Goal: Task Accomplishment & Management: Manage account settings

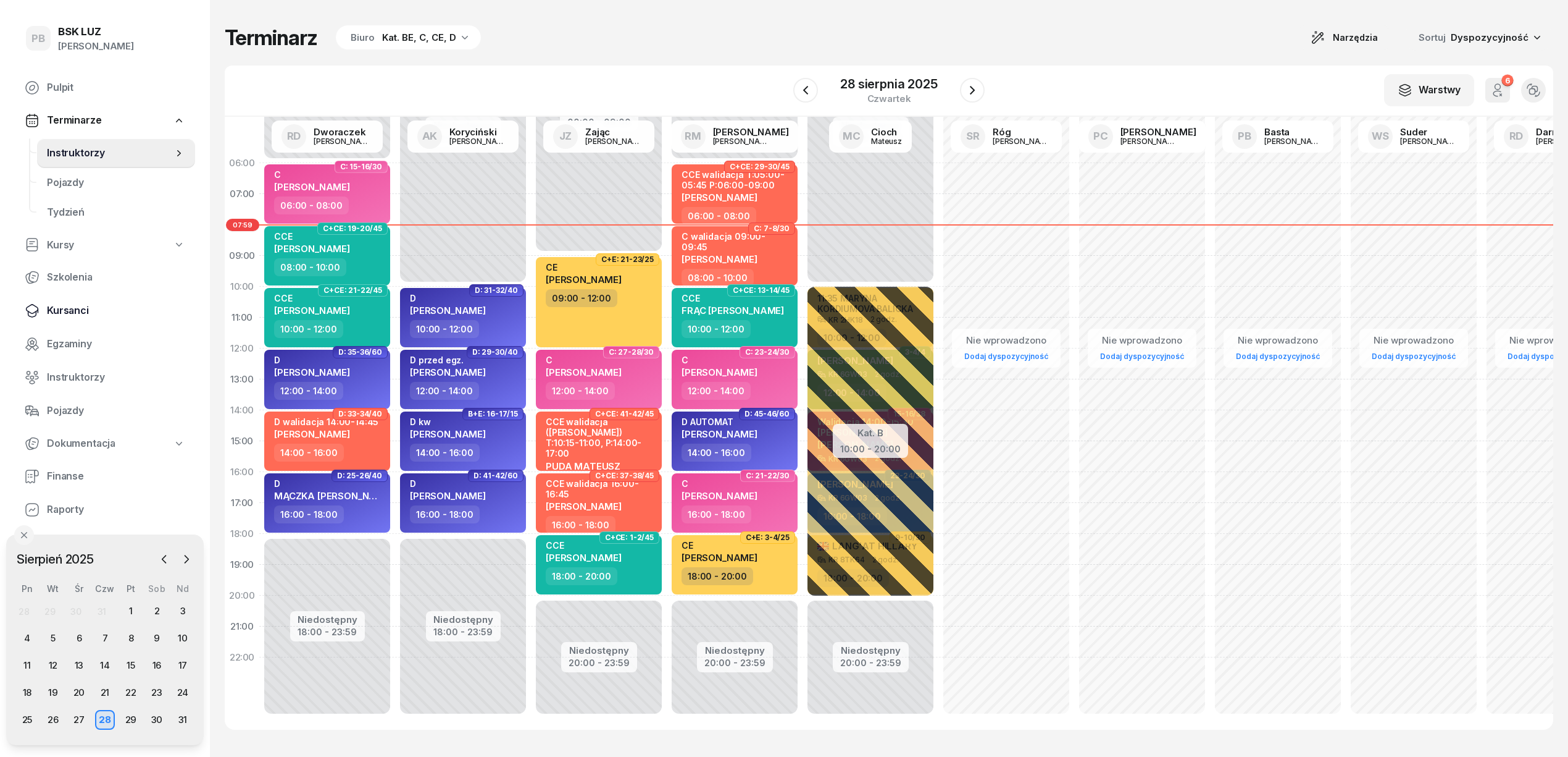
click at [74, 309] on span "Kursanci" at bounding box center [116, 310] width 139 height 16
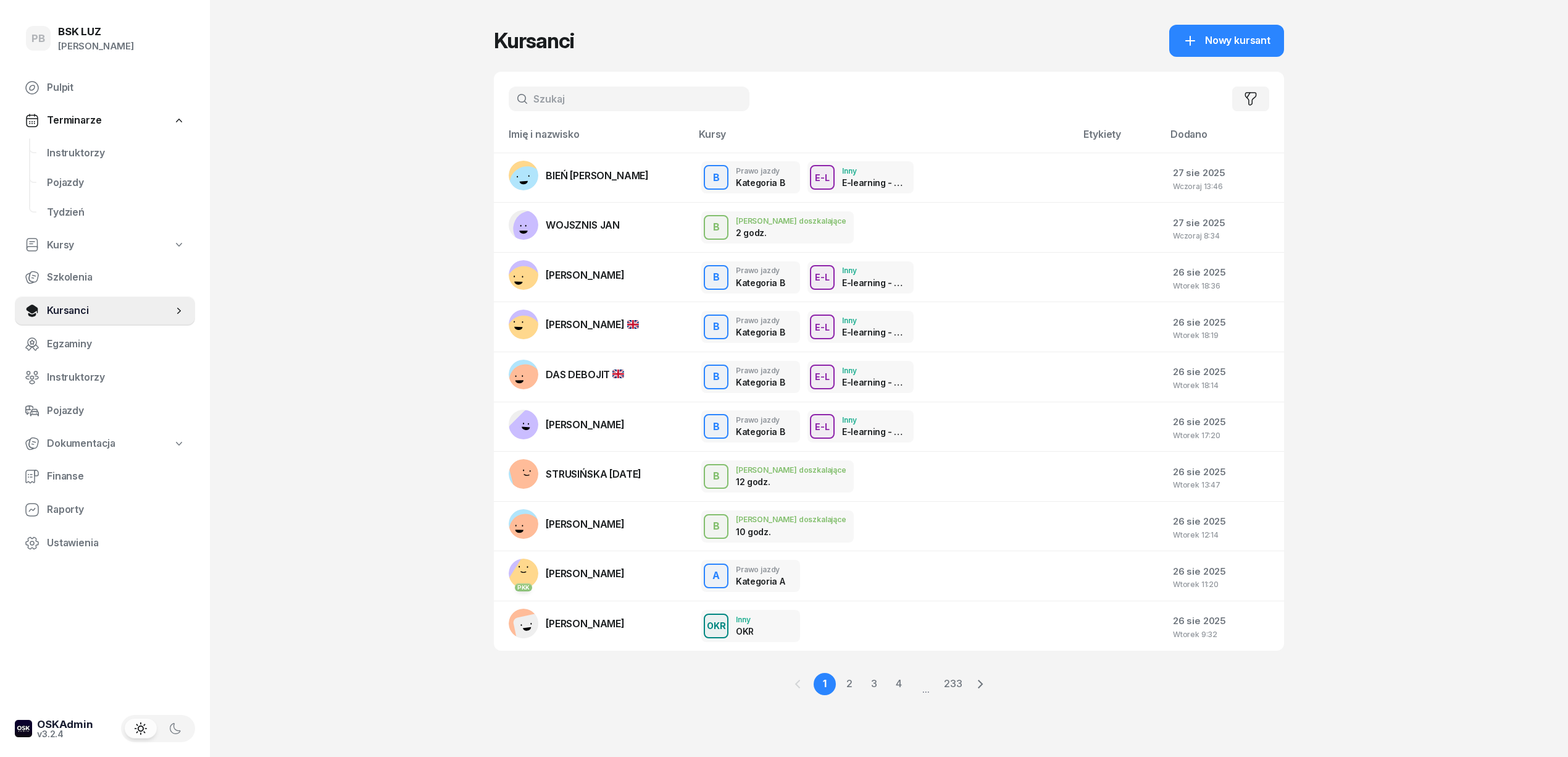
click at [563, 100] on input "text" at bounding box center [629, 98] width 240 height 25
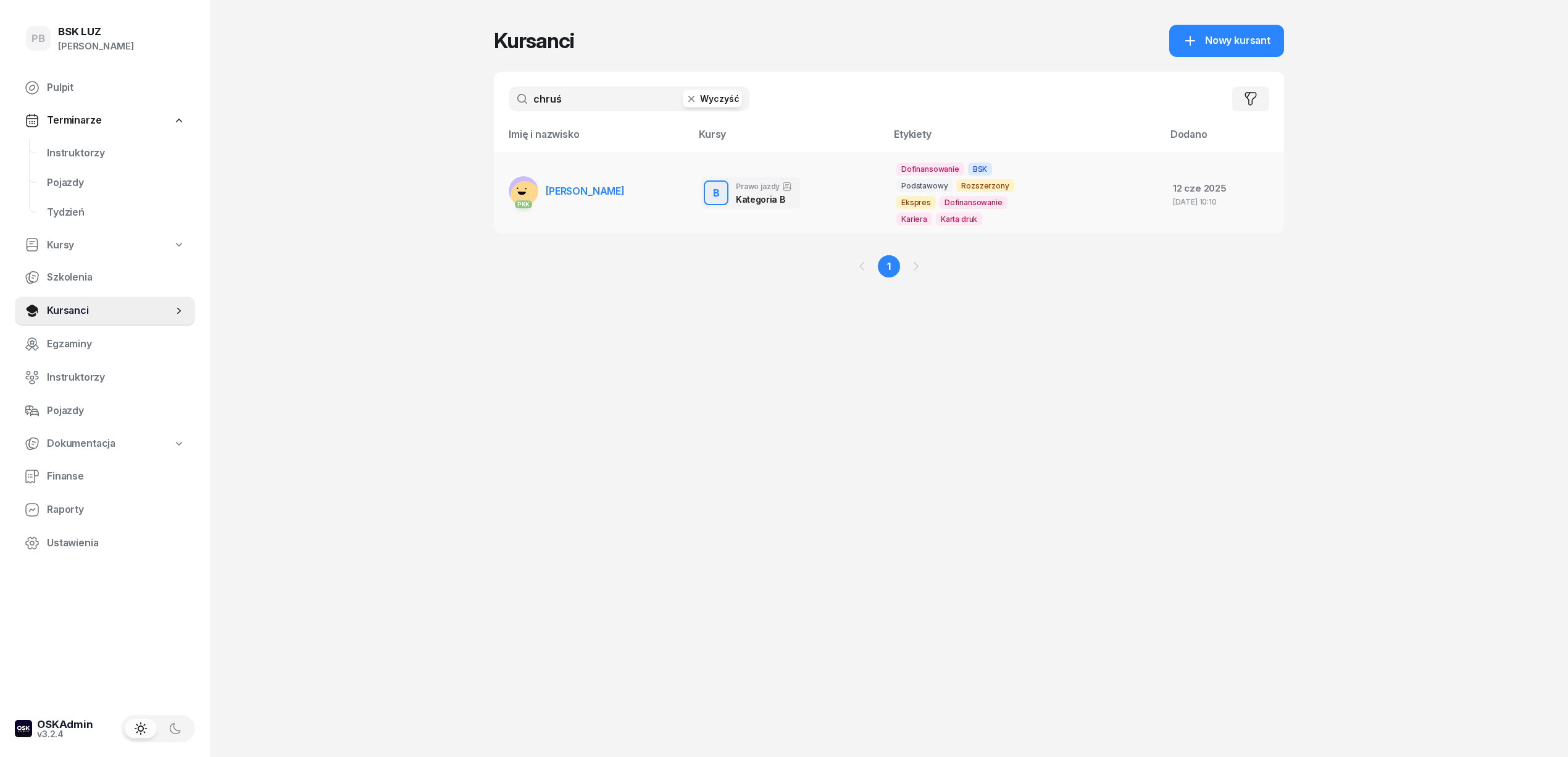
type input "chruś"
click at [578, 188] on span "[PERSON_NAME]" at bounding box center [585, 191] width 79 height 13
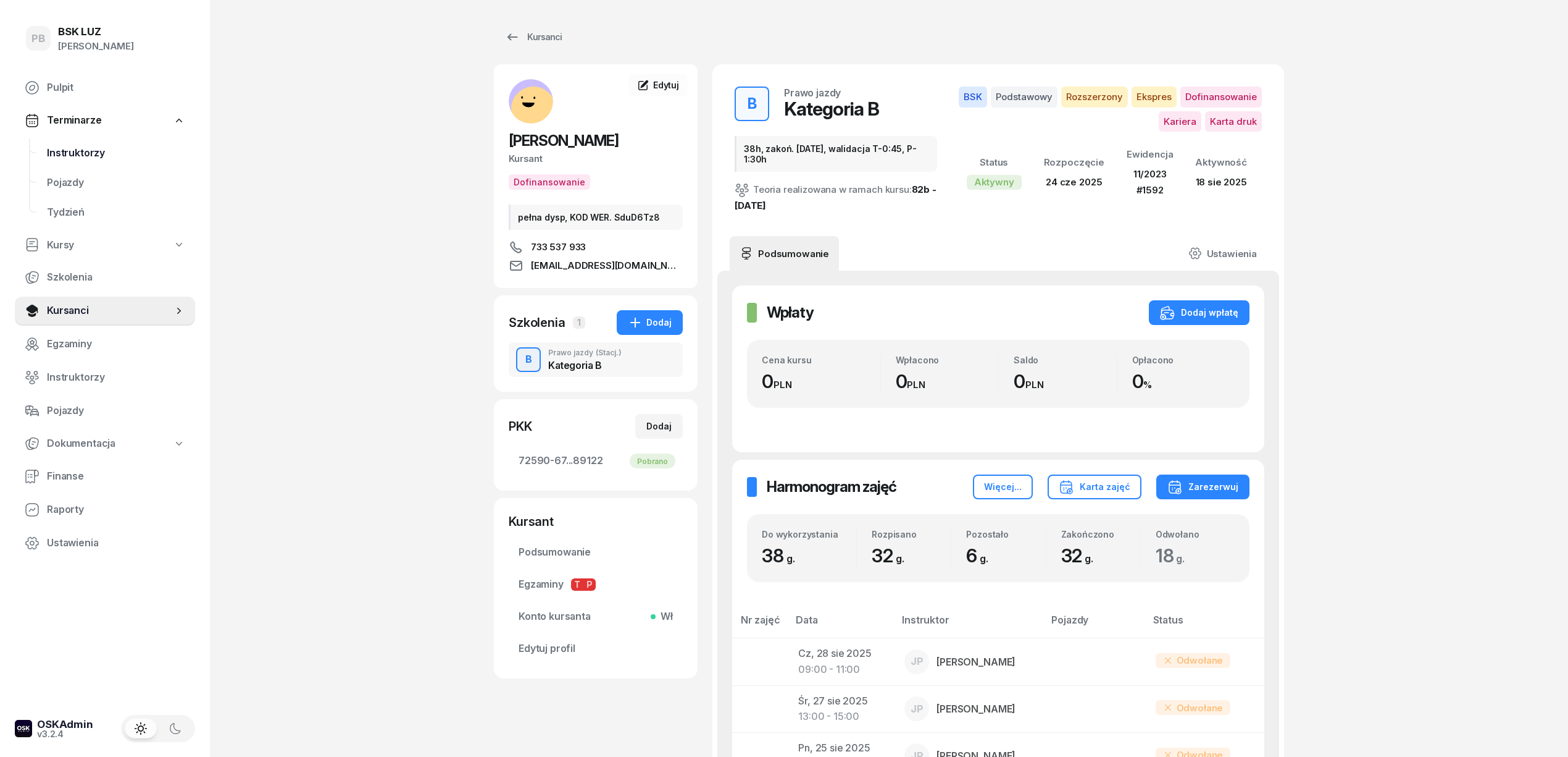
click at [82, 152] on span "Instruktorzy" at bounding box center [116, 153] width 139 height 16
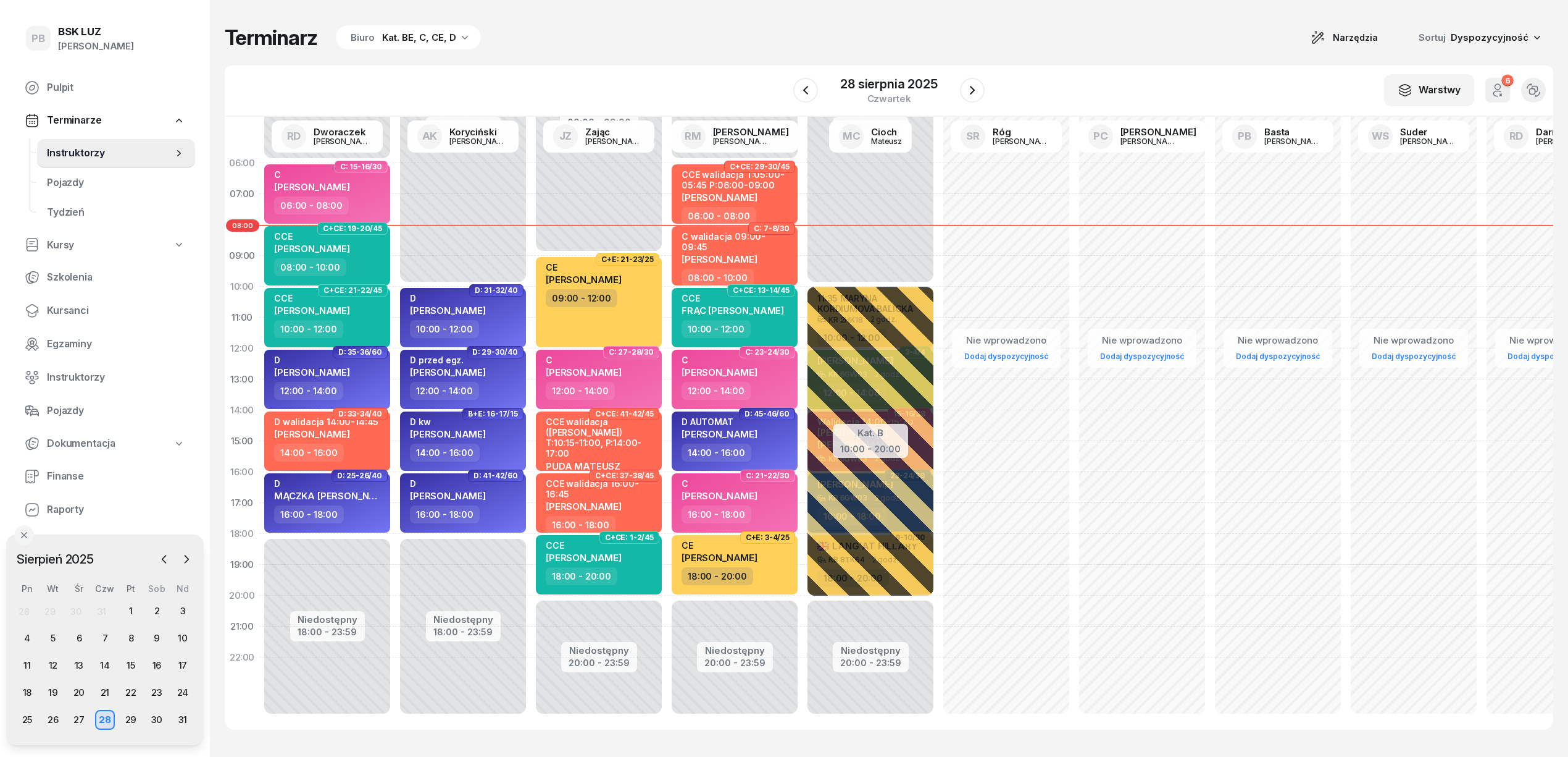
click at [421, 46] on div "Biuro Kat. BE, C, CE, D" at bounding box center [409, 37] width 145 height 25
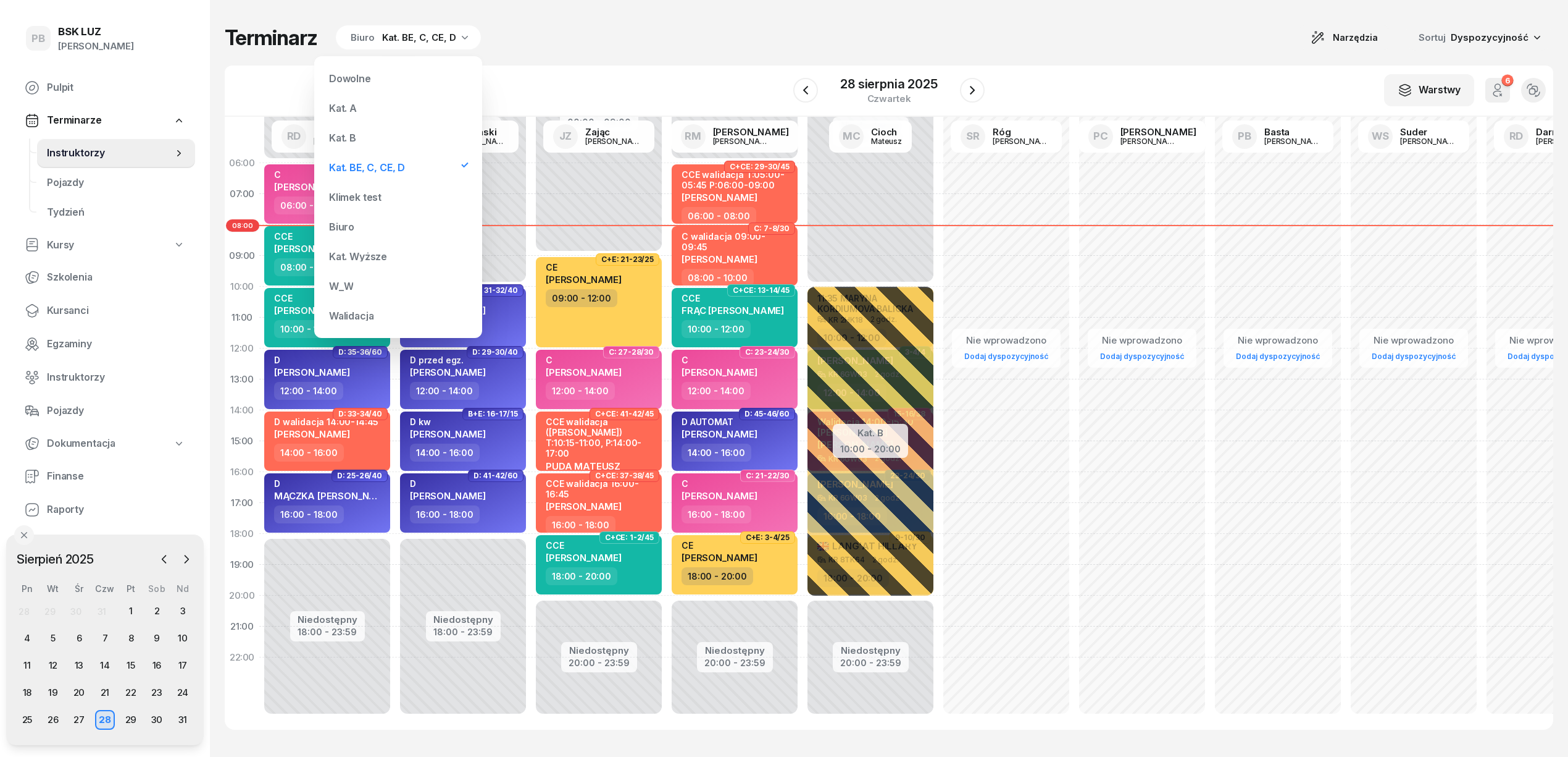
click at [358, 134] on div "Kat. B" at bounding box center [398, 137] width 148 height 25
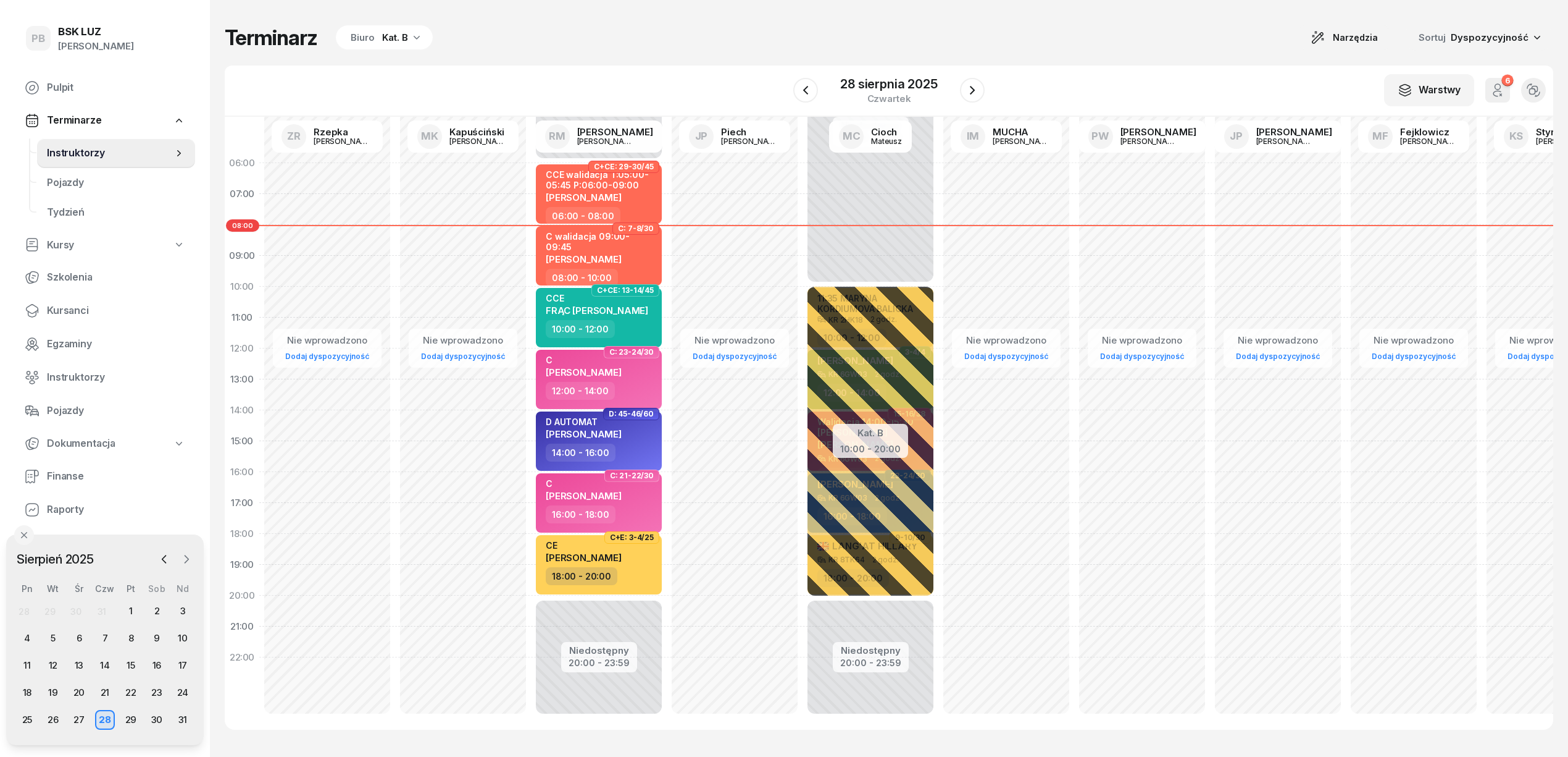
click at [186, 557] on icon "button" at bounding box center [186, 559] width 4 height 8
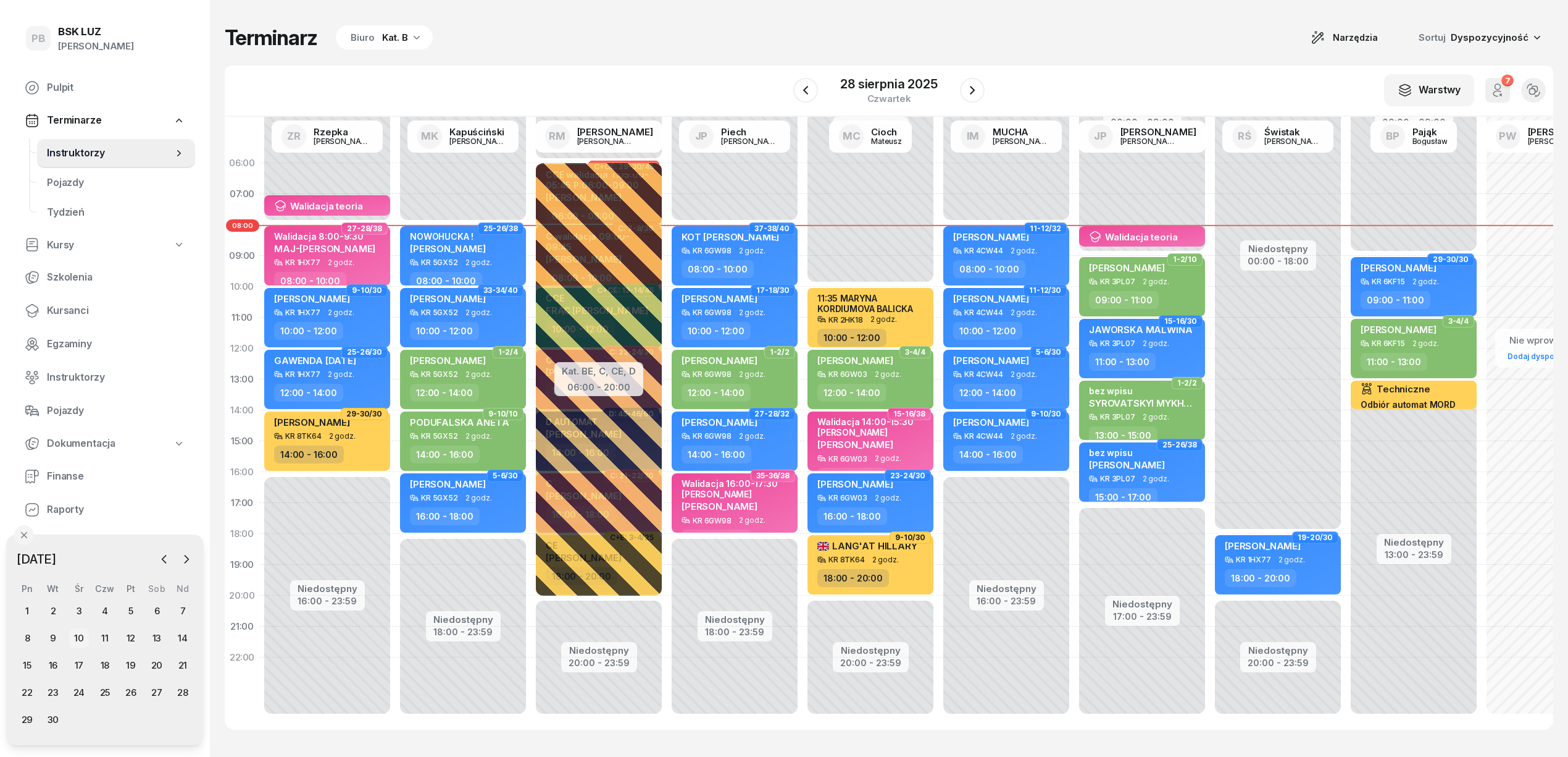
click at [72, 633] on div "10" at bounding box center [79, 638] width 20 height 20
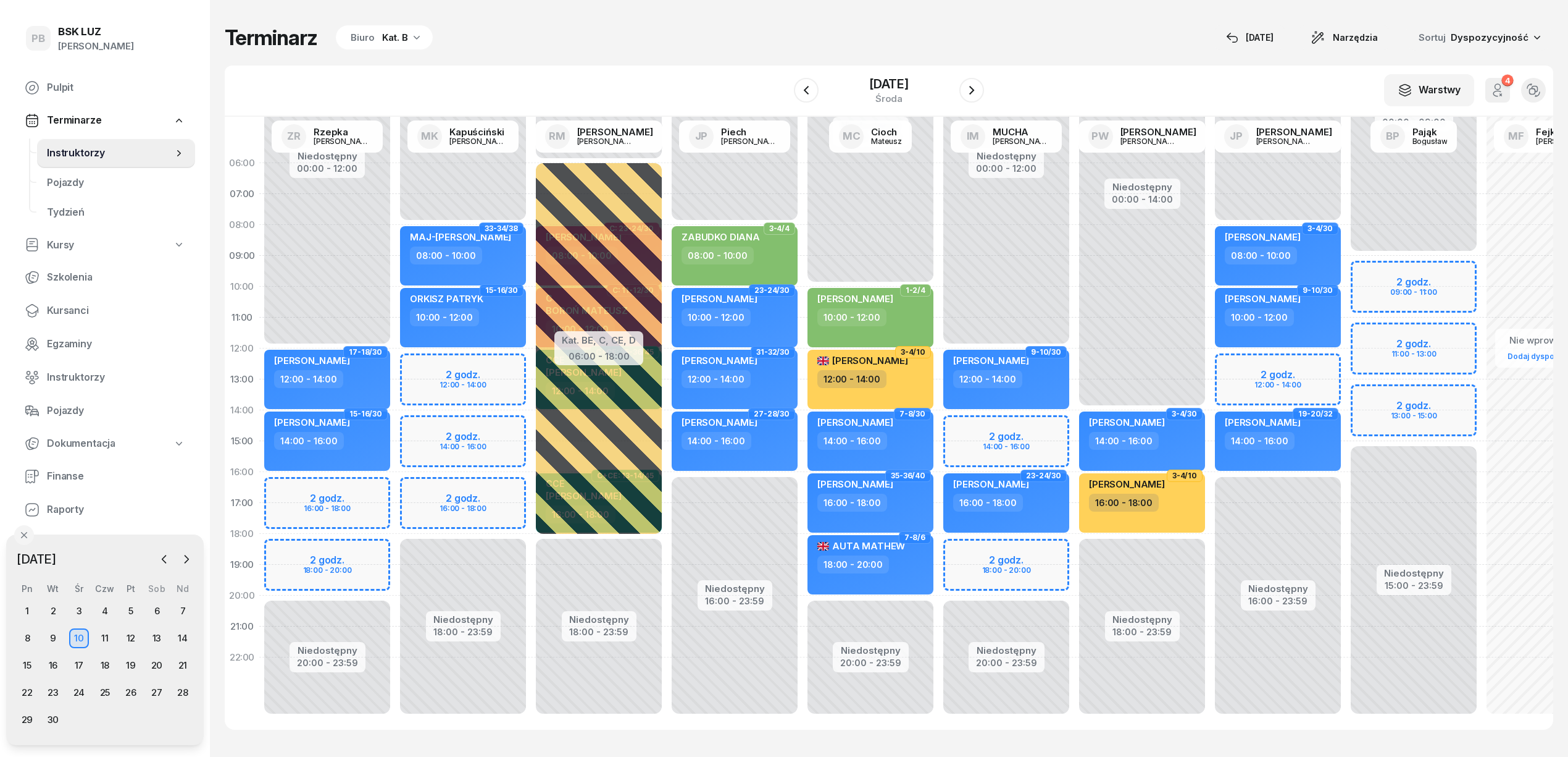
click at [1346, 361] on div "Niedostępny 00:00 - 08:00 Niedostępny 16:00 - 23:59 2 godz. 12:00 - 14:00 3-4/3…" at bounding box center [1413, 441] width 136 height 587
select select "12"
select select "14"
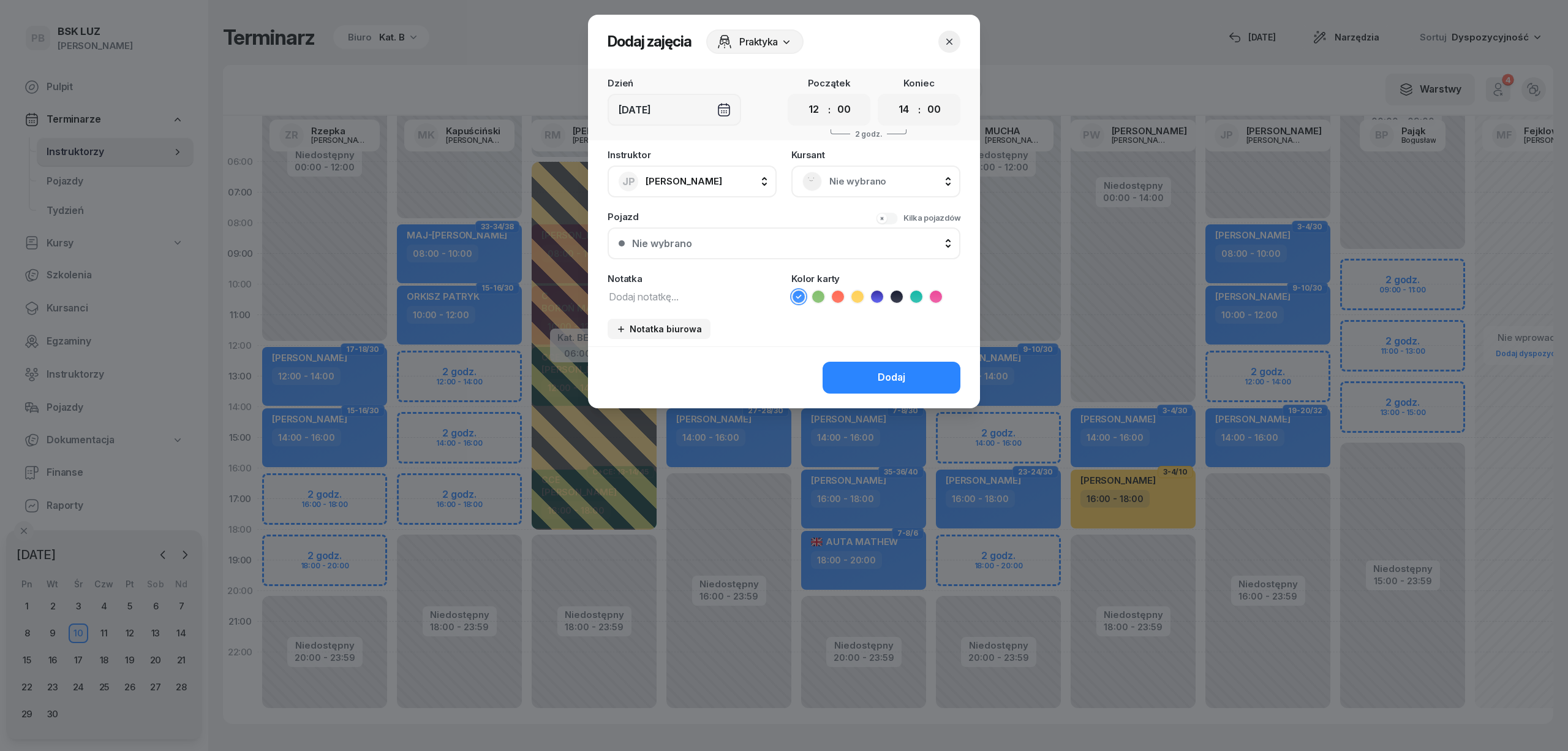
click at [852, 180] on span "Nie wybrano" at bounding box center [889, 181] width 120 height 16
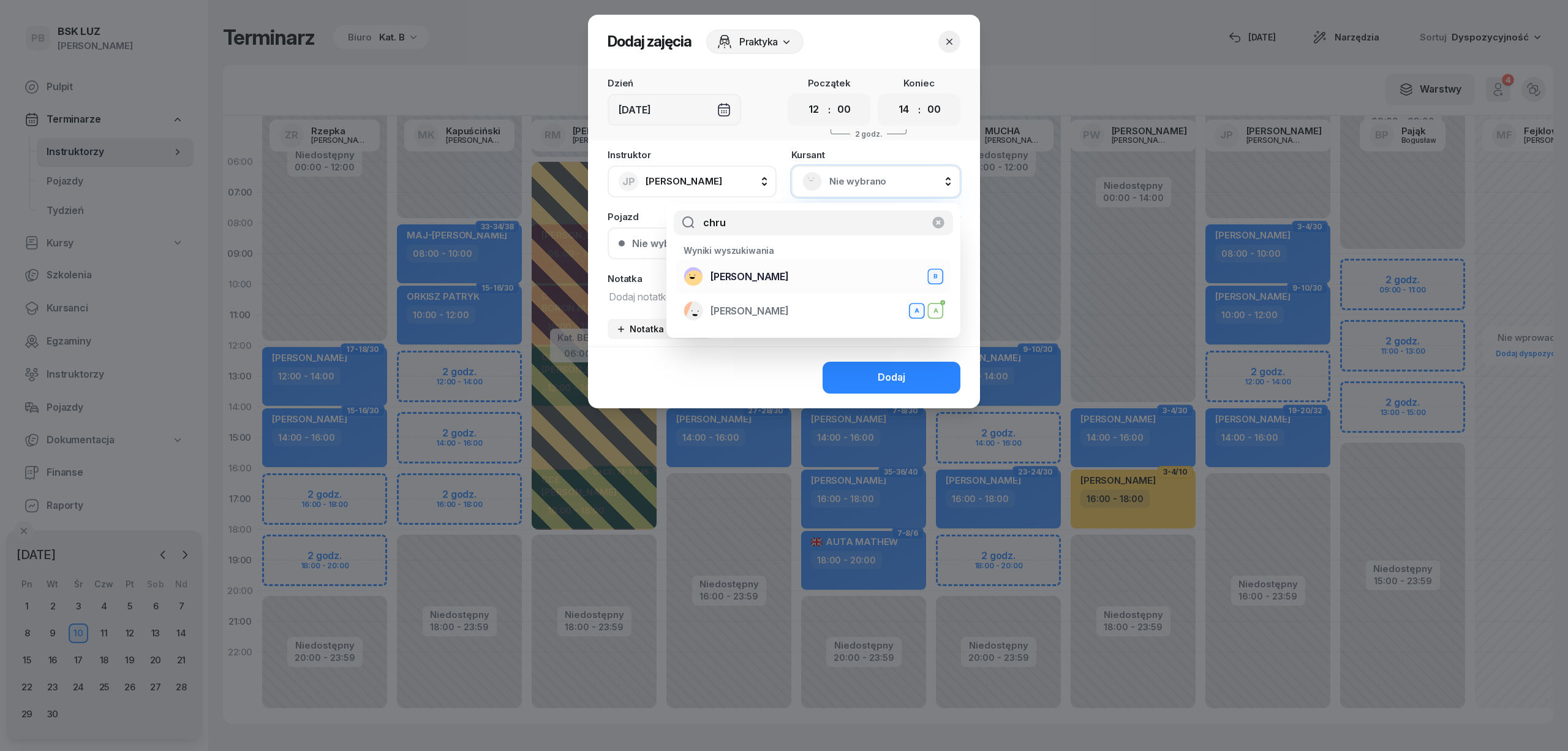
type input "chru"
click at [838, 280] on div "[PERSON_NAME]" at bounding box center [813, 276] width 259 height 20
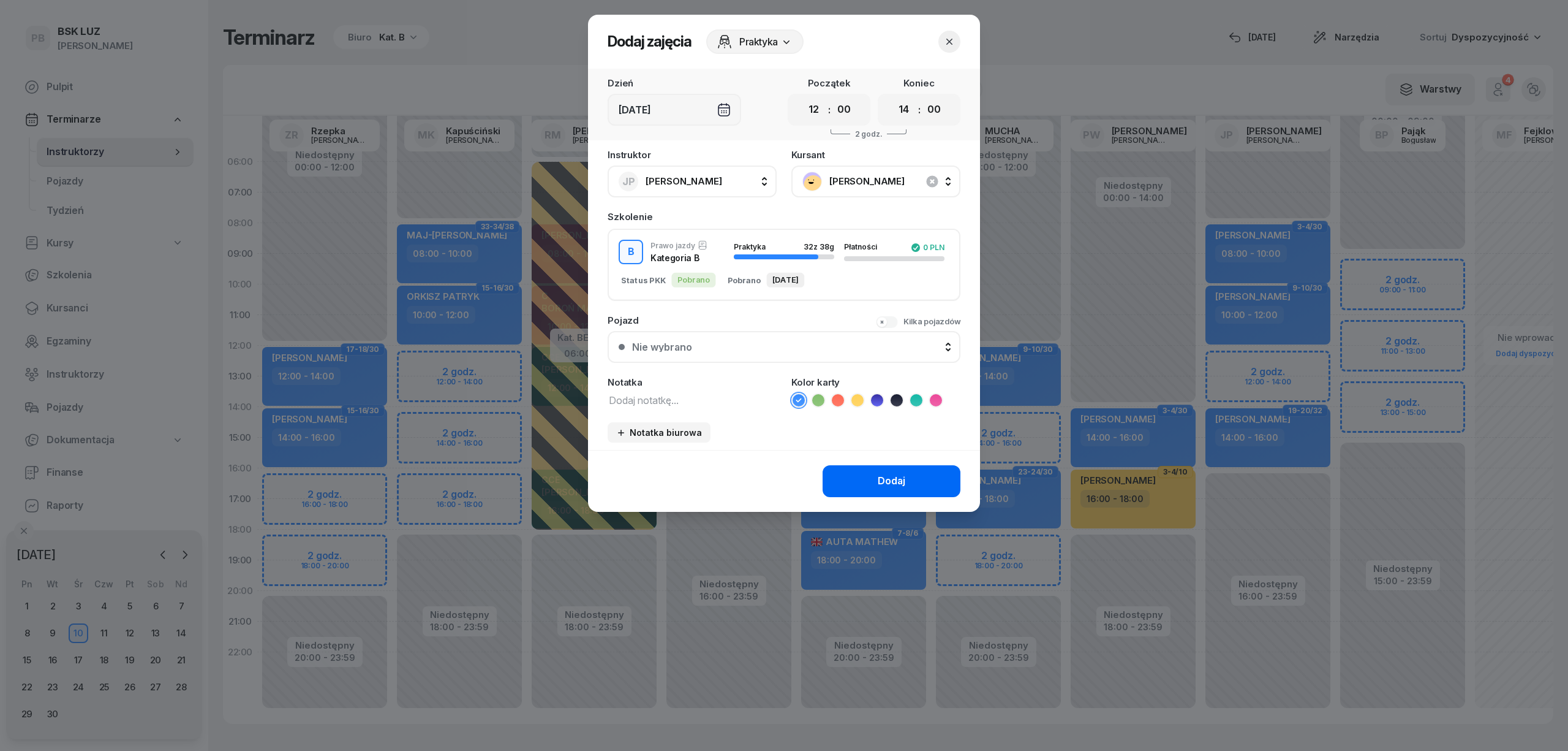
click at [870, 483] on button "Dodaj" at bounding box center [891, 481] width 138 height 32
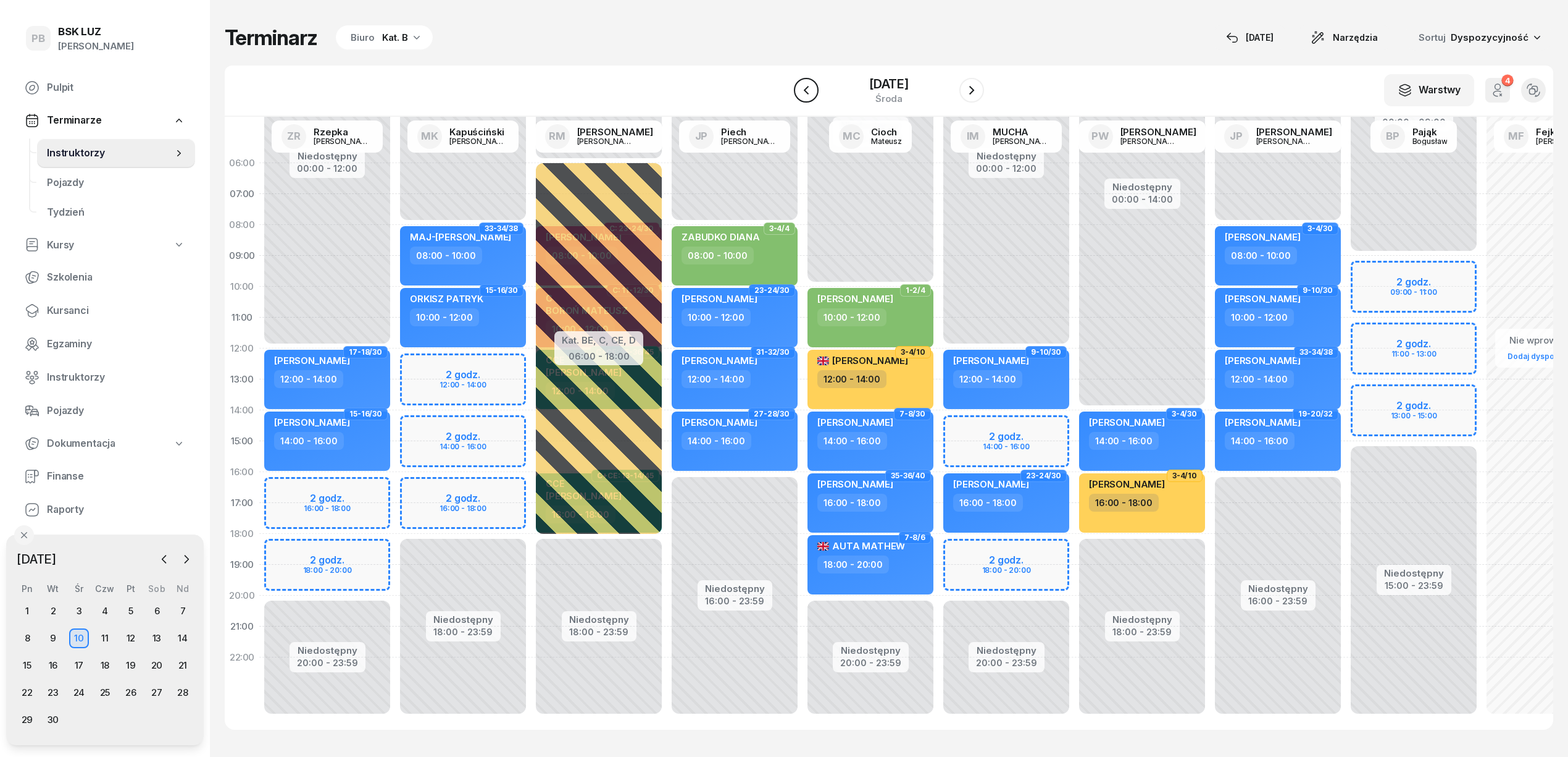
click at [808, 87] on icon "button" at bounding box center [806, 90] width 15 height 15
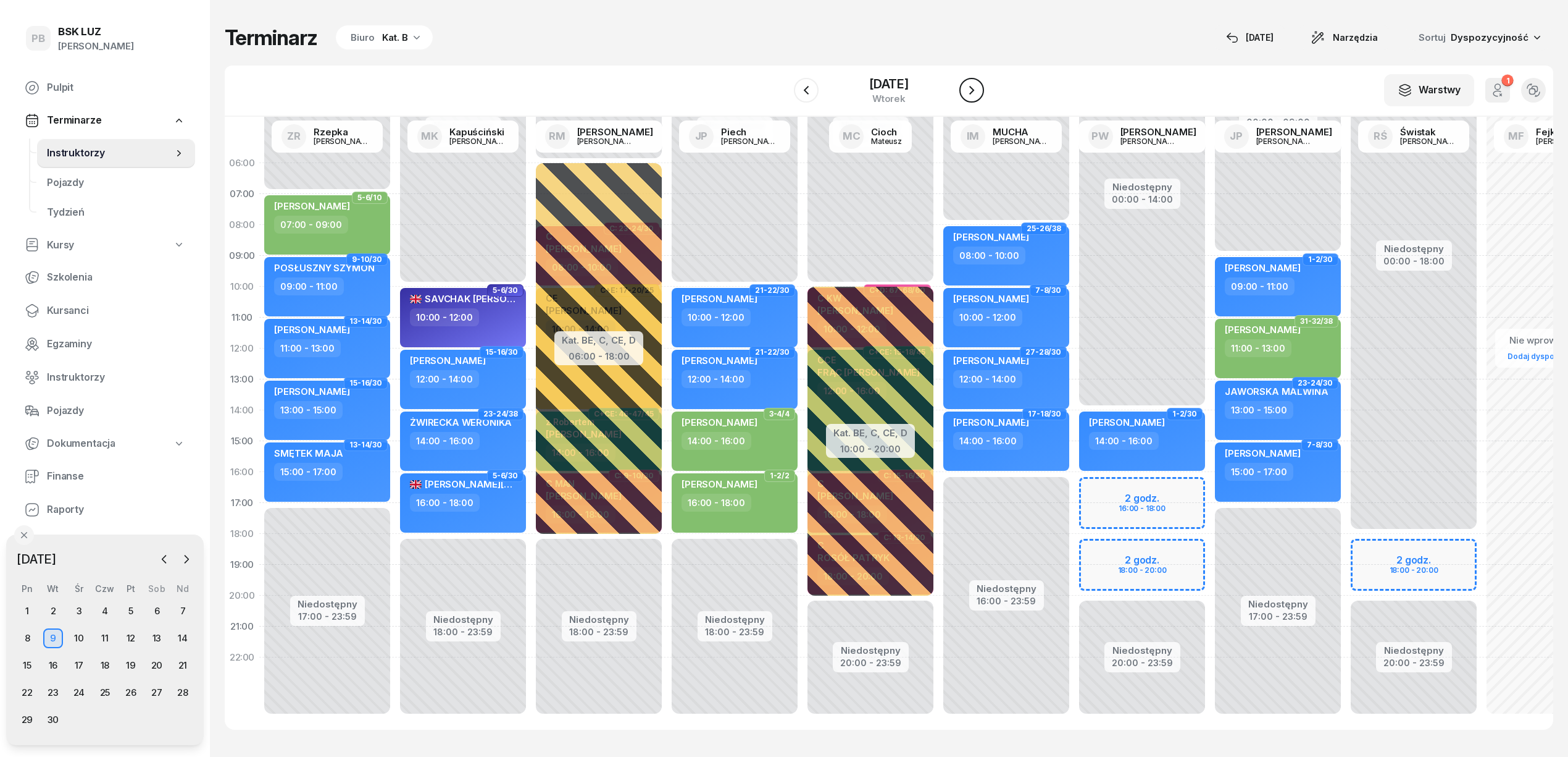
click at [968, 88] on icon "button" at bounding box center [972, 90] width 15 height 15
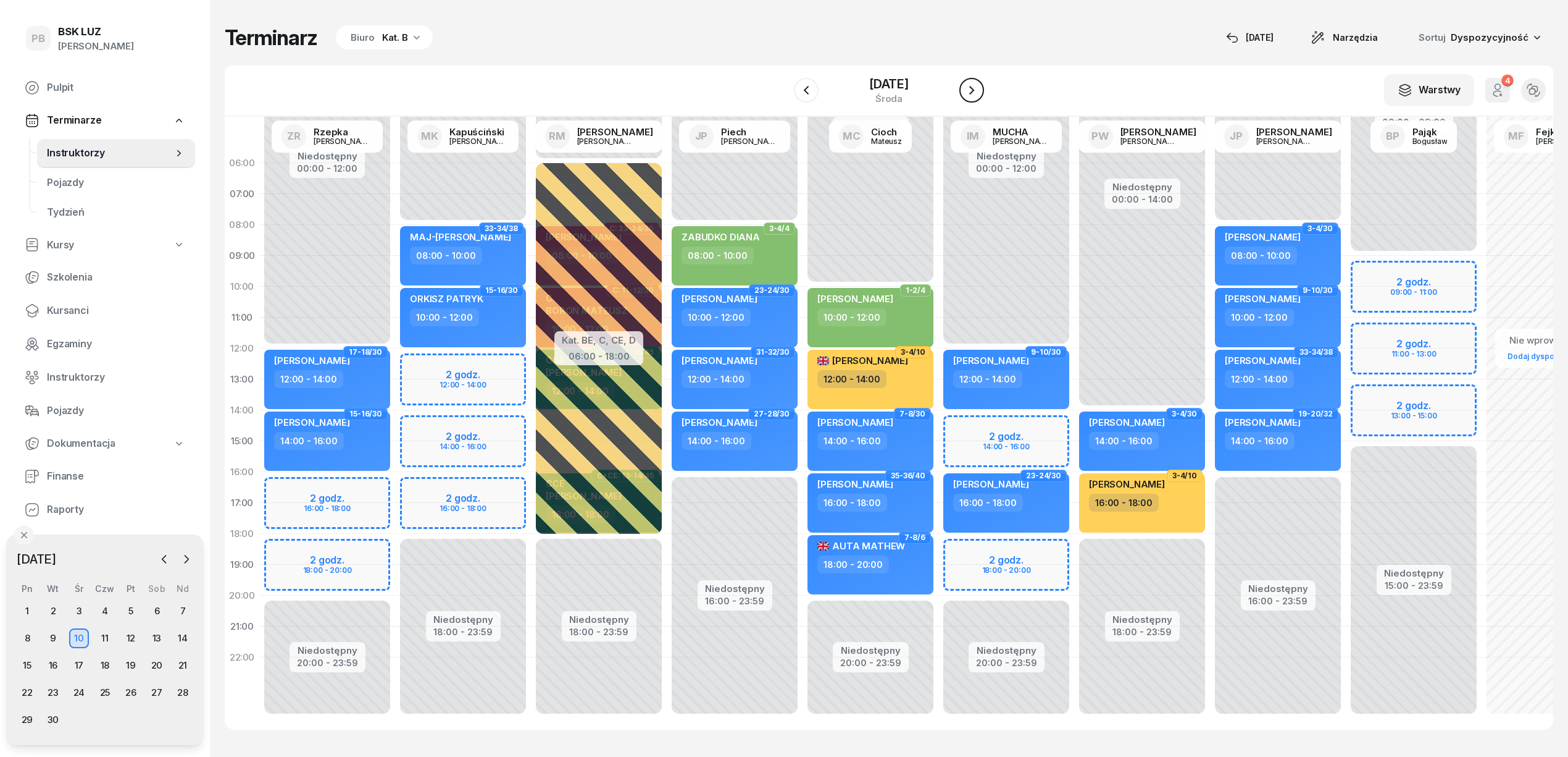
click at [968, 88] on icon "button" at bounding box center [972, 90] width 15 height 15
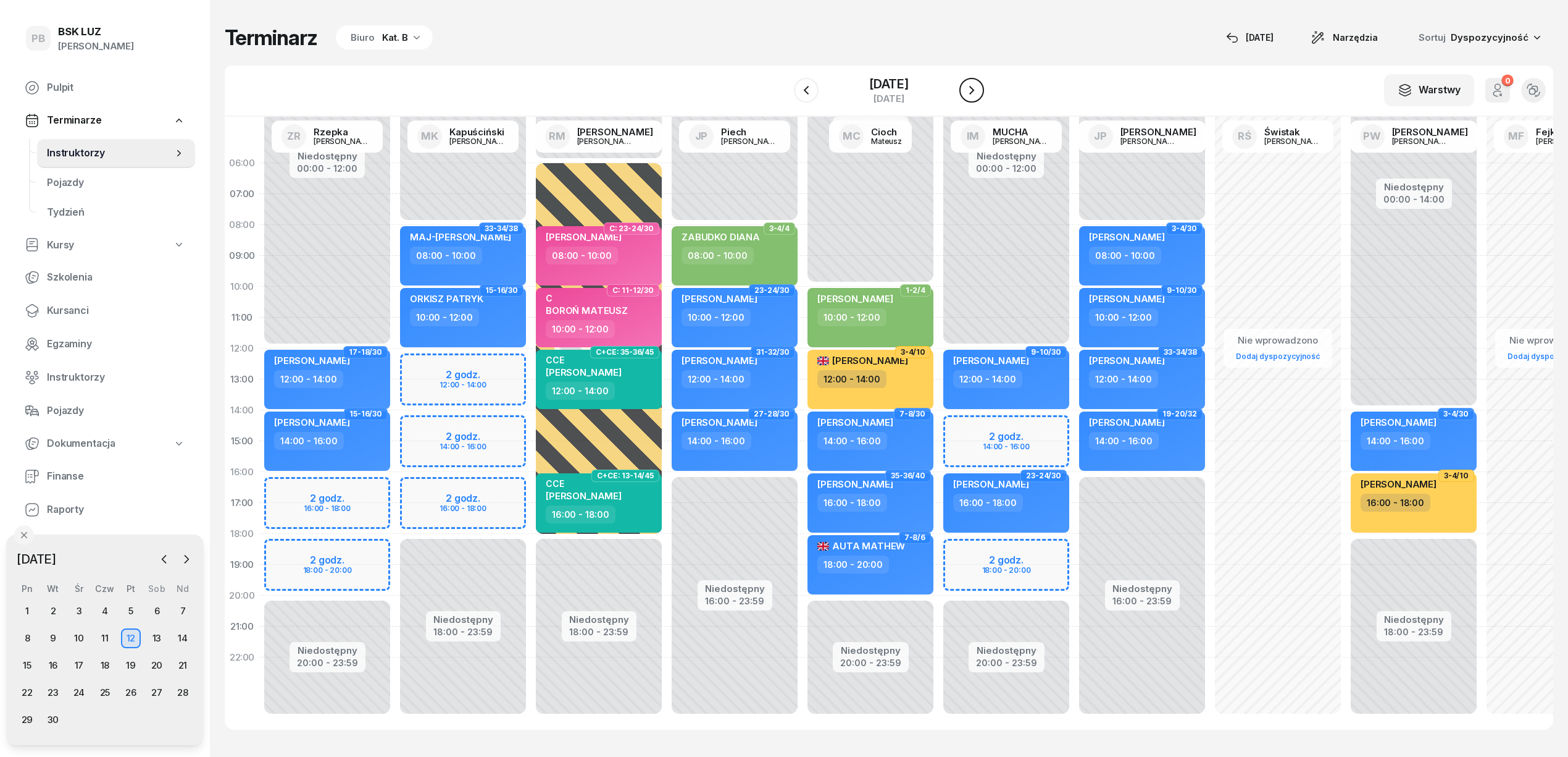
click at [968, 88] on icon "button" at bounding box center [972, 90] width 15 height 15
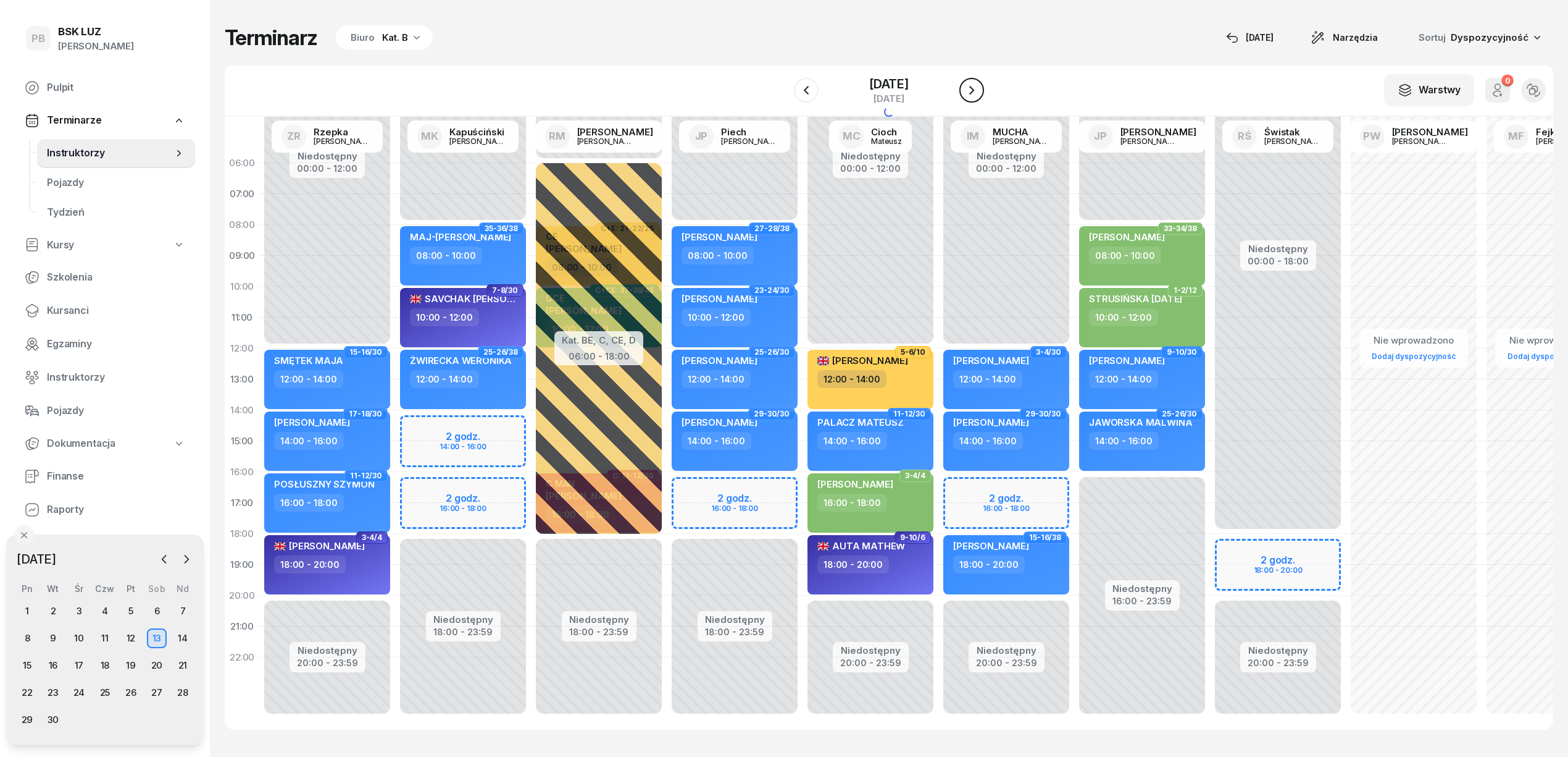
click at [968, 88] on icon "button" at bounding box center [972, 90] width 15 height 15
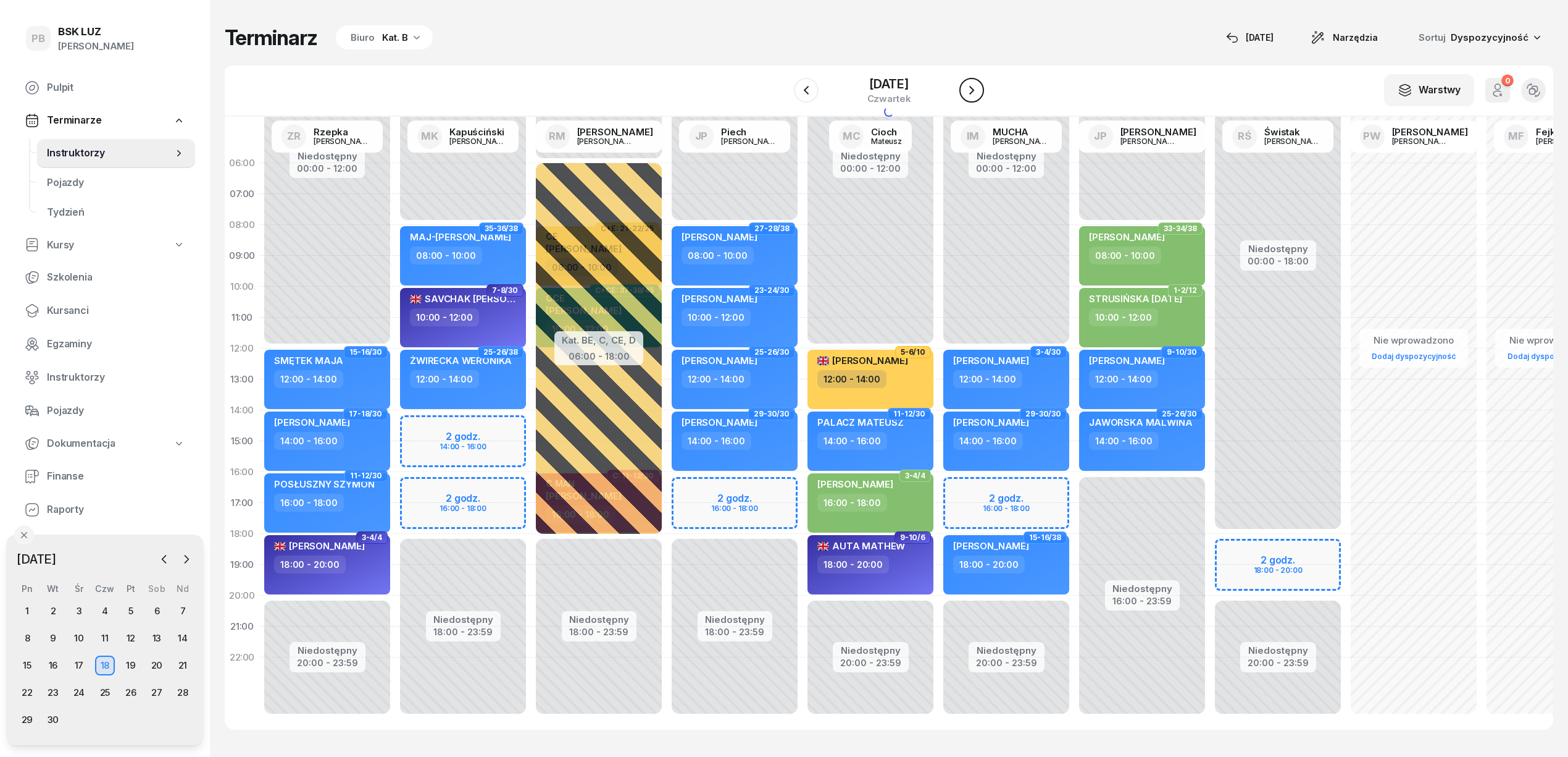
click at [968, 88] on icon "button" at bounding box center [972, 90] width 15 height 15
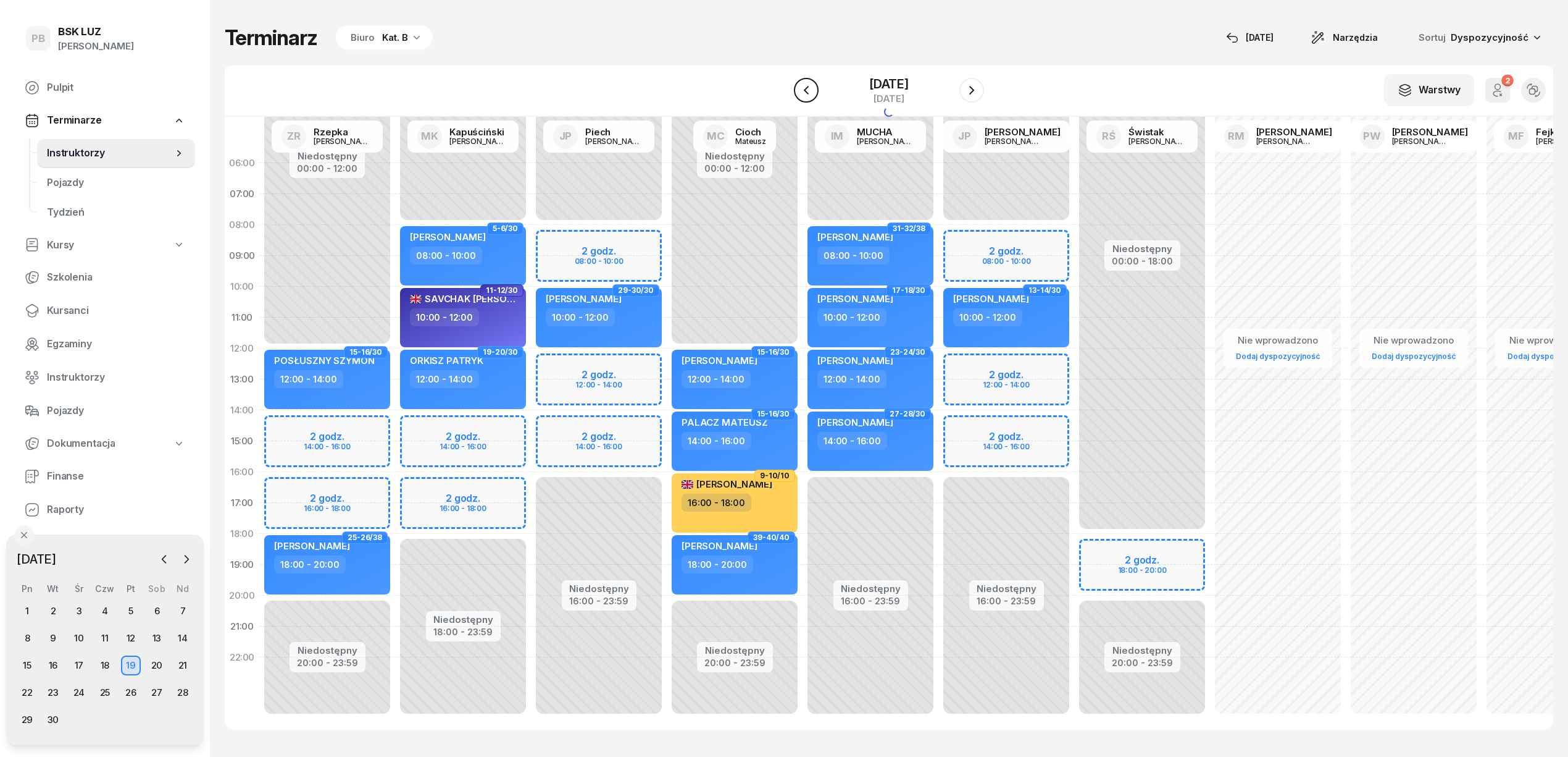
click at [809, 88] on icon "button" at bounding box center [806, 90] width 15 height 15
click at [1074, 371] on div "Niedostępny 00:00 - 08:00 Niedostępny 16:00 - 23:59 2 godz. 08:00 - 10:00 2 god…" at bounding box center [1142, 441] width 136 height 587
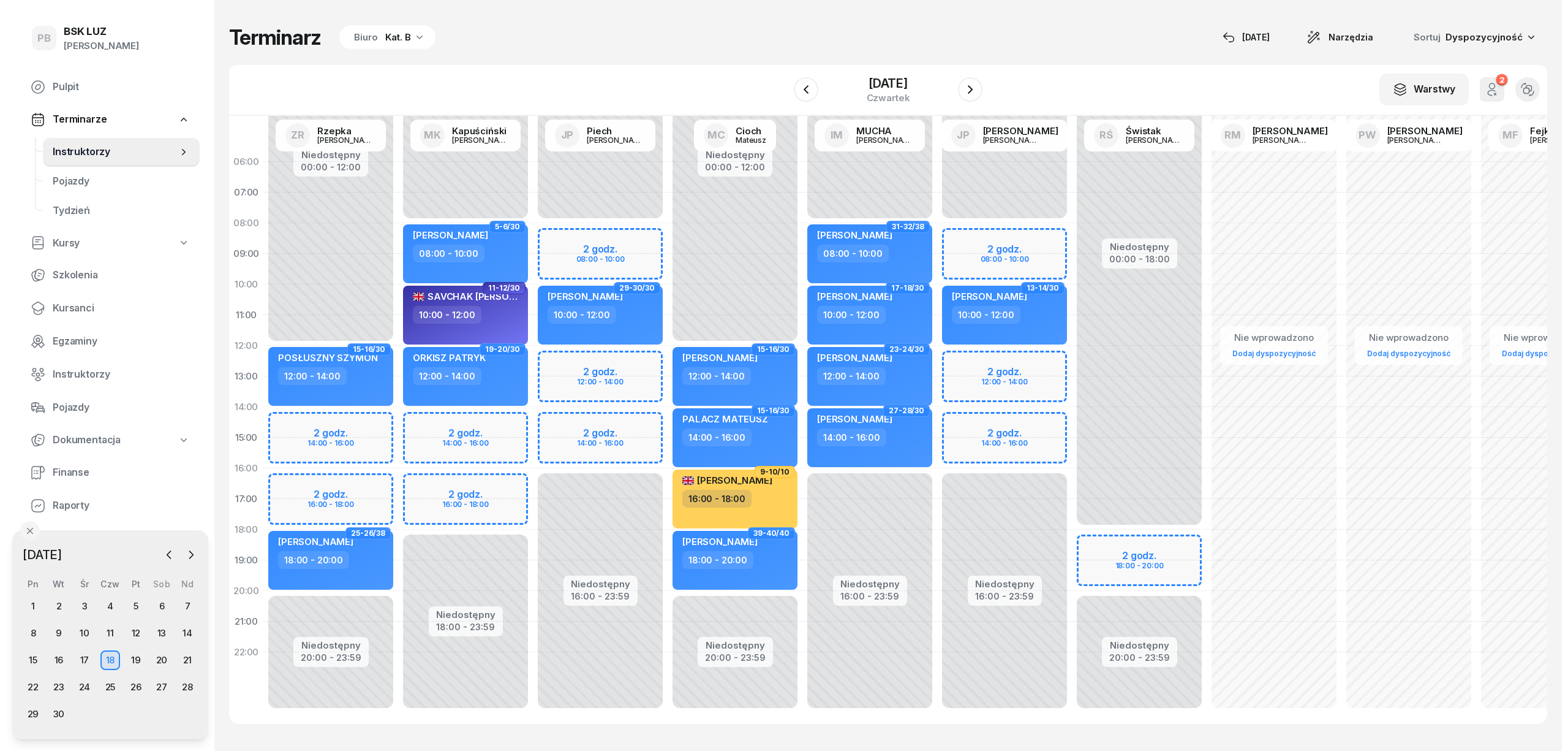
select select "12"
select select "14"
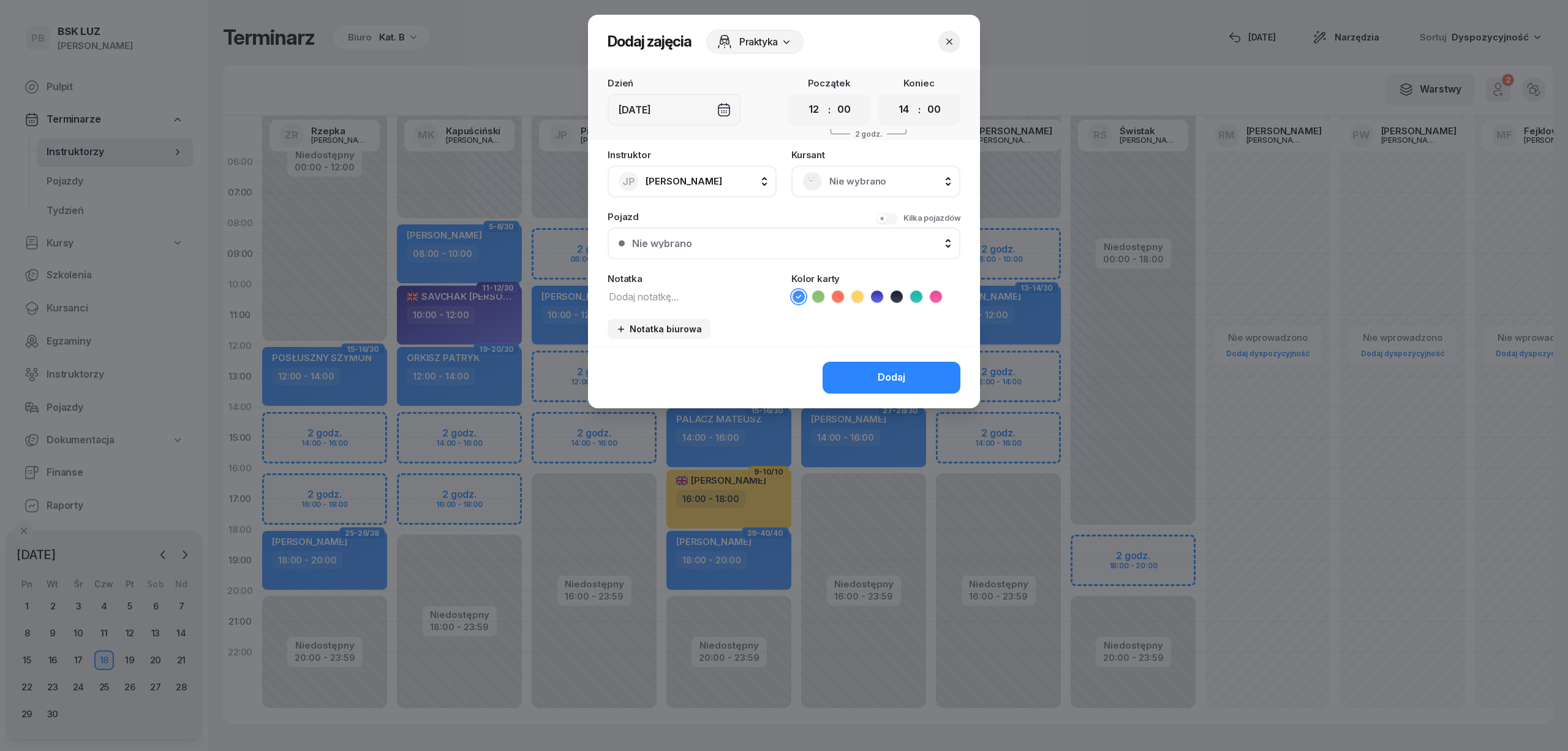
click at [881, 182] on span "Nie wybrano" at bounding box center [889, 181] width 120 height 16
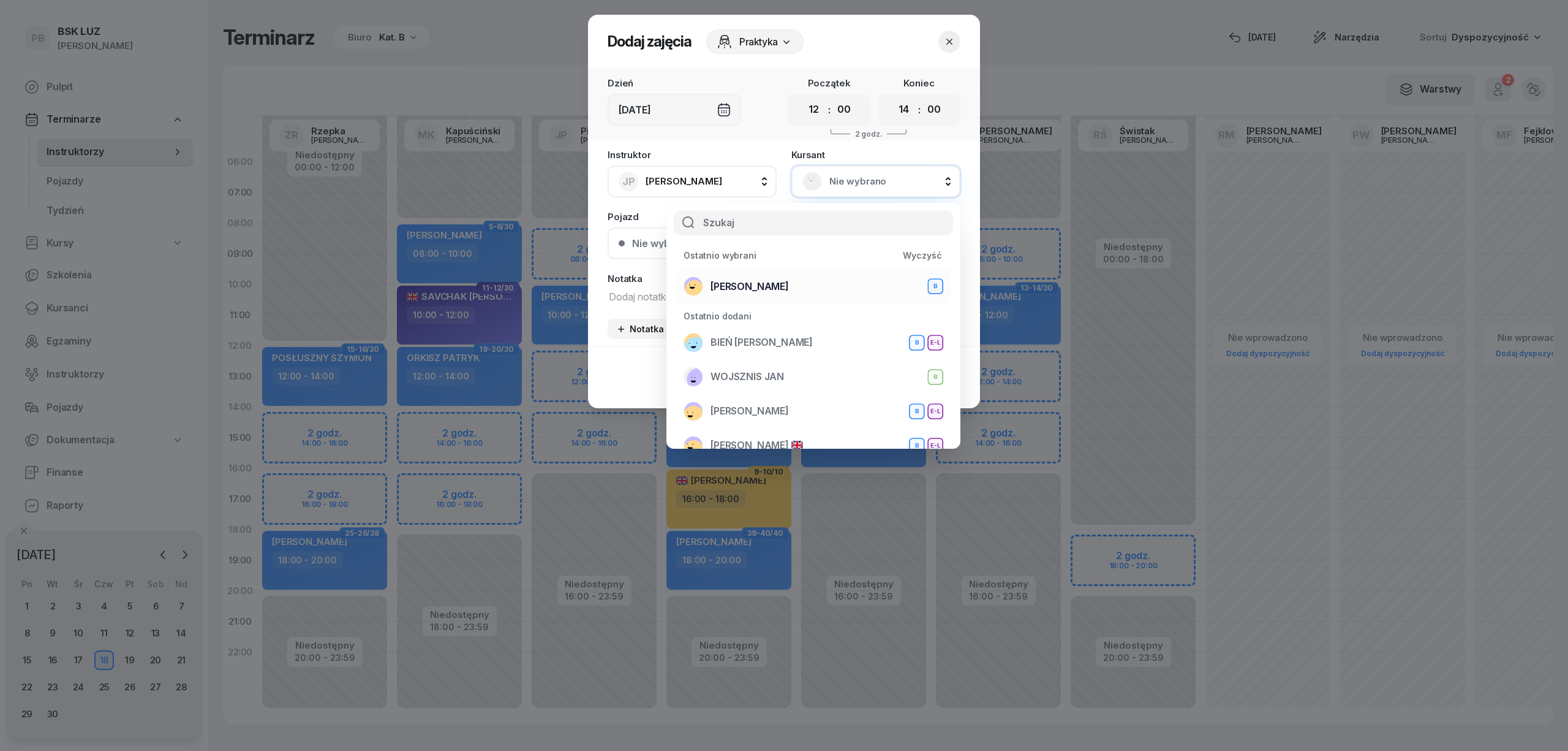
click at [750, 287] on span "[PERSON_NAME]" at bounding box center [750, 287] width 78 height 16
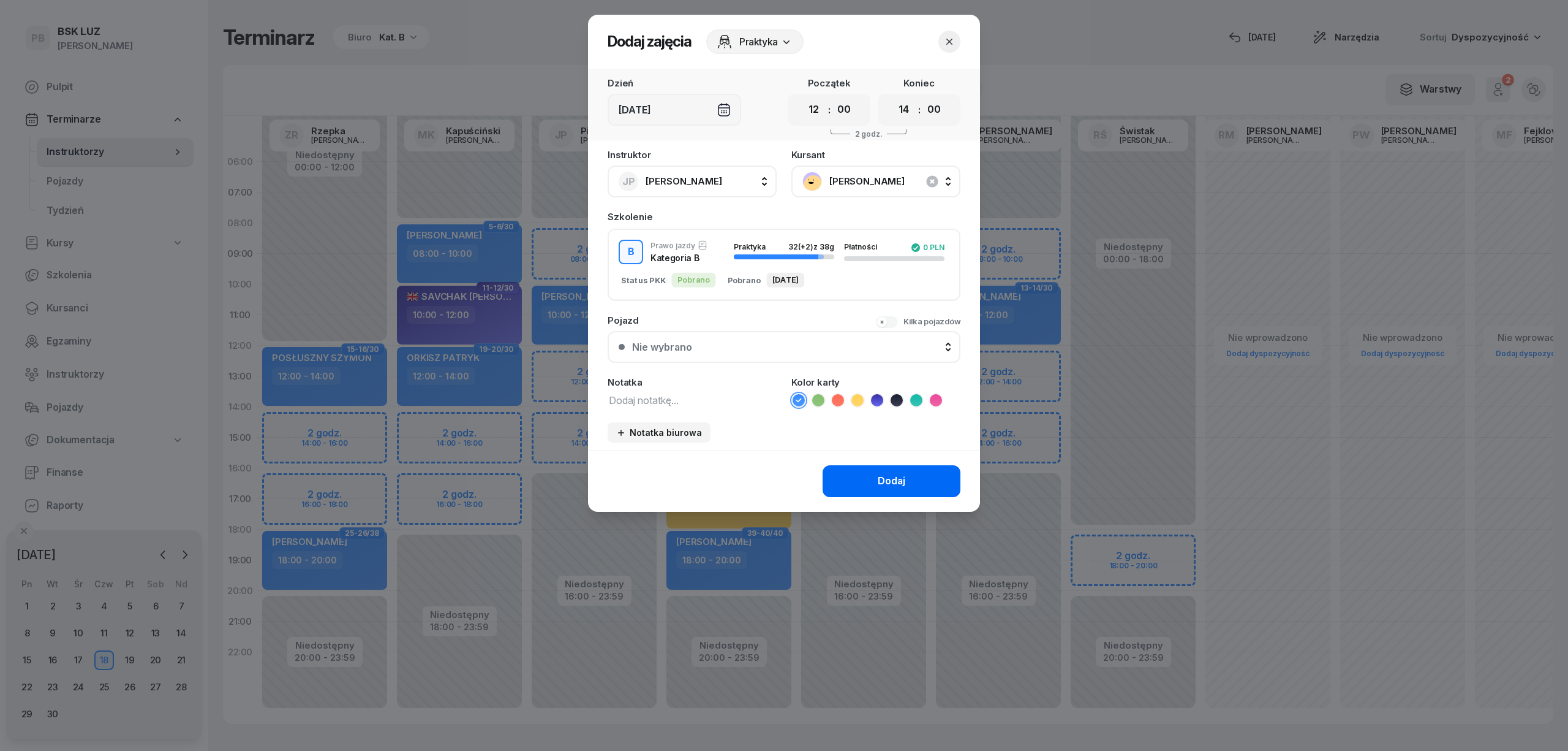
click at [905, 478] on button "Dodaj" at bounding box center [891, 481] width 138 height 32
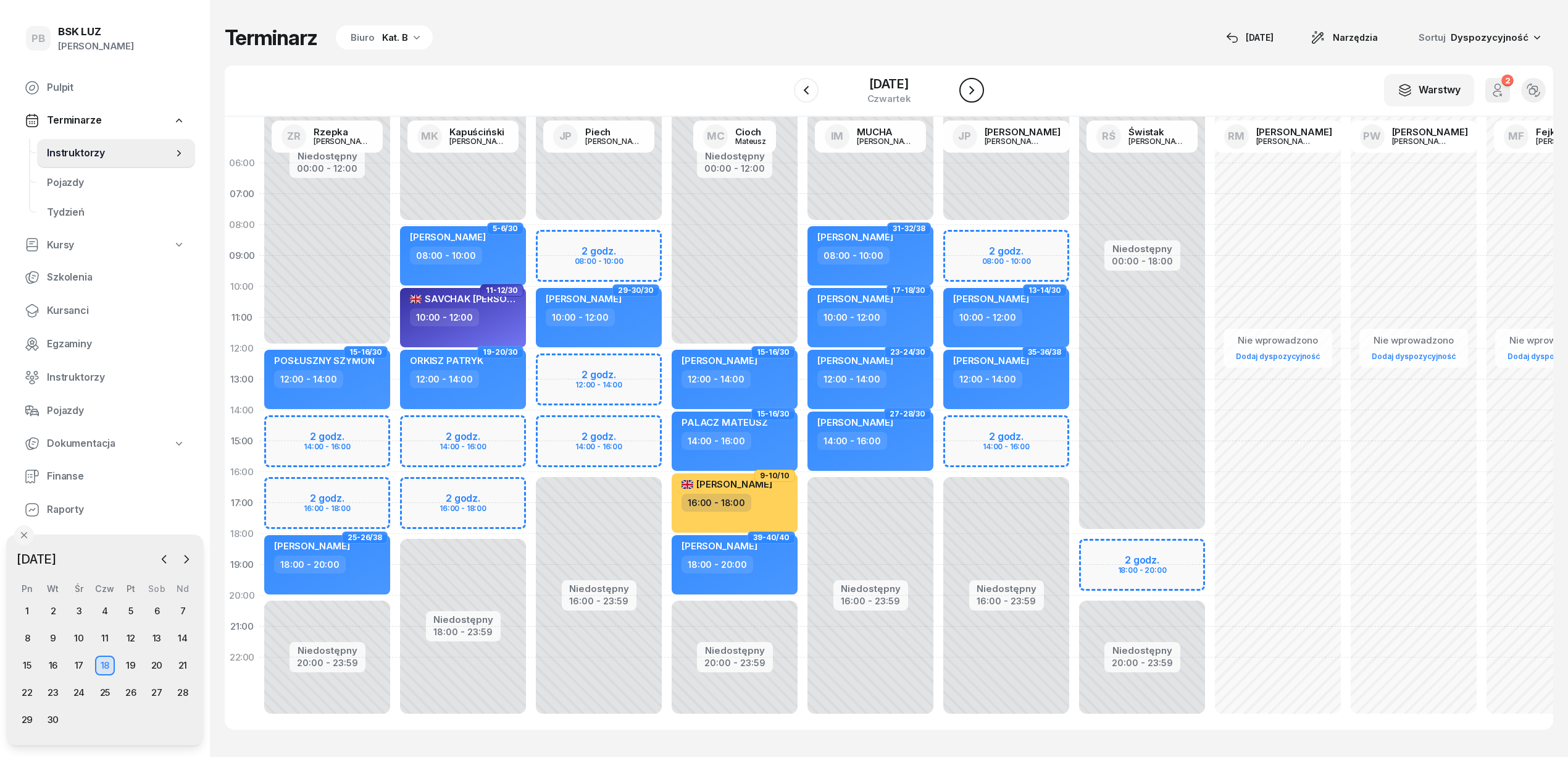
click at [967, 80] on button "button" at bounding box center [972, 90] width 25 height 25
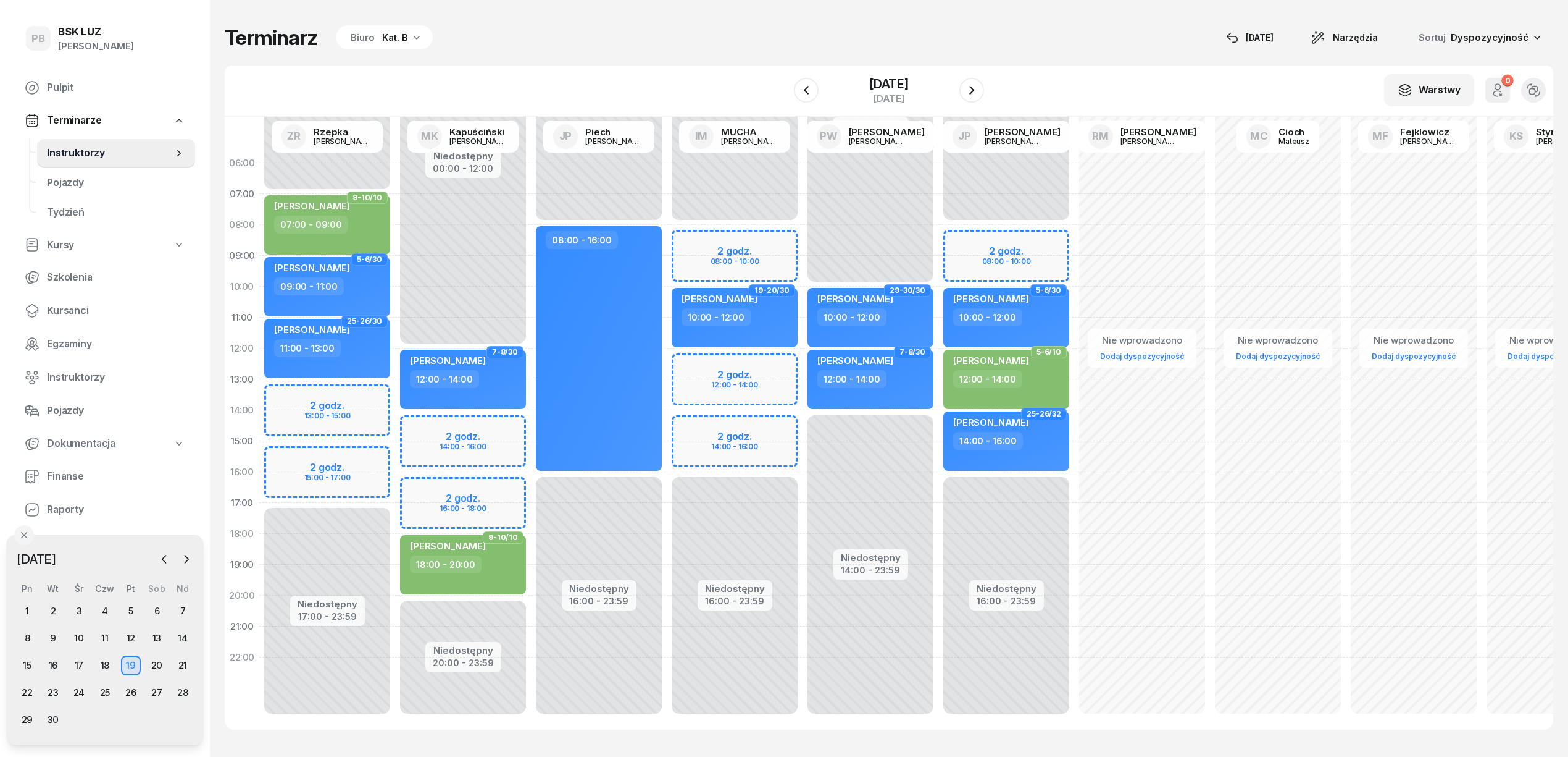
click at [1074, 246] on div "Niedostępny 00:00 - 08:00 Niedostępny 16:00 - 23:59 2 godz. 08:00 - 10:00 5-6/3…" at bounding box center [1142, 441] width 136 height 587
select select "08"
select select "10"
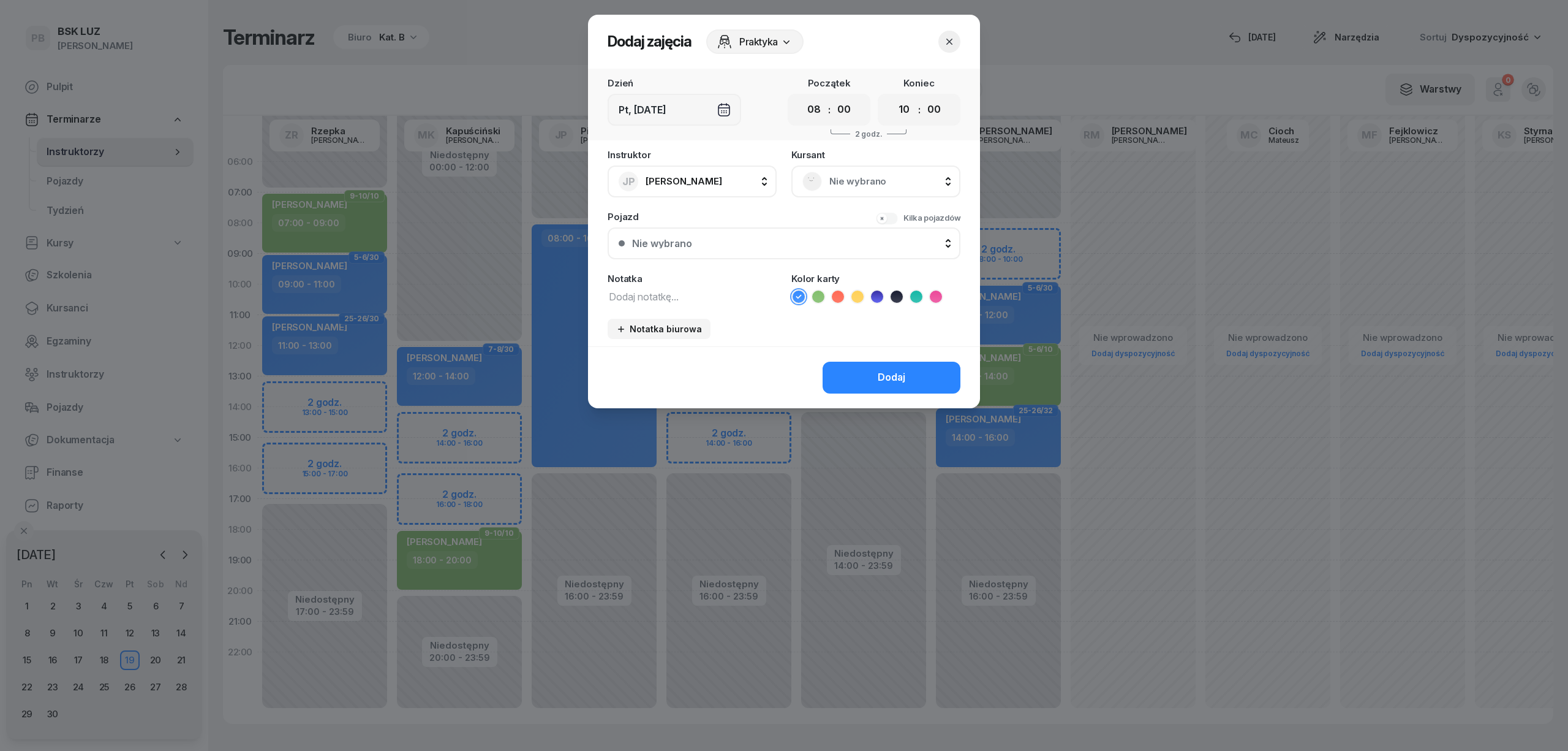
click at [865, 178] on span "Nie wybrano" at bounding box center [889, 181] width 120 height 16
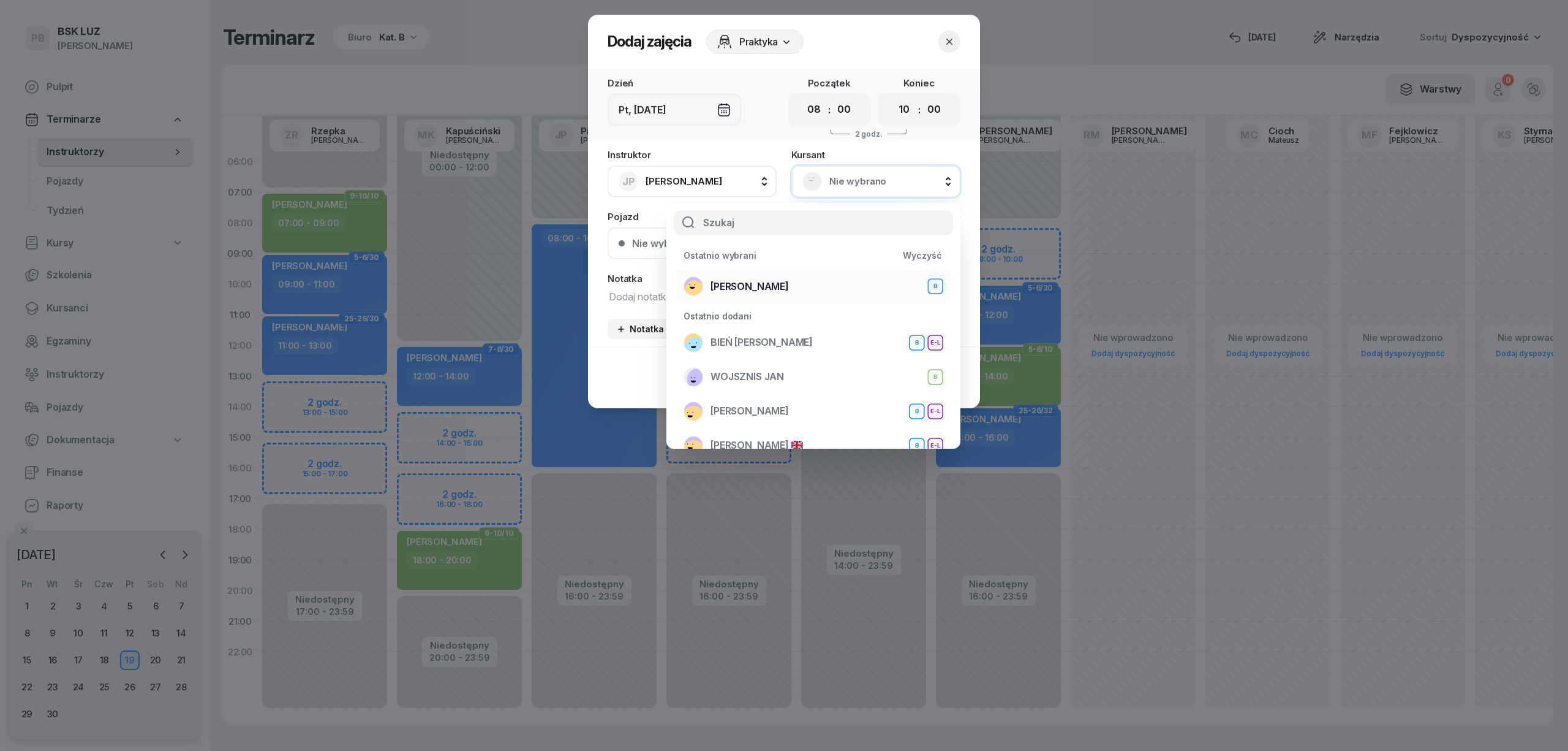
click at [811, 288] on div "[PERSON_NAME]" at bounding box center [813, 286] width 259 height 20
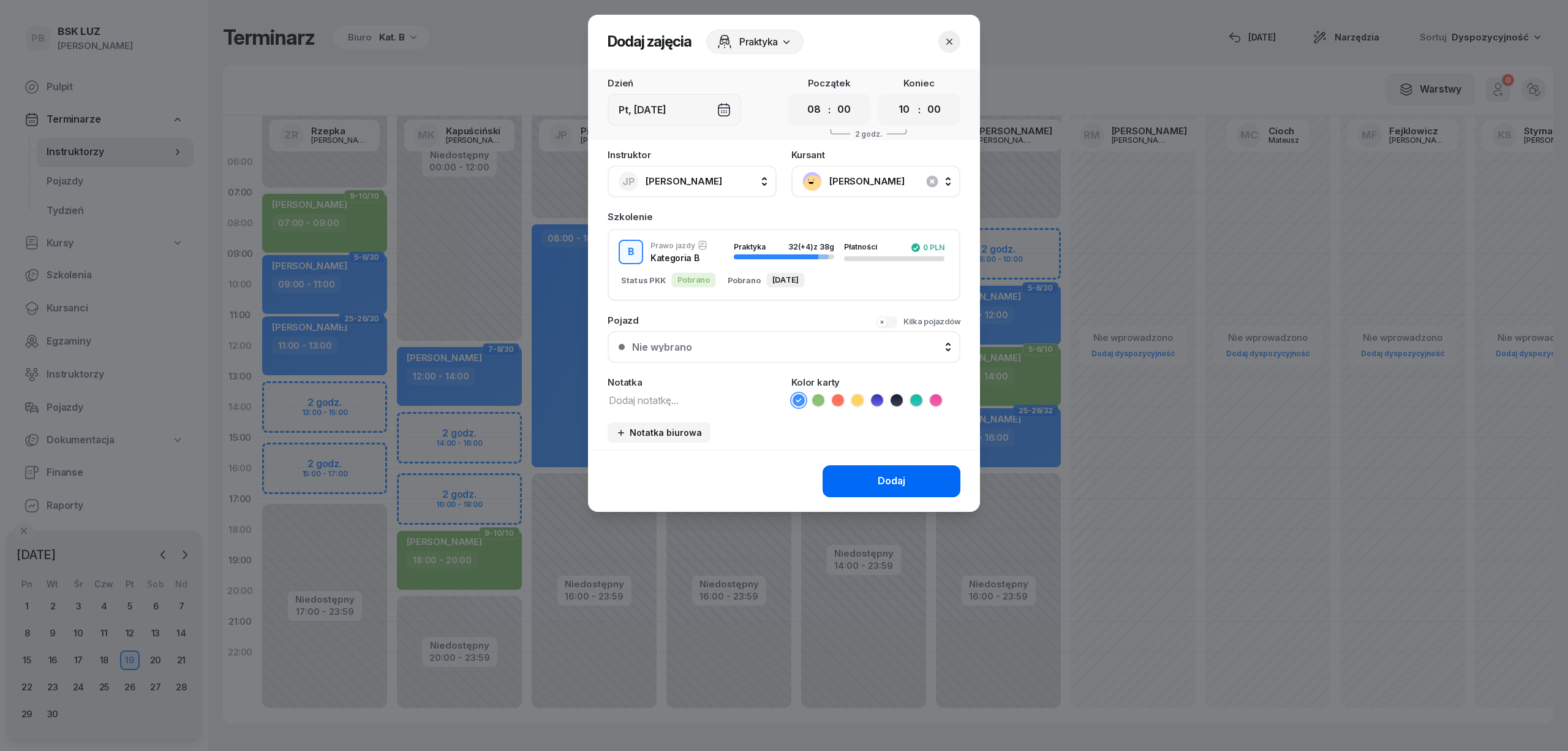
click at [886, 481] on div "Dodaj" at bounding box center [891, 481] width 28 height 16
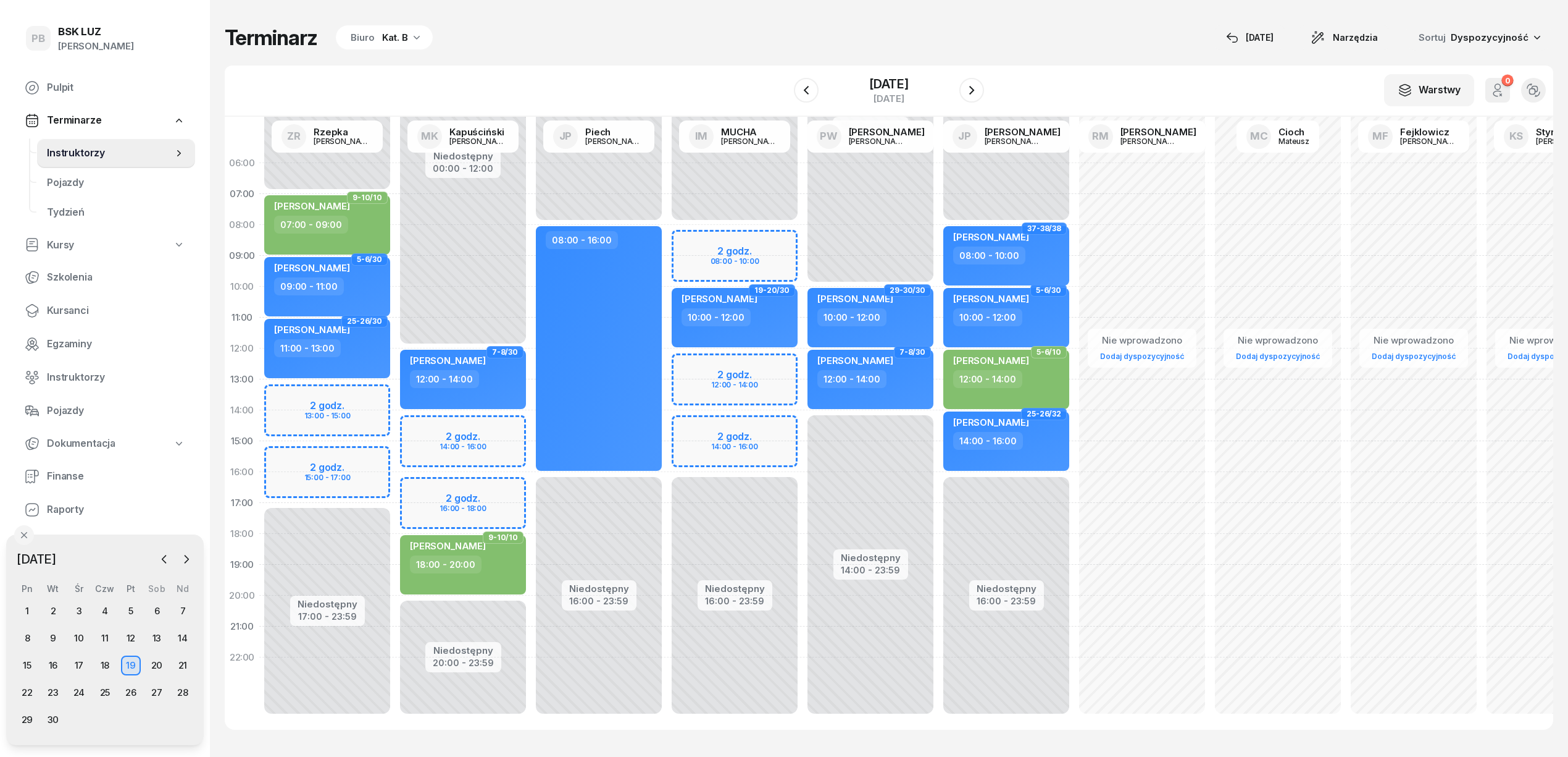
click at [1067, 59] on div "Terminarz Biuro Kat. B [DATE] Narzędzia Sortuj Dyspozycyjność W Wybierz AK [PER…" at bounding box center [889, 377] width 1329 height 754
click at [806, 87] on icon "button" at bounding box center [806, 90] width 5 height 8
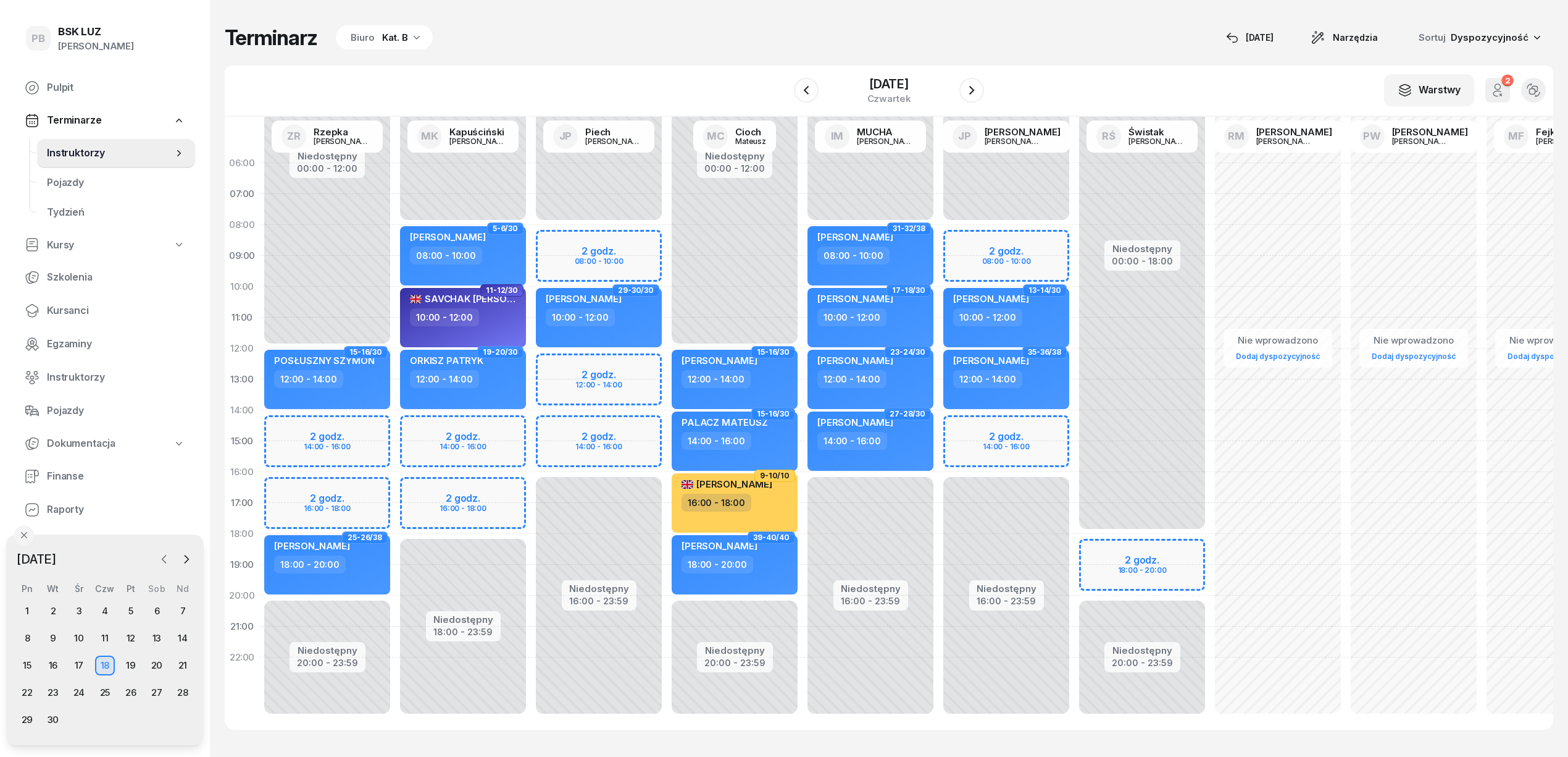
click at [164, 559] on icon "button" at bounding box center [165, 559] width 13 height 13
click at [136, 717] on div "29" at bounding box center [131, 720] width 20 height 20
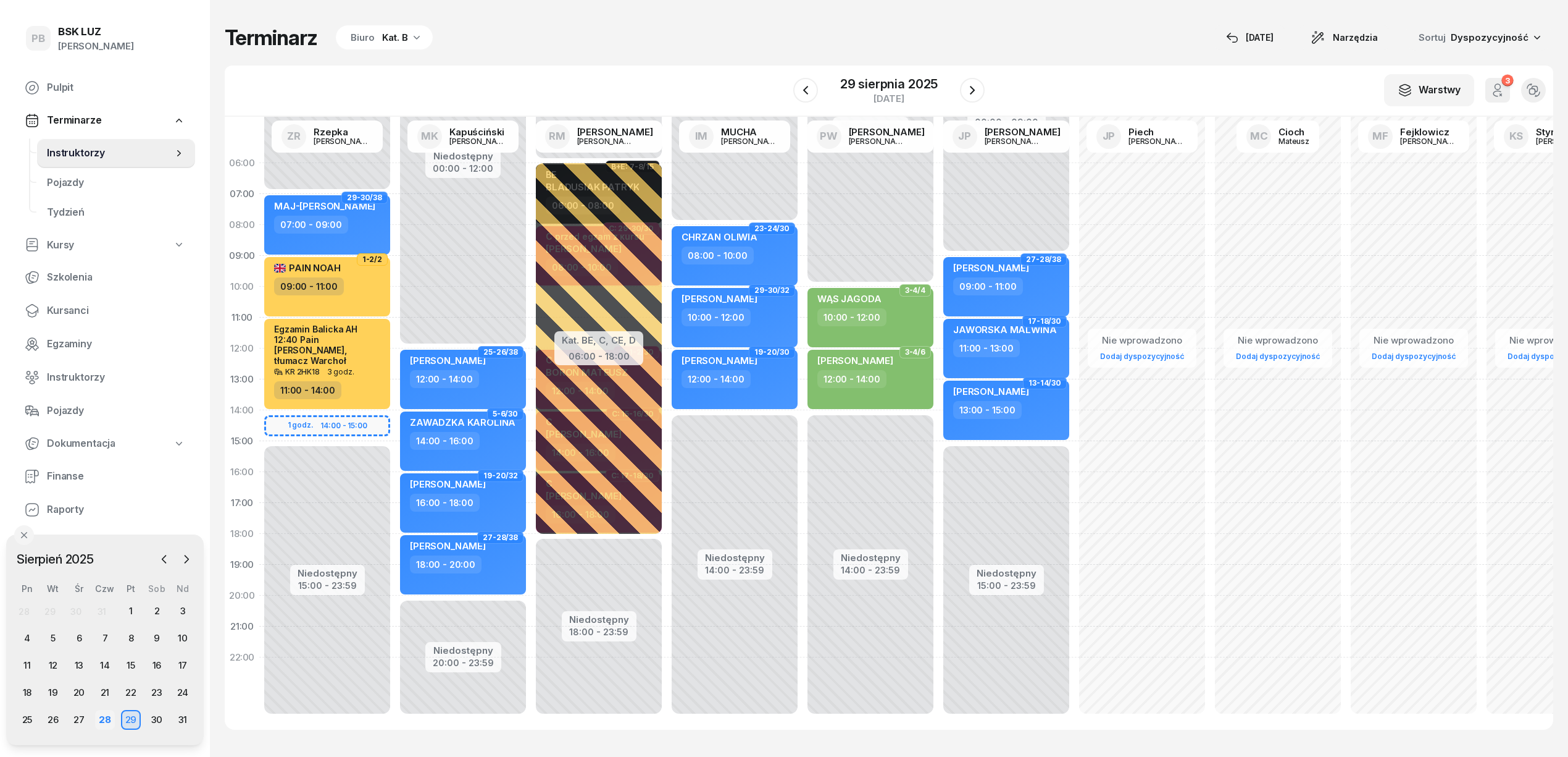
click at [111, 715] on div "28" at bounding box center [105, 720] width 20 height 20
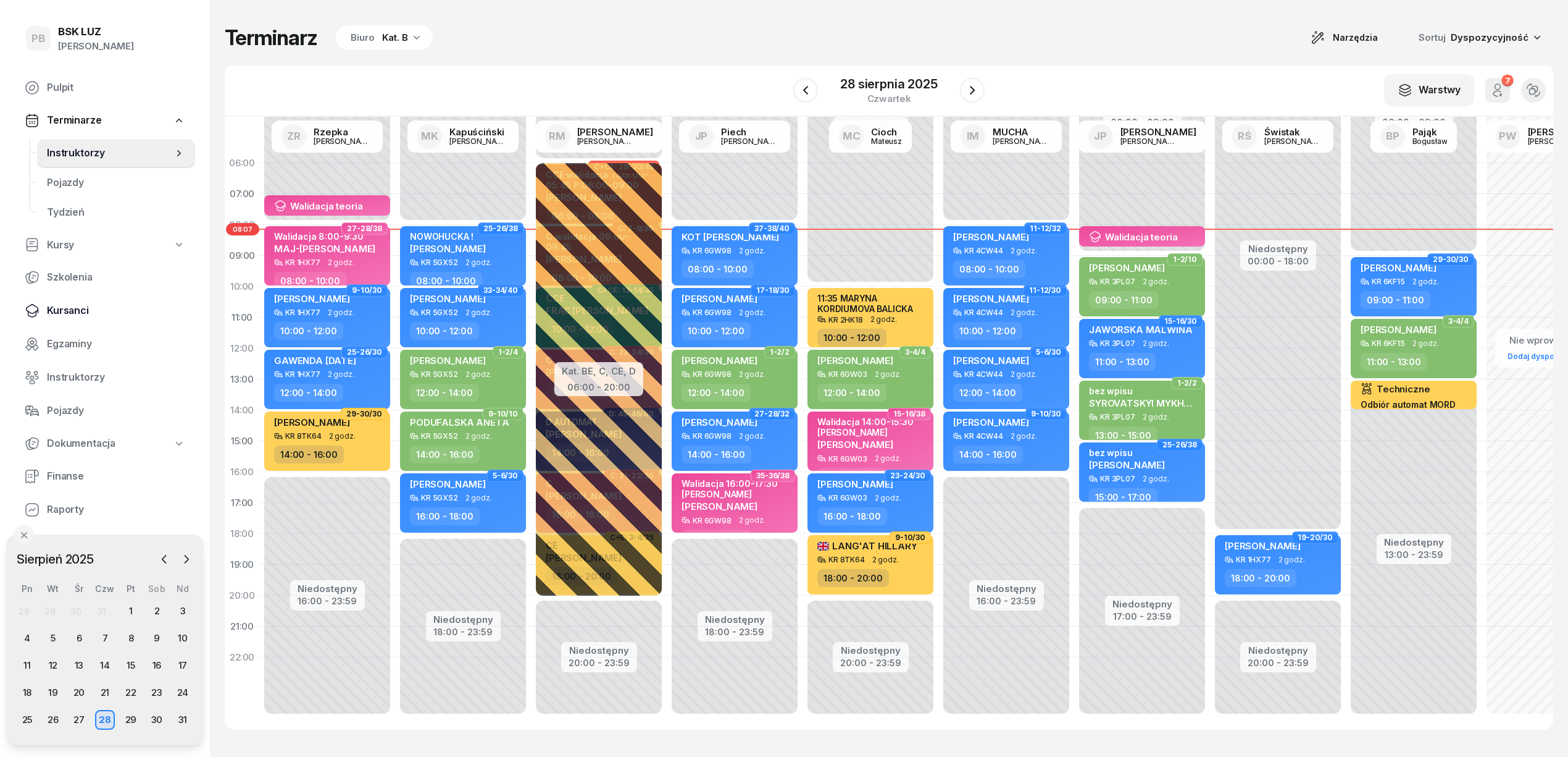
drag, startPoint x: 65, startPoint y: 312, endPoint x: 80, endPoint y: 307, distance: 15.8
click at [67, 312] on span "Kursanci" at bounding box center [116, 310] width 139 height 16
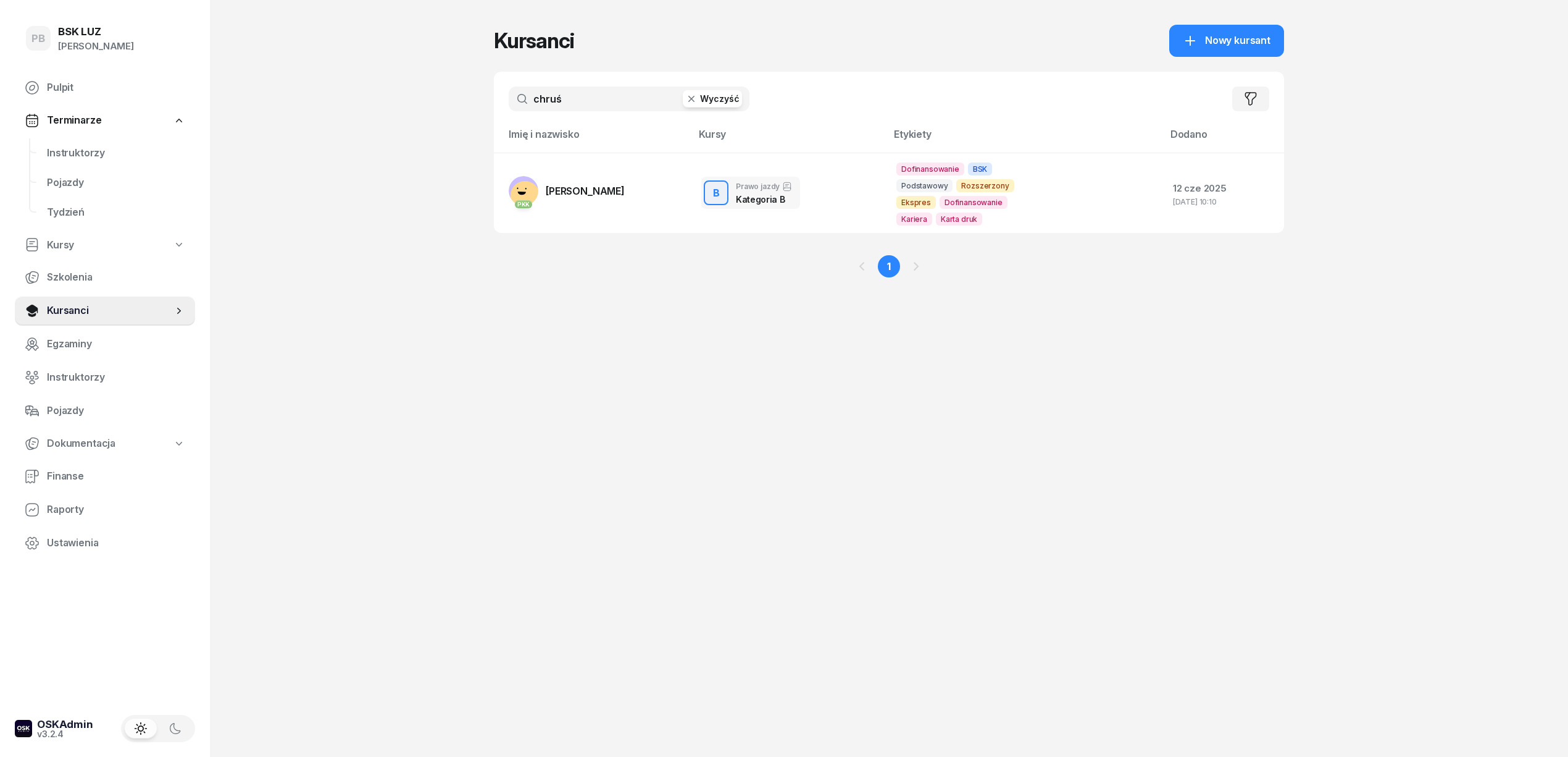
click at [544, 115] on div "chruś Wyczyść Filtruj" at bounding box center [889, 98] width 790 height 54
click at [555, 98] on input "chruś" at bounding box center [629, 98] width 240 height 25
type input "pieron"
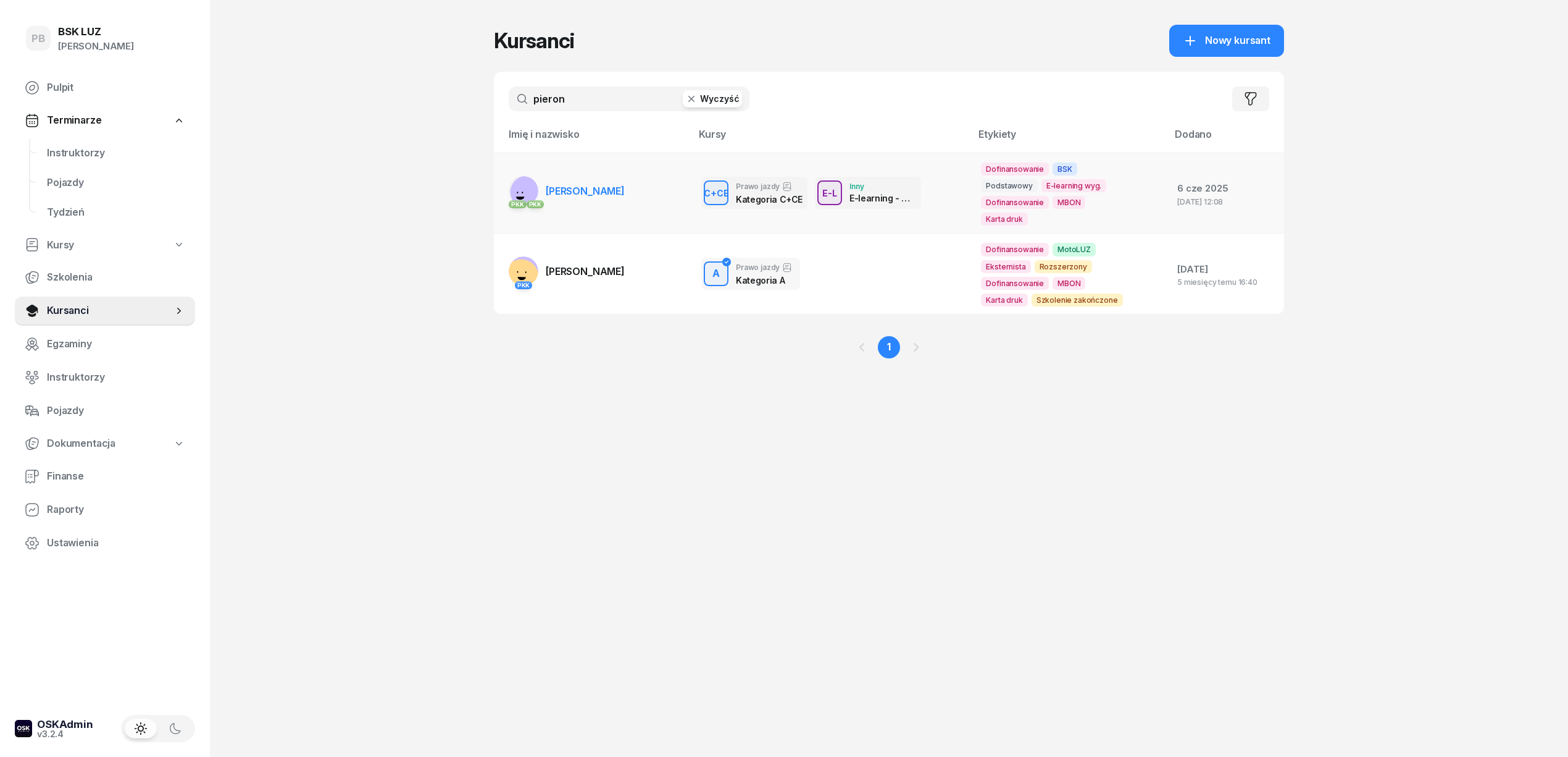
click at [594, 190] on span "[PERSON_NAME]" at bounding box center [585, 191] width 79 height 13
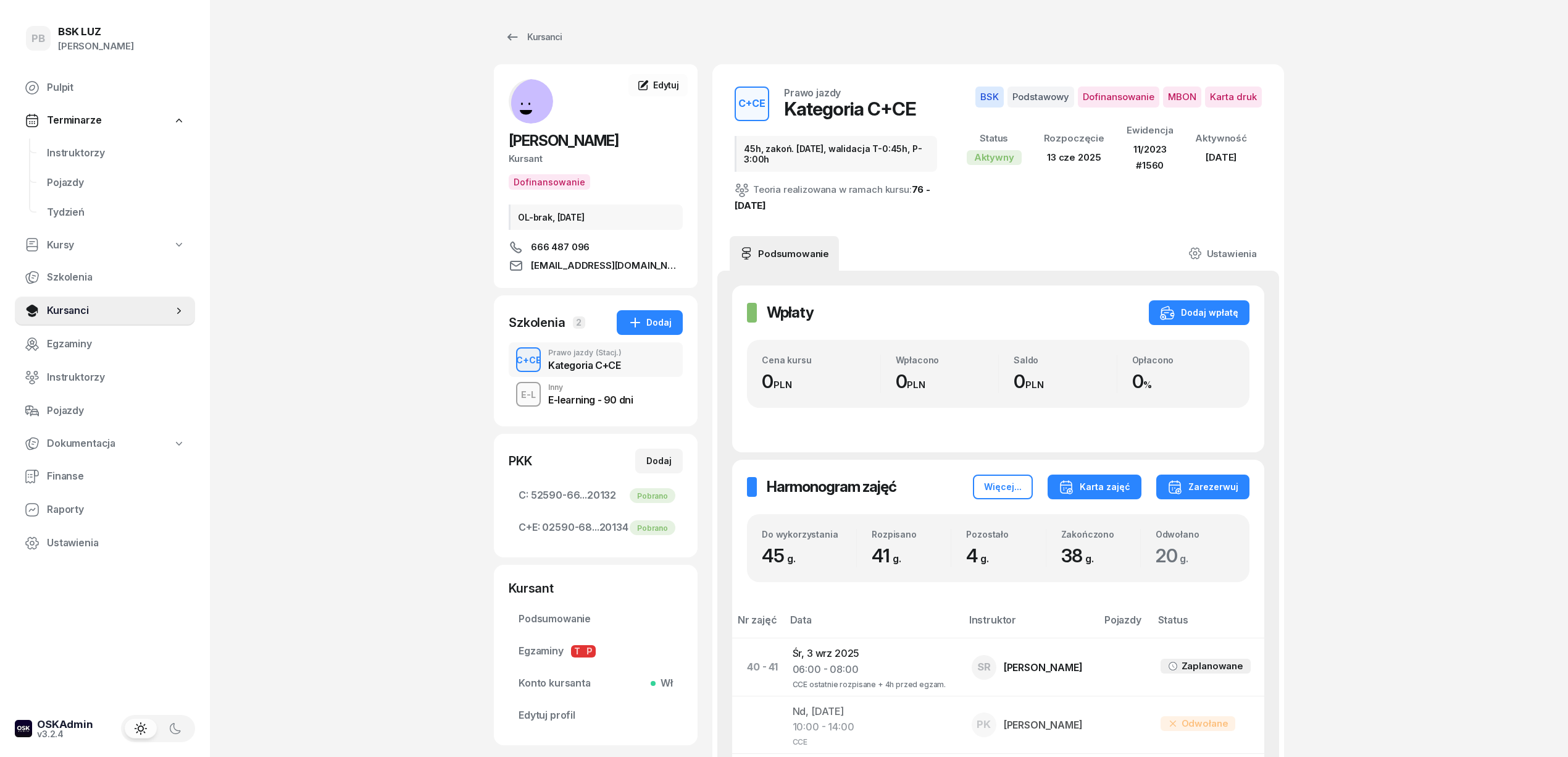
click at [1093, 475] on button "Karta zajęć" at bounding box center [1094, 486] width 94 height 25
click at [1072, 525] on div "Kategoria C" at bounding box center [1048, 526] width 54 height 16
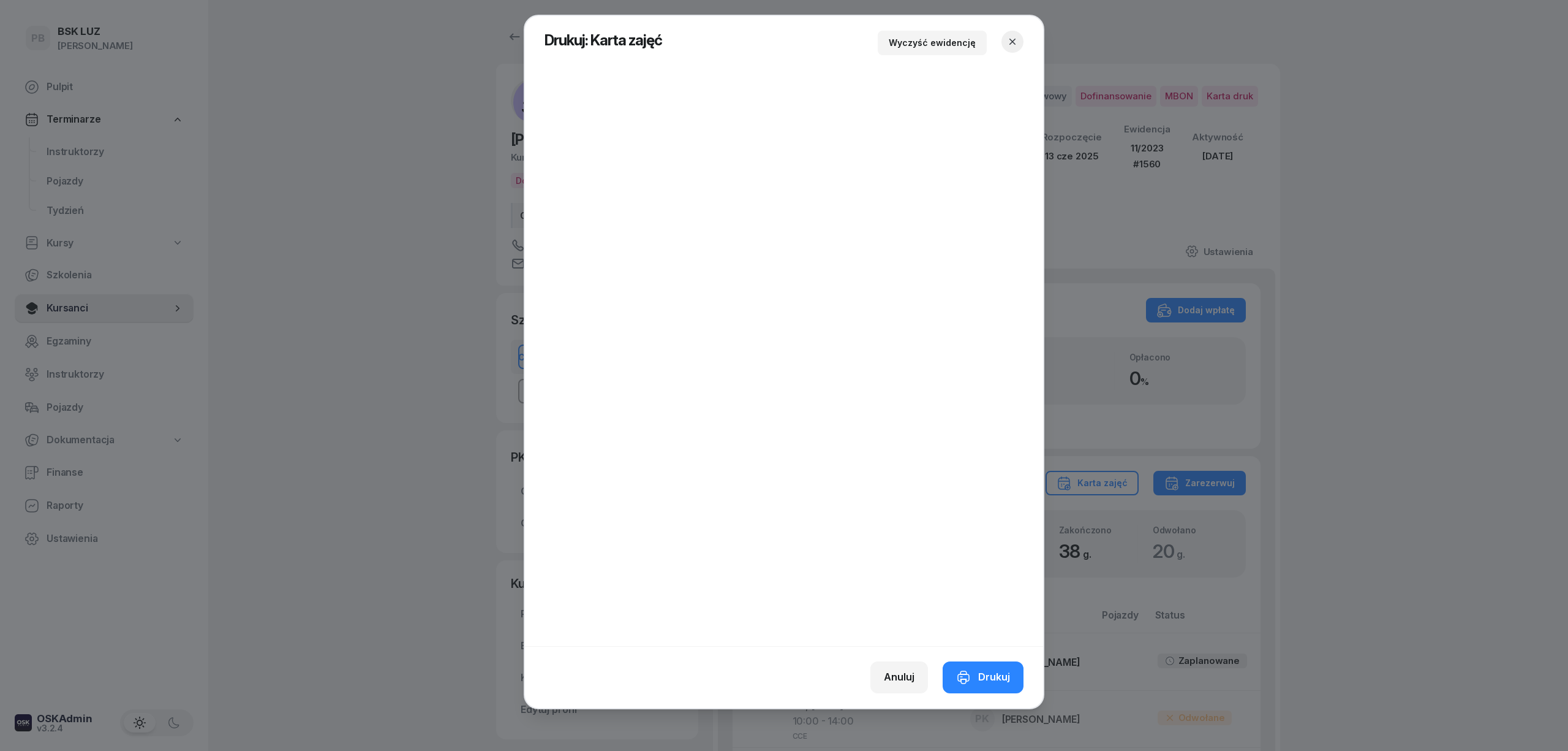
click at [1012, 39] on icon "button" at bounding box center [1013, 42] width 13 height 13
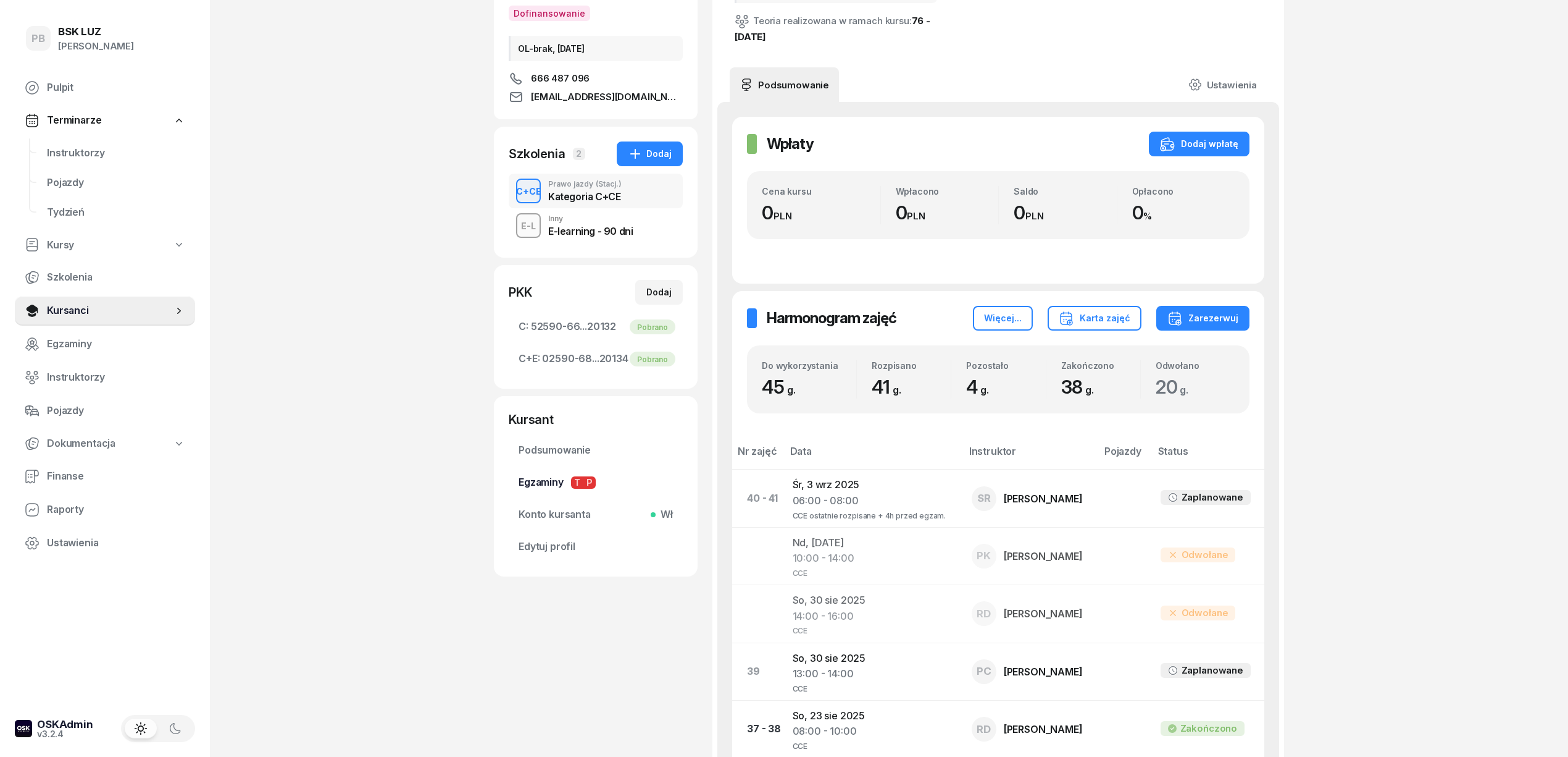
scroll to position [165, 0]
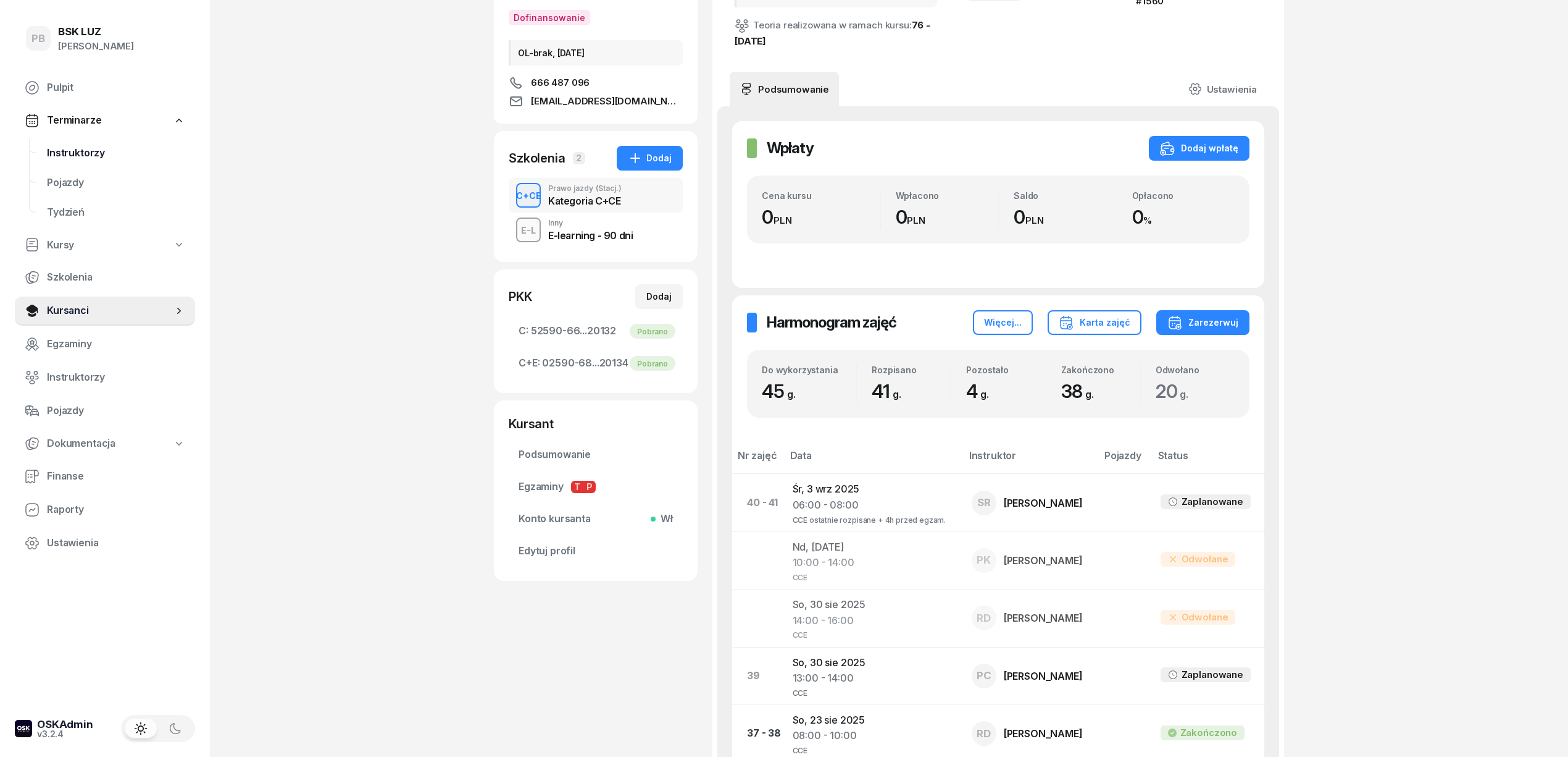
click at [79, 149] on span "Instruktorzy" at bounding box center [116, 153] width 139 height 16
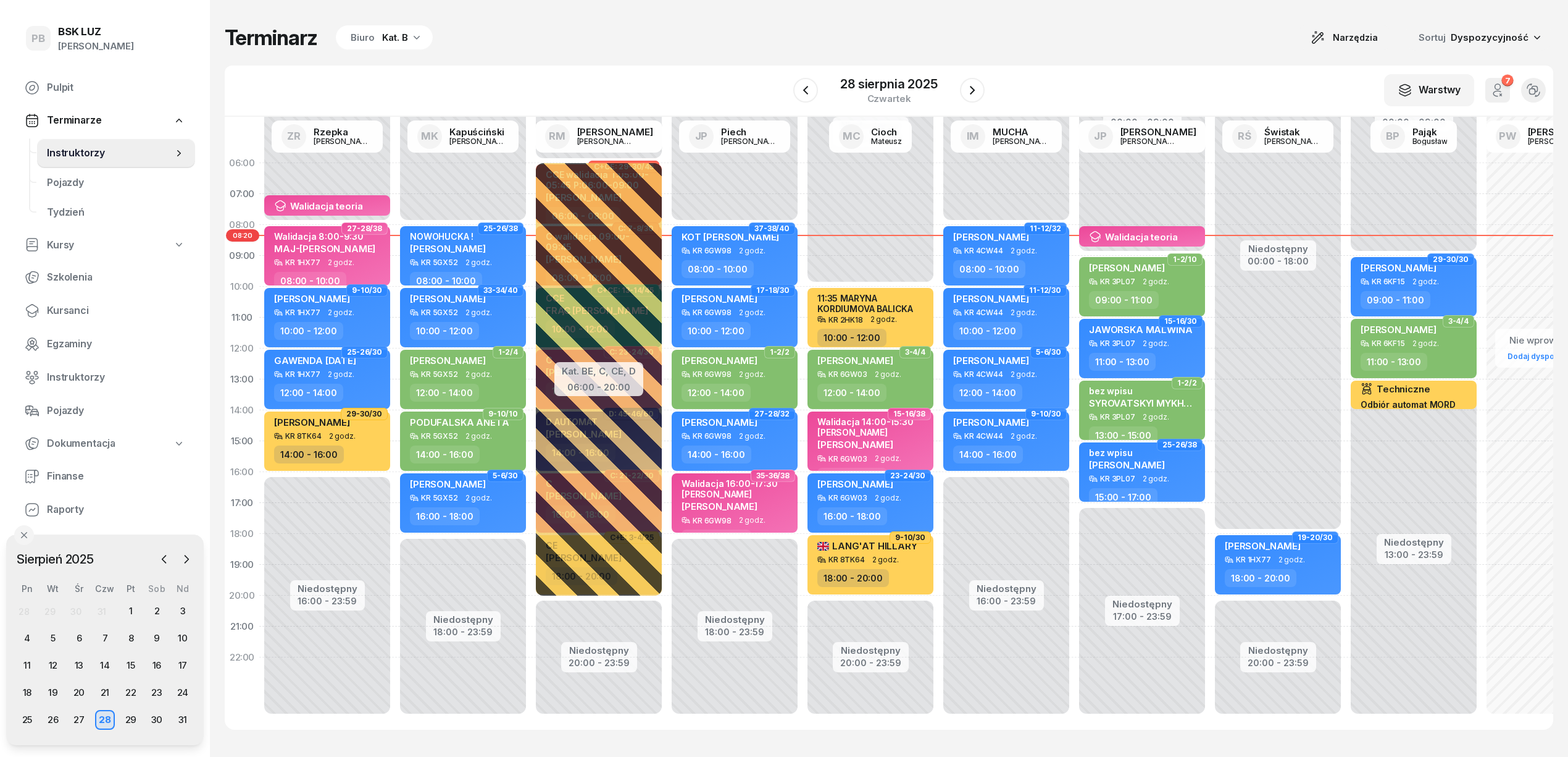
click at [388, 32] on div "Kat. B" at bounding box center [395, 37] width 26 height 15
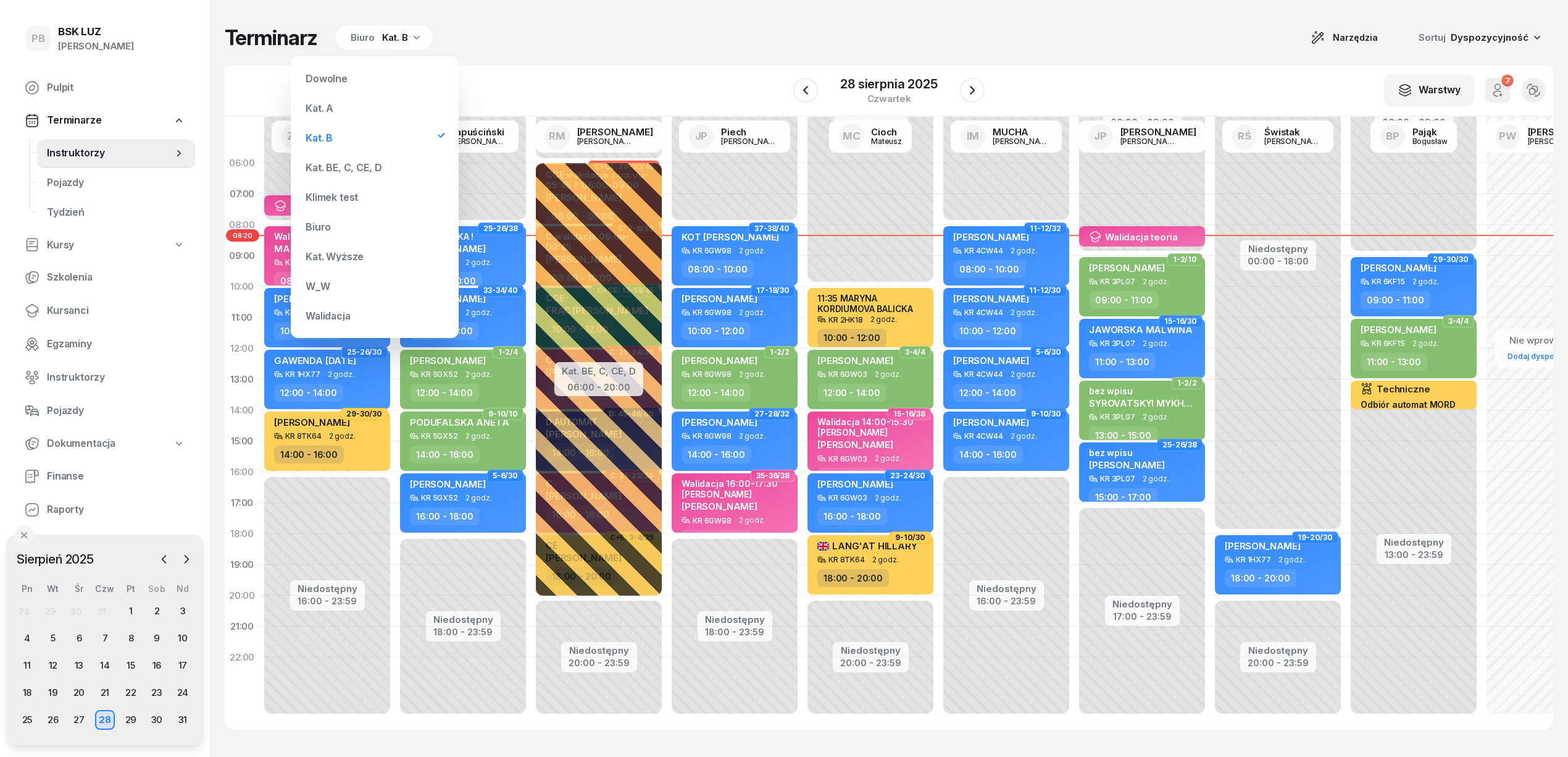
click at [371, 163] on div "Kat. BE, C, CE, D" at bounding box center [344, 167] width 76 height 10
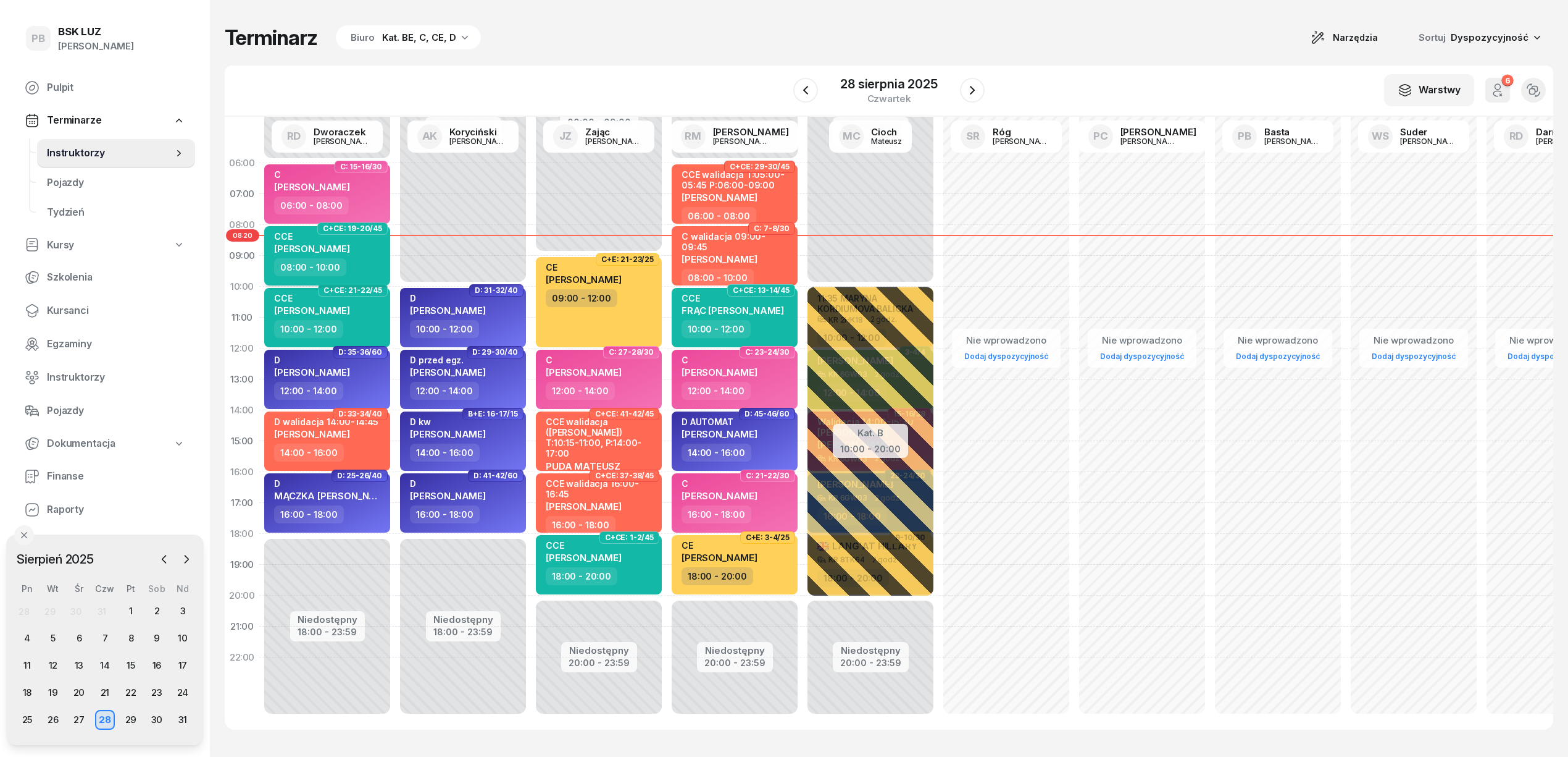
click at [371, 250] on div "CCE [PERSON_NAME]" at bounding box center [328, 244] width 109 height 27
select select "08"
select select "10"
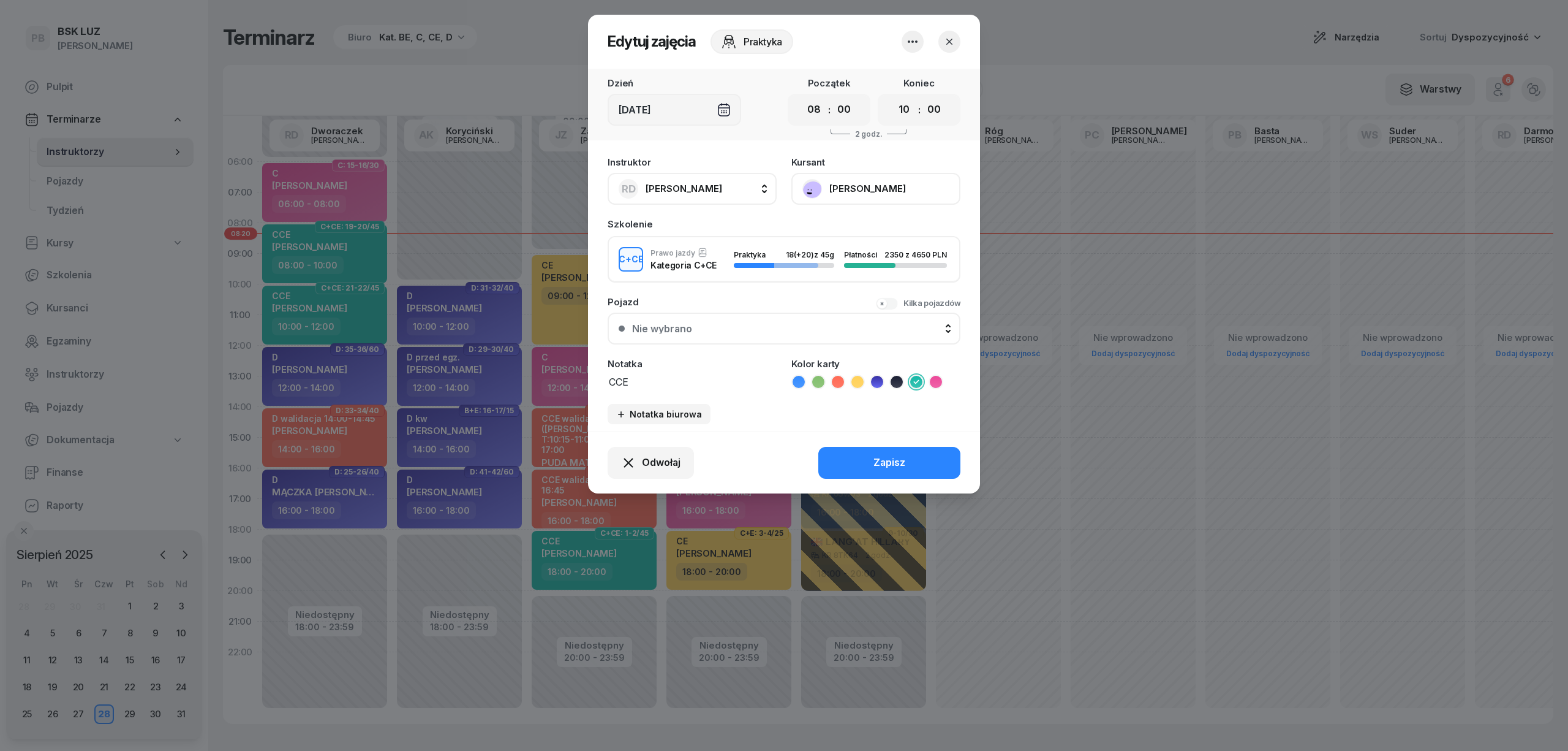
click at [947, 40] on icon "button" at bounding box center [949, 42] width 13 height 13
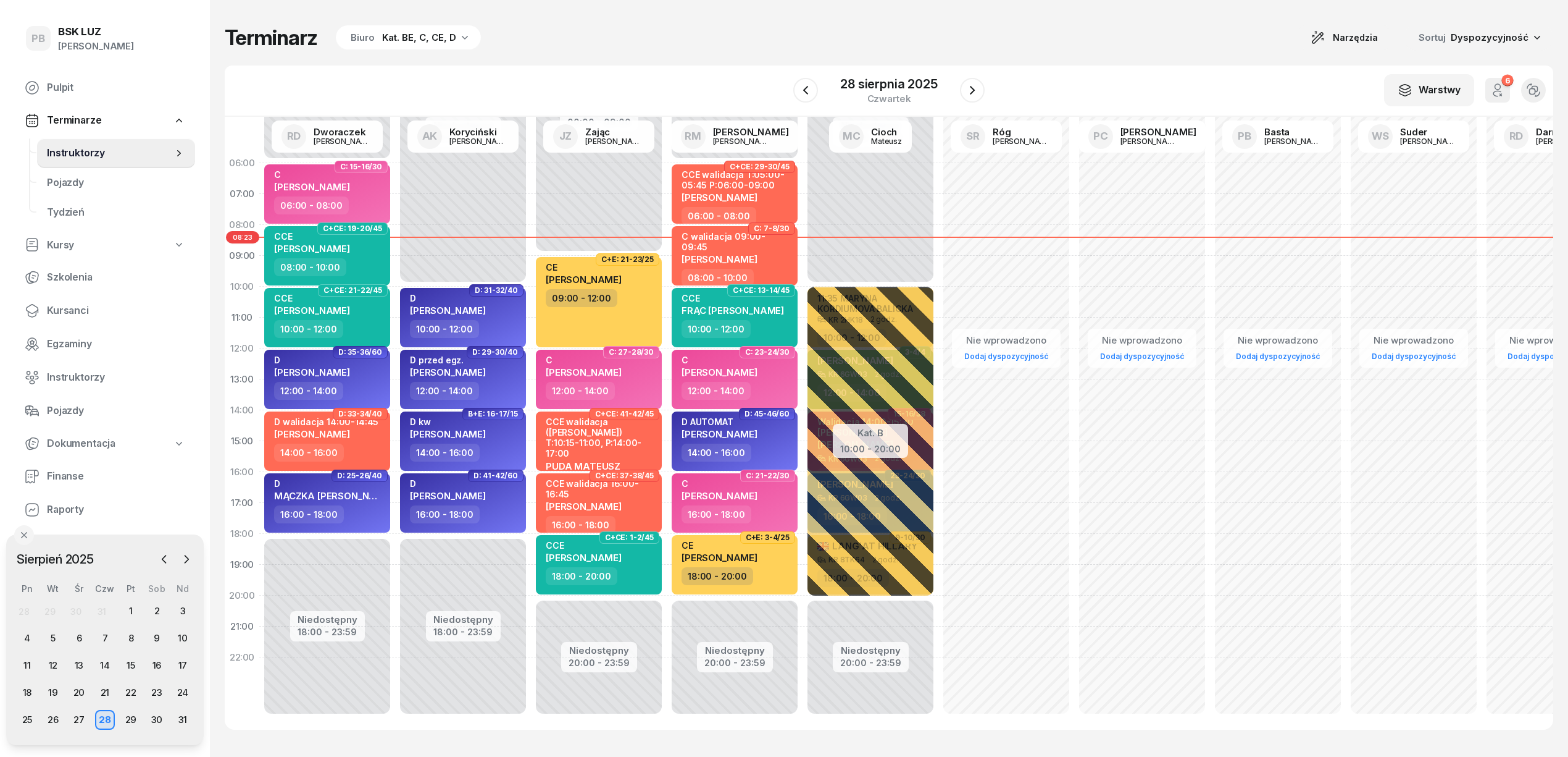
click at [1193, 40] on div "Terminarz Biuro Kat. BE, C, CE, D Narzędzia Sortuj Dyspozycyjność" at bounding box center [889, 37] width 1329 height 26
click at [766, 25] on div "Terminarz Biuro Kat. BE, C, CE, D Narzędzia Sortuj Dyspozycyjność" at bounding box center [889, 37] width 1329 height 26
click at [68, 307] on span "Kursanci" at bounding box center [116, 310] width 139 height 16
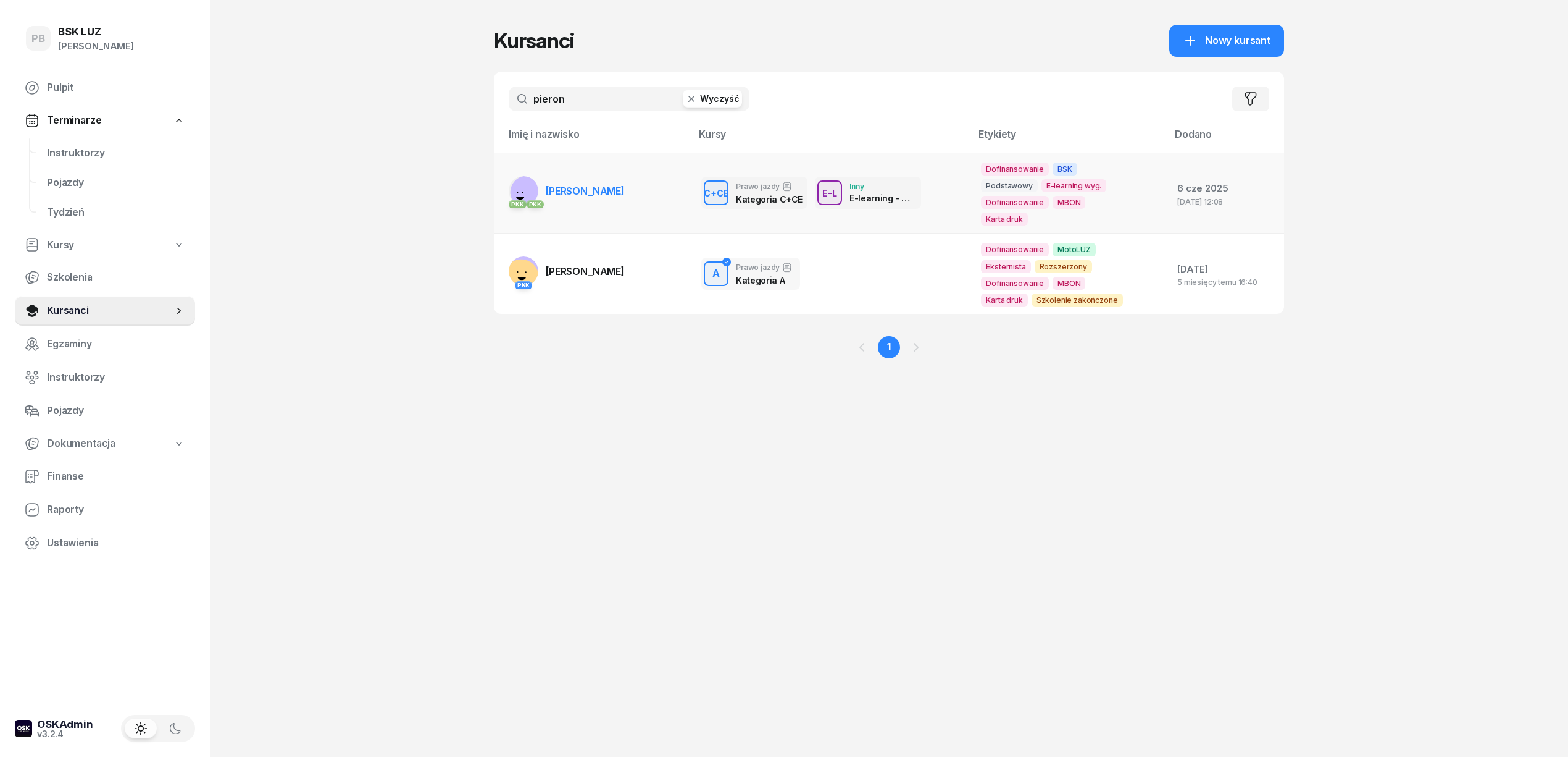
click at [570, 184] on link "PKK PKK [PERSON_NAME]" at bounding box center [567, 191] width 116 height 30
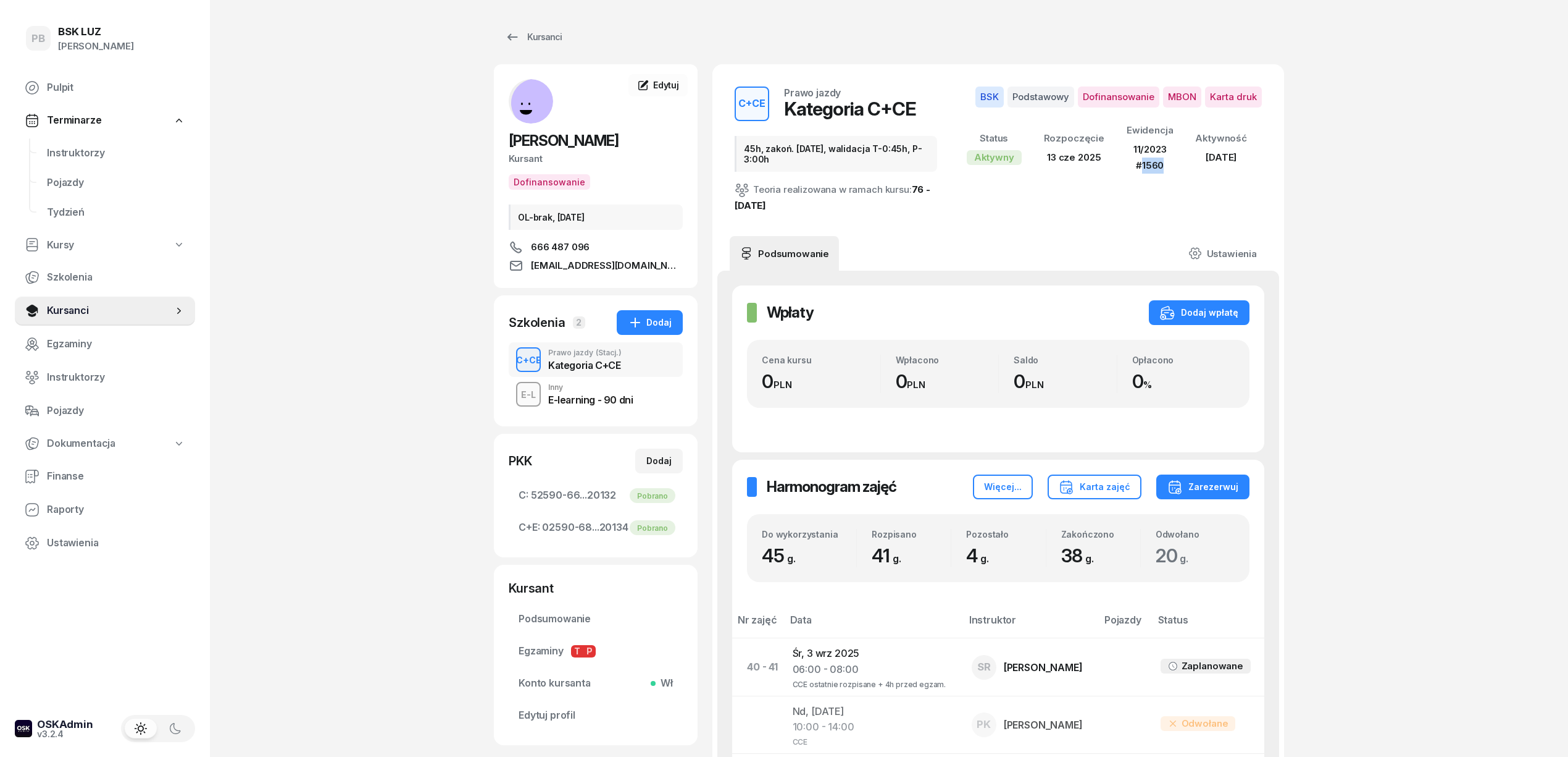
drag, startPoint x: 1167, startPoint y: 164, endPoint x: 1146, endPoint y: 165, distance: 21.0
click at [1146, 165] on div "11/2023 #1560" at bounding box center [1150, 157] width 47 height 32
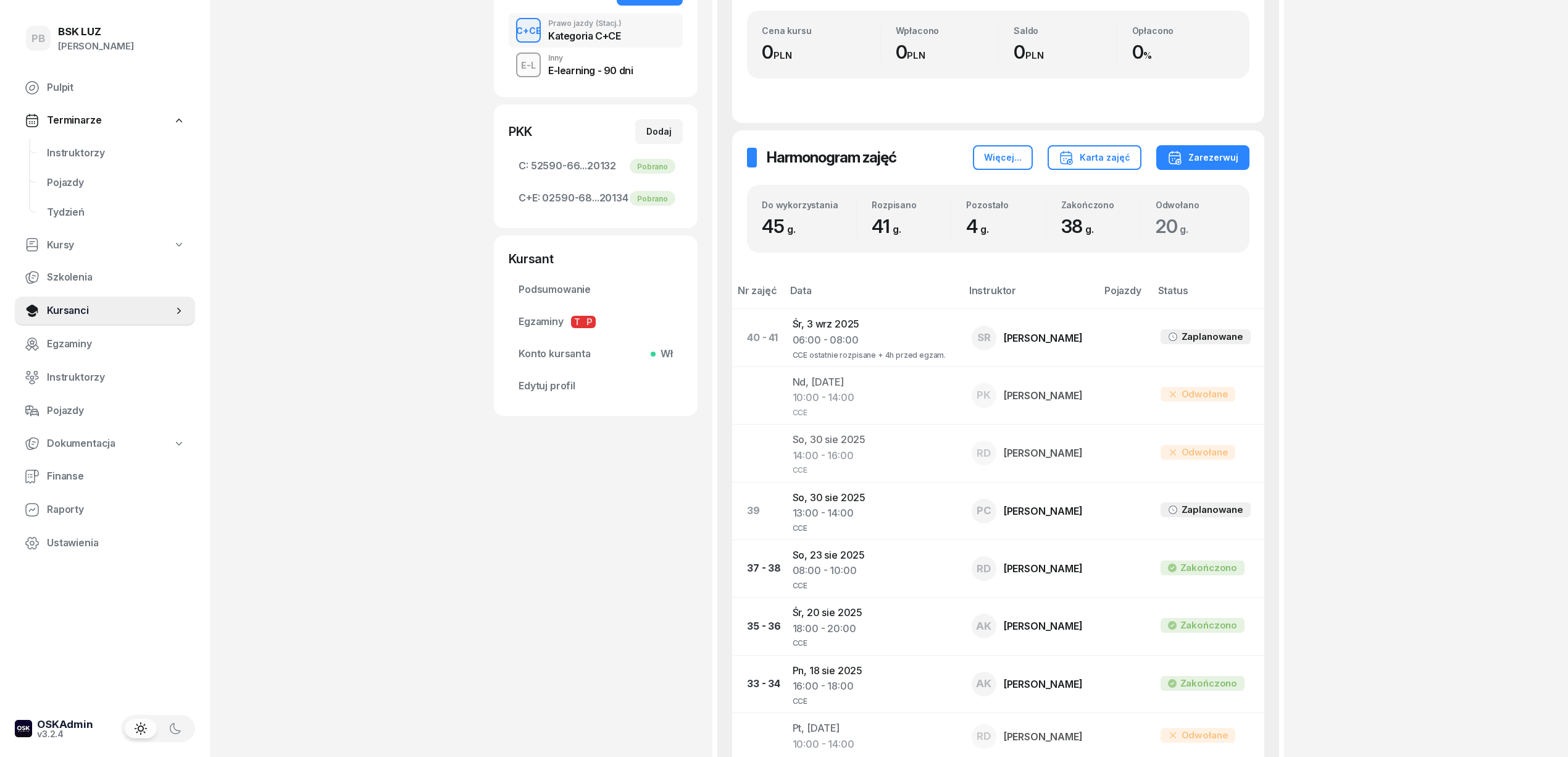
scroll to position [412, 0]
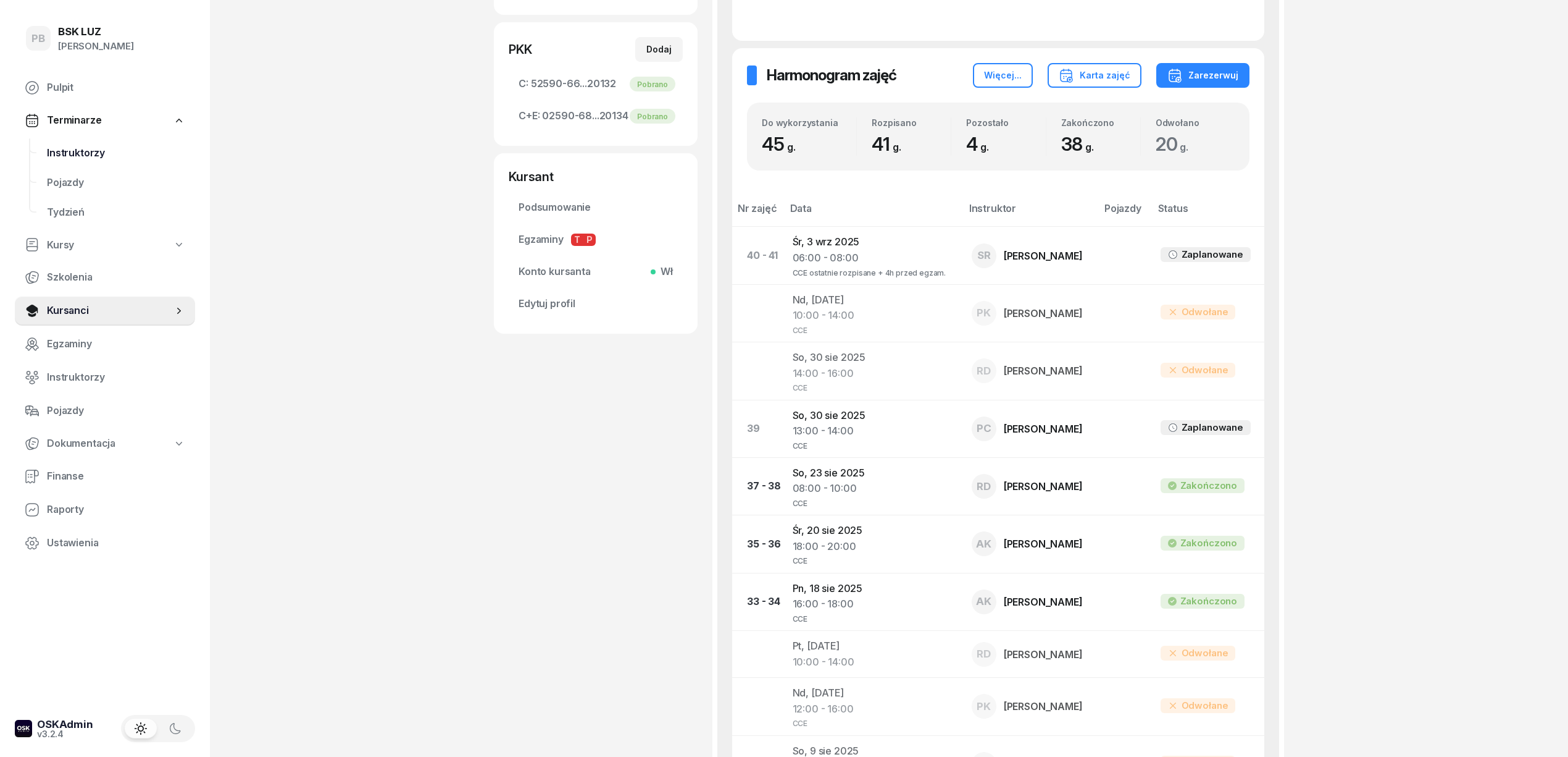
click at [55, 145] on span "Instruktorzy" at bounding box center [116, 153] width 139 height 16
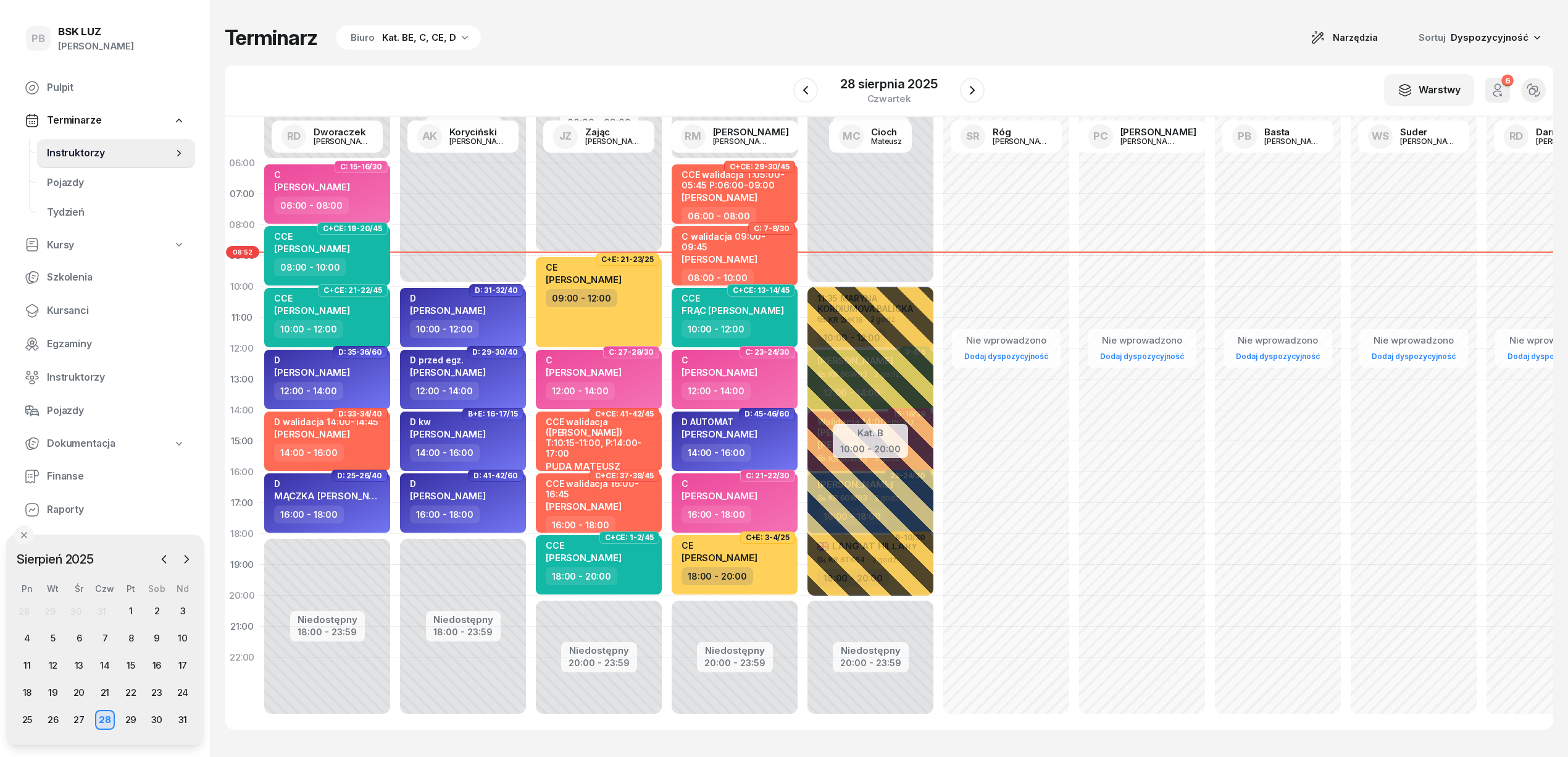
click at [397, 27] on div "Biuro Kat. BE, C, CE, D" at bounding box center [409, 37] width 145 height 25
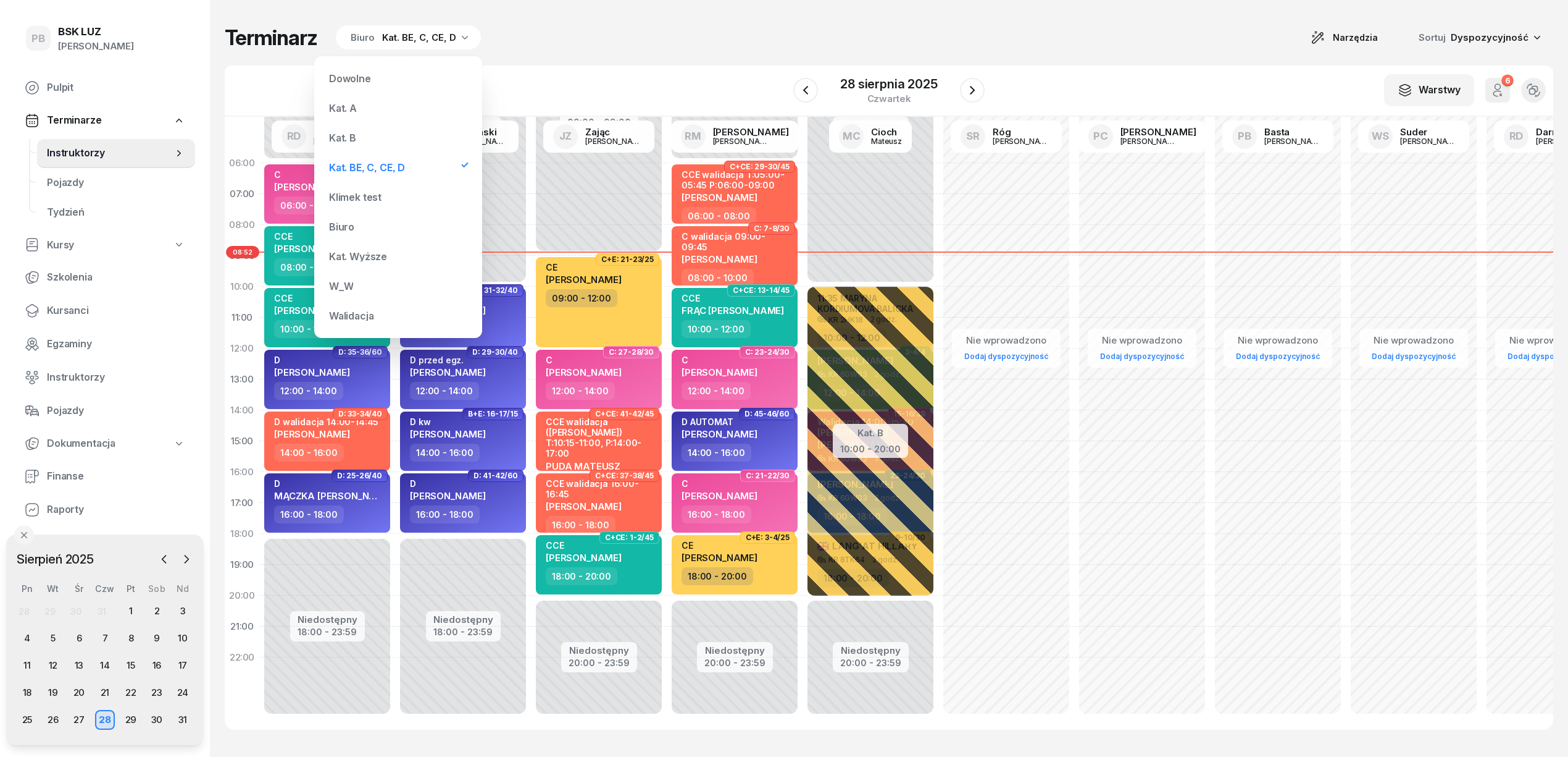
click at [363, 129] on div "Kat. B" at bounding box center [398, 137] width 148 height 25
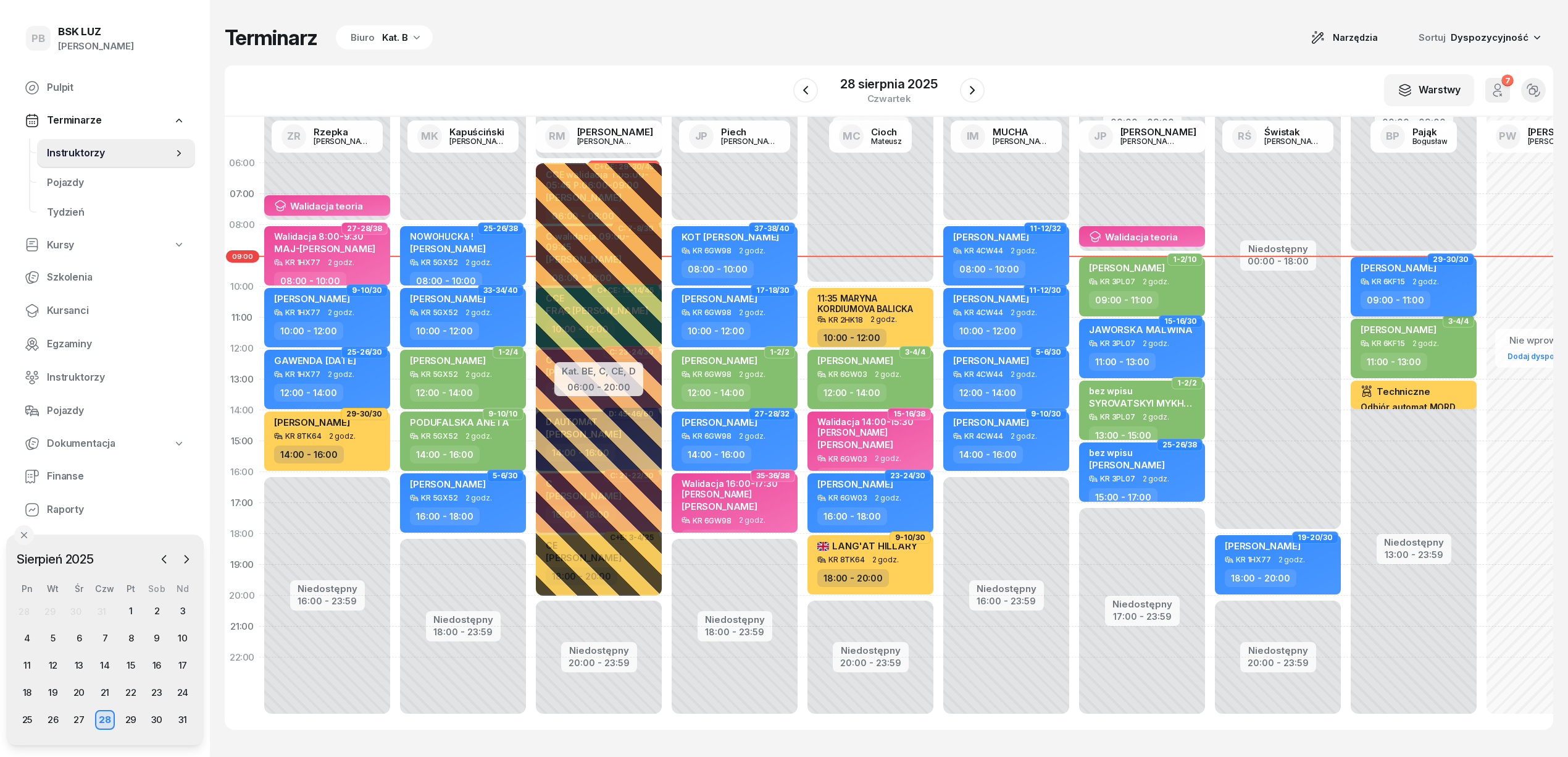
click at [1401, 267] on span "[PERSON_NAME]" at bounding box center [1399, 267] width 76 height 12
select select "09"
select select "11"
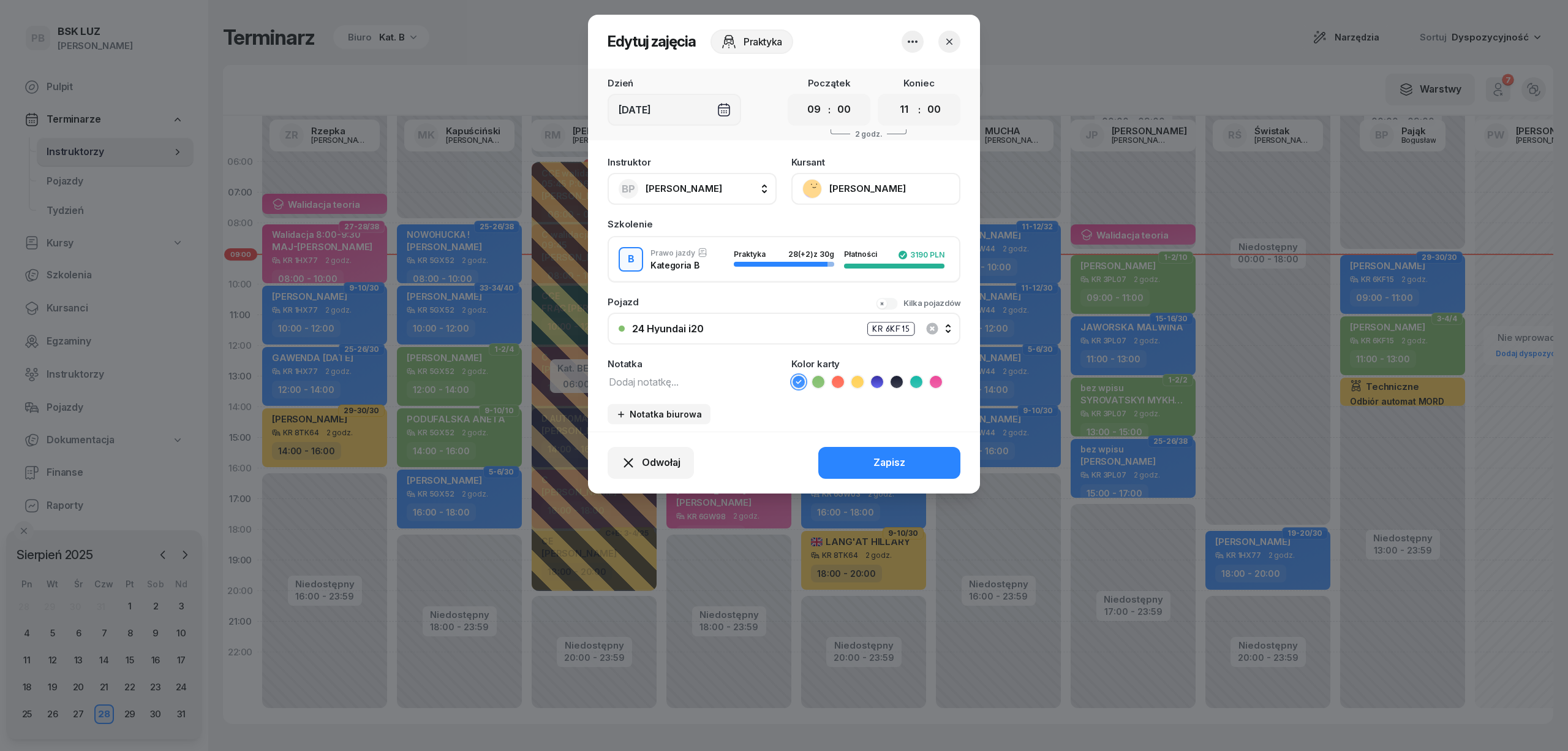
click at [840, 186] on button "[PERSON_NAME]" at bounding box center [876, 189] width 169 height 32
click at [814, 232] on div "Otwórz profil" at bounding box center [831, 230] width 59 height 16
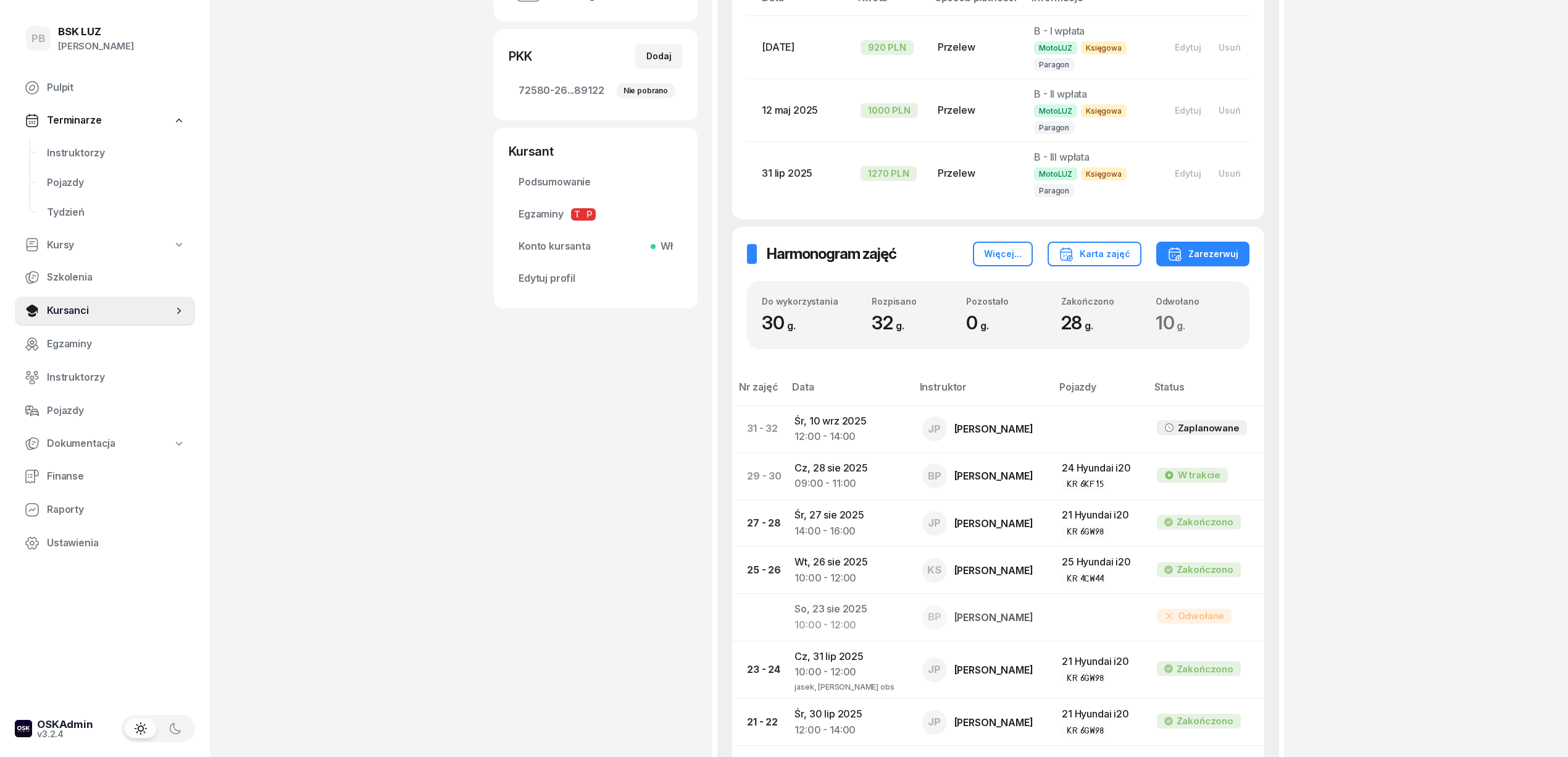
scroll to position [412, 0]
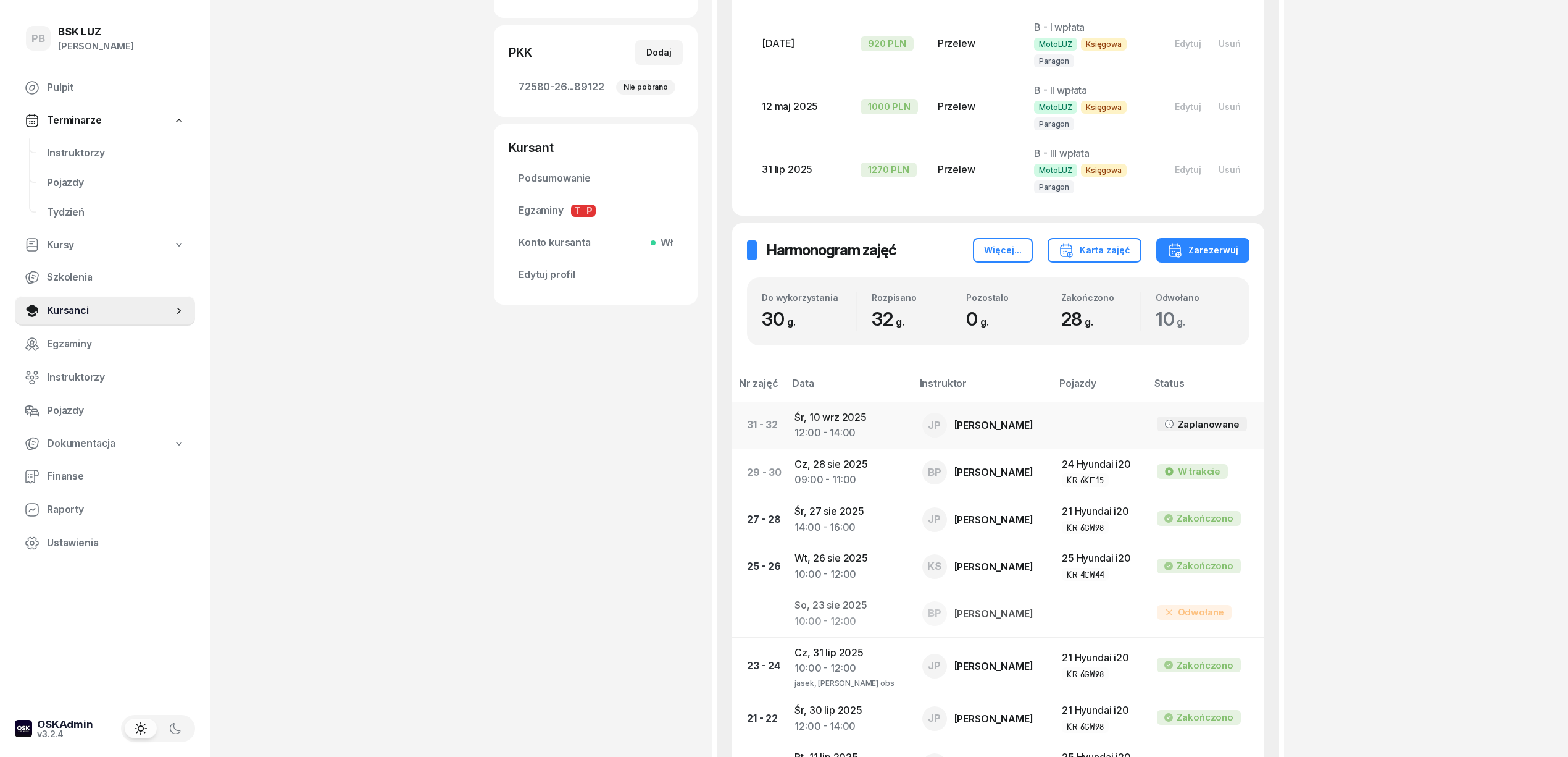
click at [823, 423] on td "[DATE] 12:00 - 14:00" at bounding box center [848, 425] width 127 height 47
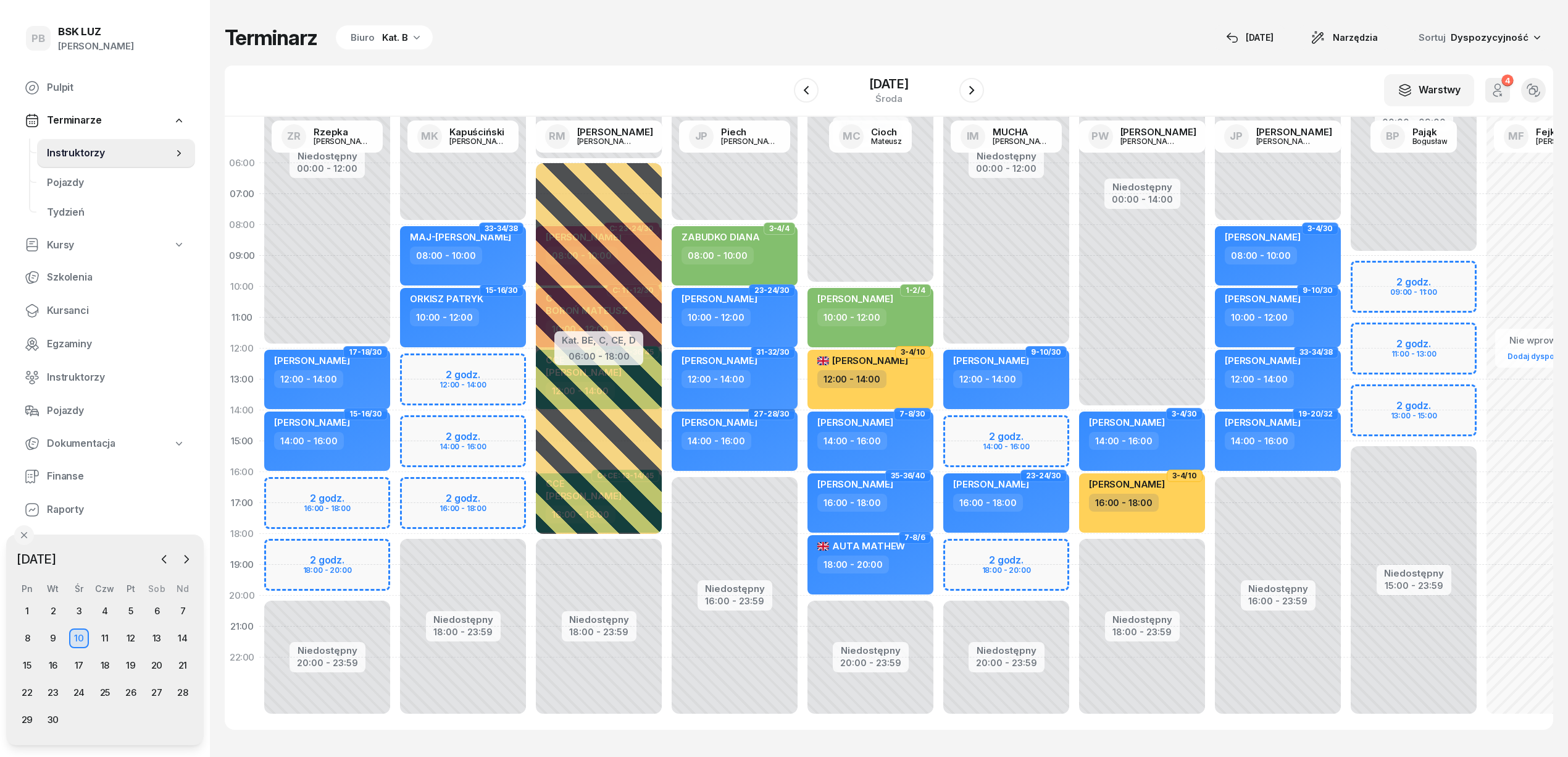
click at [764, 378] on div "12:00 - 14:00" at bounding box center [735, 378] width 109 height 18
select select "12"
select select "14"
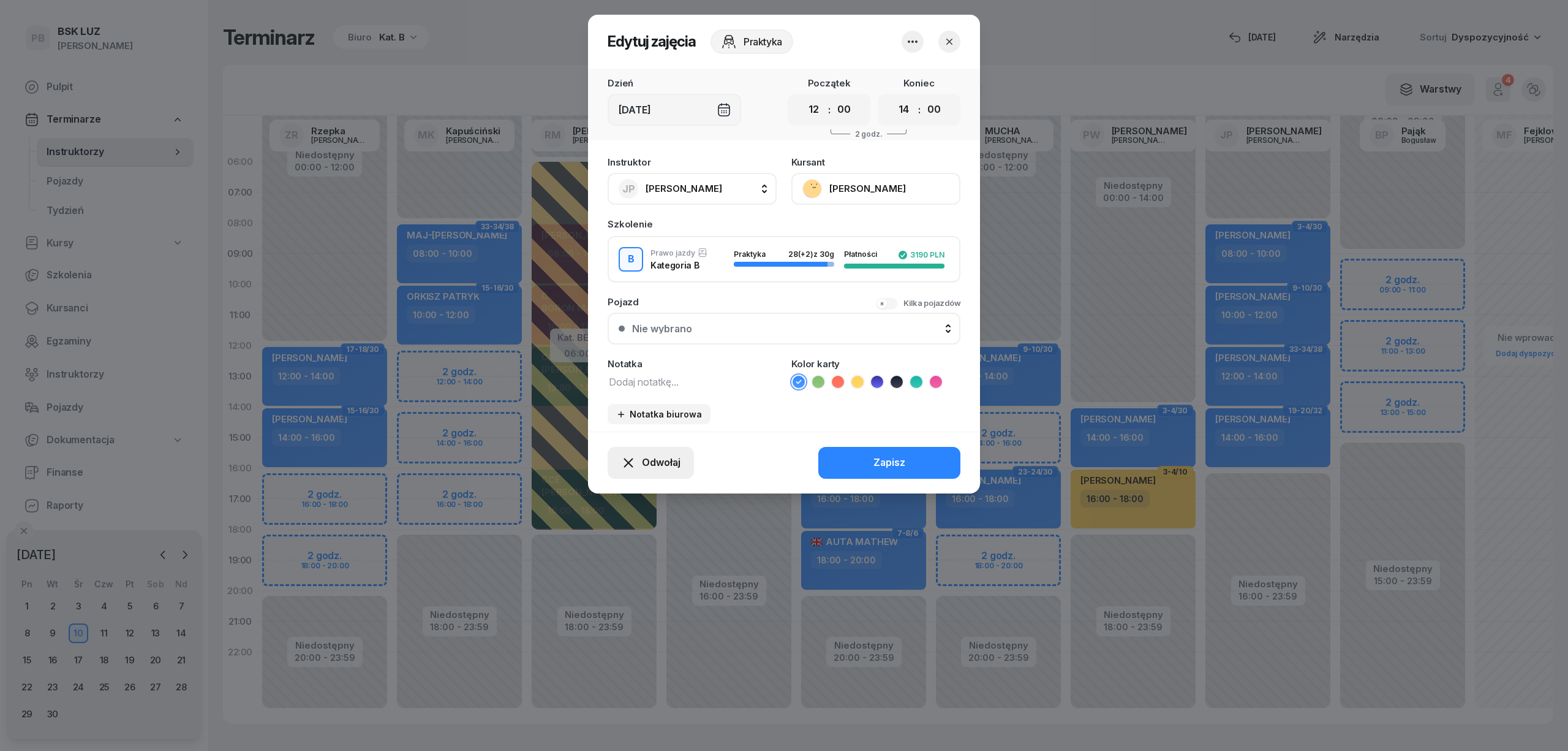
click at [660, 456] on span "Odwołaj" at bounding box center [661, 463] width 38 height 16
click at [663, 365] on link "My odwołaliśmy" at bounding box center [644, 357] width 162 height 31
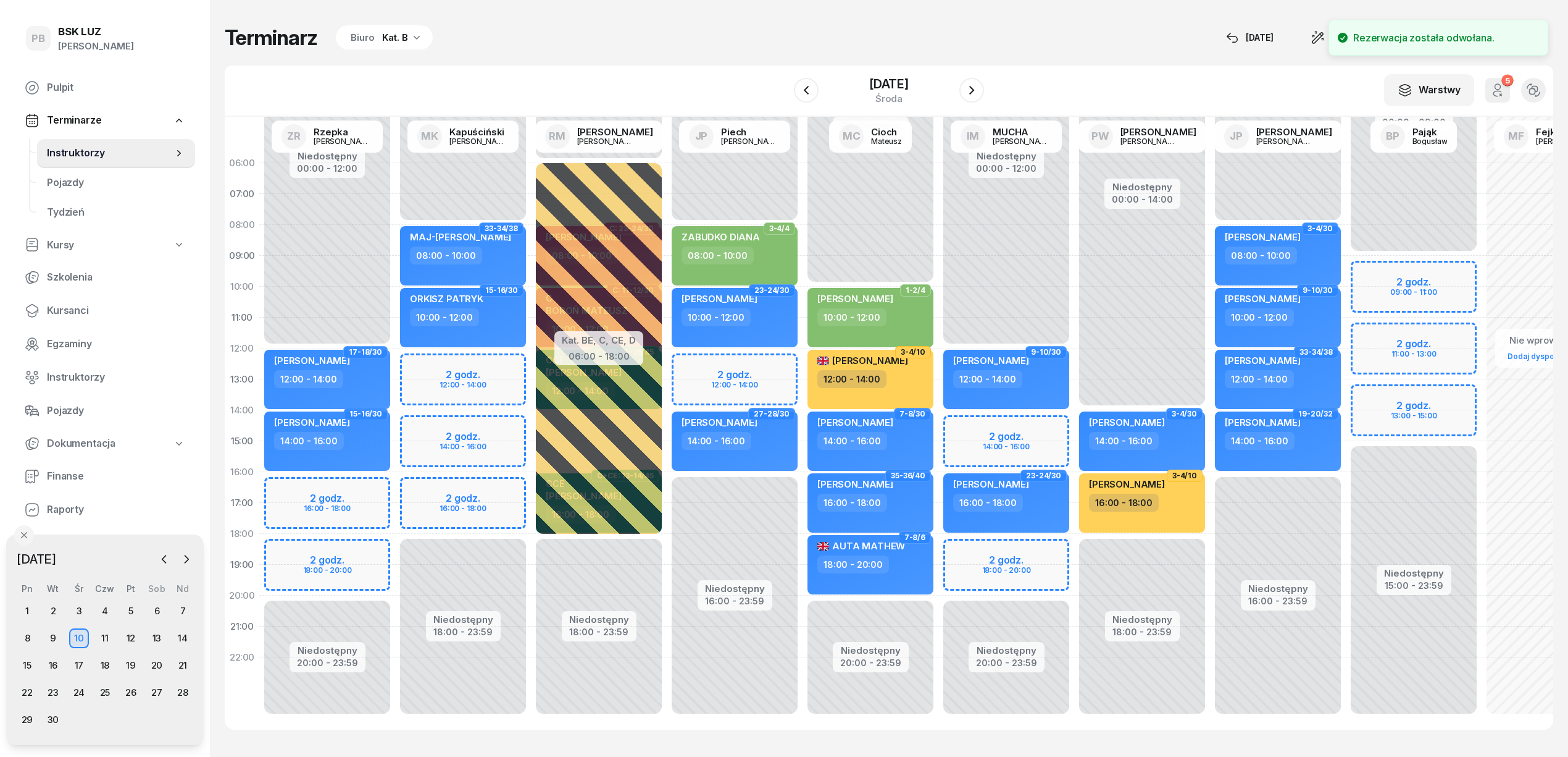
click at [679, 74] on div "W Wybierz AK [PERSON_NAME] BP [PERSON_NAME] DP [PERSON_NAME] GS [PERSON_NAME] I…" at bounding box center [889, 91] width 1329 height 51
click at [26, 609] on div "1" at bounding box center [27, 611] width 20 height 20
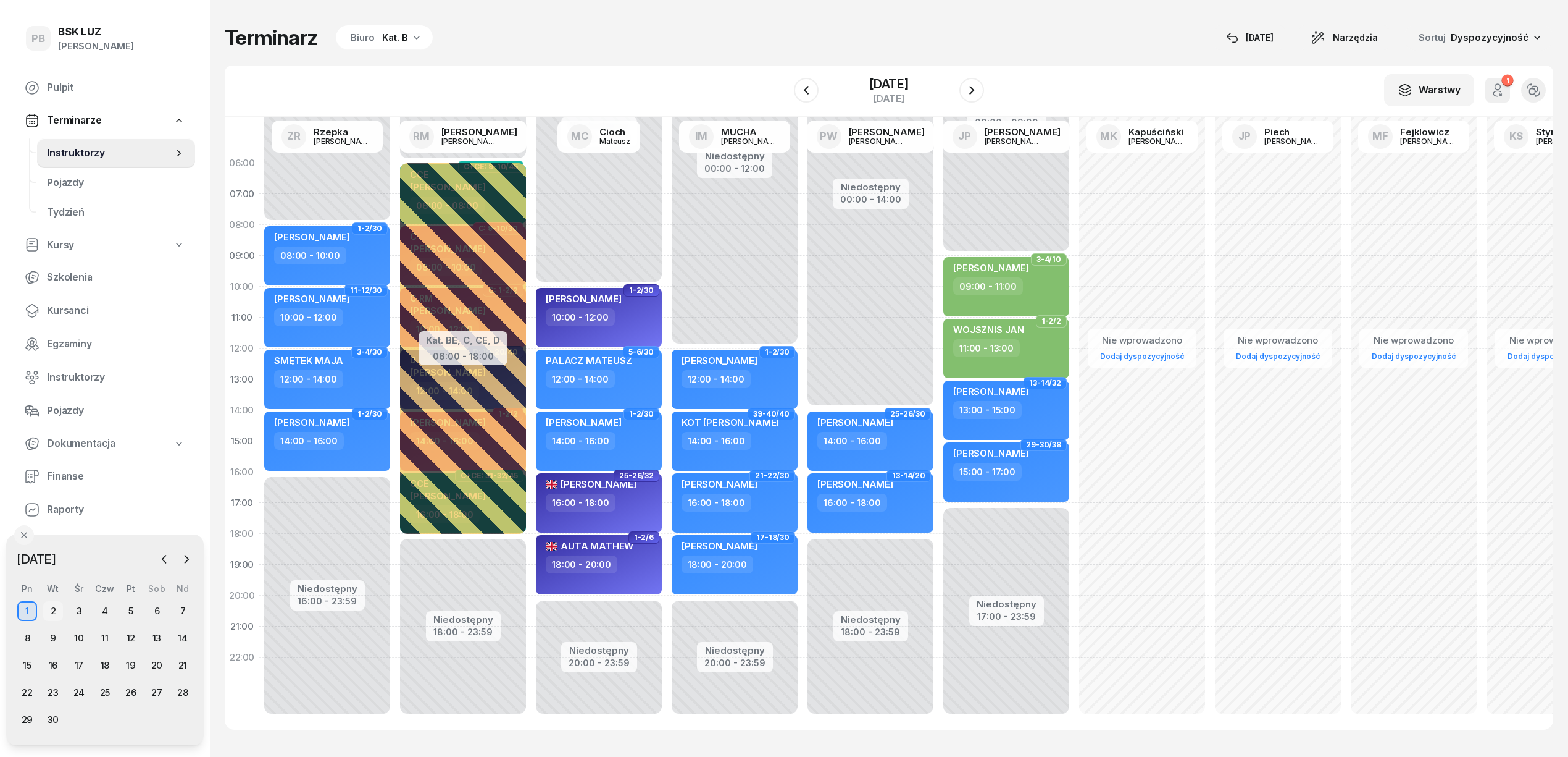
click at [48, 616] on div "2" at bounding box center [53, 611] width 20 height 20
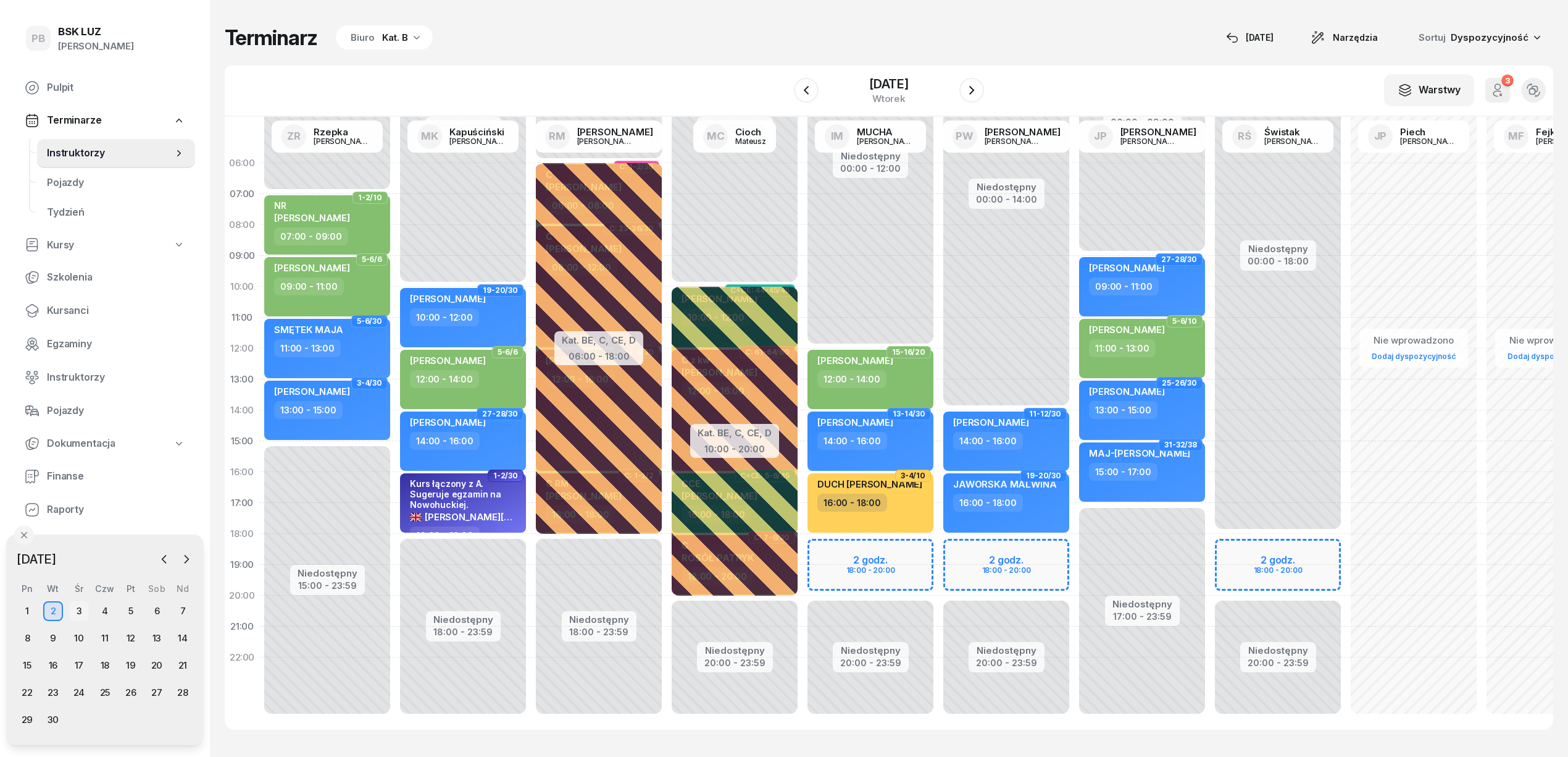
click at [77, 613] on div "3" at bounding box center [79, 611] width 20 height 20
click at [105, 609] on div "4" at bounding box center [105, 611] width 20 height 20
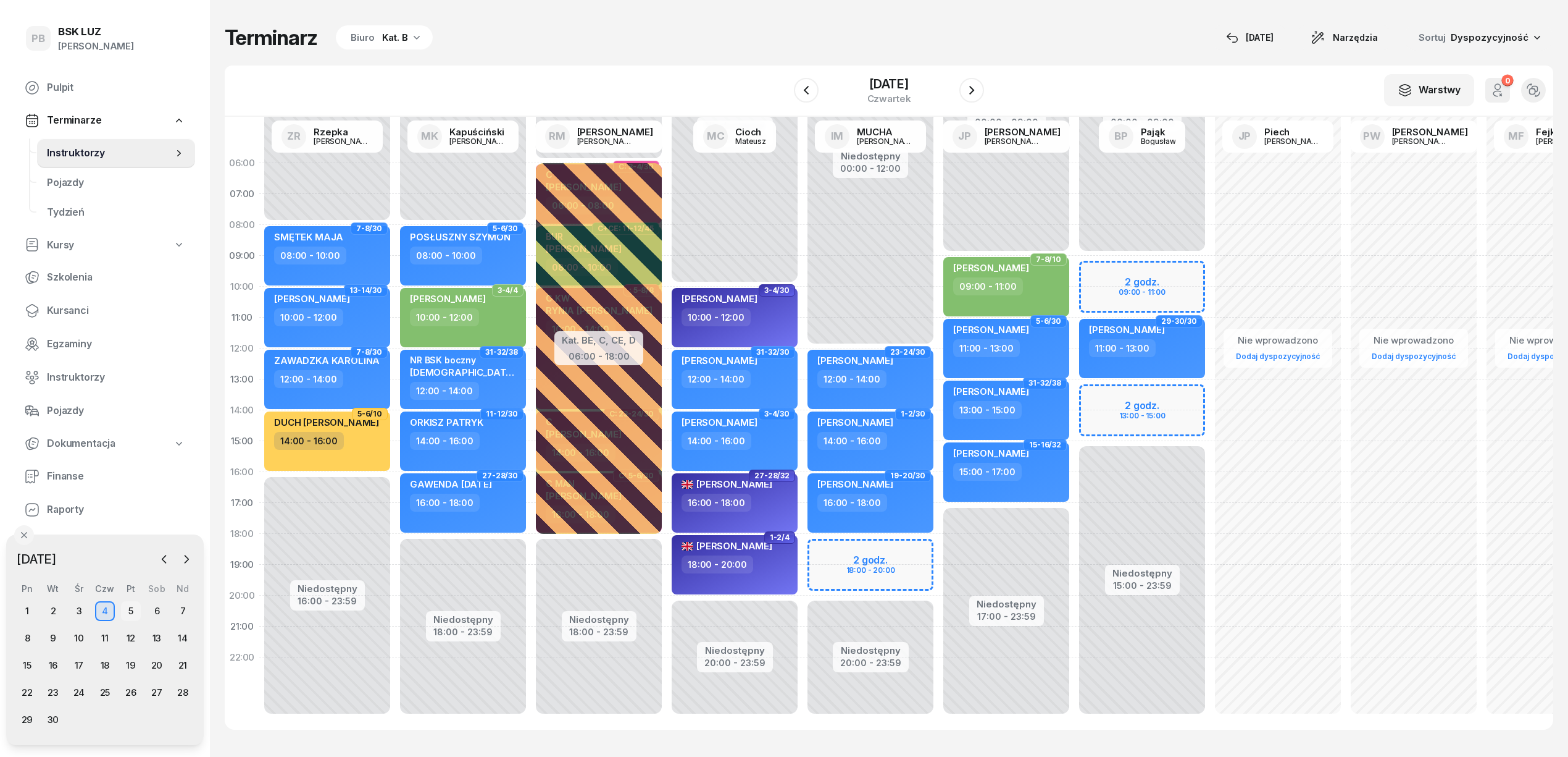
click at [129, 611] on div "5" at bounding box center [131, 611] width 20 height 20
click at [25, 633] on div "8" at bounding box center [27, 638] width 20 height 20
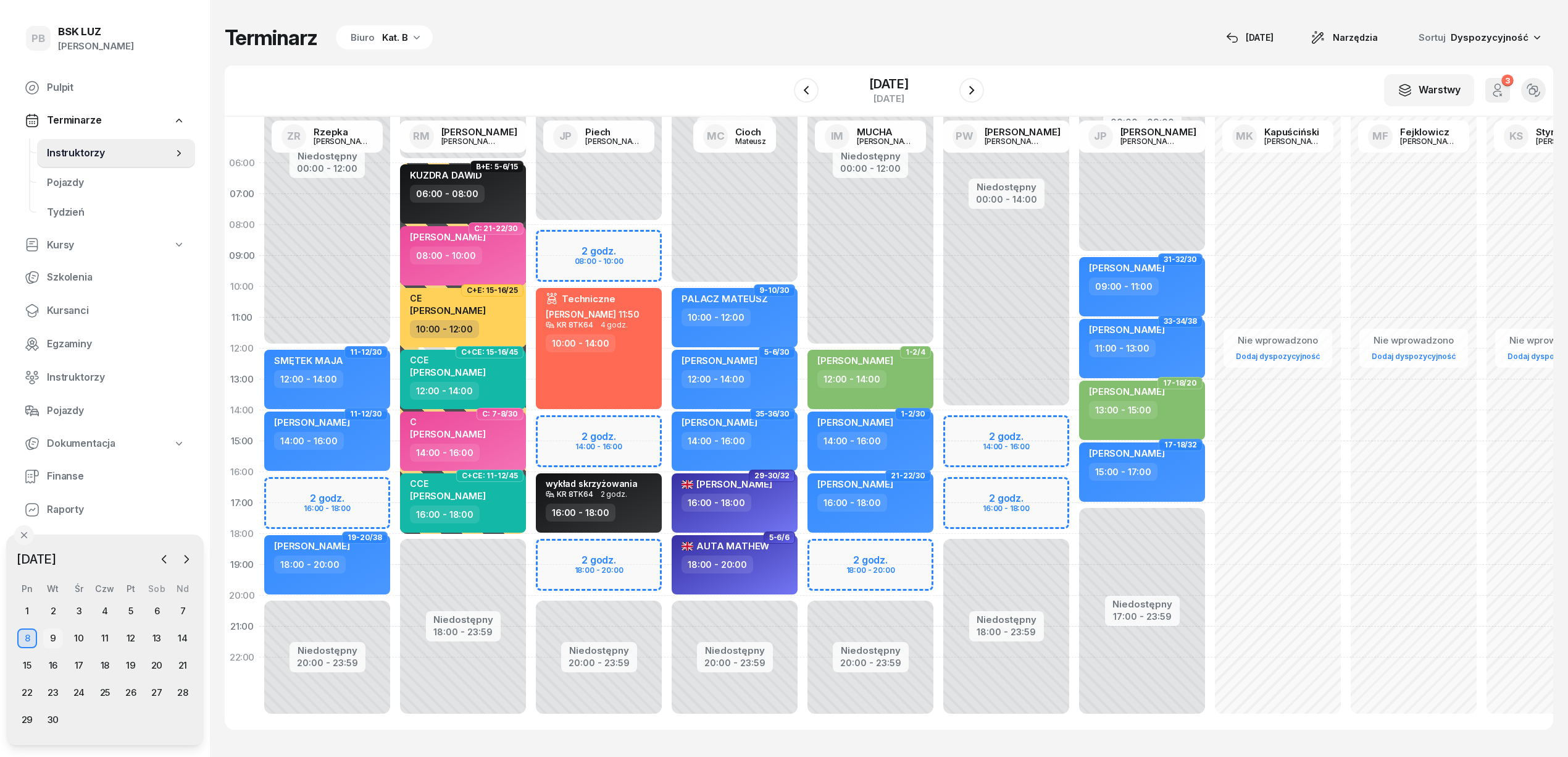
click at [51, 638] on div "9" at bounding box center [53, 638] width 20 height 20
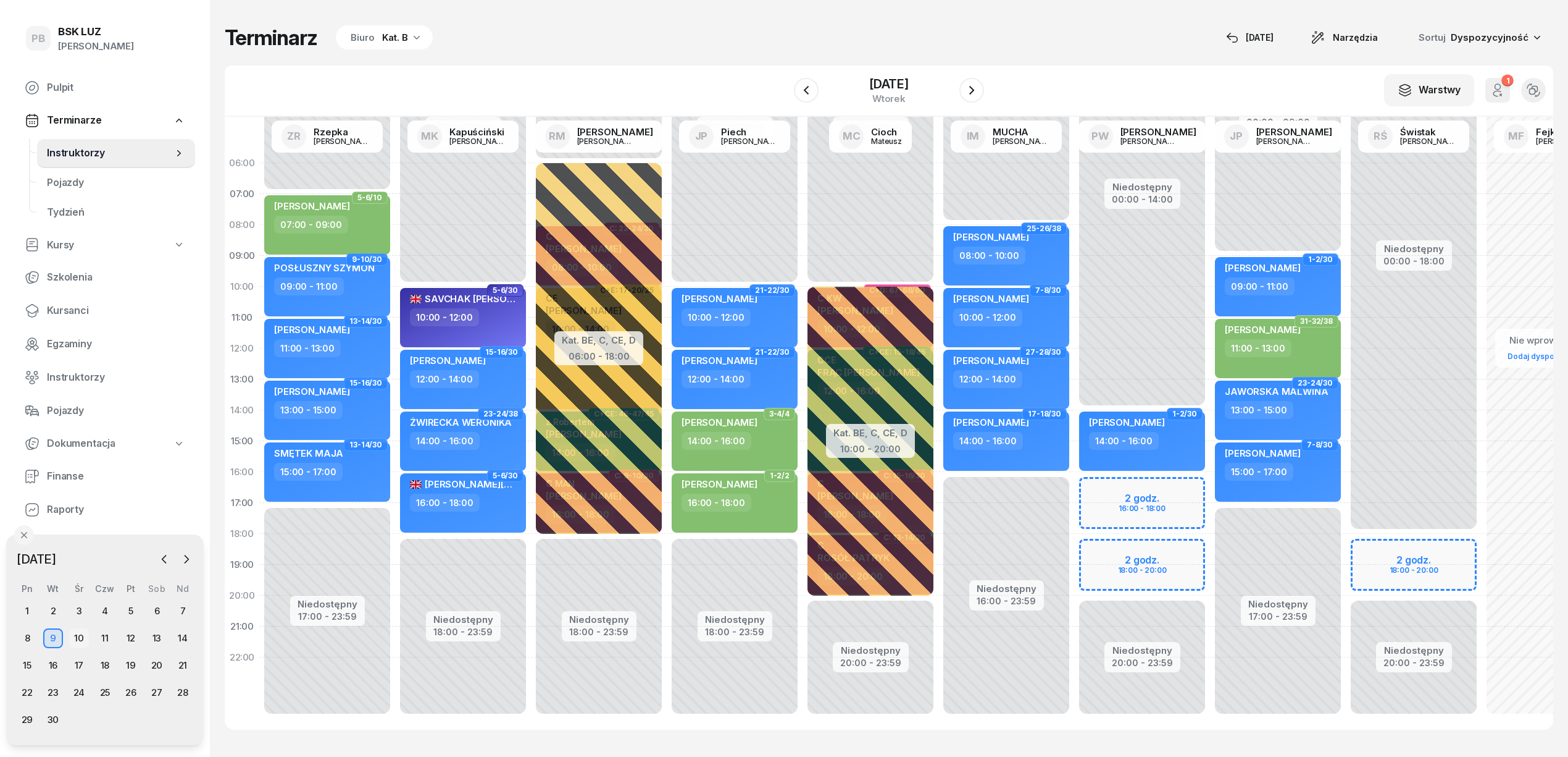
click at [80, 638] on div "10" at bounding box center [79, 638] width 20 height 20
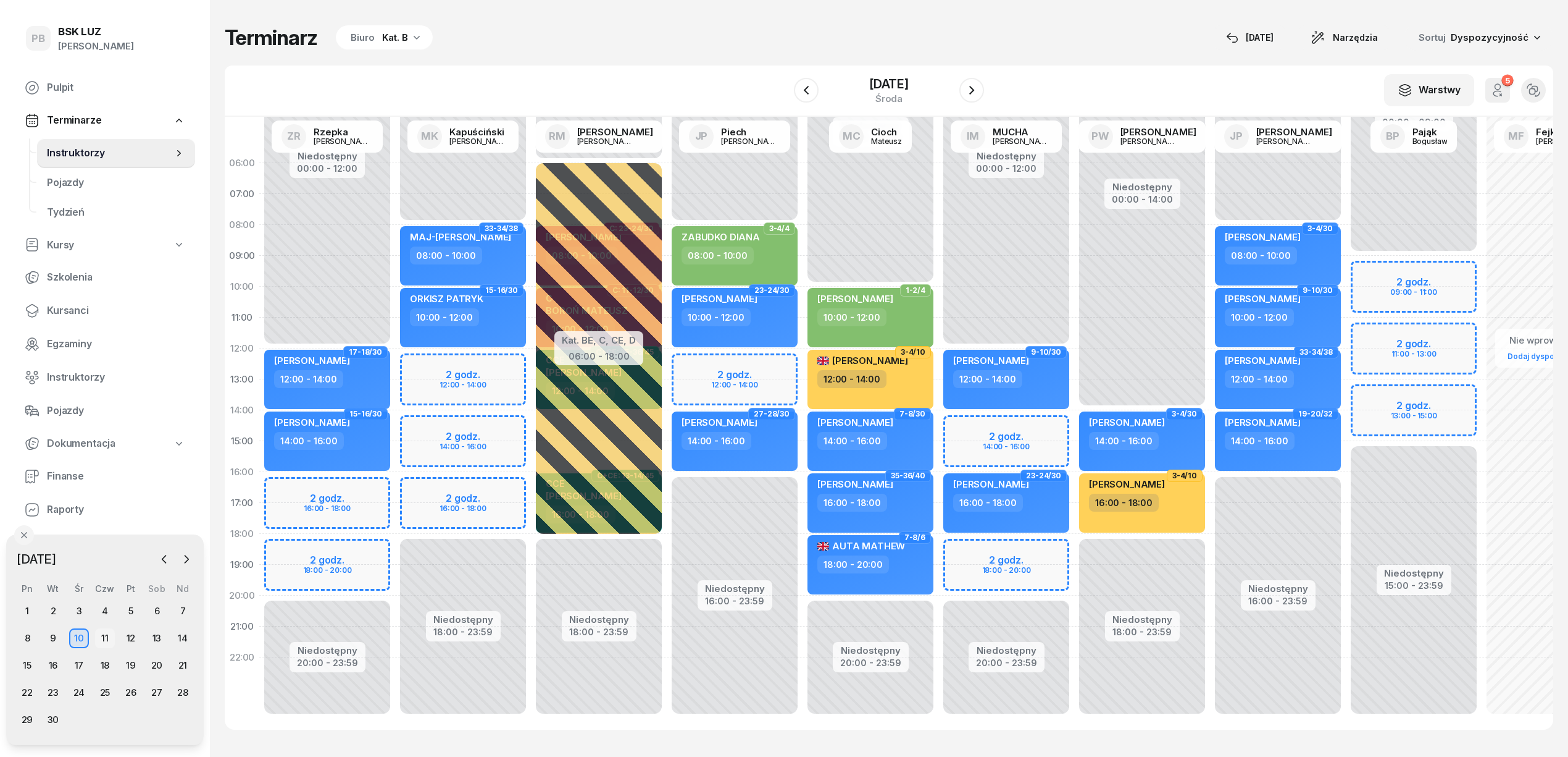
click at [104, 641] on div "11" at bounding box center [105, 638] width 20 height 20
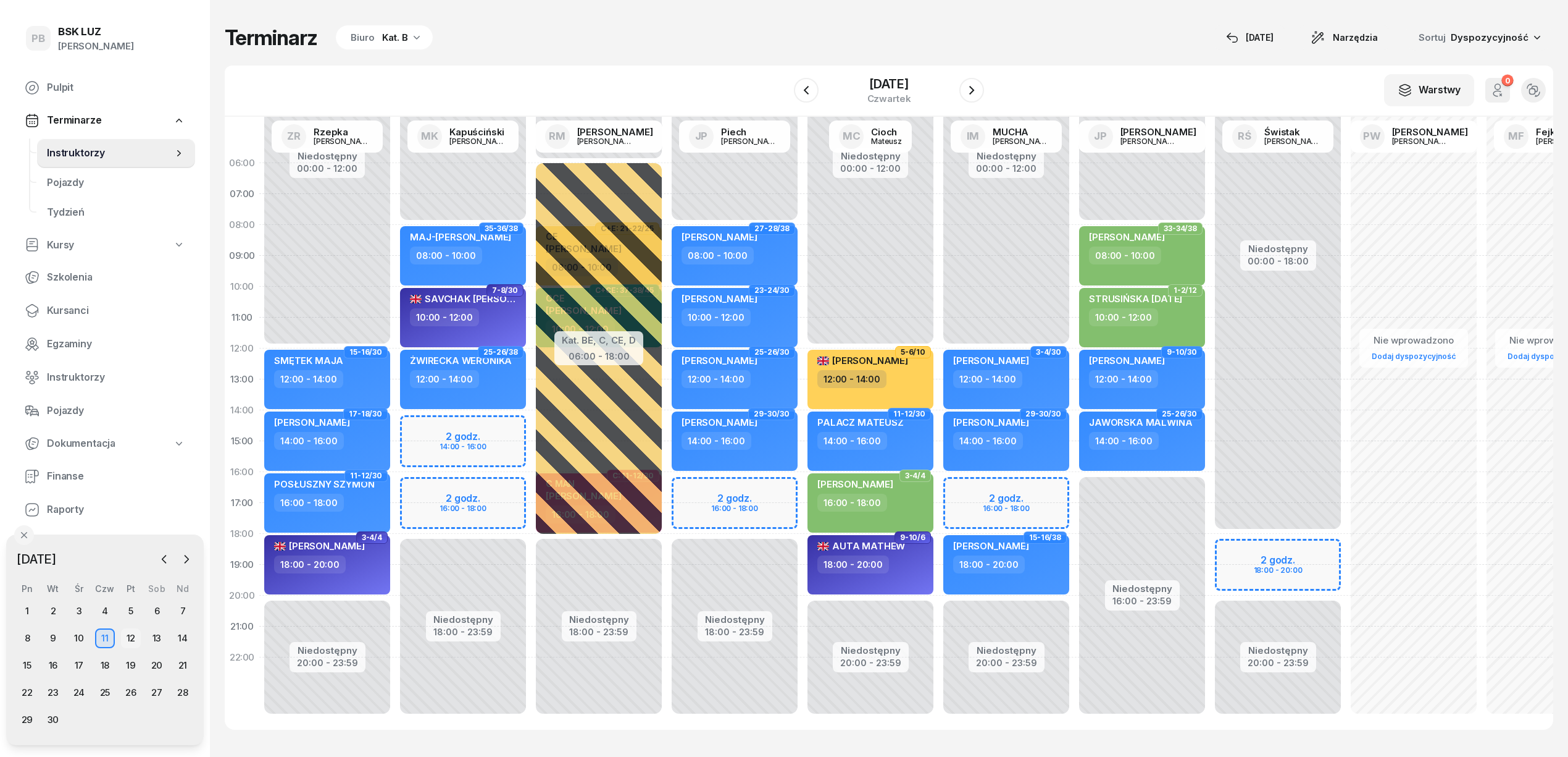
click at [134, 639] on div "12" at bounding box center [131, 638] width 20 height 20
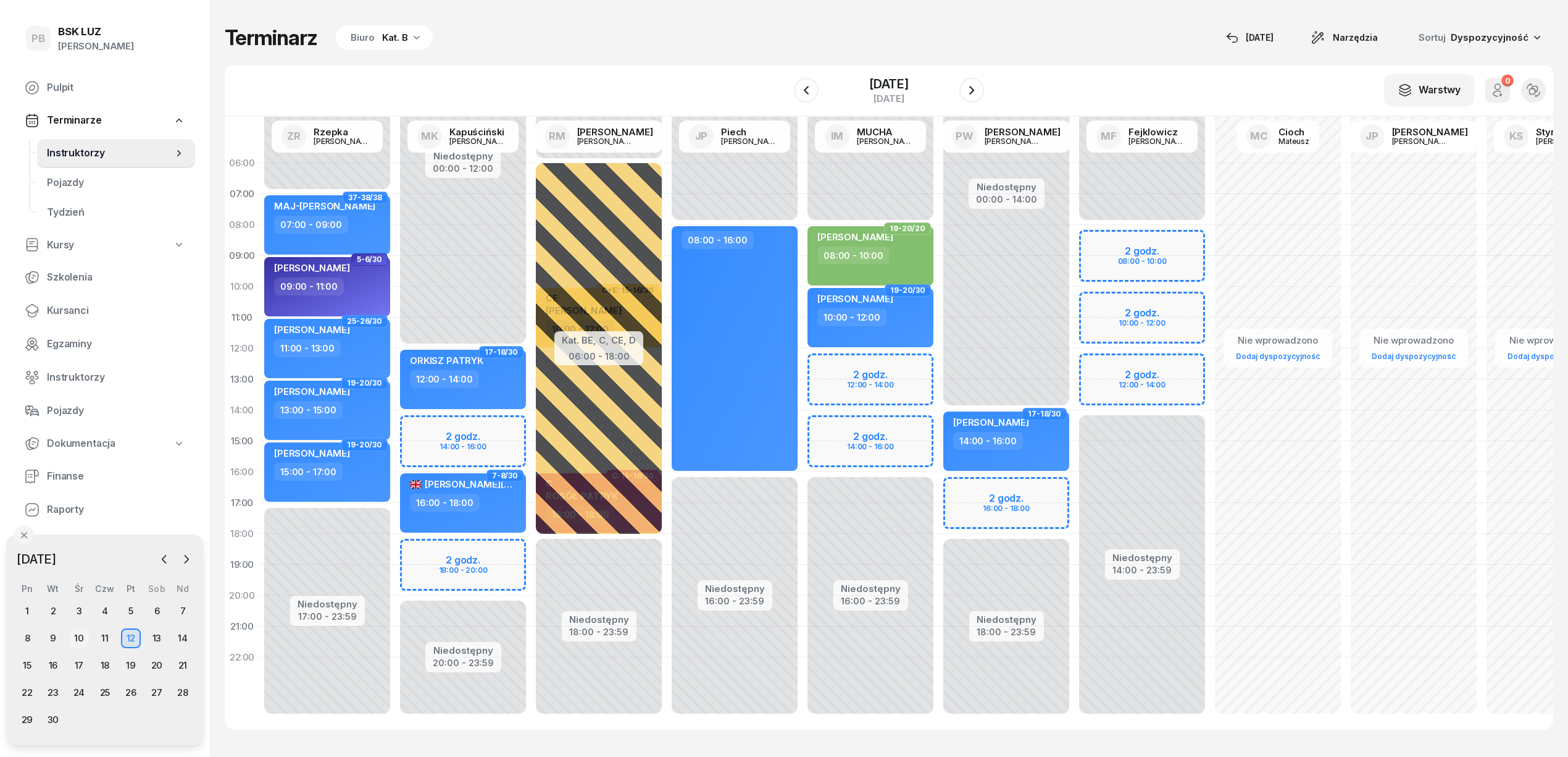
click at [79, 638] on div "10" at bounding box center [79, 638] width 20 height 20
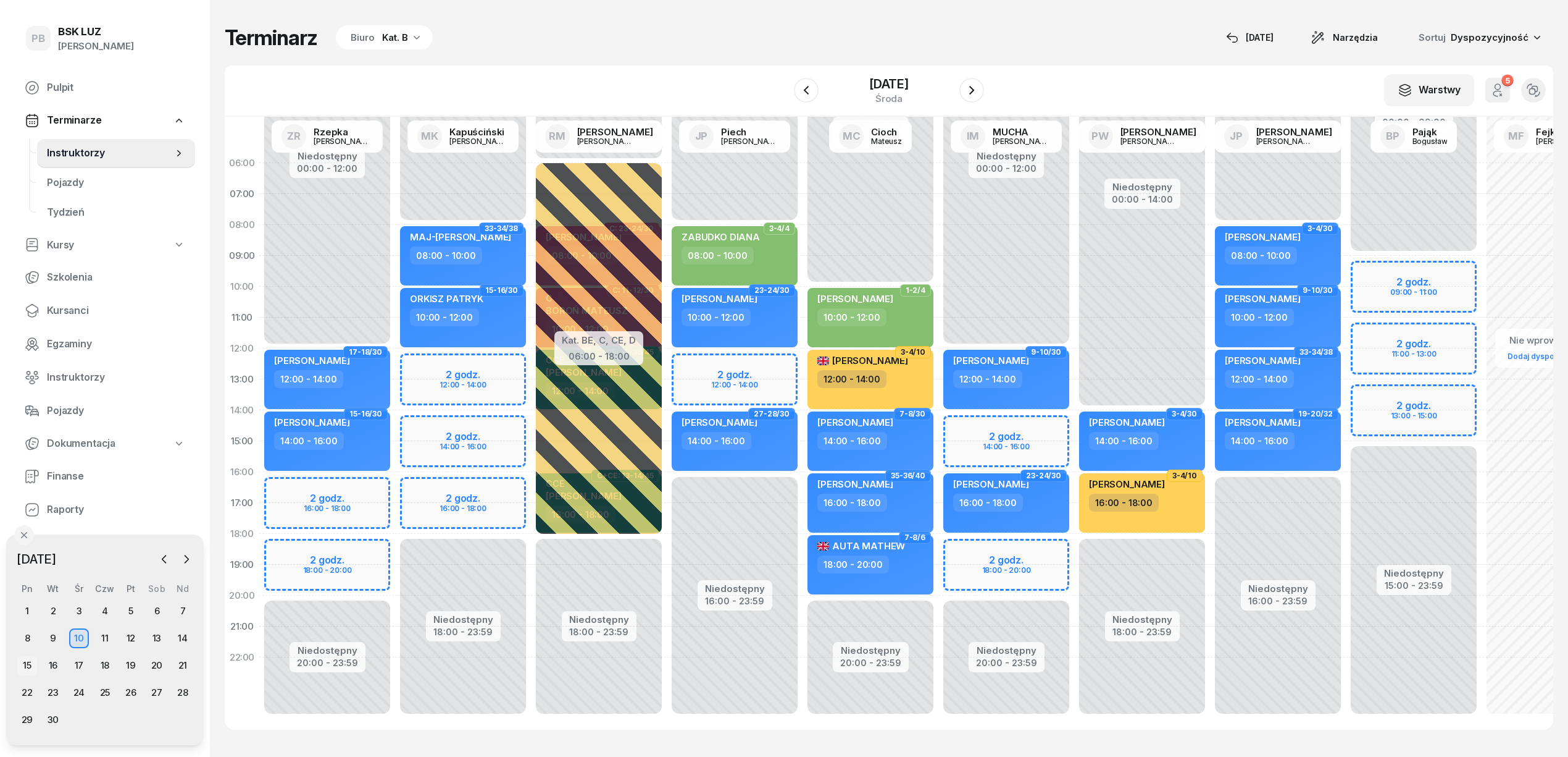
click at [25, 665] on div "15" at bounding box center [27, 666] width 20 height 20
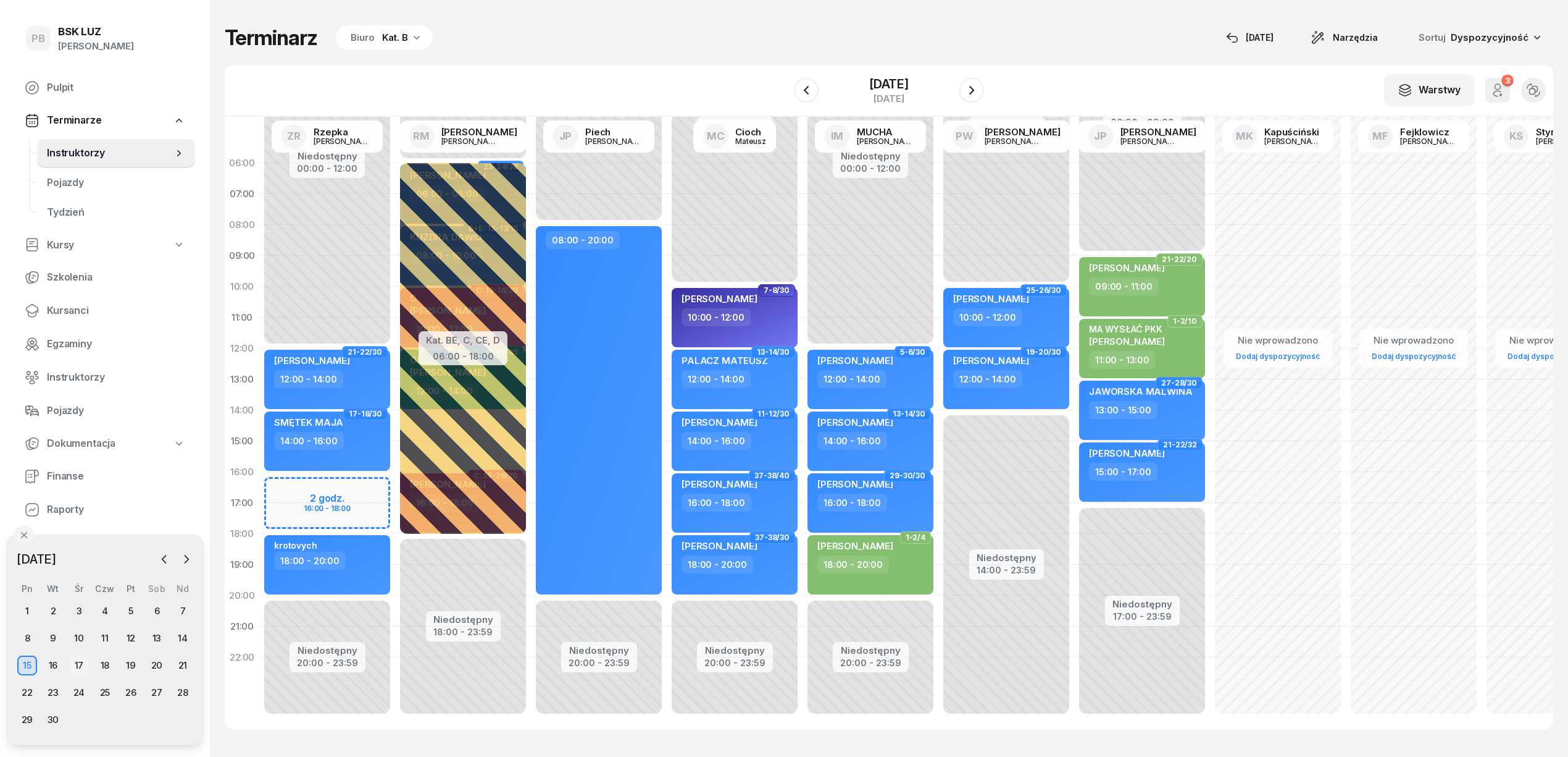
click at [84, 660] on div "17" at bounding box center [79, 666] width 20 height 20
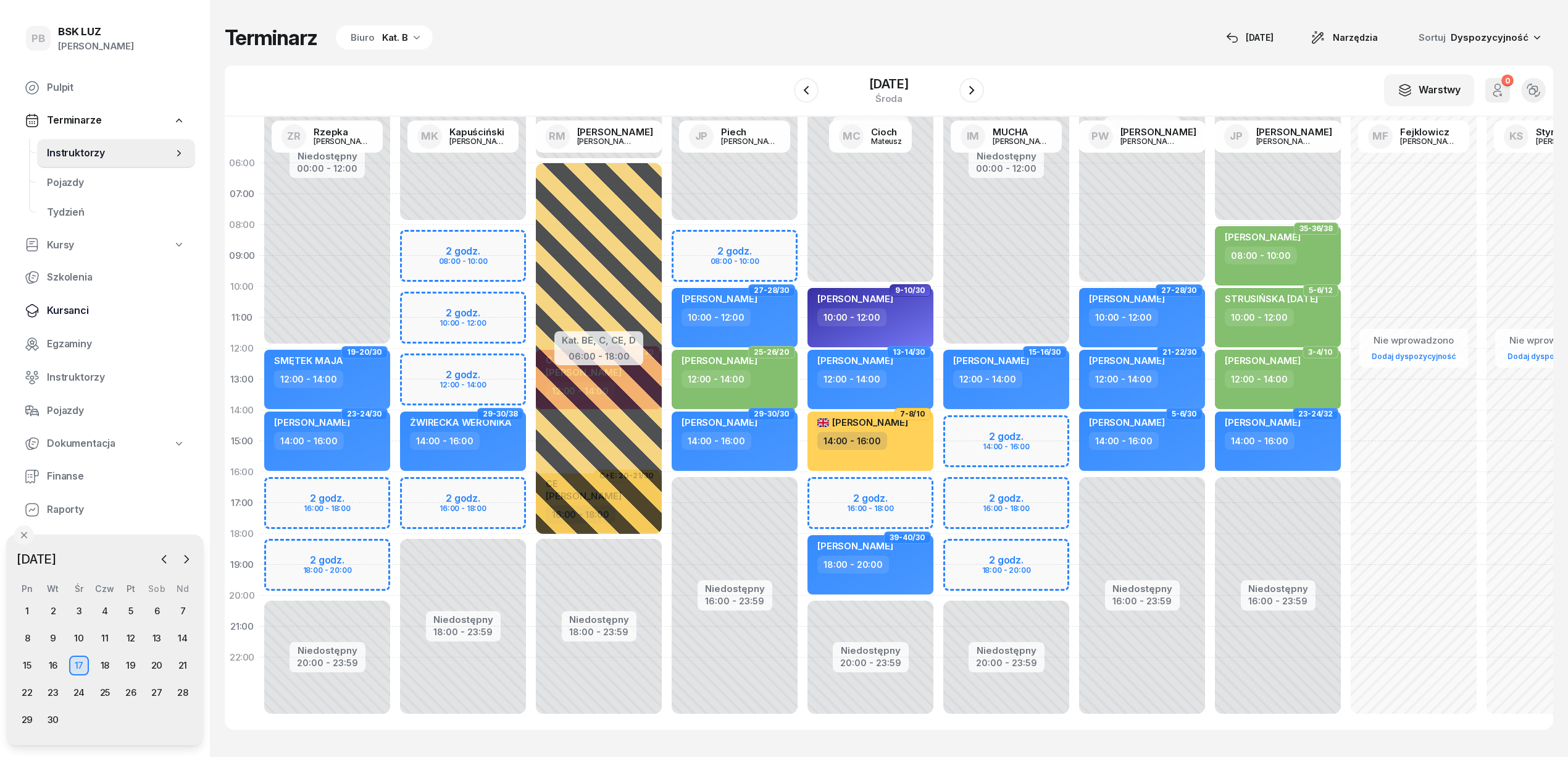
click at [51, 314] on span "Kursanci" at bounding box center [116, 310] width 139 height 16
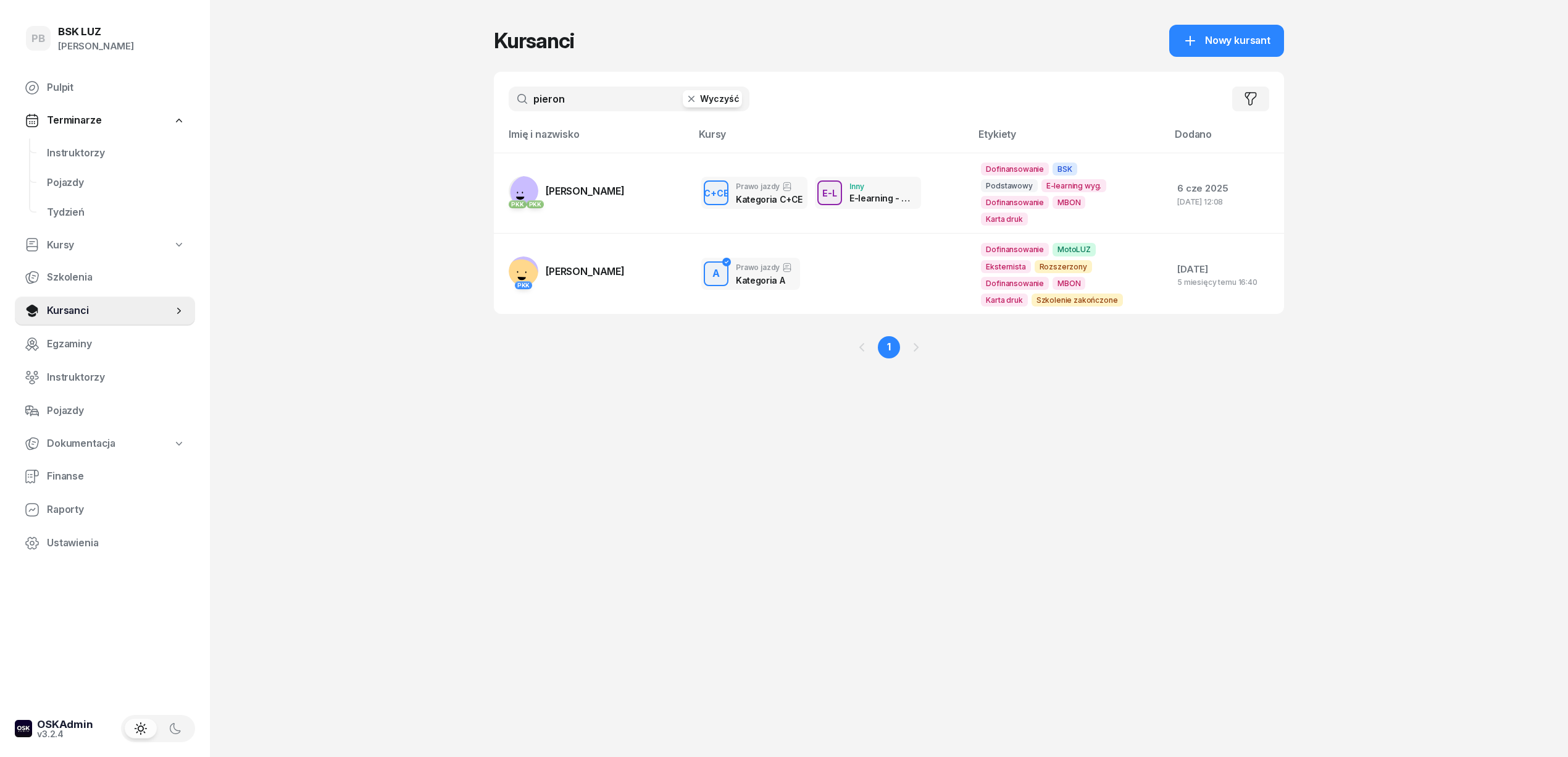
click at [554, 101] on input "pieron" at bounding box center [629, 98] width 240 height 25
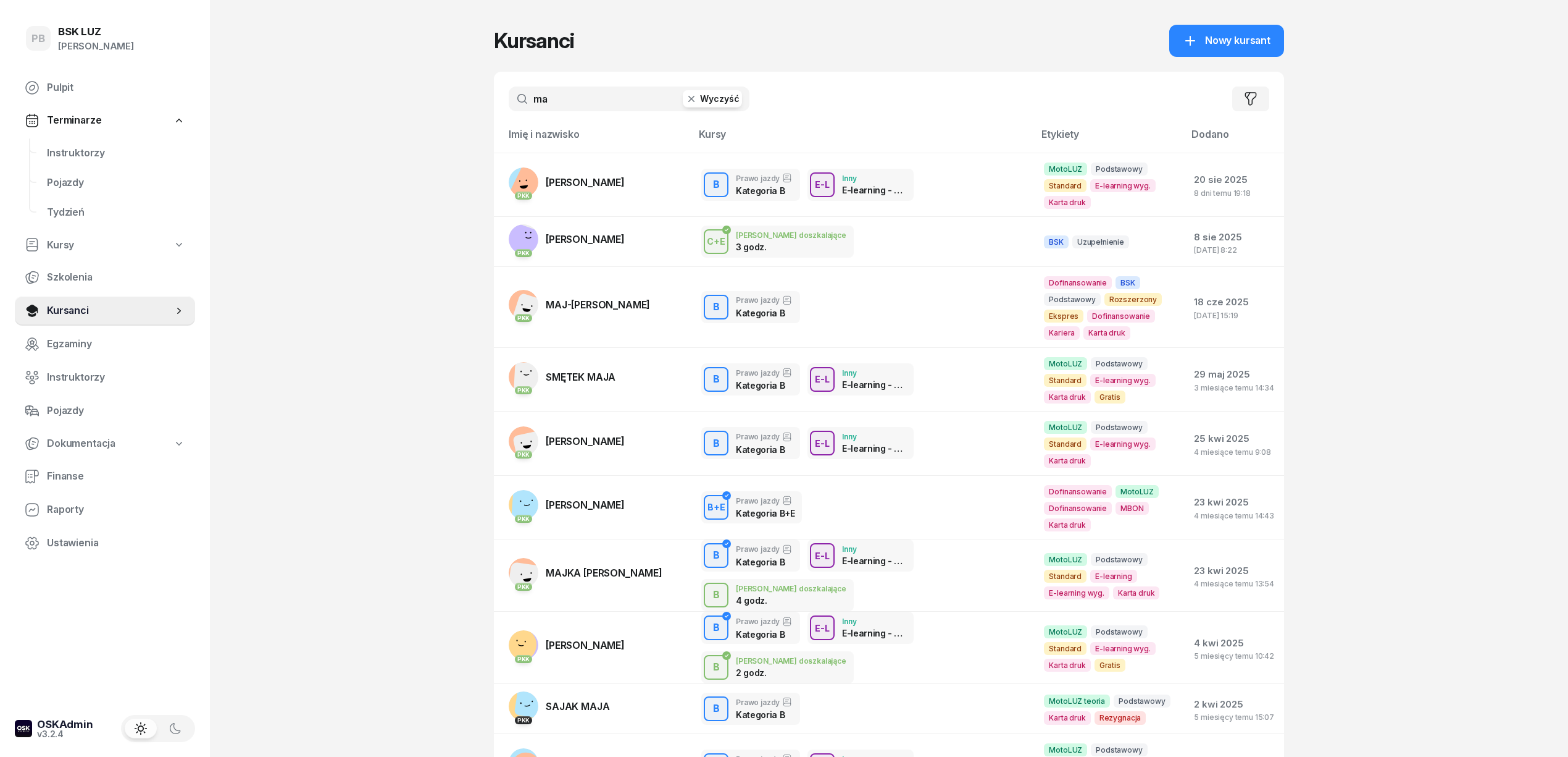
type input "m"
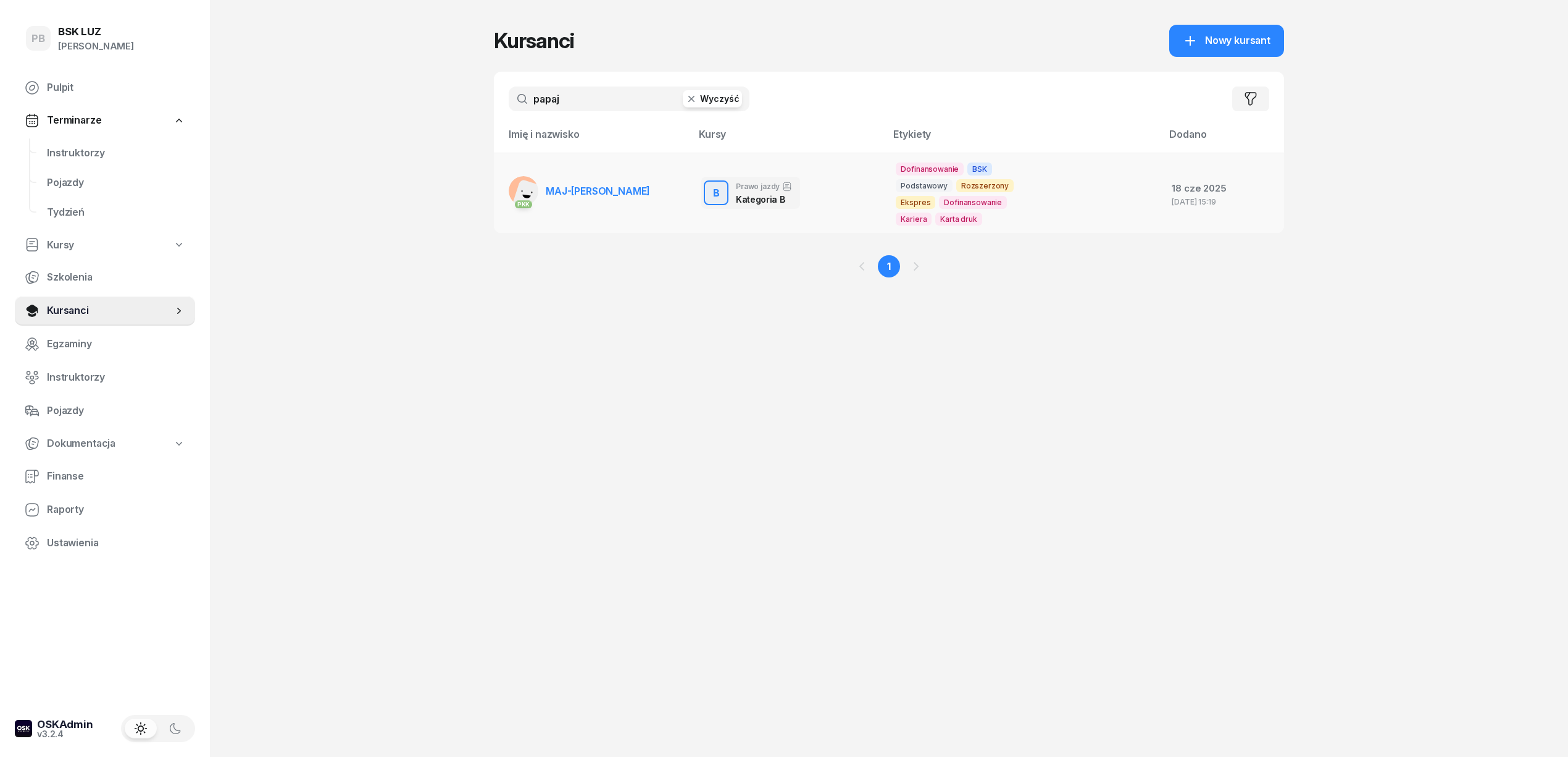
type input "papaj"
click at [562, 191] on span "MAJ-[PERSON_NAME]" at bounding box center [598, 191] width 104 height 13
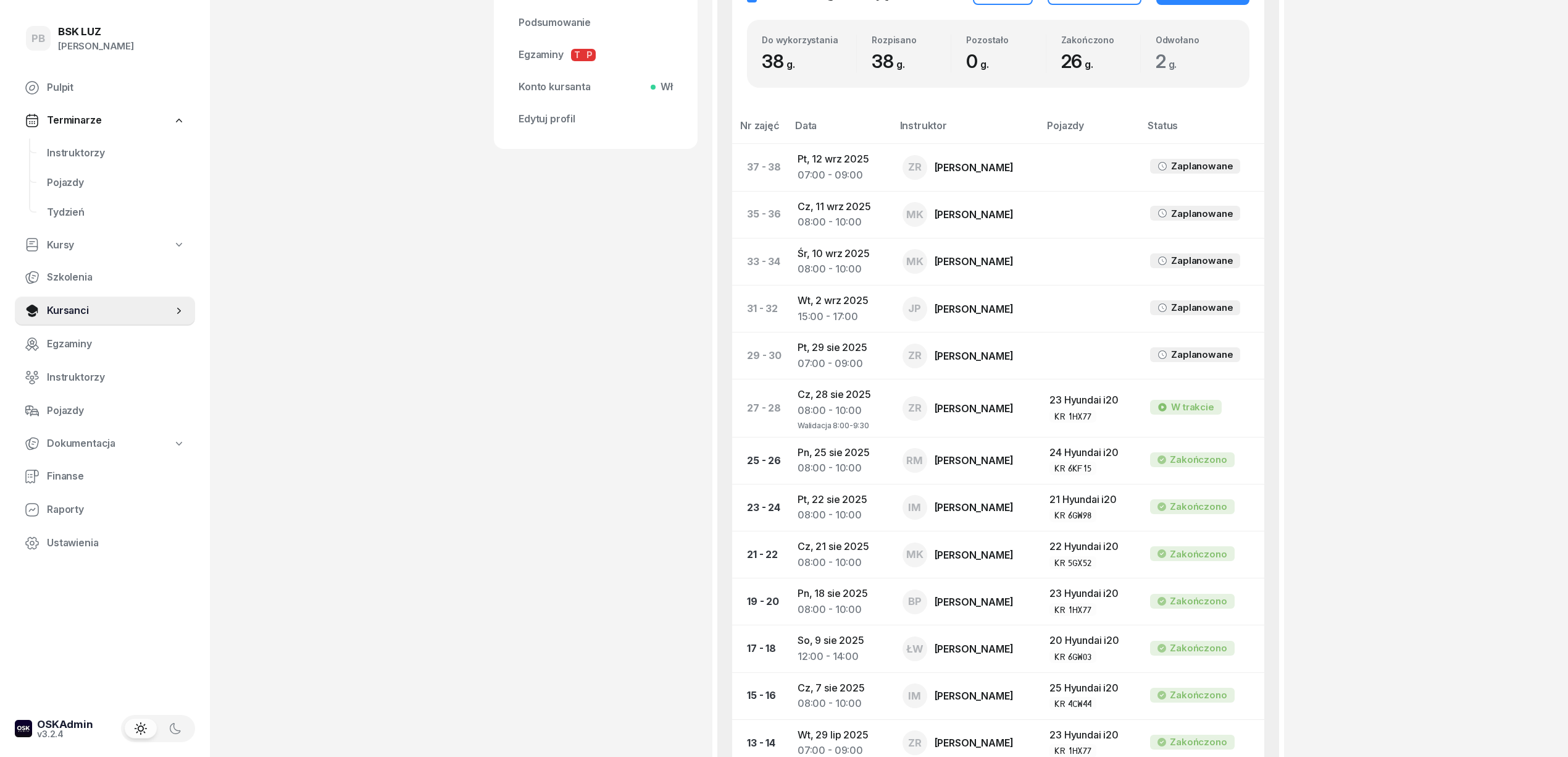
scroll to position [576, 0]
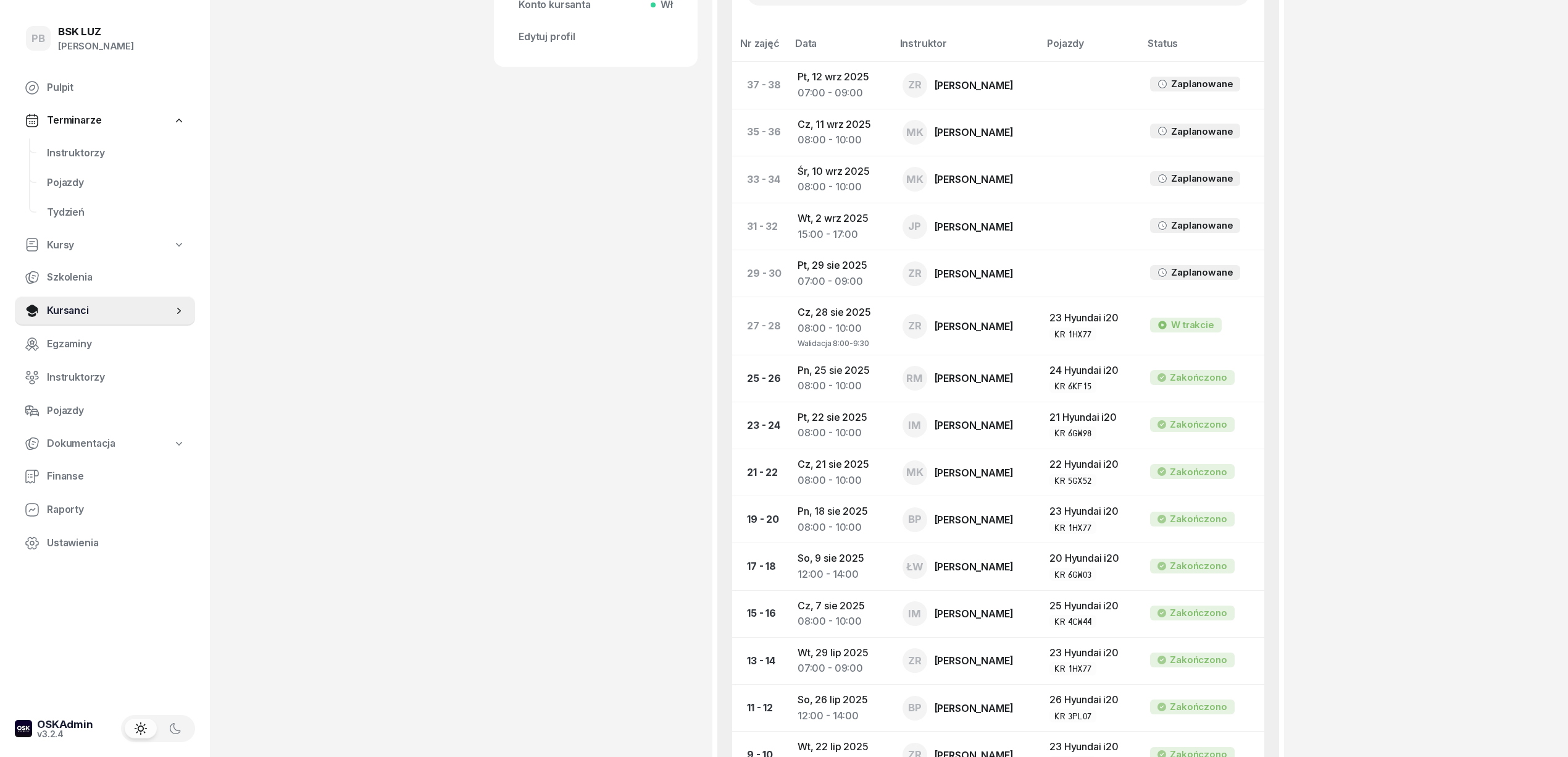
click at [461, 356] on div "PB BSK [PERSON_NAME] Pulpit Terminarze Instruktorzy Pojazdy Tydzień Kursy Szkol…" at bounding box center [784, 296] width 1568 height 1745
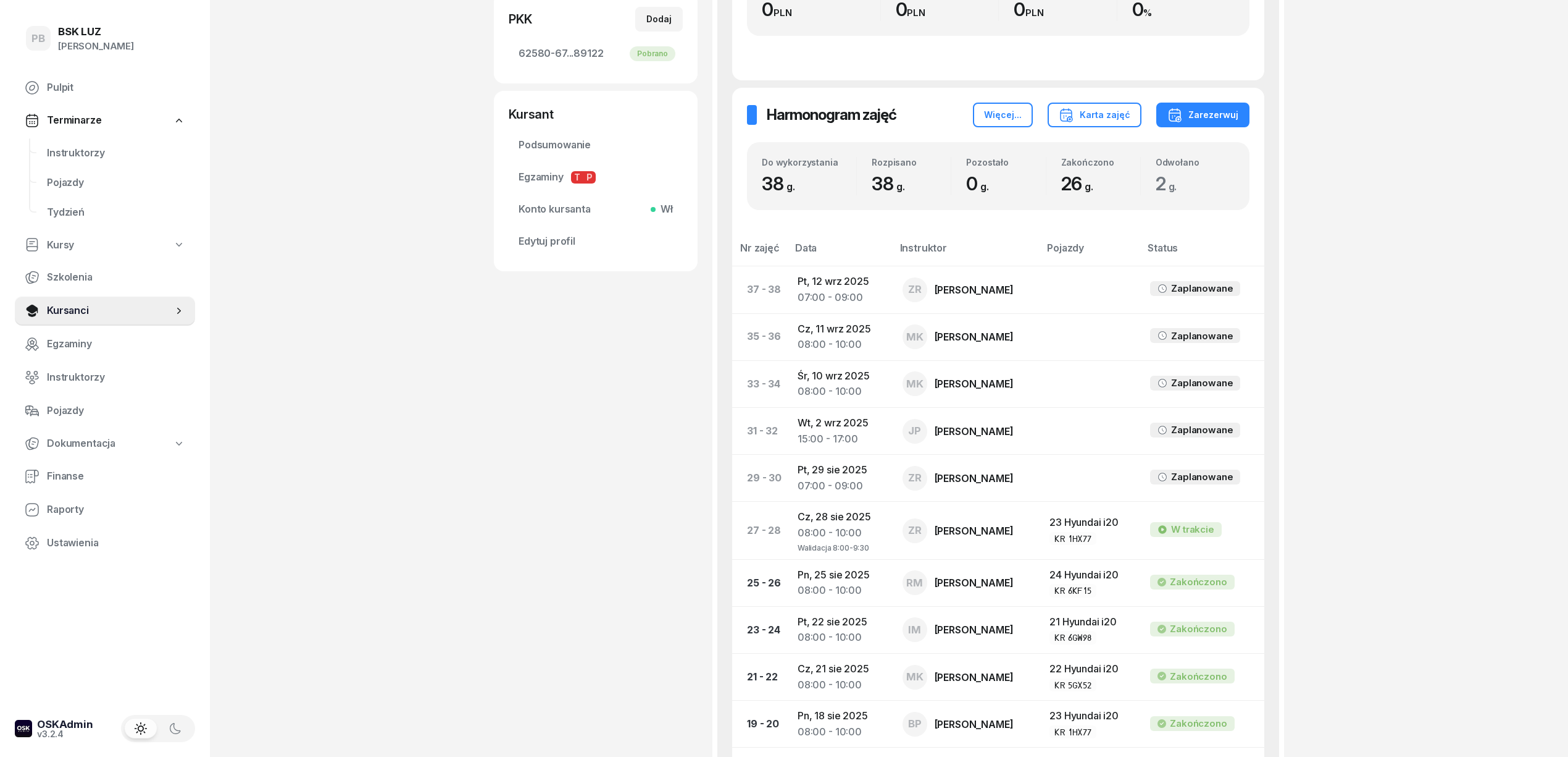
scroll to position [247, 0]
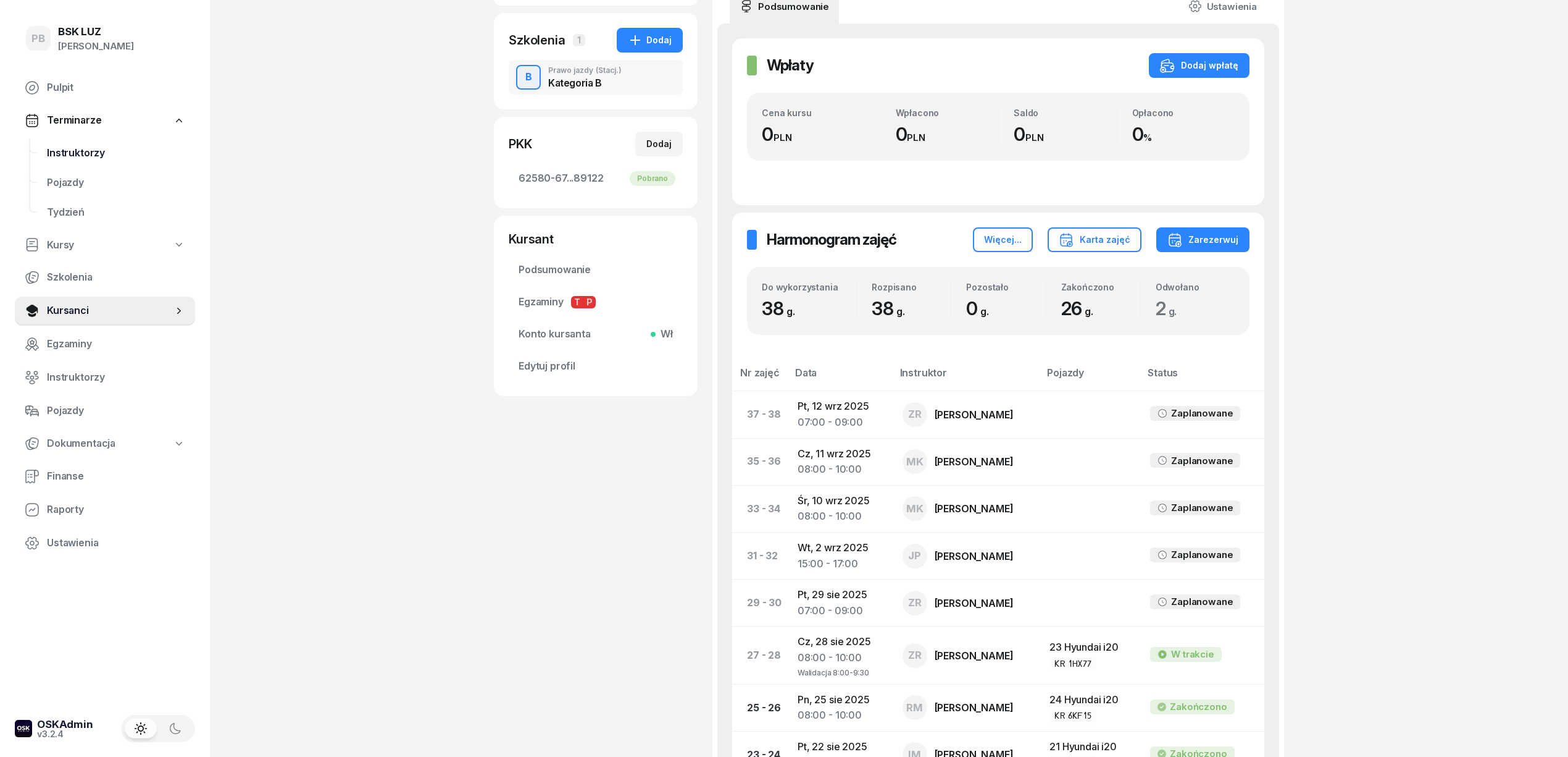
click at [79, 153] on span "Instruktorzy" at bounding box center [116, 153] width 139 height 16
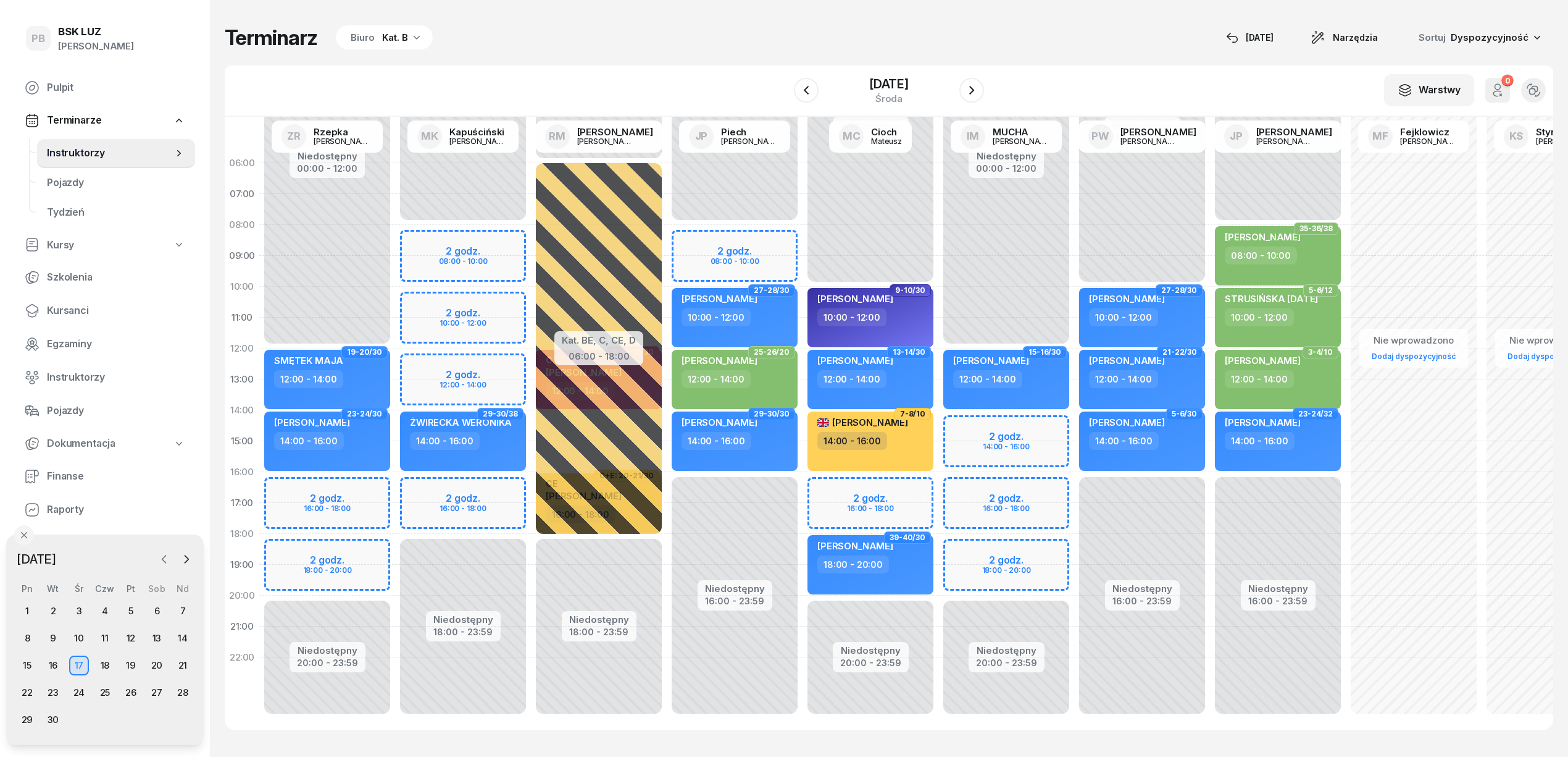
click at [165, 555] on icon "button" at bounding box center [165, 559] width 13 height 13
click at [104, 720] on div "28" at bounding box center [105, 720] width 20 height 20
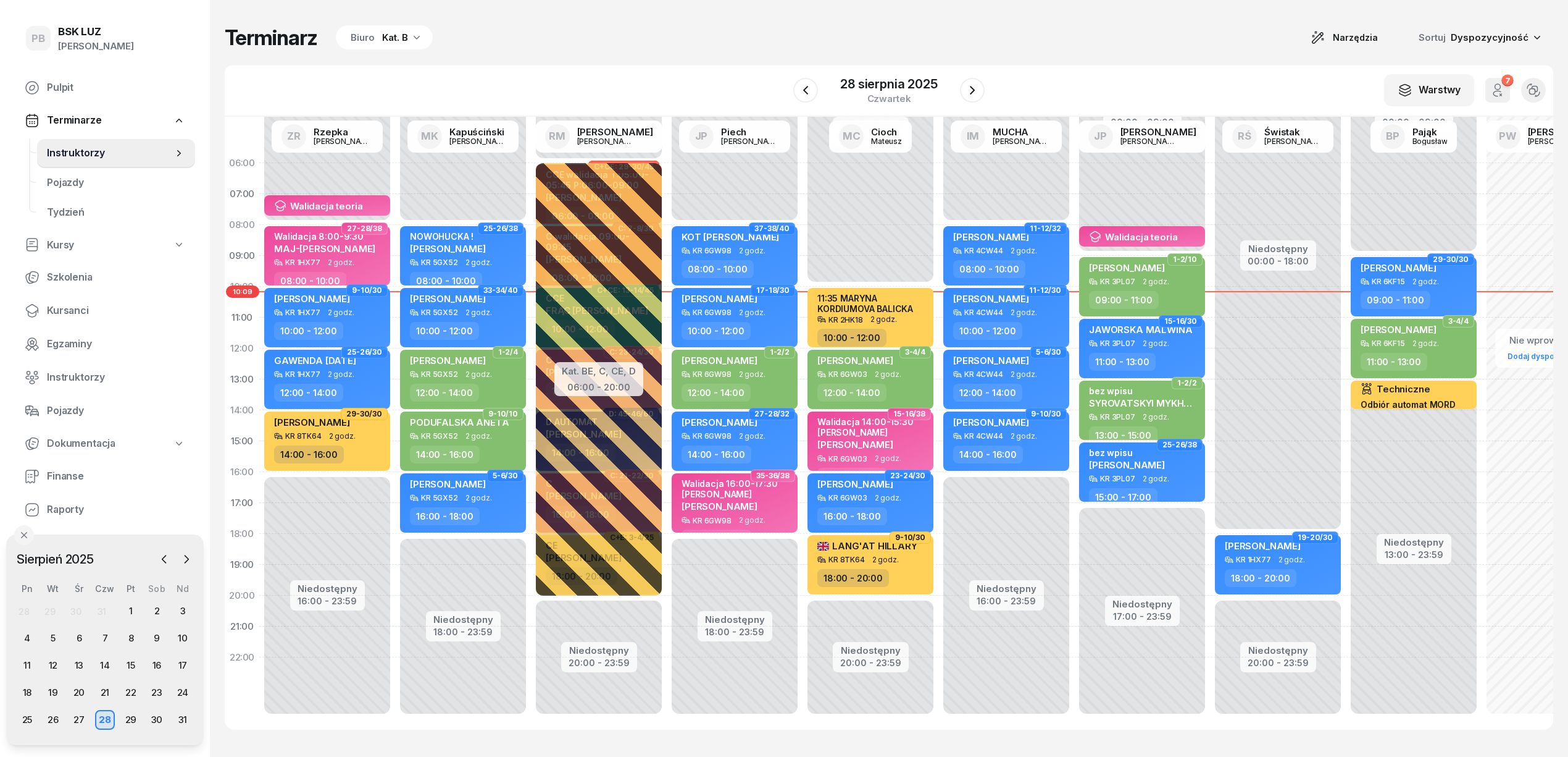
click at [384, 42] on div "Kat. B" at bounding box center [395, 37] width 26 height 15
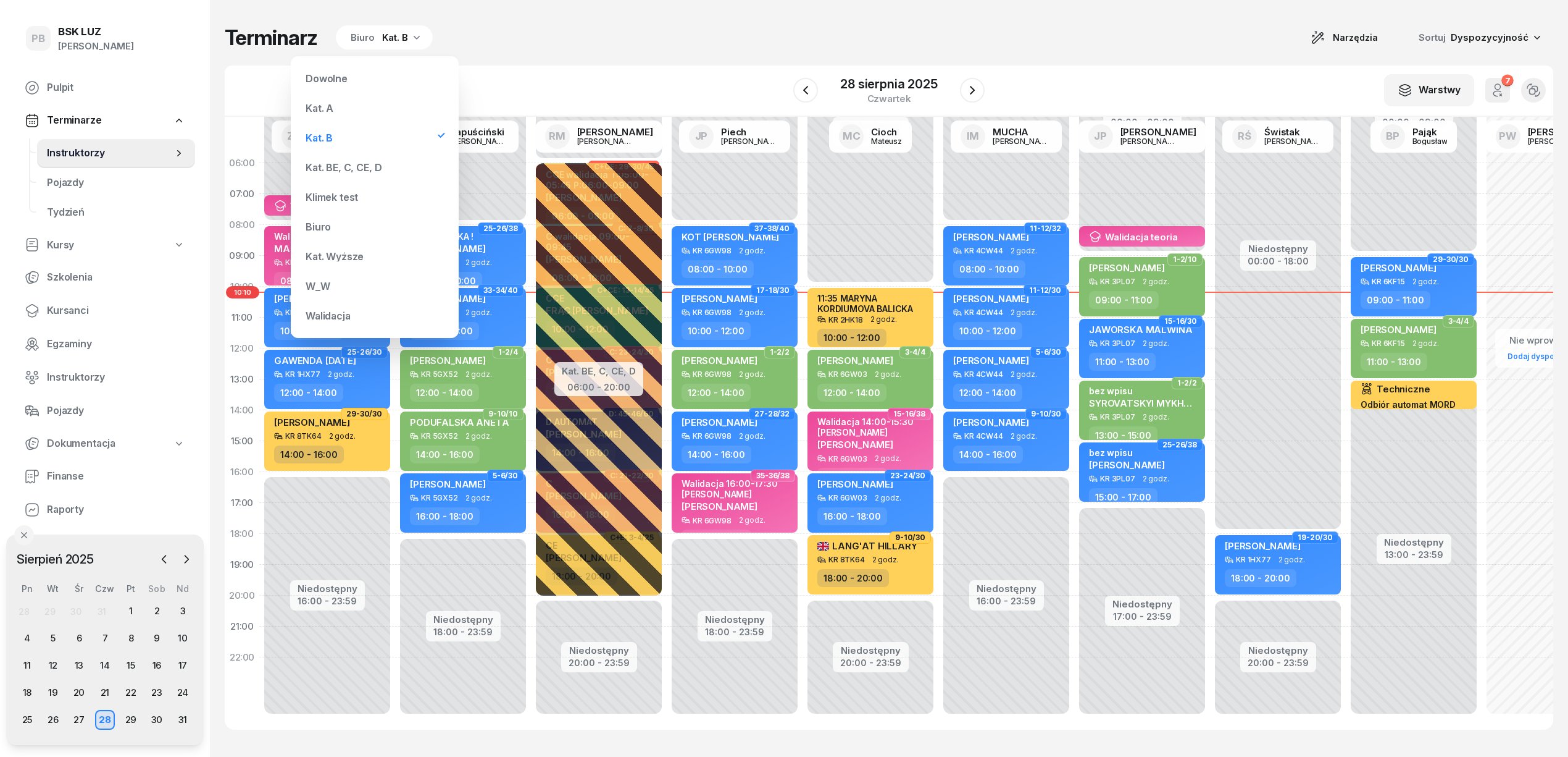
click at [374, 168] on div "Kat. BE, C, CE, D" at bounding box center [344, 167] width 76 height 10
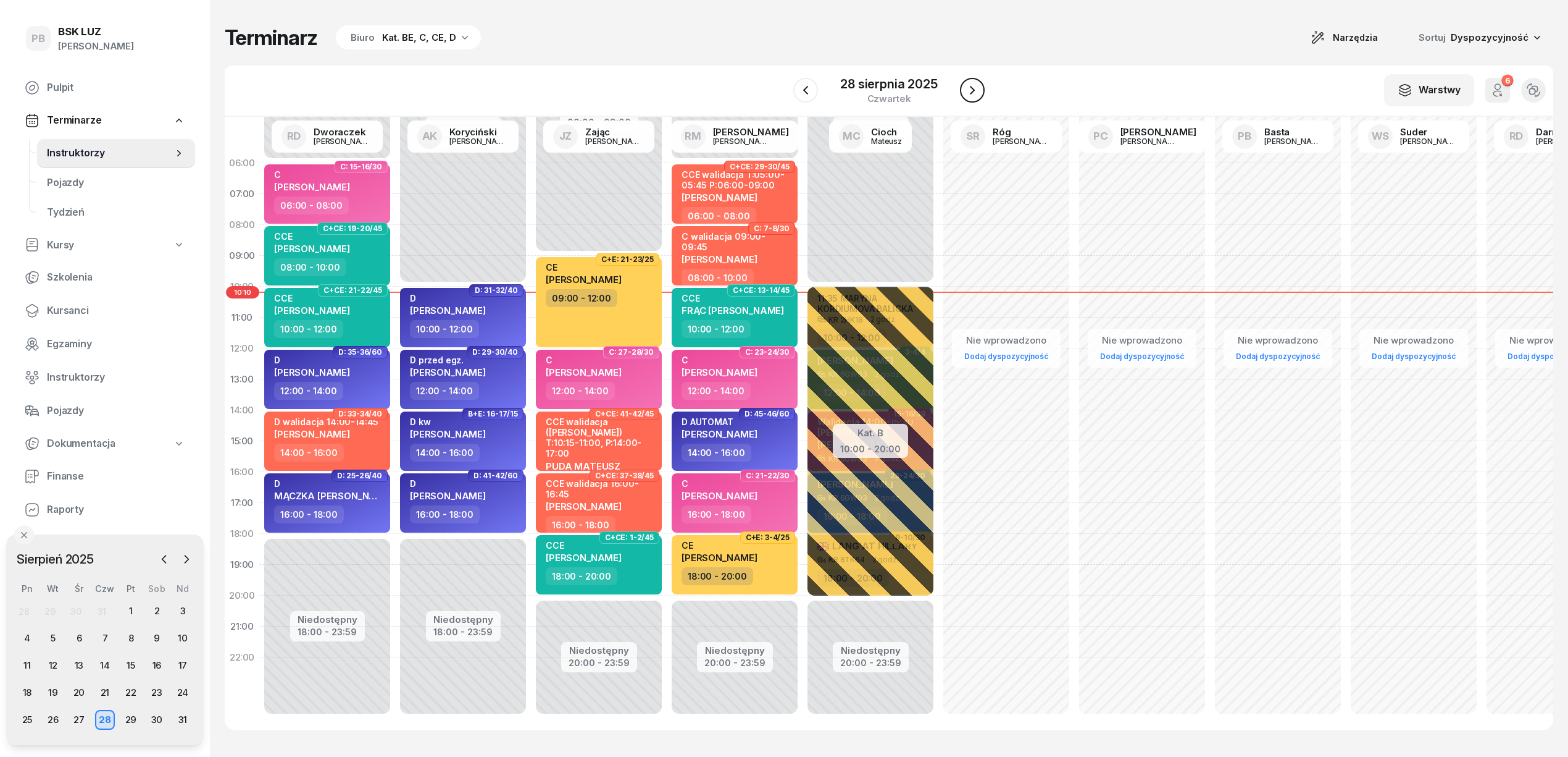
click at [977, 88] on icon "button" at bounding box center [972, 90] width 15 height 15
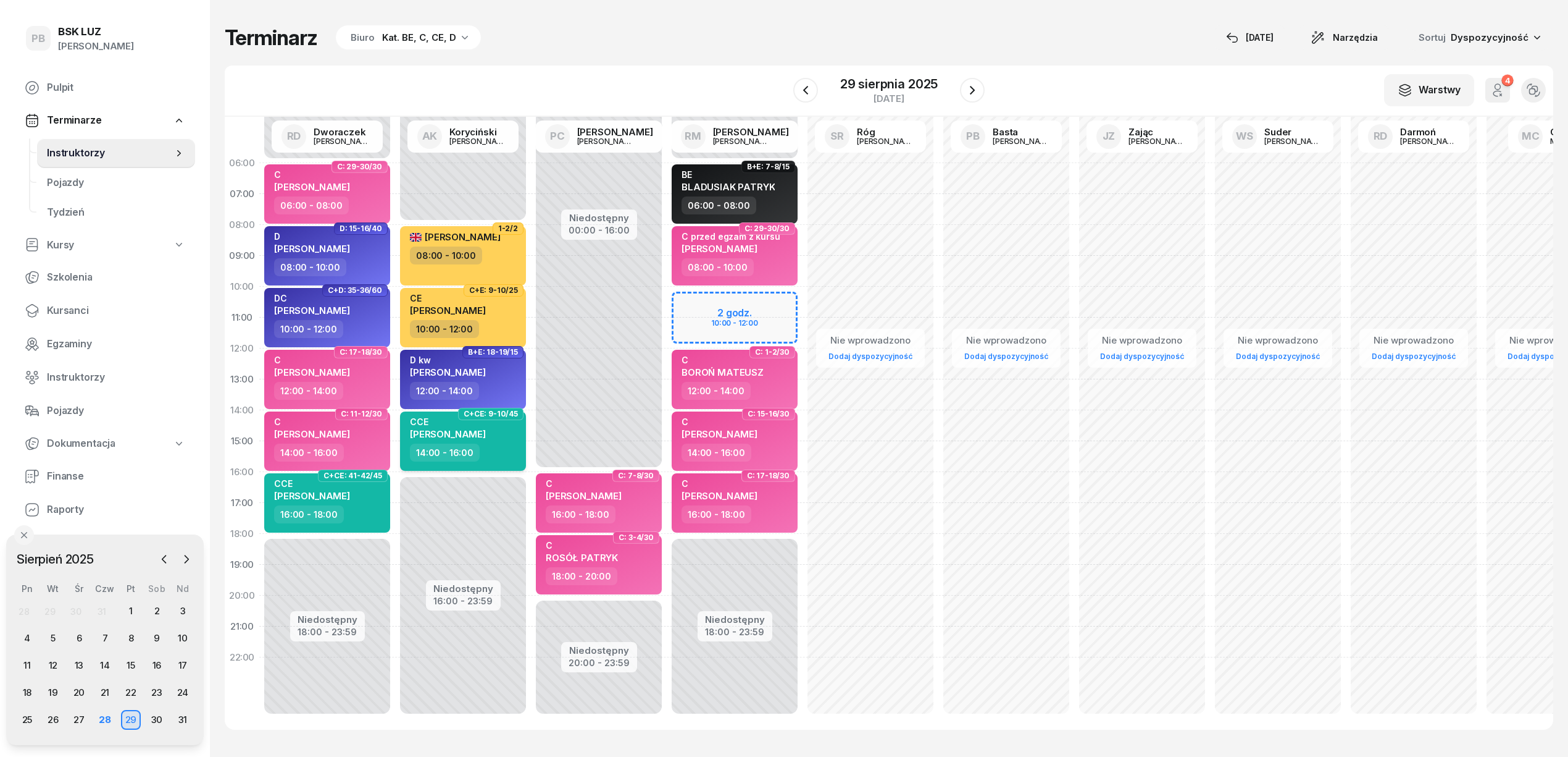
click at [487, 450] on div "14:00 - 16:00" at bounding box center [464, 452] width 109 height 18
select select "14"
select select "16"
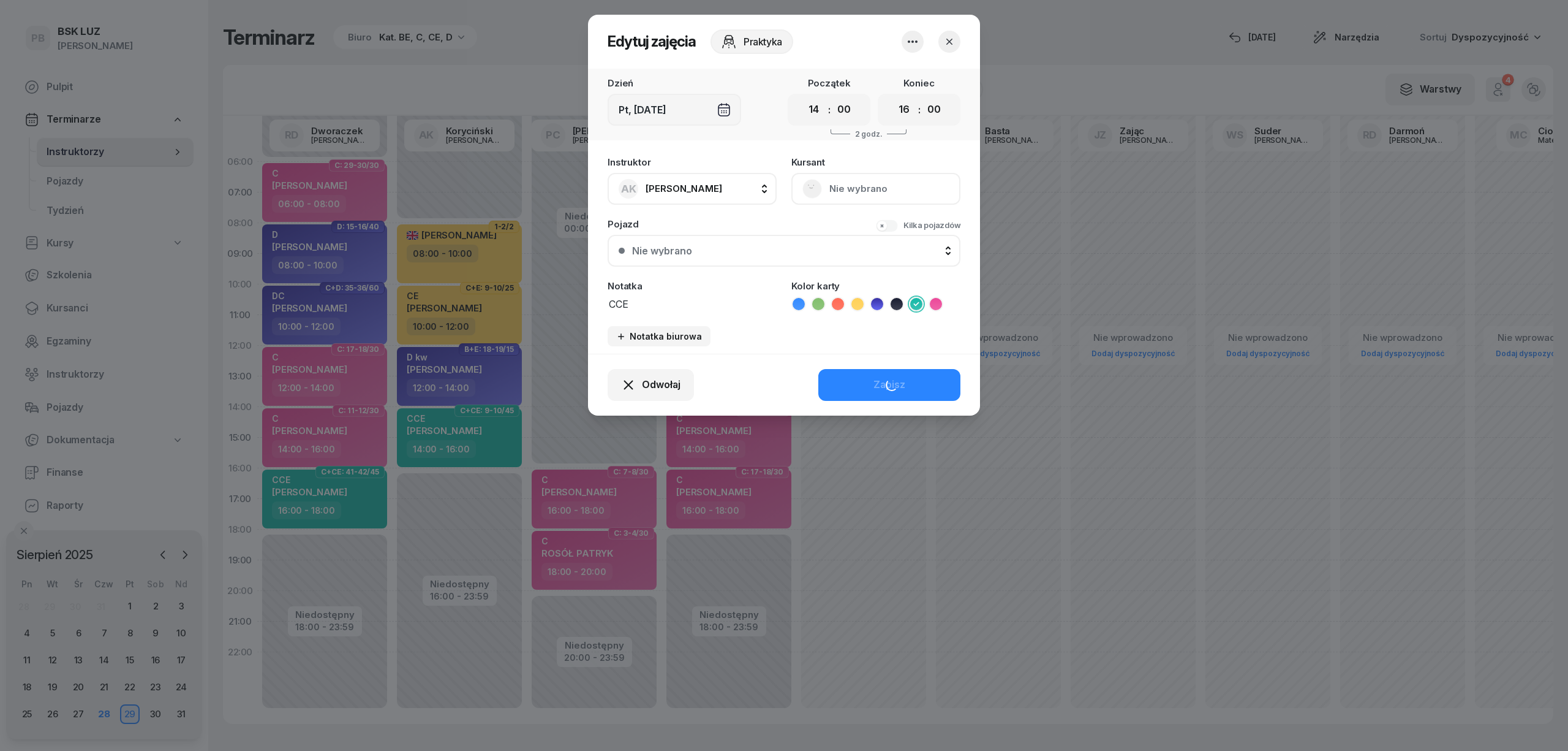
click at [686, 189] on span "[PERSON_NAME]" at bounding box center [684, 188] width 77 height 12
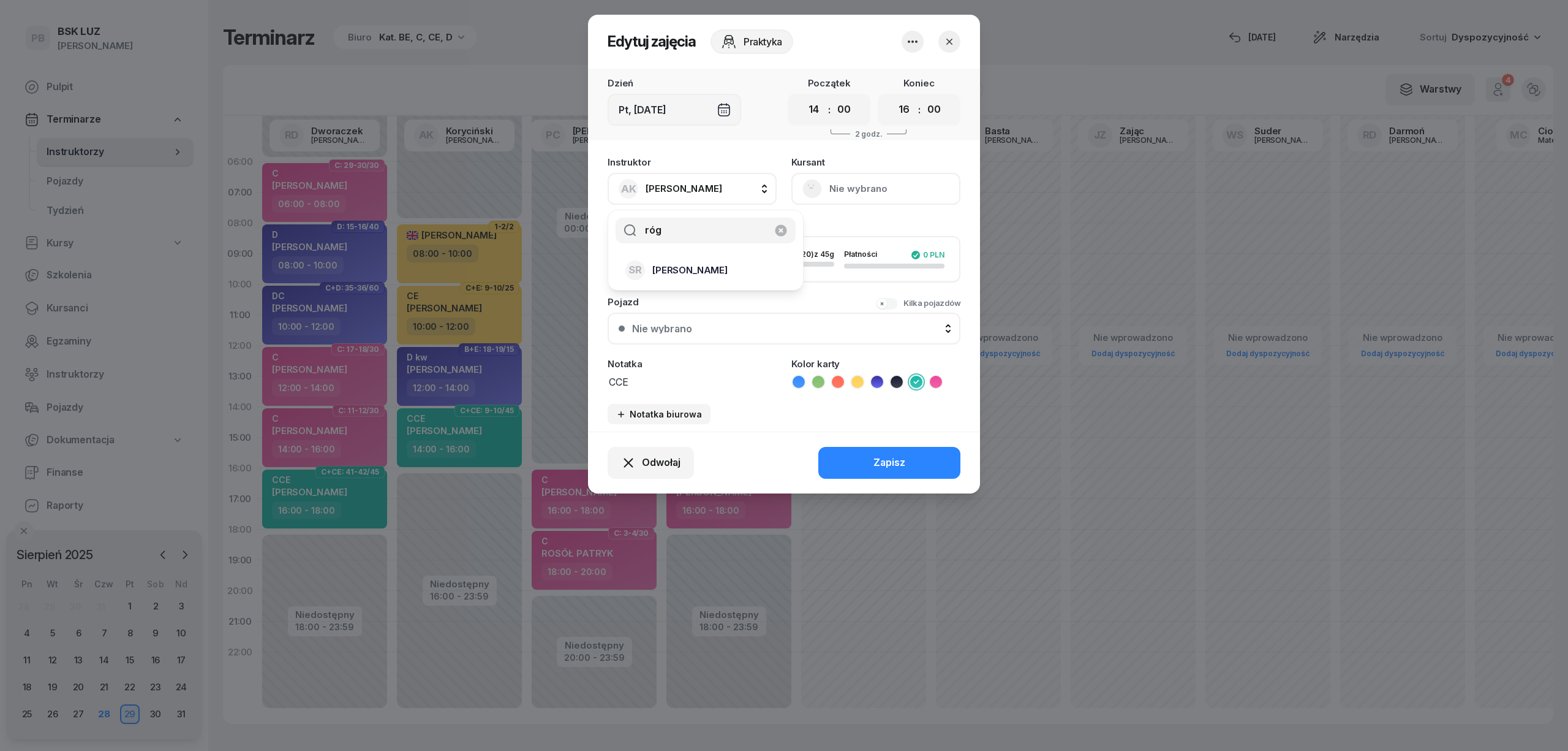
type input "róg"
click at [709, 274] on span "[PERSON_NAME]" at bounding box center [690, 270] width 75 height 16
click at [912, 452] on div "Odwołaj Zapisz" at bounding box center [784, 462] width 392 height 62
click at [912, 452] on button "Zapisz" at bounding box center [889, 463] width 142 height 32
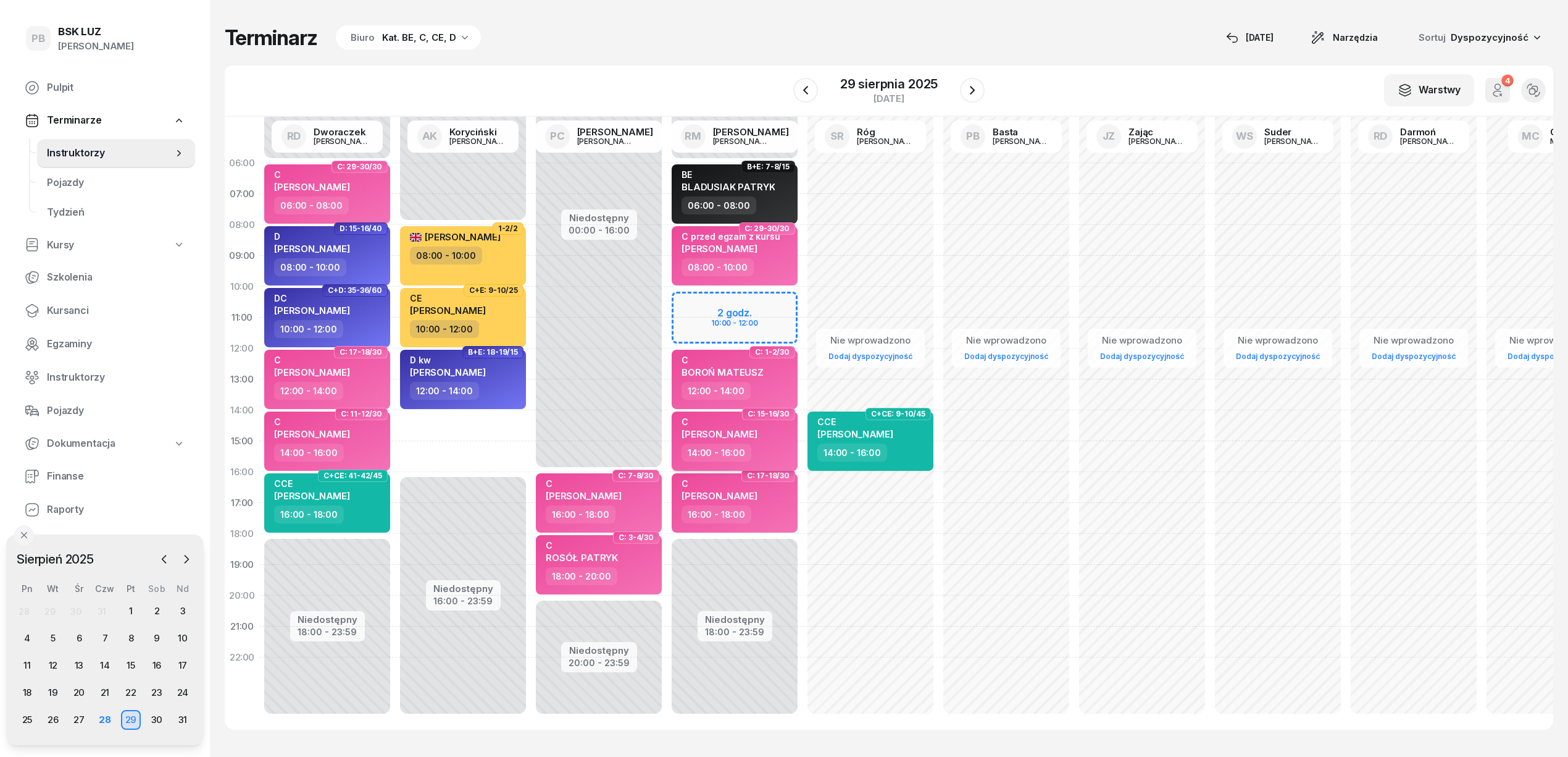
click at [763, 443] on div "14:00 - 16:00" at bounding box center [735, 452] width 109 height 18
select select "14"
select select "16"
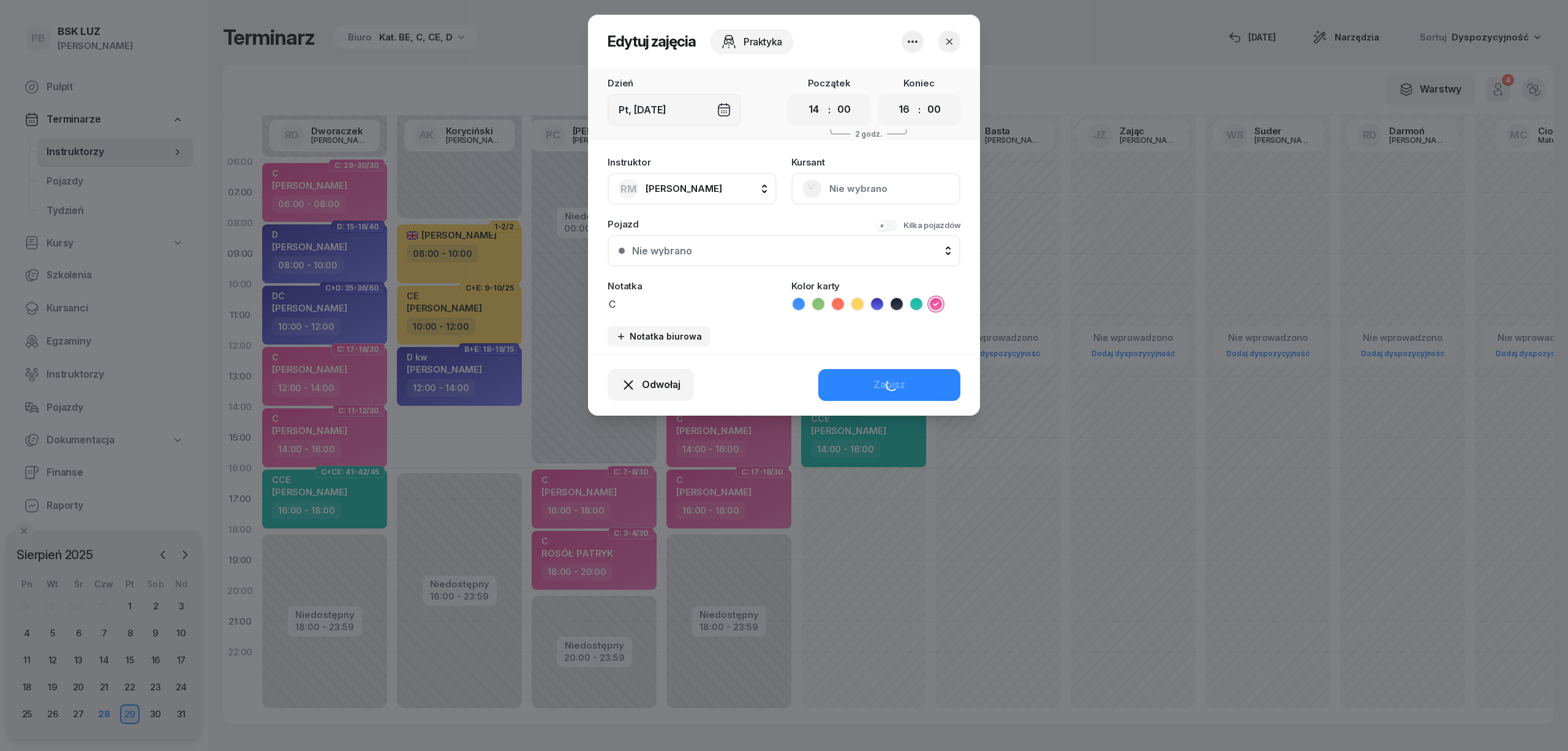
click at [689, 189] on span "[PERSON_NAME]" at bounding box center [684, 188] width 77 height 12
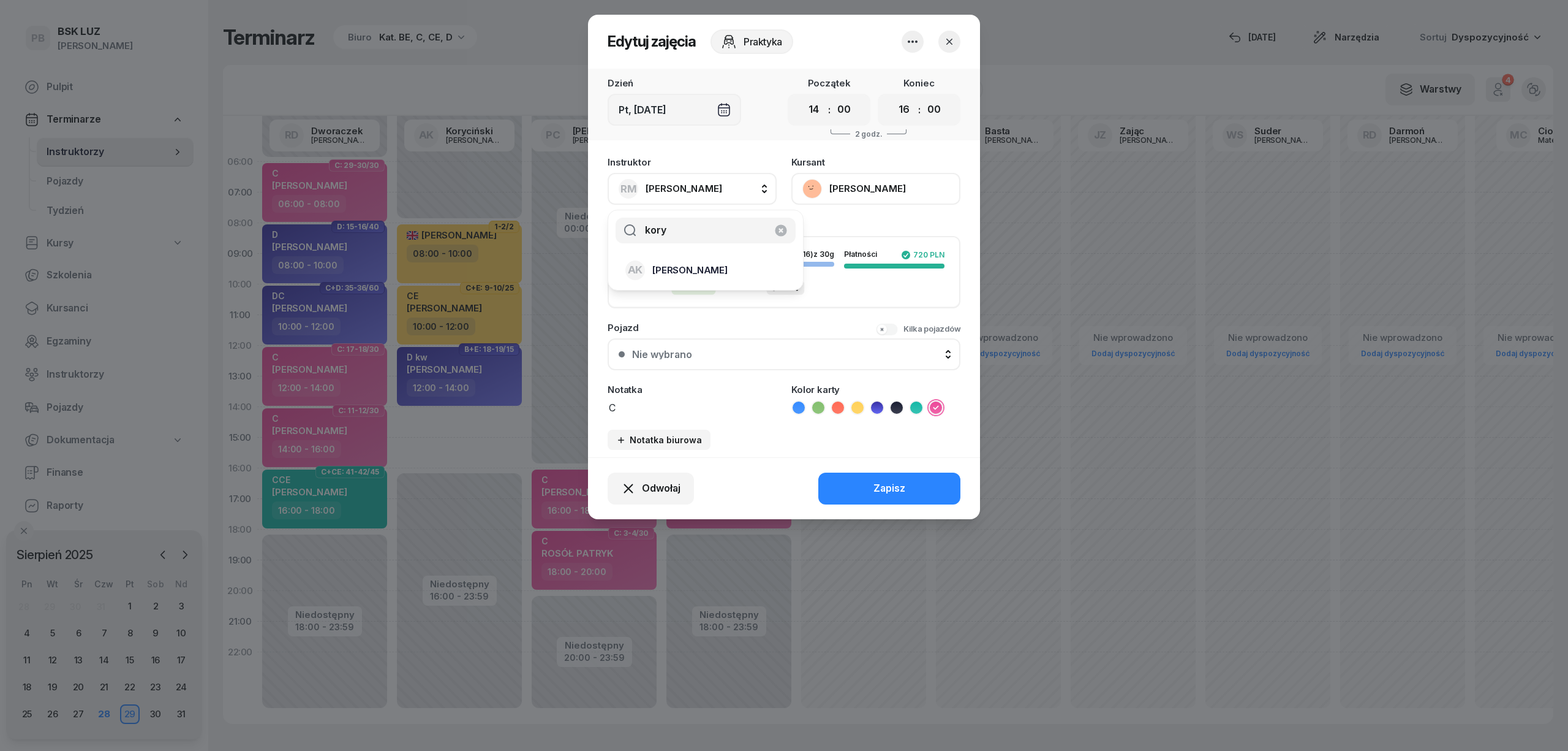
type input "kory"
click at [723, 264] on span "[PERSON_NAME]" at bounding box center [690, 270] width 75 height 16
click at [653, 403] on textarea "C" at bounding box center [692, 407] width 169 height 16
type textarea "C walidacja"
click at [836, 406] on icon at bounding box center [838, 407] width 6 height 4
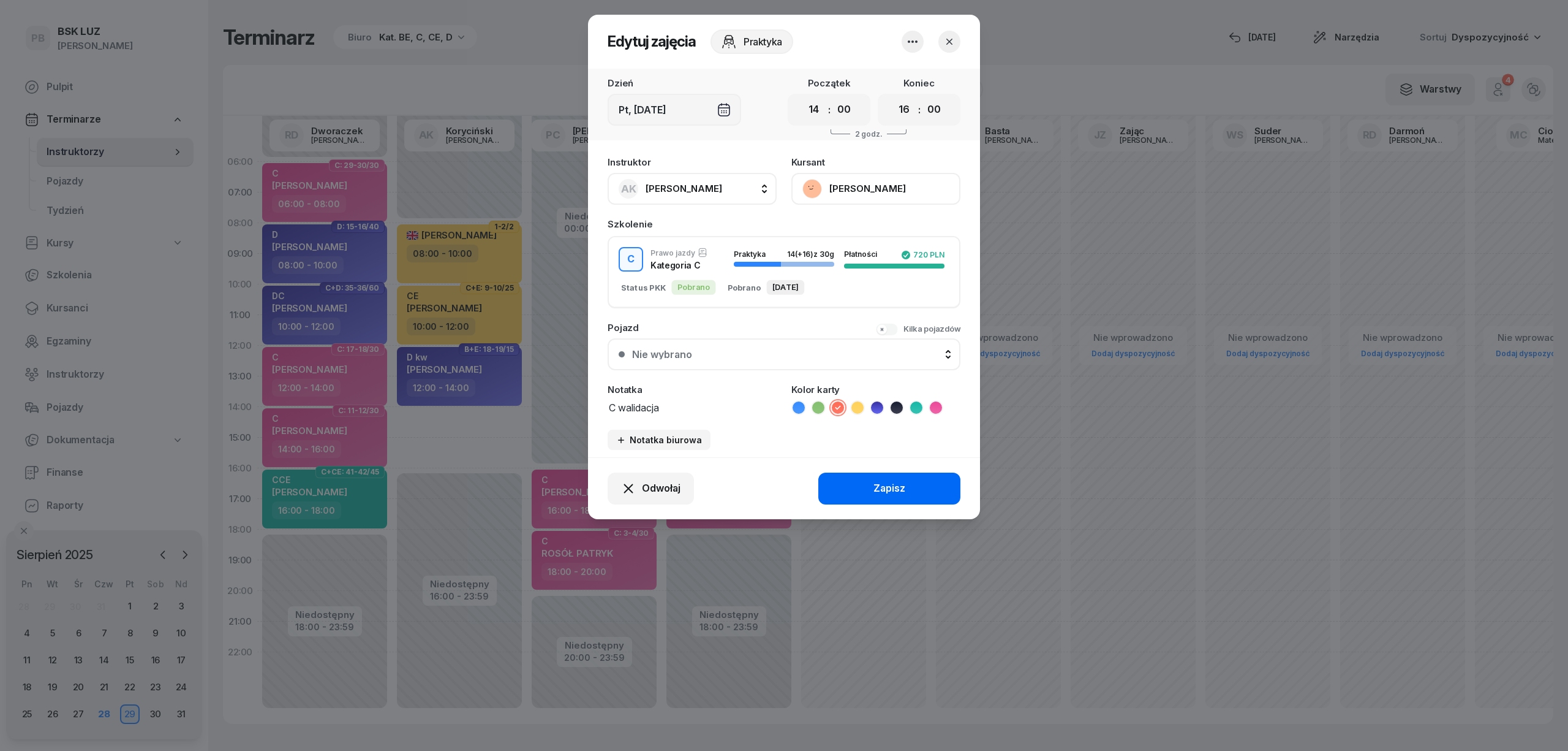
click at [853, 489] on button "Zapisz" at bounding box center [889, 489] width 142 height 32
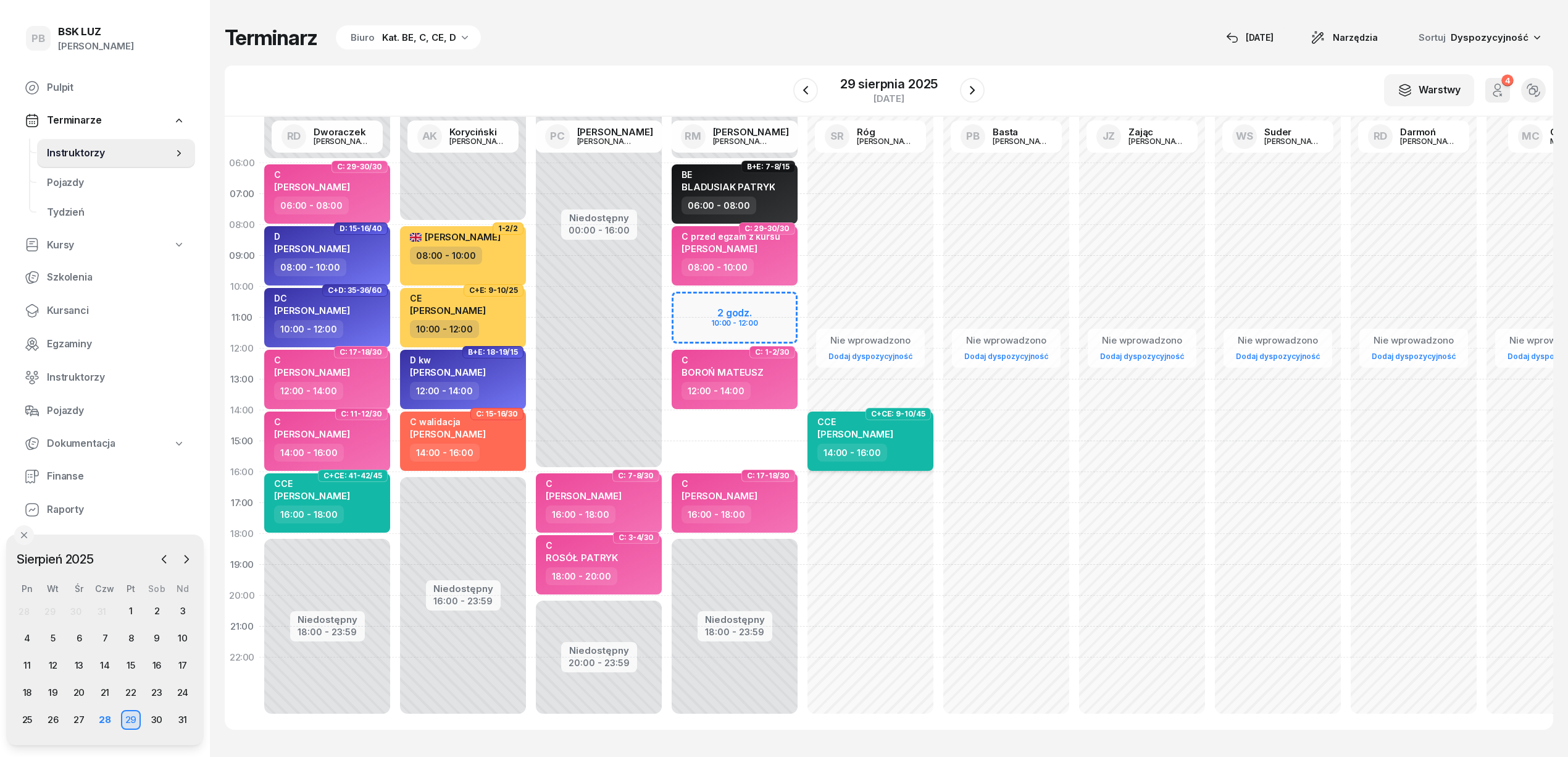
click at [913, 435] on div "CCE [PERSON_NAME]" at bounding box center [872, 430] width 109 height 27
select select "14"
select select "16"
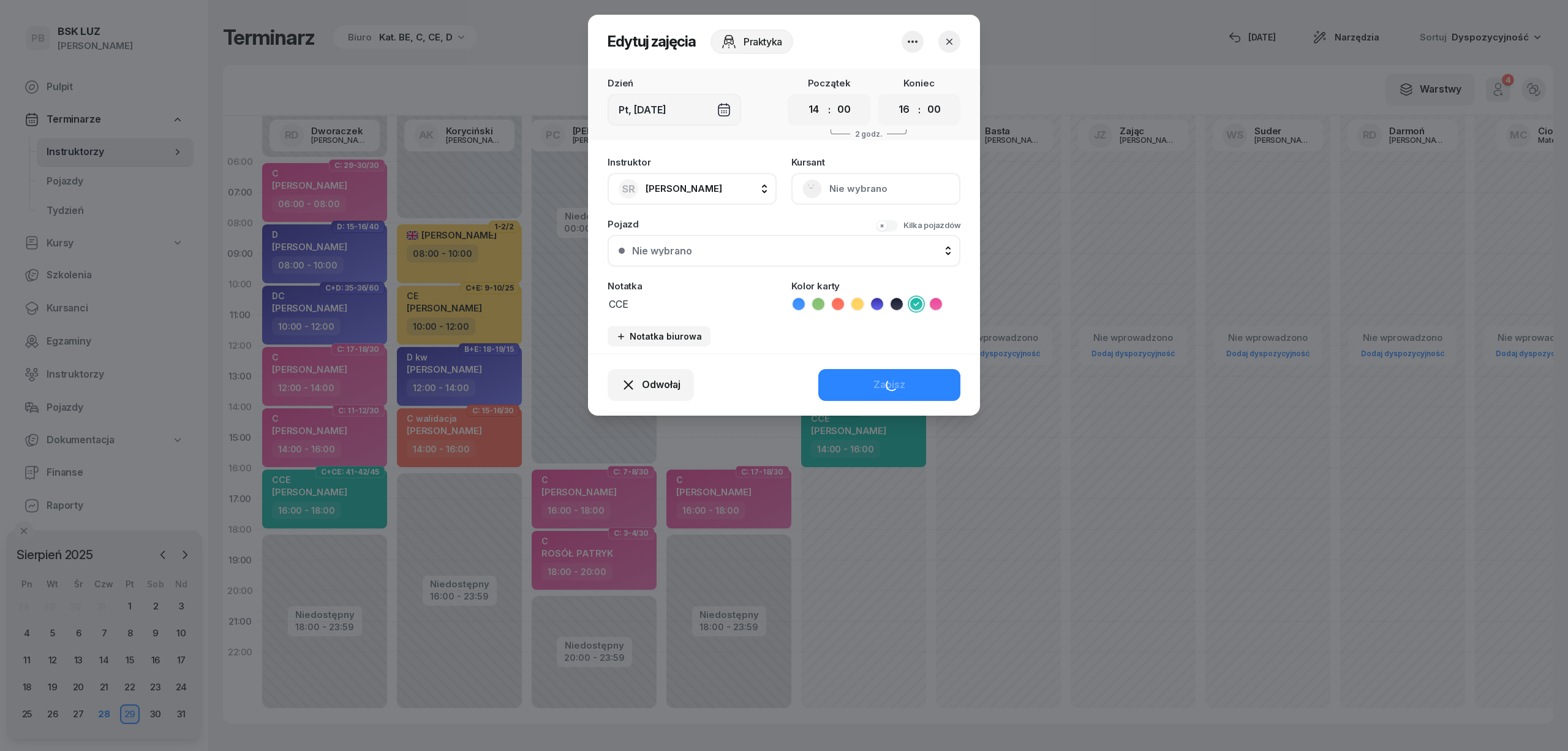
click at [696, 184] on span "[PERSON_NAME]" at bounding box center [684, 188] width 77 height 12
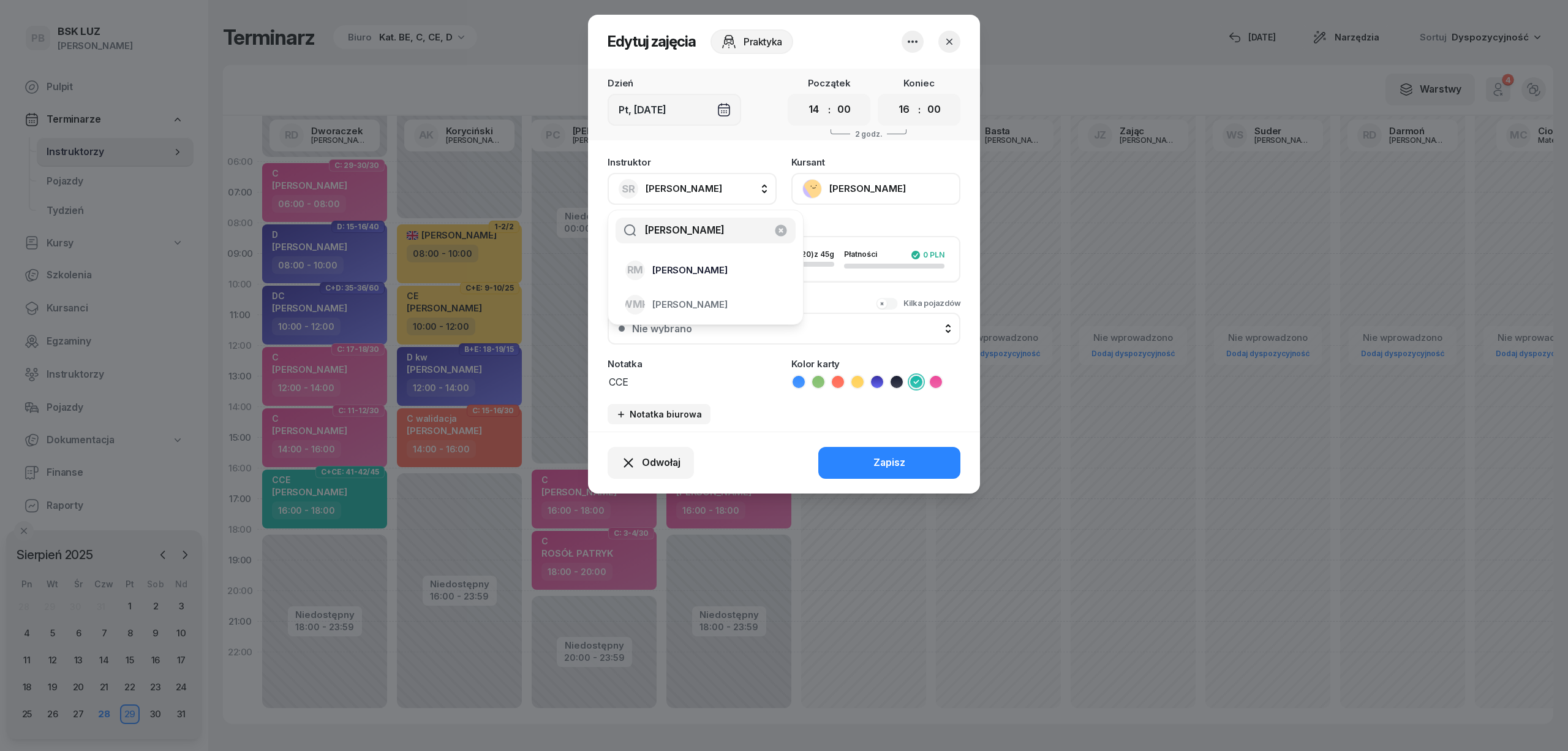
type input "[PERSON_NAME]"
click at [723, 275] on span "[PERSON_NAME]" at bounding box center [690, 270] width 75 height 16
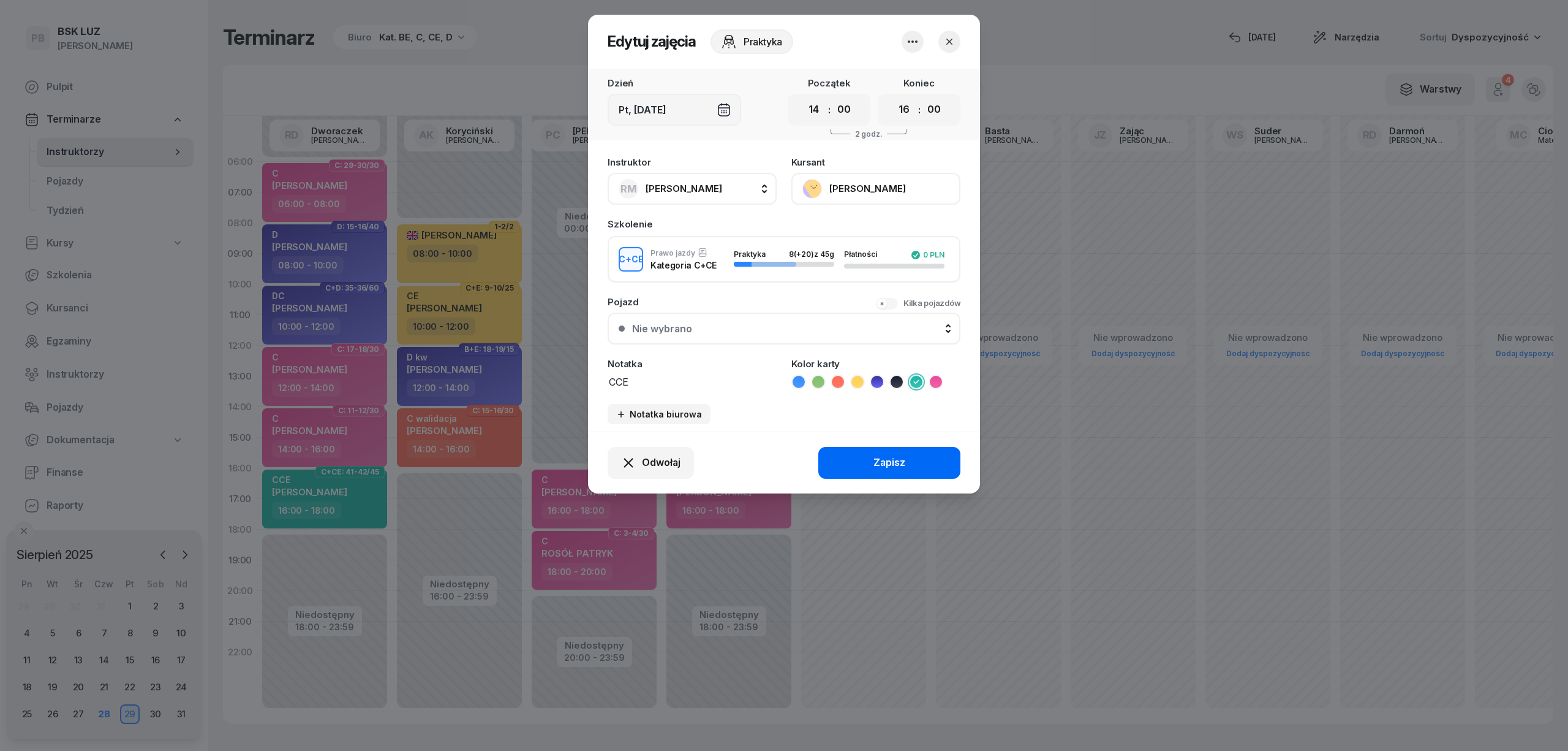
click at [857, 470] on button "Zapisz" at bounding box center [889, 463] width 142 height 32
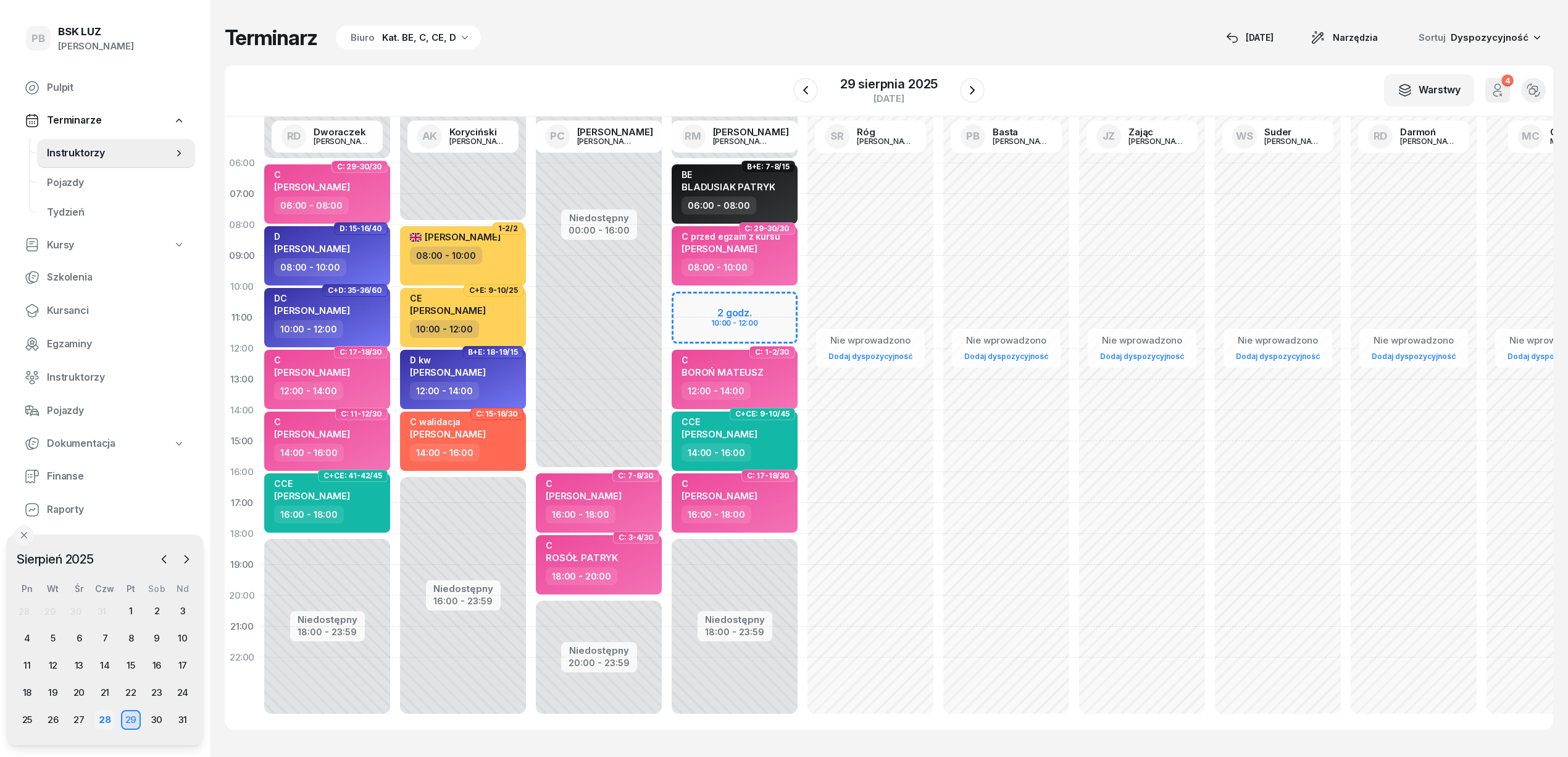
click at [107, 720] on div "28" at bounding box center [105, 720] width 20 height 20
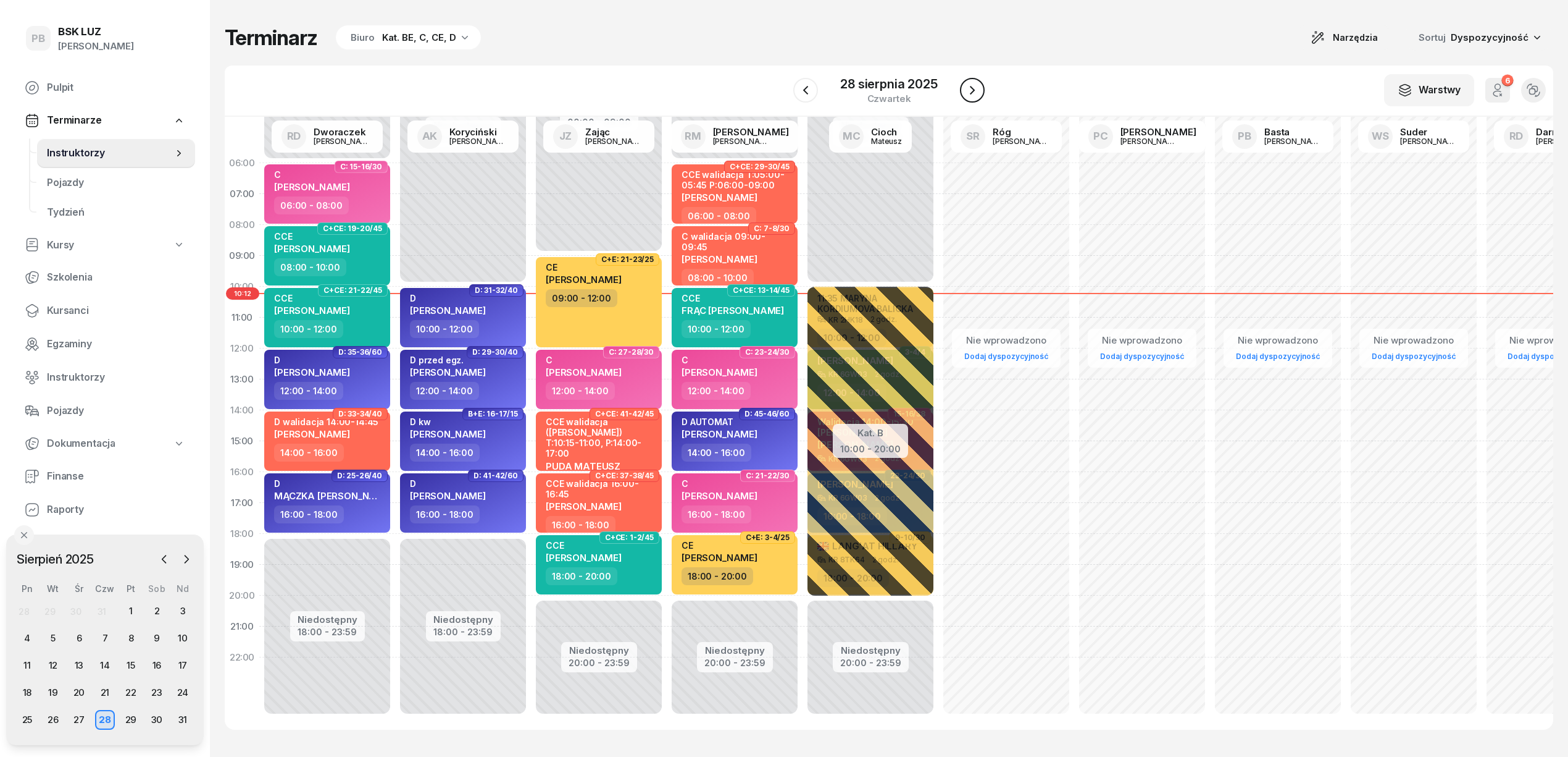
click at [978, 89] on icon "button" at bounding box center [972, 90] width 15 height 15
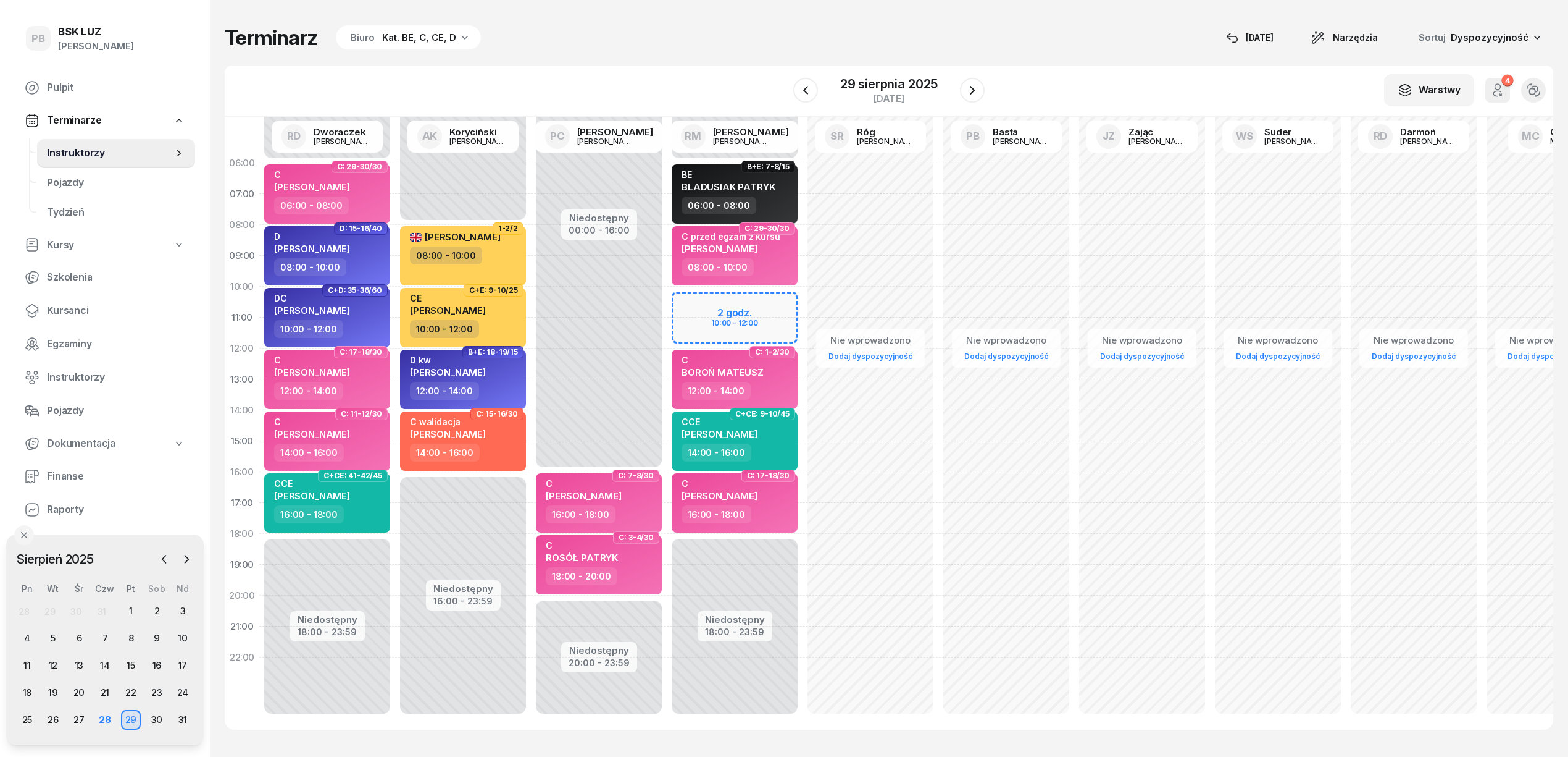
click at [667, 58] on div "Terminarz Biuro Kat. BE, C, CE, D [DATE] Narzędzia Sortuj Dyspozycyjność W Wybi…" at bounding box center [889, 377] width 1329 height 754
click at [668, 59] on div "Terminarz Biuro Kat. BE, C, CE, D [DATE] Narzędzia Sortuj Dyspozycyjność W Wybi…" at bounding box center [889, 377] width 1329 height 754
click at [691, 58] on div "Terminarz Biuro Kat. BE, C, CE, D [DATE] Narzędzia Sortuj Dyspozycyjność W Wybi…" at bounding box center [889, 377] width 1329 height 754
click at [986, 28] on div "Terminarz Biuro Kat. BE, C, CE, D [DATE] Narzędzia Sortuj Dyspozycyjność" at bounding box center [889, 37] width 1329 height 26
click at [651, 20] on div "Terminarz Biuro Kat. BE, C, CE, D [DATE] Narzędzia Sortuj Dyspozycyjność W Wybi…" at bounding box center [889, 377] width 1329 height 754
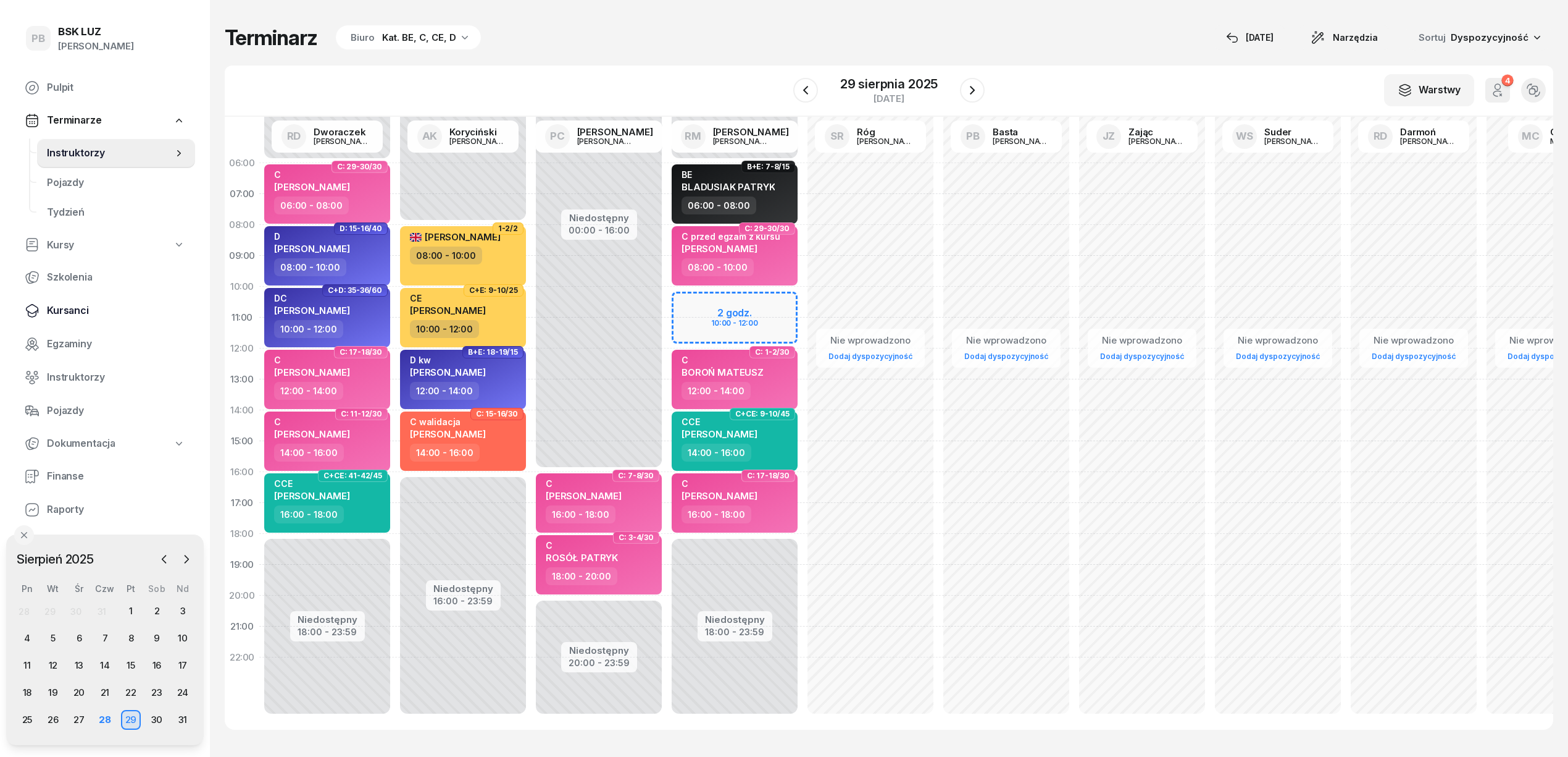
click at [82, 312] on span "Kursanci" at bounding box center [116, 310] width 139 height 16
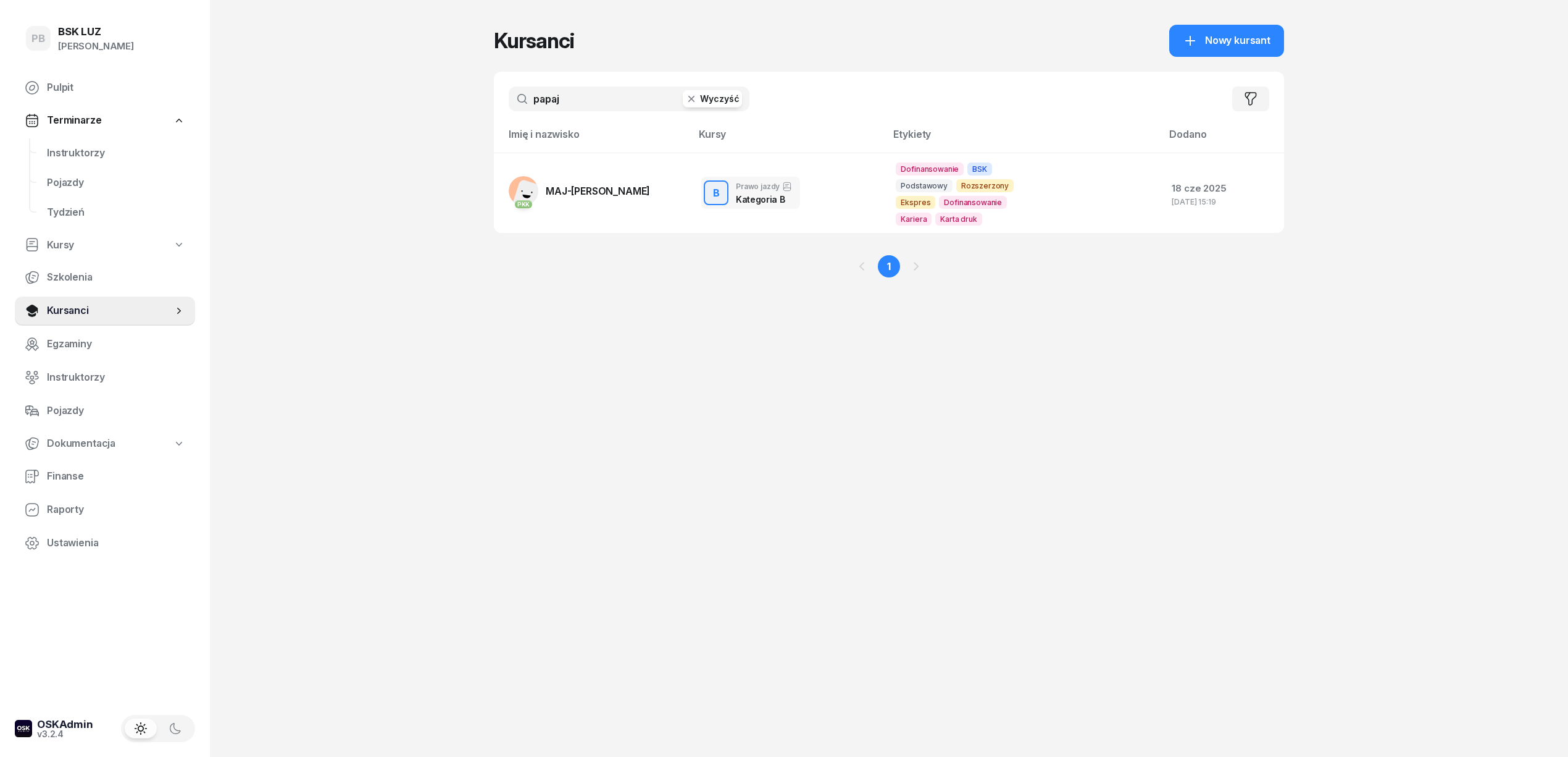
click at [566, 89] on input "papaj" at bounding box center [629, 98] width 240 height 25
type input "dudek"
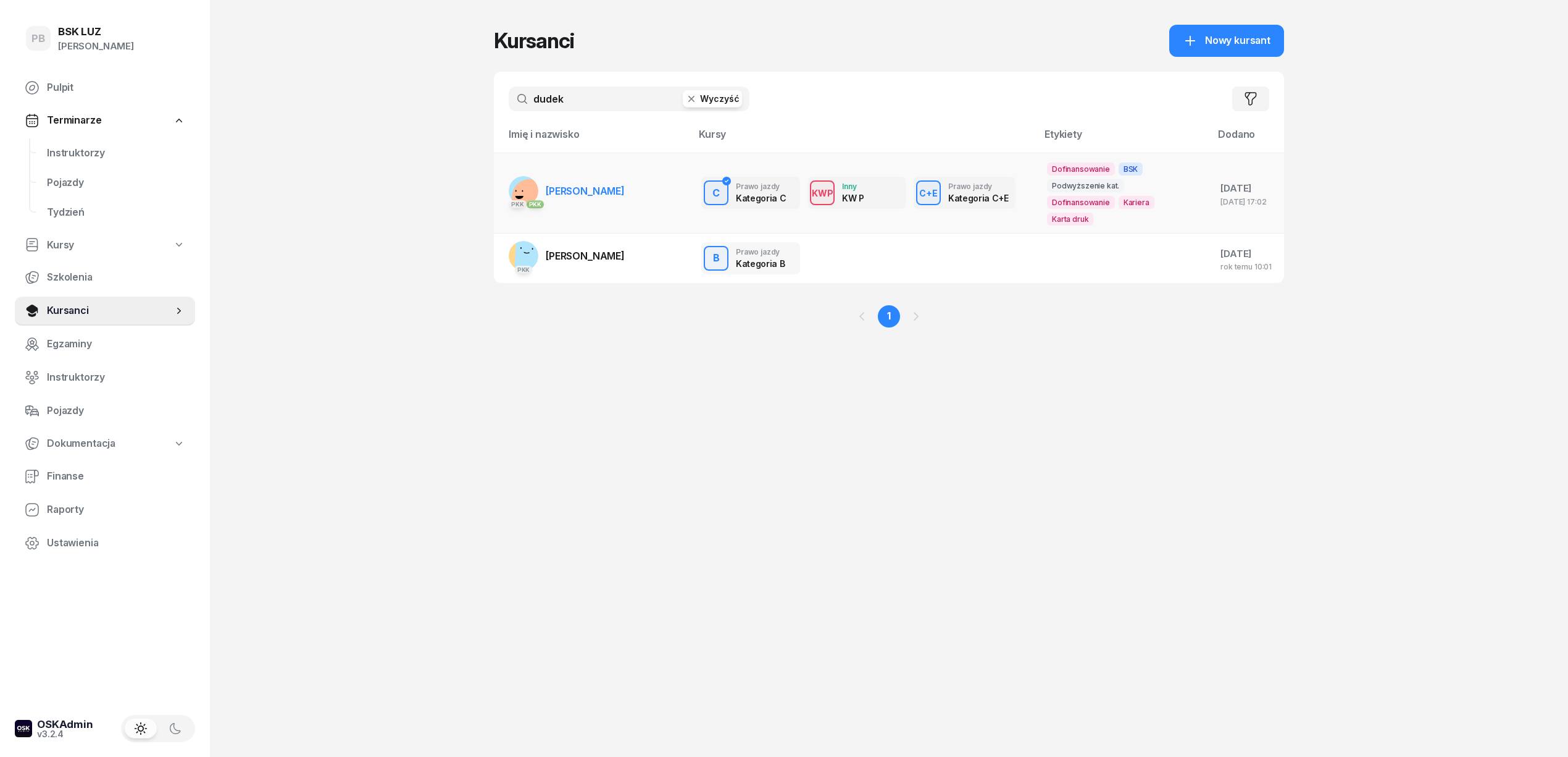
click at [557, 193] on link "PKK PKK [PERSON_NAME]" at bounding box center [567, 191] width 116 height 30
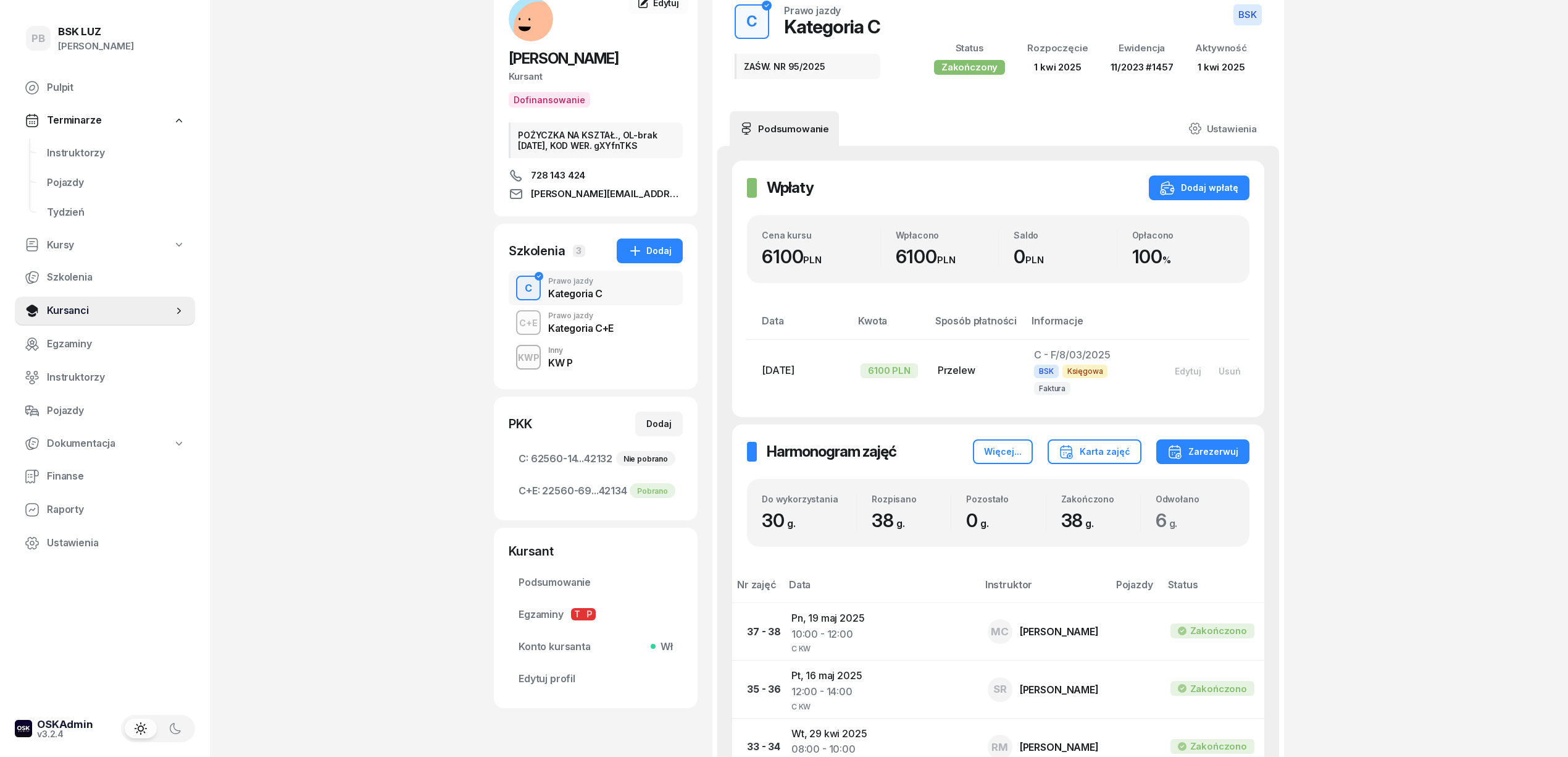
scroll to position [165, 0]
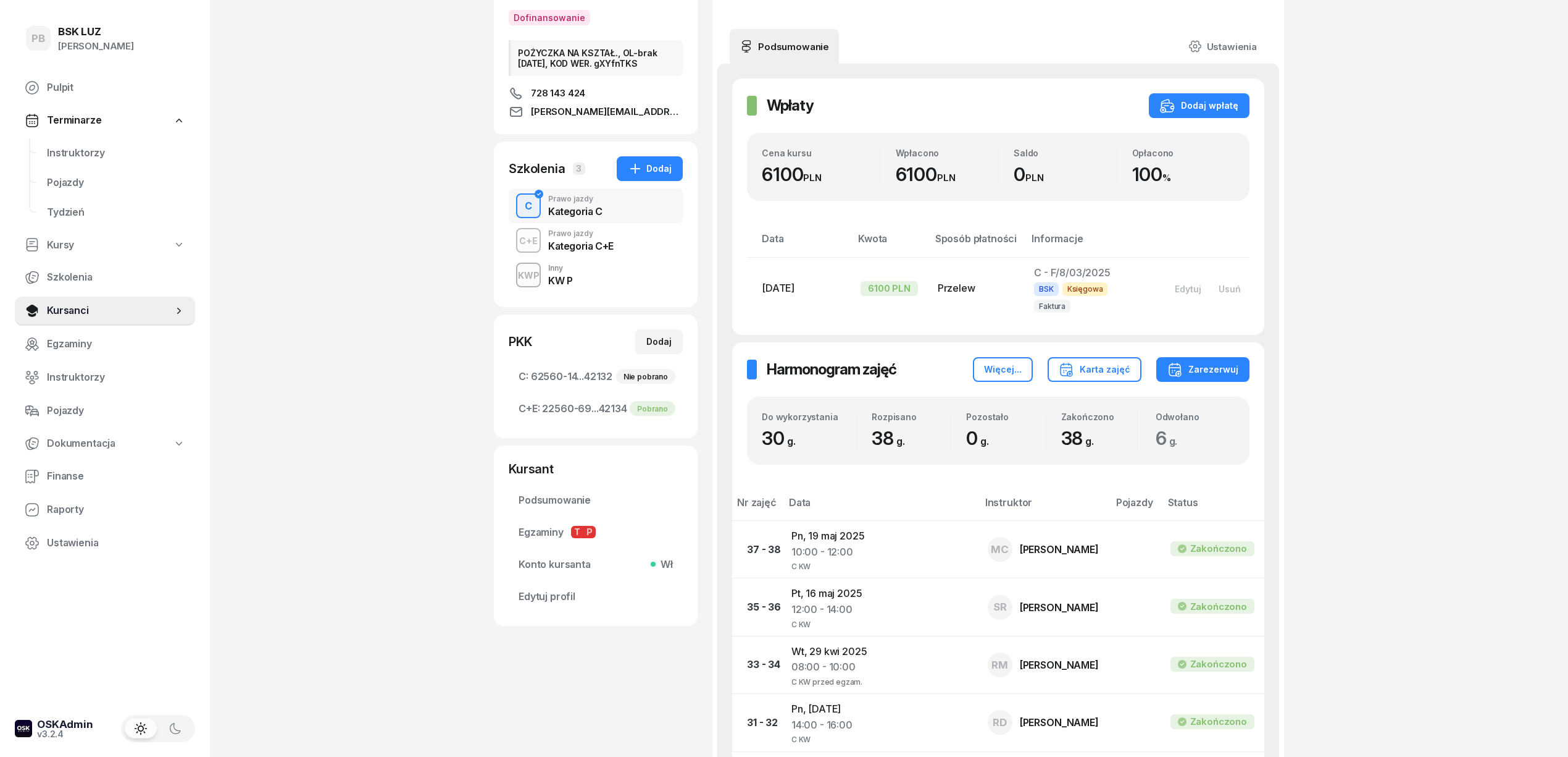
click at [595, 248] on div "Kategoria C+E" at bounding box center [581, 246] width 65 height 10
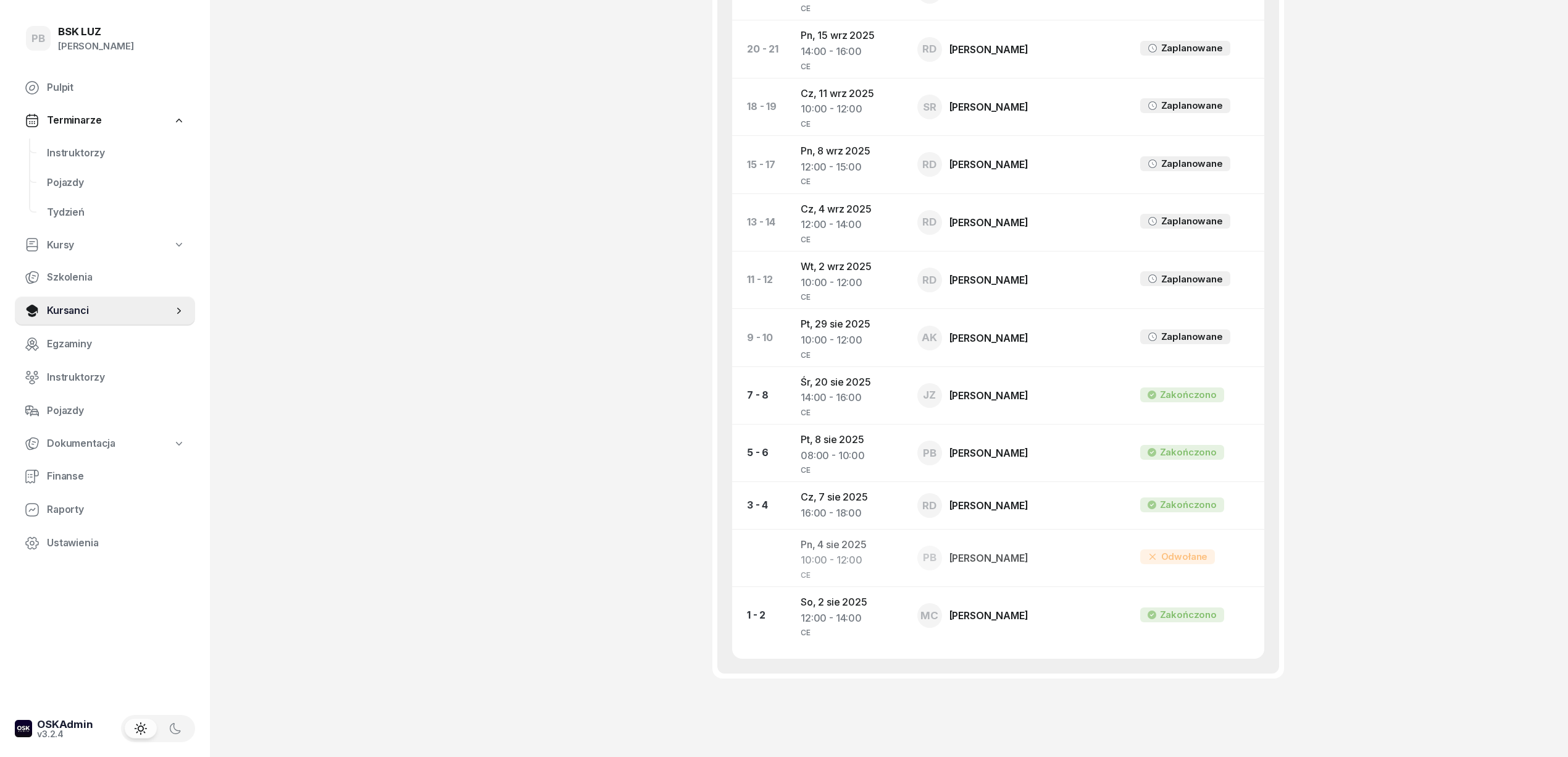
scroll to position [813, 0]
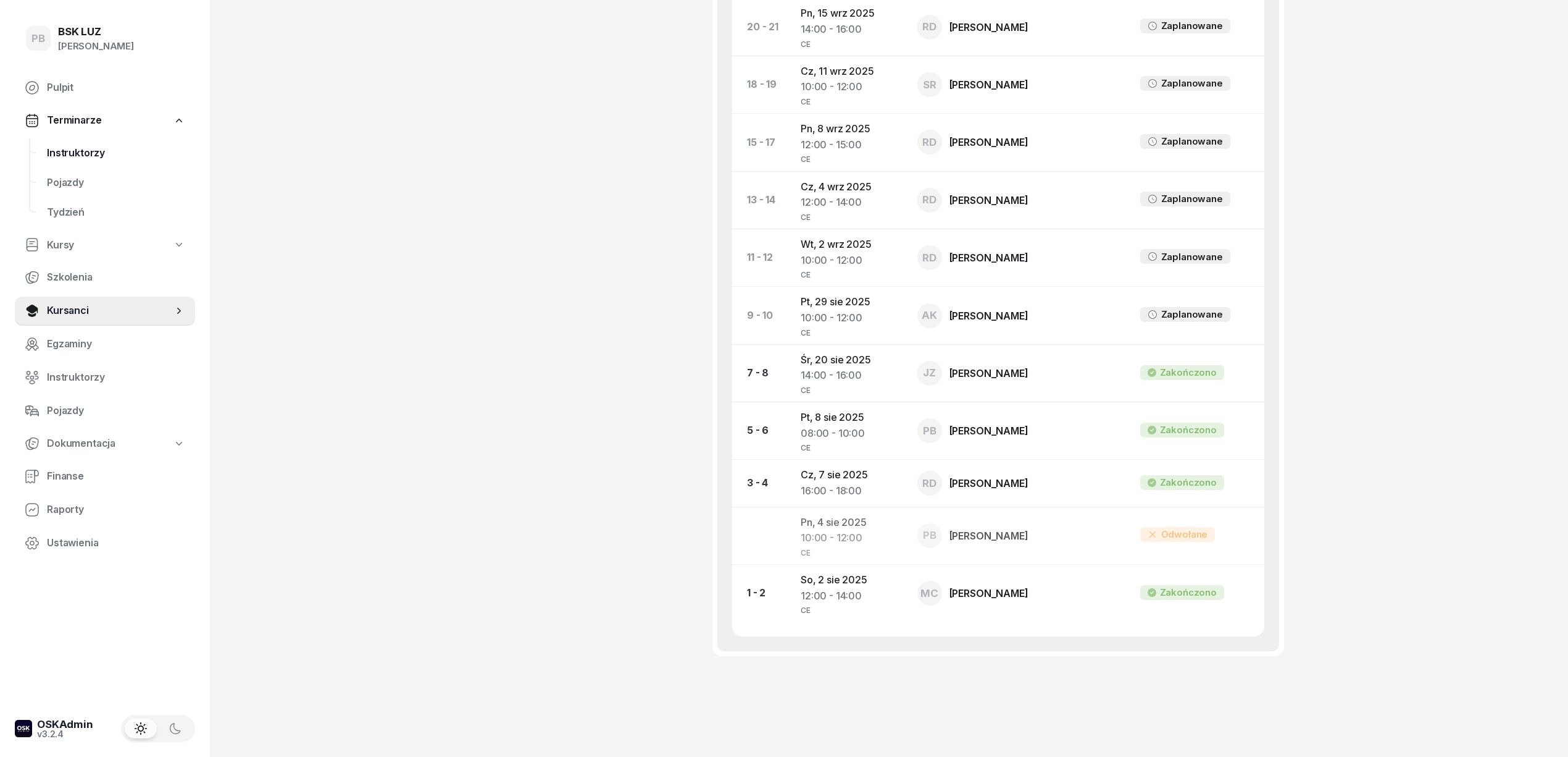
click at [82, 157] on span "Instruktorzy" at bounding box center [116, 153] width 139 height 16
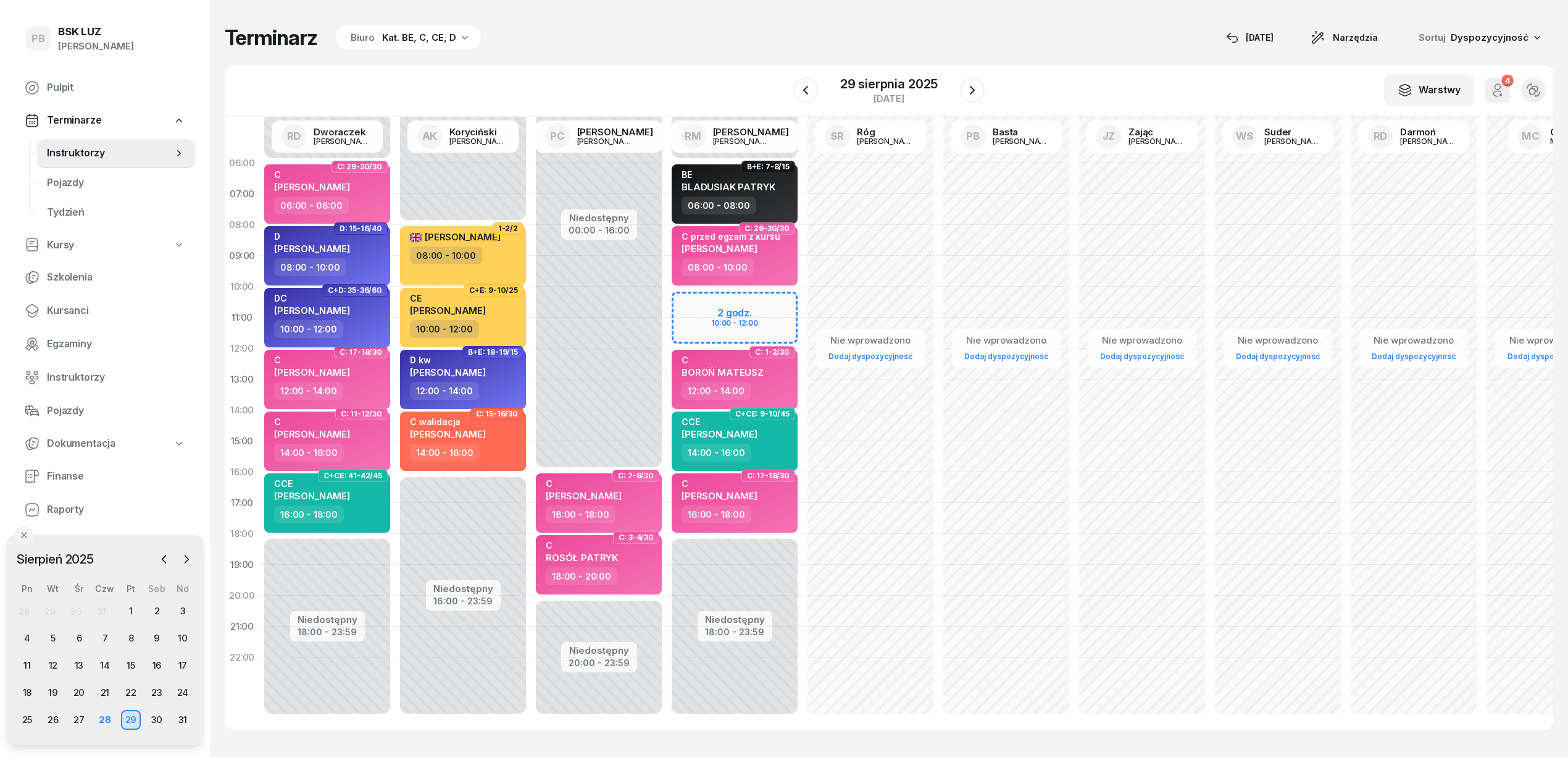
click at [363, 324] on div "10:00 - 12:00" at bounding box center [328, 329] width 109 height 18
select select "10"
select select "12"
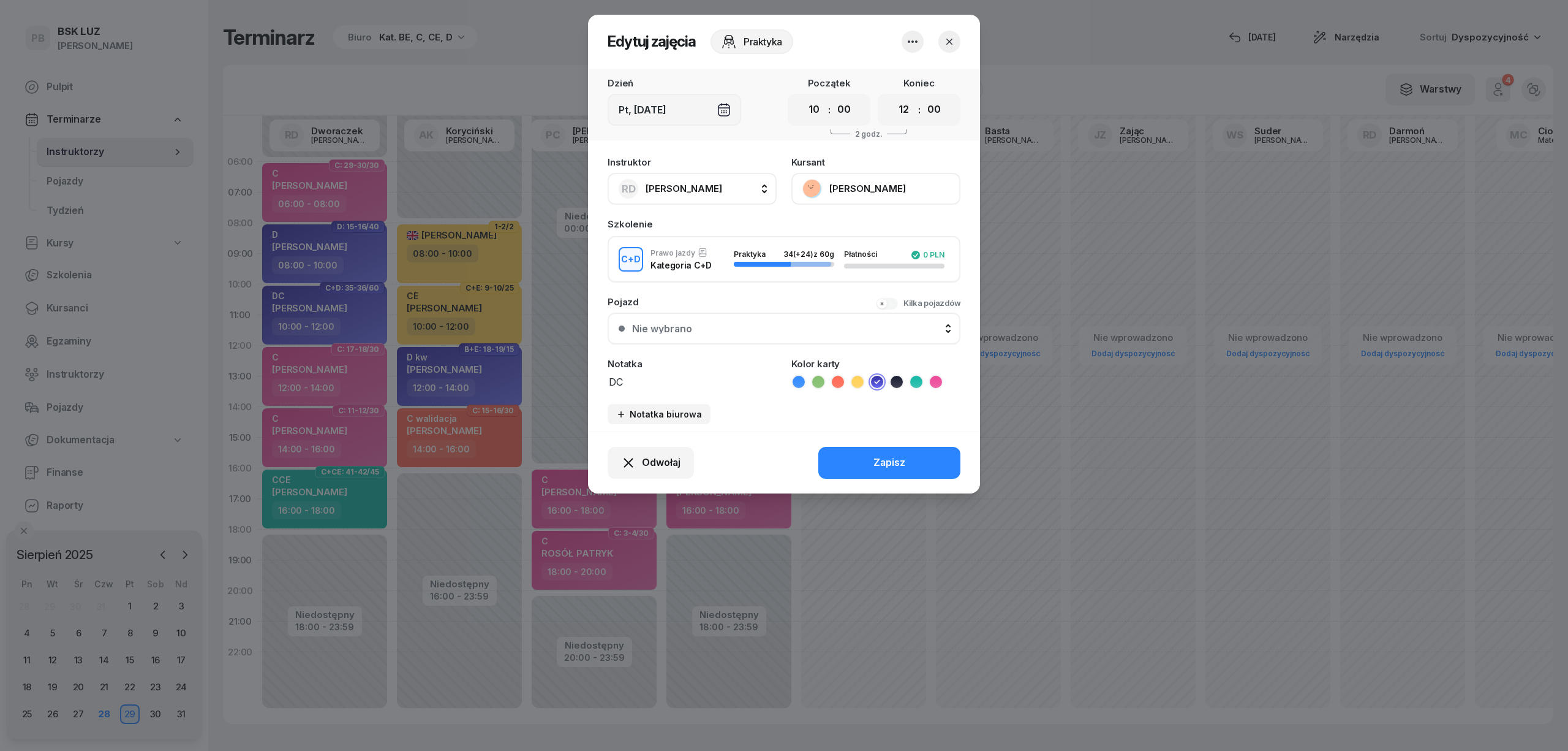
click at [691, 196] on div "RD [PERSON_NAME]" at bounding box center [670, 188] width 103 height 20
type input "cich"
click at [716, 269] on div "PC [PERSON_NAME]" at bounding box center [698, 270] width 146 height 20
click at [850, 461] on button "Zapisz" at bounding box center [889, 463] width 142 height 32
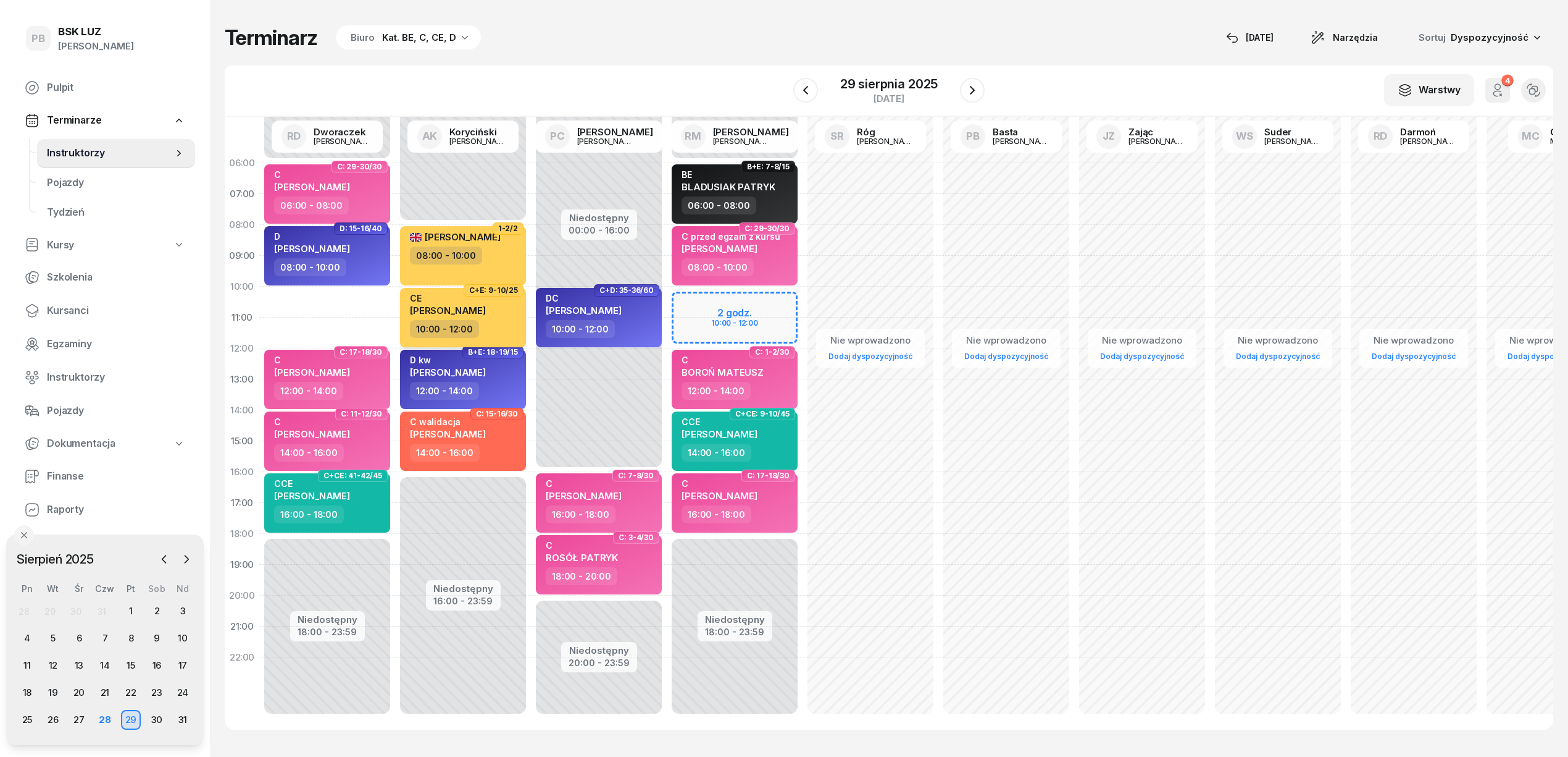
click at [497, 317] on div "CE [PERSON_NAME]" at bounding box center [464, 306] width 109 height 27
select select "10"
select select "12"
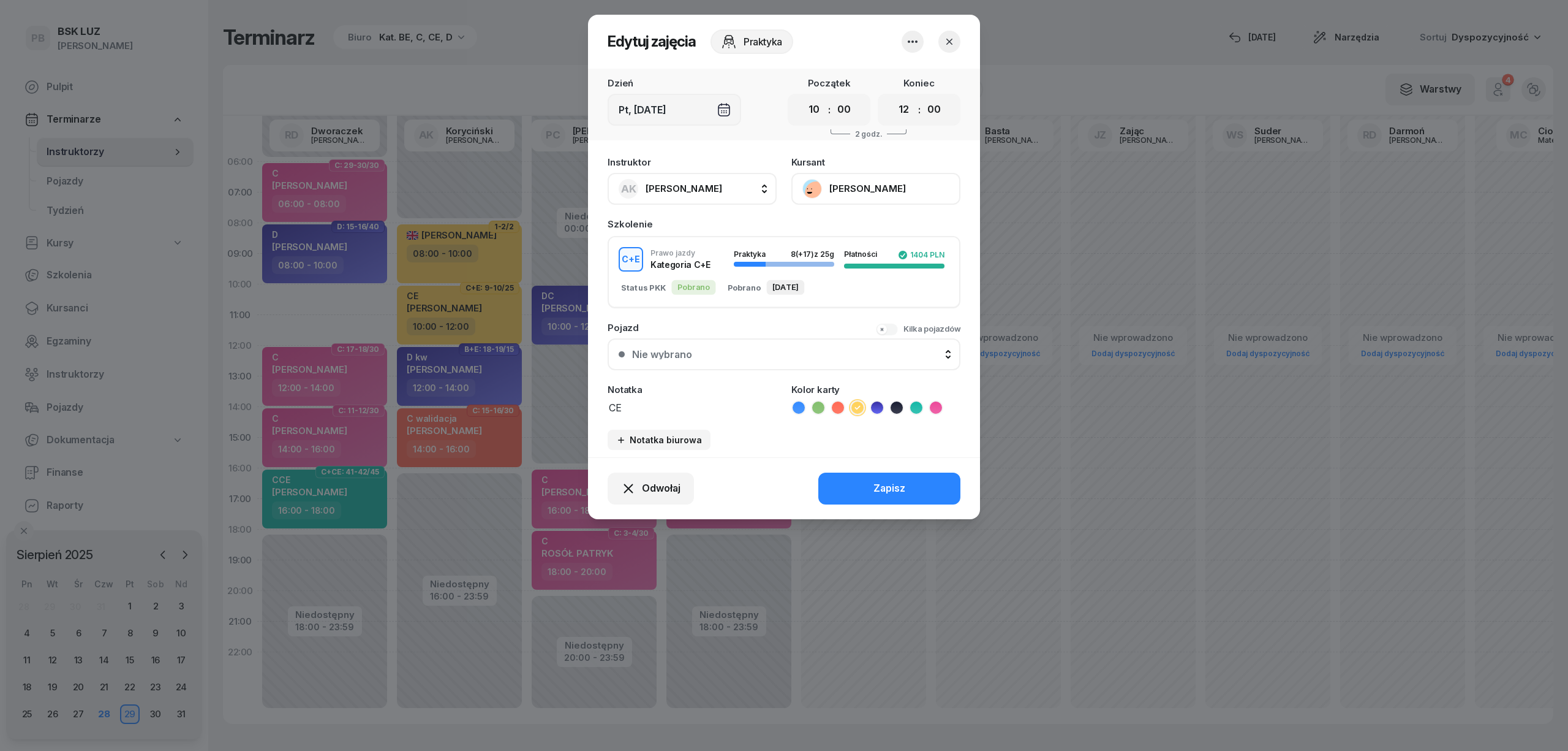
click at [687, 184] on span "[PERSON_NAME]" at bounding box center [684, 188] width 77 height 12
type input "dw"
click at [708, 274] on span "[PERSON_NAME]" at bounding box center [690, 270] width 75 height 16
click at [711, 403] on textarea "CE" at bounding box center [692, 407] width 169 height 16
type textarea "CE walidacja 09:45-12:00"
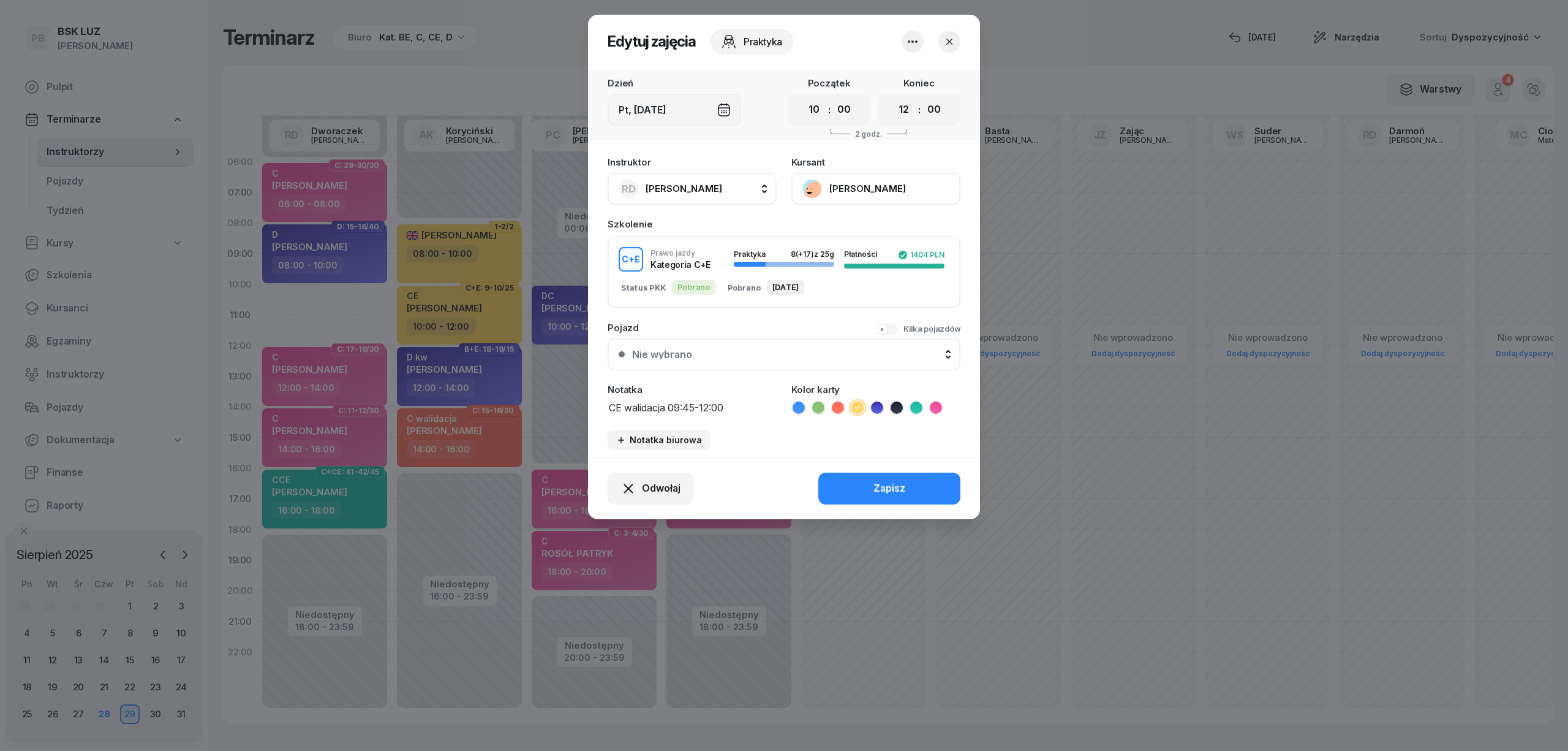
click at [836, 402] on icon at bounding box center [838, 408] width 13 height 13
click at [846, 477] on button "Zapisz" at bounding box center [889, 489] width 142 height 32
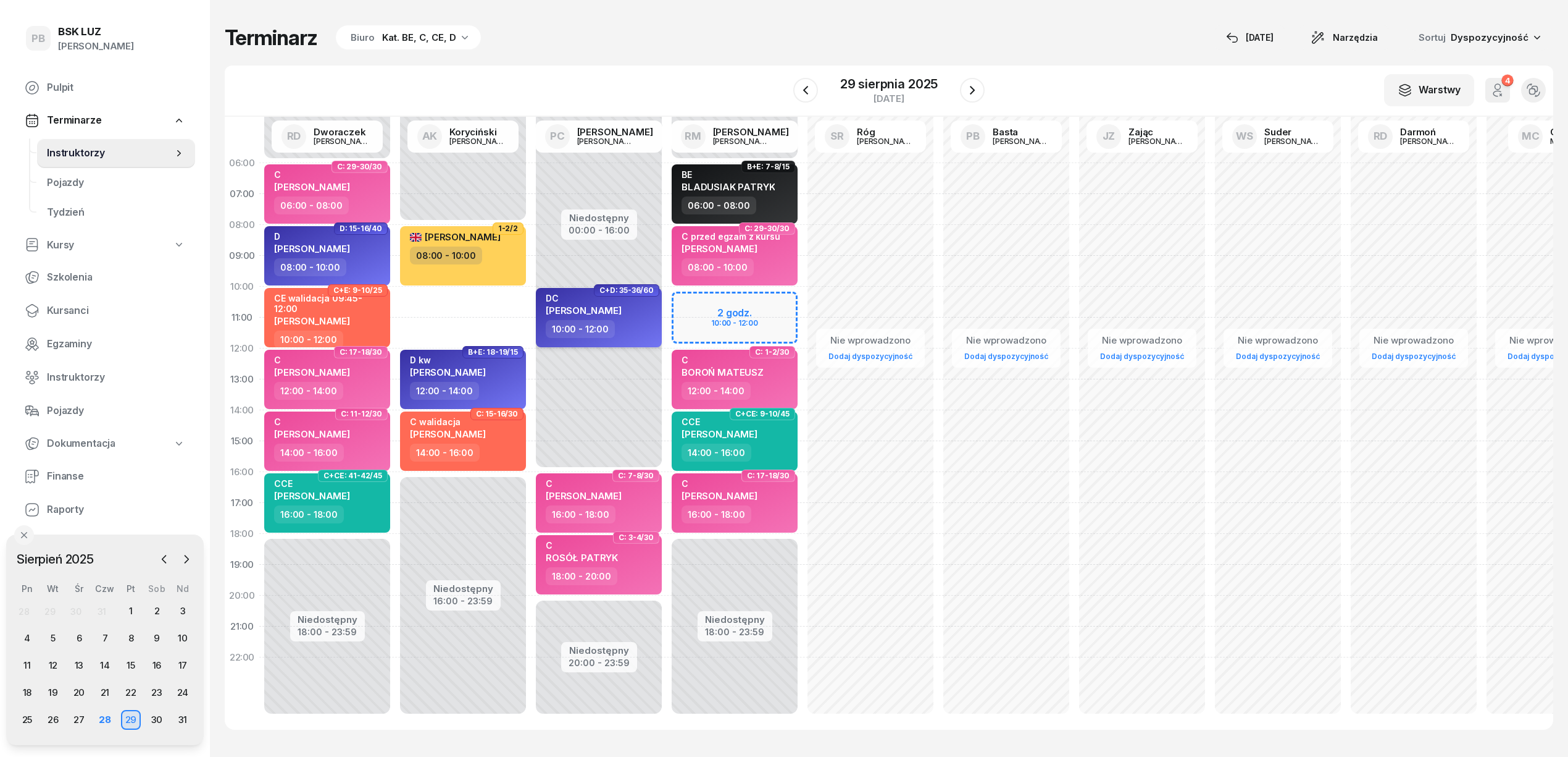
click at [610, 305] on div "DC [PERSON_NAME]" at bounding box center [600, 306] width 109 height 27
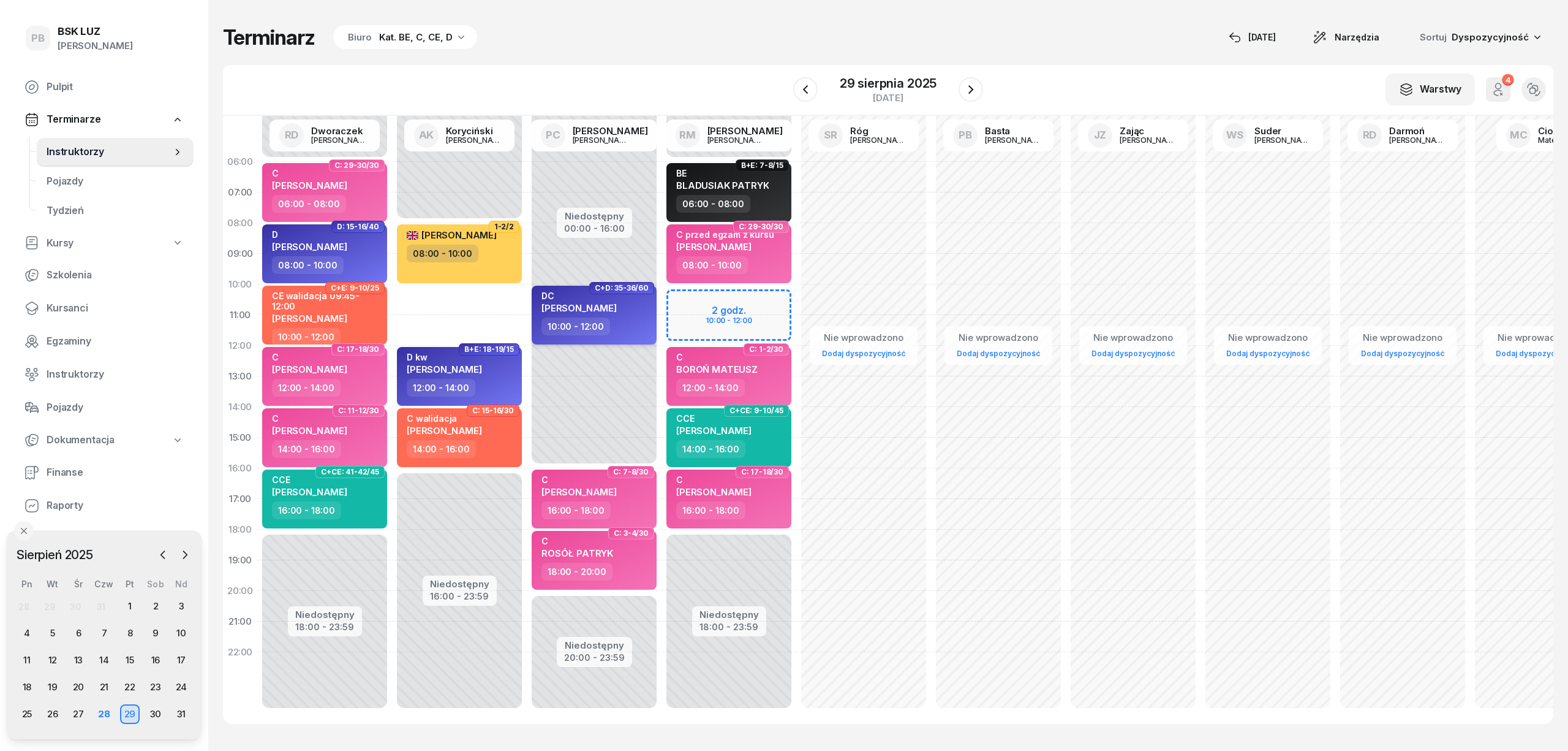
select select "10"
select select "12"
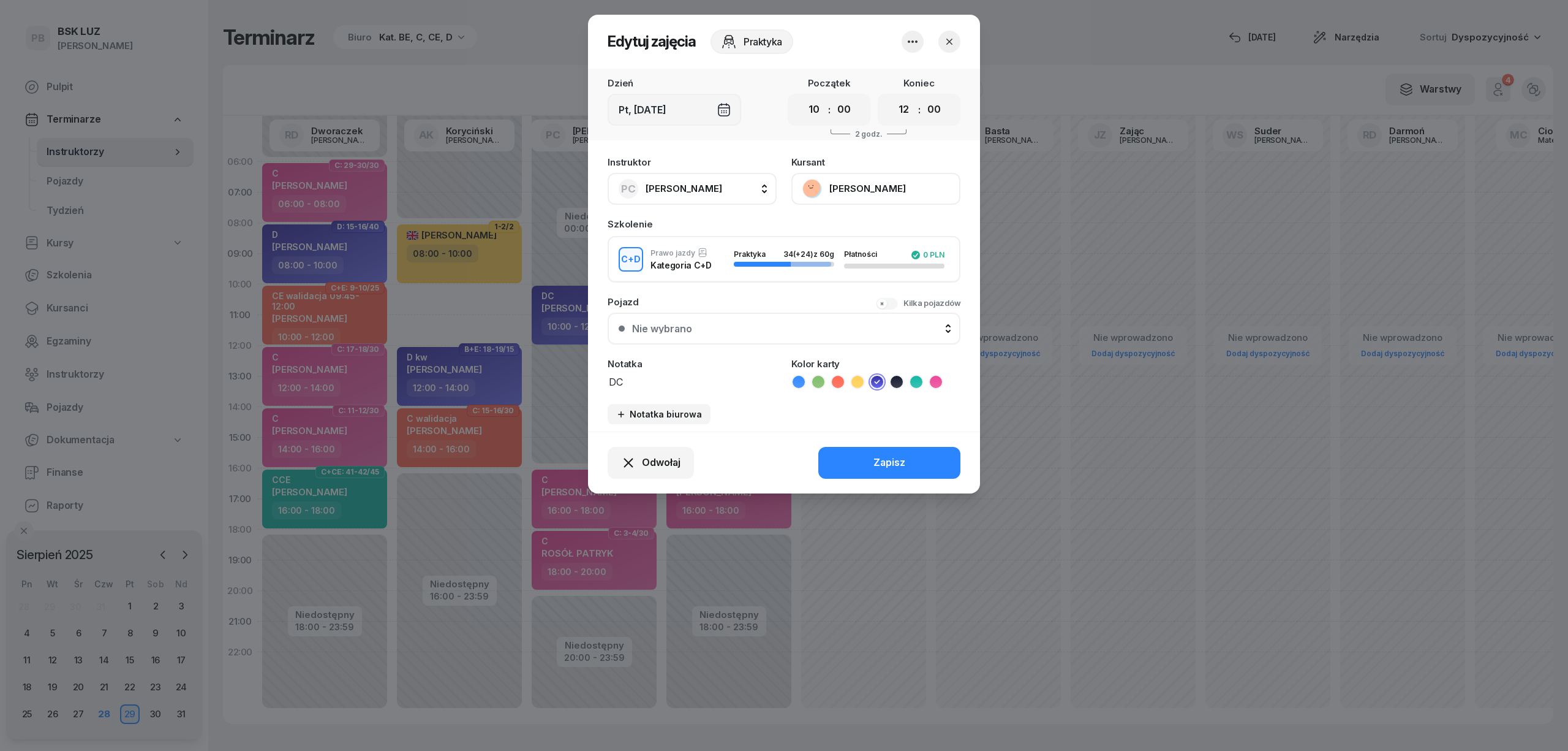
click at [694, 193] on span "[PERSON_NAME]" at bounding box center [684, 188] width 77 height 12
type input "kory"
click at [718, 270] on span "[PERSON_NAME]" at bounding box center [690, 270] width 75 height 16
click at [851, 472] on button "Zapisz" at bounding box center [889, 463] width 142 height 32
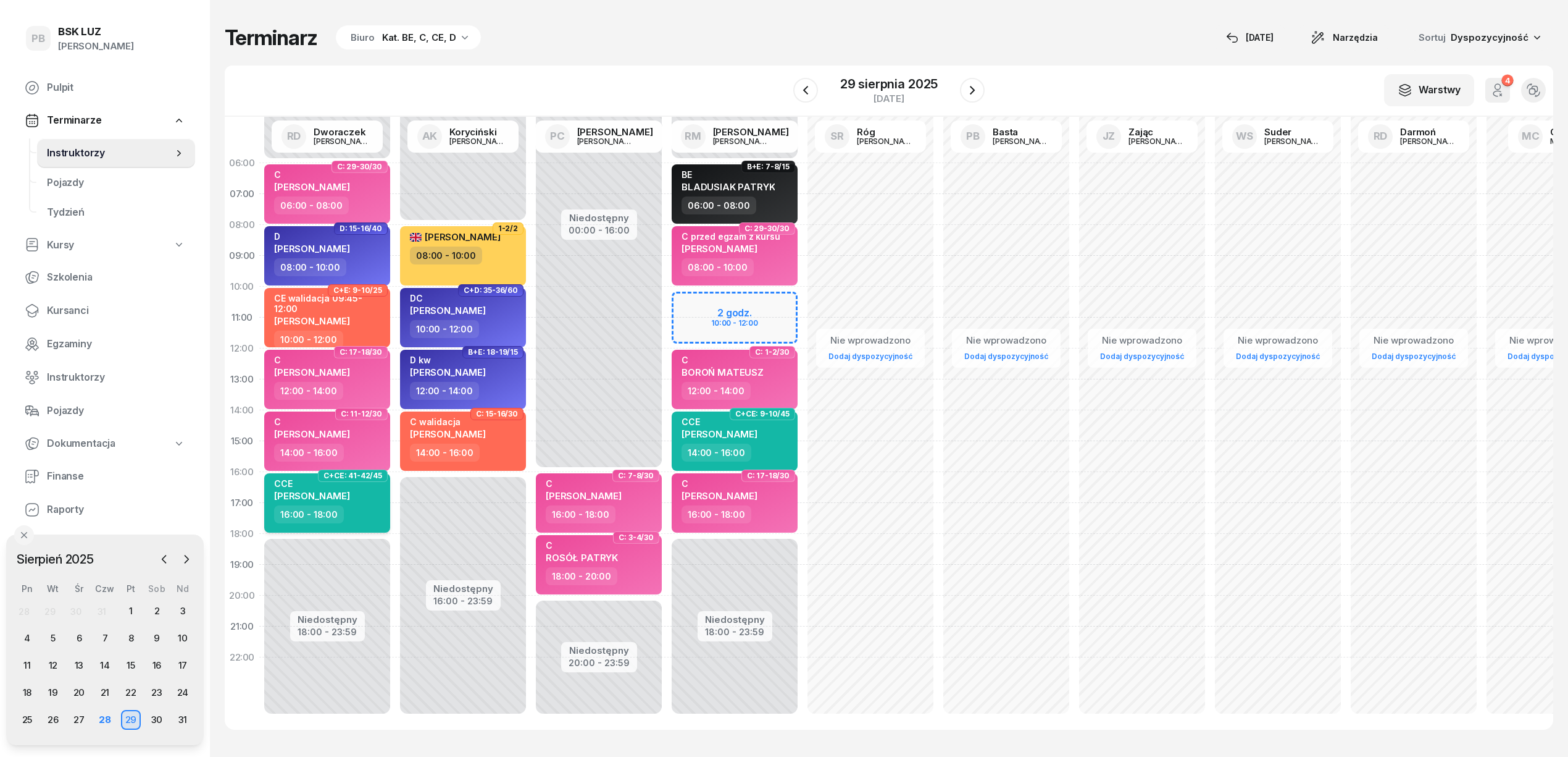
click at [342, 505] on div "16:00 - 18:00" at bounding box center [328, 514] width 109 height 18
select select "16"
select select "18"
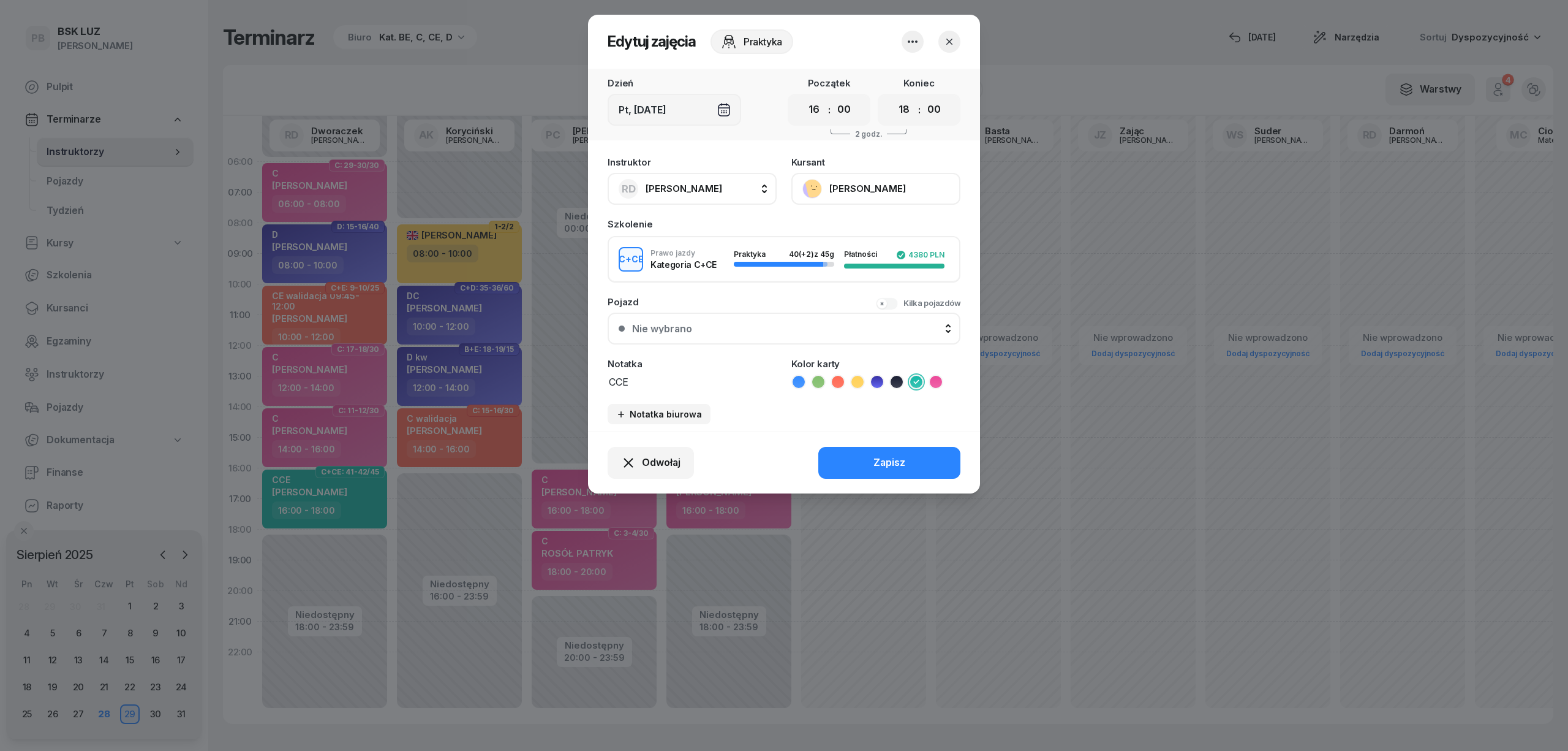
click at [839, 380] on icon at bounding box center [838, 382] width 6 height 4
click at [718, 381] on textarea "CCE" at bounding box center [692, 381] width 169 height 16
type textarea "CCE walidacja 16:00-17:30"
click at [895, 450] on button "Zapisz" at bounding box center [889, 463] width 142 height 32
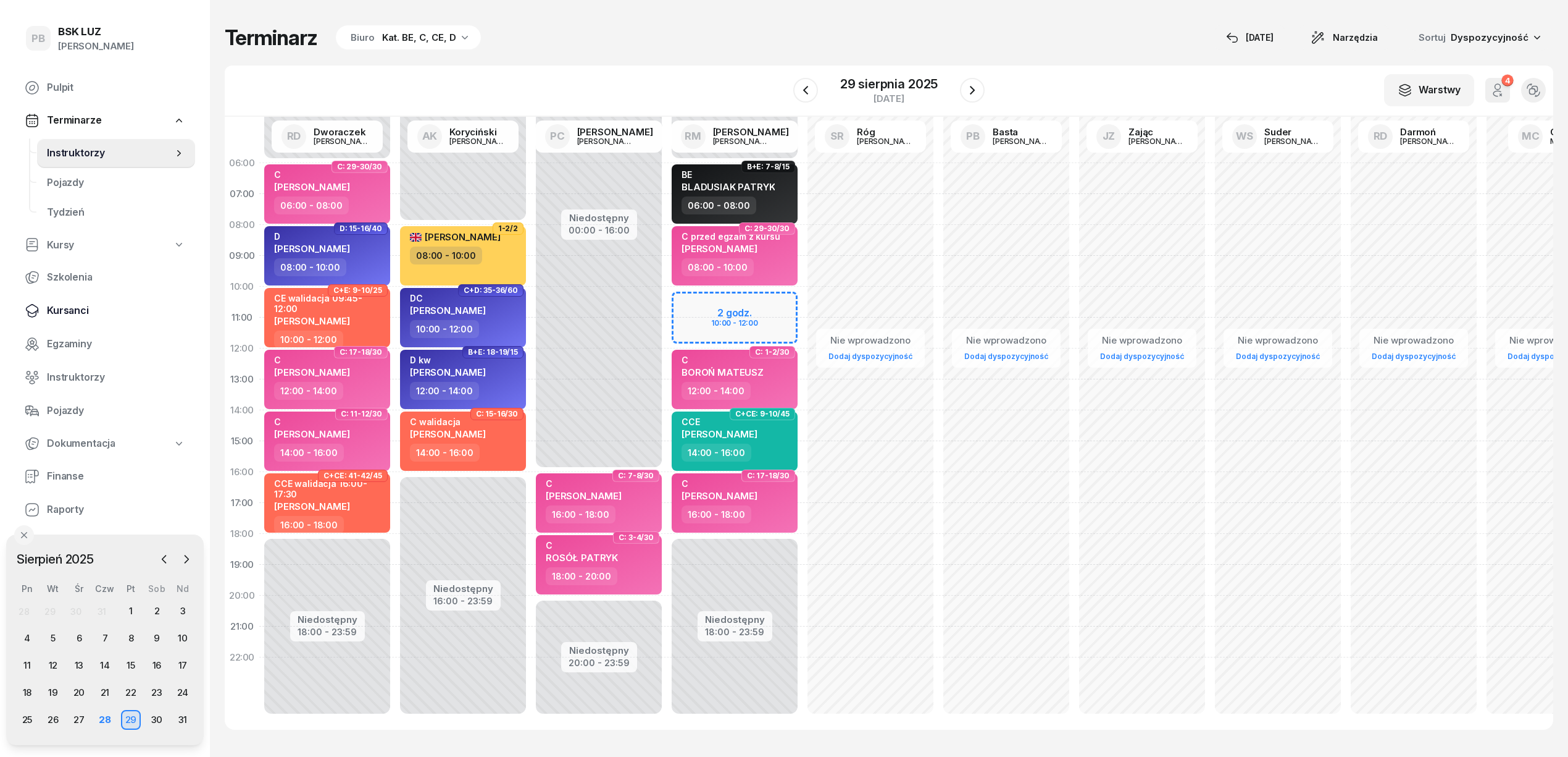
click at [75, 314] on span "Kursanci" at bounding box center [116, 310] width 139 height 16
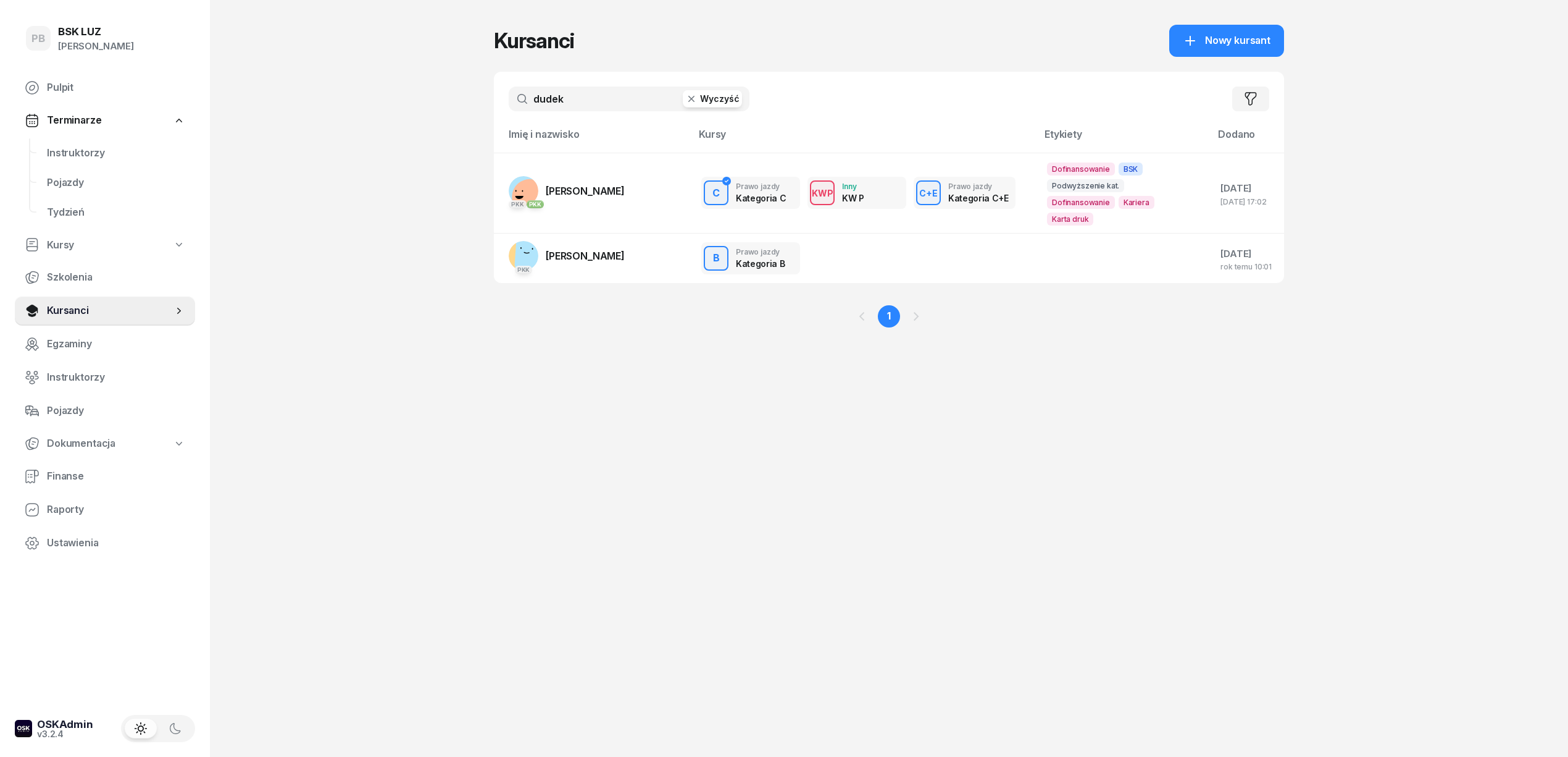
click at [571, 98] on input "dudek" at bounding box center [629, 98] width 240 height 25
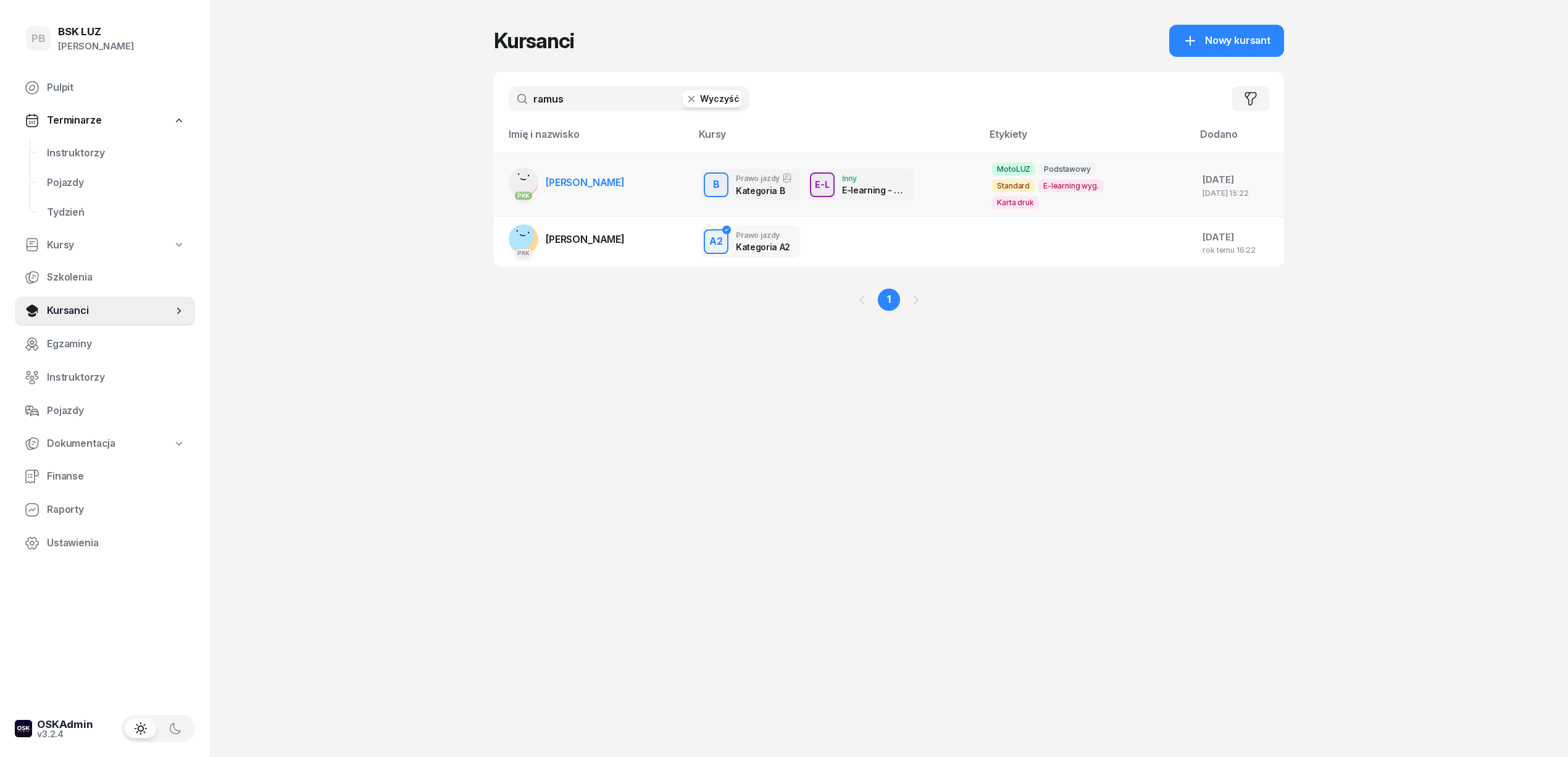
type input "ramus"
click at [584, 176] on span "[PERSON_NAME]" at bounding box center [585, 182] width 79 height 13
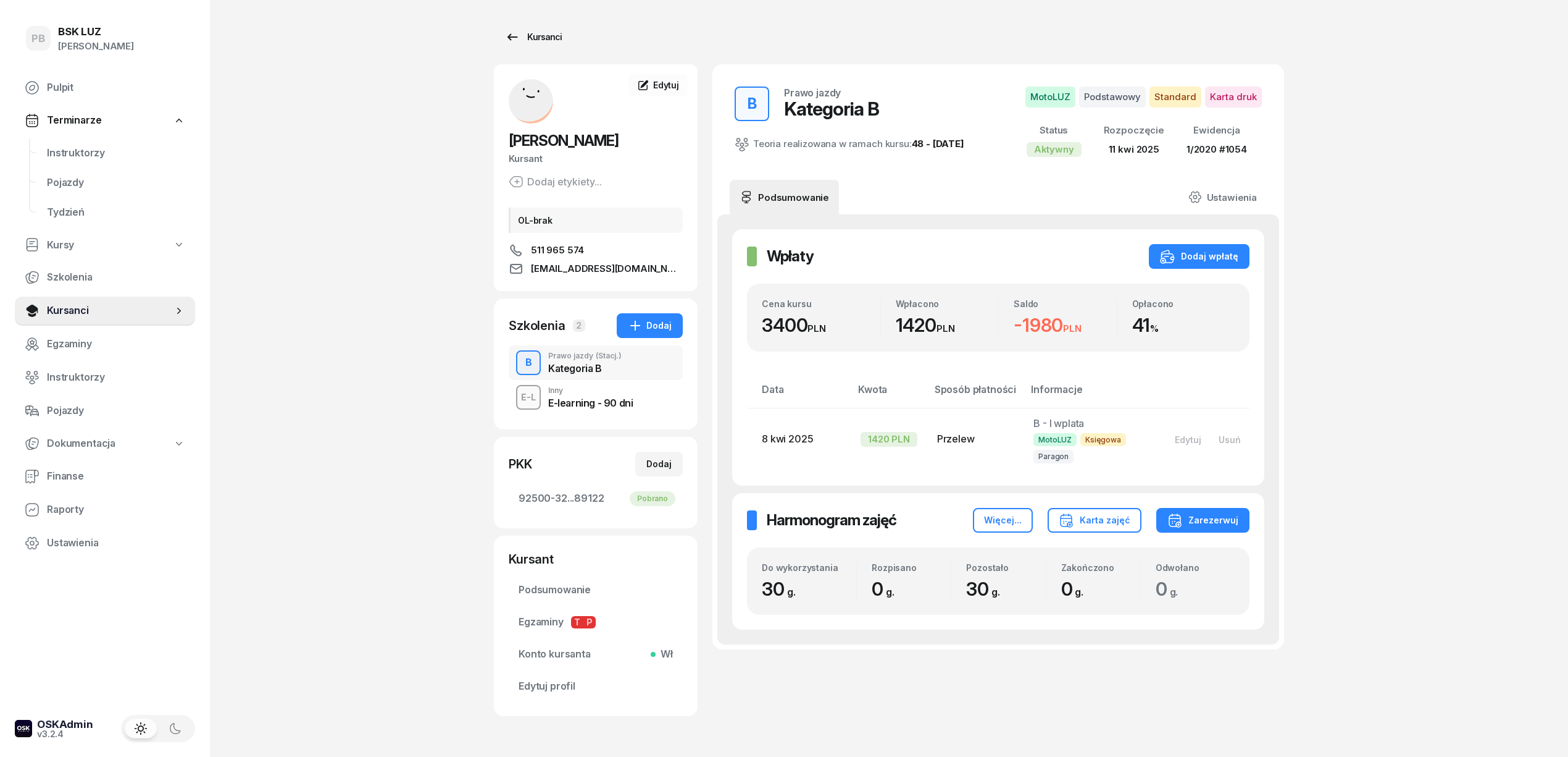
click at [544, 35] on div "Kursanci" at bounding box center [533, 37] width 57 height 15
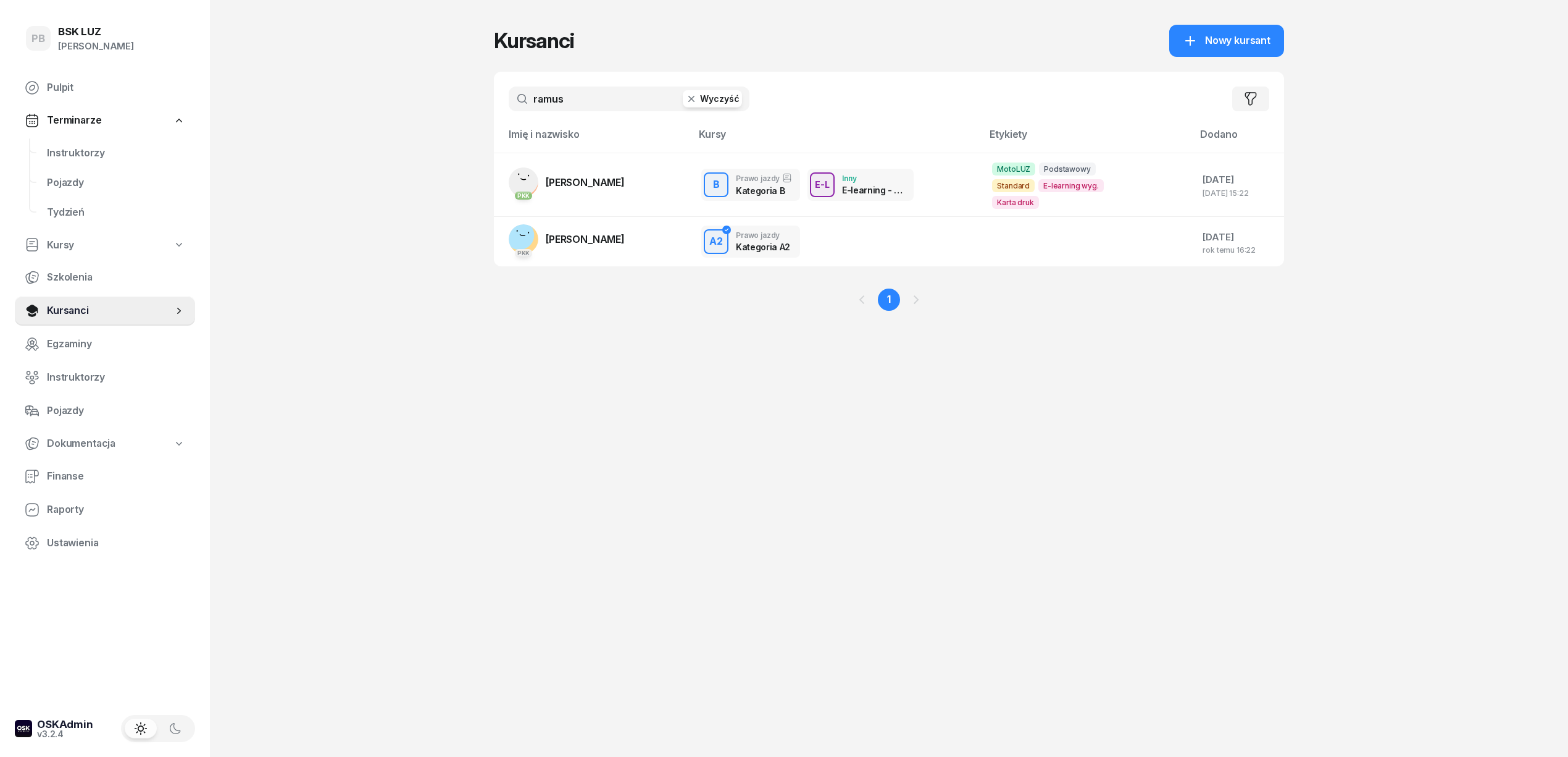
click at [435, 167] on div "PB BSK [PERSON_NAME] Pulpit Terminarze Instruktorzy Pojazdy Tydzień Kursy Szkol…" at bounding box center [784, 378] width 1568 height 757
click at [371, 155] on div "PB BSK [PERSON_NAME] Pulpit Terminarze Instruktorzy Pojazdy Tydzień Kursy Szkol…" at bounding box center [784, 378] width 1568 height 757
click at [52, 156] on span "Instruktorzy" at bounding box center [116, 153] width 139 height 16
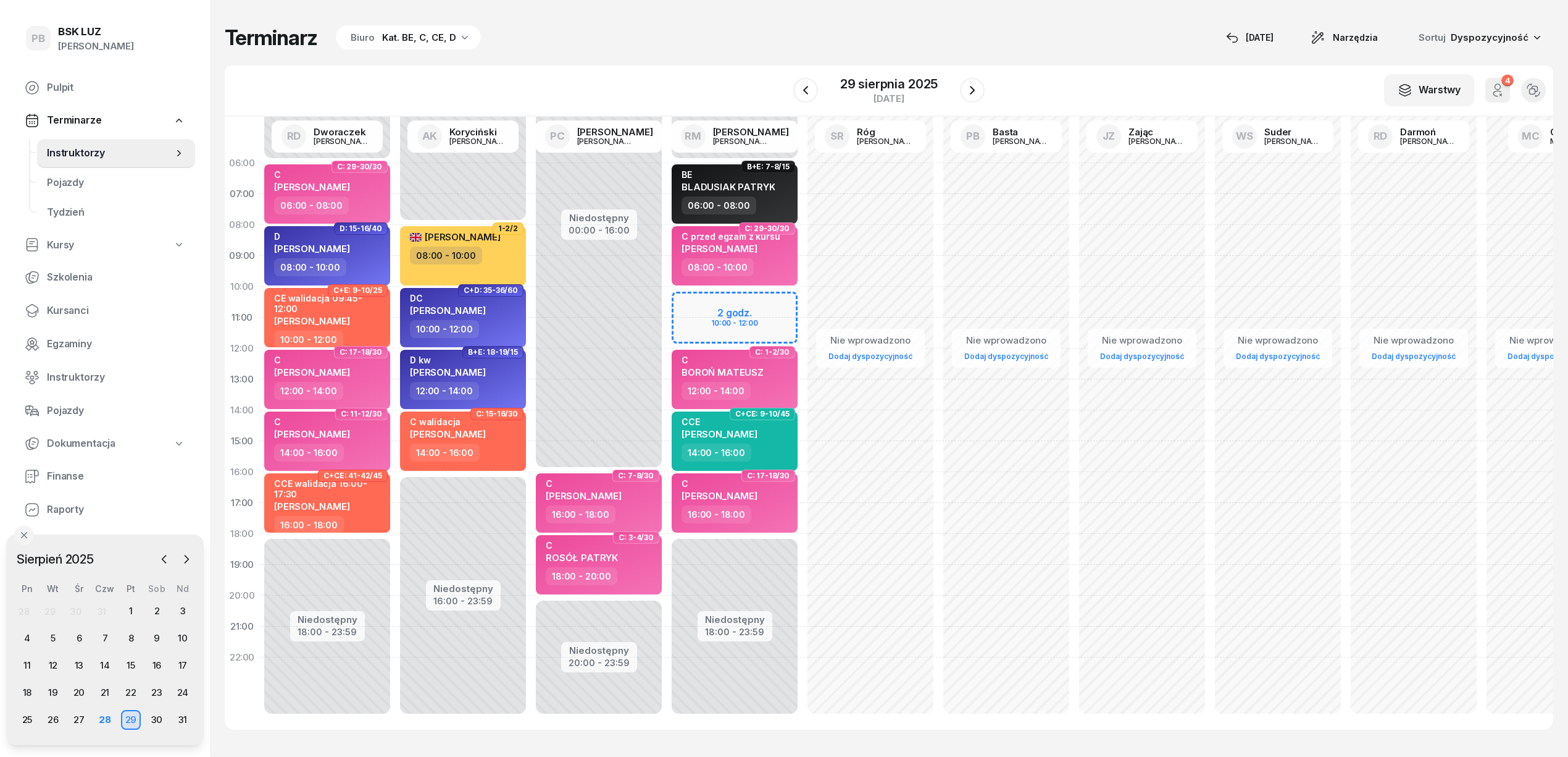
click at [712, 34] on div "Terminarz Biuro Kat. BE, C, CE, D [DATE] Narzędzia Sortuj Dyspozycyjność" at bounding box center [889, 37] width 1329 height 26
click at [1005, 34] on div "Terminarz Biuro Kat. BE, C, CE, D [DATE] Narzędzia Sortuj Dyspozycyjność" at bounding box center [889, 37] width 1329 height 26
click at [700, 73] on div "W Wybierz AK [PERSON_NAME] BP [PERSON_NAME] DP [PERSON_NAME] GS [PERSON_NAME] I…" at bounding box center [889, 91] width 1329 height 51
click at [111, 719] on div "28" at bounding box center [105, 720] width 20 height 20
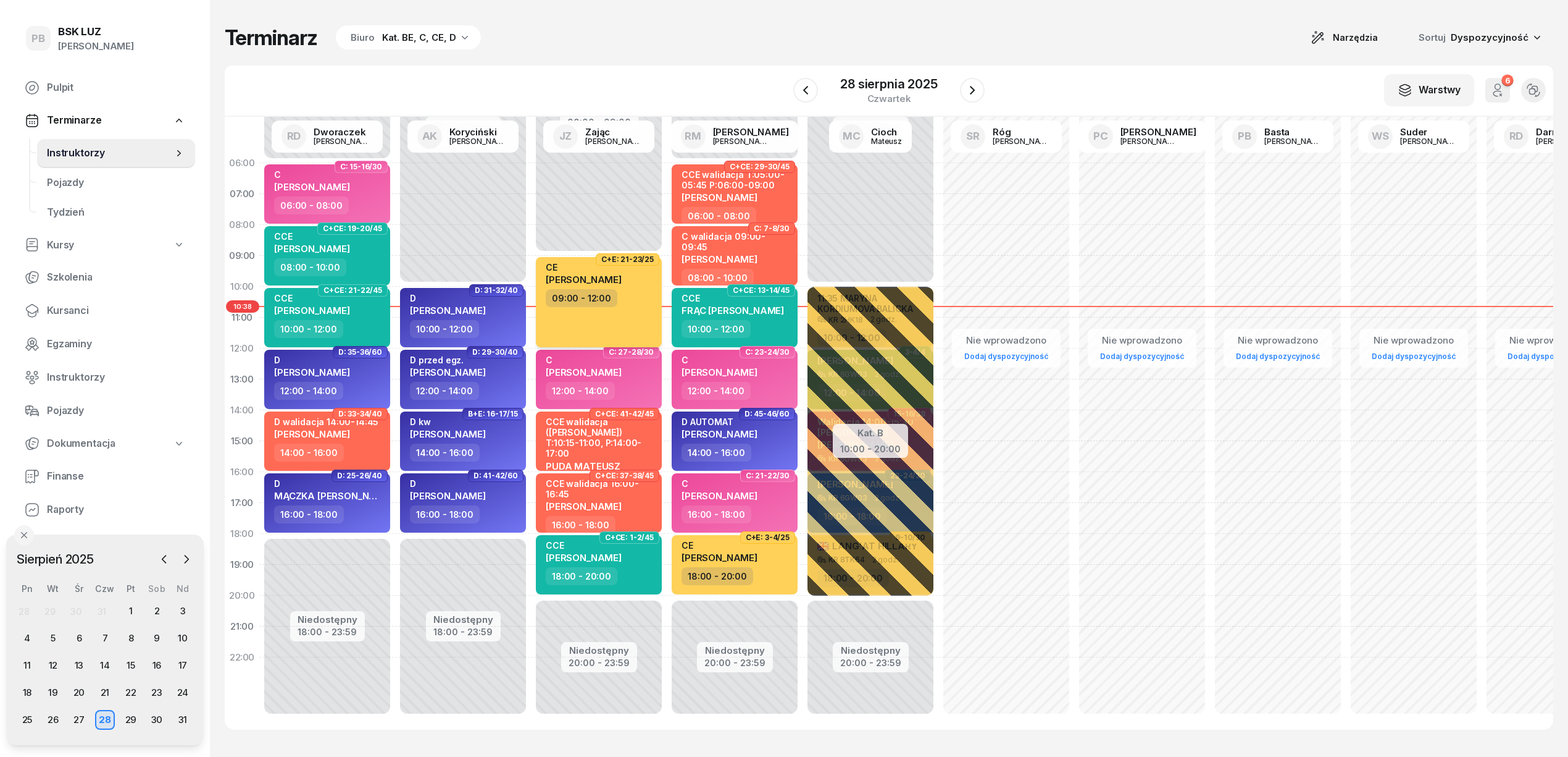
click at [622, 276] on span "[PERSON_NAME]" at bounding box center [584, 279] width 76 height 12
select select "09"
select select "12"
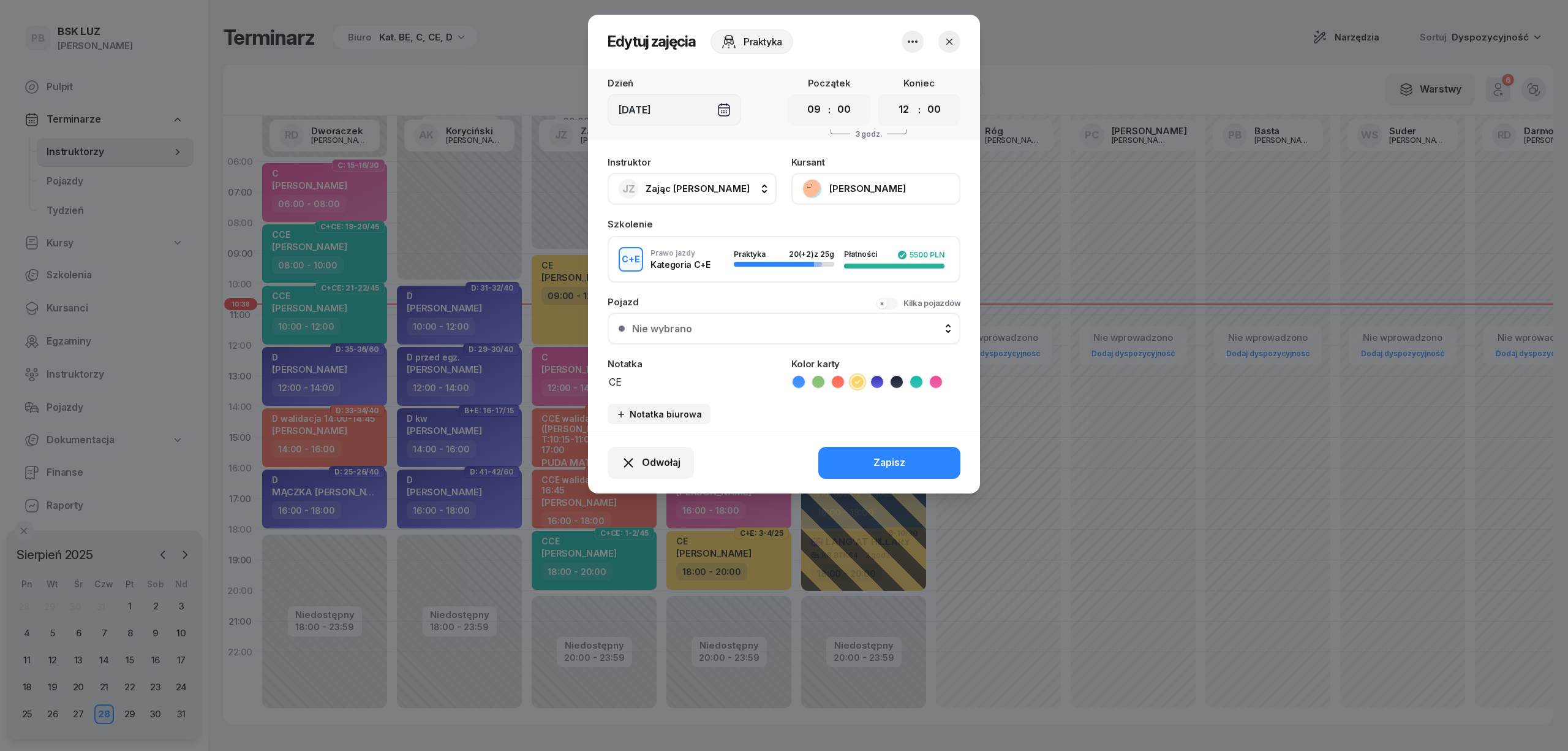
click at [866, 181] on button "[PERSON_NAME]" at bounding box center [876, 189] width 169 height 32
click at [857, 224] on div "Otwórz profil" at bounding box center [831, 230] width 59 height 16
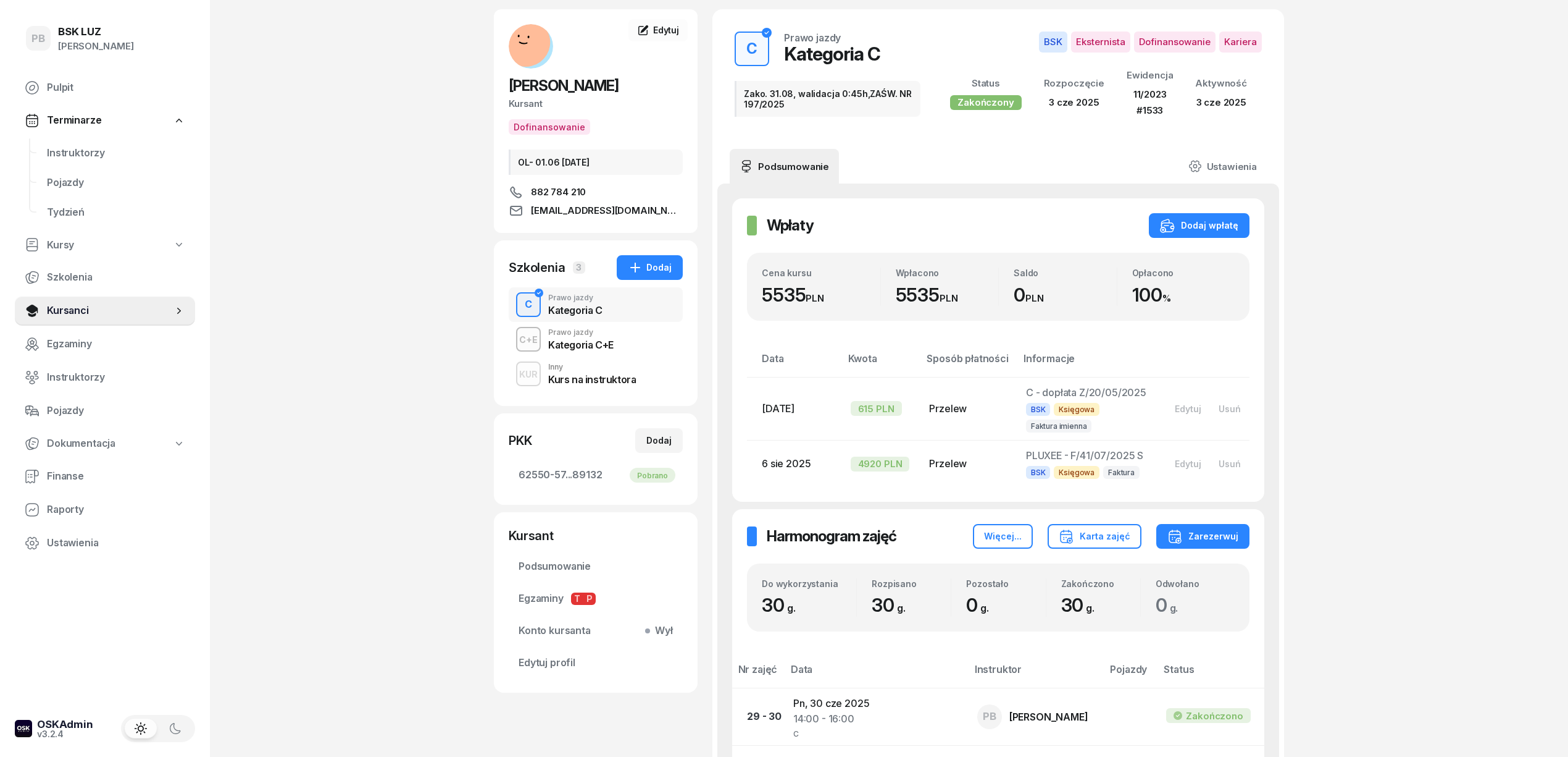
scroll to position [82, 0]
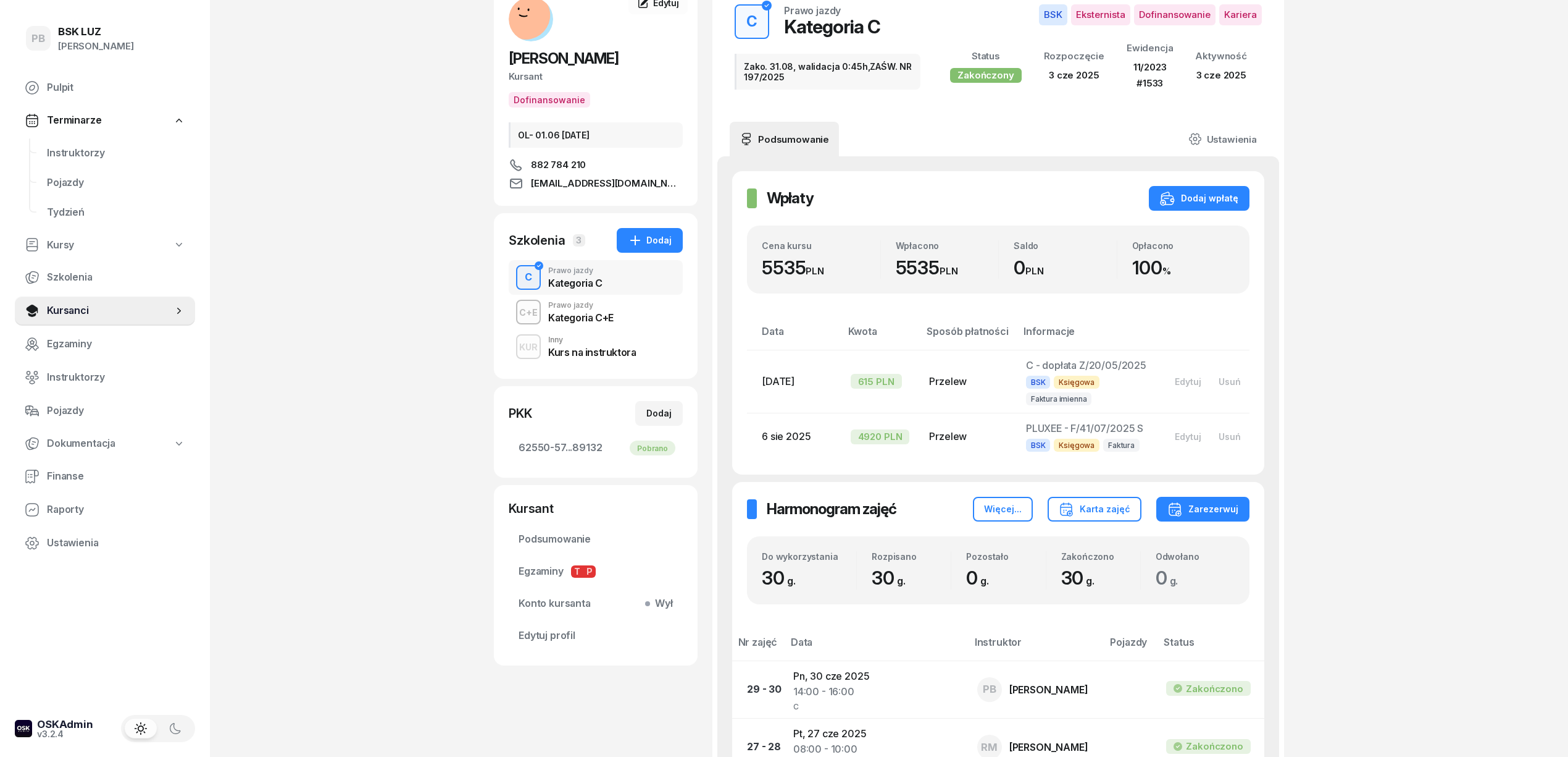
click at [668, 317] on div "C+E Prawo jazdy Kategoria C+E" at bounding box center [596, 312] width 174 height 34
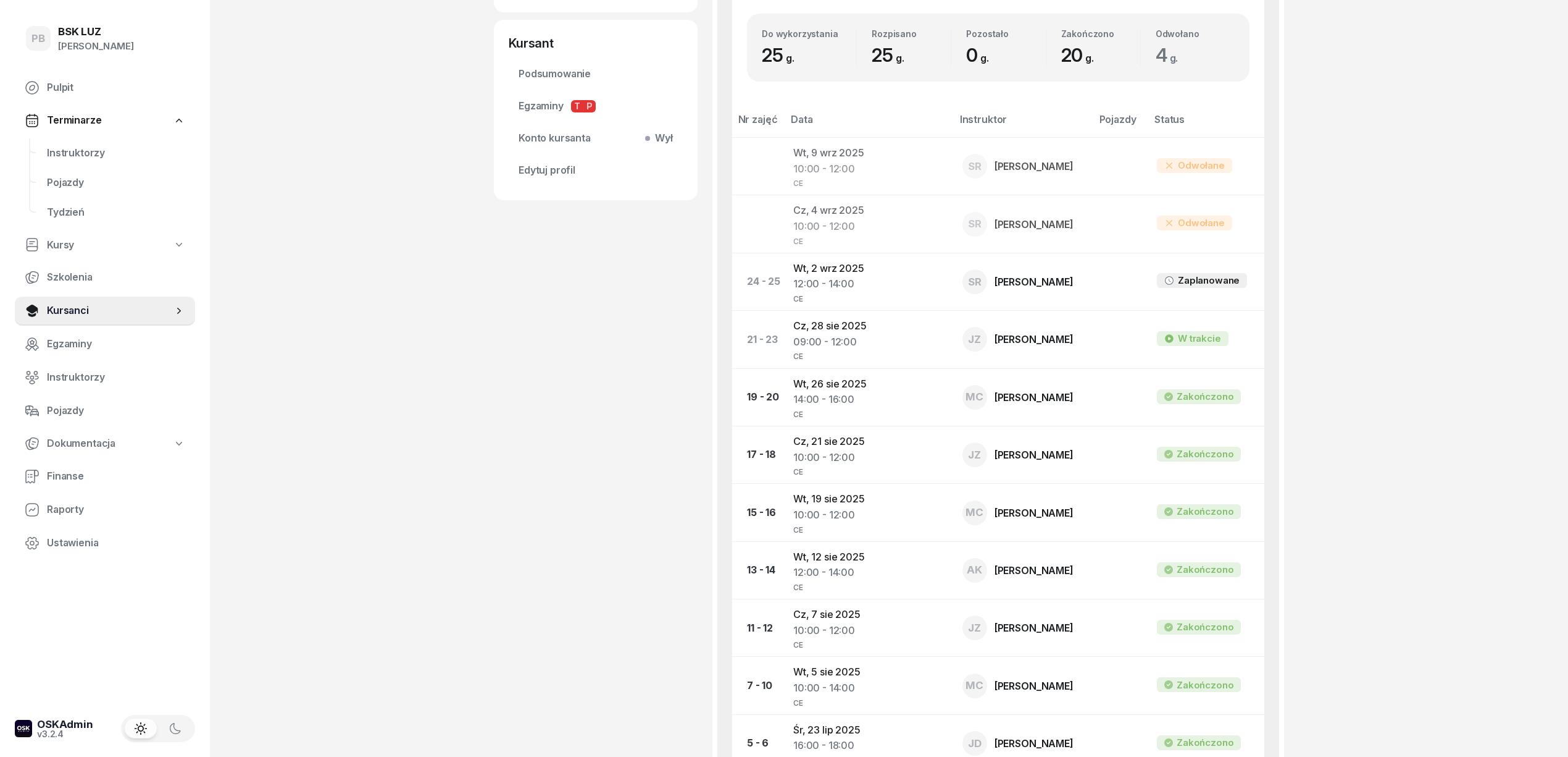
scroll to position [576, 0]
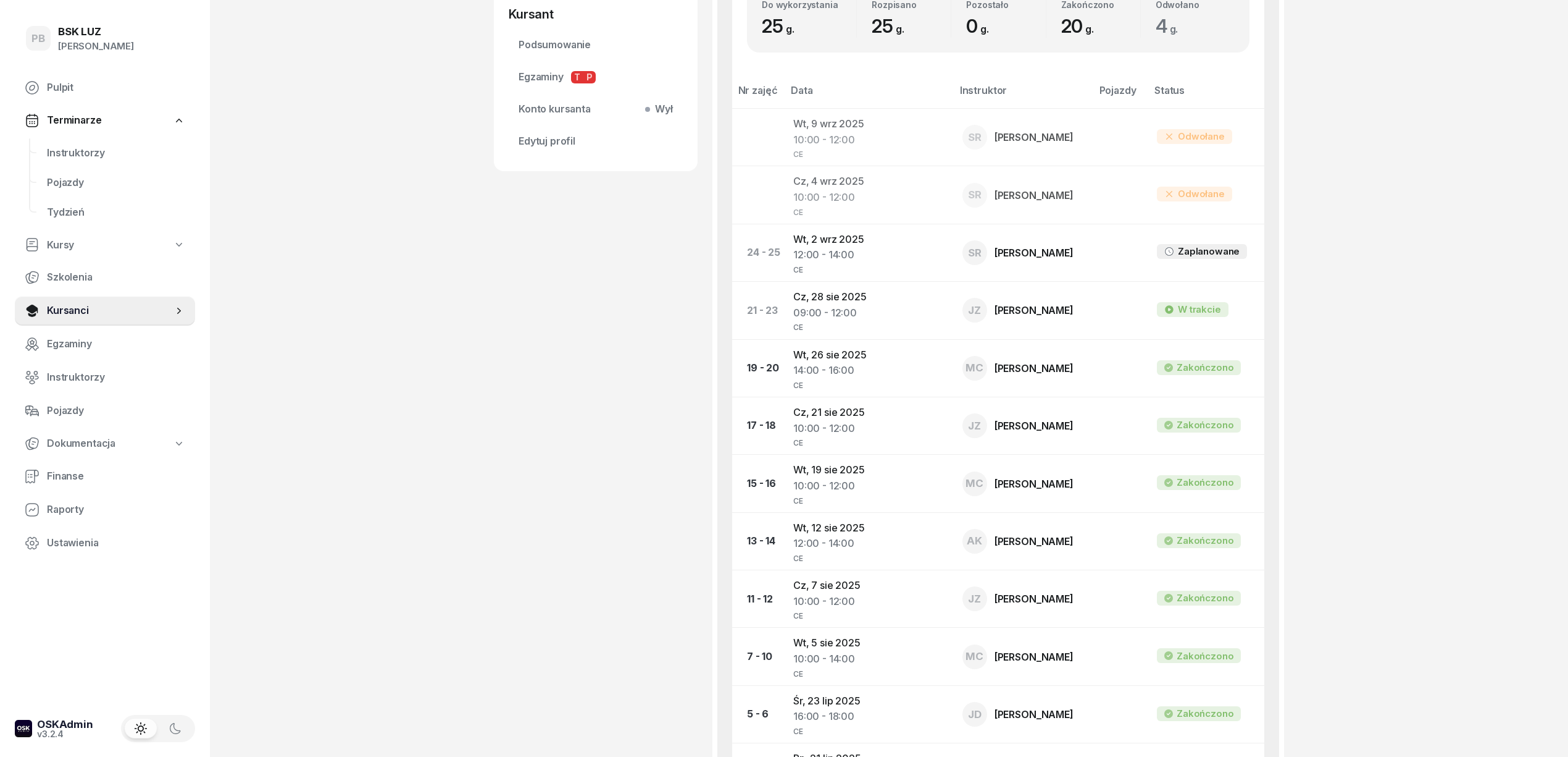
click at [600, 467] on div "[PERSON_NAME] Dofinansowanie OL- 01.06 [DATE] 882 784 210 [EMAIL_ADDRESS][DOMAI…" at bounding box center [596, 208] width 204 height 1442
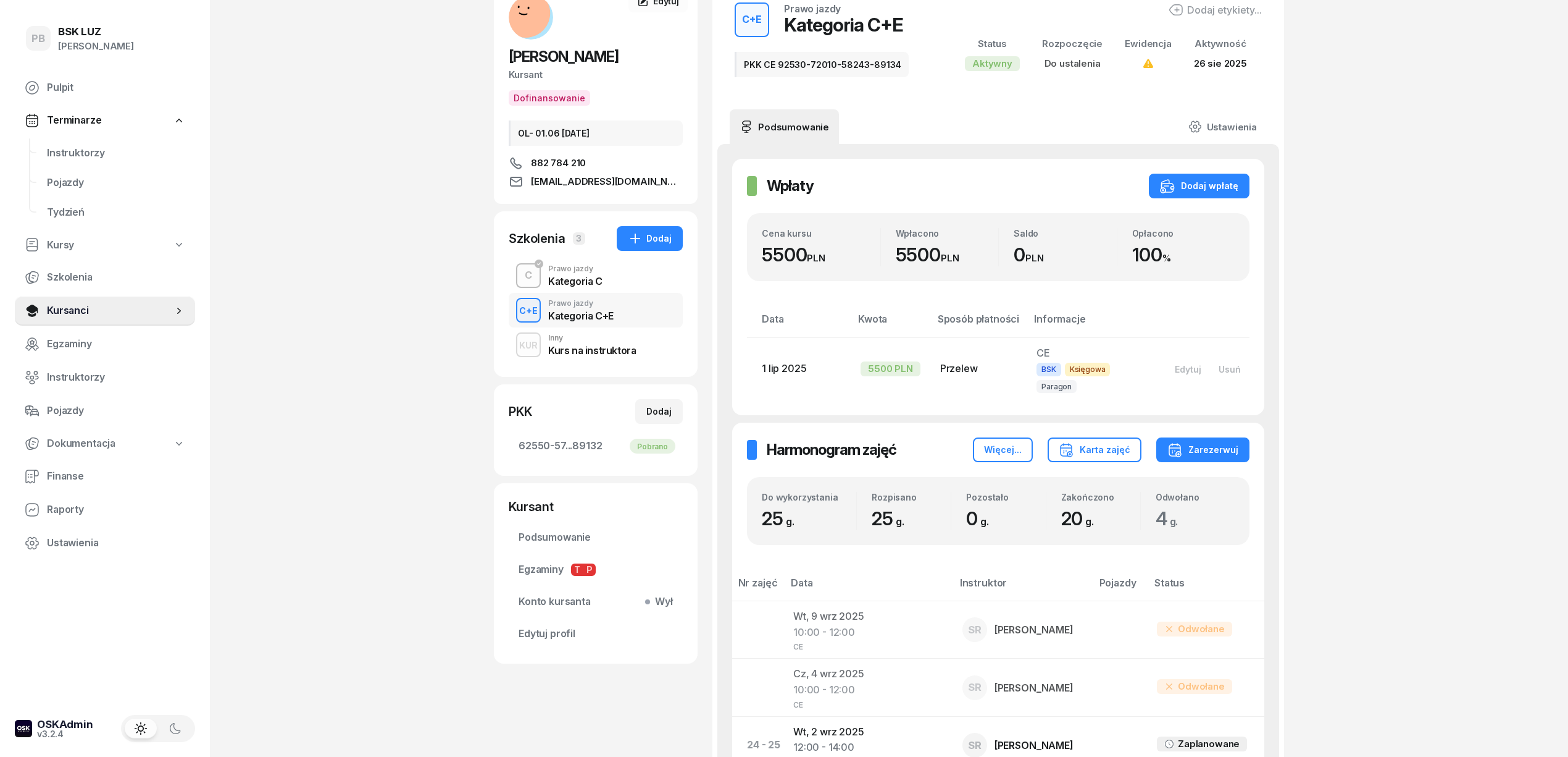
scroll to position [82, 0]
click at [65, 151] on span "Instruktorzy" at bounding box center [116, 153] width 139 height 16
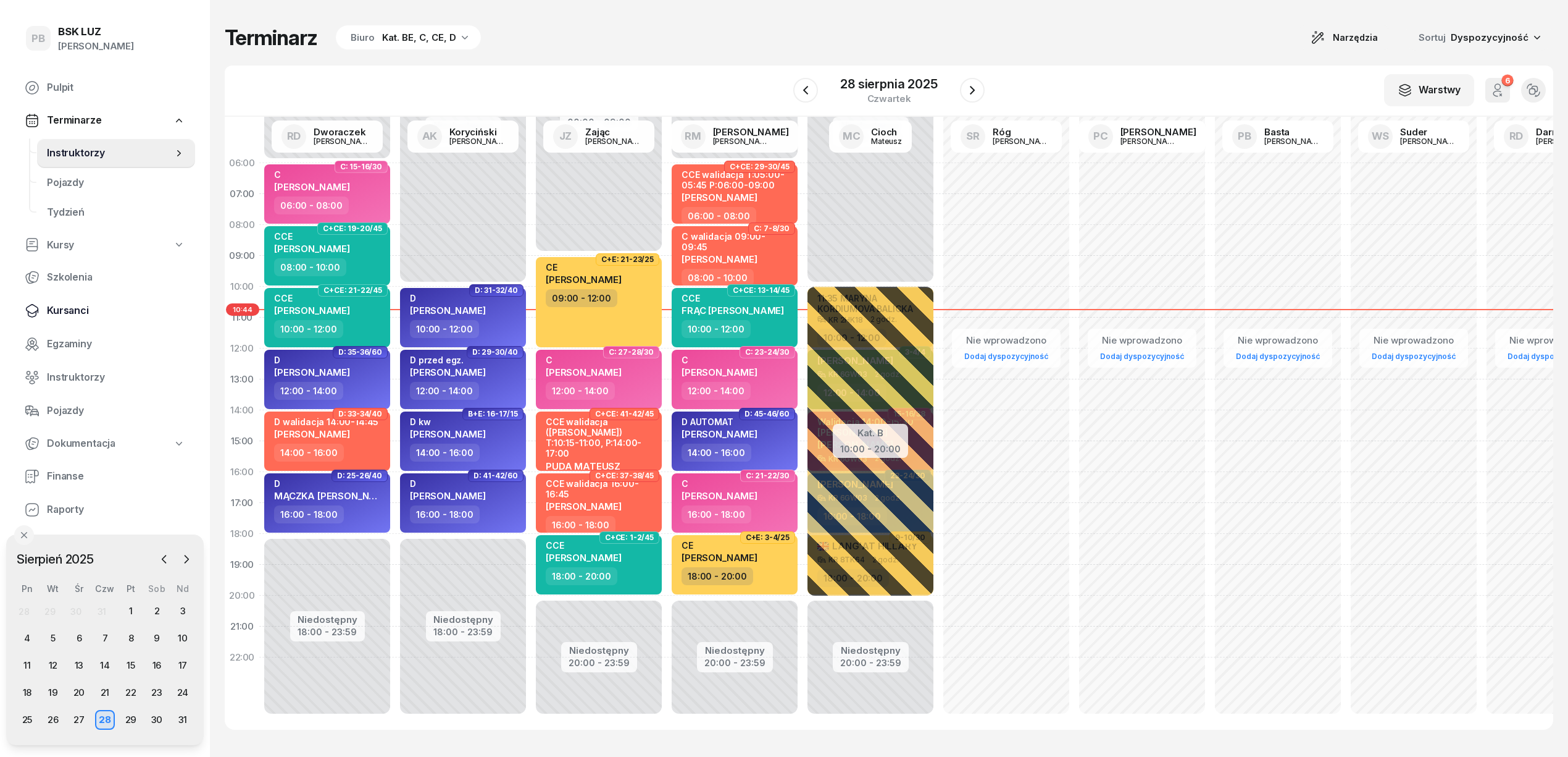
click at [77, 314] on span "Kursanci" at bounding box center [116, 310] width 139 height 16
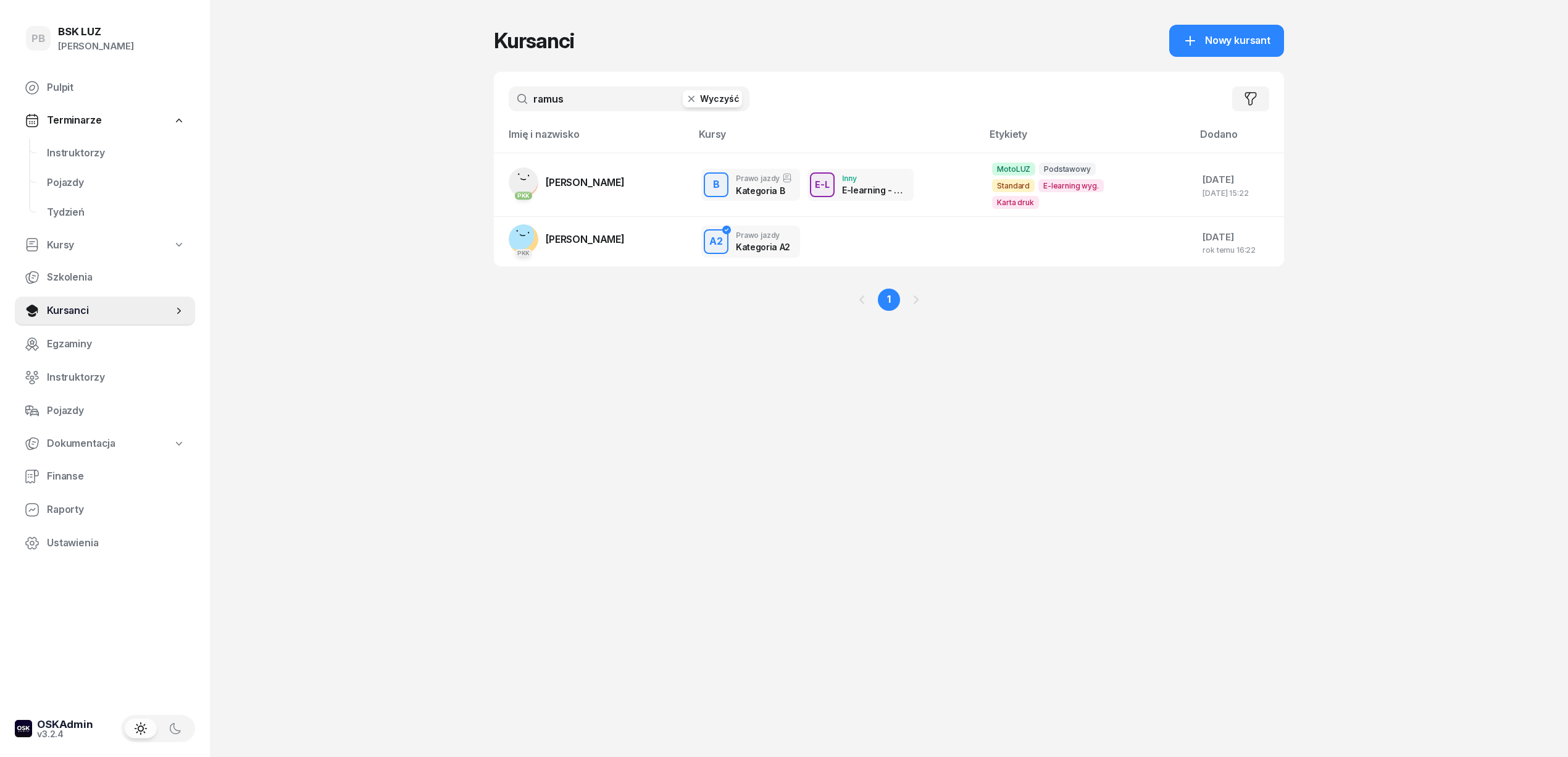
click at [566, 94] on input "ramus" at bounding box center [629, 98] width 240 height 25
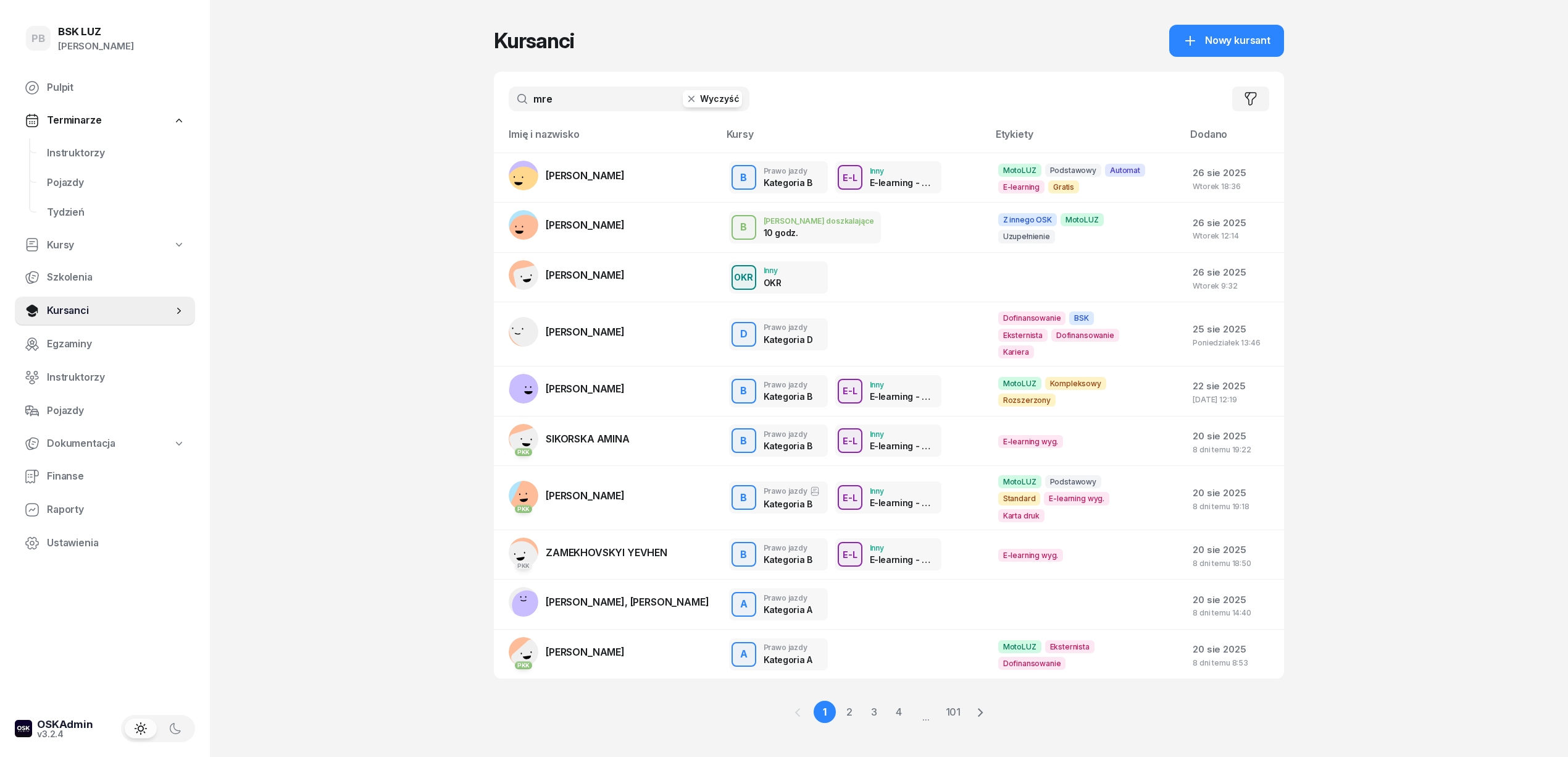
click at [575, 95] on input "mre" at bounding box center [629, 98] width 240 height 25
type input "mreń"
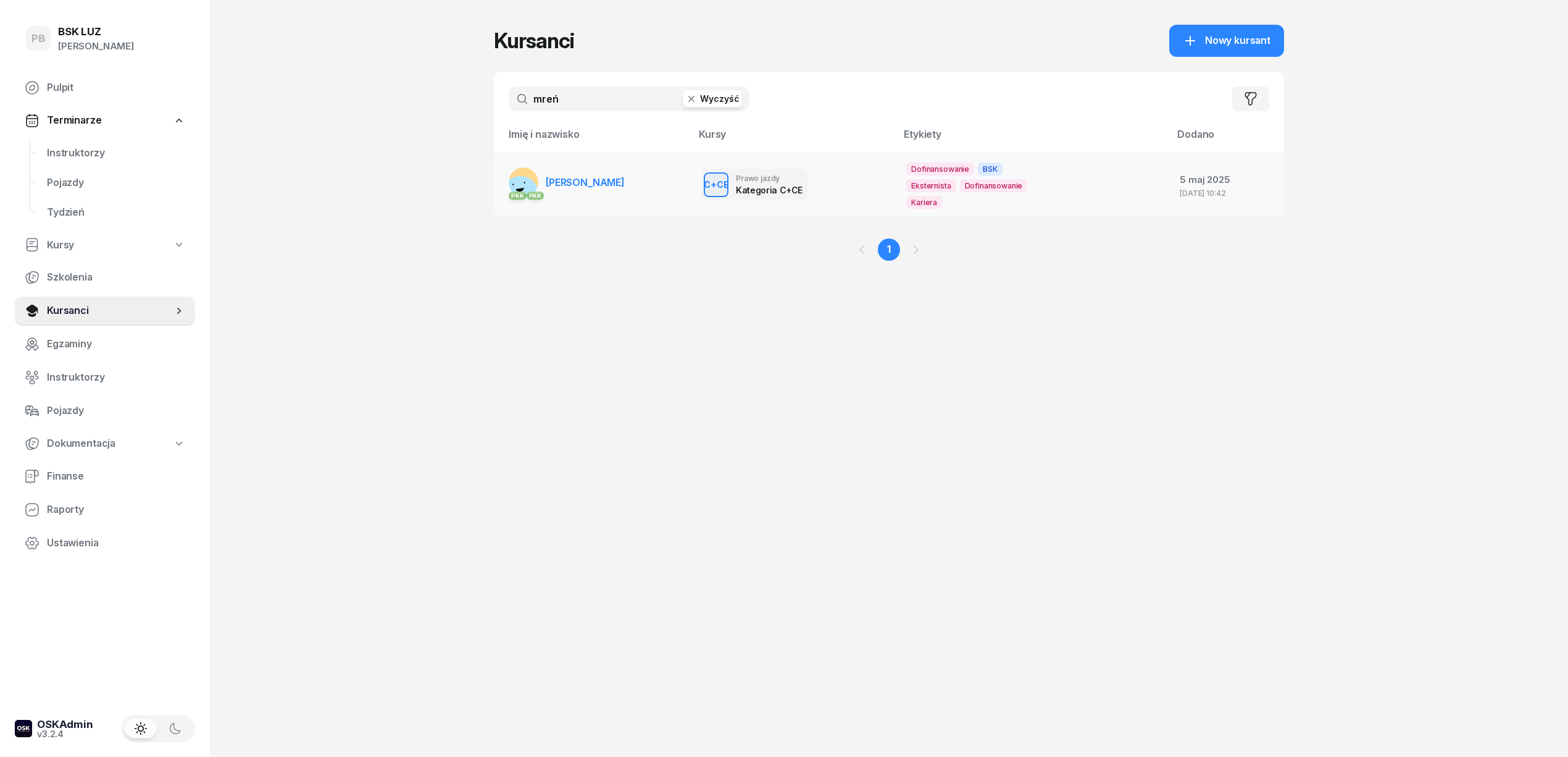
click at [610, 184] on link "PKK PKK [GEOGRAPHIC_DATA][PERSON_NAME][GEOGRAPHIC_DATA]" at bounding box center [567, 182] width 116 height 30
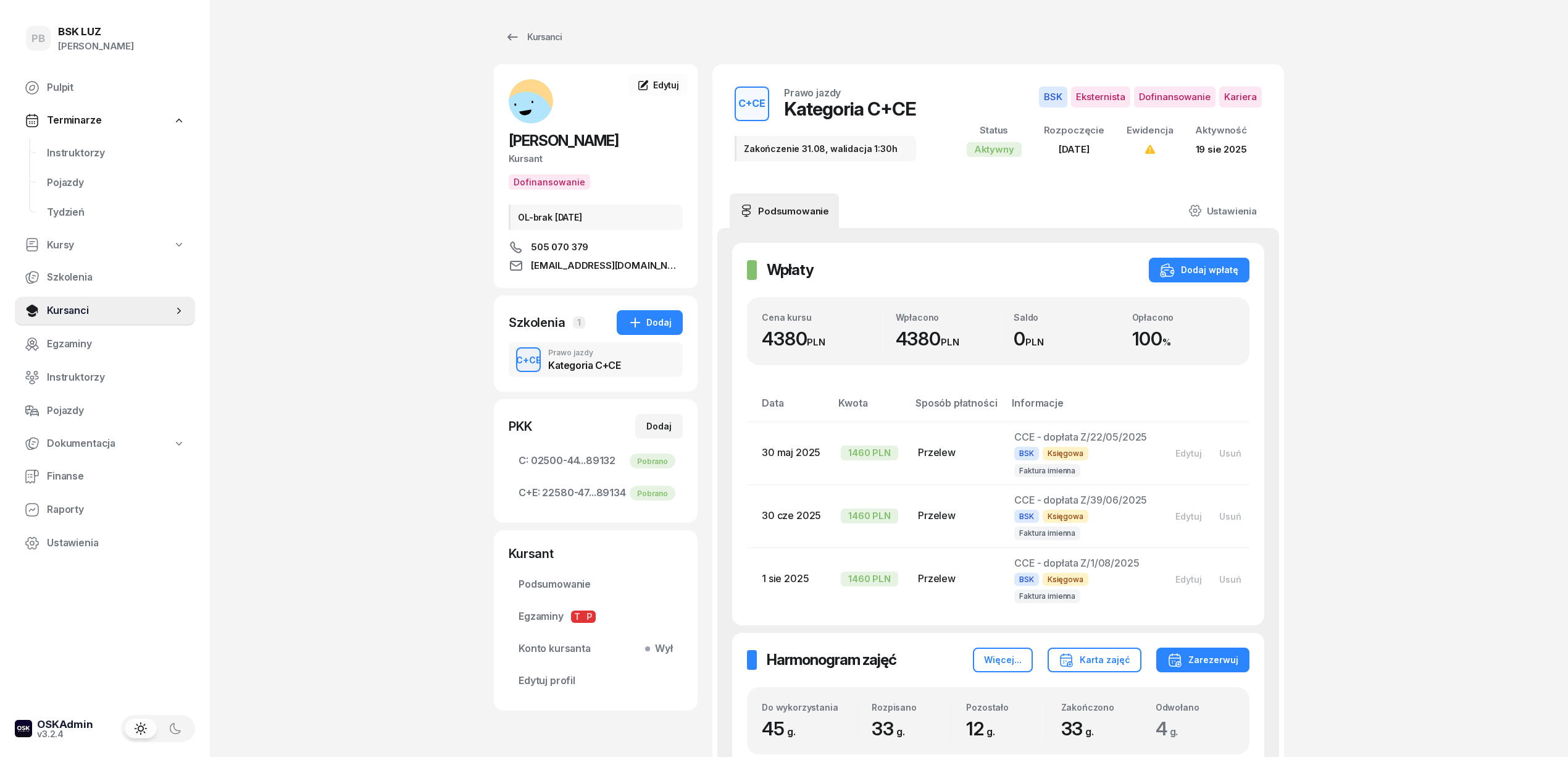
click at [603, 366] on div "Kategoria C+CE" at bounding box center [584, 365] width 72 height 10
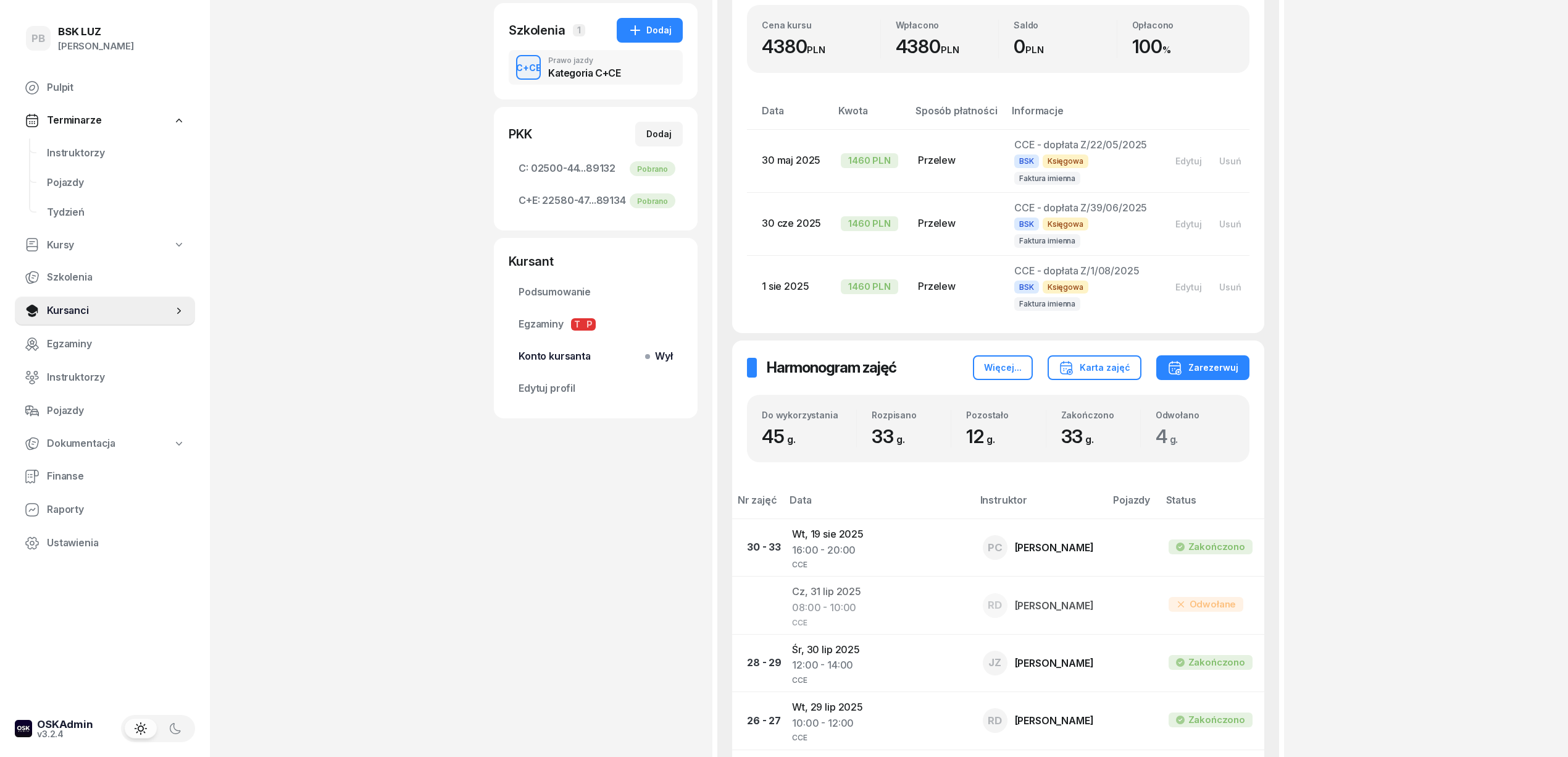
scroll to position [247, 0]
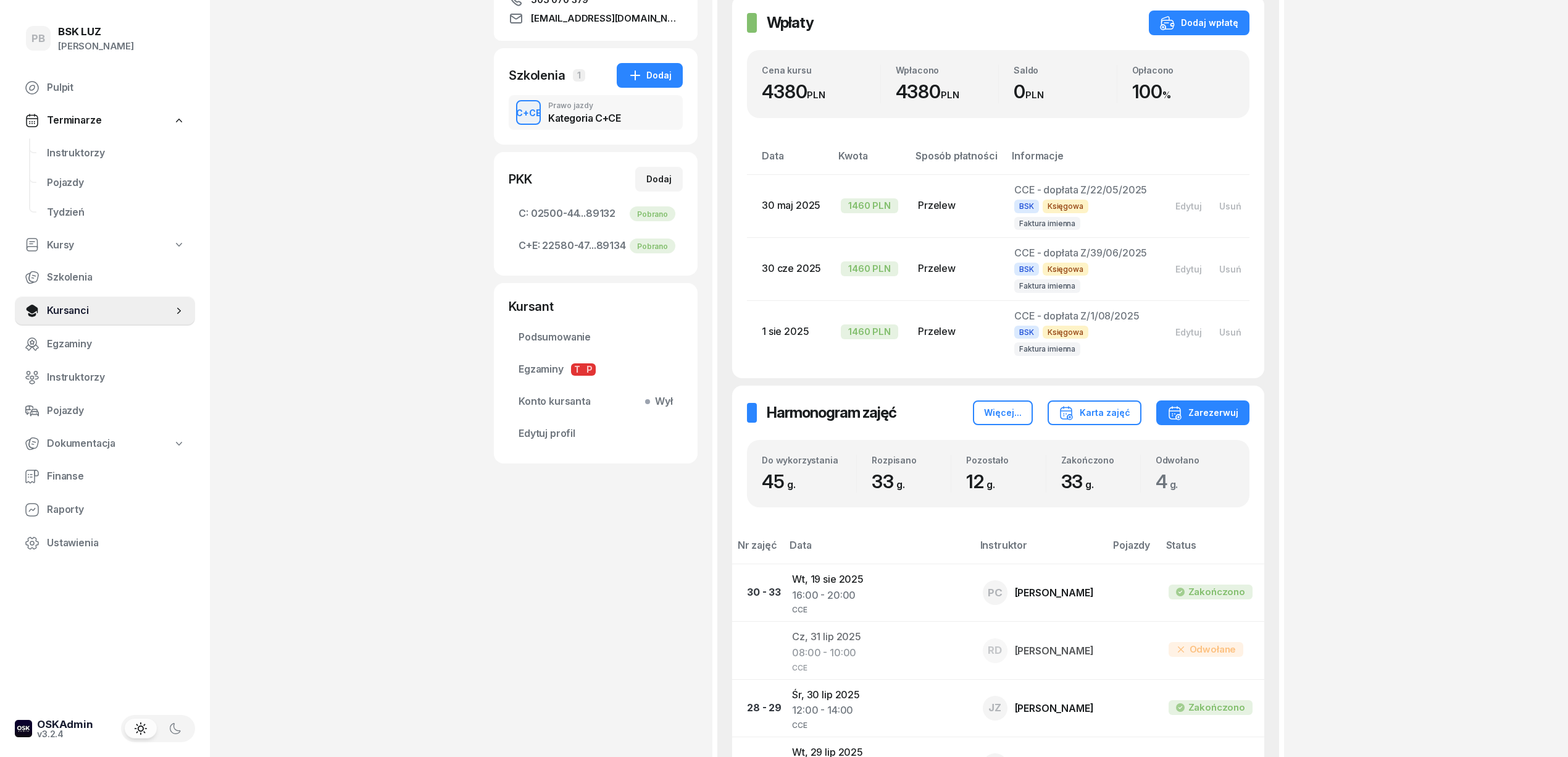
click at [383, 214] on div "PB BSK [PERSON_NAME] Pulpit Terminarze Instruktorzy Pojazdy Tydzień Kursy Szkol…" at bounding box center [784, 697] width 1568 height 1889
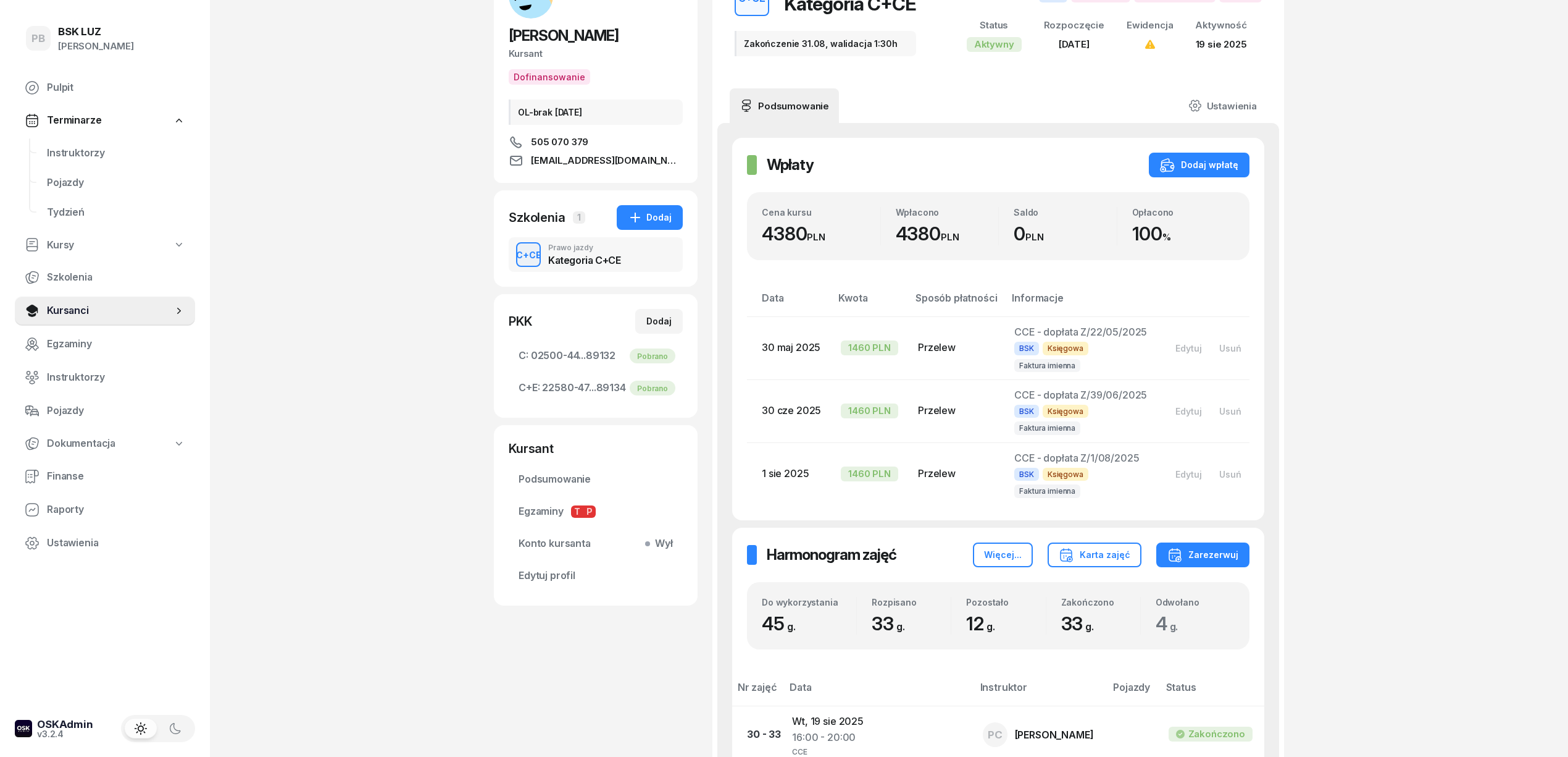
scroll to position [0, 0]
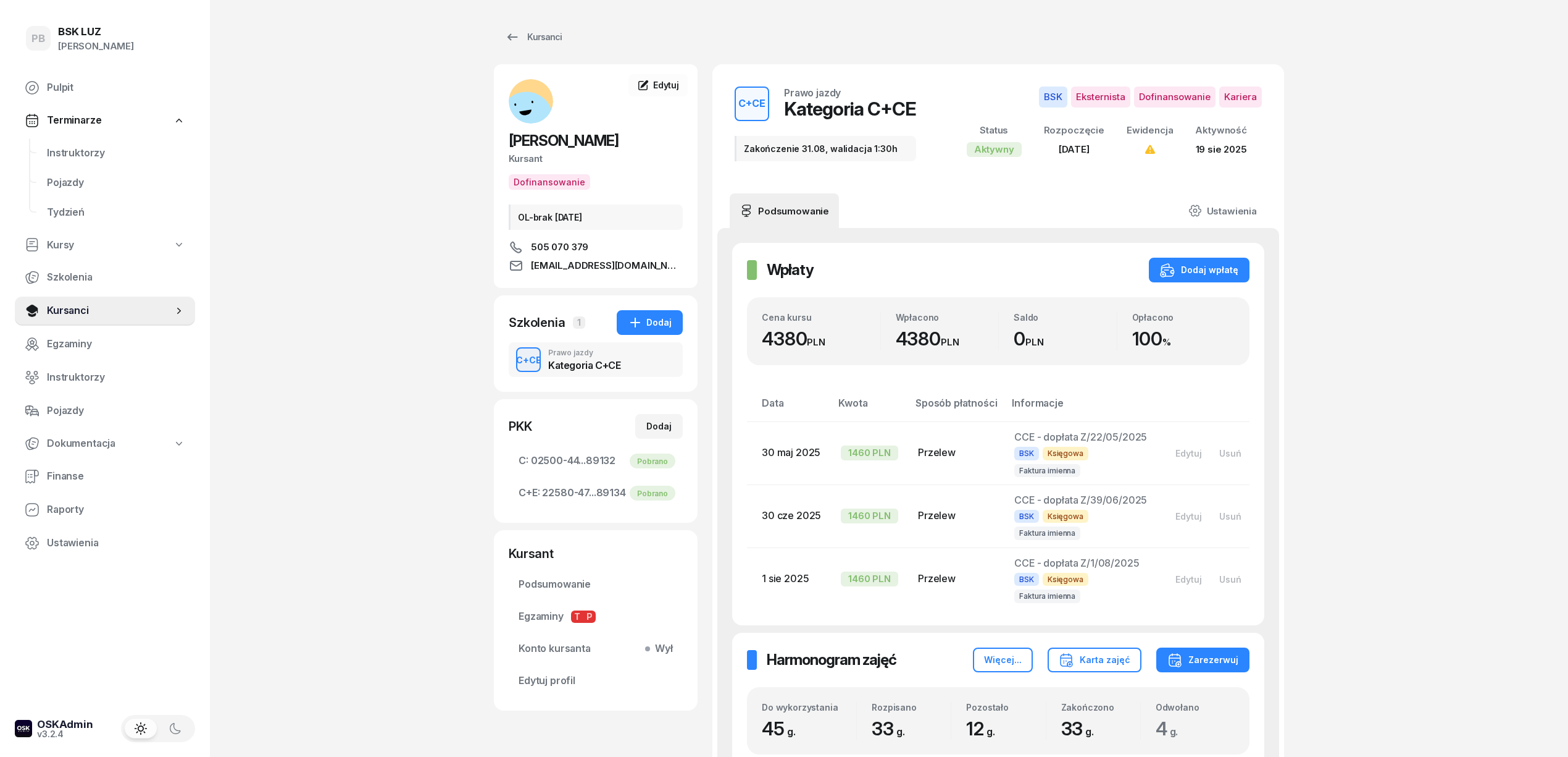
click at [88, 154] on span "Instruktorzy" at bounding box center [116, 153] width 139 height 16
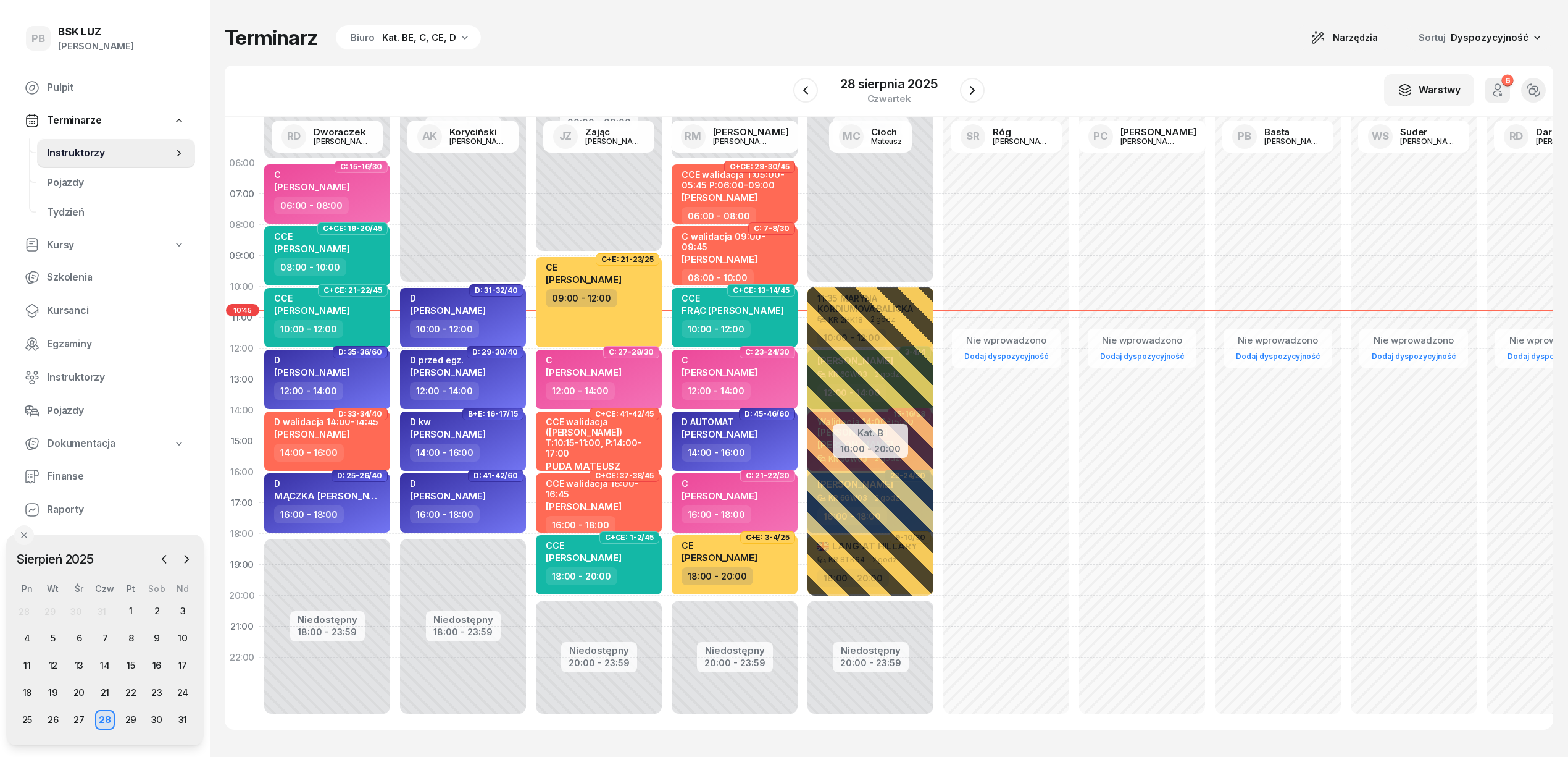
click at [960, 84] on div at bounding box center [972, 90] width 25 height 25
click at [965, 84] on icon "button" at bounding box center [972, 90] width 15 height 15
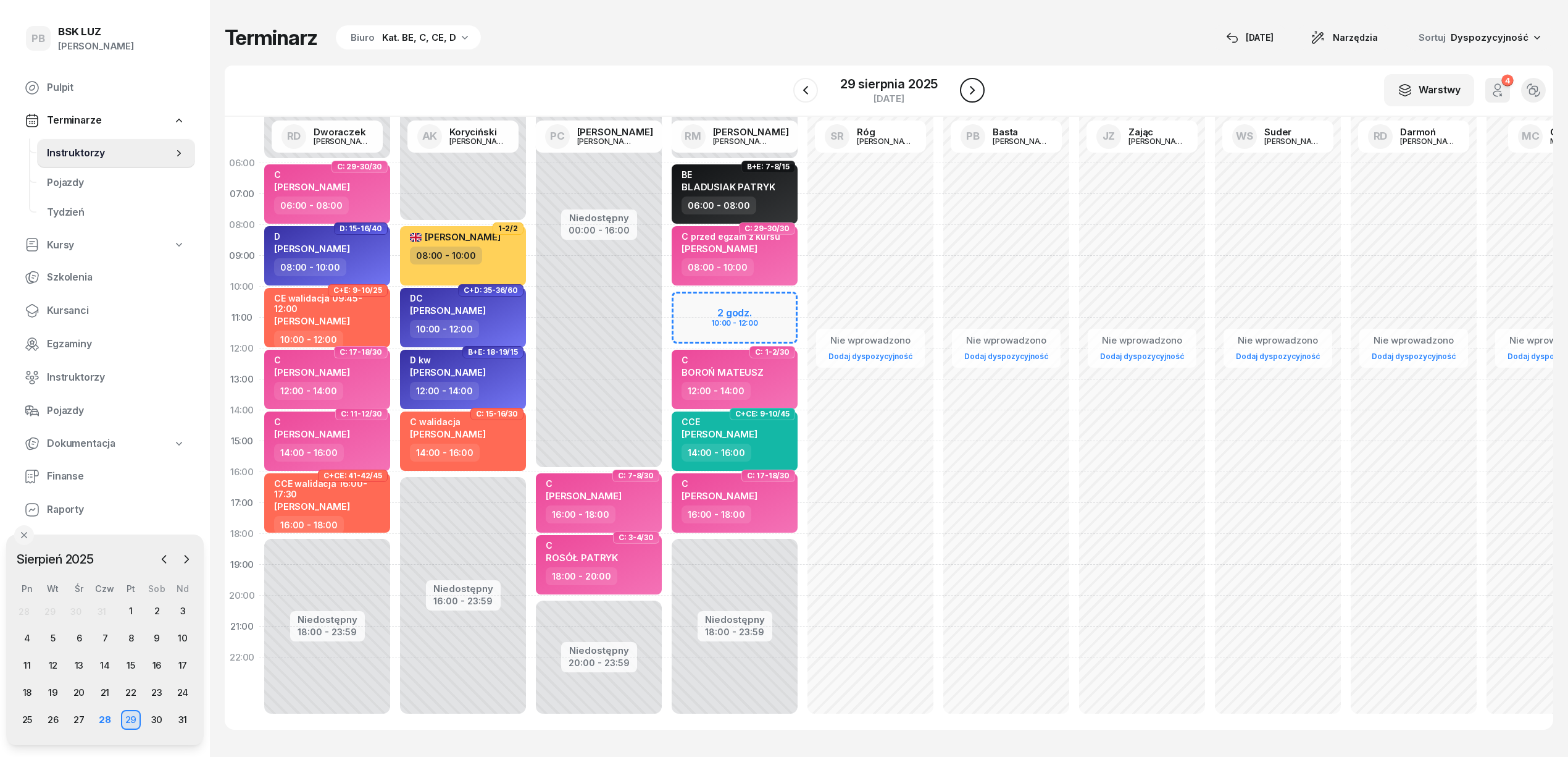
click at [965, 84] on icon "button" at bounding box center [972, 90] width 15 height 15
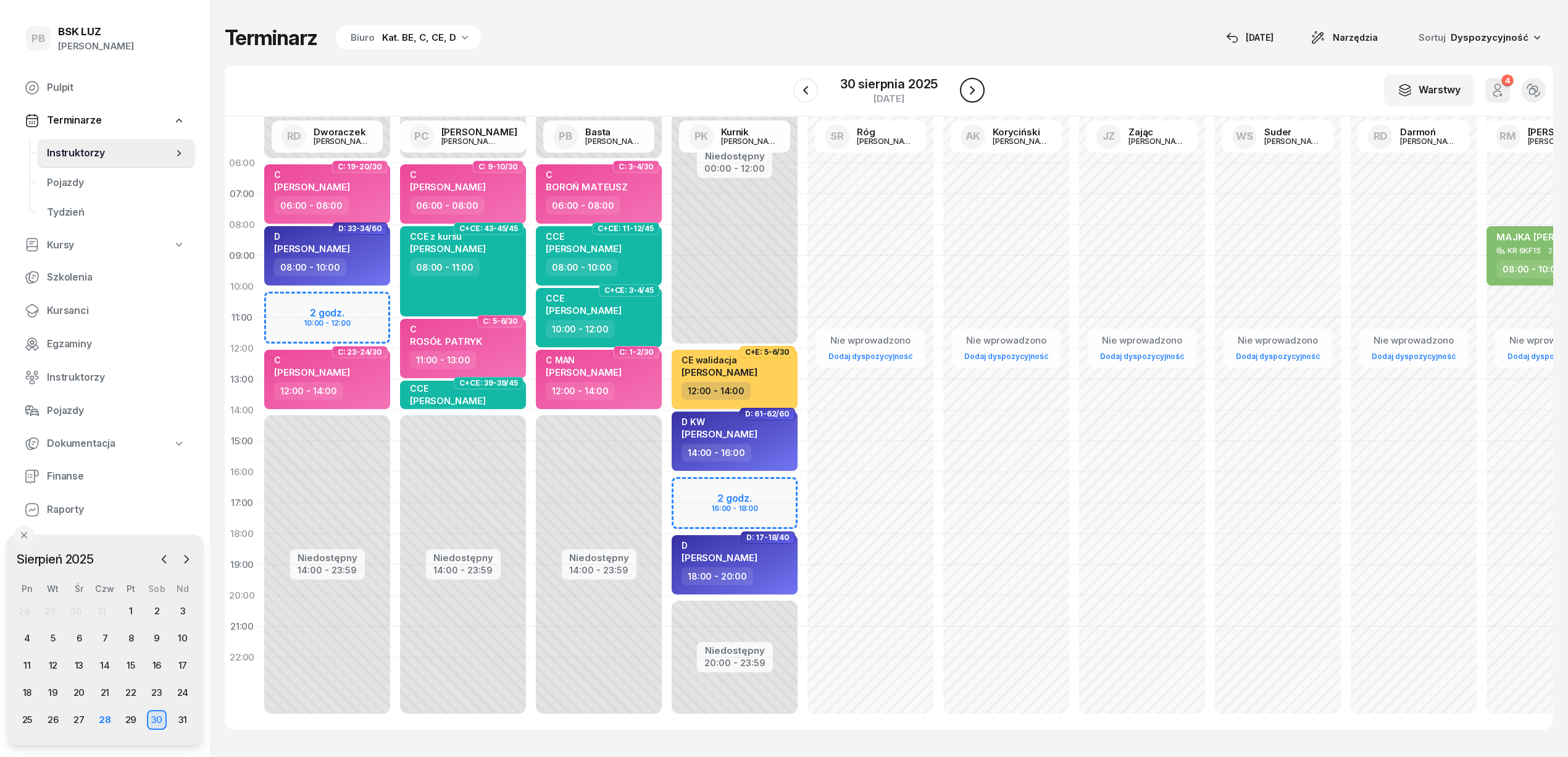
click at [978, 89] on icon "button" at bounding box center [972, 90] width 15 height 15
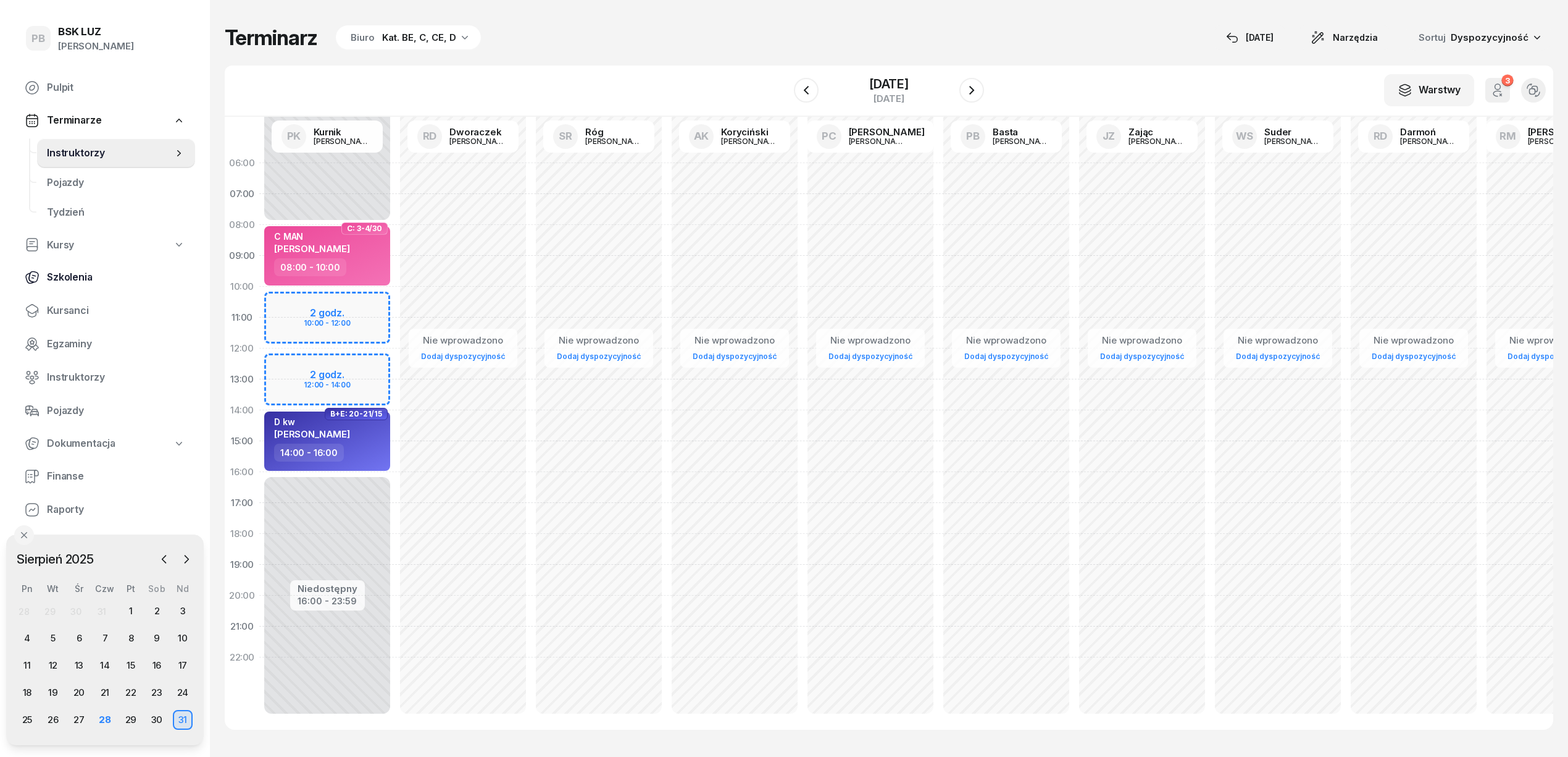
click at [57, 307] on span "Kursanci" at bounding box center [116, 310] width 139 height 16
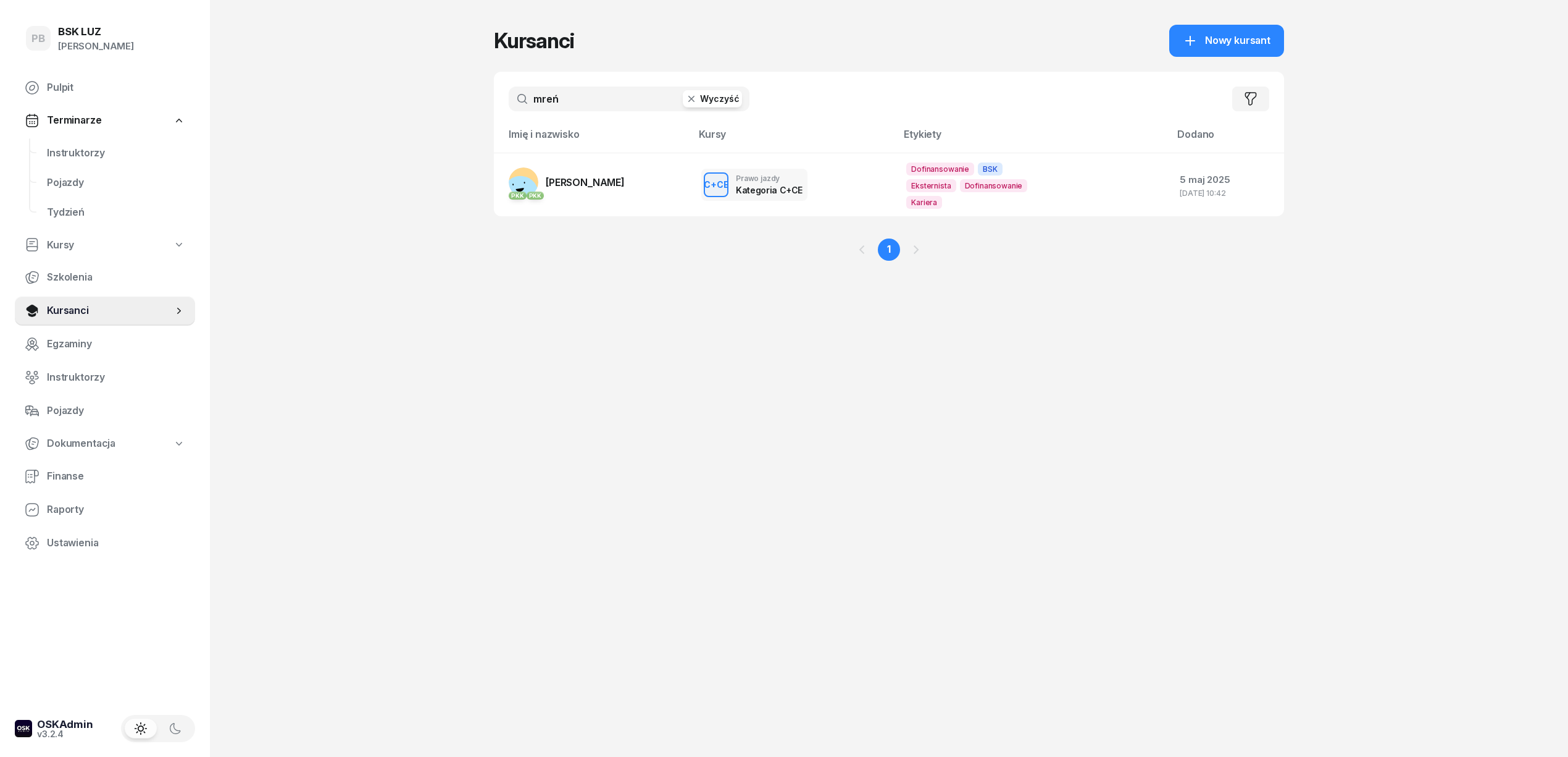
click at [596, 109] on input "mreń" at bounding box center [629, 98] width 240 height 25
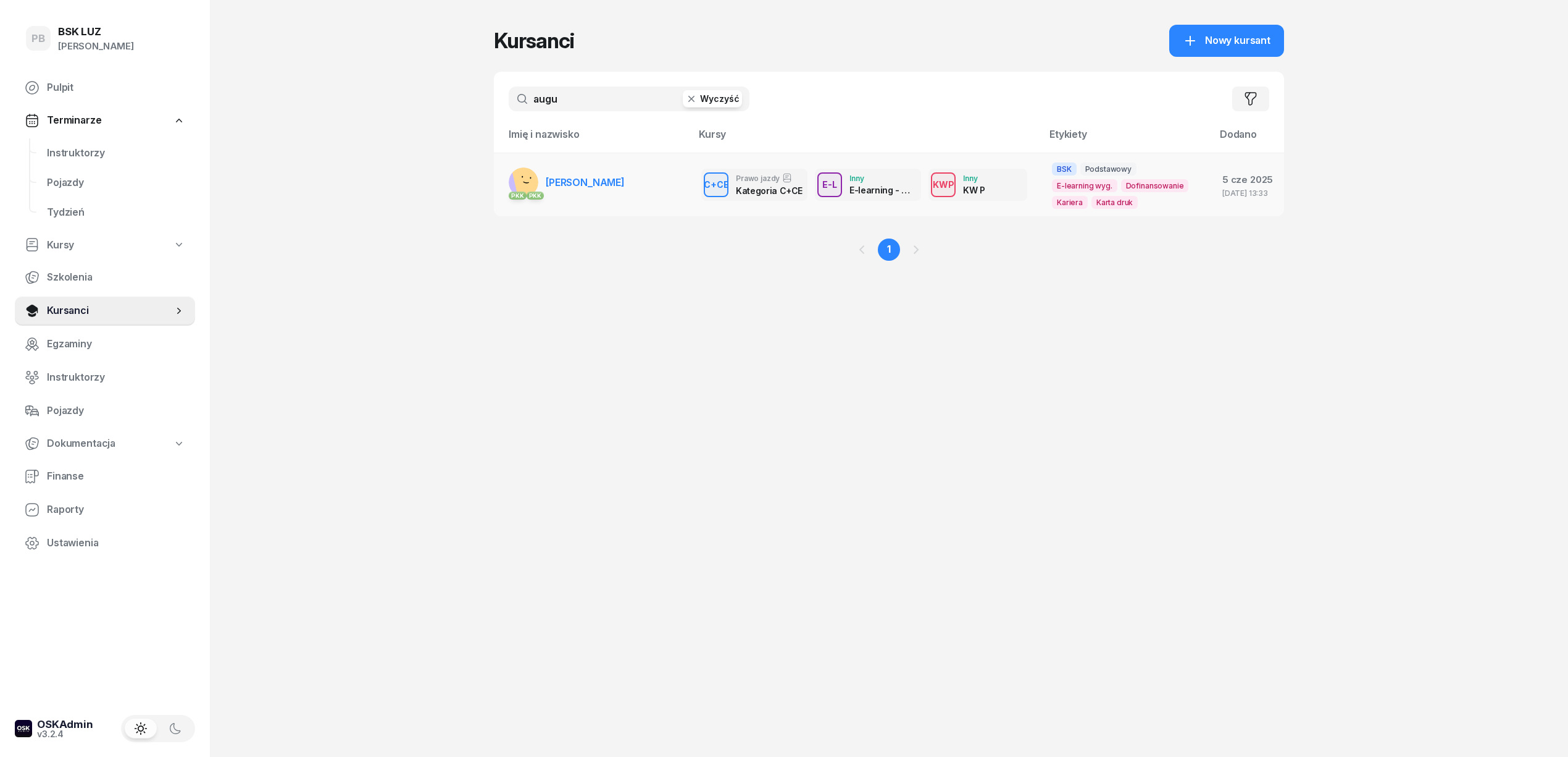
type input "augu"
click at [625, 184] on span "[PERSON_NAME]" at bounding box center [585, 182] width 79 height 13
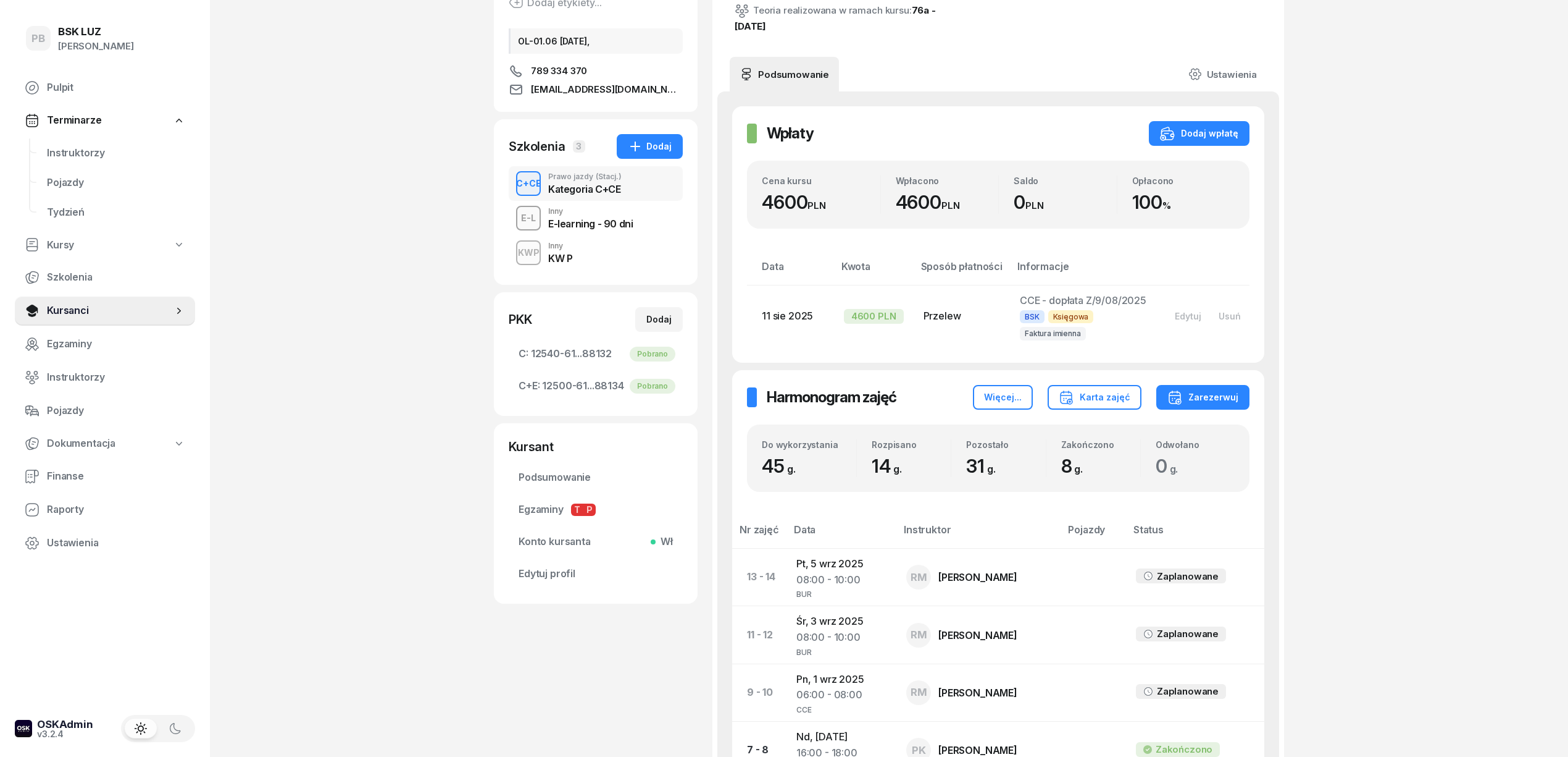
scroll to position [247, 0]
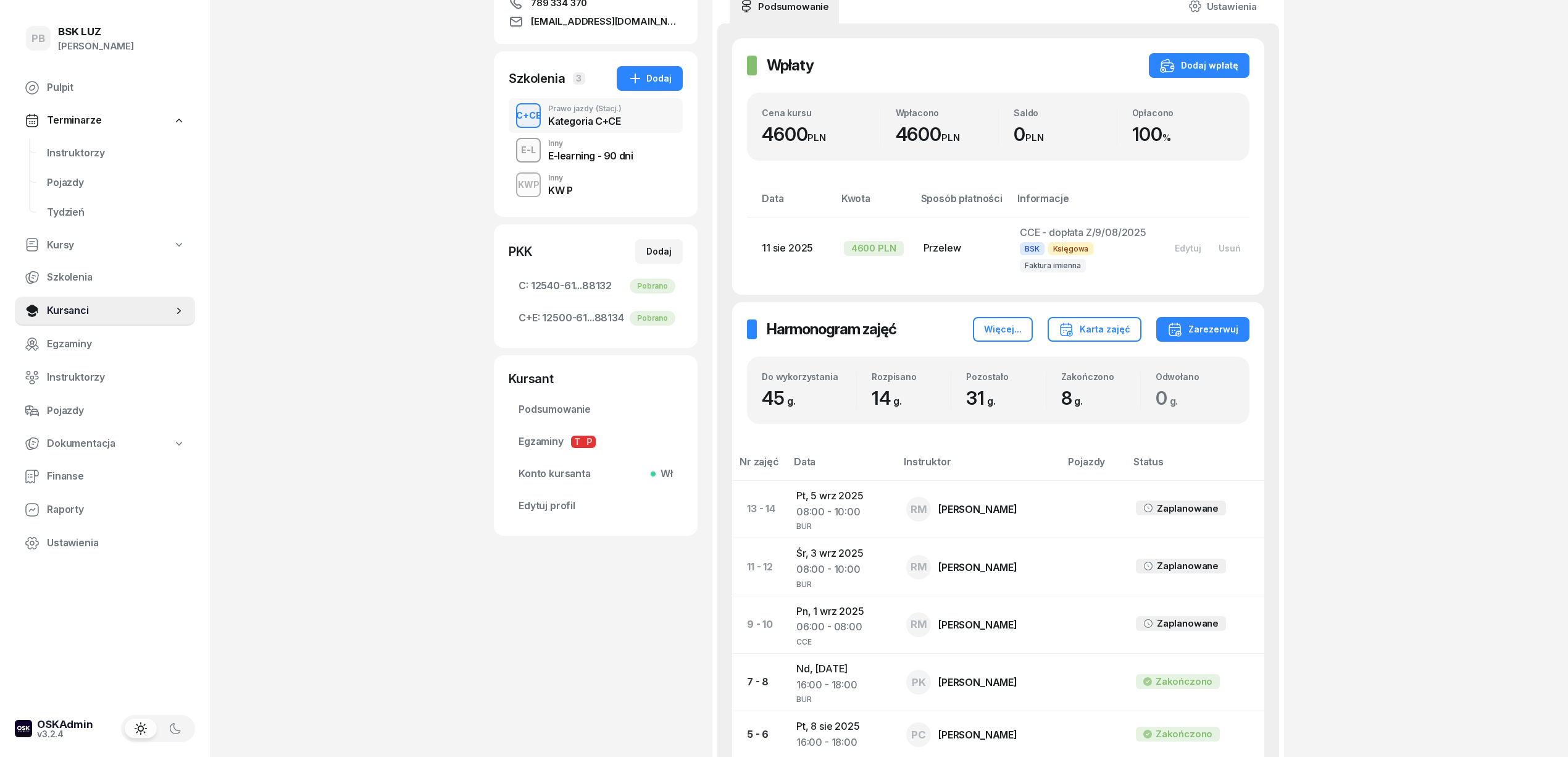
click at [1396, 233] on div "PB BSK [PERSON_NAME] Pulpit Terminarze Instruktorzy Pojazdy Tydzień Kursy Szkol…" at bounding box center [784, 390] width 1568 height 1276
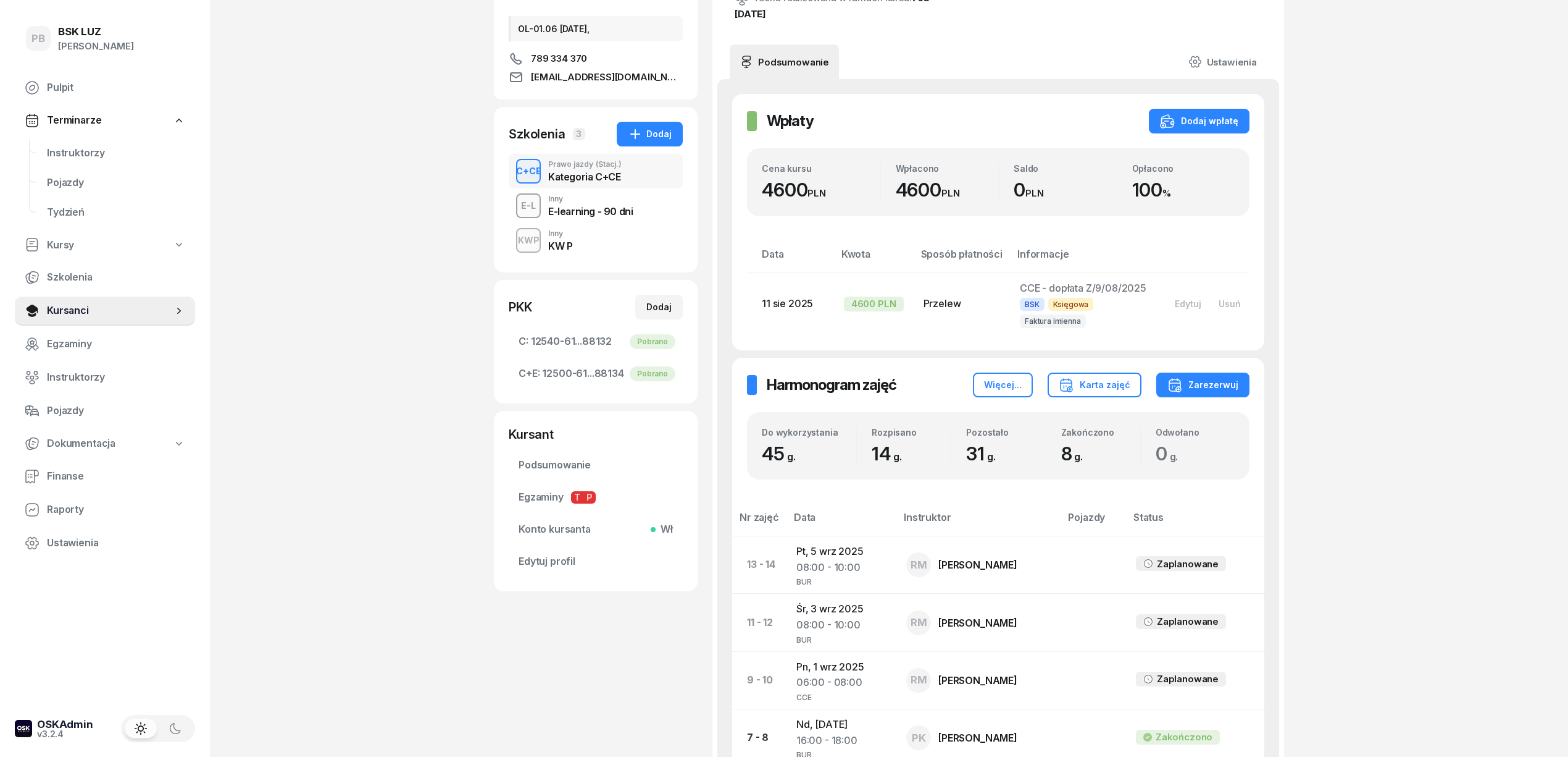
scroll to position [109, 0]
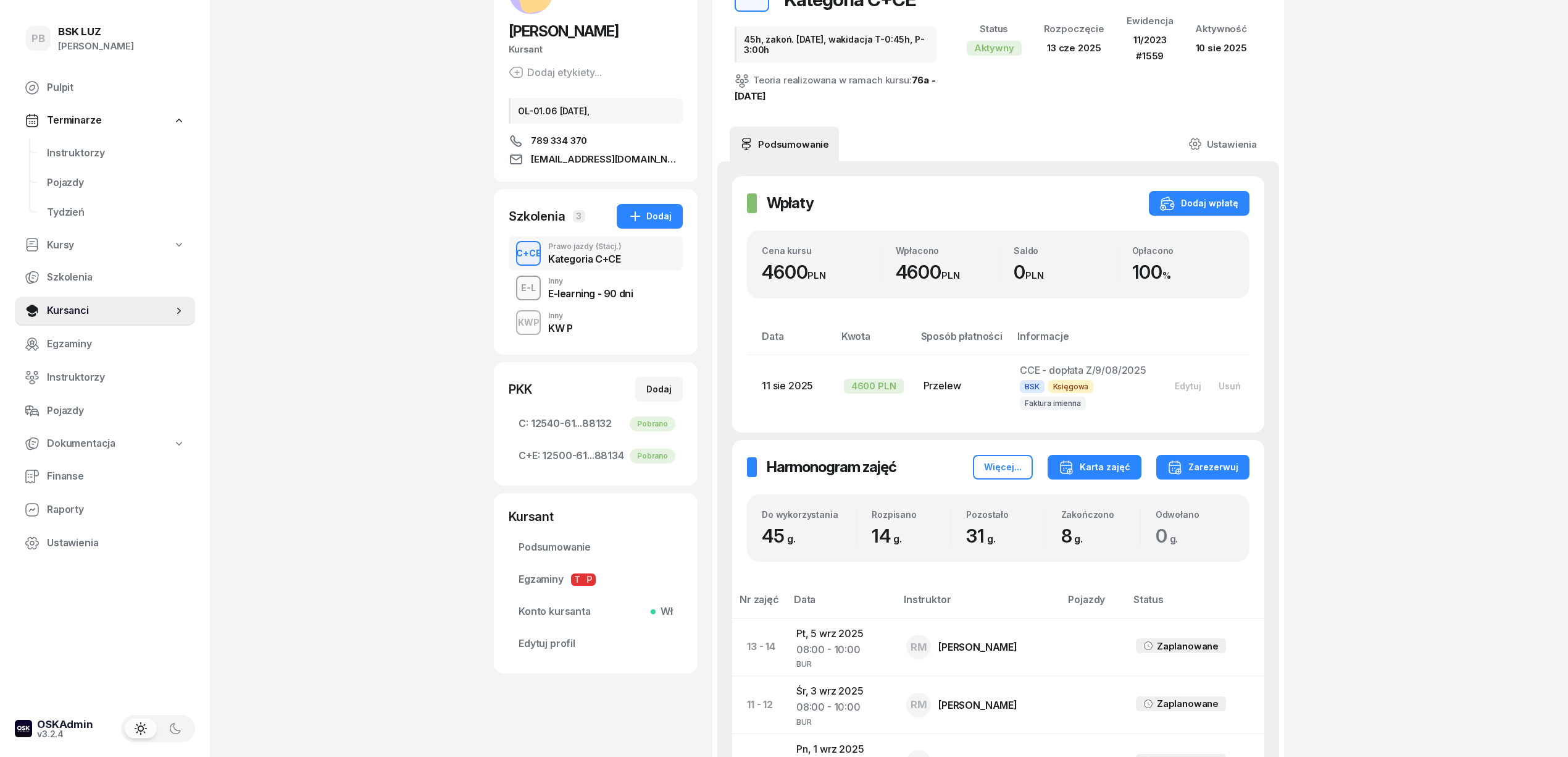
click at [1071, 455] on button "Karta zajęć" at bounding box center [1094, 466] width 94 height 25
click at [1129, 503] on button "Kategoria C" at bounding box center [1095, 507] width 163 height 31
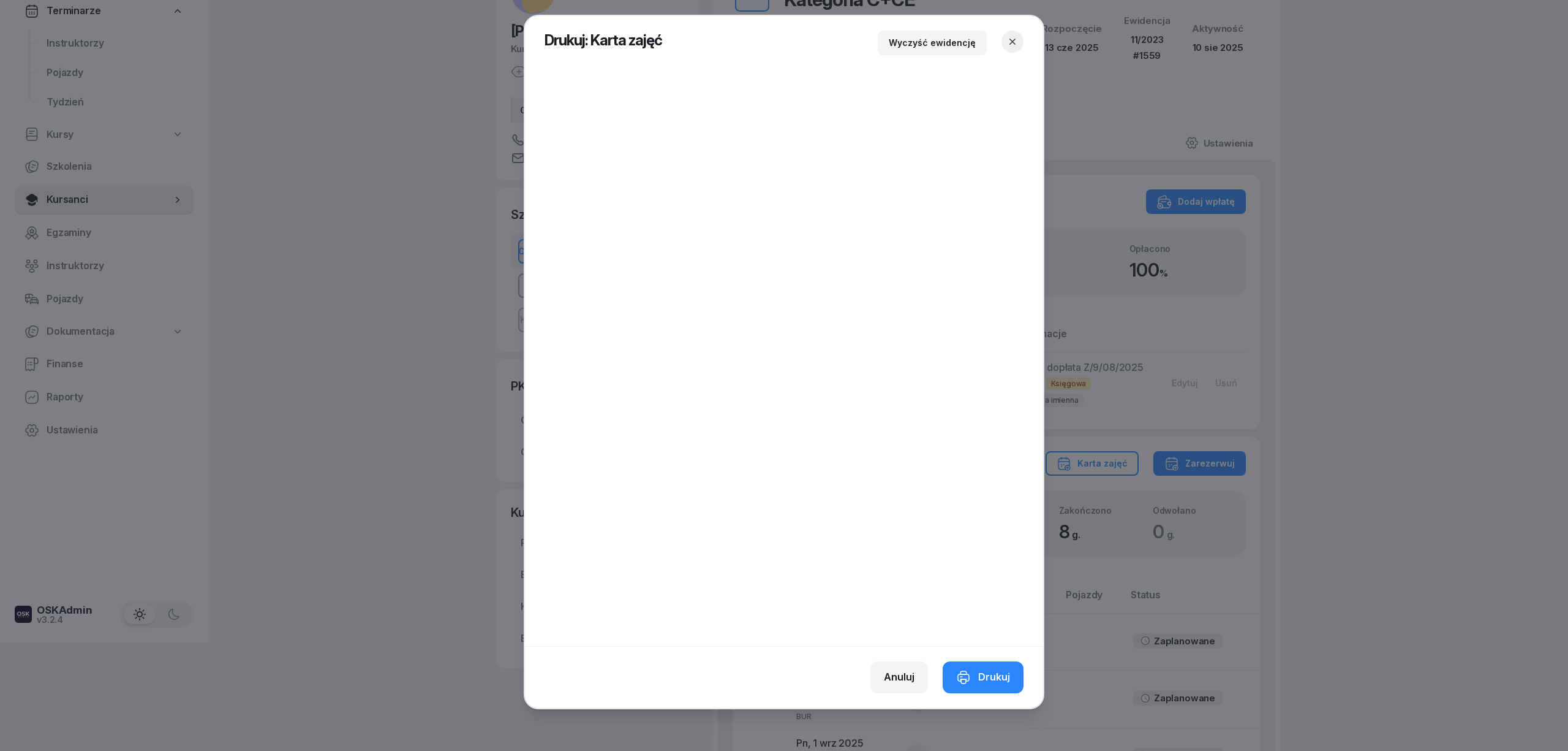
click at [1008, 37] on icon "button" at bounding box center [1013, 42] width 13 height 13
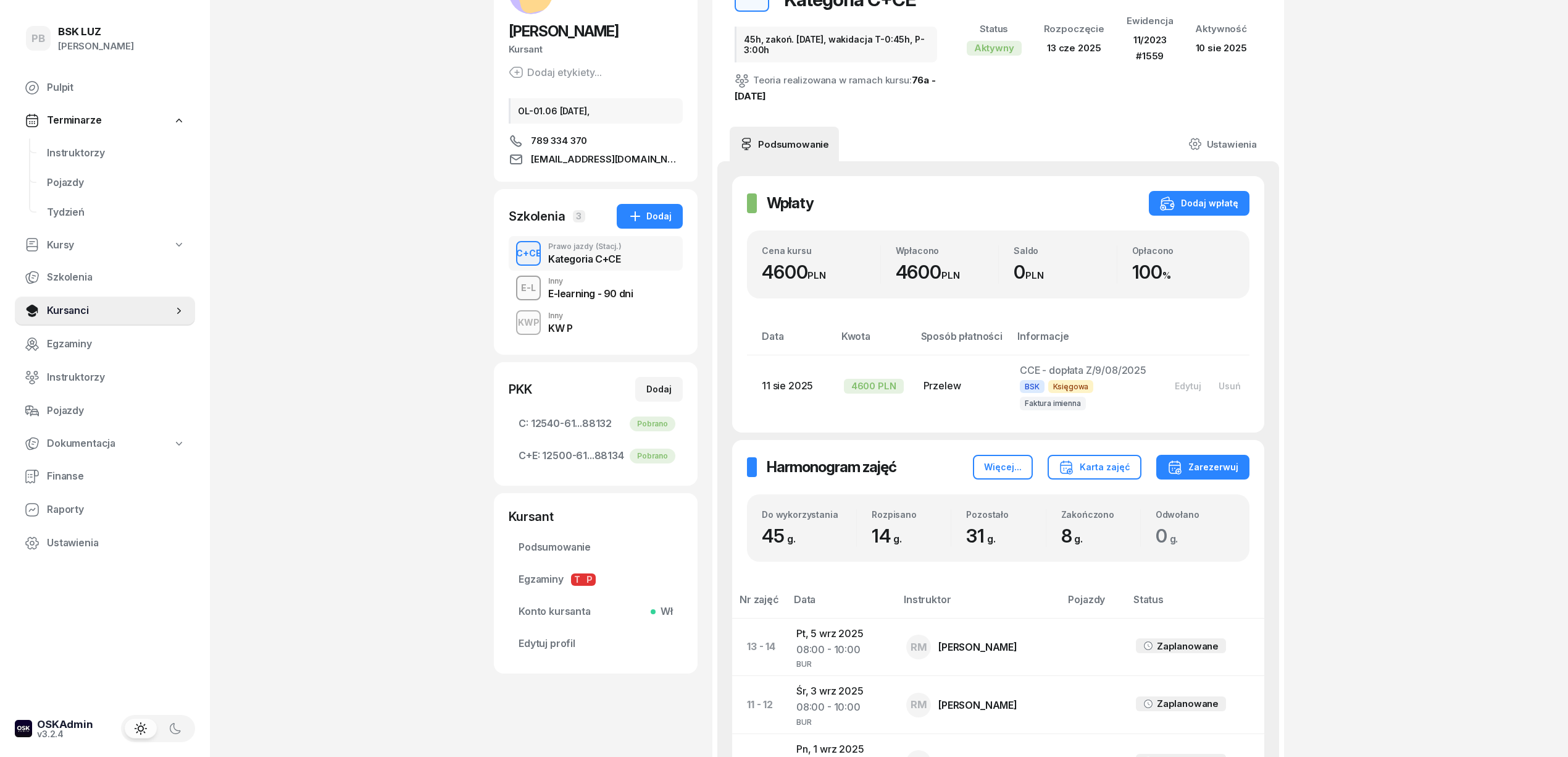
click at [1438, 226] on div "PB BSK [PERSON_NAME] Pulpit Terminarze Instruktorzy Pojazdy Tydzień Kursy Szkol…" at bounding box center [784, 528] width 1568 height 1276
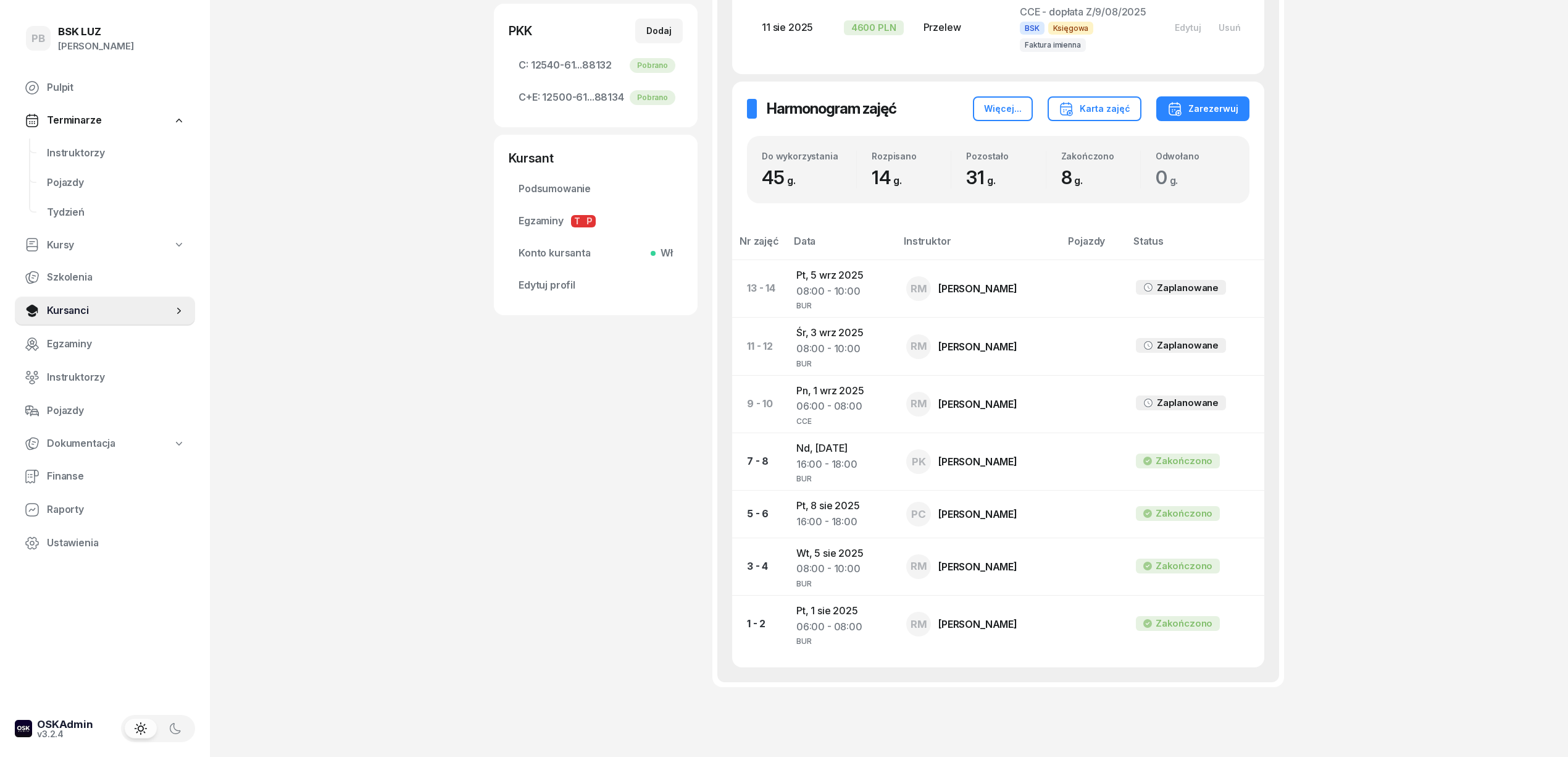
scroll to position [521, 0]
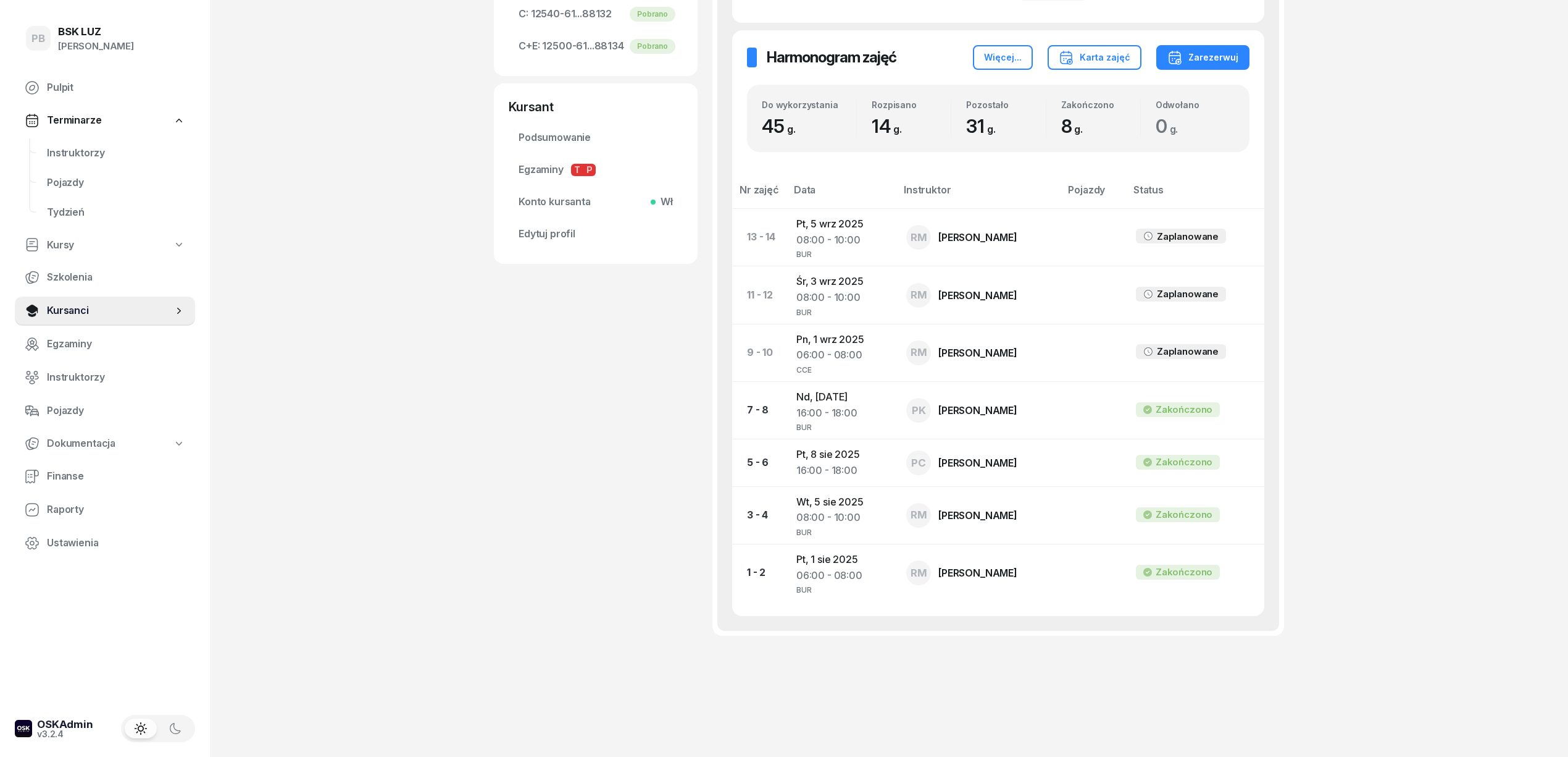
click at [1404, 250] on div "PB BSK [PERSON_NAME] Pulpit Terminarze Instruktorzy Pojazdy Tydzień Kursy Szkol…" at bounding box center [784, 118] width 1568 height 1276
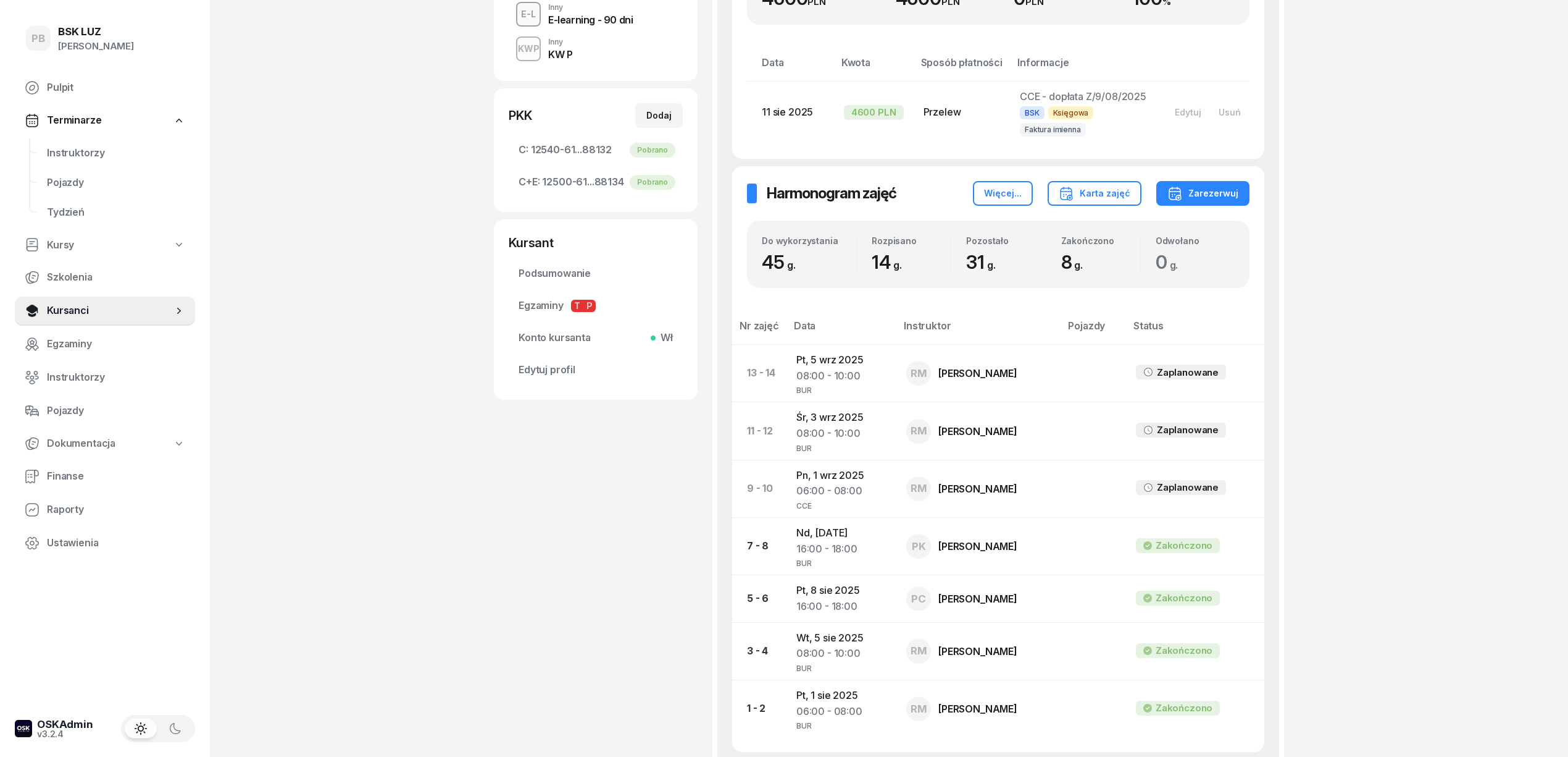
scroll to position [412, 0]
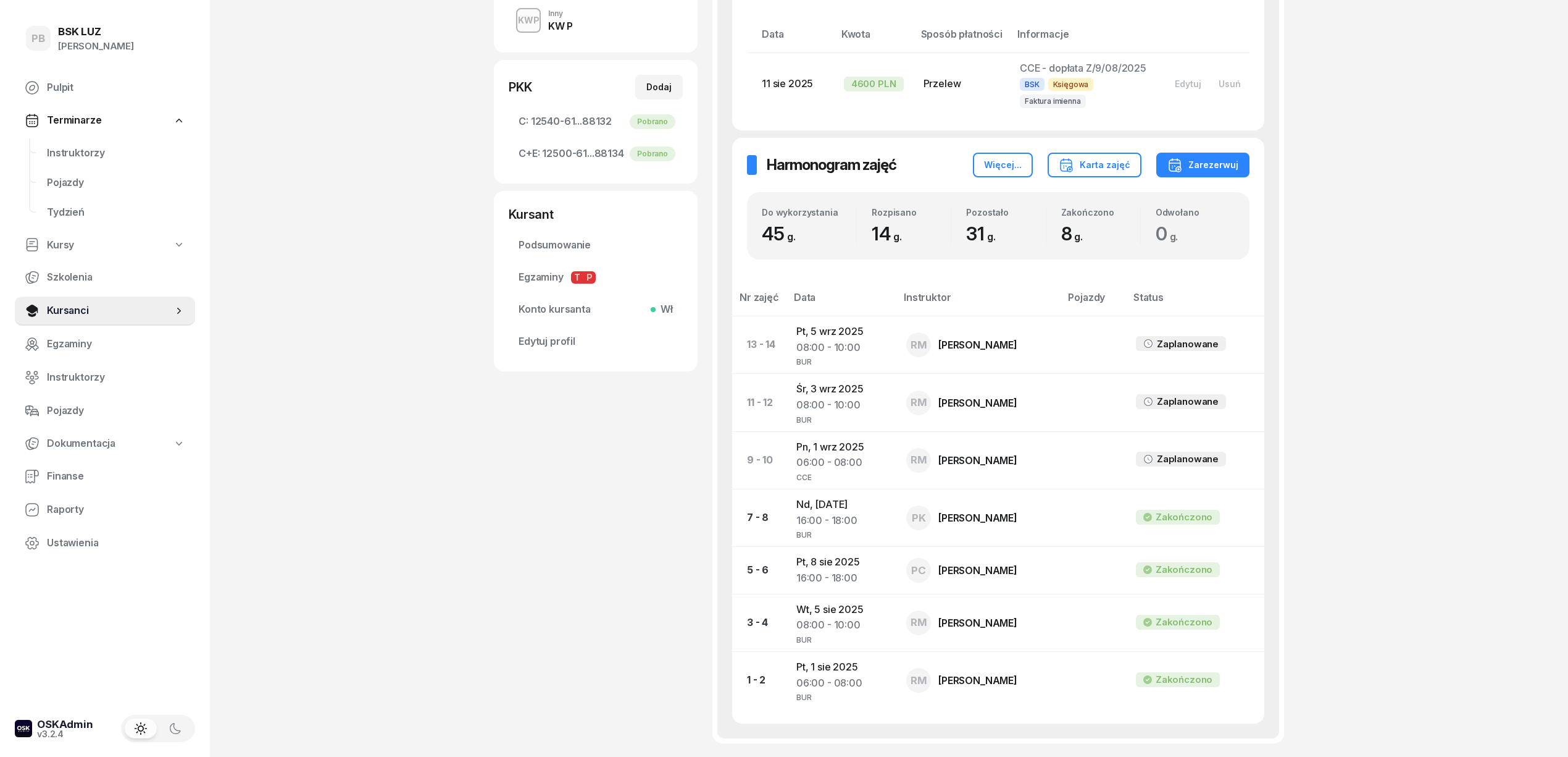
click at [1321, 372] on div "PB BSK [PERSON_NAME] Pulpit Terminarze Instruktorzy Pojazdy Tydzień Kursy Szkol…" at bounding box center [784, 226] width 1568 height 1276
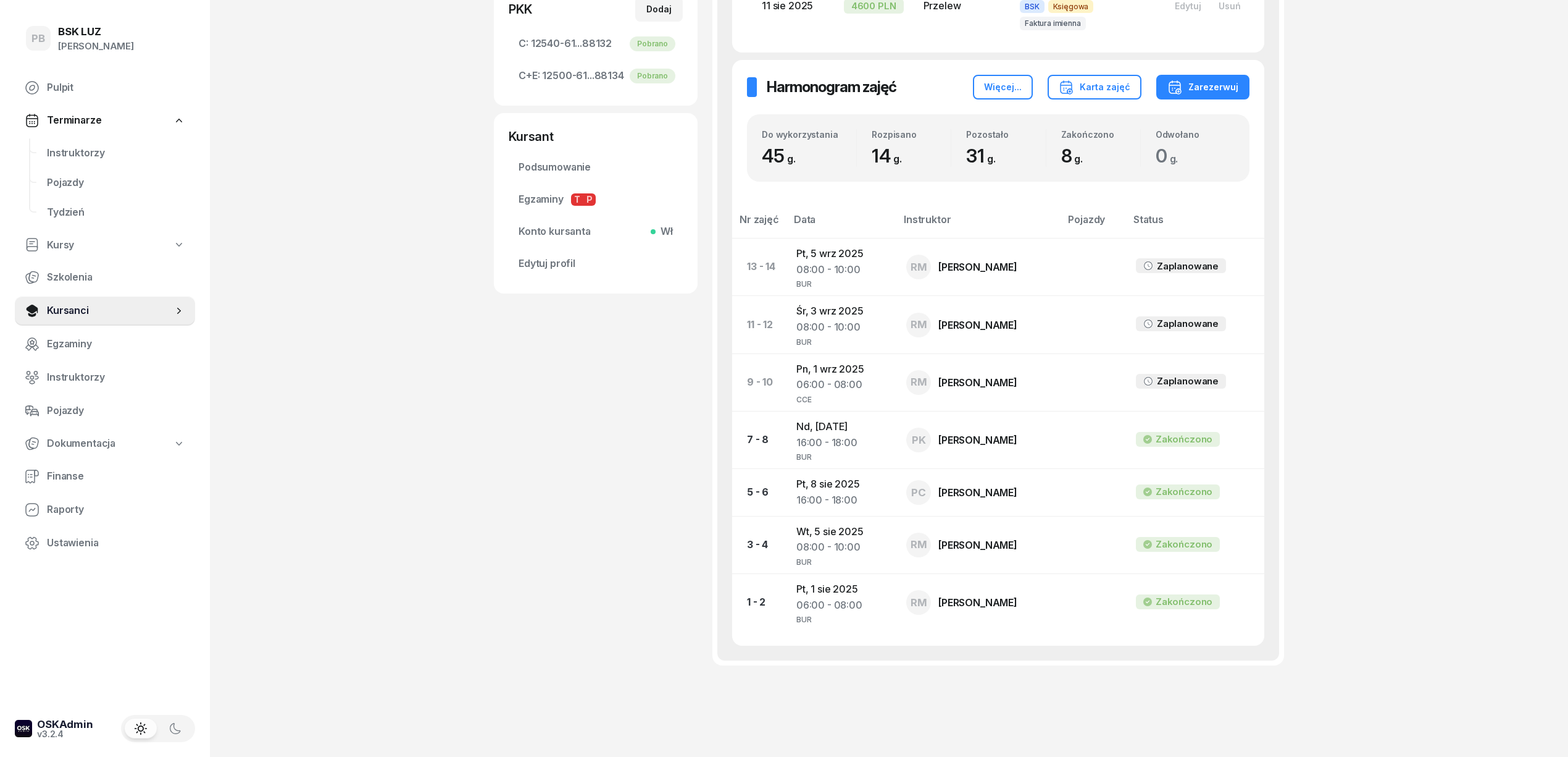
scroll to position [494, 0]
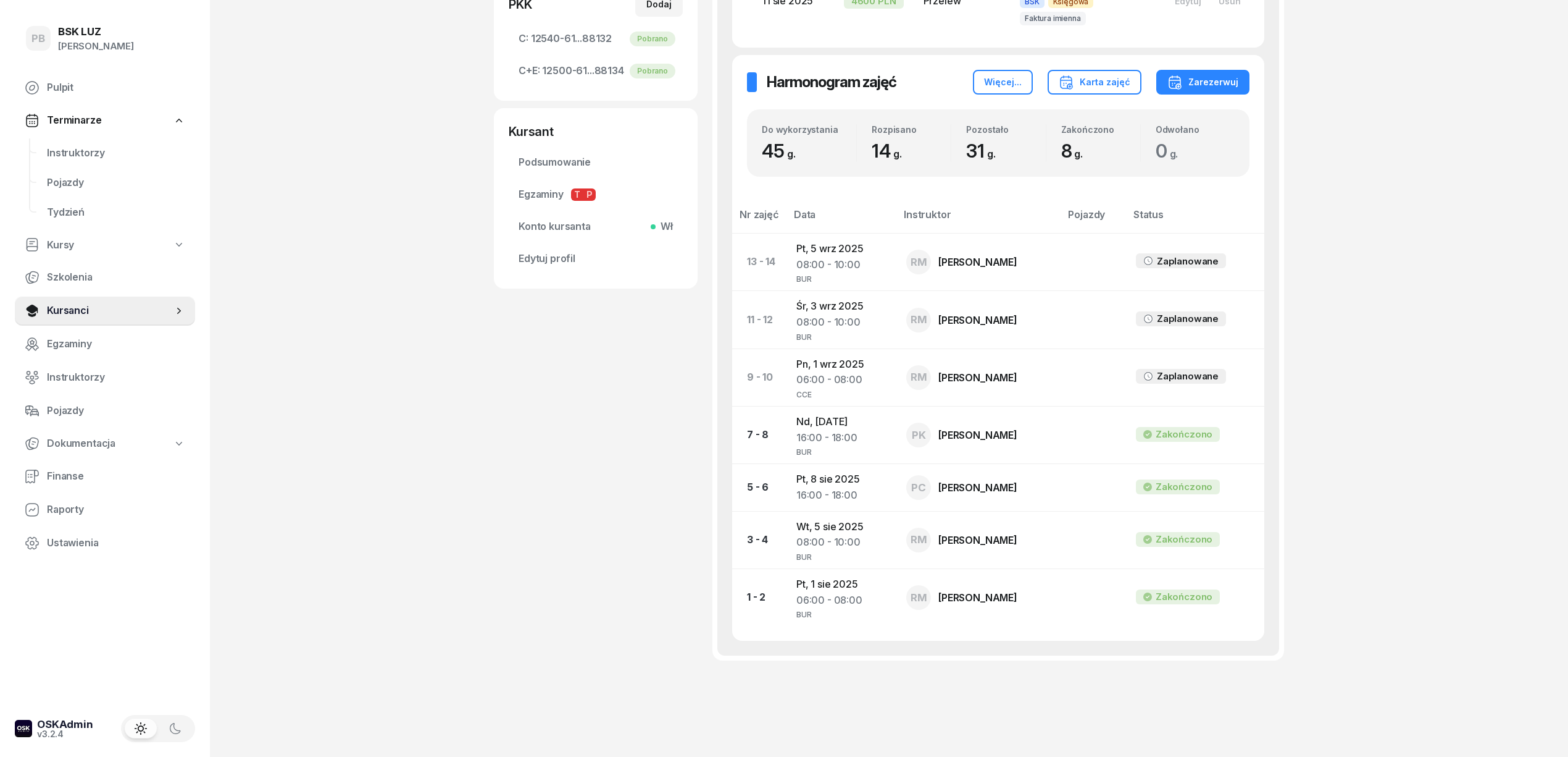
click at [1418, 435] on div "PB BSK [PERSON_NAME] Pulpit Terminarze Instruktorzy Pojazdy Tydzień Kursy Szkol…" at bounding box center [784, 144] width 1568 height 1276
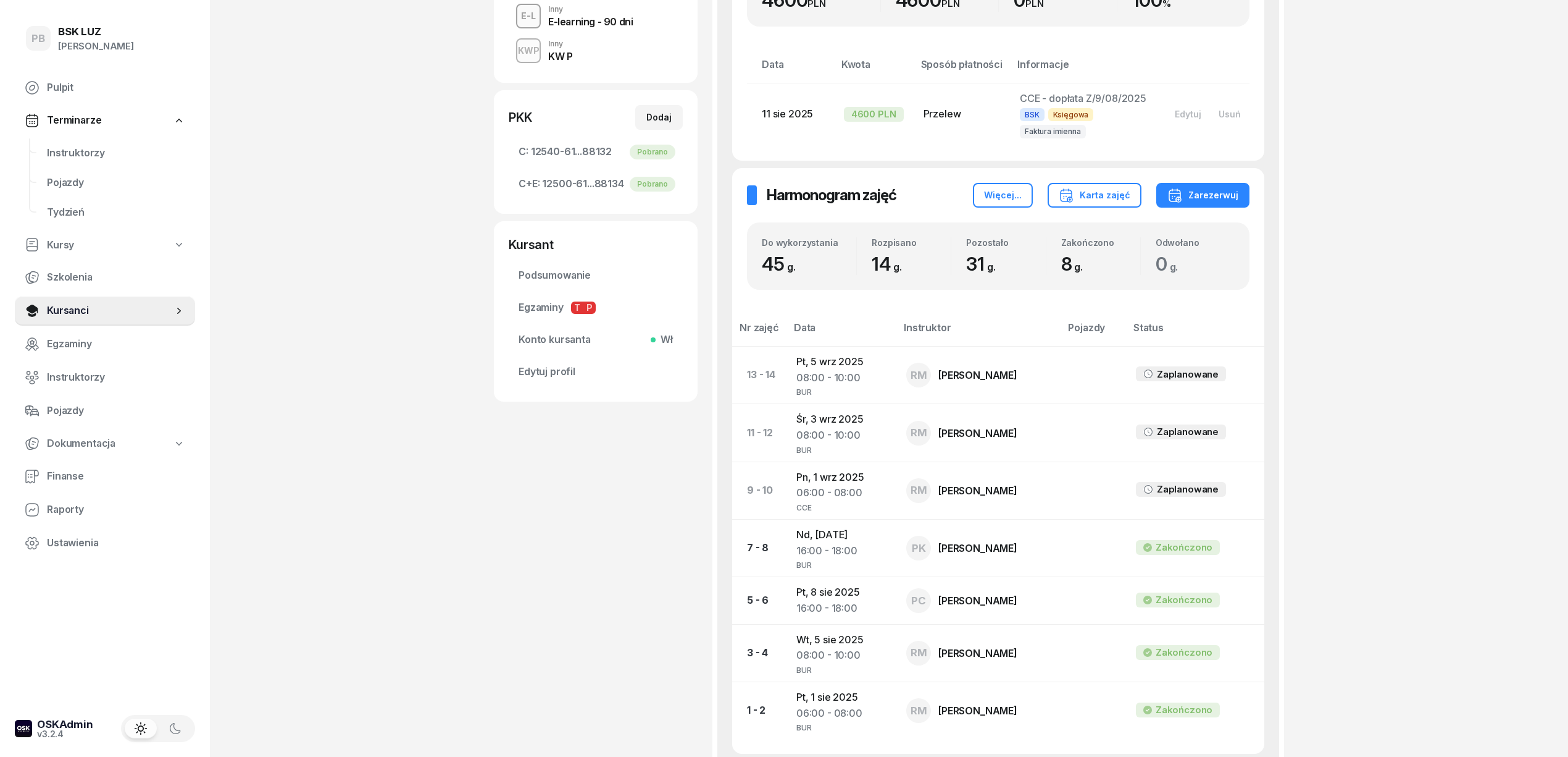
scroll to position [412, 0]
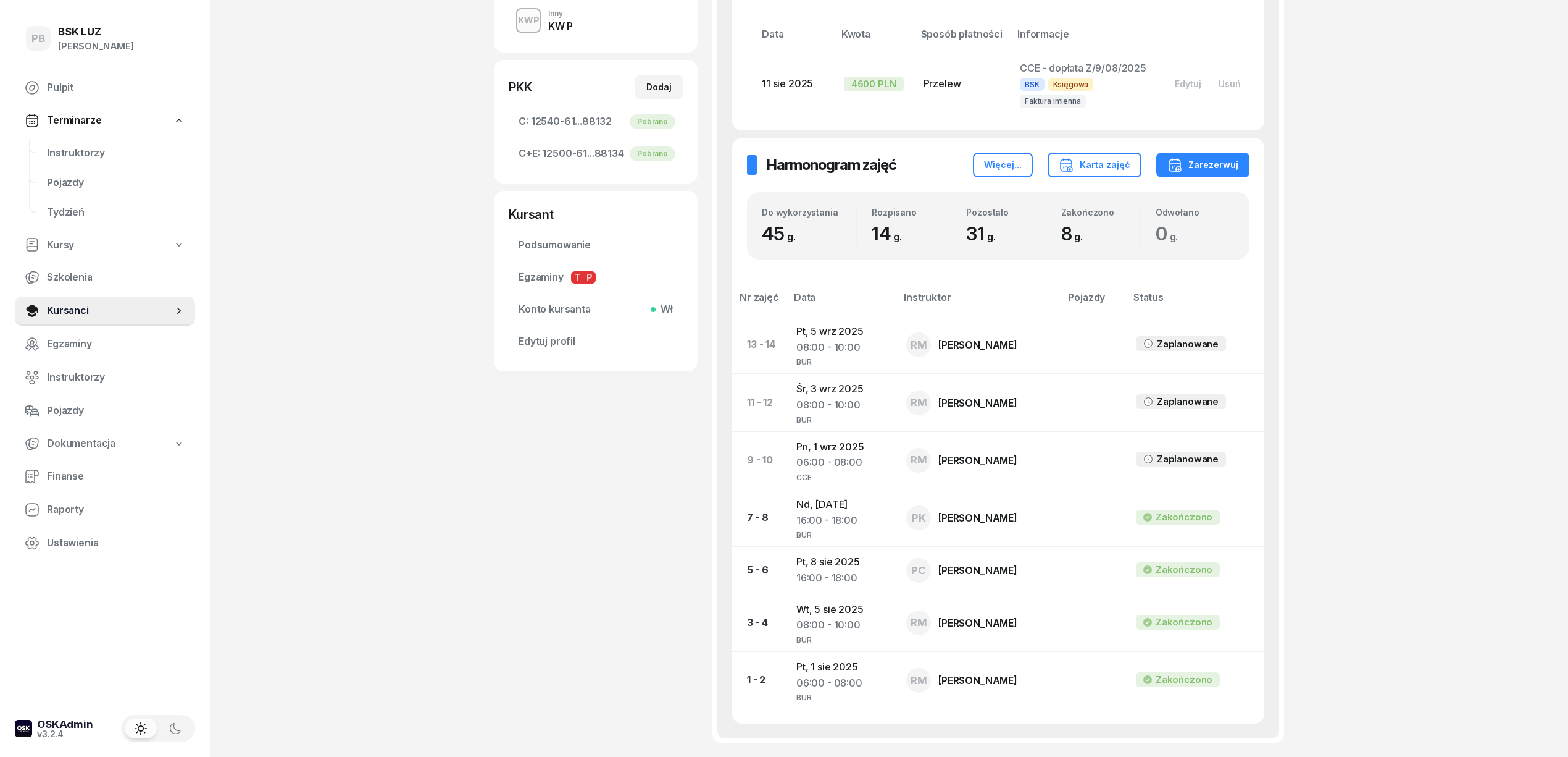
click at [563, 583] on div "[PERSON_NAME] etykiety... OL-01.06 [DATE], 789 334 370 [EMAIL_ADDRESS][DOMAIN_N…" at bounding box center [596, 217] width 204 height 1128
click at [67, 151] on span "Instruktorzy" at bounding box center [116, 153] width 139 height 16
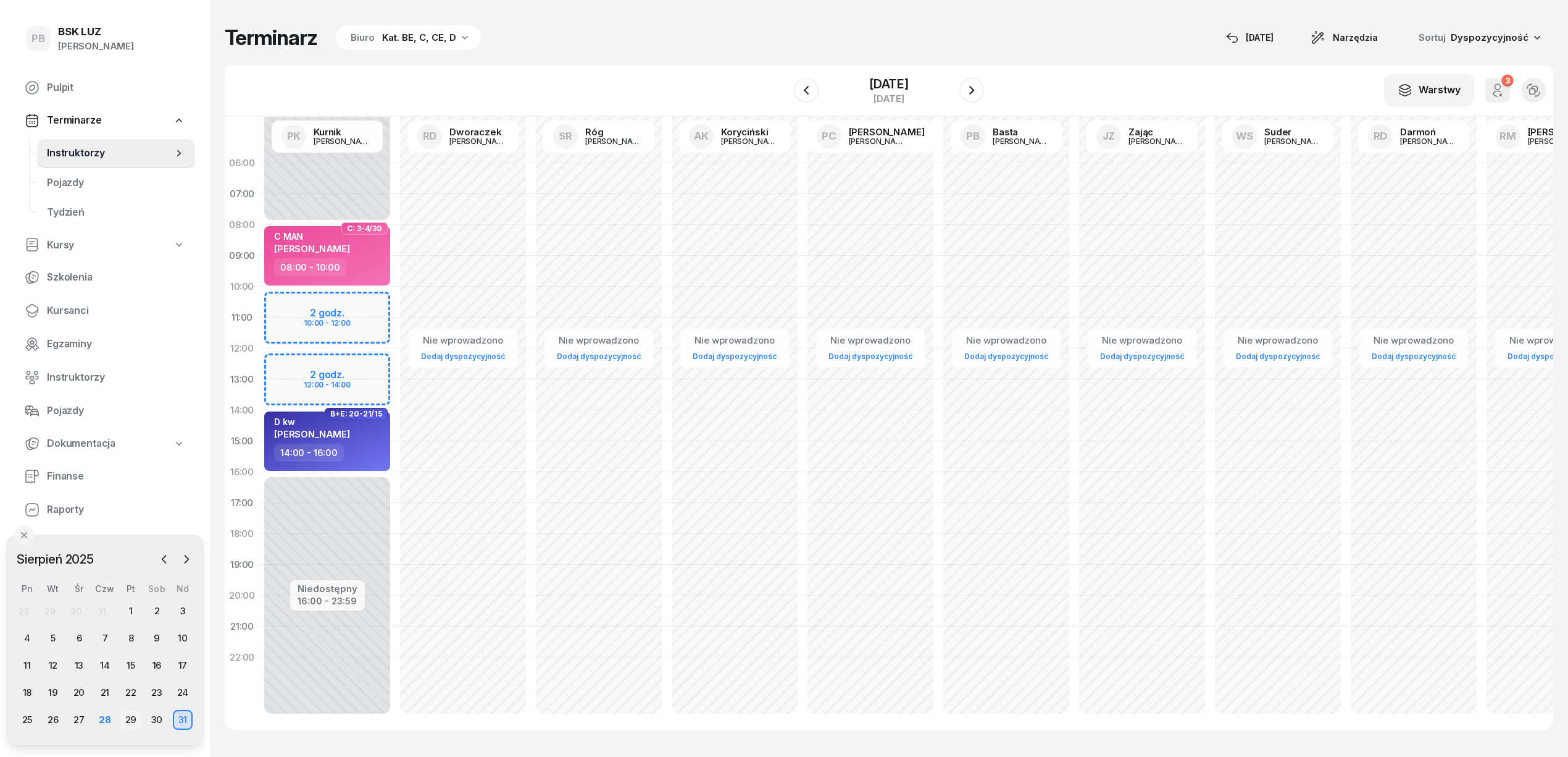
click at [127, 717] on div "29" at bounding box center [131, 720] width 20 height 20
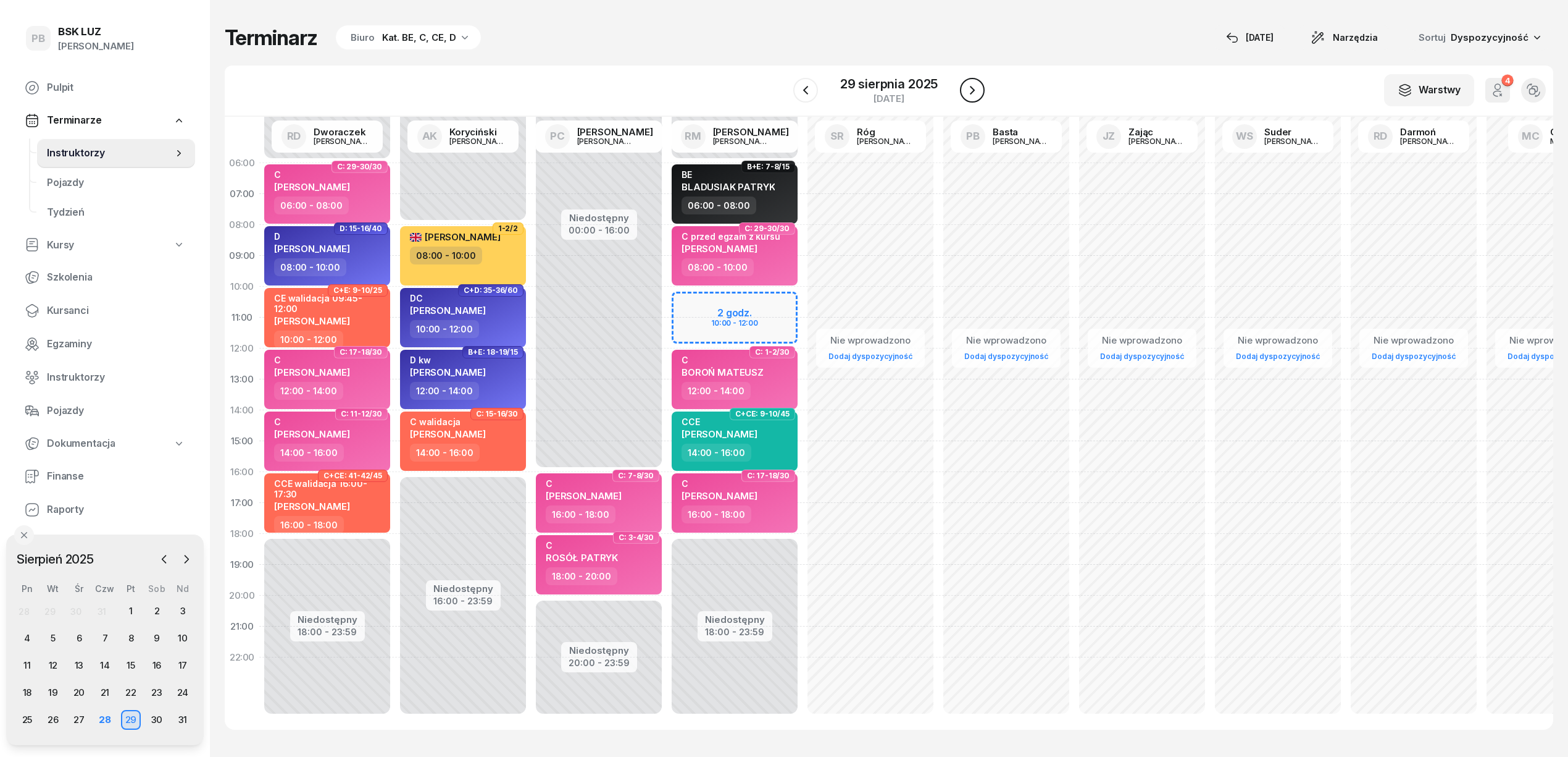
click at [965, 83] on icon "button" at bounding box center [972, 90] width 15 height 15
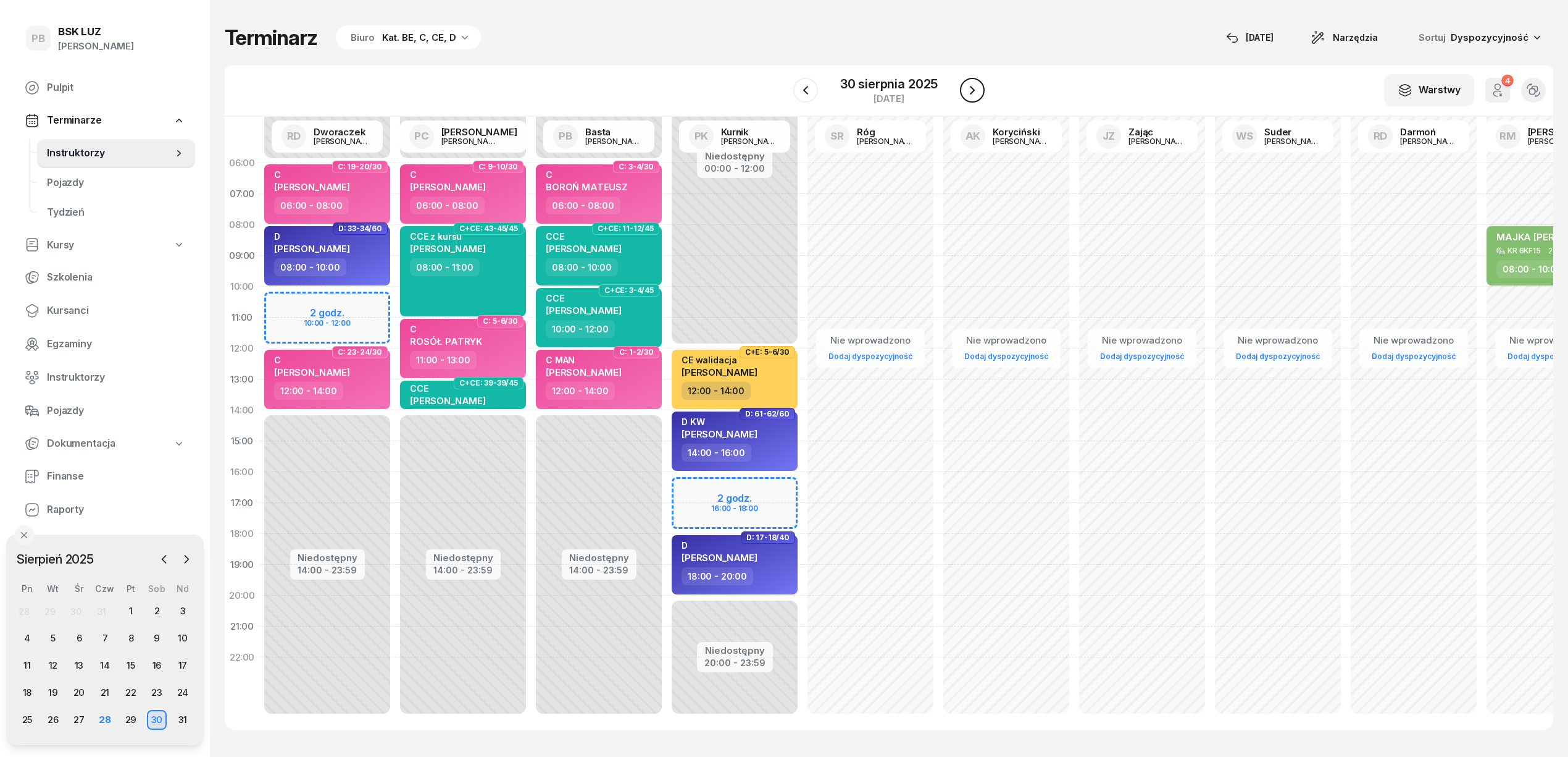
click at [975, 92] on icon "button" at bounding box center [972, 90] width 15 height 15
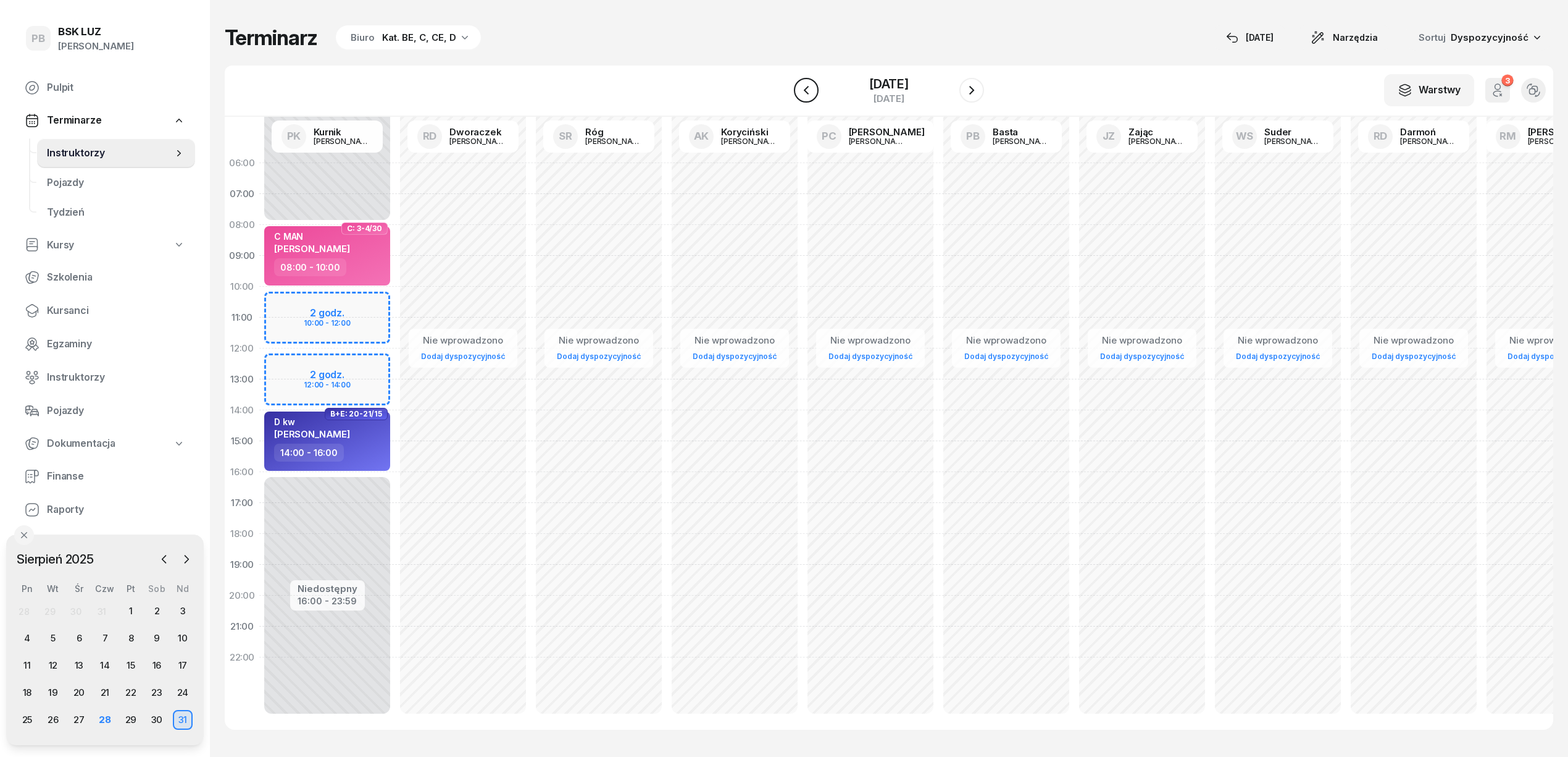
click at [813, 91] on icon "button" at bounding box center [806, 90] width 15 height 15
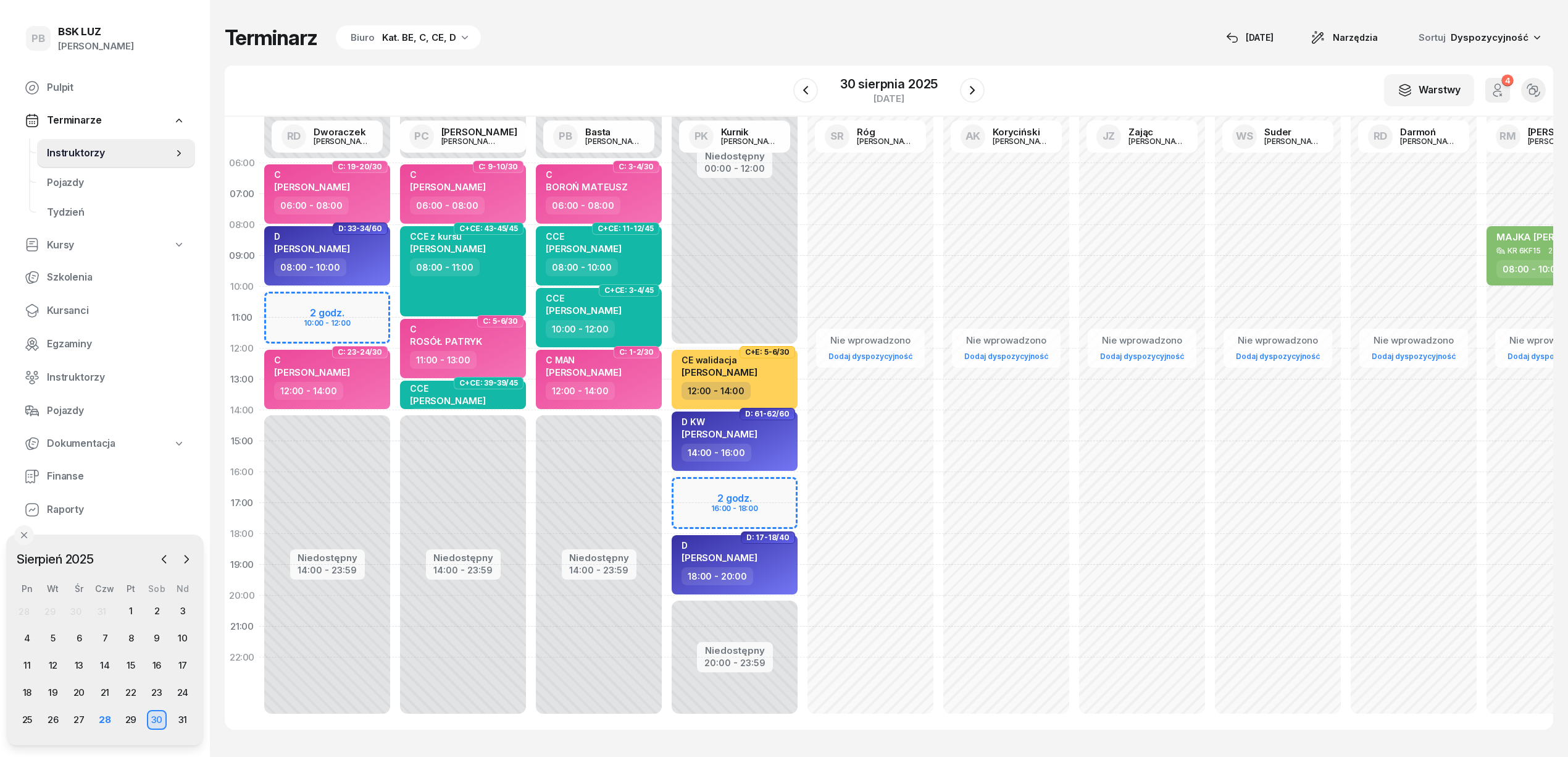
click at [698, 43] on div "Terminarz Biuro Kat. BE, C, CE, D [DATE] Narzędzia Sortuj Dyspozycyjność" at bounding box center [889, 37] width 1329 height 26
click at [803, 487] on div "Niedostępny 00:00 - 12:00 Niedostępny 20:00 - 23:59 2 godz. 16:00 - 18:00 C+E: …" at bounding box center [870, 441] width 136 height 587
select select "16"
select select "18"
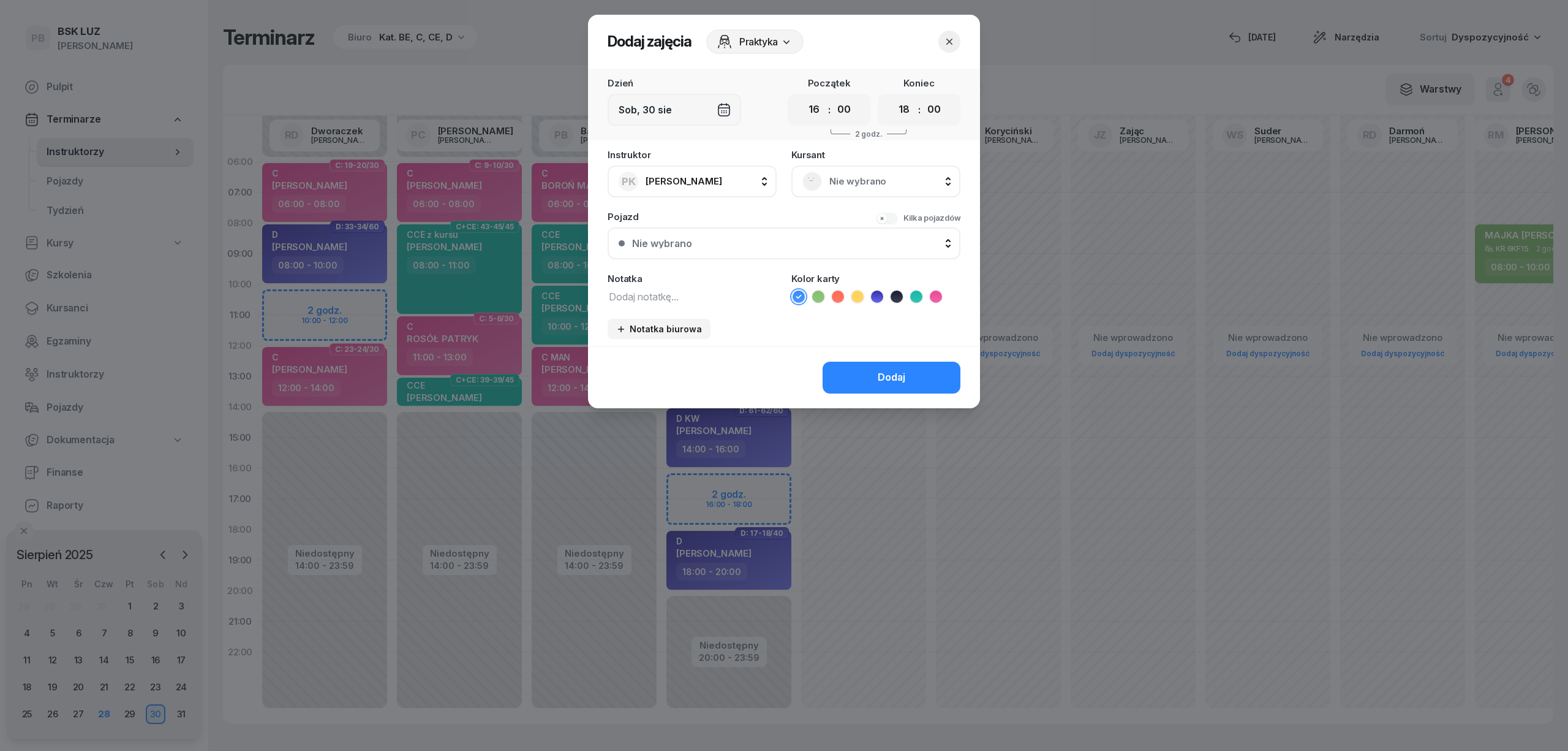
click at [878, 179] on span "Nie wybrano" at bounding box center [889, 181] width 120 height 16
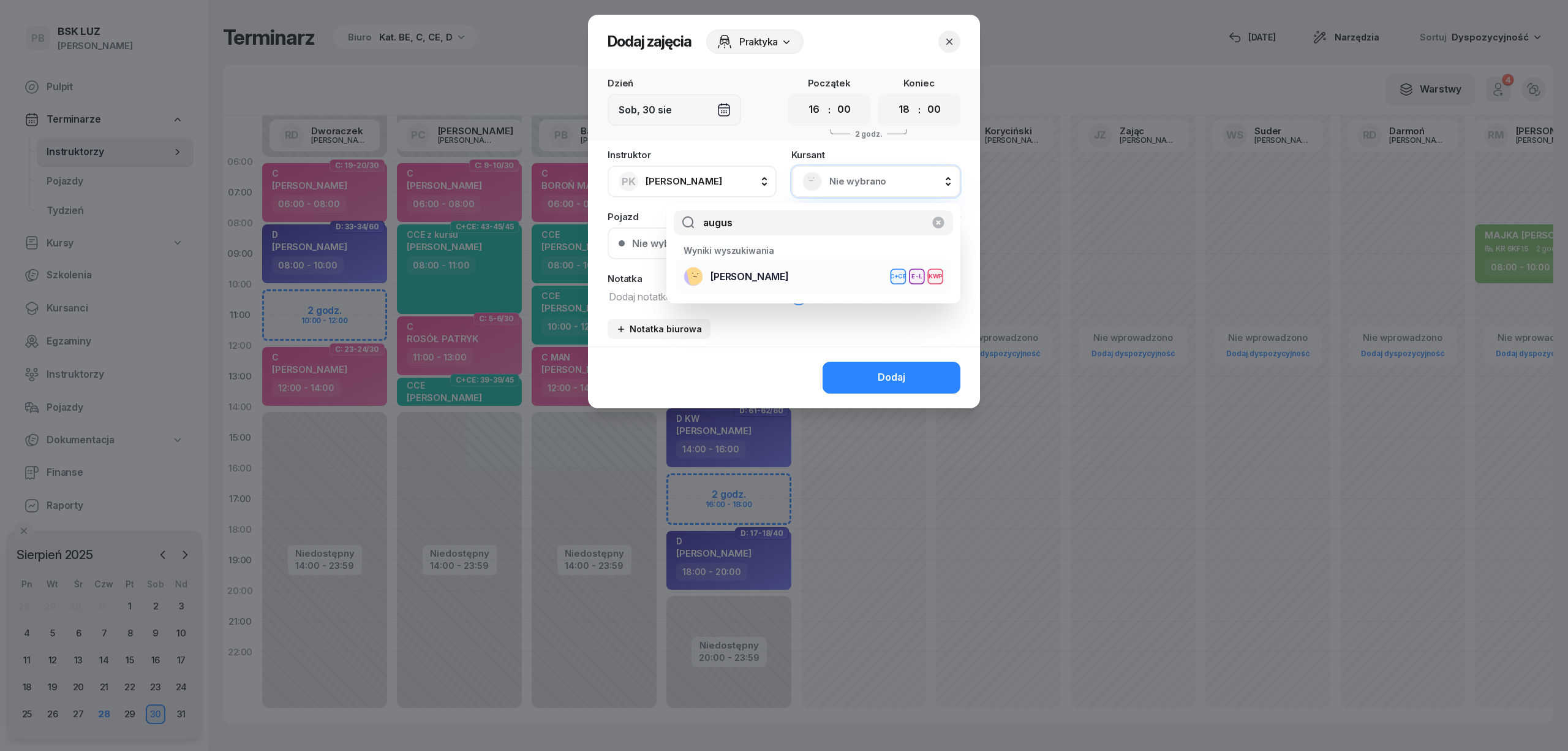
type input "augus"
click at [789, 270] on span "[PERSON_NAME]" at bounding box center [750, 276] width 78 height 16
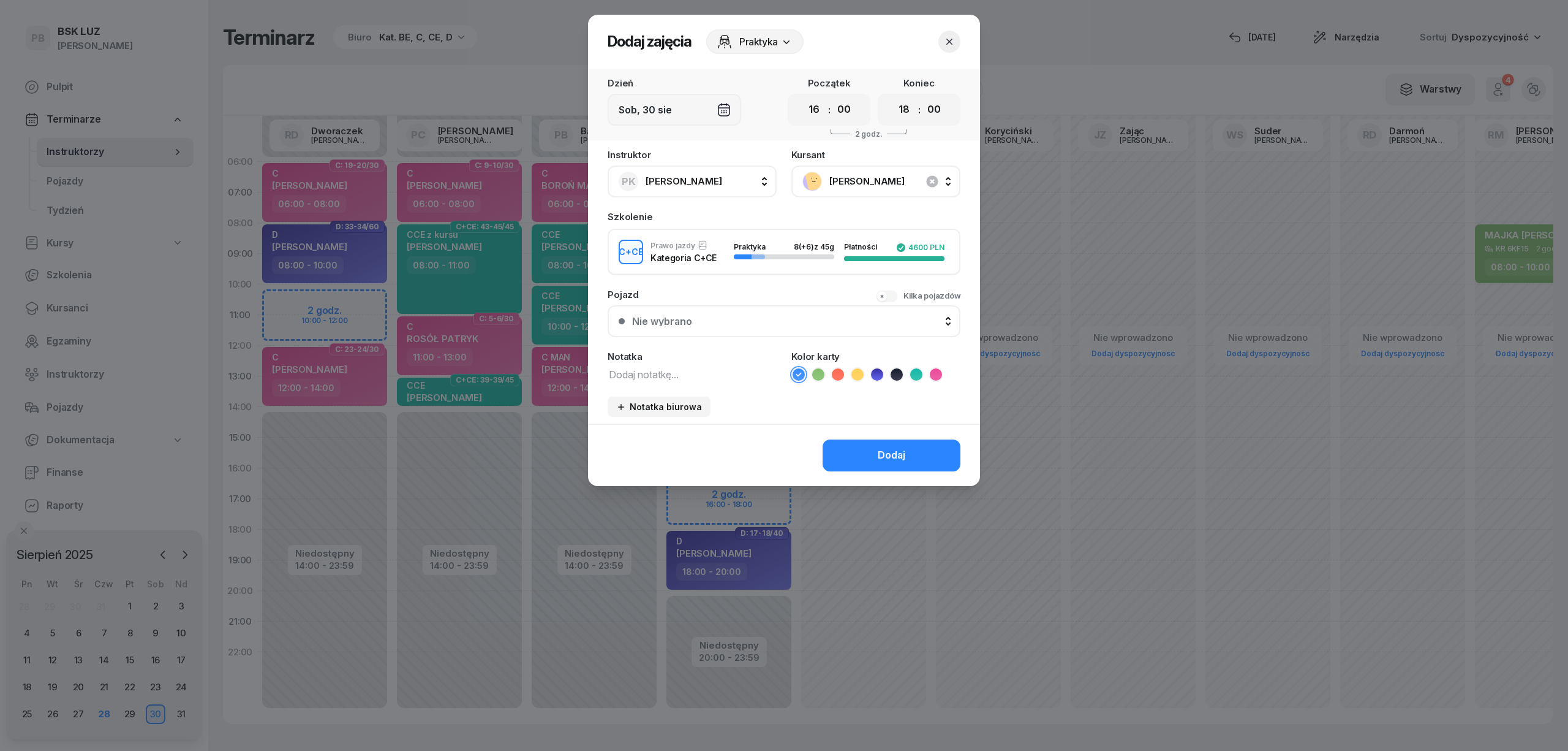
click at [914, 371] on icon at bounding box center [917, 375] width 13 height 13
click at [893, 445] on button "Dodaj" at bounding box center [891, 456] width 138 height 32
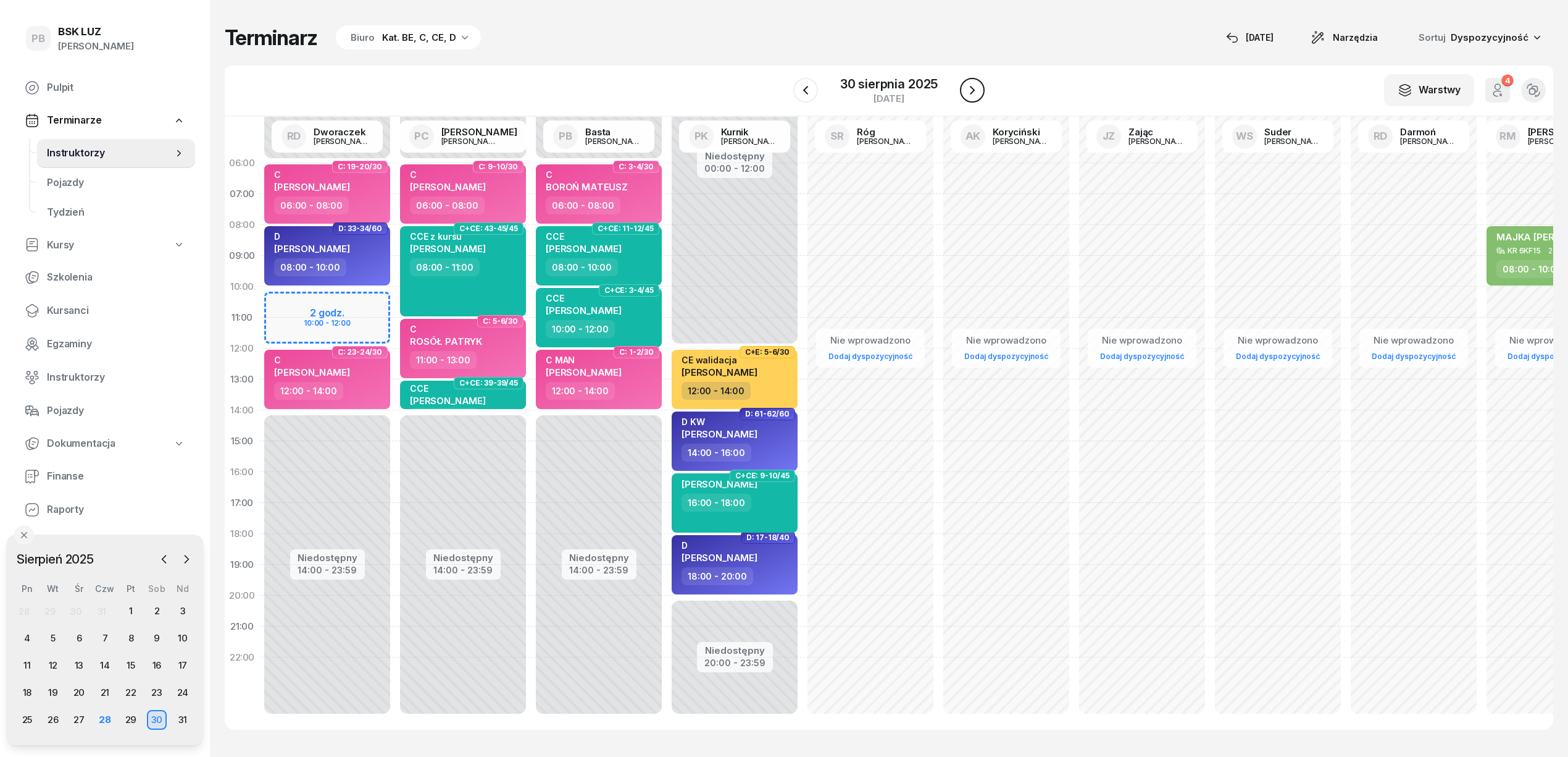
click at [965, 93] on icon "button" at bounding box center [972, 90] width 15 height 15
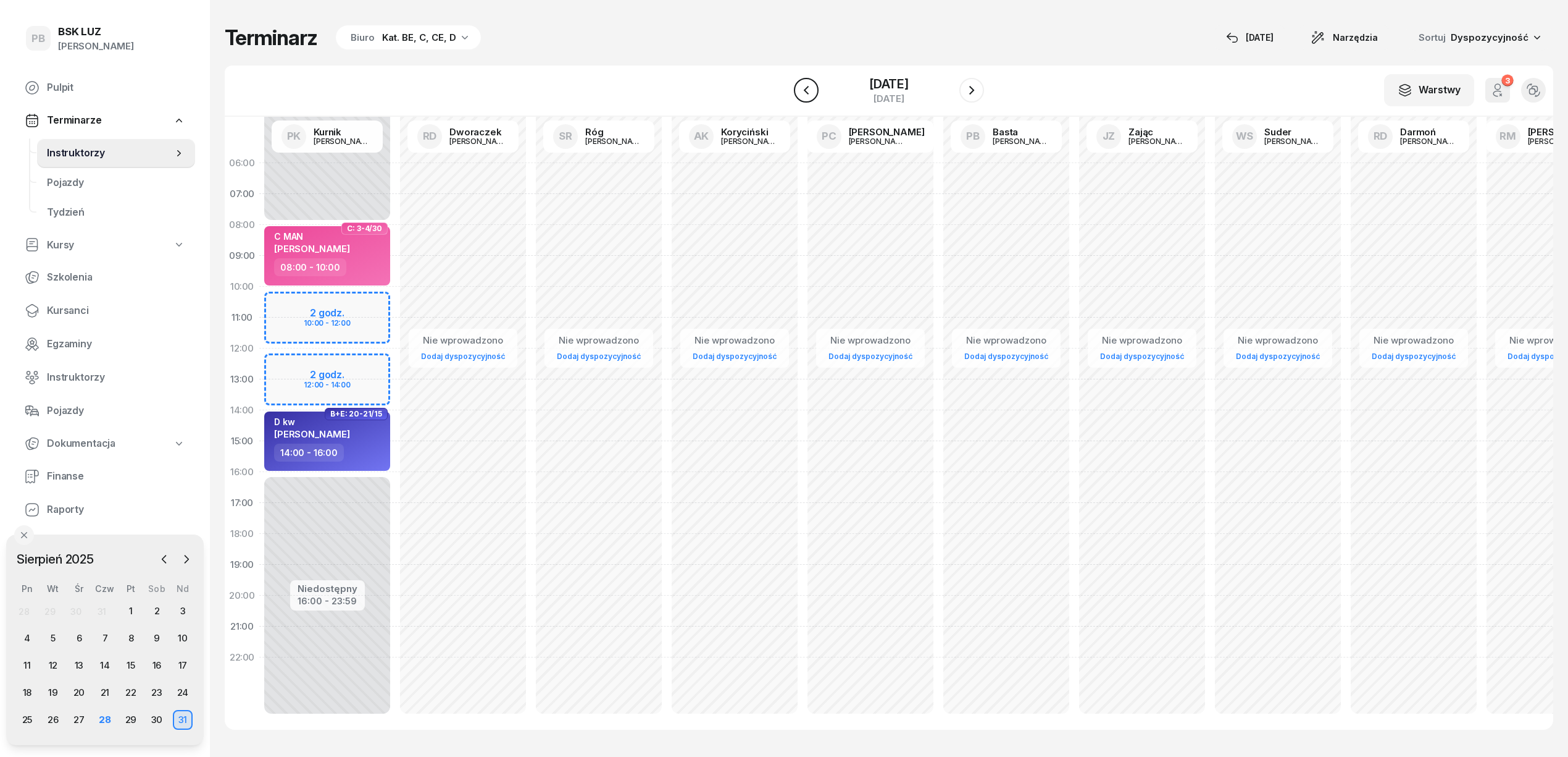
click at [808, 84] on icon "button" at bounding box center [806, 90] width 15 height 15
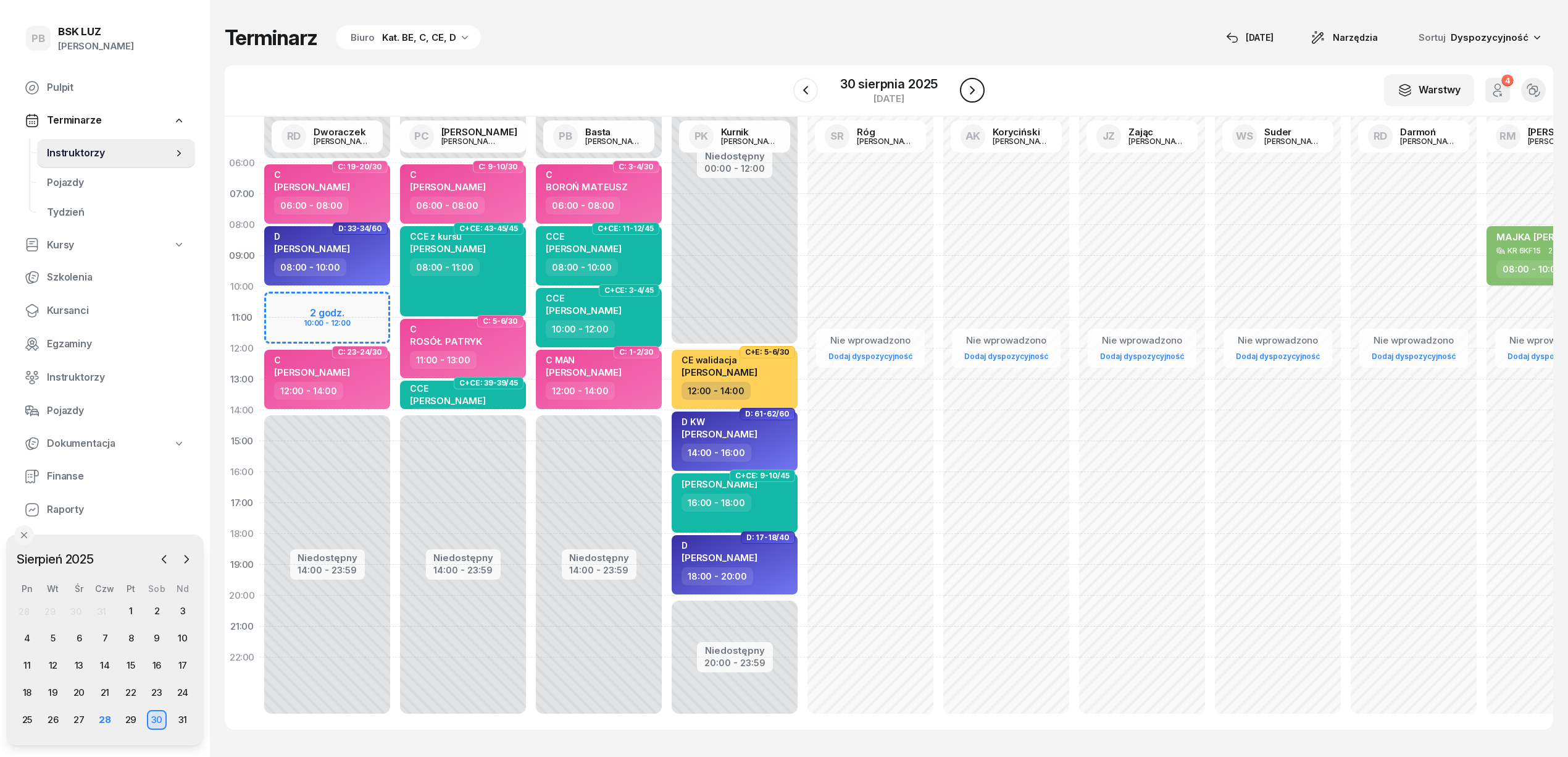
click at [979, 92] on icon "button" at bounding box center [972, 90] width 15 height 15
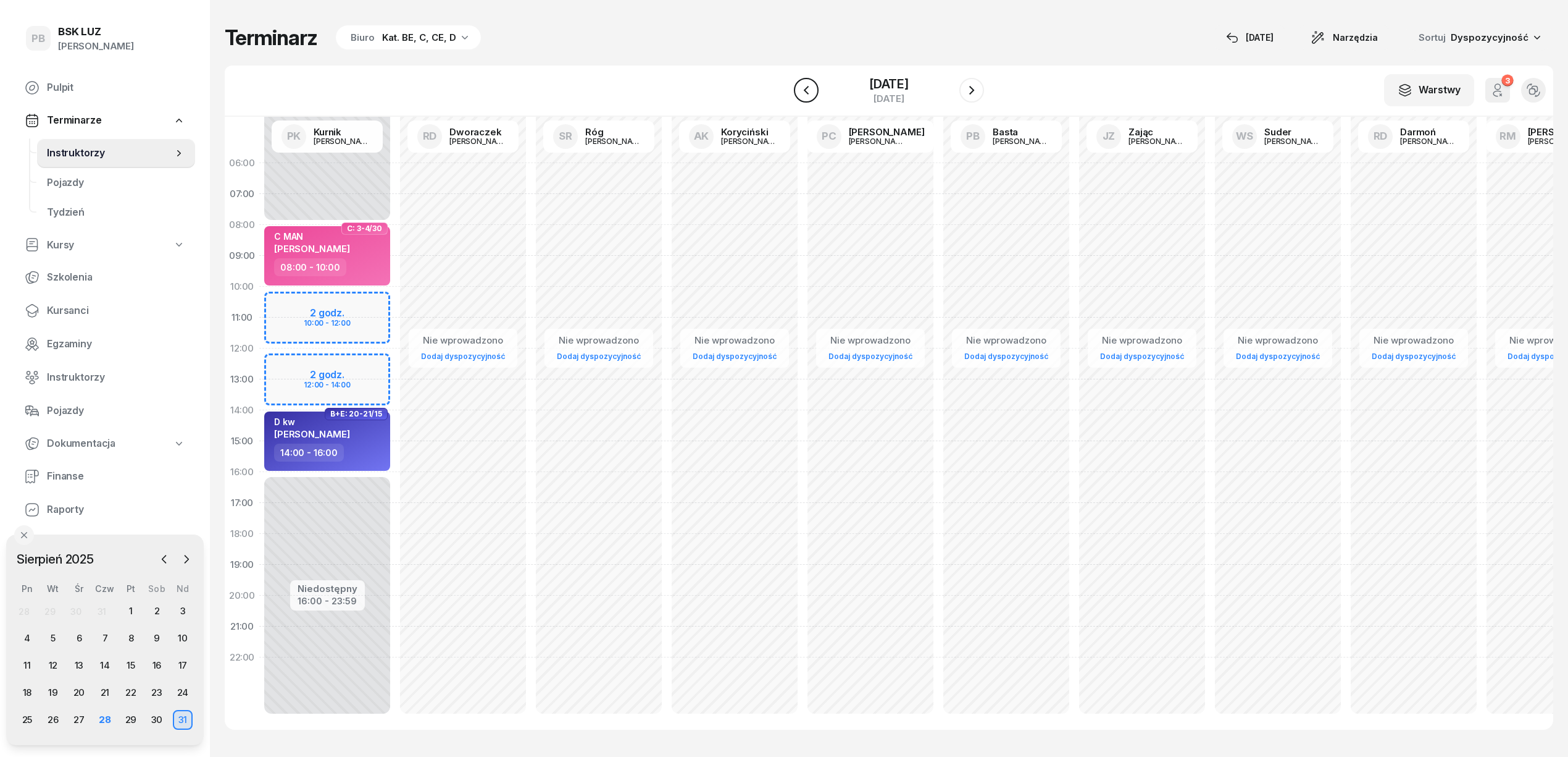
click at [809, 89] on icon "button" at bounding box center [806, 90] width 15 height 15
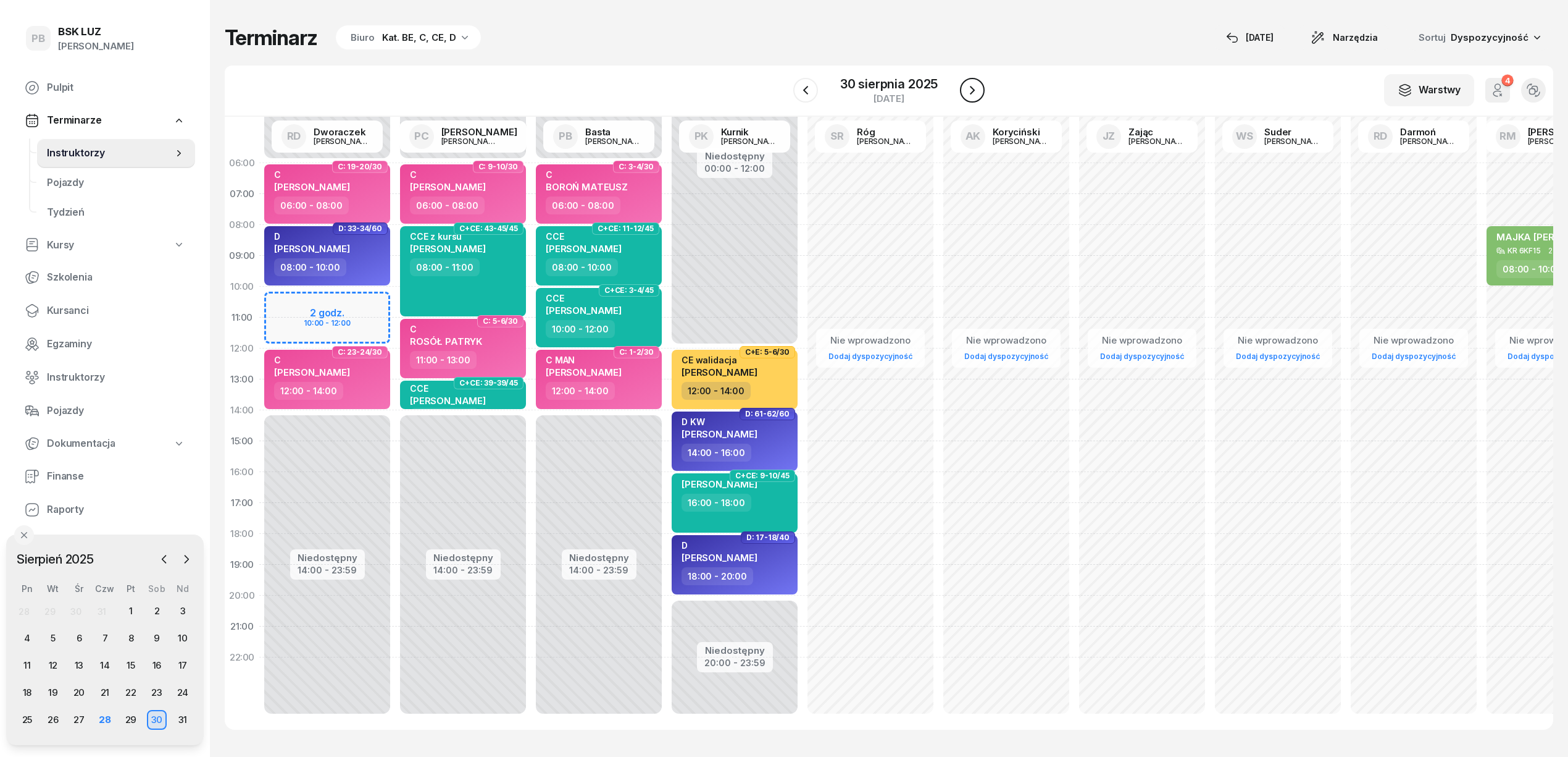
click at [970, 95] on icon "button" at bounding box center [972, 90] width 15 height 15
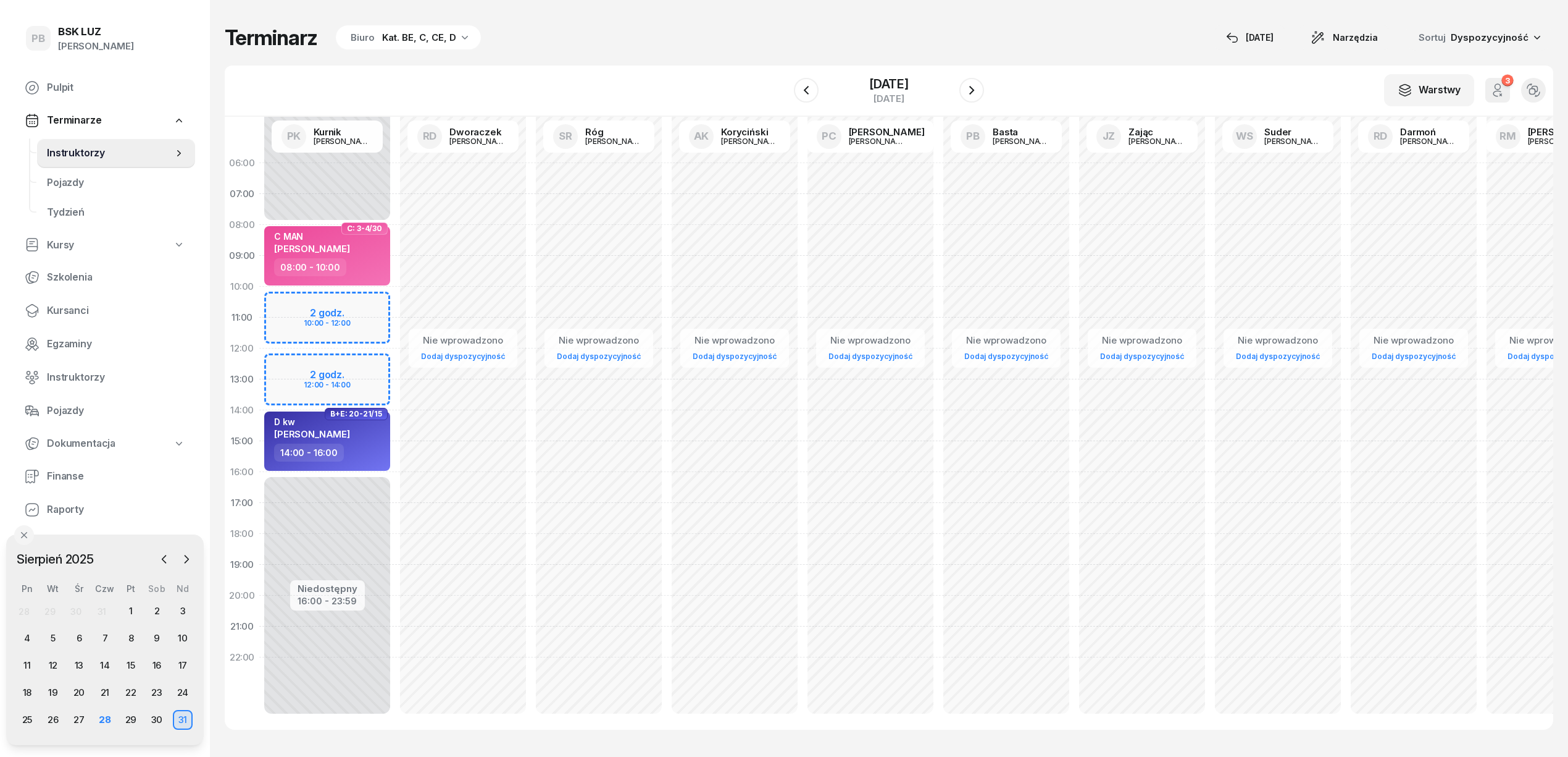
click at [395, 307] on div "Niedostępny 00:00 - 08:00 Niedostępny 16:00 - 23:59 2 godz. 10:00 - 12:00 2 god…" at bounding box center [463, 441] width 136 height 587
select select "10"
select select "12"
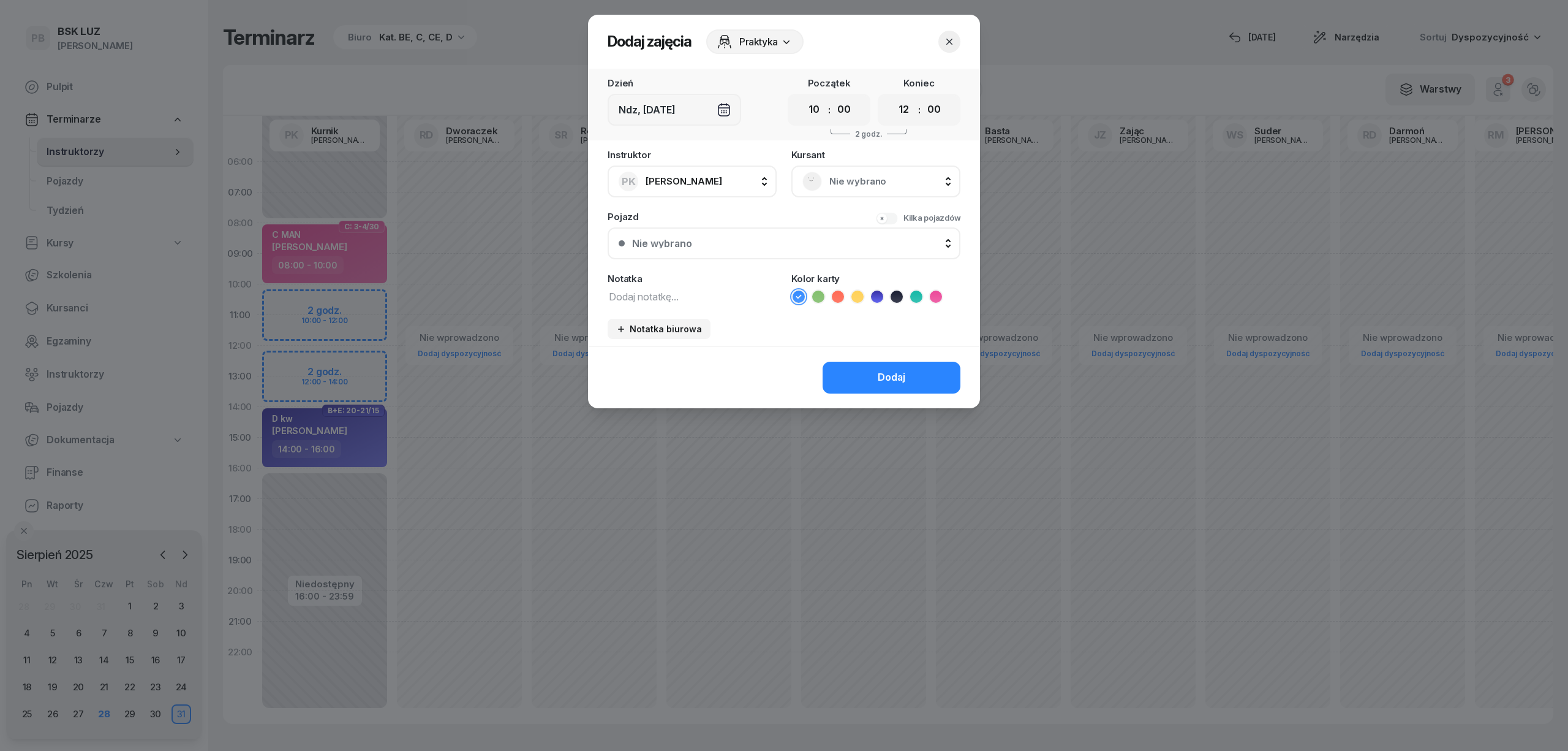
click at [887, 177] on span "Nie wybrano" at bounding box center [889, 181] width 120 height 16
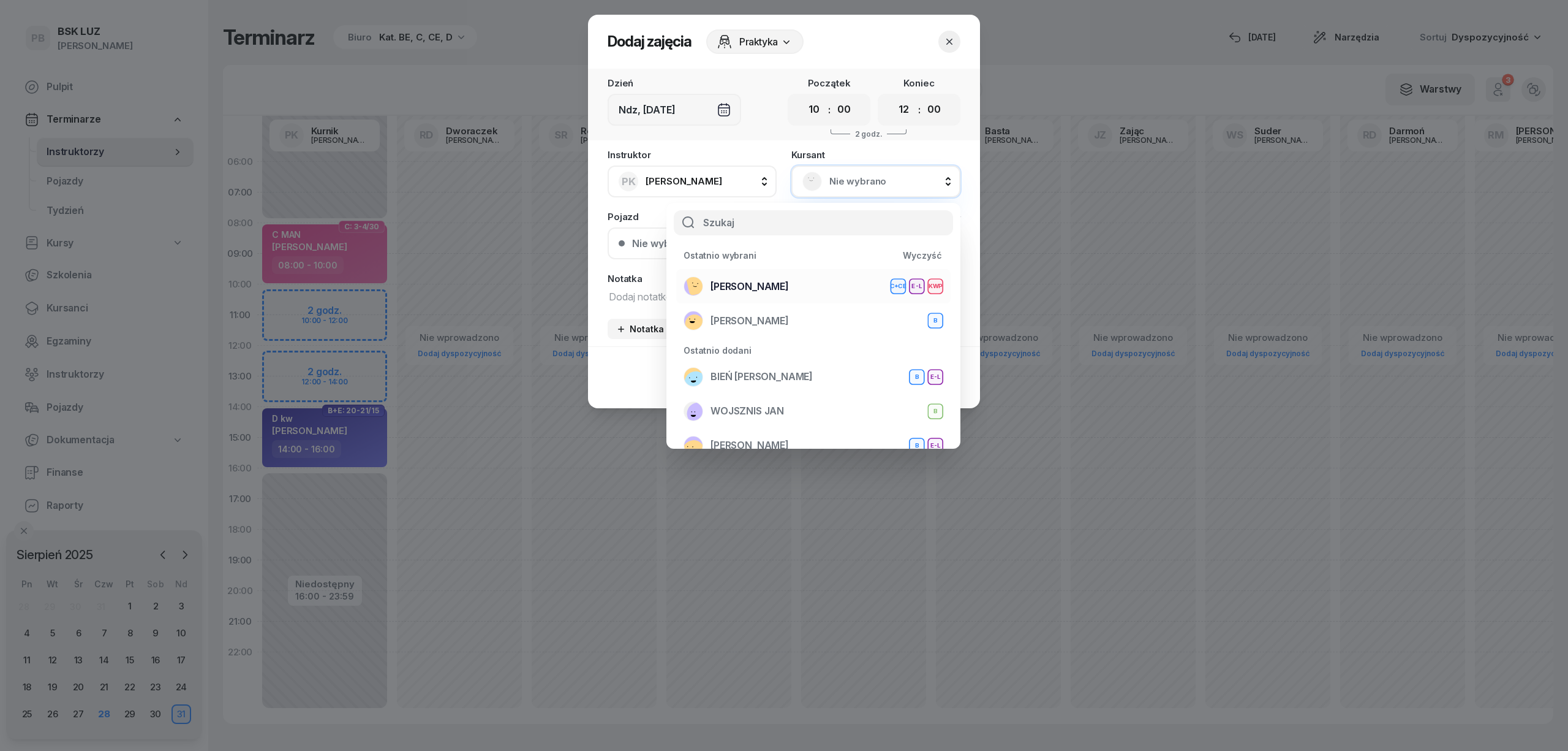
click at [756, 282] on span "[PERSON_NAME]" at bounding box center [750, 287] width 78 height 16
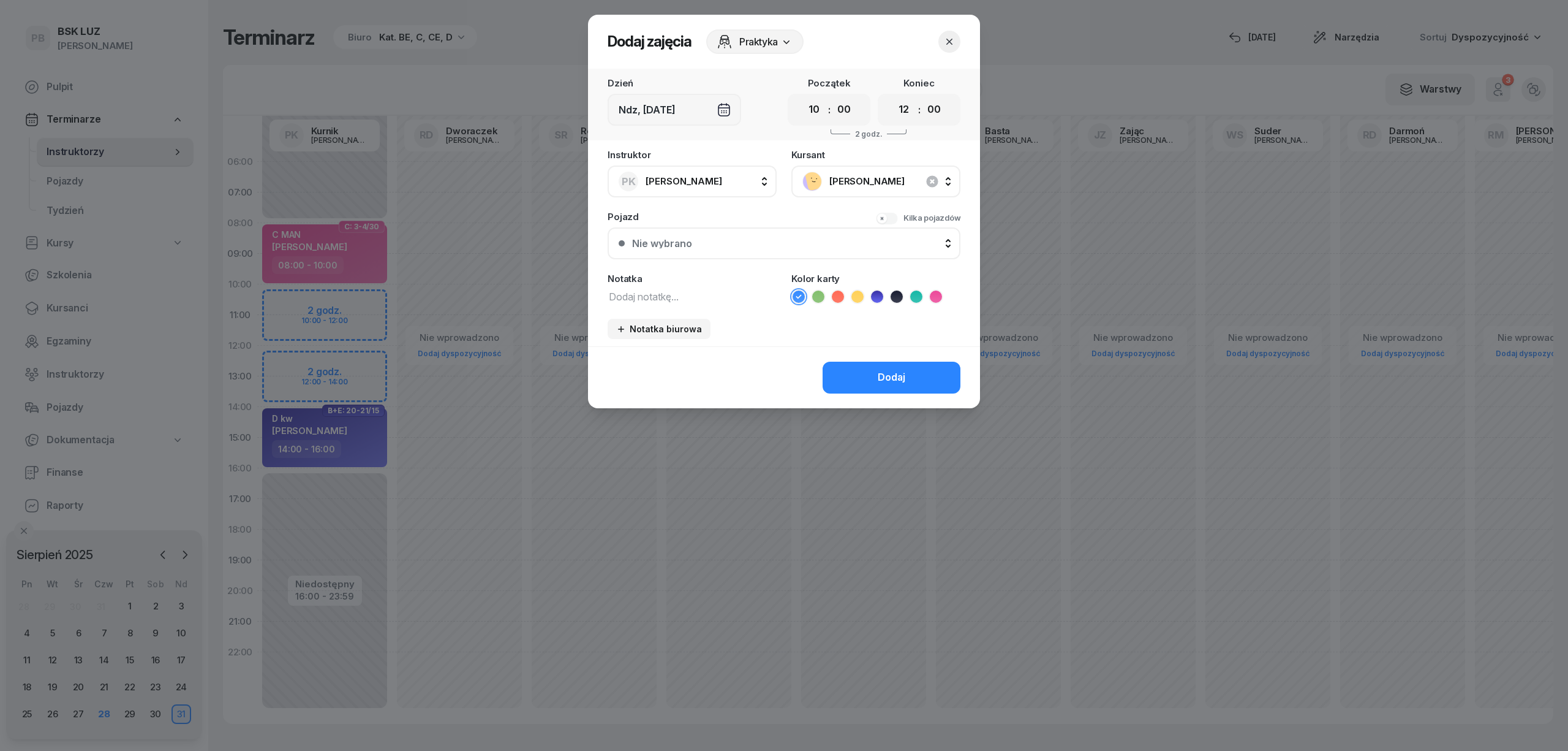
click at [898, 373] on div "Dodaj" at bounding box center [891, 377] width 28 height 16
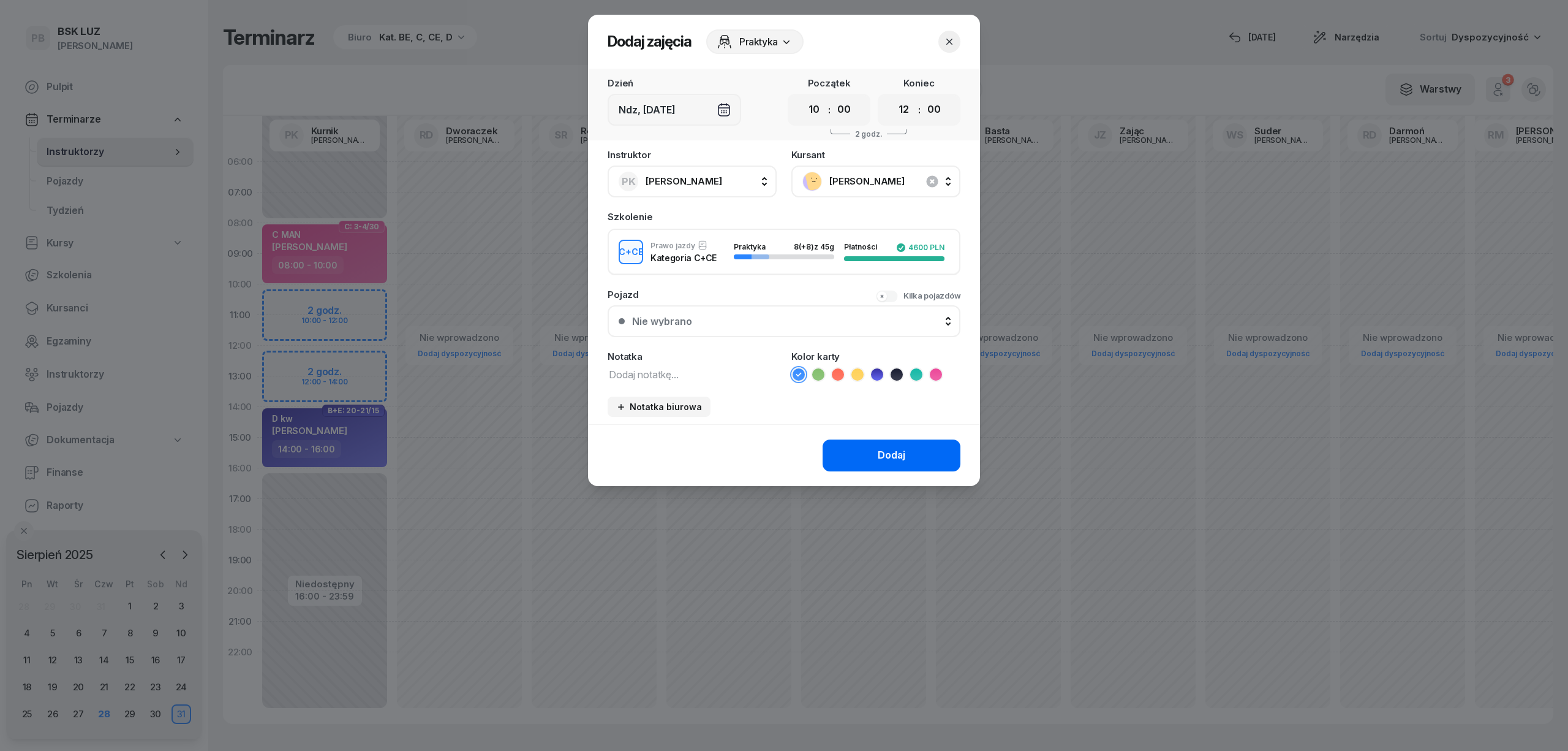
click at [865, 457] on button "Dodaj" at bounding box center [891, 456] width 138 height 32
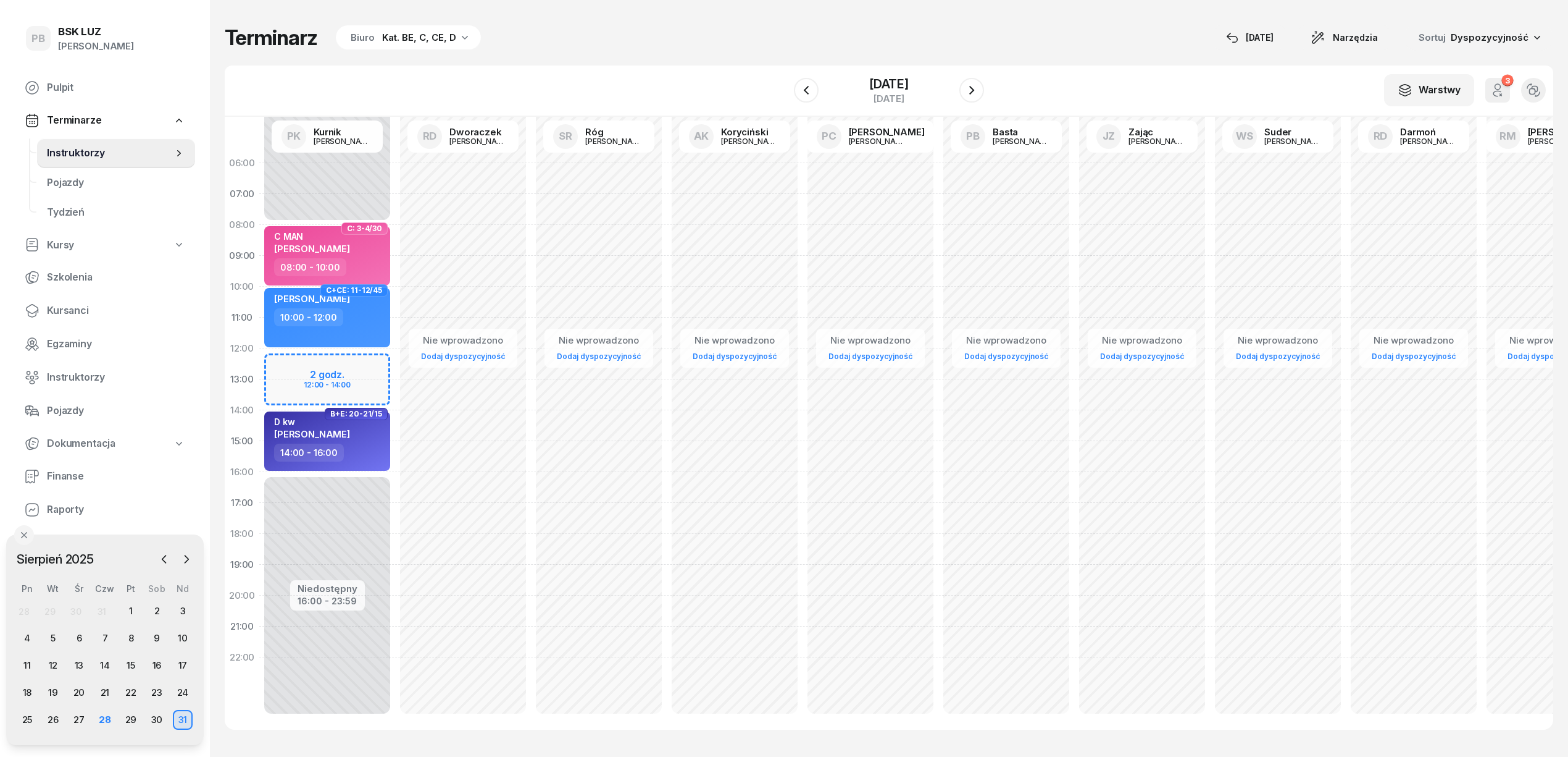
click at [799, 30] on div "Terminarz Biuro Kat. BE, C, CE, D [DATE] Narzędzia Sortuj Dyspozycyjność" at bounding box center [889, 37] width 1329 height 26
click at [815, 33] on div "Terminarz Biuro Kat. BE, C, CE, D [DATE] Narzędzia Sortuj Dyspozycyjność" at bounding box center [889, 37] width 1329 height 26
click at [799, 96] on icon "button" at bounding box center [806, 90] width 15 height 15
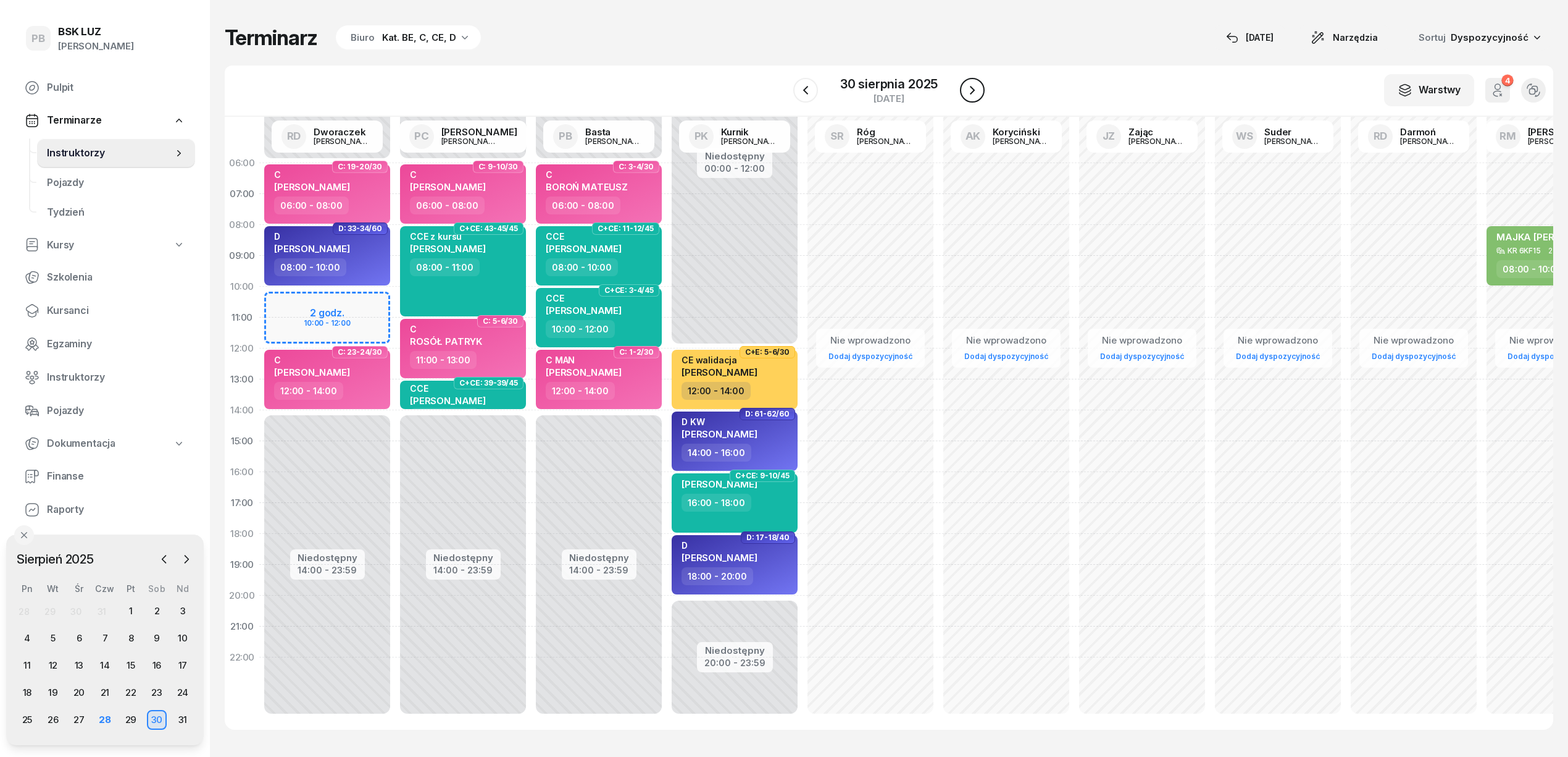
click at [968, 89] on icon "button" at bounding box center [972, 90] width 15 height 15
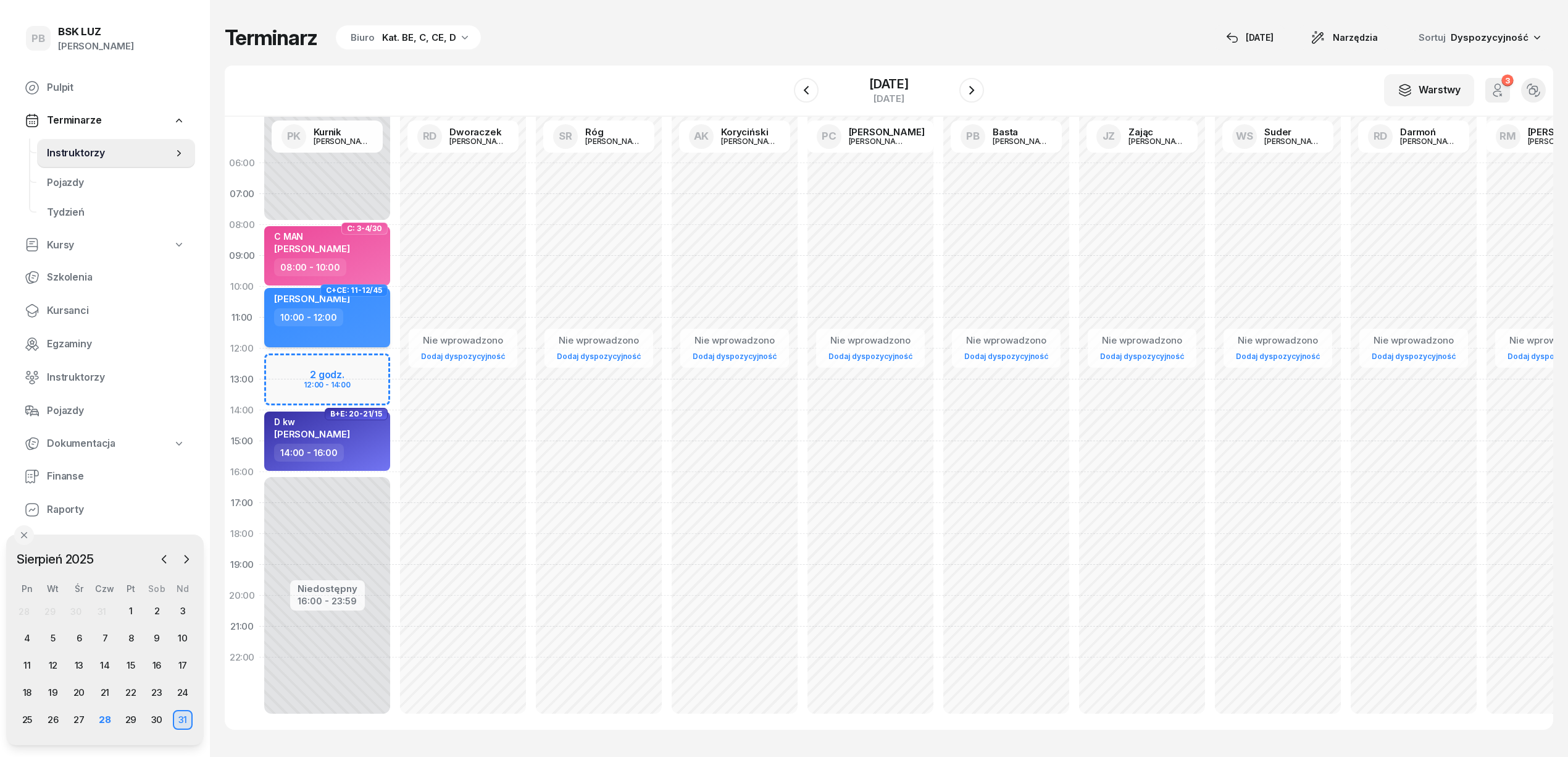
click at [348, 324] on div "10:00 - 12:00" at bounding box center [328, 317] width 109 height 18
select select "10"
select select "12"
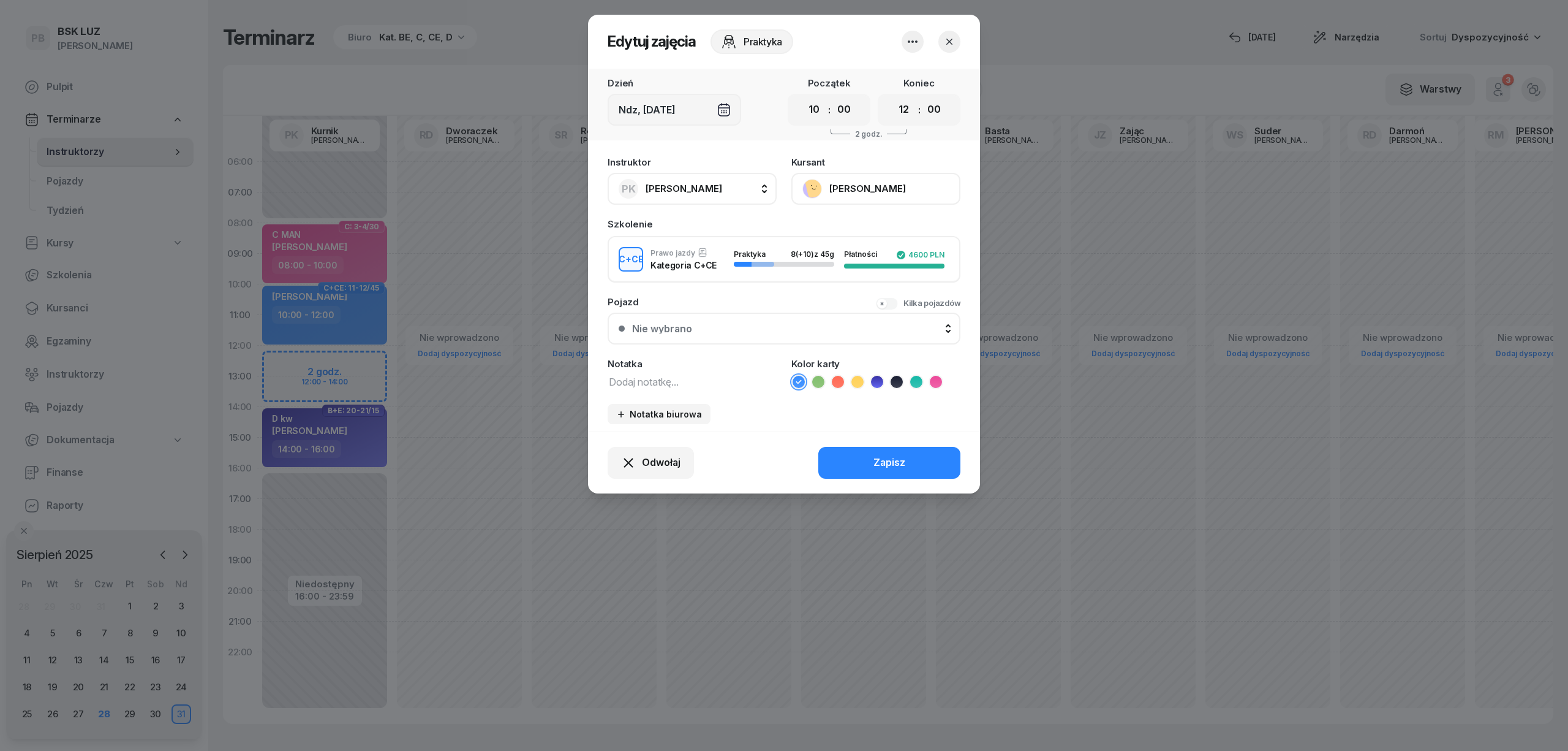
click at [910, 378] on icon at bounding box center [917, 382] width 13 height 13
click at [736, 380] on textarea at bounding box center [692, 381] width 169 height 16
type textarea "CCE"
click at [896, 461] on div "Zapisz" at bounding box center [889, 463] width 32 height 16
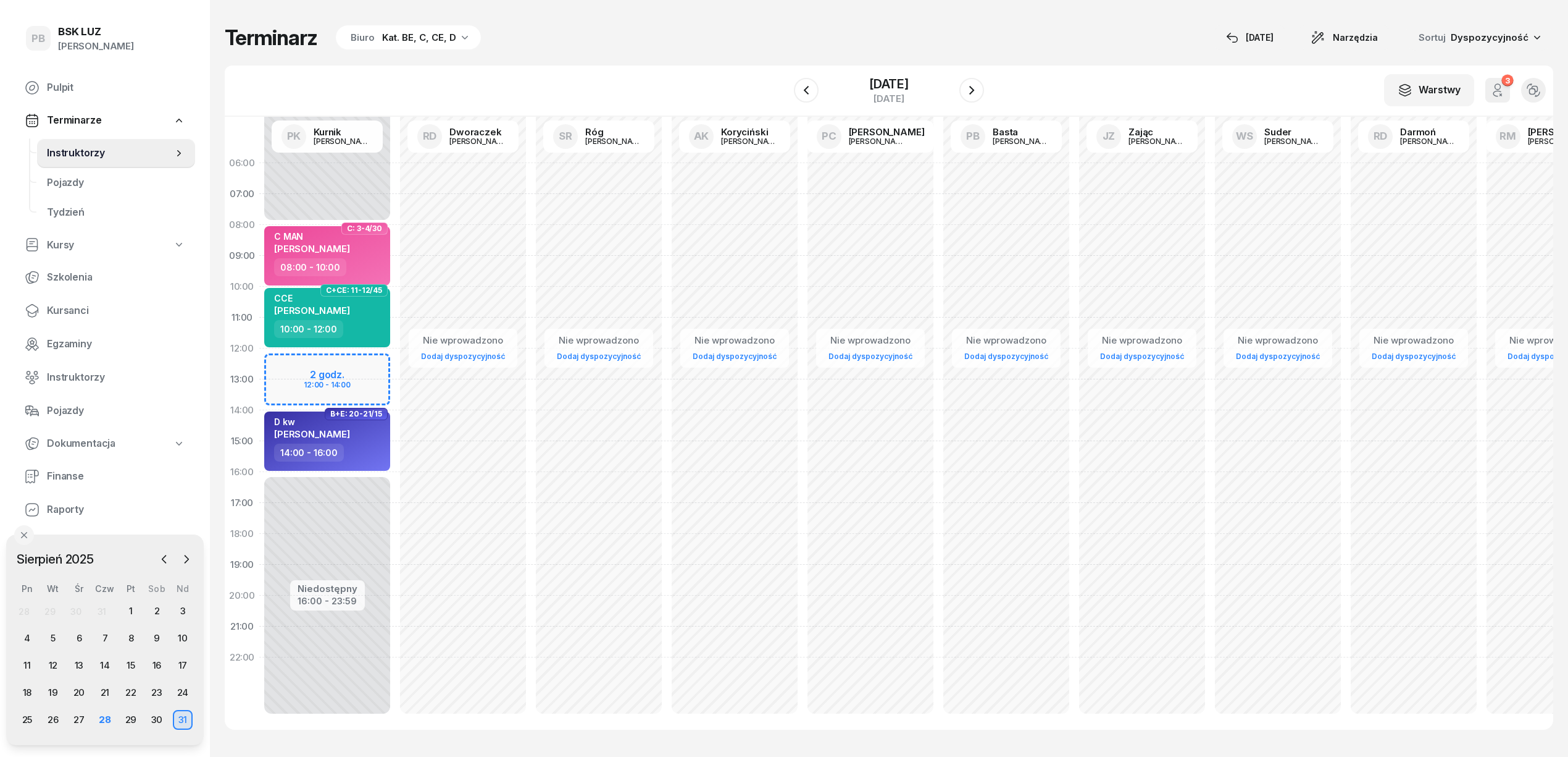
click at [748, 34] on div "Terminarz Biuro Kat. BE, C, CE, D [DATE] Narzędzia Sortuj Dyspozycyjność" at bounding box center [889, 37] width 1329 height 26
click at [707, 33] on div "Terminarz Biuro Kat. BE, C, CE, D [DATE] Narzędzia Sortuj Dyspozycyjność" at bounding box center [889, 37] width 1329 height 26
click at [792, 54] on div "Terminarz Biuro Kat. BE, C, CE, D [DATE] Narzędzia Sortuj Dyspozycyjność W Wybi…" at bounding box center [889, 377] width 1329 height 754
click at [975, 95] on icon "button" at bounding box center [972, 90] width 15 height 15
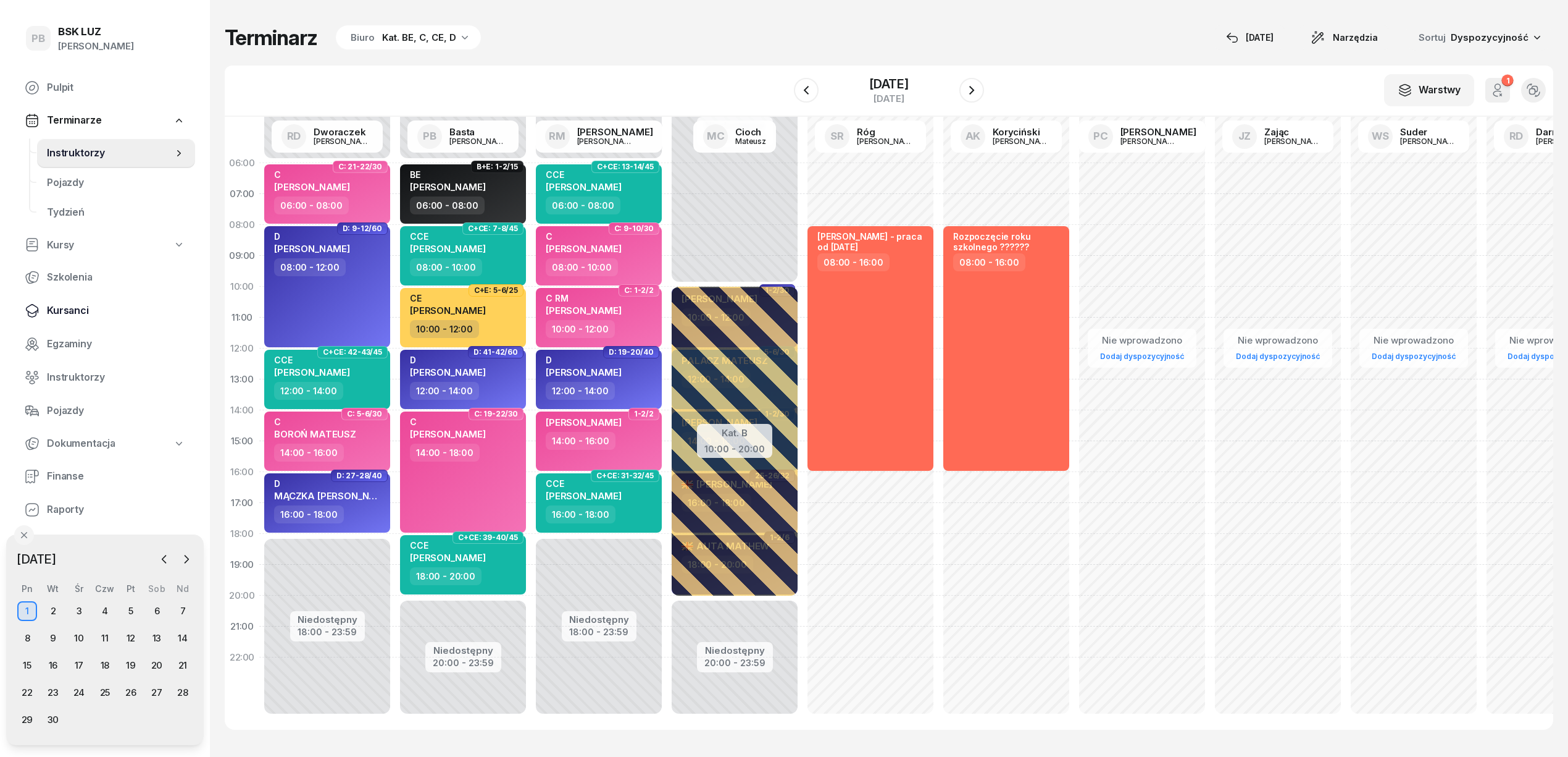
click at [75, 317] on span "Kursanci" at bounding box center [116, 310] width 139 height 16
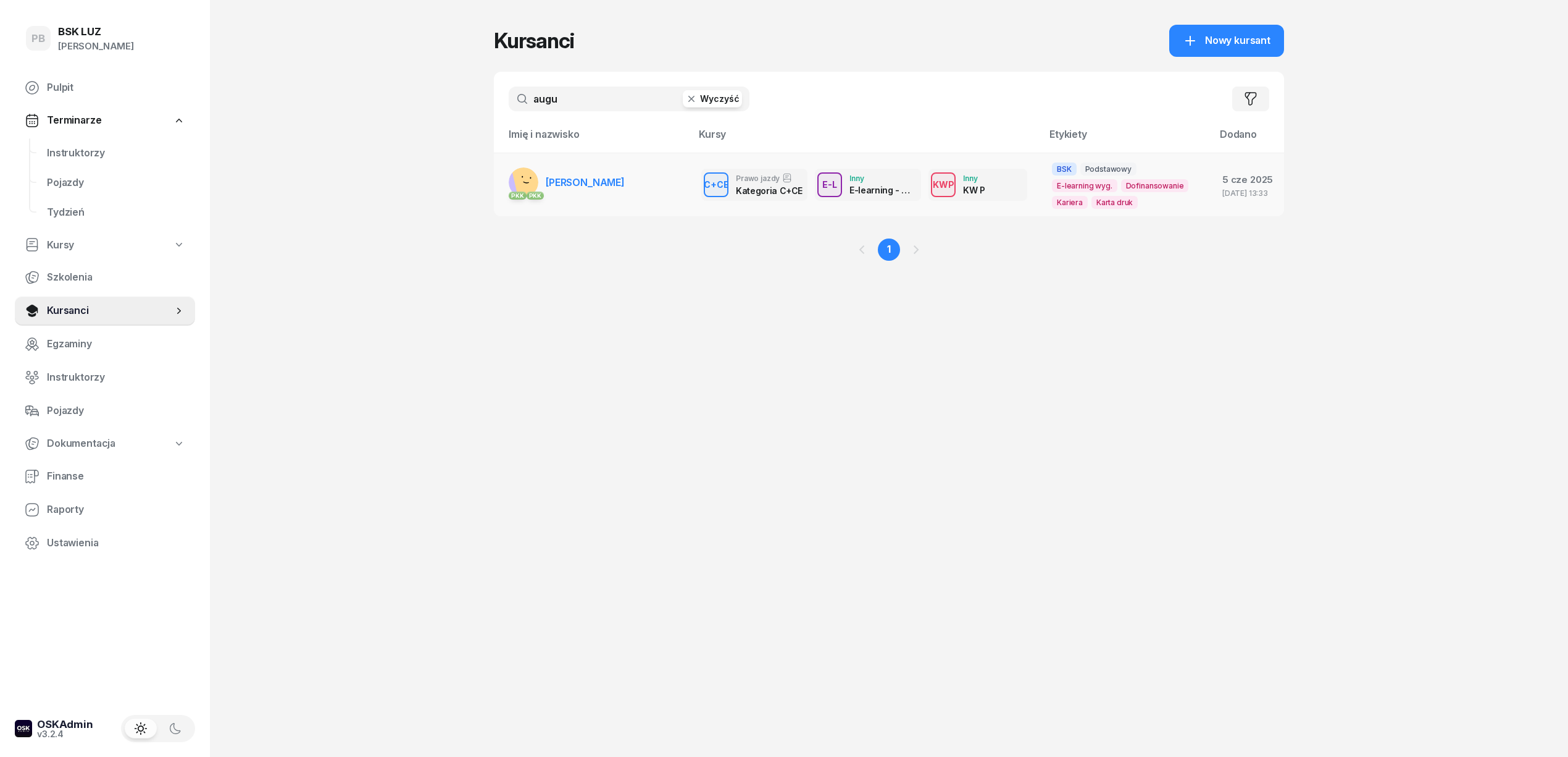
click at [625, 189] on span "[PERSON_NAME]" at bounding box center [585, 182] width 79 height 13
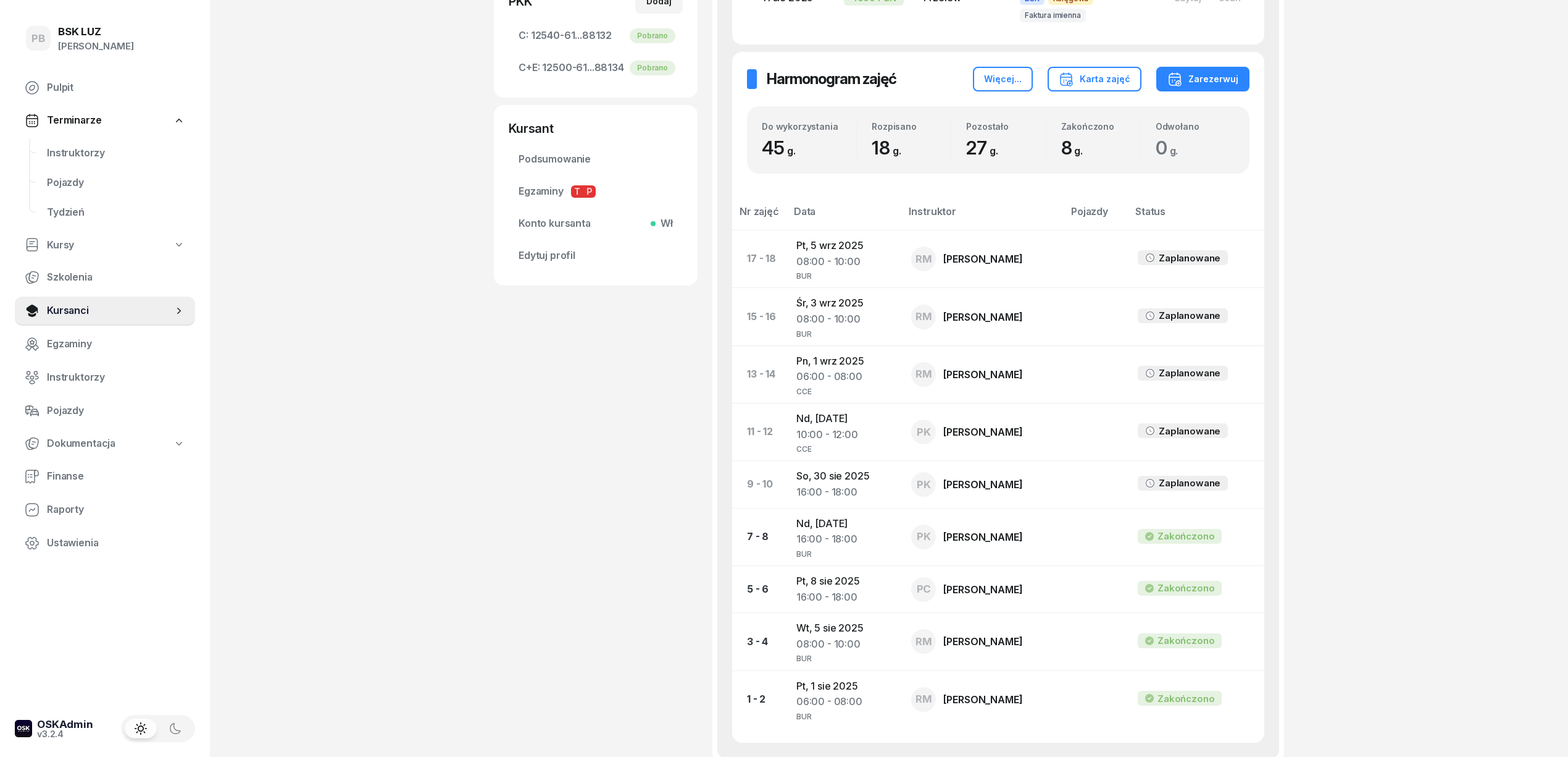
scroll to position [462, 0]
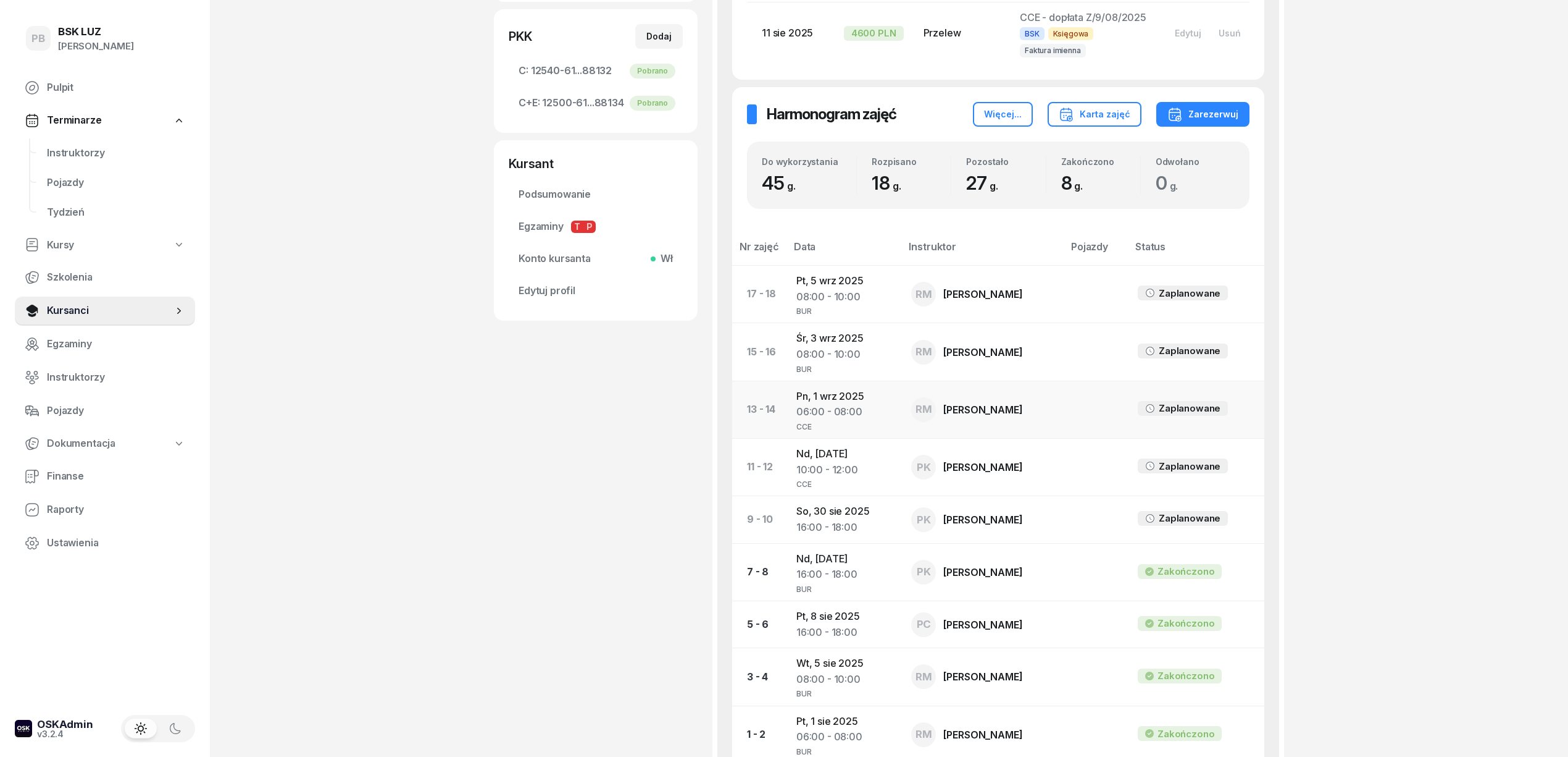
click at [840, 406] on div "06:00 - 08:00" at bounding box center [844, 412] width 96 height 16
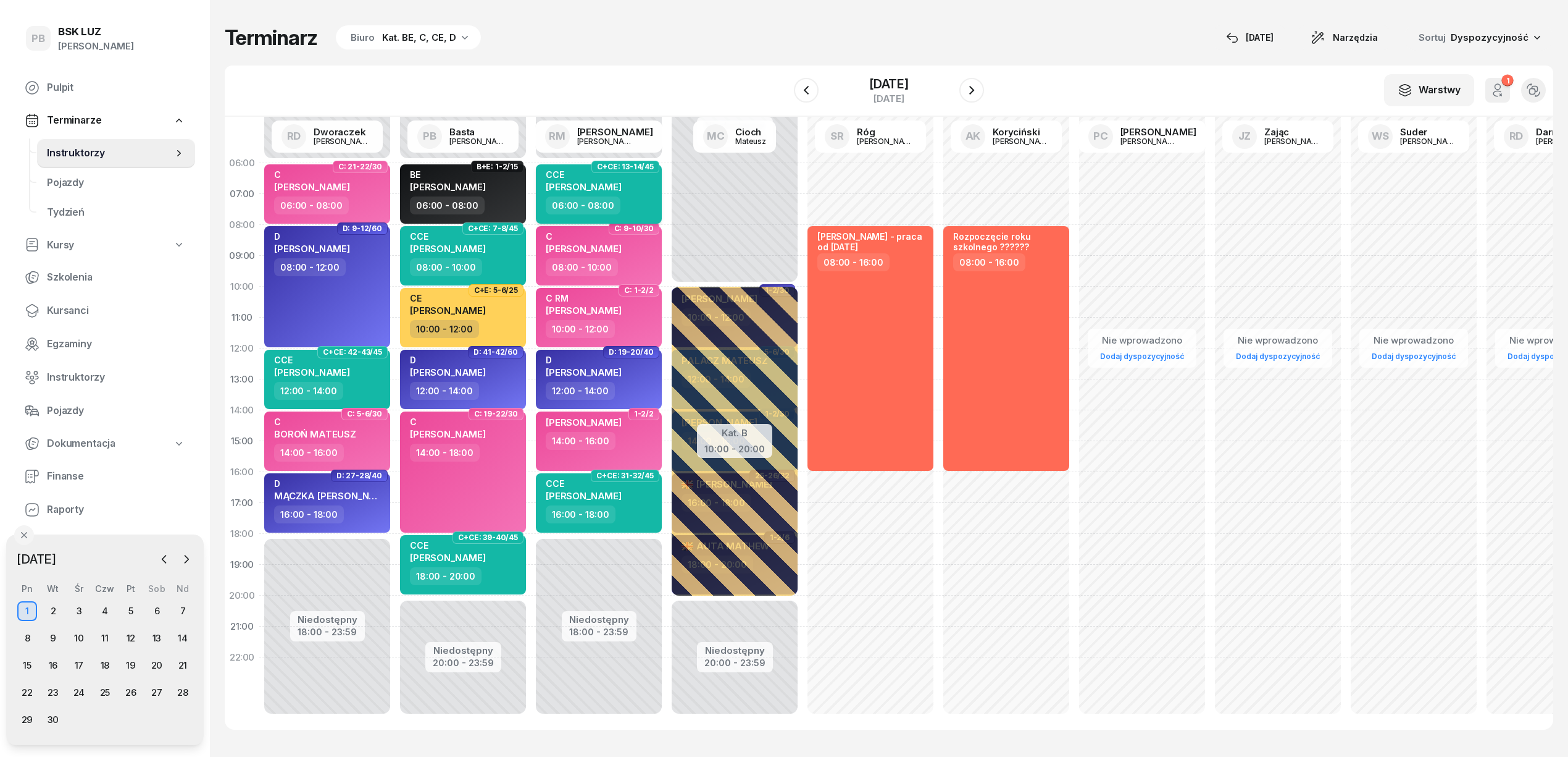
click at [610, 198] on div "06:00 - 08:00" at bounding box center [583, 205] width 75 height 18
select select "06"
select select "08"
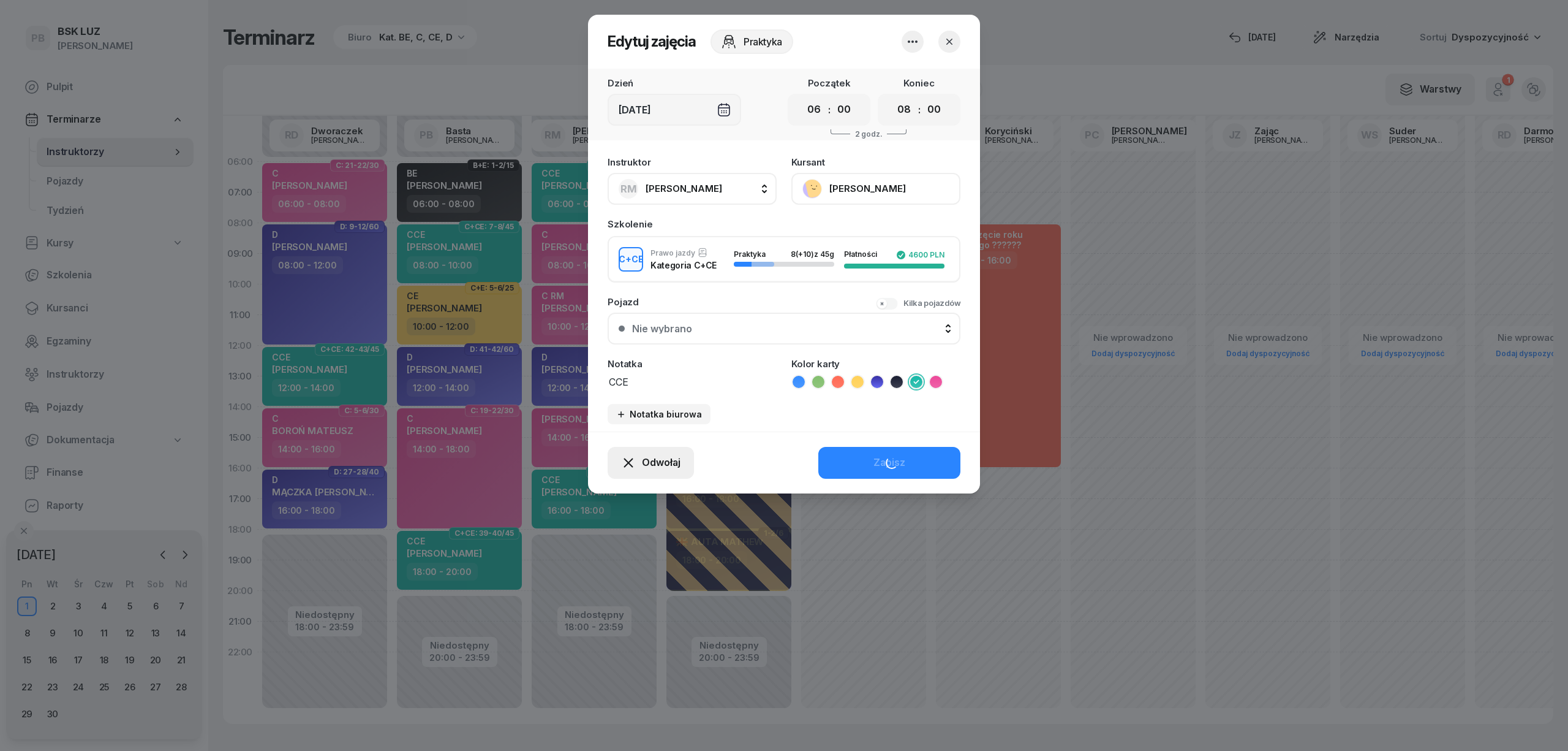
click at [670, 380] on textarea "CCE" at bounding box center [692, 381] width 169 height 16
click at [669, 466] on span "Odwołaj" at bounding box center [661, 463] width 38 height 16
click at [660, 383] on div "Kursant odwołał" at bounding box center [629, 387] width 73 height 16
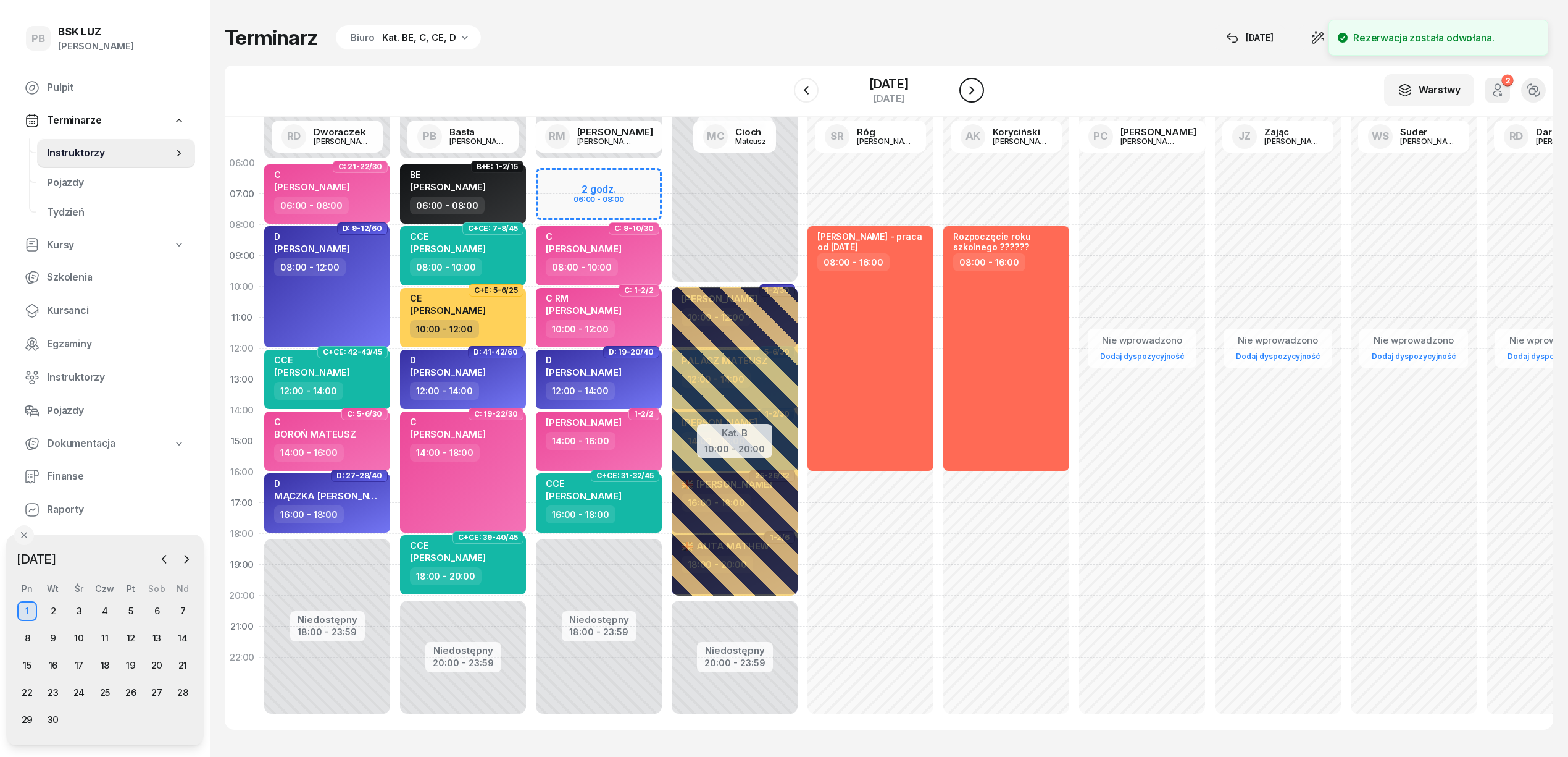
click at [974, 89] on icon "button" at bounding box center [972, 90] width 15 height 15
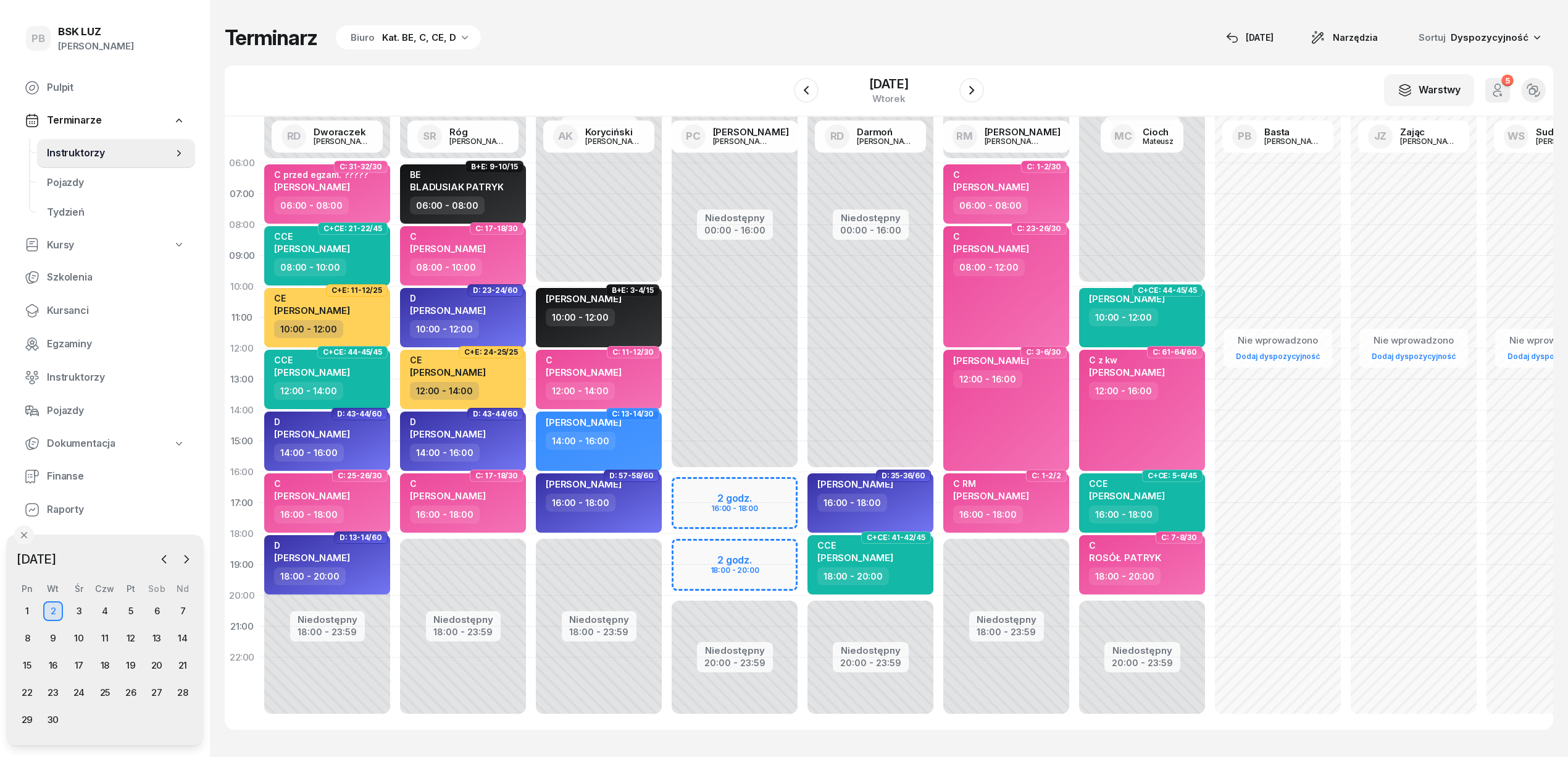
click at [803, 485] on div "Niedostępny 00:00 - 16:00 Niedostępny 20:00 - 23:59 2 godz. 16:00 - 18:00 2 god…" at bounding box center [870, 441] width 136 height 587
select select "16"
select select "18"
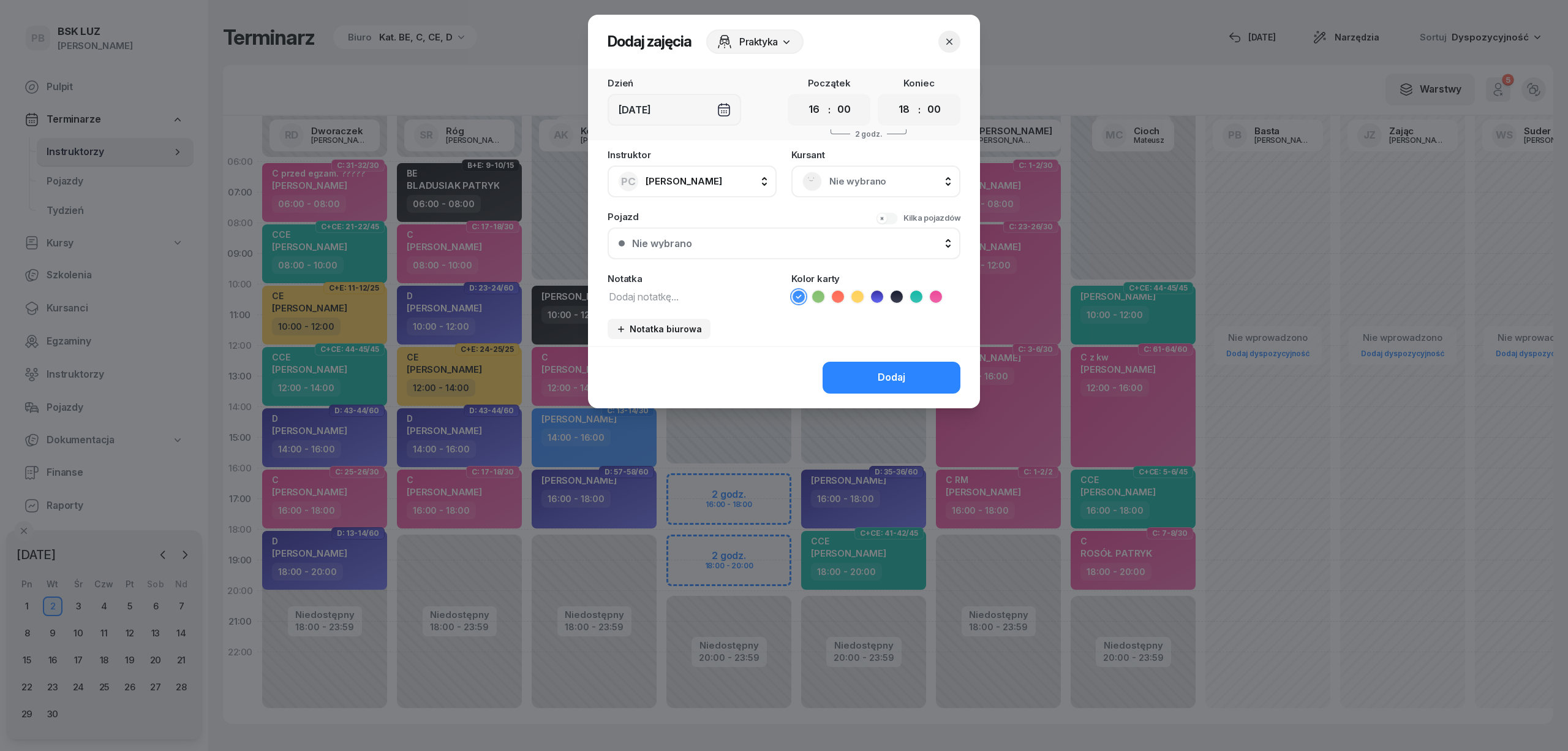
click at [859, 183] on span "Nie wybrano" at bounding box center [889, 181] width 120 height 16
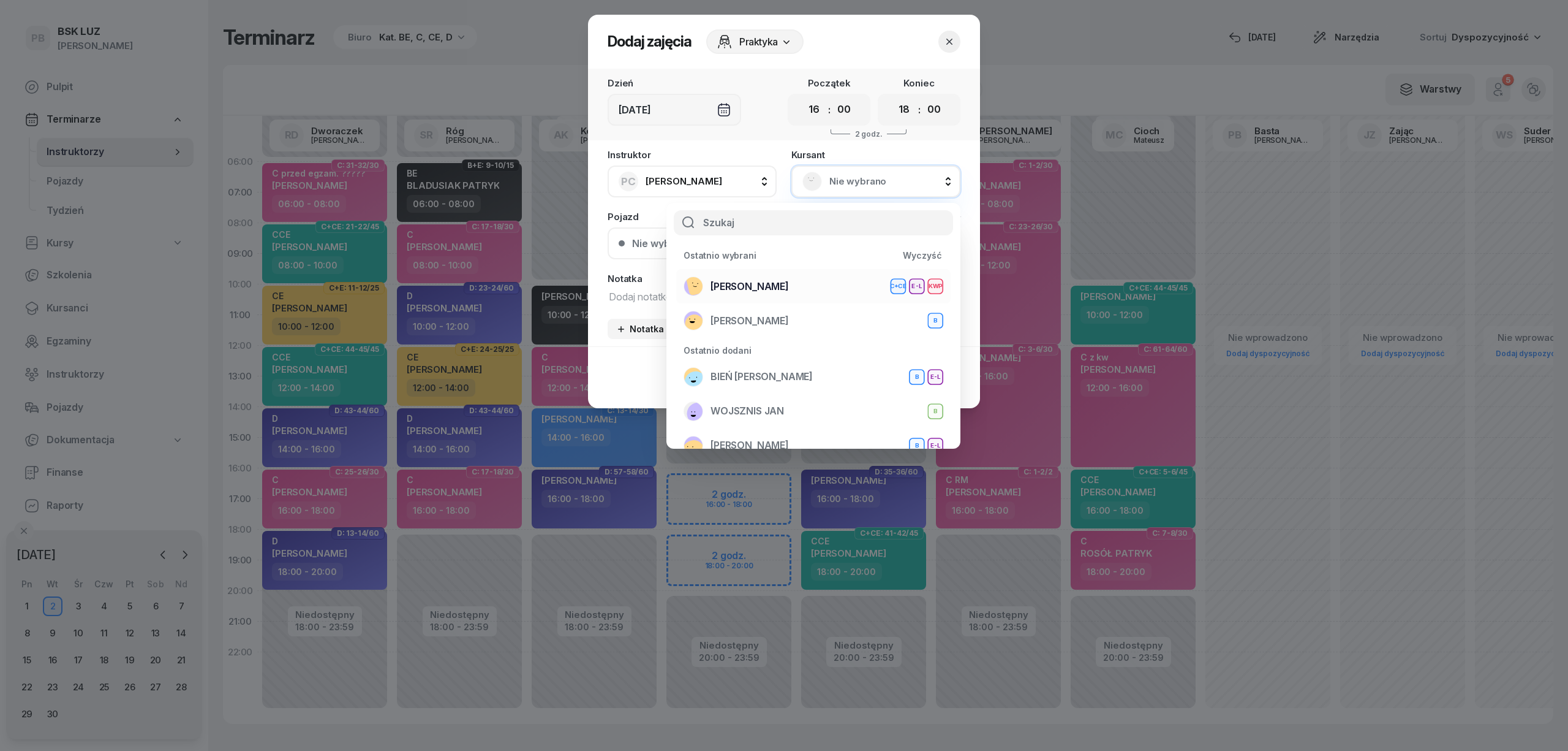
click at [789, 288] on span "[PERSON_NAME]" at bounding box center [750, 287] width 78 height 16
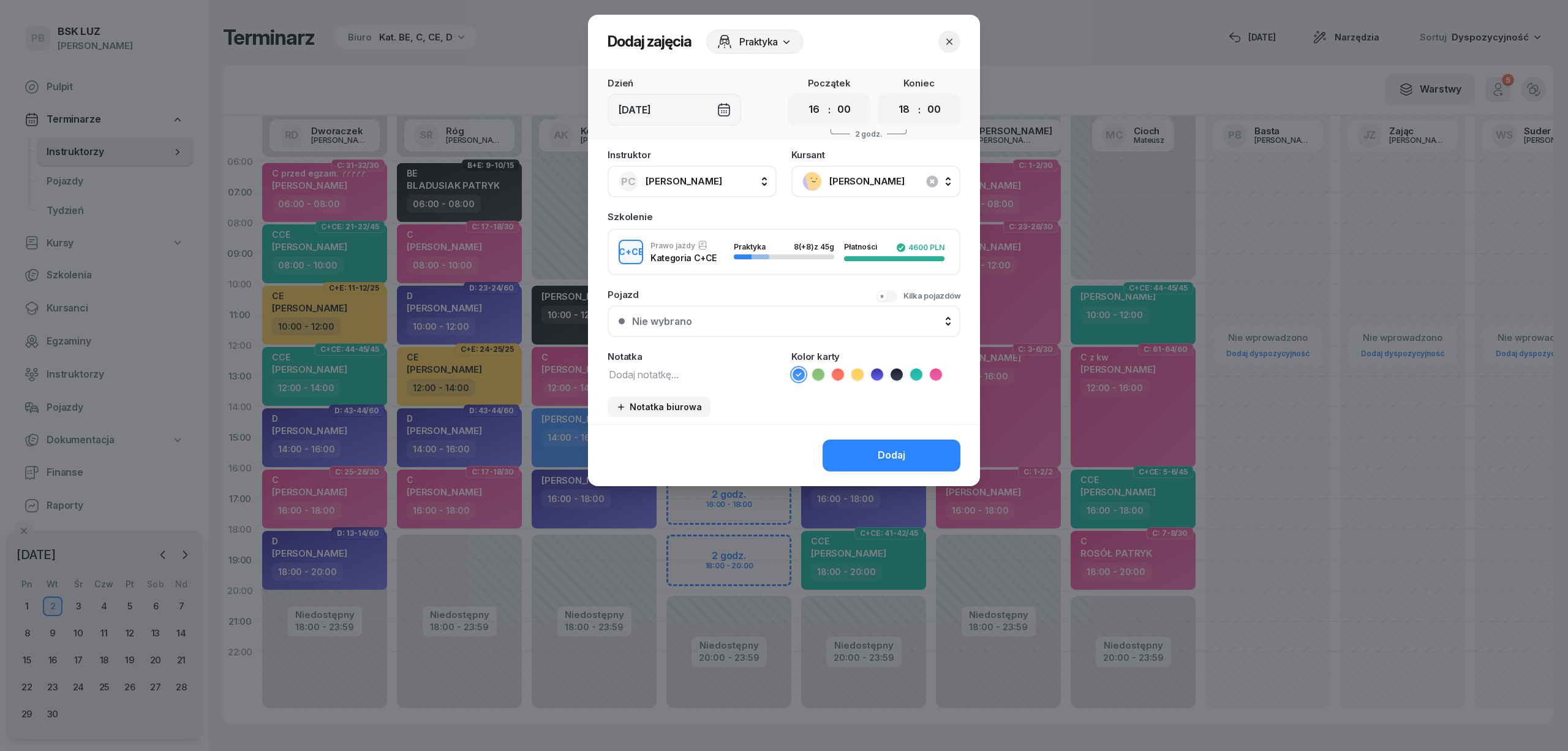
click at [728, 371] on textarea at bounding box center [692, 373] width 169 height 16
type textarea "CCE"
click at [917, 370] on icon at bounding box center [917, 375] width 13 height 13
click at [905, 452] on button "Dodaj" at bounding box center [891, 456] width 138 height 32
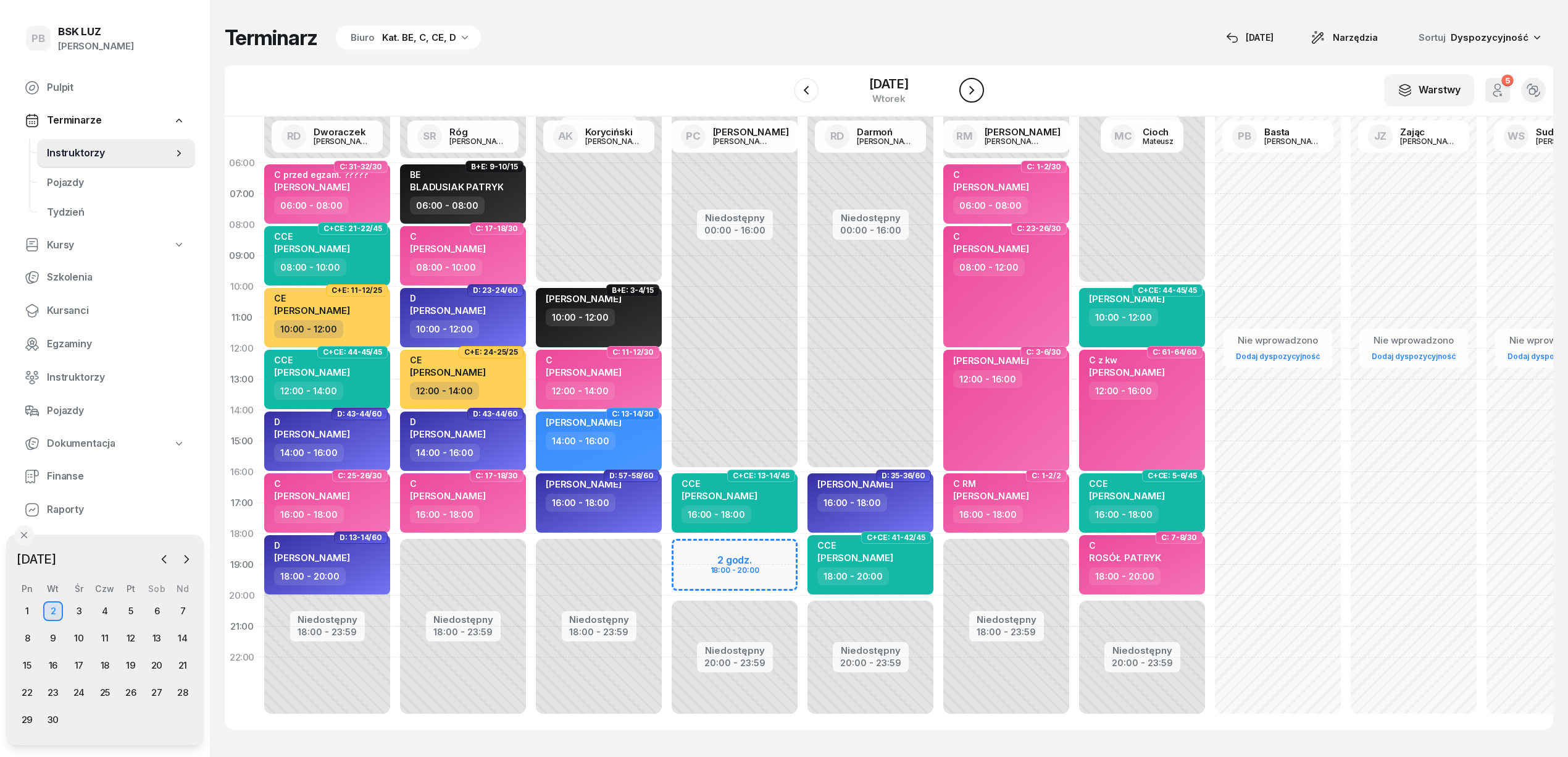
click at [965, 95] on icon "button" at bounding box center [972, 90] width 15 height 15
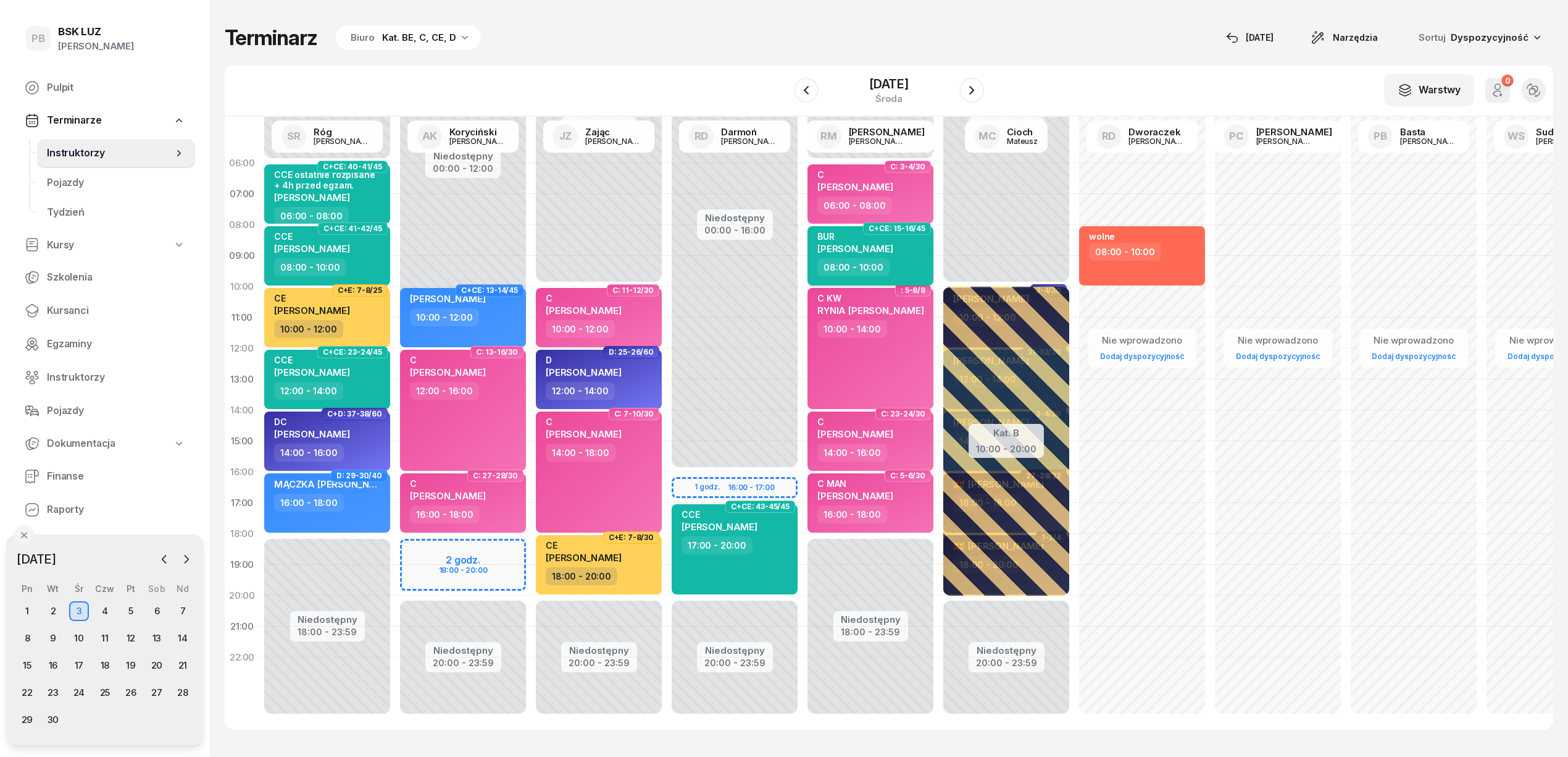
click at [925, 267] on div "08:00 - 10:00" at bounding box center [872, 267] width 109 height 18
select select "08"
select select "10"
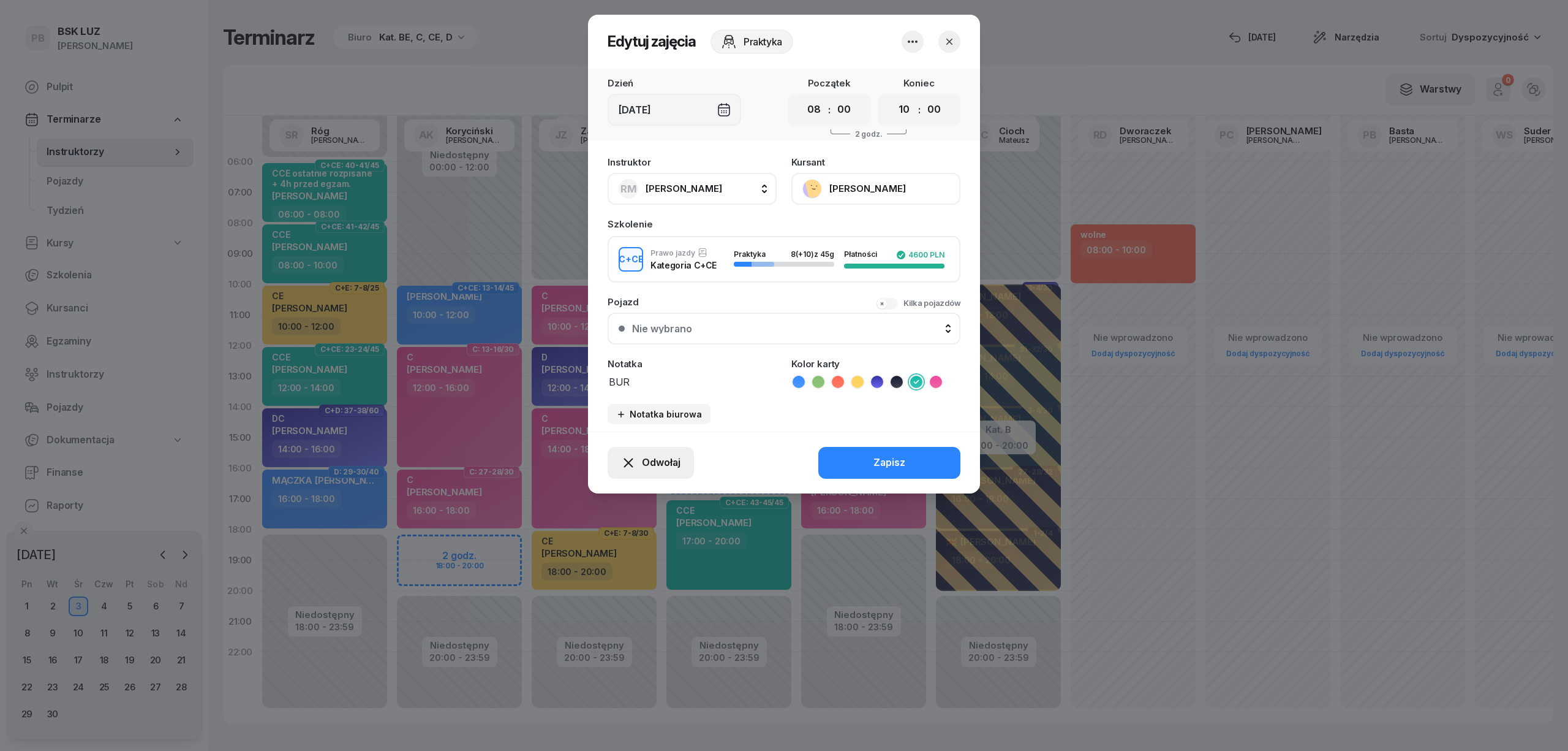
click at [677, 461] on span "Odwołaj" at bounding box center [661, 463] width 38 height 16
click at [665, 392] on link "Kursant odwołał" at bounding box center [644, 388] width 162 height 31
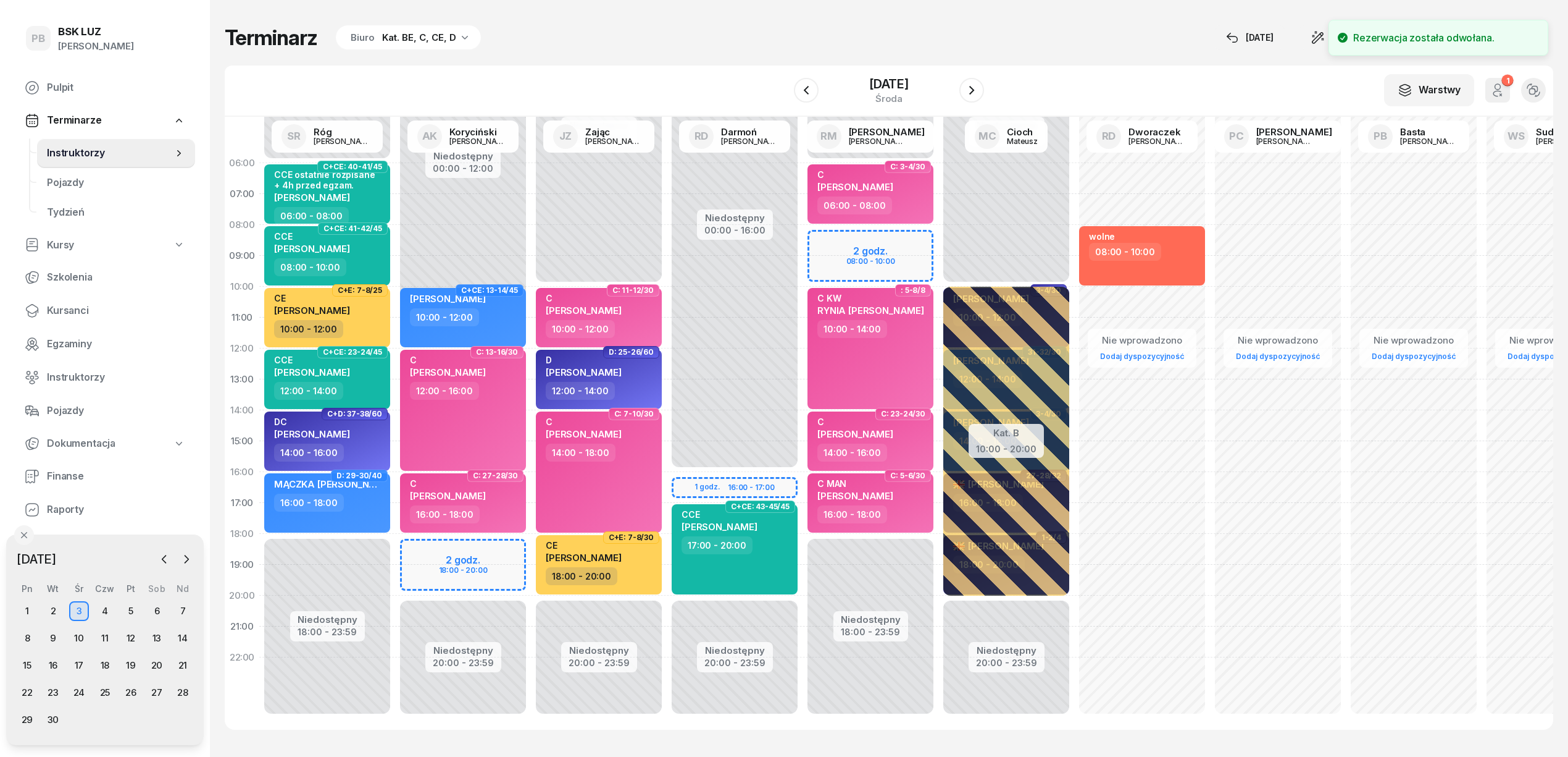
click at [531, 552] on div "Niedostępny 00:00 - 12:00 Niedostępny 20:00 - 23:59 2 godz. 18:00 - 20:00 C+CE:…" at bounding box center [598, 441] width 136 height 587
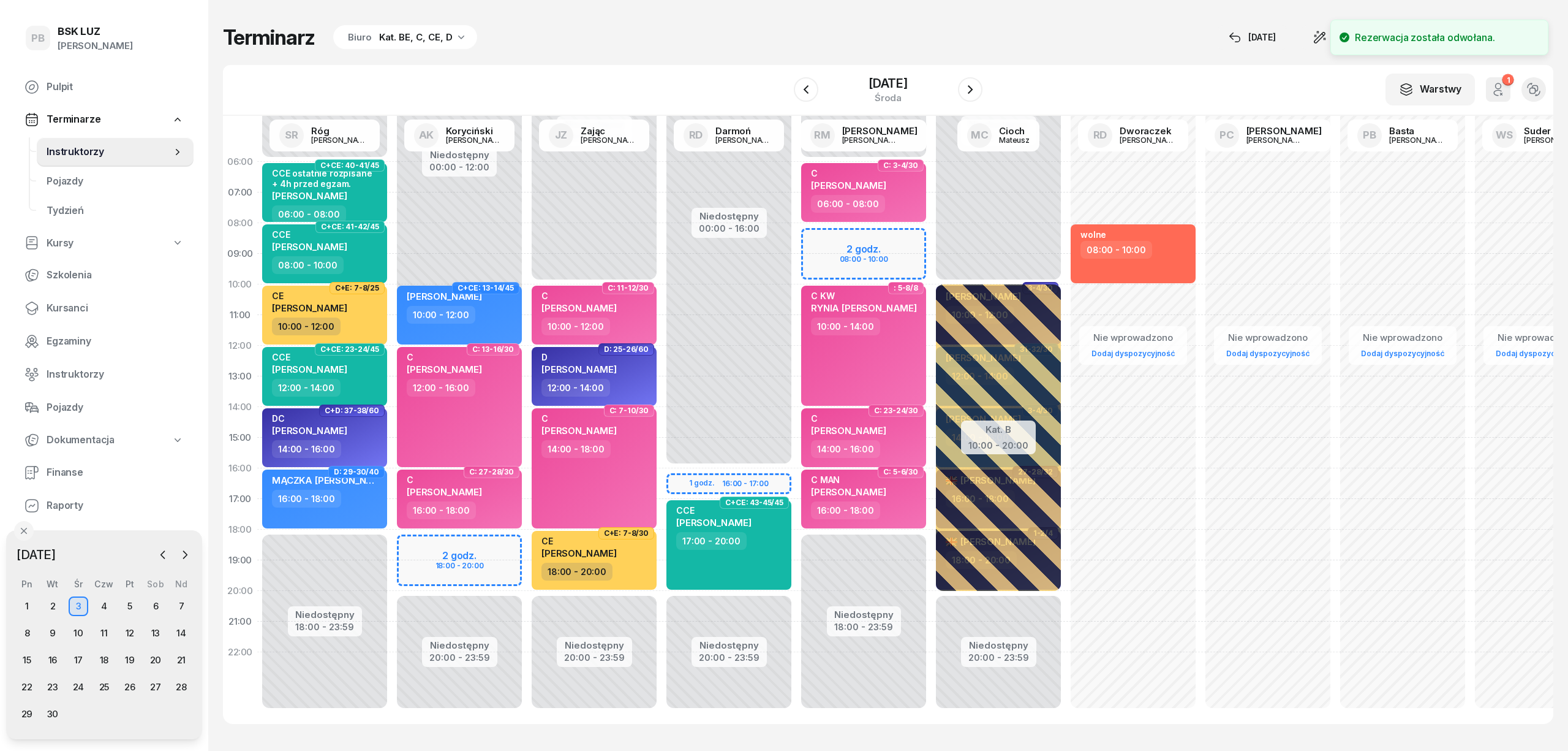
select select "18"
select select "20"
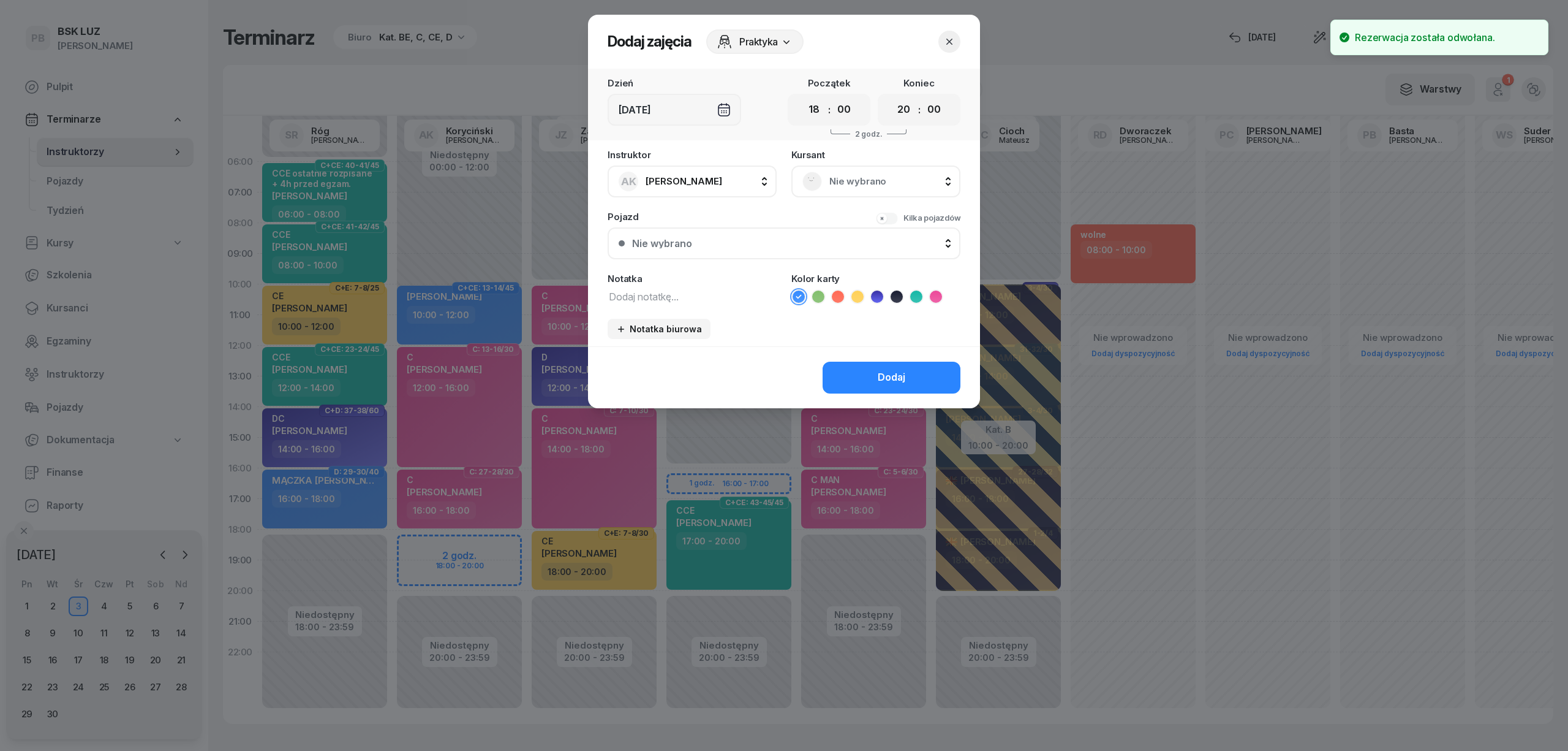
click at [855, 179] on span "Nie wybrano" at bounding box center [889, 181] width 120 height 16
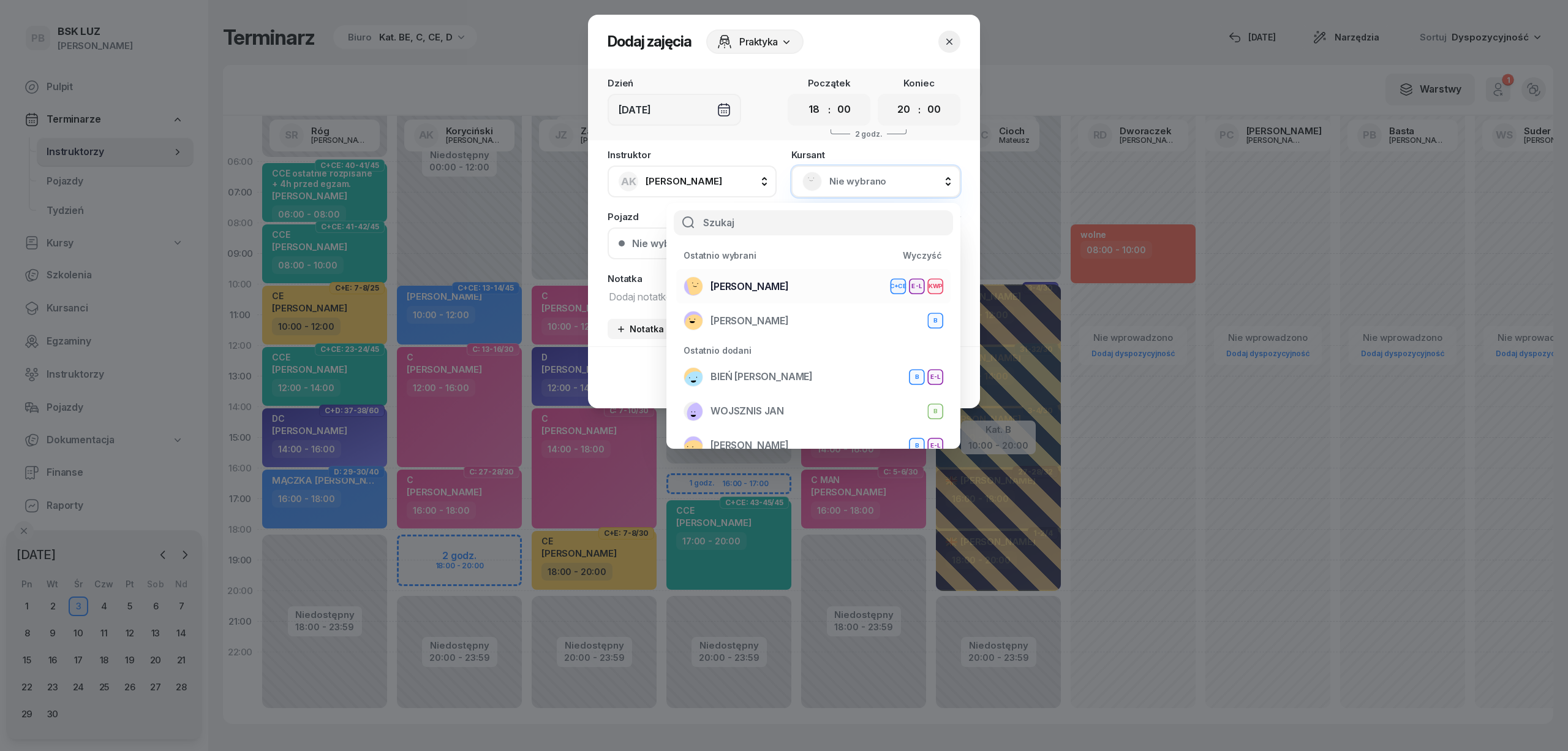
click at [789, 280] on span "[PERSON_NAME]" at bounding box center [750, 287] width 78 height 16
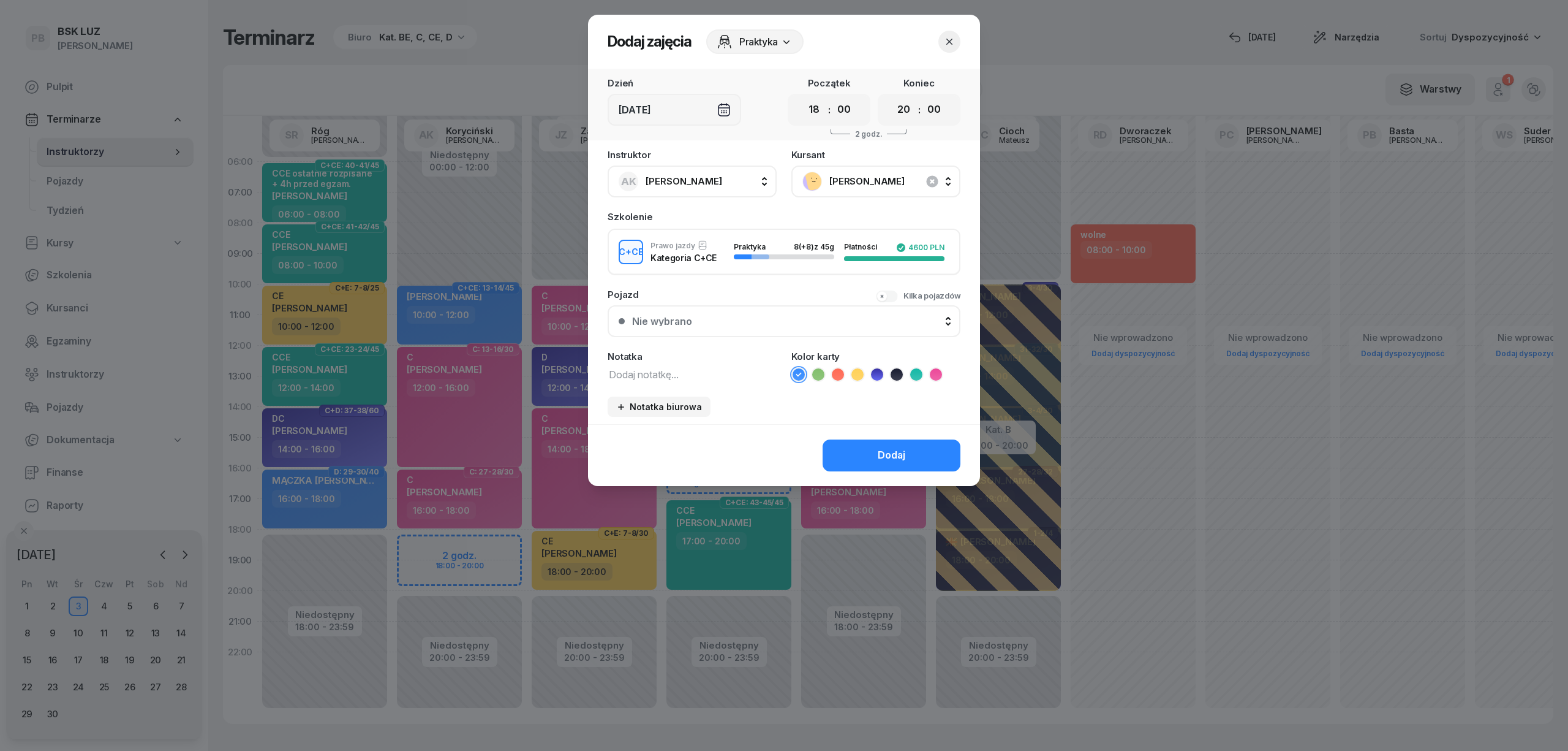
click at [917, 373] on icon at bounding box center [917, 375] width 13 height 13
click at [701, 375] on textarea at bounding box center [692, 373] width 169 height 16
drag, startPoint x: 638, startPoint y: 376, endPoint x: 581, endPoint y: 368, distance: 57.6
click at [581, 368] on div "Dodaj zajęcia Praktyka Dzień [DATE] Początek 00 01 02 03 04 05 06 07 08 09 10 1…" at bounding box center [784, 376] width 1568 height 751
type textarea "CCE"
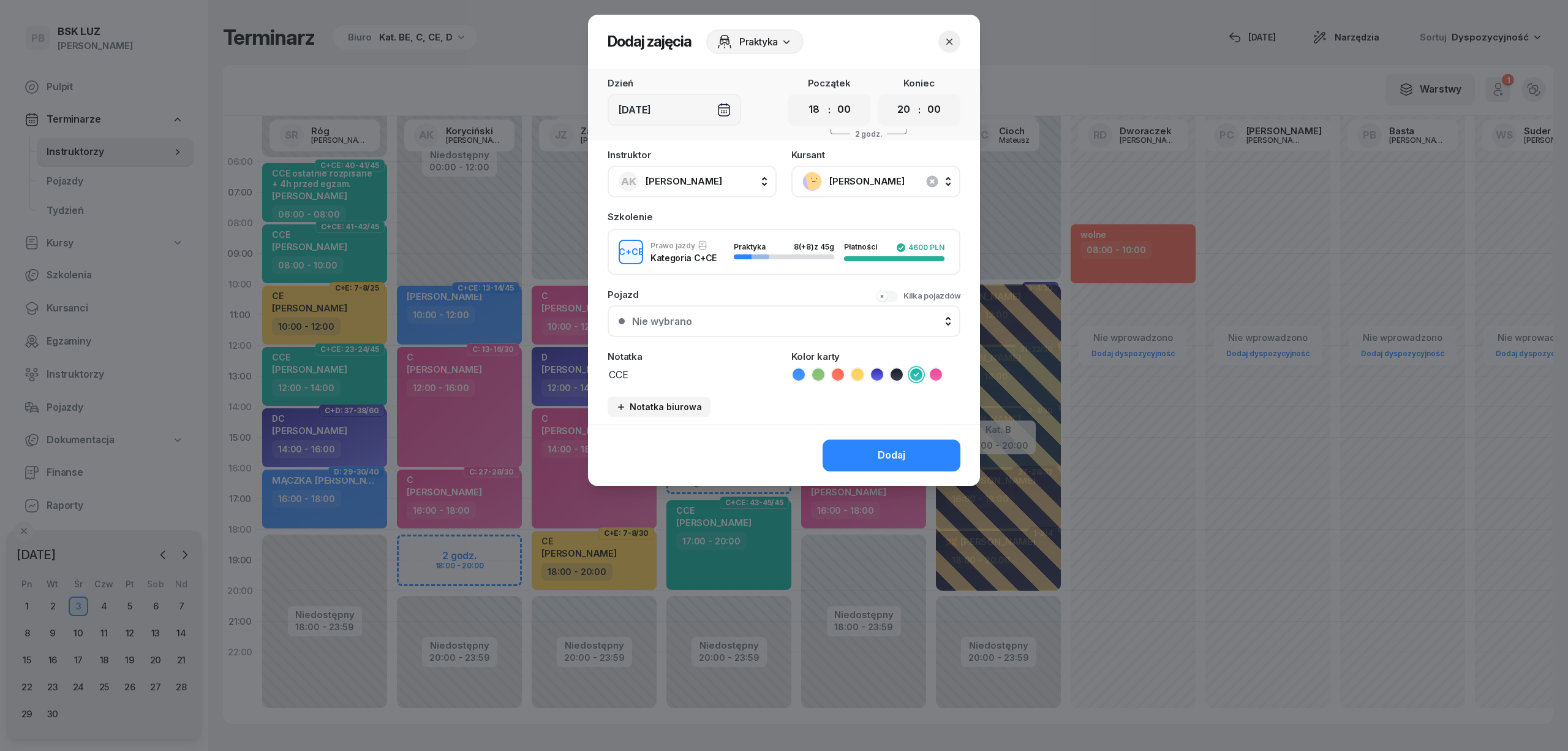
click at [841, 440] on button "Dodaj" at bounding box center [891, 456] width 138 height 32
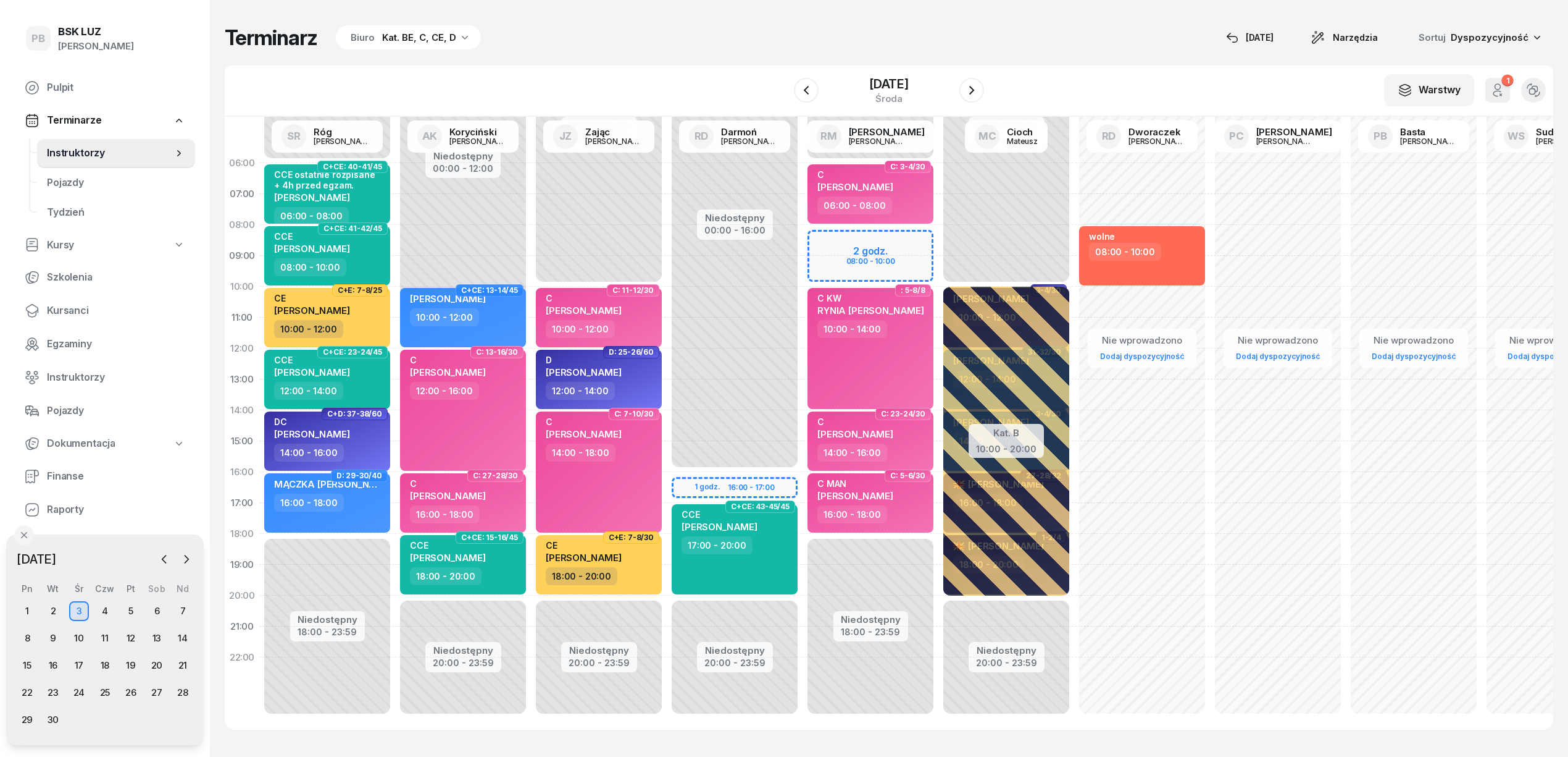
click at [986, 95] on div "W Wybierz AK [PERSON_NAME] BP [PERSON_NAME] DP [PERSON_NAME] GS [PERSON_NAME] I…" at bounding box center [889, 91] width 1329 height 51
click at [973, 89] on icon "button" at bounding box center [972, 90] width 5 height 8
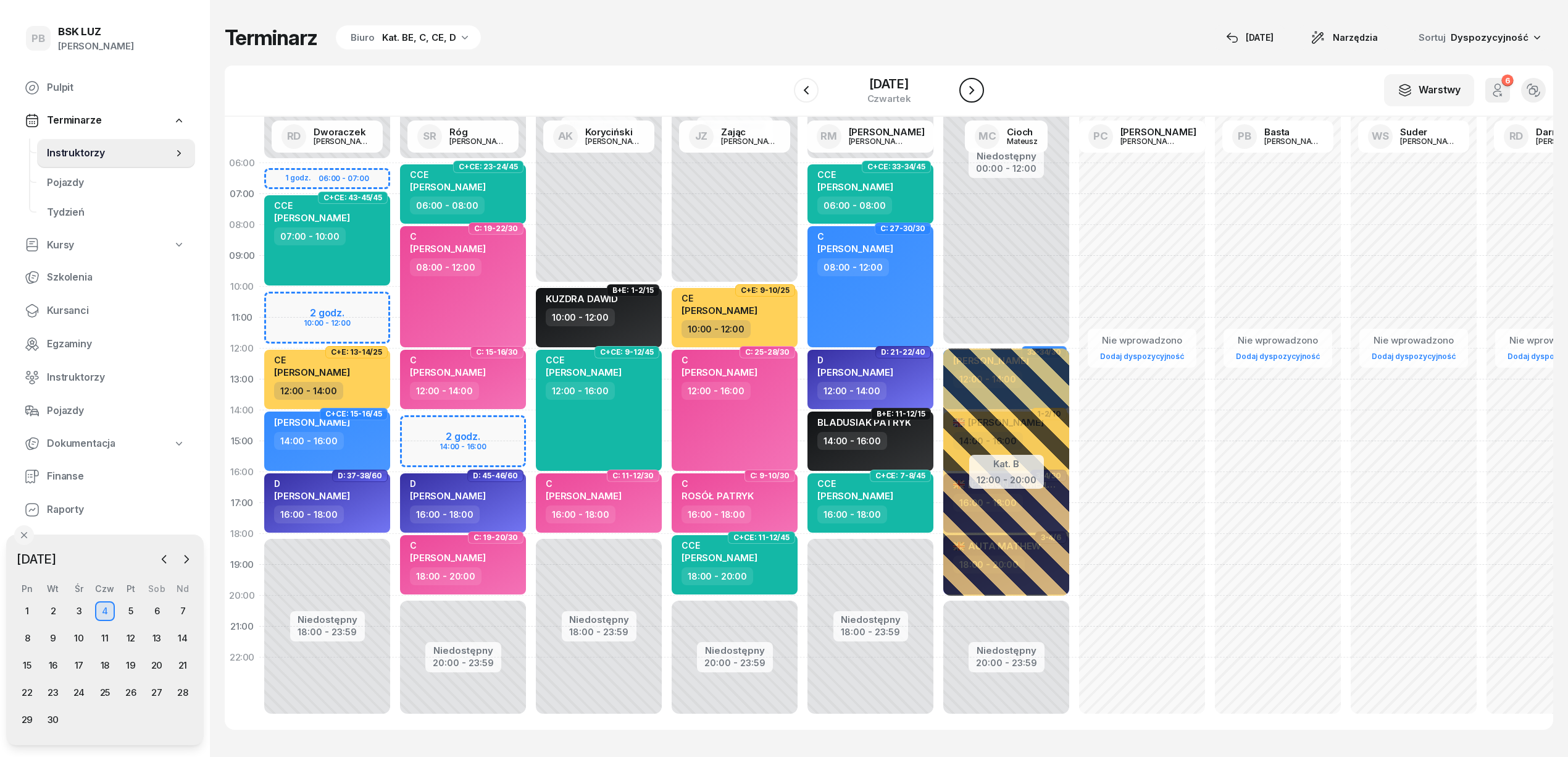
click at [973, 89] on icon "button" at bounding box center [972, 90] width 5 height 8
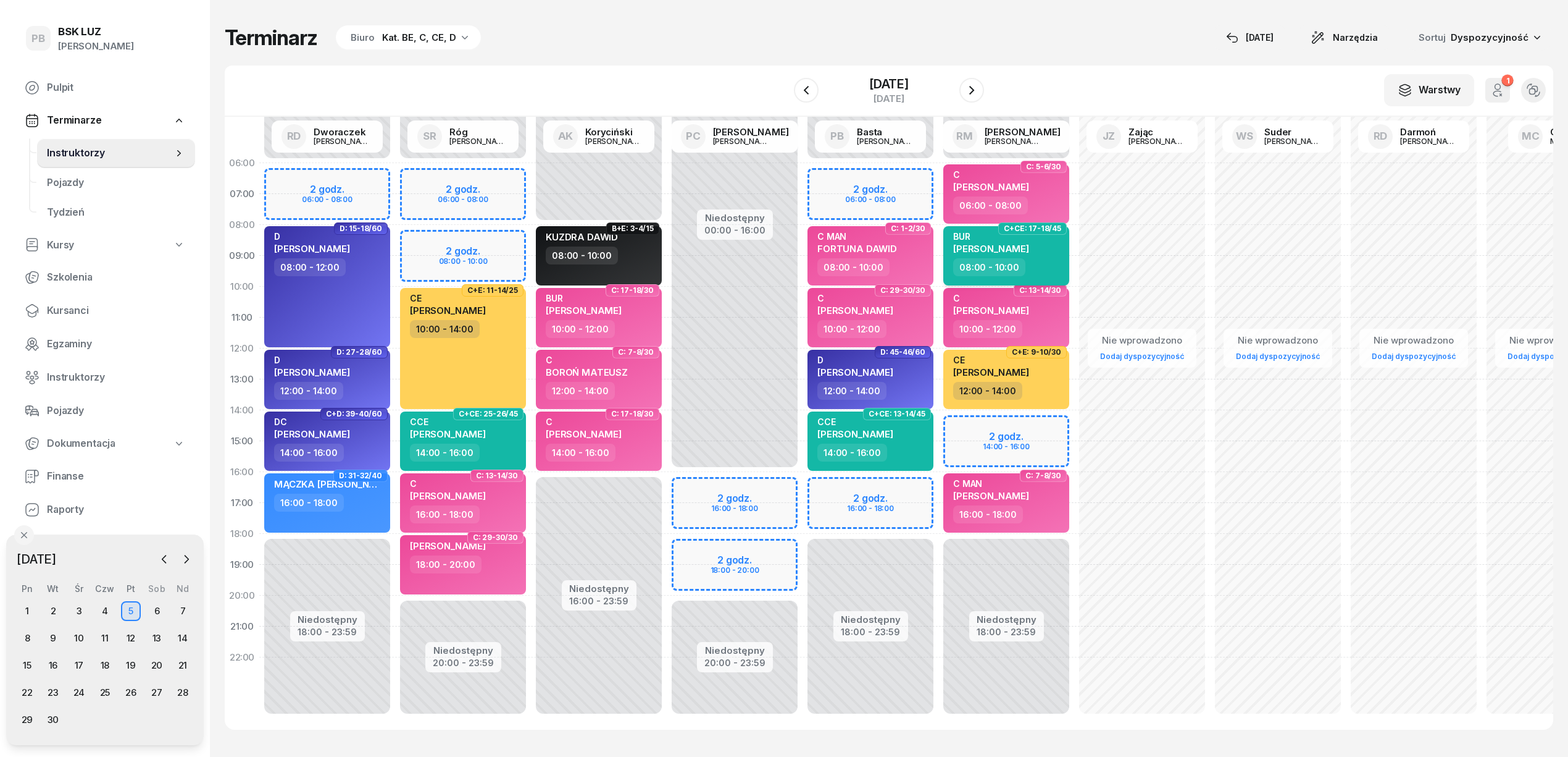
click at [1029, 252] on span "[PERSON_NAME]" at bounding box center [991, 248] width 76 height 12
click at [1046, 263] on div "08:00 - 10:00" at bounding box center [1008, 267] width 109 height 18
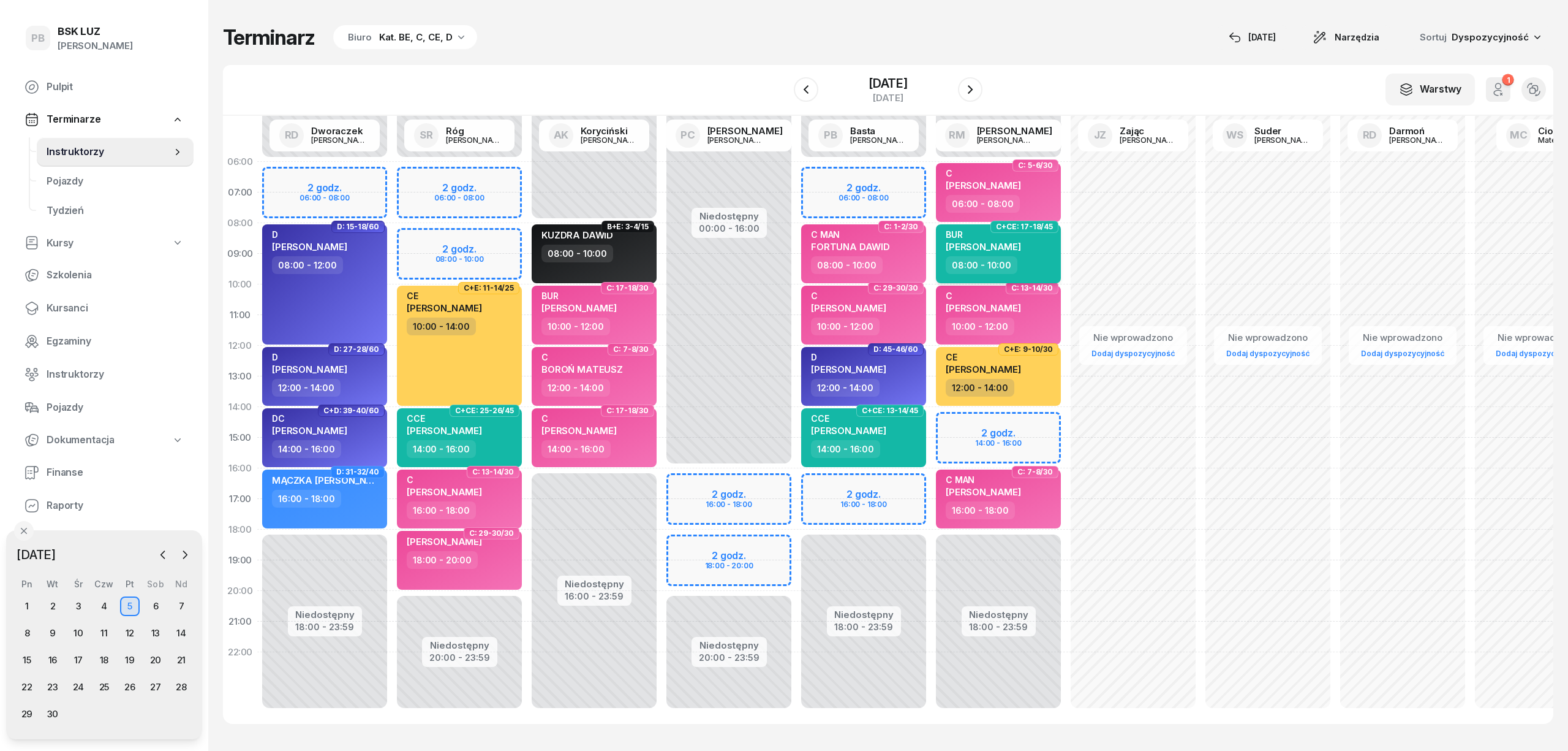
select select "08"
select select "10"
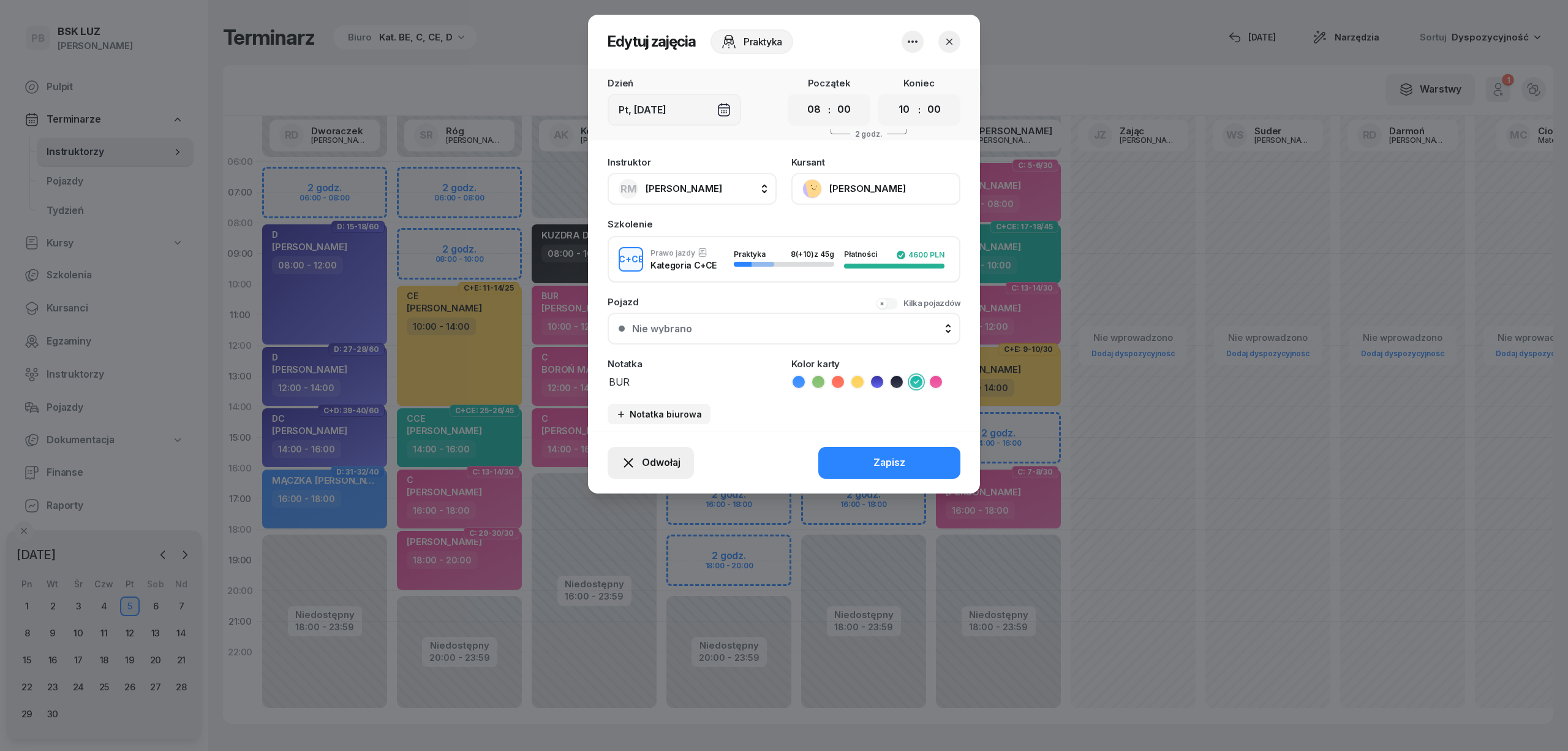
click at [665, 461] on span "Odwołaj" at bounding box center [661, 463] width 38 height 16
click at [654, 388] on div "Kursant odwołał" at bounding box center [629, 387] width 73 height 16
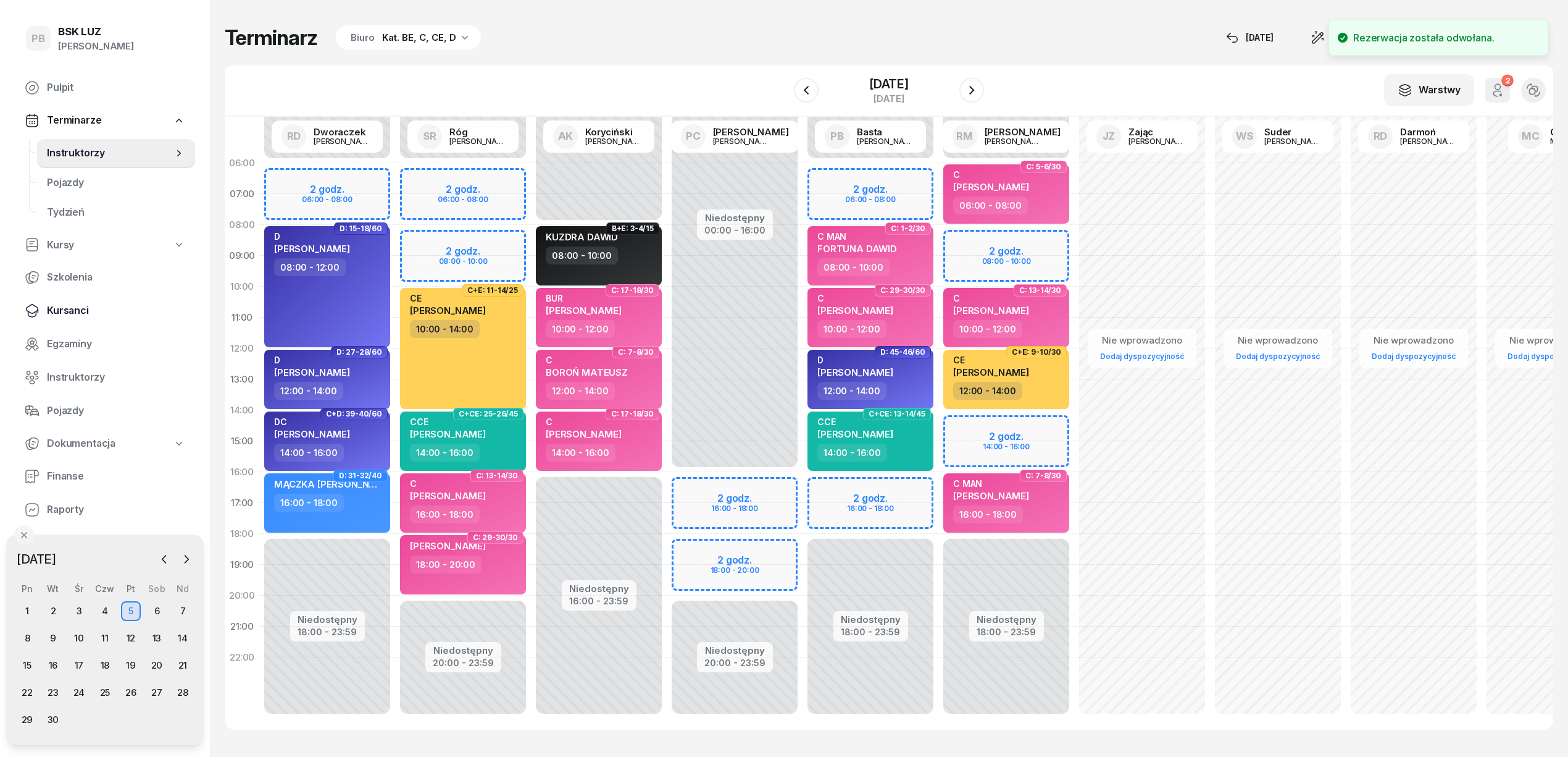
click at [68, 314] on span "Kursanci" at bounding box center [116, 310] width 139 height 16
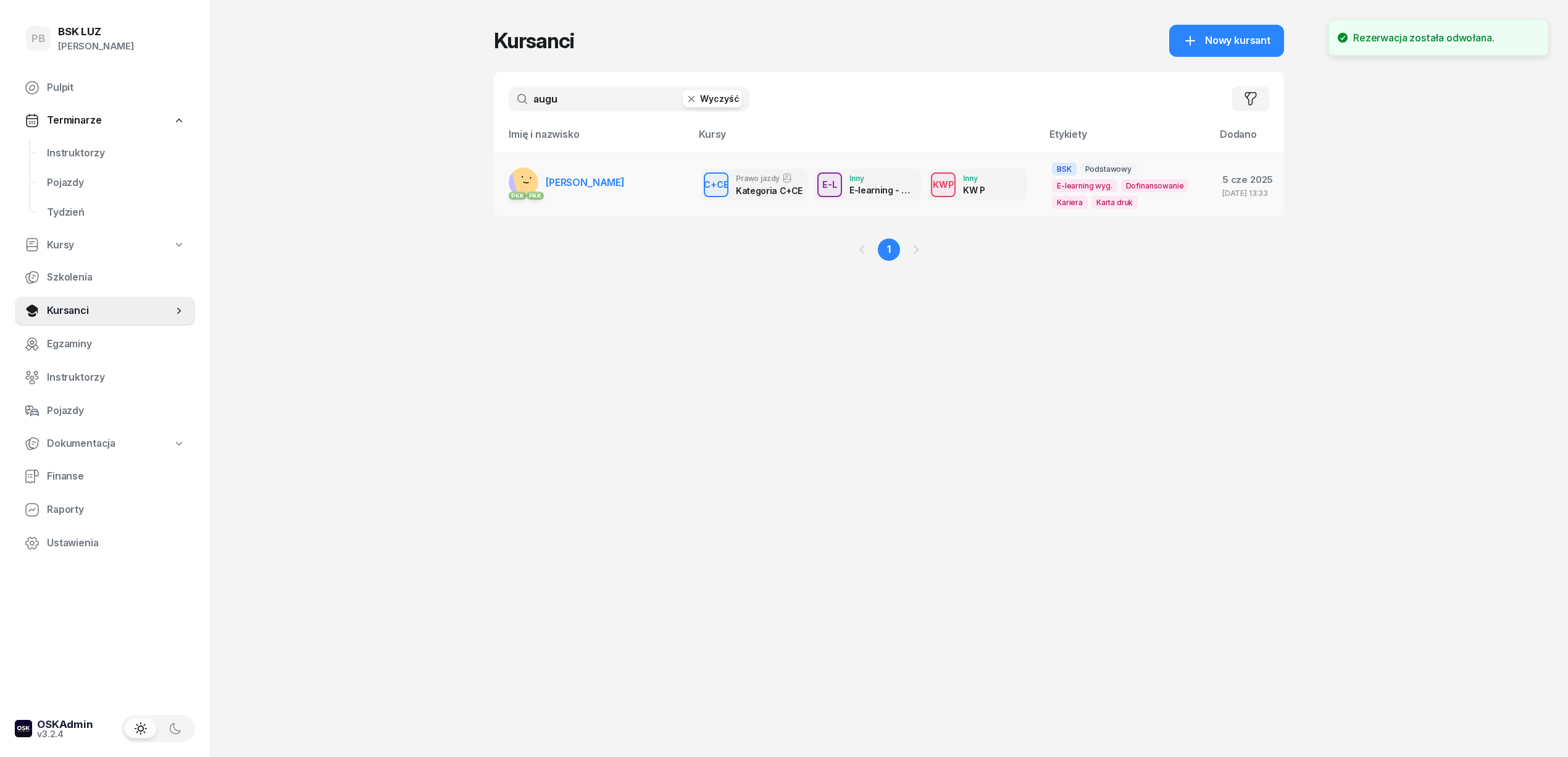
click at [566, 189] on span "[PERSON_NAME]" at bounding box center [585, 182] width 79 height 13
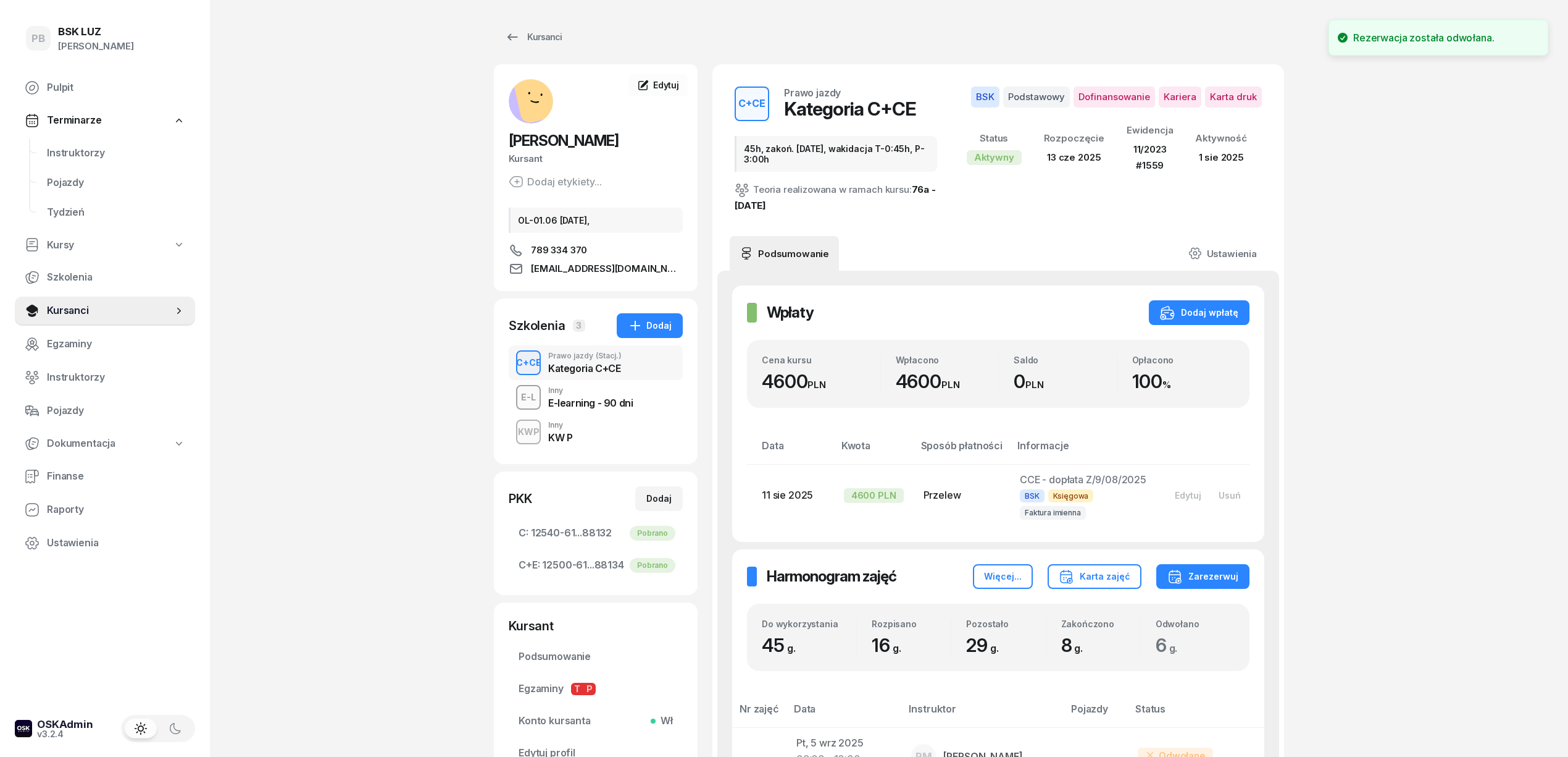
scroll to position [494, 0]
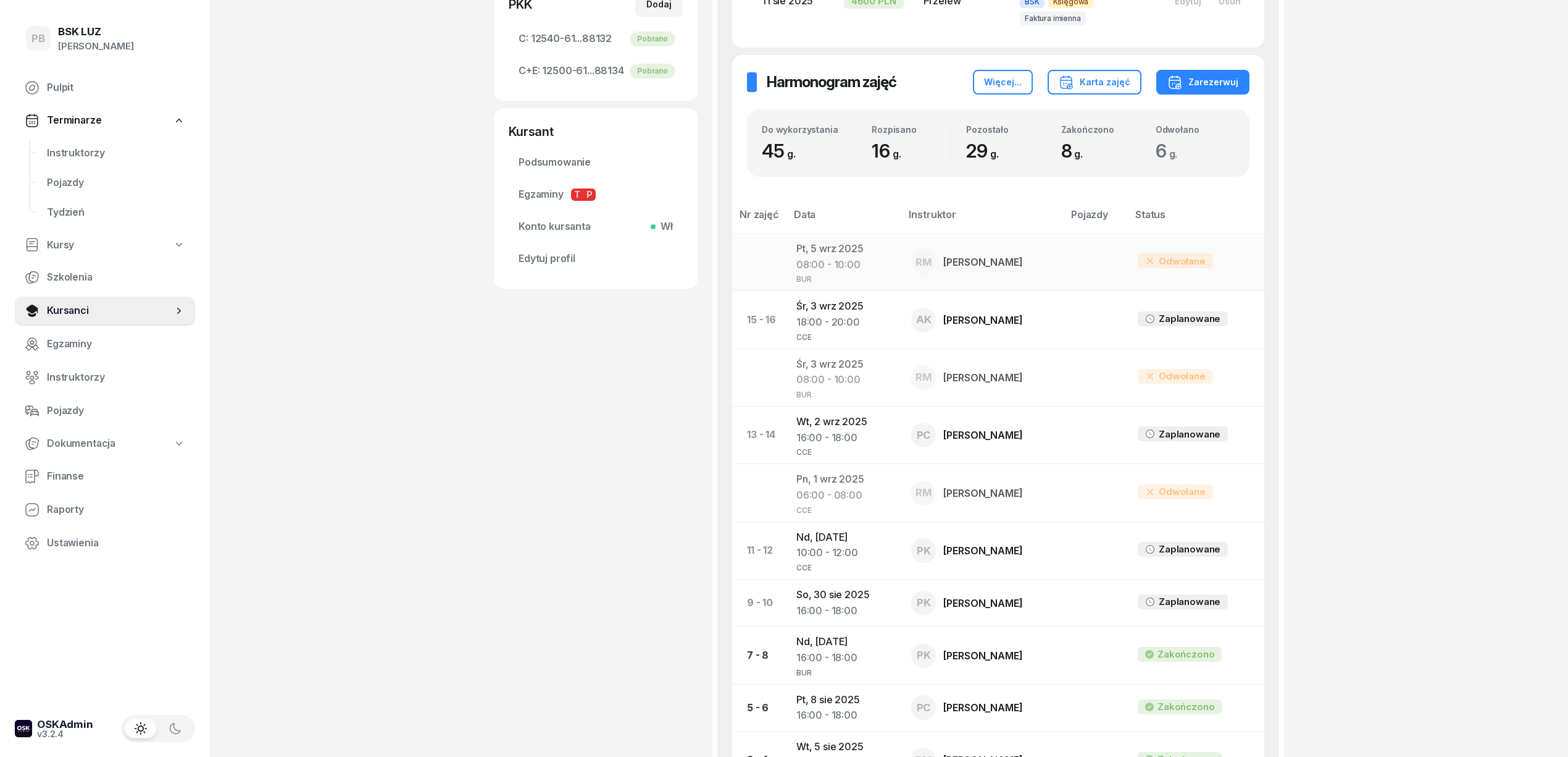
click at [849, 253] on td "Pt, [DATE] 08:00 - 10:00 BUR" at bounding box center [844, 262] width 115 height 58
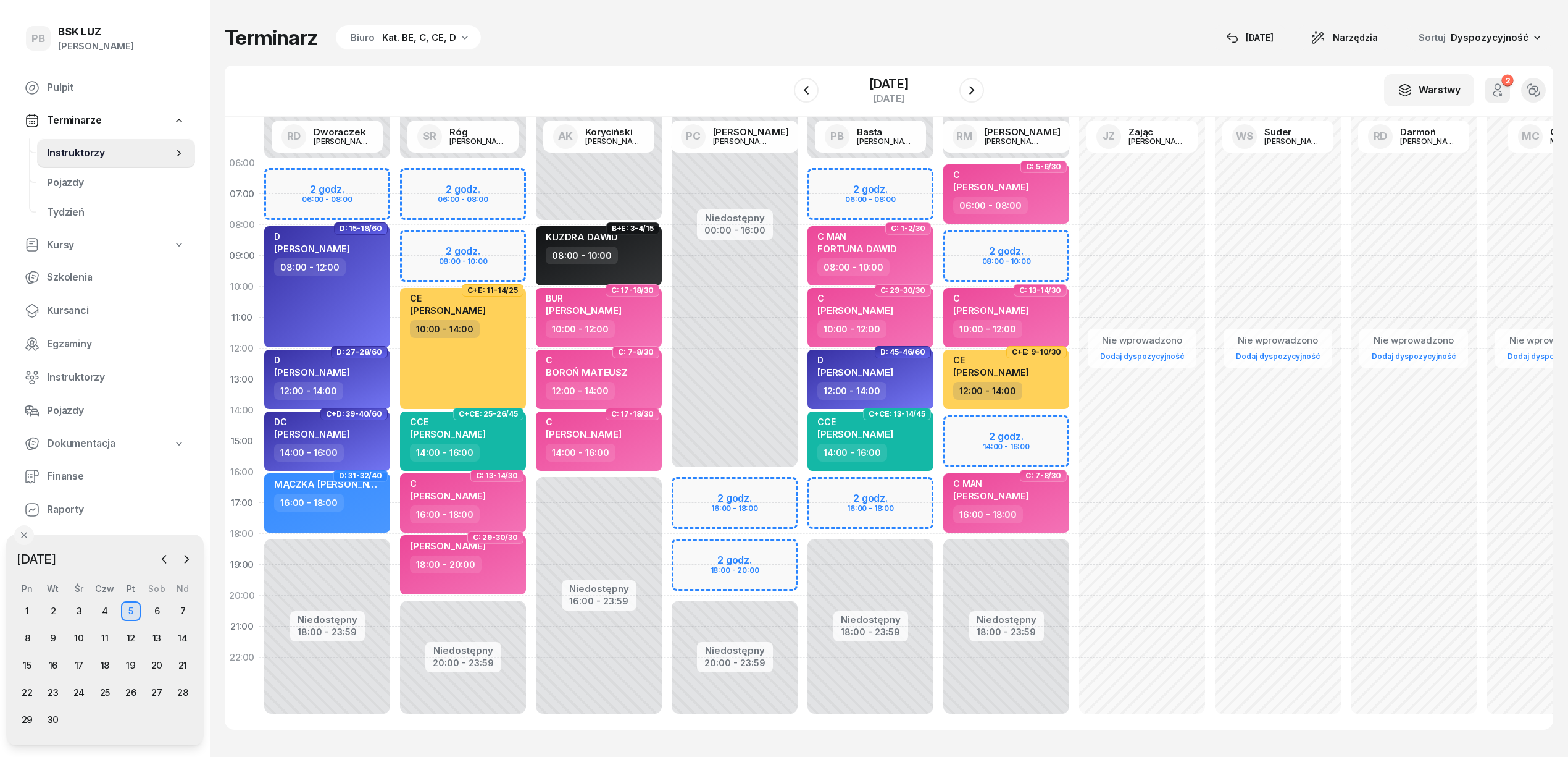
click at [803, 488] on div "Niedostępny 00:00 - 16:00 Niedostępny 20:00 - 23:59 2 godz. 16:00 - 18:00 2 god…" at bounding box center [870, 441] width 136 height 587
select select "16"
select select "18"
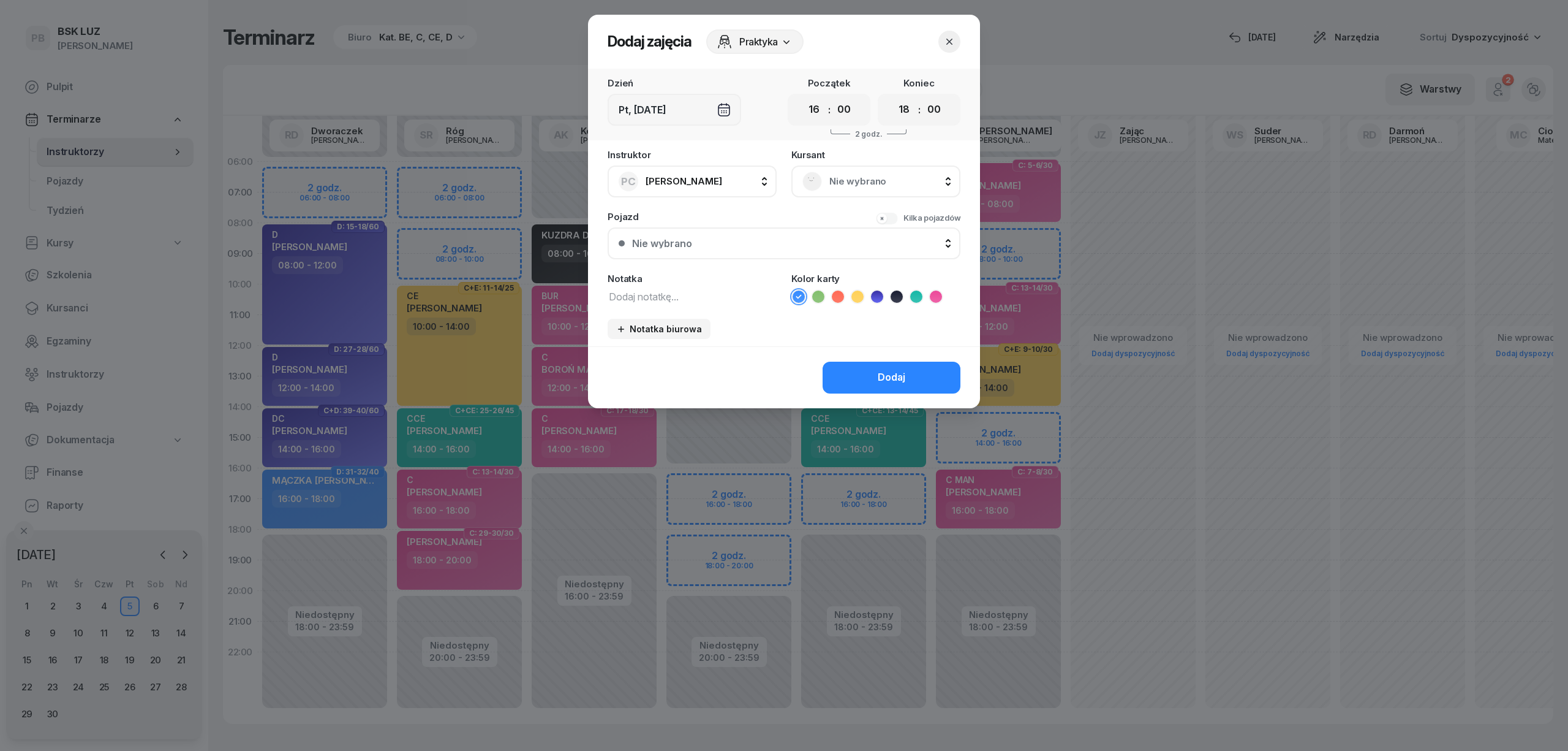
click at [882, 184] on span "Nie wybrano" at bounding box center [889, 181] width 120 height 16
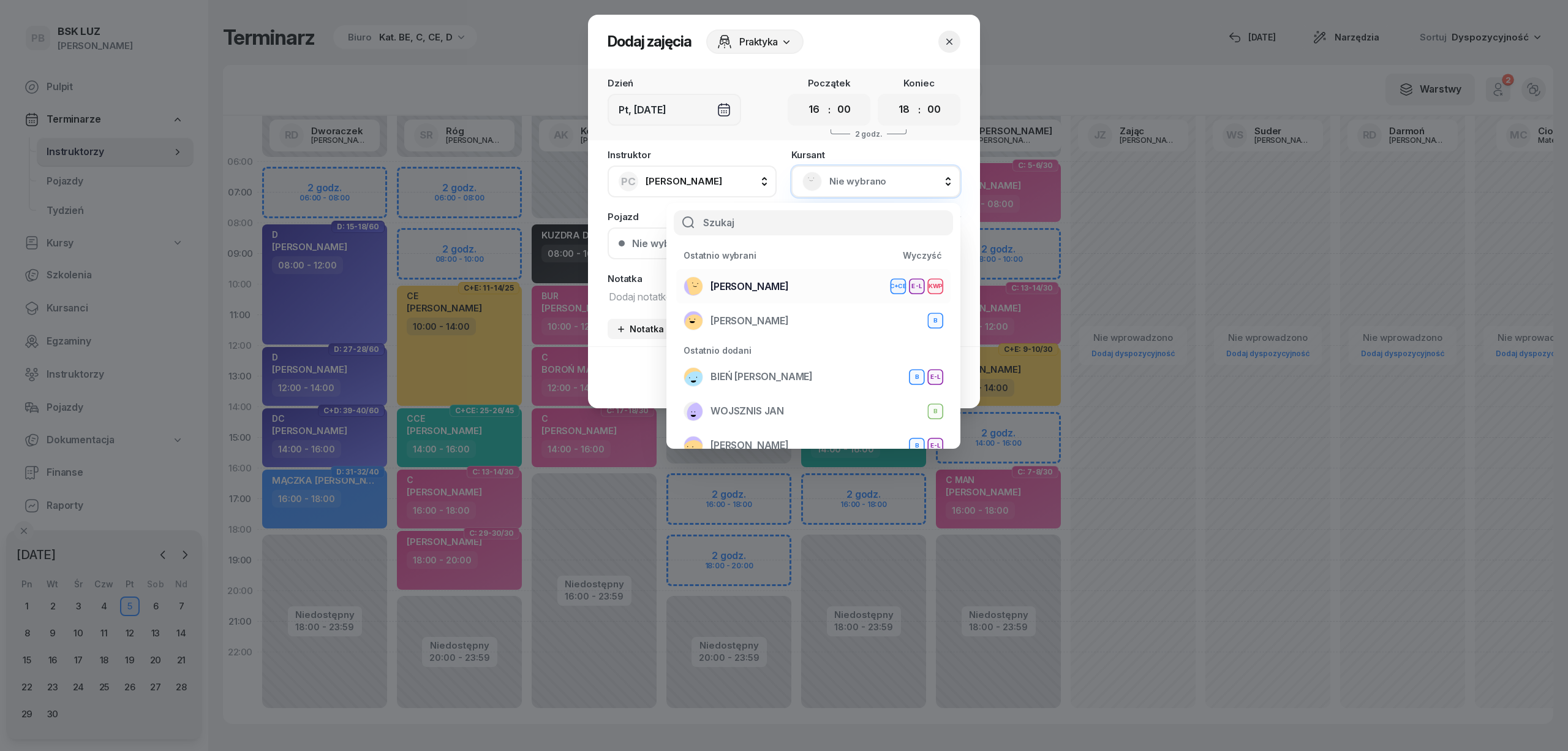
click at [789, 287] on span "[PERSON_NAME]" at bounding box center [750, 287] width 78 height 16
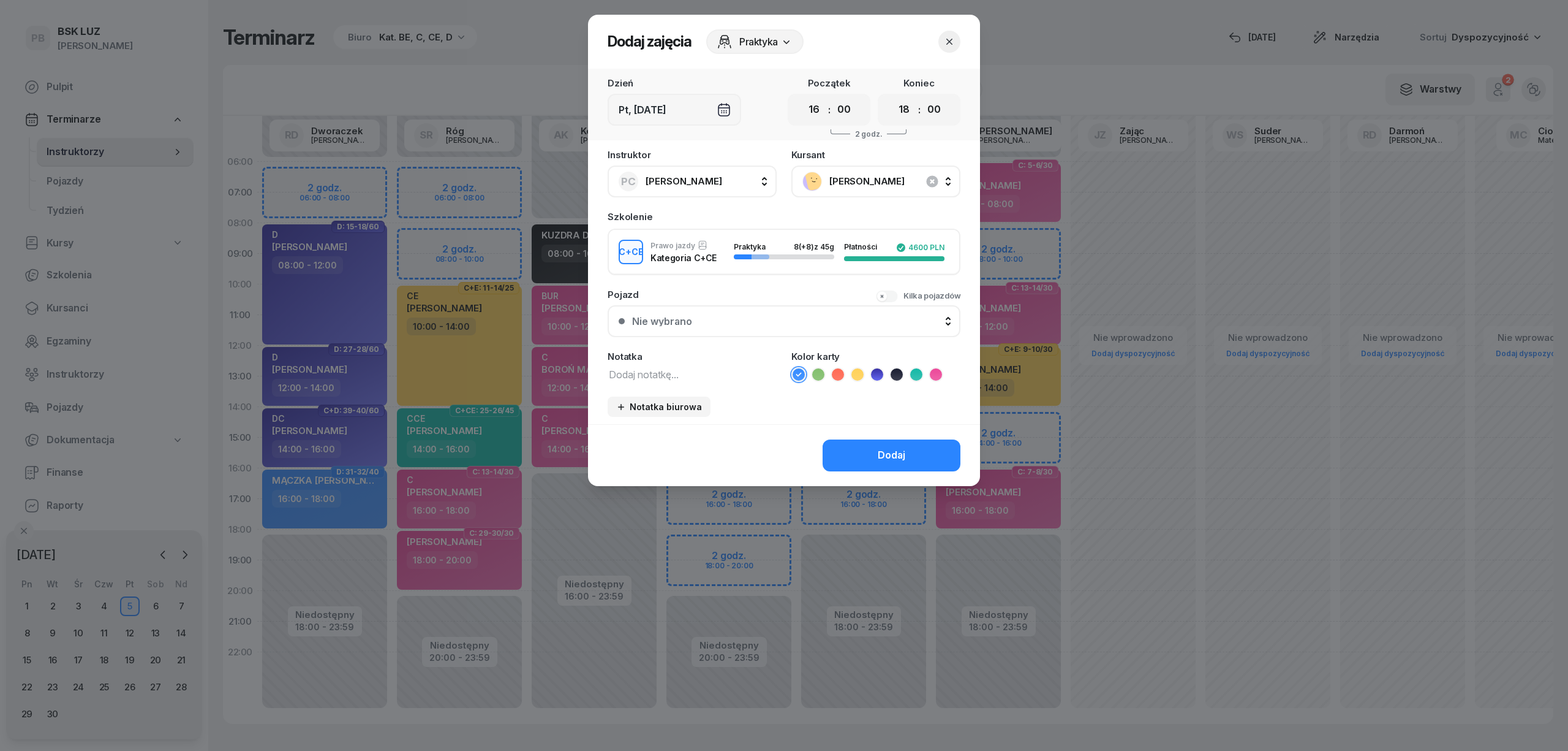
click at [917, 370] on icon at bounding box center [917, 375] width 13 height 13
click at [696, 369] on textarea at bounding box center [692, 373] width 169 height 16
drag, startPoint x: 645, startPoint y: 375, endPoint x: 557, endPoint y: 369, distance: 88.2
click at [557, 369] on div "Dodaj zajęcia Praktyka Dzień Pt, [DATE] Początek 00 01 02 03 04 05 06 07 08 09 …" at bounding box center [784, 376] width 1568 height 751
type textarea "CCE"
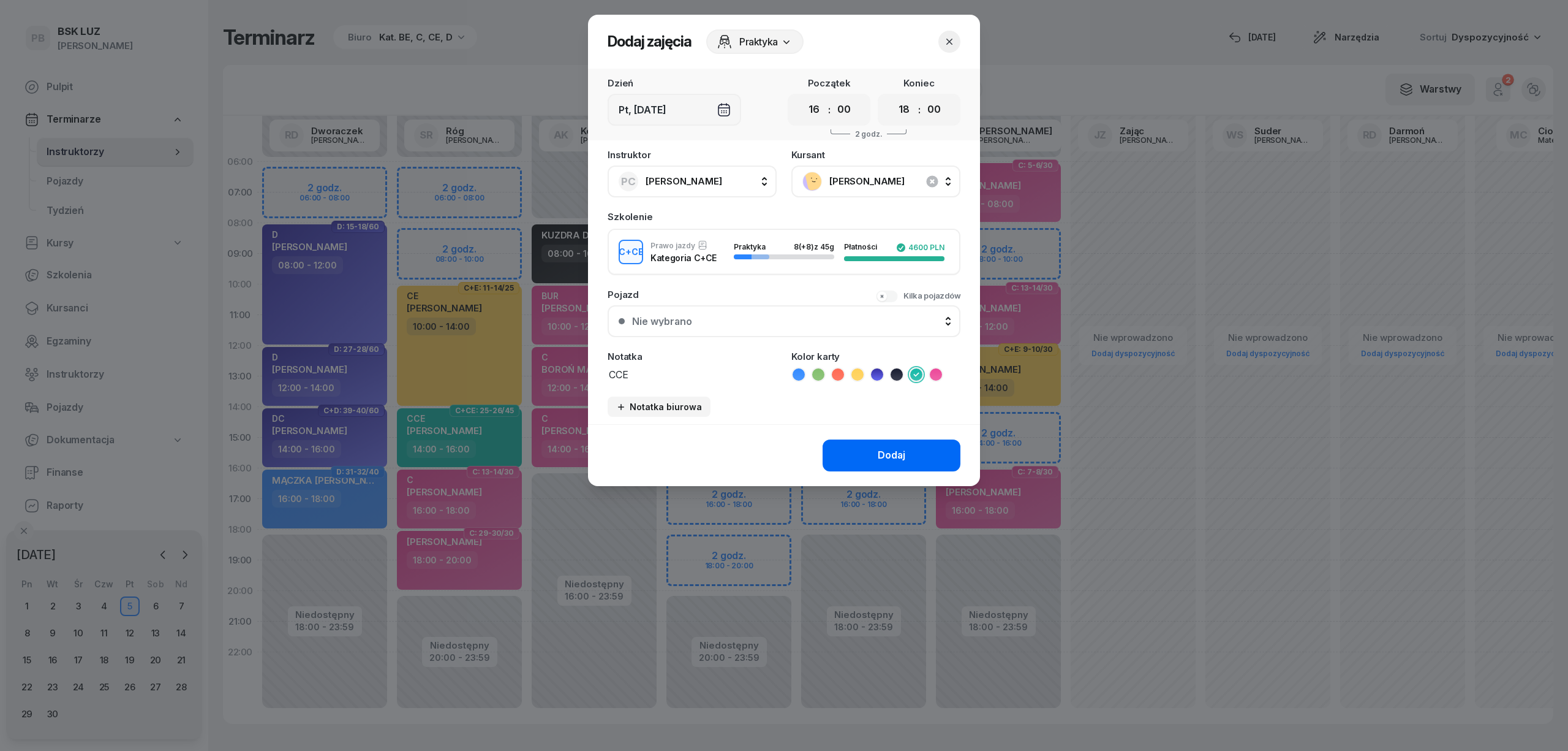
click at [866, 440] on button "Dodaj" at bounding box center [891, 456] width 138 height 32
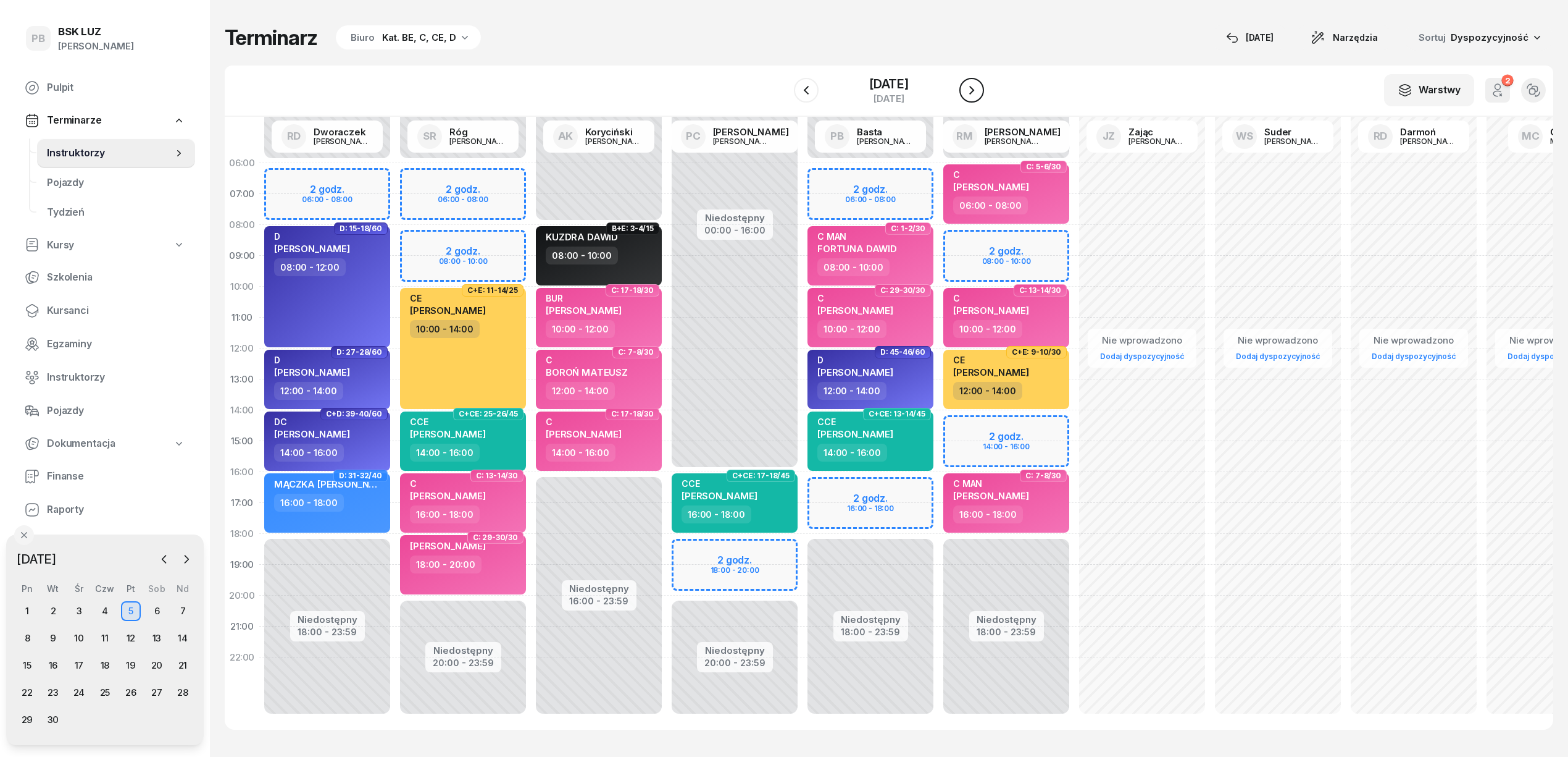
click at [979, 93] on icon "button" at bounding box center [972, 90] width 15 height 15
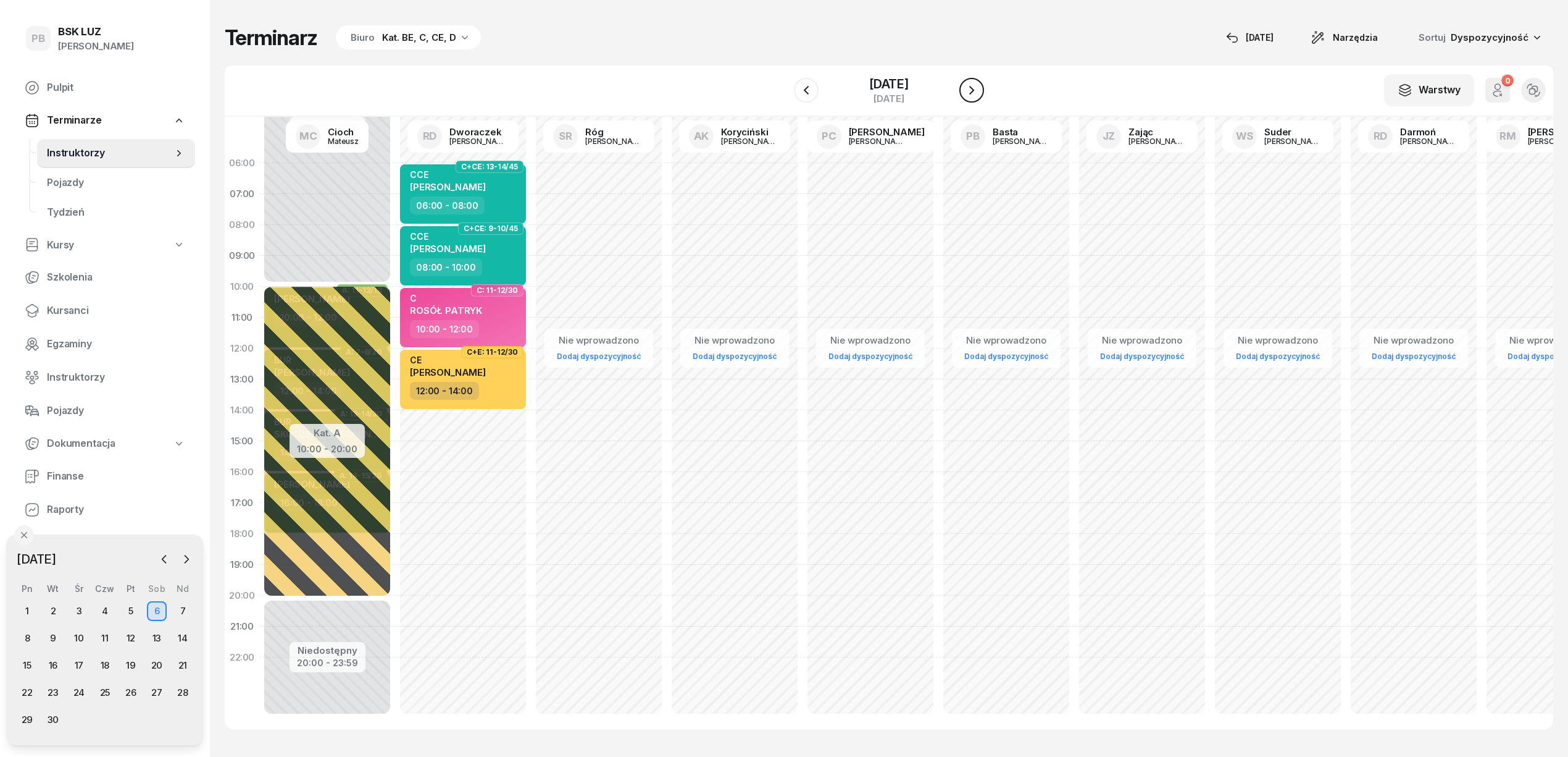
click at [975, 93] on icon "button" at bounding box center [972, 90] width 15 height 15
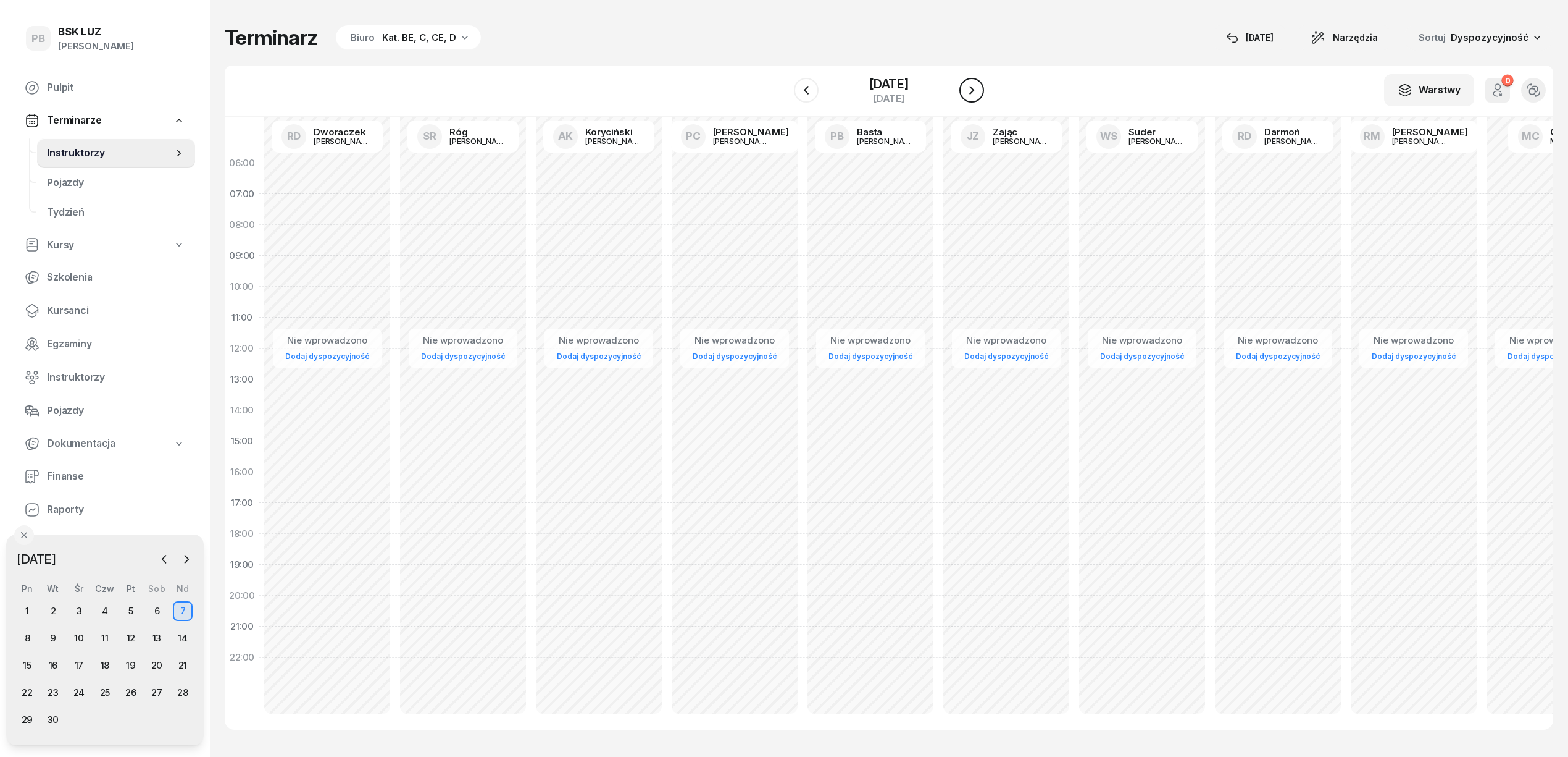
click at [975, 93] on icon "button" at bounding box center [972, 90] width 15 height 15
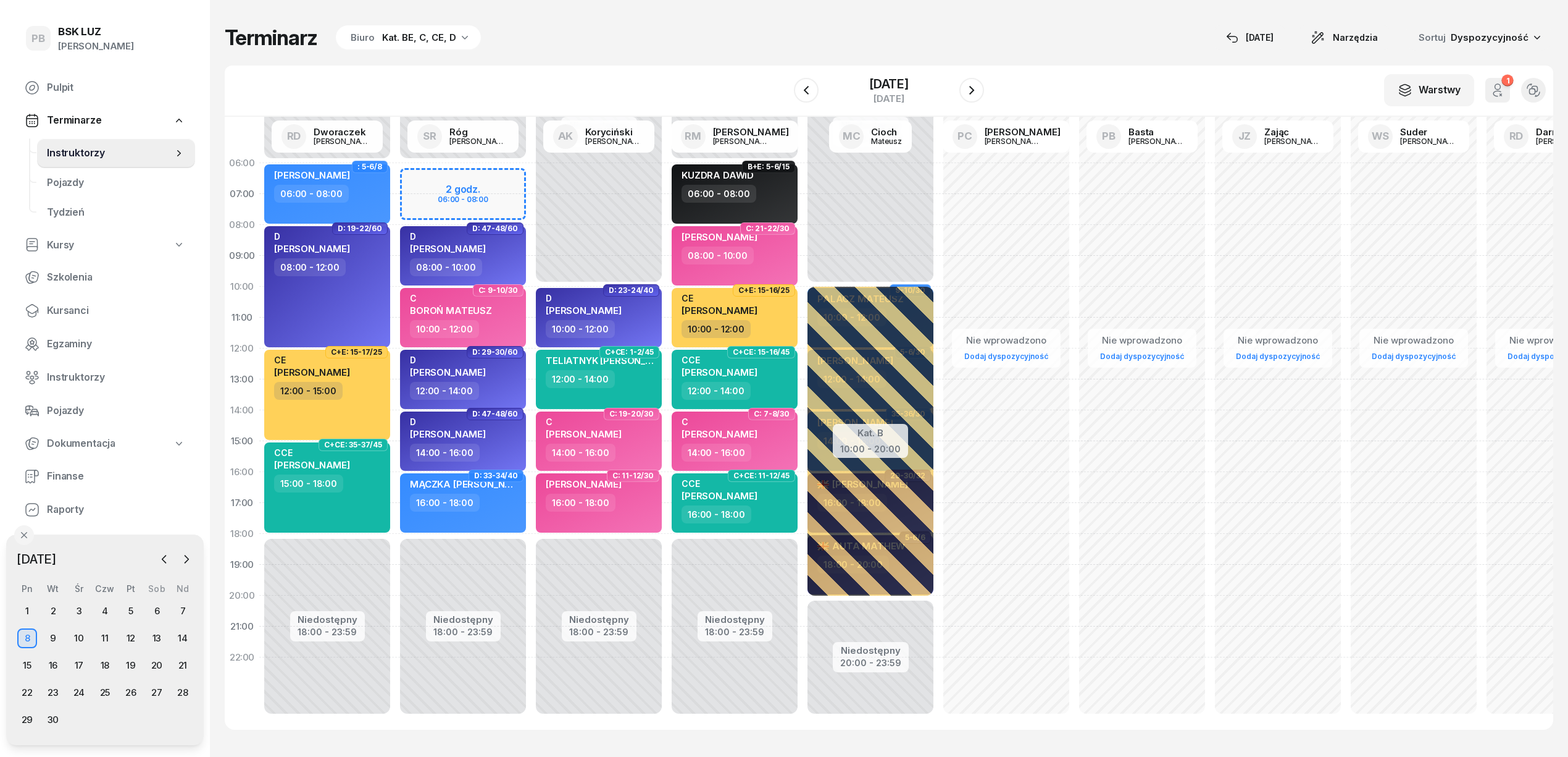
click at [531, 171] on div "Niedostępny 00:00 - 06:00 Niedostępny 18:00 - 23:59 2 godz. 06:00 - 08:00 D: 47…" at bounding box center [598, 441] width 136 height 587
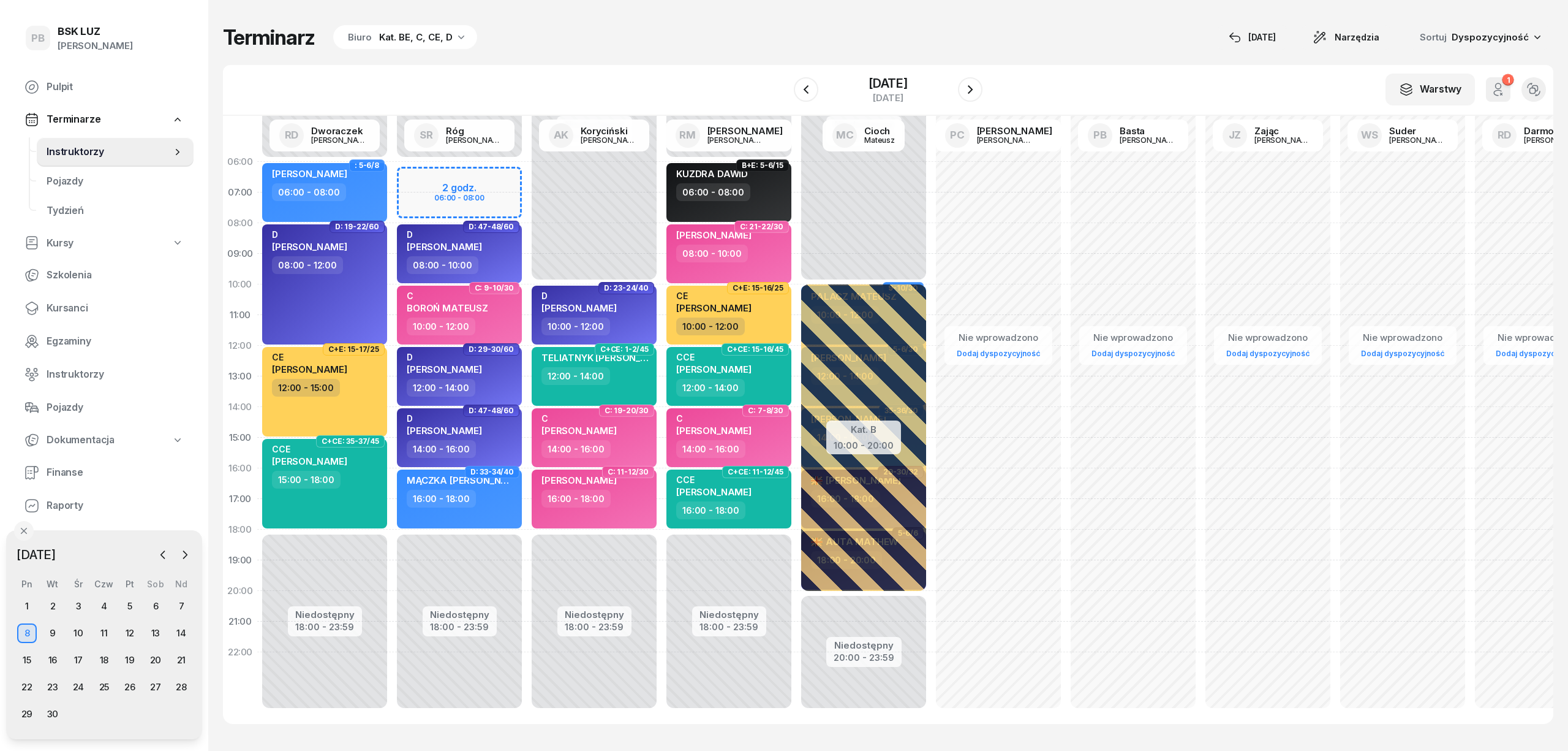
select select "06"
select select "08"
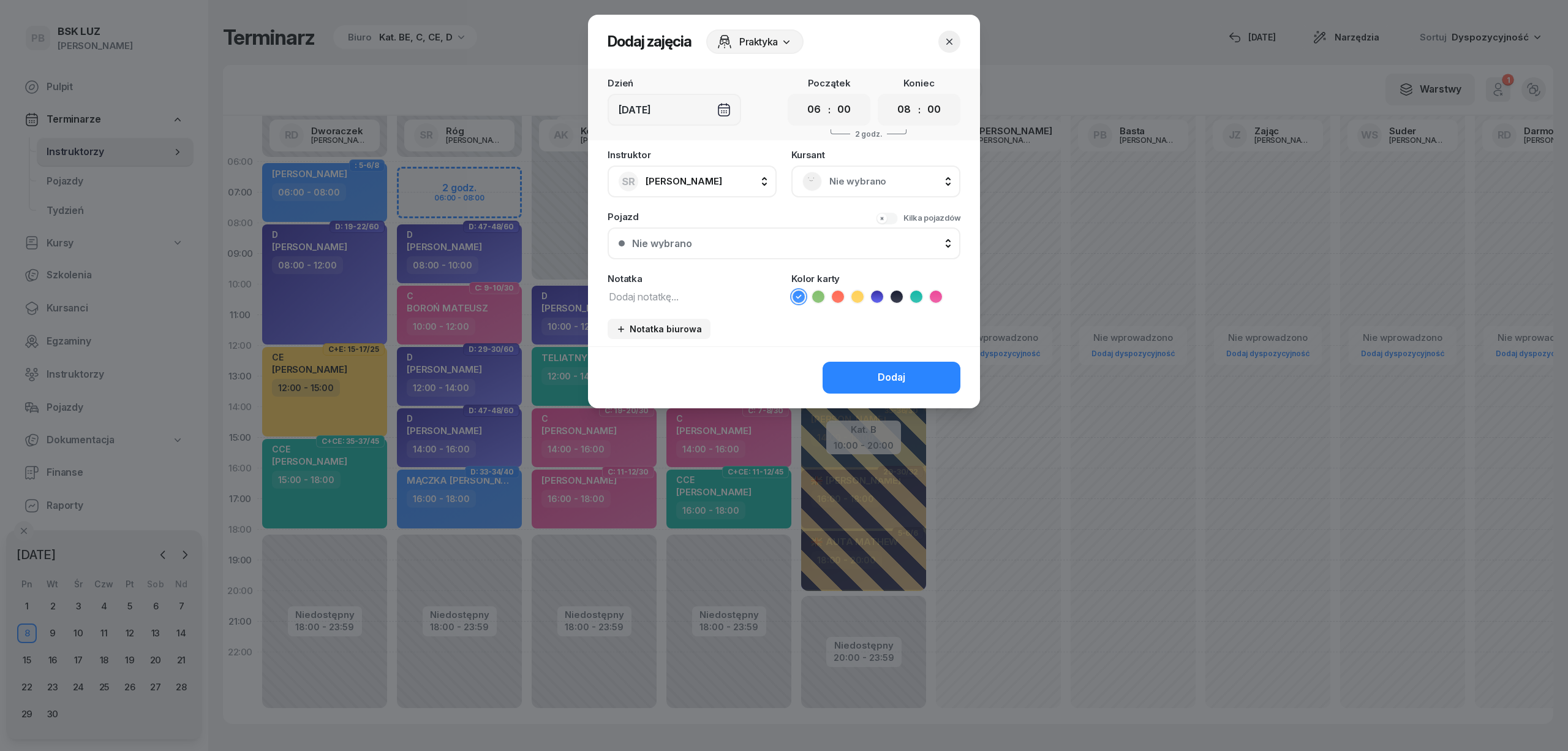
click at [856, 188] on span "Nie wybrano" at bounding box center [889, 181] width 120 height 16
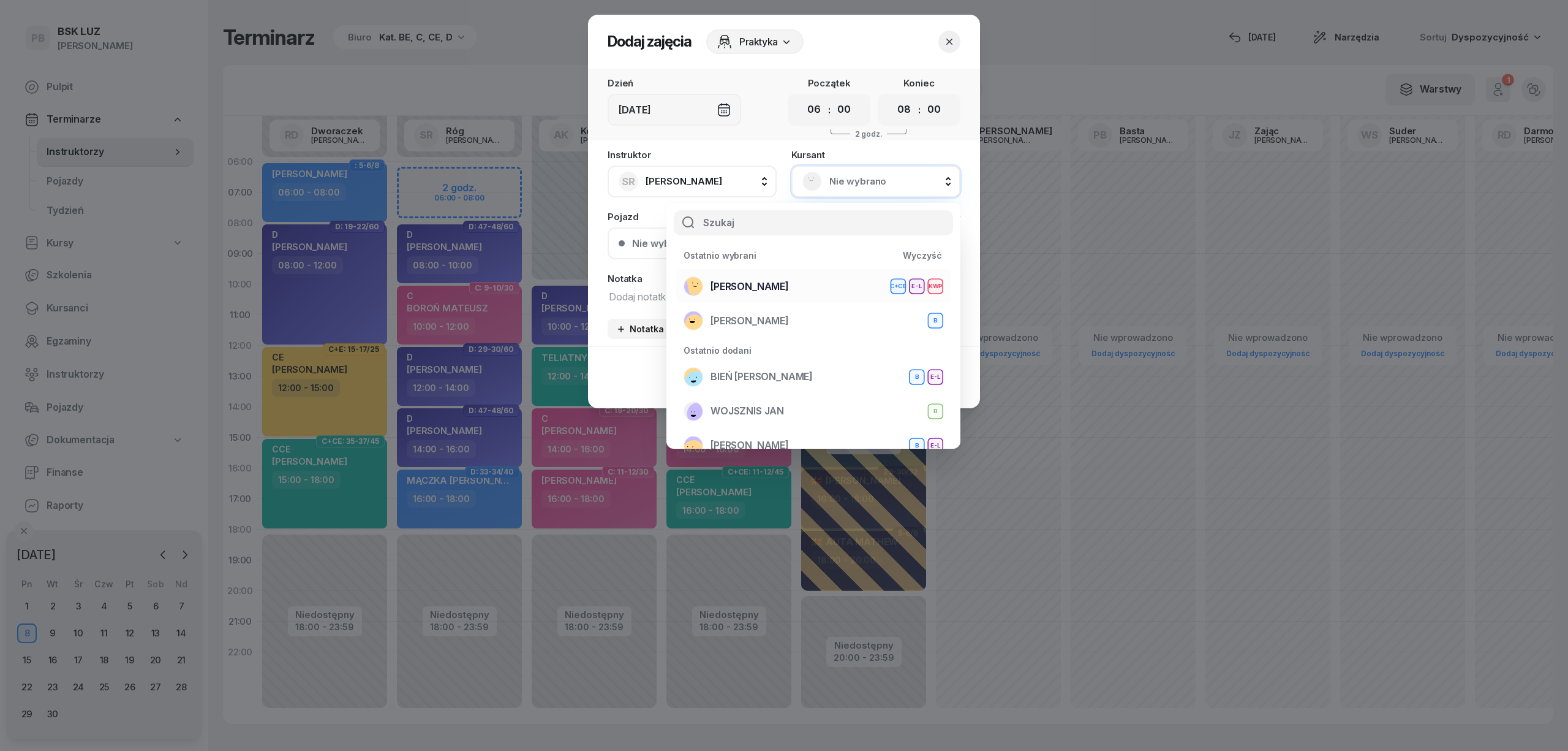
click at [789, 284] on span "[PERSON_NAME]" at bounding box center [750, 287] width 78 height 16
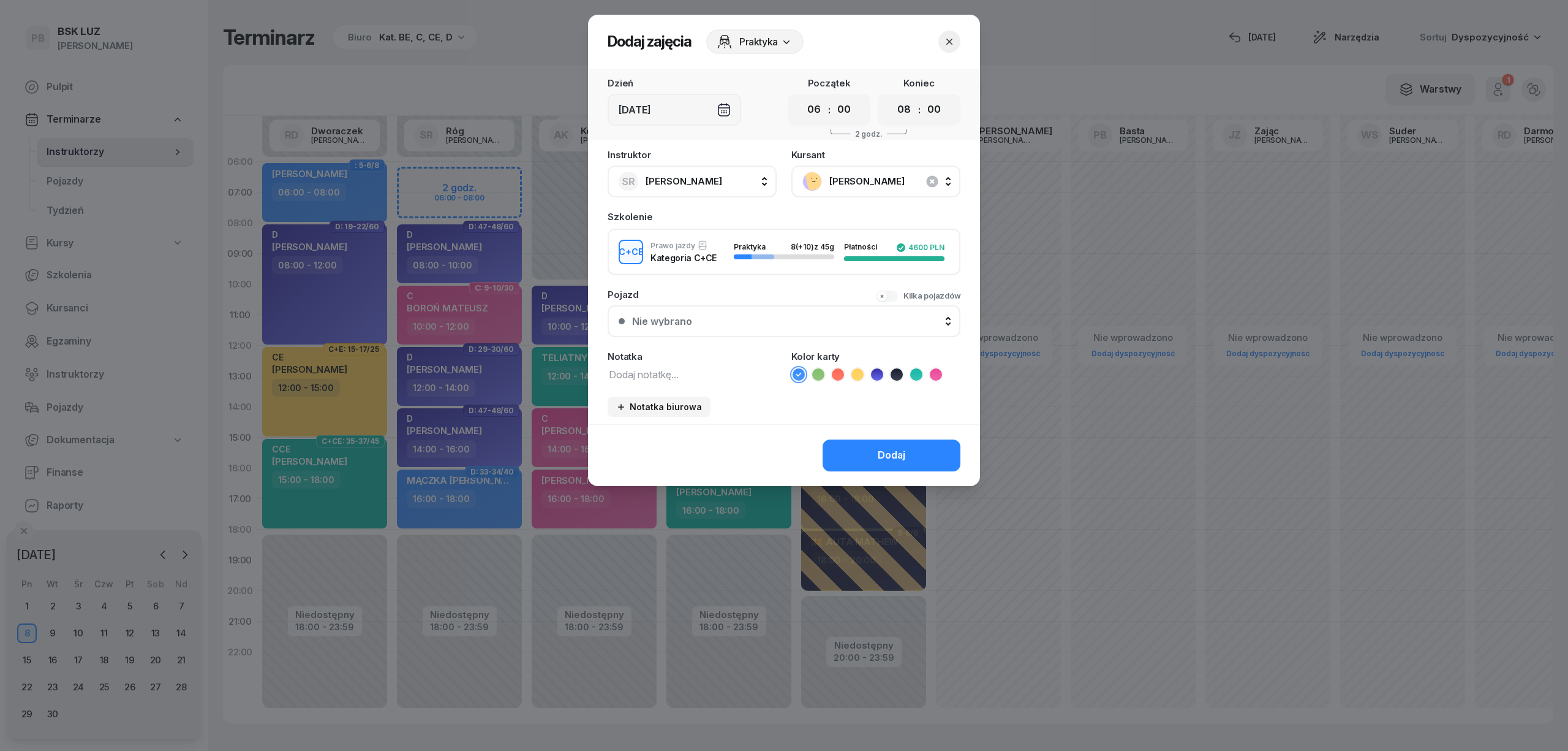
click at [679, 376] on textarea at bounding box center [692, 373] width 169 height 16
type textarea "CCE"
click at [909, 369] on li at bounding box center [916, 374] width 15 height 15
click at [902, 447] on div "Dodaj" at bounding box center [891, 455] width 28 height 16
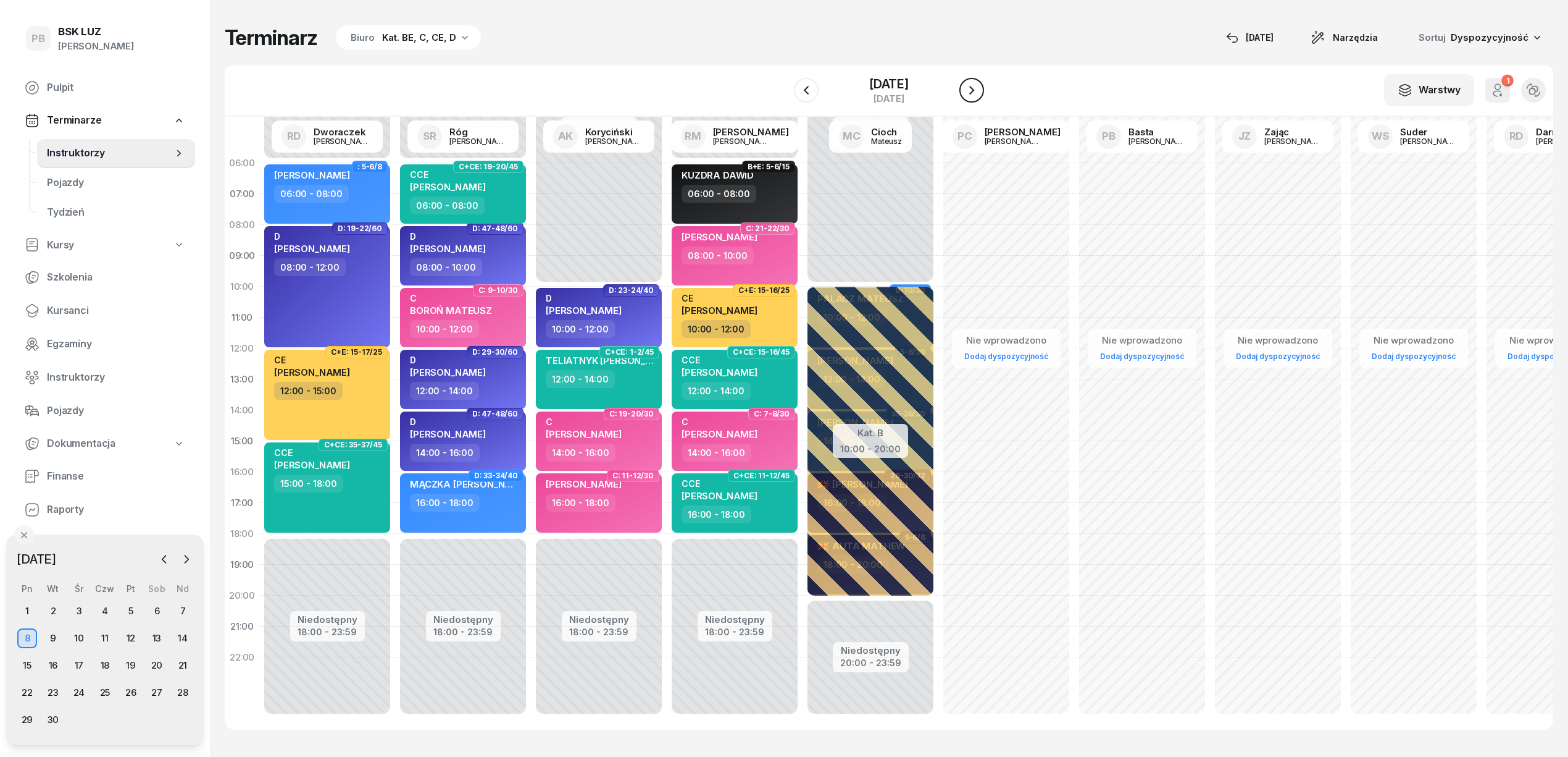
click at [971, 94] on icon "button" at bounding box center [972, 90] width 15 height 15
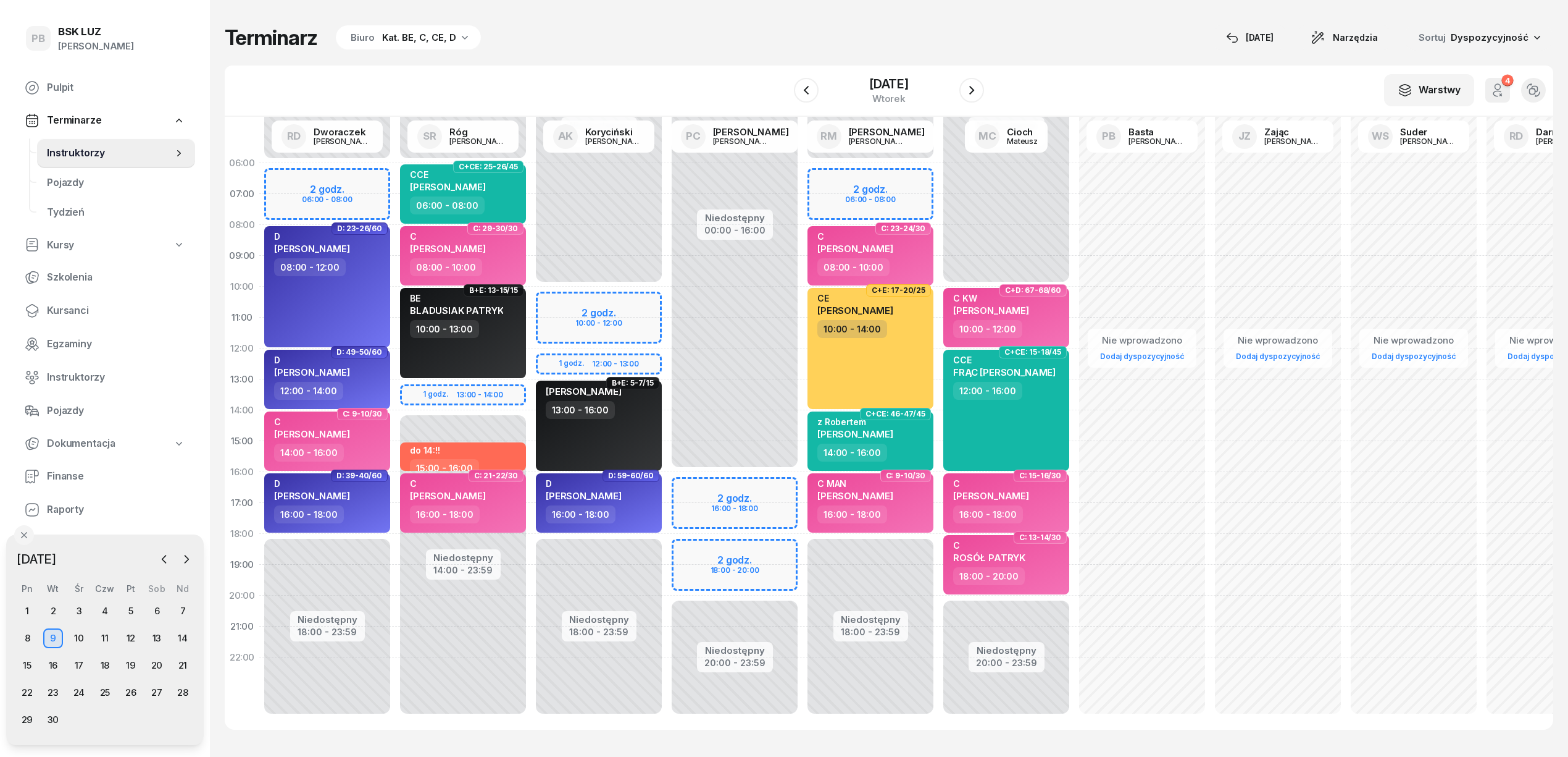
click at [939, 183] on div "Niedostępny 00:00 - 06:00 Niedostępny 18:00 - 23:59 2 godz. 06:00 - 08:00 C: 23…" at bounding box center [1006, 441] width 136 height 587
select select "06"
select select "08"
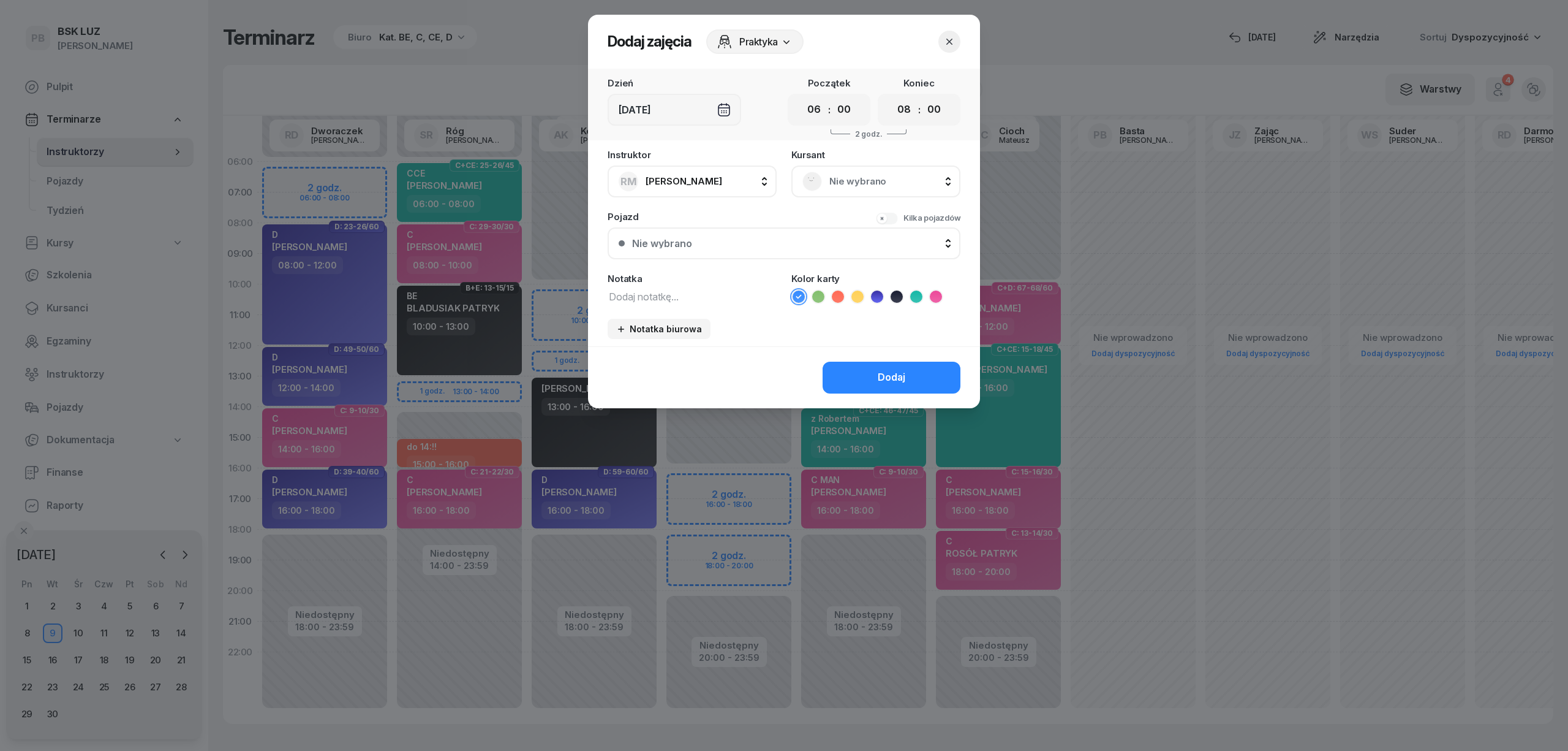
click at [882, 184] on span "Nie wybrano" at bounding box center [889, 181] width 120 height 16
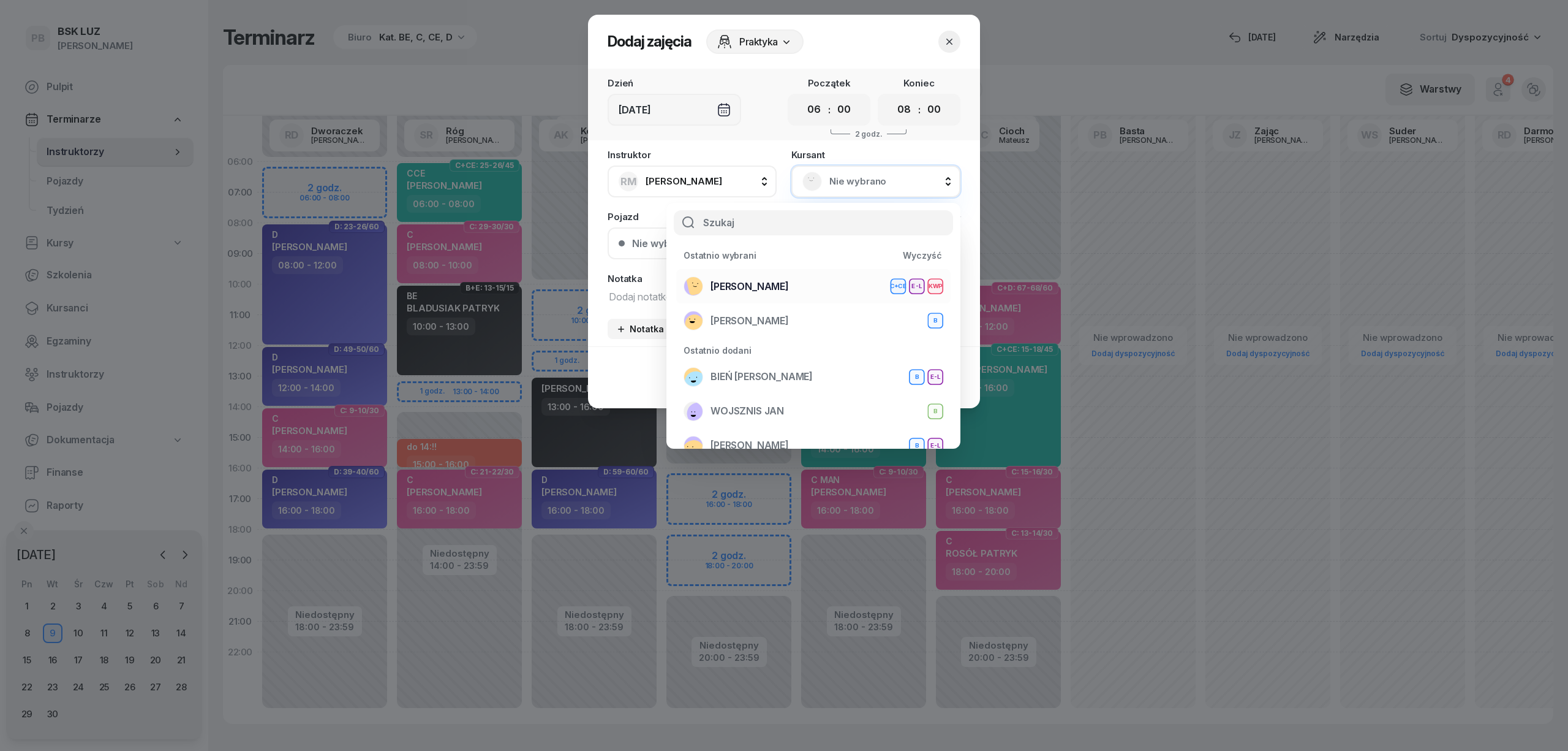
click at [789, 281] on span "[PERSON_NAME]" at bounding box center [750, 287] width 78 height 16
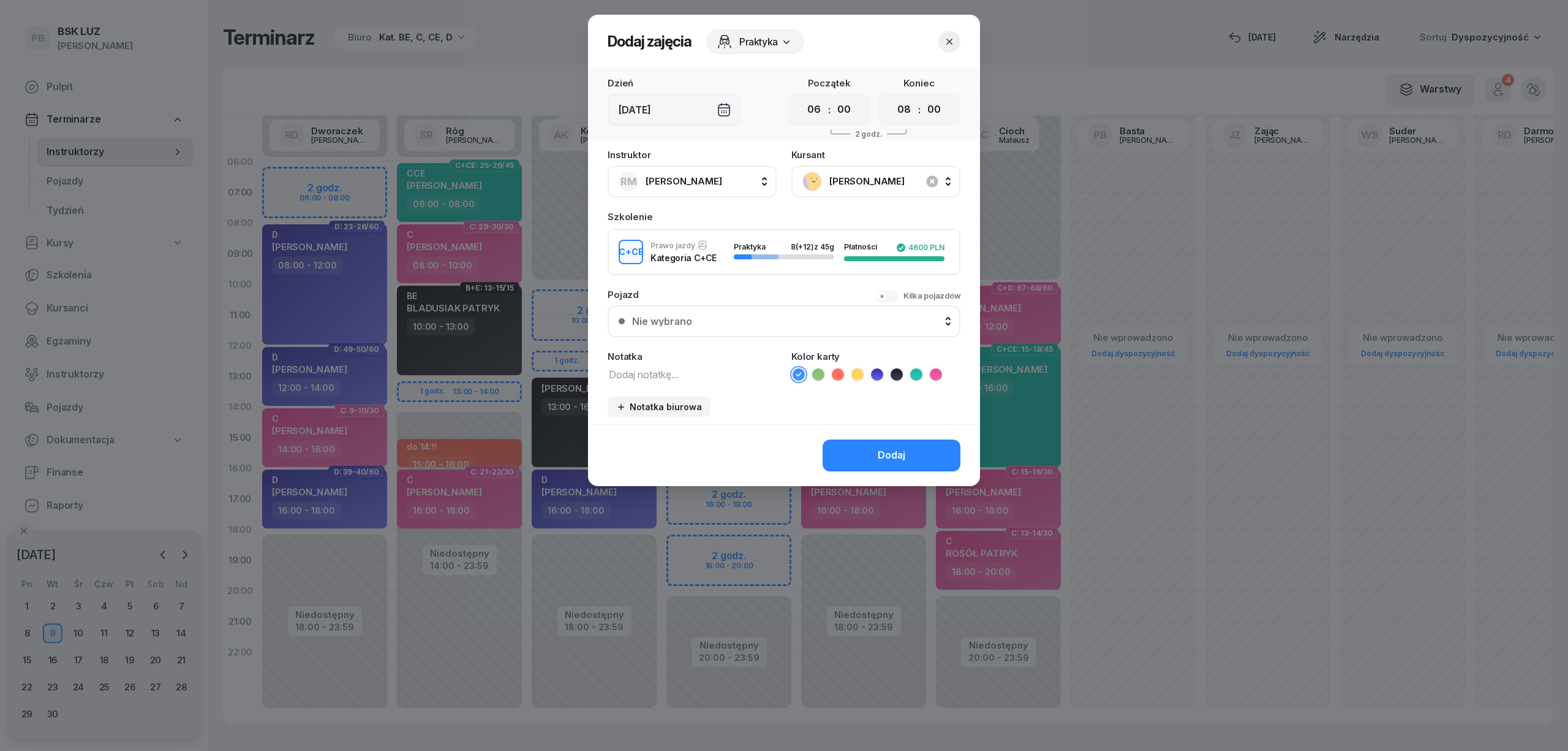
click at [653, 373] on textarea at bounding box center [692, 373] width 169 height 16
type textarea "CCE"
click at [915, 371] on icon at bounding box center [917, 375] width 13 height 13
click at [922, 456] on button "Dodaj" at bounding box center [891, 456] width 138 height 32
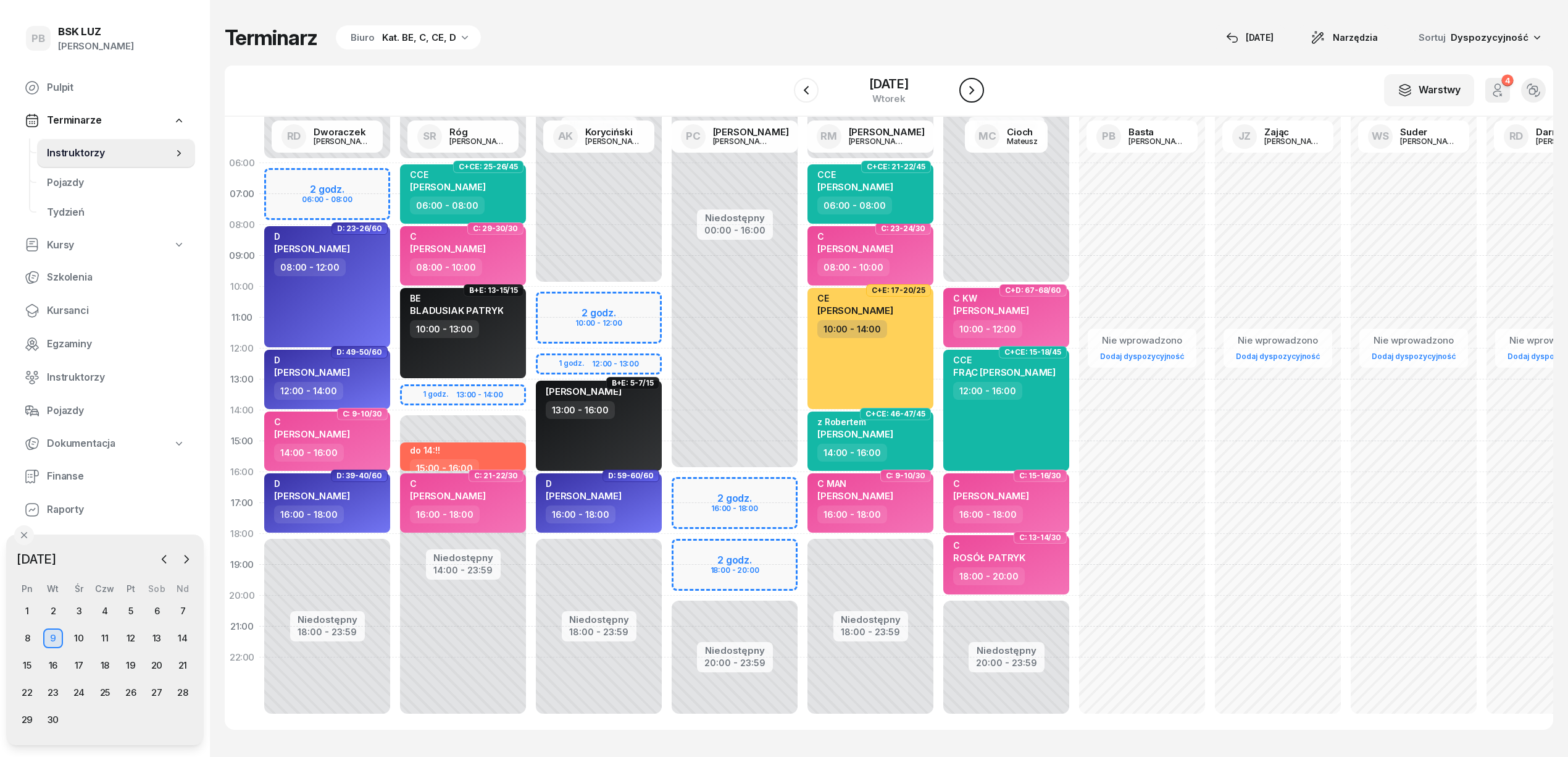
click at [970, 93] on icon "button" at bounding box center [972, 90] width 5 height 8
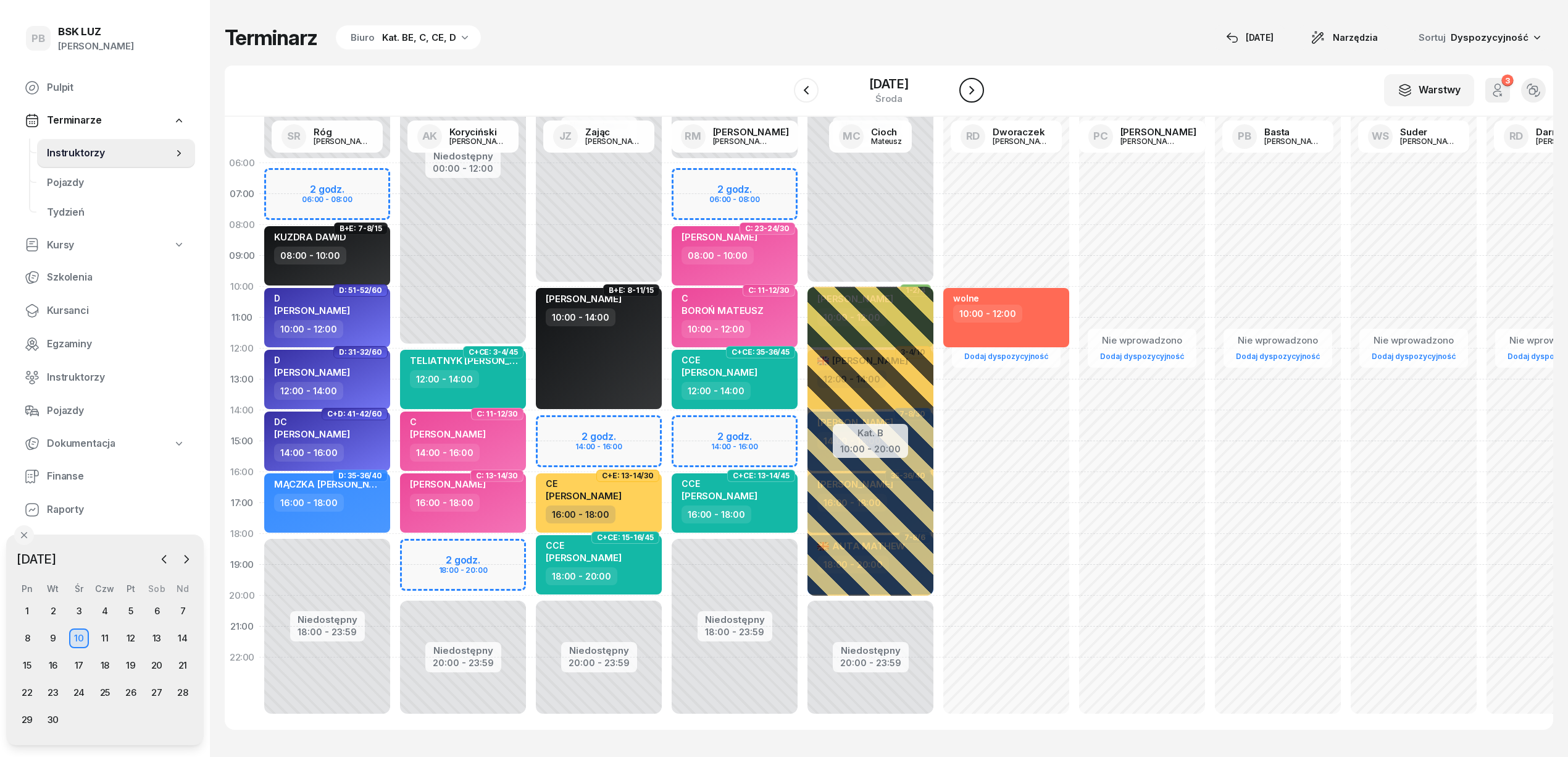
click at [970, 93] on icon "button" at bounding box center [972, 90] width 15 height 15
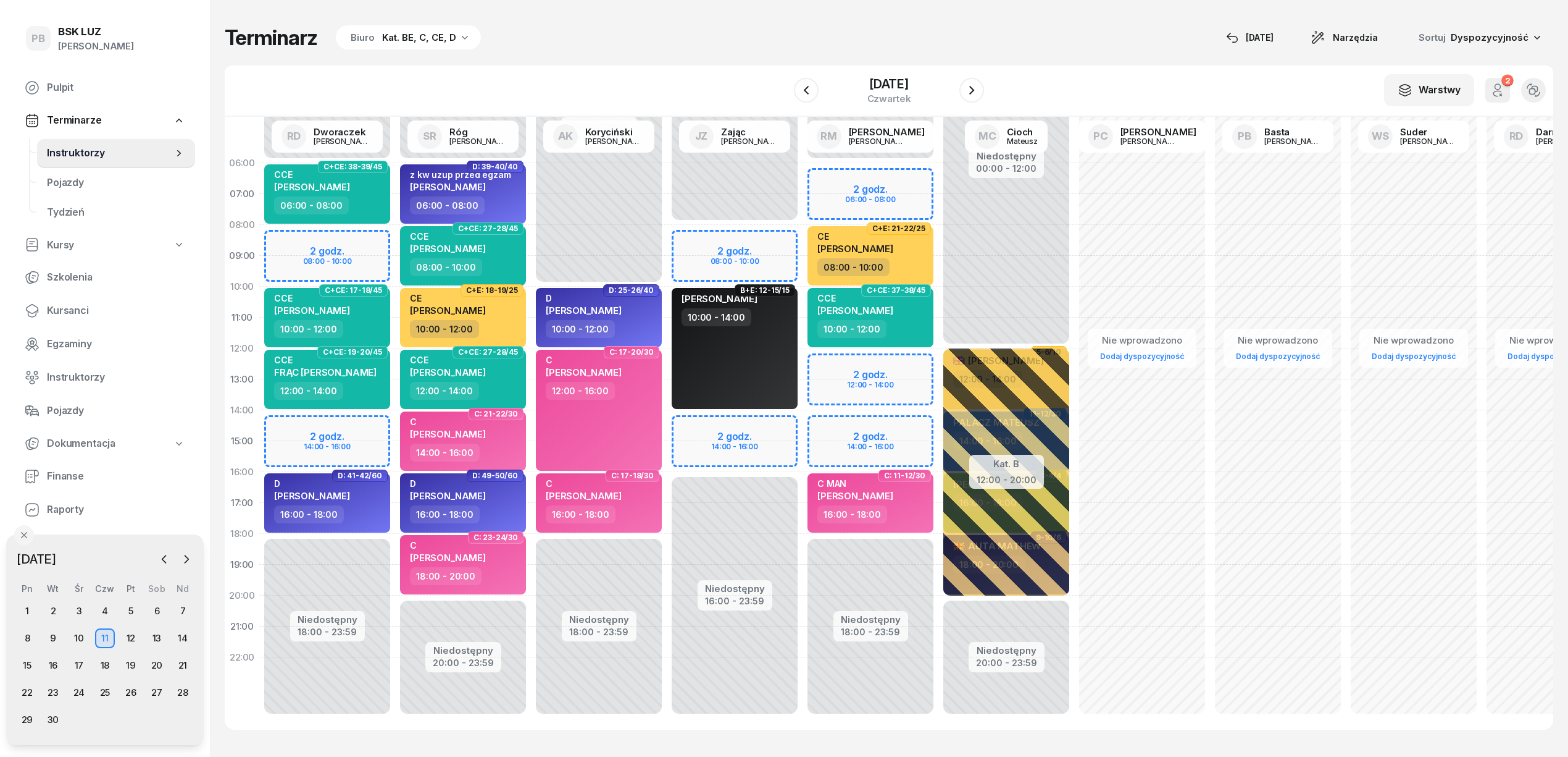
click at [803, 241] on div "Niedostępny 00:00 - 08:00 Niedostępny 16:00 - 23:59 2 godz. 08:00 - 10:00 2 god…" at bounding box center [870, 441] width 136 height 587
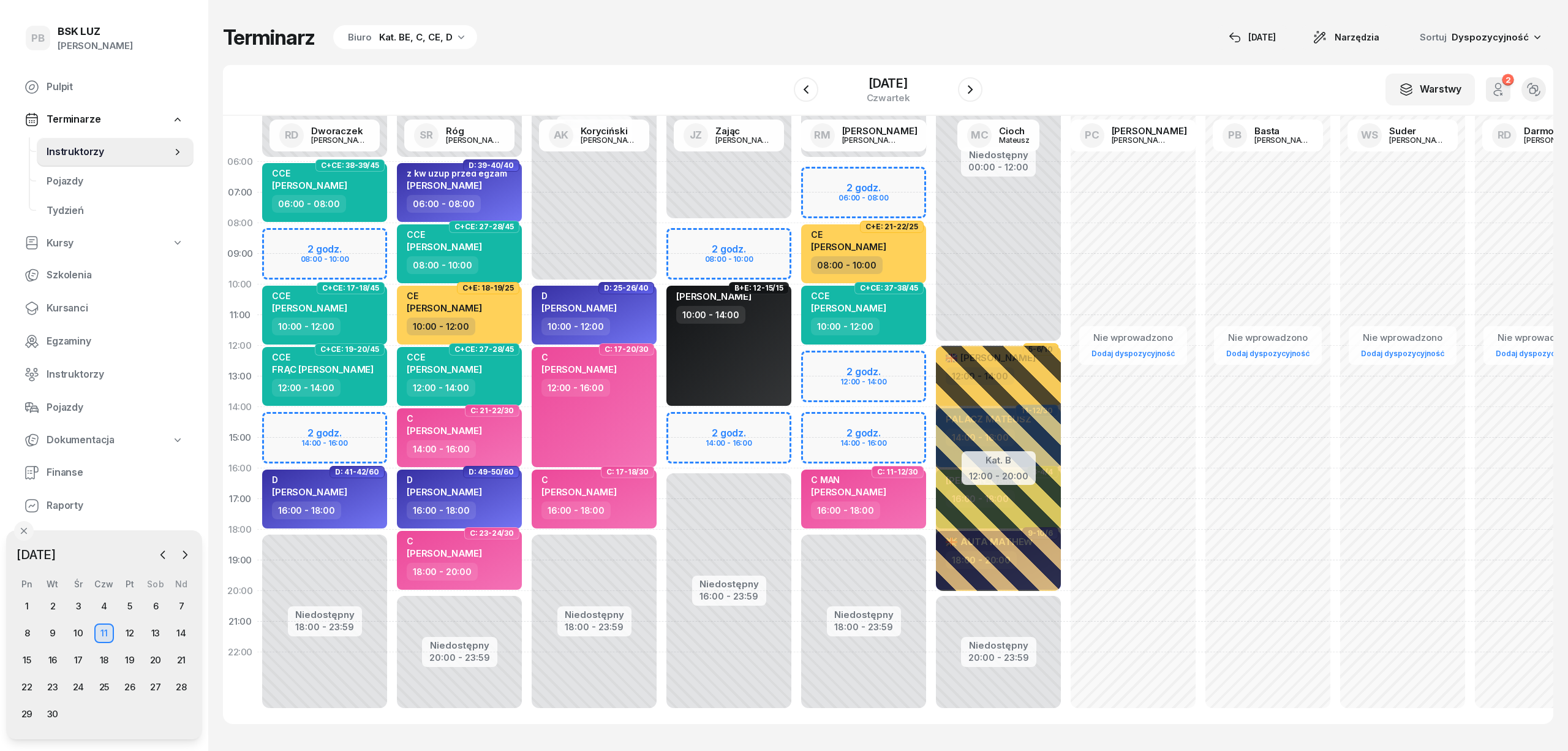
select select "08"
select select "10"
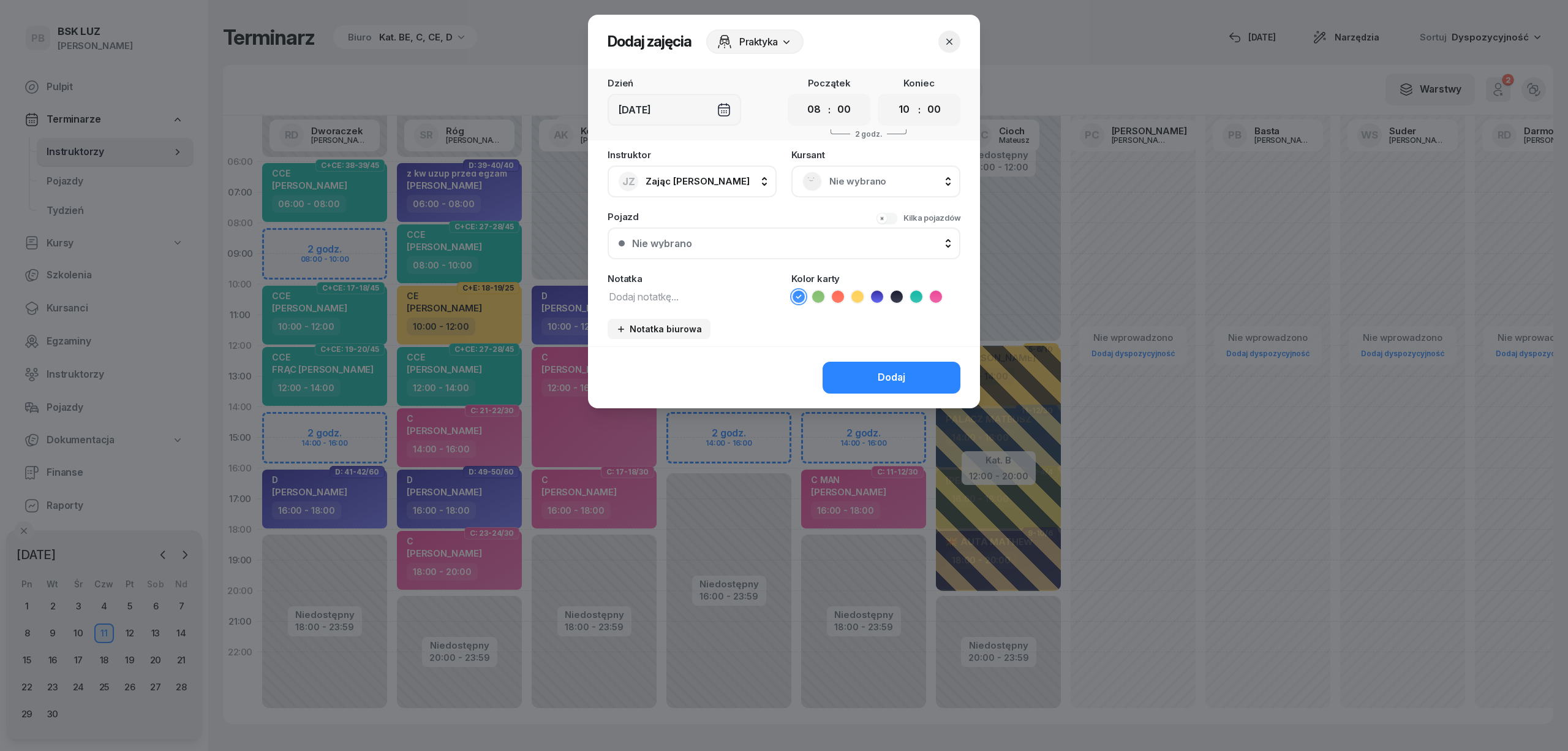
click at [872, 182] on span "Nie wybrano" at bounding box center [889, 181] width 120 height 16
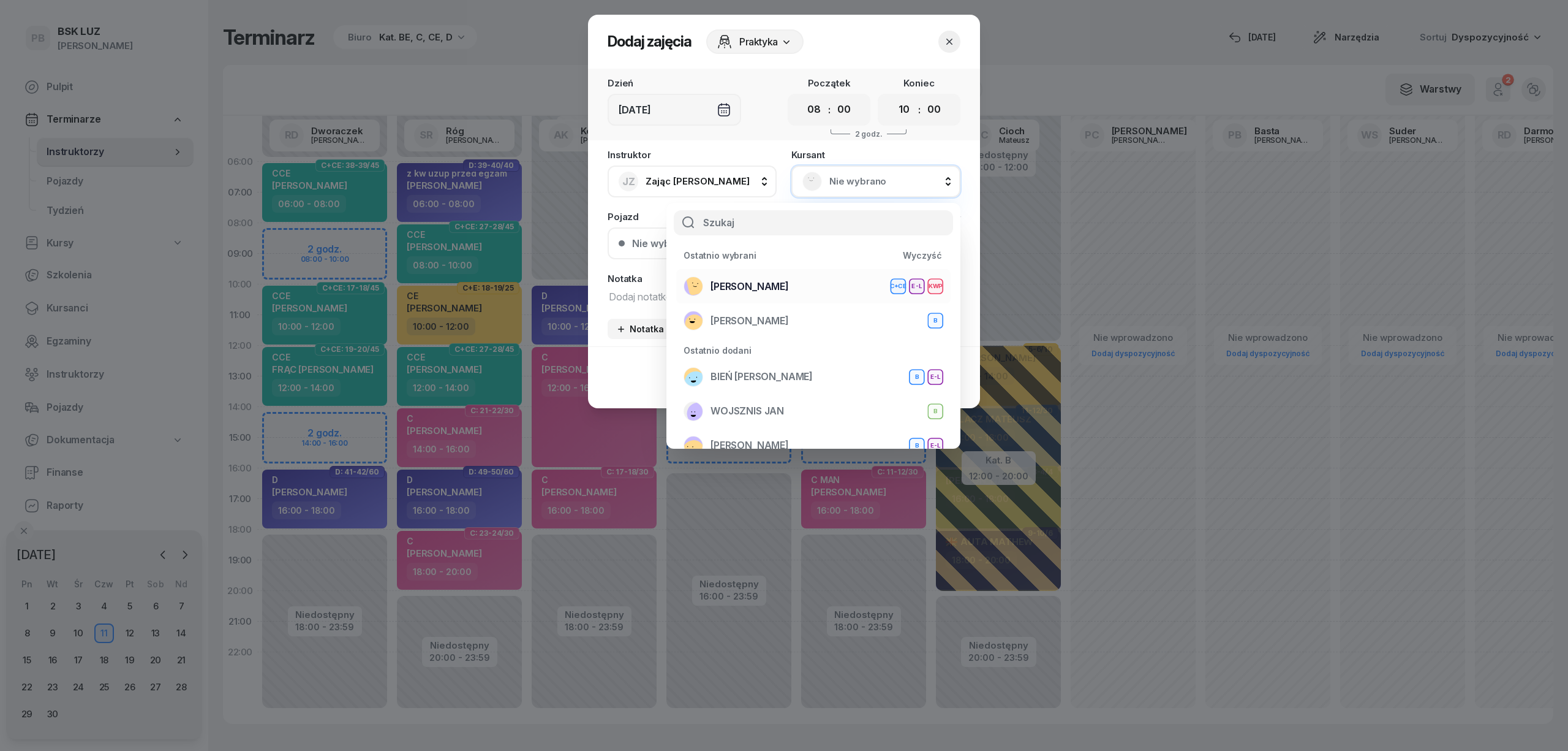
click at [829, 277] on div "[PERSON_NAME]+CE E-L KWP" at bounding box center [813, 286] width 259 height 20
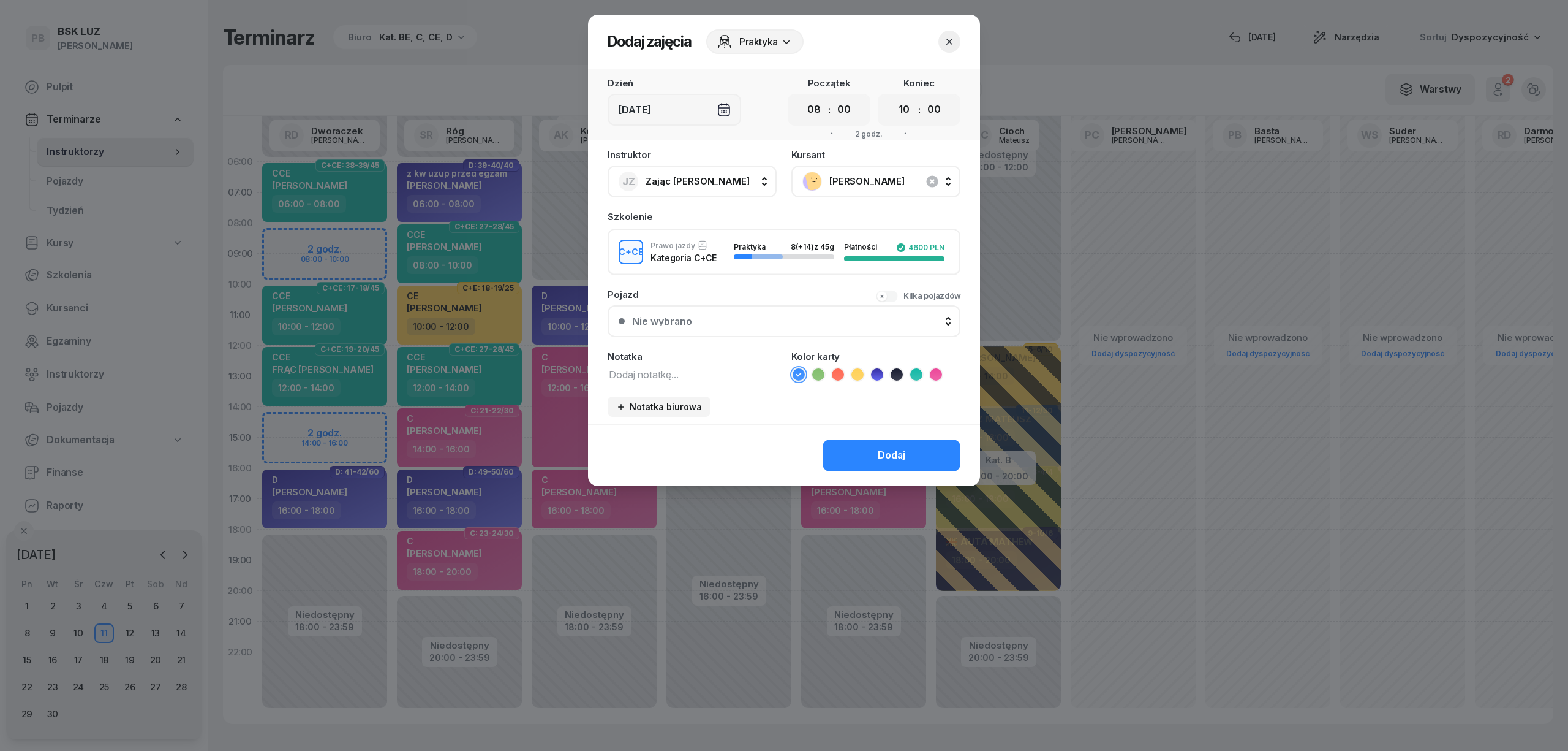
click at [734, 371] on textarea at bounding box center [692, 373] width 169 height 16
type textarea "CCE"
click at [917, 369] on icon at bounding box center [917, 375] width 13 height 13
click at [866, 456] on button "Dodaj" at bounding box center [891, 456] width 138 height 32
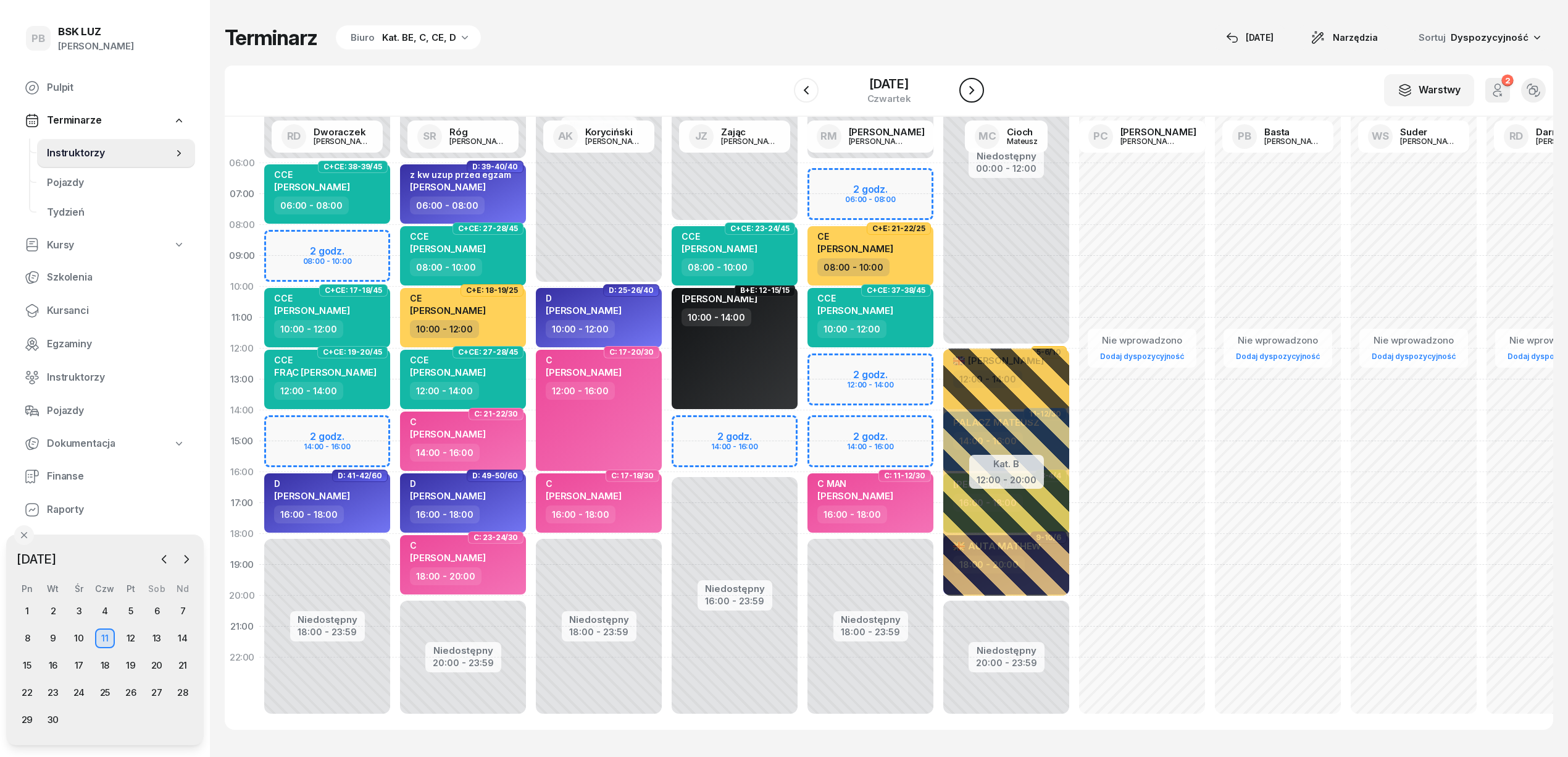
click at [977, 90] on icon "button" at bounding box center [972, 90] width 15 height 15
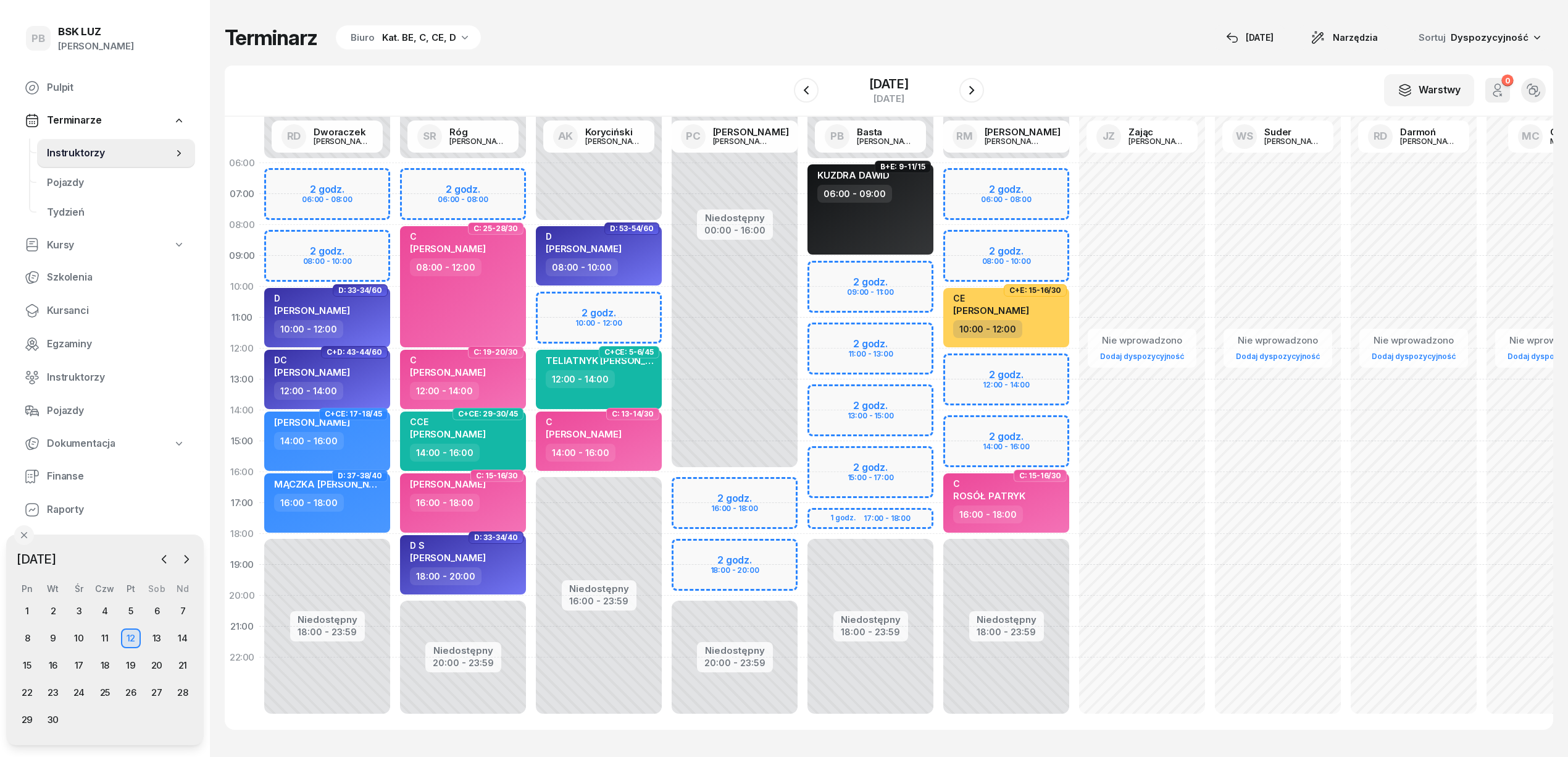
click at [1074, 237] on div "Niedostępny 00:00 - 06:00 Niedostępny 18:00 - 23:59 2 godz. 06:00 - 08:00 2 god…" at bounding box center [1142, 441] width 136 height 587
select select "08"
select select "10"
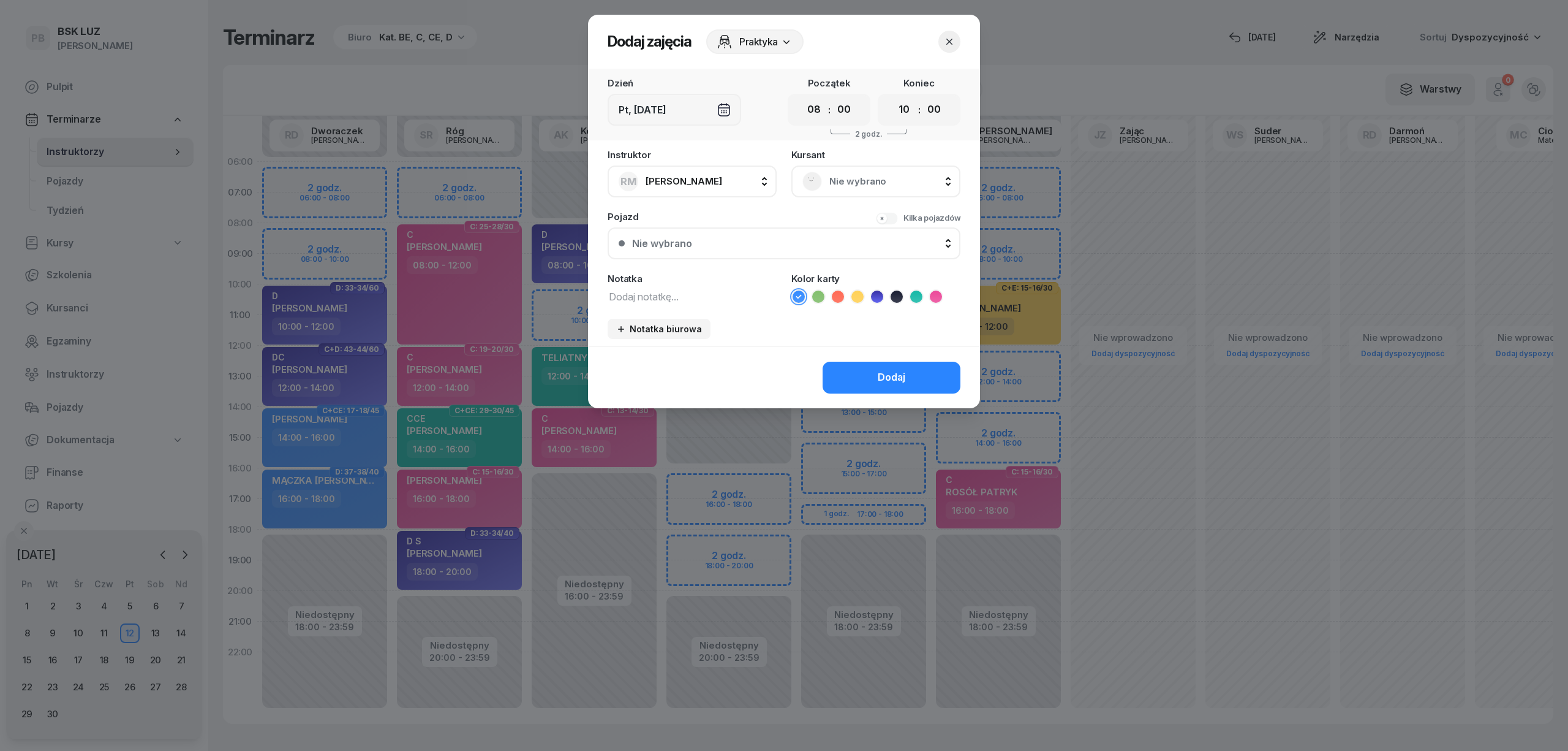
click at [885, 191] on div "Nie wybrano" at bounding box center [876, 181] width 169 height 32
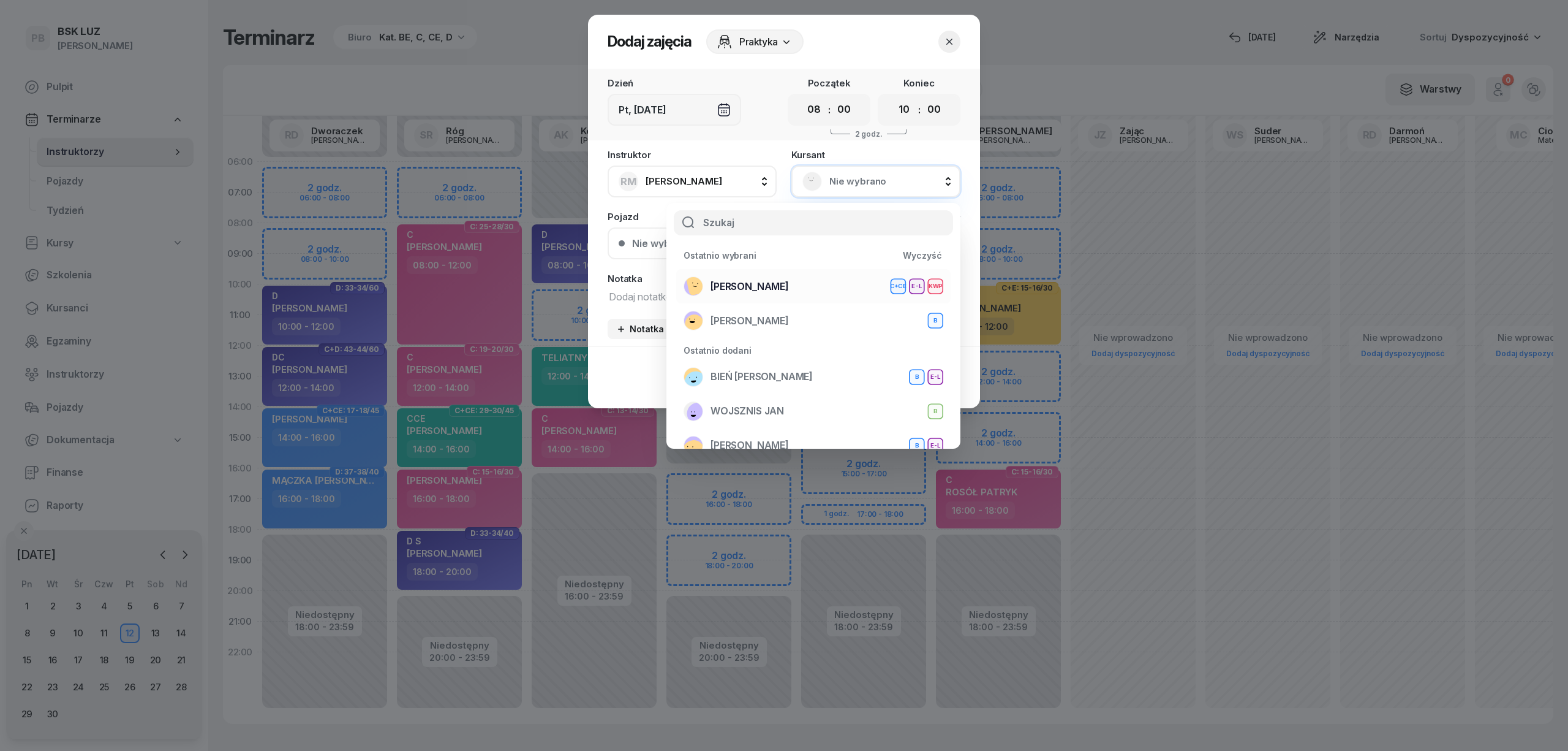
click at [789, 288] on span "[PERSON_NAME]" at bounding box center [750, 287] width 78 height 16
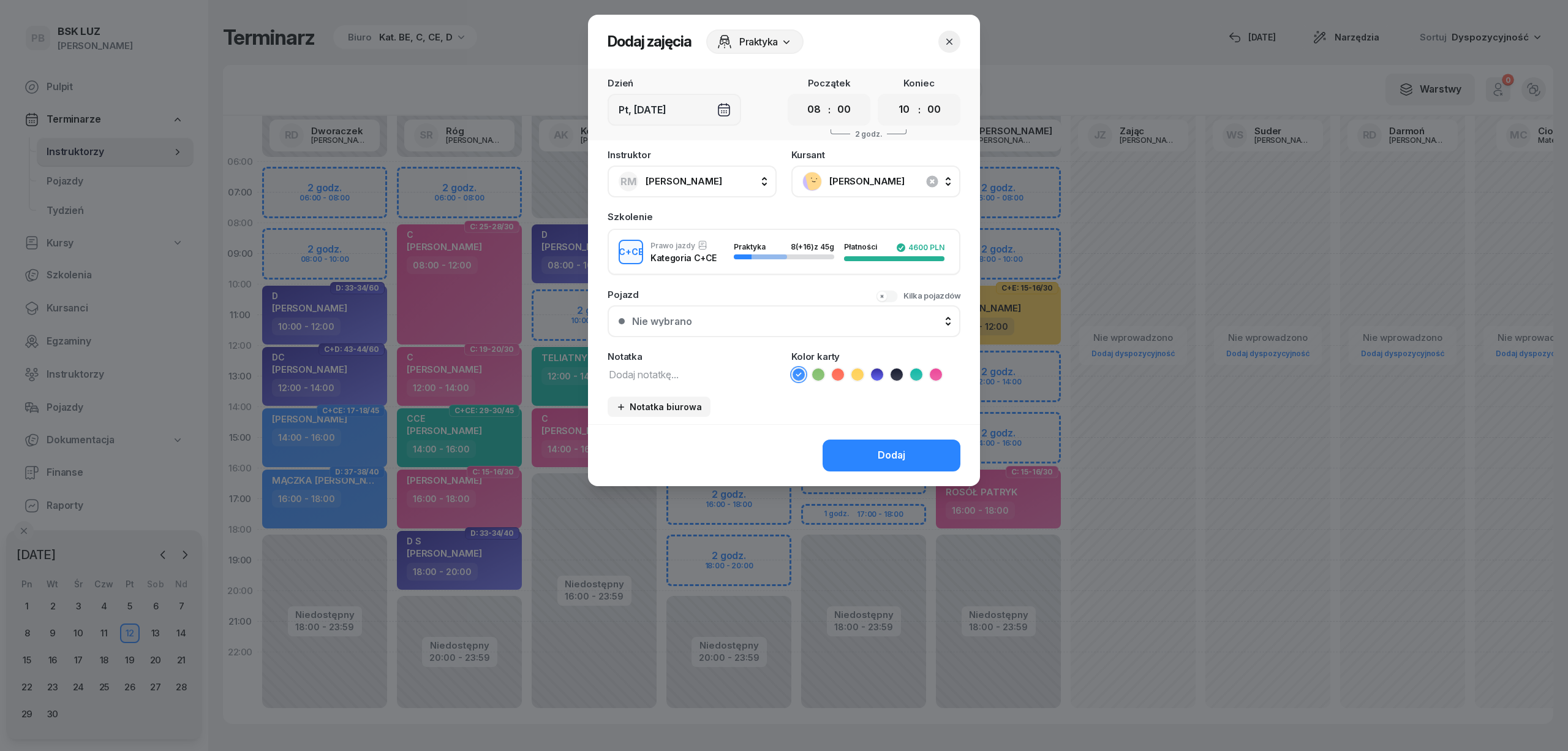
click at [686, 373] on textarea at bounding box center [692, 373] width 169 height 16
type textarea "CCE"
click at [912, 367] on ul at bounding box center [876, 374] width 169 height 15
click at [914, 373] on icon at bounding box center [916, 374] width 6 height 4
click at [910, 444] on button "Dodaj" at bounding box center [891, 456] width 138 height 32
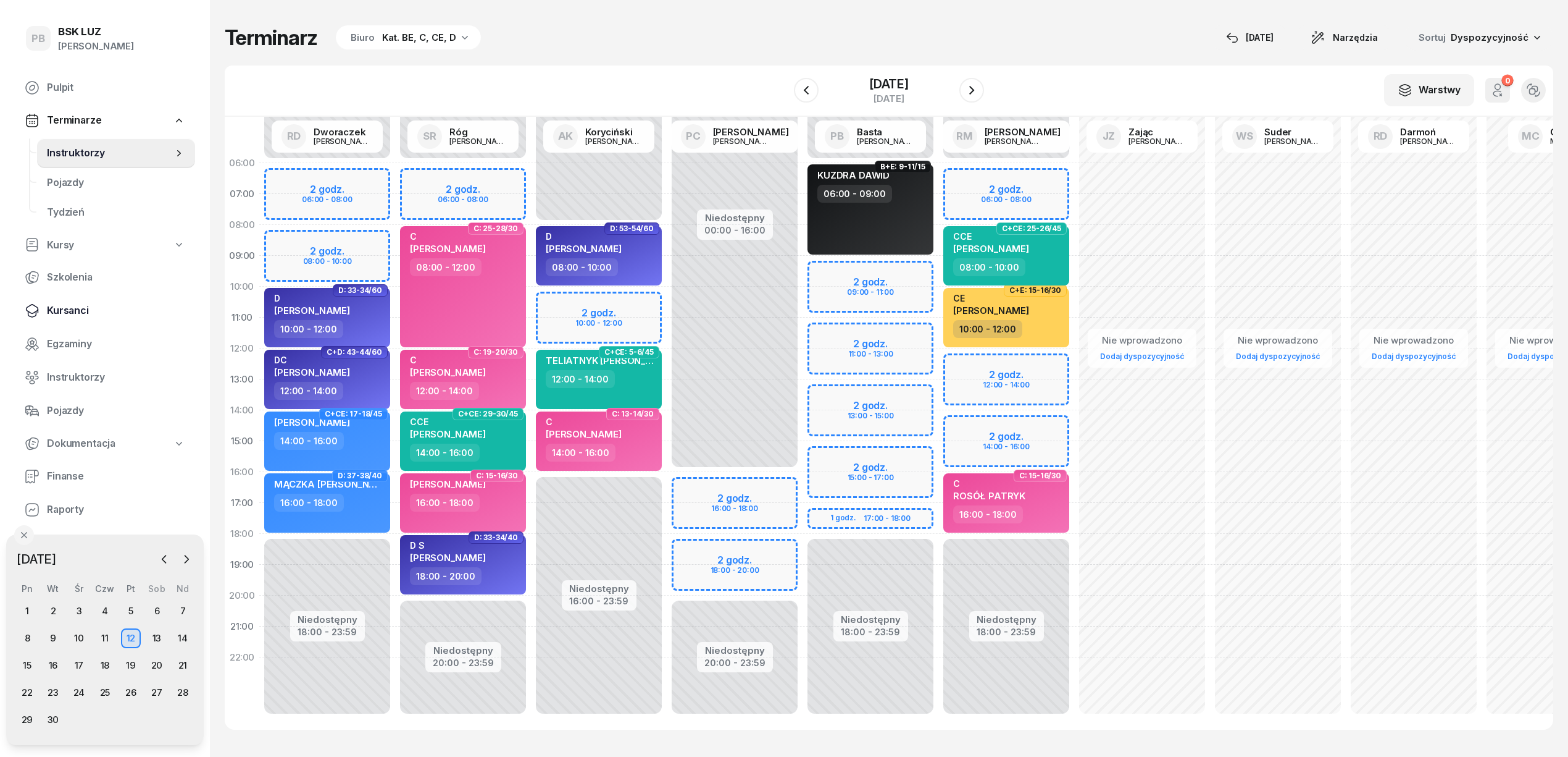
click at [56, 309] on span "Kursanci" at bounding box center [116, 310] width 139 height 16
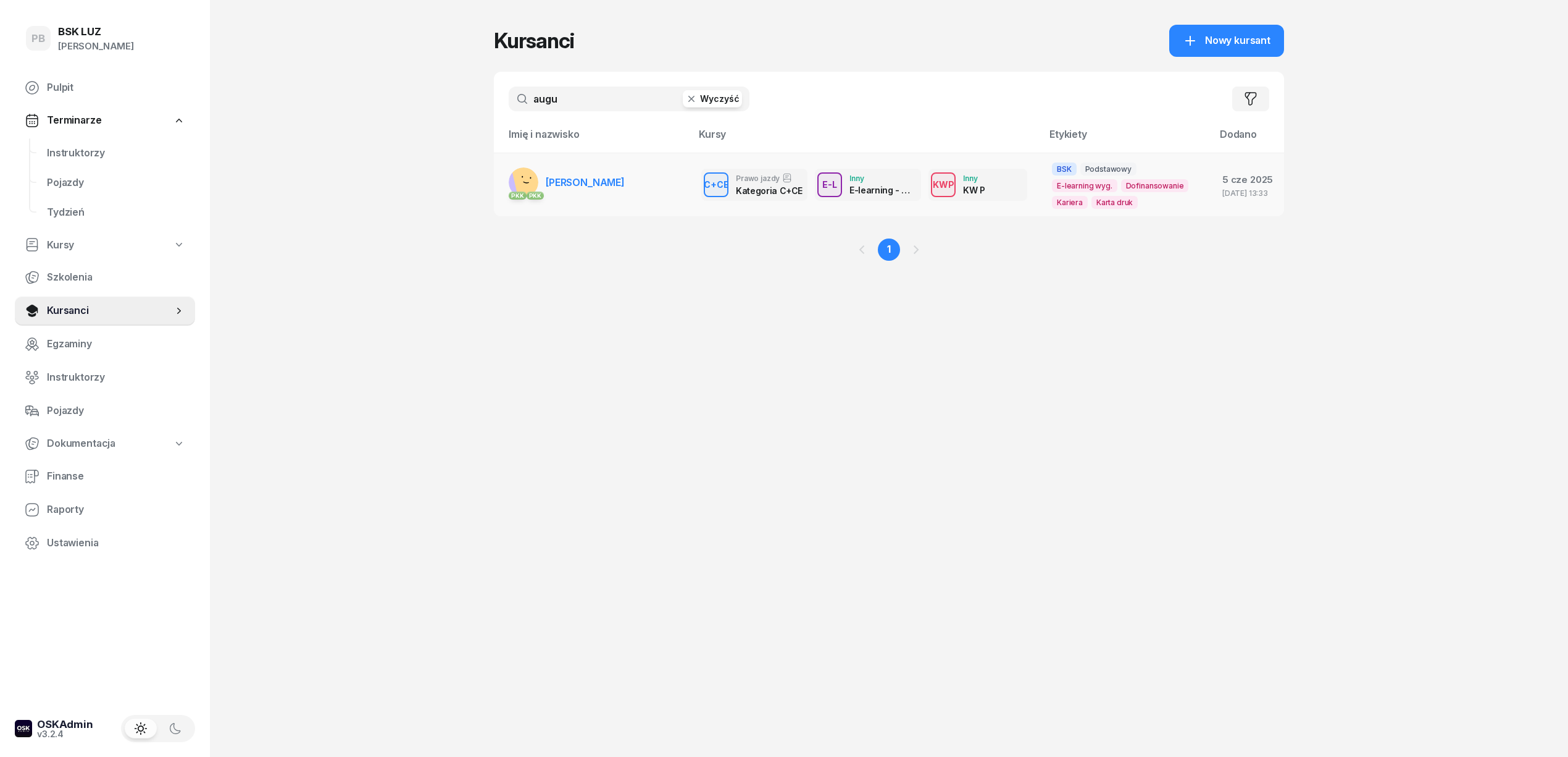
click at [623, 184] on span "[PERSON_NAME]" at bounding box center [585, 182] width 79 height 13
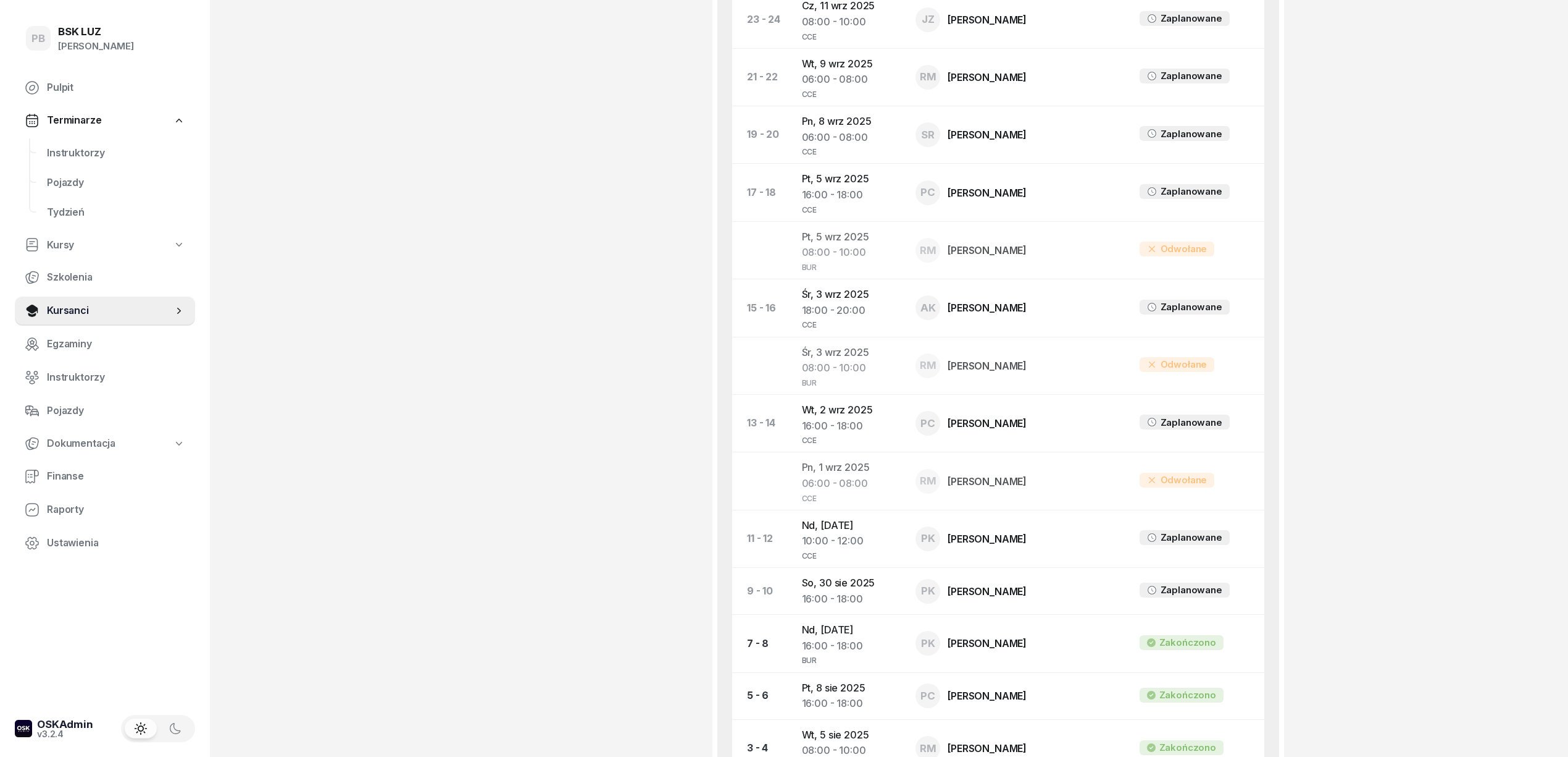
scroll to position [824, 0]
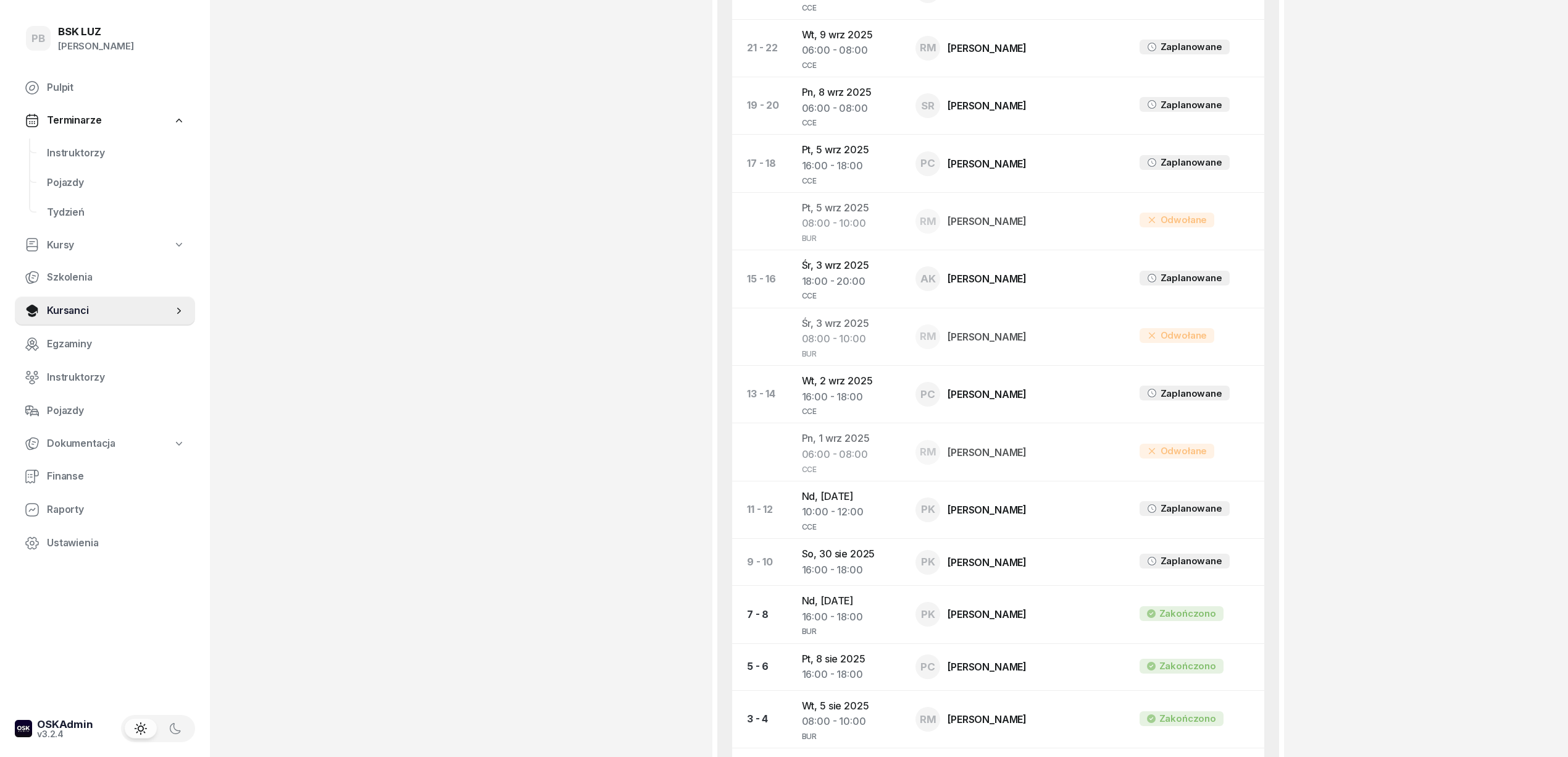
click at [598, 595] on div "[PERSON_NAME] etykiety... OL-01.06 [DATE], 789 334 370 [EMAIL_ADDRESS][DOMAIN_N…" at bounding box center [596, 59] width 204 height 1636
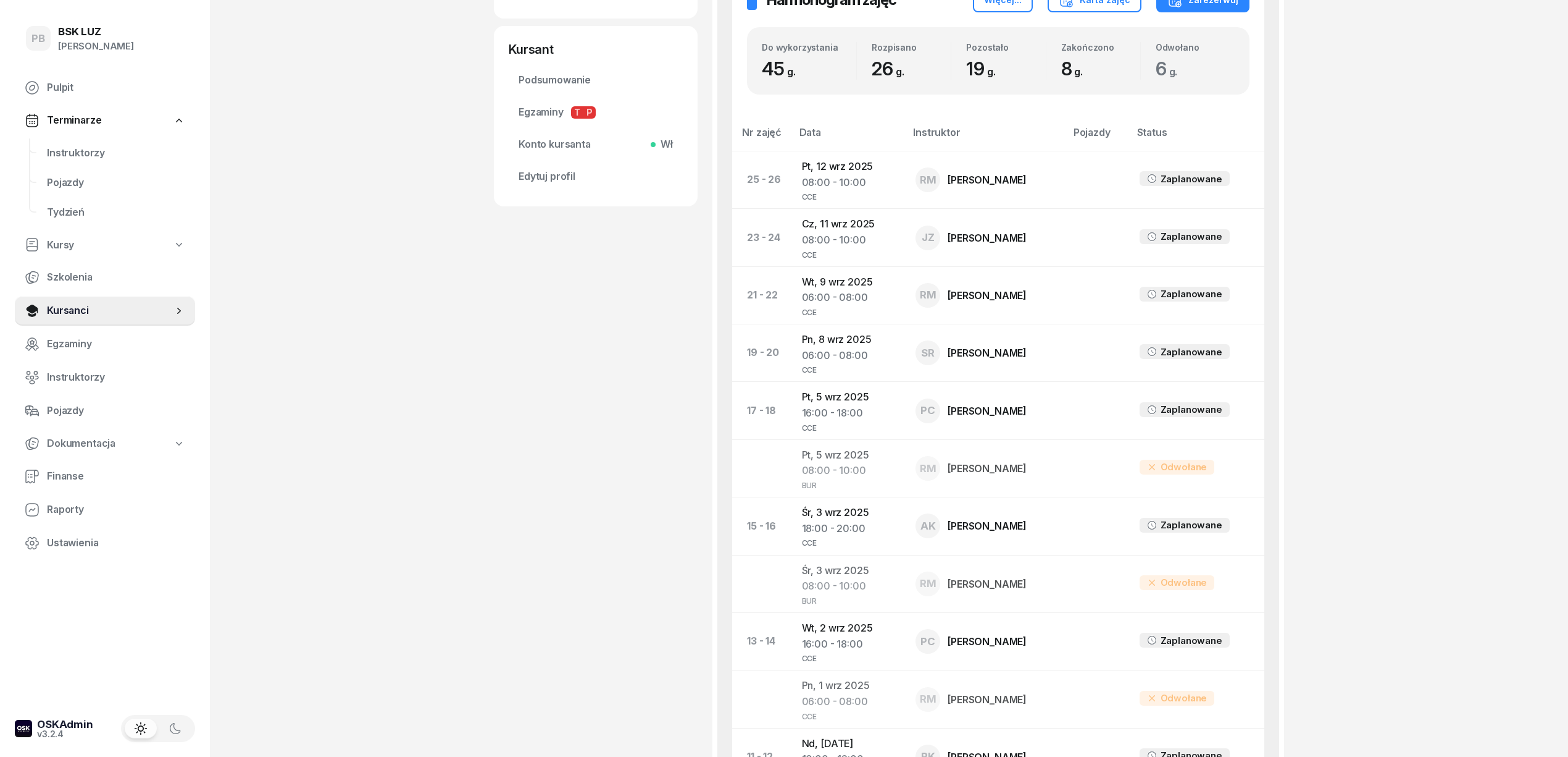
scroll to position [659, 0]
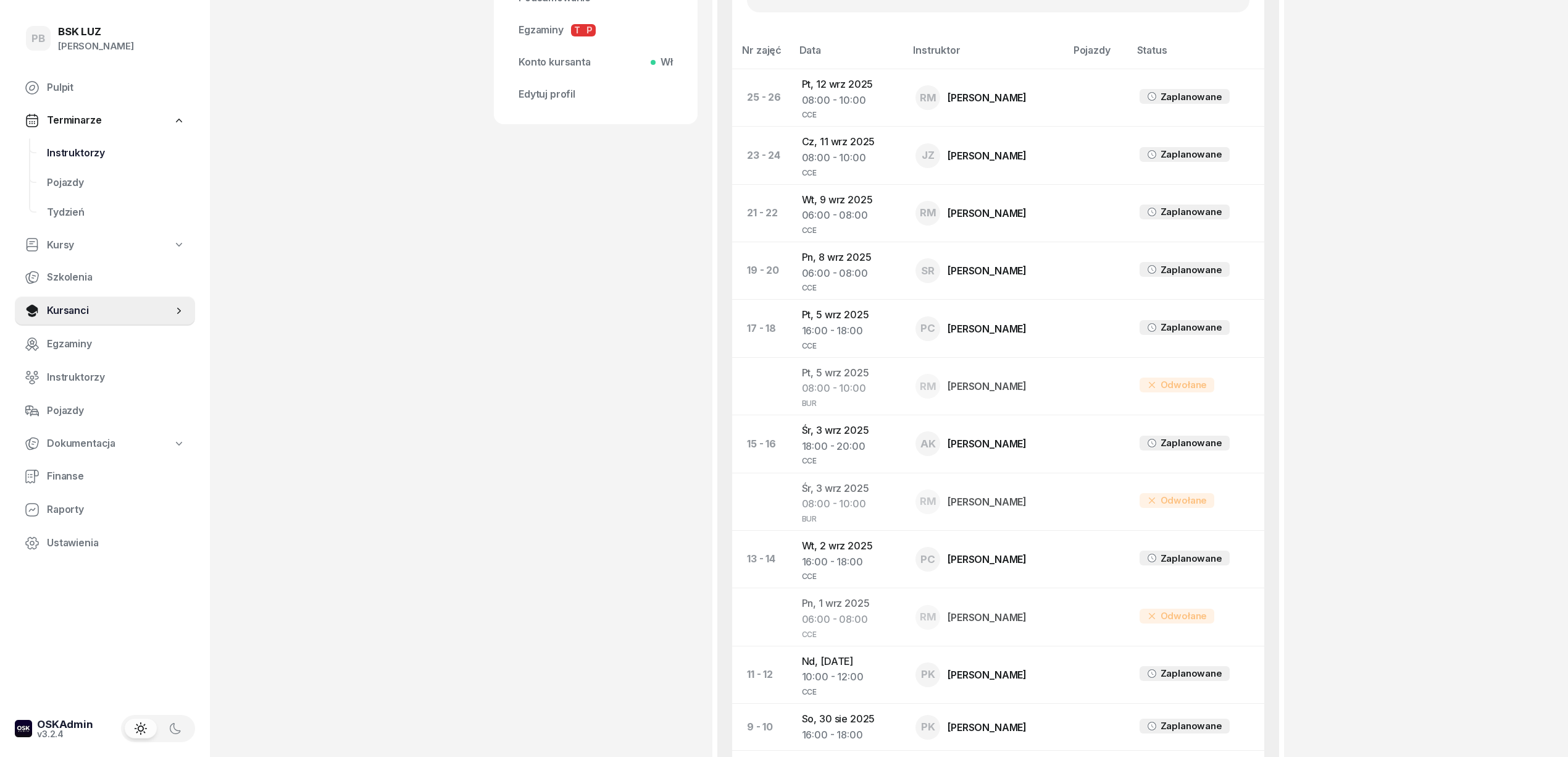
click at [77, 148] on span "Instruktorzy" at bounding box center [116, 153] width 139 height 16
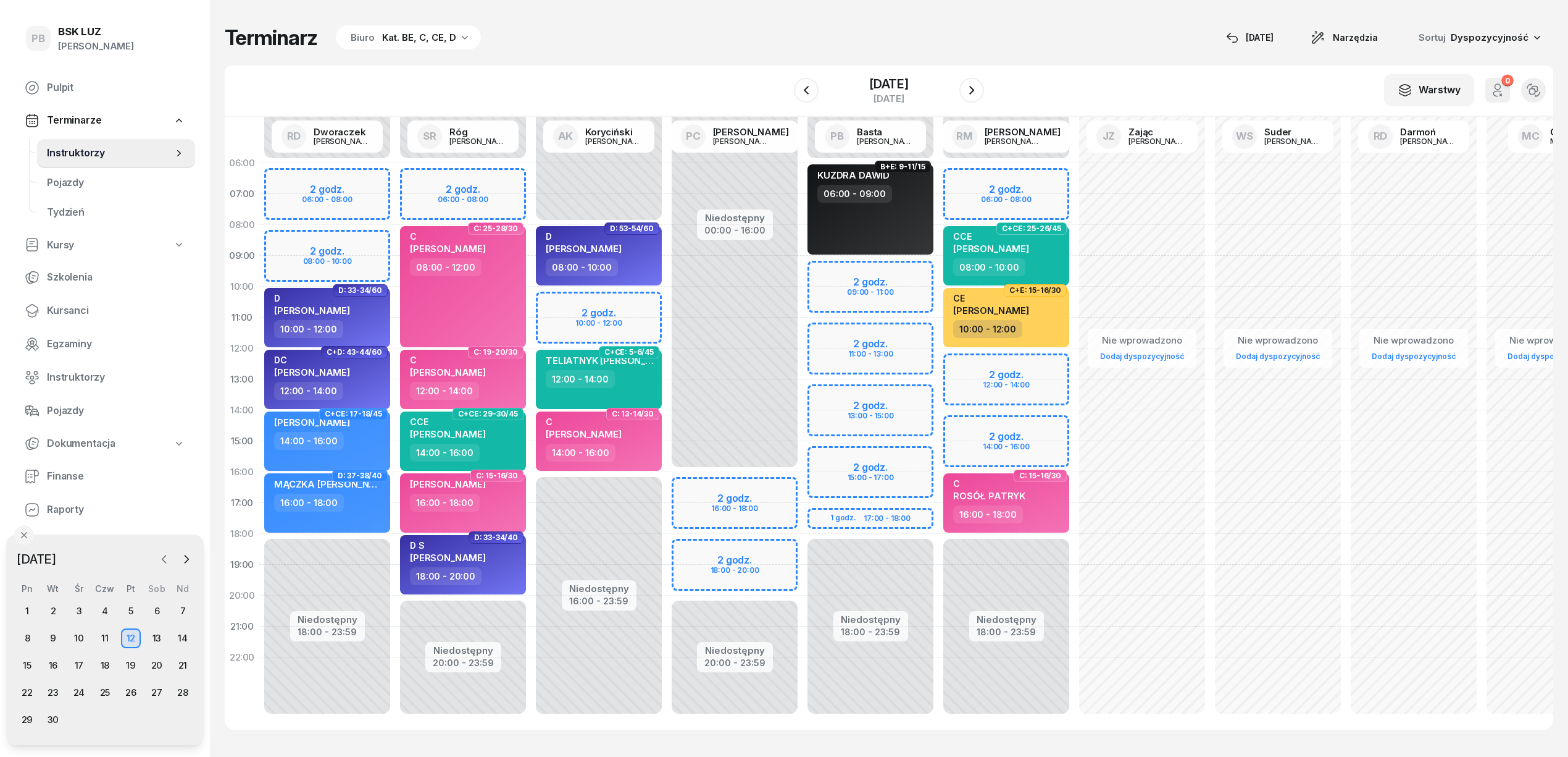
click at [160, 557] on icon "button" at bounding box center [165, 559] width 13 height 13
click at [157, 722] on div "30" at bounding box center [158, 720] width 20 height 20
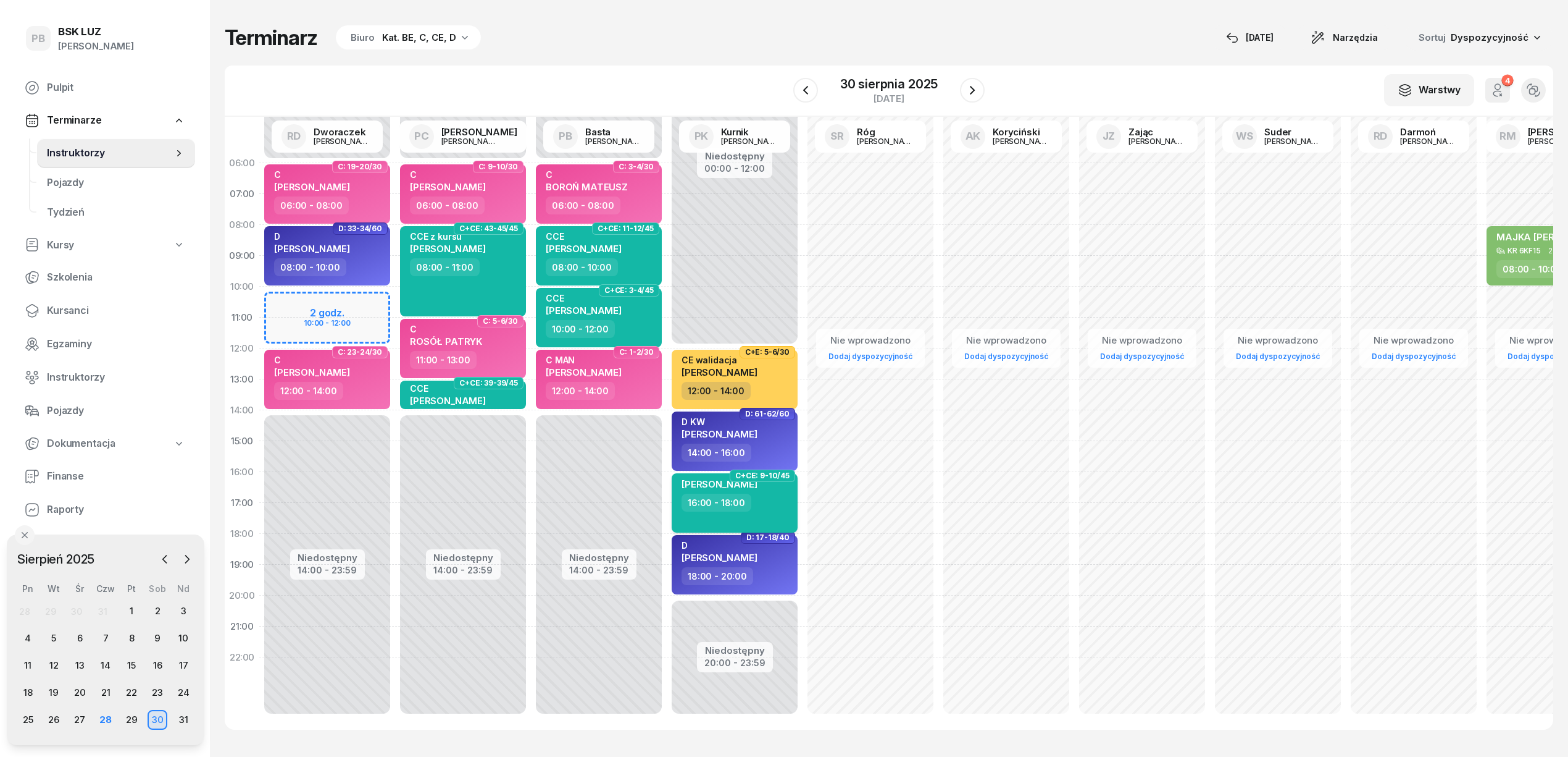
click at [764, 504] on div "16:00 - 18:00" at bounding box center [735, 502] width 109 height 18
select select "16"
select select "18"
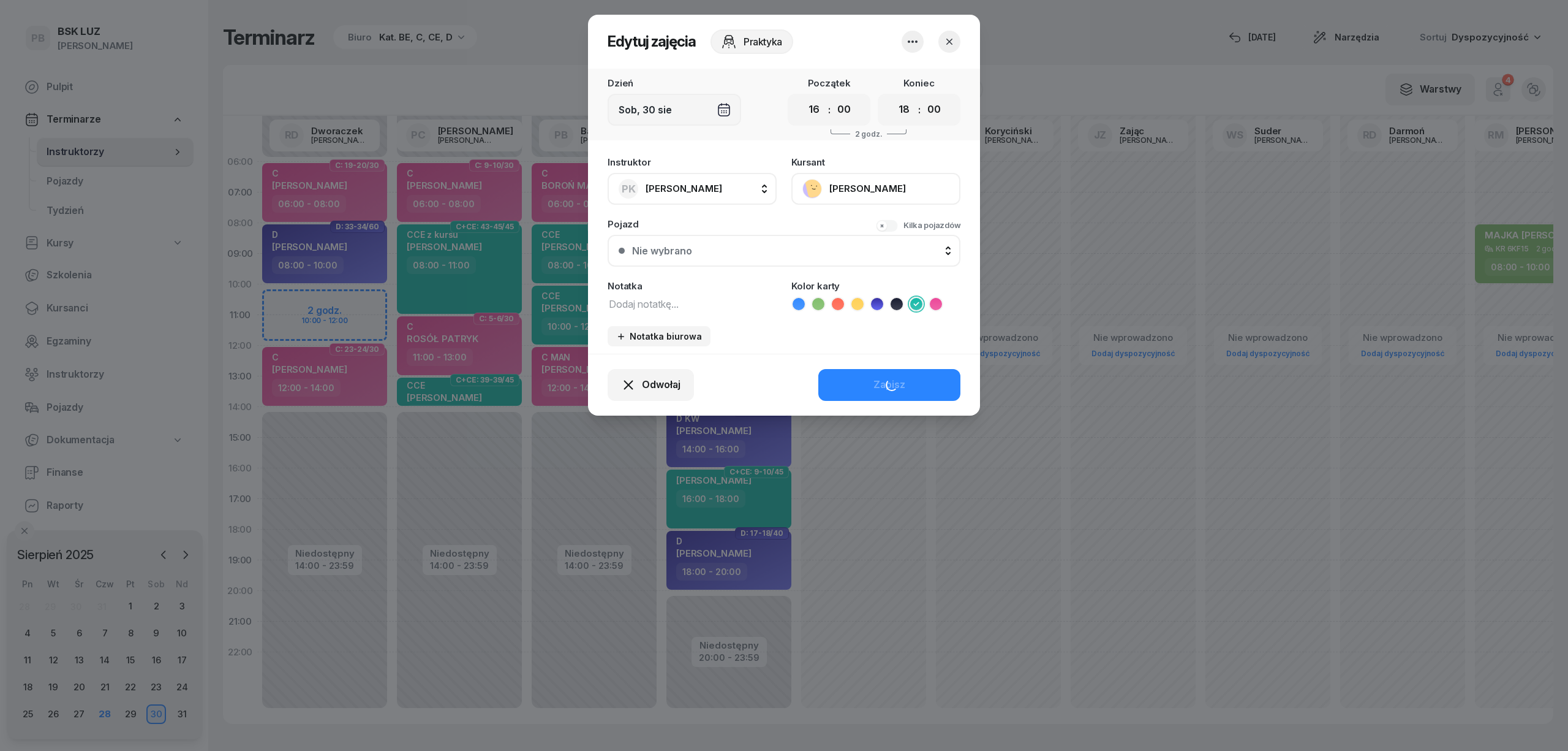
click at [677, 300] on textarea at bounding box center [692, 303] width 169 height 16
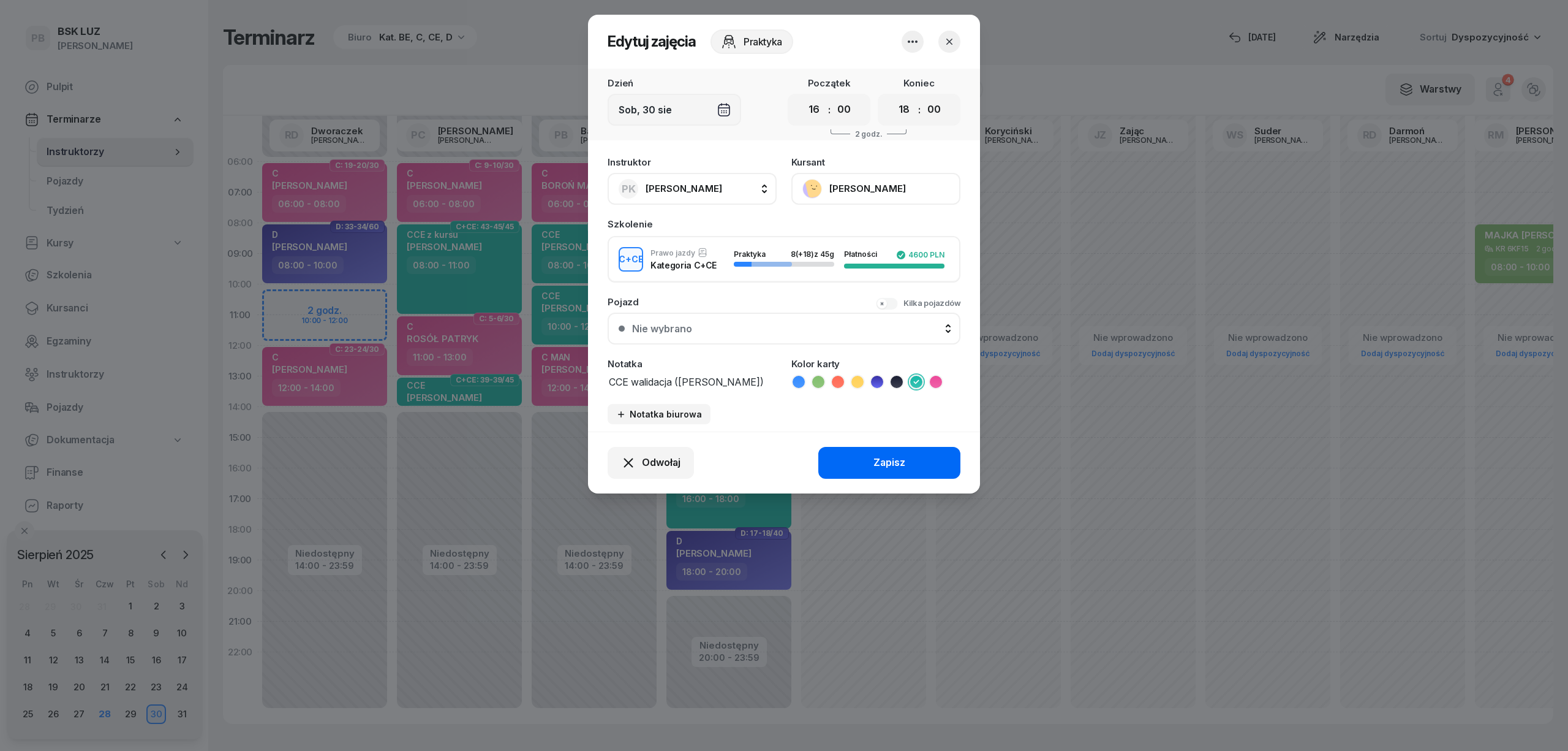
type textarea "CCE walidacja ([PERSON_NAME])"
click at [844, 459] on button "Zapisz" at bounding box center [889, 463] width 142 height 32
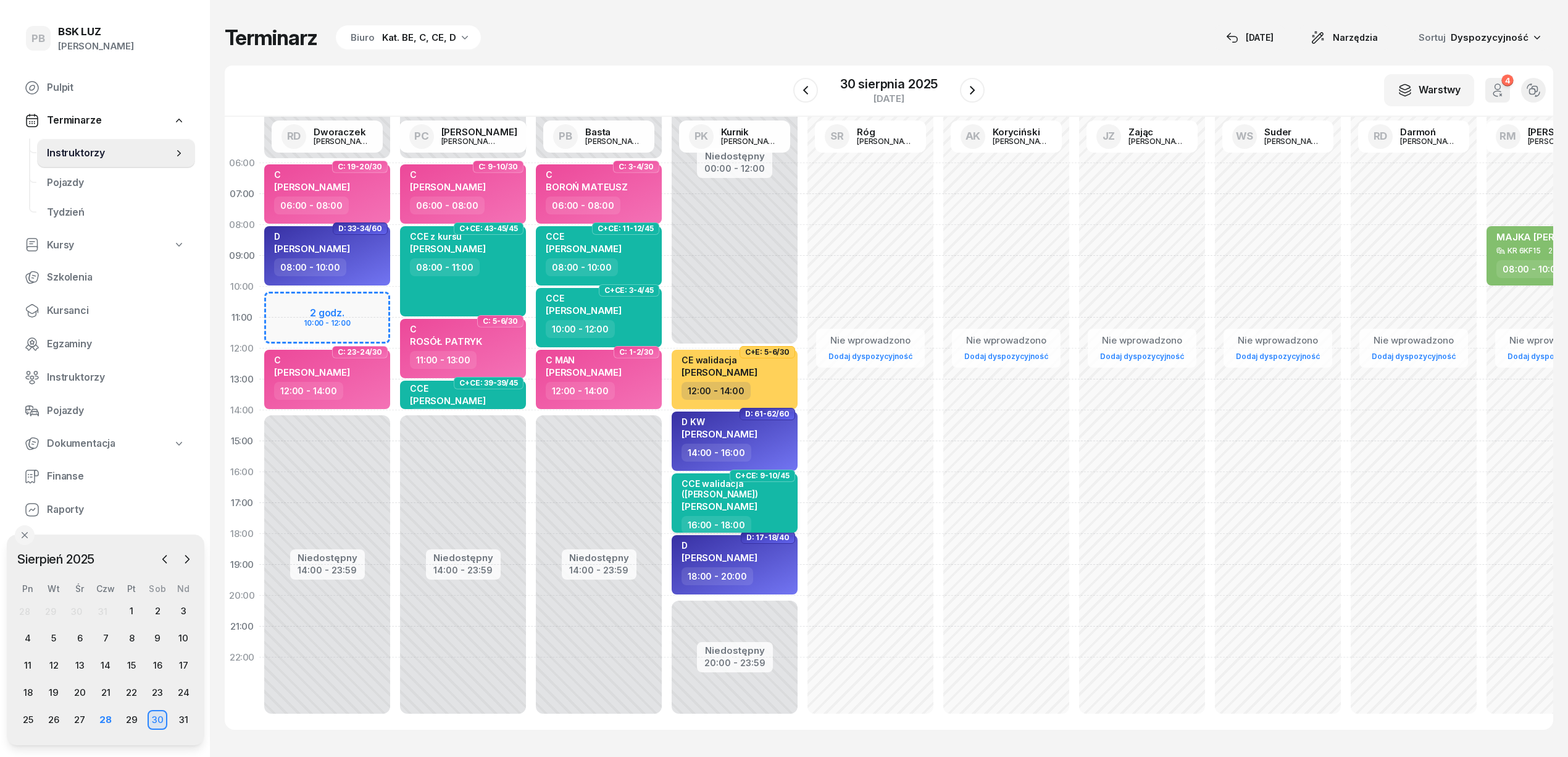
click at [757, 504] on span "[PERSON_NAME]" at bounding box center [719, 506] width 76 height 12
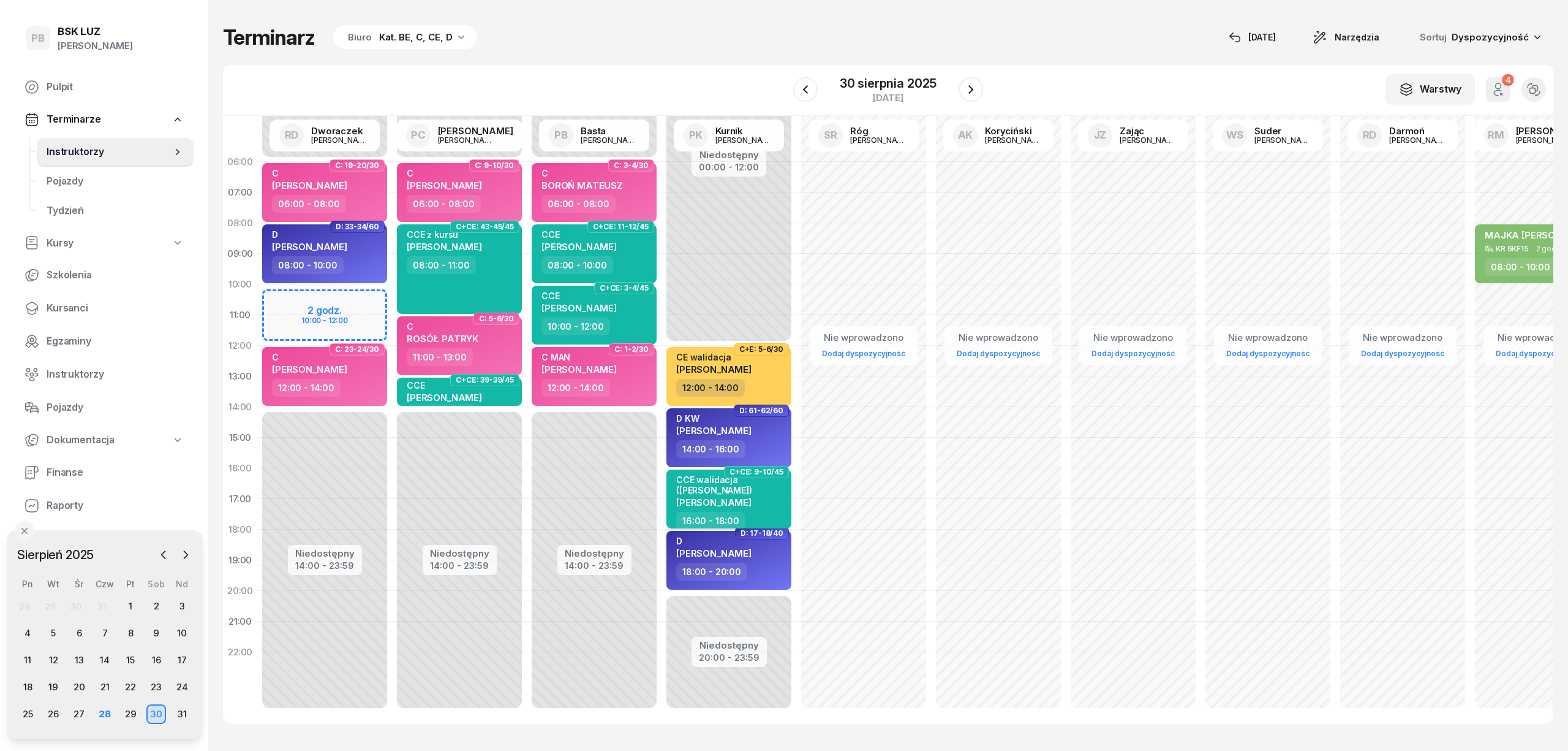
select select "16"
select select "18"
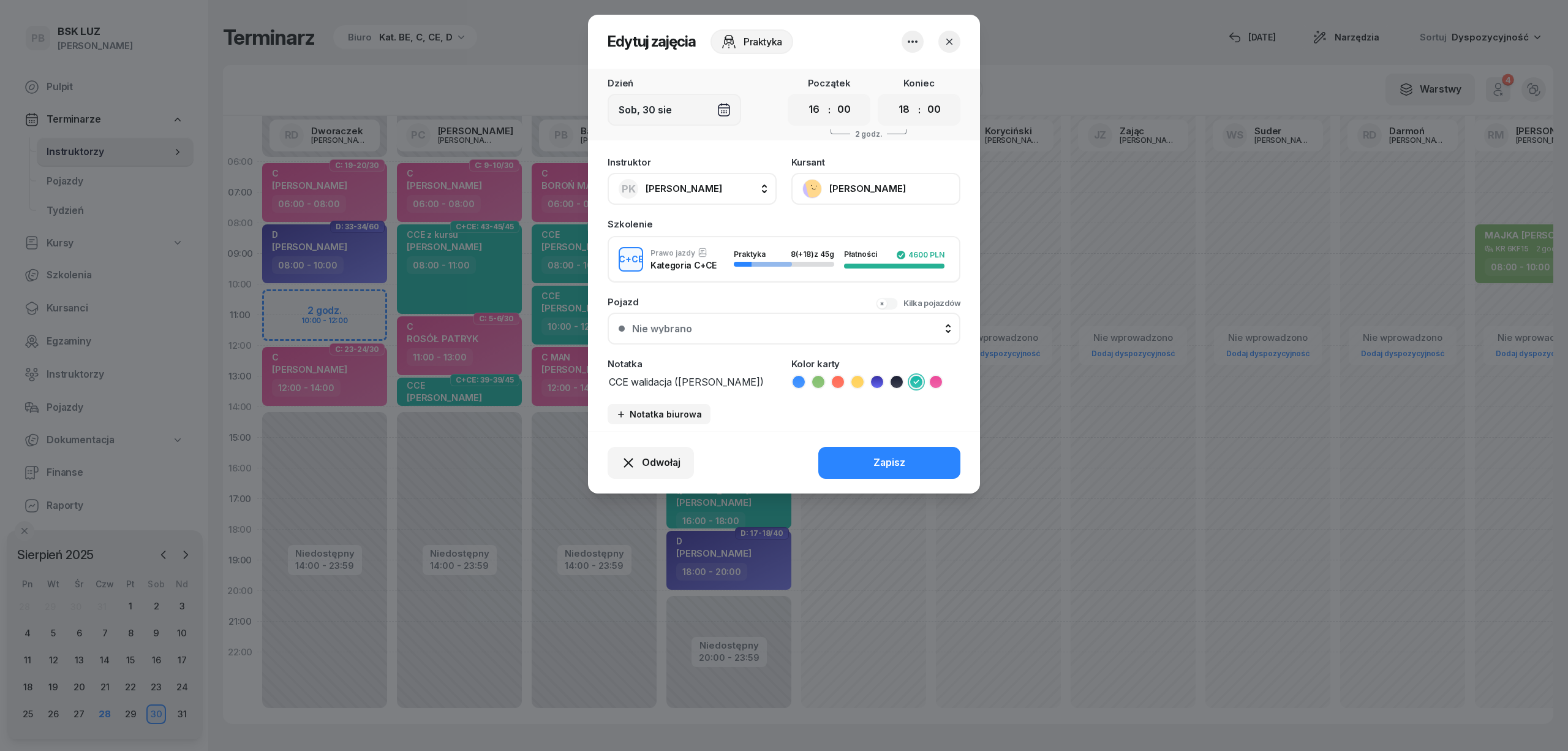
click at [843, 304] on div "Pojazd Kilka pojazdów Nie wybrano Nie wybrano" at bounding box center [784, 321] width 353 height 47
click at [841, 381] on icon at bounding box center [838, 382] width 13 height 13
click at [857, 455] on button "Zapisz" at bounding box center [889, 463] width 142 height 32
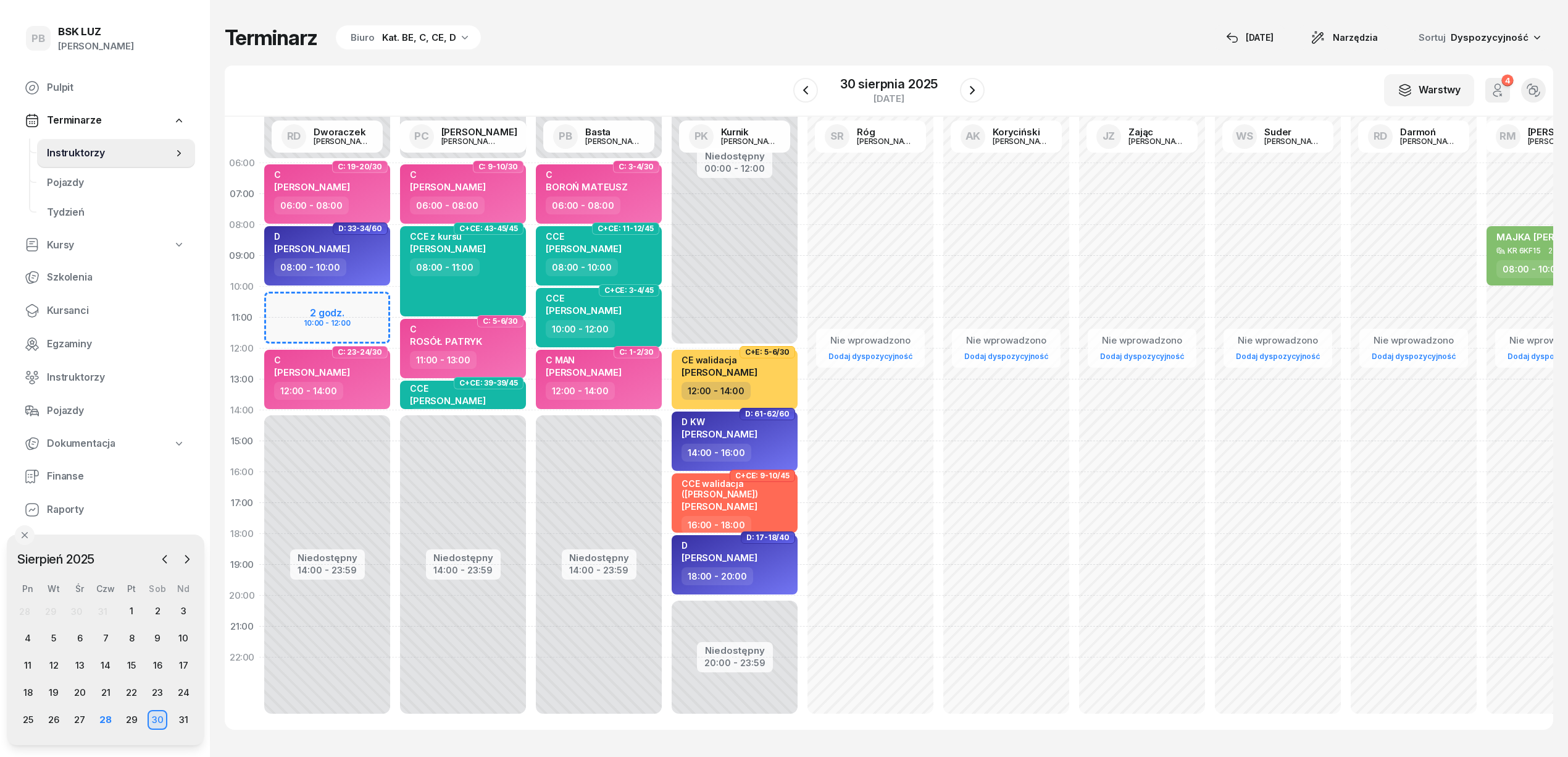
click at [920, 38] on div "Terminarz Biuro Kat. BE, C, CE, D [DATE] Narzędzia Sortuj Dyspozycyjność" at bounding box center [889, 37] width 1329 height 26
click at [571, 65] on div "W Wybierz AK [PERSON_NAME] BP [PERSON_NAME] DP [PERSON_NAME] GS [PERSON_NAME] I…" at bounding box center [889, 91] width 1329 height 51
click at [702, 48] on div "Terminarz Biuro Kat. BE, C, CE, D [DATE] Narzędzia Sortuj Dyspozycyjność" at bounding box center [889, 37] width 1329 height 26
click at [973, 95] on icon "button" at bounding box center [972, 90] width 15 height 15
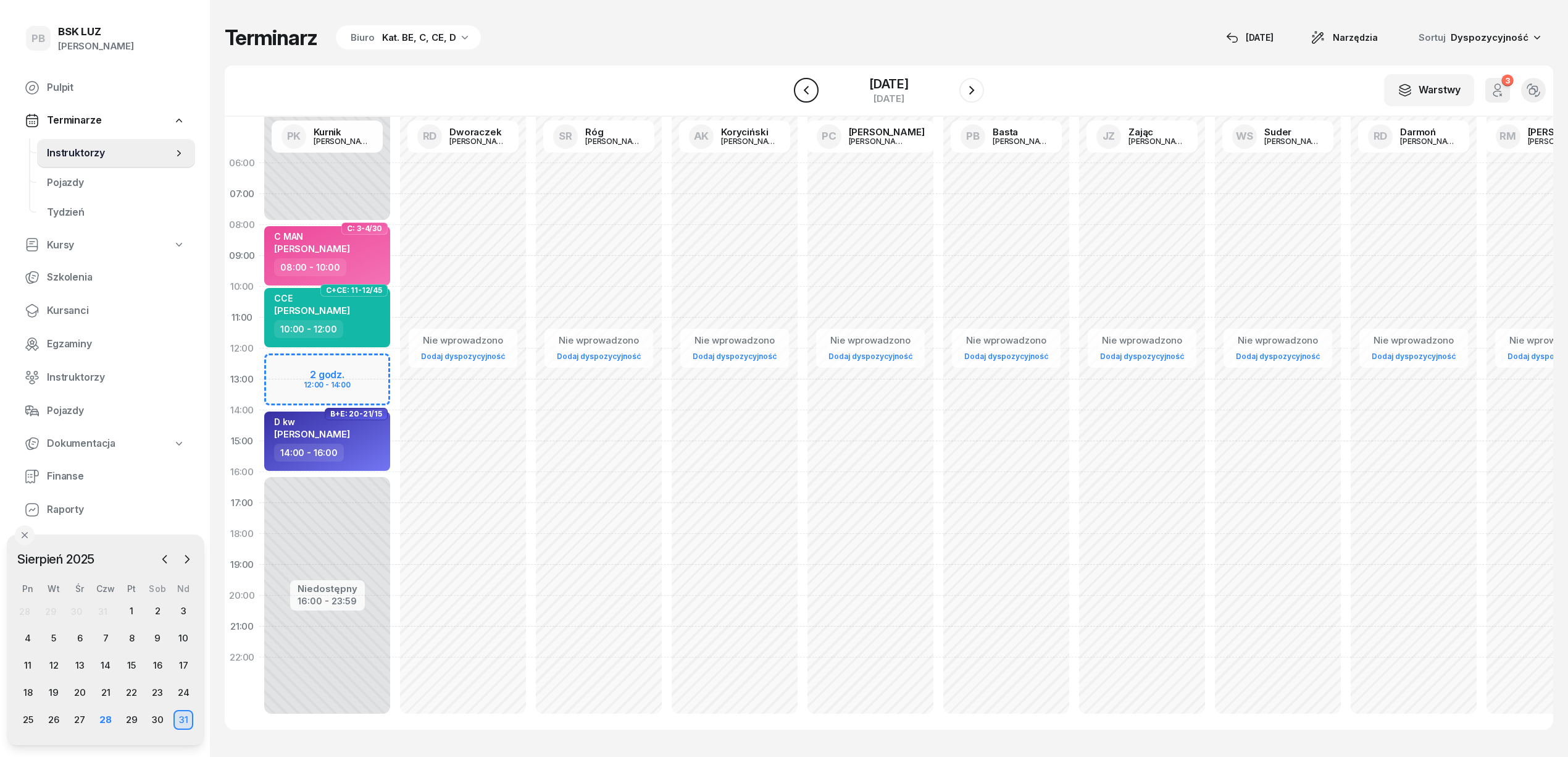
click at [811, 90] on icon "button" at bounding box center [806, 90] width 15 height 15
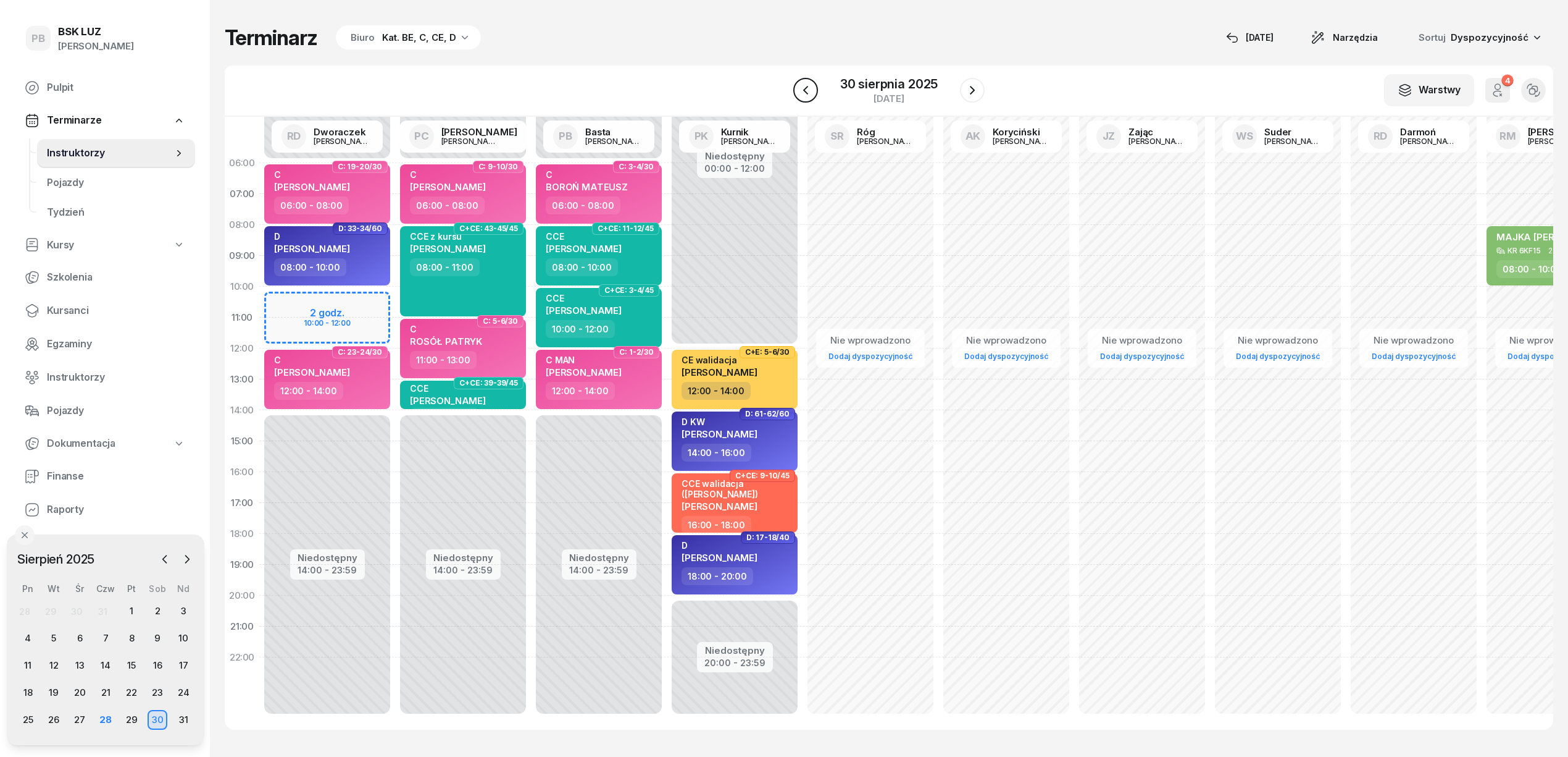
click at [811, 90] on icon "button" at bounding box center [805, 90] width 15 height 15
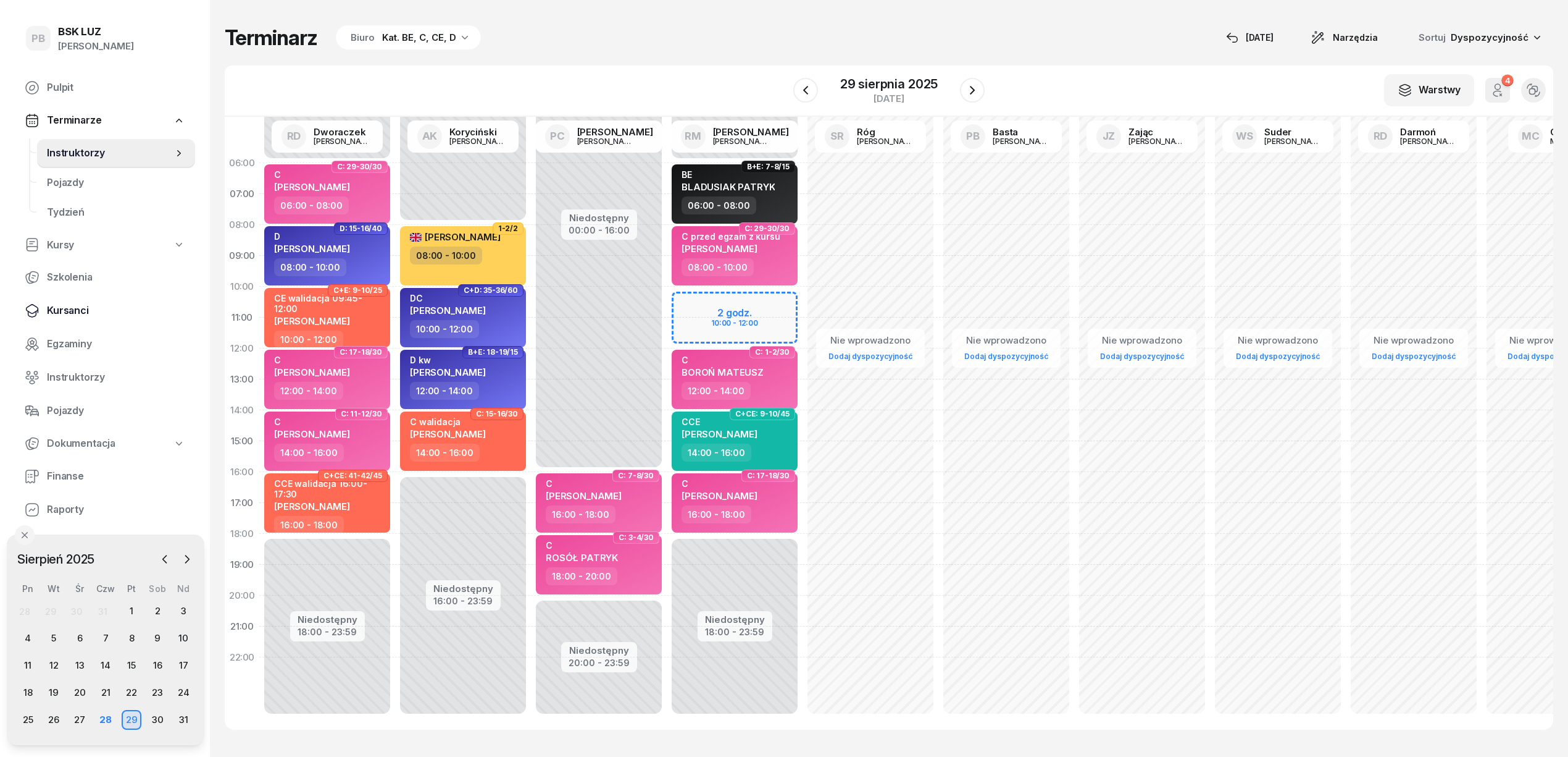
click at [59, 312] on span "Kursanci" at bounding box center [116, 310] width 139 height 16
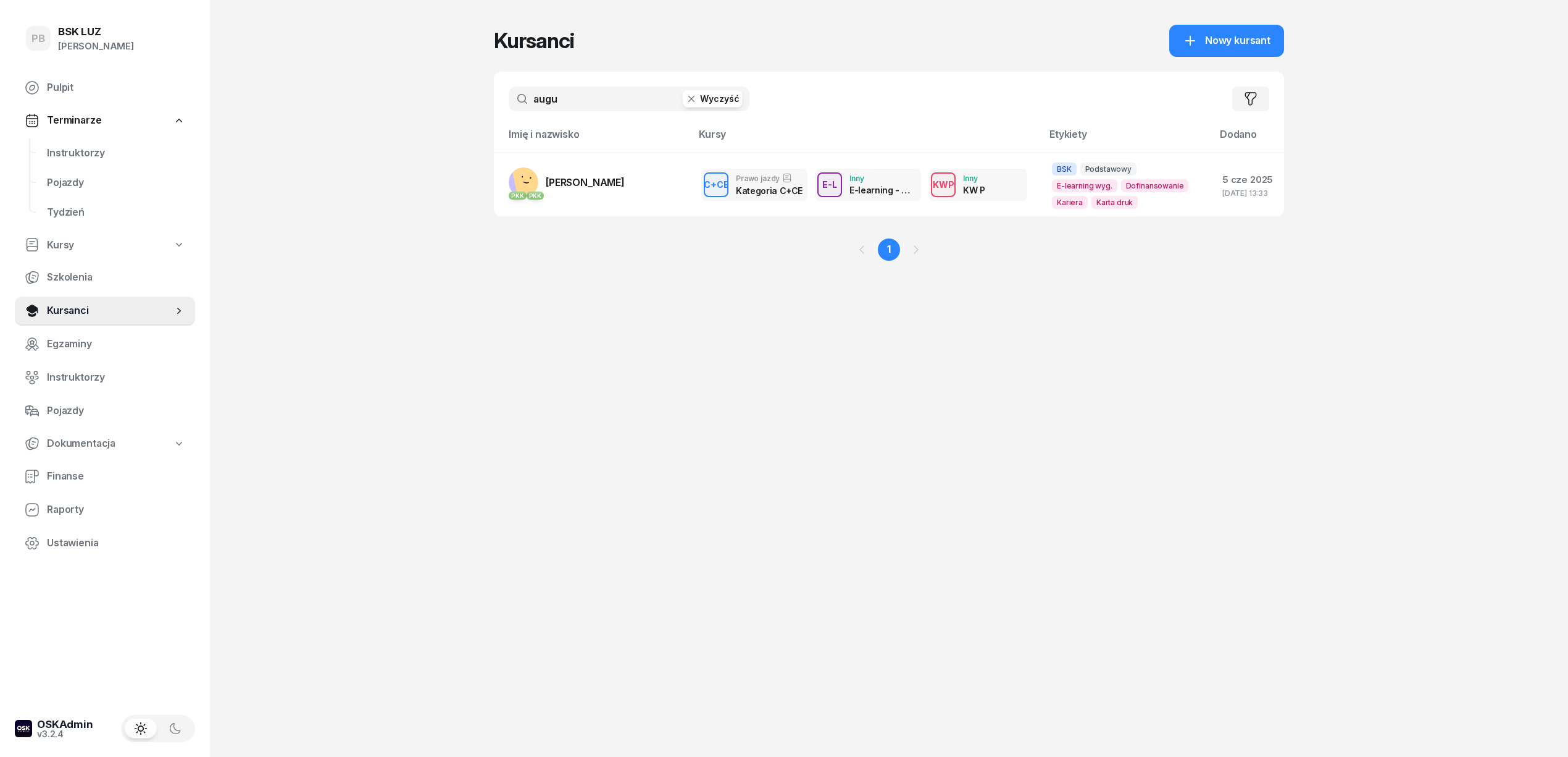
click at [598, 104] on input "augu" at bounding box center [629, 98] width 240 height 25
type input "pieron"
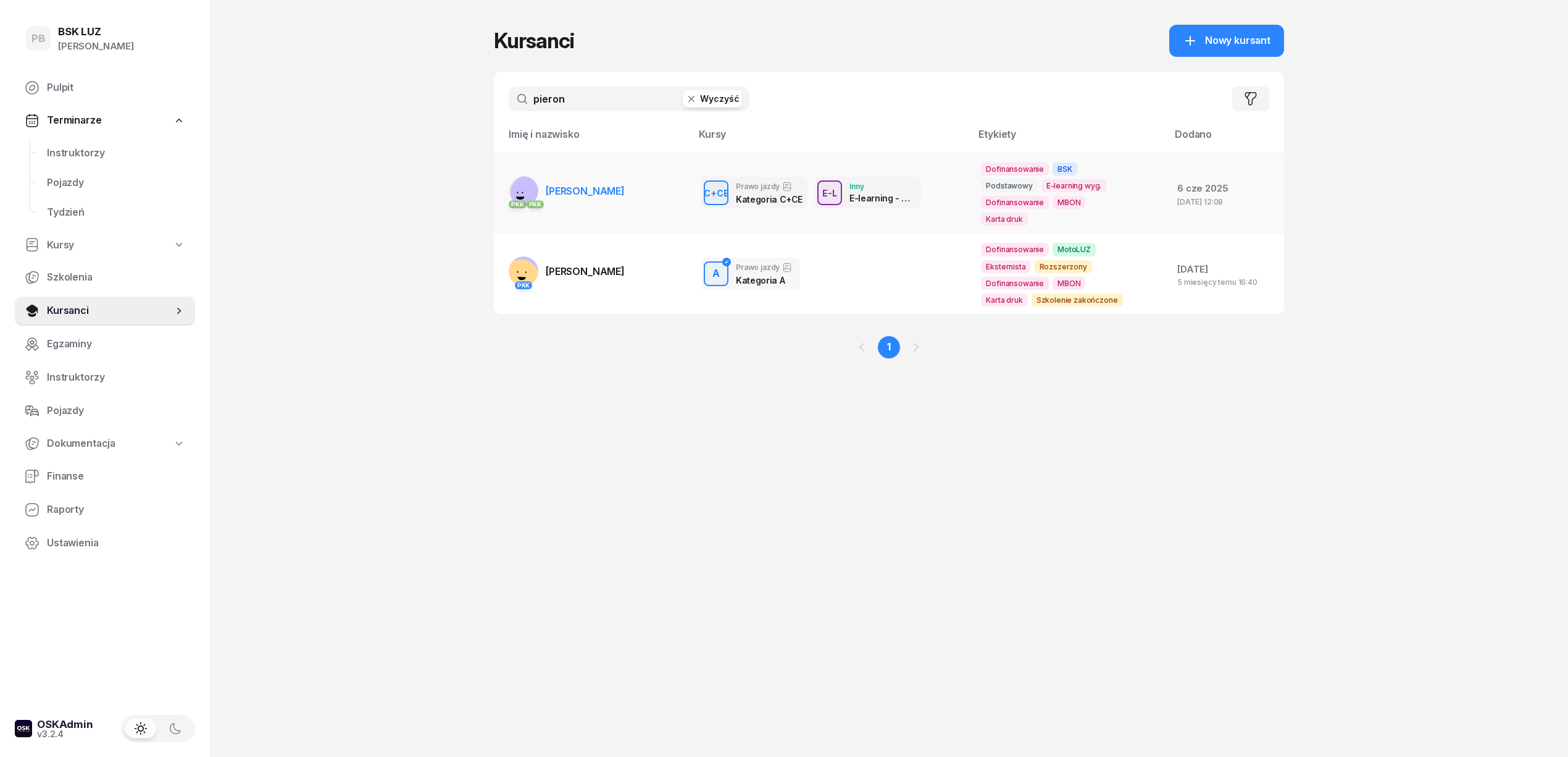
click at [598, 181] on link "PKK PKK [PERSON_NAME]" at bounding box center [567, 191] width 116 height 30
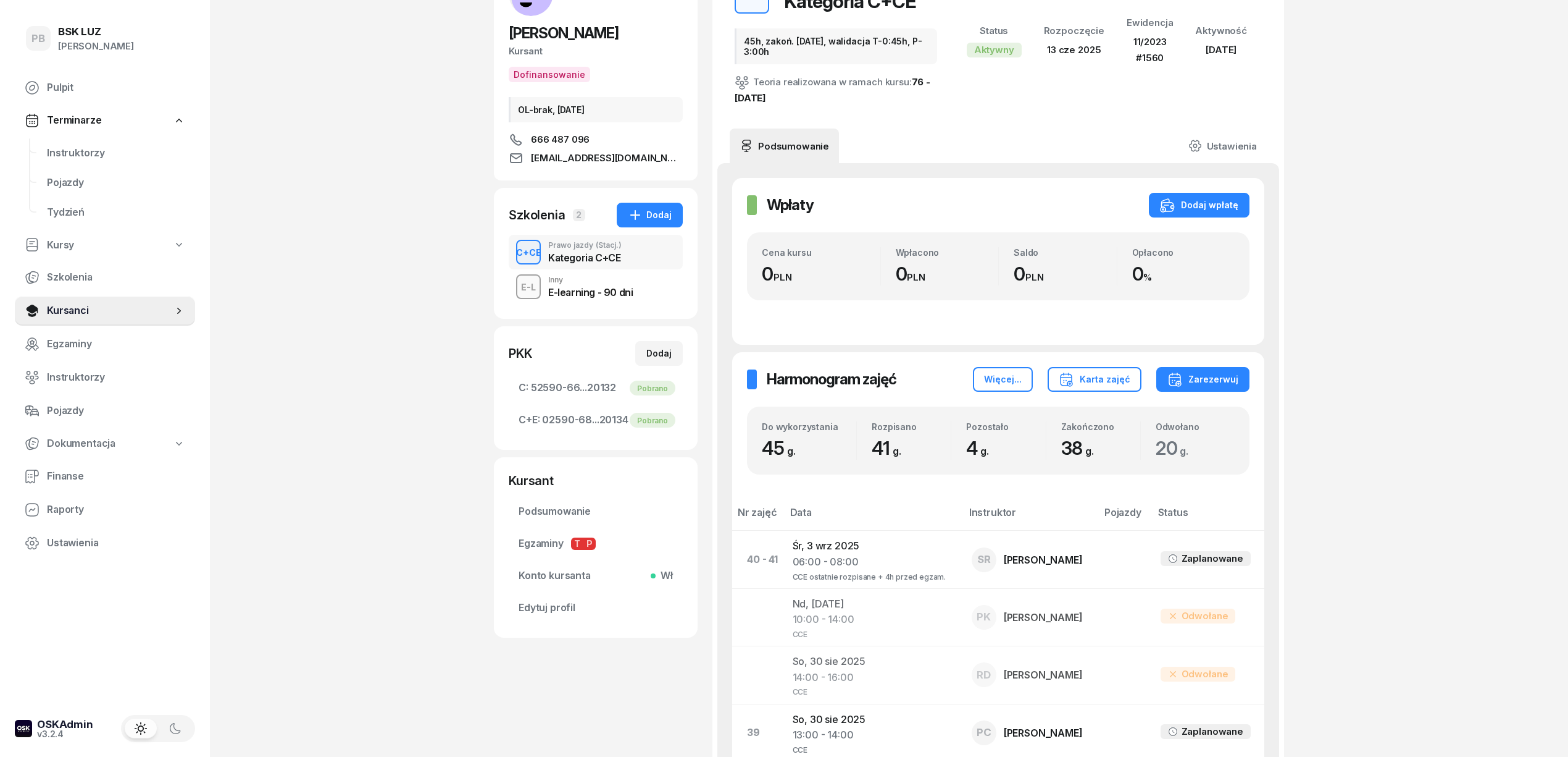
scroll to position [329, 0]
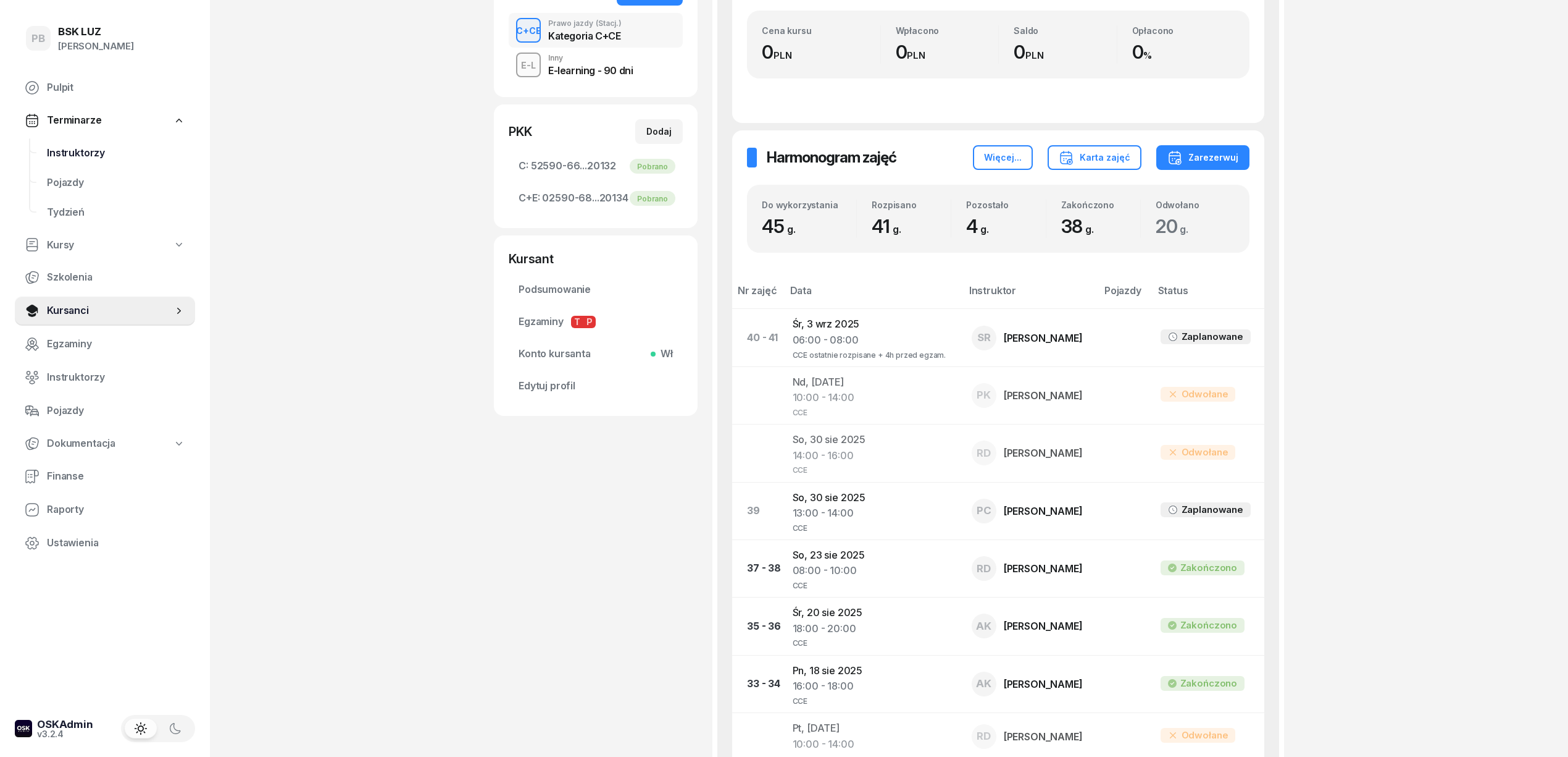
click at [89, 146] on span "Instruktorzy" at bounding box center [116, 153] width 139 height 16
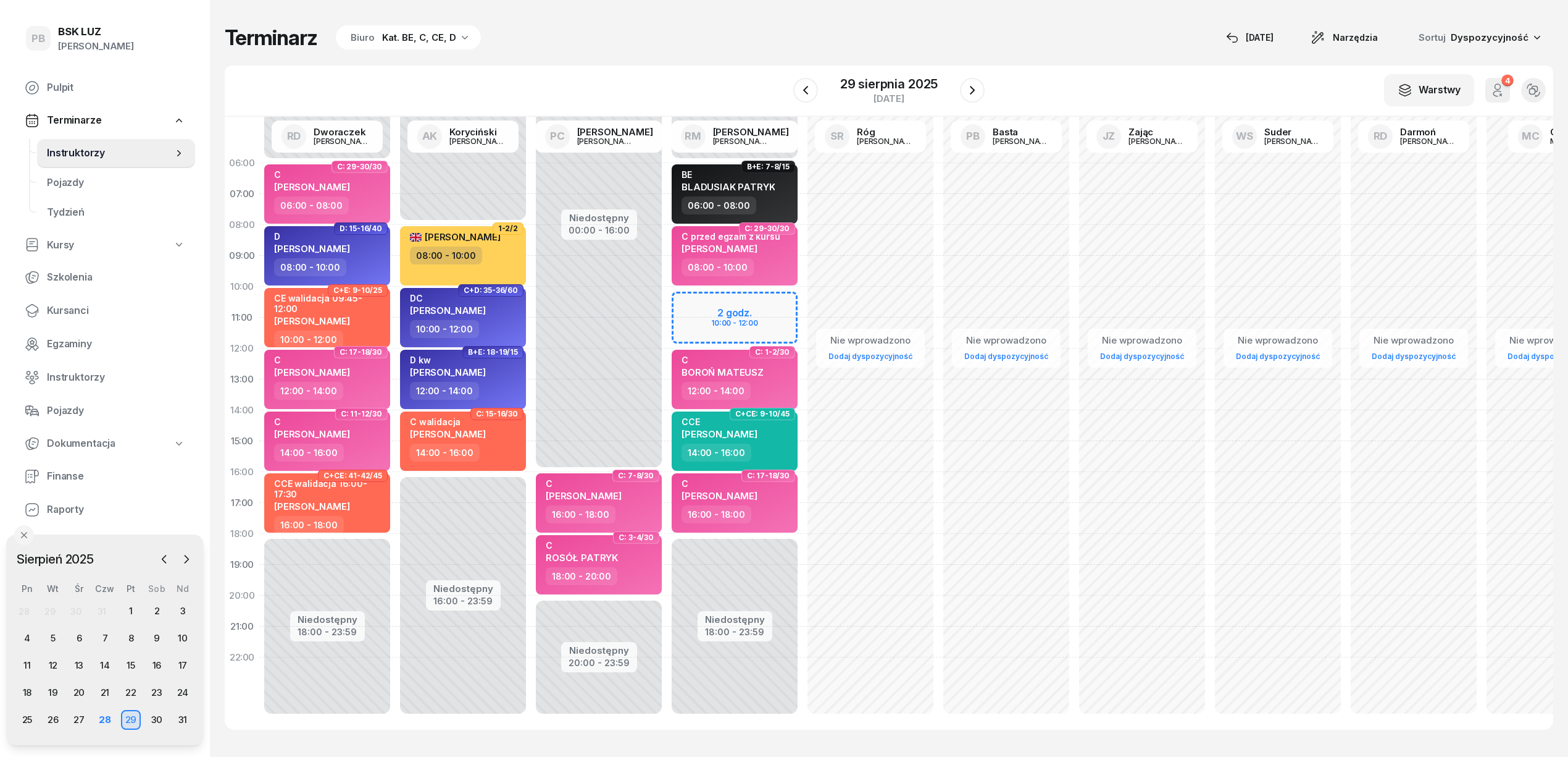
click at [669, 58] on div "Terminarz Biuro Kat. BE, C, CE, D [DATE] Narzędzia Sortuj Dyspozycyjność W Wybi…" at bounding box center [889, 377] width 1329 height 754
click at [967, 93] on icon "button" at bounding box center [972, 90] width 15 height 15
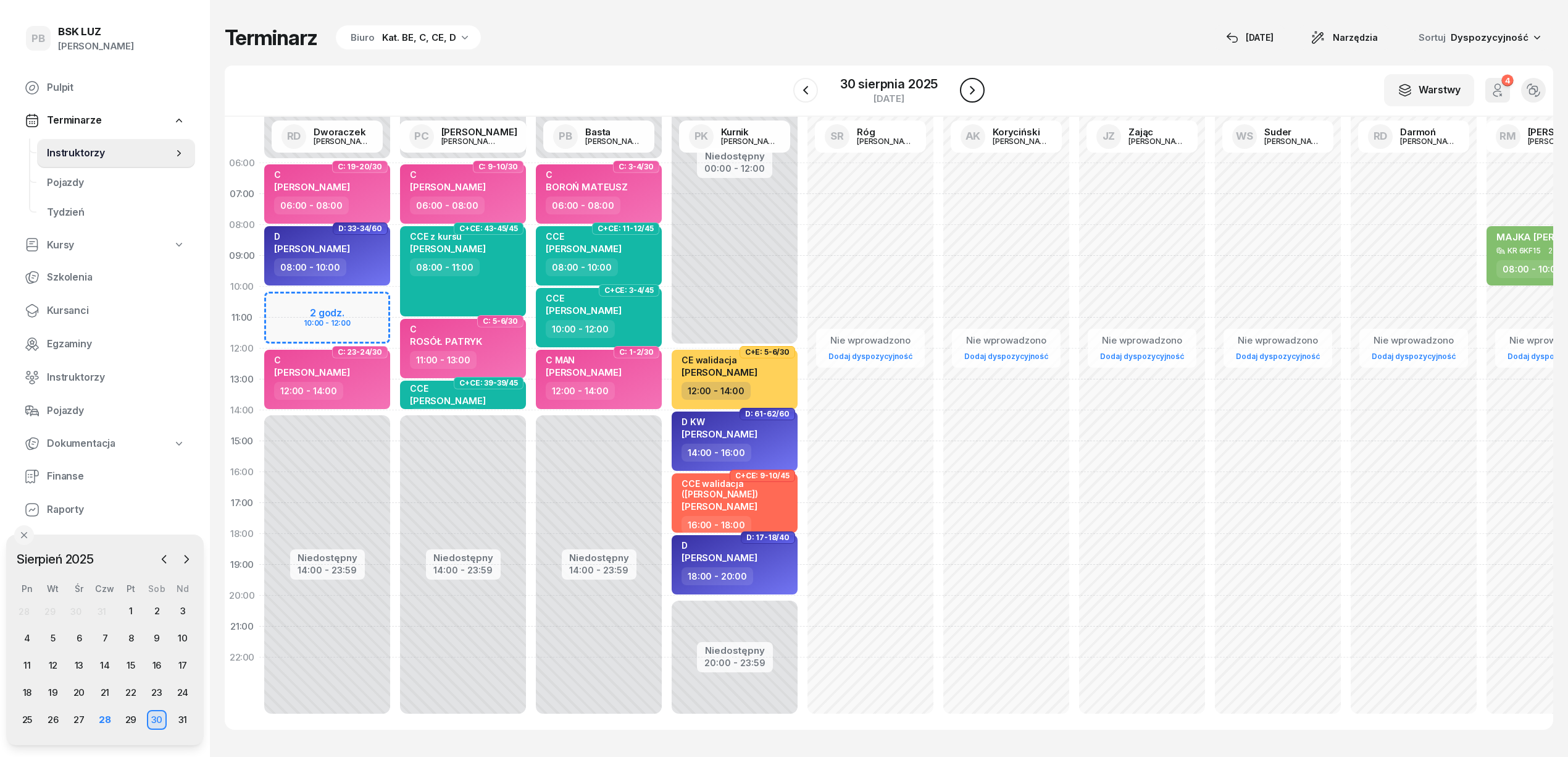
click at [967, 93] on icon "button" at bounding box center [972, 90] width 15 height 15
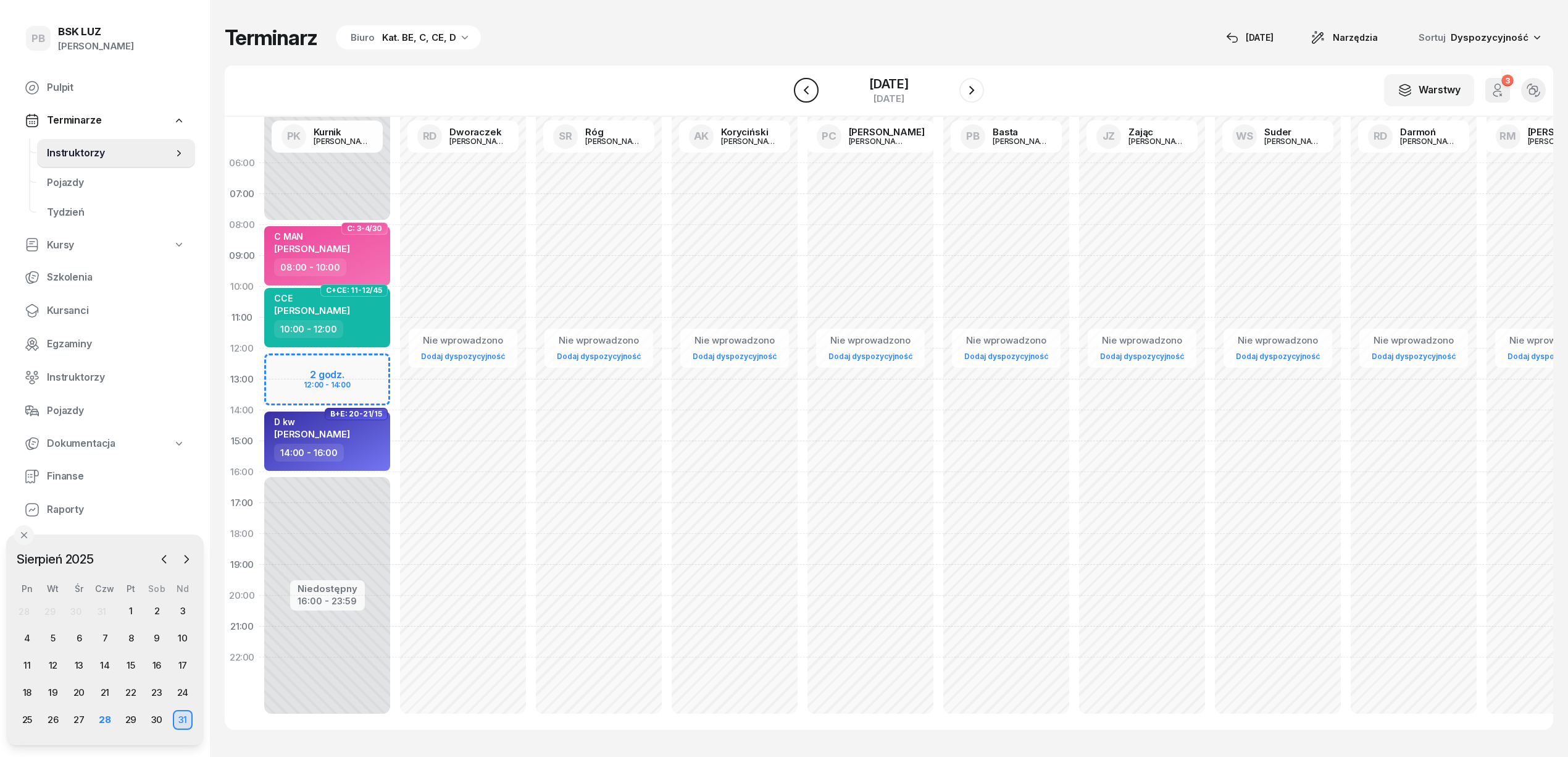
click at [803, 89] on icon "button" at bounding box center [806, 90] width 15 height 15
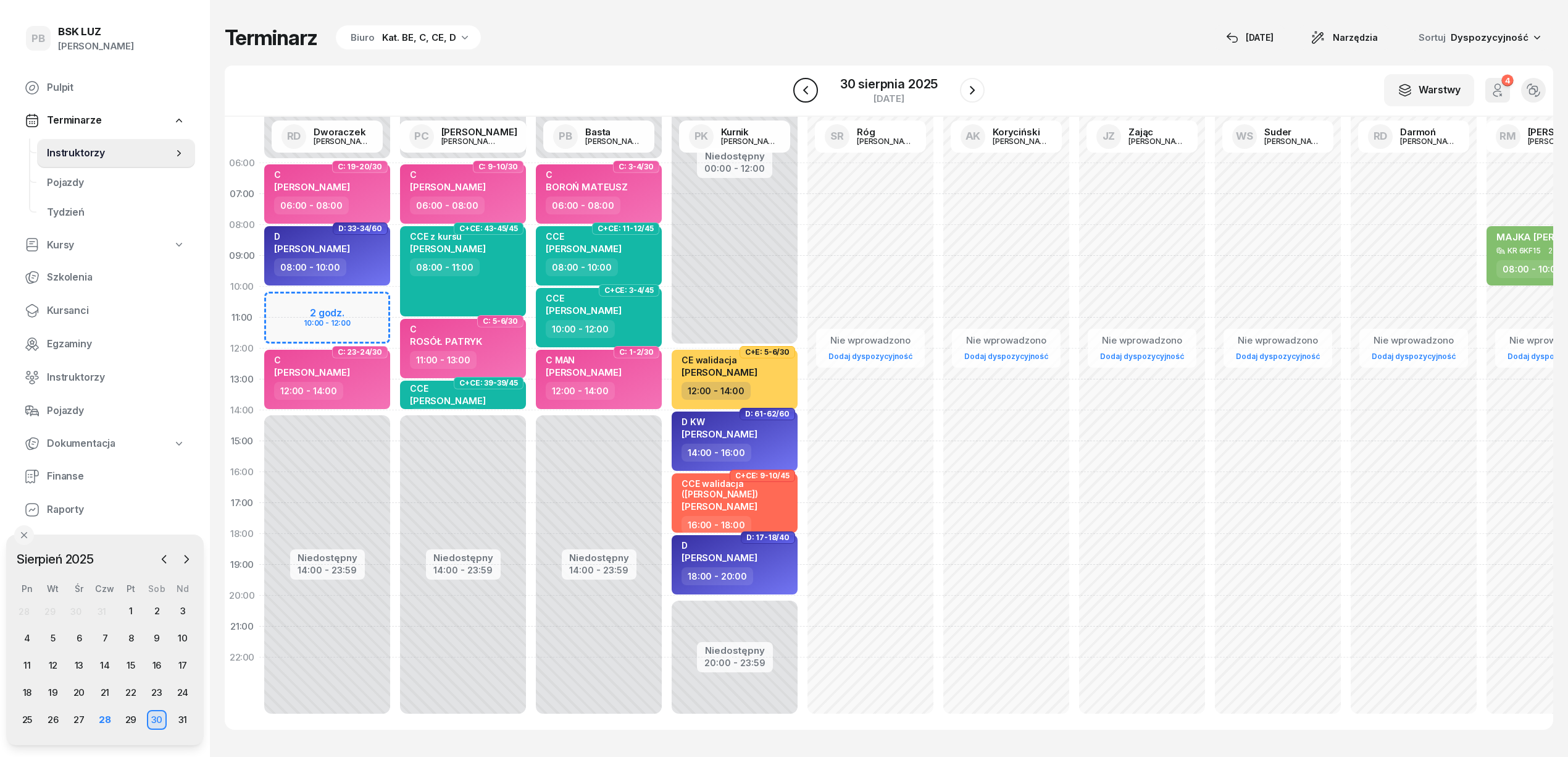
click at [806, 89] on icon "button" at bounding box center [805, 90] width 5 height 8
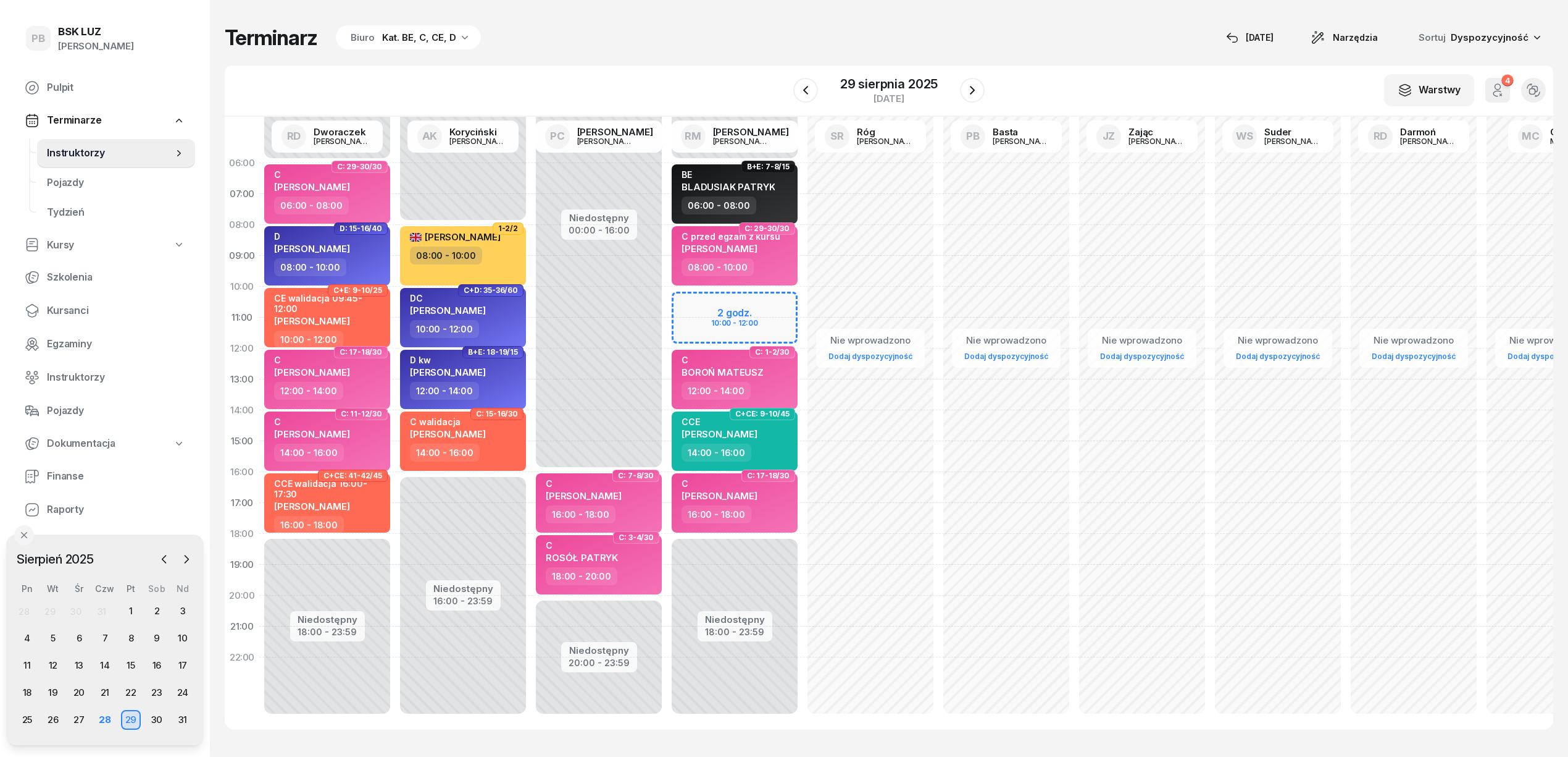
click at [742, 43] on div "Terminarz Biuro Kat. BE, C, CE, D [DATE] Narzędzia Sortuj Dyspozycyjność" at bounding box center [889, 37] width 1329 height 26
click at [880, 15] on div "Terminarz Biuro Kat. BE, C, CE, D [DATE] Narzędzia Sortuj Dyspozycyjność W Wybi…" at bounding box center [889, 377] width 1329 height 754
click at [970, 87] on icon "button" at bounding box center [972, 90] width 15 height 15
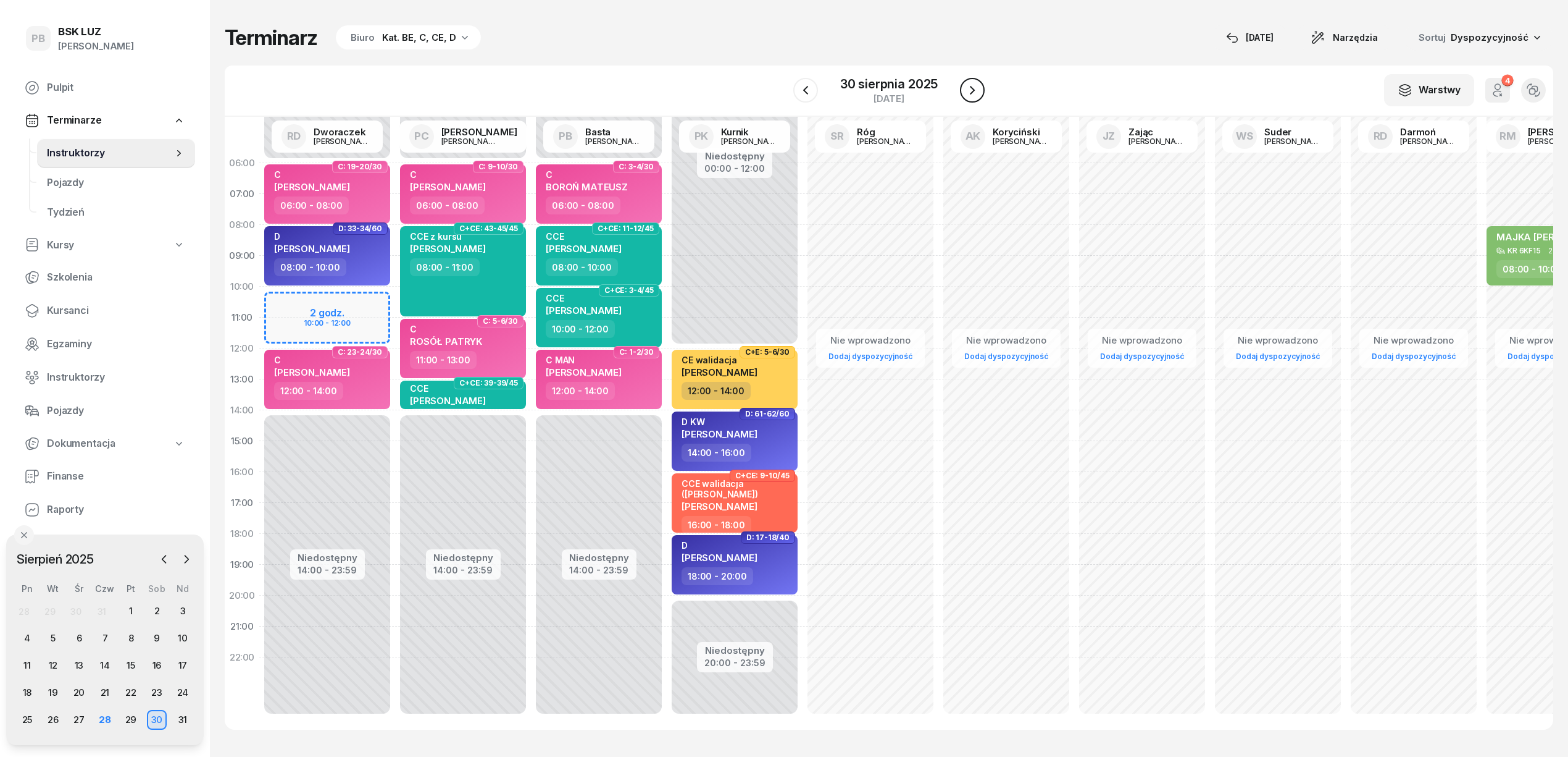
click at [970, 87] on icon "button" at bounding box center [972, 90] width 5 height 8
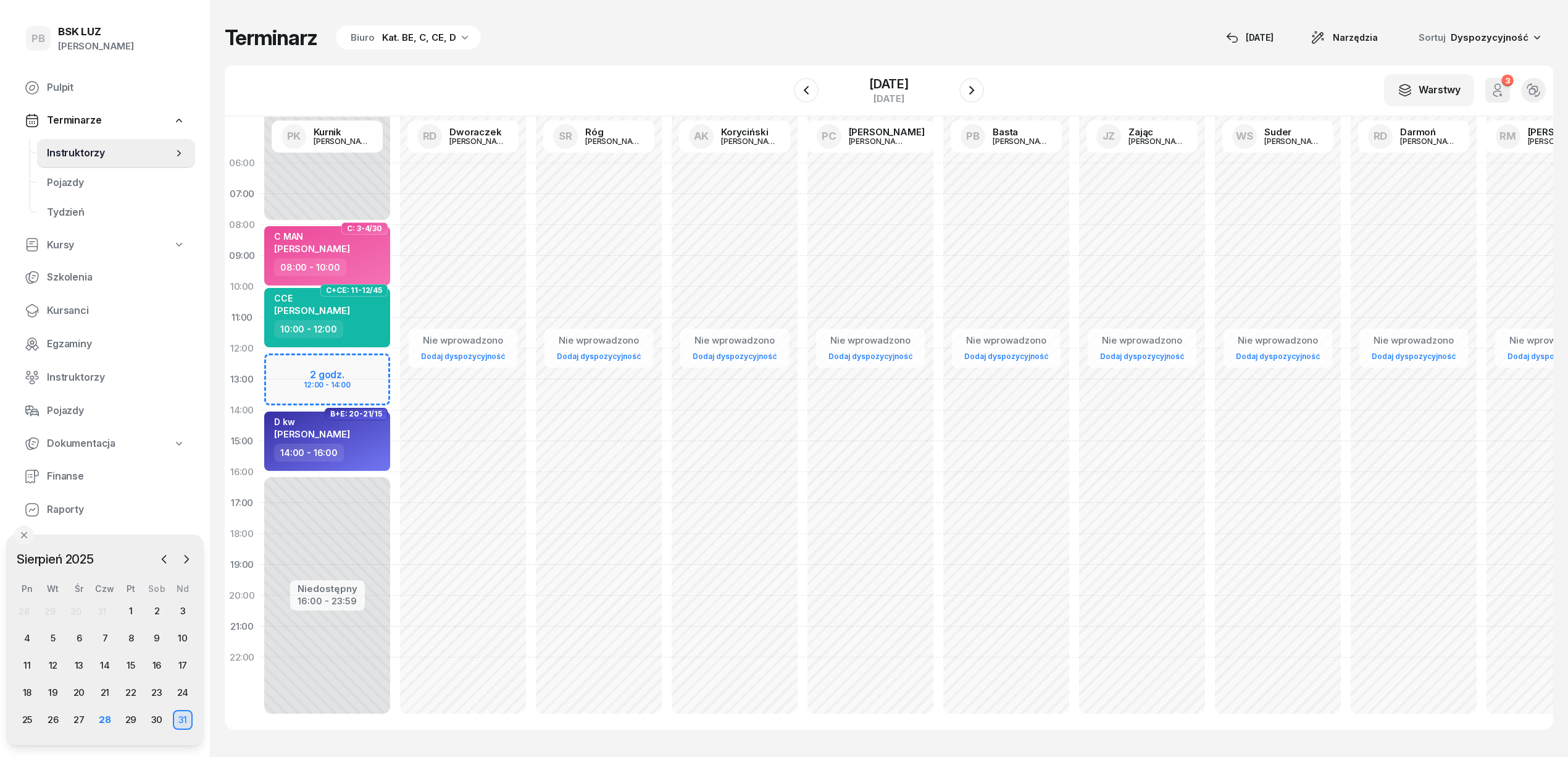
click at [395, 358] on div "Niedostępny 00:00 - 08:00 Niedostępny 16:00 - 23:59 2 godz. 12:00 - 14:00 C: 3-…" at bounding box center [463, 441] width 136 height 587
select select "12"
select select "14"
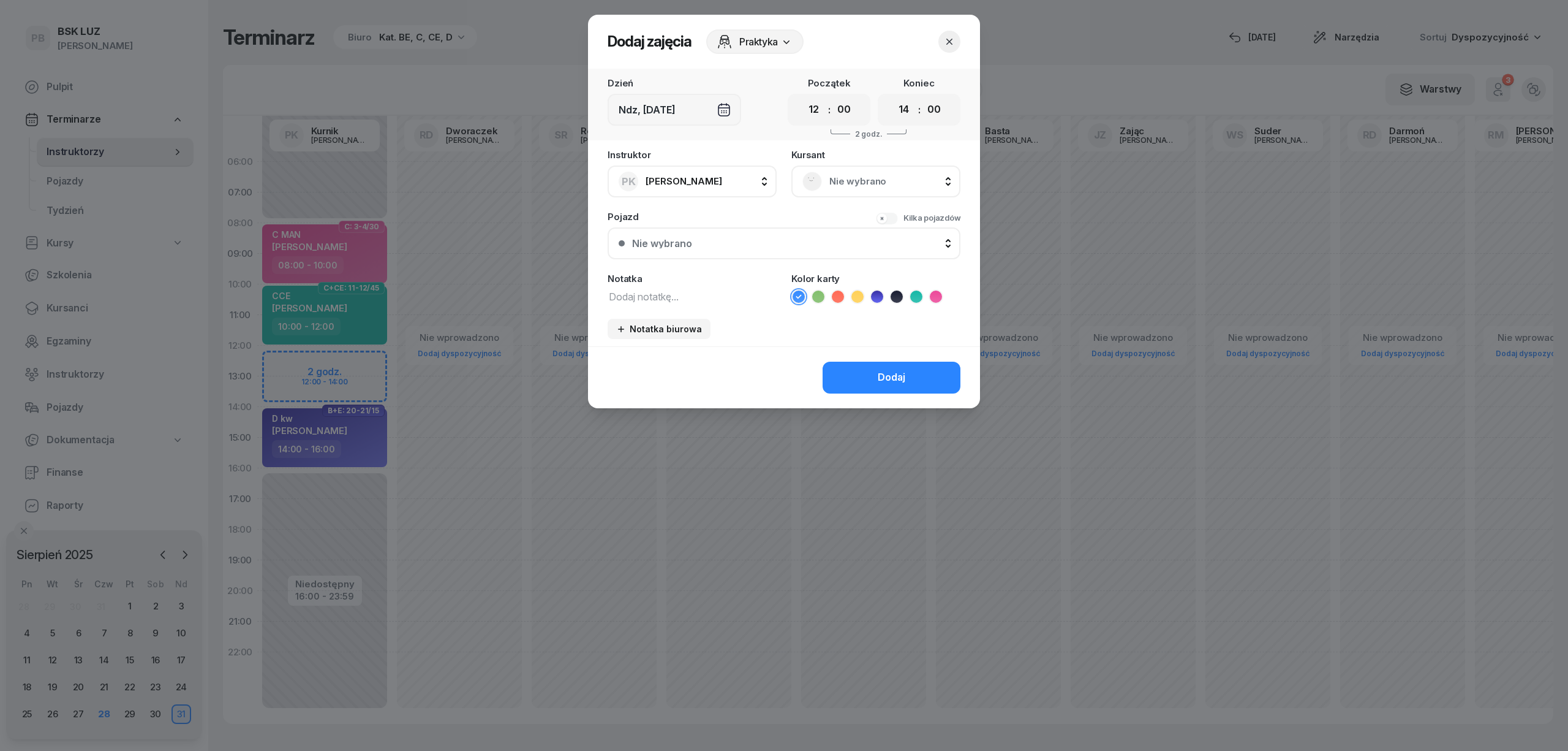
click at [842, 183] on span "Nie wybrano" at bounding box center [889, 181] width 120 height 16
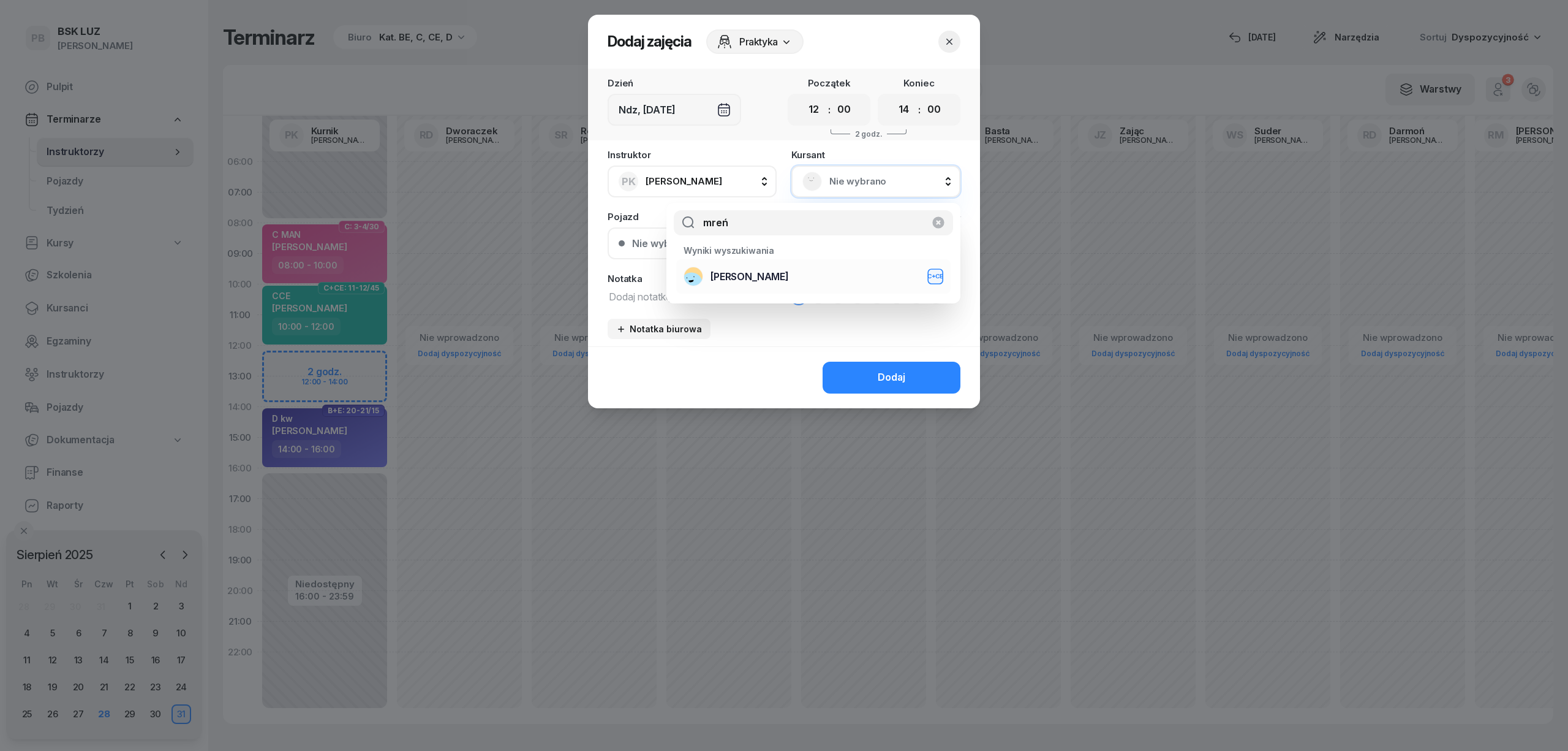
type input "mreń"
click at [809, 278] on div "[PERSON_NAME]+CE" at bounding box center [813, 276] width 259 height 20
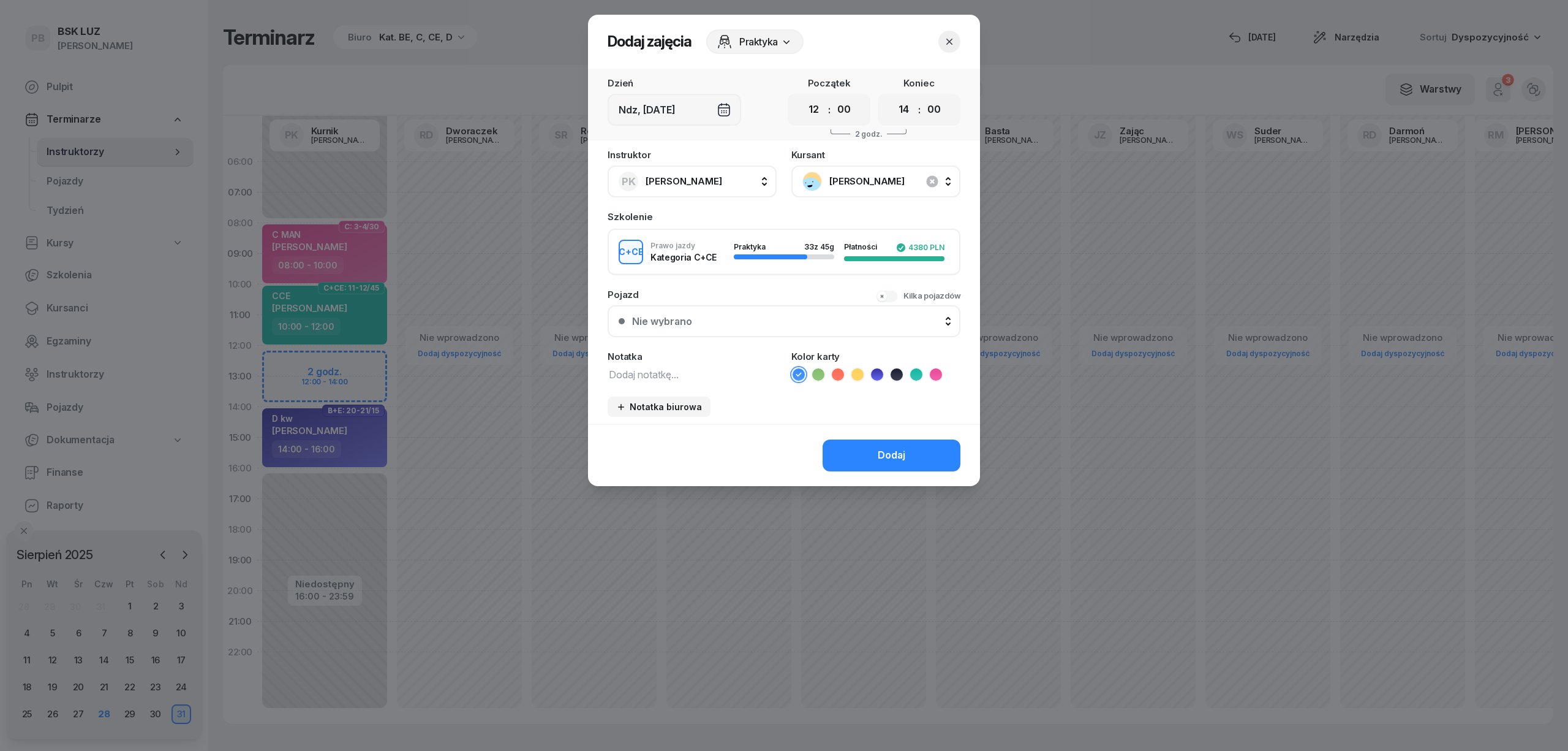
click at [637, 366] on textarea at bounding box center [692, 373] width 169 height 16
type textarea "CCE"
click at [917, 372] on icon at bounding box center [916, 374] width 6 height 4
click at [899, 449] on div "Dodaj" at bounding box center [891, 455] width 28 height 16
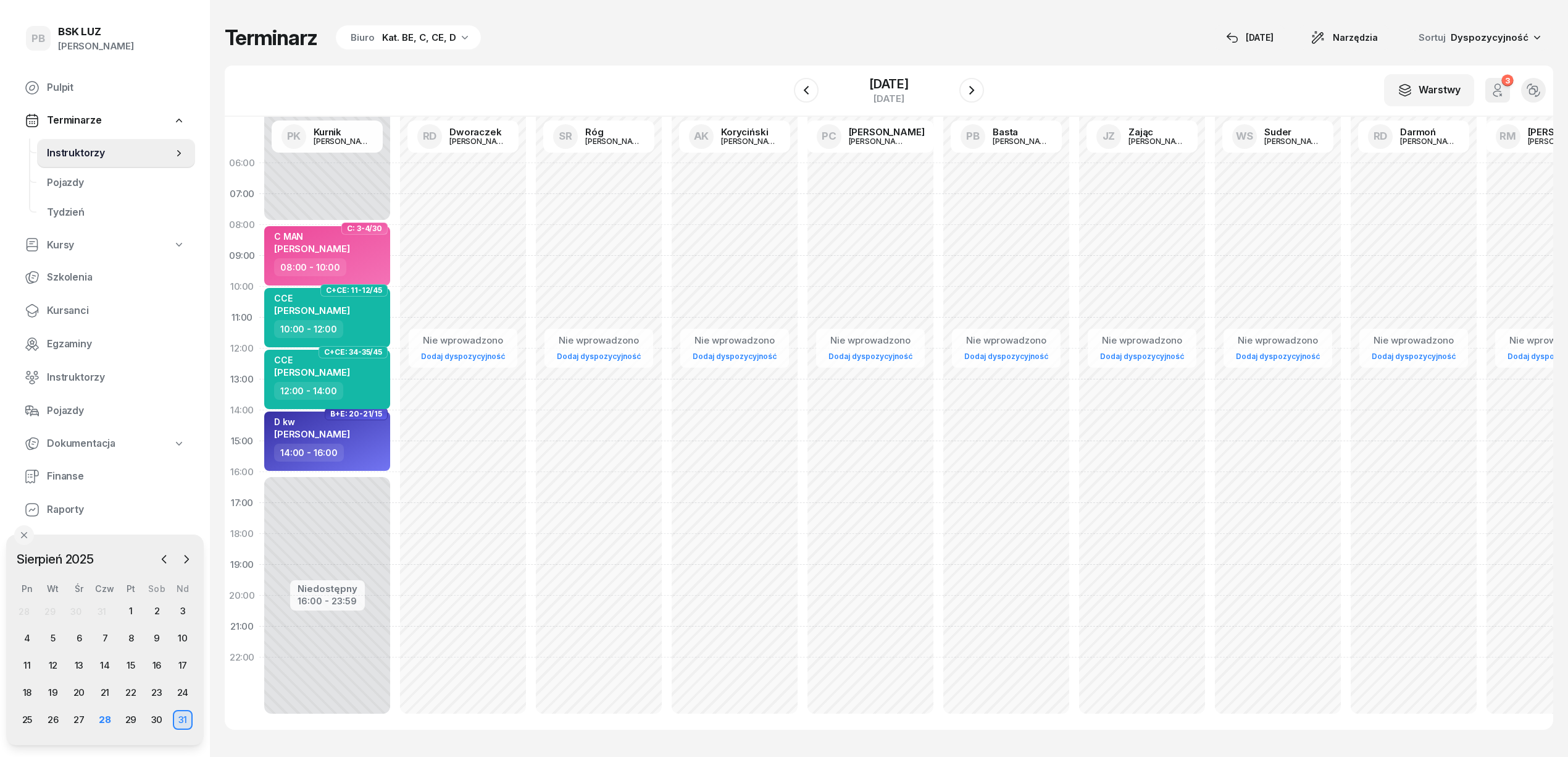
drag, startPoint x: 764, startPoint y: 0, endPoint x: 811, endPoint y: 20, distance: 51.1
click at [764, 0] on div "Terminarz Biuro Kat. BE, C, CE, D [DATE] Narzędzia Sortuj Dyspozycyjność W Wybi…" at bounding box center [889, 377] width 1329 height 754
click at [977, 95] on icon "button" at bounding box center [972, 90] width 15 height 15
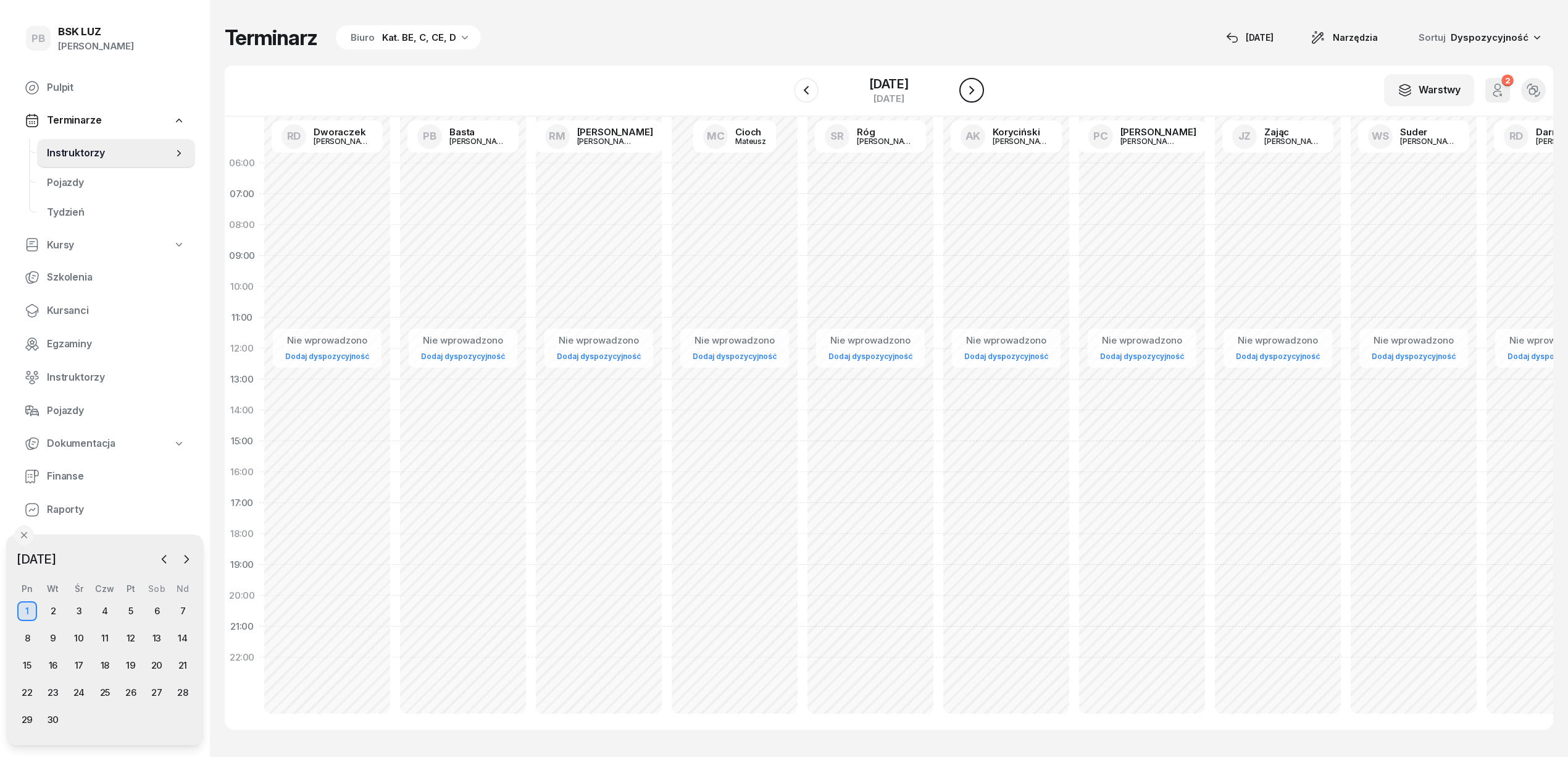
click at [977, 95] on icon "button" at bounding box center [972, 90] width 15 height 15
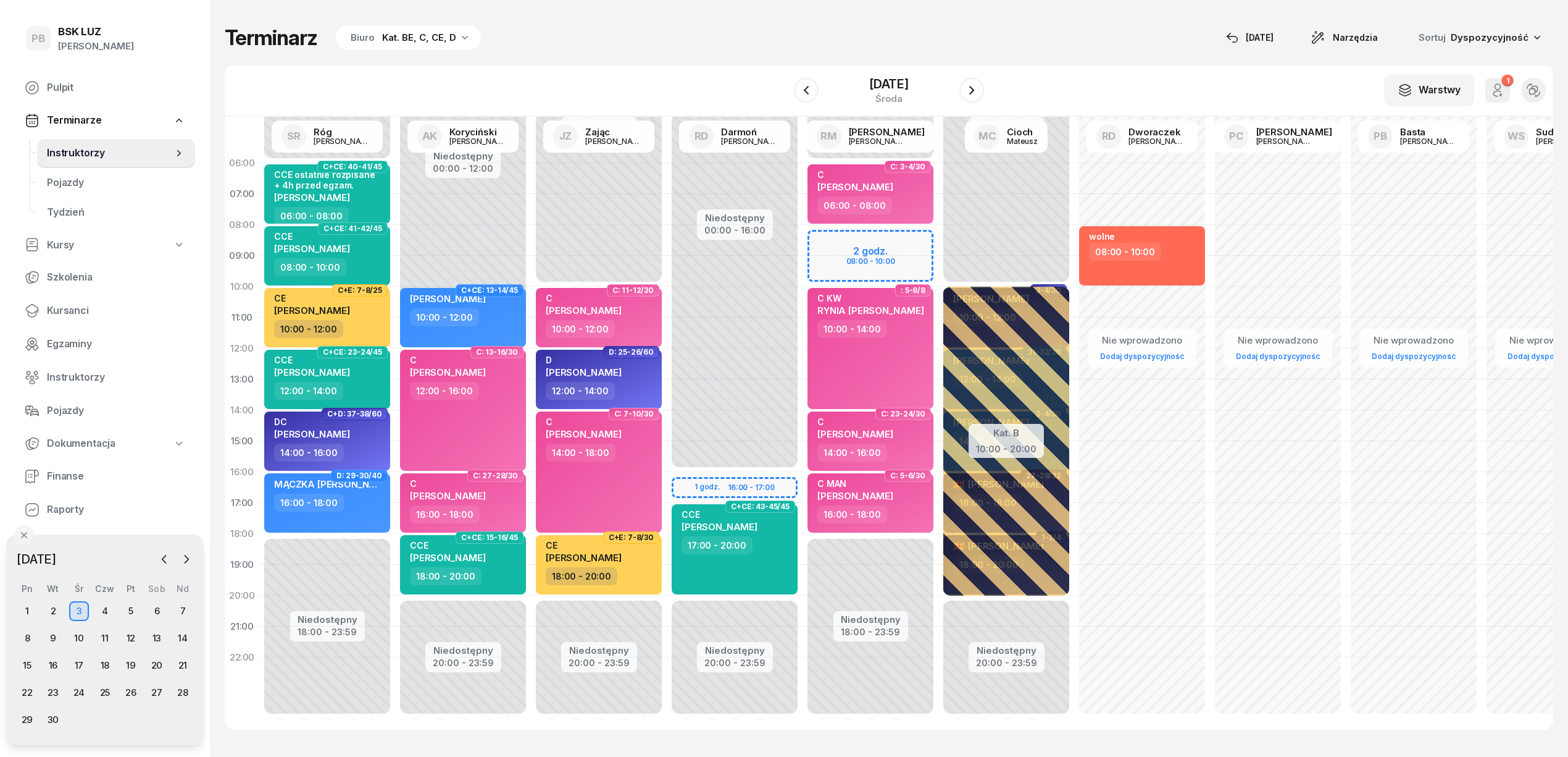
click at [939, 237] on div "Niedostępny 00:00 - 06:00 Niedostępny 18:00 - 23:59 2 godz. 08:00 - 10:00 C: 3-…" at bounding box center [1006, 441] width 136 height 587
select select "08"
select select "10"
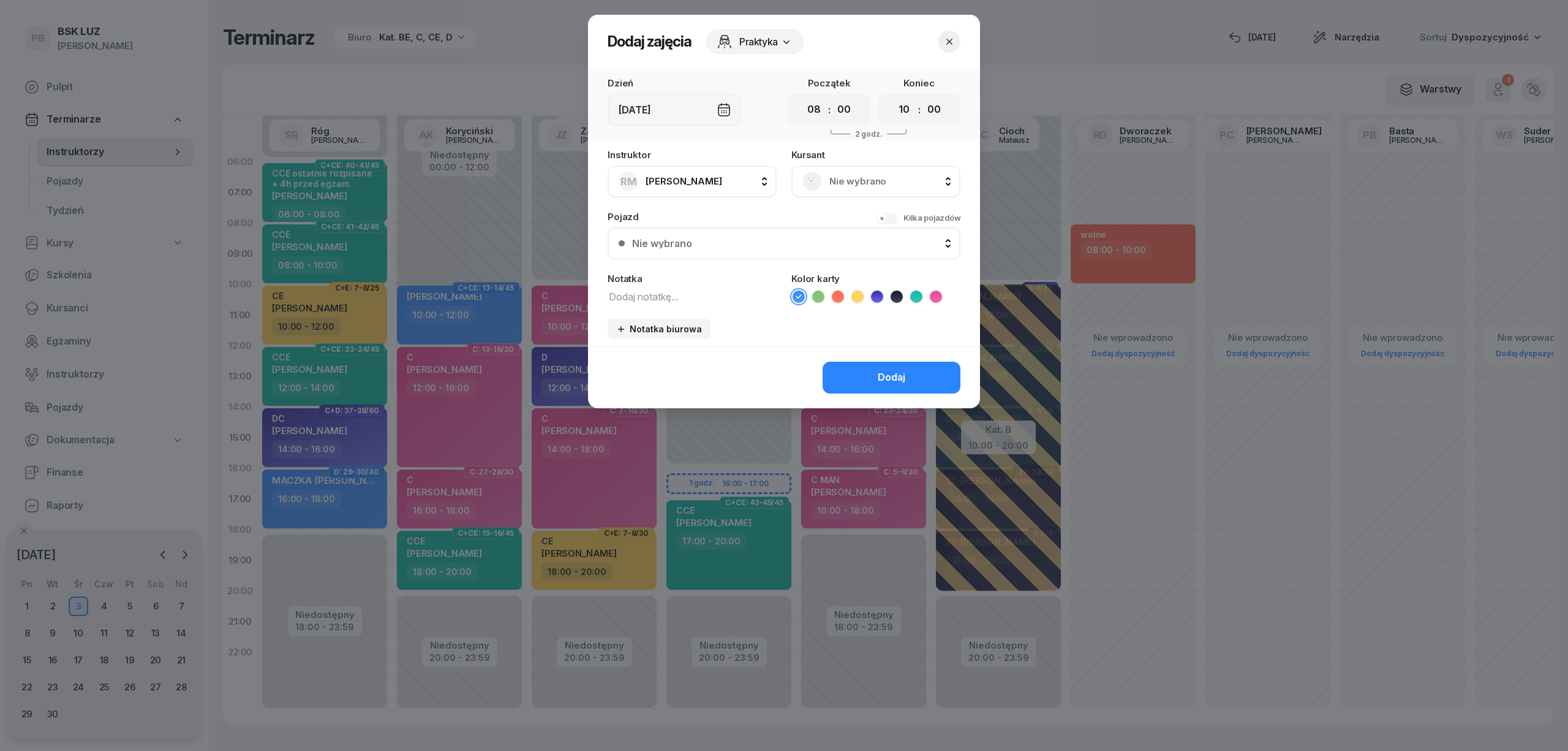
click at [834, 177] on span "Nie wybrano" at bounding box center [889, 181] width 120 height 16
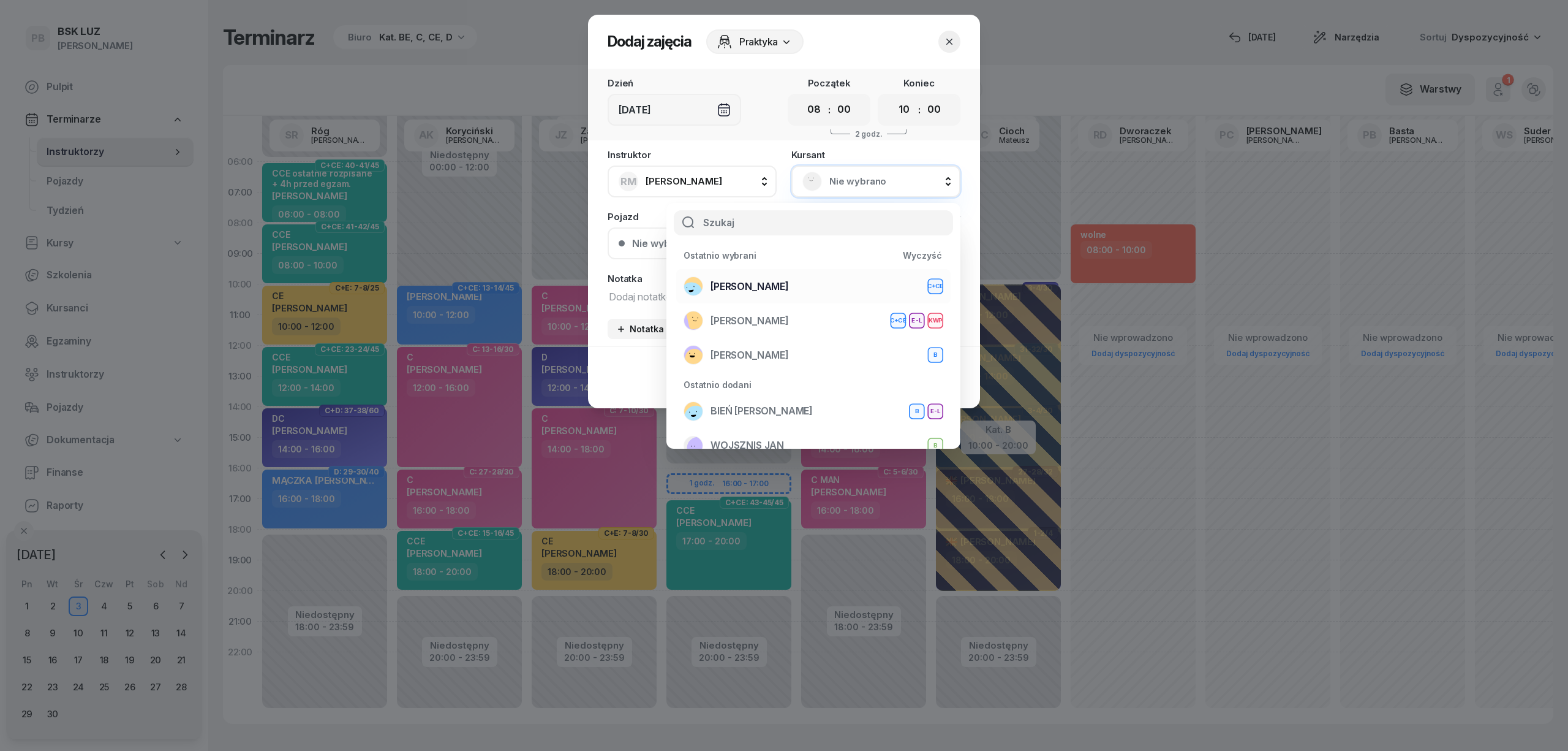
click at [789, 282] on span "[PERSON_NAME]" at bounding box center [750, 287] width 78 height 16
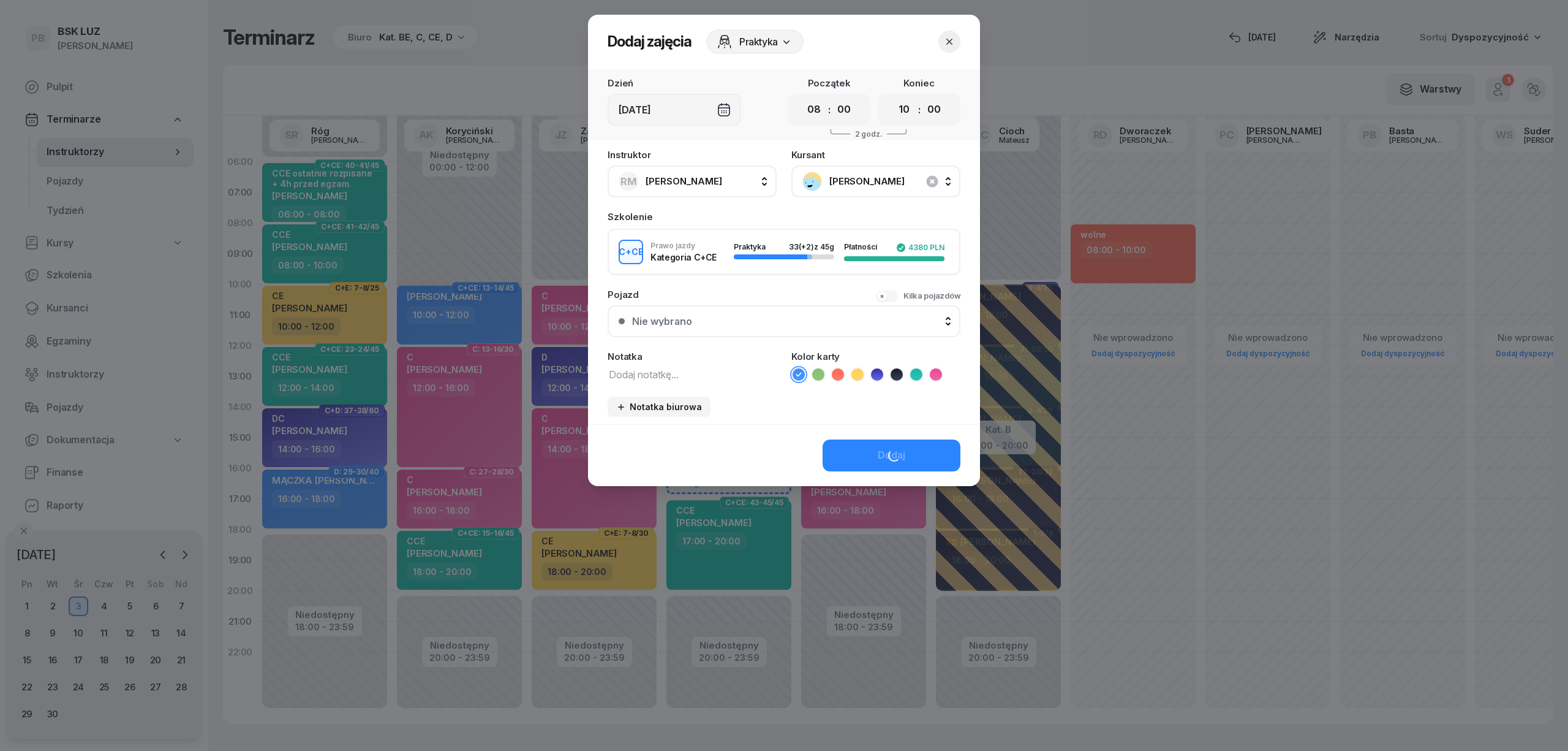
click at [677, 370] on textarea at bounding box center [692, 373] width 169 height 16
type textarea "CCE"
click at [915, 374] on icon at bounding box center [916, 374] width 6 height 4
click at [888, 452] on div "Dodaj" at bounding box center [891, 455] width 28 height 16
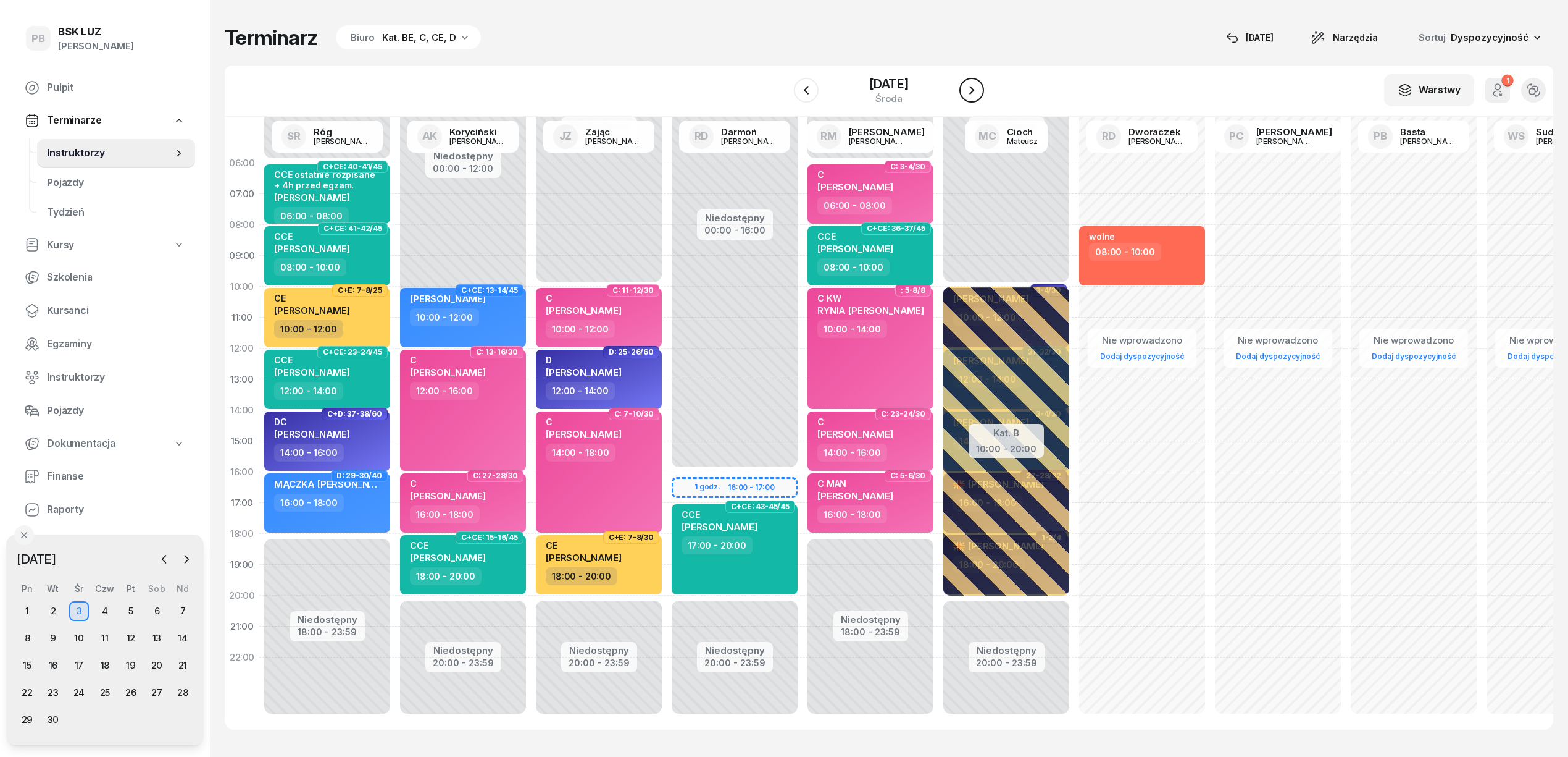
click at [968, 84] on icon "button" at bounding box center [972, 90] width 15 height 15
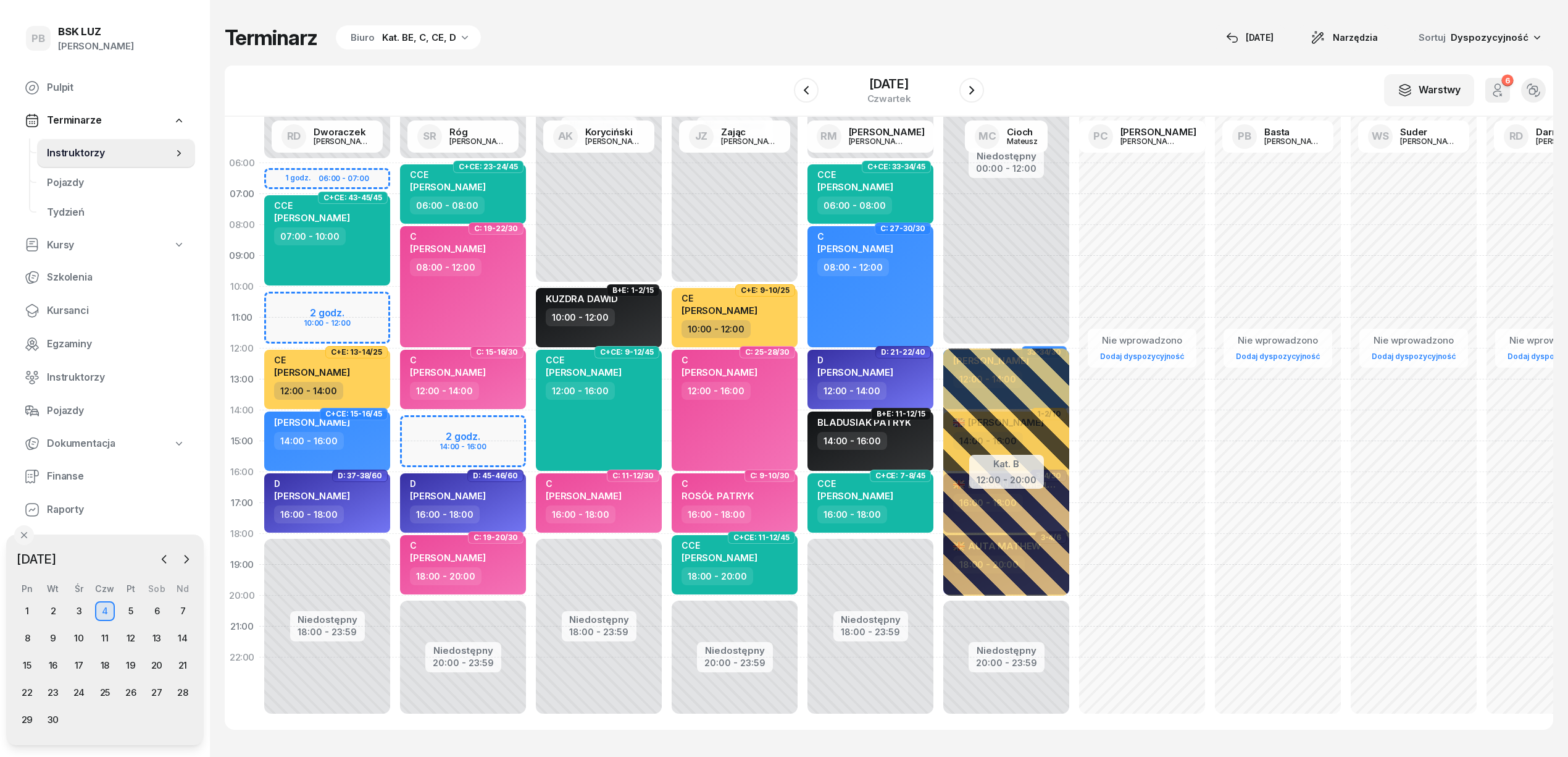
click at [395, 303] on div "Niedostępny 00:00 - 06:00 Niedostępny 18:00 - 23:59 1 godz. 06:00 - 07:00 2 god…" at bounding box center [463, 441] width 136 height 587
select select "10"
select select "12"
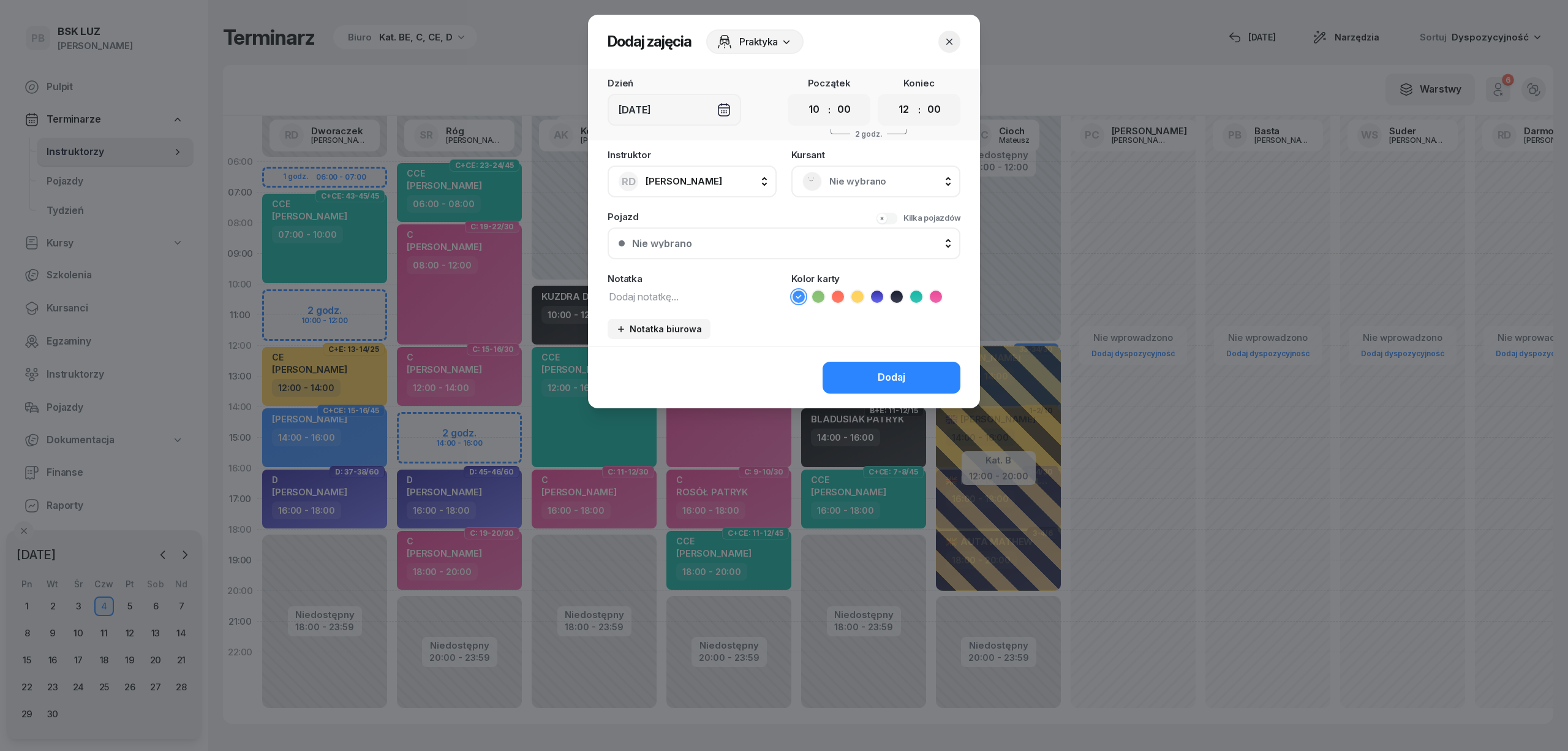
click at [852, 179] on span "Nie wybrano" at bounding box center [889, 181] width 120 height 16
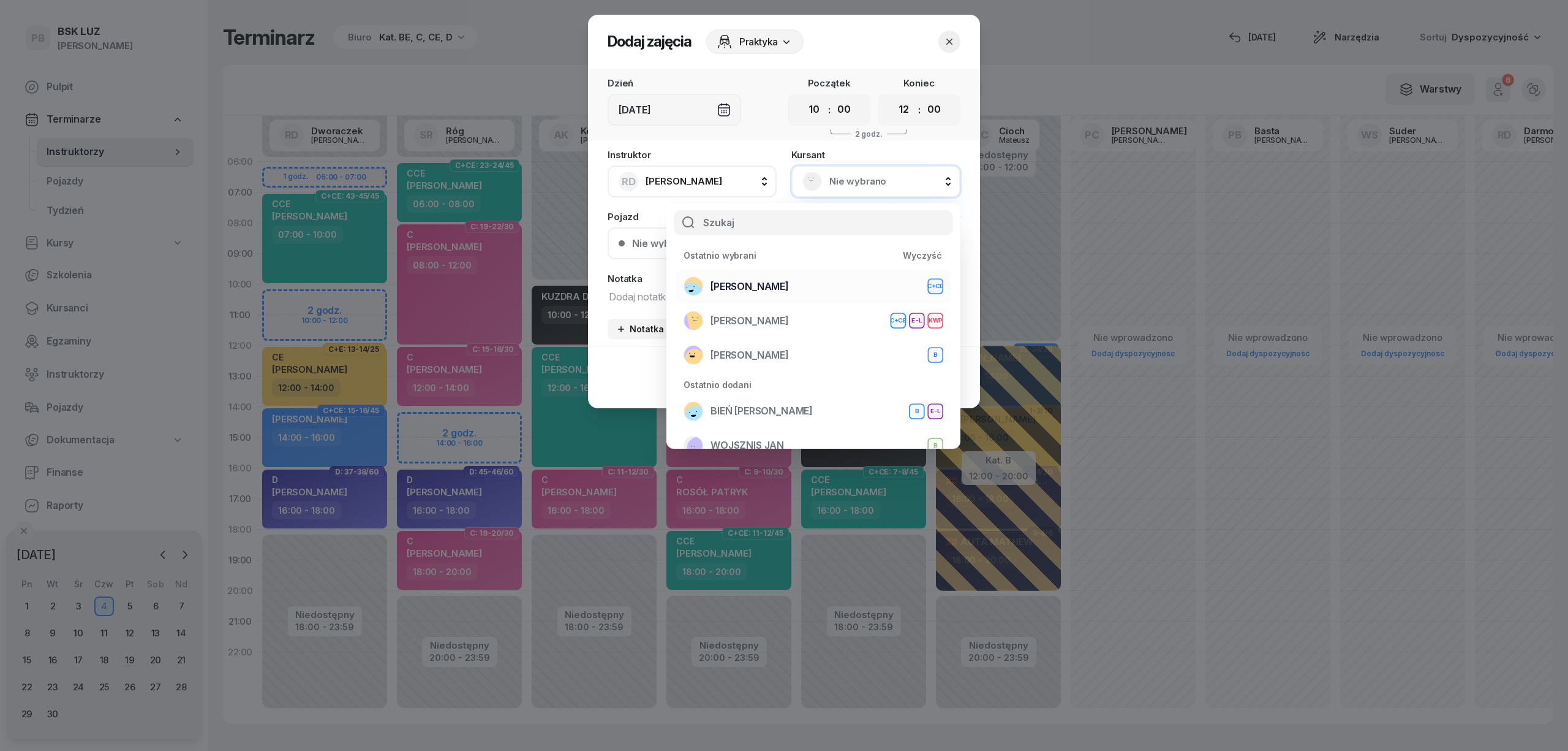
click at [818, 284] on div "[PERSON_NAME]+CE" at bounding box center [813, 286] width 259 height 20
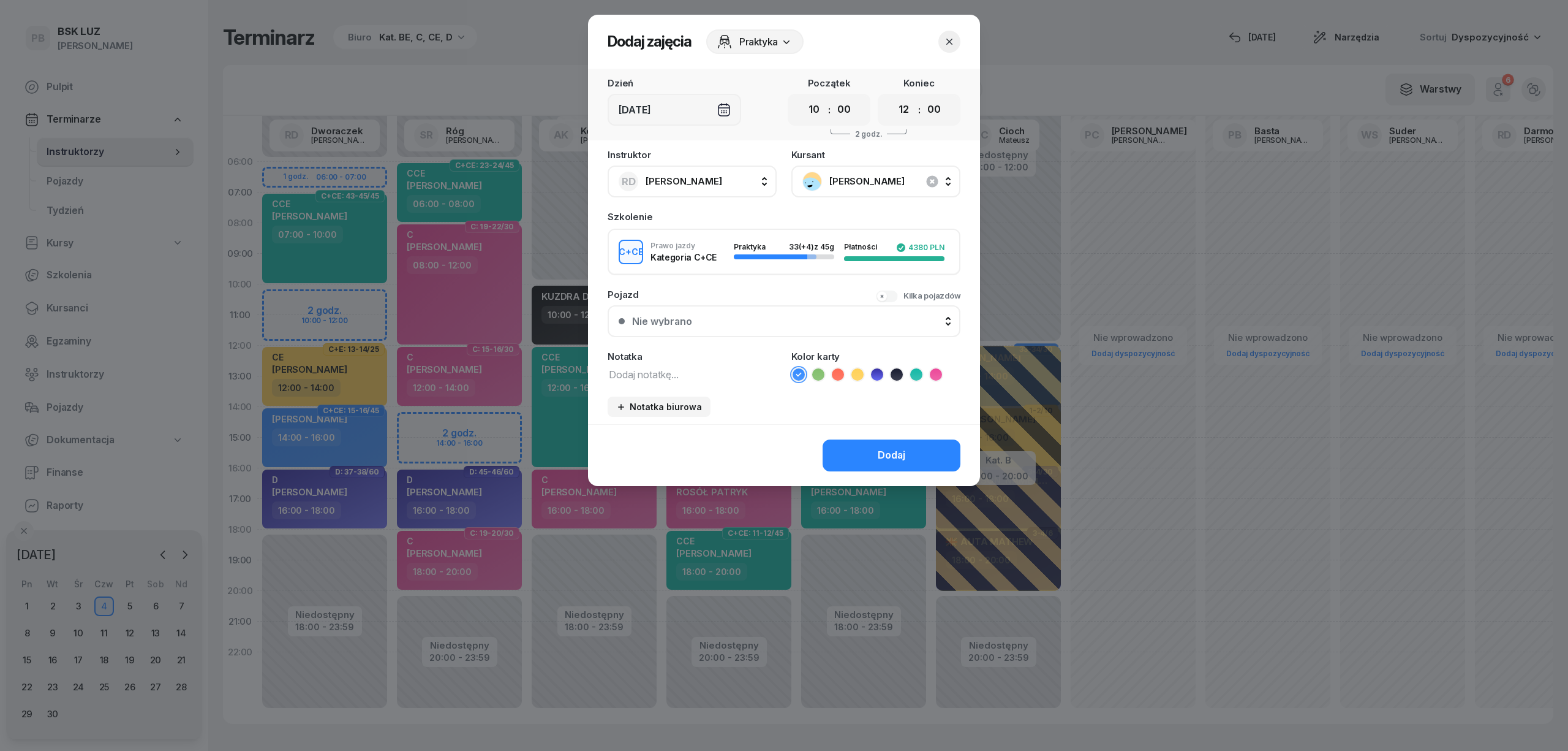
click at [706, 376] on textarea at bounding box center [692, 373] width 169 height 16
type textarea "CCE"
click at [917, 371] on icon at bounding box center [917, 375] width 13 height 13
click at [896, 455] on div "Dodaj" at bounding box center [891, 455] width 28 height 16
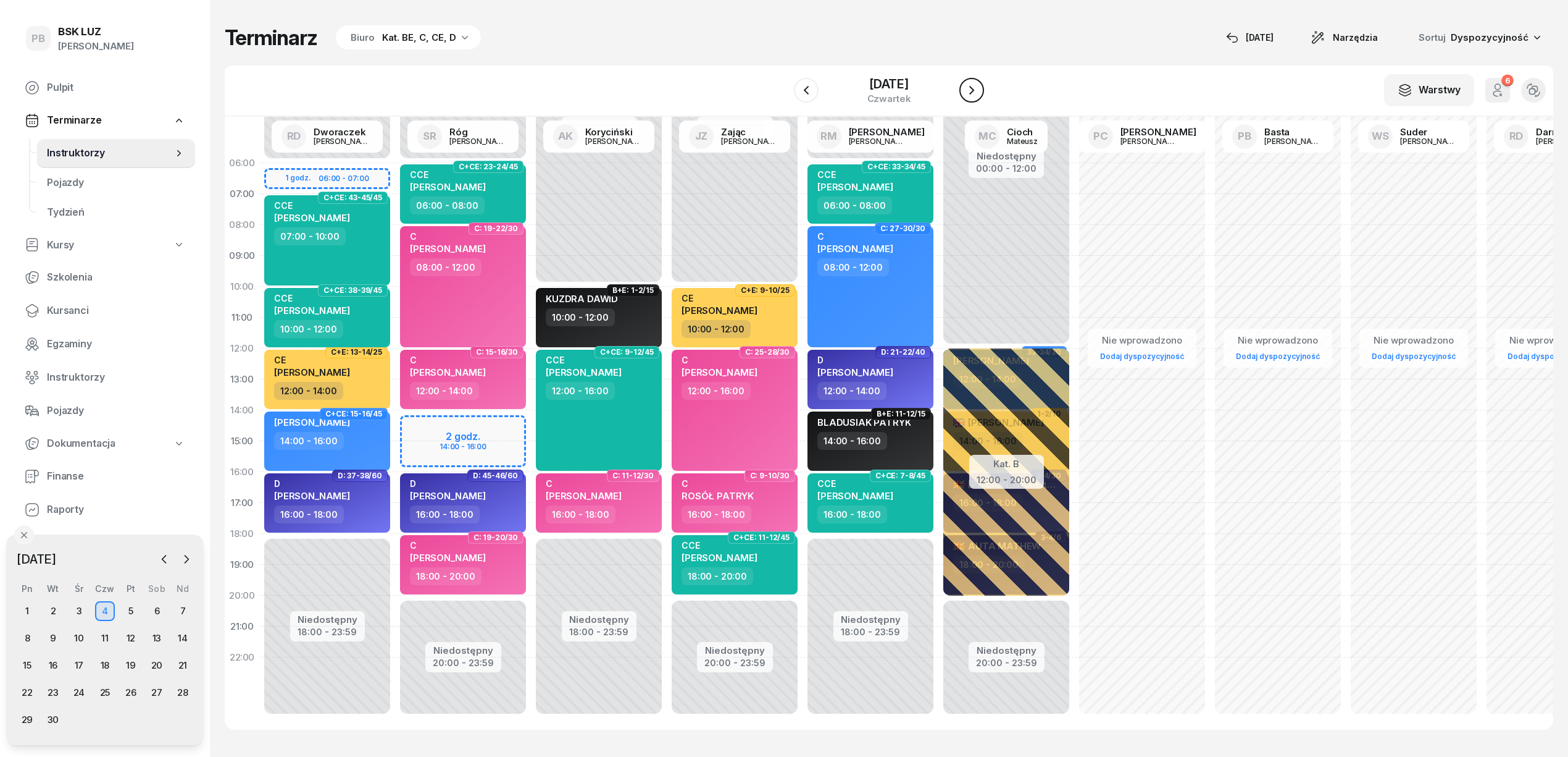
click at [970, 90] on icon "button" at bounding box center [972, 90] width 15 height 15
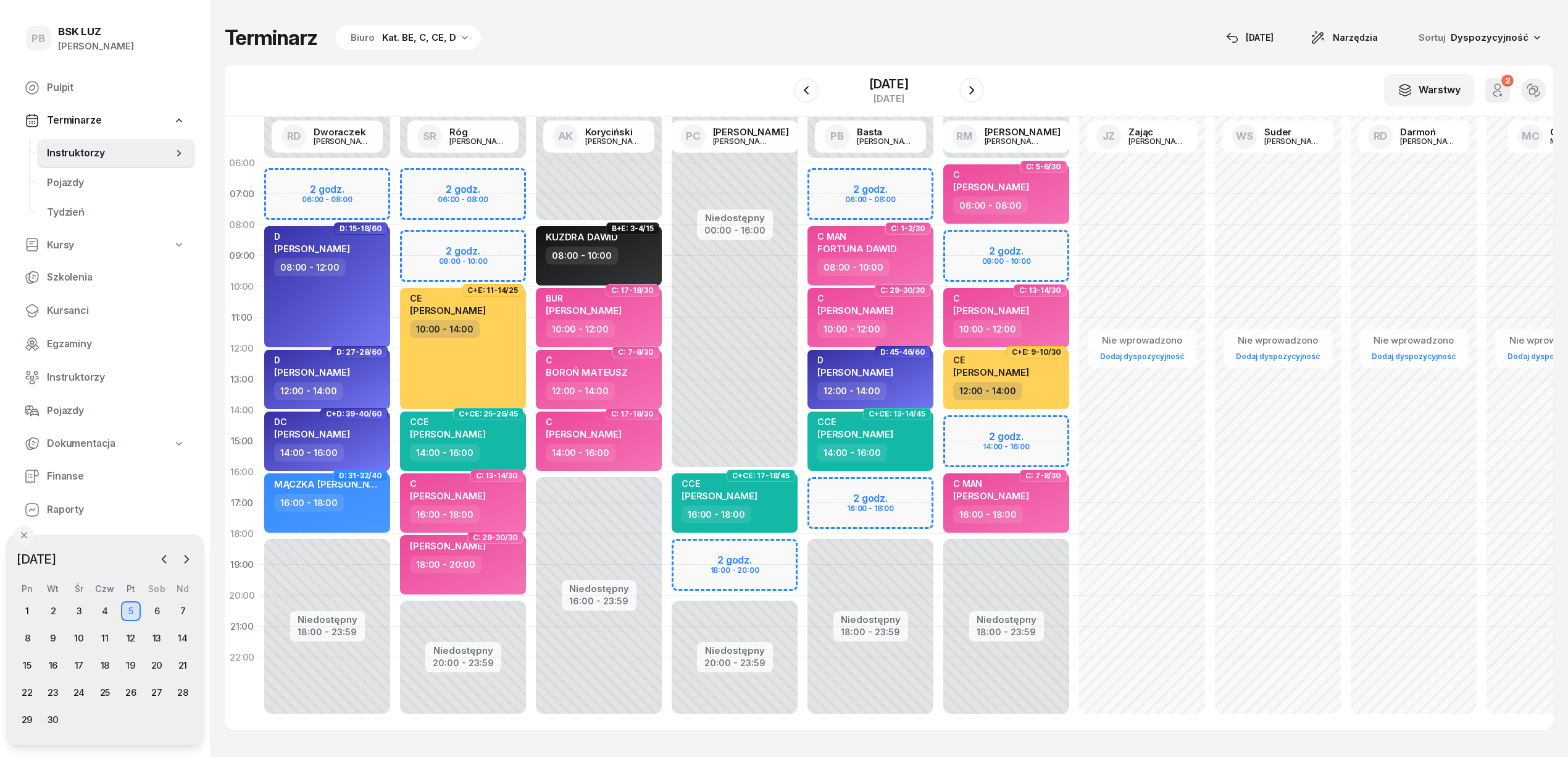
click at [1074, 241] on div "Niedostępny 00:00 - 06:00 Niedostępny 18:00 - 23:59 2 godz. 08:00 - 10:00 2 god…" at bounding box center [1142, 441] width 136 height 587
select select "08"
select select "10"
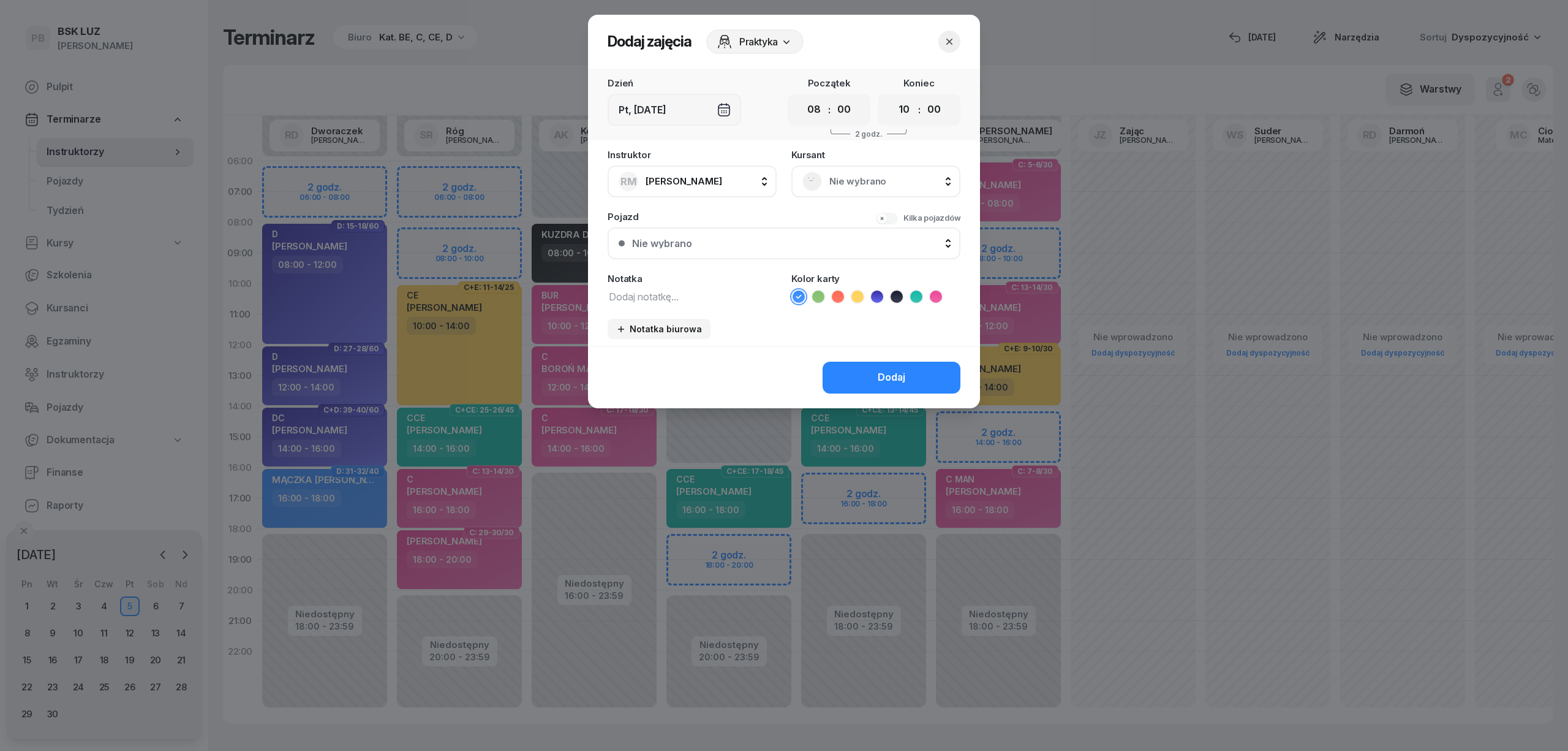
click at [892, 177] on span "Nie wybrano" at bounding box center [889, 181] width 120 height 16
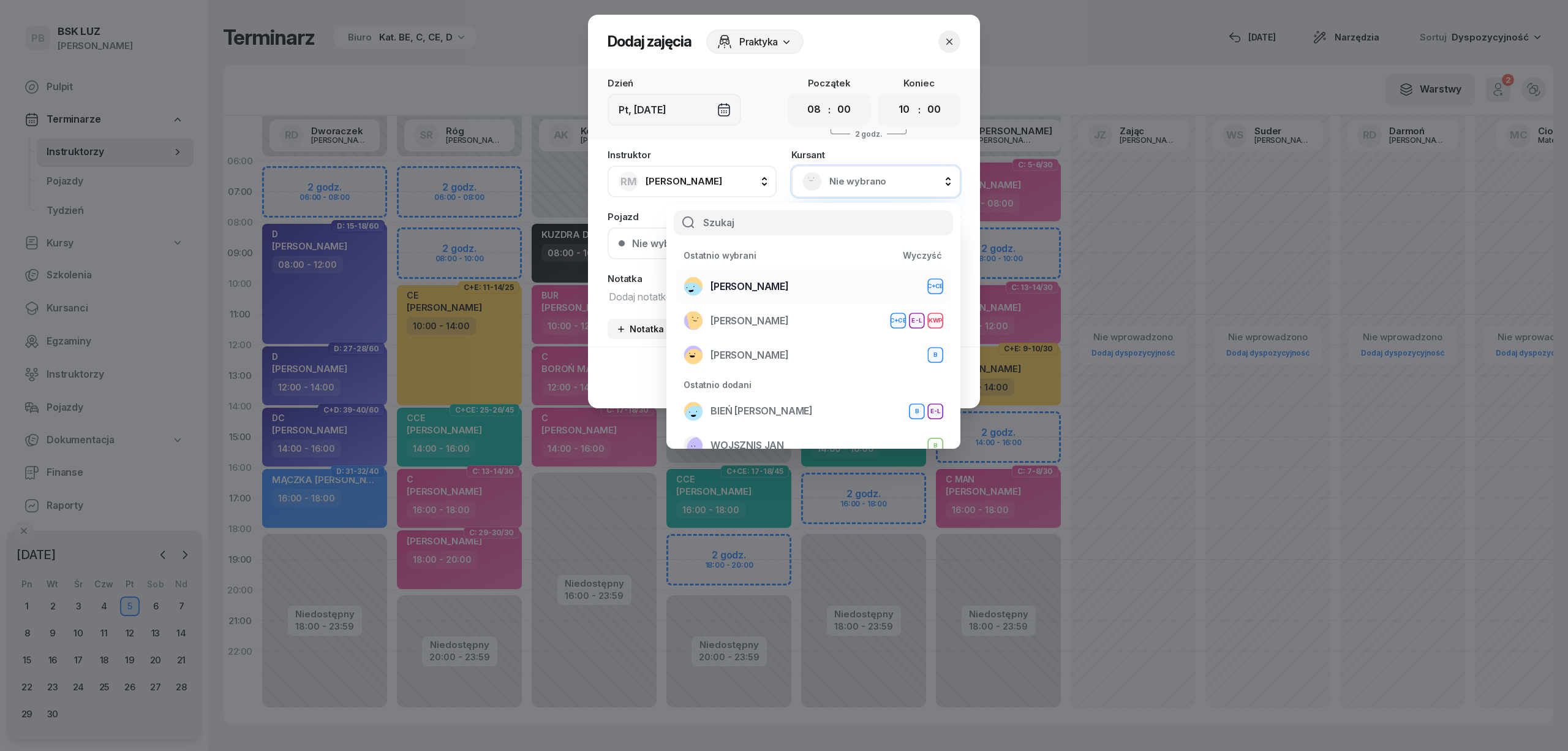
click at [827, 277] on div "[PERSON_NAME]+CE" at bounding box center [813, 286] width 259 height 20
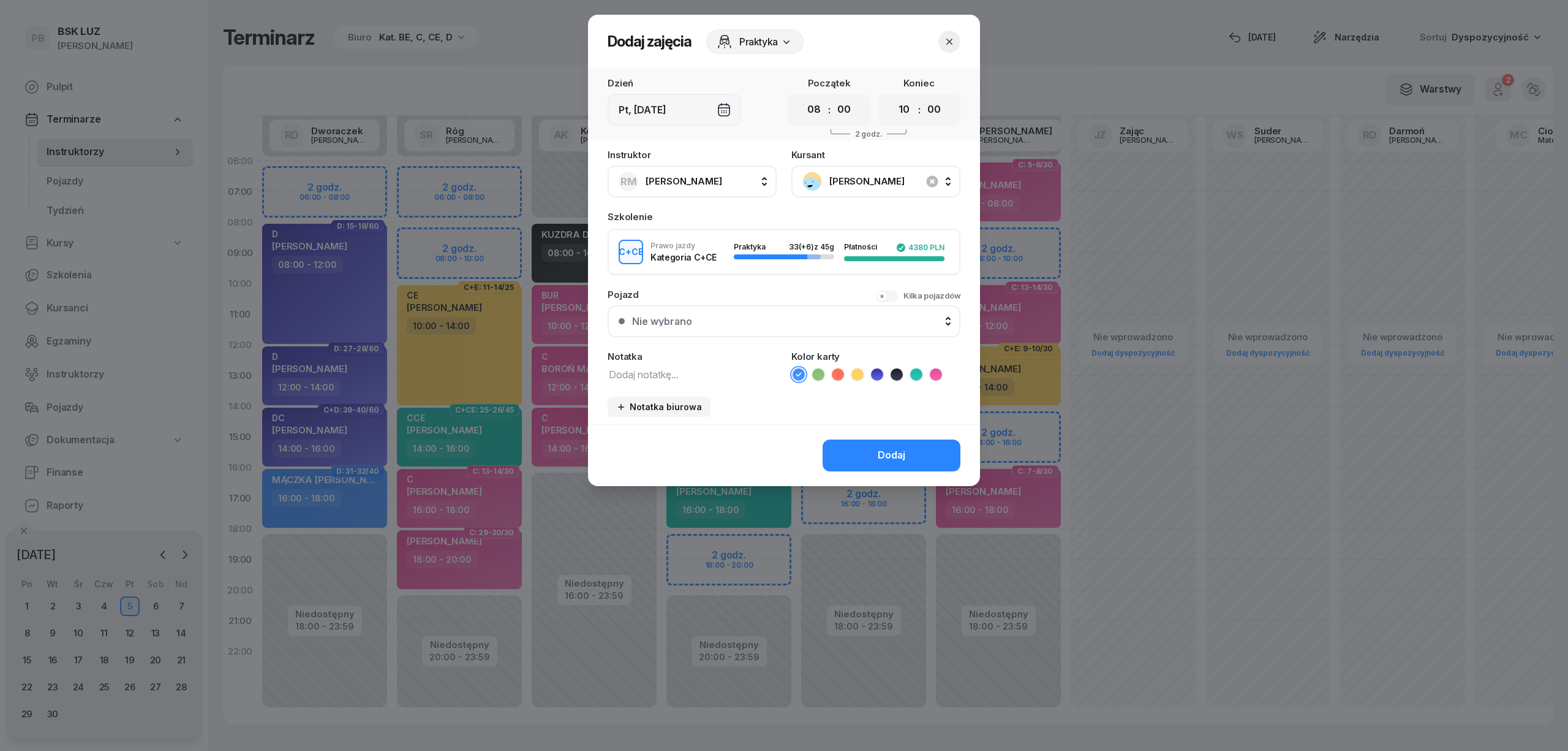
click at [686, 366] on textarea at bounding box center [692, 373] width 169 height 16
click at [953, 38] on icon "button" at bounding box center [949, 42] width 13 height 13
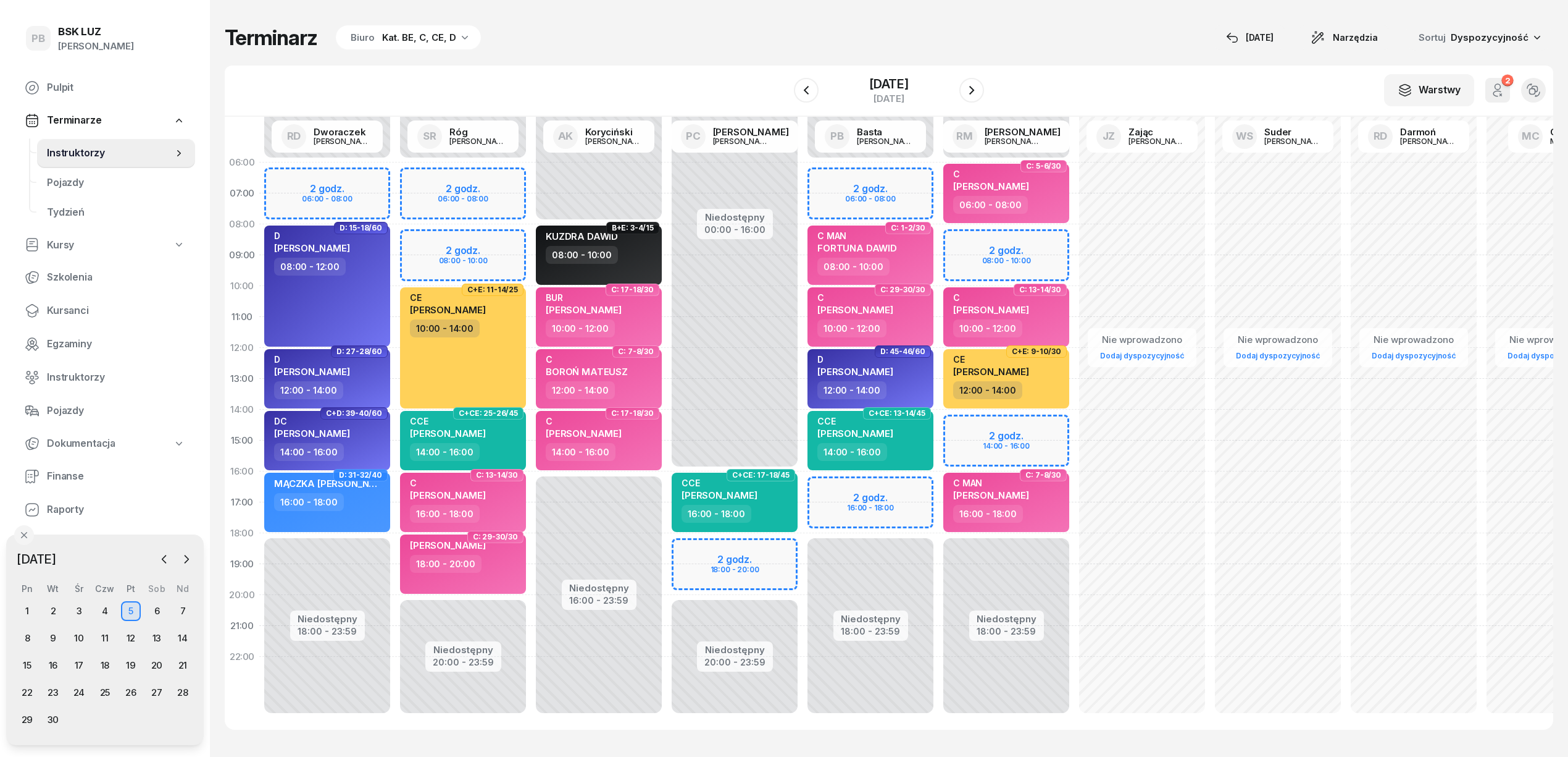
click at [1074, 430] on div "Niedostępny 00:00 - 06:00 Niedostępny 18:00 - 23:59 2 godz. 08:00 - 10:00 2 god…" at bounding box center [1142, 440] width 136 height 587
select select "14"
select select "16"
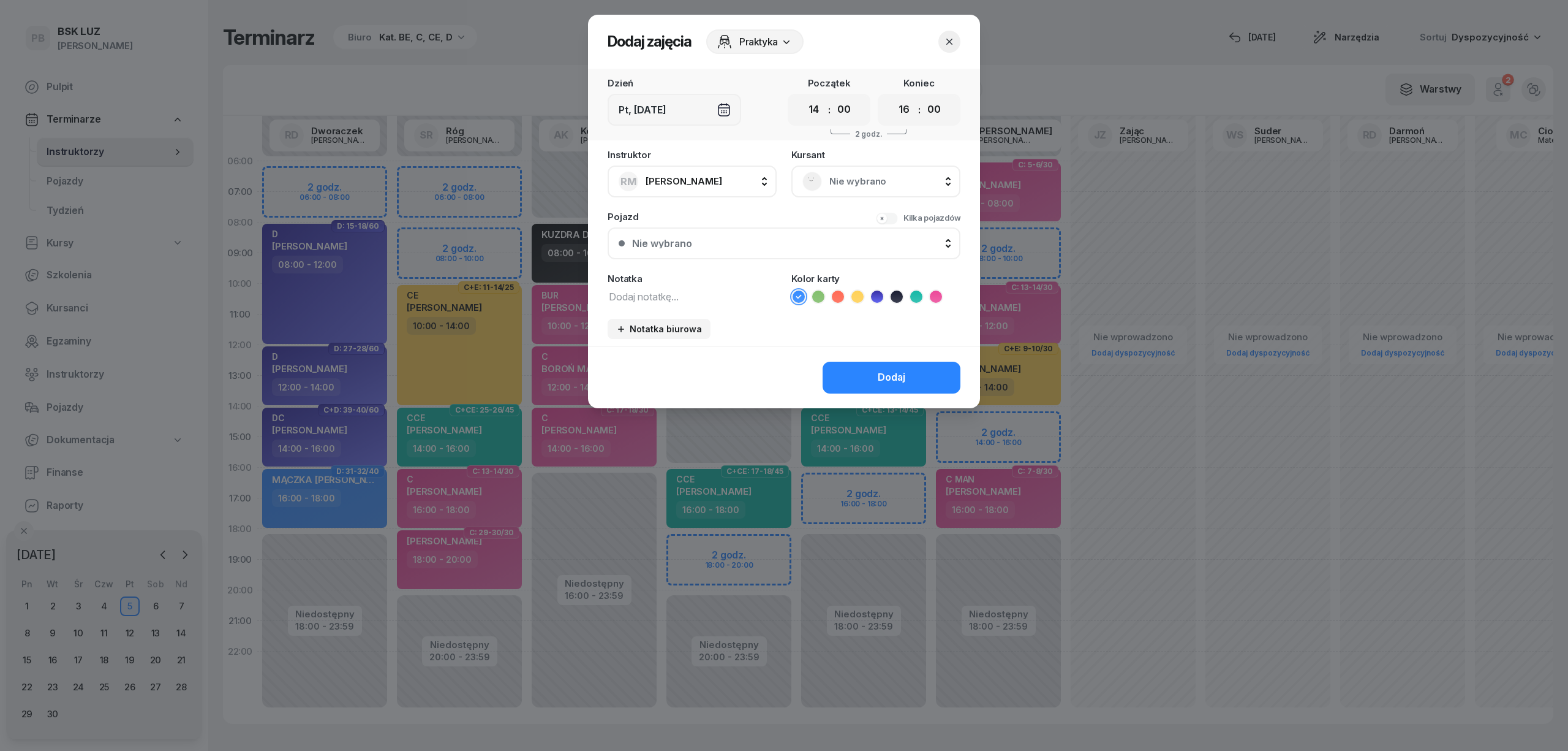
click at [851, 175] on span "Nie wybrano" at bounding box center [889, 181] width 120 height 16
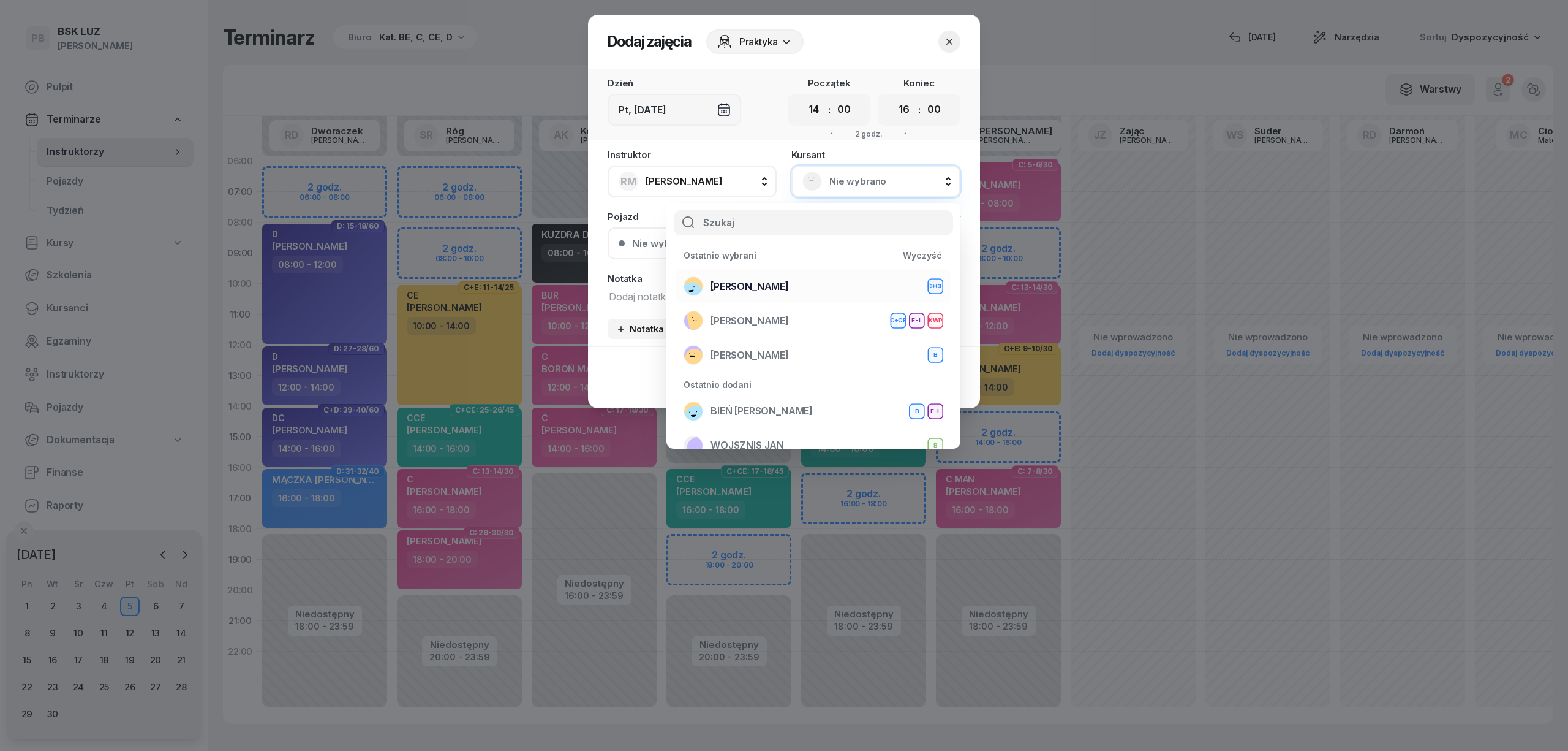
click at [789, 283] on span "[PERSON_NAME]" at bounding box center [750, 287] width 78 height 16
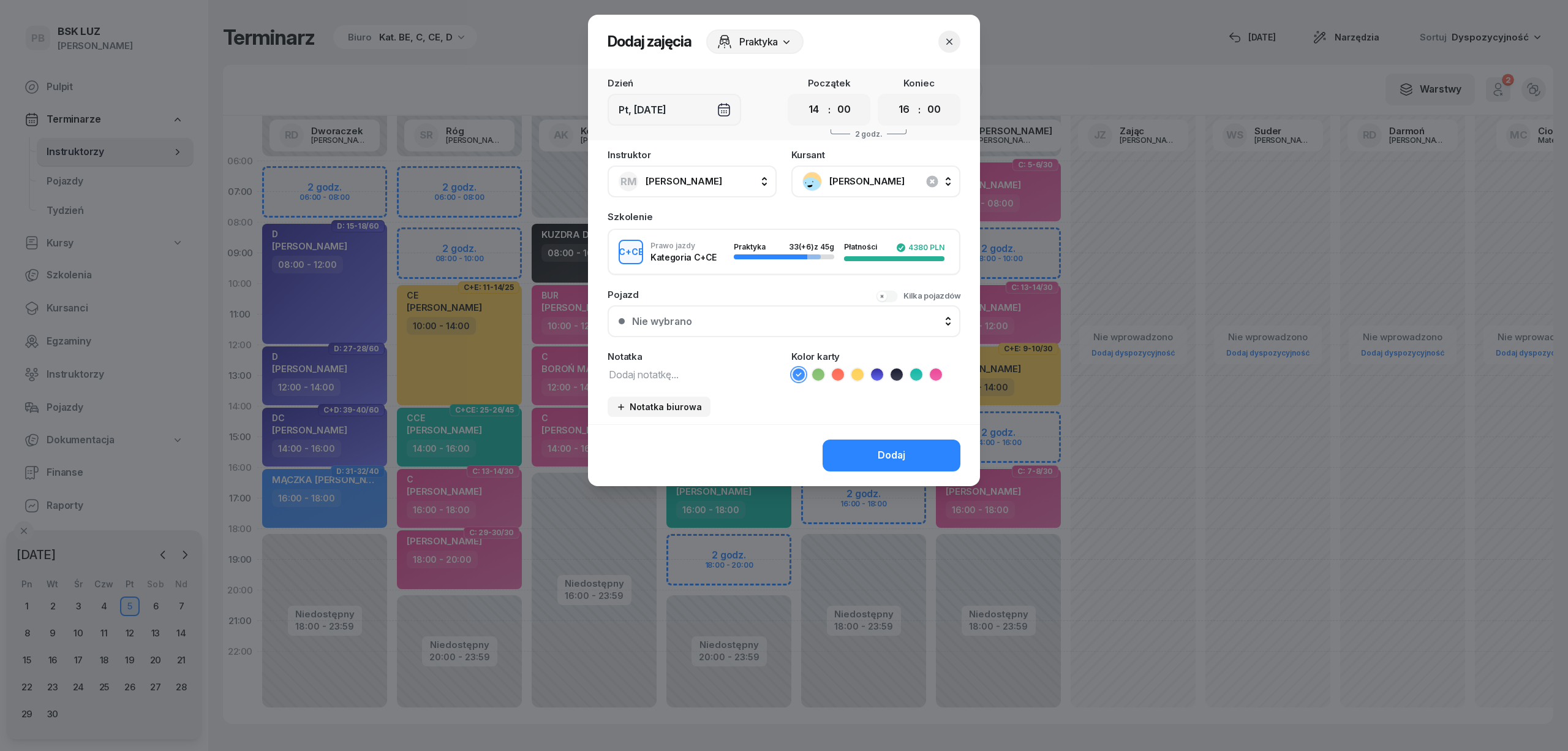
click at [670, 373] on textarea at bounding box center [692, 373] width 169 height 16
type textarea "CCE"
click at [914, 376] on icon at bounding box center [917, 375] width 13 height 13
click at [898, 440] on button "Dodaj" at bounding box center [891, 456] width 138 height 32
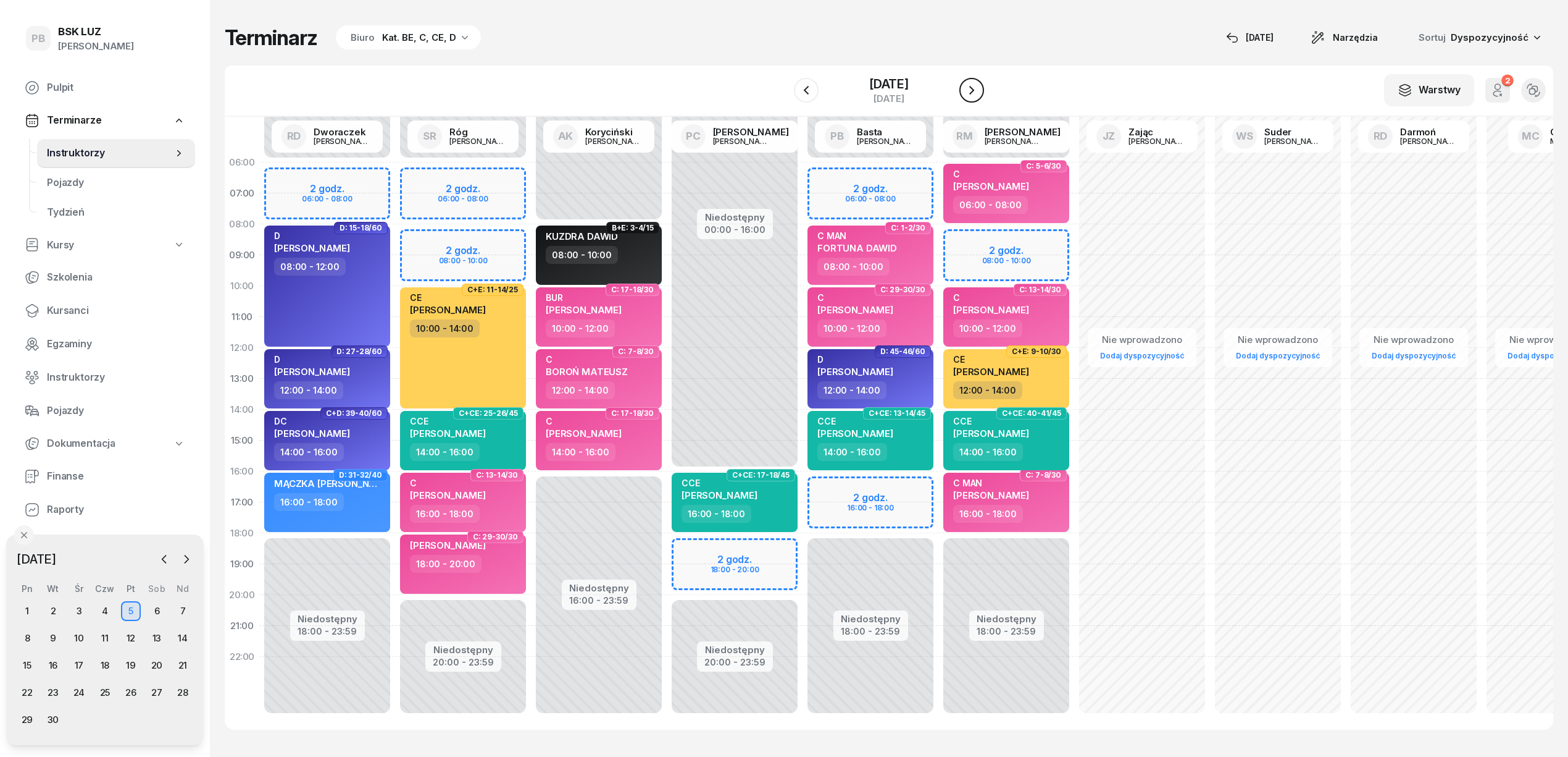
click at [973, 92] on icon "button" at bounding box center [972, 90] width 15 height 15
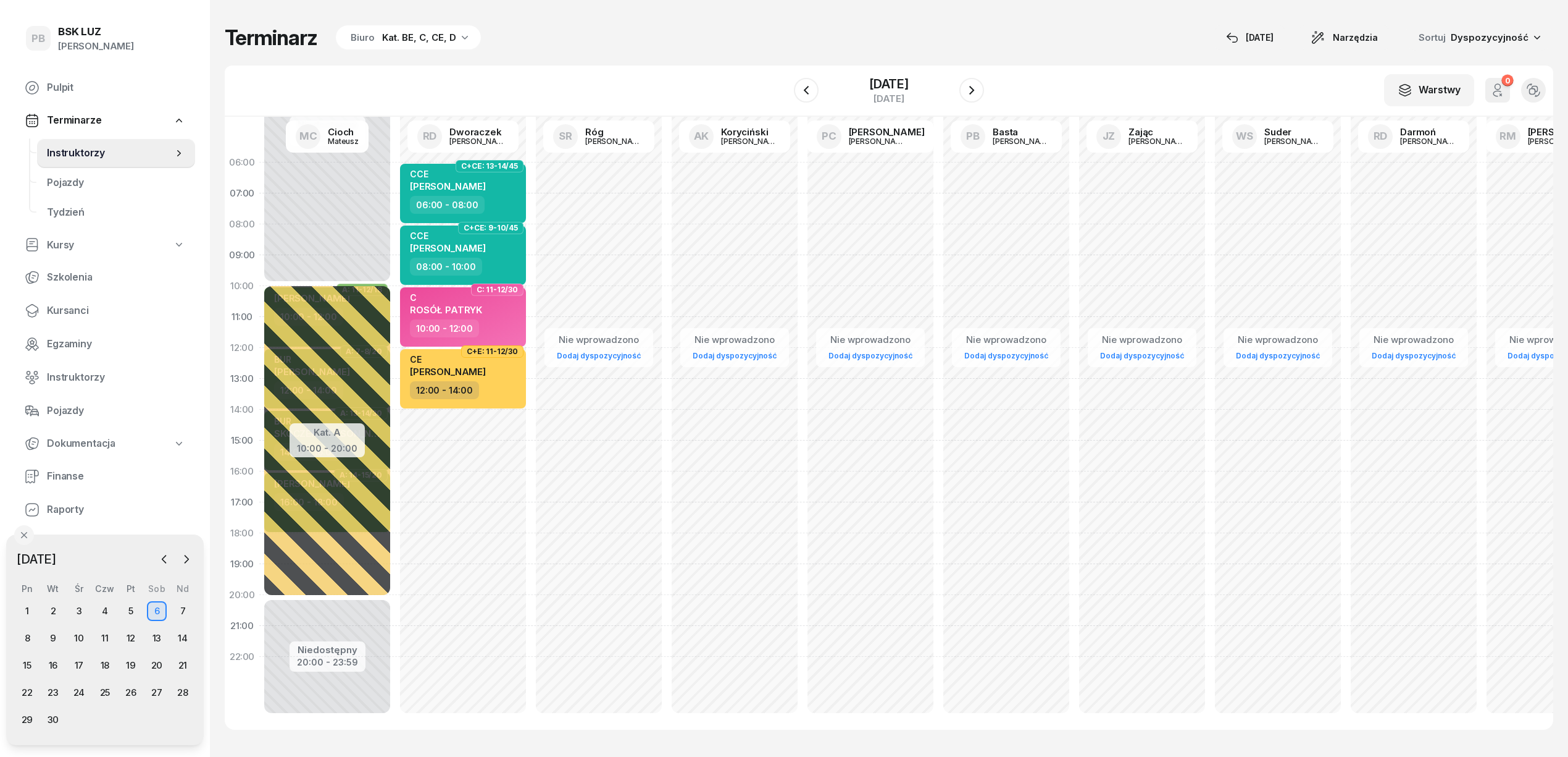
click at [764, 27] on div "Terminarz Biuro Kat. BE, C, CE, D [DATE] Narzędzia Sortuj Dyspozycyjność" at bounding box center [889, 37] width 1329 height 26
click at [971, 91] on icon "button" at bounding box center [972, 90] width 15 height 15
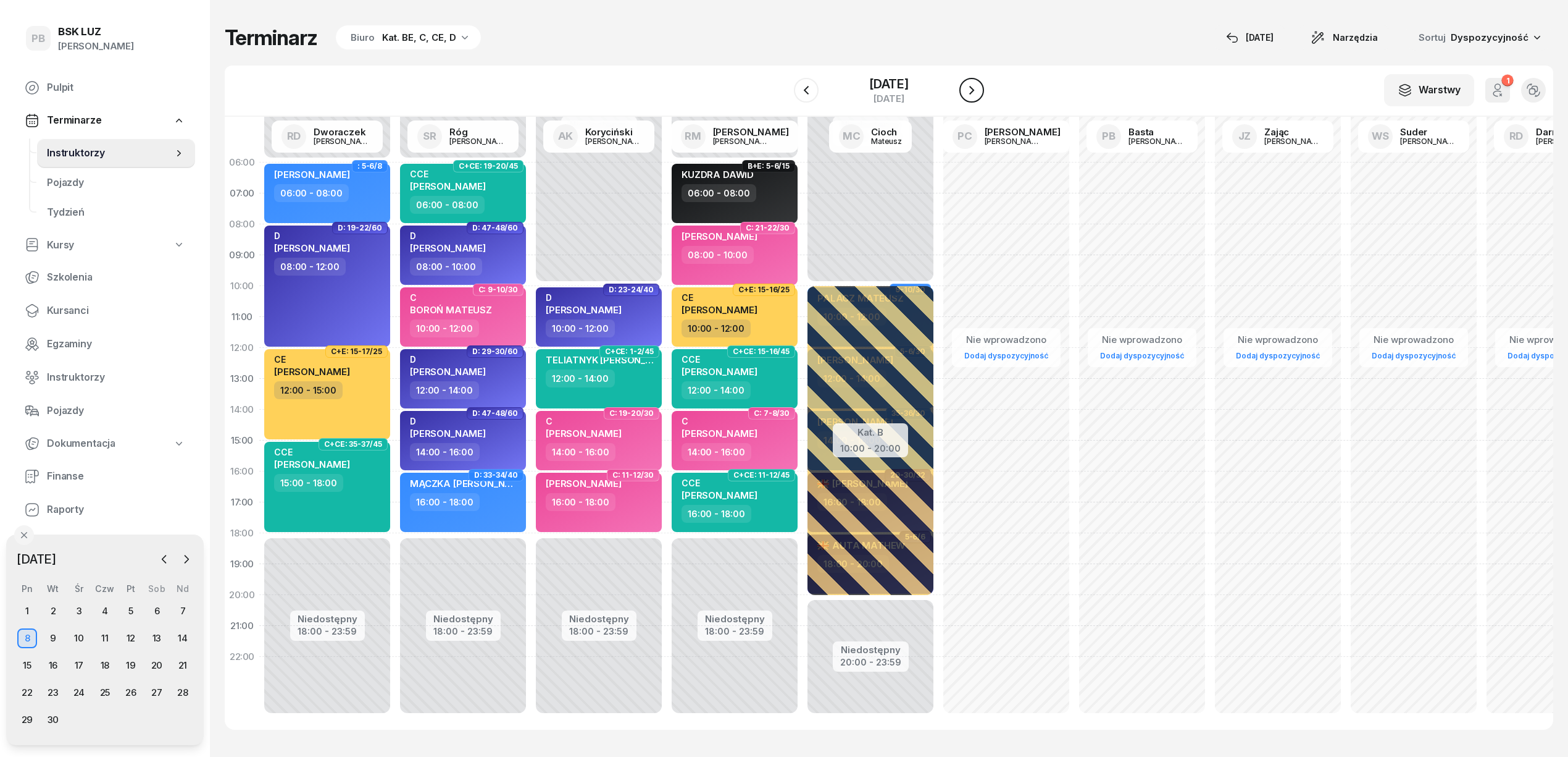
click at [971, 91] on icon "button" at bounding box center [972, 90] width 15 height 15
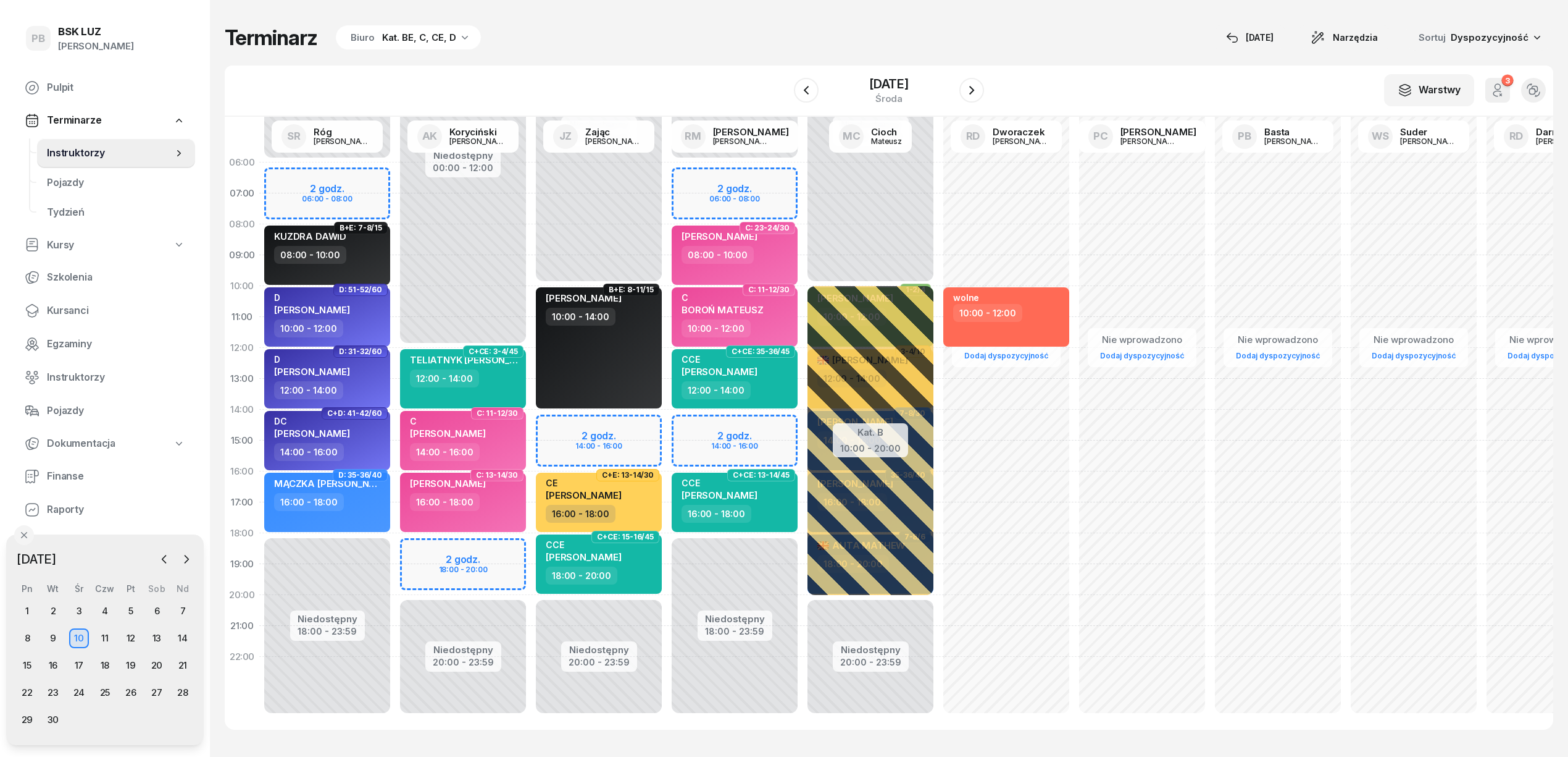
click at [803, 424] on div "Niedostępny 00:00 - 06:00 Niedostępny 18:00 - 23:59 2 godz. 06:00 - 08:00 2 god…" at bounding box center [870, 440] width 136 height 587
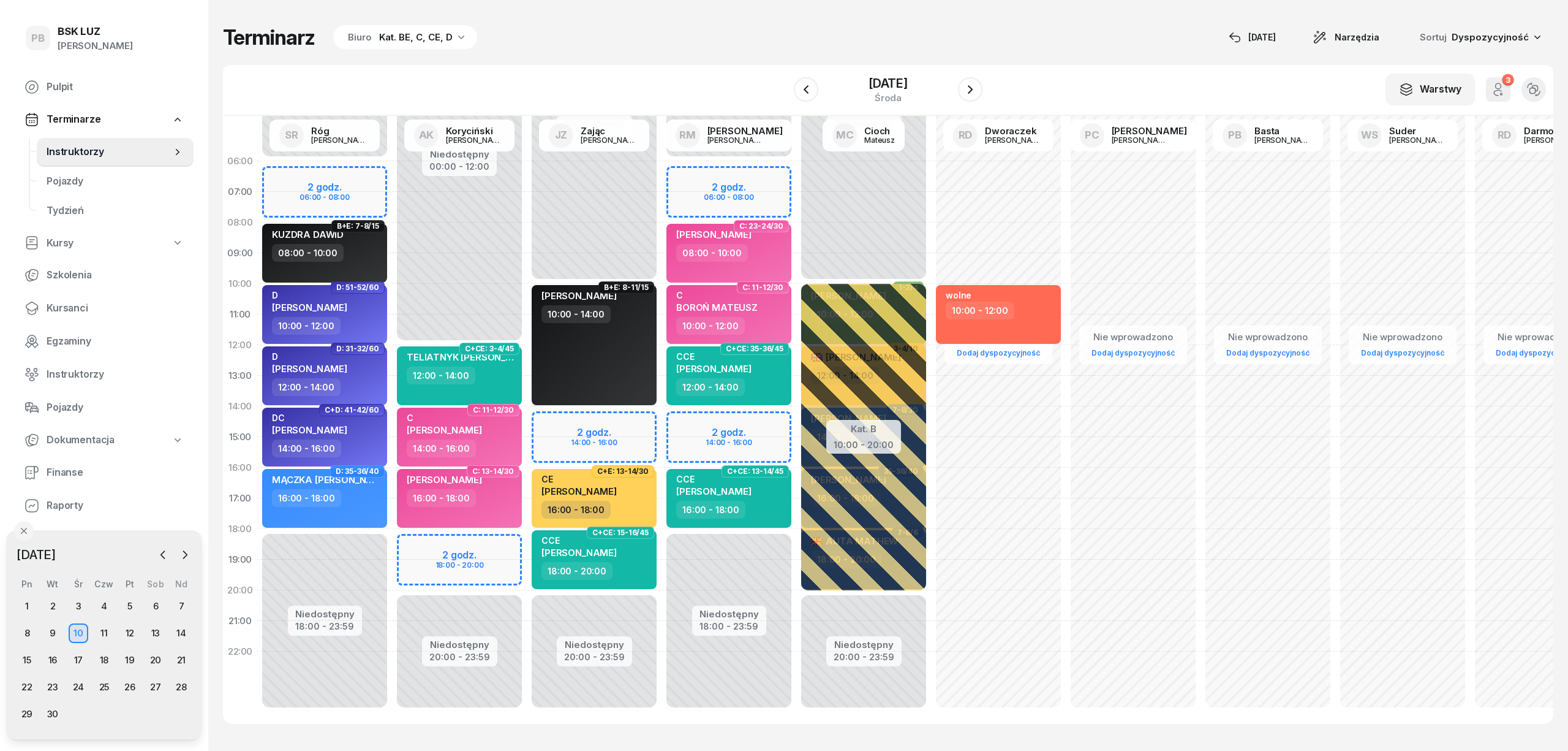
select select "14"
select select "16"
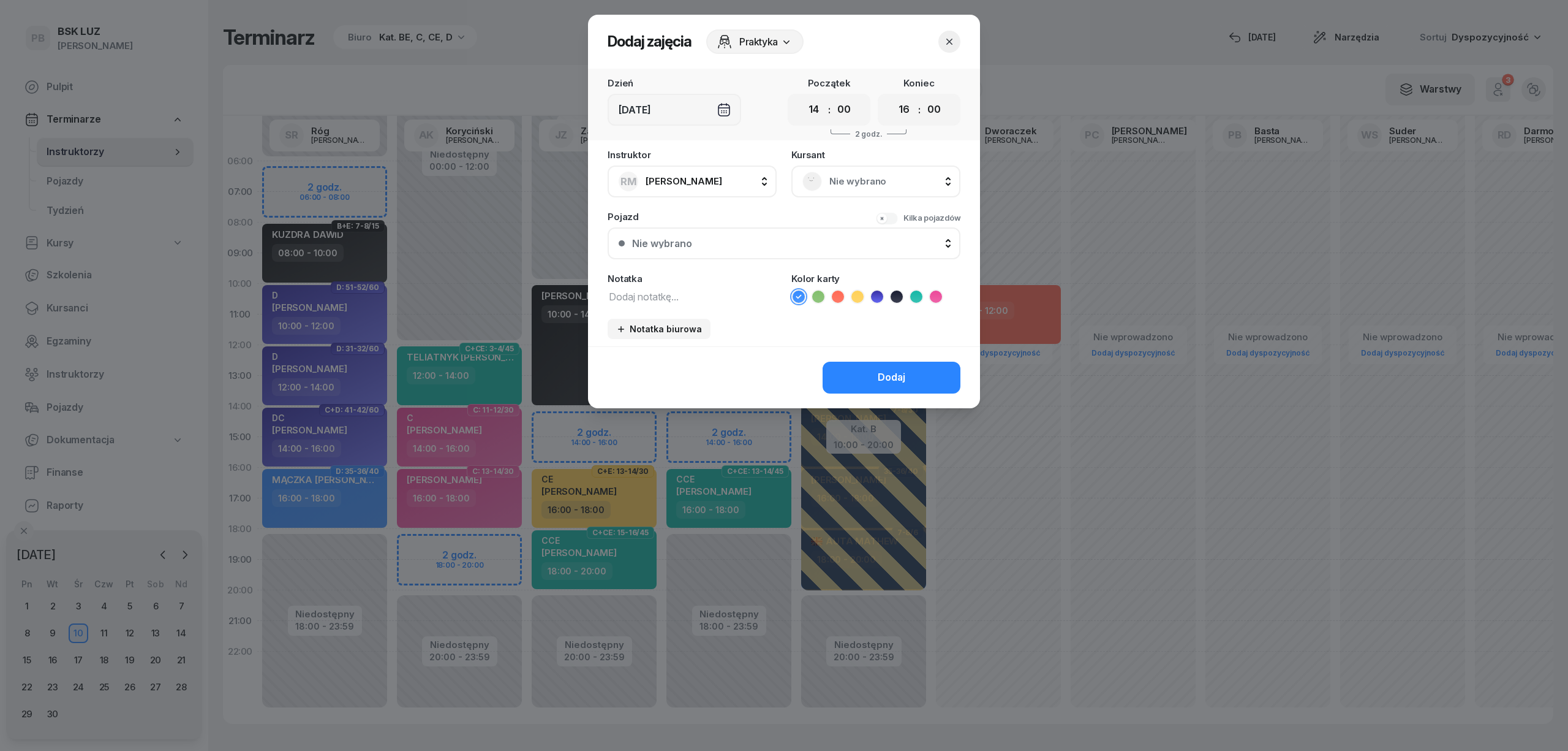
click at [863, 184] on span "Nie wybrano" at bounding box center [889, 181] width 120 height 16
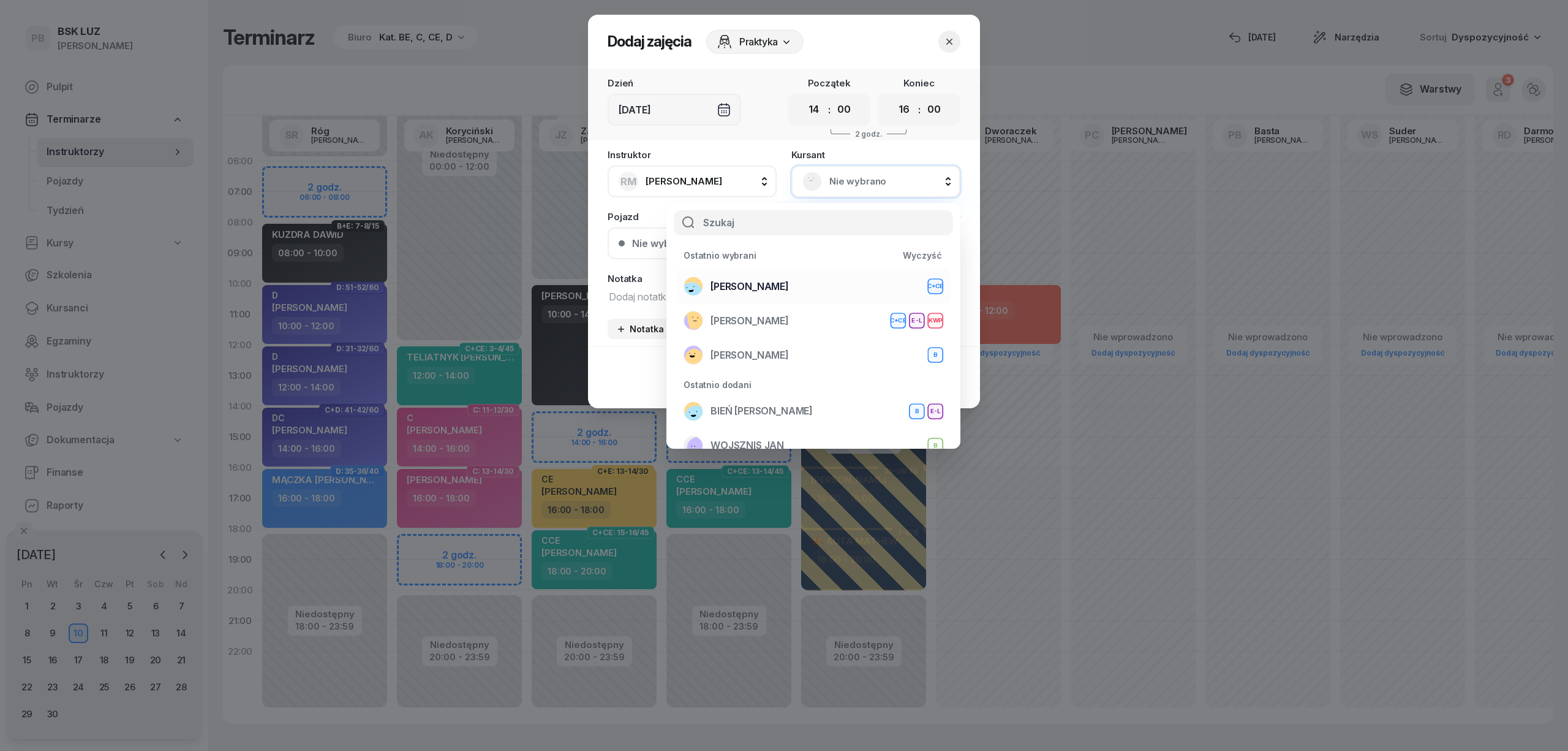
click at [844, 290] on div "[PERSON_NAME]+CE" at bounding box center [813, 286] width 259 height 20
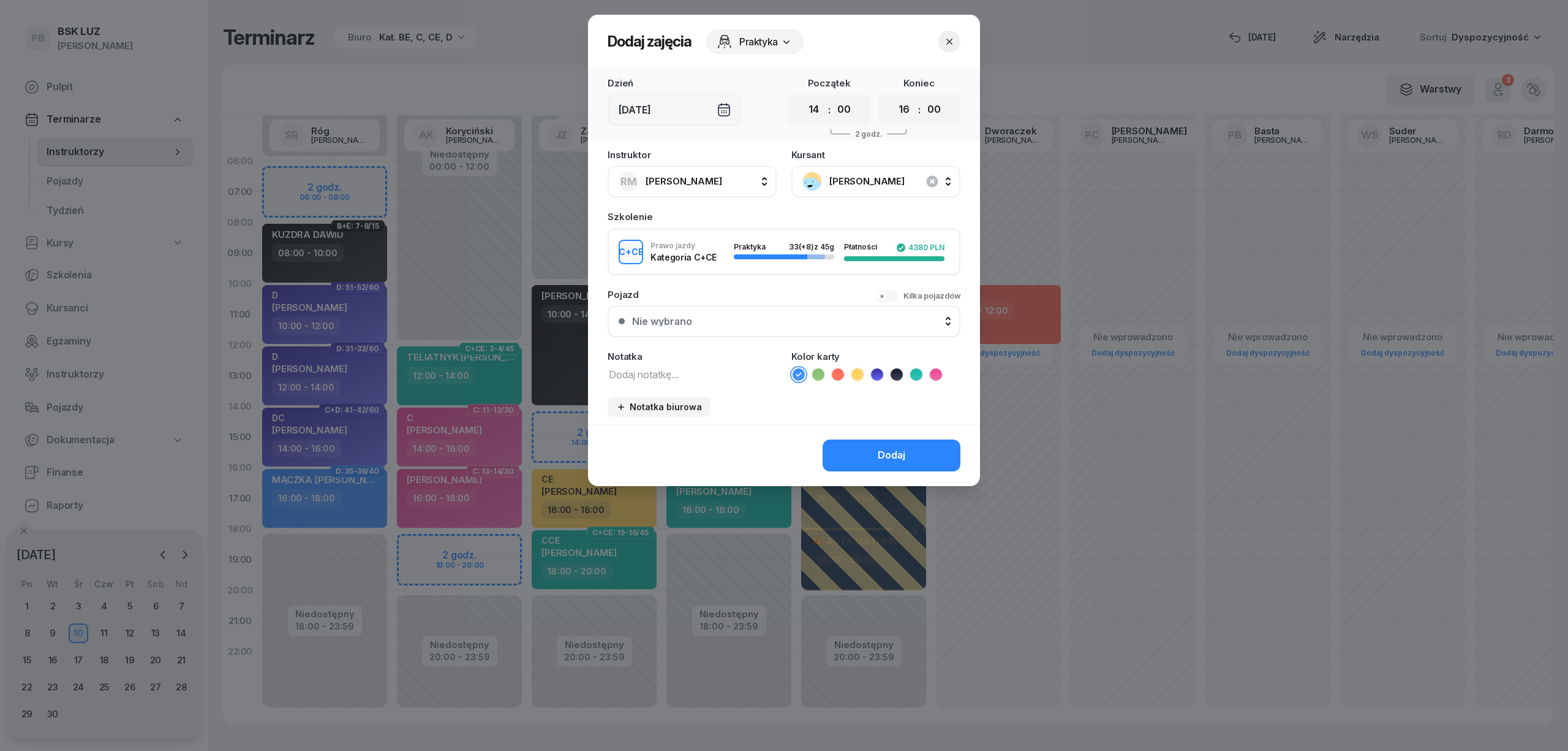
click at [740, 373] on textarea at bounding box center [692, 373] width 169 height 16
type textarea "CCE"
click at [855, 447] on button "Dodaj" at bounding box center [891, 456] width 138 height 32
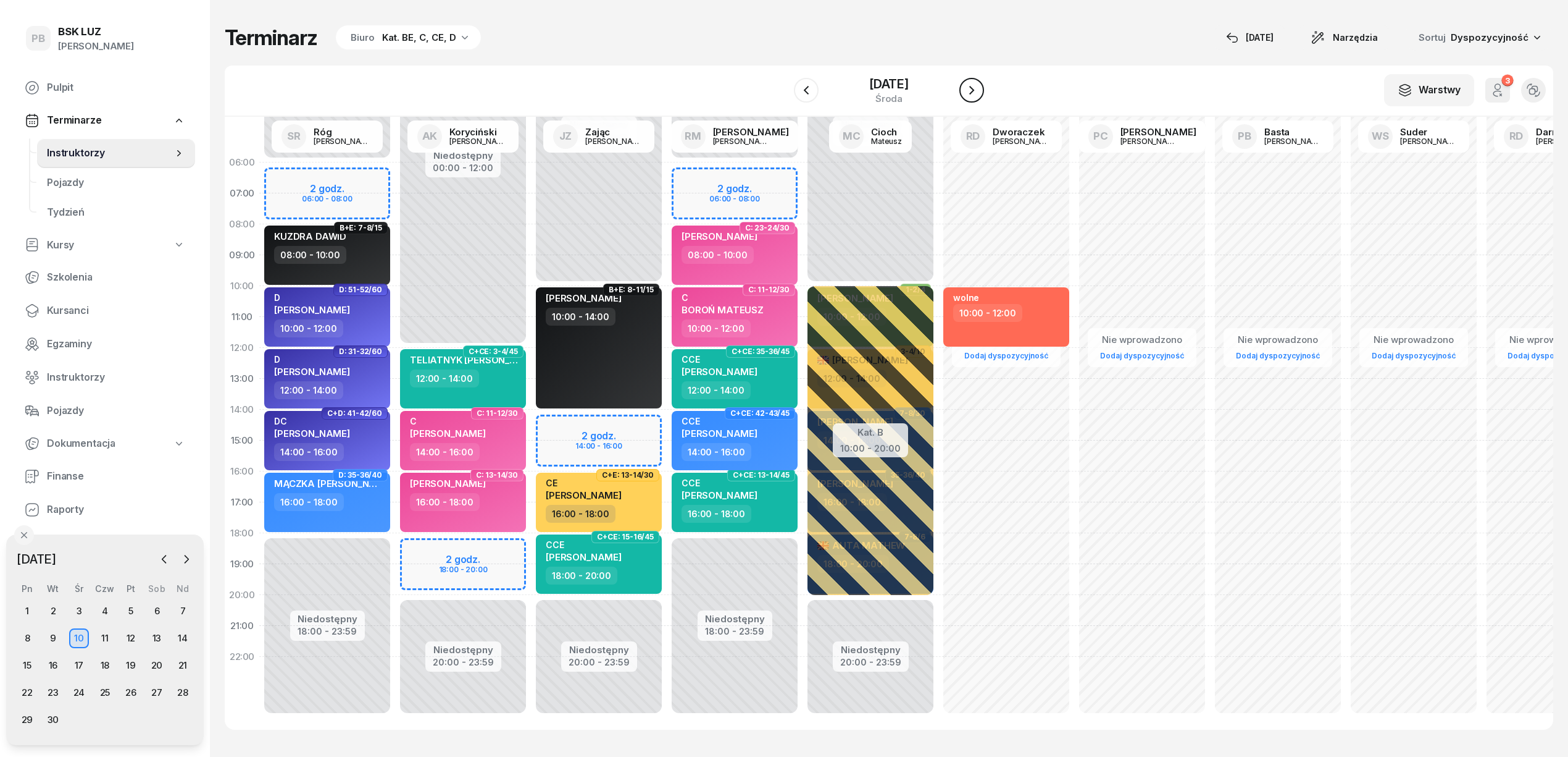
click at [978, 84] on icon "button" at bounding box center [972, 90] width 15 height 15
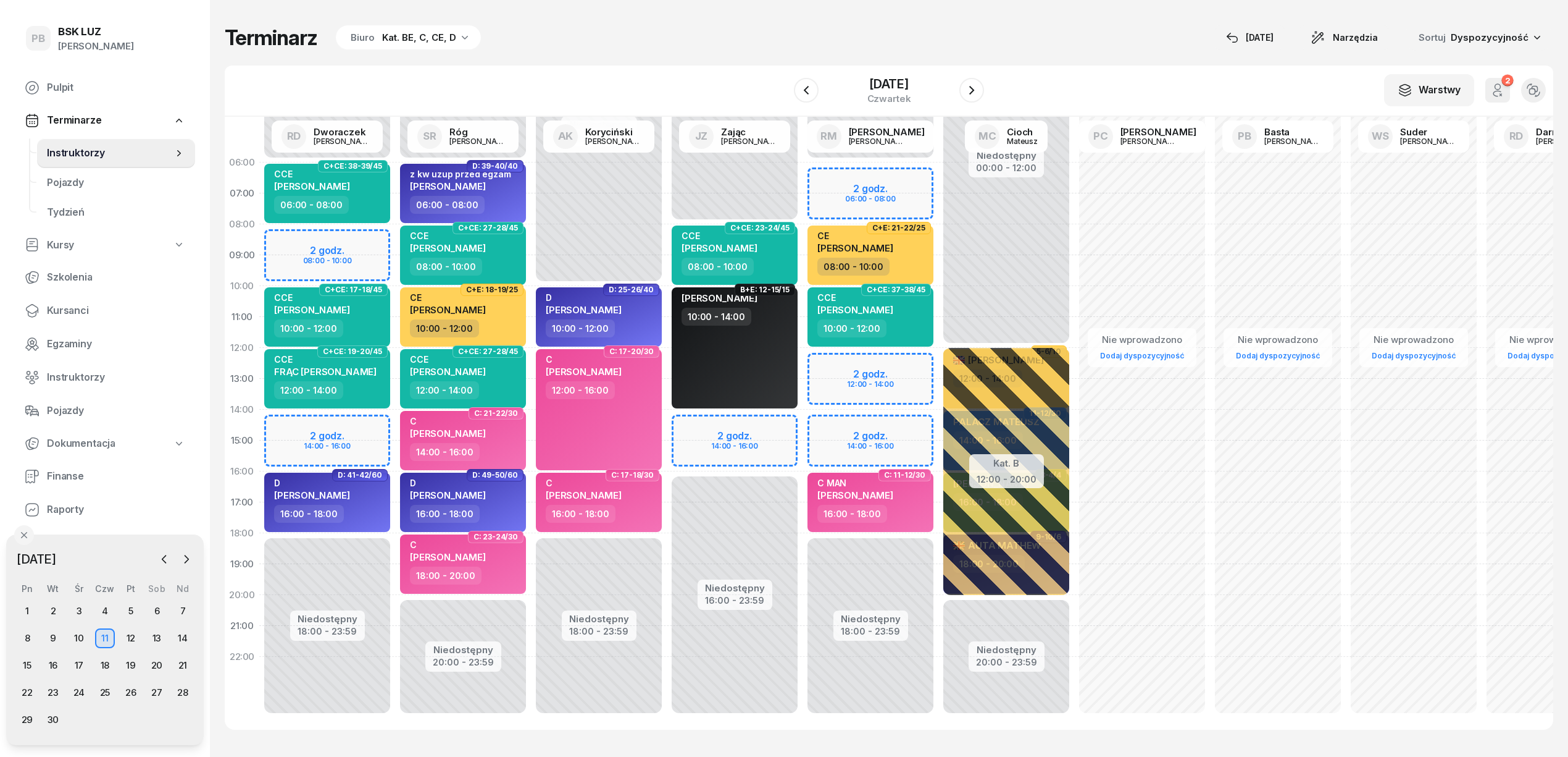
click at [939, 367] on div "Niedostępny 00:00 - 06:00 Niedostępny 18:00 - 23:59 2 godz. 06:00 - 08:00 2 god…" at bounding box center [1006, 440] width 136 height 587
select select "12"
select select "14"
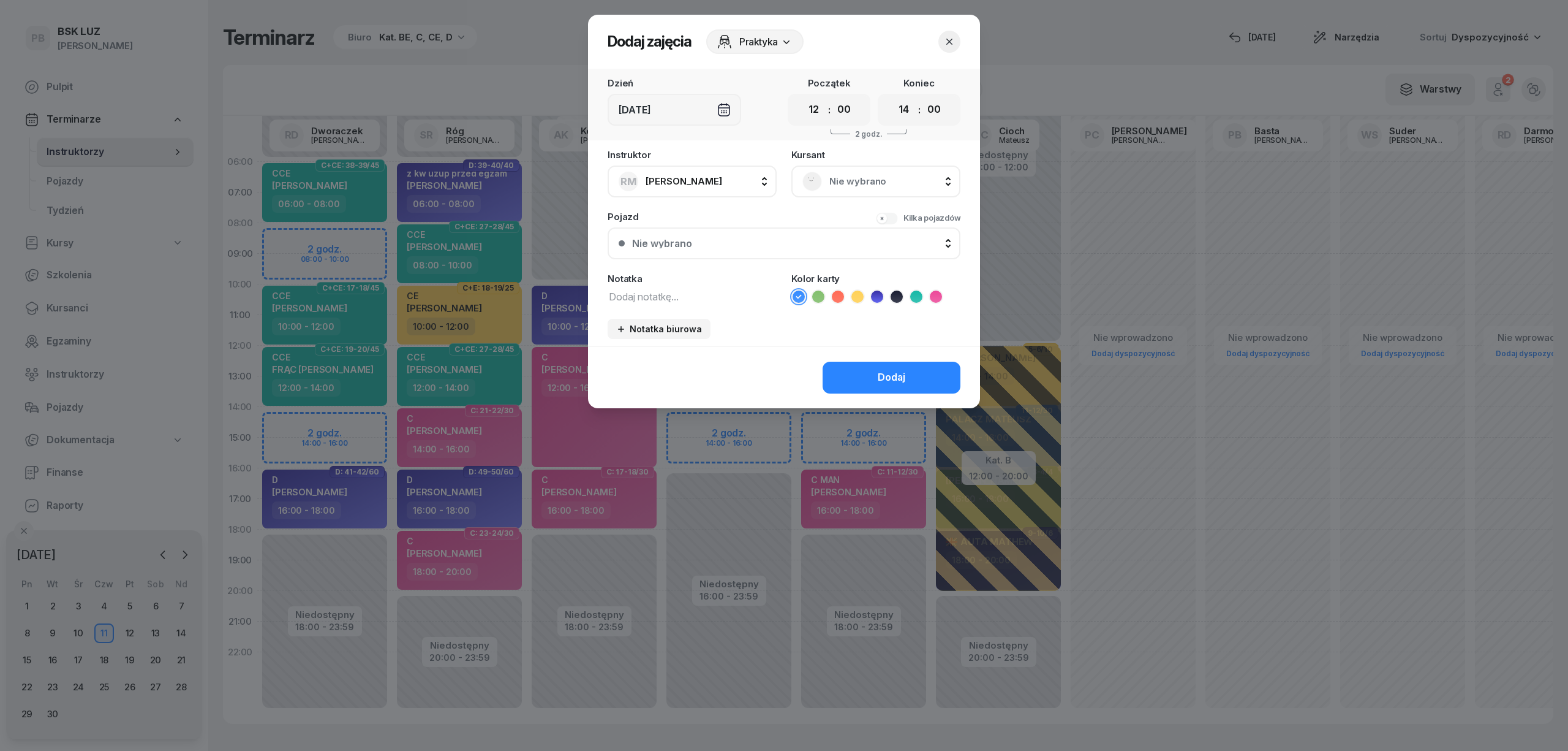
click at [958, 40] on button "button" at bounding box center [949, 42] width 22 height 22
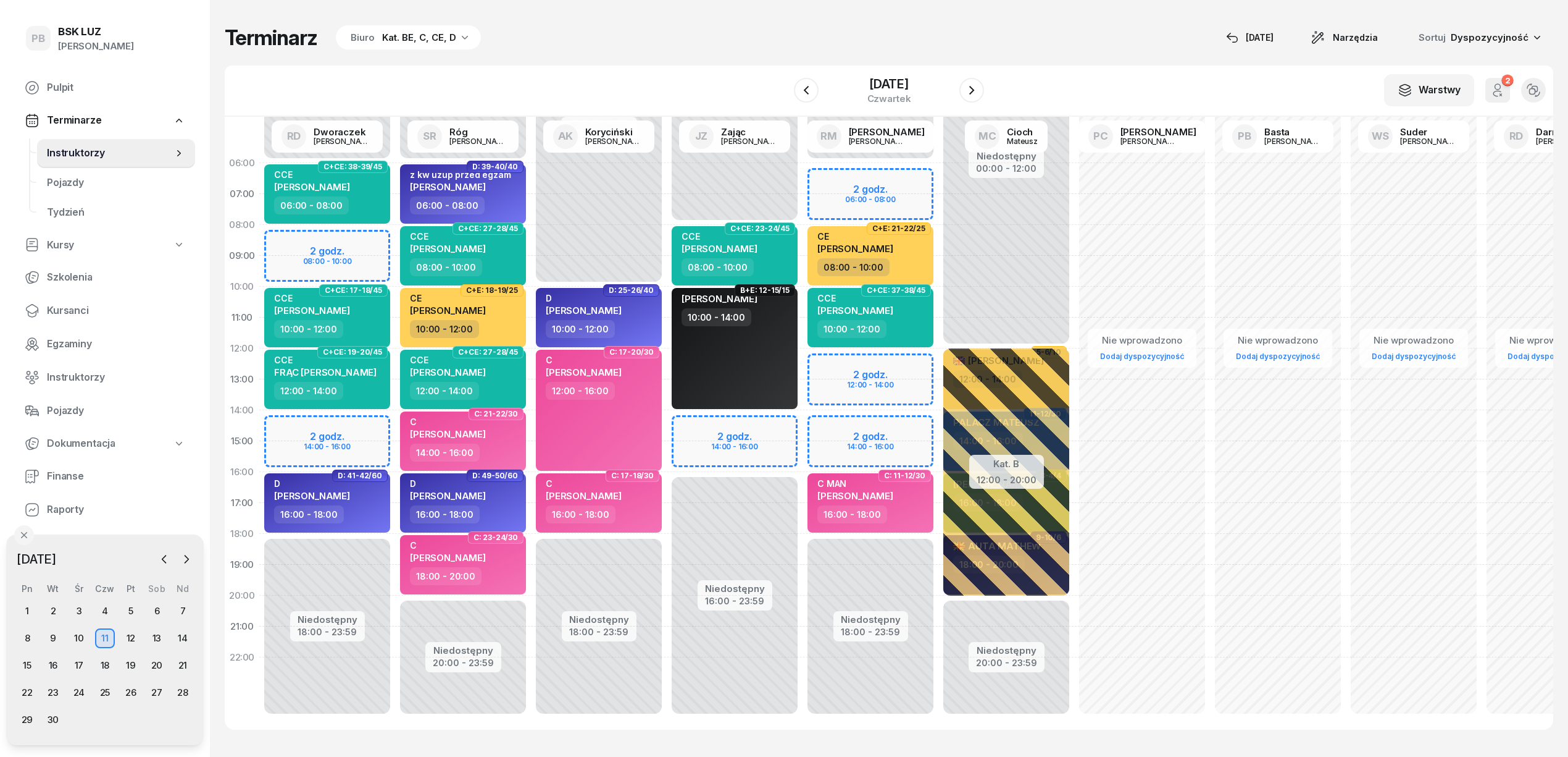
click at [939, 433] on div "Niedostępny 00:00 - 06:00 Niedostępny 18:00 - 23:59 2 godz. 06:00 - 08:00 2 god…" at bounding box center [1006, 441] width 136 height 587
select select "14"
select select "16"
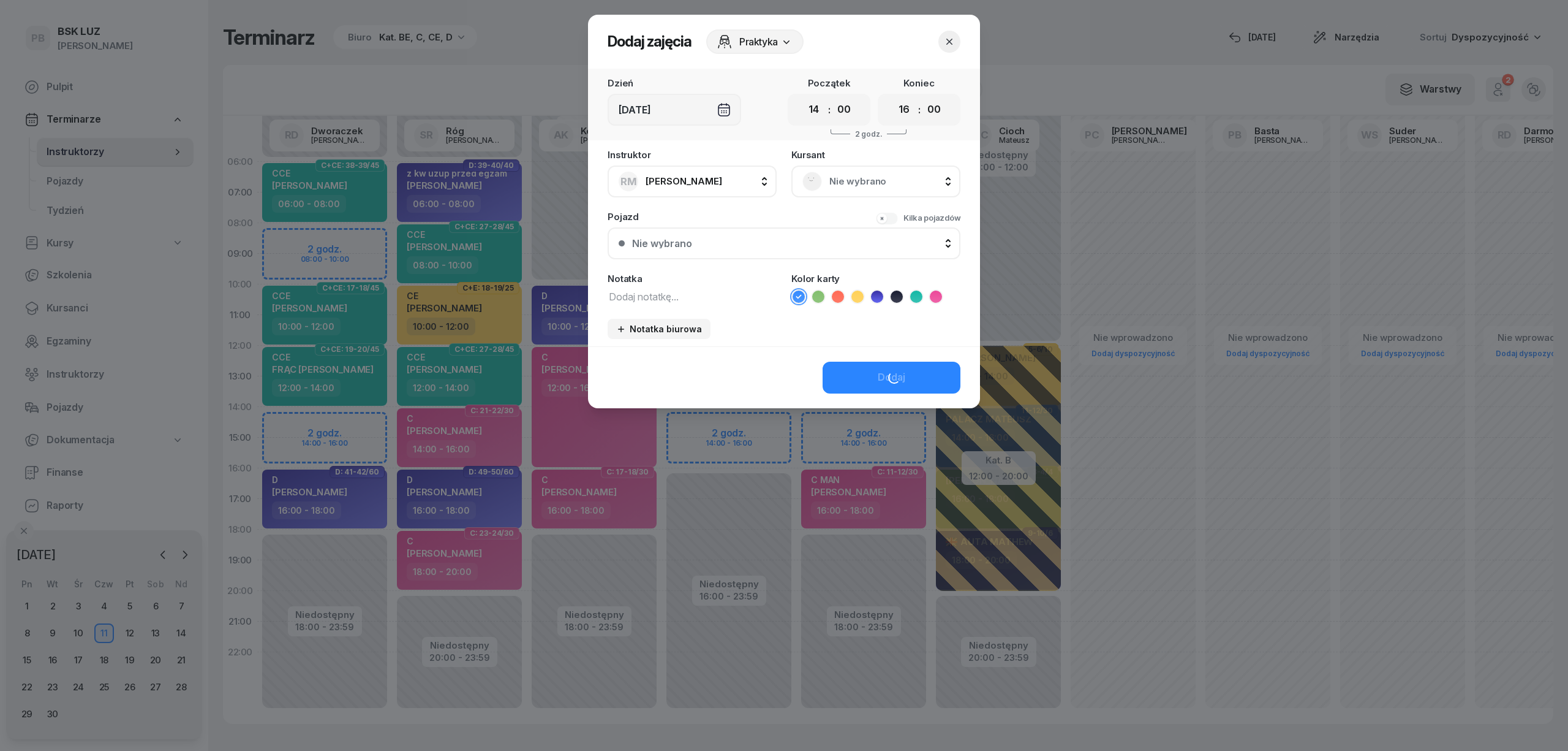
click at [907, 174] on span "Nie wybrano" at bounding box center [889, 181] width 120 height 16
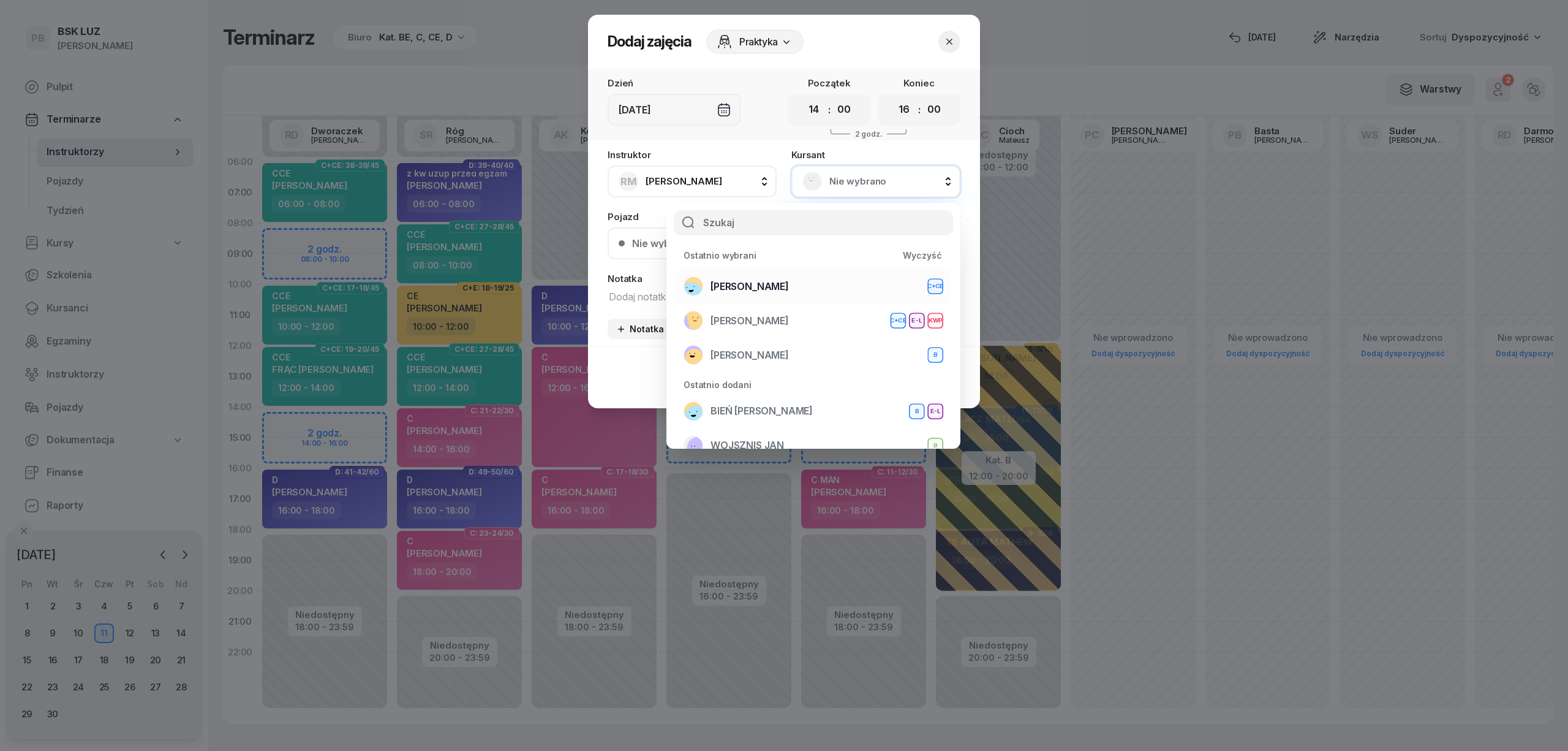
click at [841, 279] on div "[PERSON_NAME]+CE" at bounding box center [813, 286] width 259 height 20
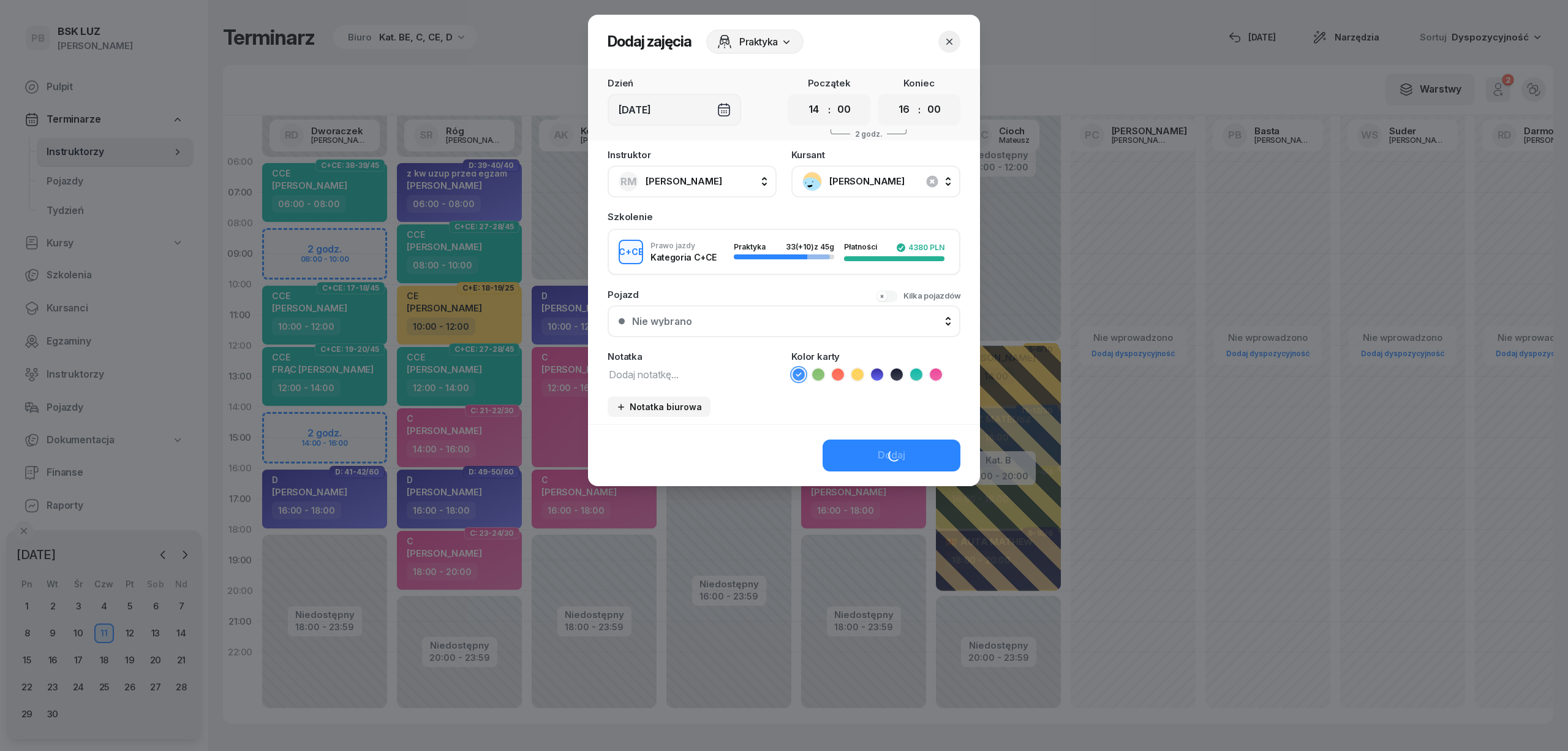
click at [692, 369] on textarea at bounding box center [692, 373] width 169 height 16
type textarea "CCE"
click at [914, 371] on icon at bounding box center [917, 375] width 13 height 13
click at [889, 452] on div "Dodaj" at bounding box center [891, 455] width 28 height 16
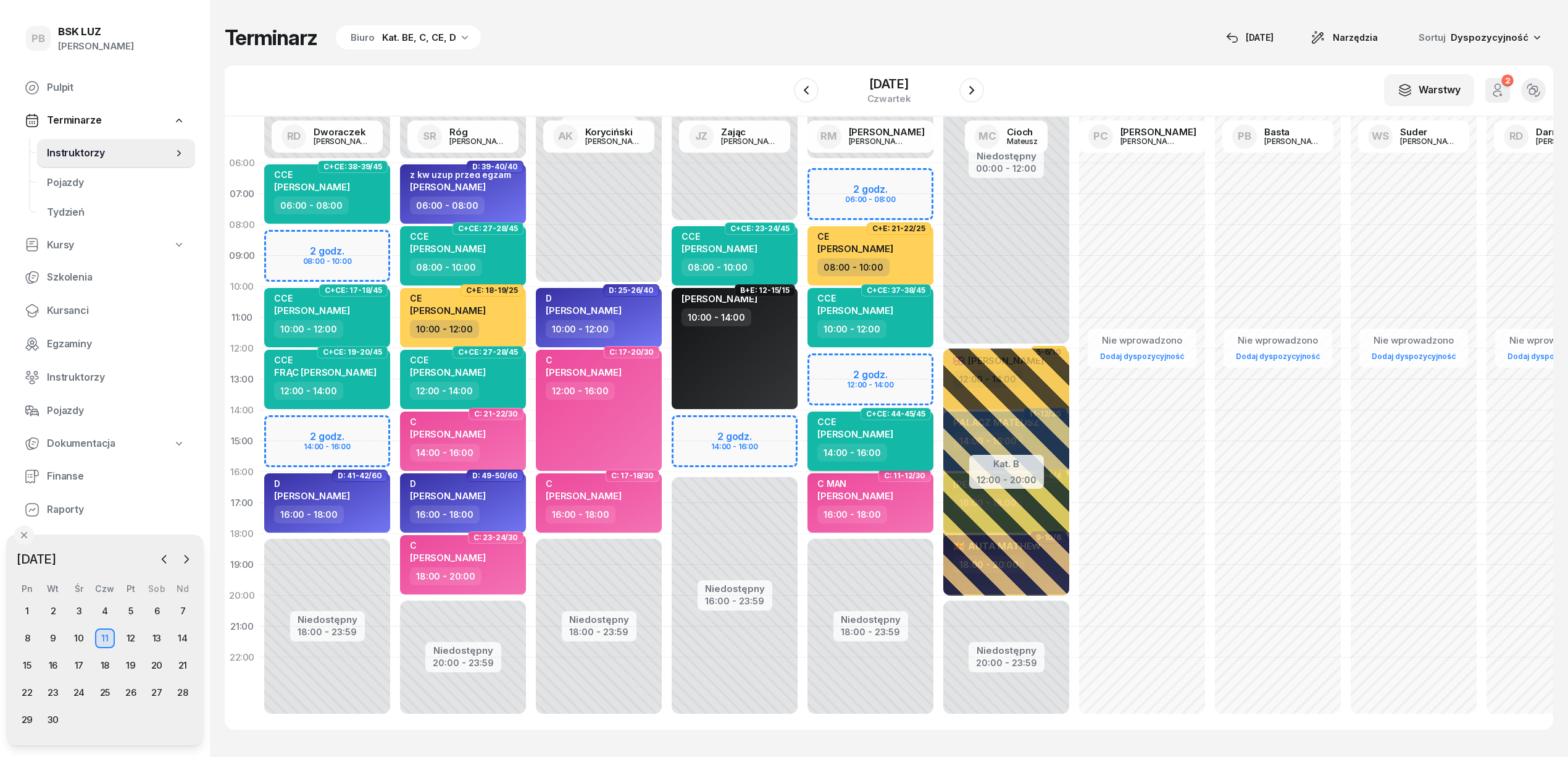
click at [885, 425] on div "CCE" at bounding box center [856, 421] width 76 height 11
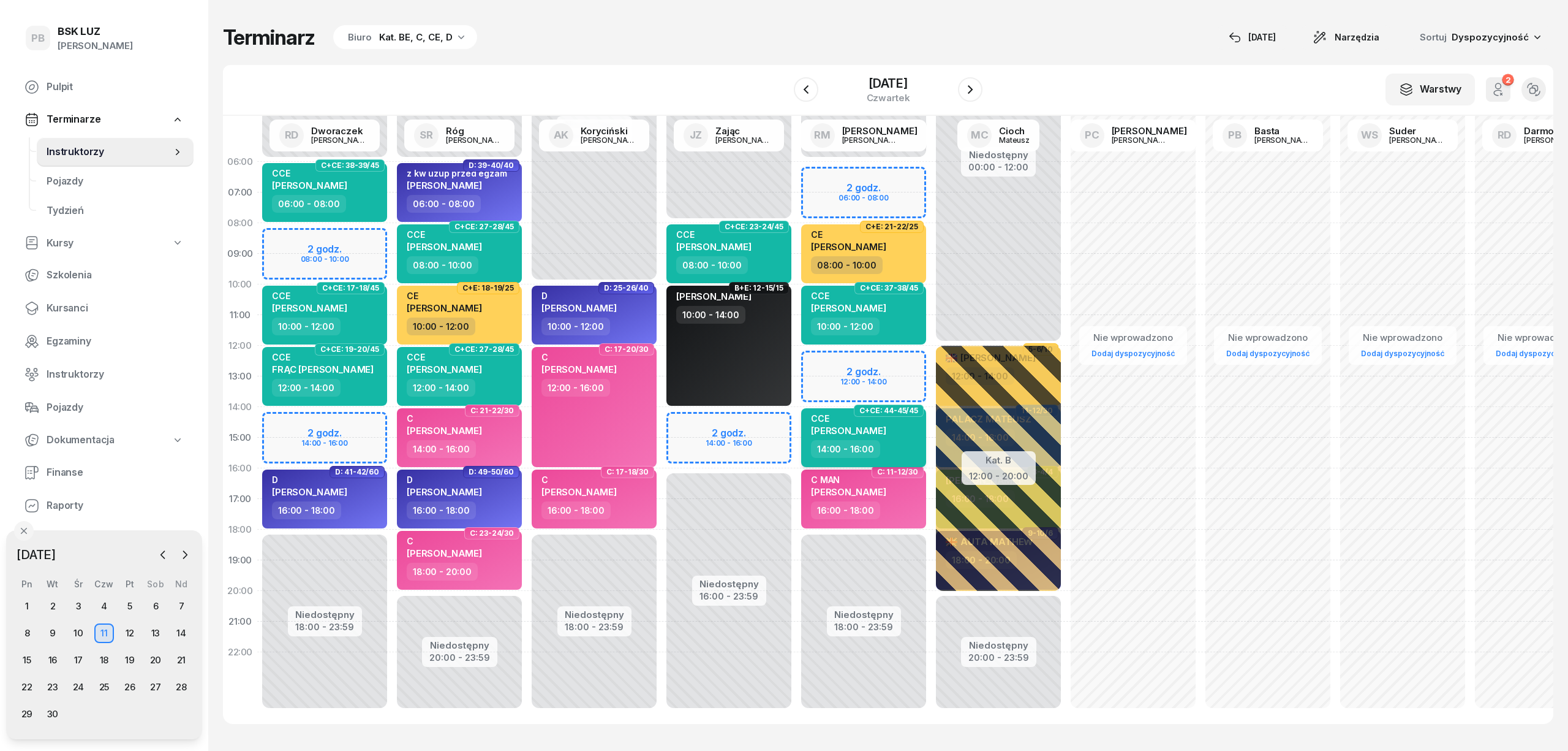
select select "14"
select select "16"
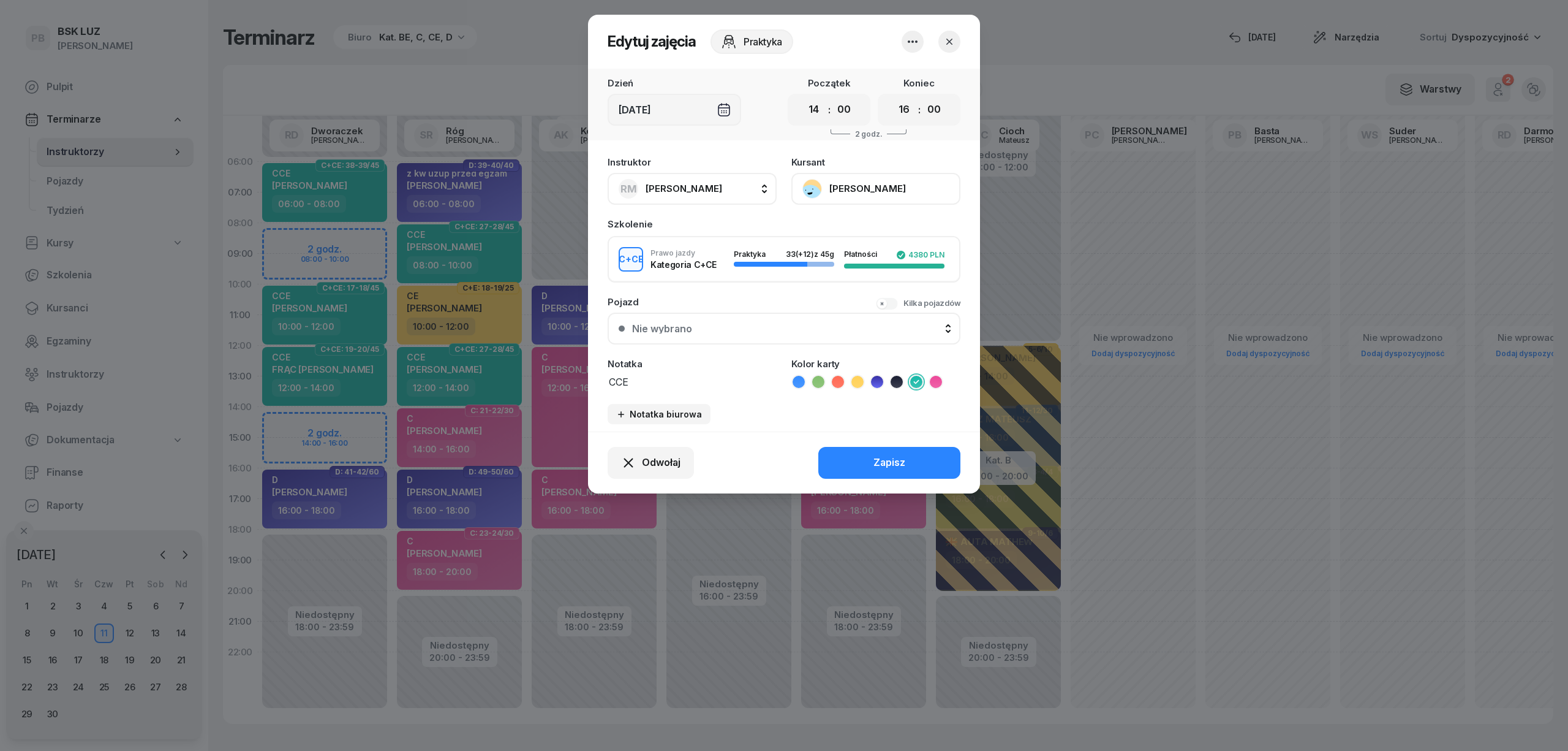
click at [860, 180] on button "[PERSON_NAME]" at bounding box center [876, 189] width 169 height 32
click at [857, 229] on div "Otwórz profil" at bounding box center [831, 230] width 59 height 16
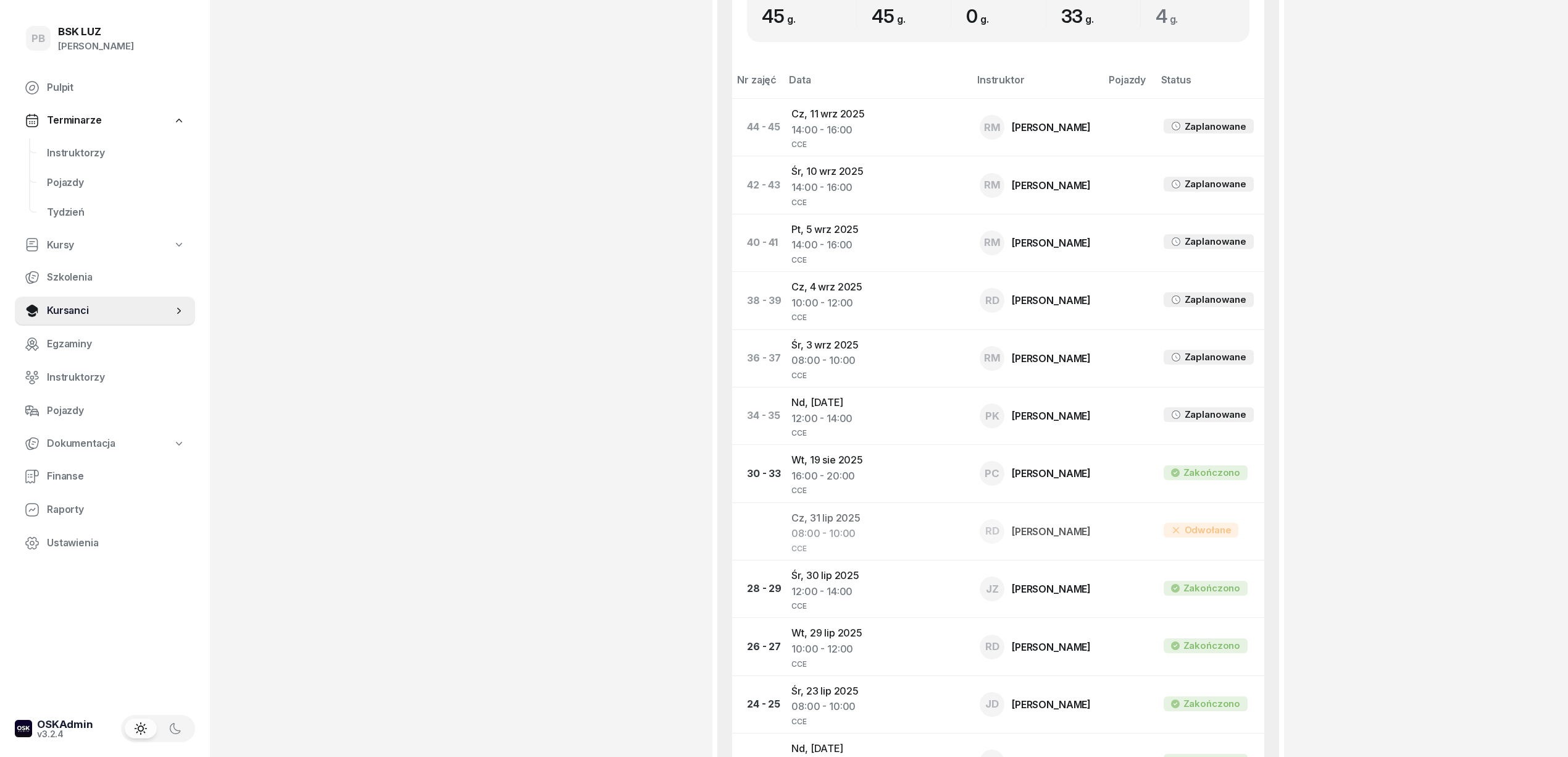
scroll to position [742, 0]
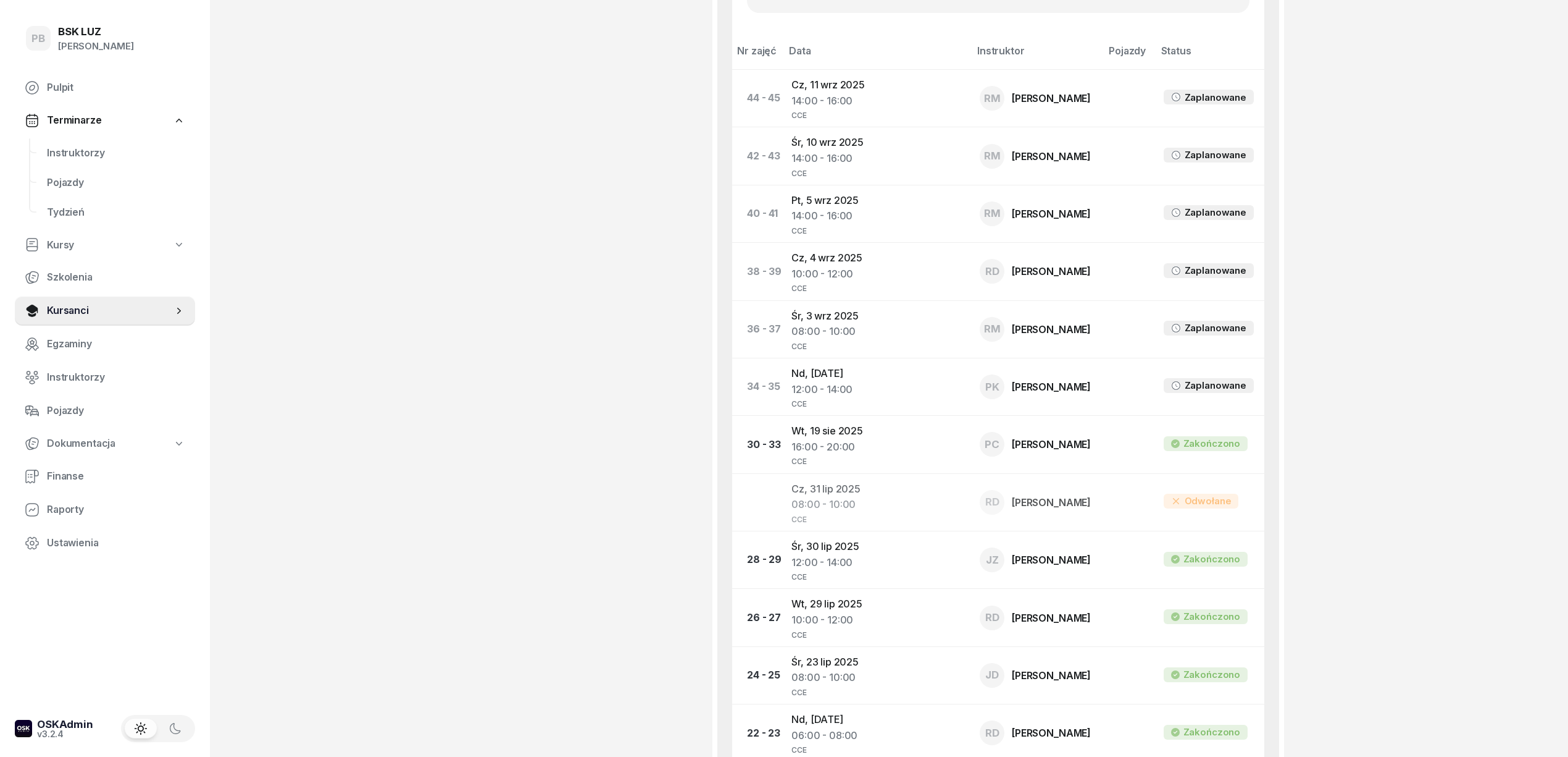
click at [505, 394] on div "[PERSON_NAME] Kursant Dofinansowanie OL-brak [DATE] 505 070 379 [EMAIL_ADDRESS]…" at bounding box center [596, 367] width 204 height 2087
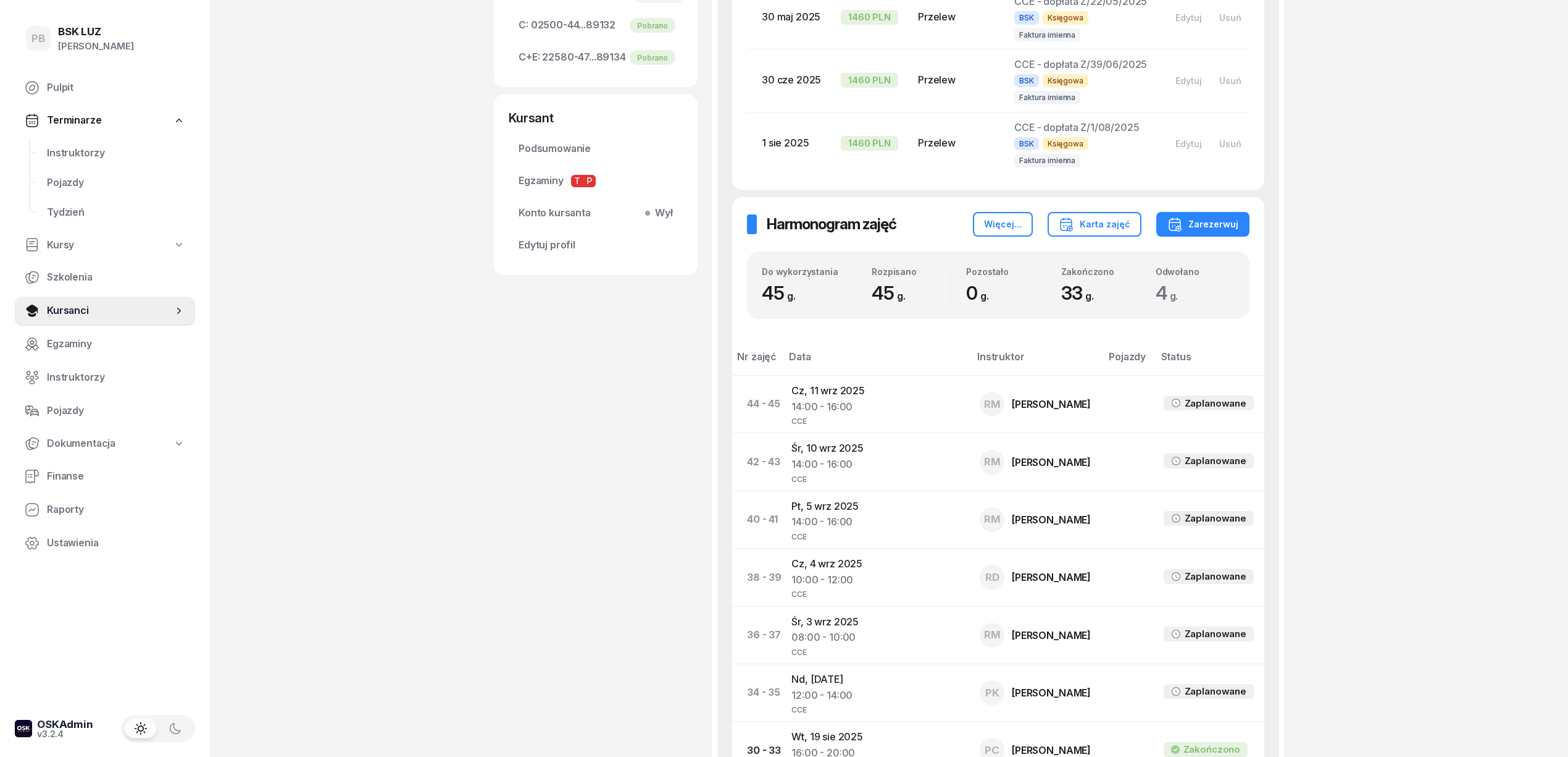
scroll to position [659, 0]
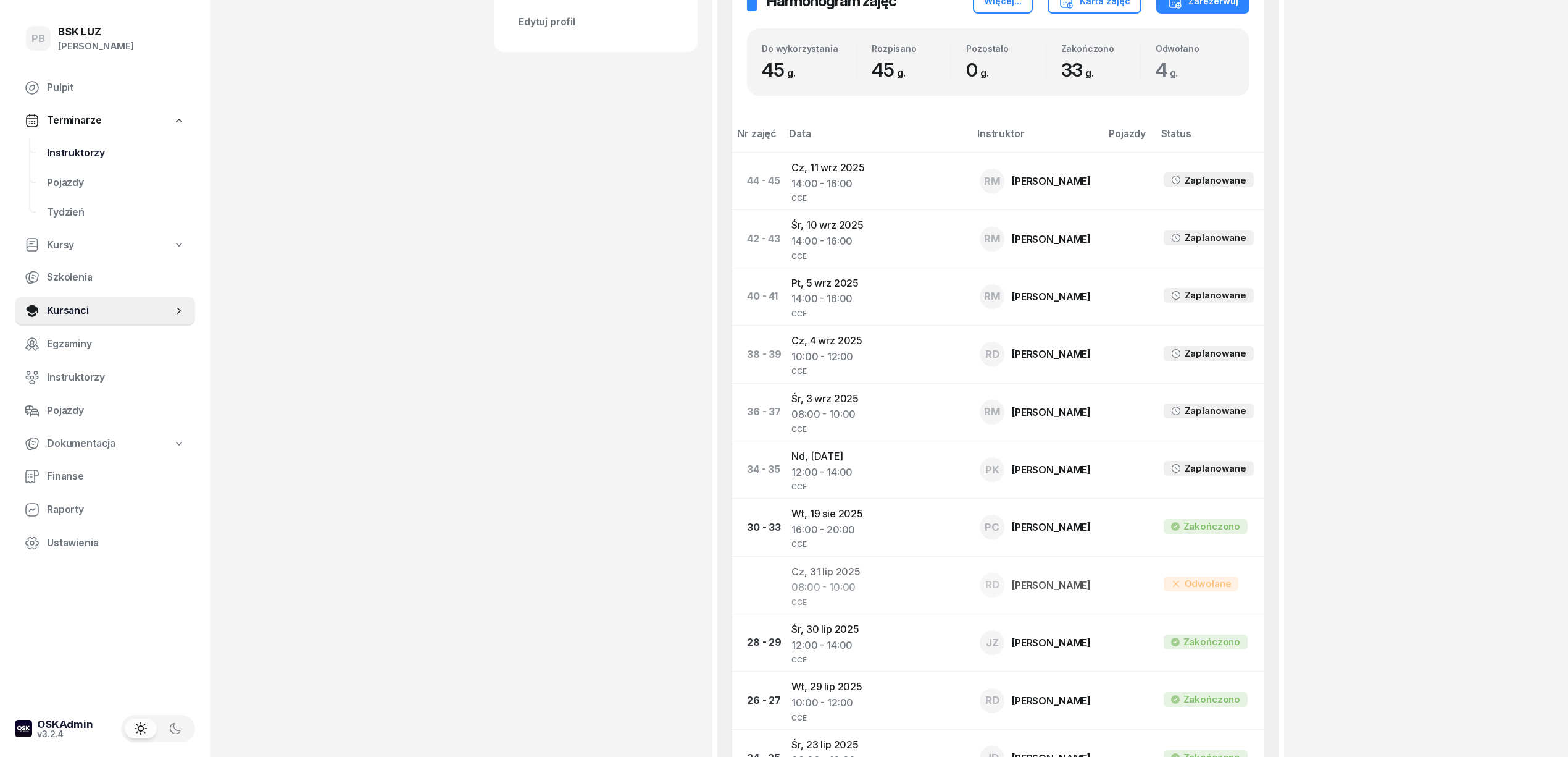
click at [93, 150] on span "Instruktorzy" at bounding box center [116, 153] width 139 height 16
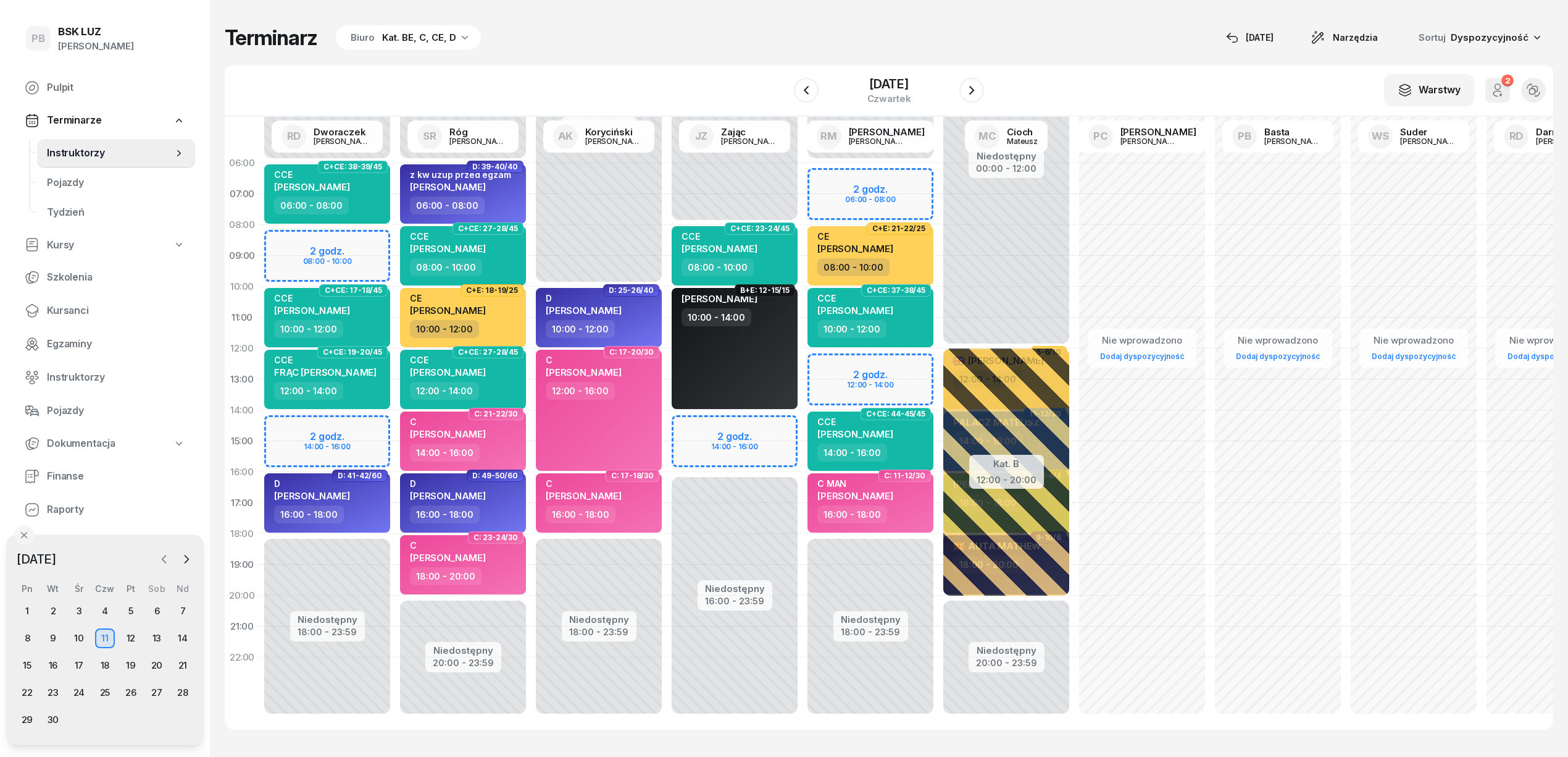
click at [158, 557] on icon "button" at bounding box center [165, 559] width 13 height 13
click at [178, 720] on div "31" at bounding box center [183, 720] width 20 height 20
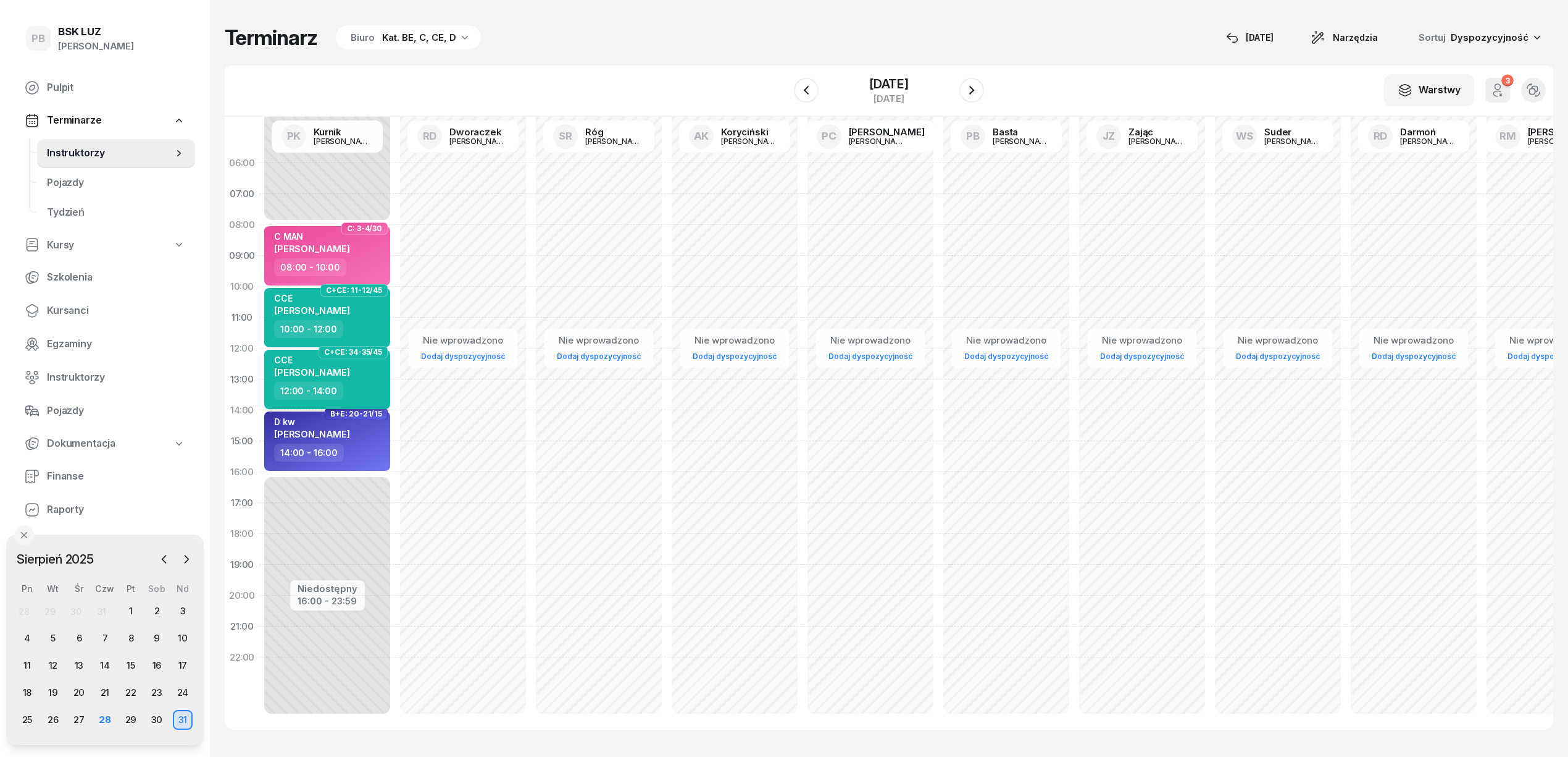
click at [362, 384] on div "12:00 - 14:00" at bounding box center [328, 390] width 109 height 18
select select "12"
select select "14"
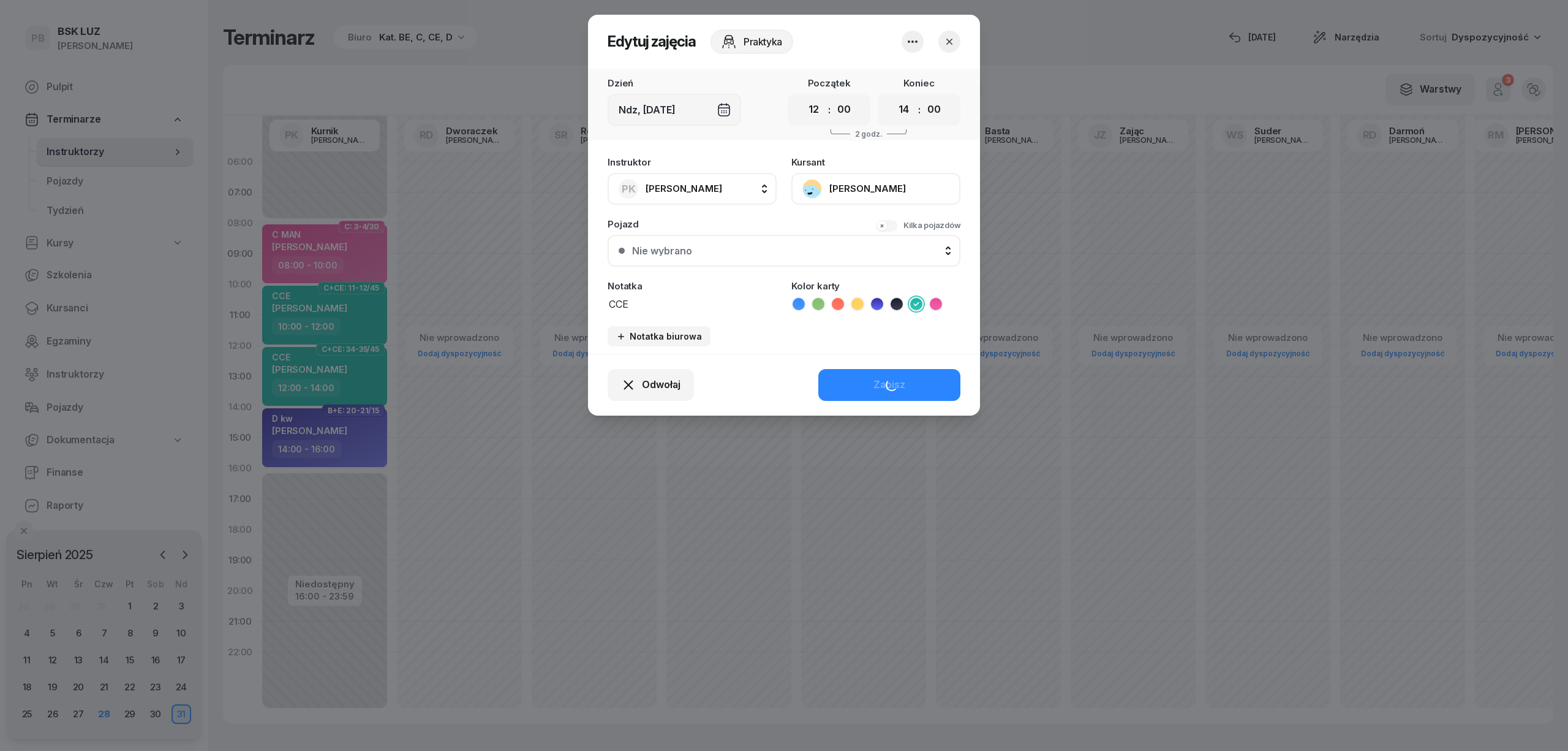
click at [662, 229] on div "Pojazd Kilka pojazdów" at bounding box center [784, 223] width 353 height 9
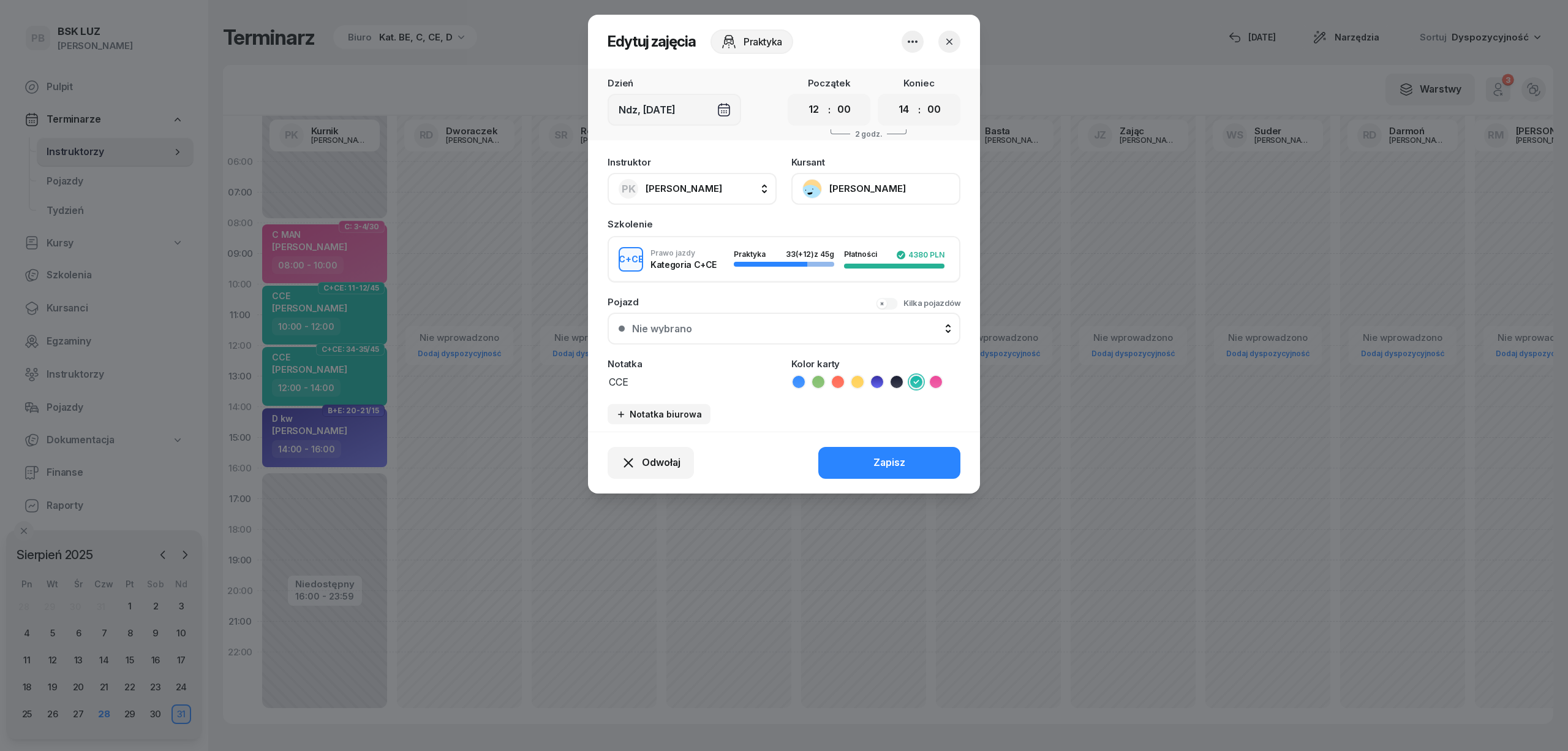
click at [651, 373] on textarea "CCE" at bounding box center [692, 381] width 169 height 16
type textarea "CCE walidacja ([PERSON_NAME])"
click at [853, 459] on button "Zapisz" at bounding box center [889, 463] width 142 height 32
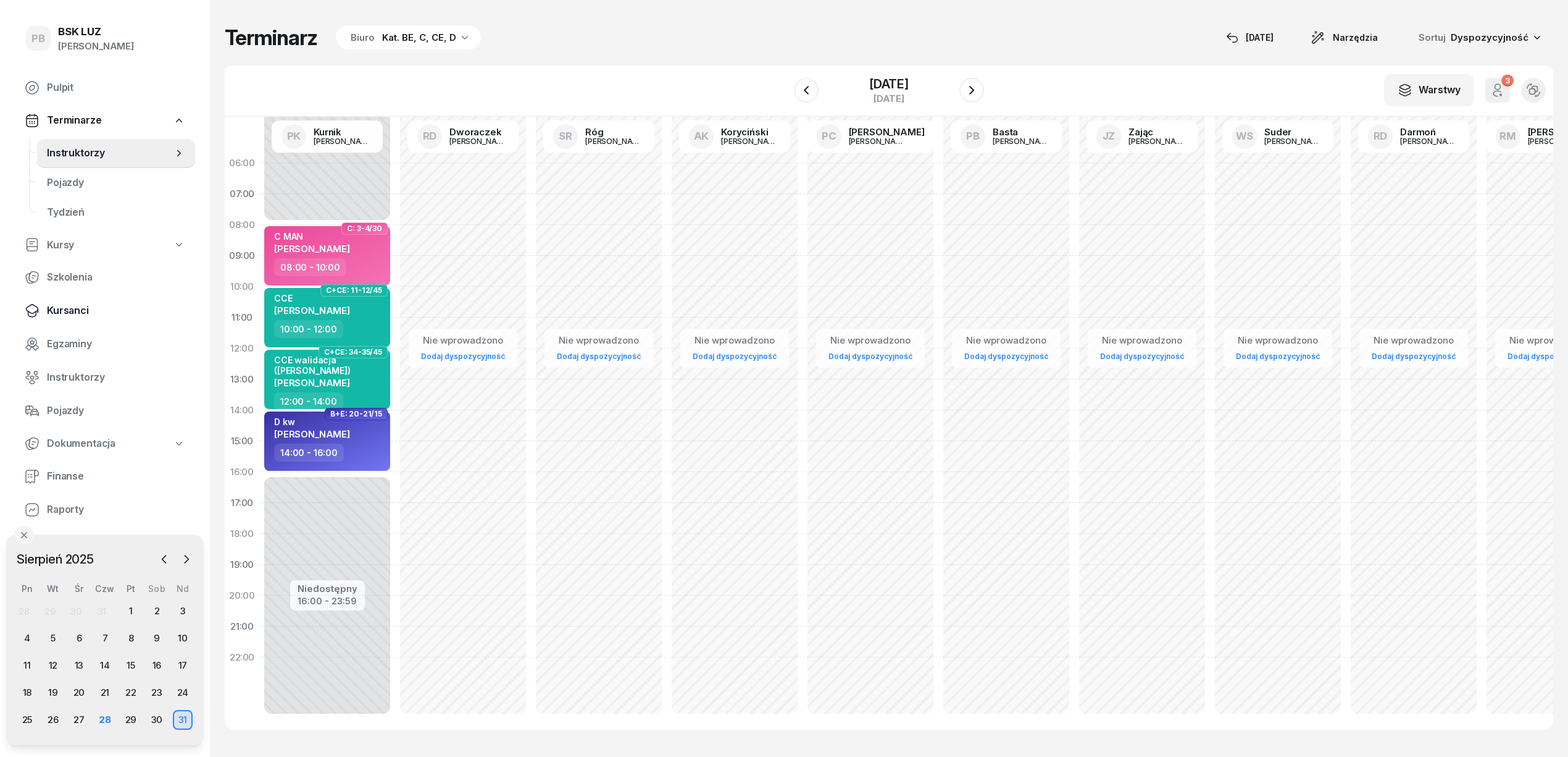
click at [83, 304] on span "Kursanci" at bounding box center [116, 310] width 139 height 16
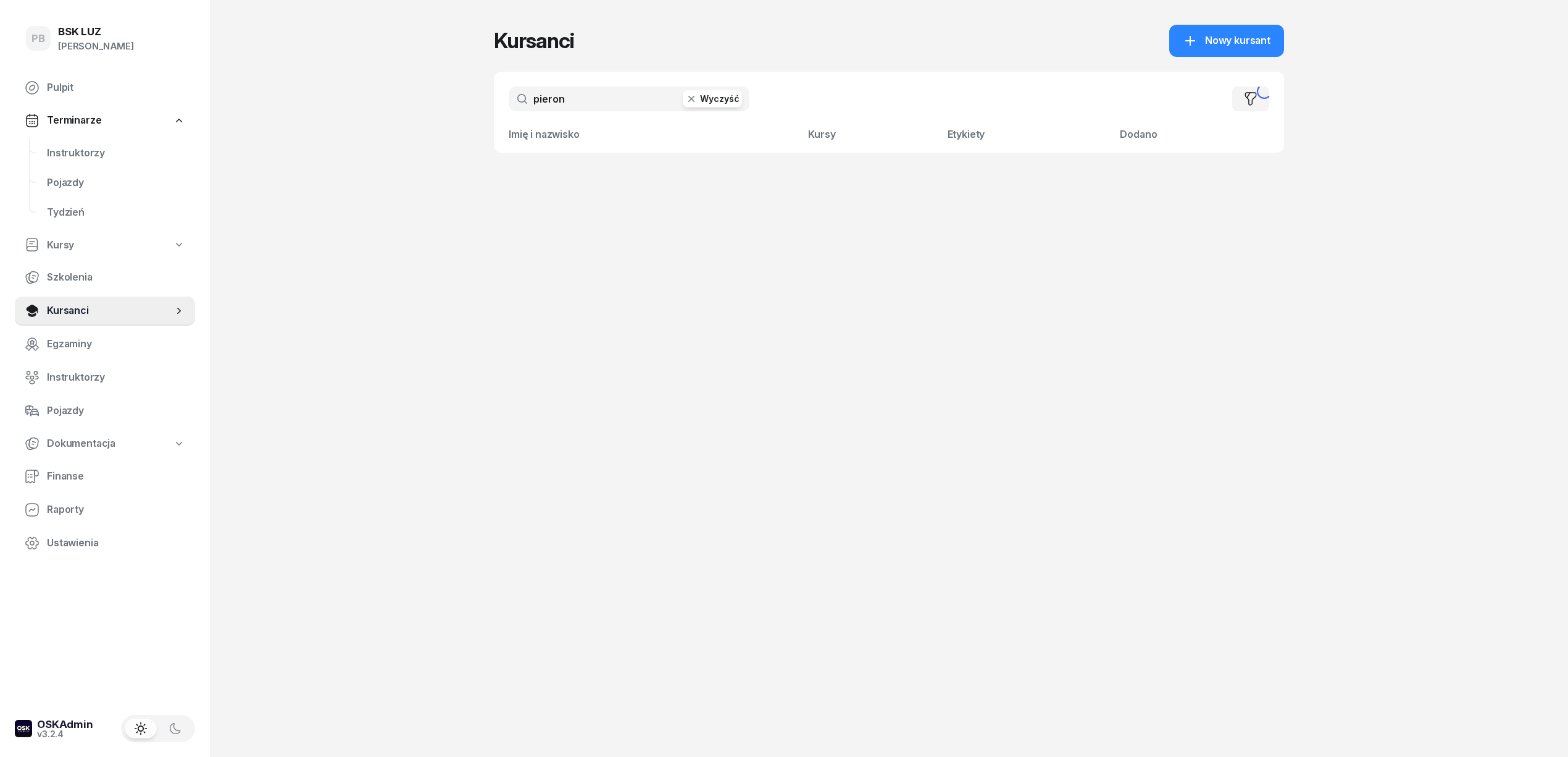
click at [555, 104] on input "pieron" at bounding box center [629, 98] width 240 height 25
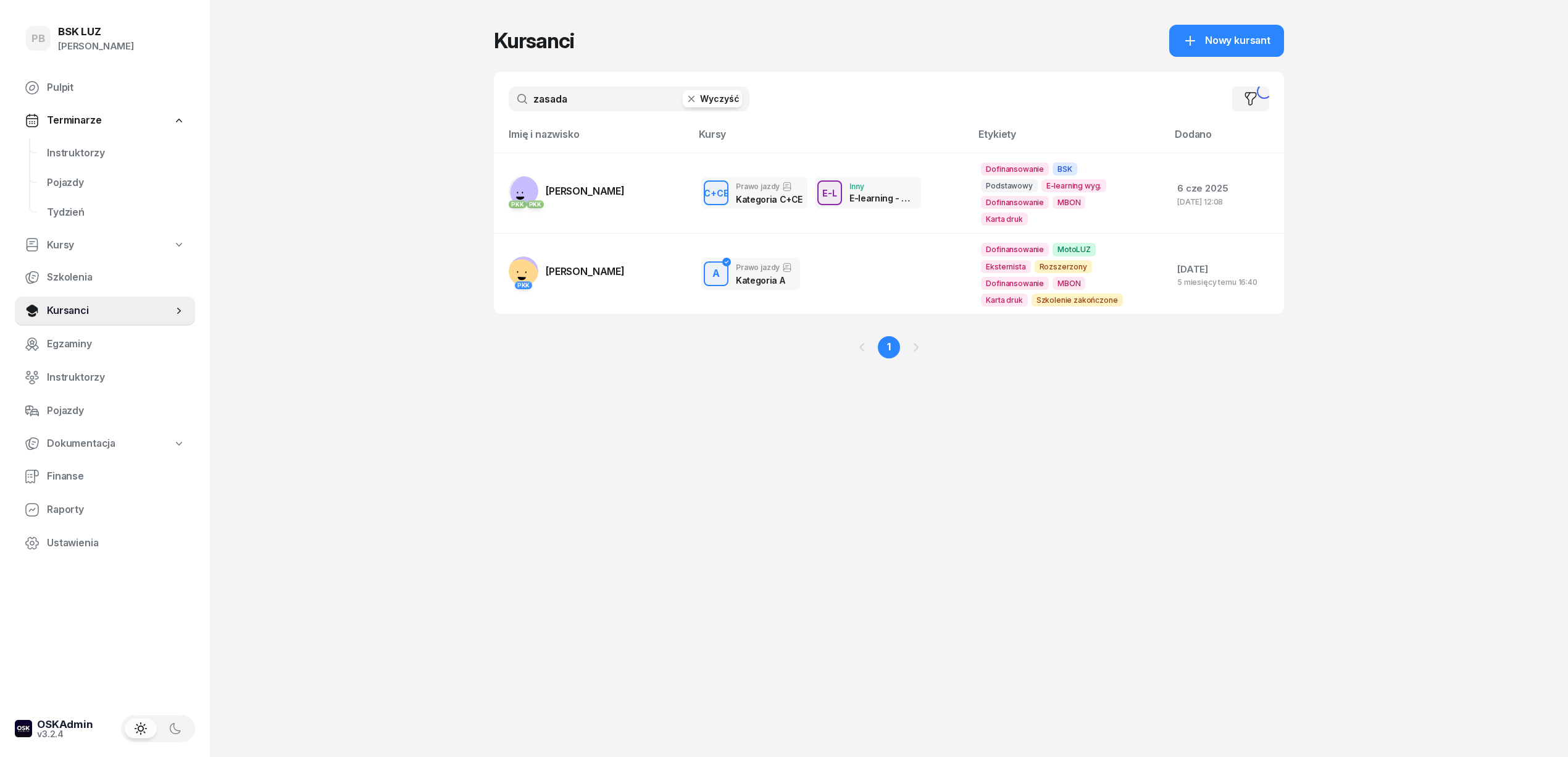
type input "zasada"
click at [584, 101] on input "zasada" at bounding box center [629, 98] width 240 height 25
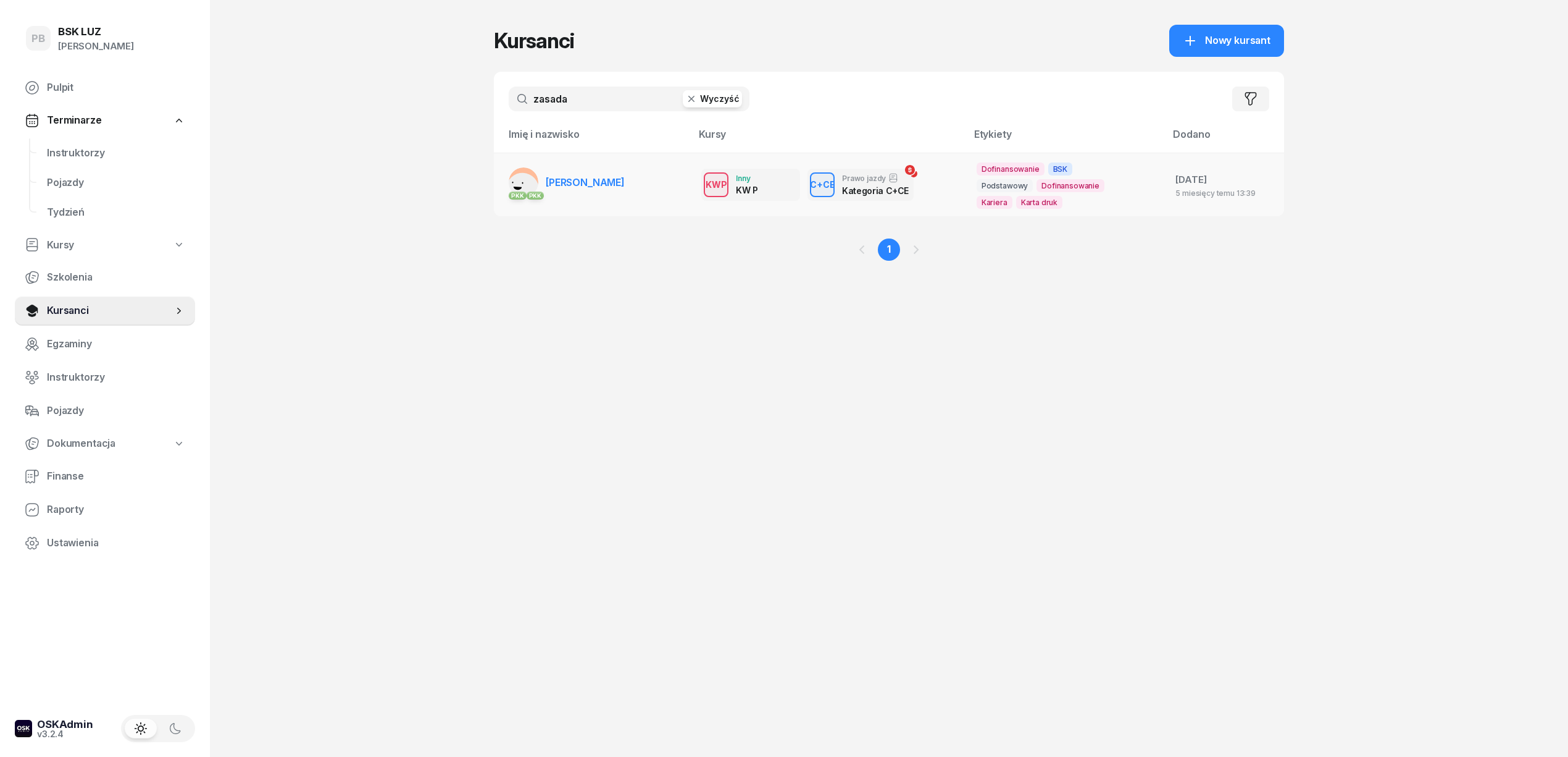
click at [572, 177] on span "[PERSON_NAME]" at bounding box center [585, 182] width 79 height 13
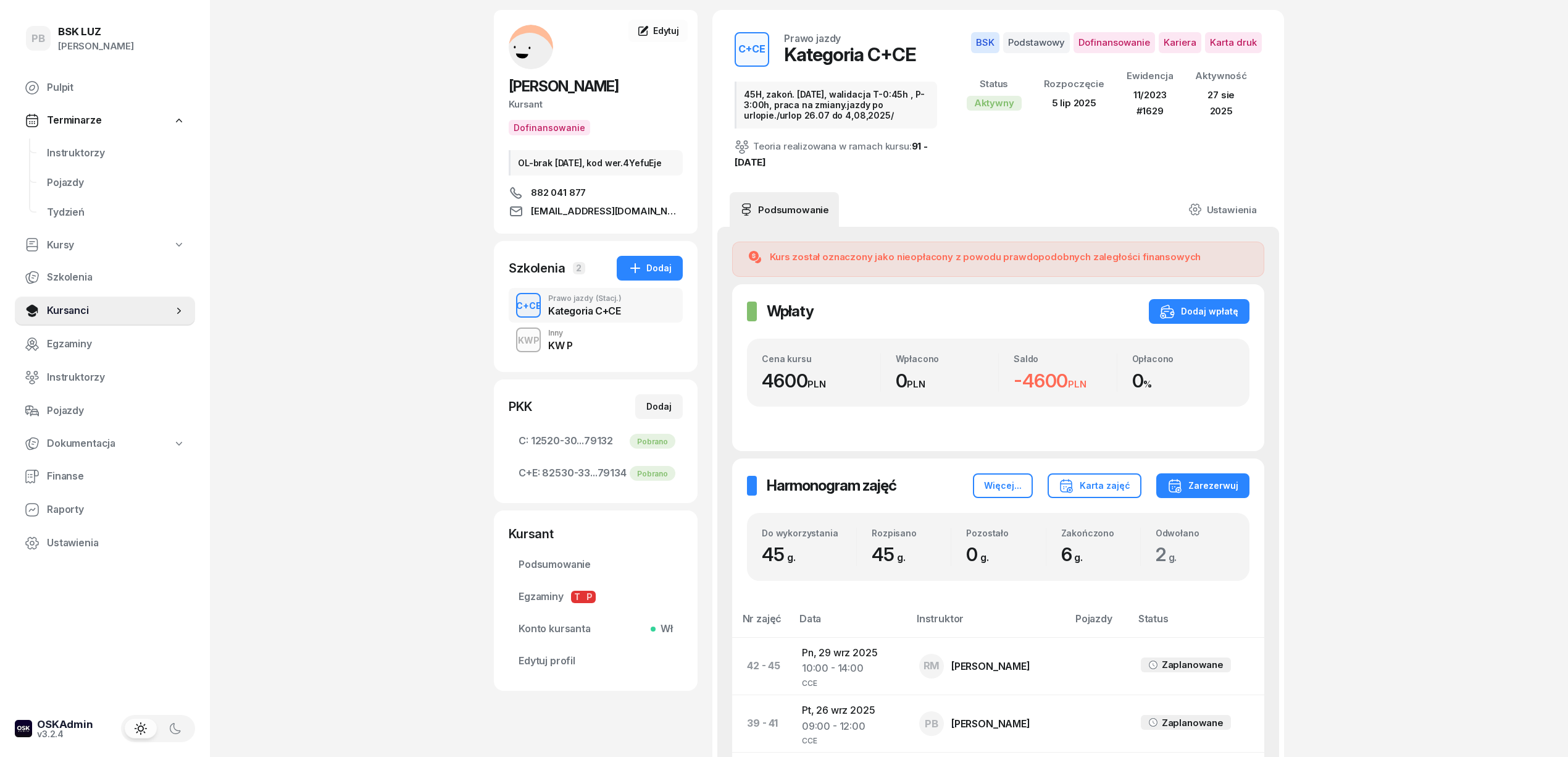
scroll to position [82, 0]
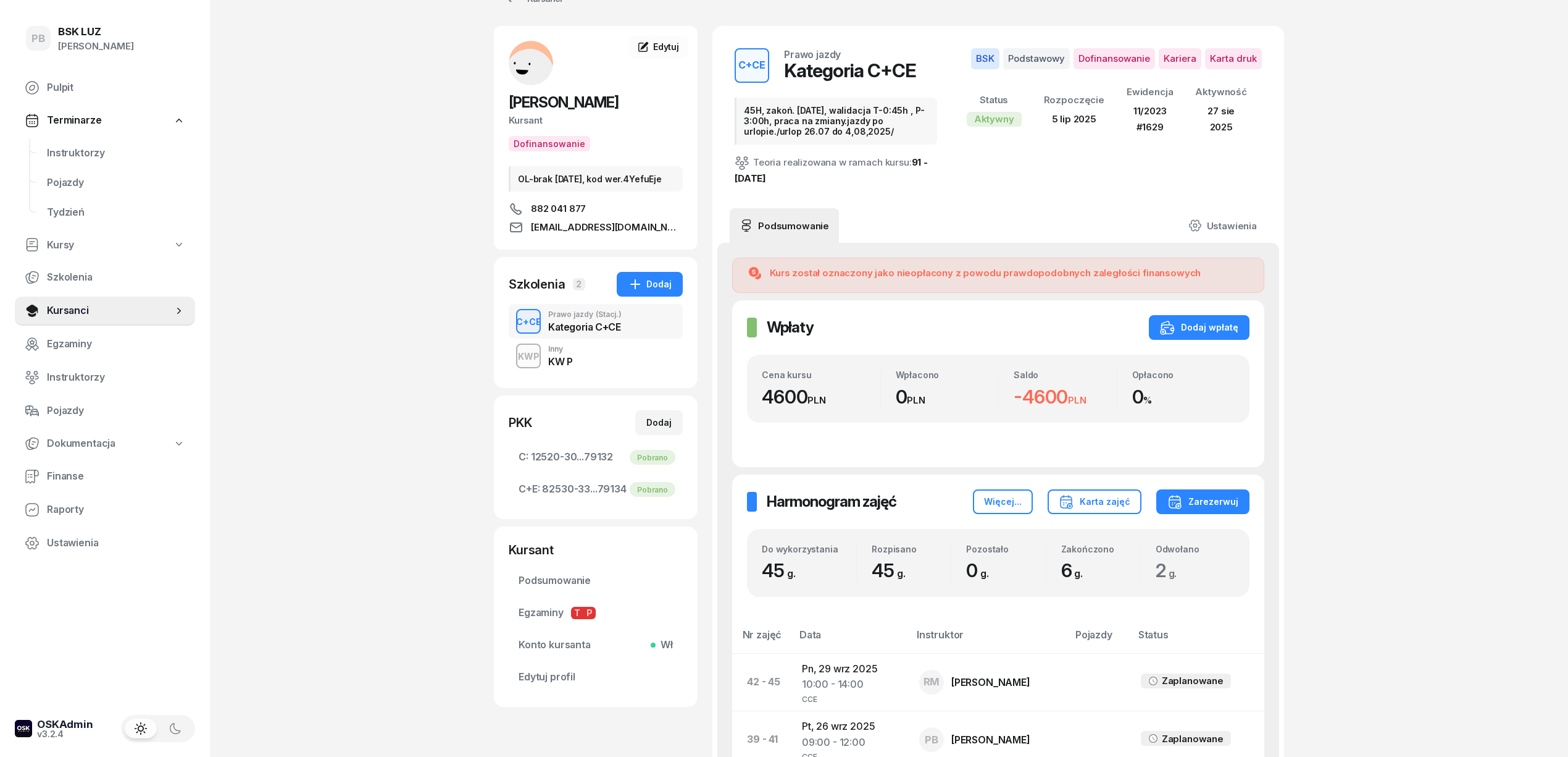
scroll to position [0, 0]
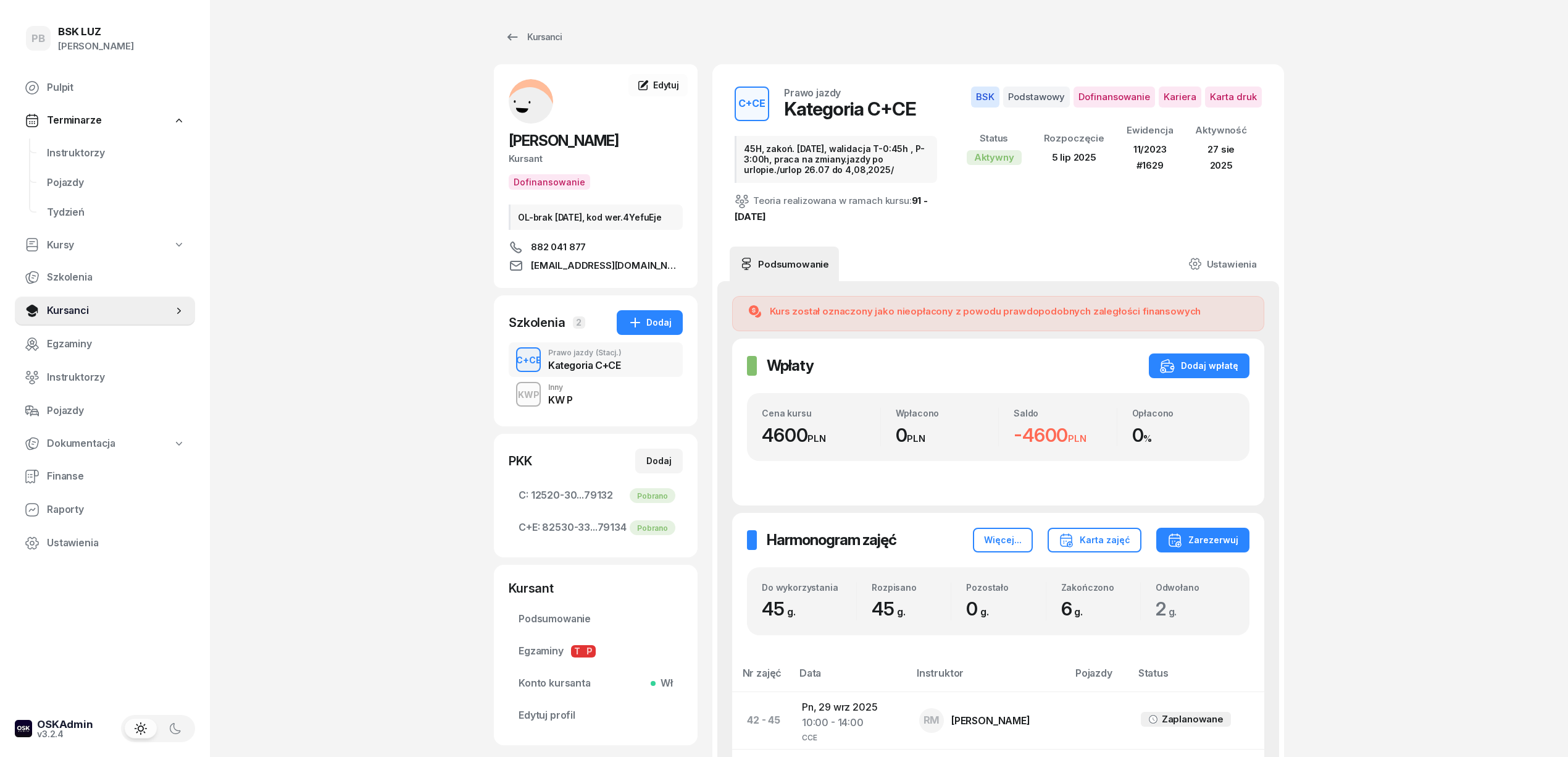
click at [58, 191] on link "Pojazdy" at bounding box center [116, 183] width 158 height 30
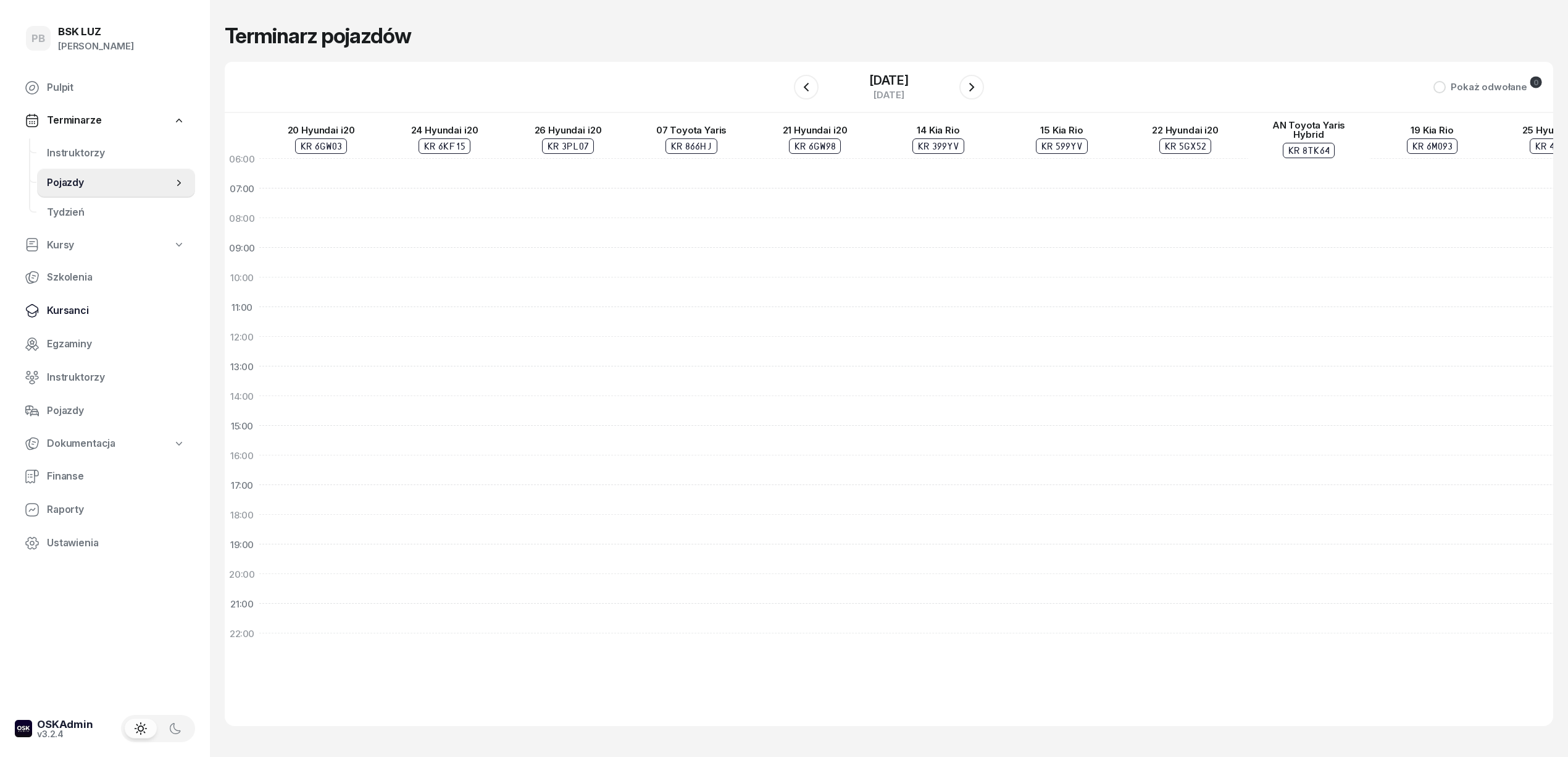
click at [82, 151] on span "Instruktorzy" at bounding box center [116, 153] width 139 height 16
click at [72, 303] on span "Kursanci" at bounding box center [116, 310] width 139 height 16
click at [68, 312] on span "Kursanci" at bounding box center [116, 310] width 139 height 16
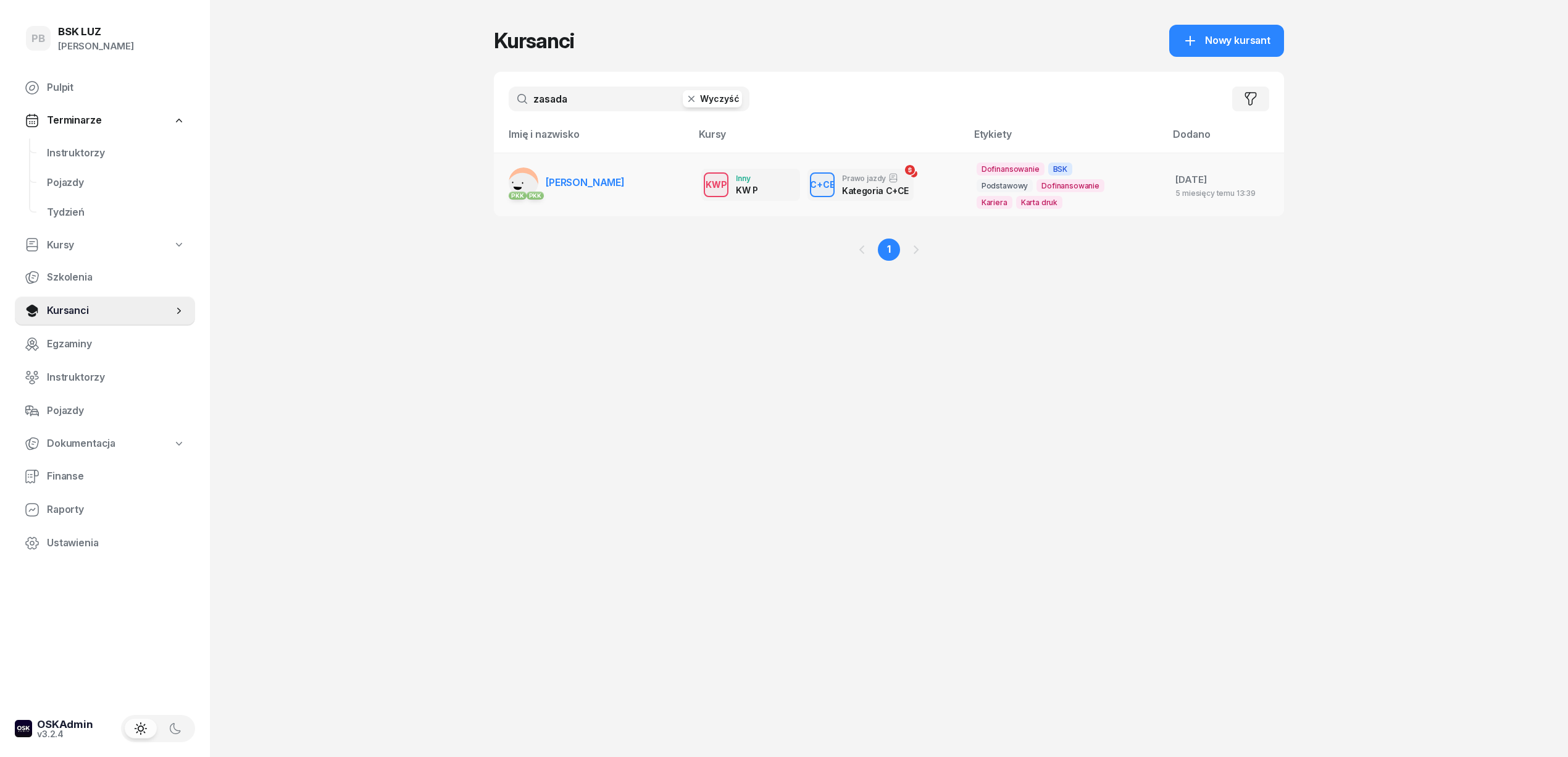
click at [579, 191] on link "PKK PKK ZASADA MICHAŁ" at bounding box center [567, 182] width 116 height 30
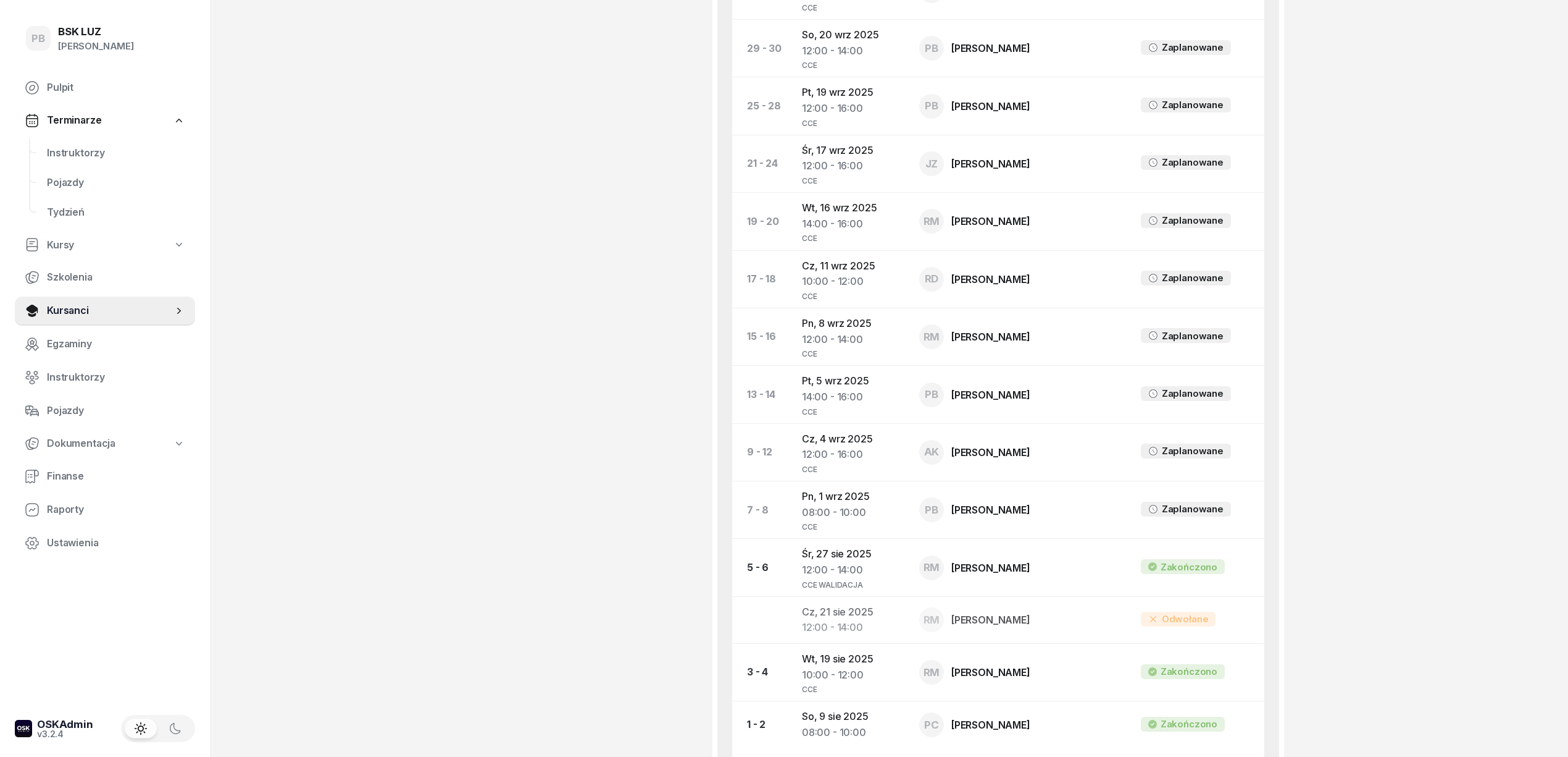
scroll to position [988, 0]
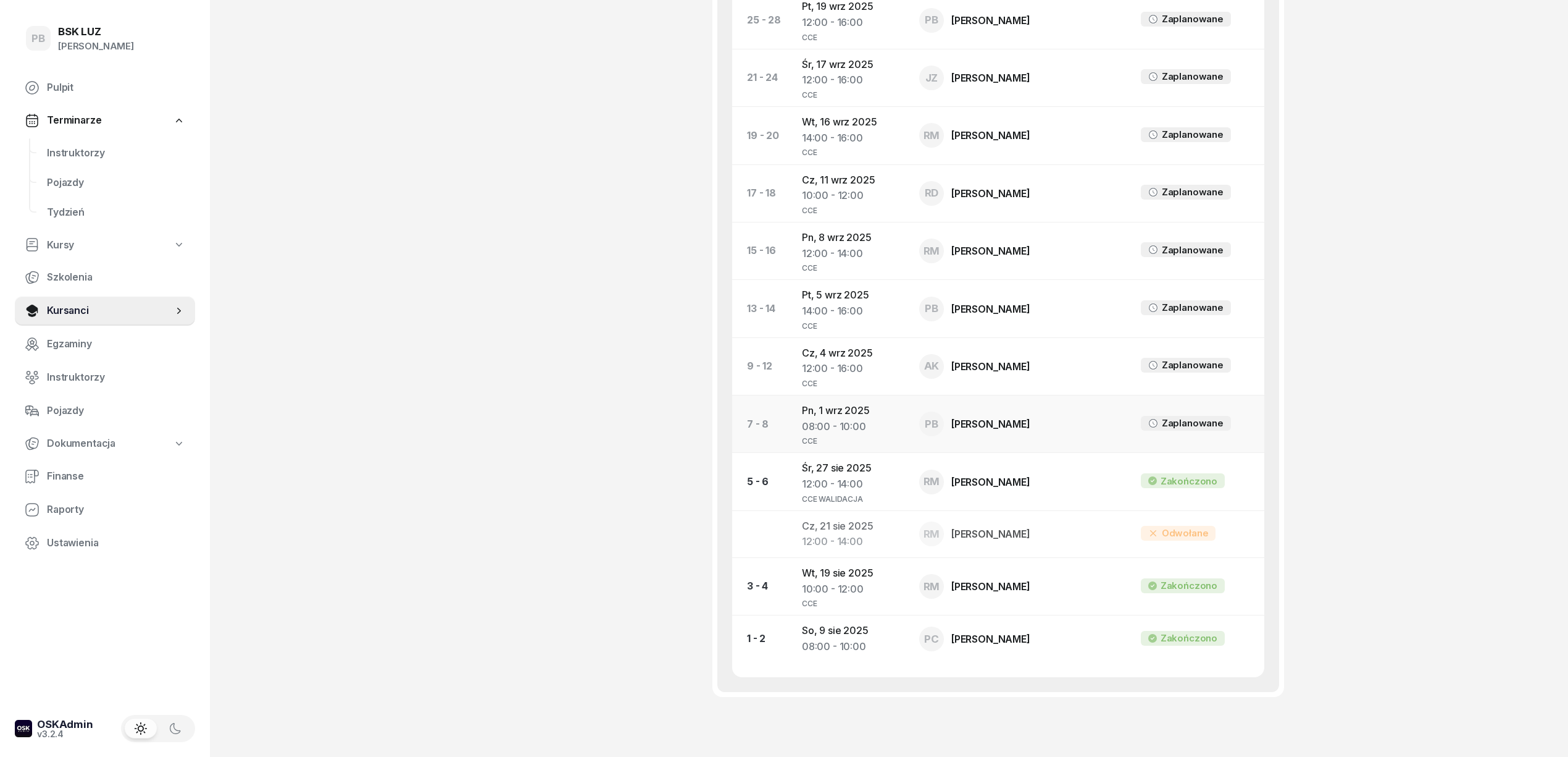
click at [842, 415] on td "Pn, [DATE] 08:00 - 10:00 CCE" at bounding box center [851, 424] width 117 height 58
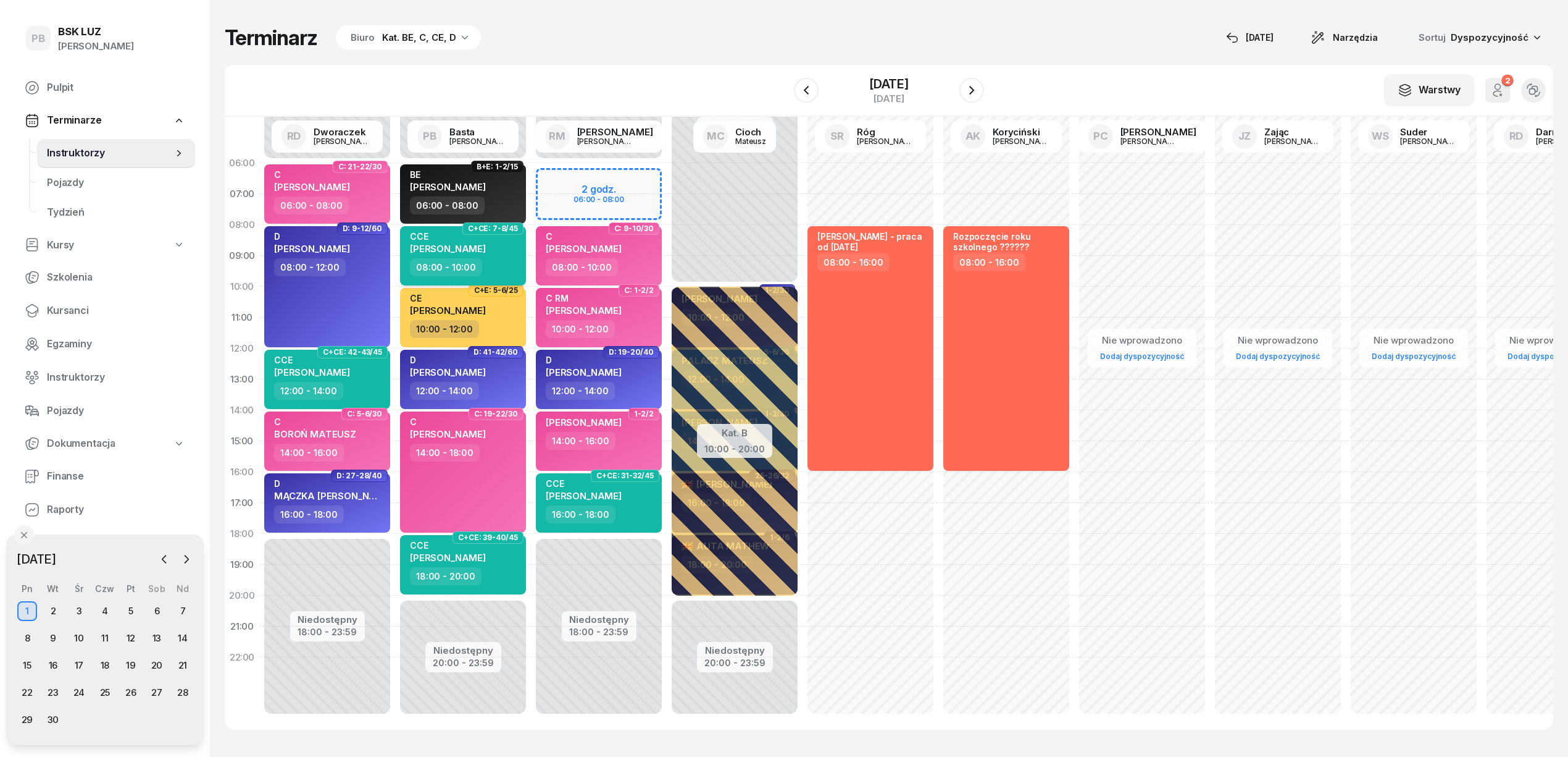
click at [489, 258] on div "08:00 - 10:00" at bounding box center [464, 267] width 109 height 18
select select "08"
select select "10"
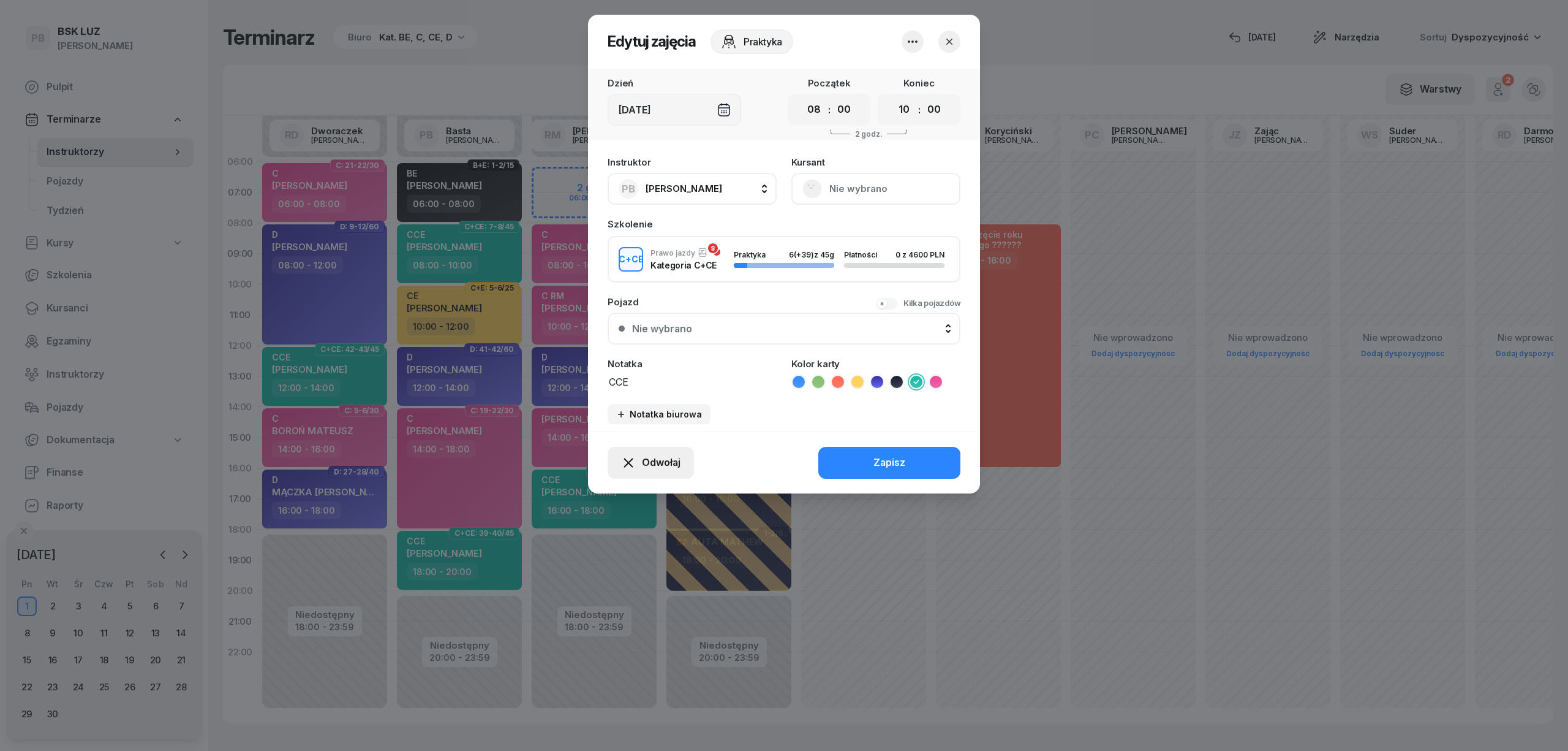
click at [656, 456] on span "Odwołaj" at bounding box center [661, 463] width 38 height 16
click at [660, 385] on div "Kursant odwołał" at bounding box center [629, 387] width 73 height 16
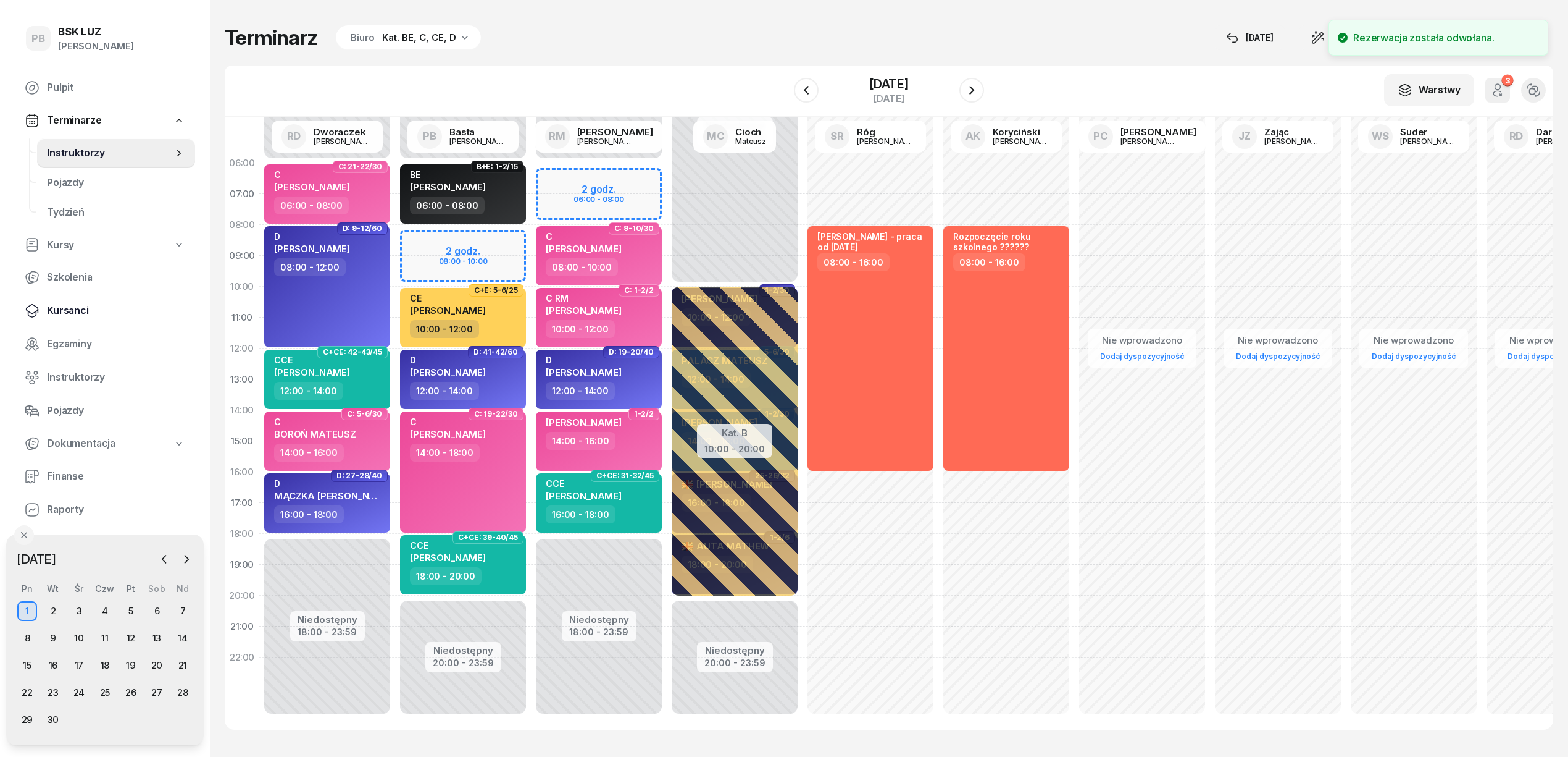
drag, startPoint x: 70, startPoint y: 315, endPoint x: 90, endPoint y: 310, distance: 20.6
click at [70, 314] on span "Kursanci" at bounding box center [116, 310] width 139 height 16
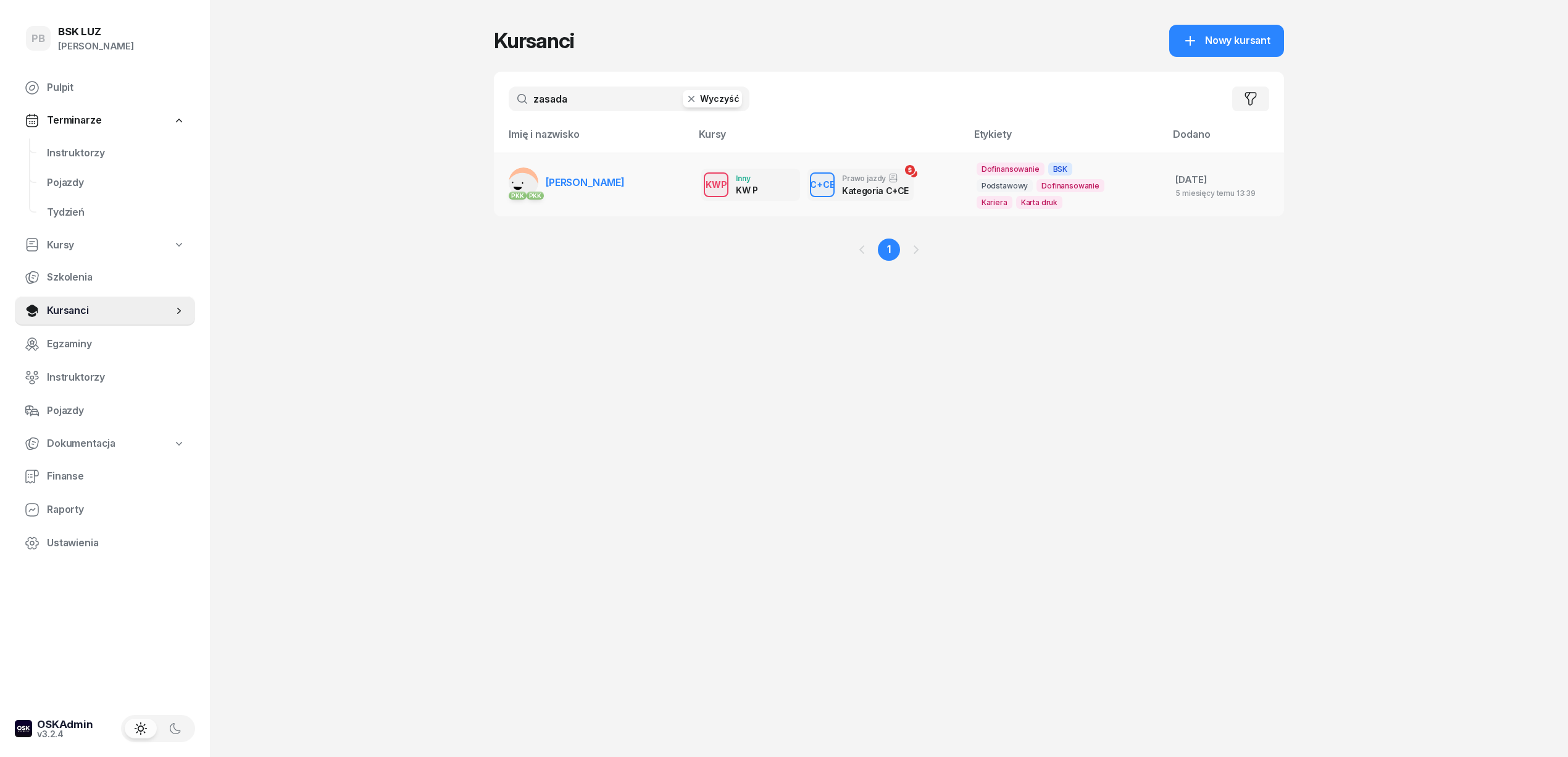
click at [584, 184] on span "[PERSON_NAME]" at bounding box center [585, 182] width 79 height 13
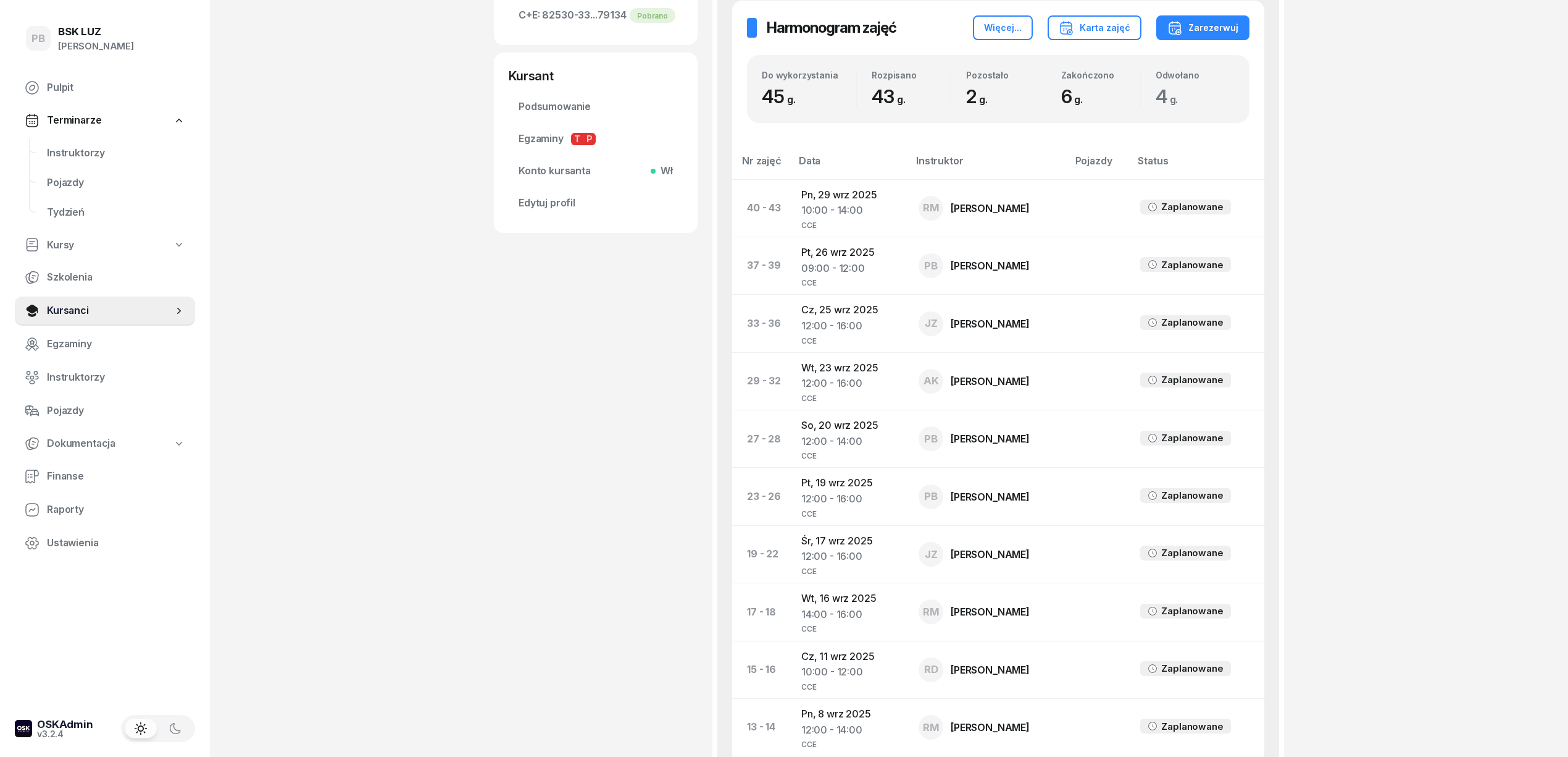
scroll to position [476, 0]
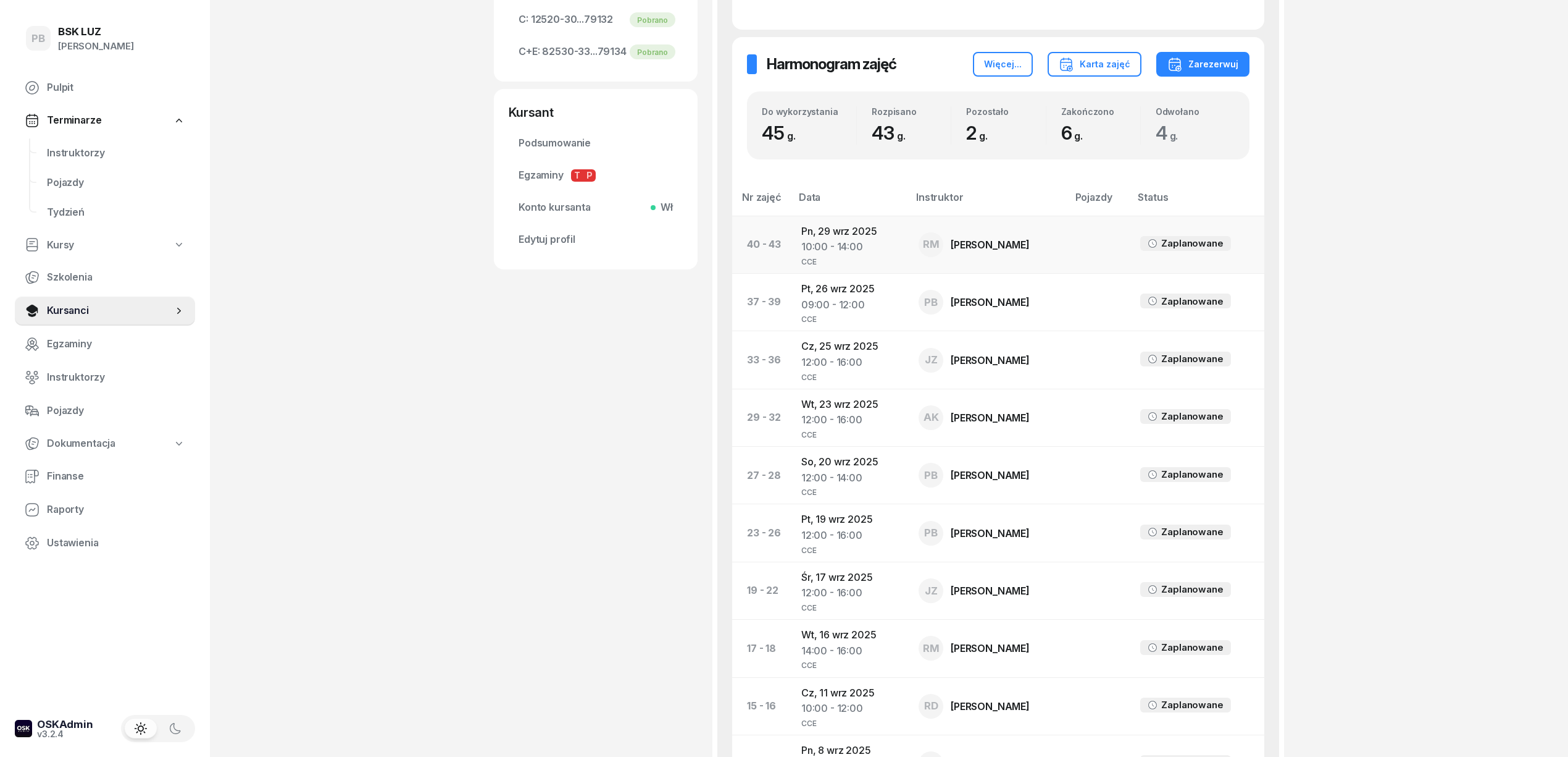
click at [845, 234] on td "Pn, [DATE] 10:00 - 14:00 CCE" at bounding box center [850, 244] width 117 height 58
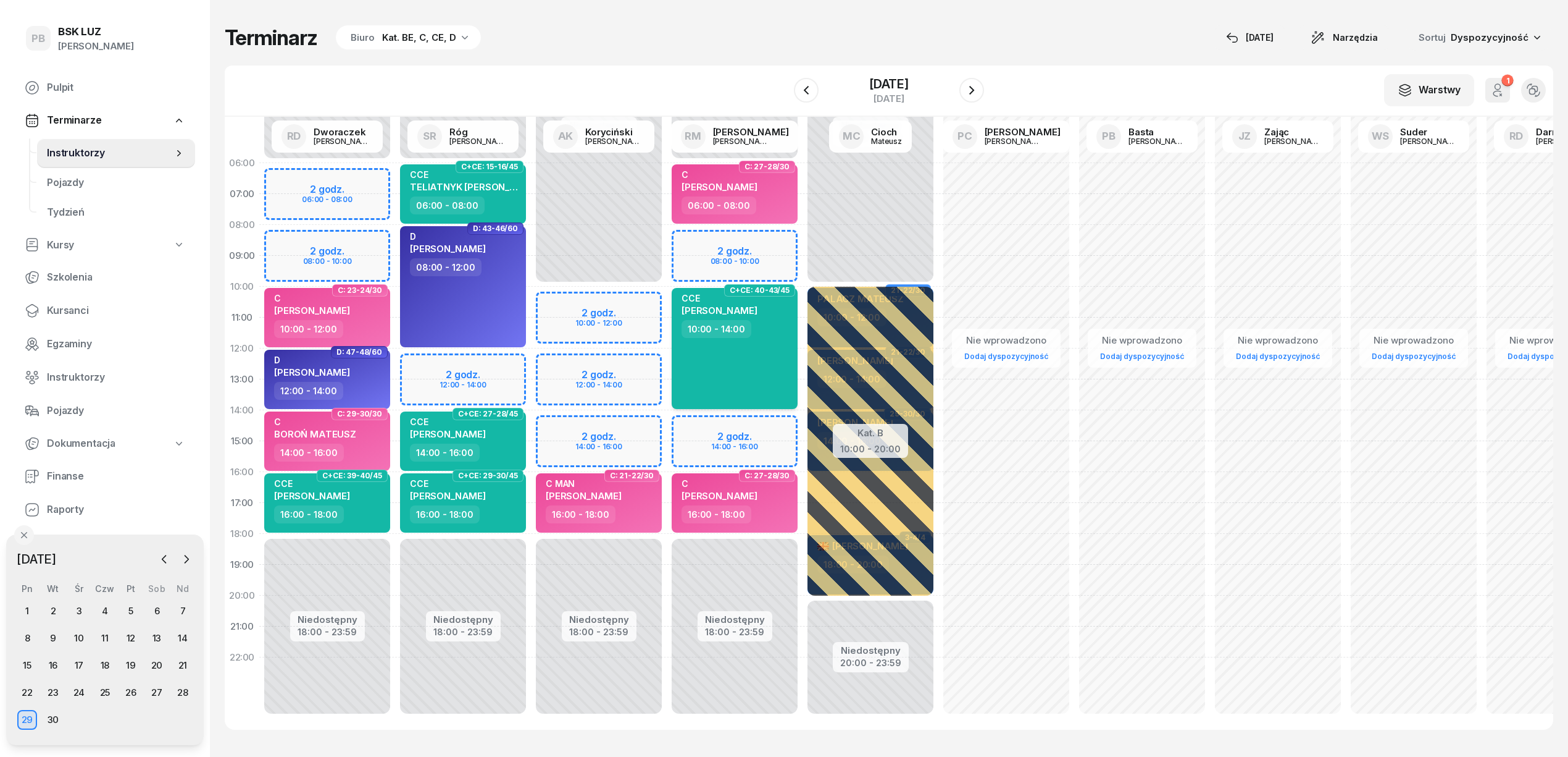
click at [736, 359] on div "CCE ZASADA MICHAŁ 10:00 - 14:00" at bounding box center [734, 348] width 126 height 121
select select "10"
select select "14"
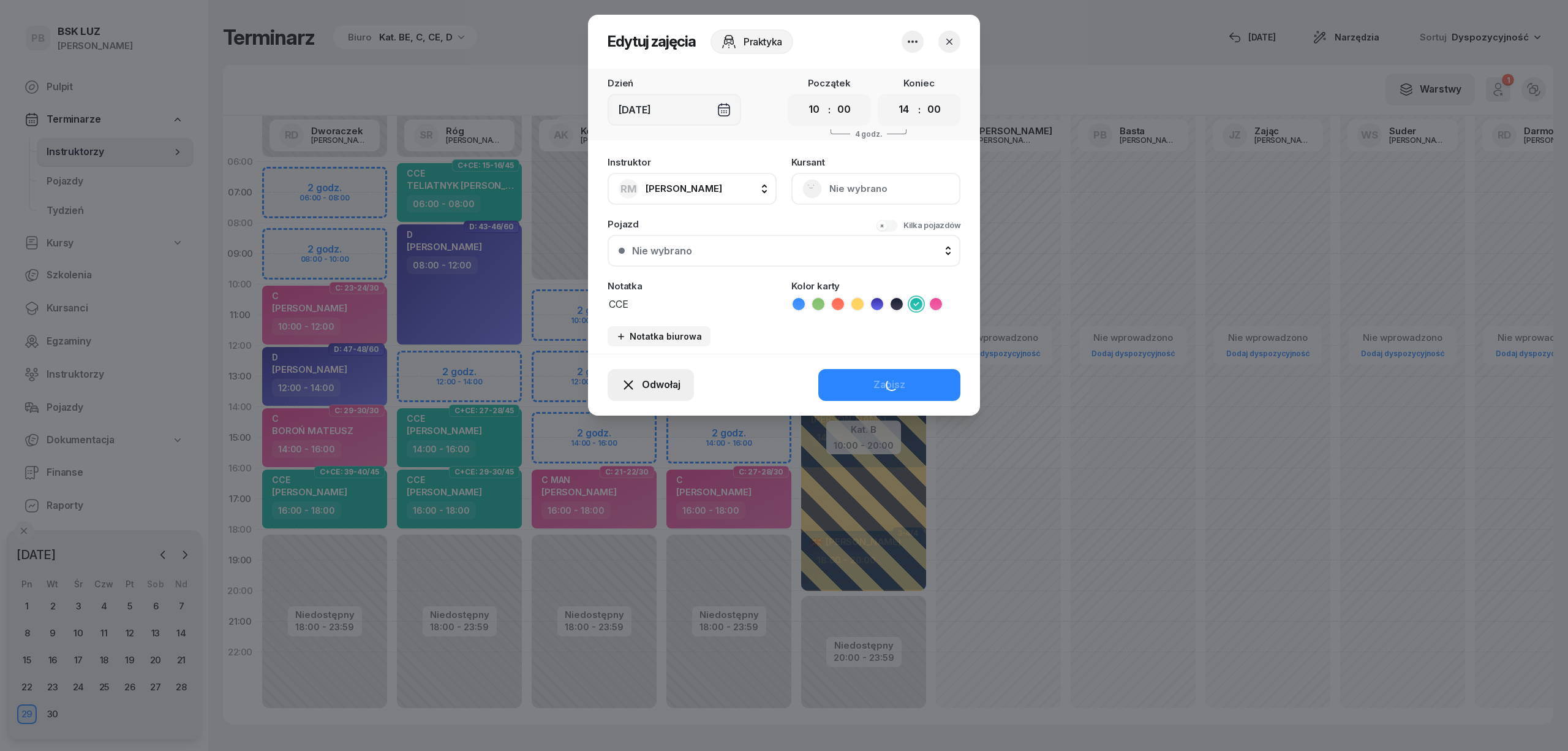
click at [669, 386] on span "Odwołaj" at bounding box center [661, 385] width 38 height 16
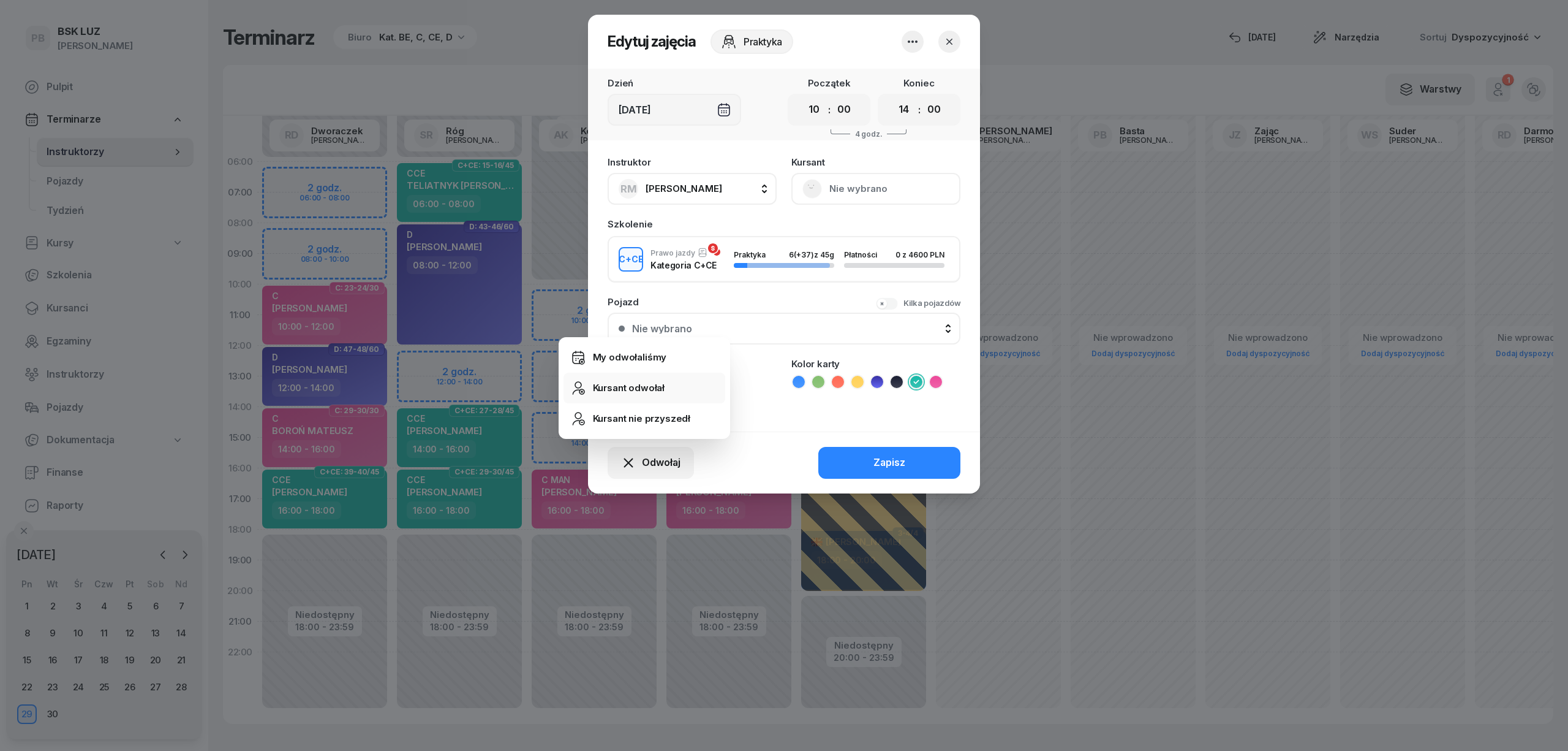
click at [638, 388] on div "Kursant odwołał" at bounding box center [629, 387] width 73 height 16
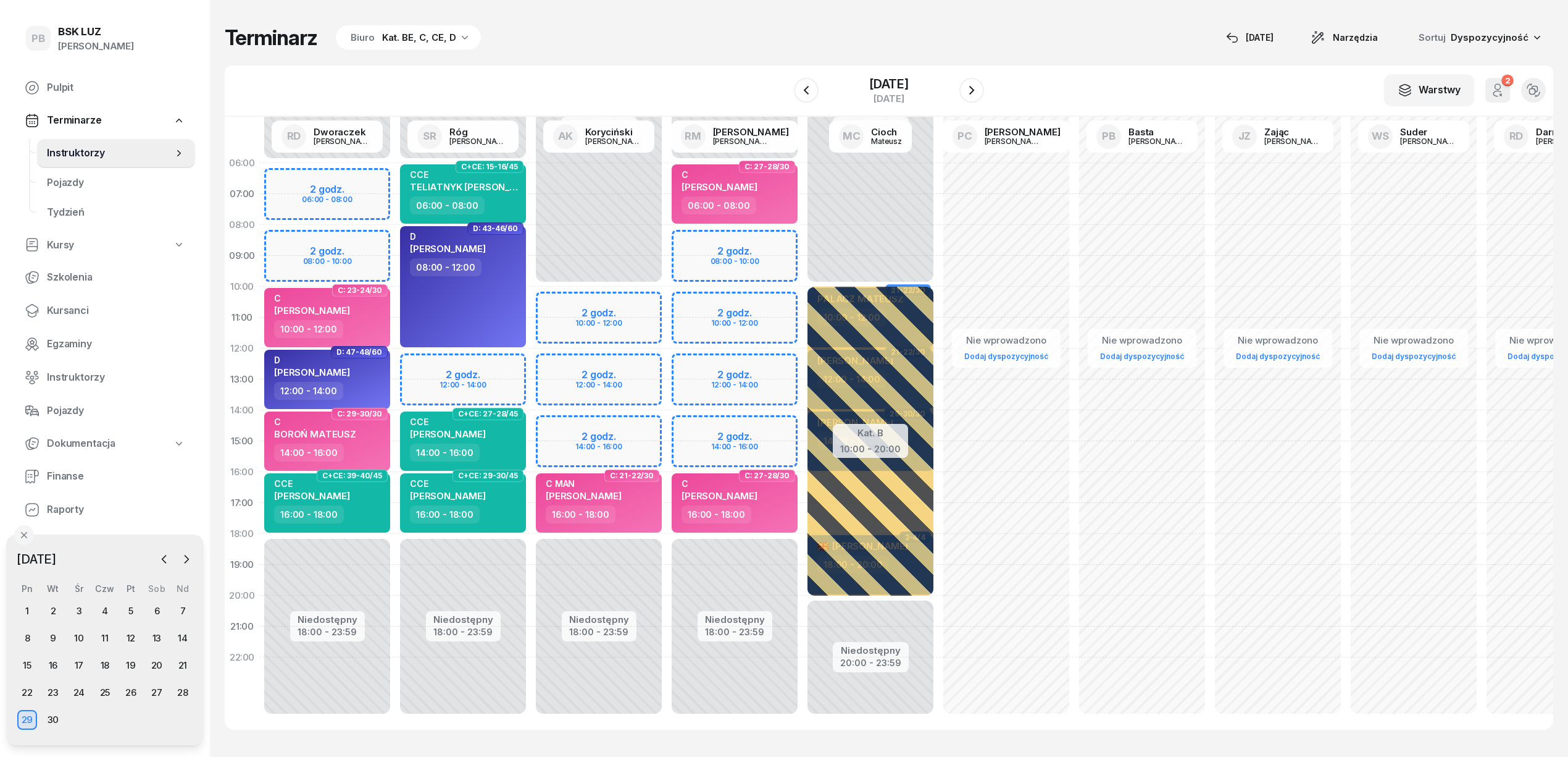
click at [665, 49] on div "Terminarz Biuro Kat. BE, C, CE, D [DATE] Narzędzia Sortuj Dyspozycyjność" at bounding box center [889, 37] width 1329 height 26
click at [68, 317] on span "Kursanci" at bounding box center [116, 310] width 139 height 16
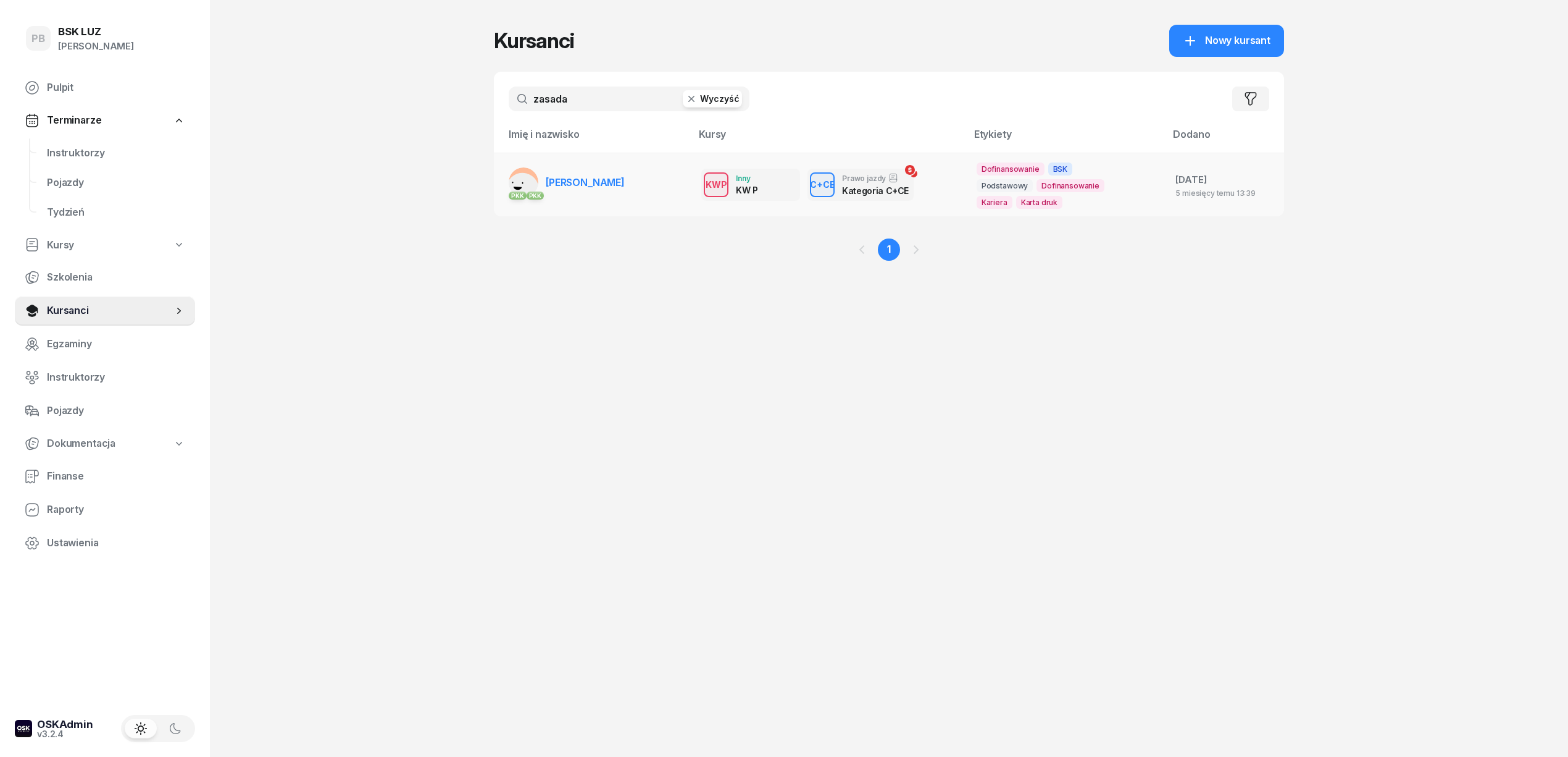
click at [605, 185] on span "[PERSON_NAME]" at bounding box center [585, 182] width 79 height 13
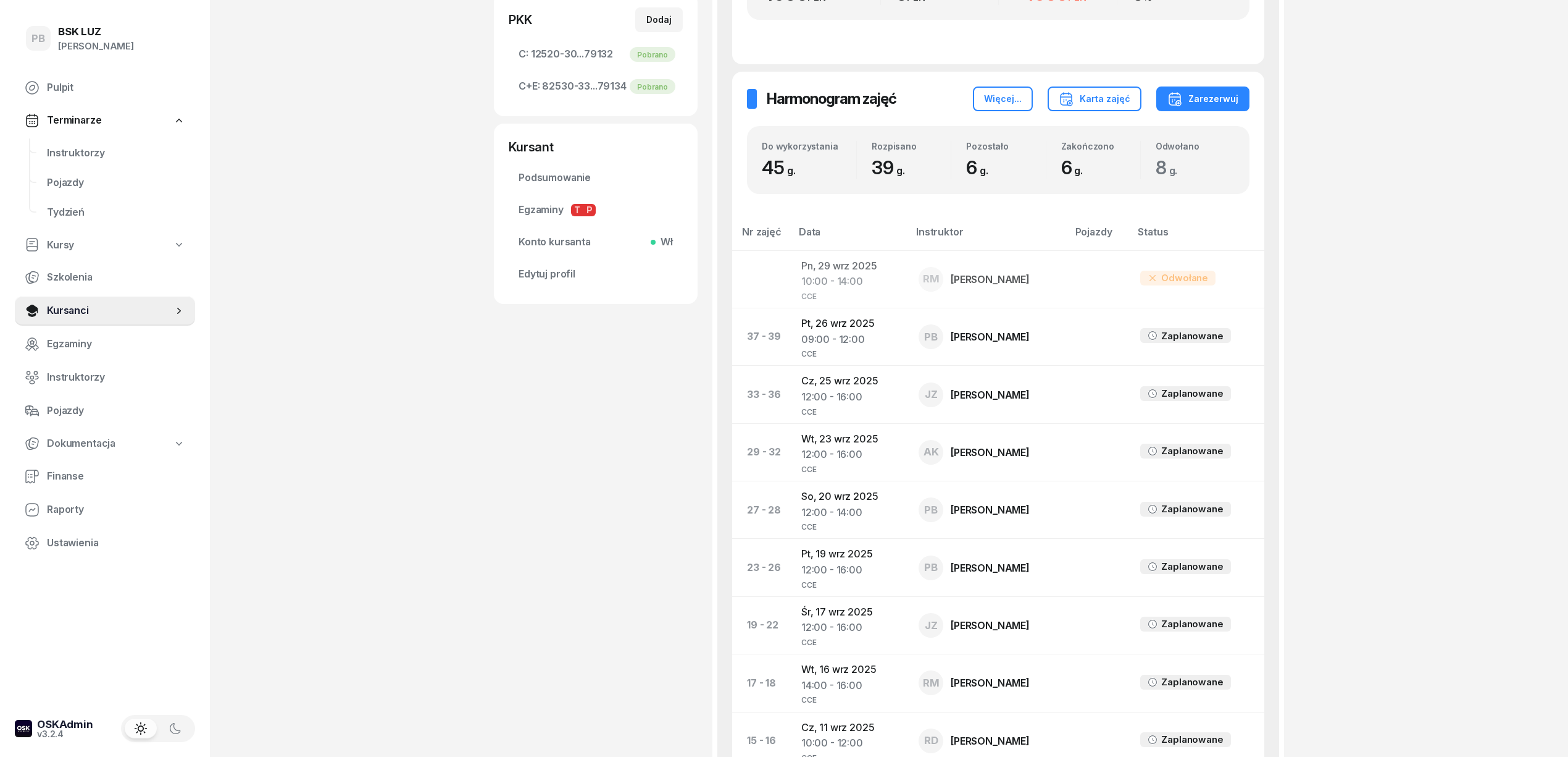
scroll to position [412, 0]
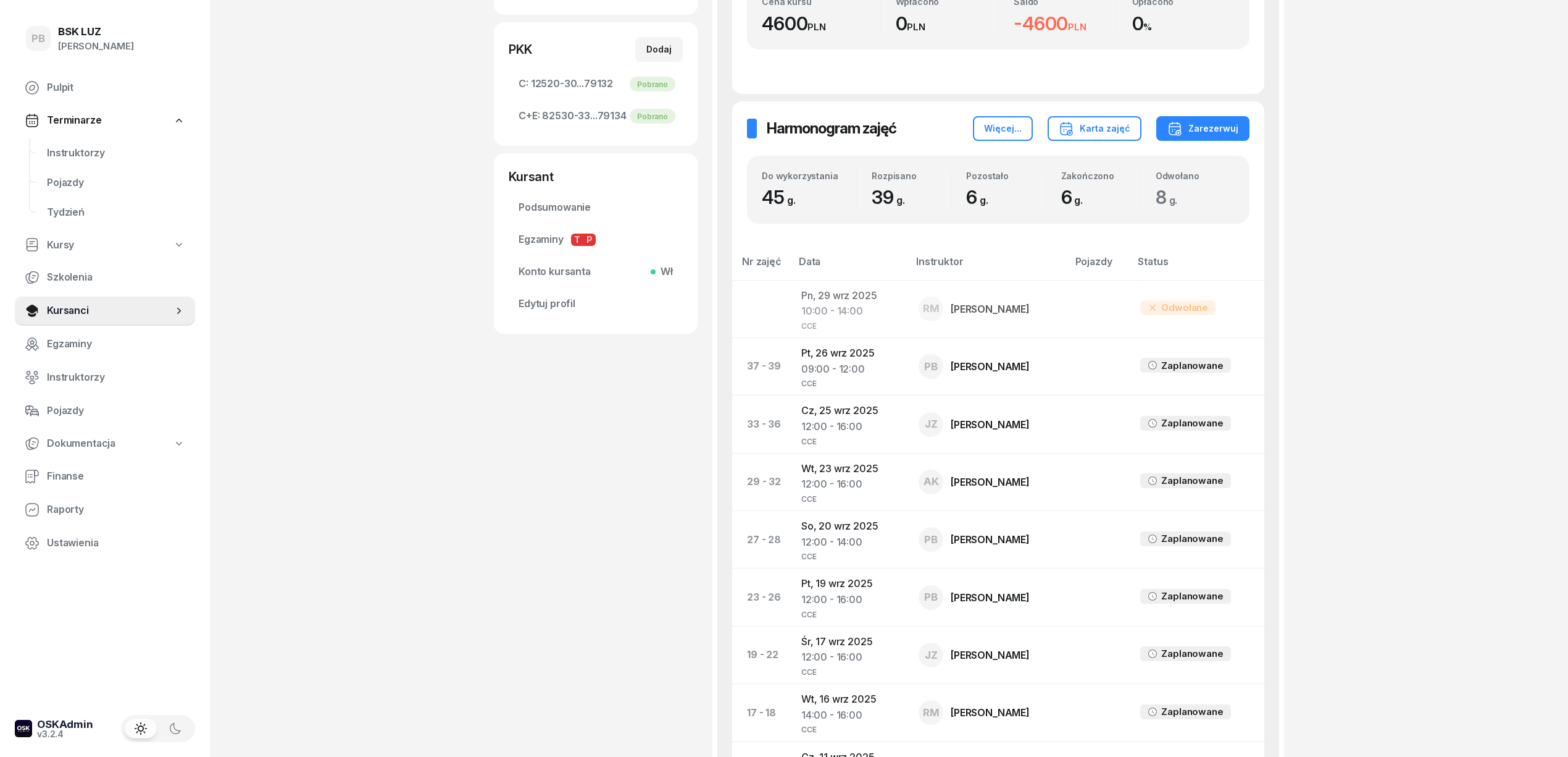
click at [1460, 419] on div "PB BSK [PERSON_NAME] Pulpit Terminarze Instruktorzy Pojazdy Tydzień Kursy Szkol…" at bounding box center [784, 492] width 1568 height 1807
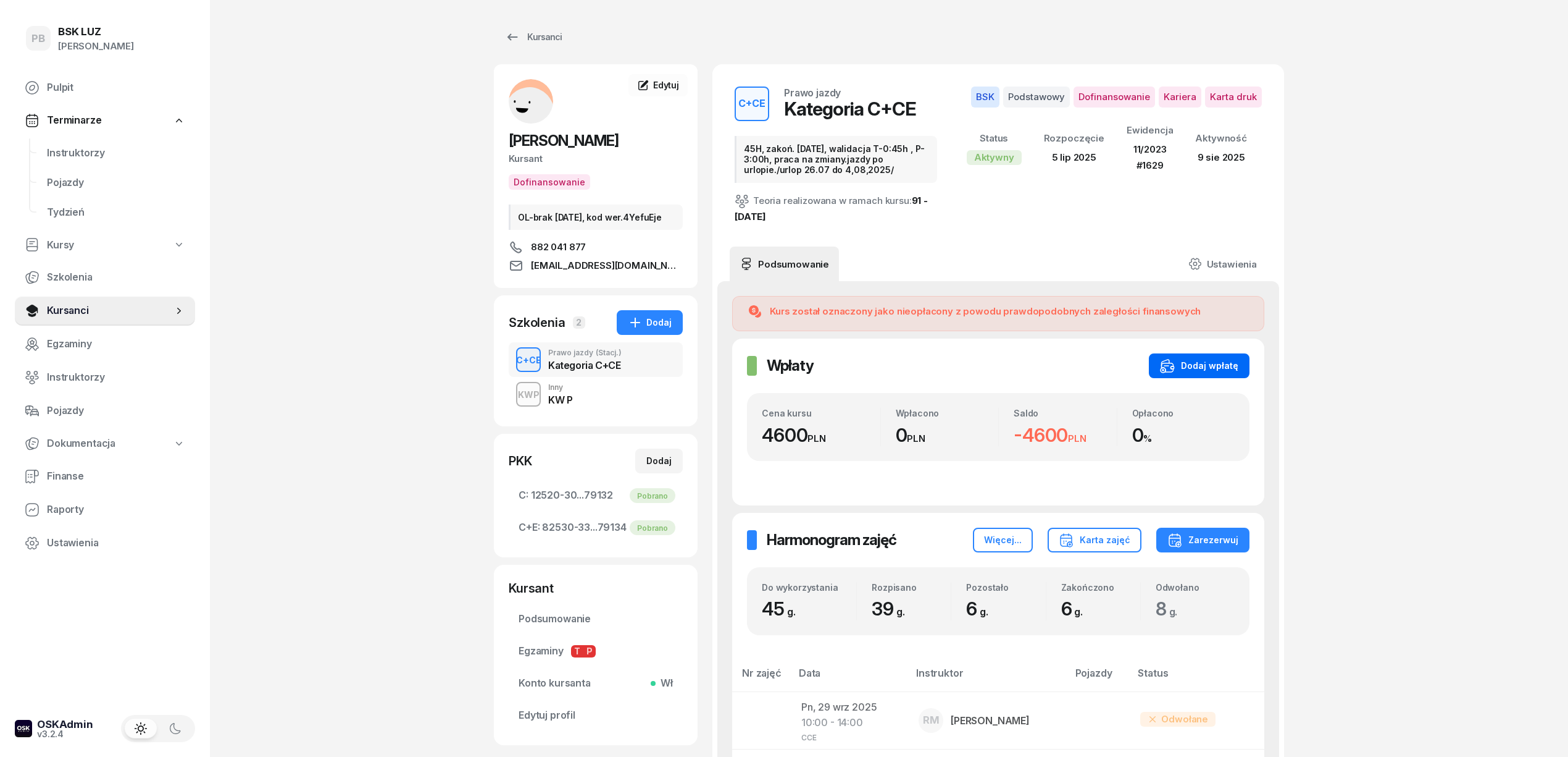
click at [1210, 369] on div "Dodaj wpłatę" at bounding box center [1200, 365] width 79 height 15
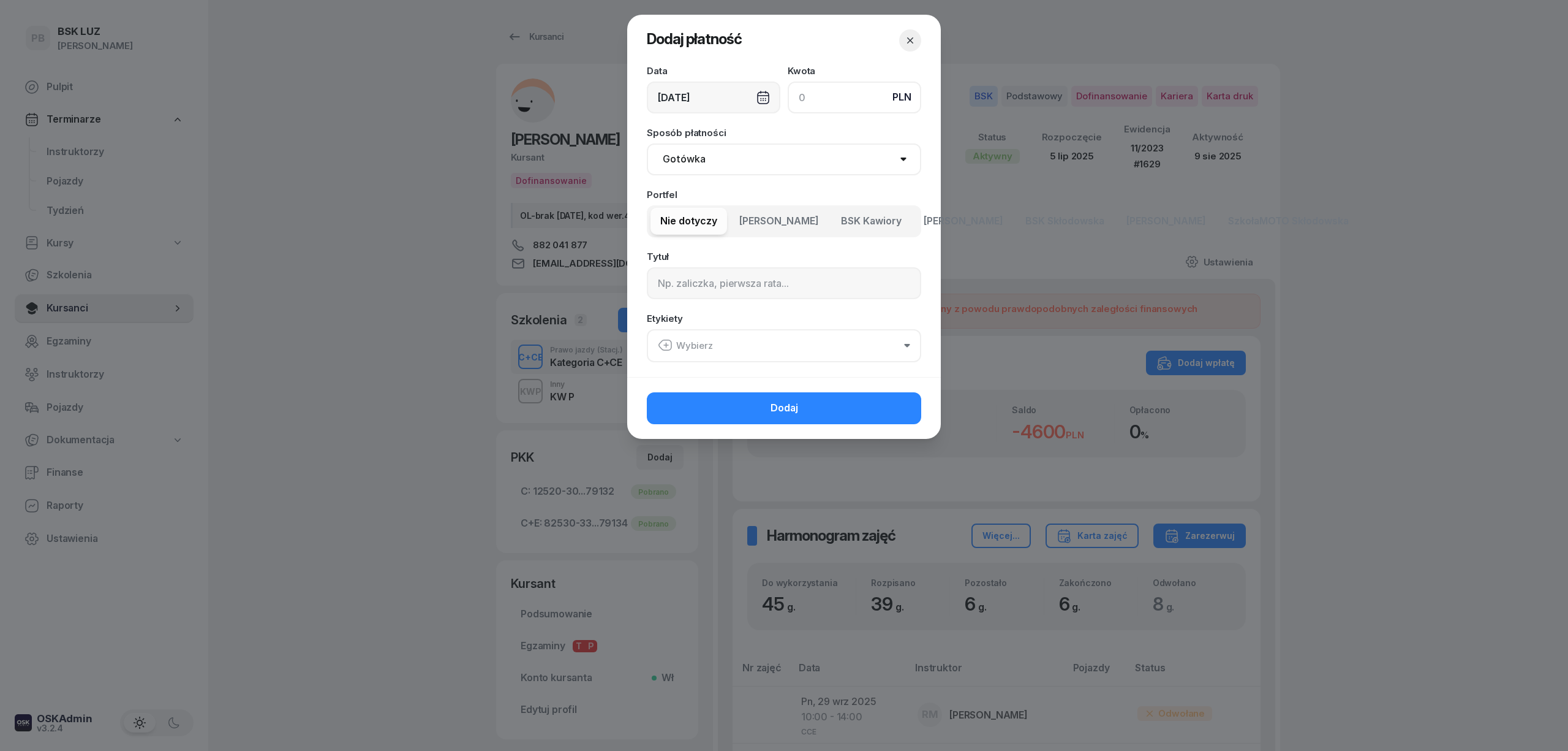
click at [824, 105] on input at bounding box center [854, 98] width 133 height 32
type input "4600"
click at [866, 219] on span "BSK Kawiory" at bounding box center [871, 221] width 61 height 16
click at [716, 285] on input at bounding box center [783, 283] width 274 height 32
click at [800, 348] on button "Wybierz" at bounding box center [783, 345] width 274 height 33
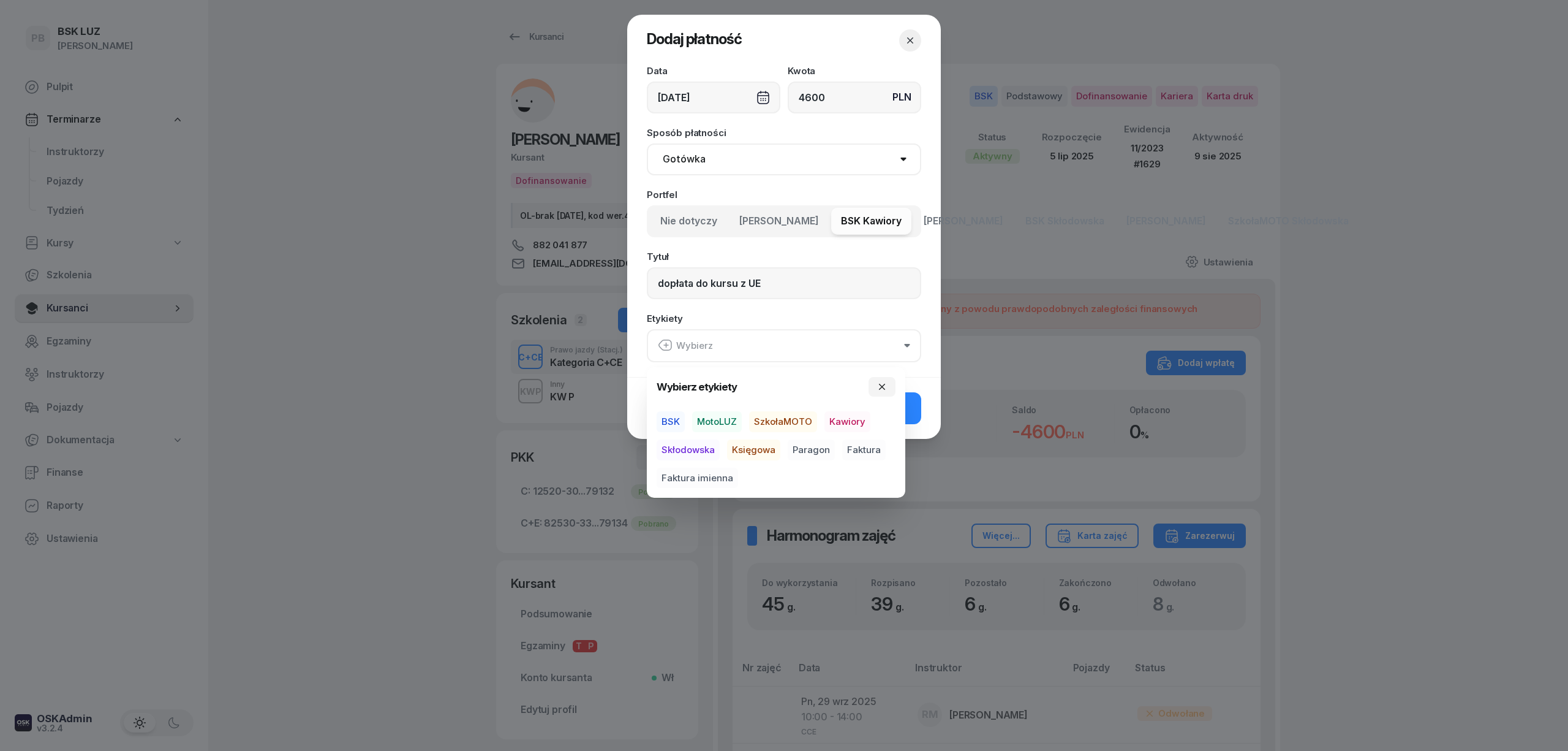
click at [675, 422] on span "BSK" at bounding box center [670, 422] width 28 height 21
click at [847, 420] on span "Kawiory" at bounding box center [847, 422] width 46 height 21
click at [857, 449] on span "Faktura" at bounding box center [864, 450] width 43 height 21
click at [857, 447] on span "Faktura" at bounding box center [864, 450] width 43 height 21
click at [693, 471] on span "Faktura imienna" at bounding box center [697, 477] width 82 height 21
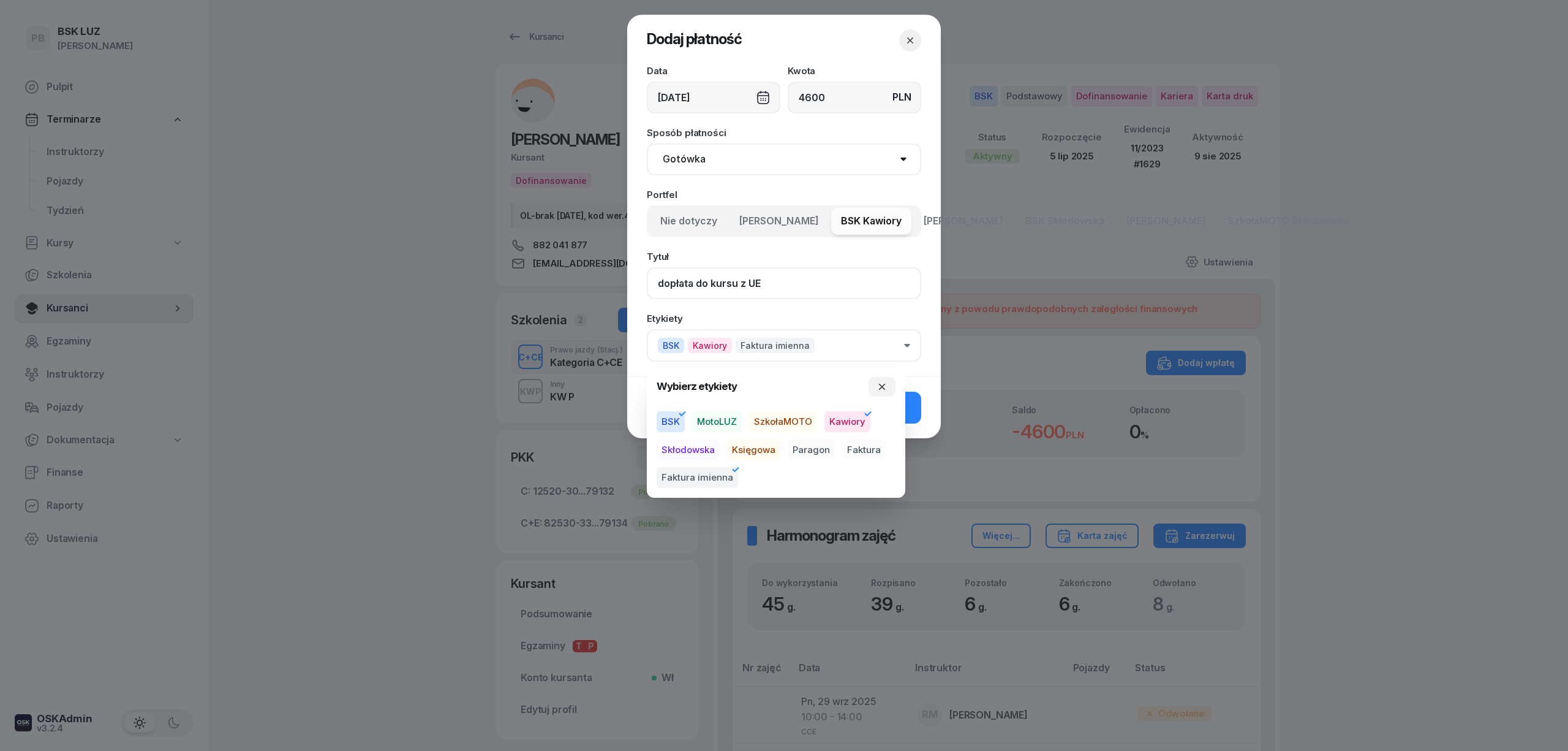
click at [771, 283] on input "dopłata do kursu z UE" at bounding box center [783, 283] width 274 height 32
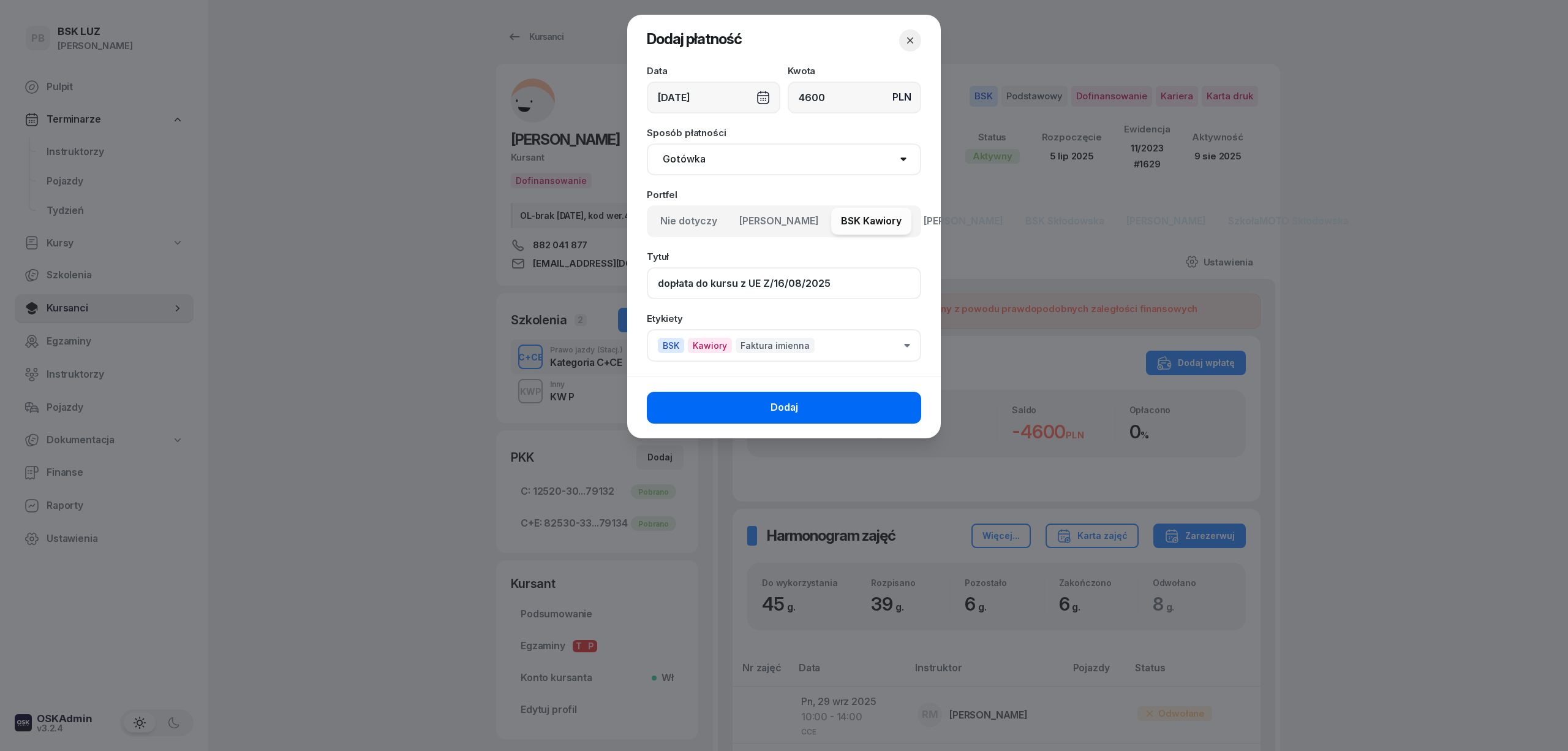
type input "dopłata do kursu z UE Z/16/08/2025"
click at [845, 410] on button "Dodaj" at bounding box center [783, 408] width 274 height 32
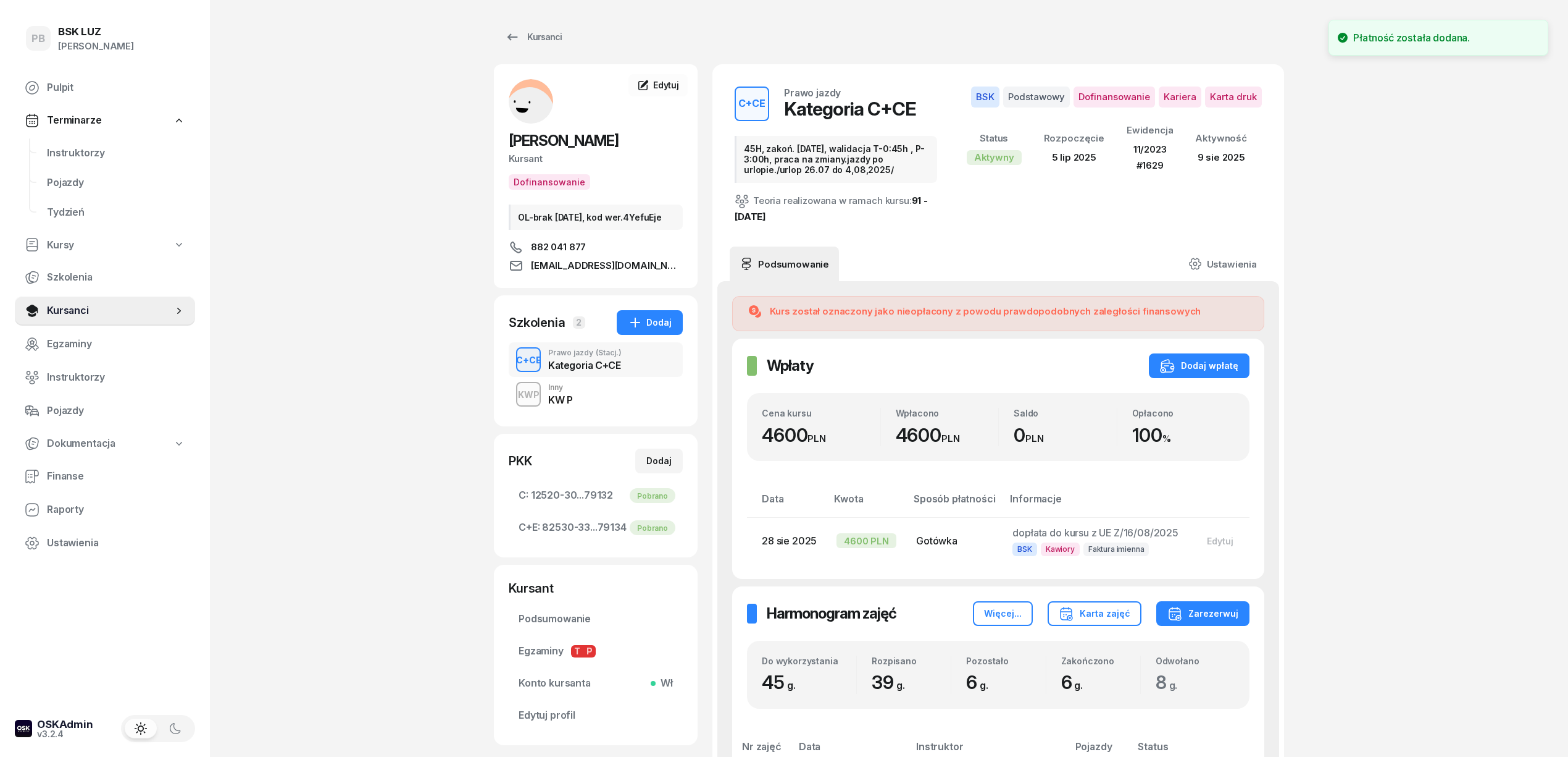
click at [86, 148] on span "Instruktorzy" at bounding box center [116, 153] width 139 height 16
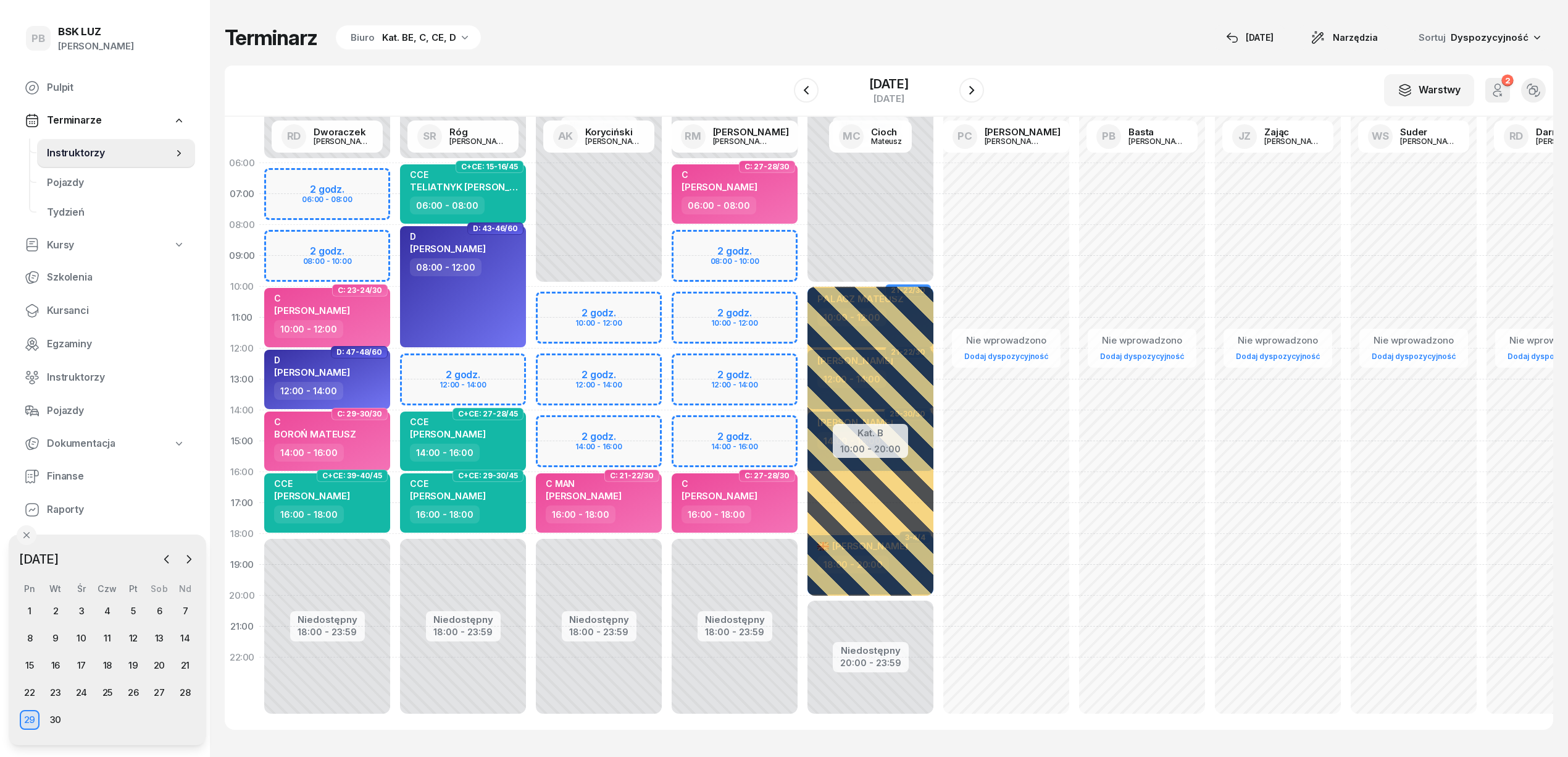
click at [169, 547] on div "[DATE] [DATE] lut mar kwi maj cze lip sie wrz paź lis gru Pn Wt Śr Czw Pt Sob N…" at bounding box center [107, 640] width 198 height 210
click at [166, 555] on icon "button" at bounding box center [167, 559] width 13 height 13
click at [105, 717] on div "28" at bounding box center [108, 720] width 20 height 20
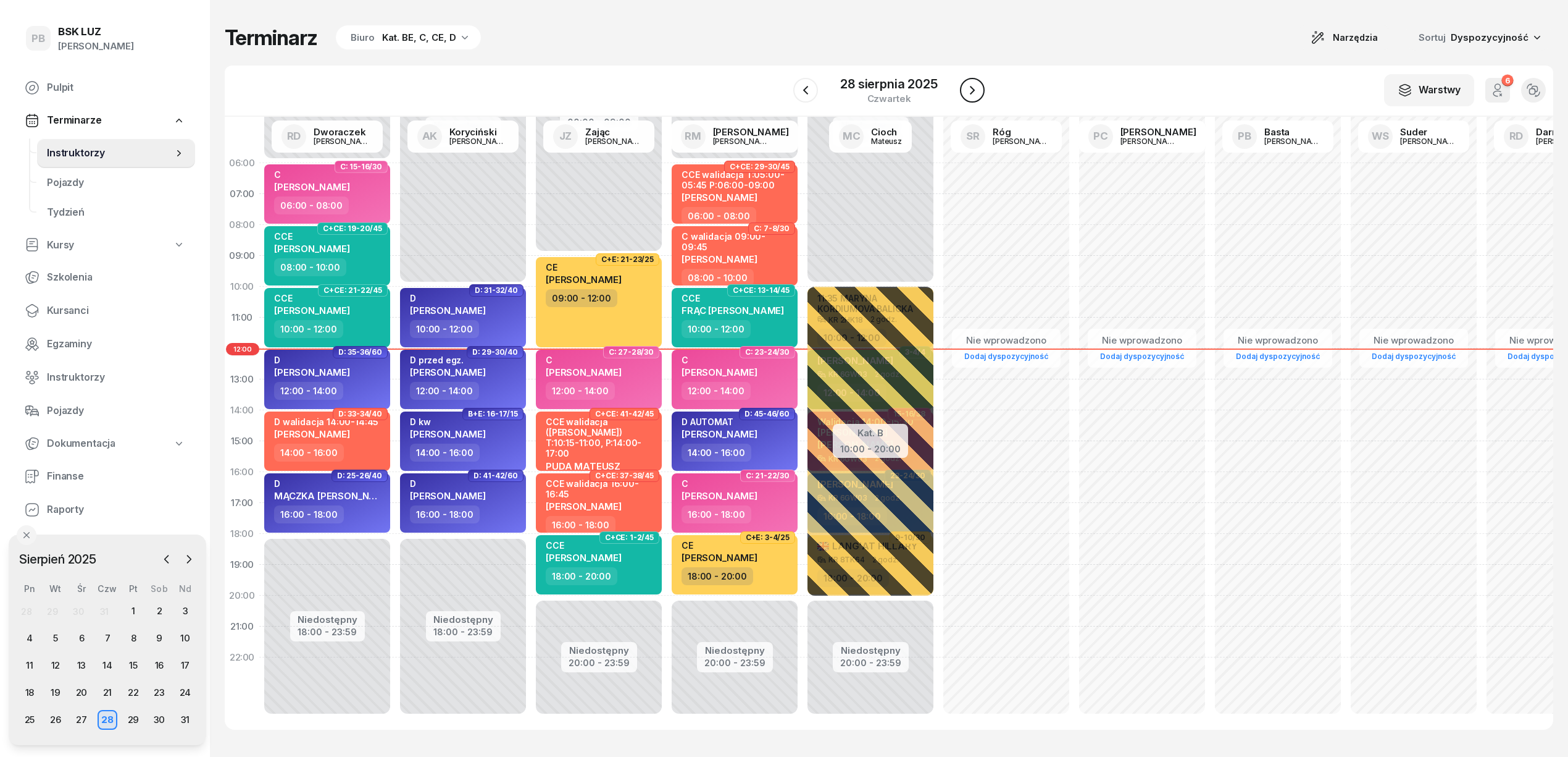
click at [969, 96] on icon "button" at bounding box center [972, 90] width 15 height 15
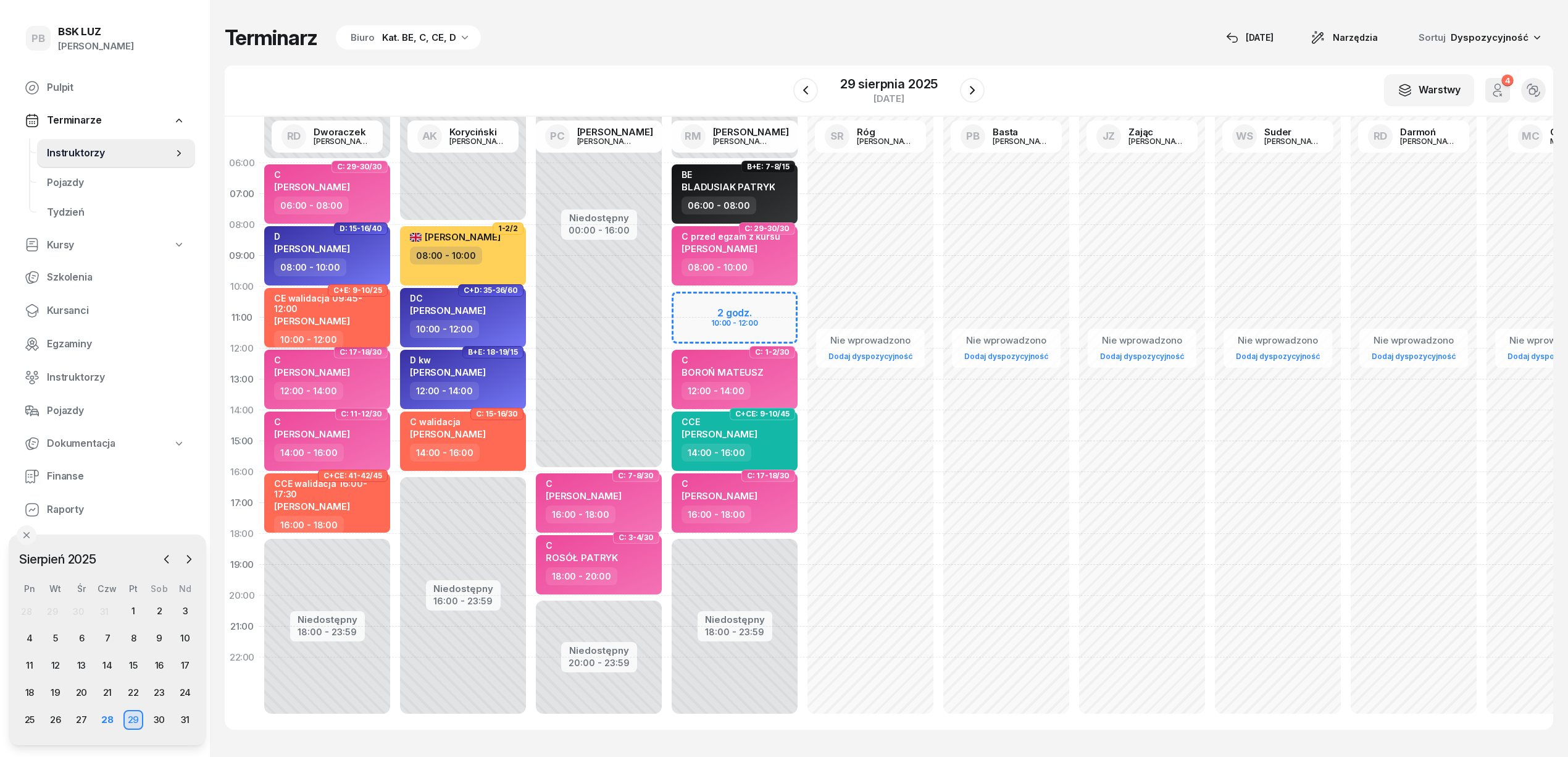
click at [364, 317] on div "CE walidacja 09:45-12:00 [PERSON_NAME]" at bounding box center [328, 312] width 109 height 38
select select "10"
select select "12"
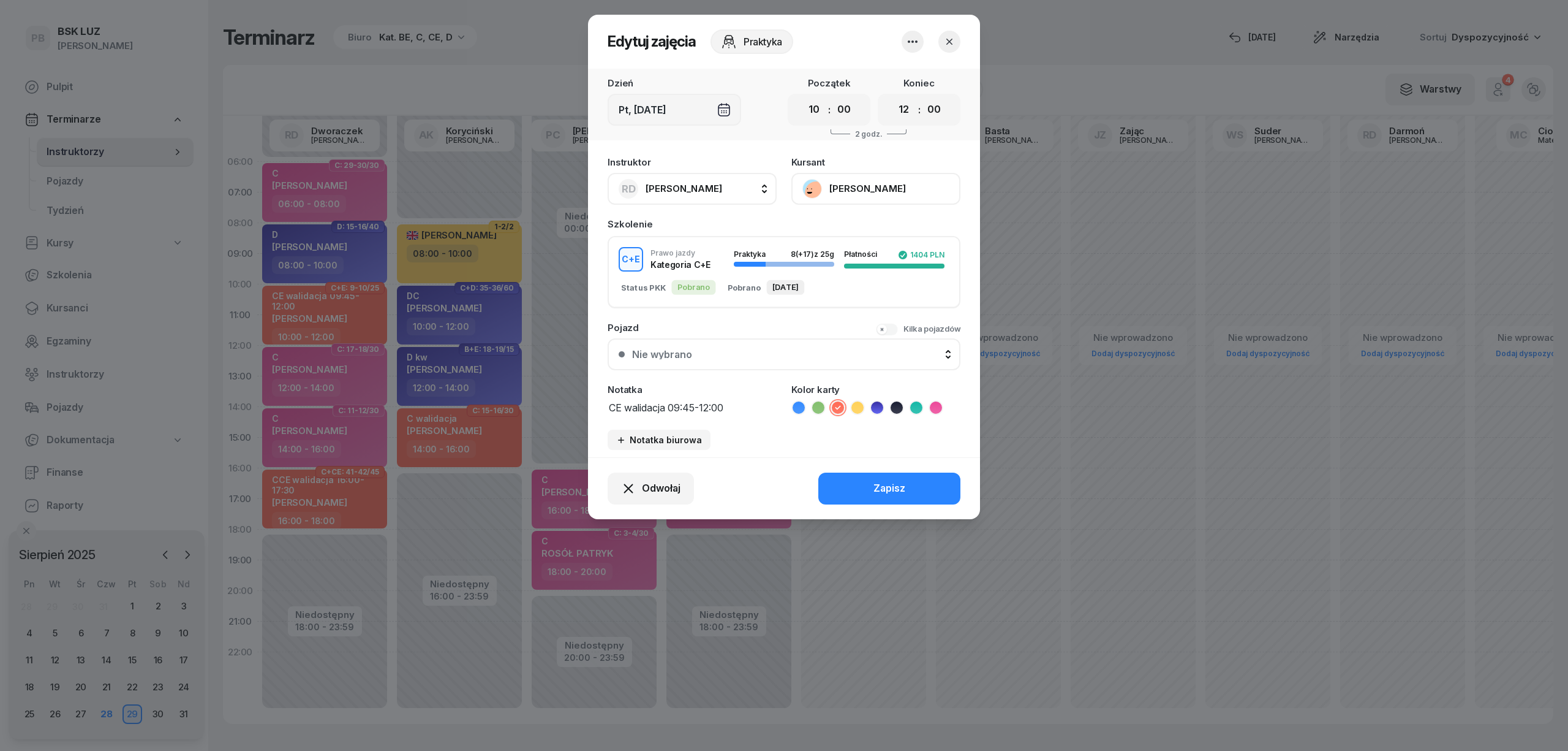
click at [953, 40] on icon "button" at bounding box center [949, 42] width 13 height 13
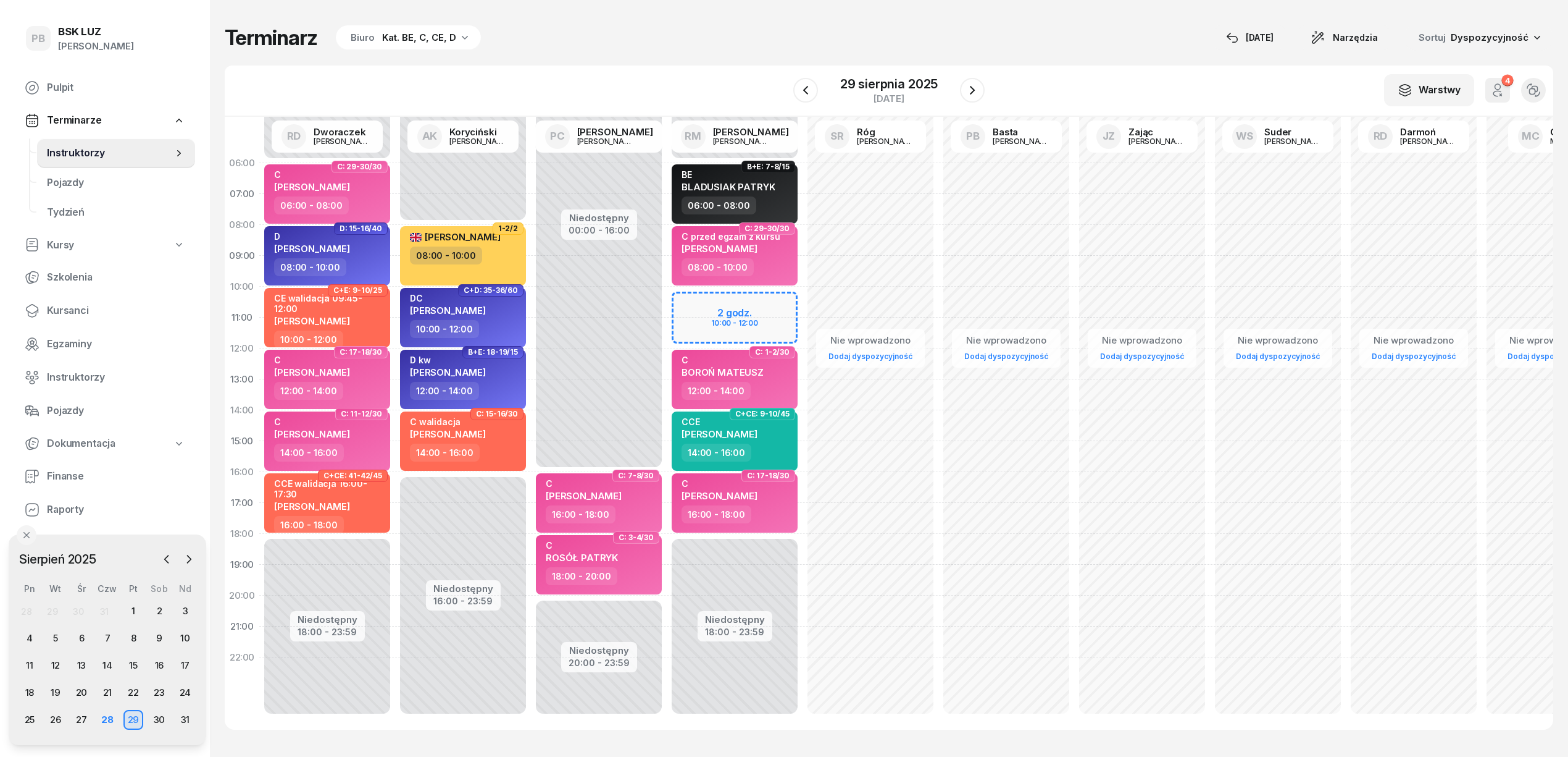
click at [803, 302] on div "Niedostępny 00:00 - 06:00 Niedostępny 18:00 - 23:59 2 godz. 10:00 - 12:00 B+E: …" at bounding box center [870, 441] width 136 height 587
select select "10"
select select "12"
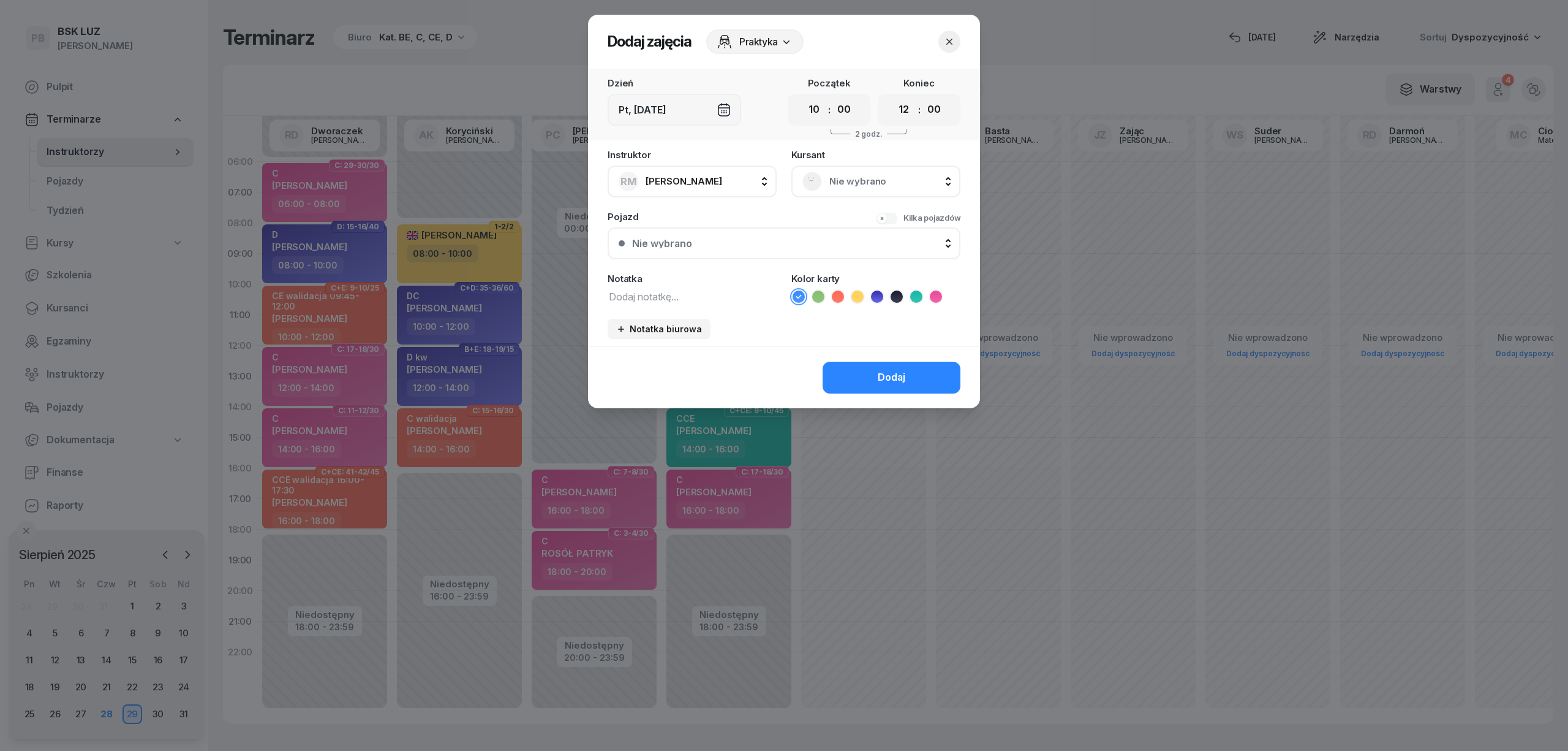
click at [957, 39] on button "button" at bounding box center [949, 42] width 22 height 22
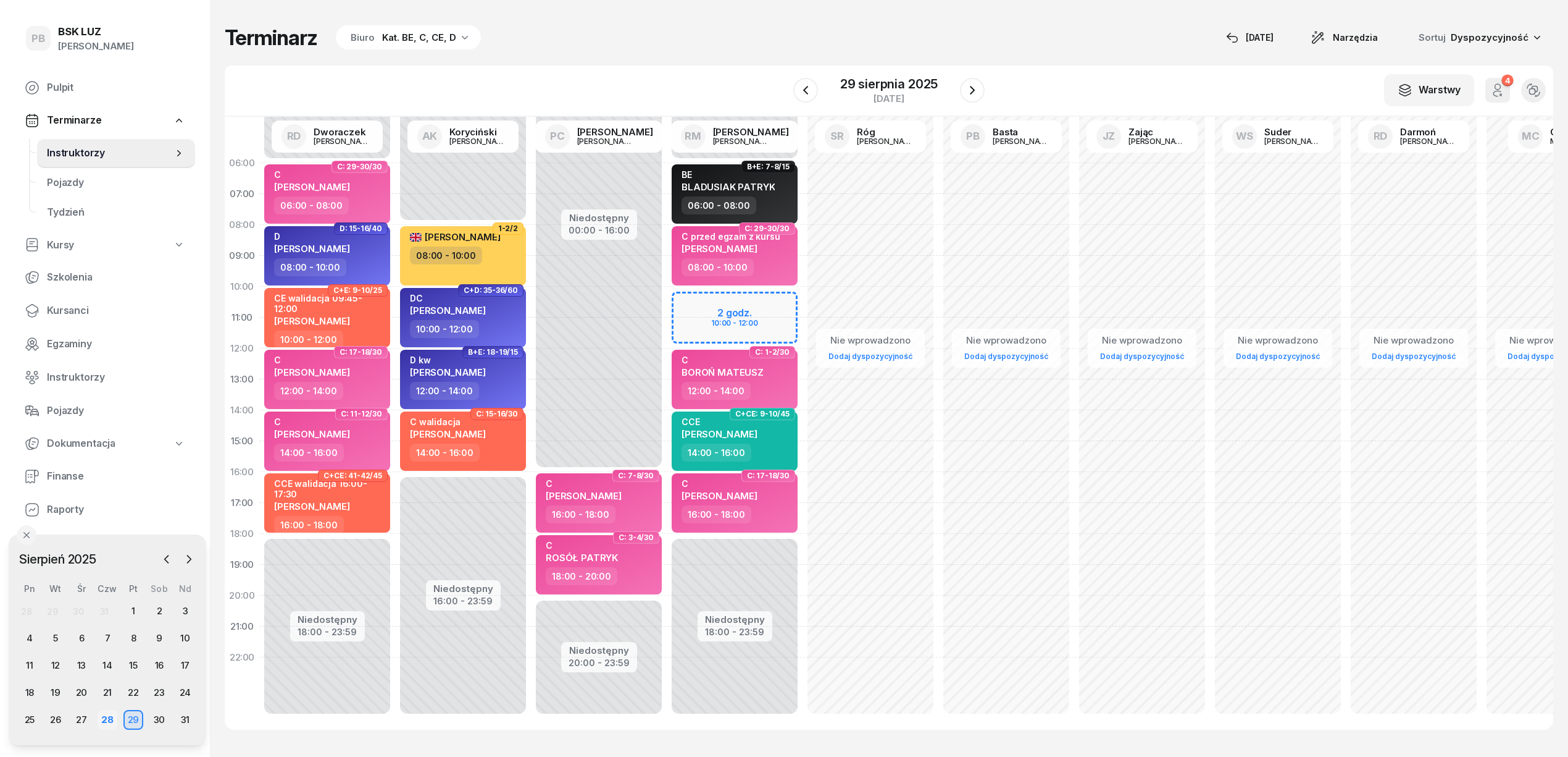
click at [110, 717] on div "28" at bounding box center [108, 720] width 20 height 20
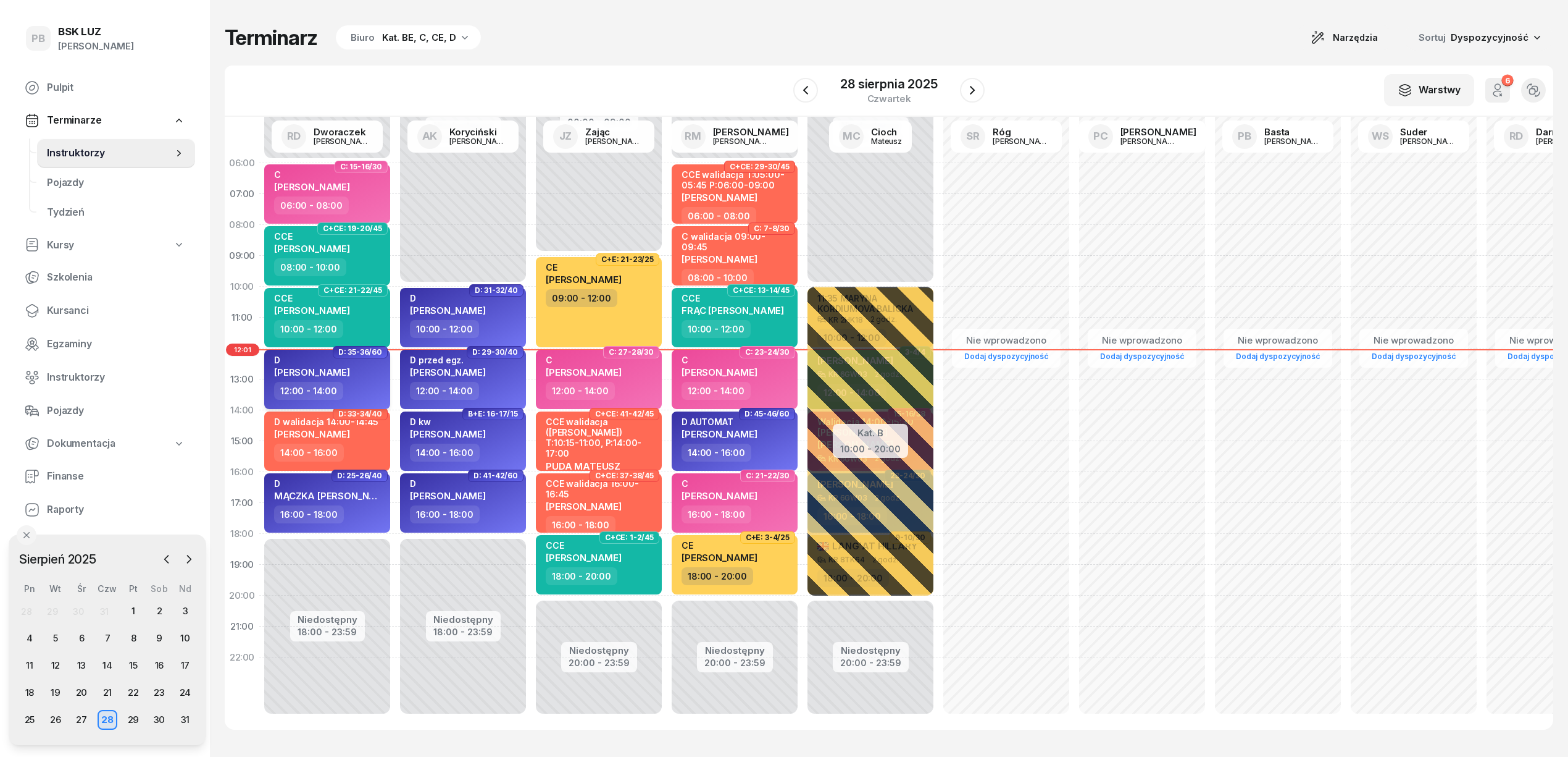
click at [349, 367] on span "[PERSON_NAME]" at bounding box center [312, 372] width 76 height 12
select select "12"
select select "14"
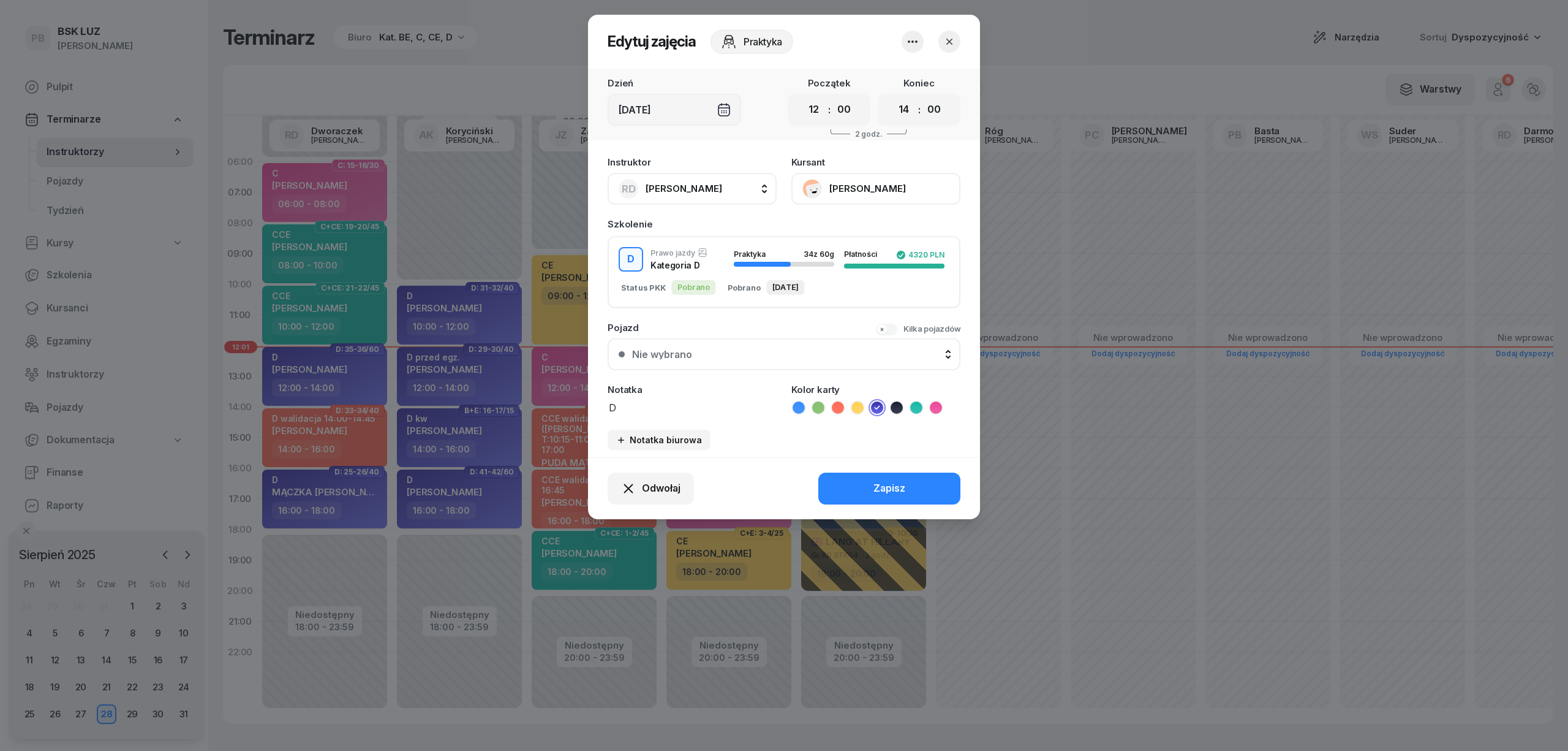
click at [861, 179] on button "[PERSON_NAME]" at bounding box center [876, 189] width 169 height 32
click at [855, 229] on div "Otwórz profil" at bounding box center [831, 230] width 59 height 16
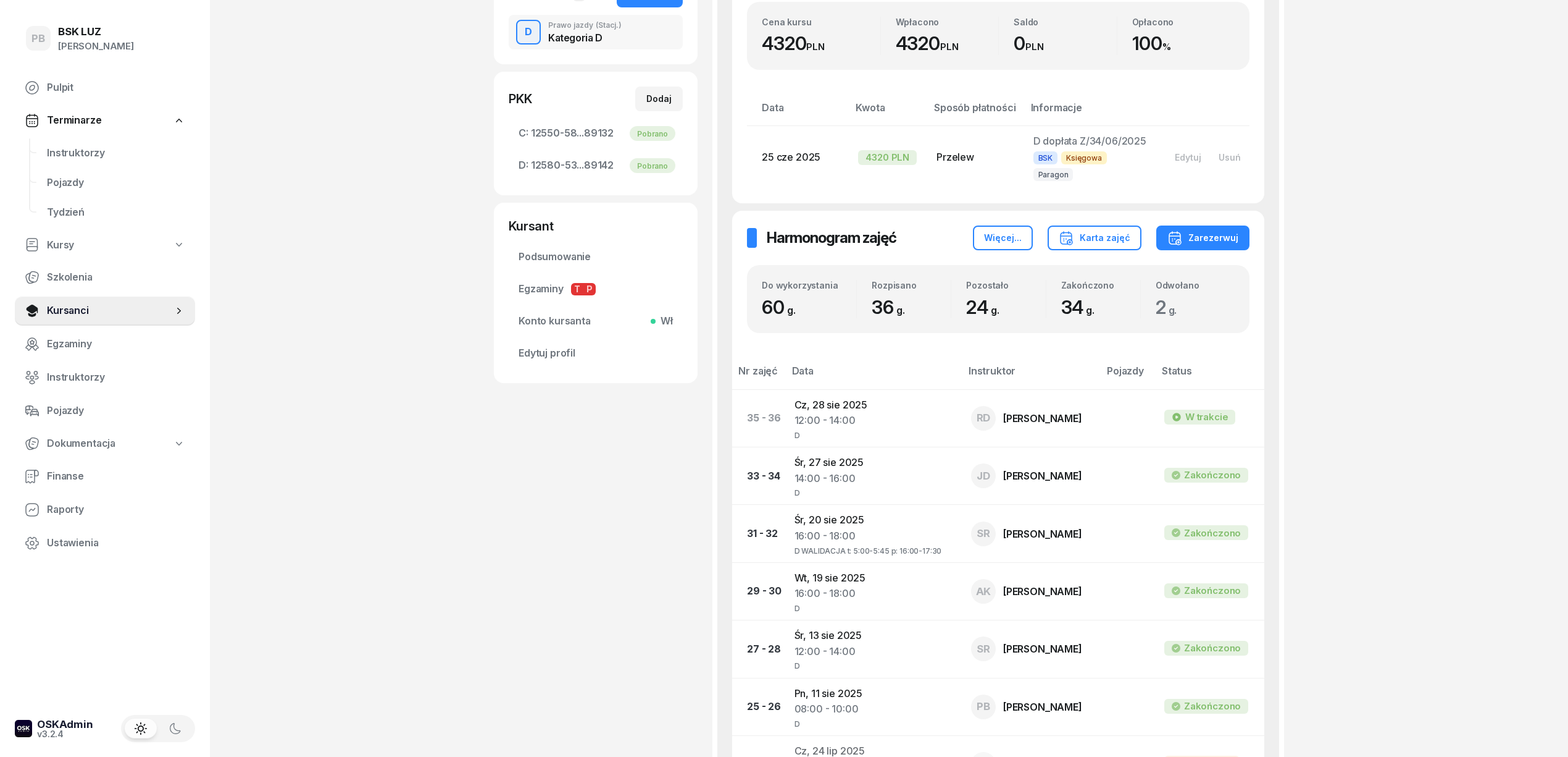
scroll to position [329, 0]
click at [75, 150] on span "Instruktorzy" at bounding box center [116, 153] width 139 height 16
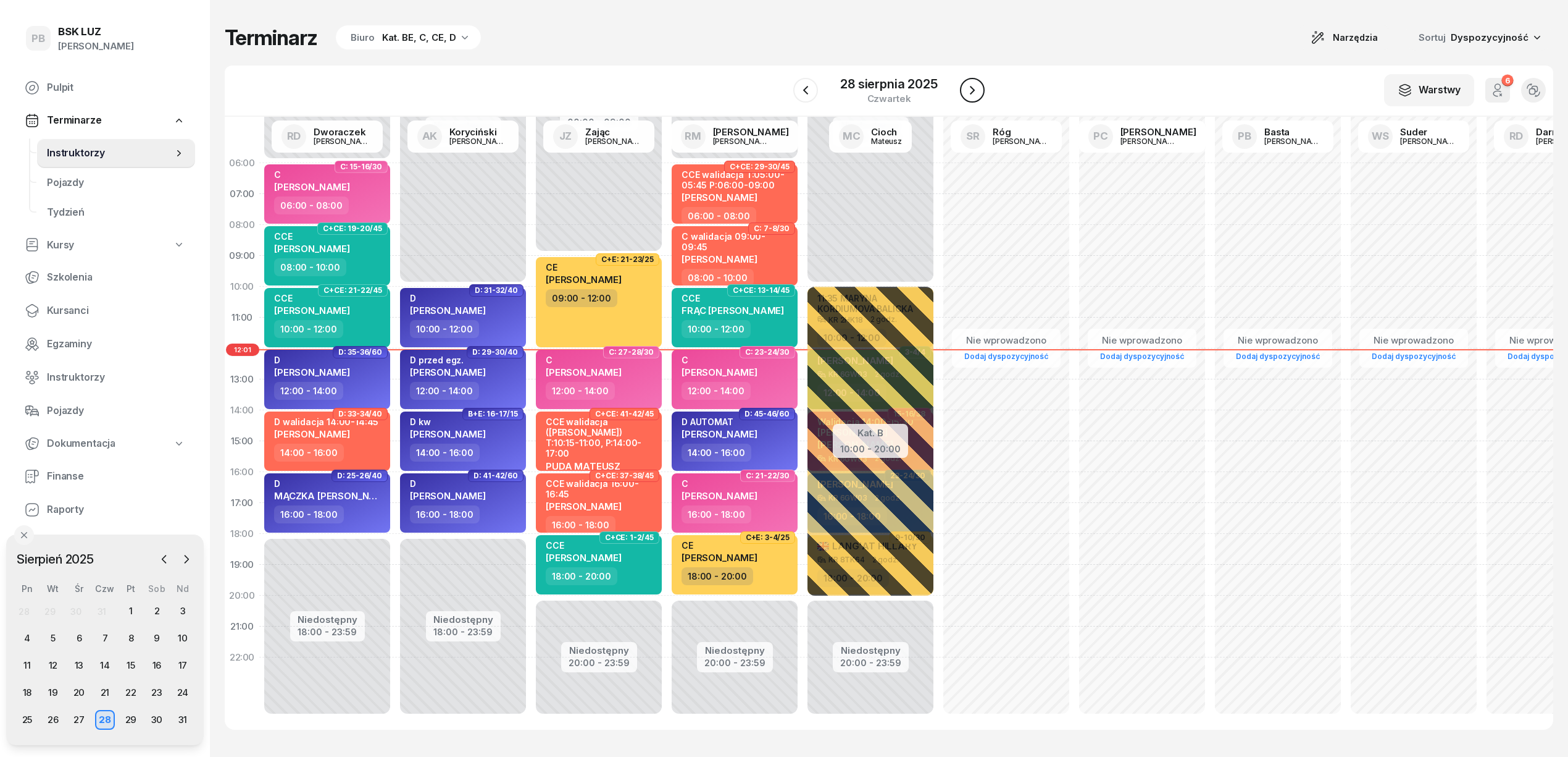
click at [969, 88] on icon "button" at bounding box center [972, 90] width 15 height 15
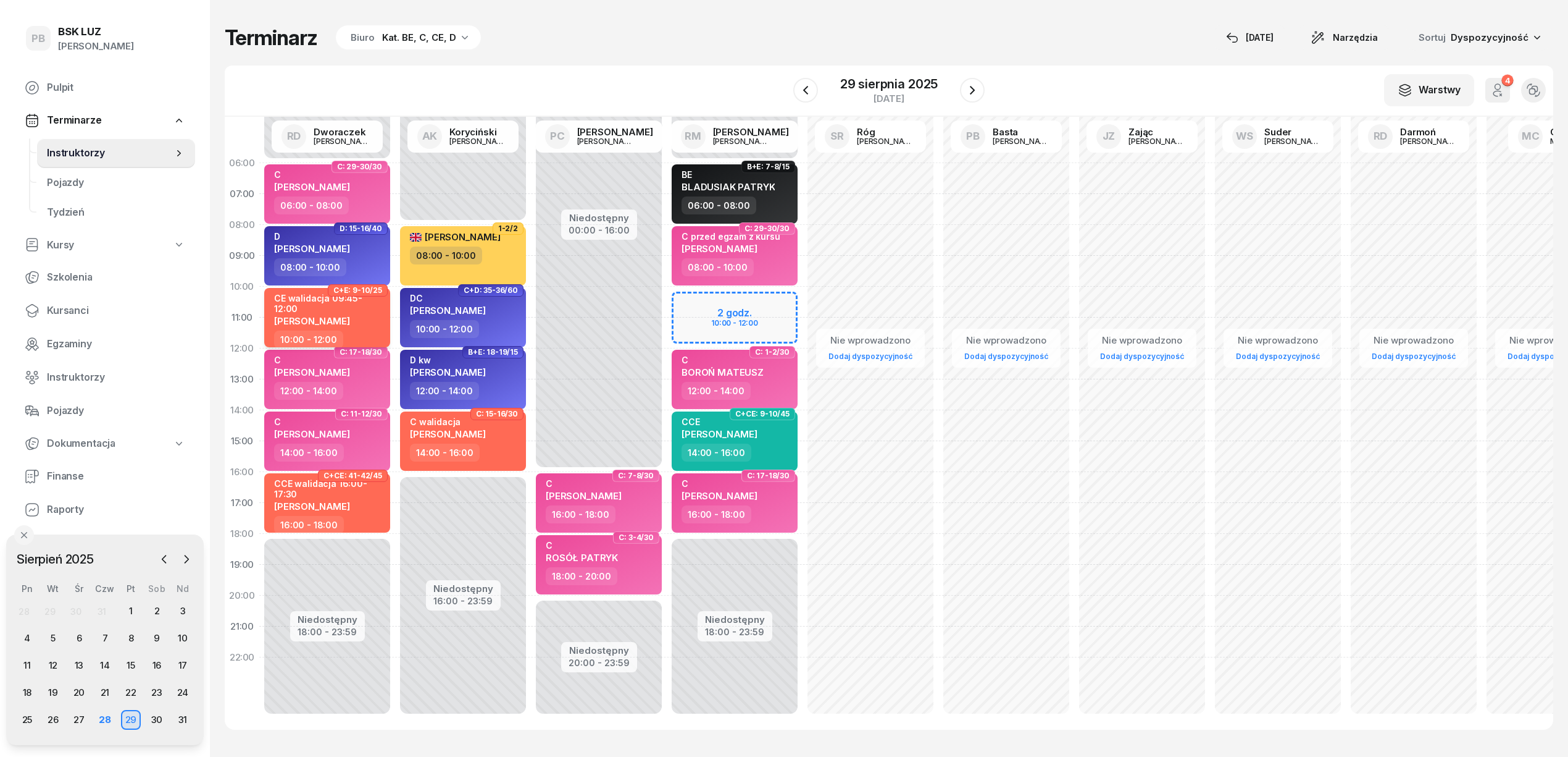
click at [363, 331] on div "10:00 - 12:00" at bounding box center [328, 339] width 109 height 18
select select "10"
select select "12"
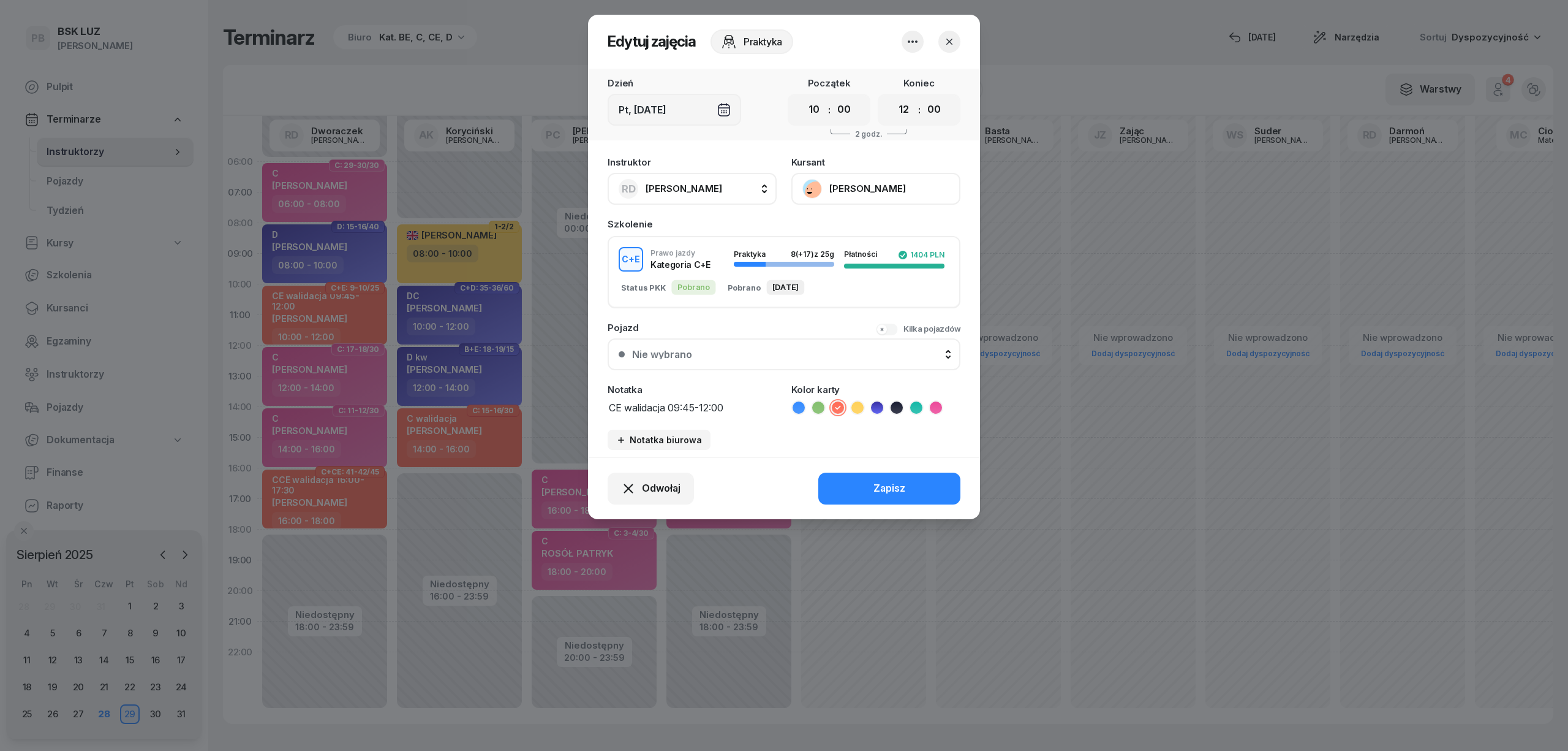
click at [746, 185] on button "RD [PERSON_NAME]" at bounding box center [692, 189] width 169 height 32
drag, startPoint x: 700, startPoint y: 229, endPoint x: 596, endPoint y: 226, distance: 104.0
click at [596, 226] on div "Instruktor RD [PERSON_NAME] Brak wyników wyszukiwania Kursant [PERSON_NAME] Szk…" at bounding box center [784, 304] width 392 height 307
type input "mark"
click at [686, 260] on div "[PERSON_NAME]" at bounding box center [698, 270] width 146 height 20
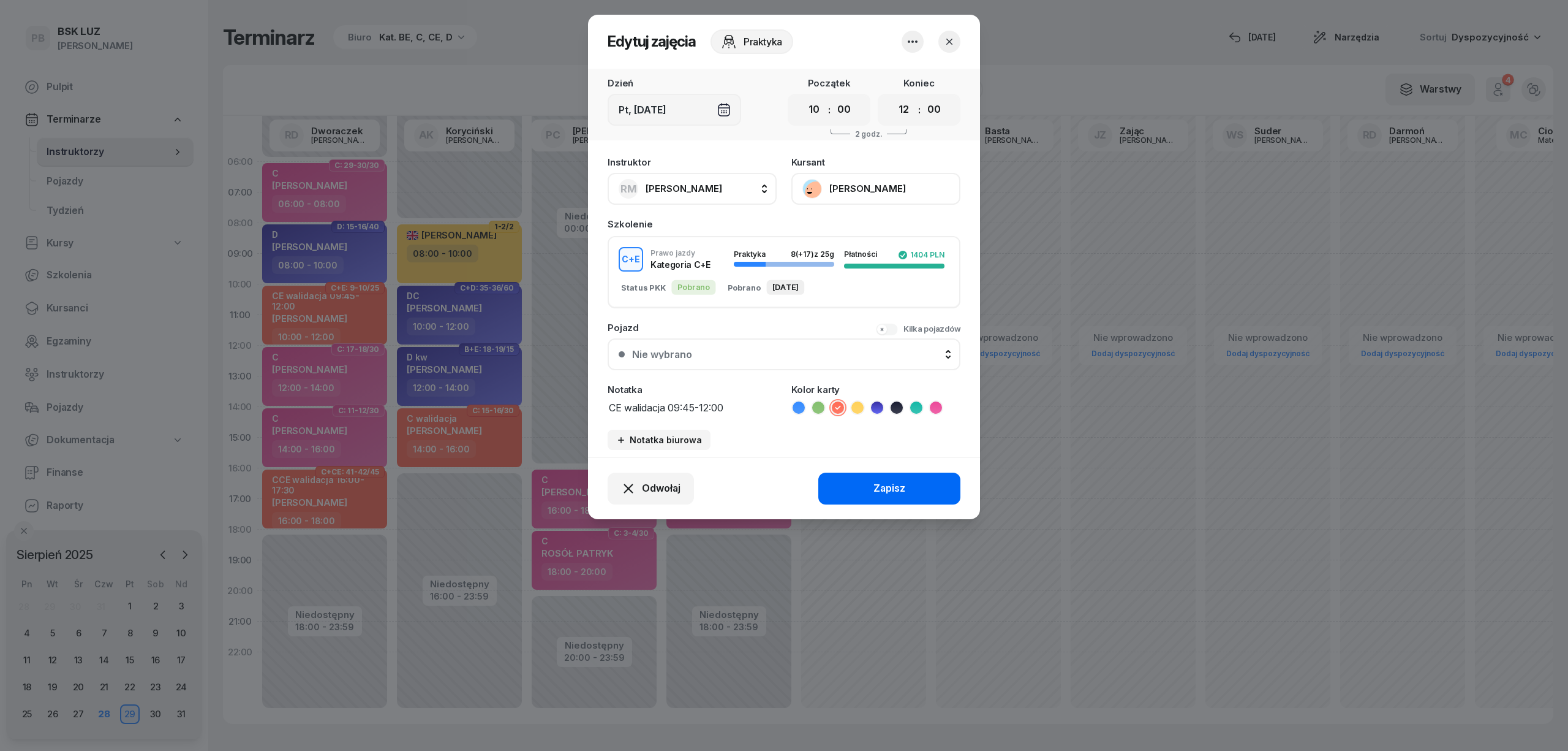
click at [890, 489] on div "Zapisz" at bounding box center [889, 488] width 32 height 16
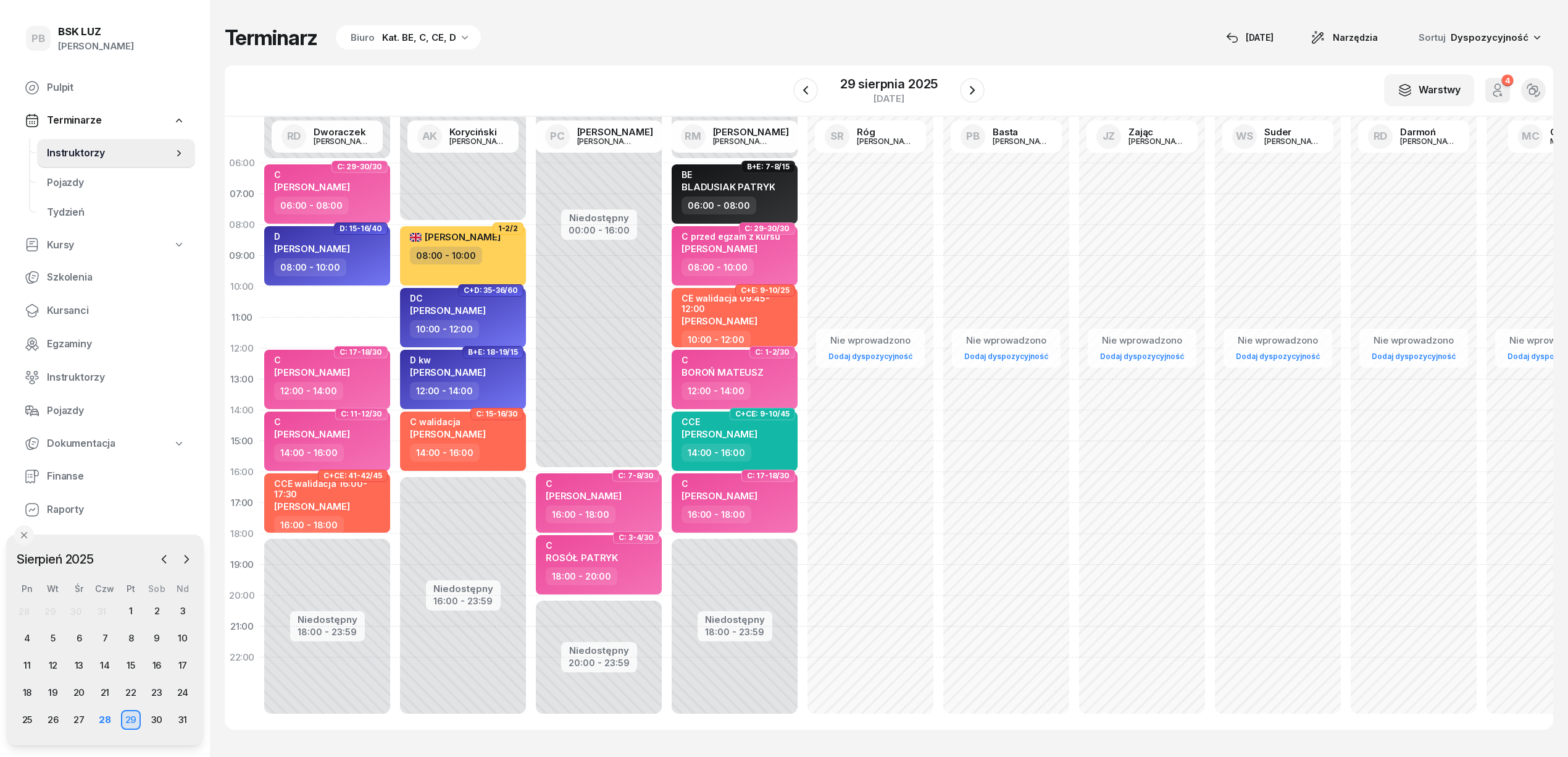
click at [395, 296] on div "Niedostępny 00:00 - 06:00 Niedostępny 18:00 - 23:59 C: 29-30/30 C [PERSON_NAME]…" at bounding box center [463, 441] width 136 height 587
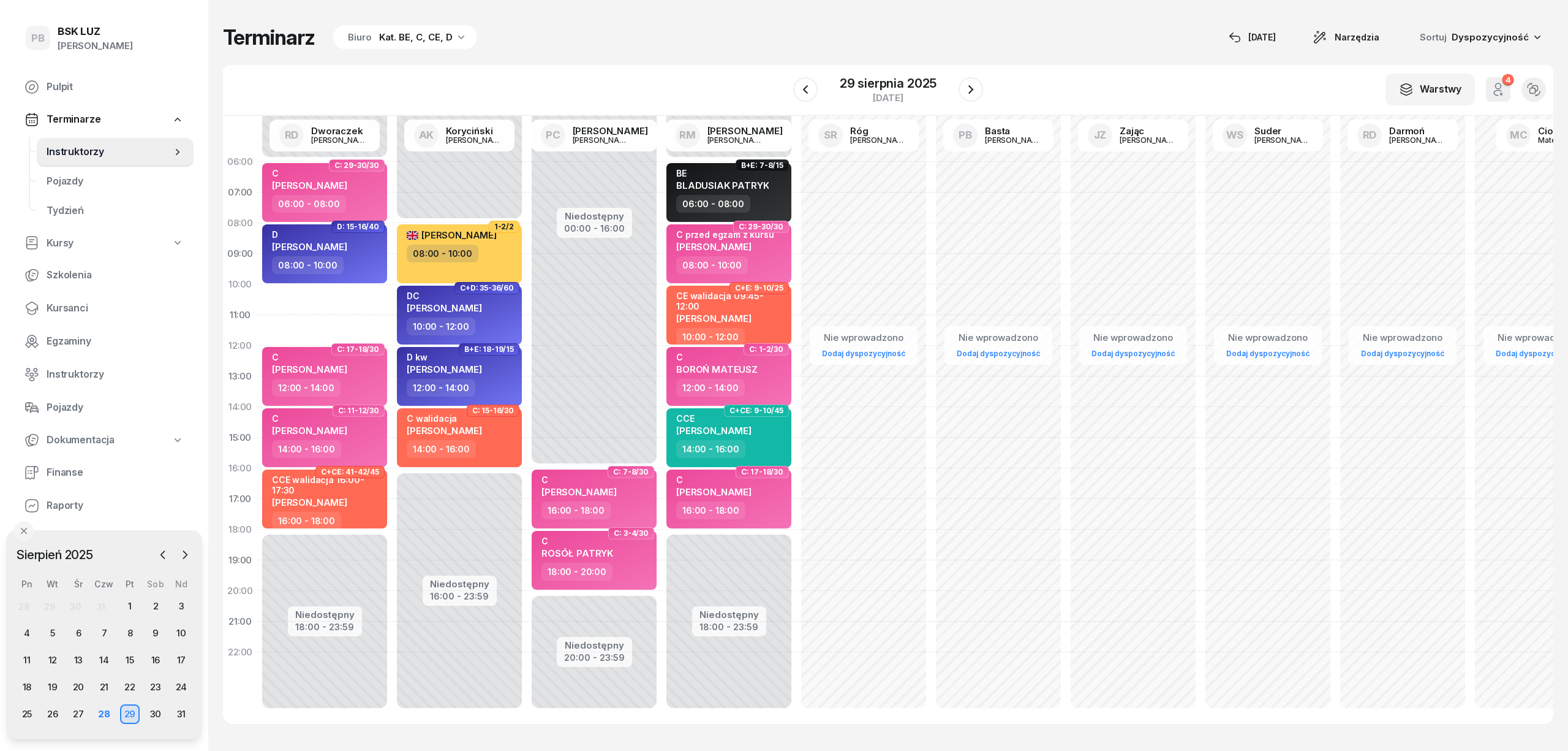
select select "10"
select select "12"
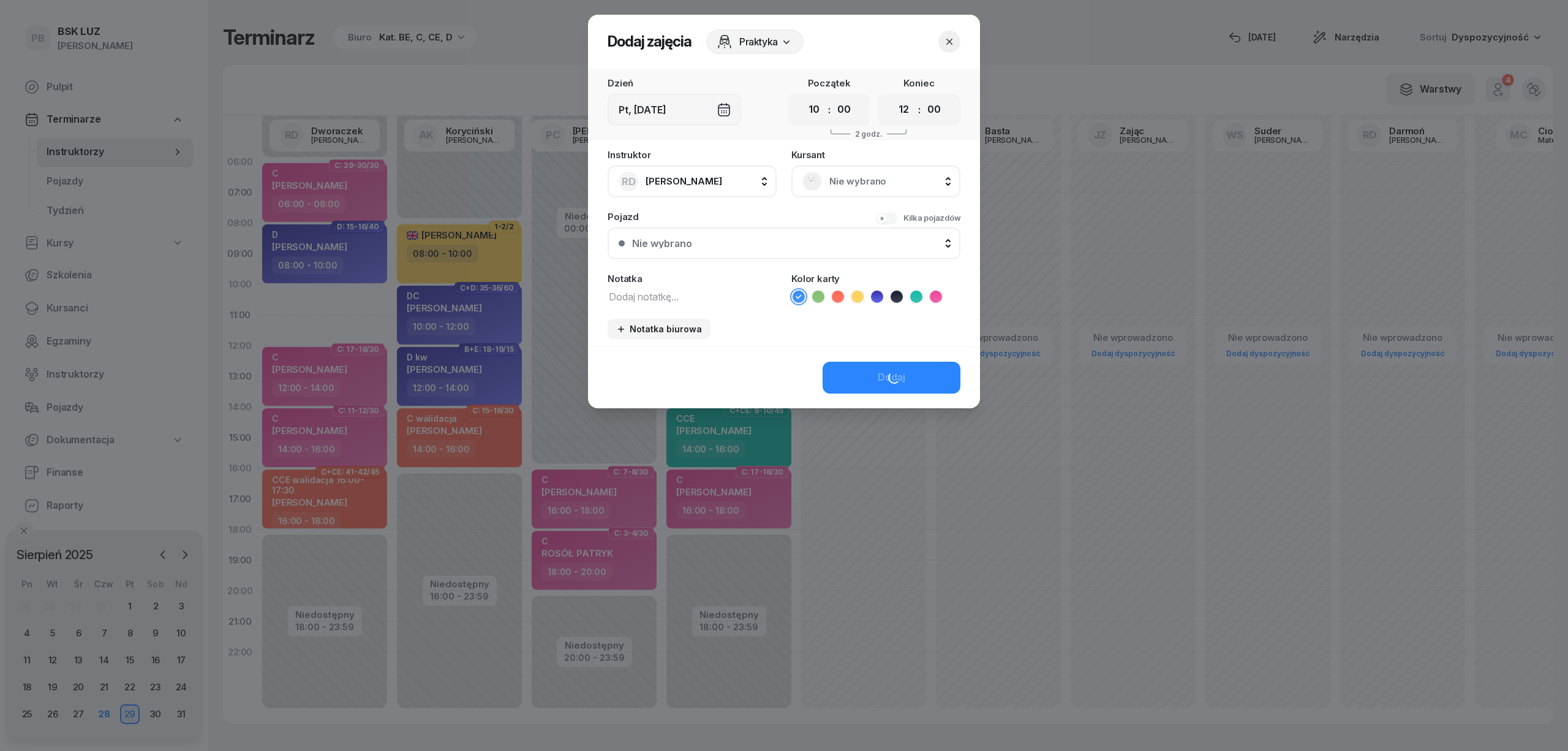
click at [836, 180] on span "Nie wybrano" at bounding box center [889, 181] width 120 height 16
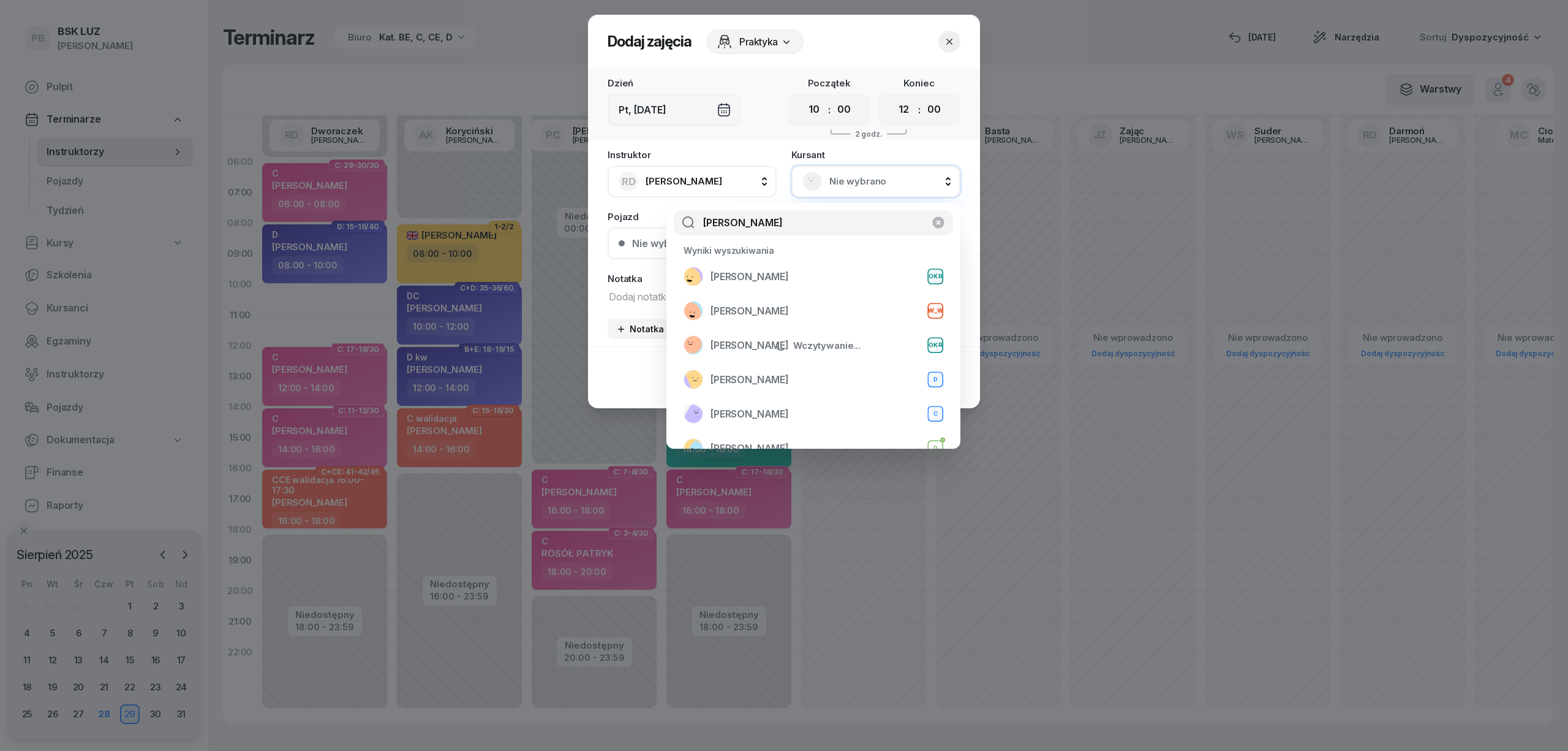
type input "[PERSON_NAME]"
click at [953, 45] on icon "button" at bounding box center [949, 42] width 13 height 13
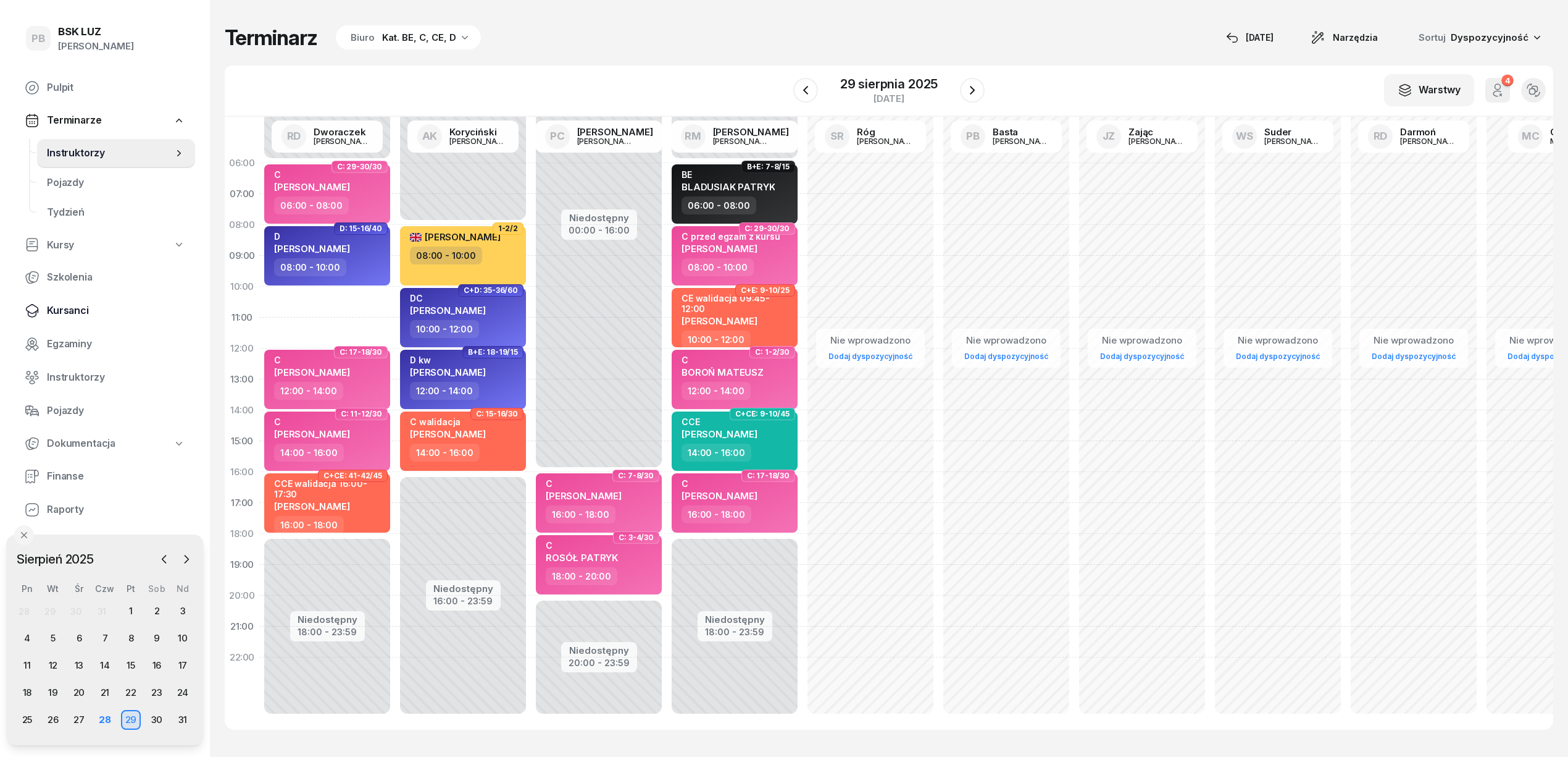
click at [68, 307] on span "Kursanci" at bounding box center [116, 310] width 139 height 16
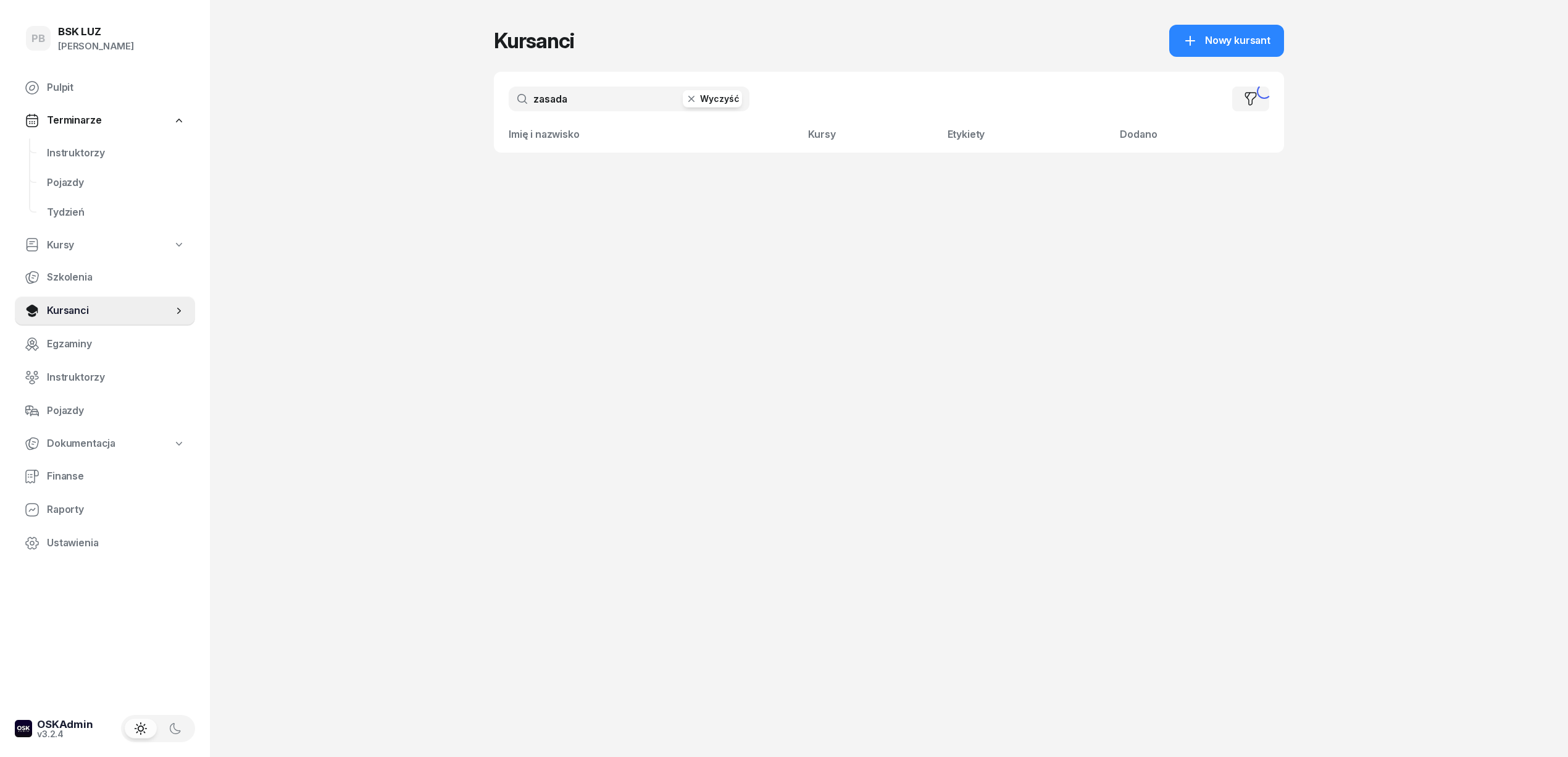
click at [553, 95] on input "zasada" at bounding box center [629, 98] width 240 height 25
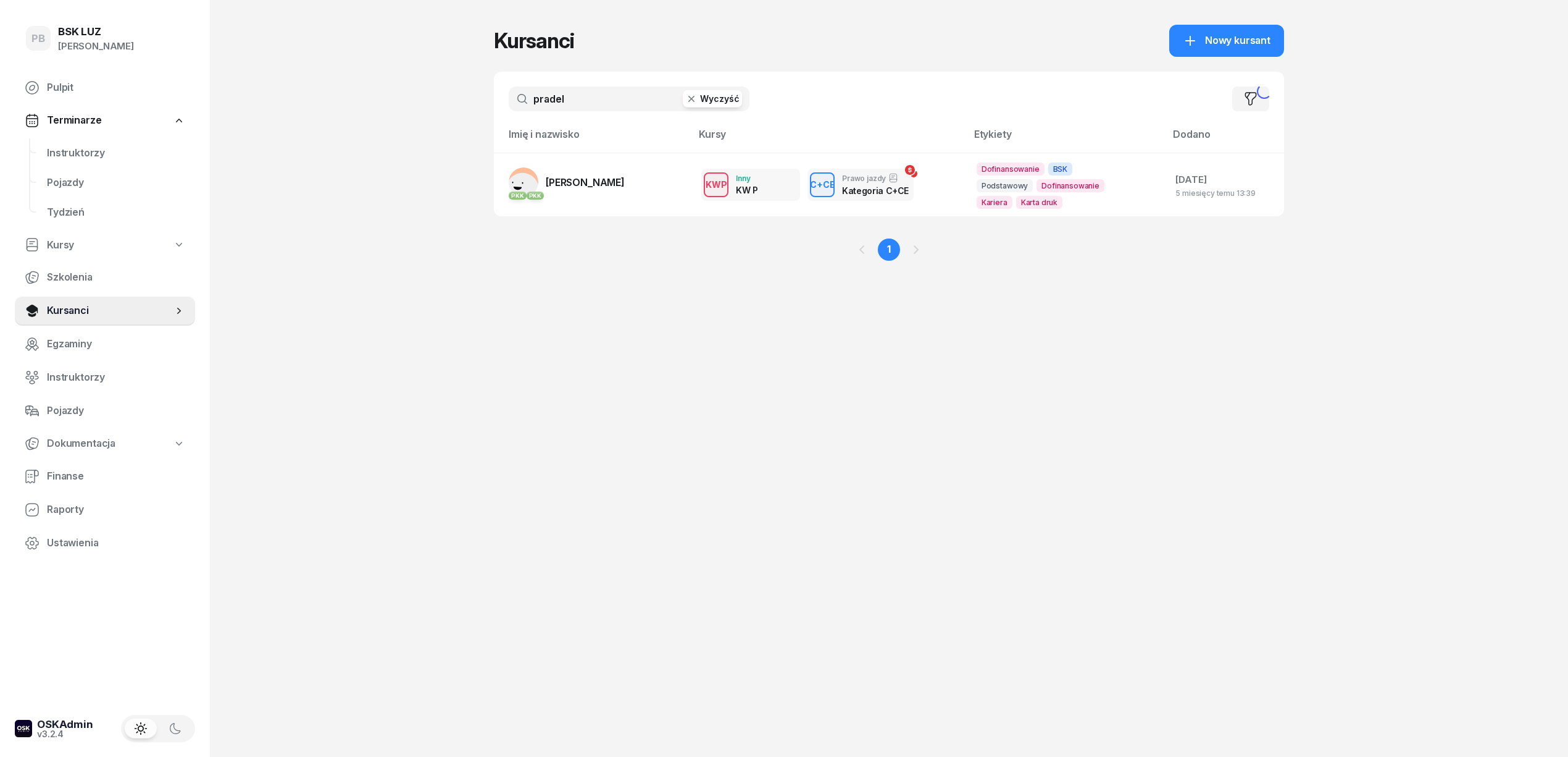
type input "pradel"
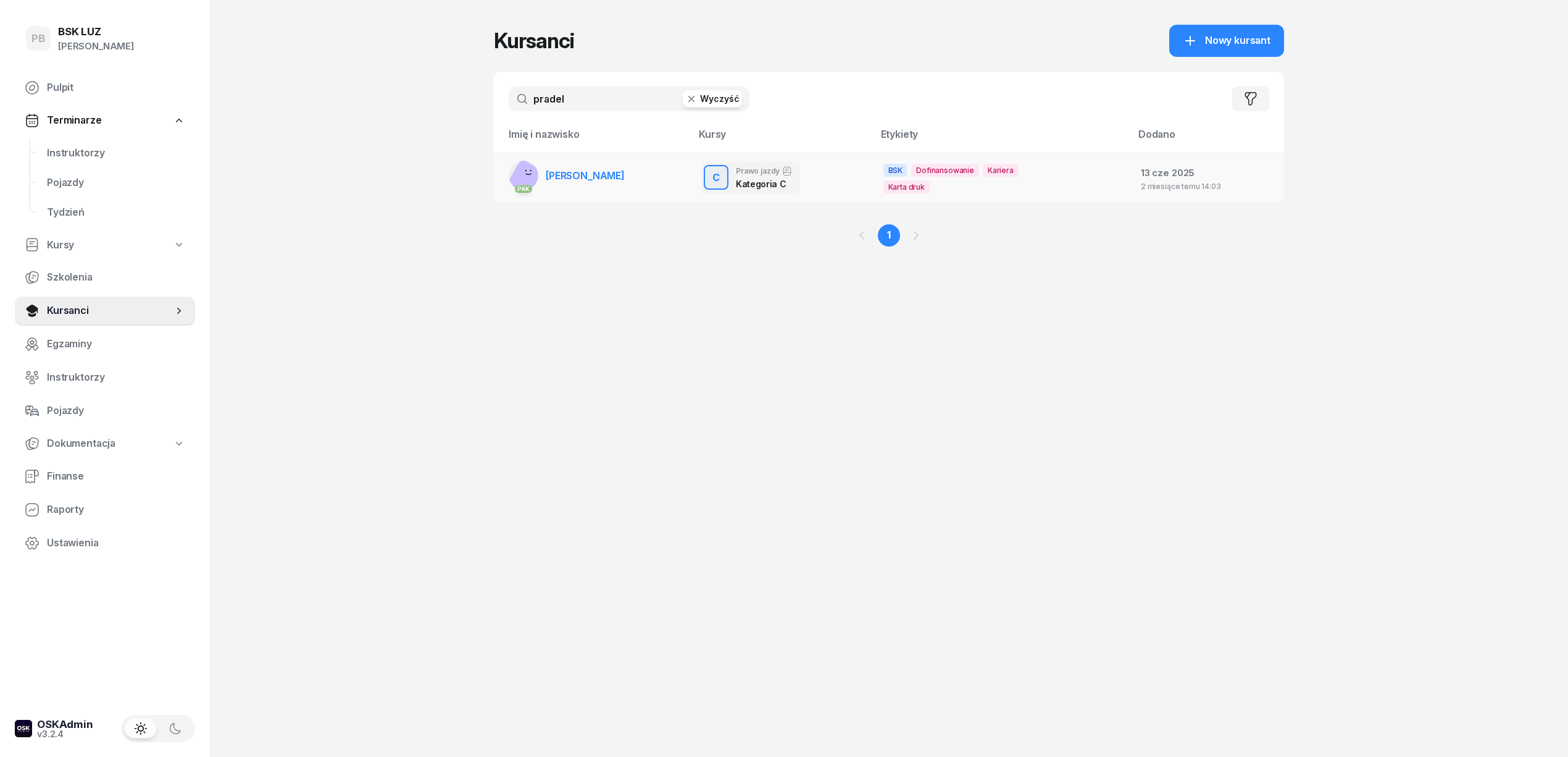
click at [586, 184] on link "PKK [PERSON_NAME]" at bounding box center [567, 175] width 116 height 30
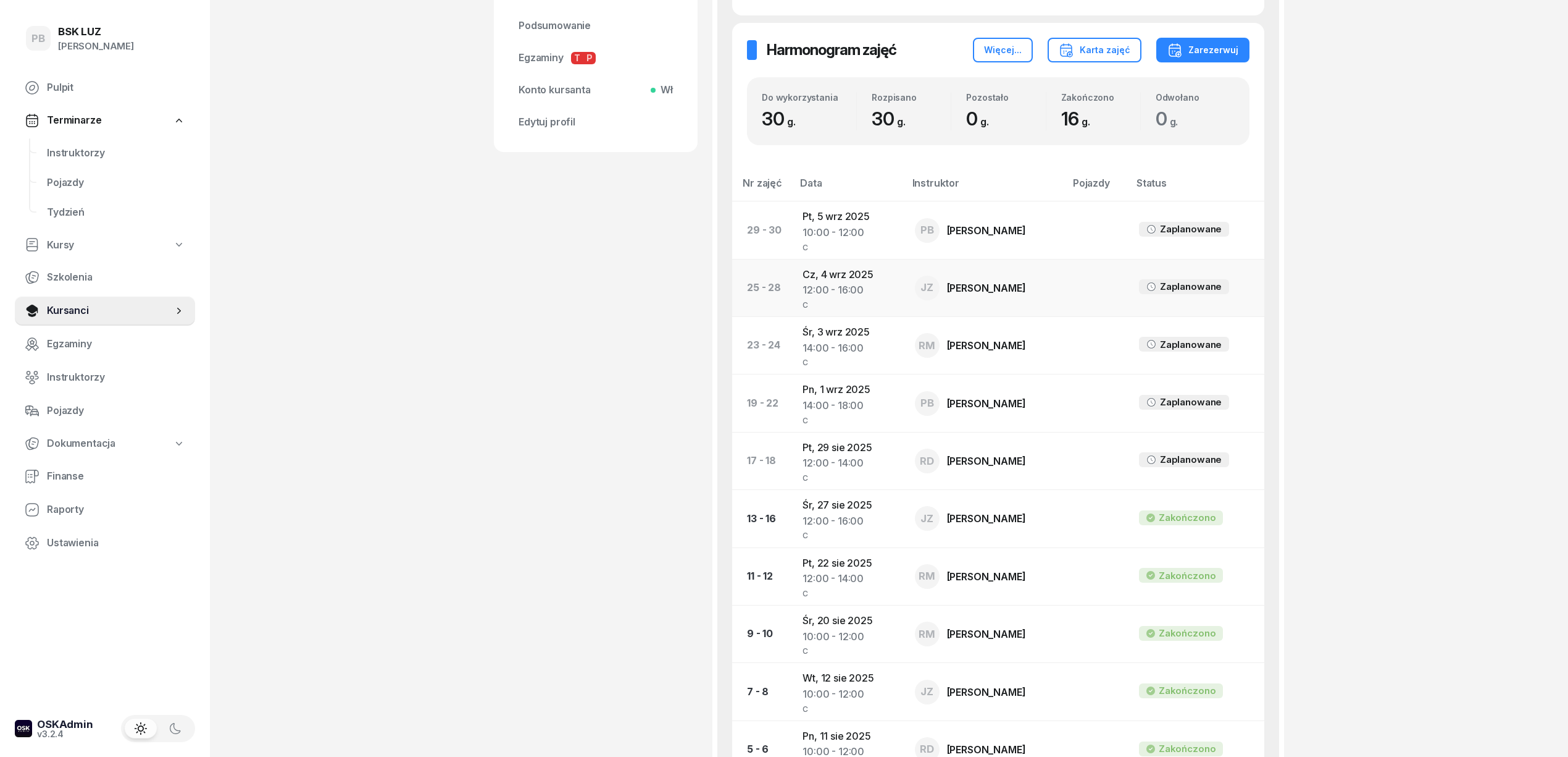
scroll to position [742, 0]
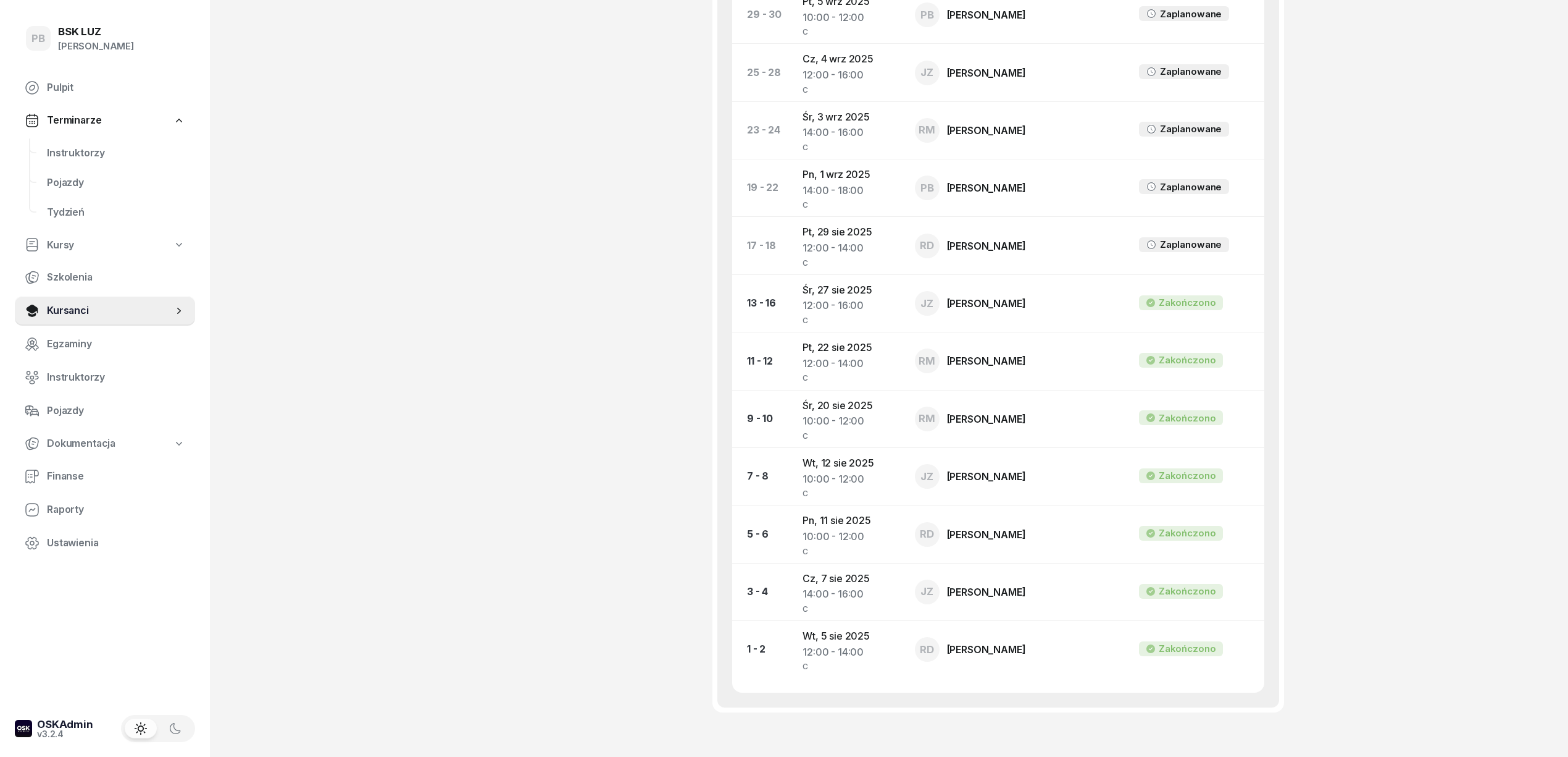
click at [527, 673] on div "[PERSON_NAME] Dodaj etykiety... 600 601 222 [EMAIL_ADDRESS][DOMAIN_NAME] PP [PE…" at bounding box center [596, 37] width 204 height 1427
click at [539, 678] on div "[PERSON_NAME] Dodaj etykiety... 600 601 222 [EMAIL_ADDRESS][DOMAIN_NAME] PP [PE…" at bounding box center [596, 37] width 204 height 1427
click at [100, 149] on span "Instruktorzy" at bounding box center [116, 153] width 139 height 16
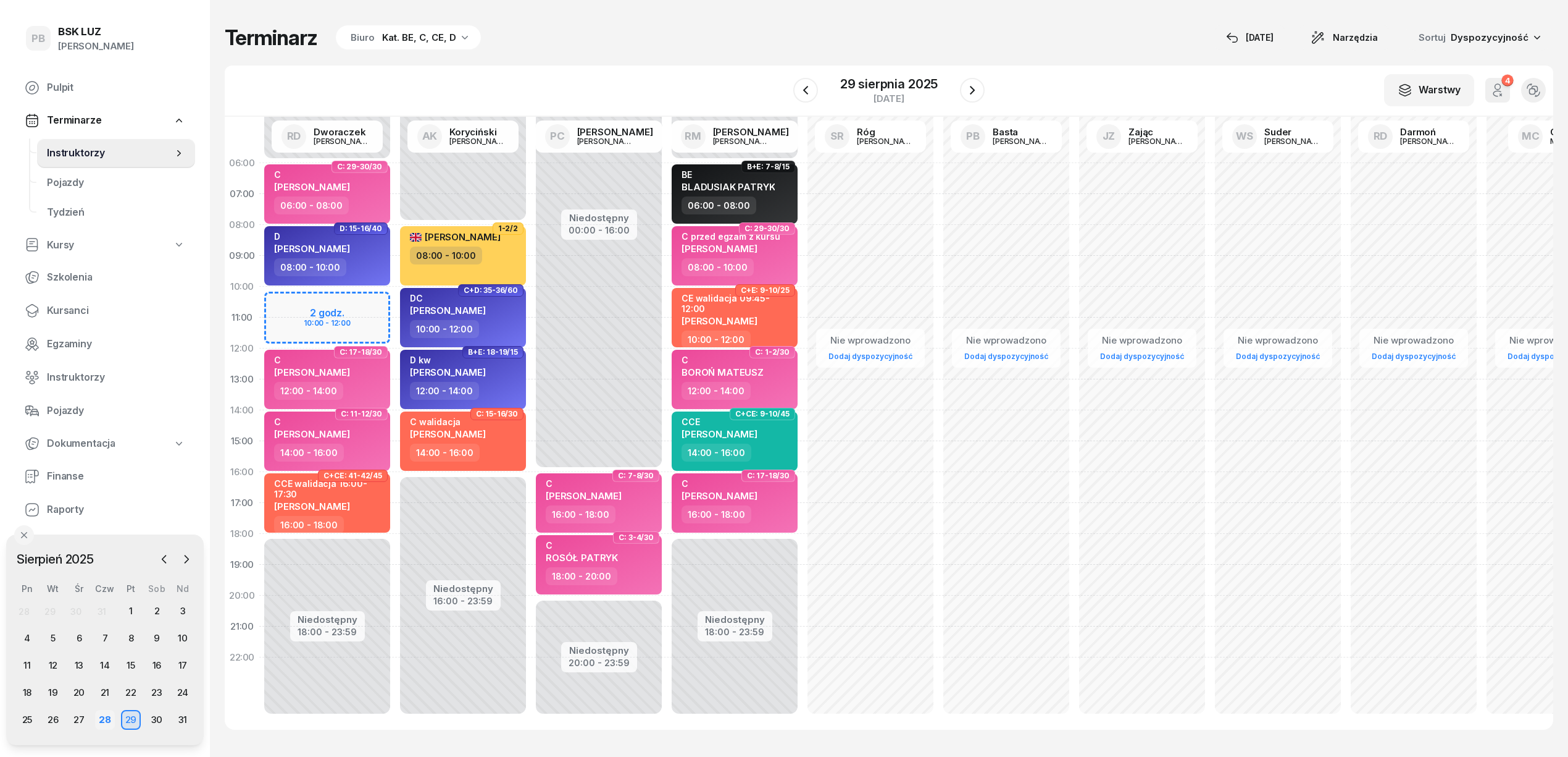
click at [103, 718] on div "28" at bounding box center [105, 720] width 20 height 20
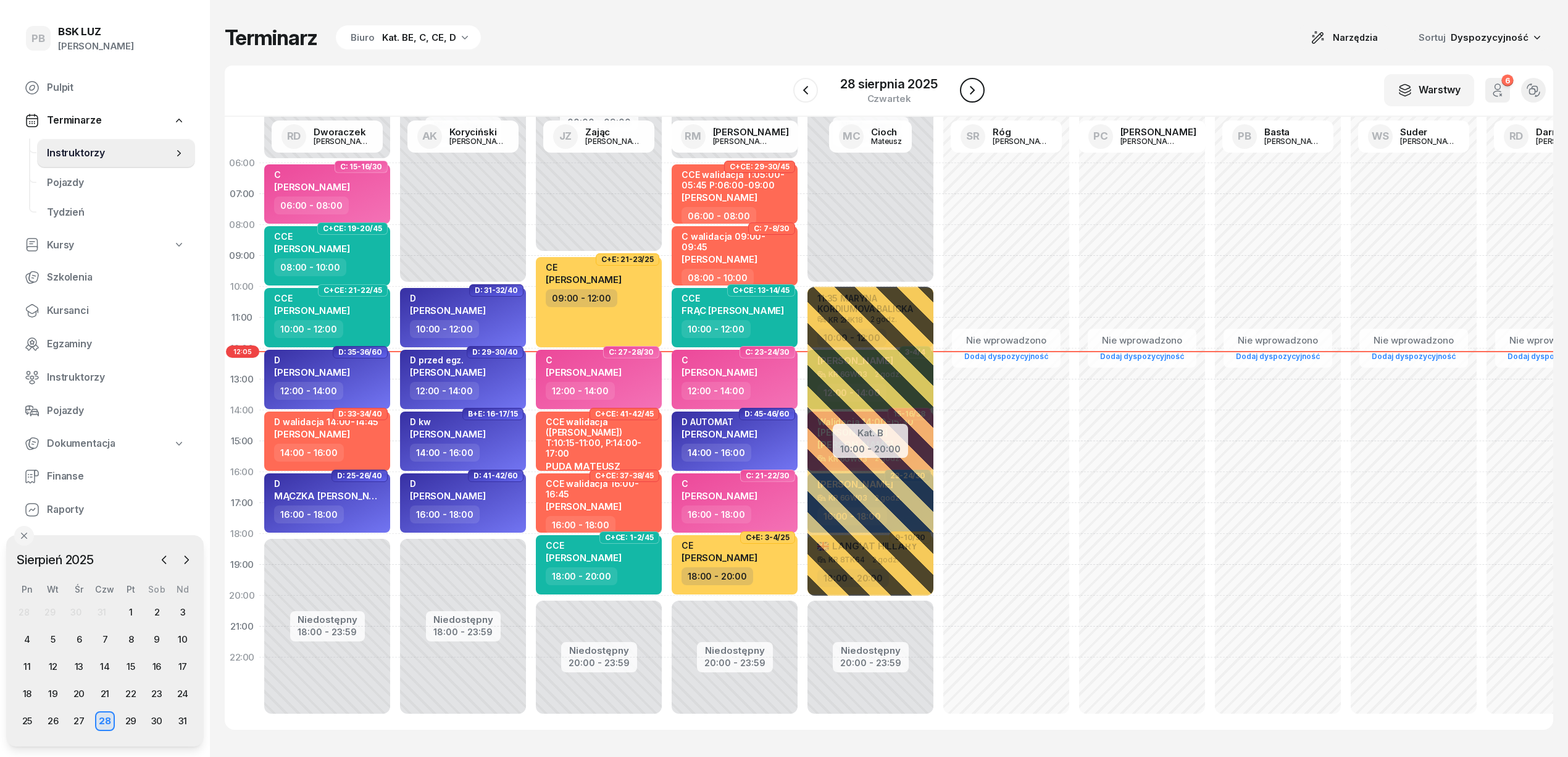
click at [975, 94] on icon "button" at bounding box center [972, 90] width 15 height 15
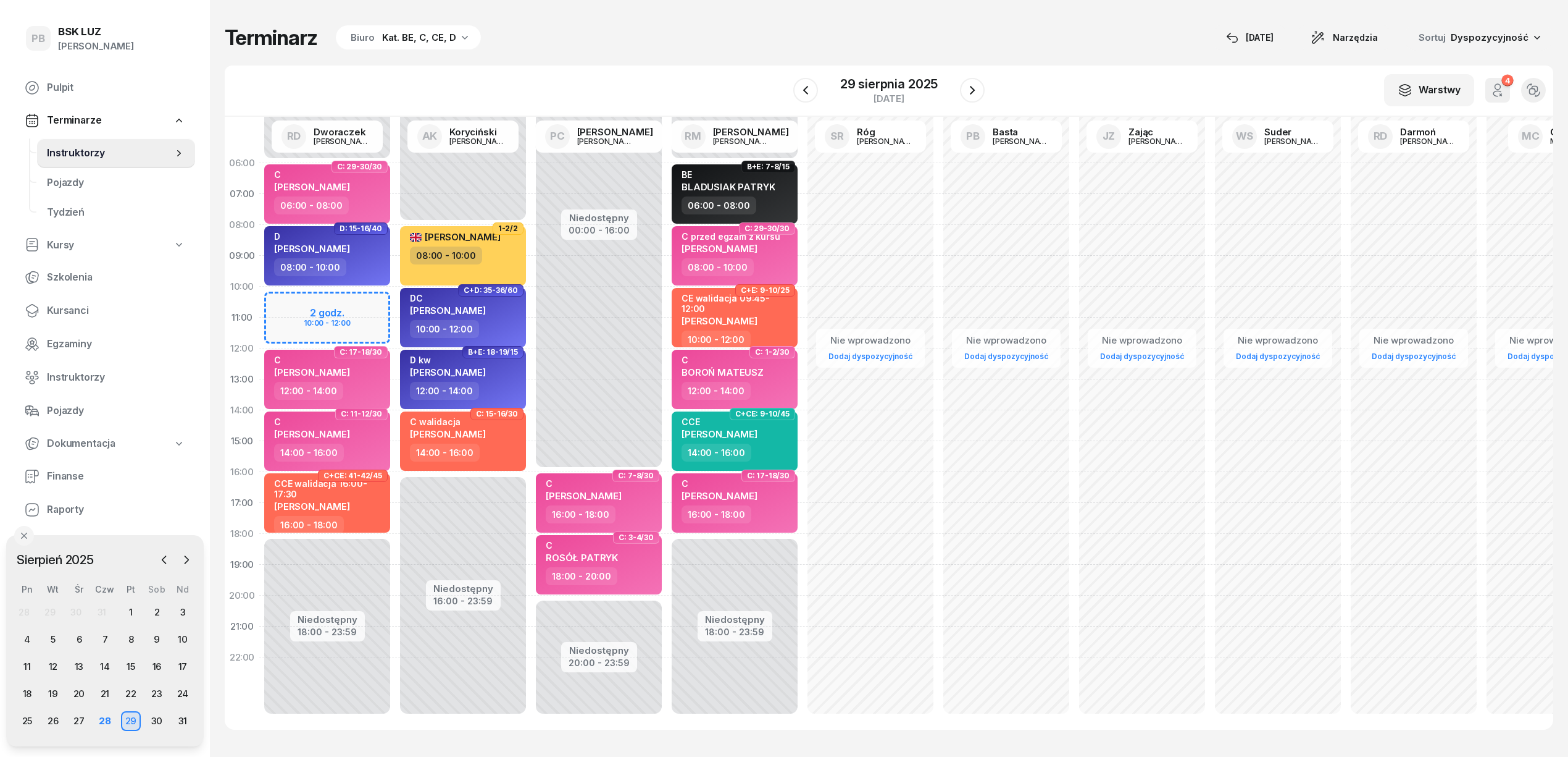
click at [395, 299] on div "Niedostępny 00:00 - 06:00 Niedostępny 18:00 - 23:59 2 godz. 10:00 - 12:00 C: 29…" at bounding box center [463, 441] width 136 height 587
select select "10"
select select "12"
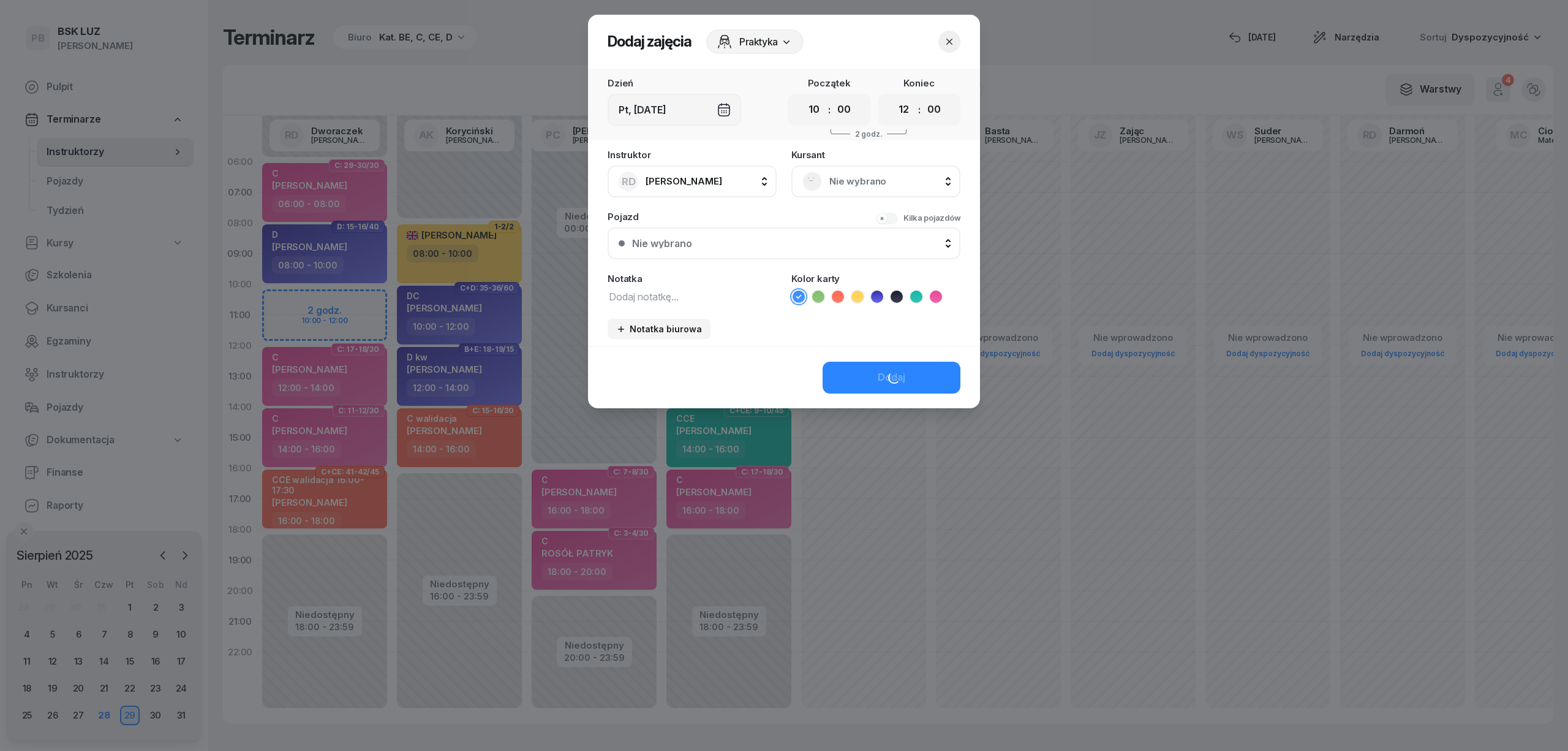
click at [887, 184] on span "Nie wybrano" at bounding box center [889, 181] width 120 height 16
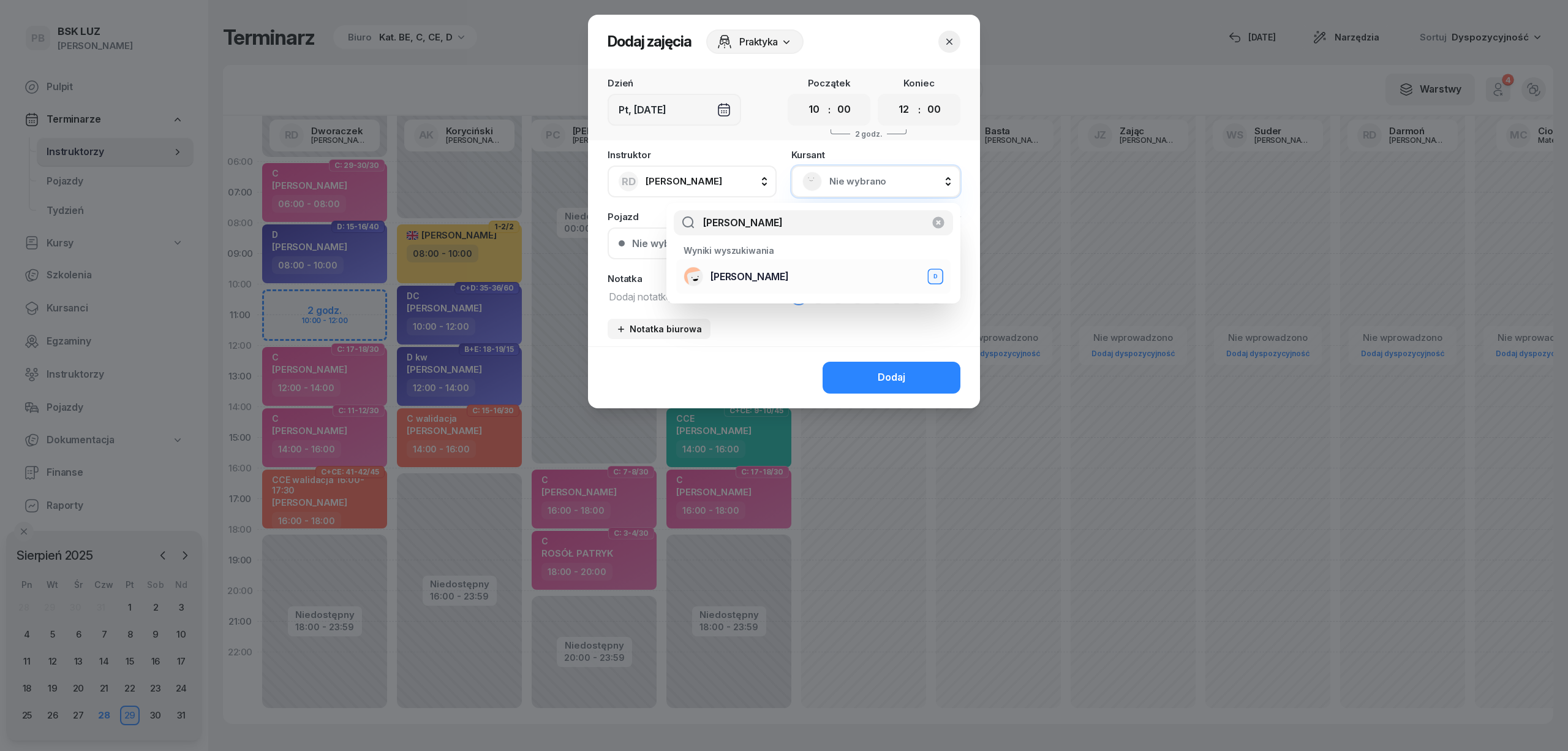
type input "[PERSON_NAME]"
click at [806, 273] on div "[PERSON_NAME]" at bounding box center [813, 276] width 259 height 20
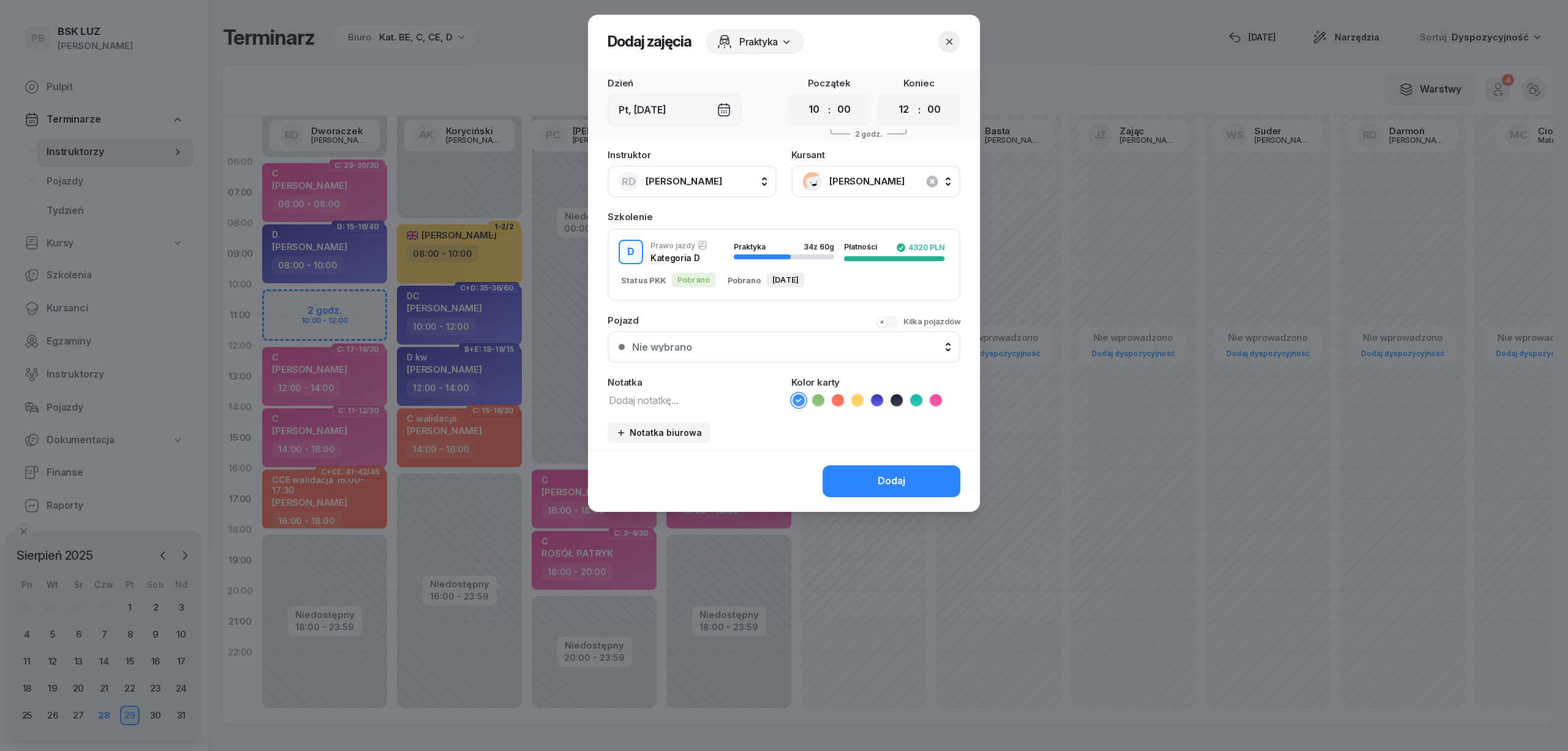
click at [703, 400] on textarea at bounding box center [692, 399] width 169 height 16
type textarea "D"
click at [875, 401] on icon at bounding box center [877, 401] width 13 height 13
click at [861, 481] on button "Dodaj" at bounding box center [891, 481] width 138 height 32
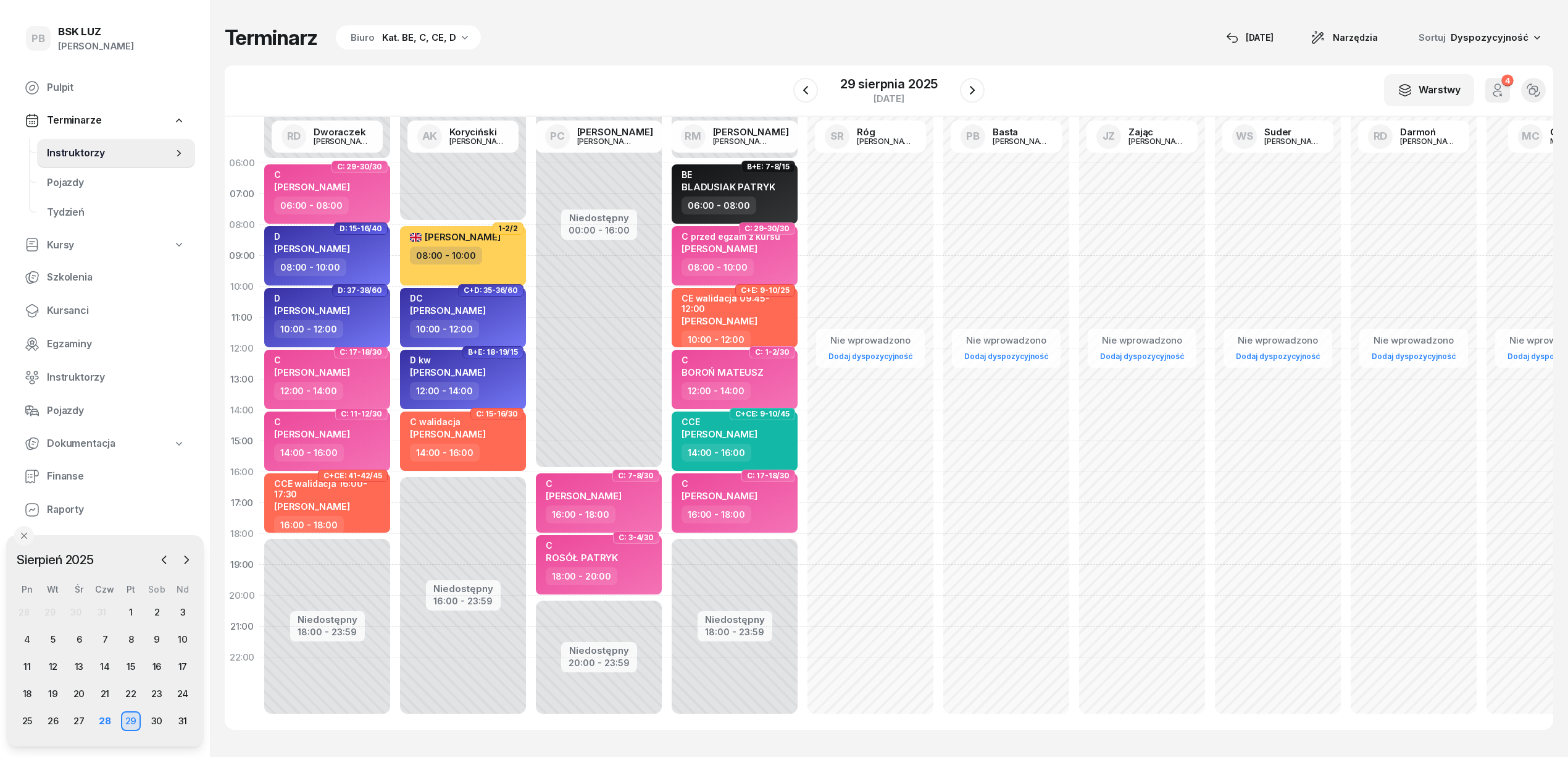
click at [630, 56] on div "Terminarz Biuro Kat. BE, C, CE, D [DATE] Narzędzia Sortuj Dyspozycyjność W Wybi…" at bounding box center [889, 377] width 1329 height 754
click at [756, 27] on div "Terminarz Biuro Kat. BE, C, CE, D [DATE] Narzędzia Sortuj Dyspozycyjność" at bounding box center [889, 37] width 1329 height 26
drag, startPoint x: 507, startPoint y: 46, endPoint x: 377, endPoint y: 225, distance: 221.2
click at [507, 47] on div "Terminarz Biuro Kat. BE, C, CE, D [DATE] Narzędzia Sortuj Dyspozycyjność" at bounding box center [889, 37] width 1329 height 26
click at [413, 34] on div "Kat. BE, C, CE, D" at bounding box center [419, 37] width 74 height 15
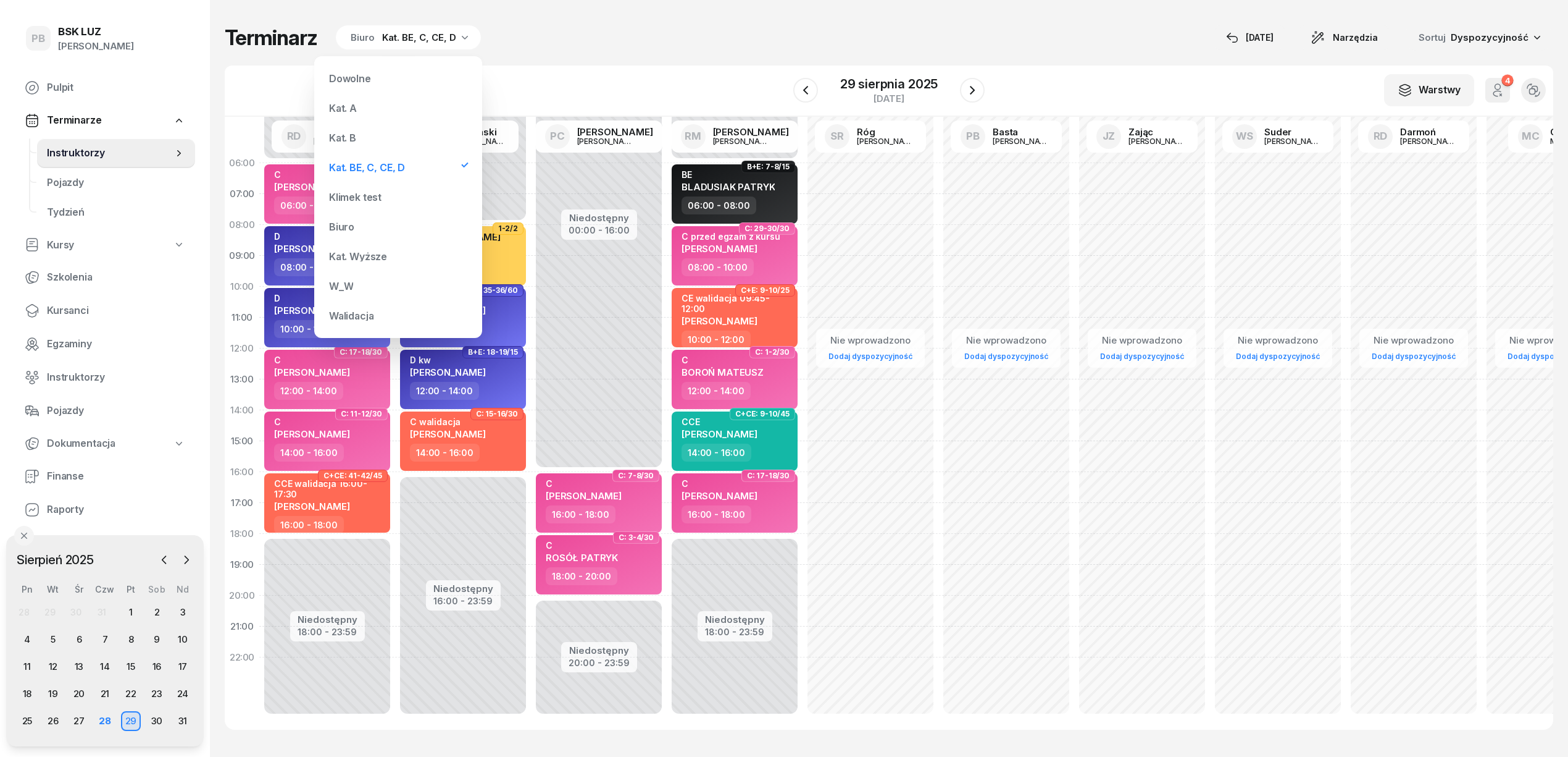
click at [376, 134] on div "Kat. B" at bounding box center [398, 137] width 148 height 25
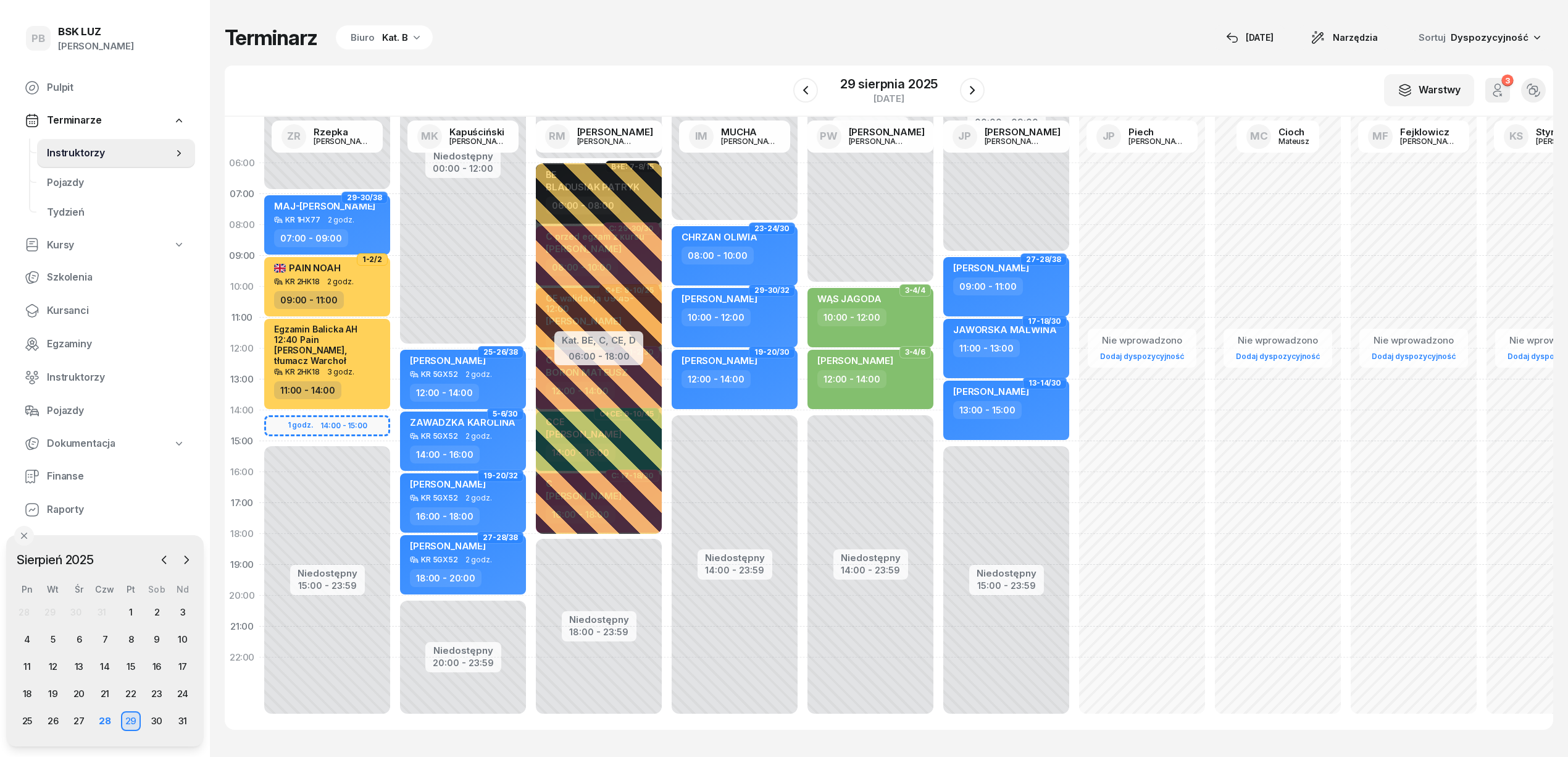
drag, startPoint x: 110, startPoint y: 715, endPoint x: 828, endPoint y: 435, distance: 770.7
click at [111, 714] on div "28" at bounding box center [105, 721] width 20 height 20
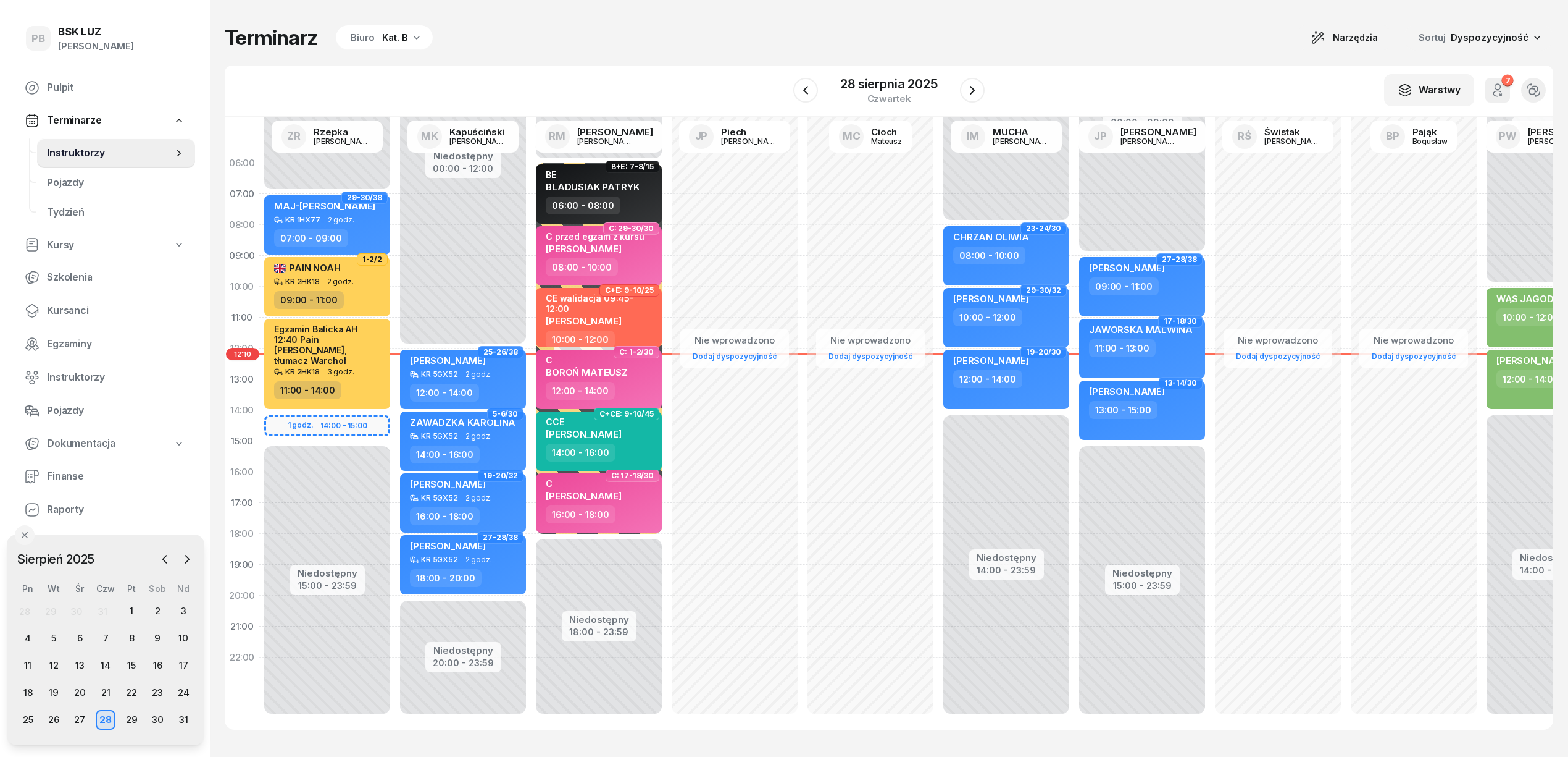
click at [105, 725] on div "28" at bounding box center [105, 720] width 20 height 20
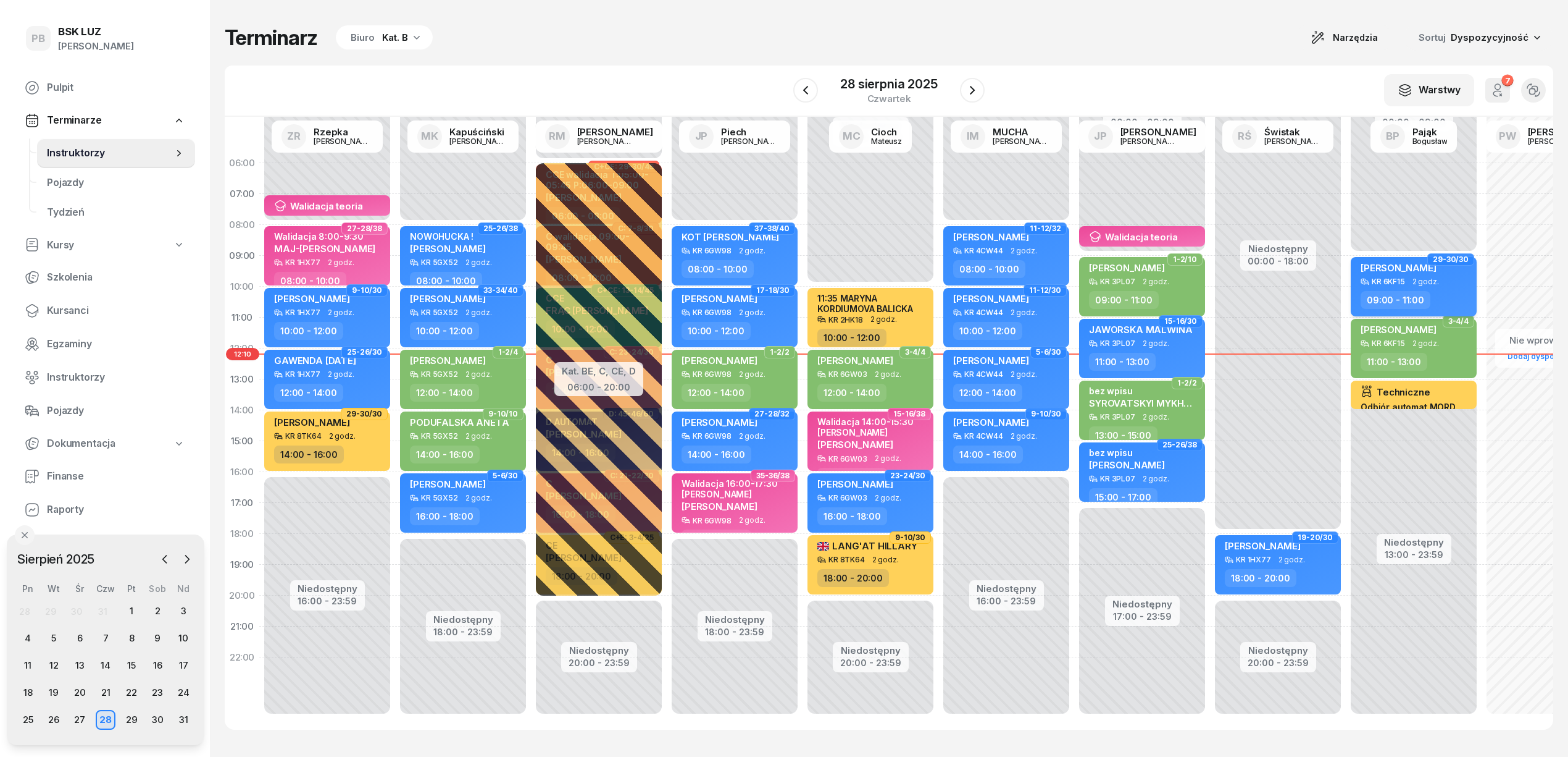
click at [1434, 276] on div "[PERSON_NAME]" at bounding box center [1415, 269] width 109 height 15
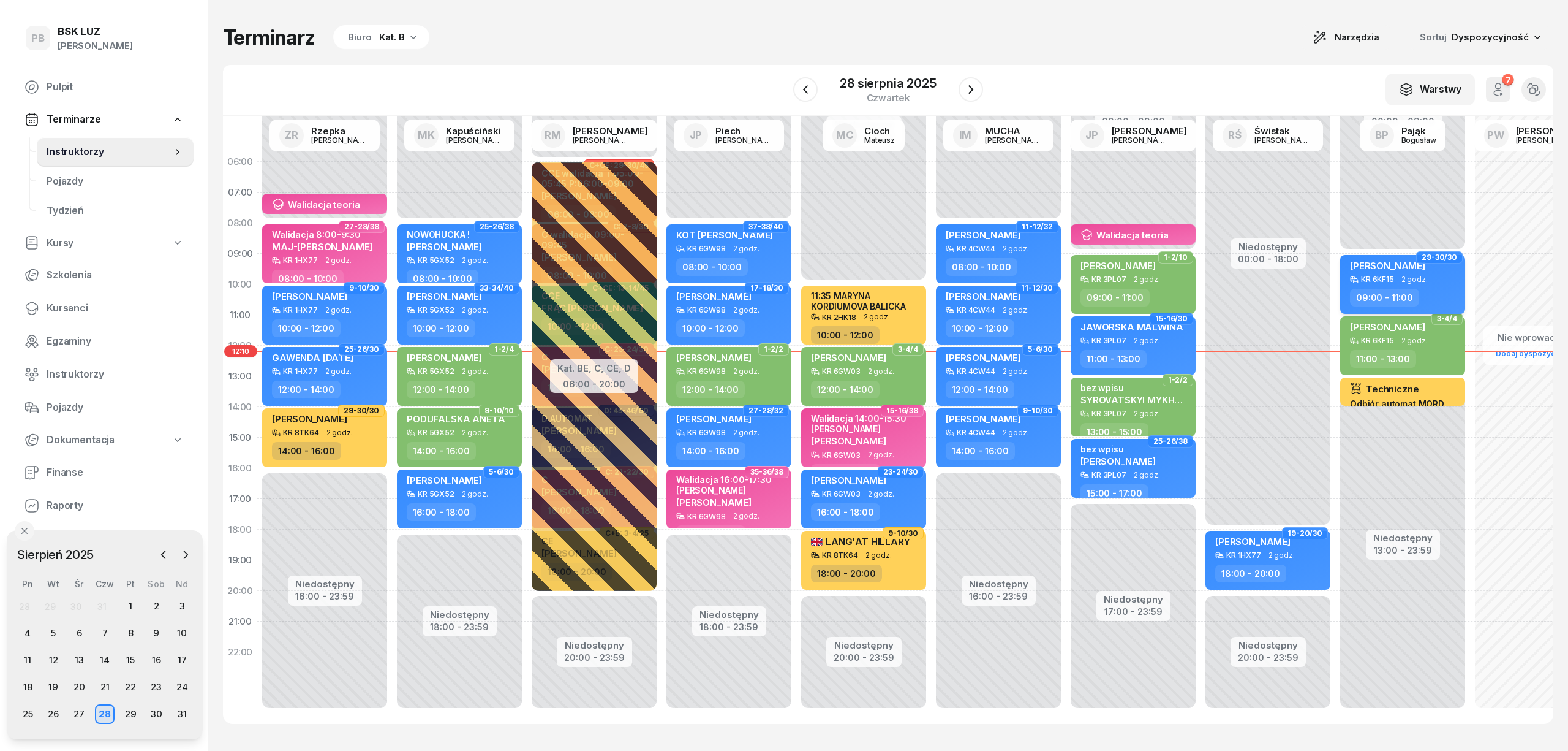
select select "09"
select select "11"
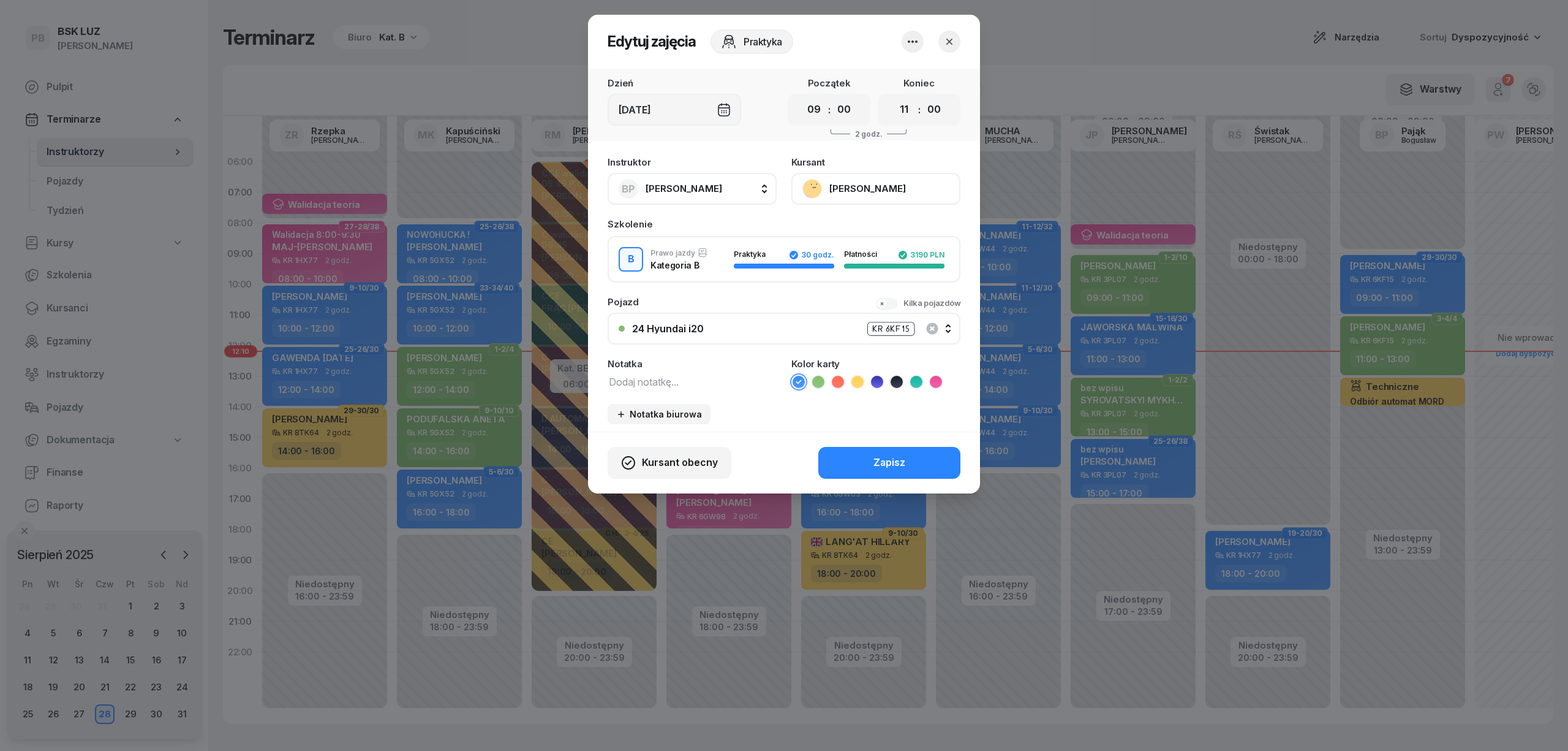
click at [859, 185] on button "[PERSON_NAME]" at bounding box center [876, 189] width 169 height 32
click at [893, 224] on link "Otwórz profil" at bounding box center [875, 230] width 162 height 31
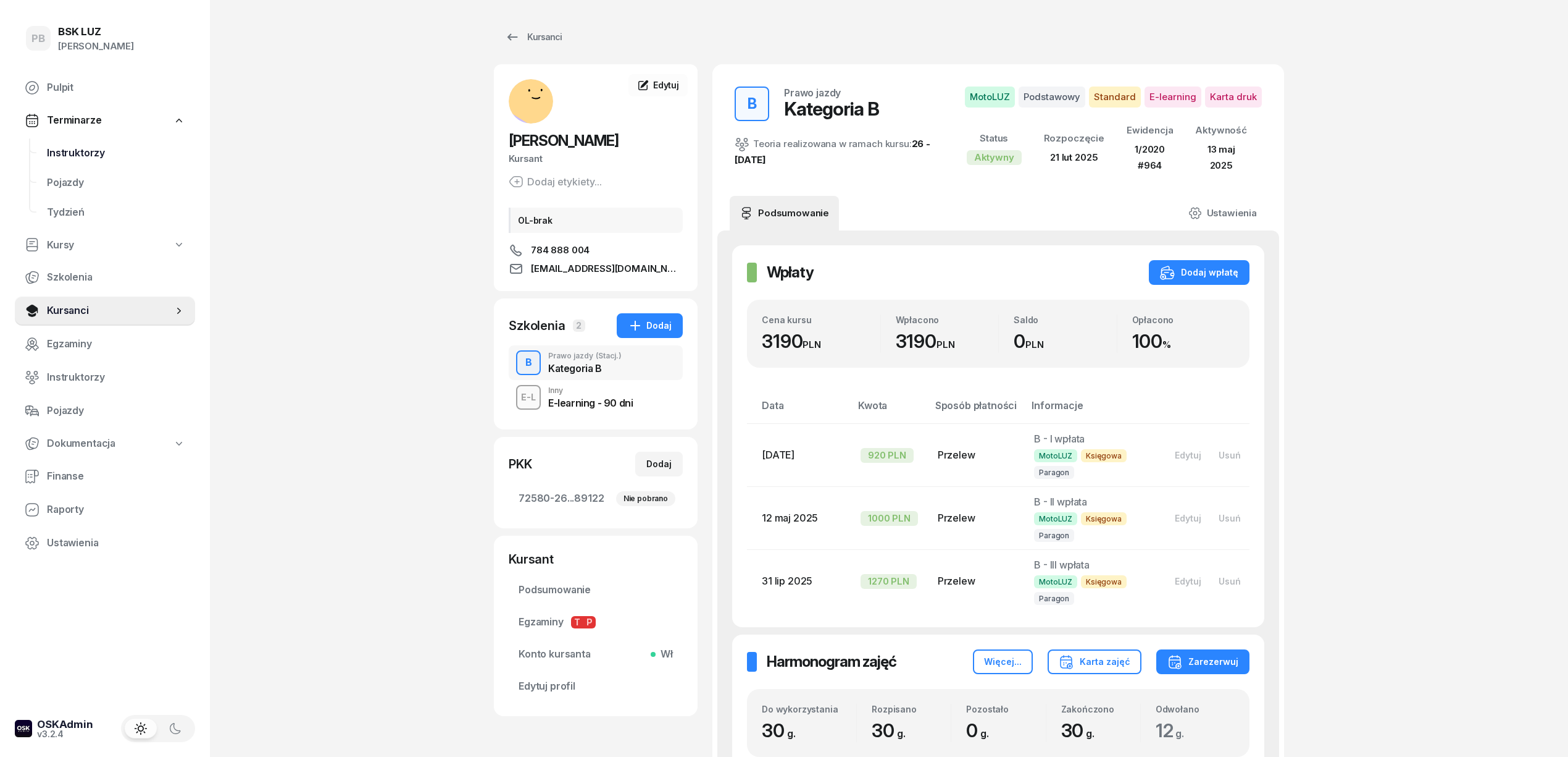
click at [94, 151] on span "Instruktorzy" at bounding box center [116, 153] width 139 height 16
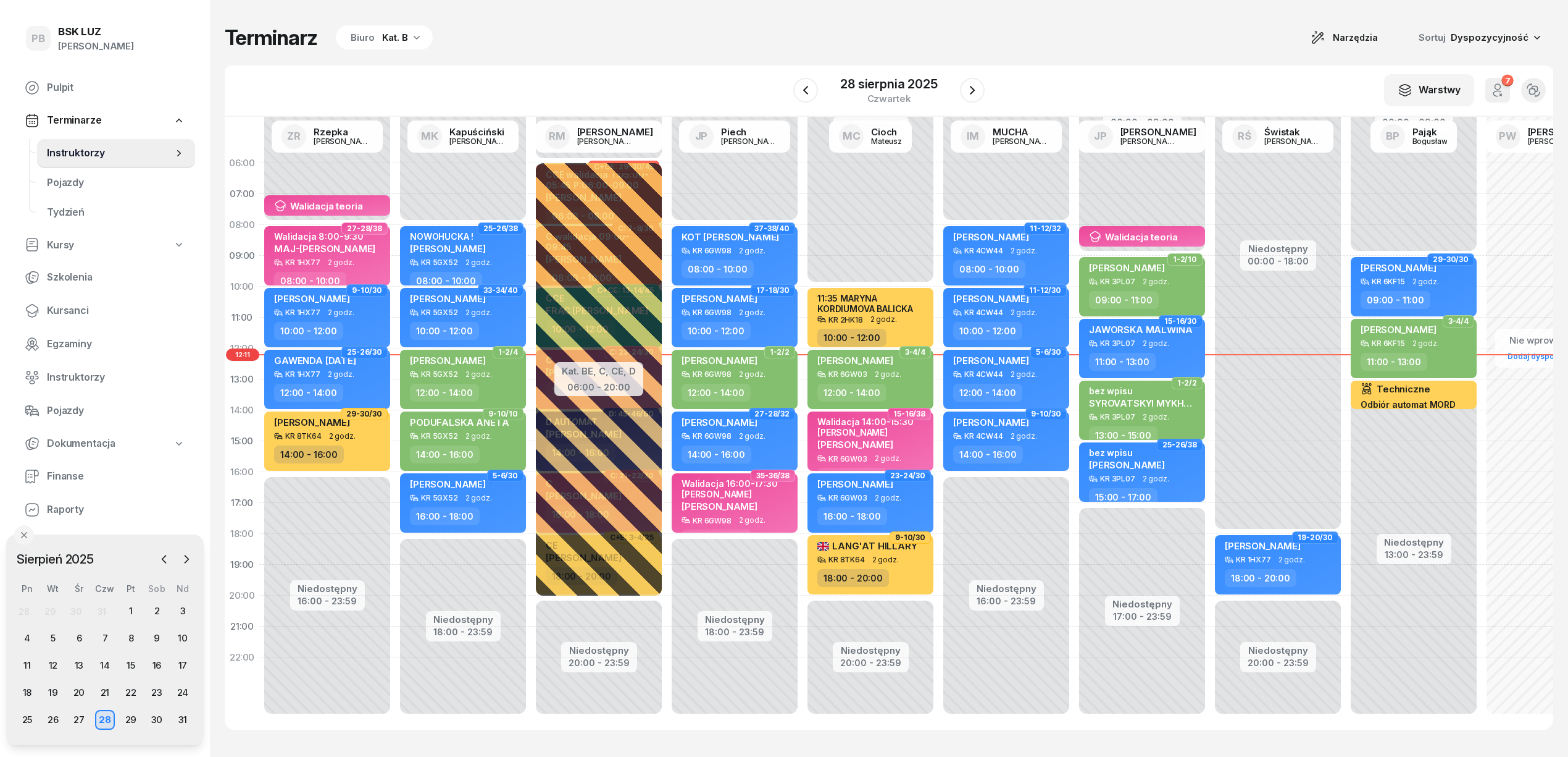
click at [1196, 33] on div "Terminarz Biuro Kat. B Narzędzia Sortuj Dyspozycyjność" at bounding box center [889, 37] width 1329 height 26
click at [401, 27] on div "Biuro Kat. B" at bounding box center [385, 37] width 97 height 25
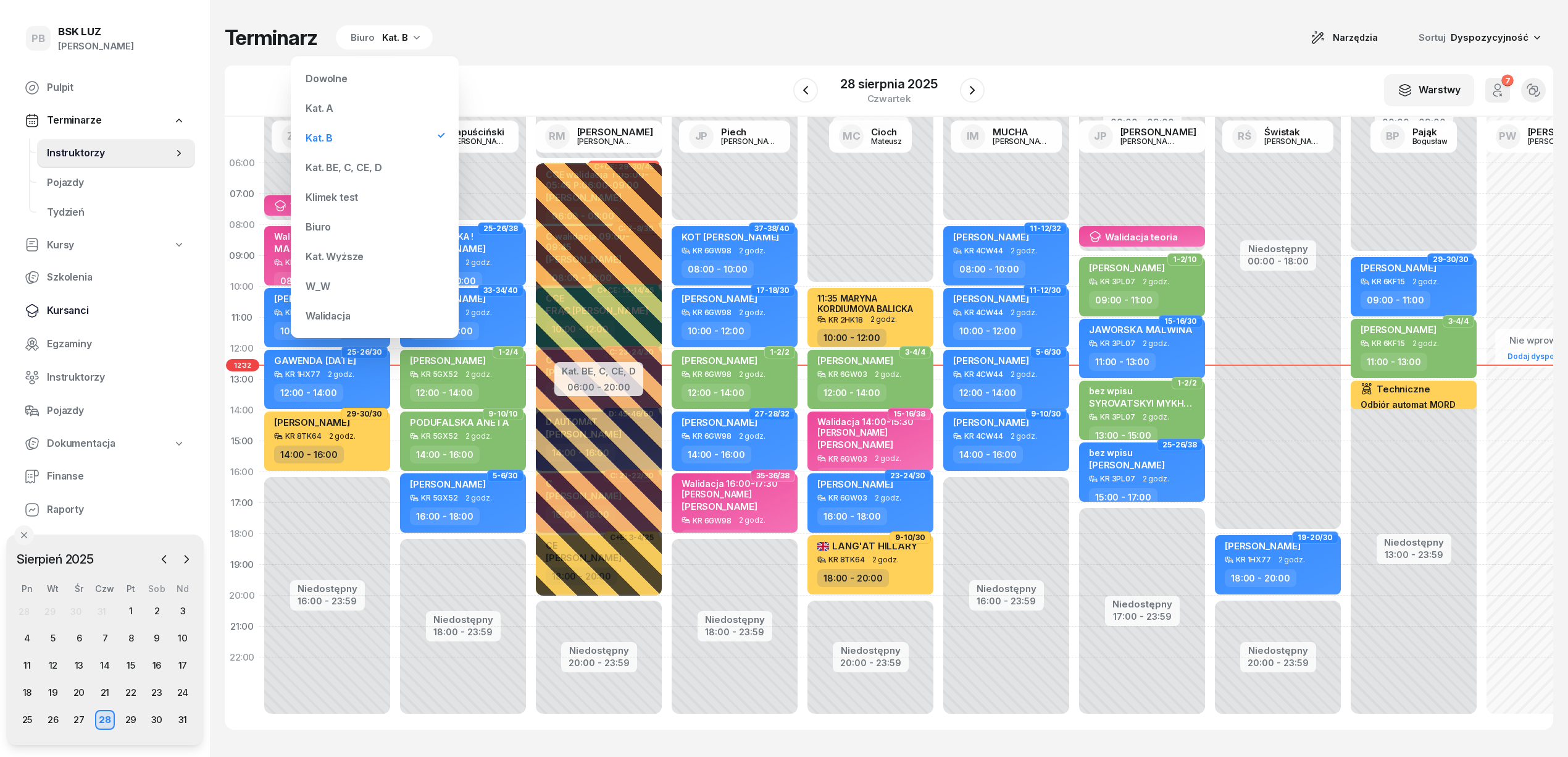
click at [53, 309] on span "Kursanci" at bounding box center [116, 310] width 139 height 16
click at [56, 312] on span "Kursanci" at bounding box center [116, 310] width 139 height 16
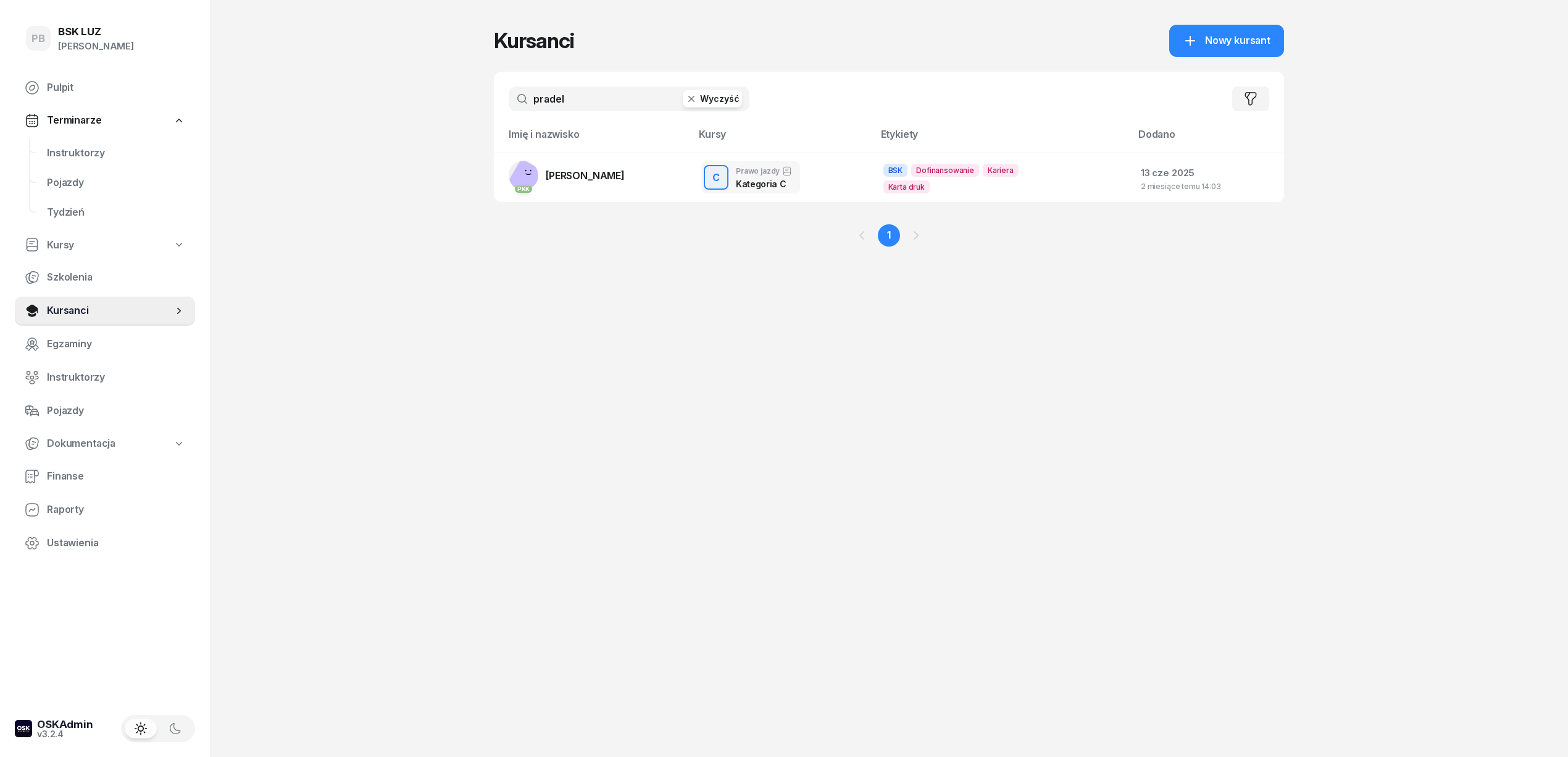
click at [573, 98] on input "pradel" at bounding box center [629, 98] width 240 height 25
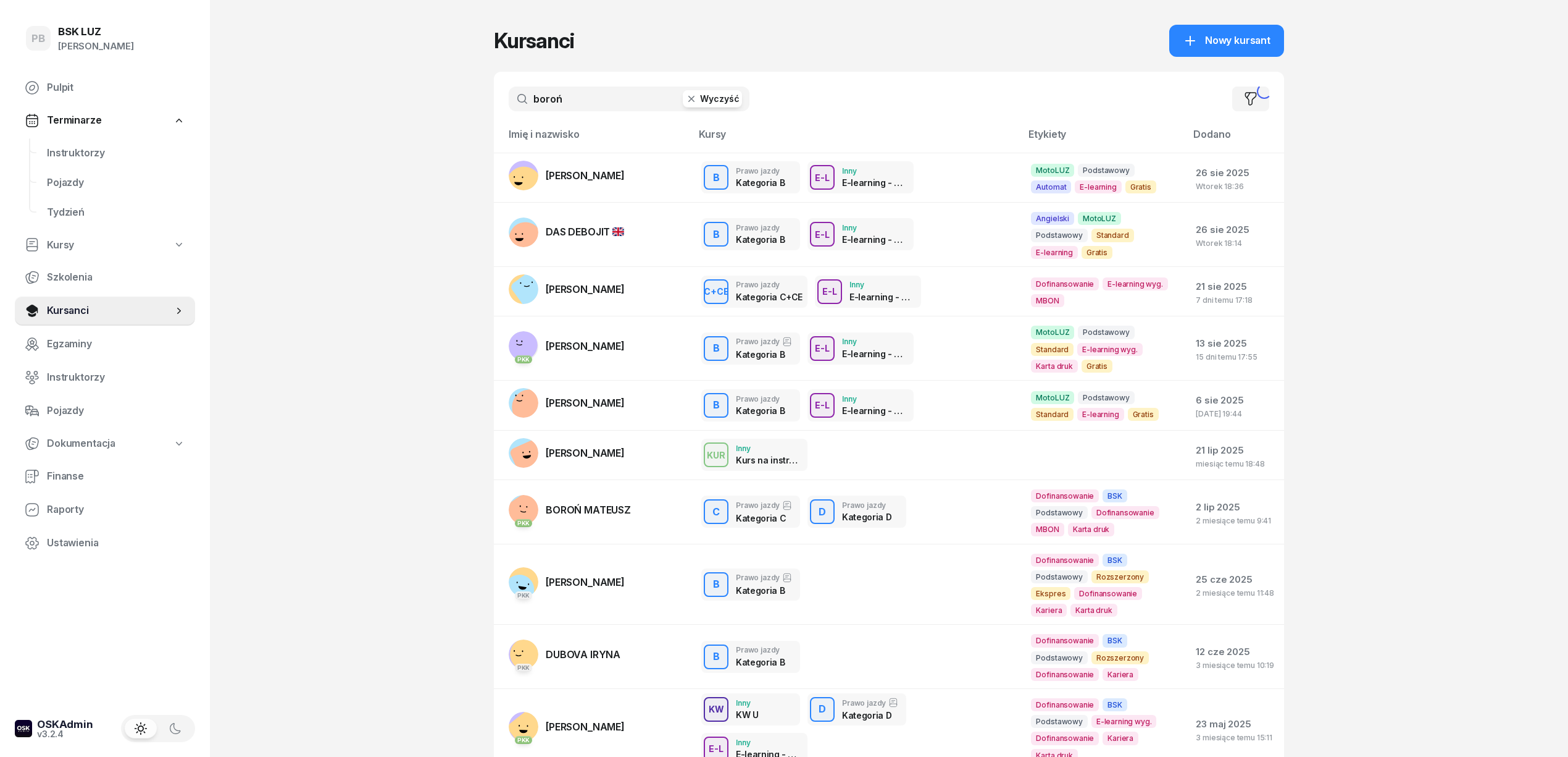
type input "boroń"
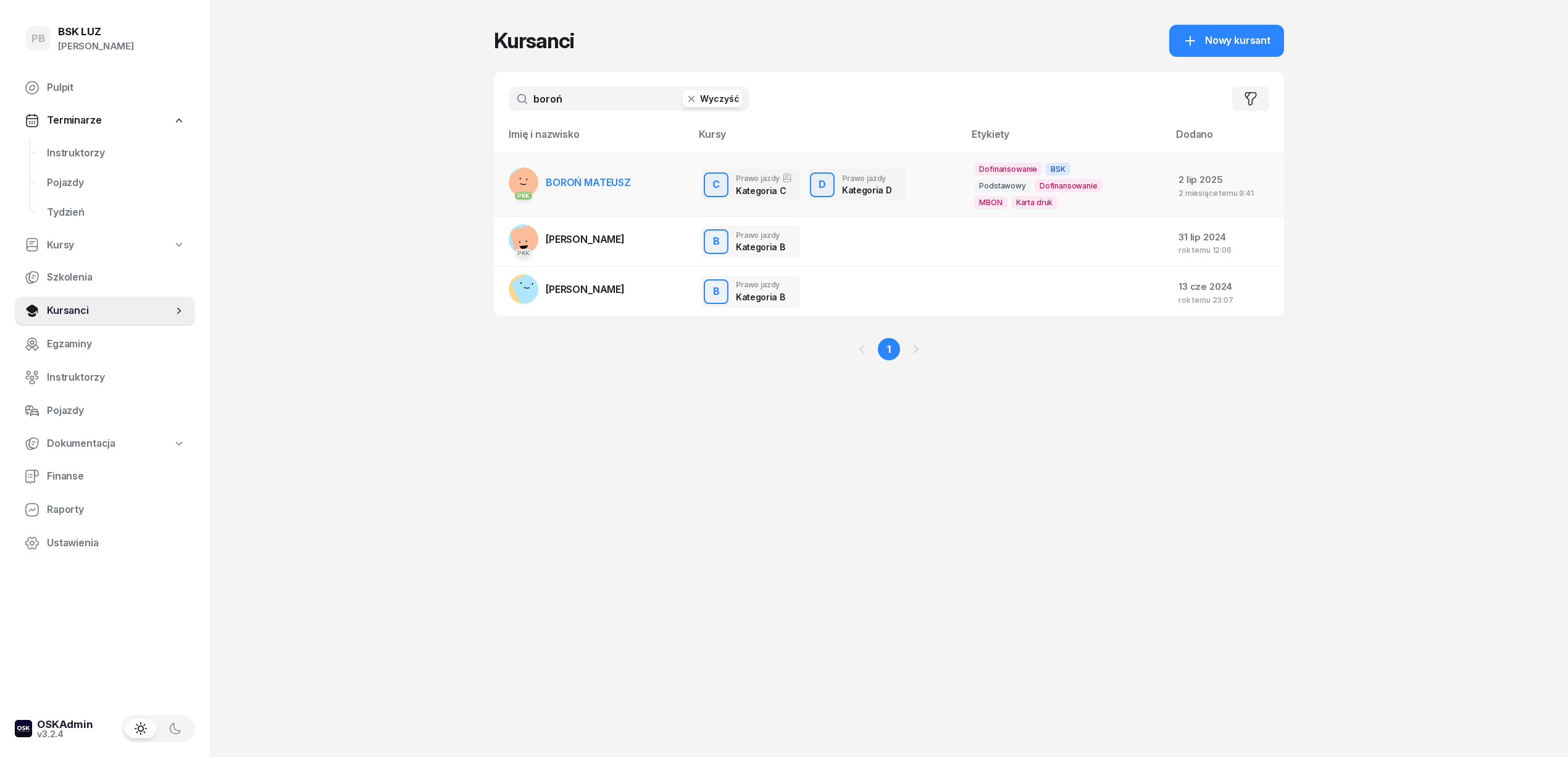
click at [581, 179] on span "BOROŃ MATEUSZ" at bounding box center [588, 182] width 85 height 13
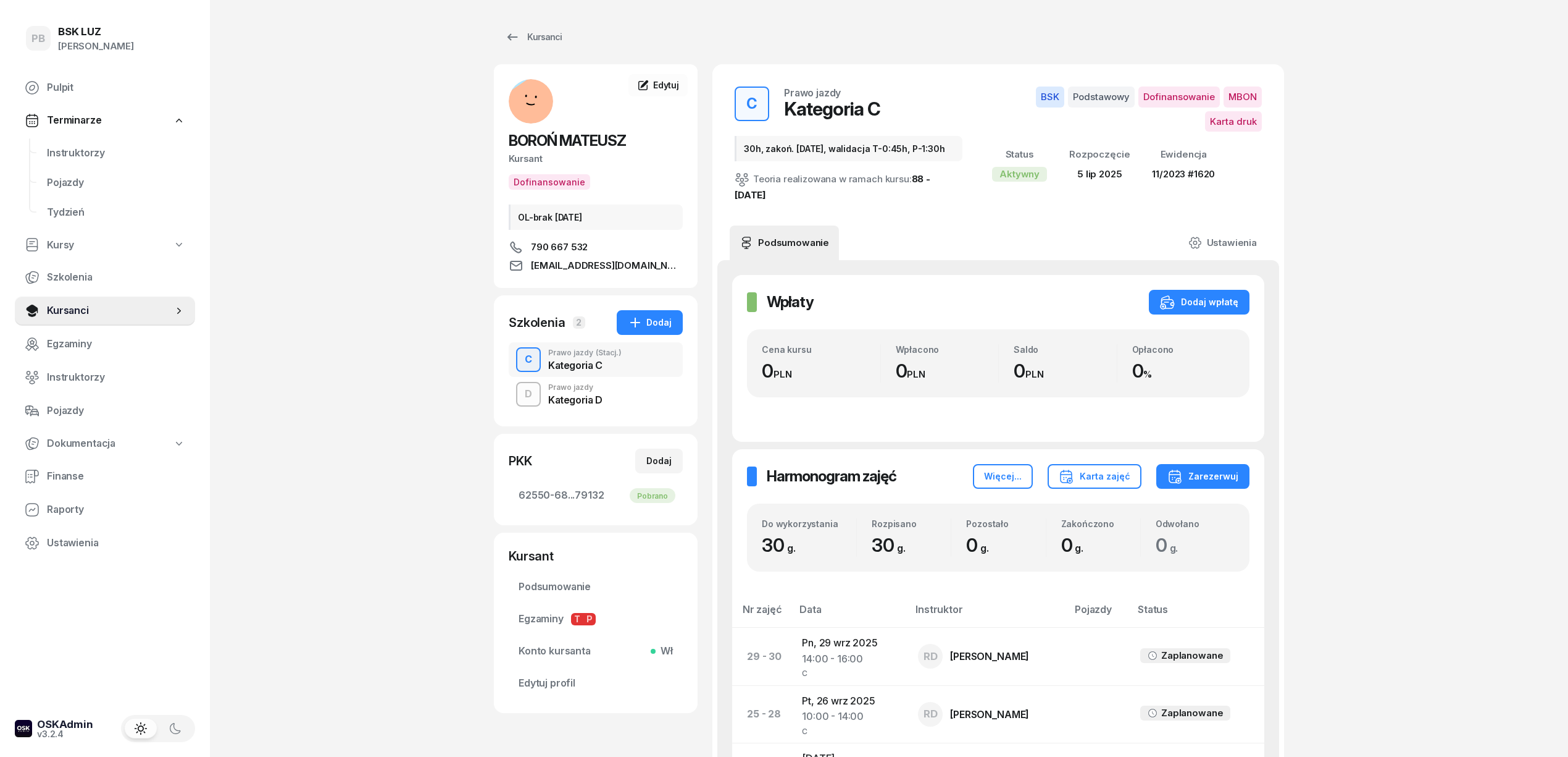
click at [1557, 494] on div "PB BSK [PERSON_NAME] Pulpit Terminarze Instruktorzy Pojazdy Tydzień Kursy Szkol…" at bounding box center [784, 766] width 1568 height 1533
click at [1377, 544] on div "PB BSK [PERSON_NAME] Pulpit Terminarze Instruktorzy Pojazdy Tydzień Kursy Szkol…" at bounding box center [784, 766] width 1568 height 1533
click at [383, 235] on div "PB BSK [PERSON_NAME] Pulpit Terminarze Instruktorzy Pojazdy Tydzień Kursy Szkol…" at bounding box center [784, 766] width 1568 height 1533
click at [78, 148] on span "Instruktorzy" at bounding box center [116, 153] width 139 height 16
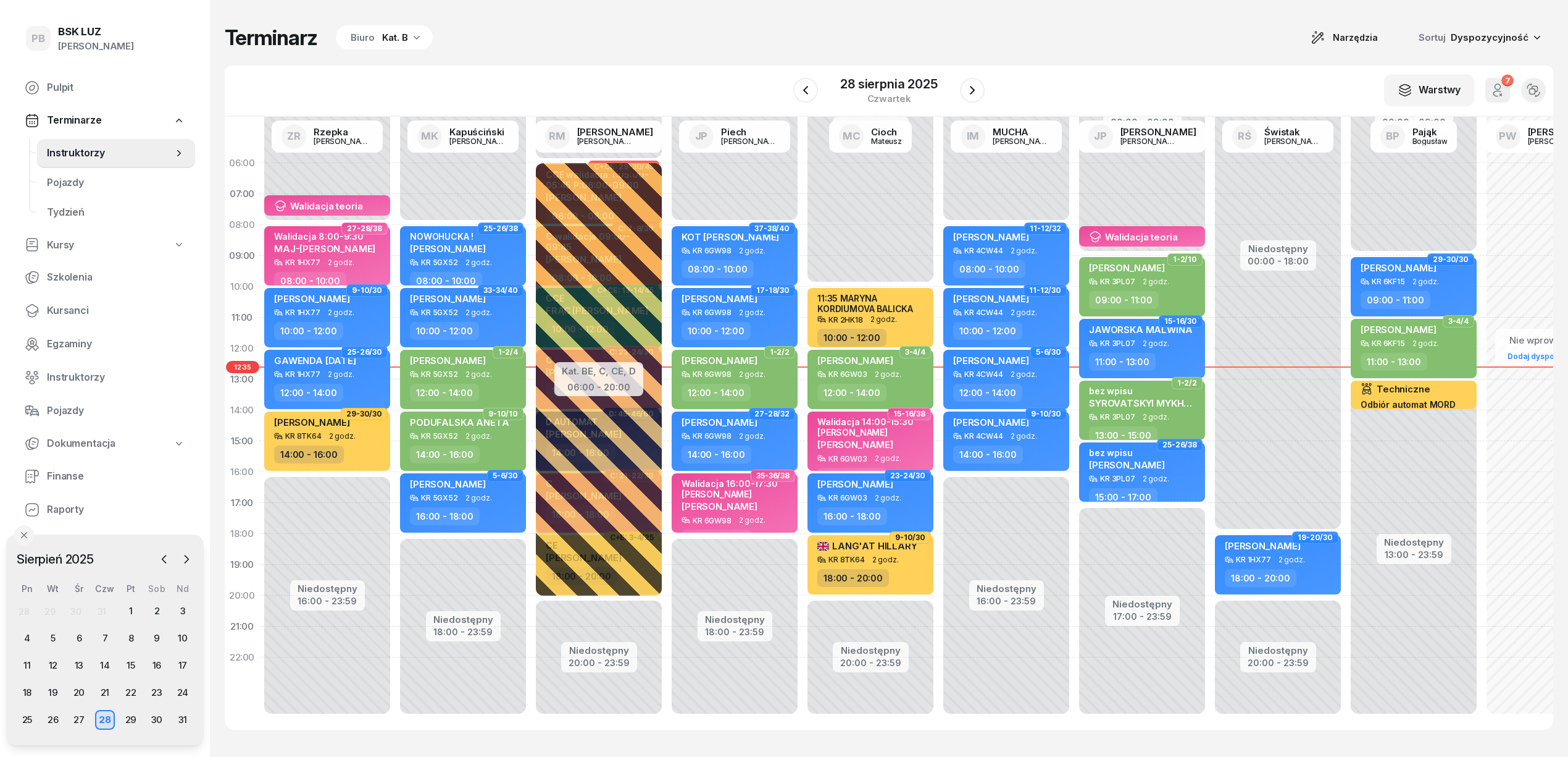
click at [681, 43] on div "Terminarz Biuro Kat. B Narzędzia Sortuj Dyspozycyjność" at bounding box center [889, 37] width 1329 height 26
click at [389, 39] on div "Kat. B" at bounding box center [395, 37] width 26 height 15
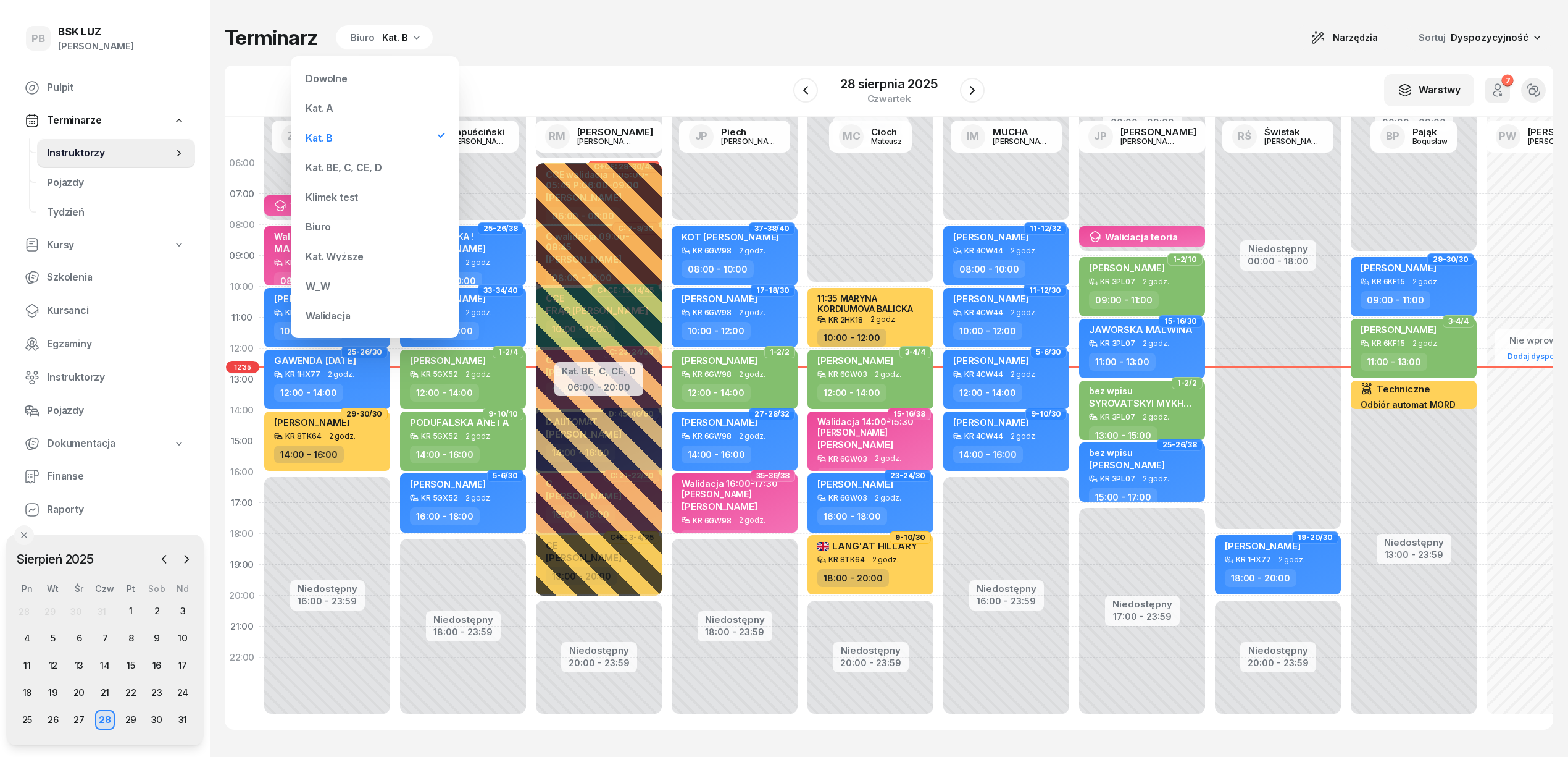
click at [361, 165] on div "Kat. BE, C, CE, D" at bounding box center [344, 167] width 76 height 10
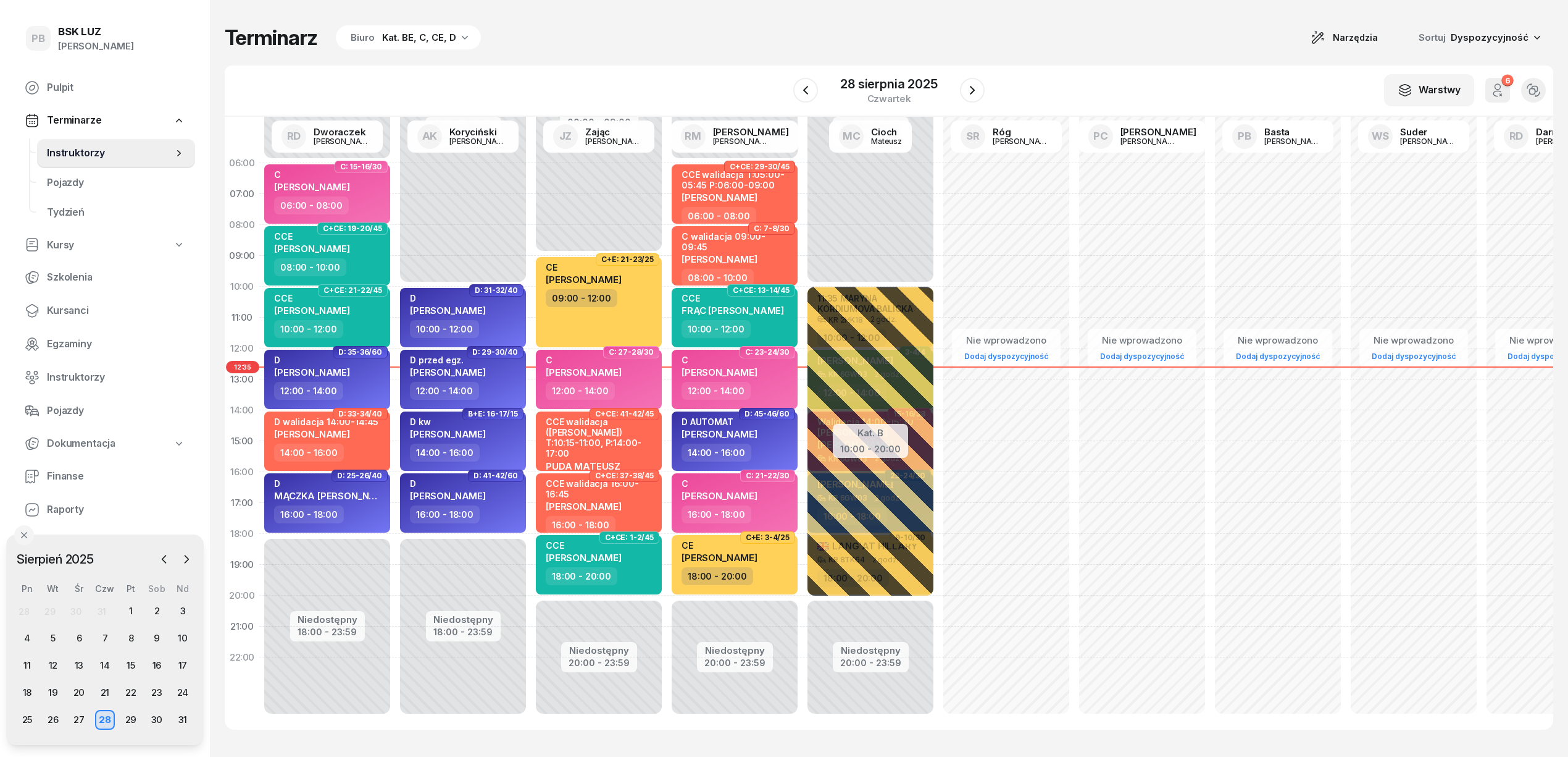
click at [534, 65] on div "W Wybierz AK [PERSON_NAME] BP [PERSON_NAME] DP [PERSON_NAME] GS [PERSON_NAME] I…" at bounding box center [889, 91] width 1329 height 51
click at [79, 314] on span "Kursanci" at bounding box center [116, 310] width 139 height 16
click at [59, 310] on span "Kursanci" at bounding box center [116, 310] width 139 height 16
click at [62, 310] on span "Kursanci" at bounding box center [116, 310] width 139 height 16
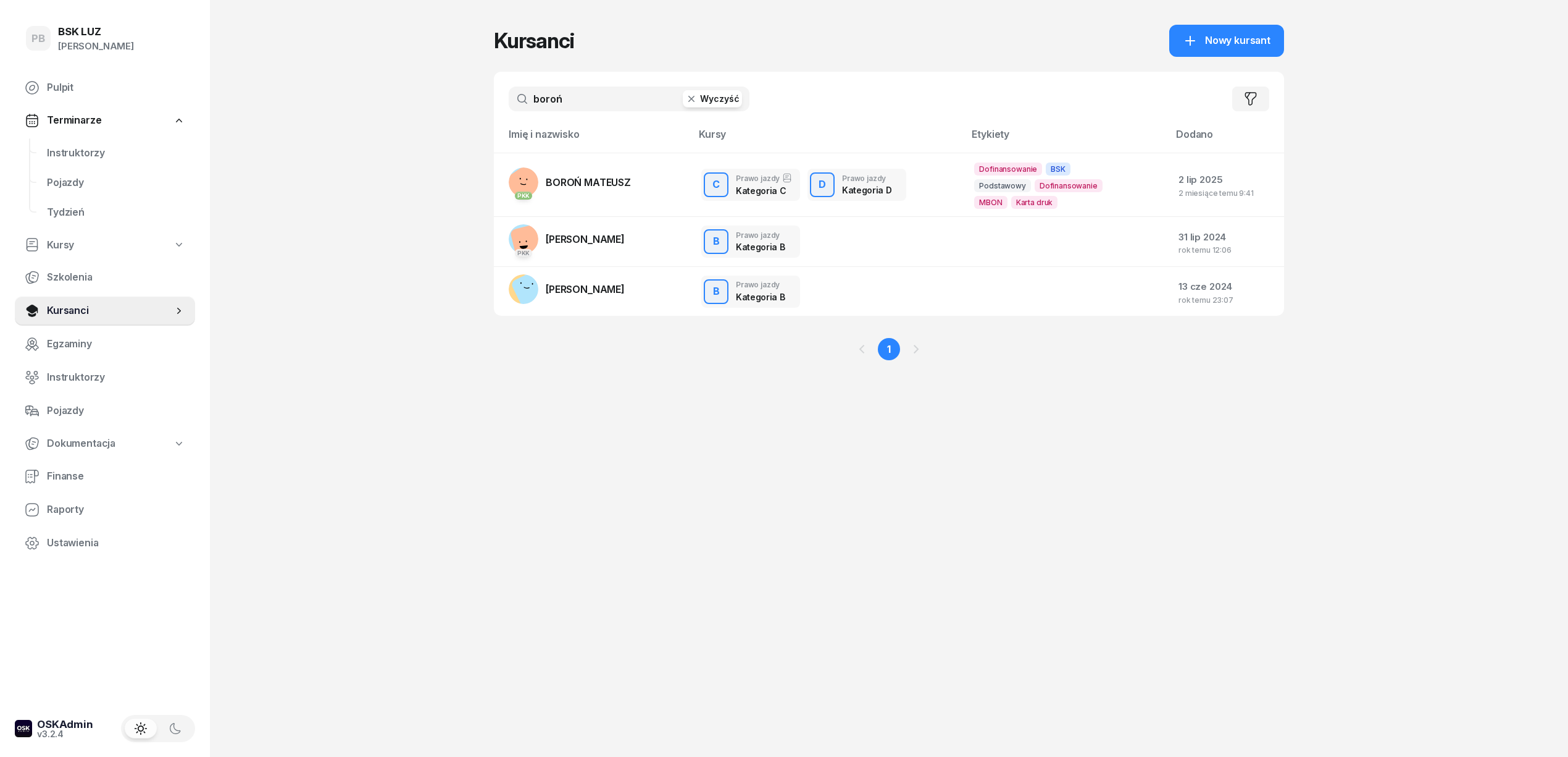
click at [612, 101] on input "boroń" at bounding box center [629, 98] width 240 height 25
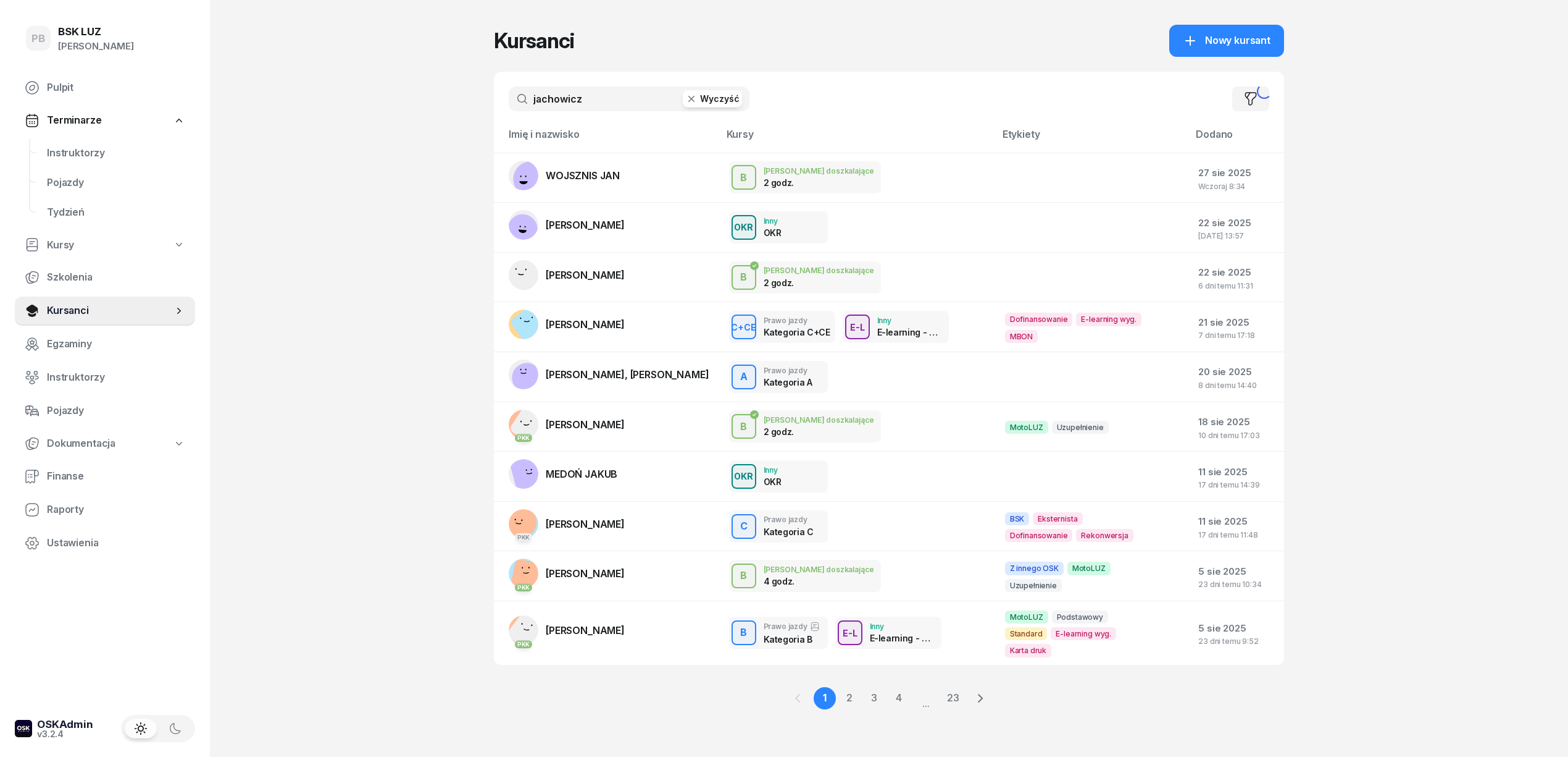
type input "jachowicz"
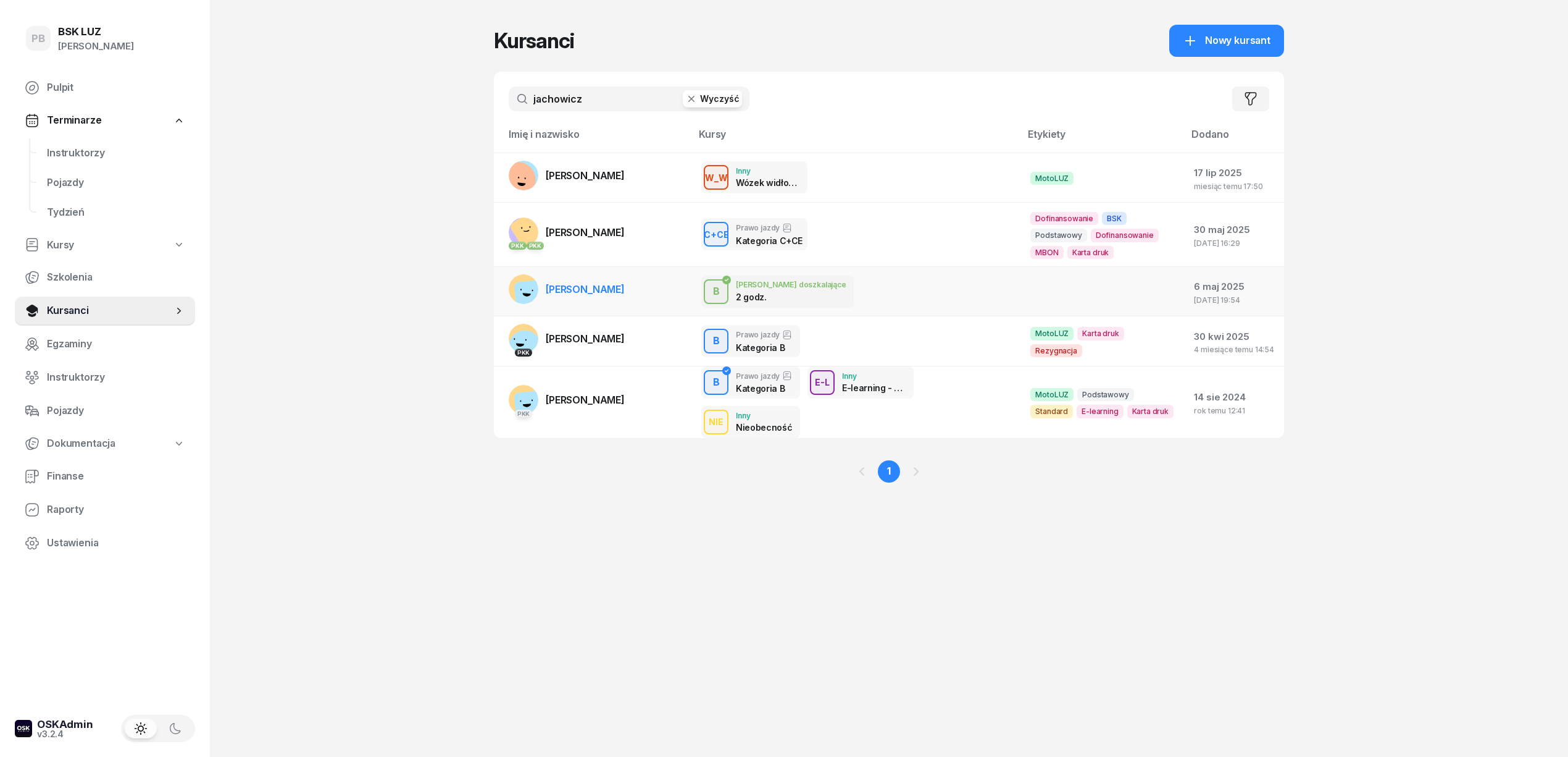
click at [611, 227] on tbody "[PERSON_NAME] Inny Wózek widłowy MotoLUZ [DATE][DATE] 17:50 PKK PKK [PERSON_NAM…" at bounding box center [889, 295] width 790 height 286
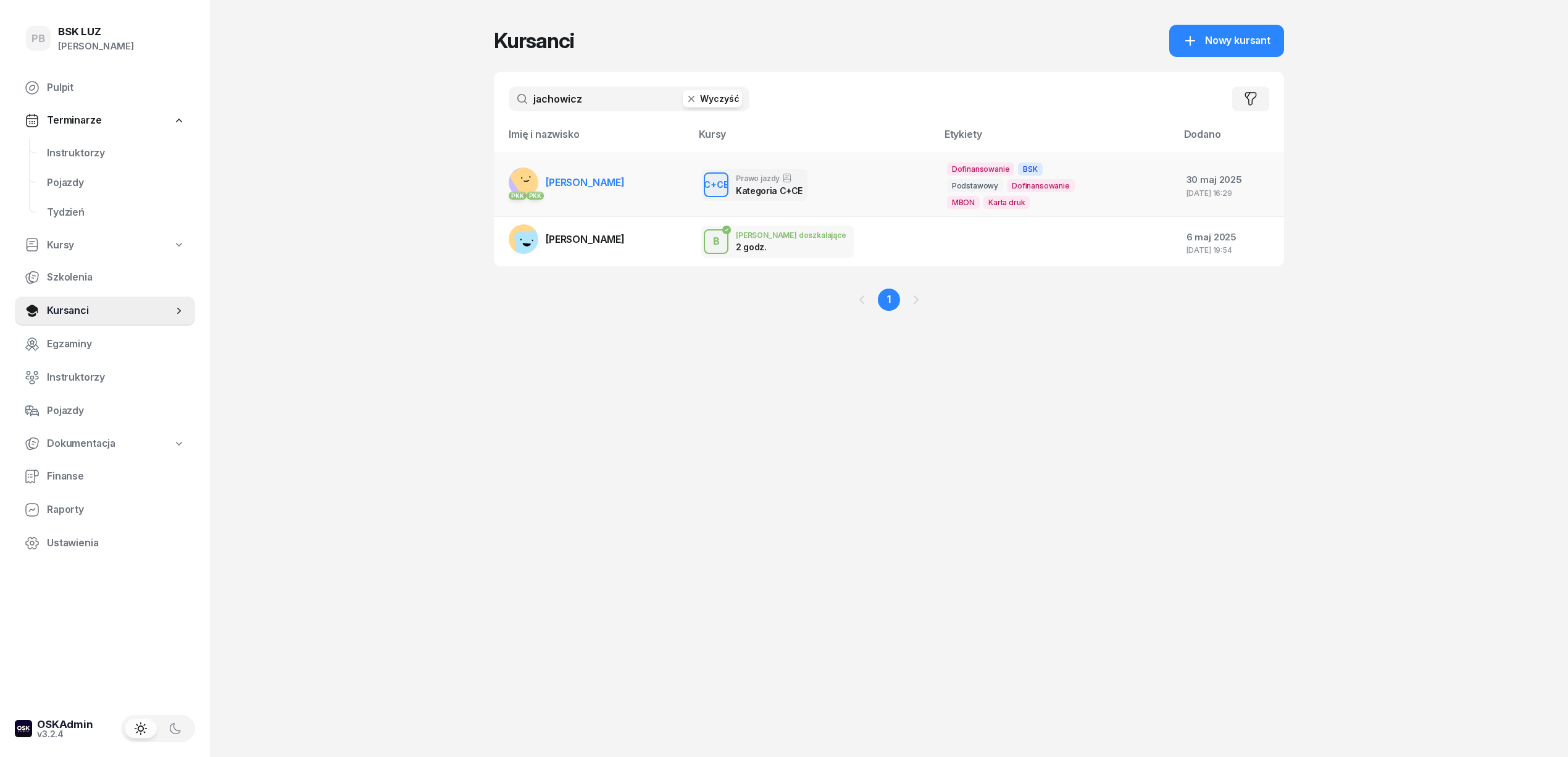
click at [580, 185] on span "[PERSON_NAME]" at bounding box center [585, 182] width 79 height 13
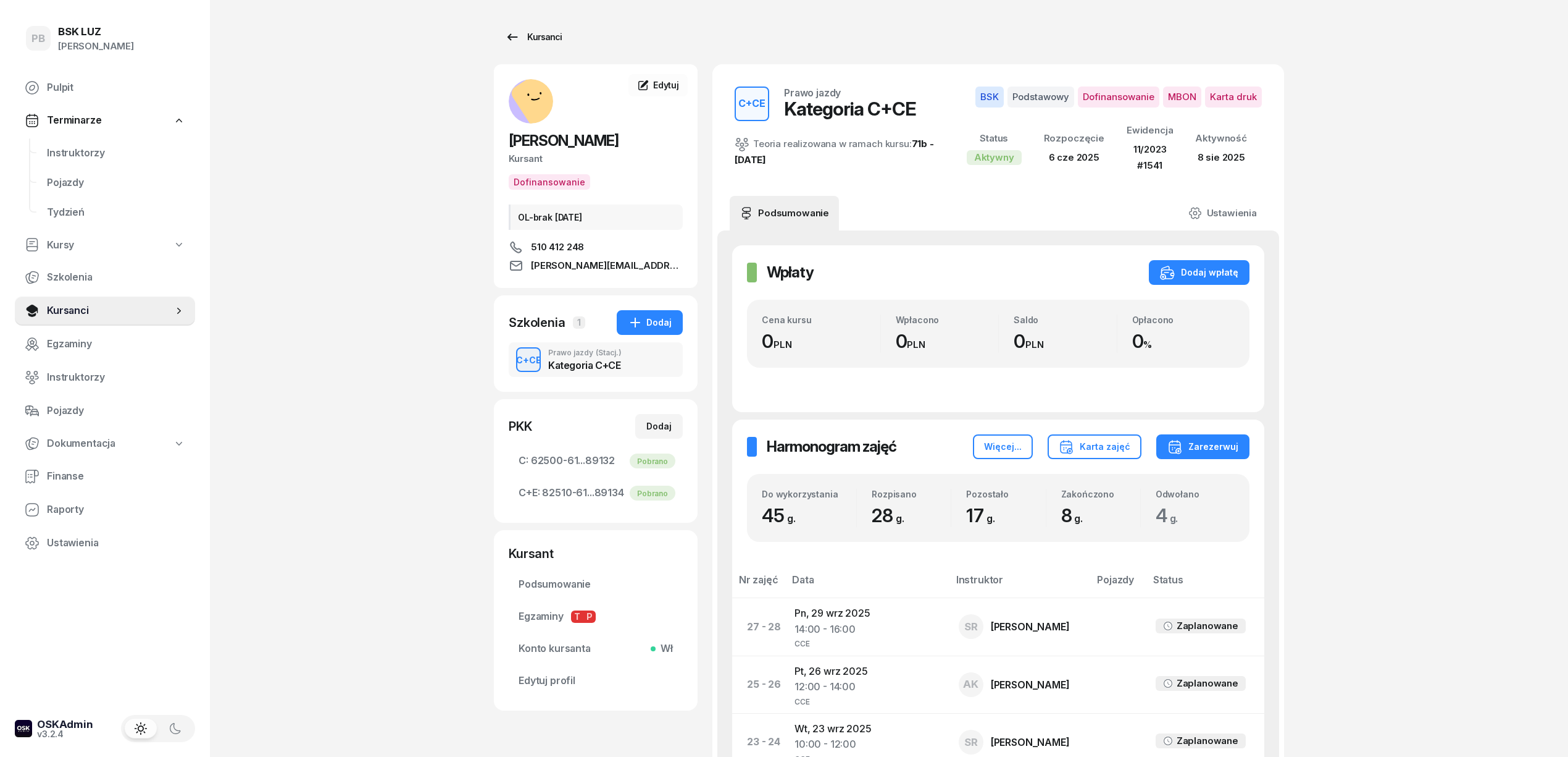
click at [537, 38] on div "Kursanci" at bounding box center [533, 37] width 57 height 15
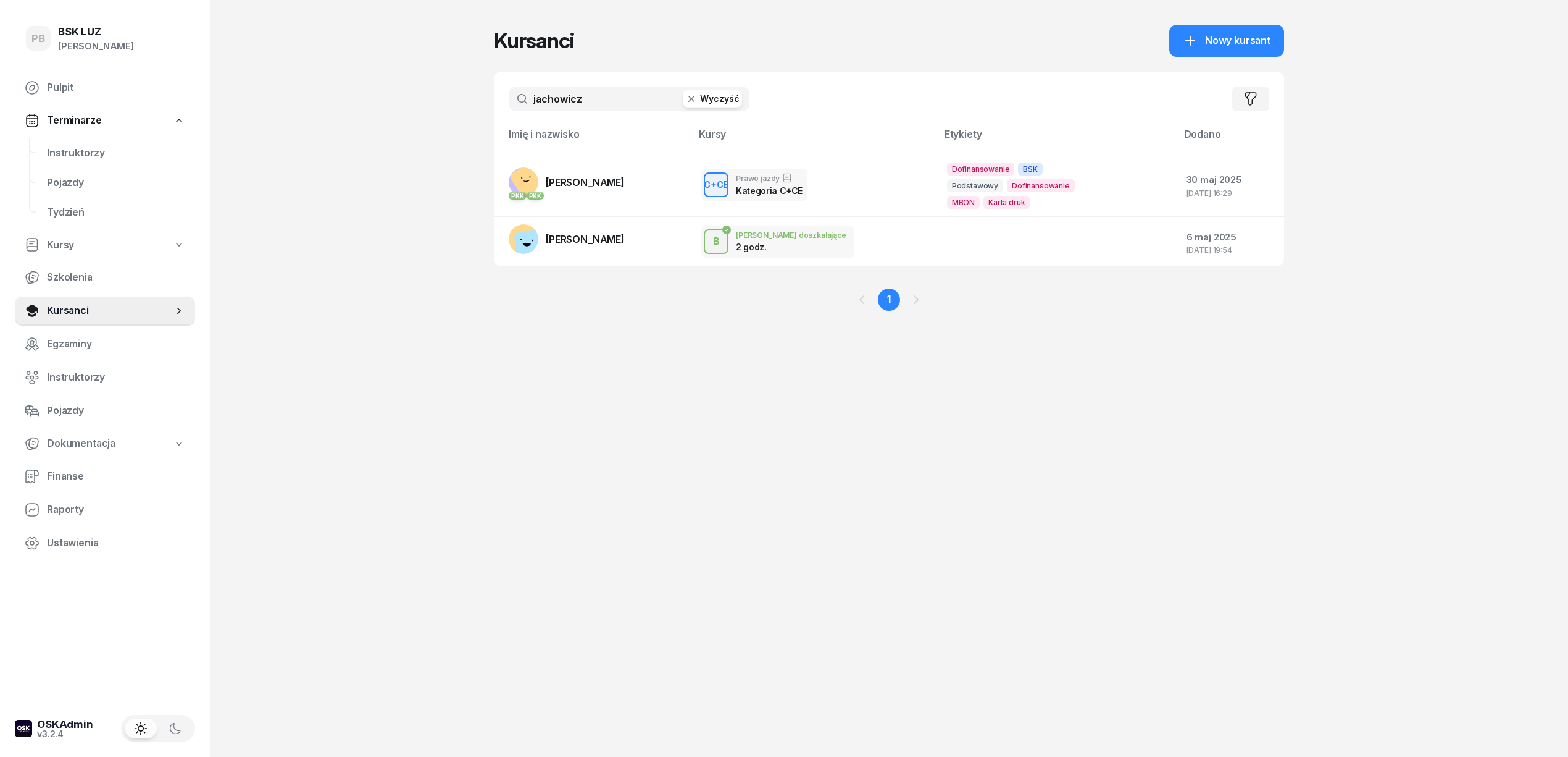
click at [584, 94] on input "jachowicz" at bounding box center [629, 98] width 240 height 25
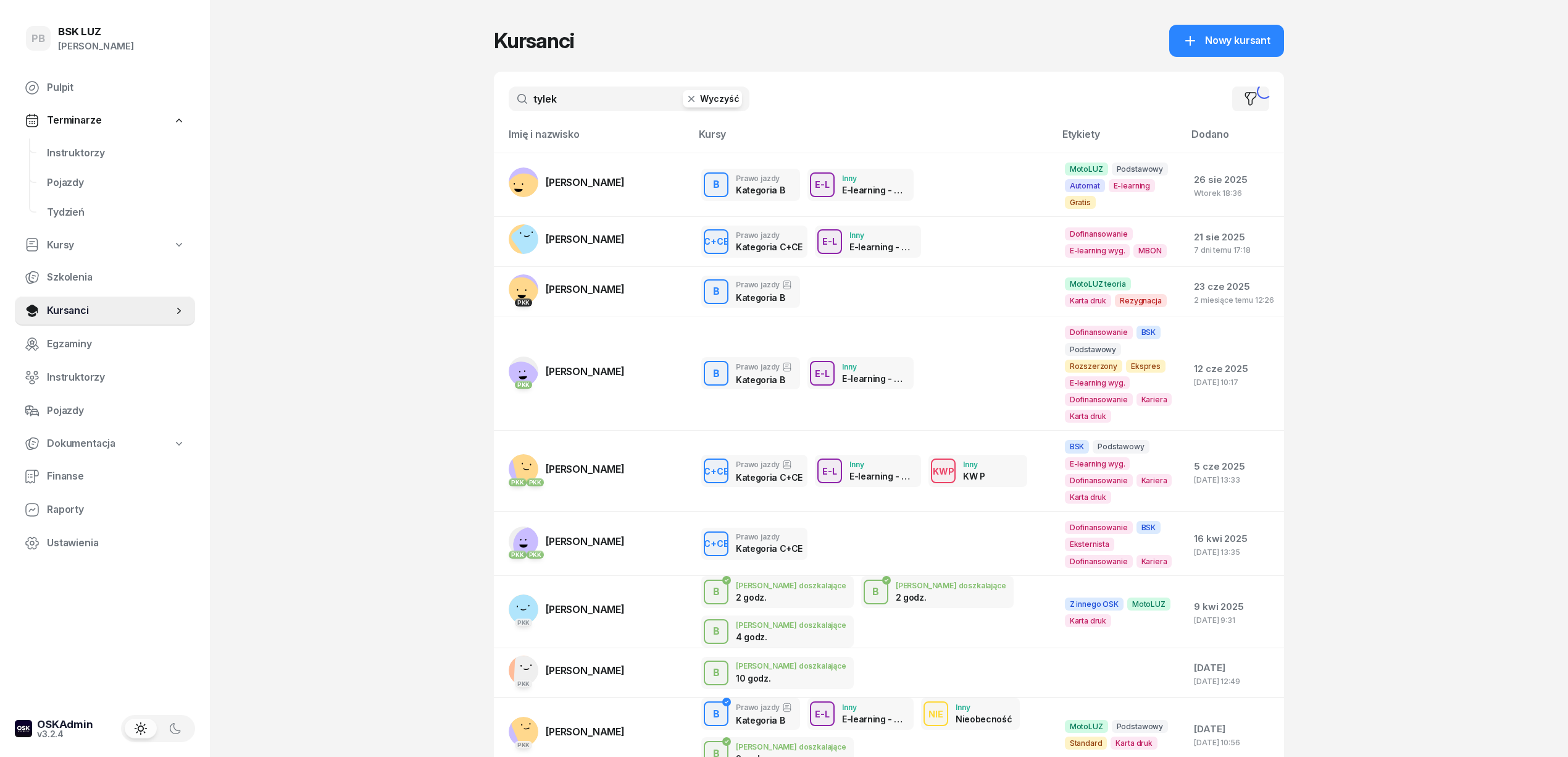
type input "tylek"
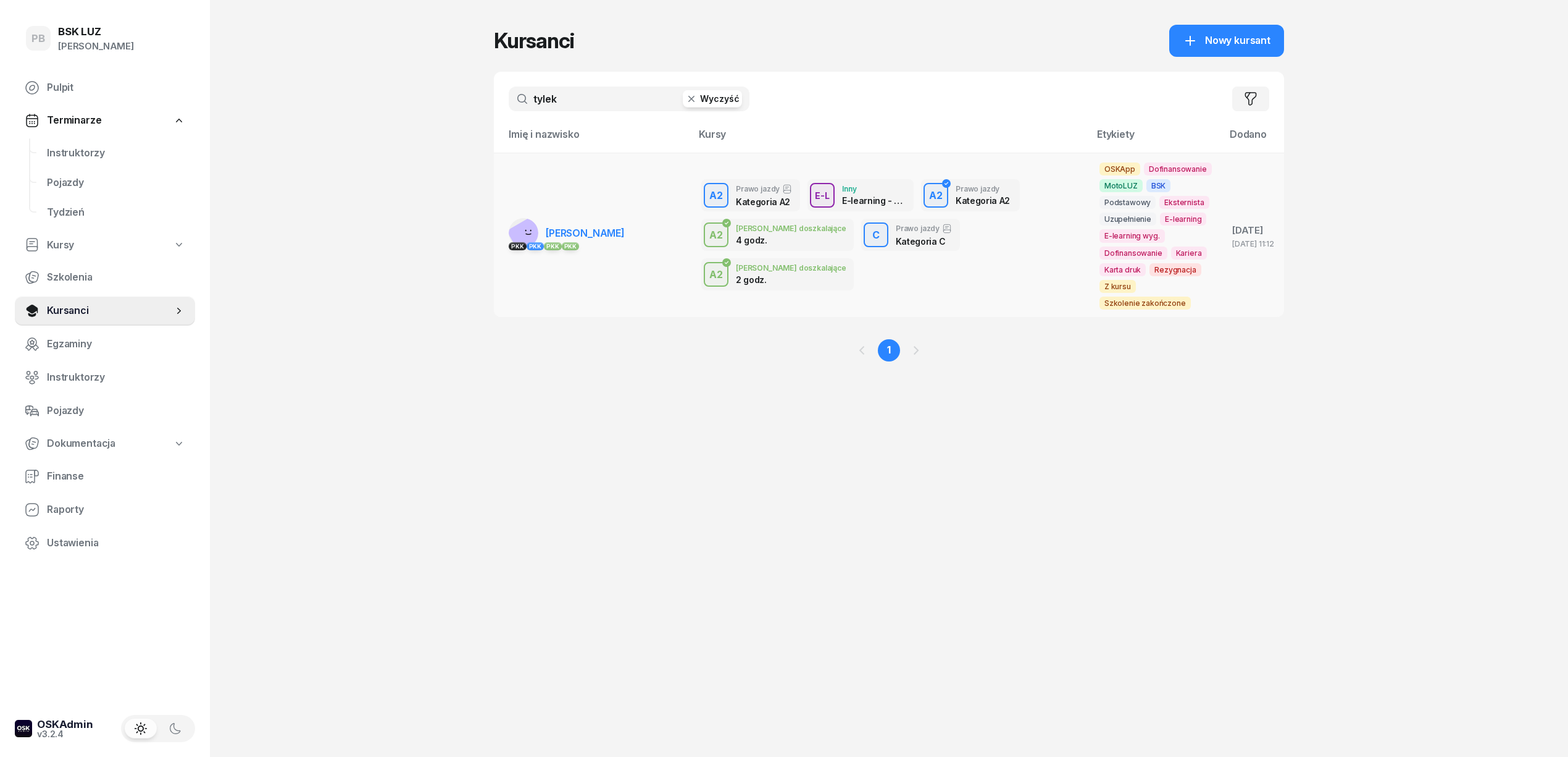
click at [606, 227] on span "[PERSON_NAME]" at bounding box center [585, 233] width 79 height 13
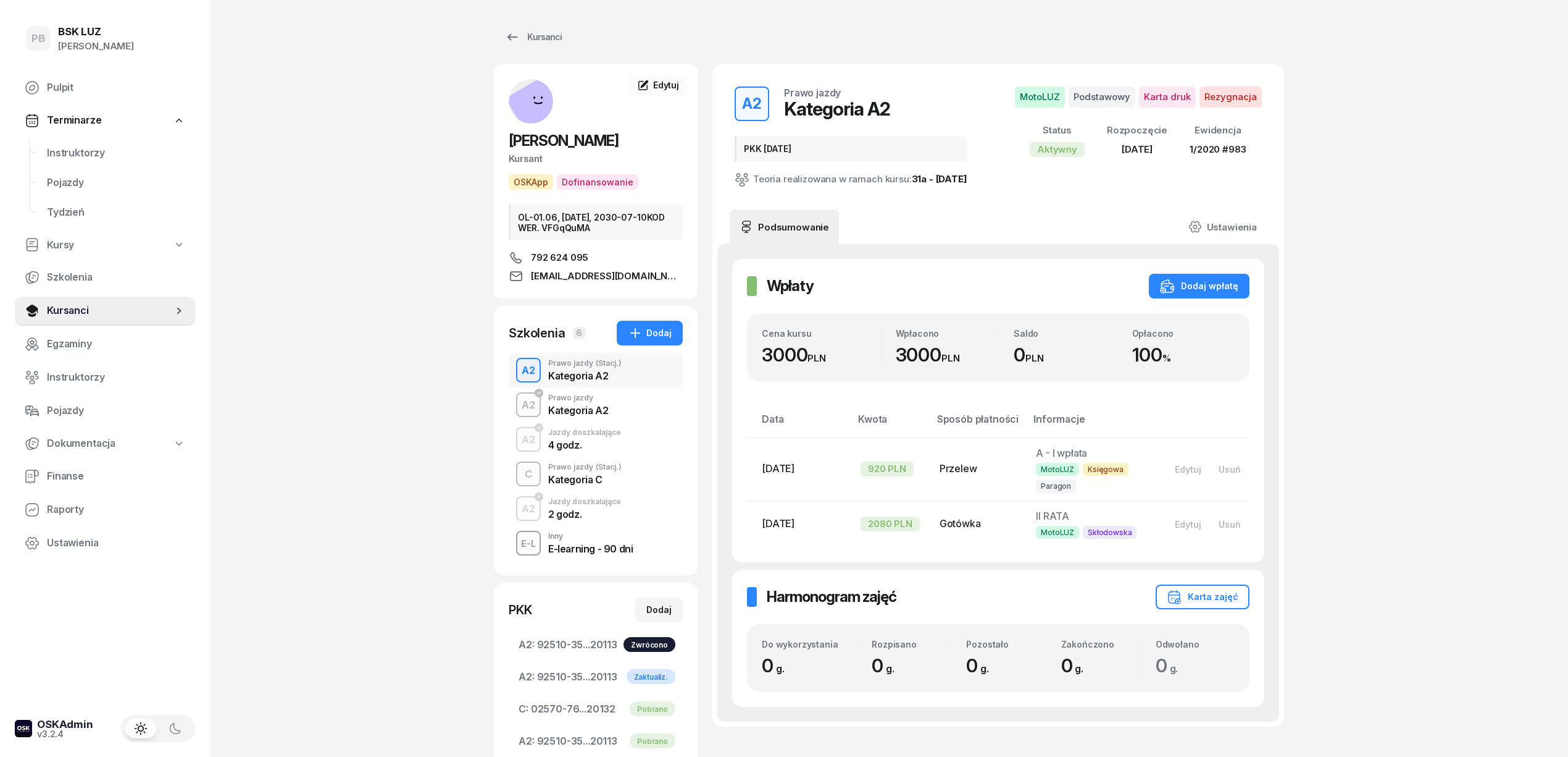
click at [598, 464] on span "(Stacj.)" at bounding box center [608, 467] width 26 height 8
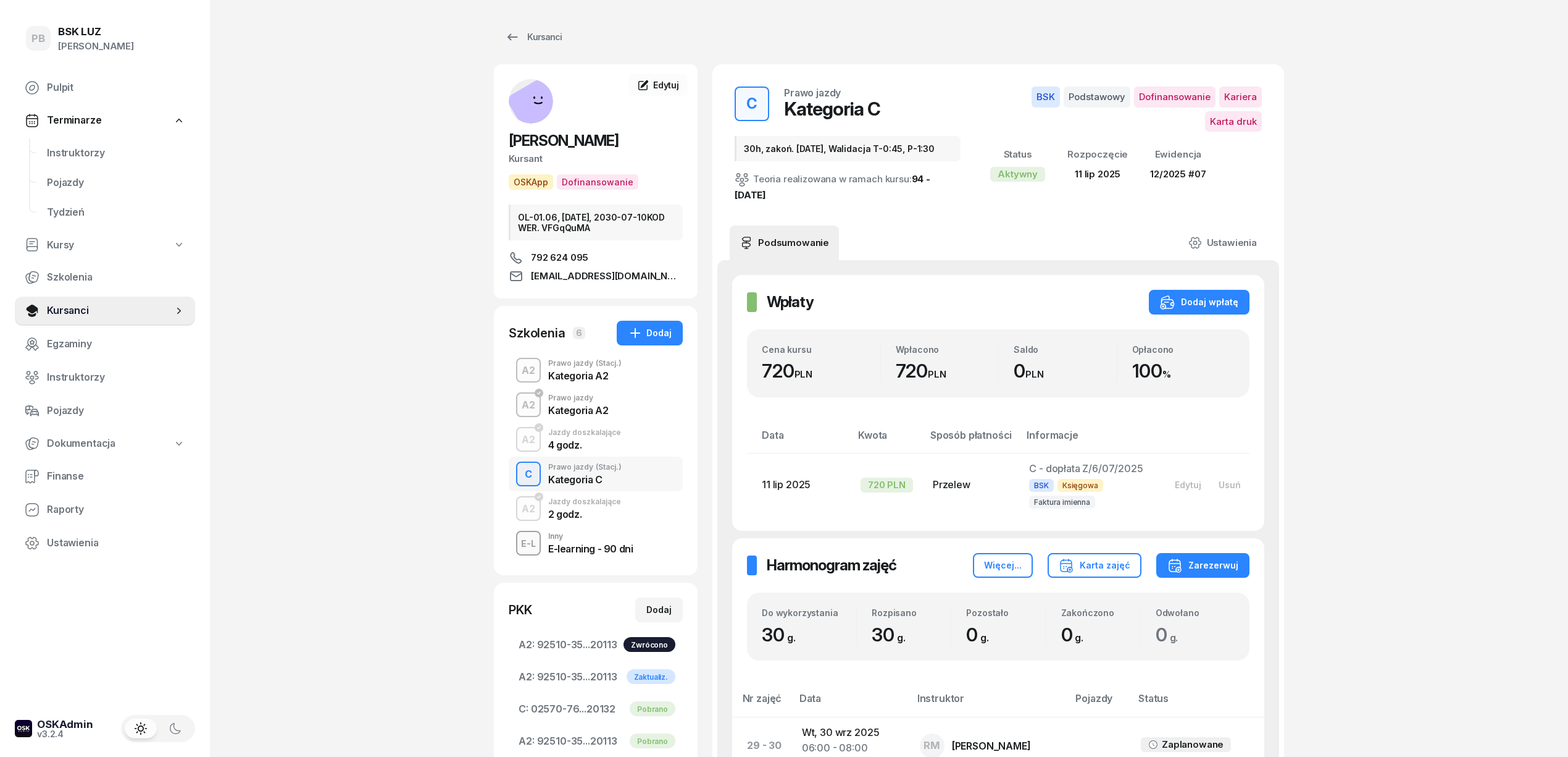
click at [86, 153] on span "Instruktorzy" at bounding box center [116, 153] width 139 height 16
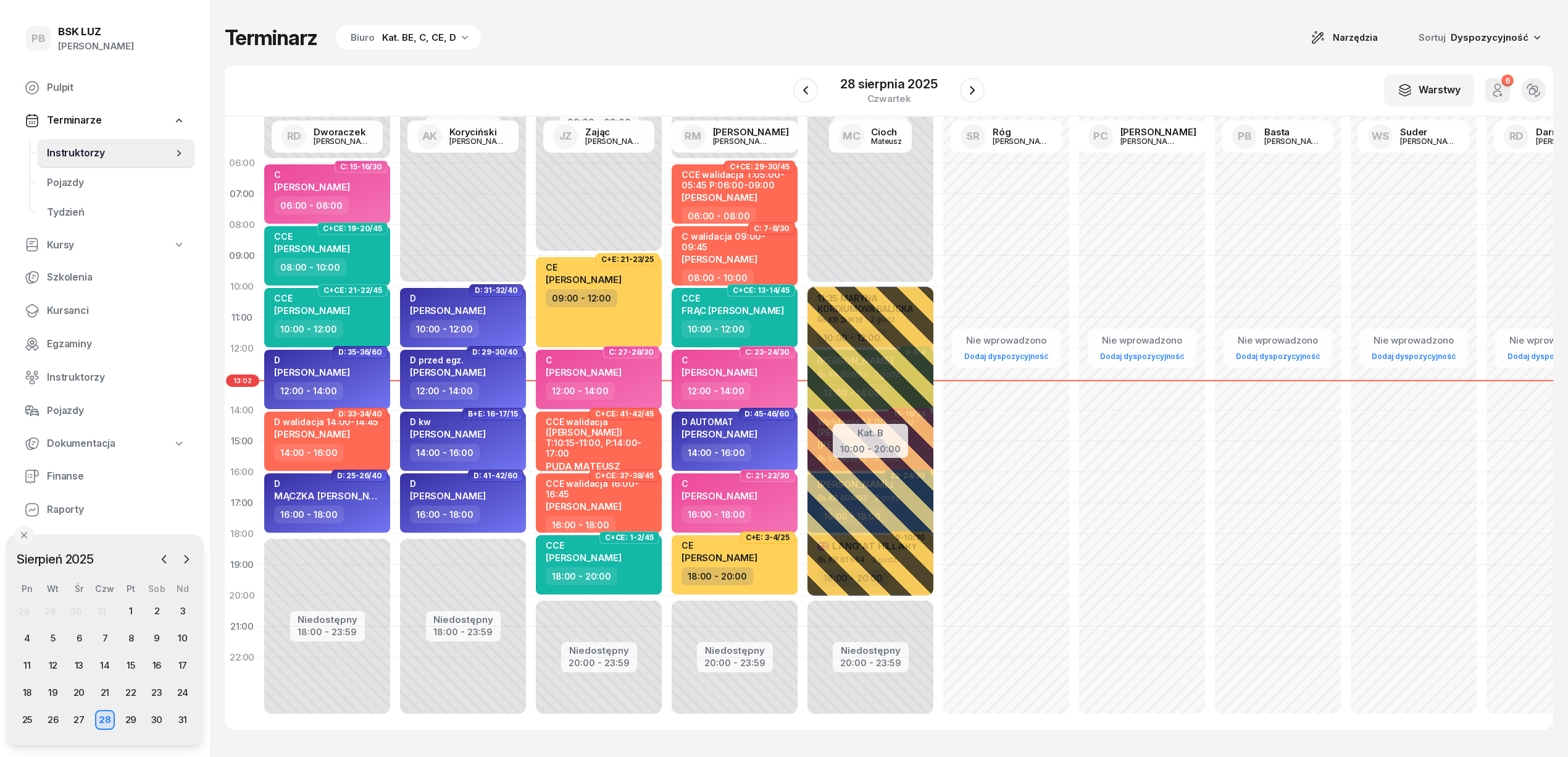
click at [616, 43] on div "Terminarz Biuro Kat. BE, C, CE, D Narzędzia Sortuj Dyspozycyjność" at bounding box center [889, 37] width 1329 height 26
click at [610, 35] on div "Terminarz Biuro Kat. BE, C, CE, D Narzędzia Sortuj Dyspozycyjność" at bounding box center [889, 37] width 1329 height 26
click at [680, 43] on div "Terminarz Biuro Kat. BE, C, CE, D Narzędzia Sortuj Dyspozycyjność" at bounding box center [889, 37] width 1329 height 26
click at [577, 34] on div "Terminarz Biuro Kat. BE, C, CE, D Narzędzia Sortuj Dyspozycyjność" at bounding box center [889, 37] width 1329 height 26
click at [129, 718] on div "29" at bounding box center [131, 720] width 20 height 20
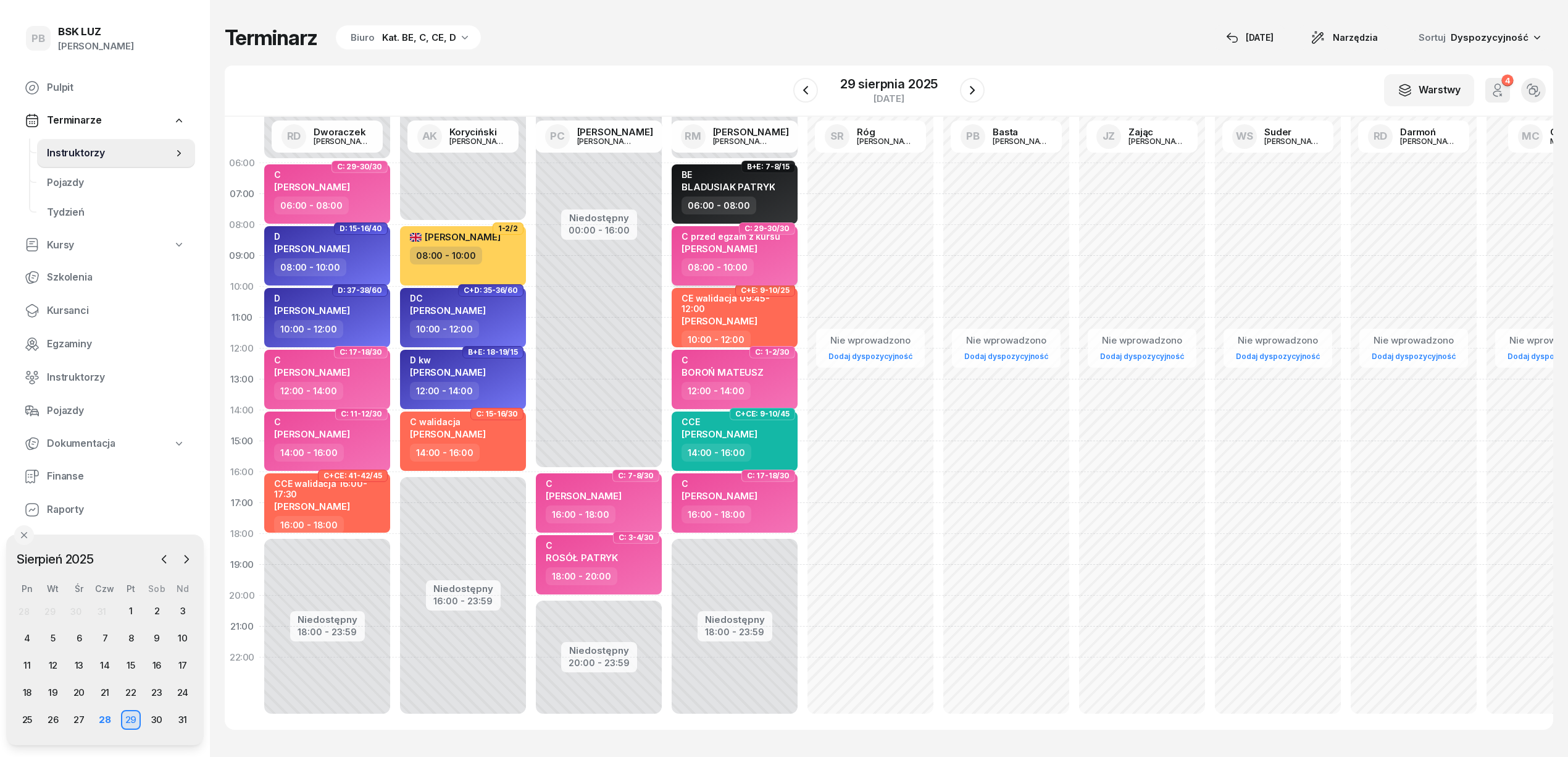
click at [763, 257] on div "C przed egzam z kursu [PERSON_NAME]" at bounding box center [731, 244] width 98 height 27
select select "08"
select select "10"
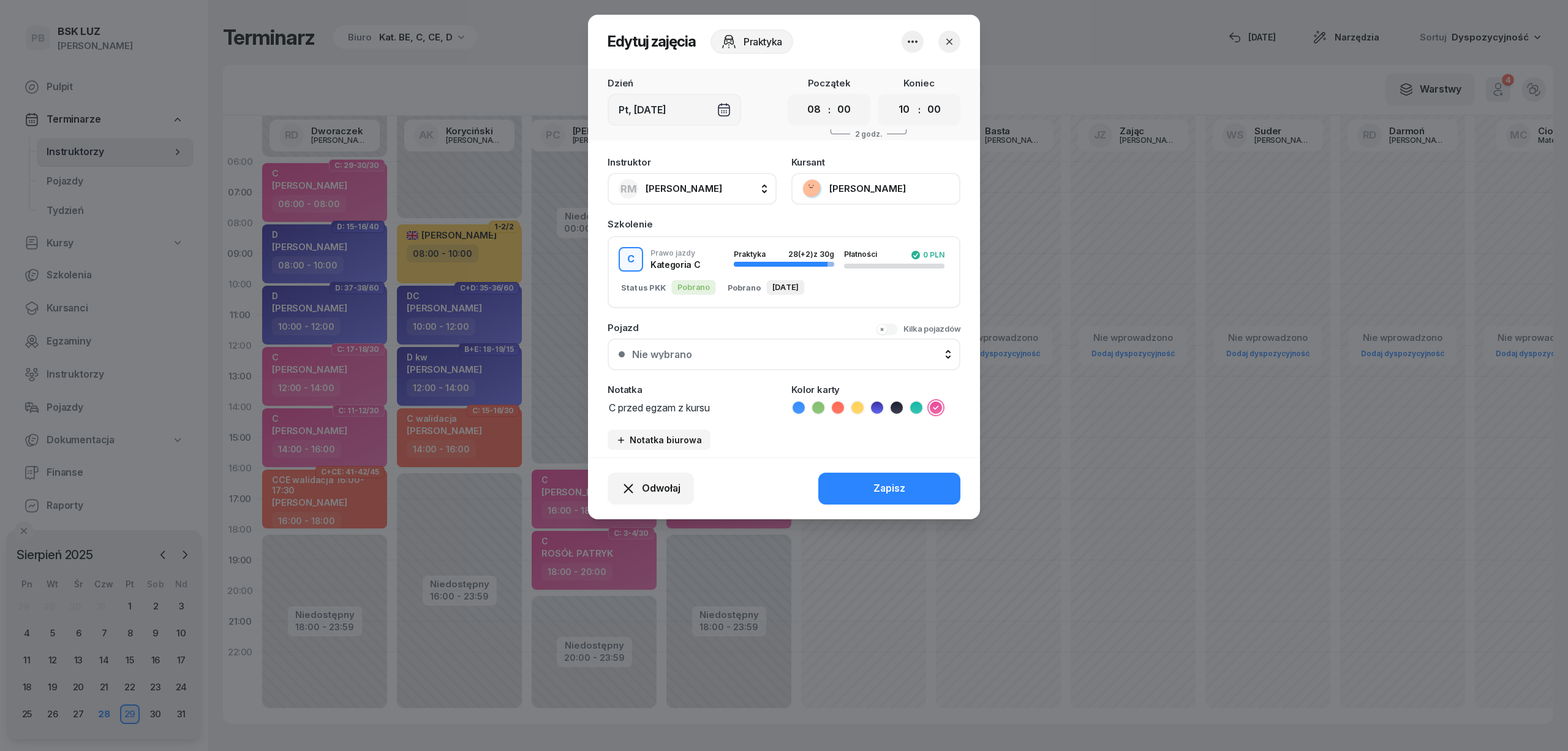
click at [953, 33] on button "button" at bounding box center [949, 42] width 22 height 22
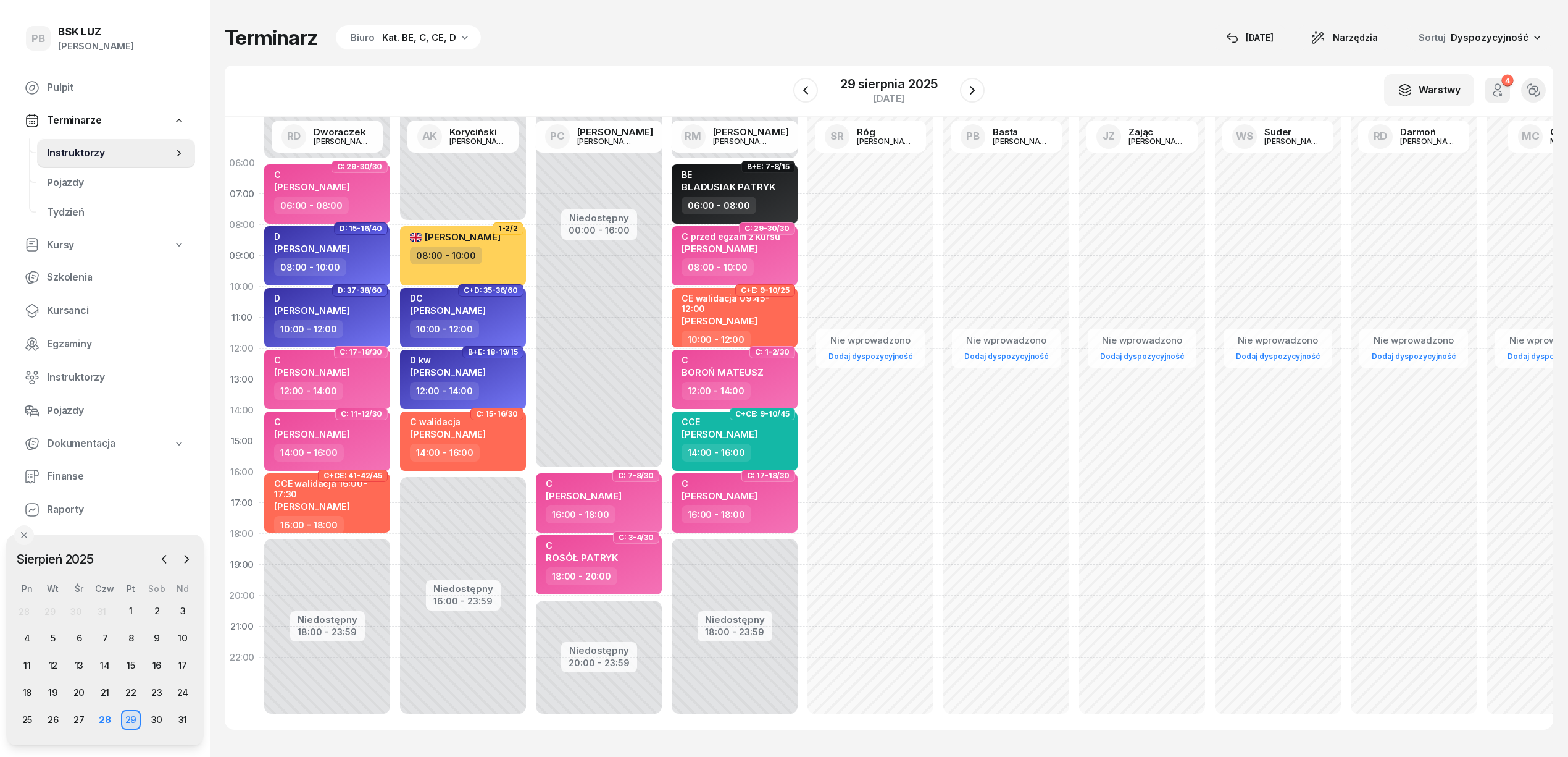
click at [849, 18] on div "Terminarz Biuro Kat. BE, C, CE, D [DATE] Narzędzia Sortuj Dyspozycyjność W Wybi…" at bounding box center [889, 377] width 1329 height 754
click at [738, 300] on div "CE walidacja 09:45-12:00" at bounding box center [735, 303] width 109 height 21
select select "10"
select select "12"
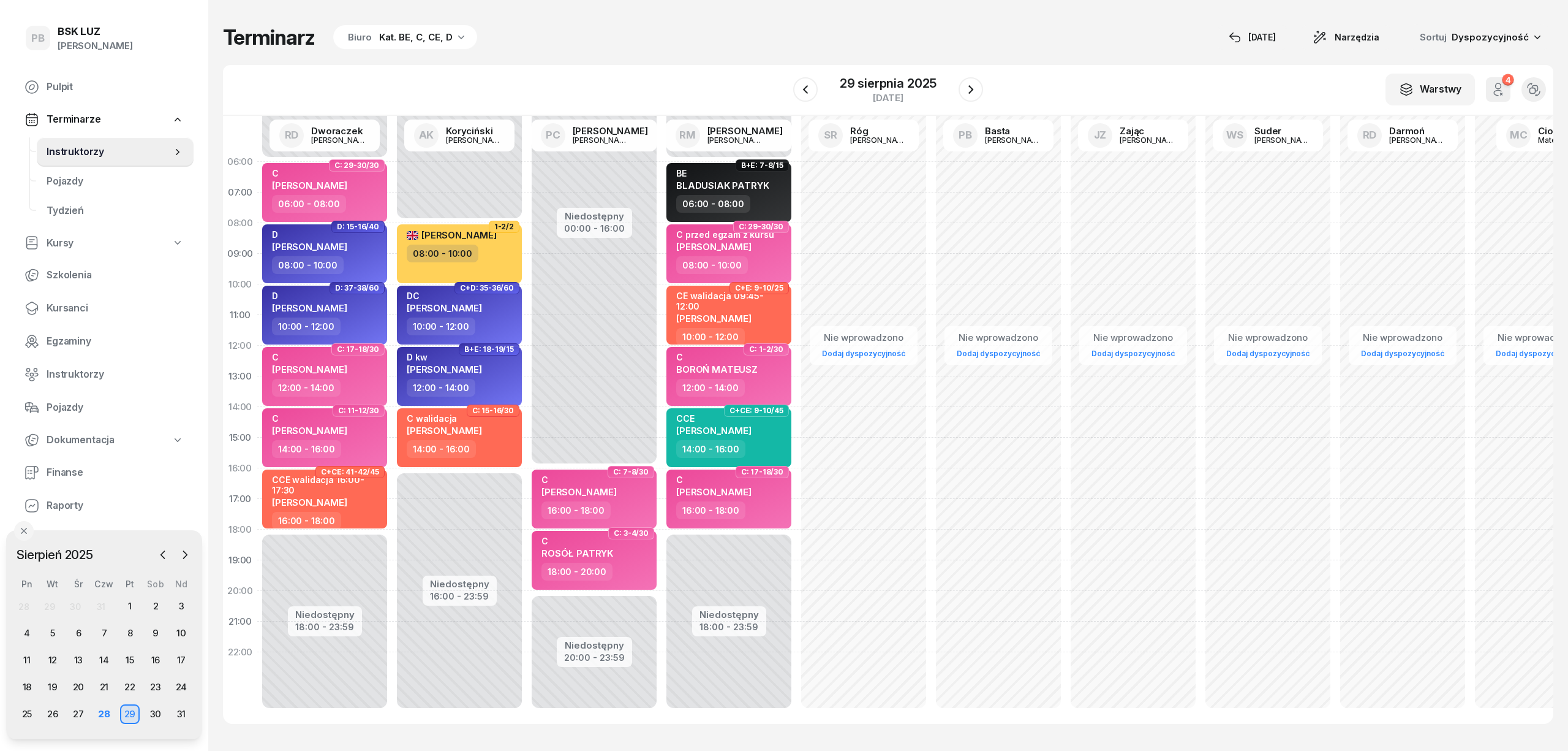
click at [939, 104] on button "button" at bounding box center [949, 115] width 22 height 22
click at [952, 44] on div "Terminarz Biuro Kat. BE, C, CE, D [DATE] Narzędzia Sortuj Dyspozycyjność" at bounding box center [888, 37] width 1330 height 26
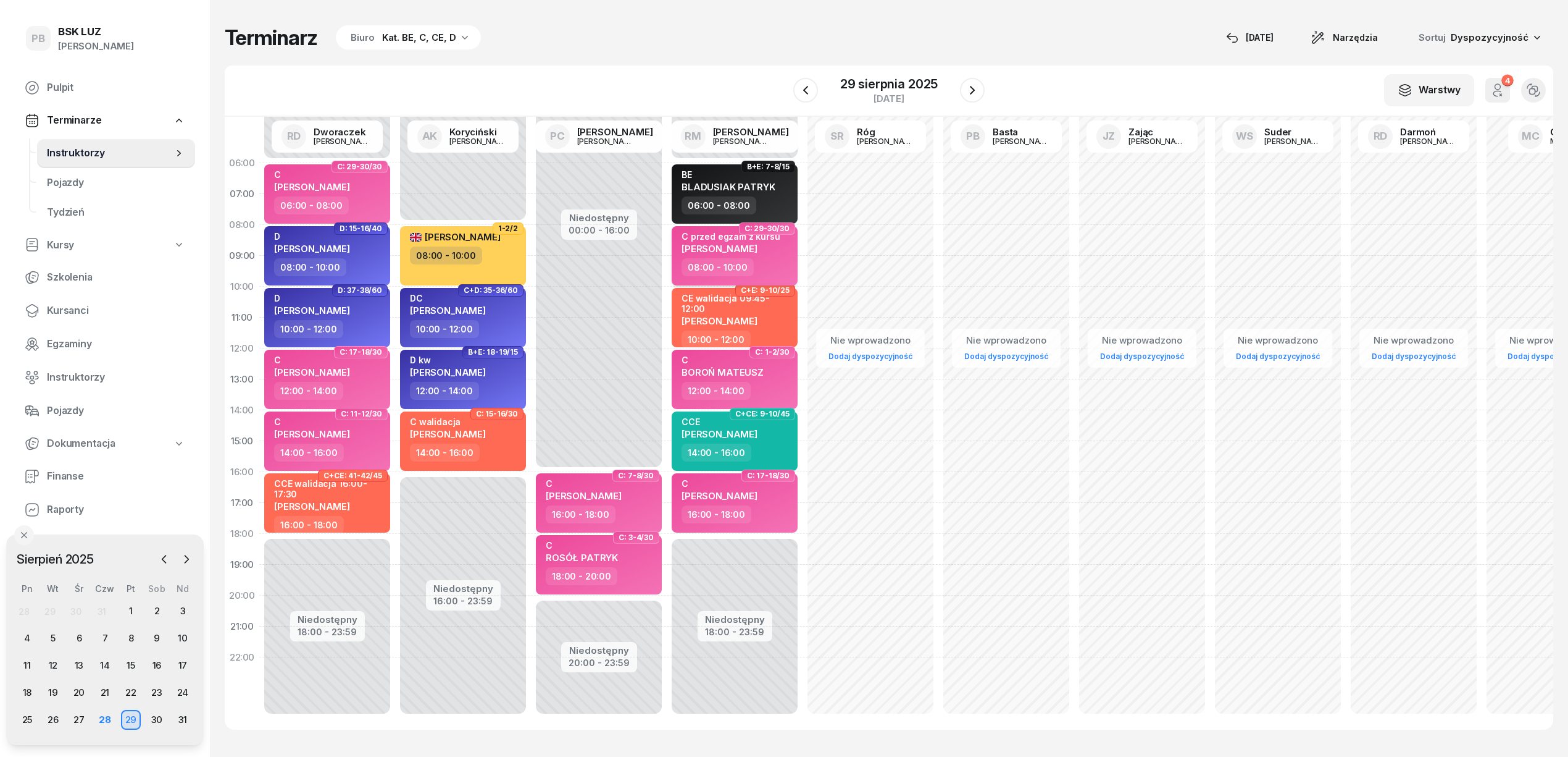
click at [763, 256] on div "C przed egzam z kursu [PERSON_NAME]" at bounding box center [731, 244] width 98 height 27
select select "08"
select select "10"
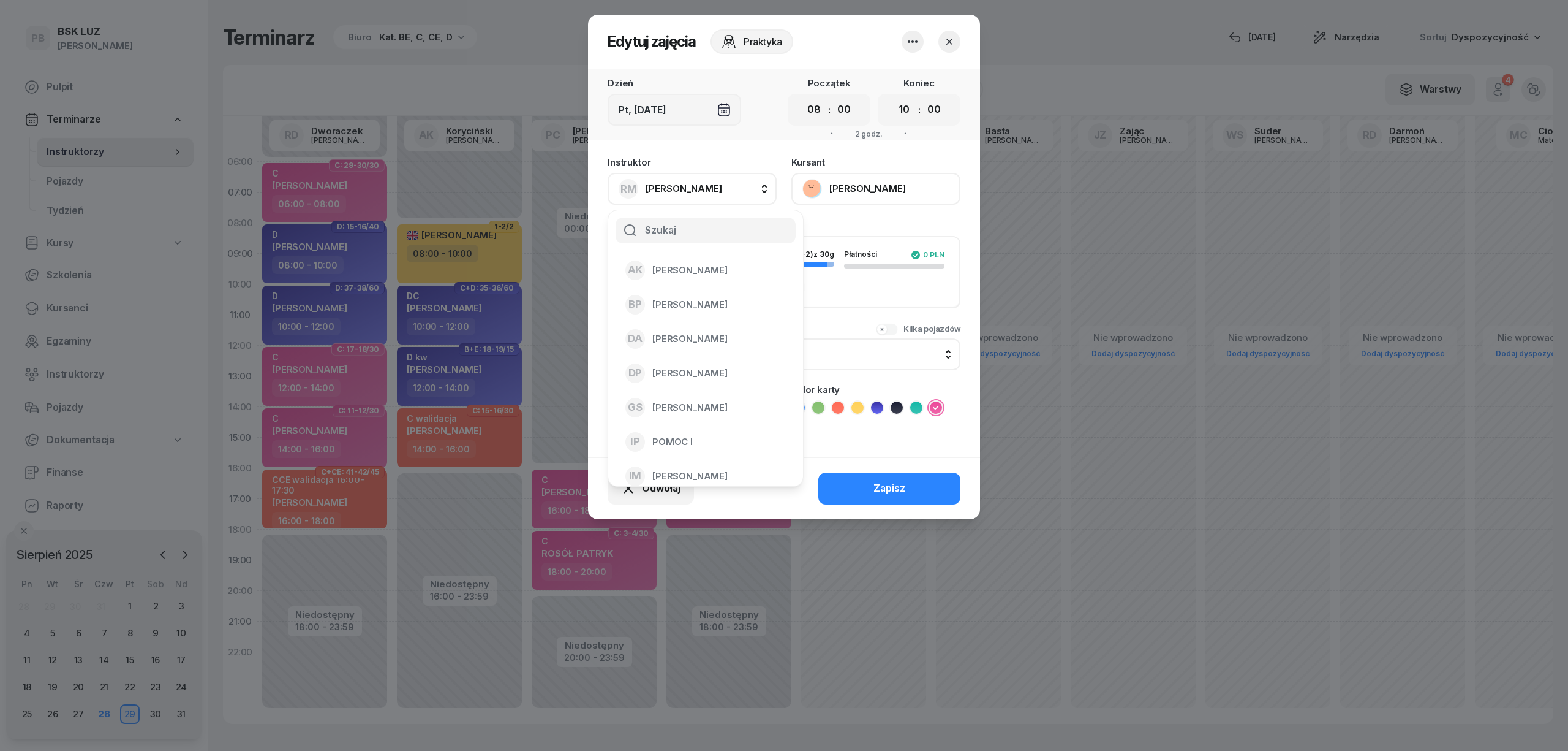
click at [872, 187] on button "[PERSON_NAME]" at bounding box center [876, 189] width 169 height 32
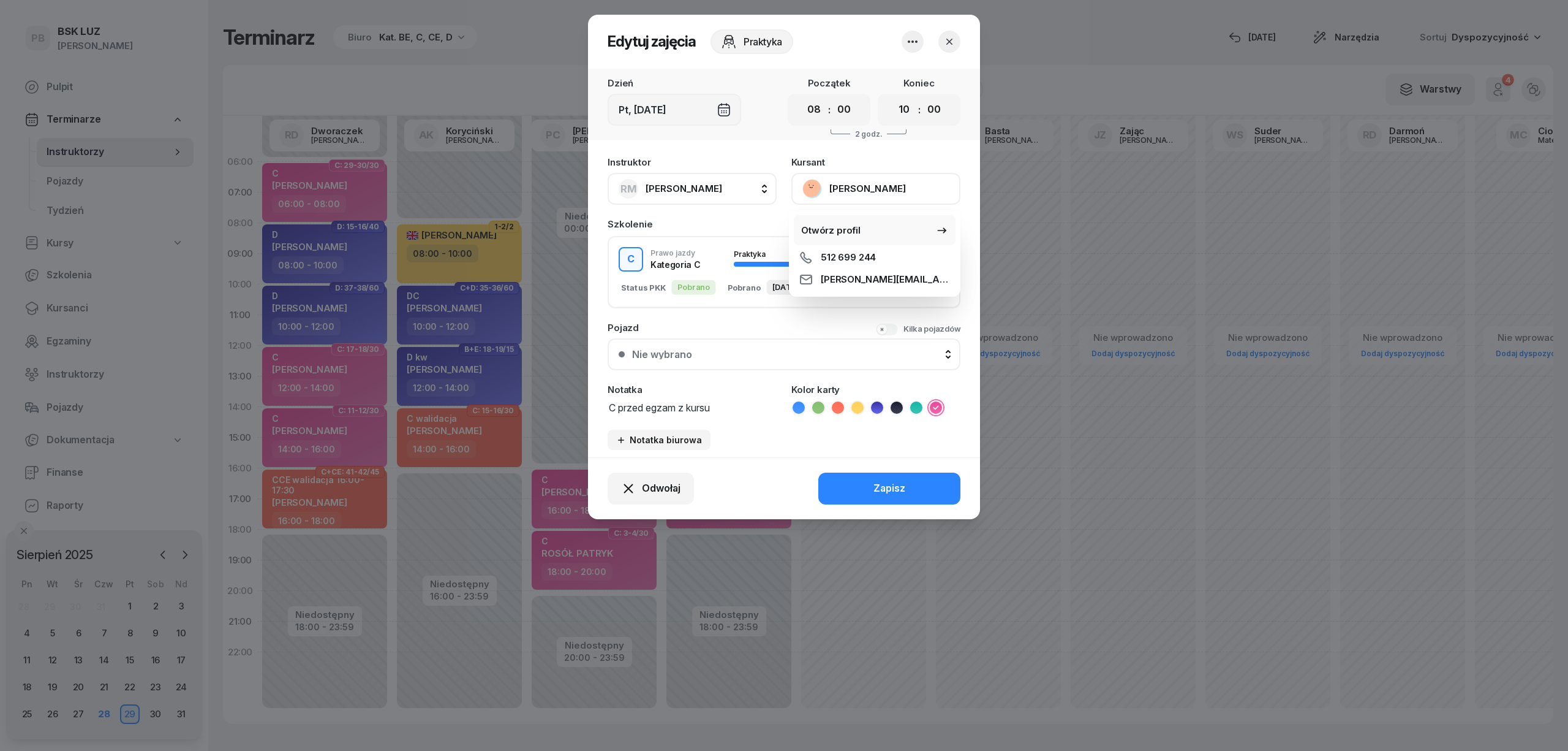
click at [864, 225] on link "Otwórz profil" at bounding box center [875, 230] width 162 height 31
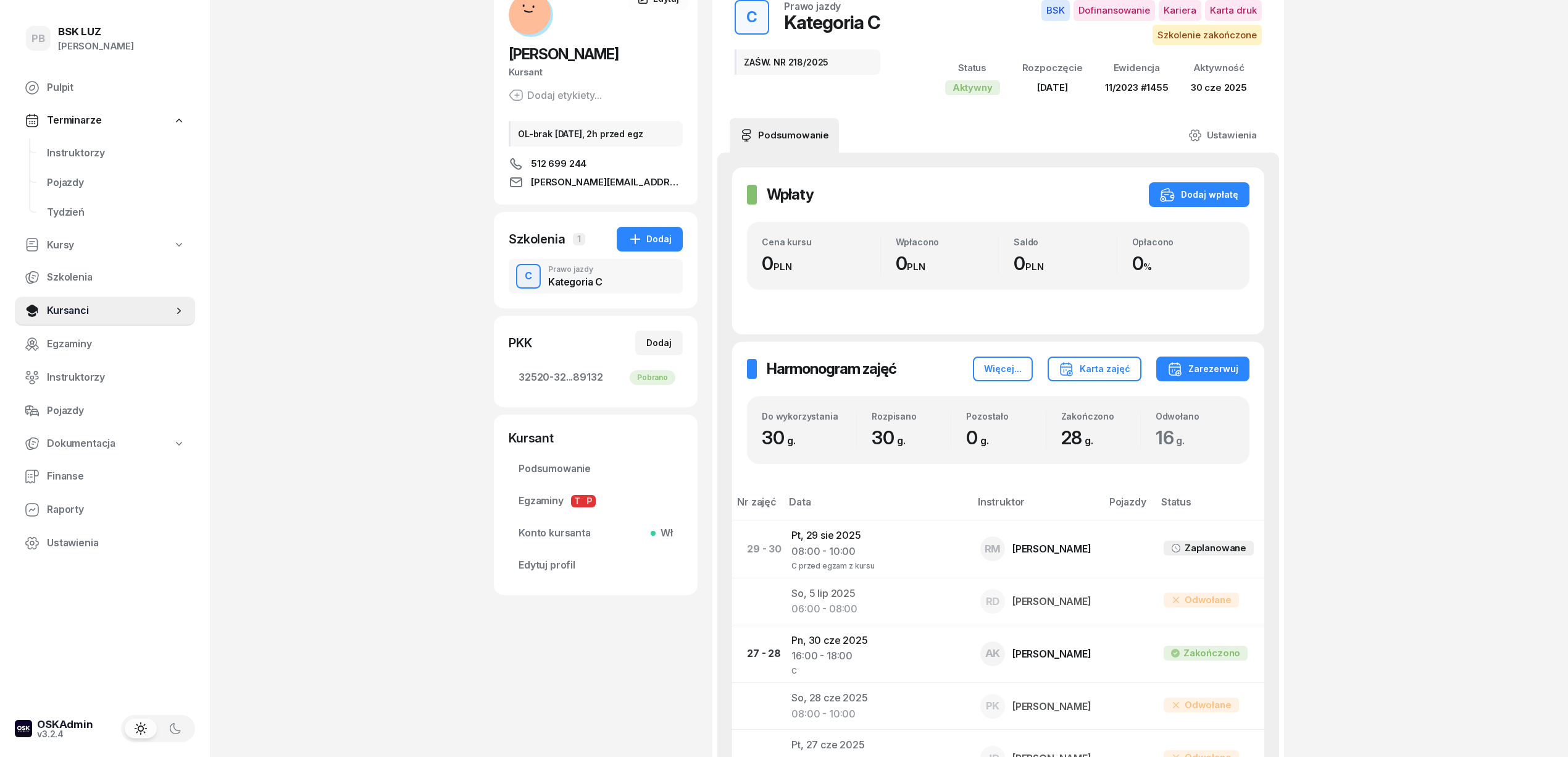
scroll to position [82, 0]
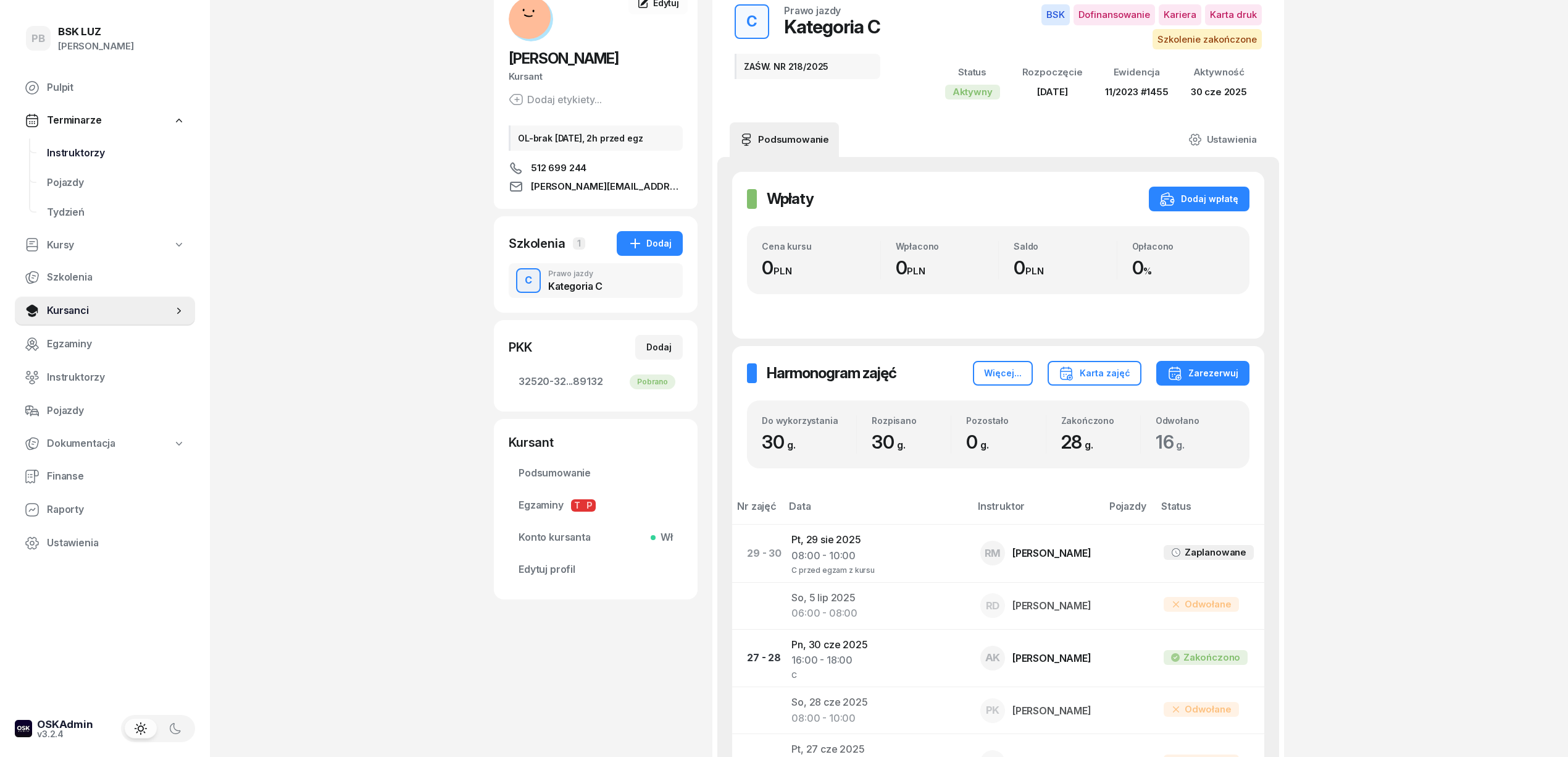
click at [59, 144] on link "Instruktorzy" at bounding box center [116, 153] width 158 height 30
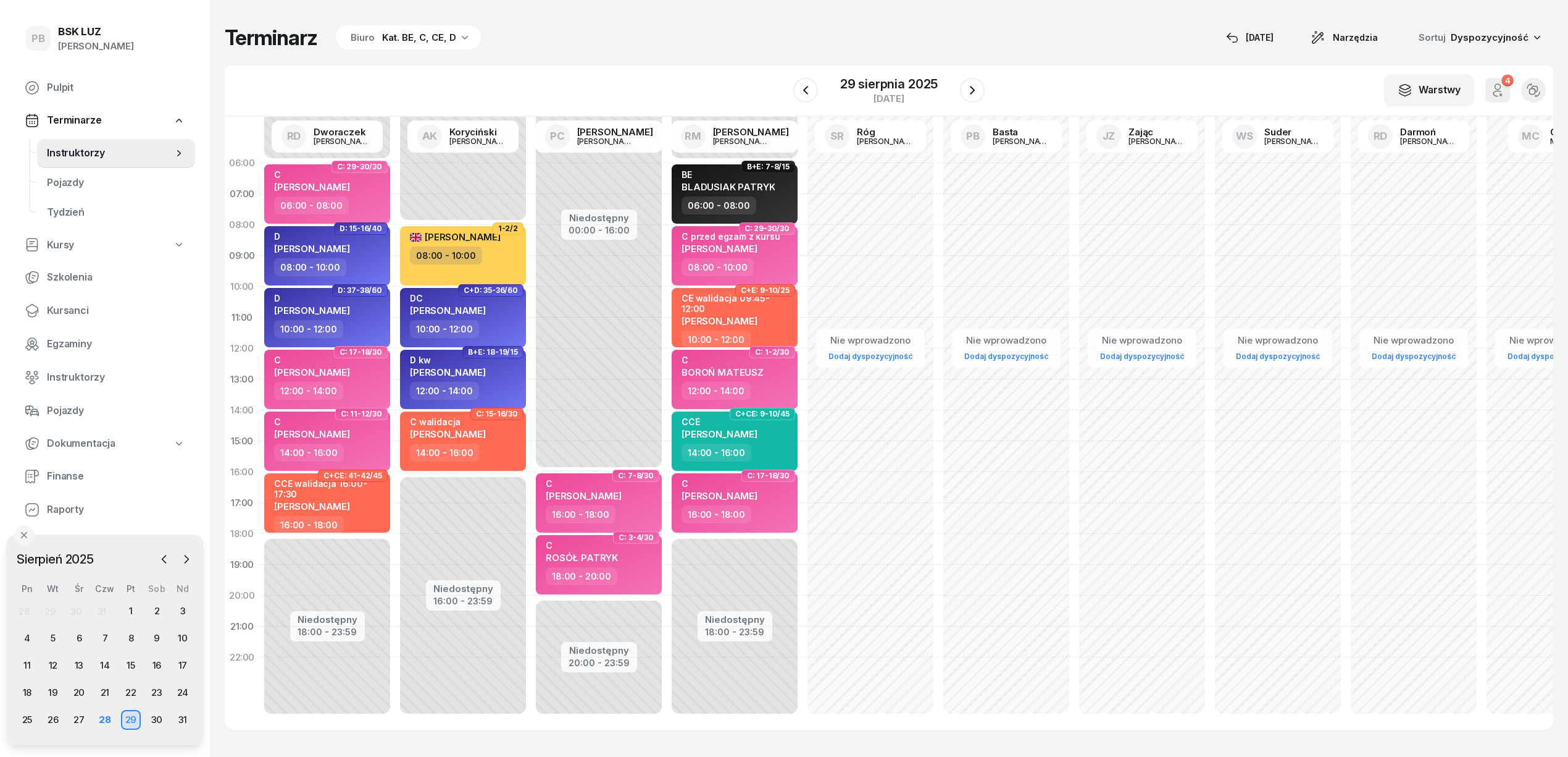
click at [752, 46] on div "Terminarz Biuro Kat. BE, C, CE, D [DATE] Narzędzia Sortuj Dyspozycyjność" at bounding box center [889, 37] width 1329 height 26
click at [367, 392] on div "12:00 - 14:00" at bounding box center [328, 390] width 109 height 18
select select "12"
select select "14"
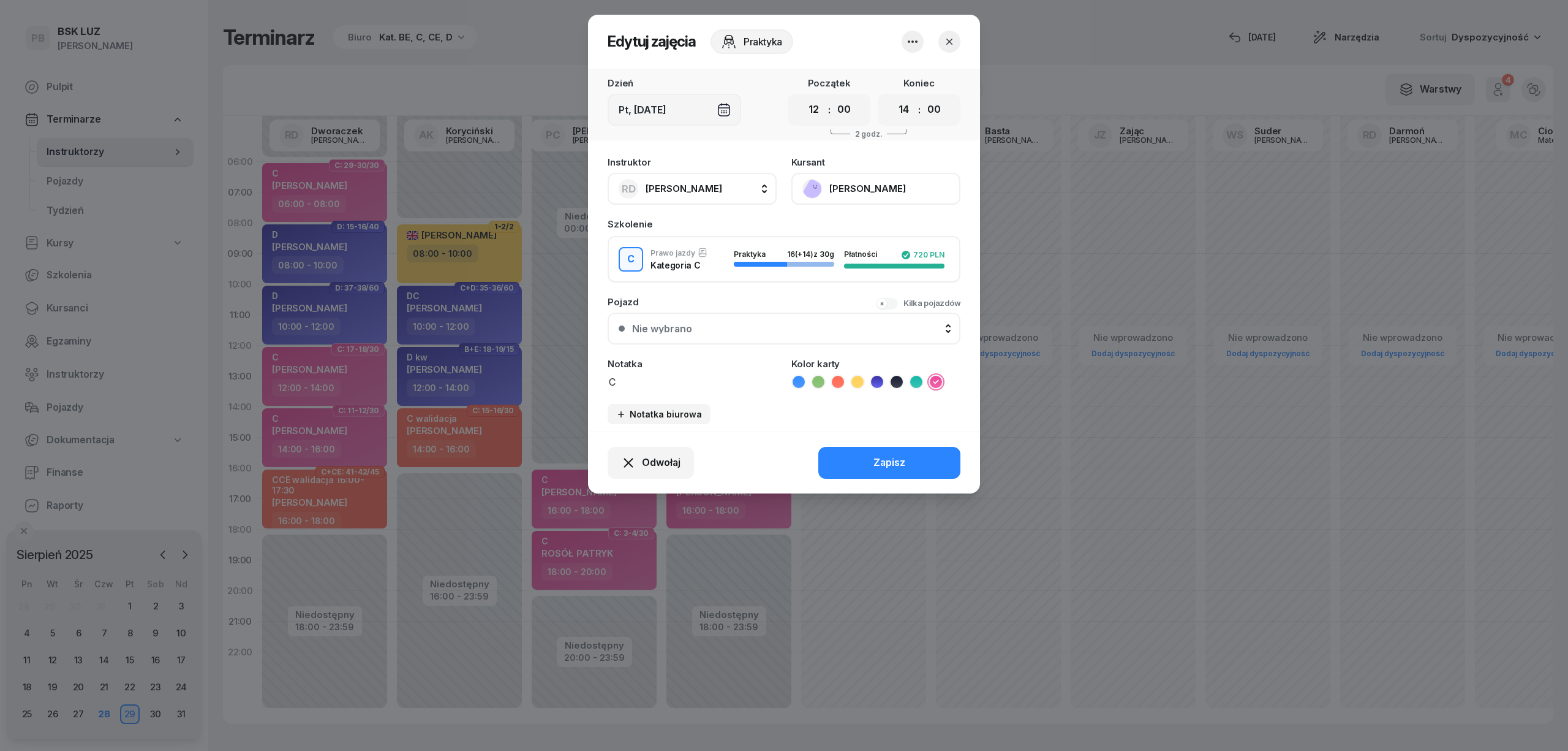
click at [657, 376] on textarea "C" at bounding box center [692, 381] width 169 height 16
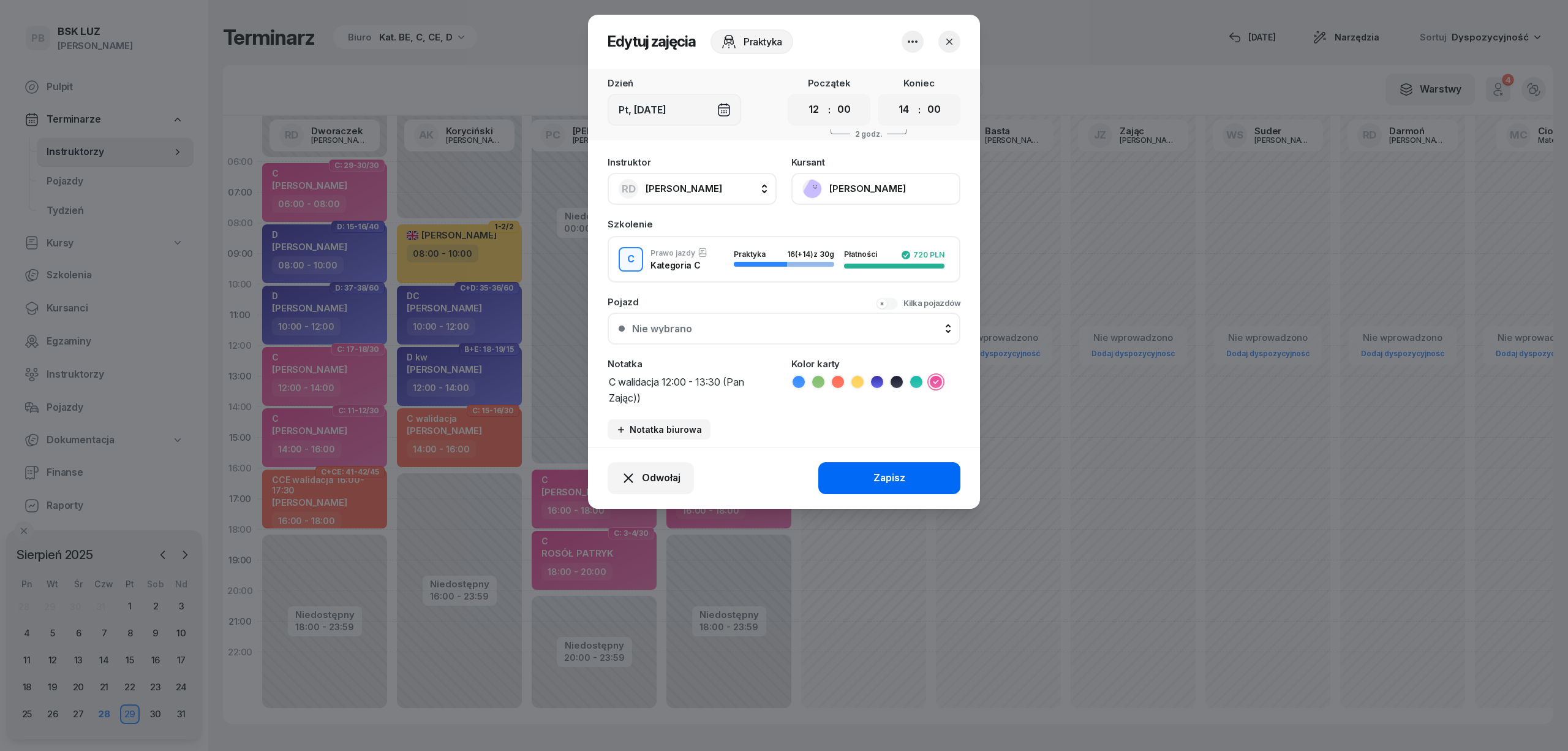
type textarea "C walidacja 12:00 - 13:30 (Pan Zając))"
click at [882, 476] on div "Zapisz" at bounding box center [889, 478] width 32 height 16
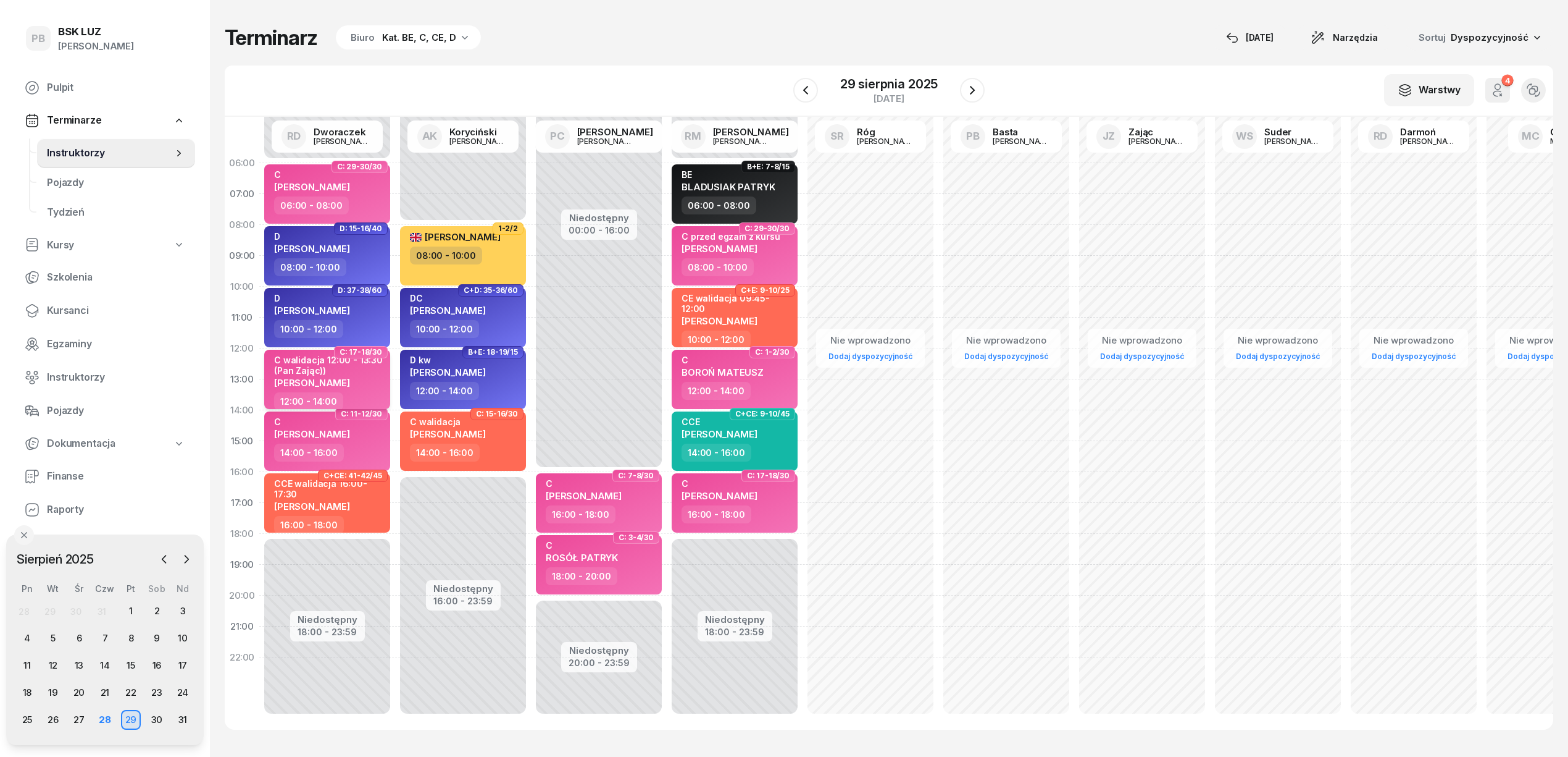
click at [367, 381] on div "[PERSON_NAME]" at bounding box center [328, 382] width 109 height 11
select select "12"
select select "14"
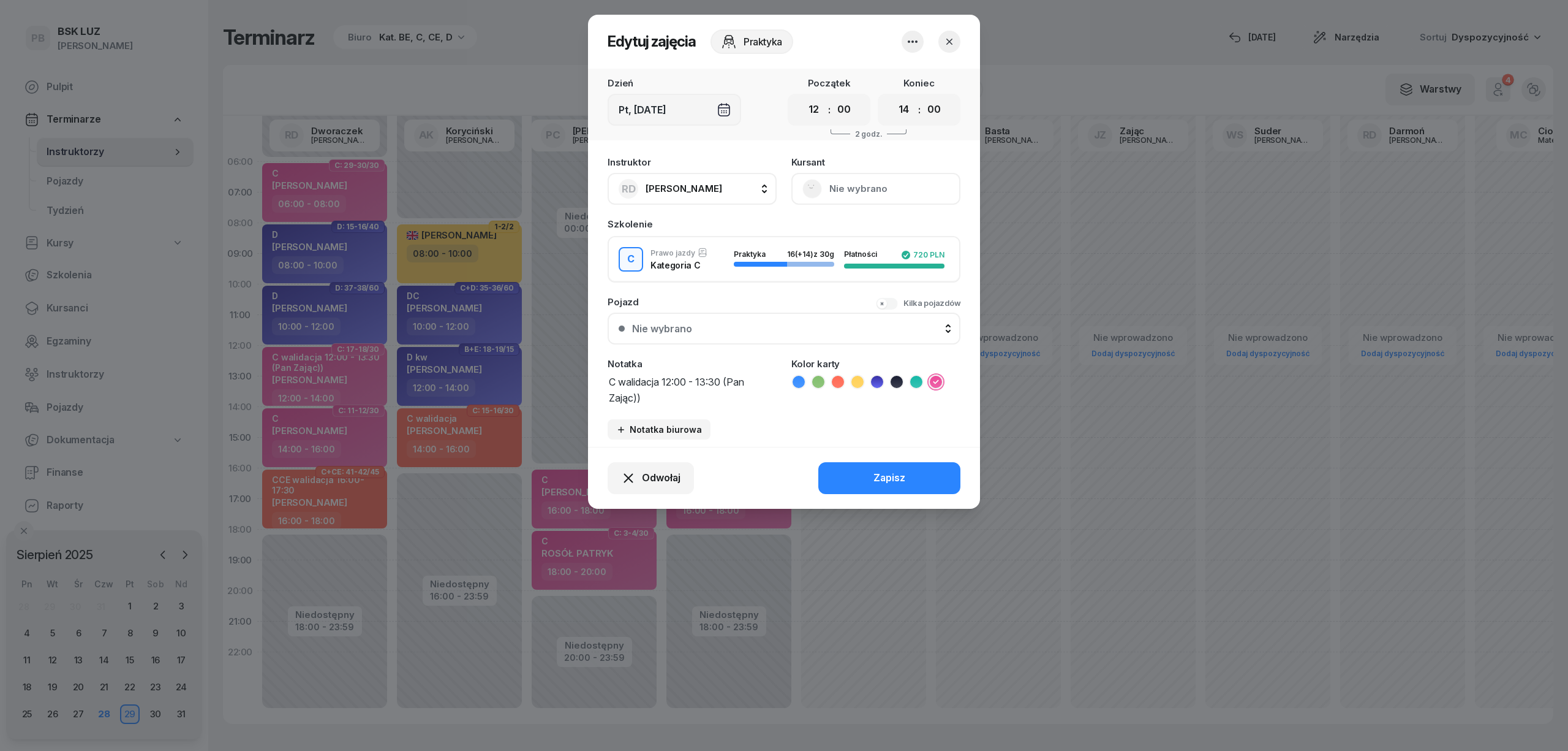
click at [842, 380] on icon at bounding box center [838, 382] width 13 height 13
click at [866, 475] on button "Zapisz" at bounding box center [889, 478] width 142 height 32
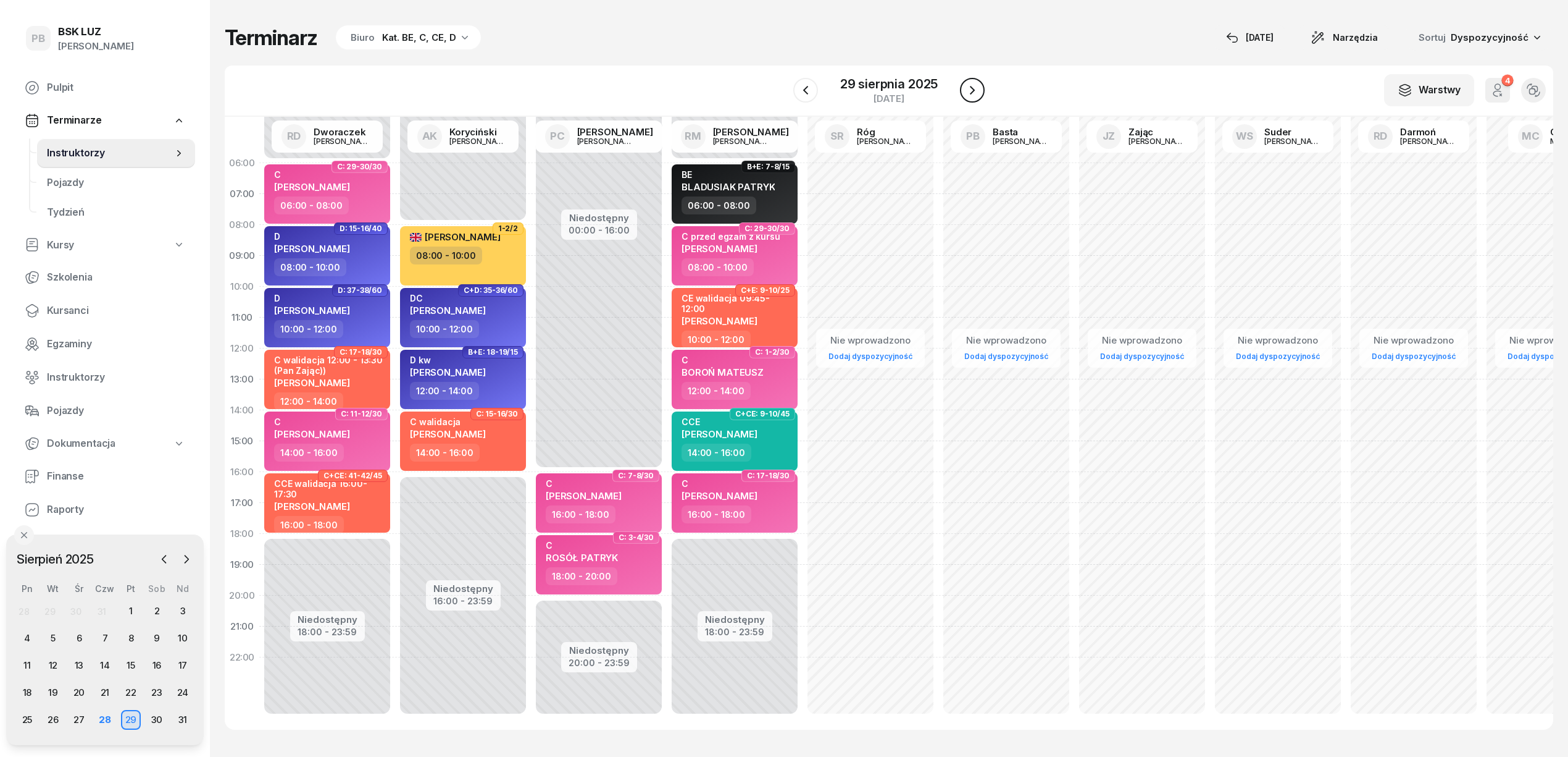
click at [971, 94] on icon "button" at bounding box center [972, 90] width 15 height 15
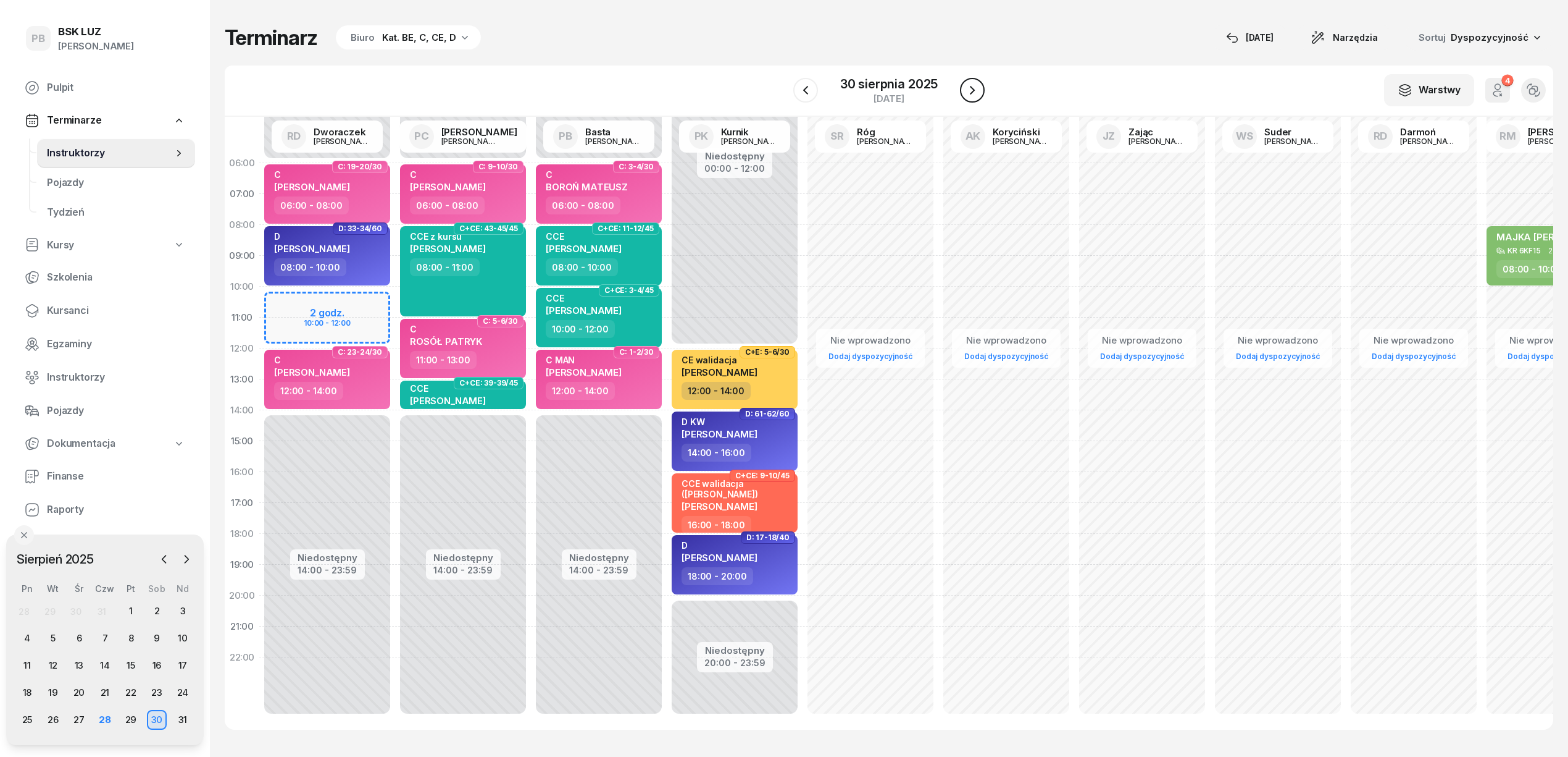
click at [971, 94] on icon "button" at bounding box center [972, 90] width 5 height 8
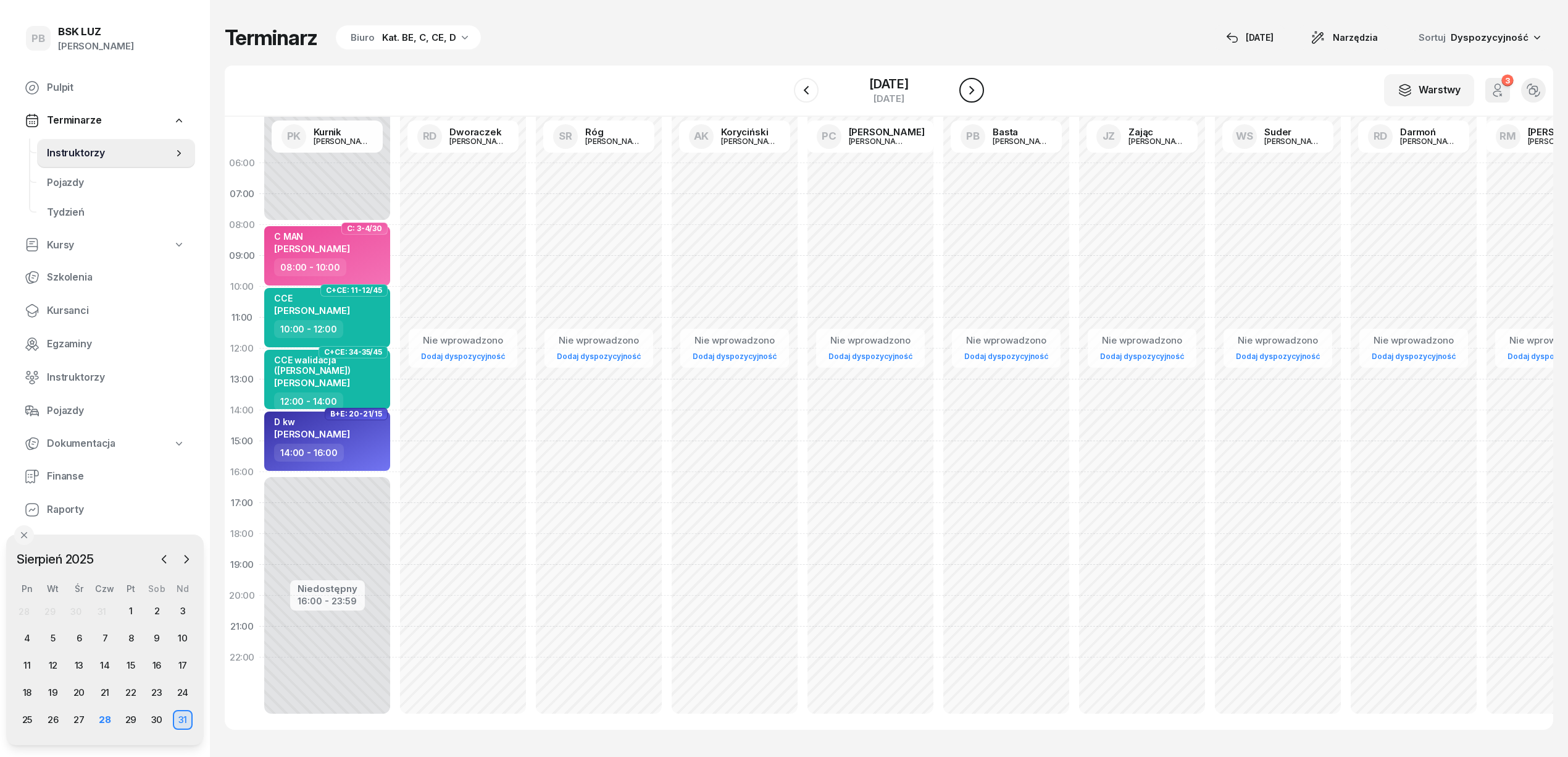
click at [971, 94] on icon "button" at bounding box center [972, 90] width 15 height 15
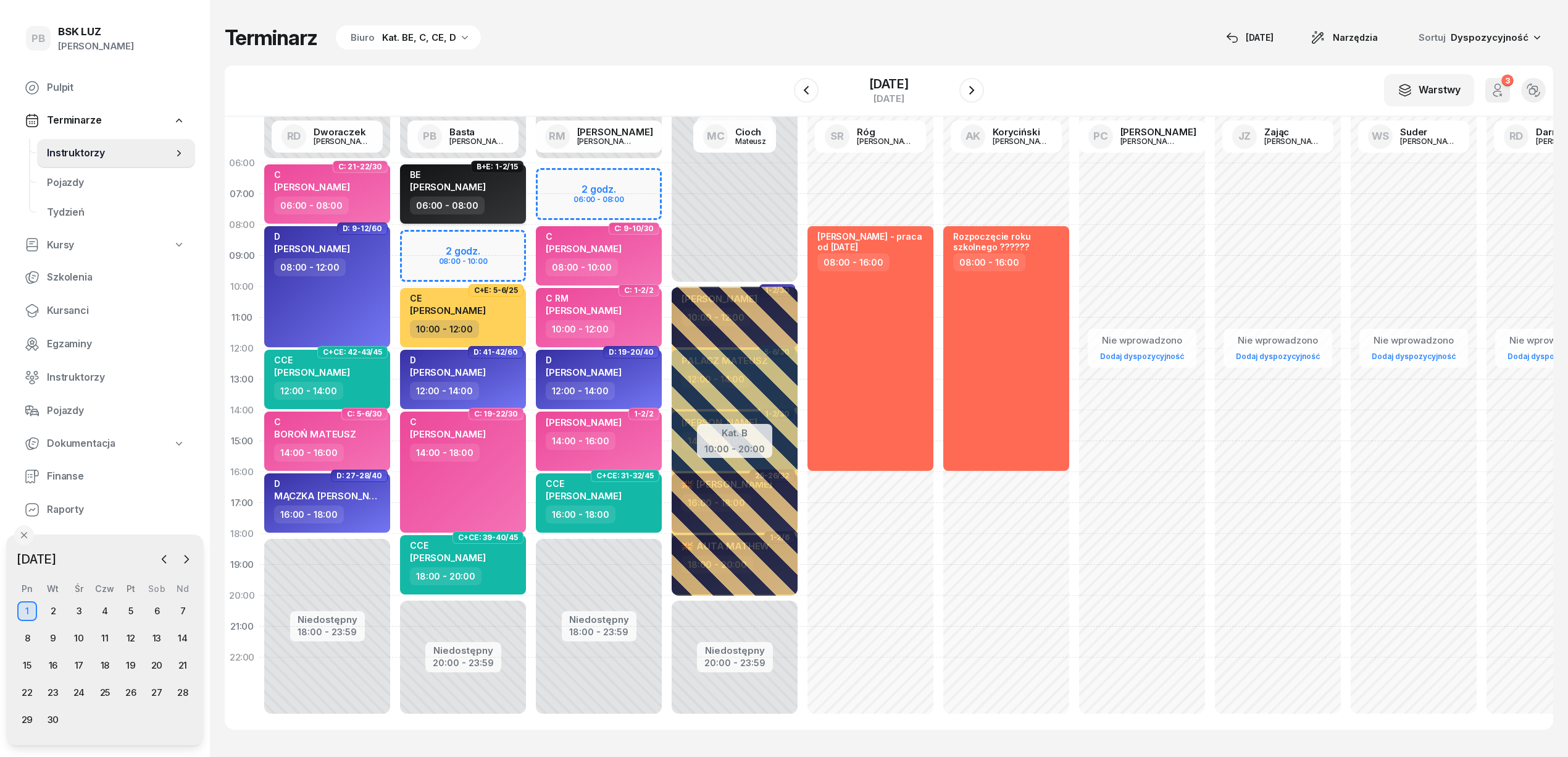
click at [519, 204] on div "BE [PERSON_NAME] 06:00 - 08:00" at bounding box center [463, 194] width 126 height 59
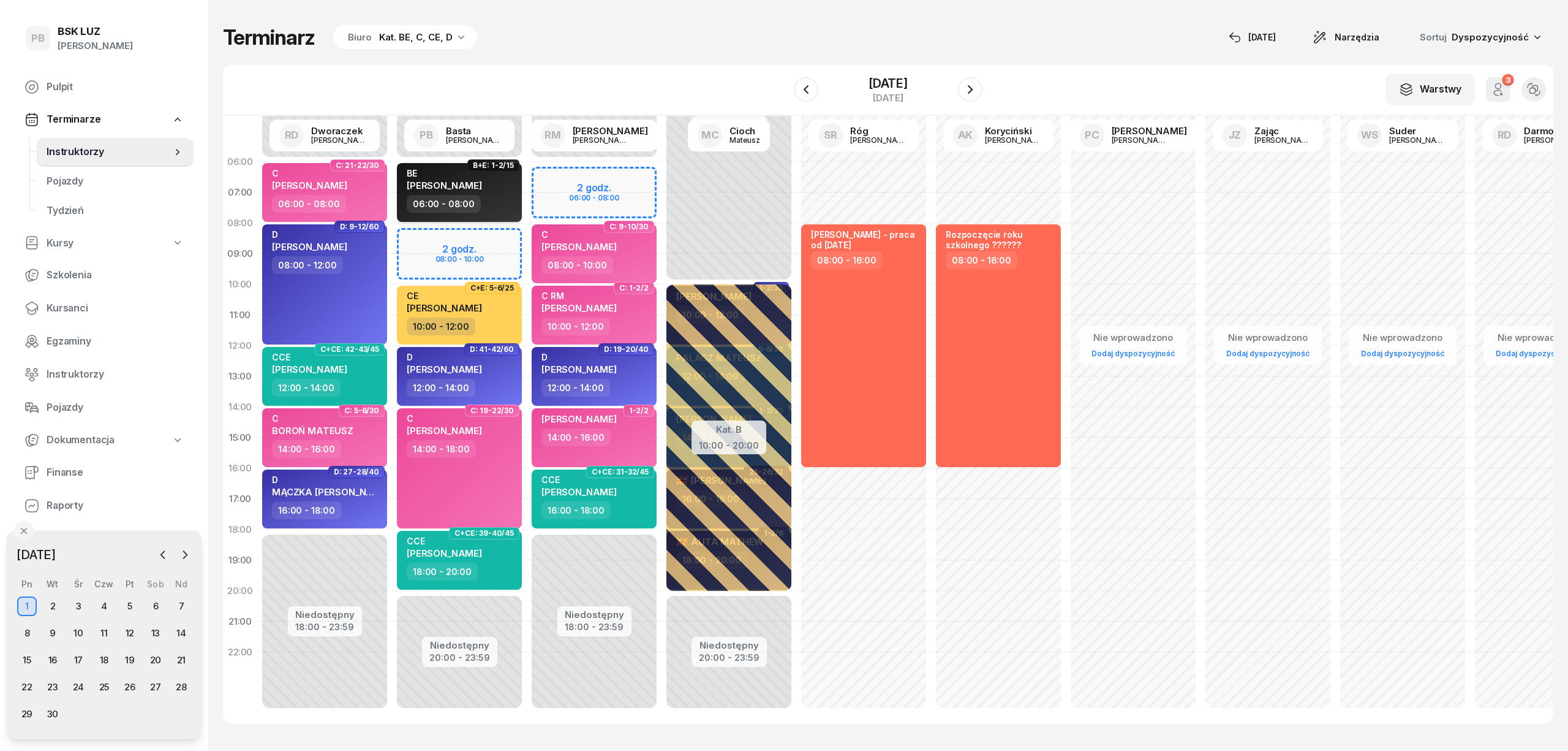
select select "06"
select select "08"
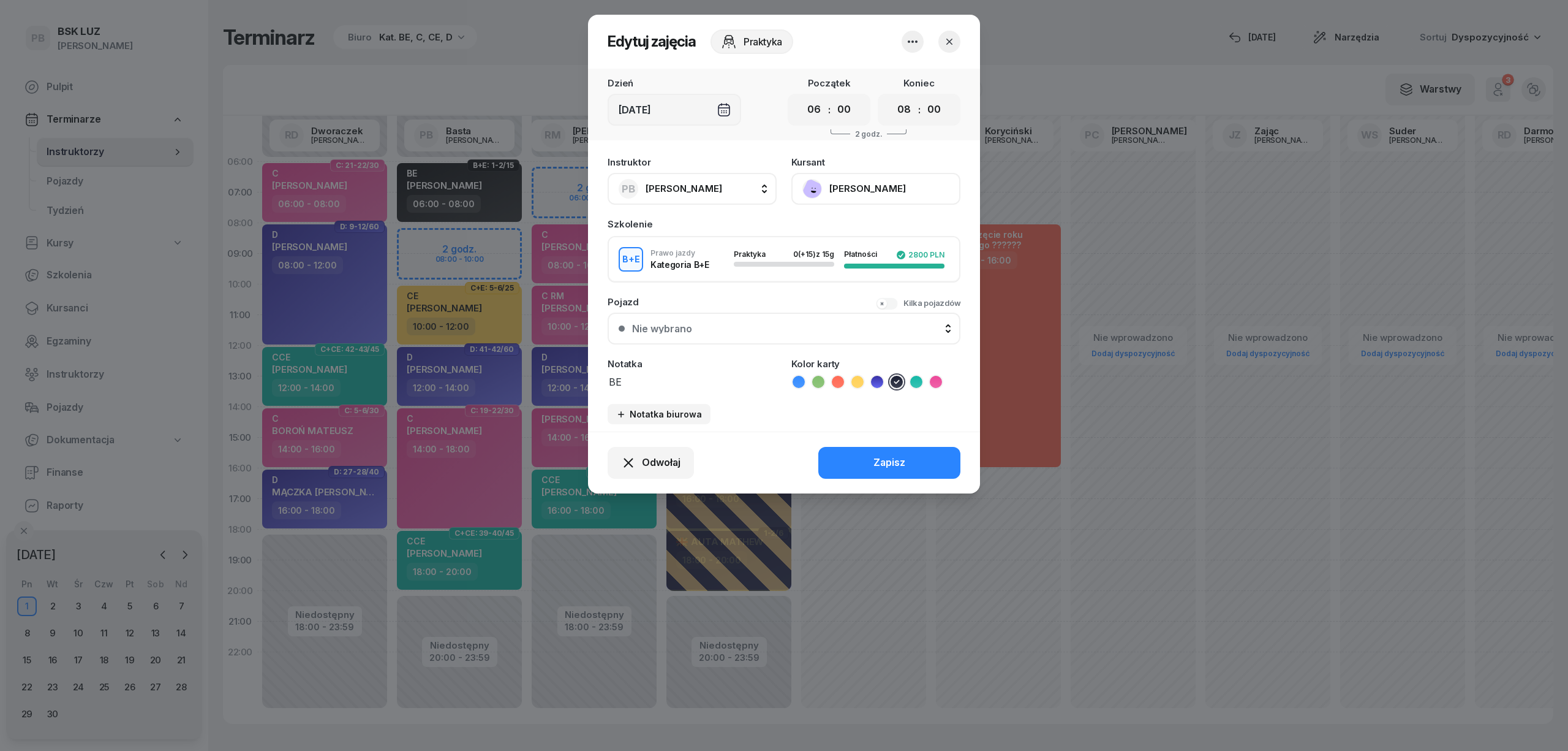
click at [686, 189] on span "[PERSON_NAME]" at bounding box center [684, 188] width 77 height 12
type input "mark"
click at [696, 269] on span "[PERSON_NAME]" at bounding box center [690, 270] width 75 height 16
click at [873, 459] on button "Zapisz" at bounding box center [889, 463] width 142 height 32
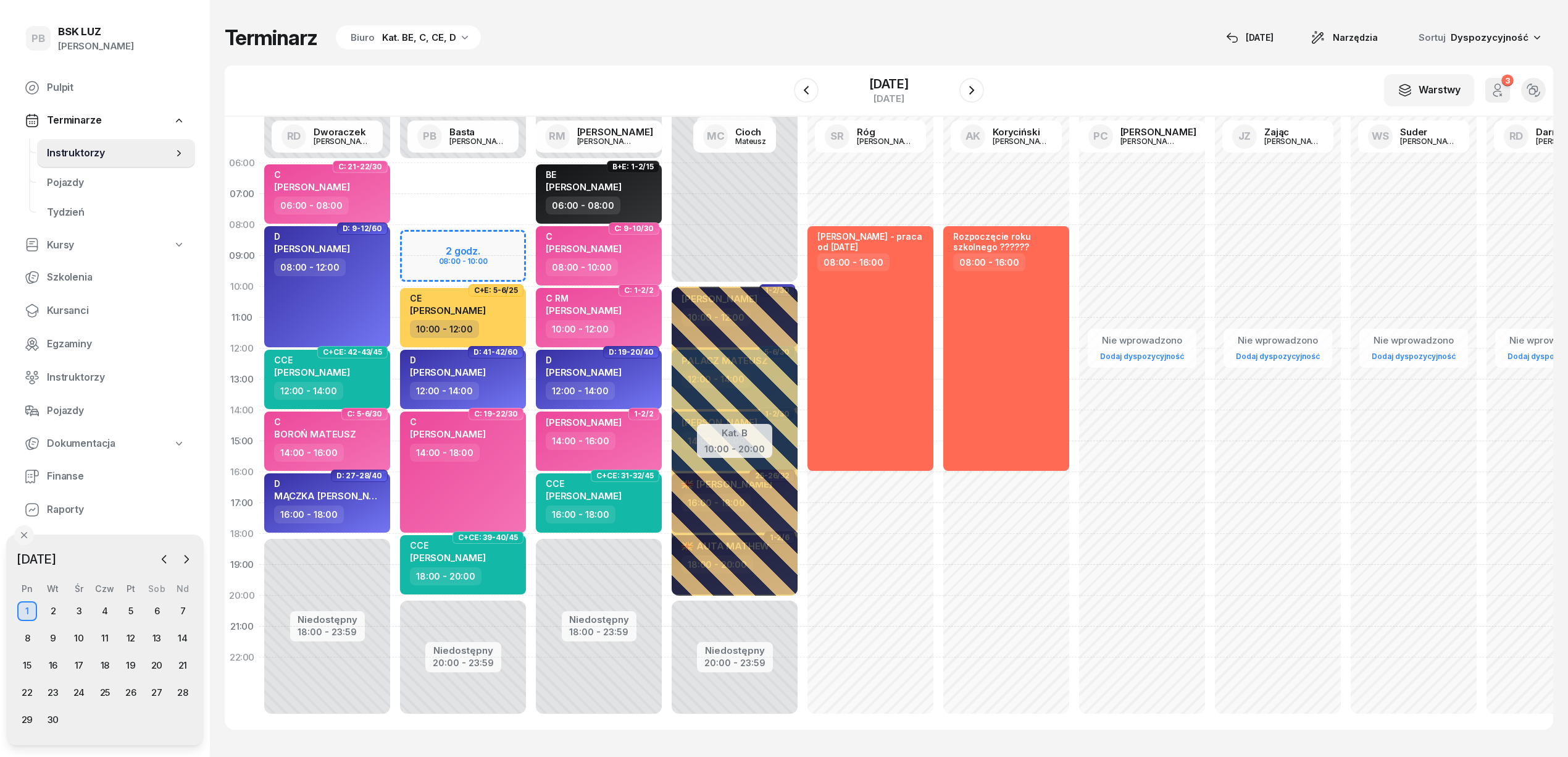
click at [894, 30] on div "Terminarz Biuro Kat. BE, C, CE, D [DATE] Narzędzia Sortuj Dyspozycyjność" at bounding box center [889, 37] width 1329 height 26
click at [809, 89] on icon "button" at bounding box center [806, 90] width 15 height 15
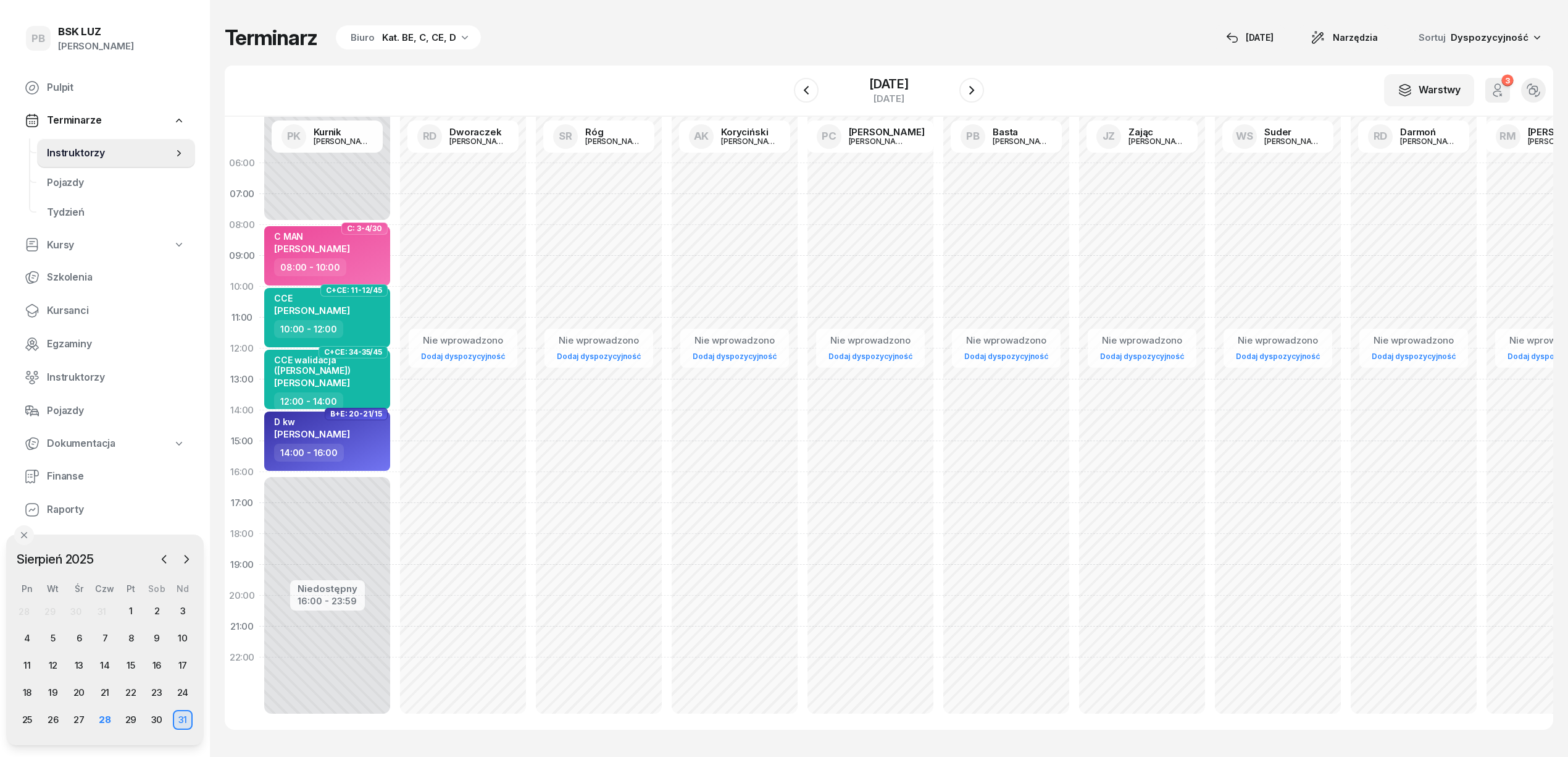
click at [811, 94] on icon "button" at bounding box center [806, 90] width 15 height 15
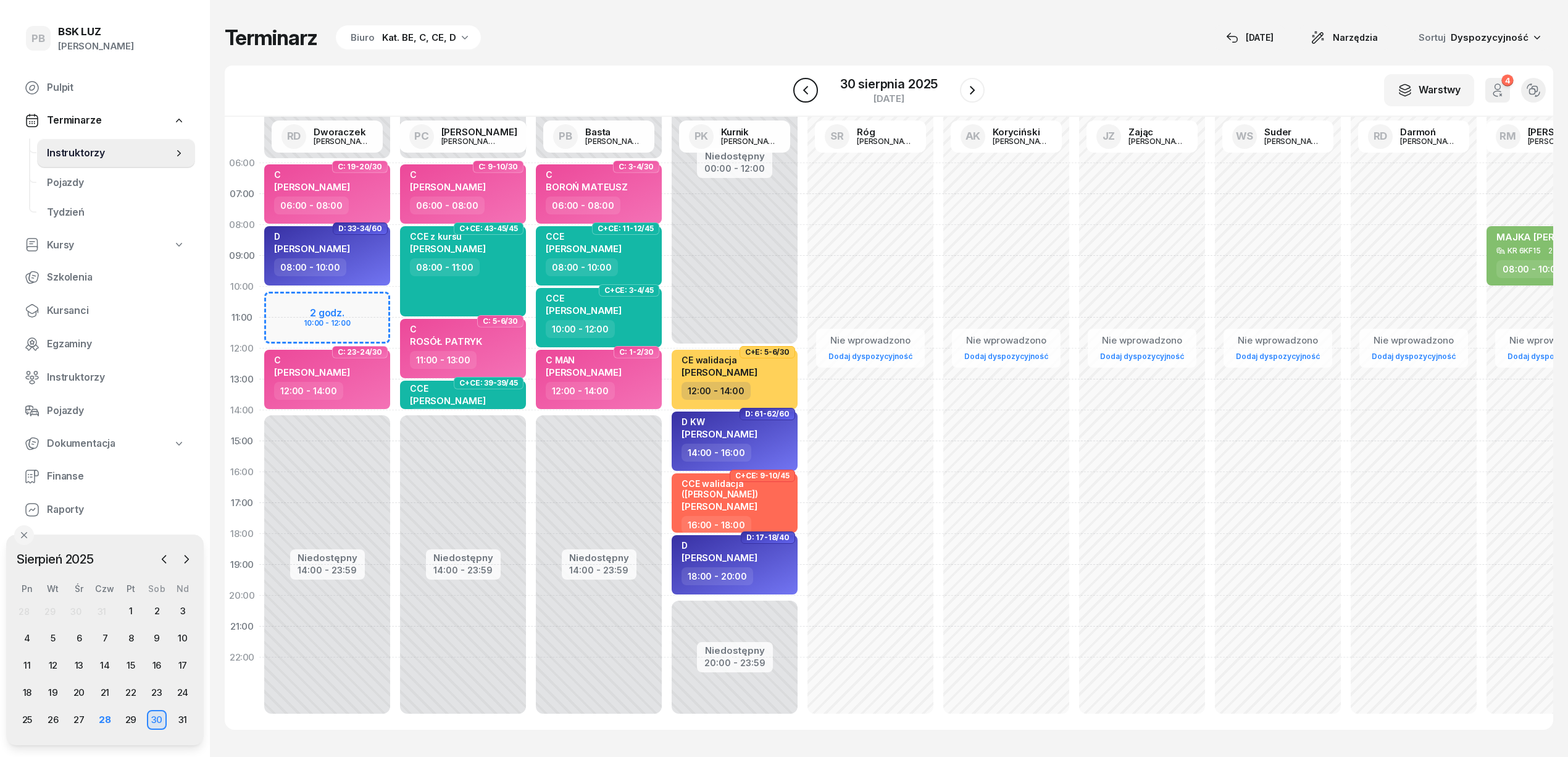
click at [811, 95] on icon "button" at bounding box center [805, 90] width 15 height 15
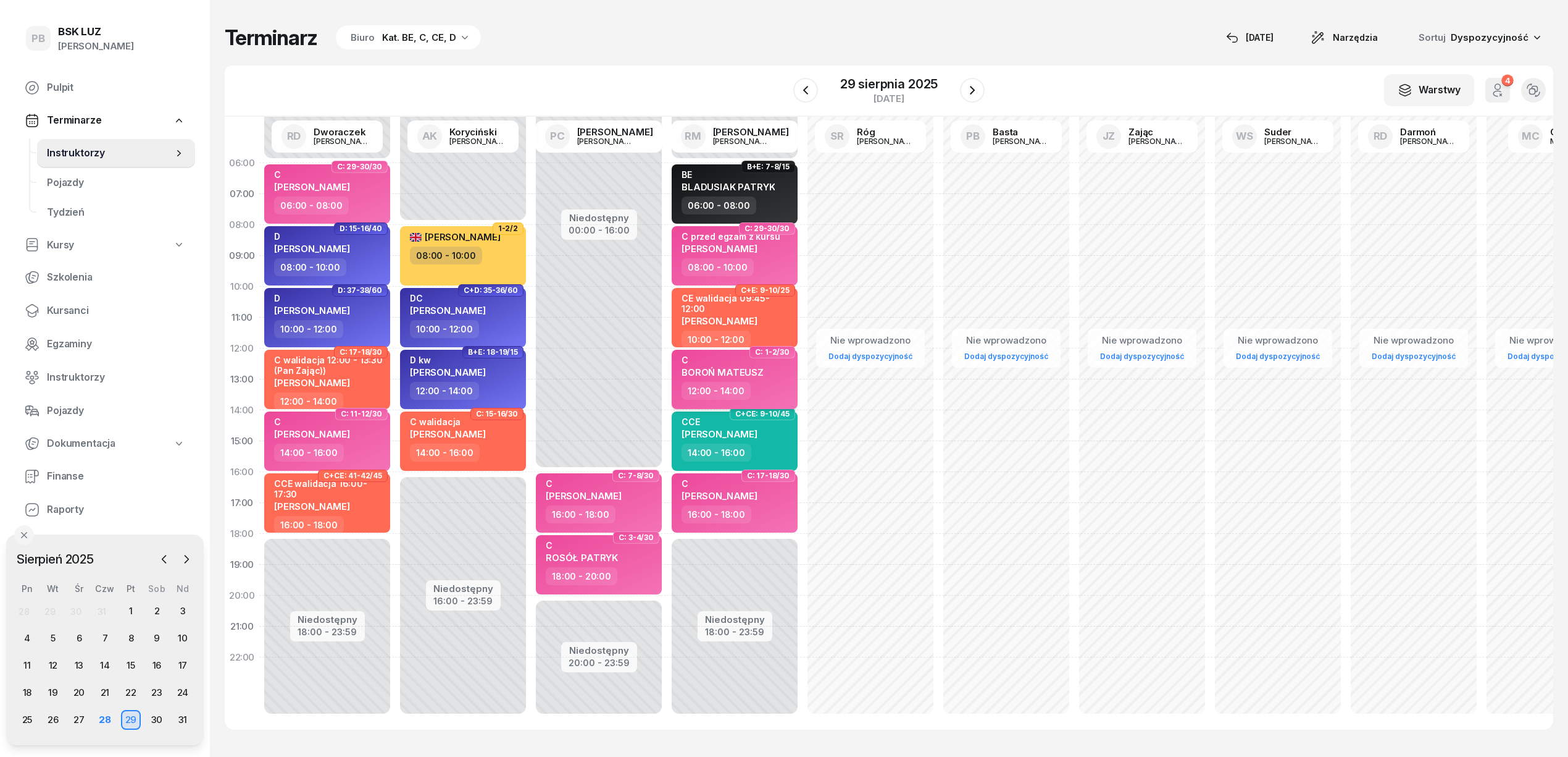
click at [764, 382] on div "12:00 - 14:00" at bounding box center [735, 390] width 109 height 18
select select "12"
select select "14"
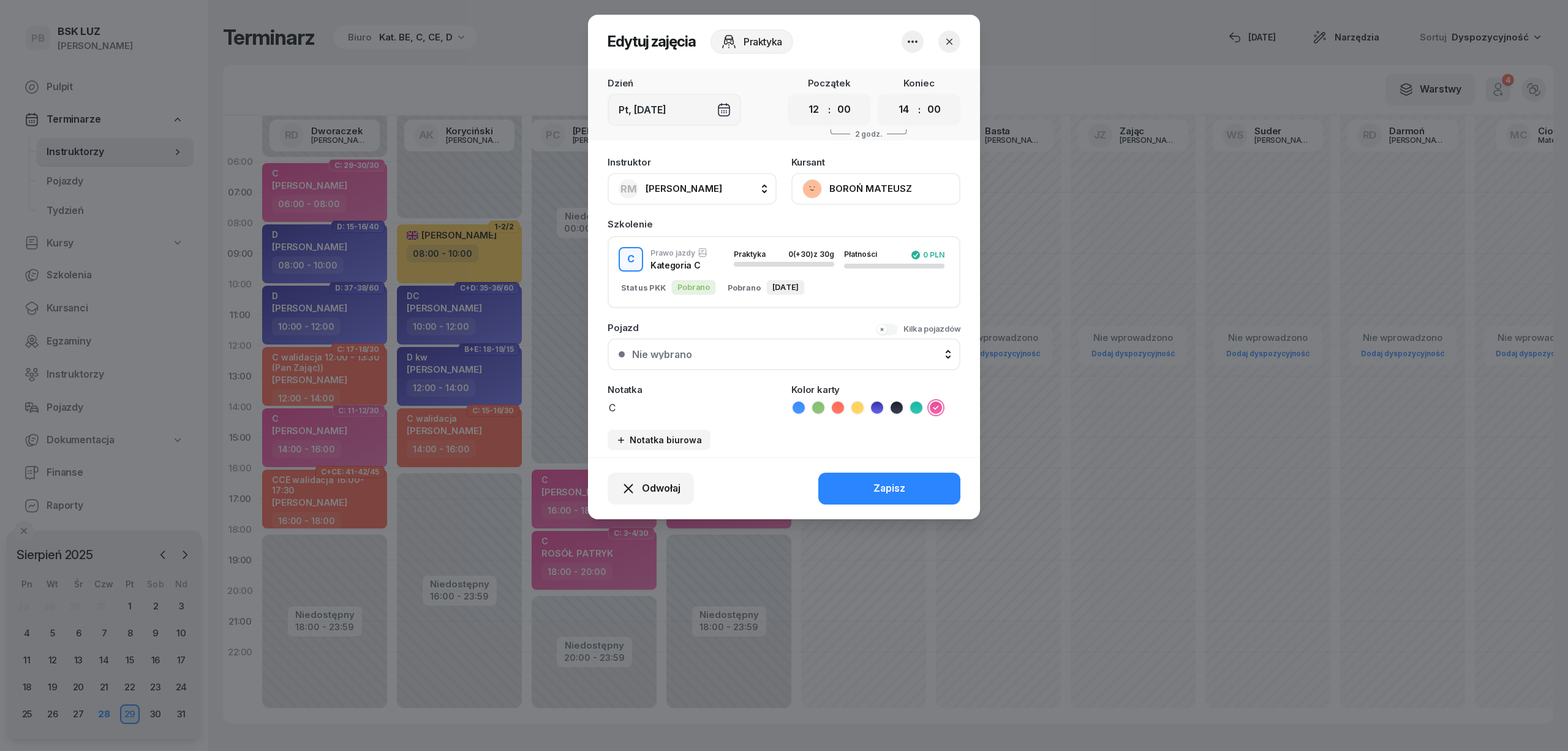
click at [893, 184] on button "BOROŃ MATEUSZ" at bounding box center [876, 189] width 169 height 32
click at [875, 226] on link "Otwórz profil" at bounding box center [875, 230] width 162 height 31
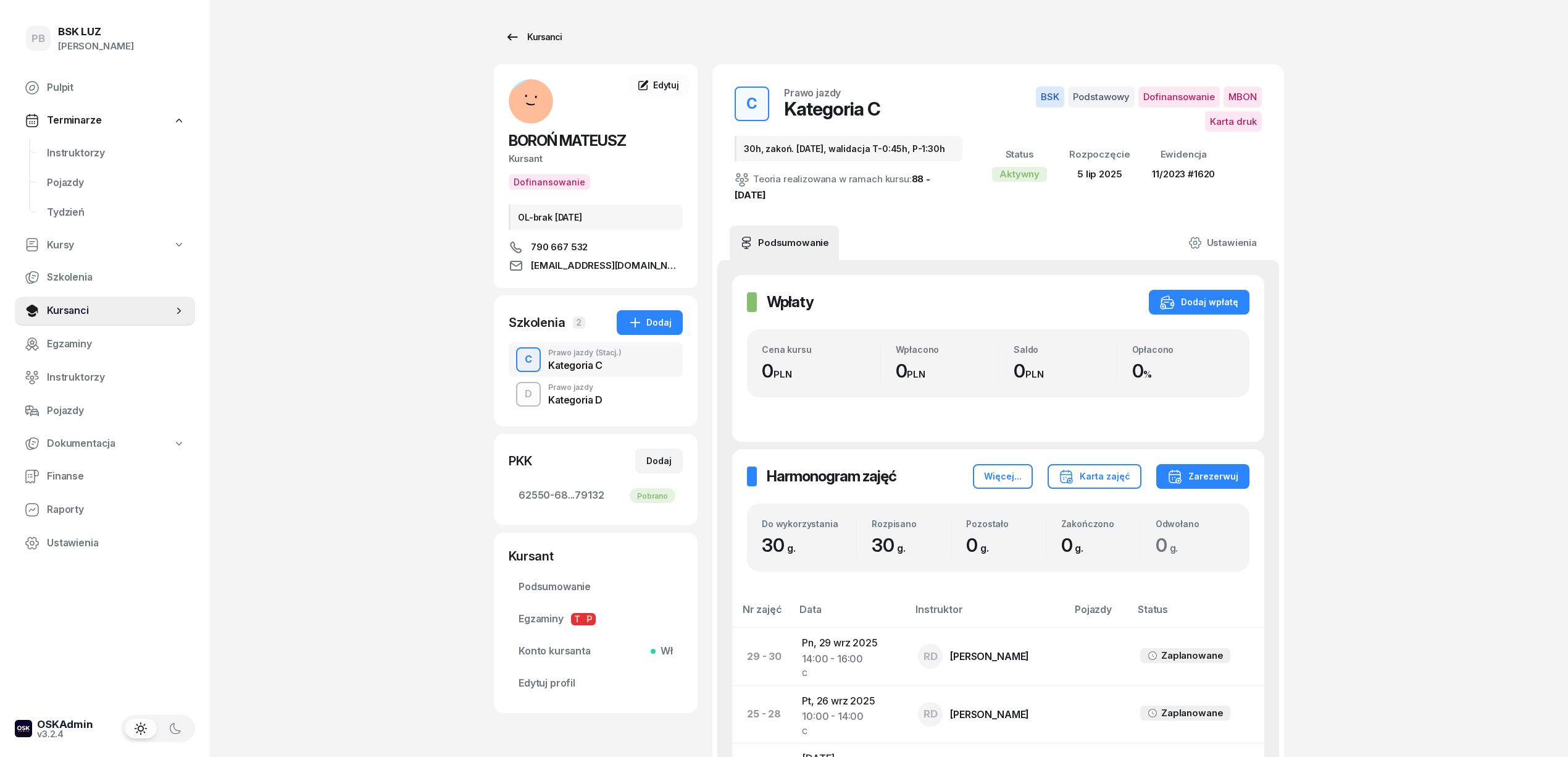
click at [544, 40] on div "Kursanci" at bounding box center [533, 37] width 57 height 15
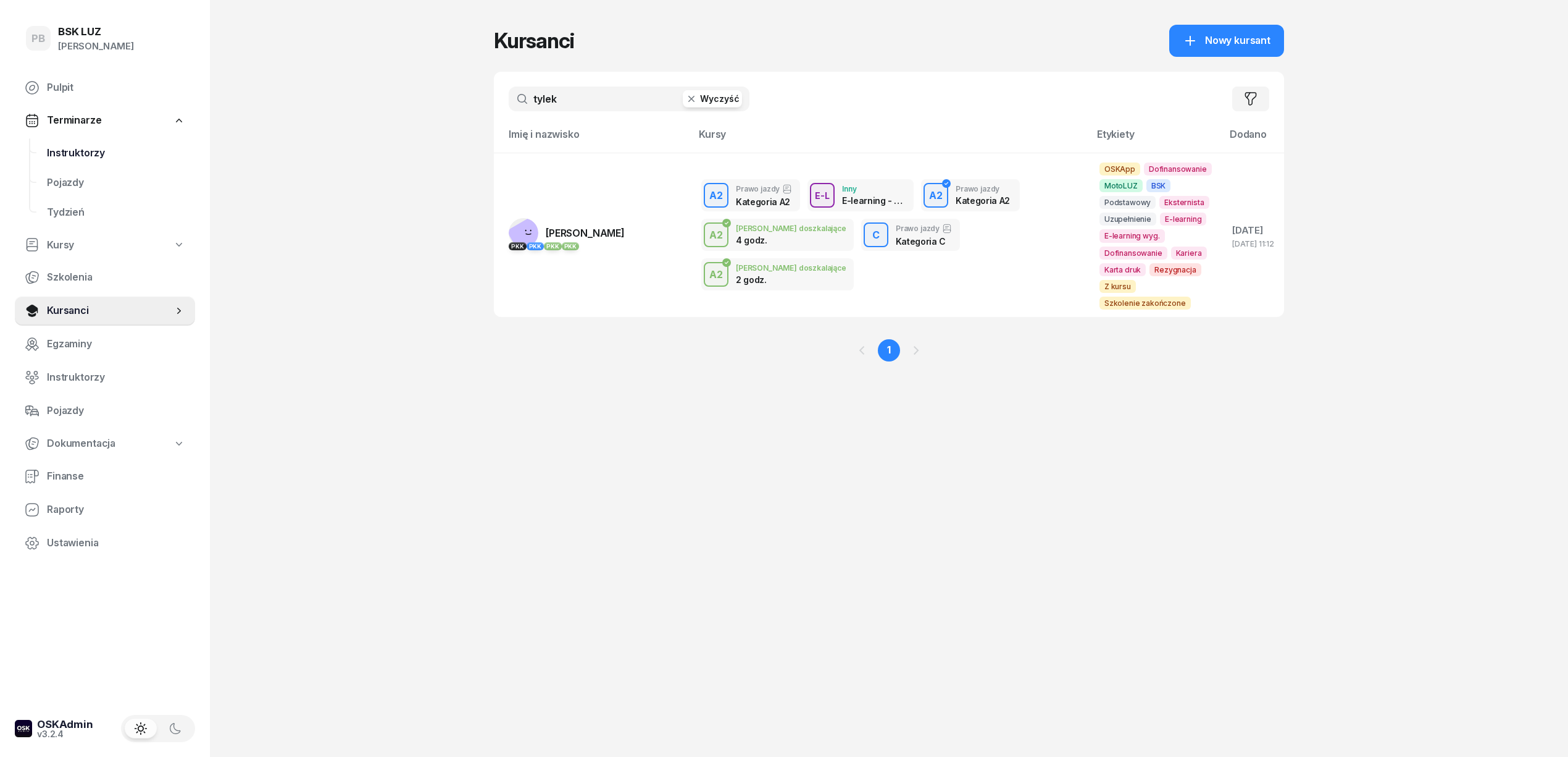
click at [63, 151] on span "Instruktorzy" at bounding box center [116, 153] width 139 height 16
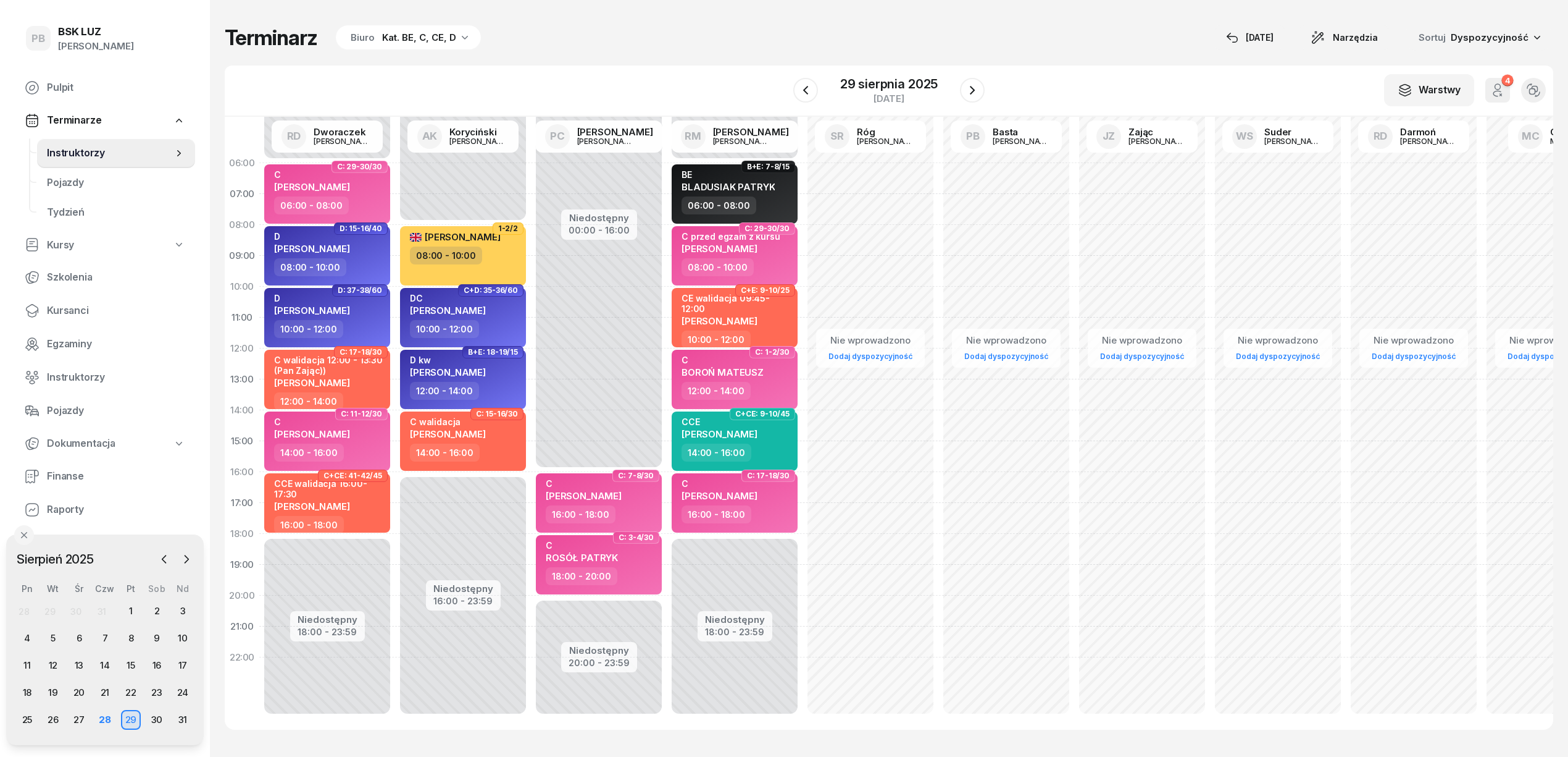
click at [1142, 94] on div "W Wybierz AK [PERSON_NAME] BP [PERSON_NAME] DP [PERSON_NAME] GS [PERSON_NAME] I…" at bounding box center [889, 91] width 1329 height 51
click at [539, 15] on div "Terminarz Biuro Kat. BE, C, CE, D [DATE] Narzędzia Sortuj Dyspozycyjność W Wybi…" at bounding box center [889, 377] width 1329 height 754
click at [185, 556] on icon "button" at bounding box center [186, 559] width 4 height 8
click at [127, 609] on div "5" at bounding box center [131, 611] width 20 height 20
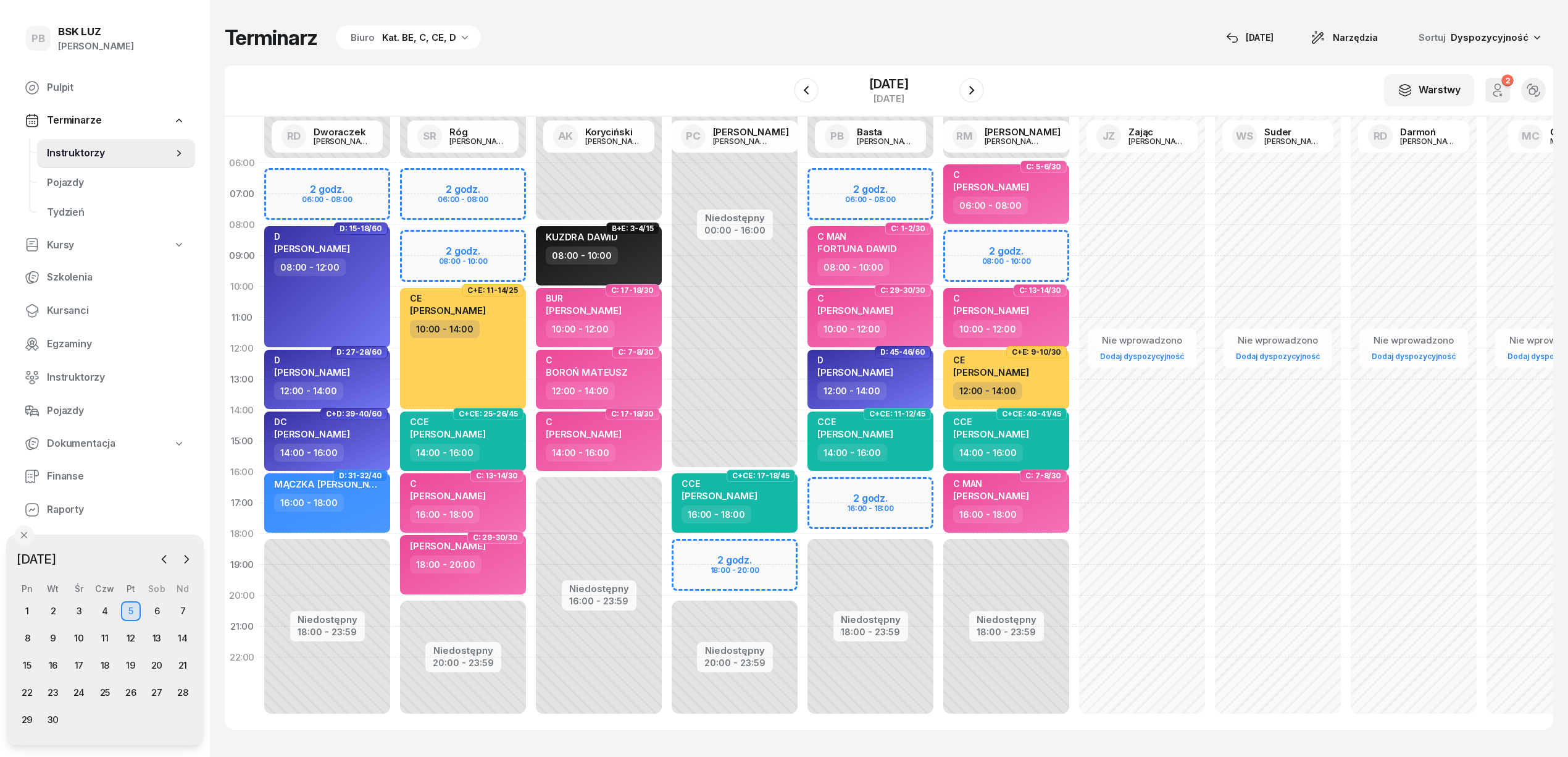
click at [458, 34] on icon "button" at bounding box center [465, 37] width 13 height 13
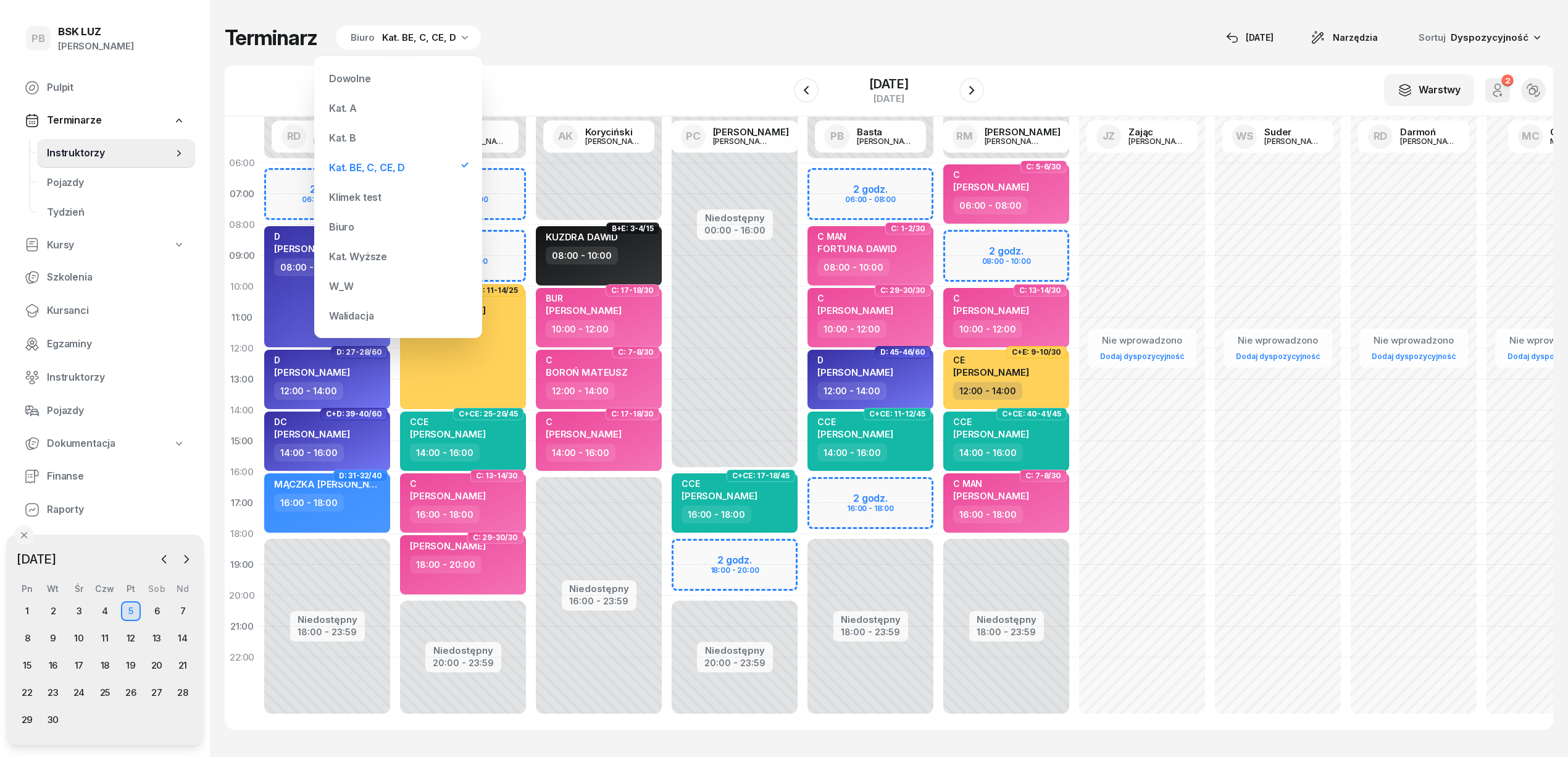
click at [364, 104] on div "Kat. A" at bounding box center [398, 108] width 148 height 25
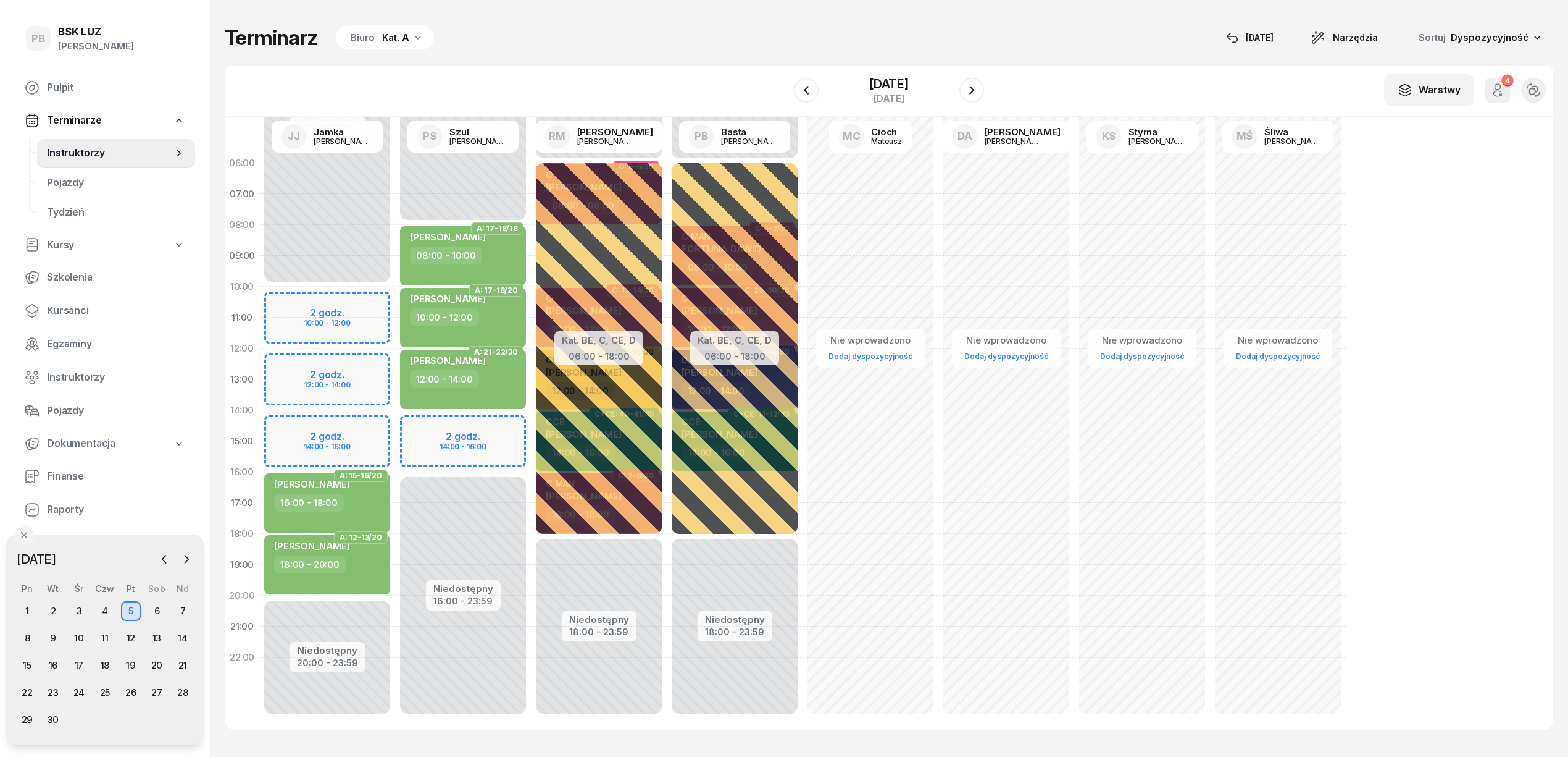
click at [395, 367] on div "Niedostępny 00:00 - 10:00 Niedostępny 20:00 - 23:59 2 godz. 10:00 - 12:00 2 god…" at bounding box center [463, 441] width 136 height 587
select select "12"
select select "14"
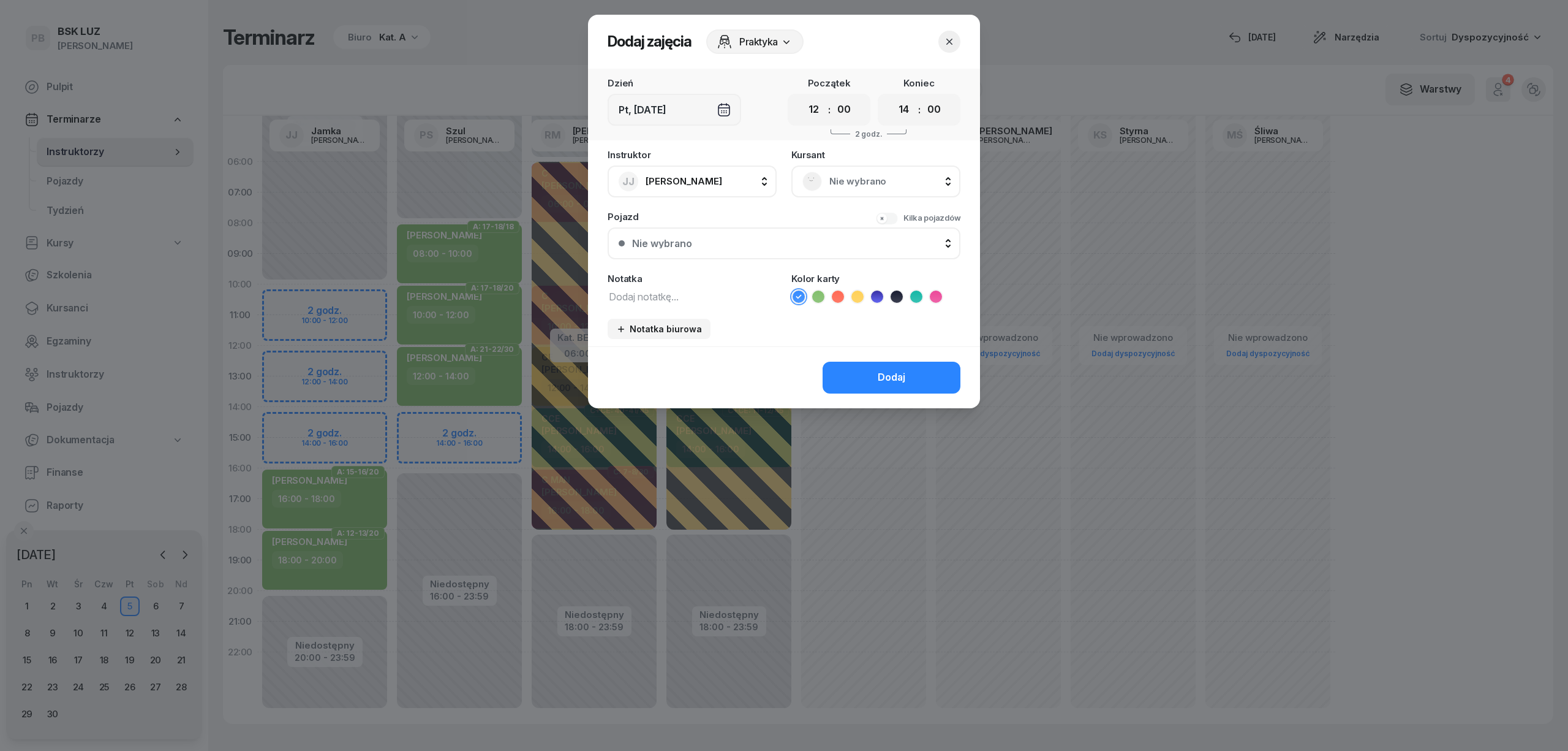
click at [872, 174] on span "Nie wybrano" at bounding box center [889, 181] width 120 height 16
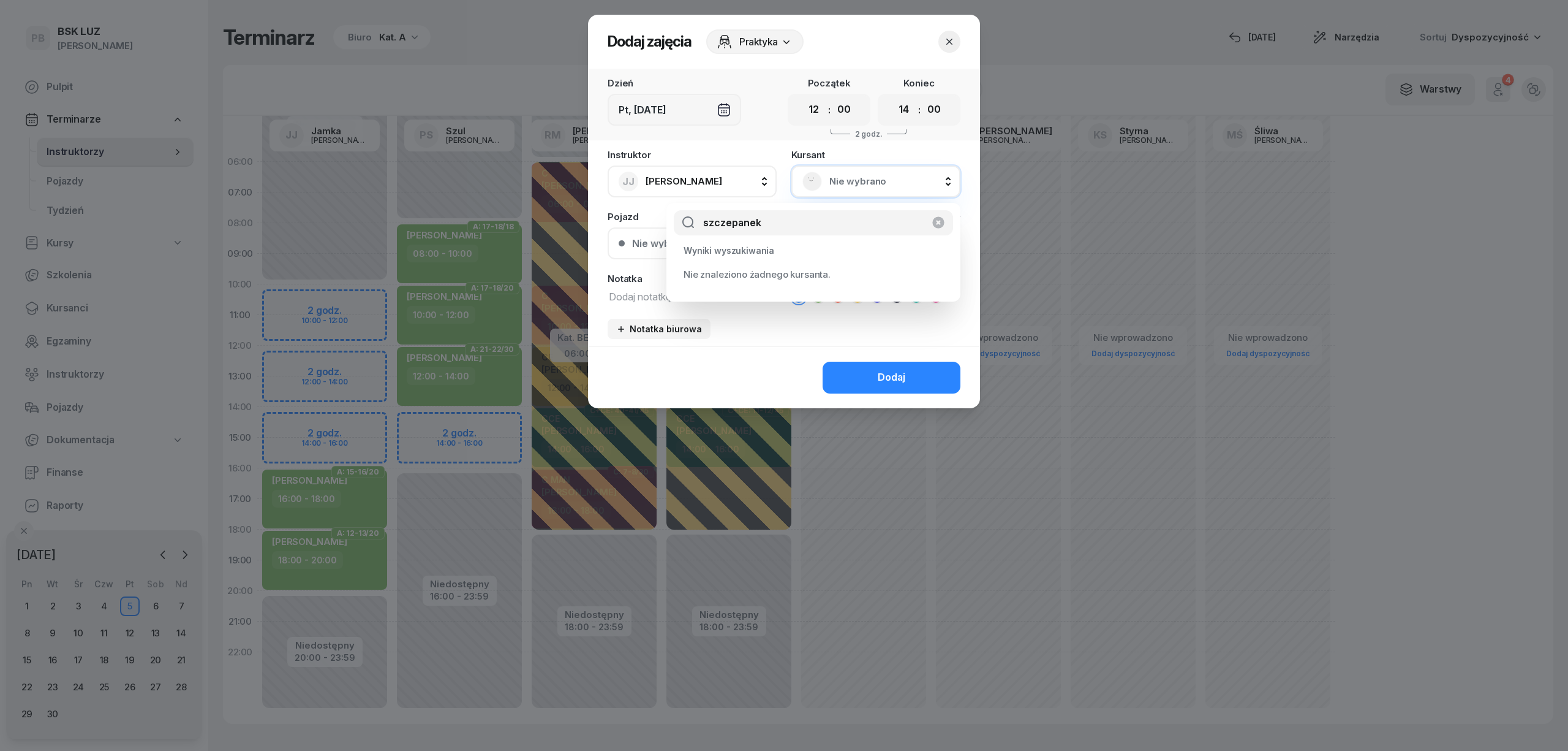
type input "szczepanek"
click at [953, 38] on icon "button" at bounding box center [949, 42] width 13 height 13
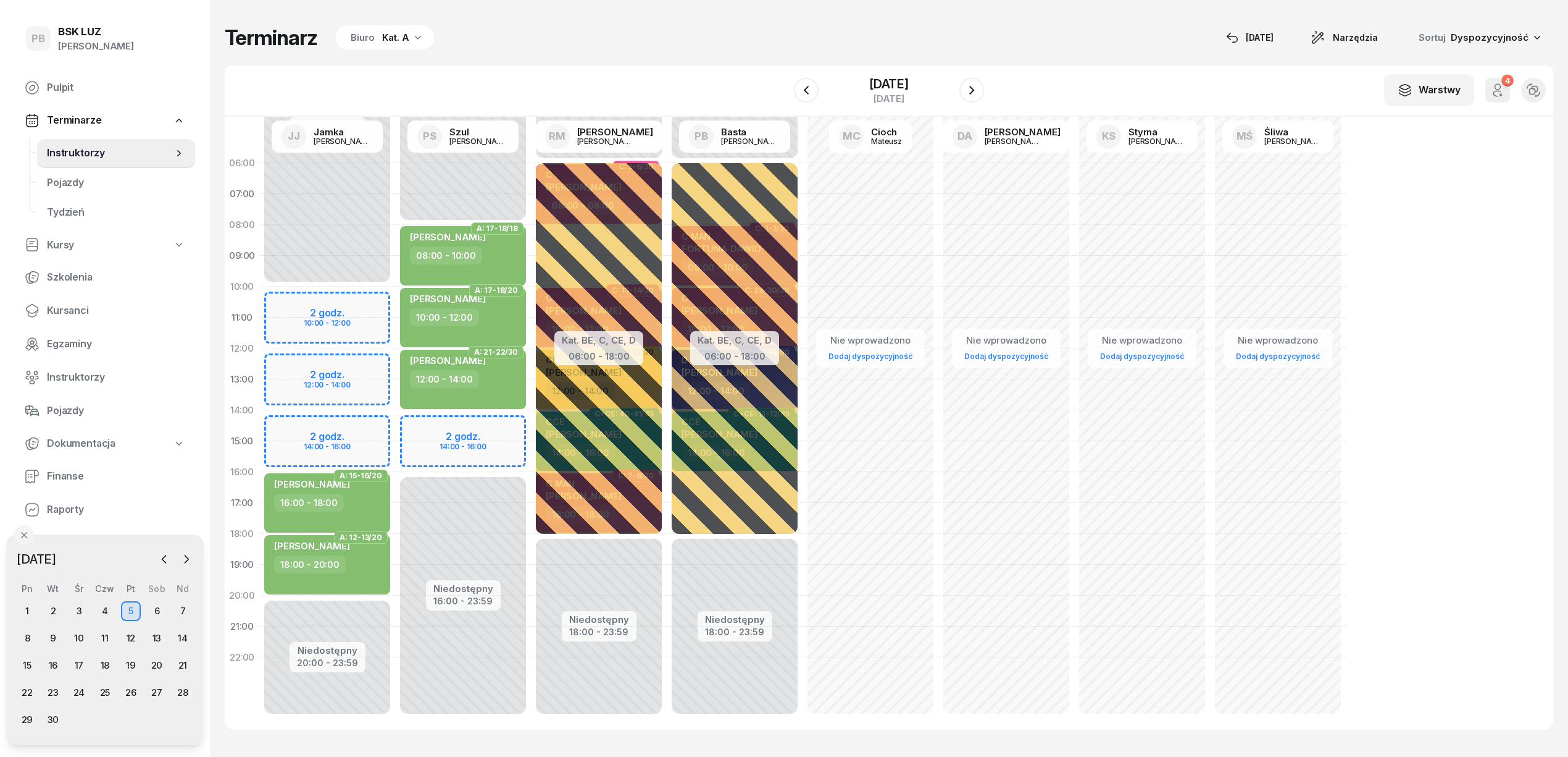
click at [395, 366] on div "Niedostępny 00:00 - 10:00 Niedostępny 20:00 - 23:59 2 godz. 10:00 - 12:00 2 god…" at bounding box center [463, 441] width 136 height 587
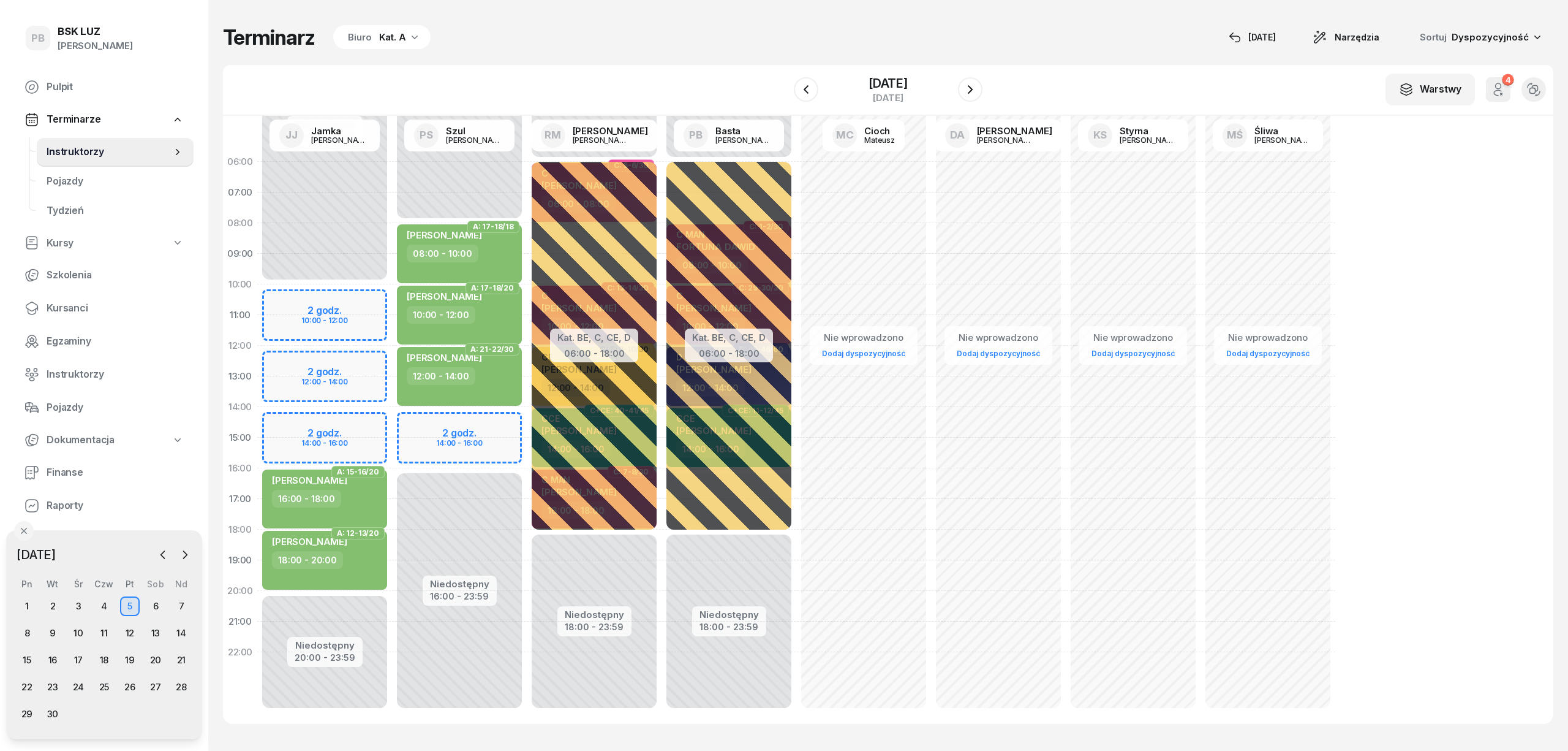
select select "12"
select select "14"
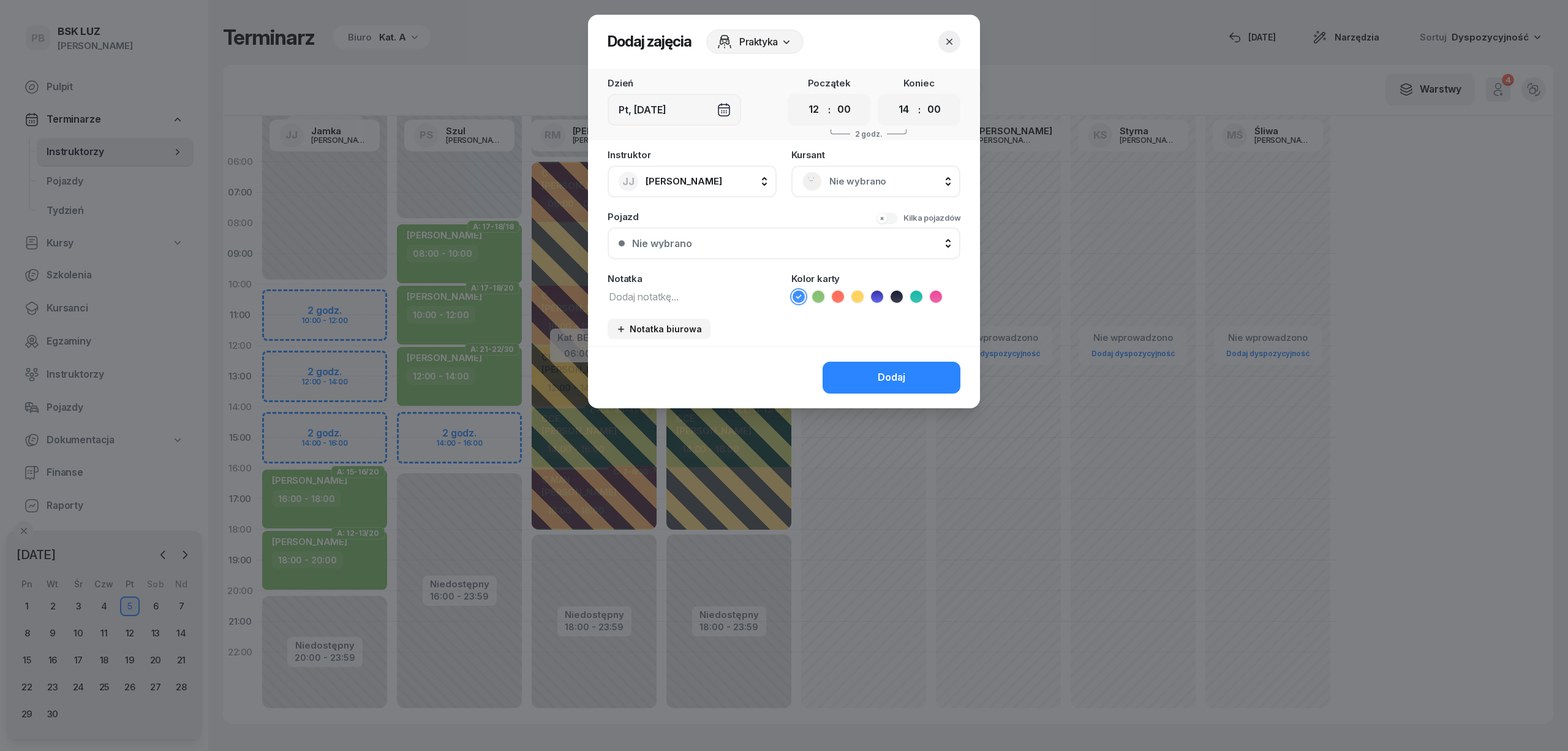
click at [681, 293] on textarea at bounding box center [692, 296] width 169 height 16
click at [703, 303] on div "Instruktor JJ Jamka Janusz AK Koryciński Artur BP Pająk Bogusław DA Arendarczyk…" at bounding box center [784, 248] width 392 height 196
click at [704, 295] on textarea "Szczepanek" at bounding box center [692, 296] width 169 height 16
click at [716, 293] on textarea "Szczepanek Natalia" at bounding box center [692, 296] width 169 height 16
paste textarea "Honda CBF 125"
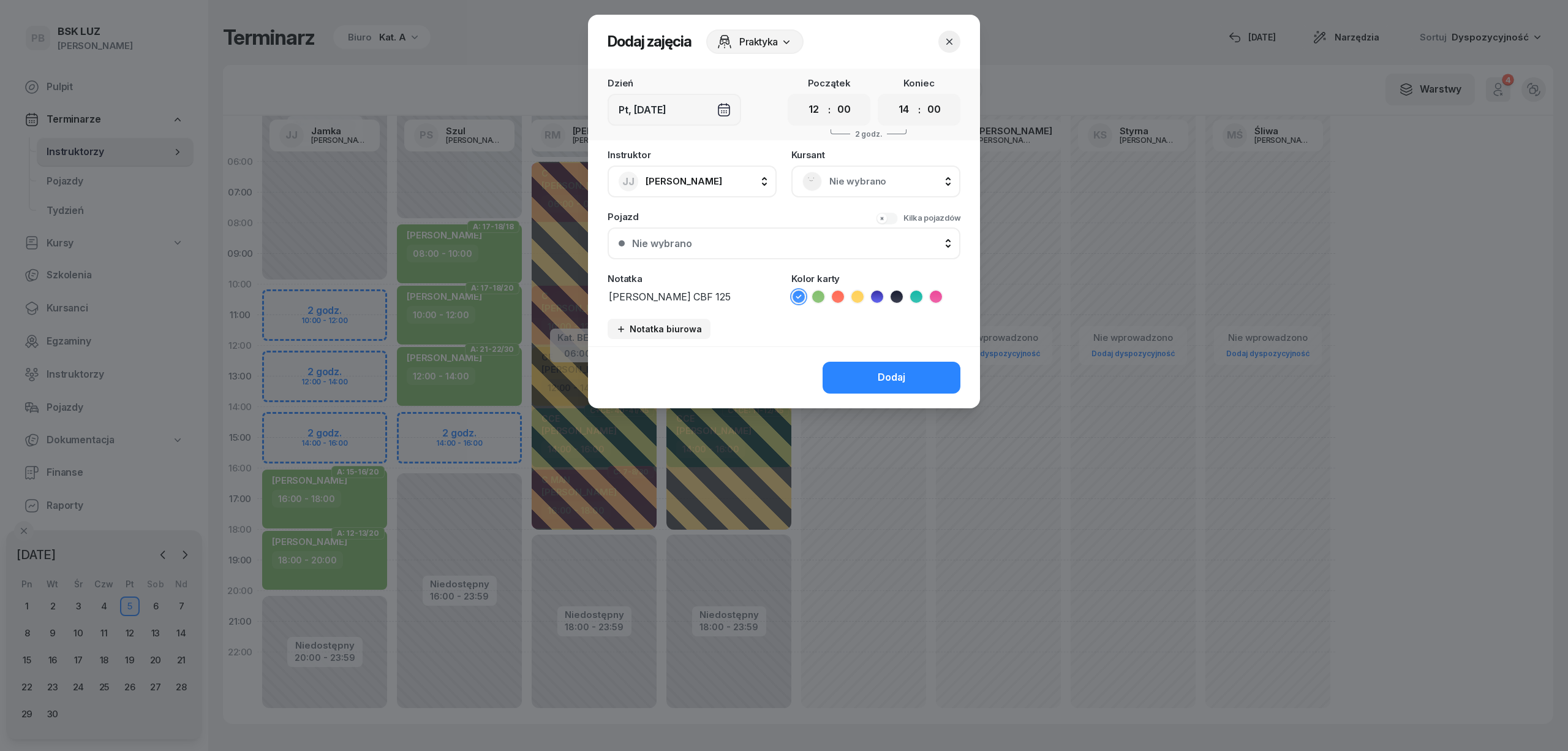
drag, startPoint x: 768, startPoint y: 293, endPoint x: 779, endPoint y: 298, distance: 12.1
click at [769, 293] on textarea "Szczepanek Natalia Honda CBF 125" at bounding box center [692, 296] width 169 height 16
click at [771, 295] on textarea "Szczepanek Natalia Honda CBF 125" at bounding box center [692, 296] width 169 height 16
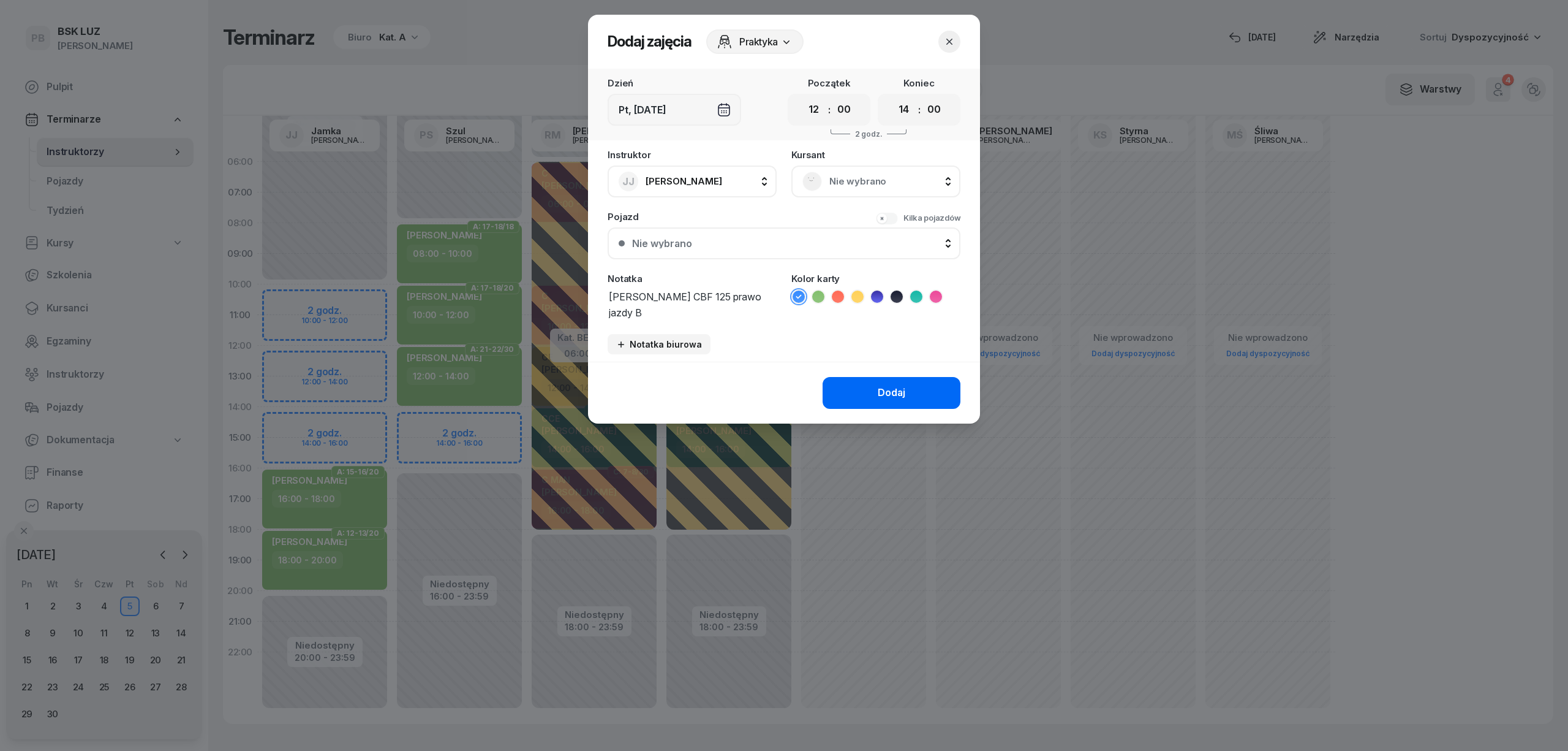
type textarea "Szczepanek Natalia Honda CBF 125 prawo jazdy B"
click at [848, 392] on button "Dodaj" at bounding box center [891, 393] width 138 height 32
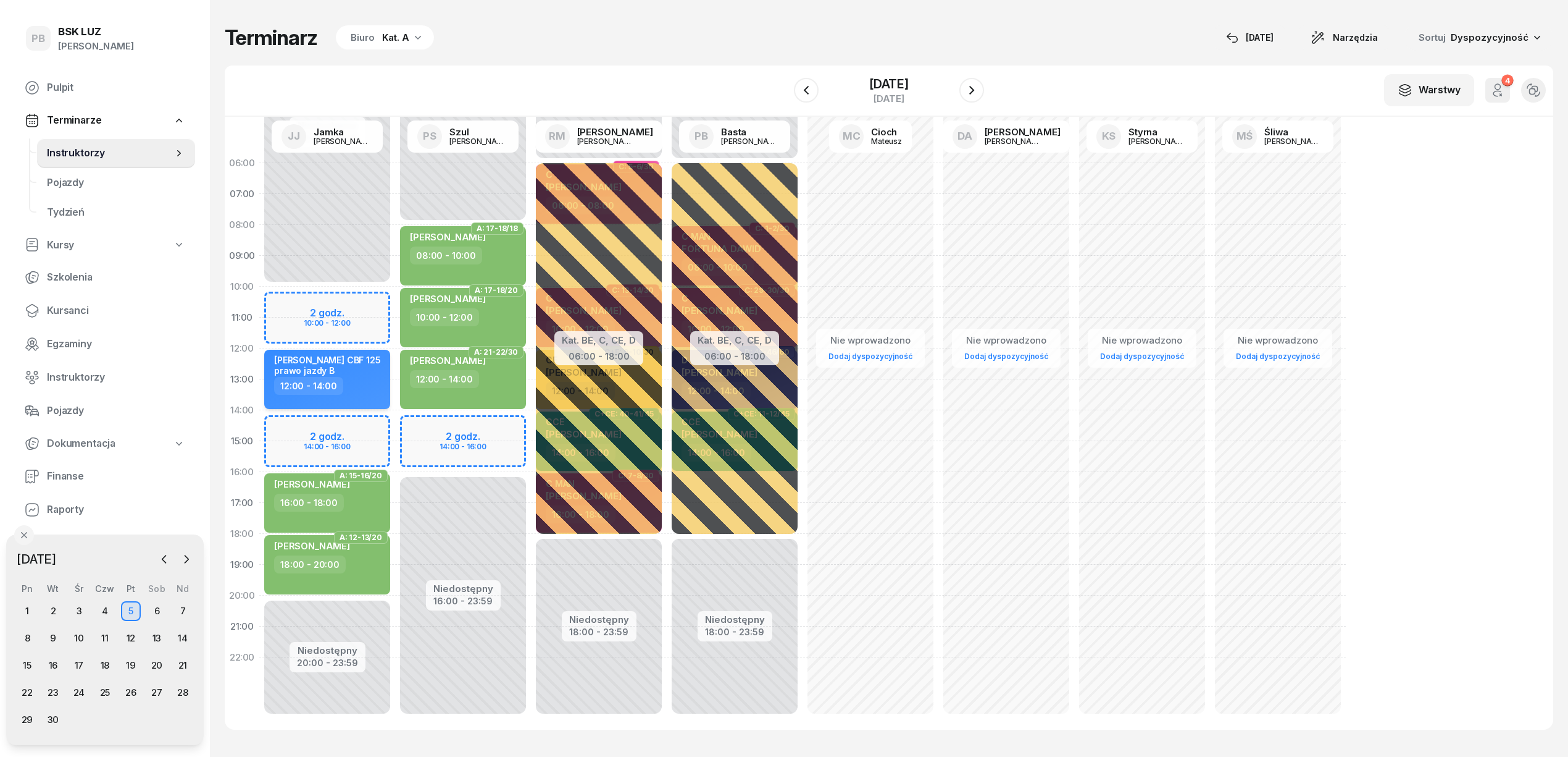
click at [336, 376] on div "Szczepanek Natalia Honda CBF 125 prawo jazdy B" at bounding box center [328, 365] width 109 height 21
select select "12"
select select "14"
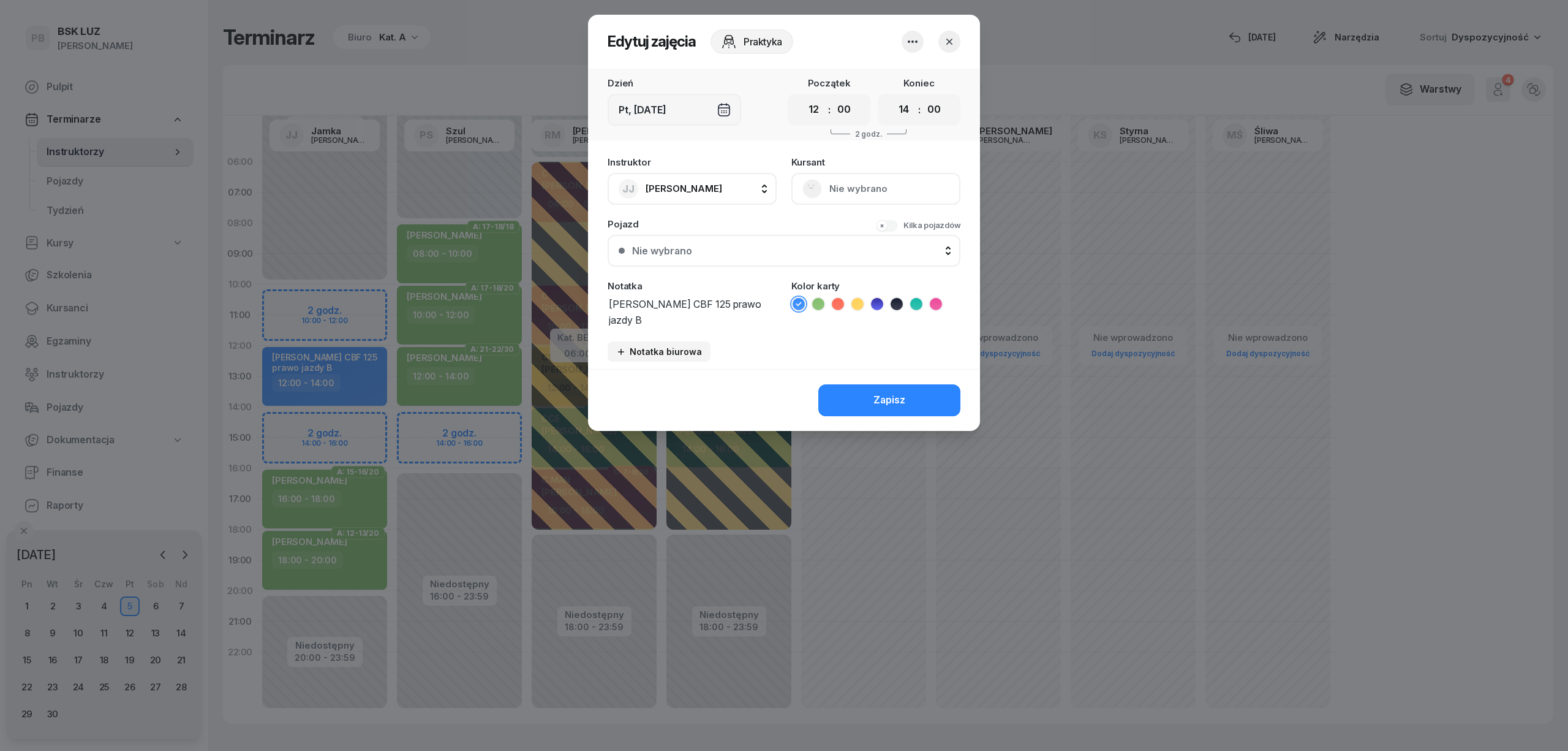
click at [935, 300] on icon at bounding box center [936, 304] width 13 height 13
drag, startPoint x: 935, startPoint y: 395, endPoint x: 868, endPoint y: 402, distance: 67.4
click at [935, 396] on button "Zapisz" at bounding box center [889, 401] width 142 height 32
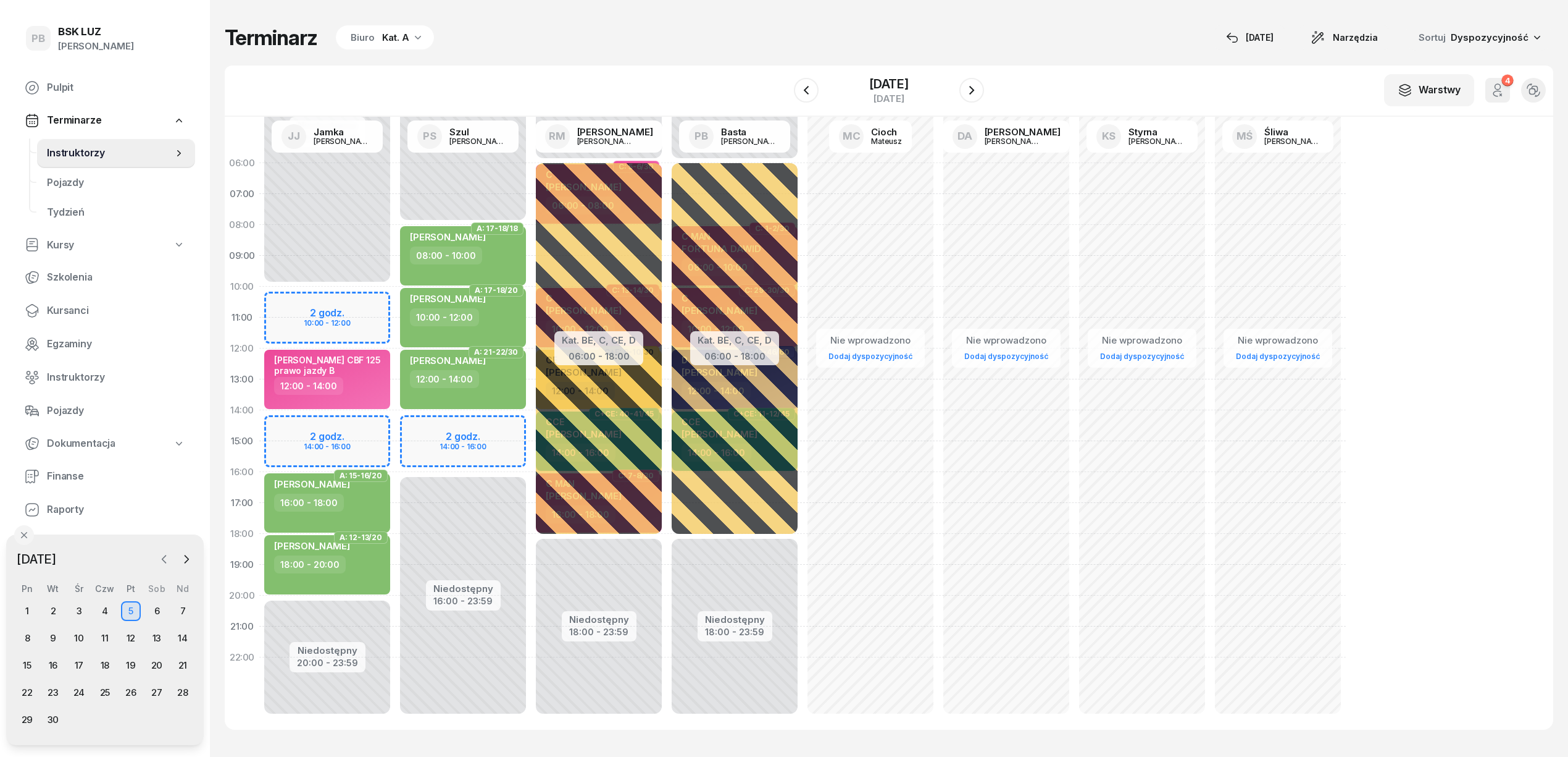
click at [161, 561] on icon "button" at bounding box center [165, 559] width 13 height 13
click at [103, 720] on div "28" at bounding box center [105, 720] width 20 height 20
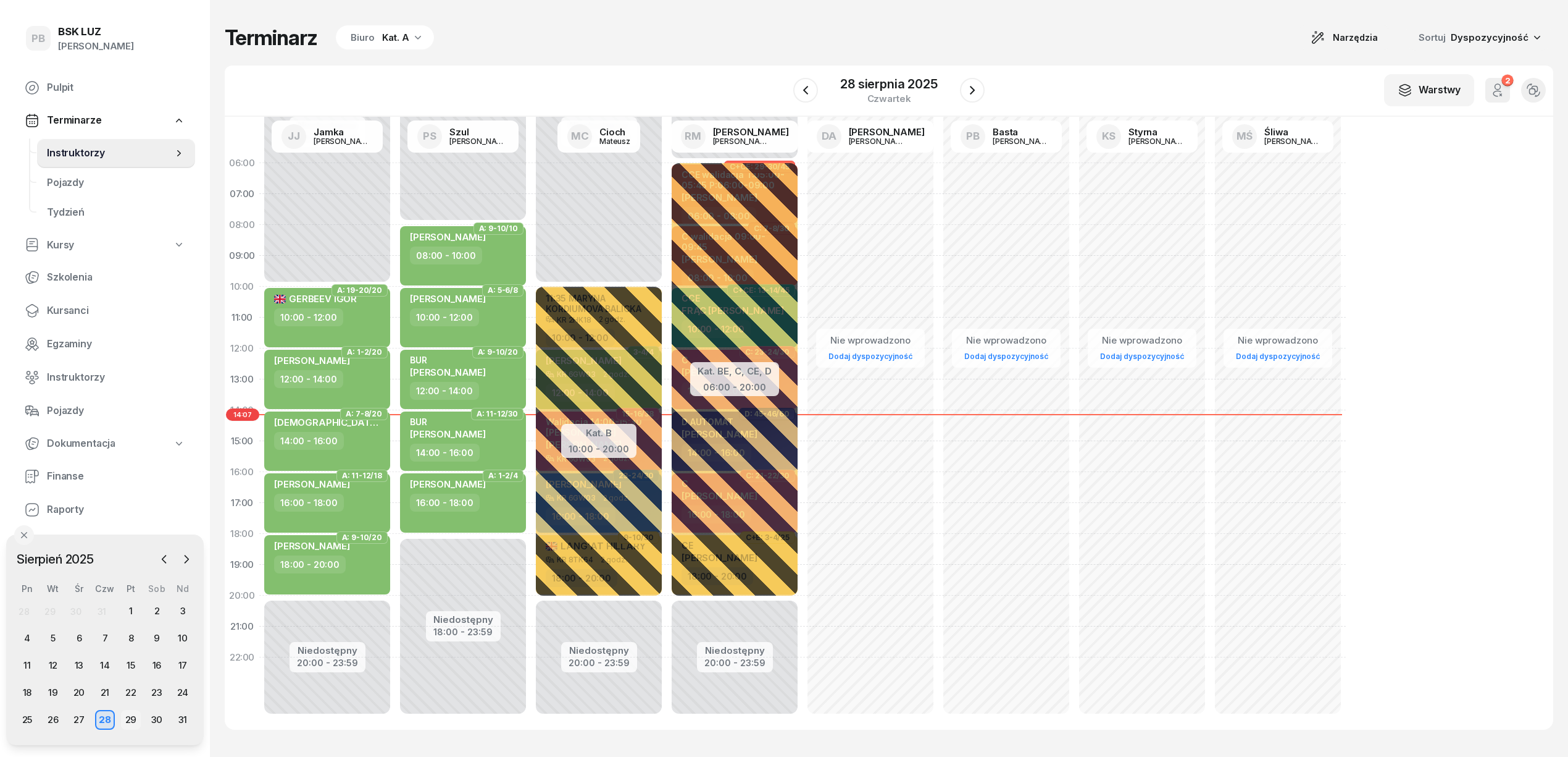
click at [131, 719] on div "29" at bounding box center [131, 720] width 20 height 20
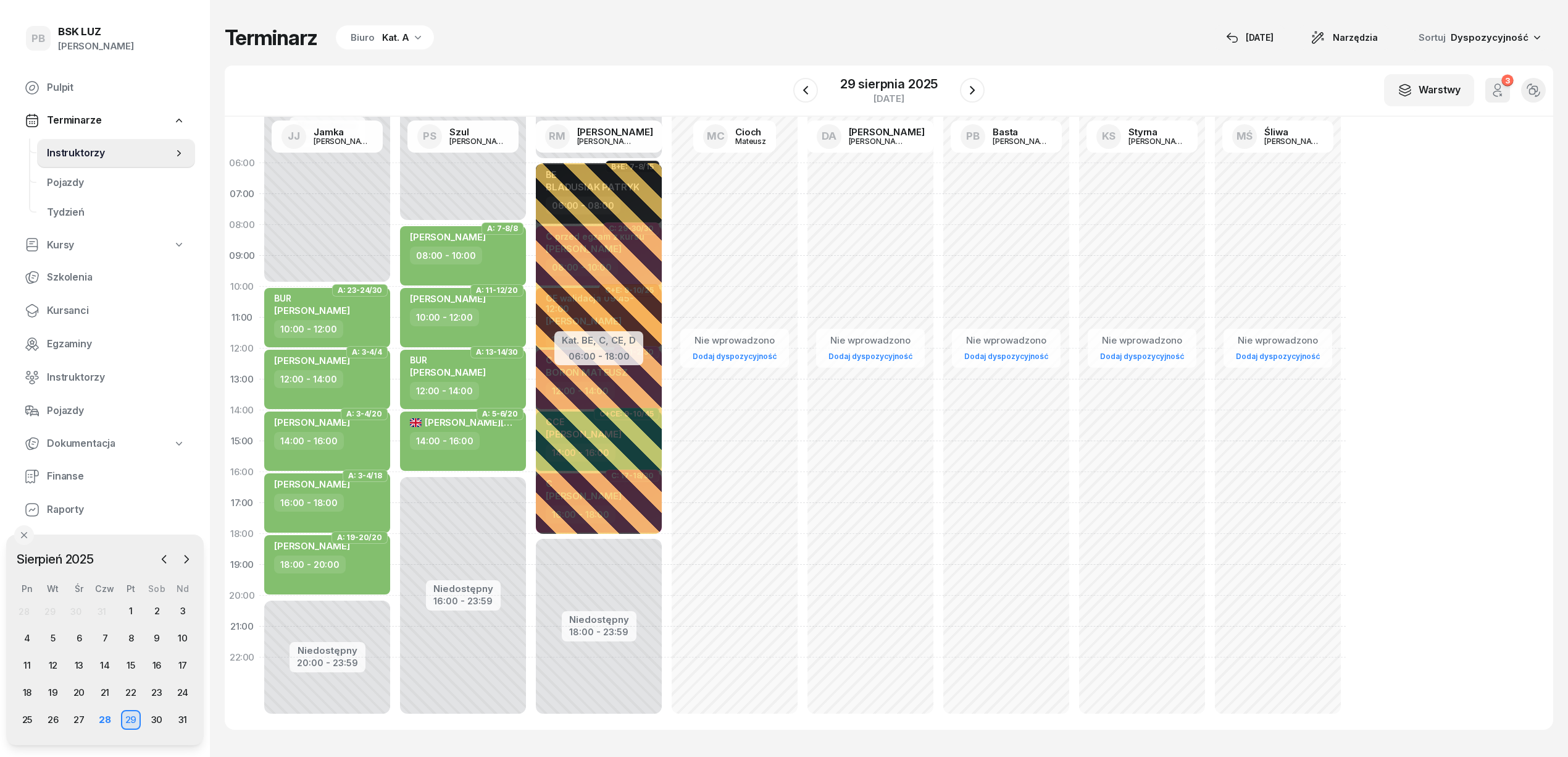
click at [700, 65] on div "W Wybierz AK Koryciński Artur BP Pająk Bogusław DA Arendarczyk Damian DP Pawłow…" at bounding box center [889, 91] width 1329 height 51
click at [753, 53] on div "Terminarz Biuro Kat. A 28 sie Narzędzia Sortuj Dyspozycyjność W Wybierz AK Kory…" at bounding box center [889, 377] width 1329 height 754
click at [979, 92] on button "button" at bounding box center [972, 90] width 25 height 25
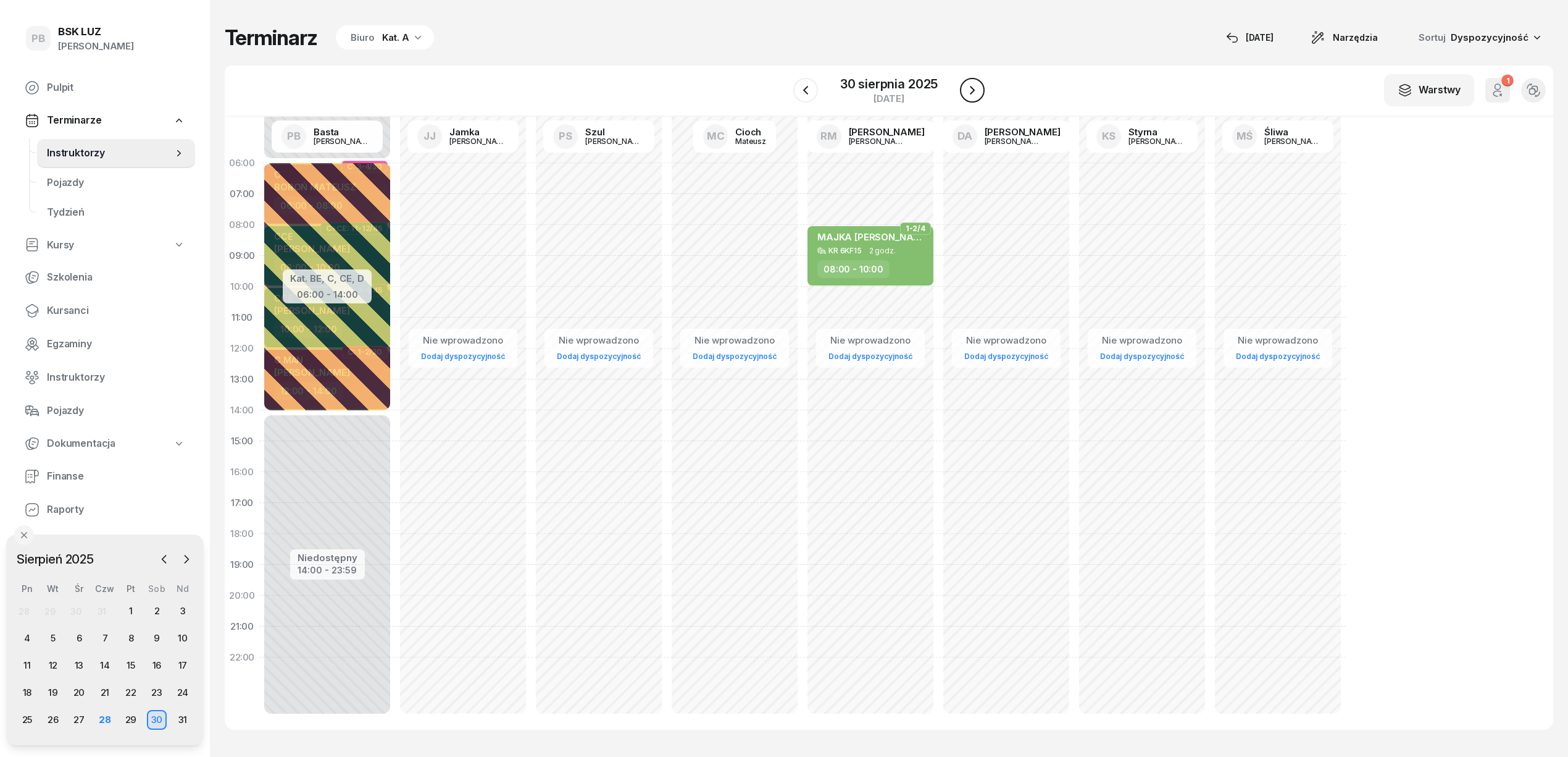
click at [979, 92] on icon "button" at bounding box center [972, 90] width 15 height 15
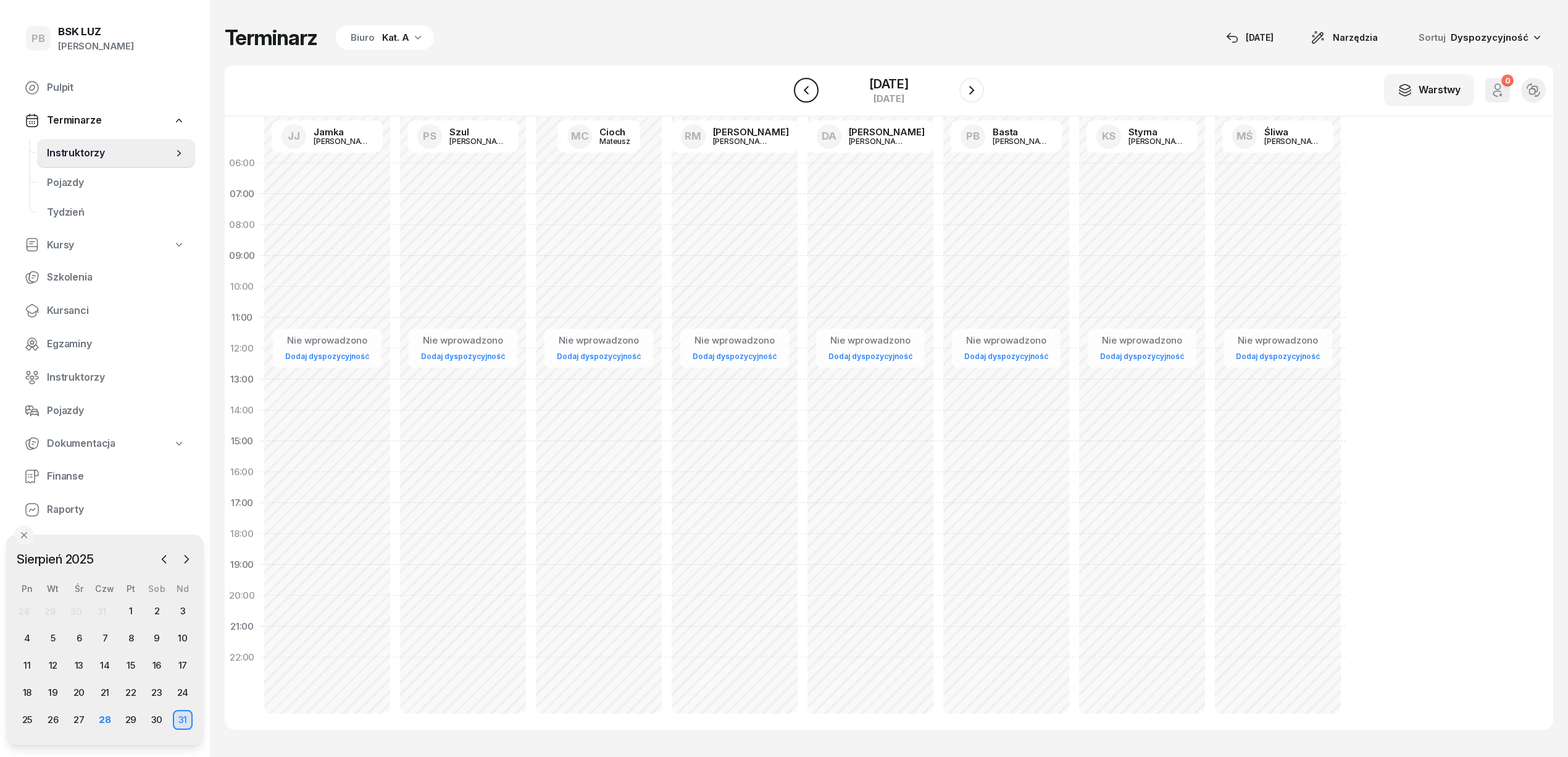
click at [803, 91] on icon "button" at bounding box center [806, 90] width 15 height 15
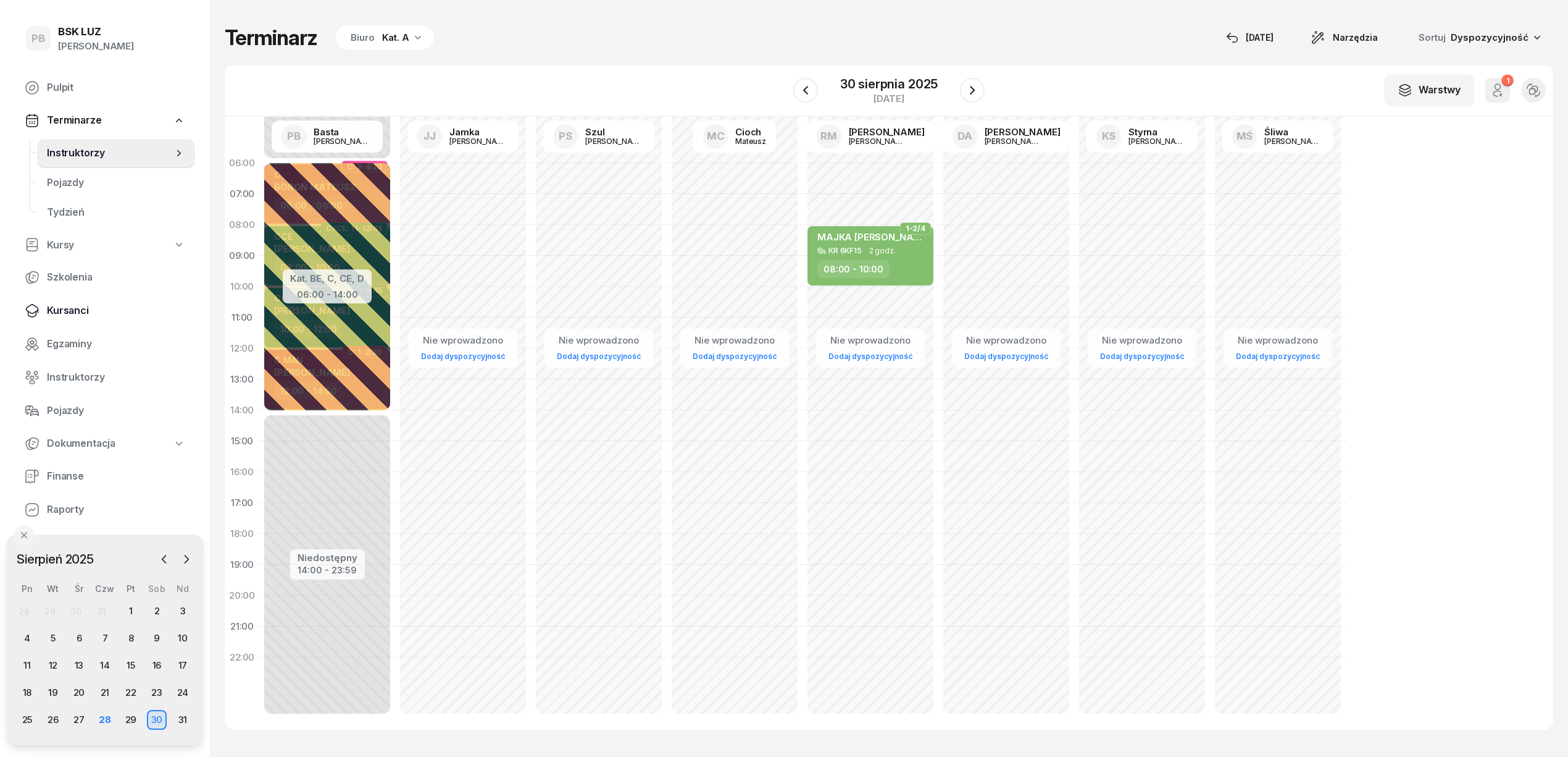
click at [70, 310] on span "Kursanci" at bounding box center [116, 310] width 139 height 16
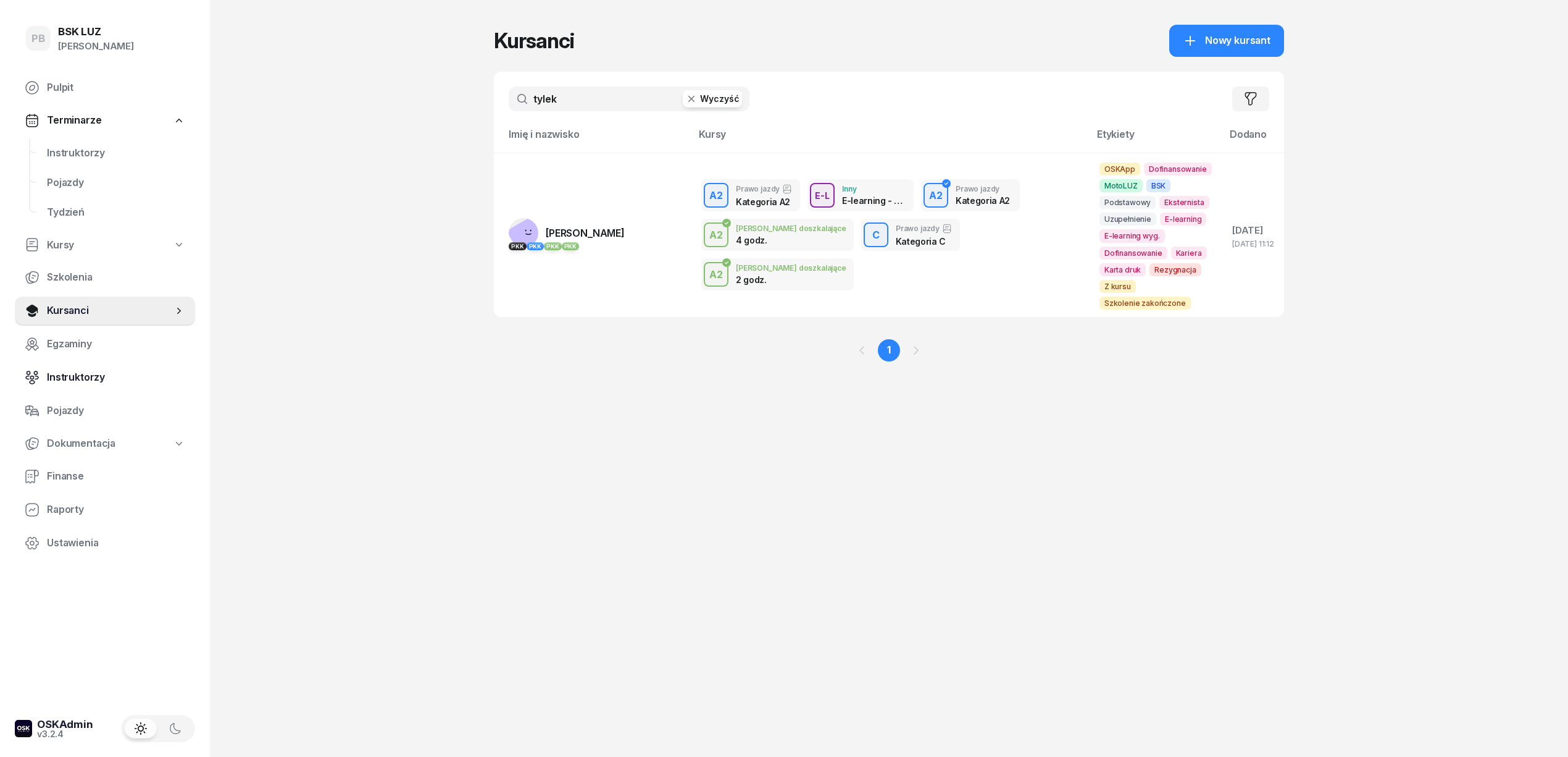
click at [87, 371] on span "Instruktorzy" at bounding box center [116, 377] width 139 height 16
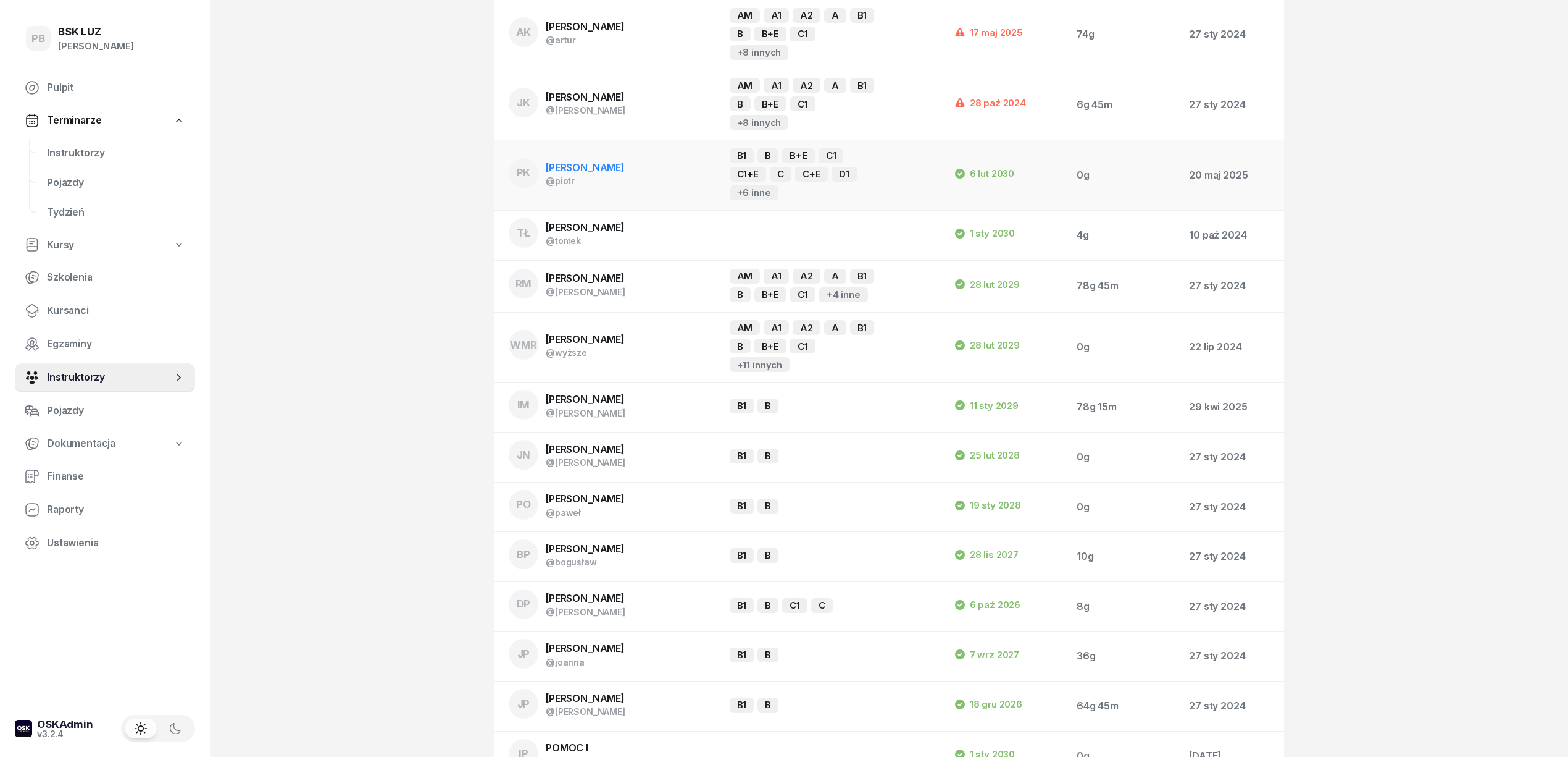
scroll to position [988, 0]
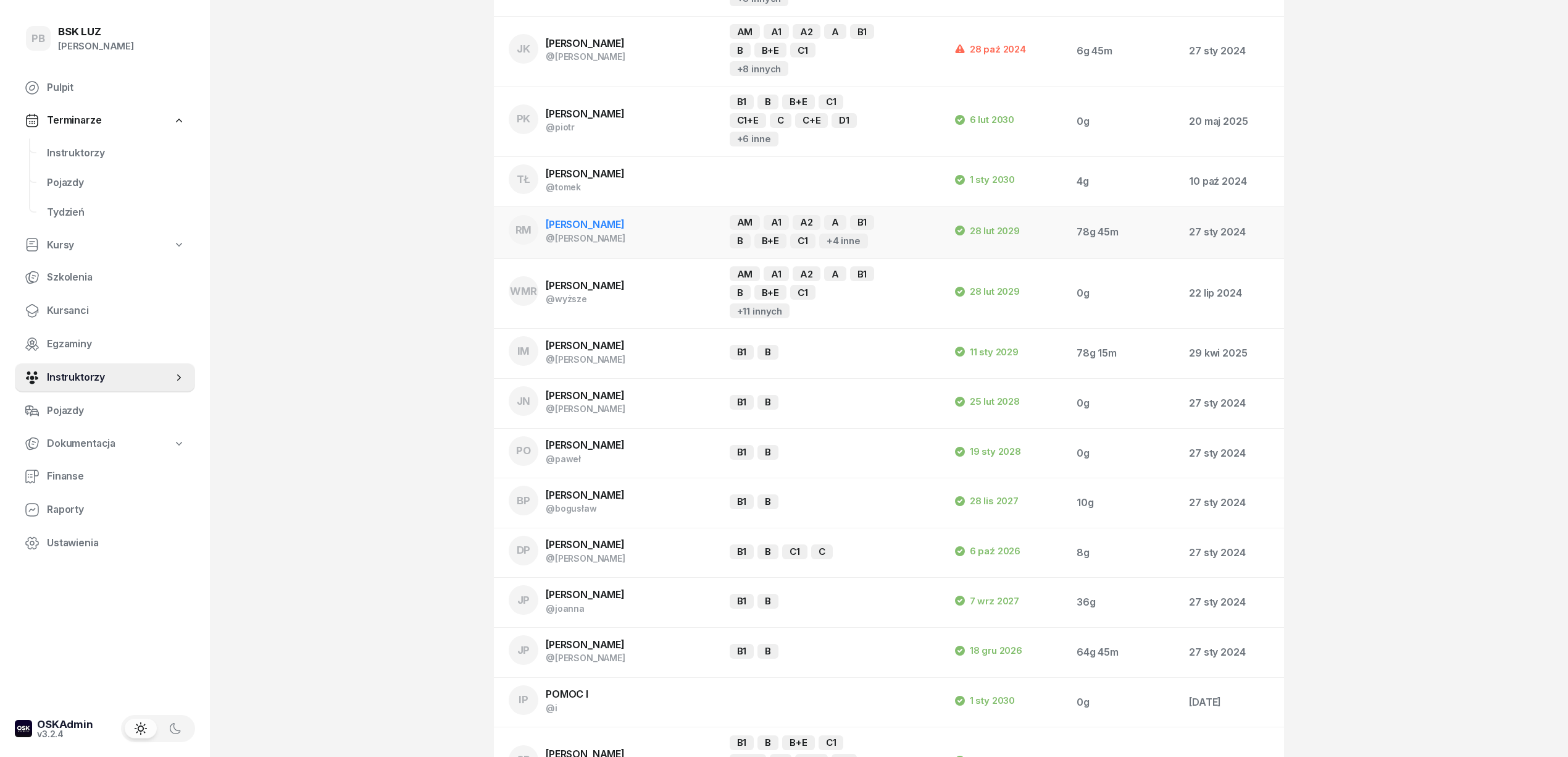
click at [608, 218] on span "[PERSON_NAME]" at bounding box center [585, 224] width 79 height 13
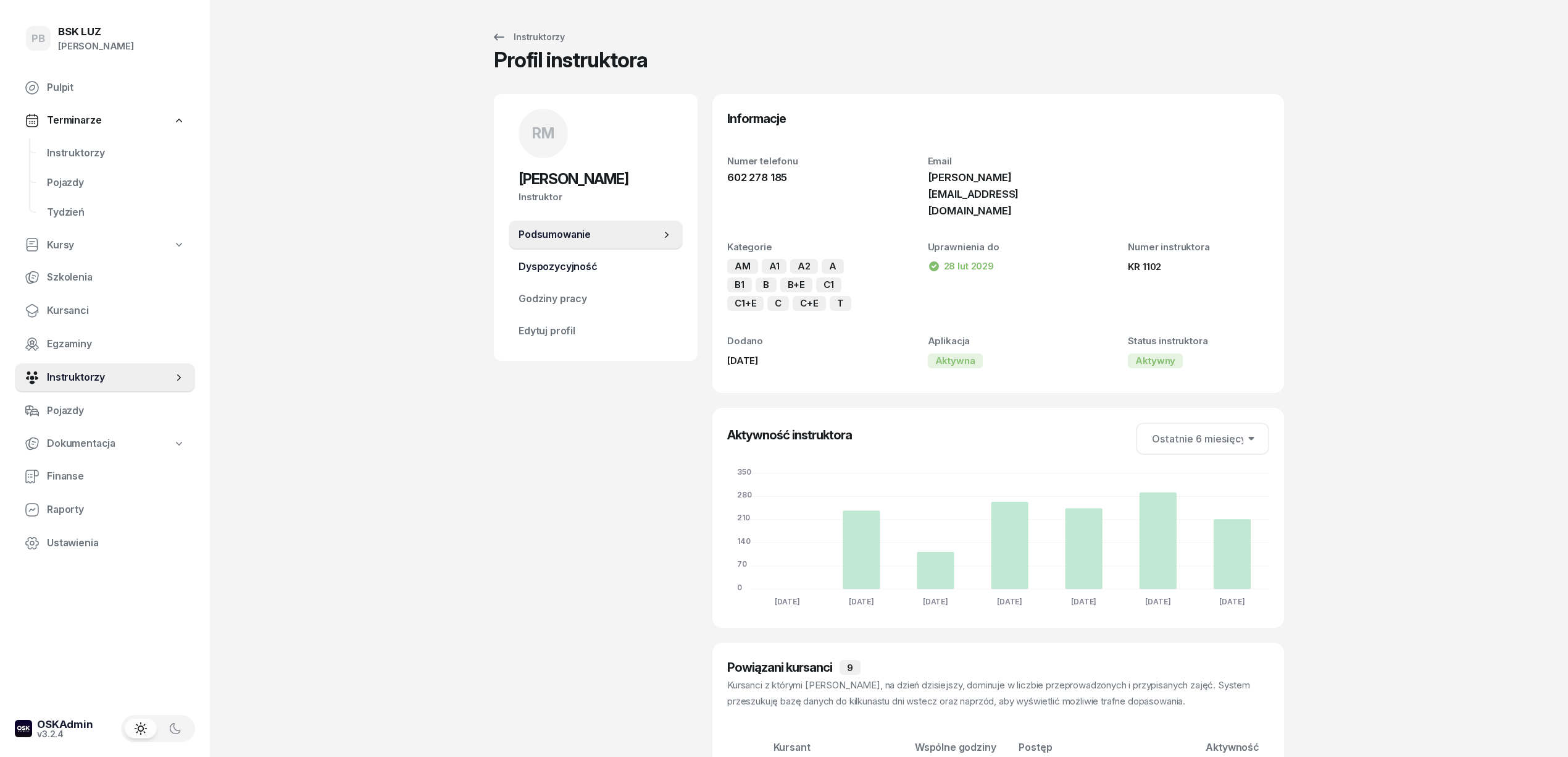
click at [570, 263] on span "Dyspozycyjność" at bounding box center [596, 267] width 155 height 16
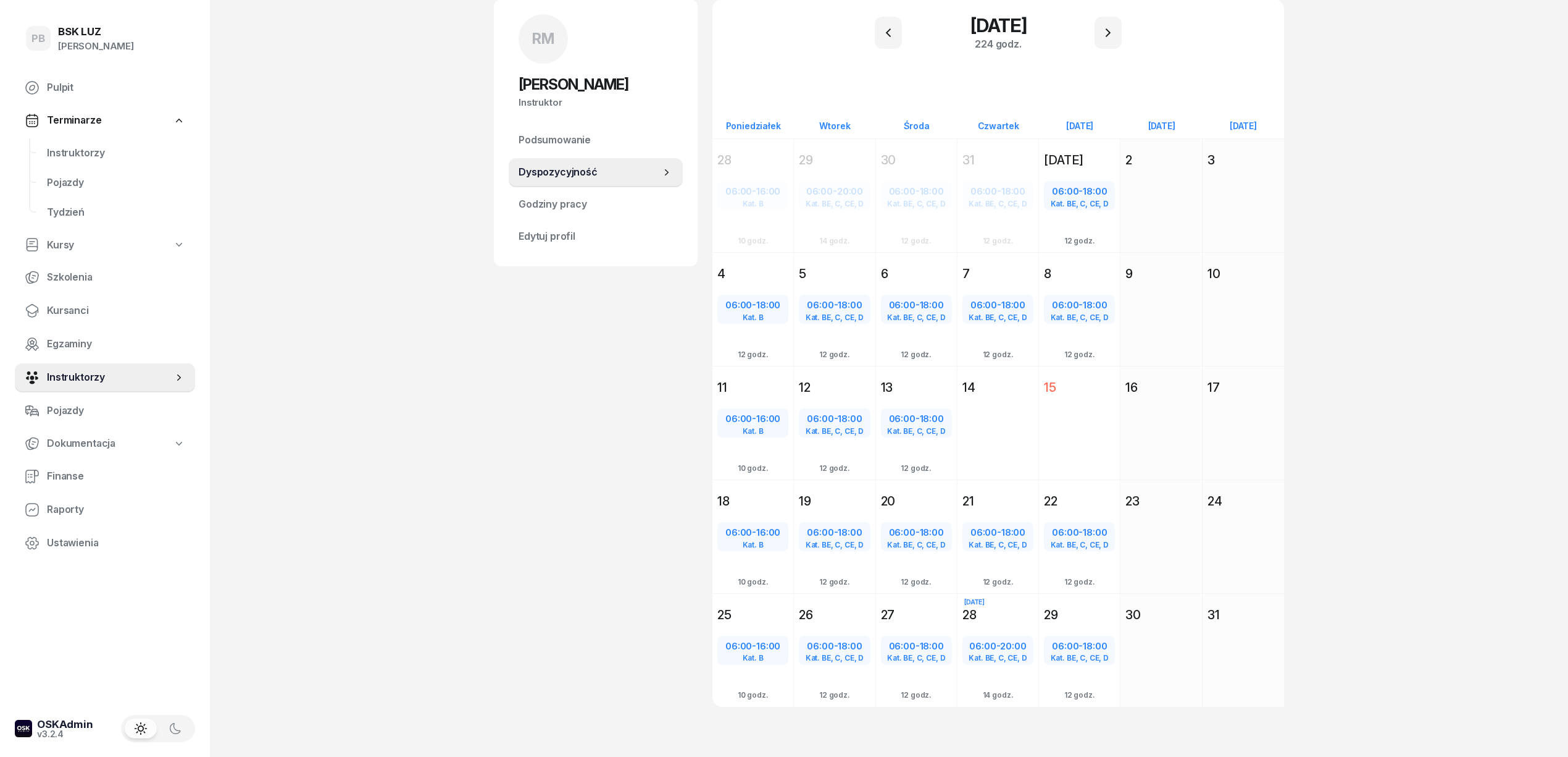
scroll to position [95, 0]
click at [70, 148] on span "Instruktorzy" at bounding box center [116, 153] width 139 height 16
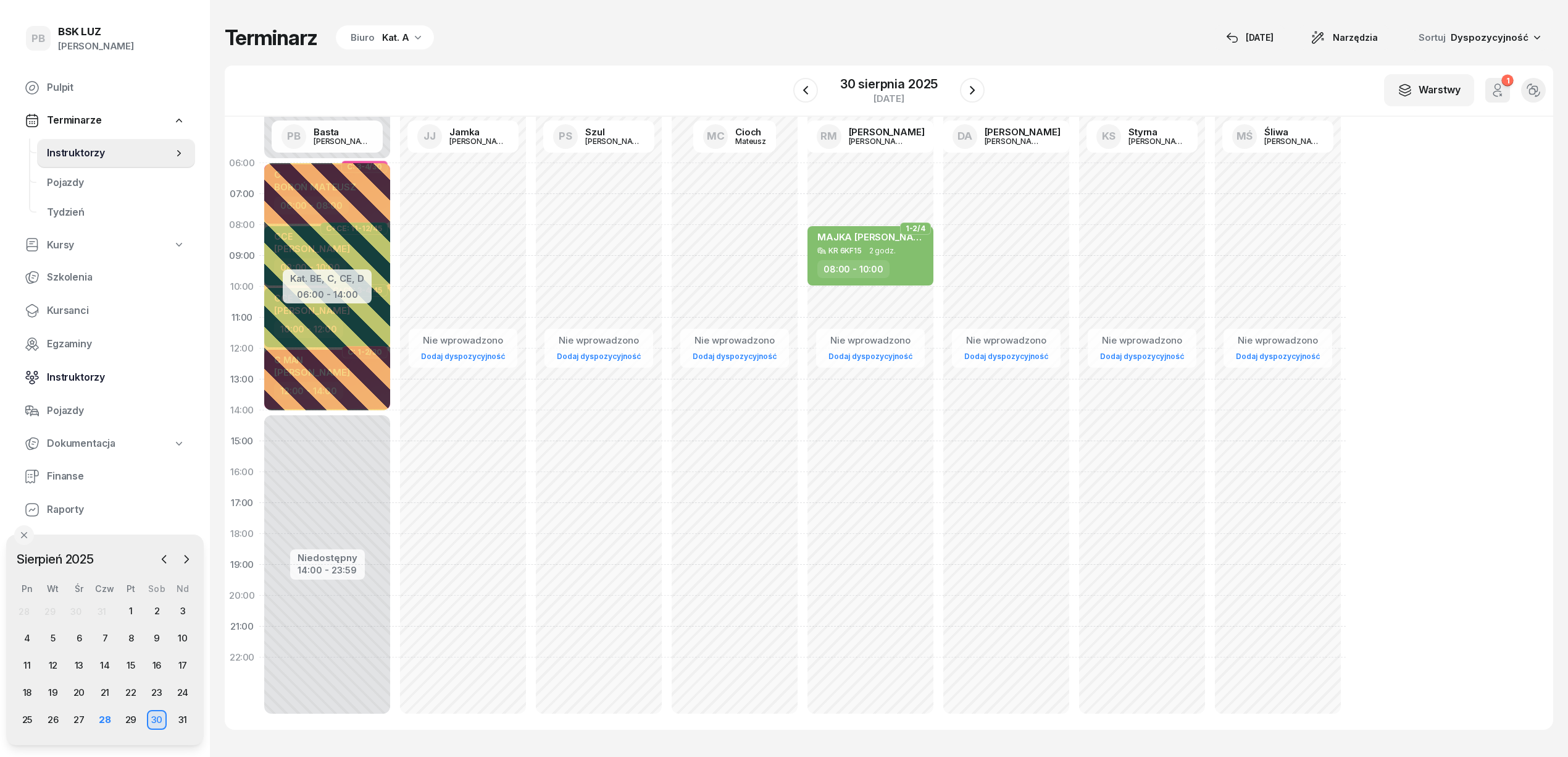
click at [65, 376] on span "Instruktorzy" at bounding box center [116, 377] width 139 height 16
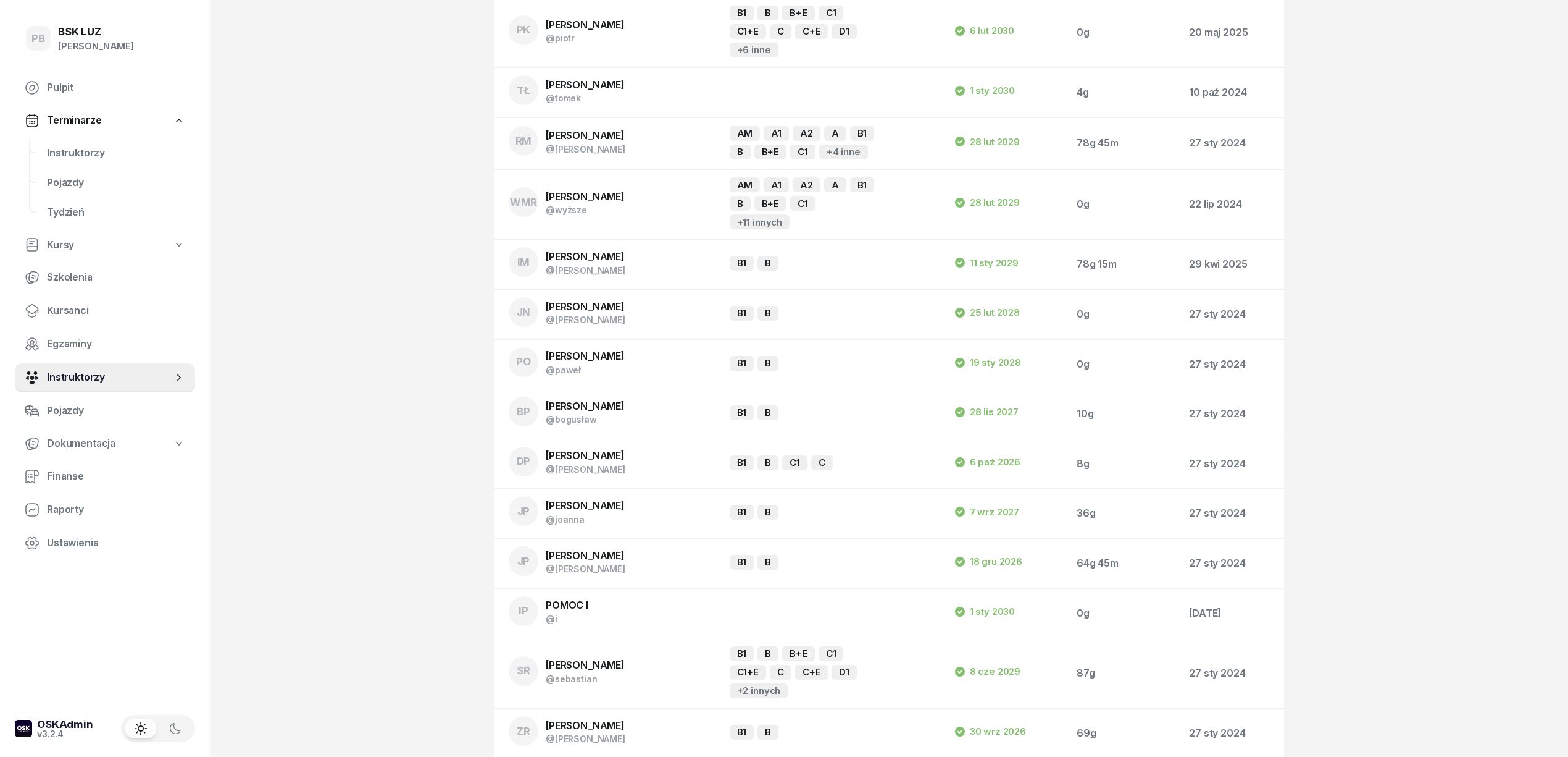
scroll to position [998, 0]
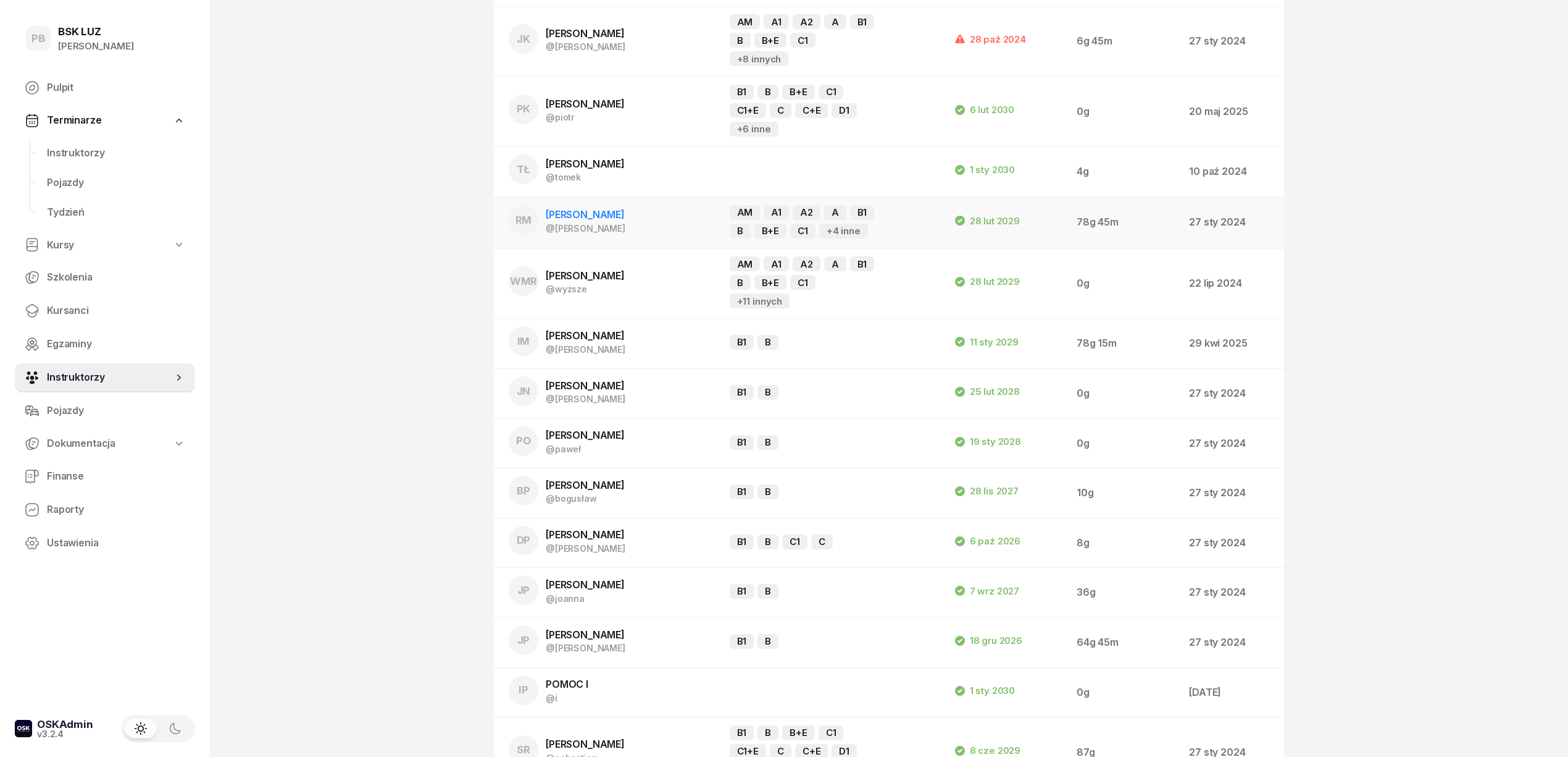
click at [615, 208] on span "[PERSON_NAME]" at bounding box center [585, 215] width 79 height 13
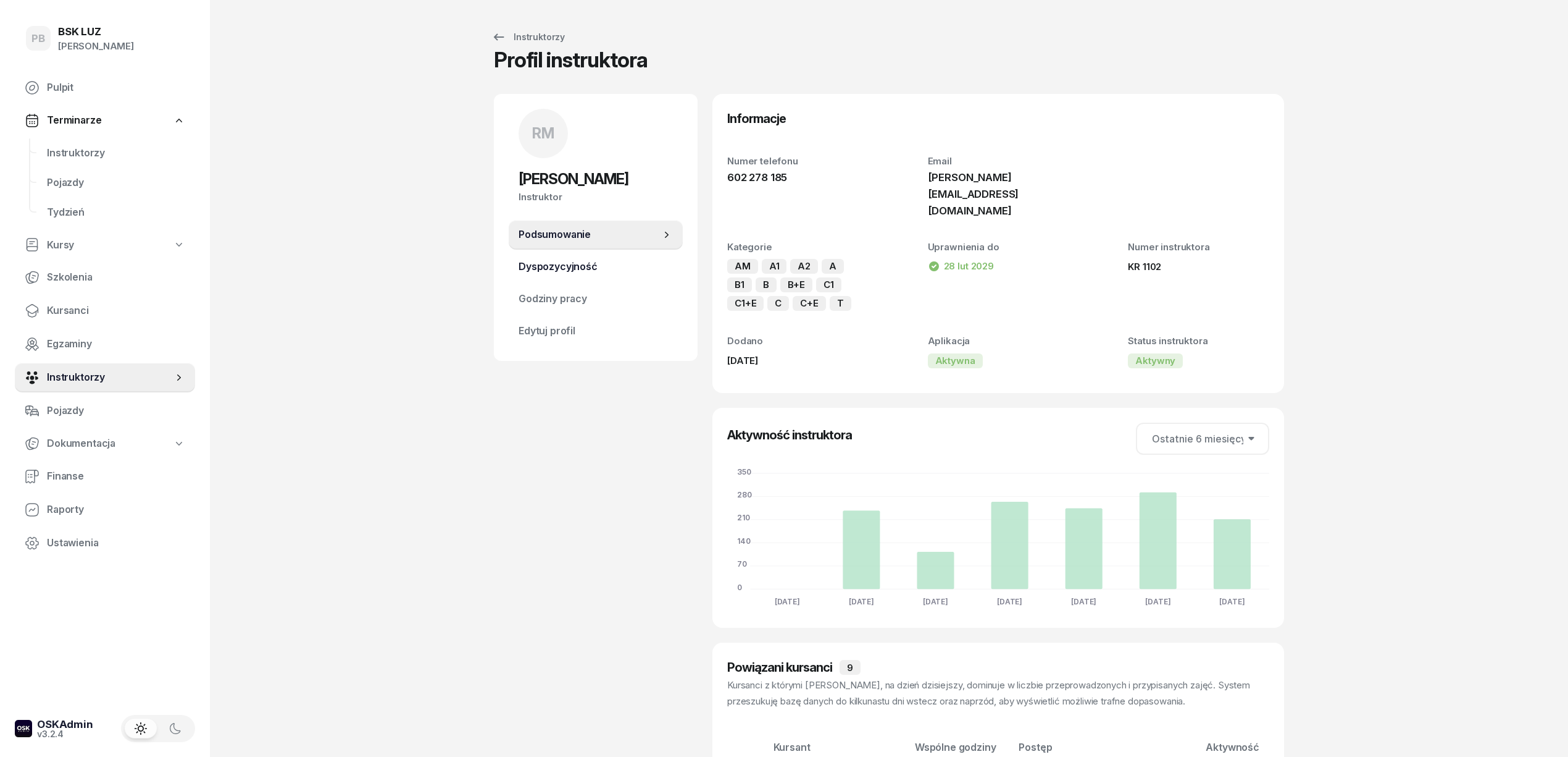
click at [603, 267] on span "Dyspozycyjność" at bounding box center [596, 267] width 155 height 16
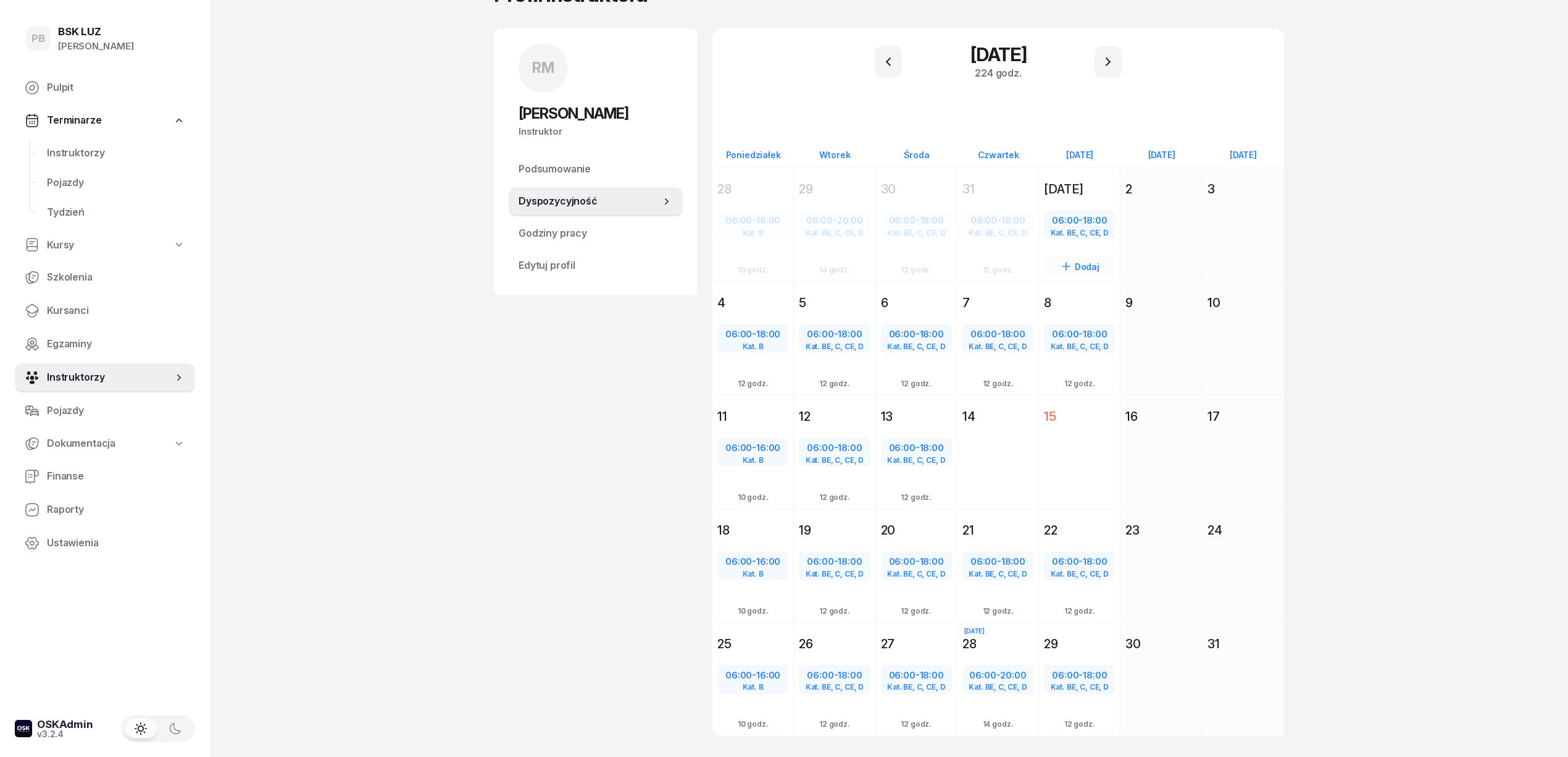
scroll to position [95, 0]
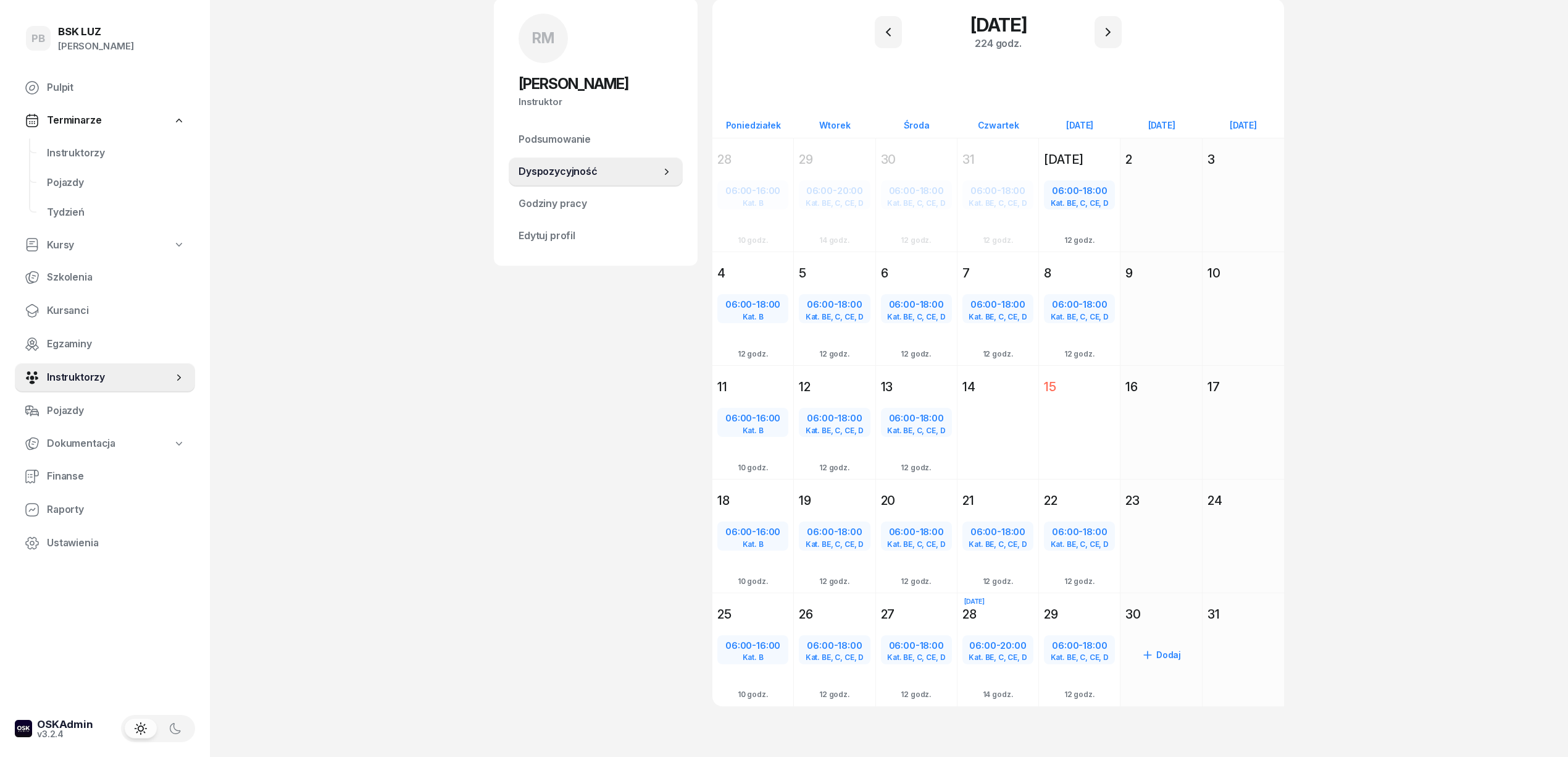
click at [1157, 652] on div "Dodaj" at bounding box center [1161, 655] width 71 height 20
select select "08"
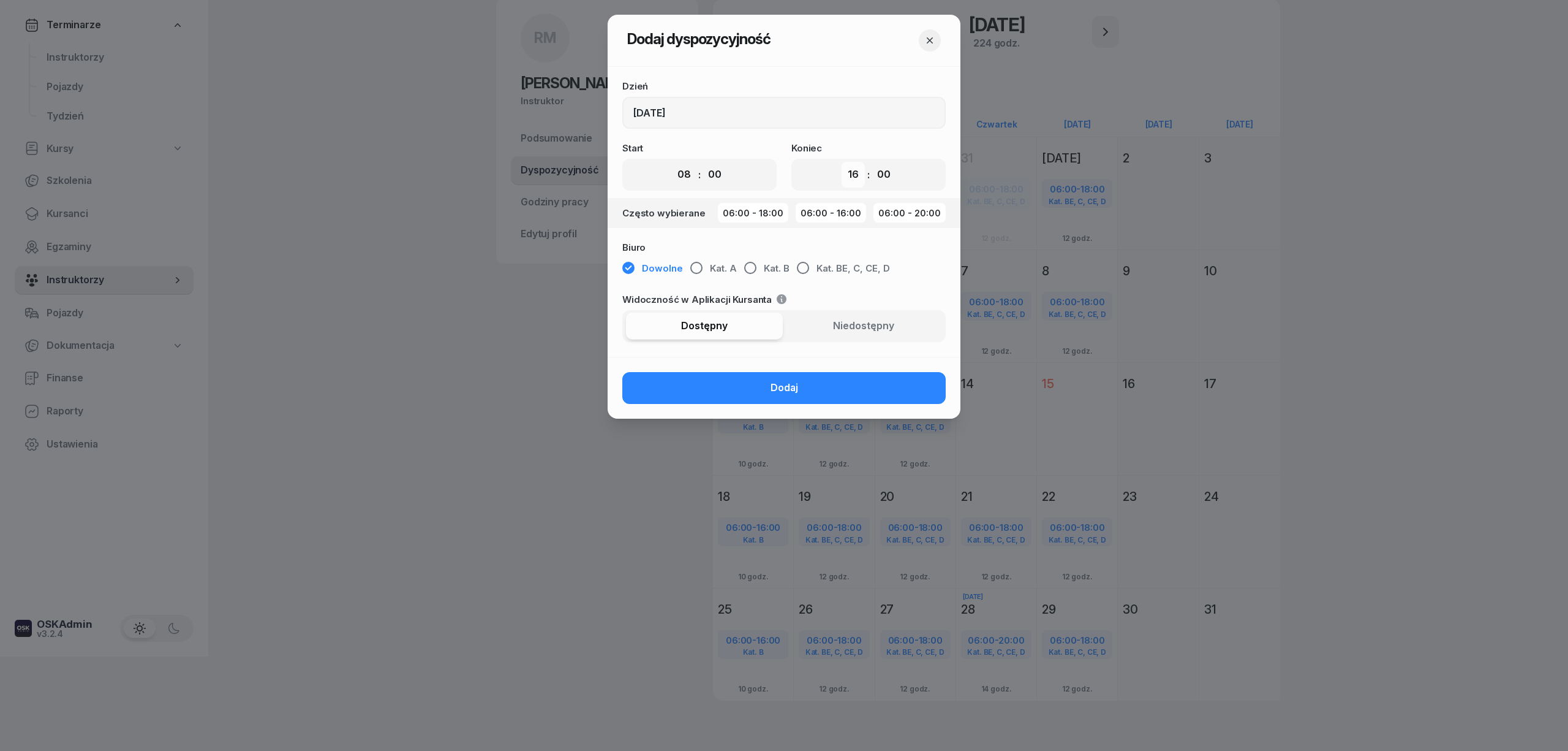
click at [860, 177] on select "00 01 02 03 04 05 06 07 08 09 10 11 12 13 14 15 16 17 18 19 20 21 22 23" at bounding box center [853, 174] width 23 height 26
select select "10"
click at [842, 162] on select "00 01 02 03 04 05 06 07 08 09 10 11 12 13 14 15 16 17 18 19 20 21 22 23" at bounding box center [853, 174] width 23 height 26
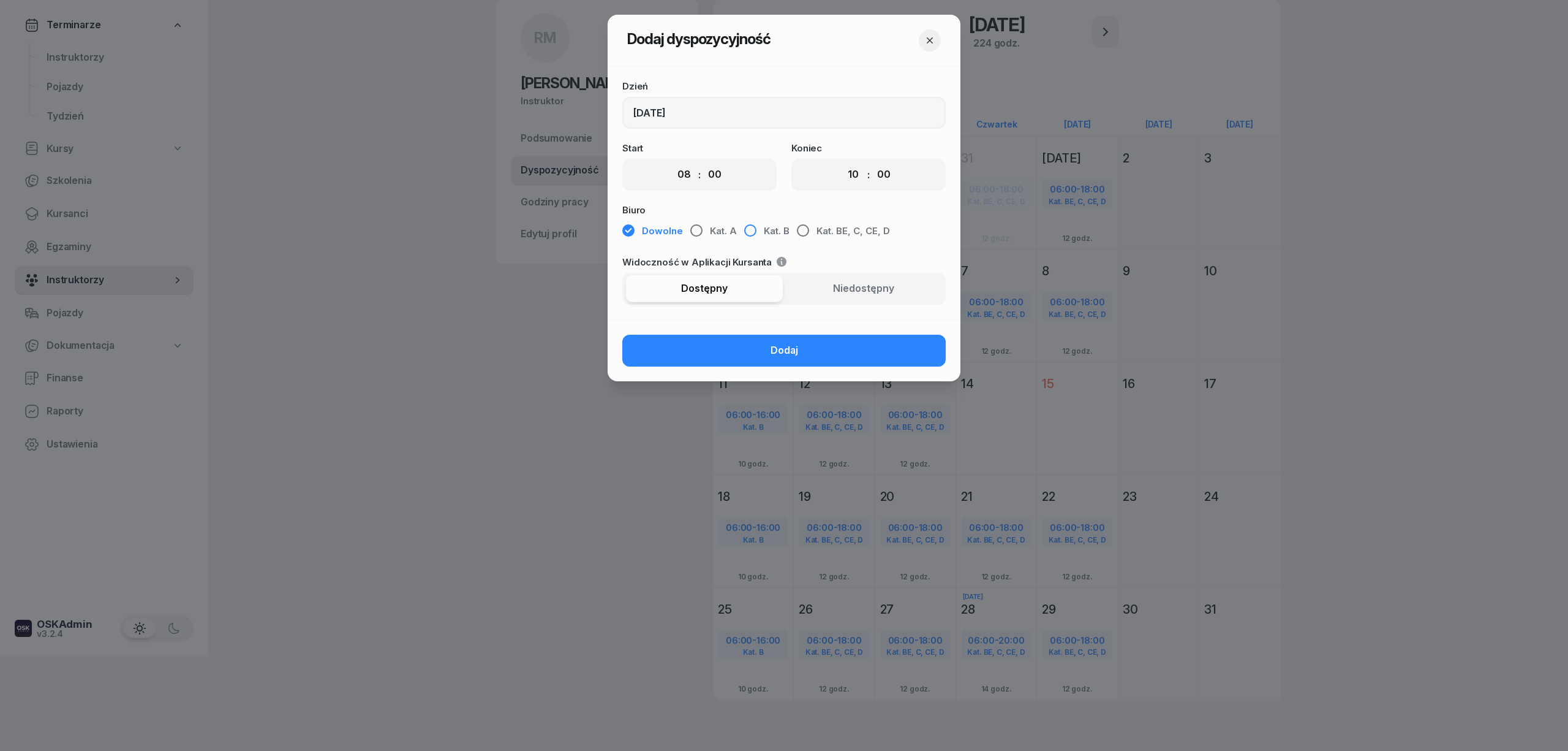
click at [766, 229] on span "Kat. B" at bounding box center [776, 231] width 26 height 16
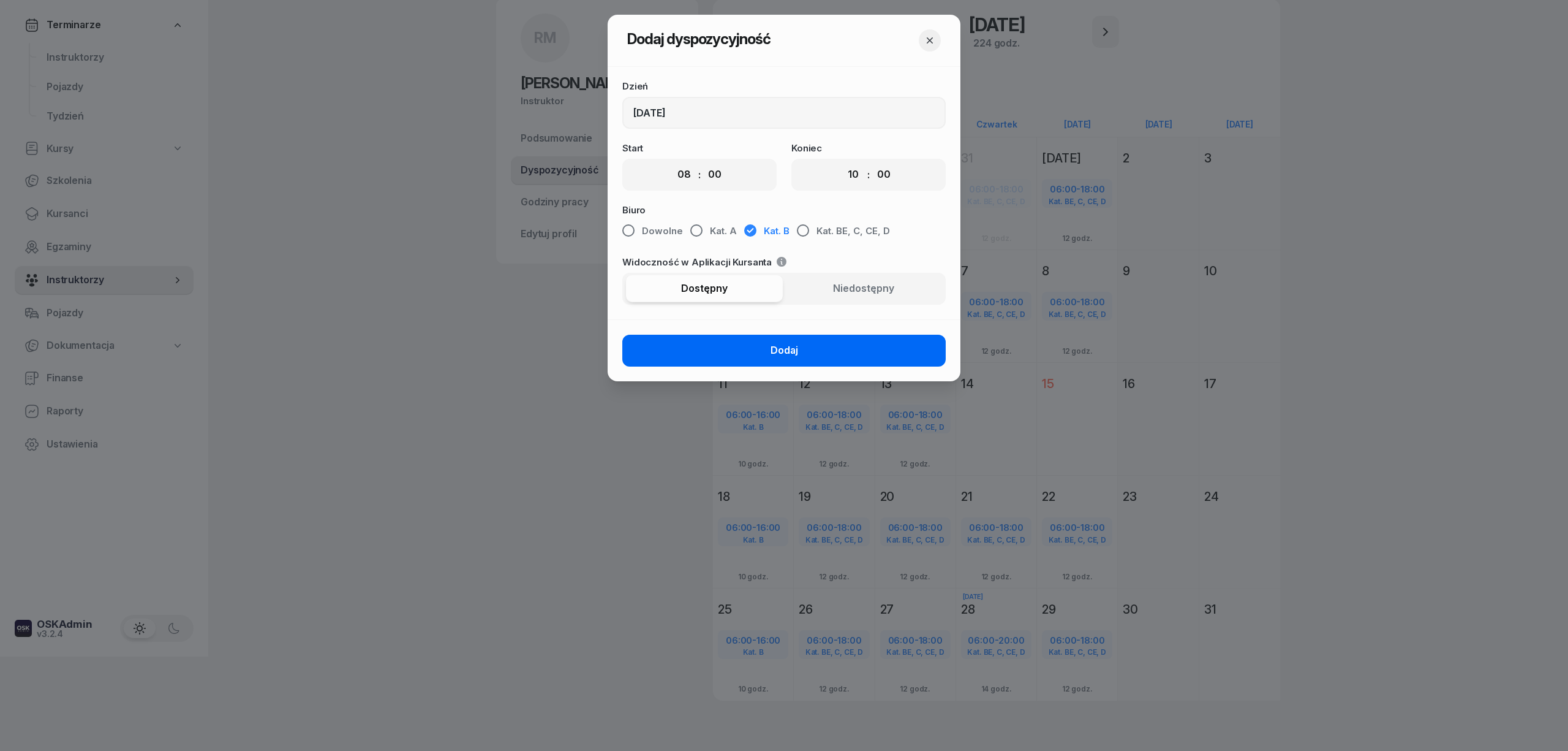
click at [779, 356] on span "Dodaj" at bounding box center [785, 350] width 28 height 16
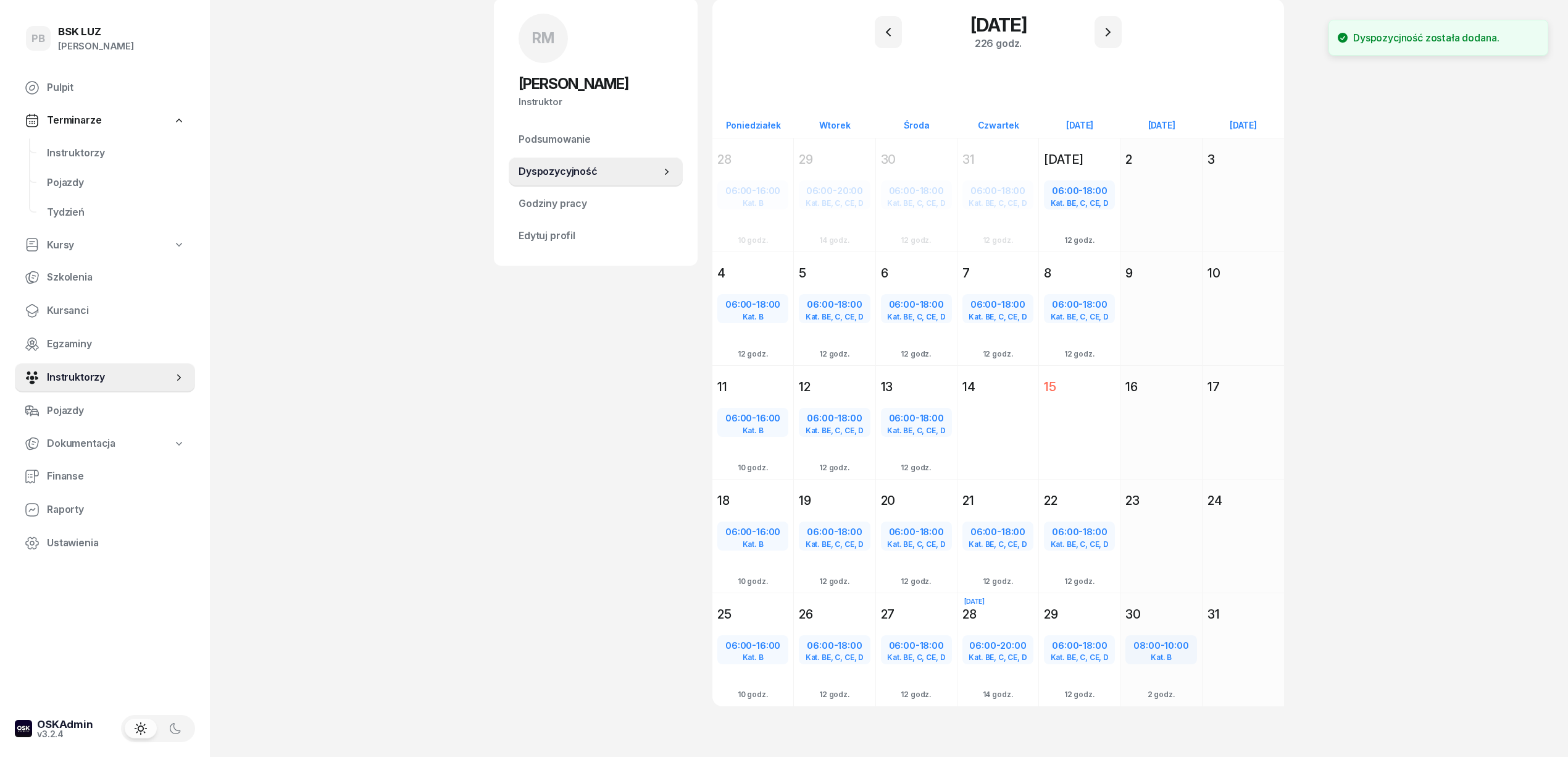
click at [574, 404] on div "RM Robert Markowicz Instruktor RM Robert Markowicz @robert Wyślij wiadomość RM …" at bounding box center [596, 367] width 204 height 737
click at [89, 151] on span "Instruktorzy" at bounding box center [116, 153] width 139 height 16
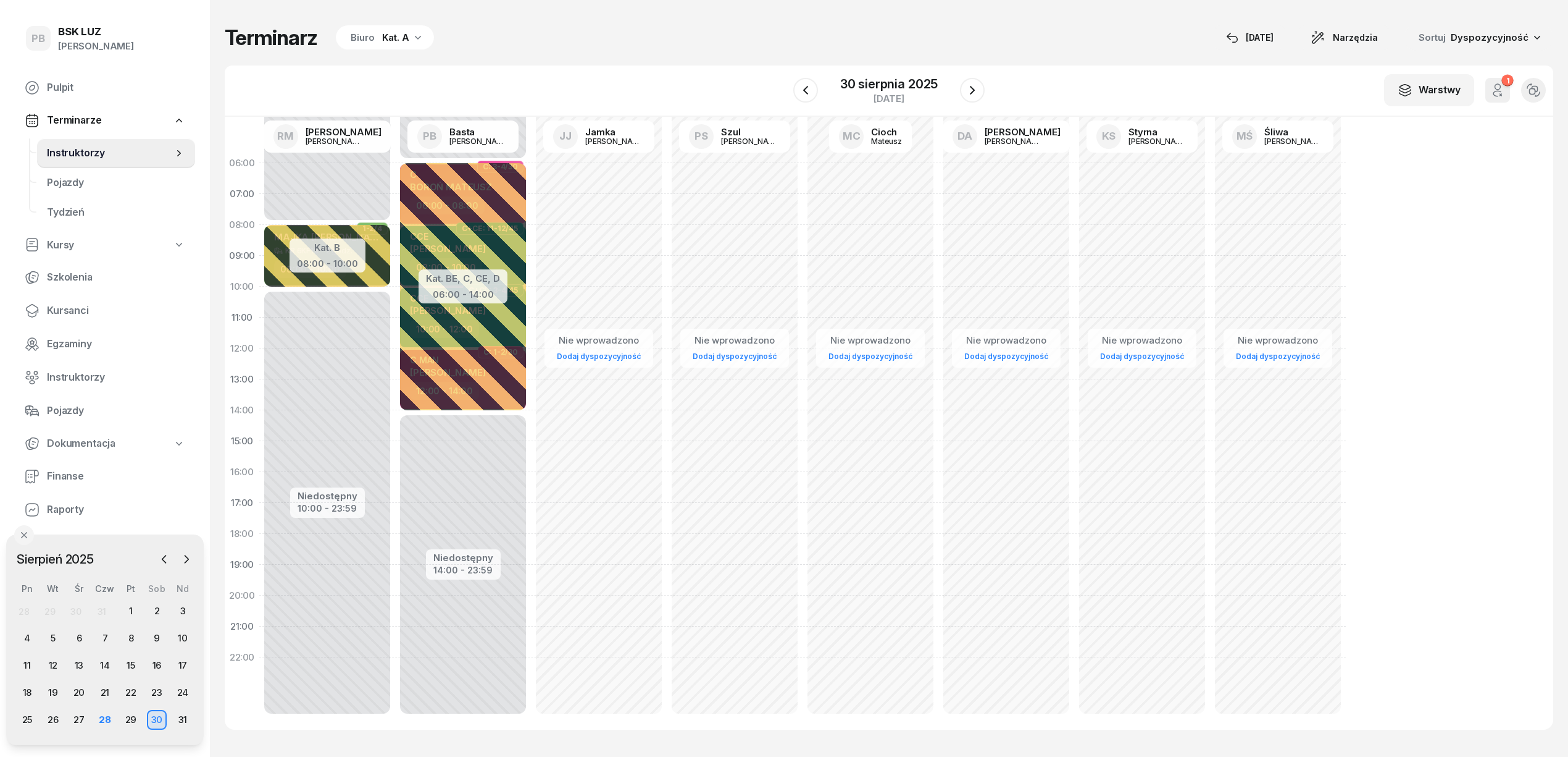
click at [396, 34] on div "Kat. A" at bounding box center [396, 37] width 27 height 15
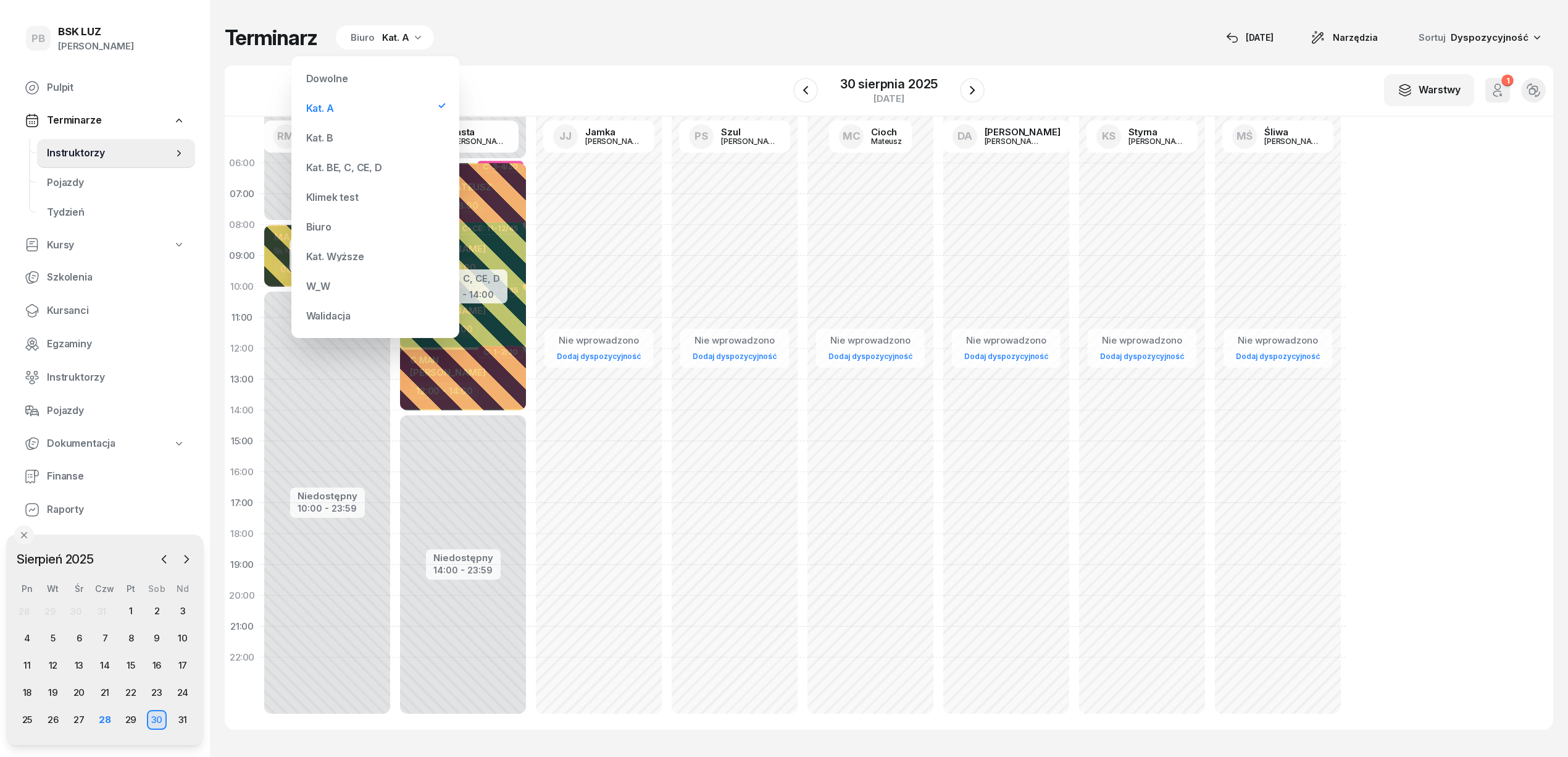
click at [387, 173] on div "Kat. BE, C, CE, D" at bounding box center [375, 167] width 148 height 25
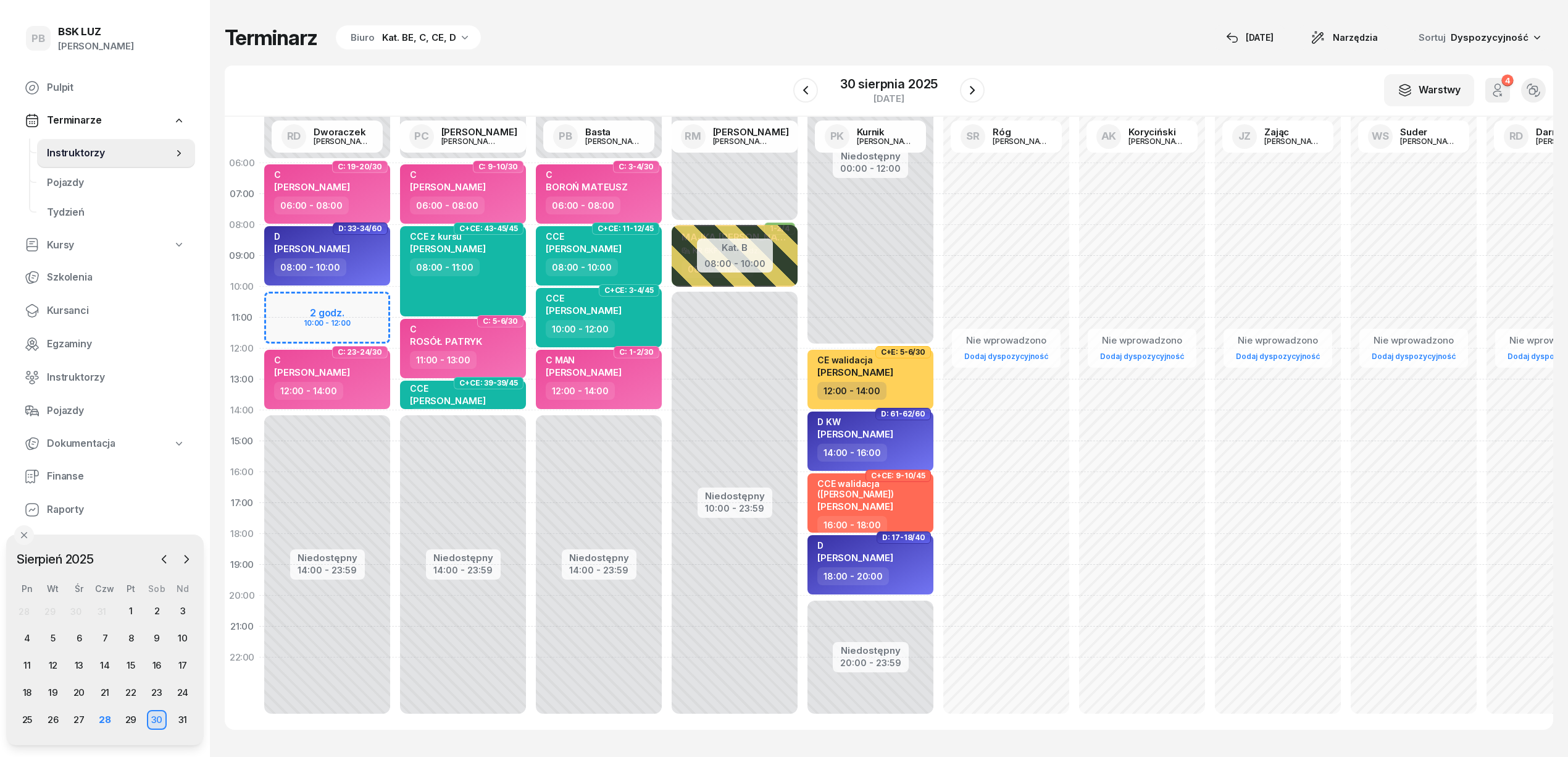
click at [668, 50] on div "Terminarz Biuro Kat. BE, C, CE, D [DATE] Narzędzia Sortuj Dyspozycyjność" at bounding box center [889, 37] width 1329 height 26
click at [967, 89] on icon "button" at bounding box center [972, 90] width 15 height 15
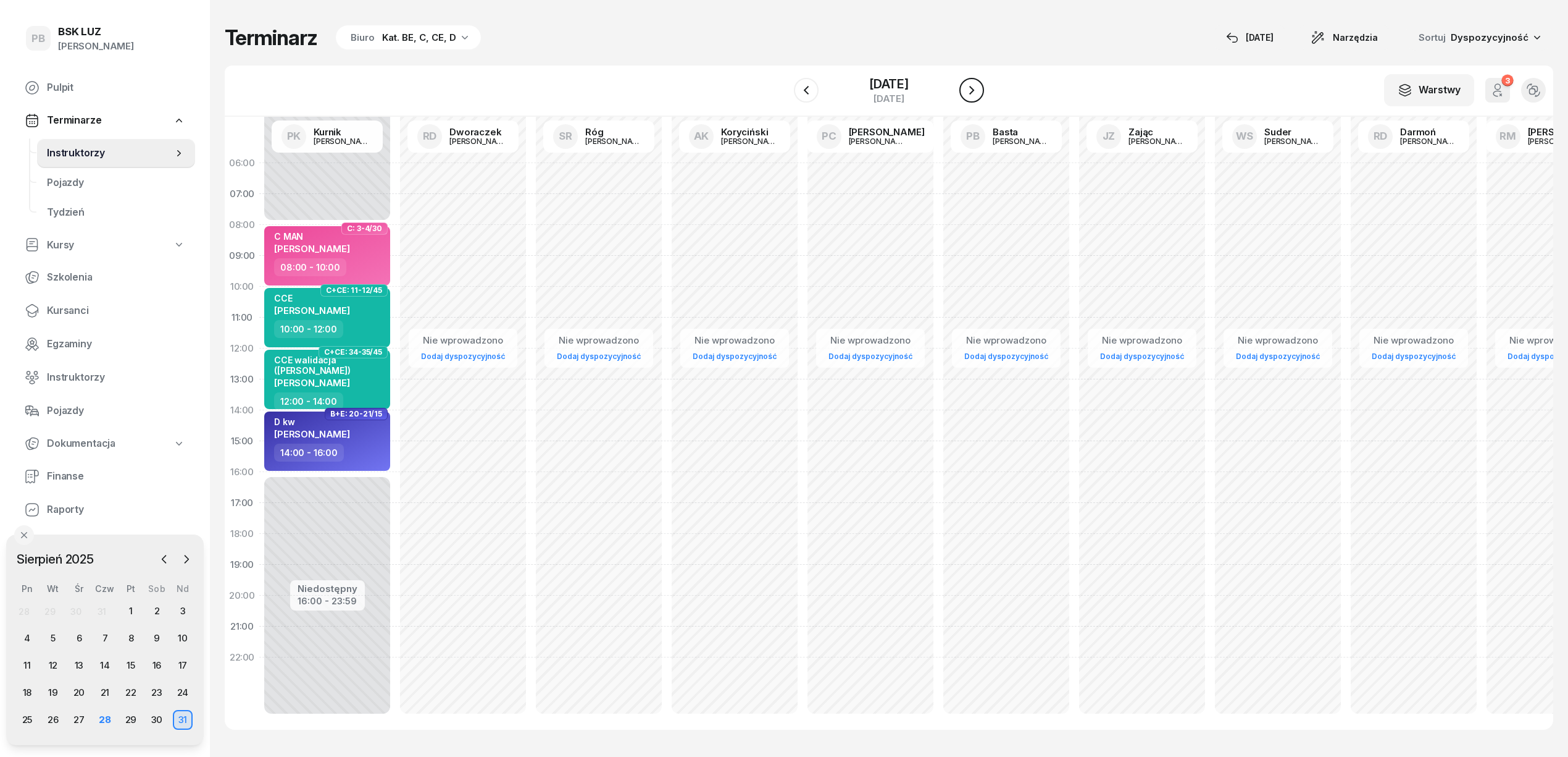
click at [967, 89] on icon "button" at bounding box center [972, 90] width 15 height 15
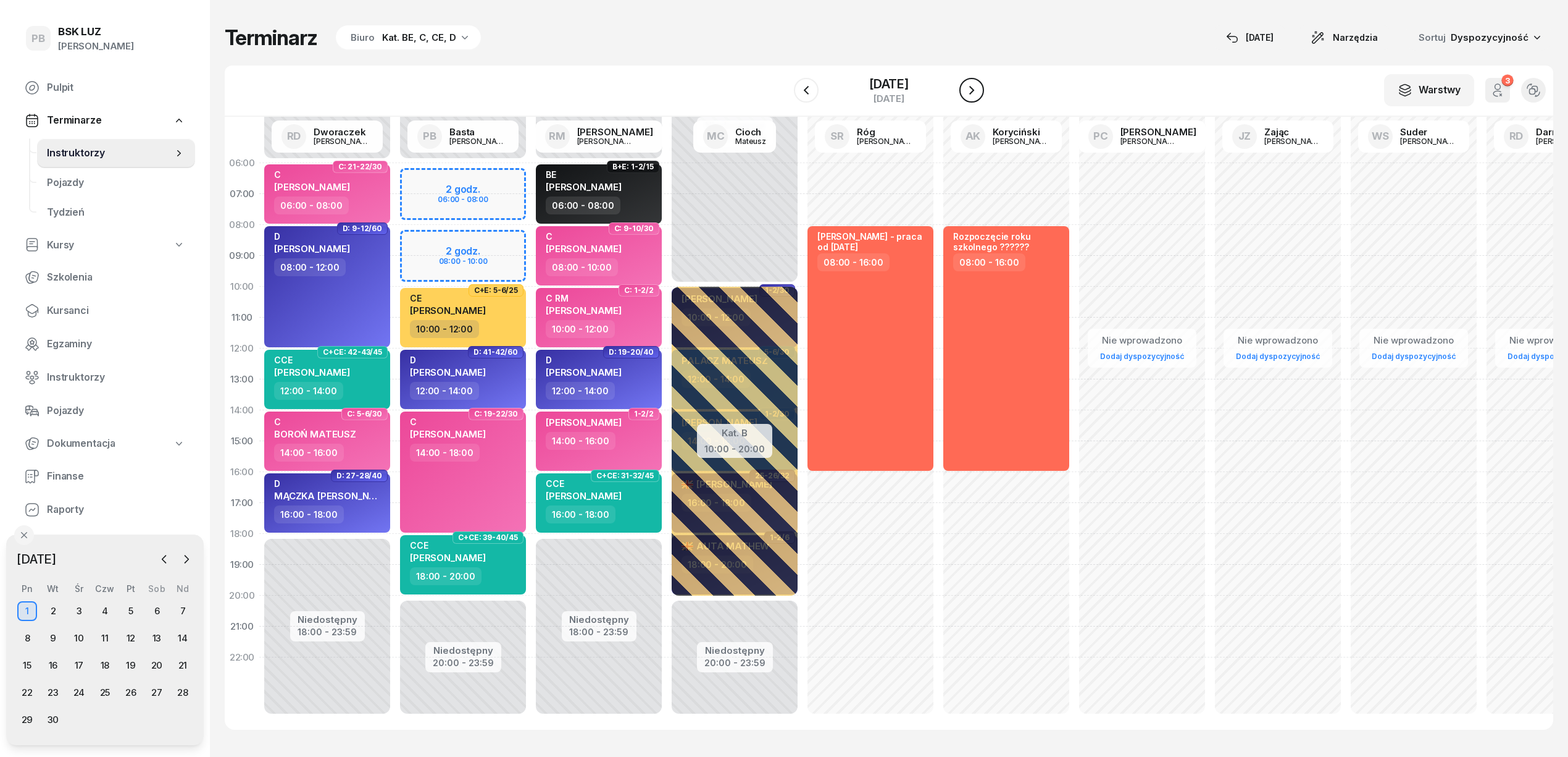
click at [975, 87] on icon "button" at bounding box center [972, 90] width 15 height 15
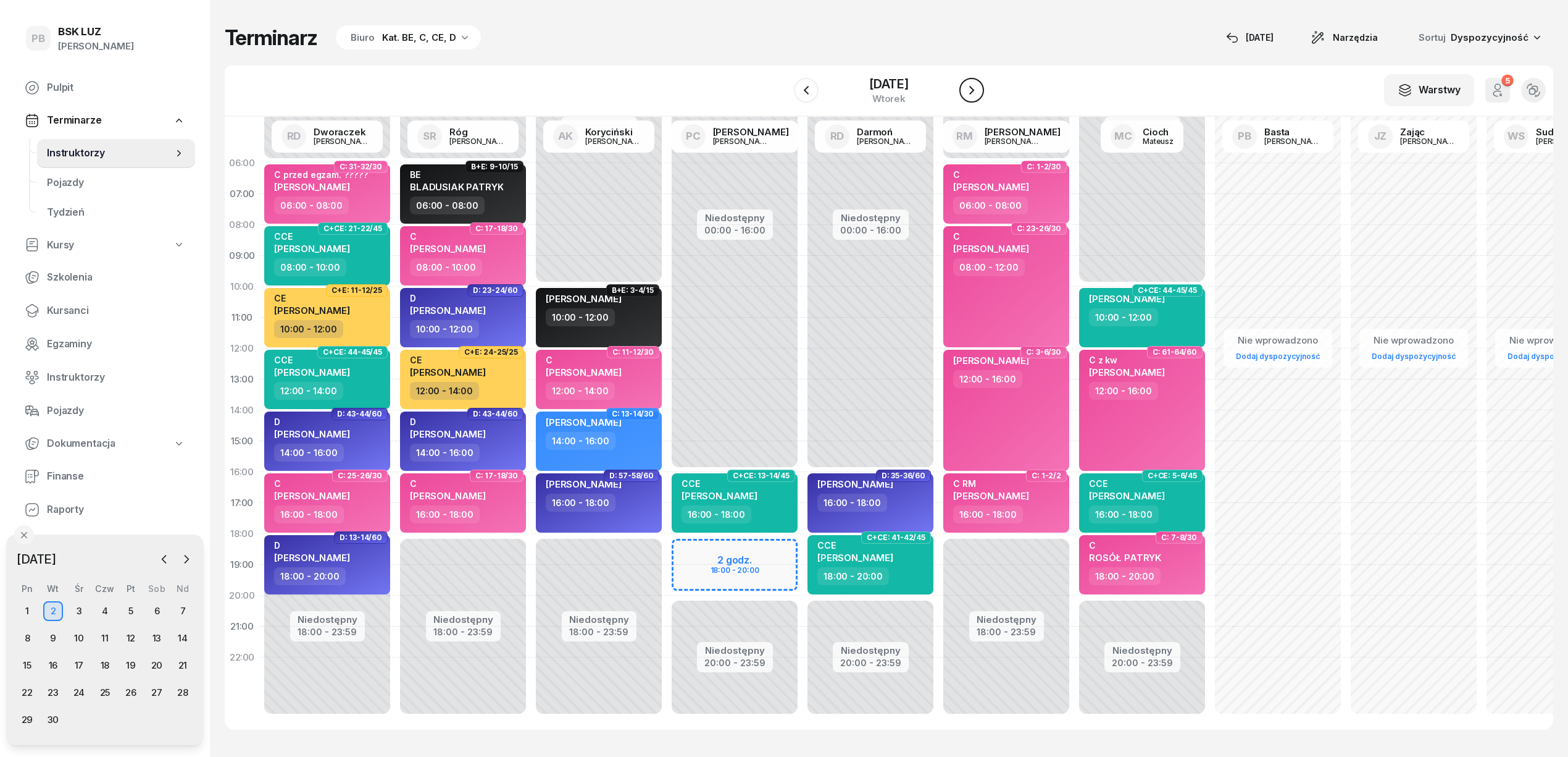
click at [975, 87] on icon "button" at bounding box center [972, 90] width 15 height 15
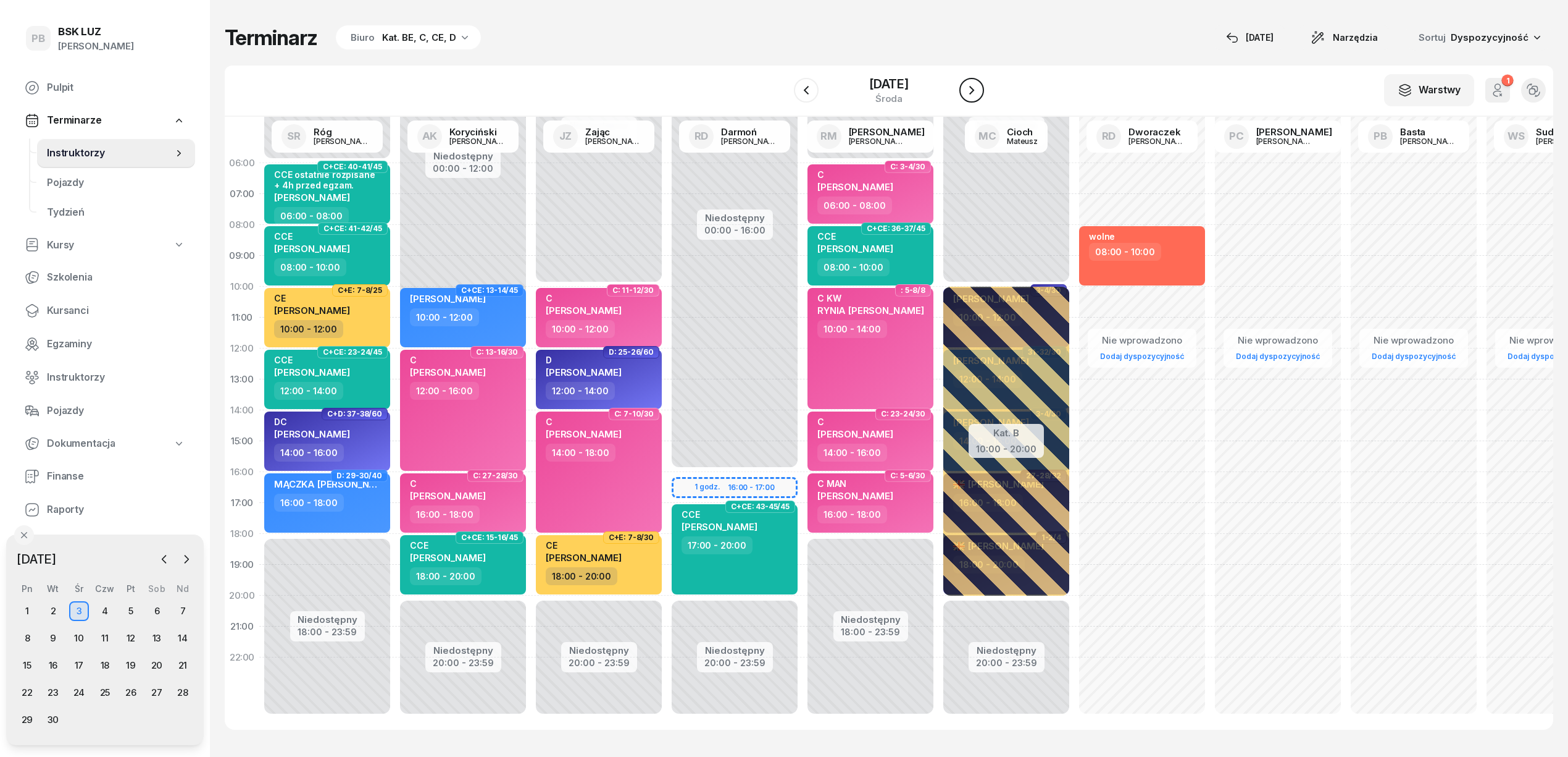
click at [975, 91] on icon "button" at bounding box center [972, 90] width 15 height 15
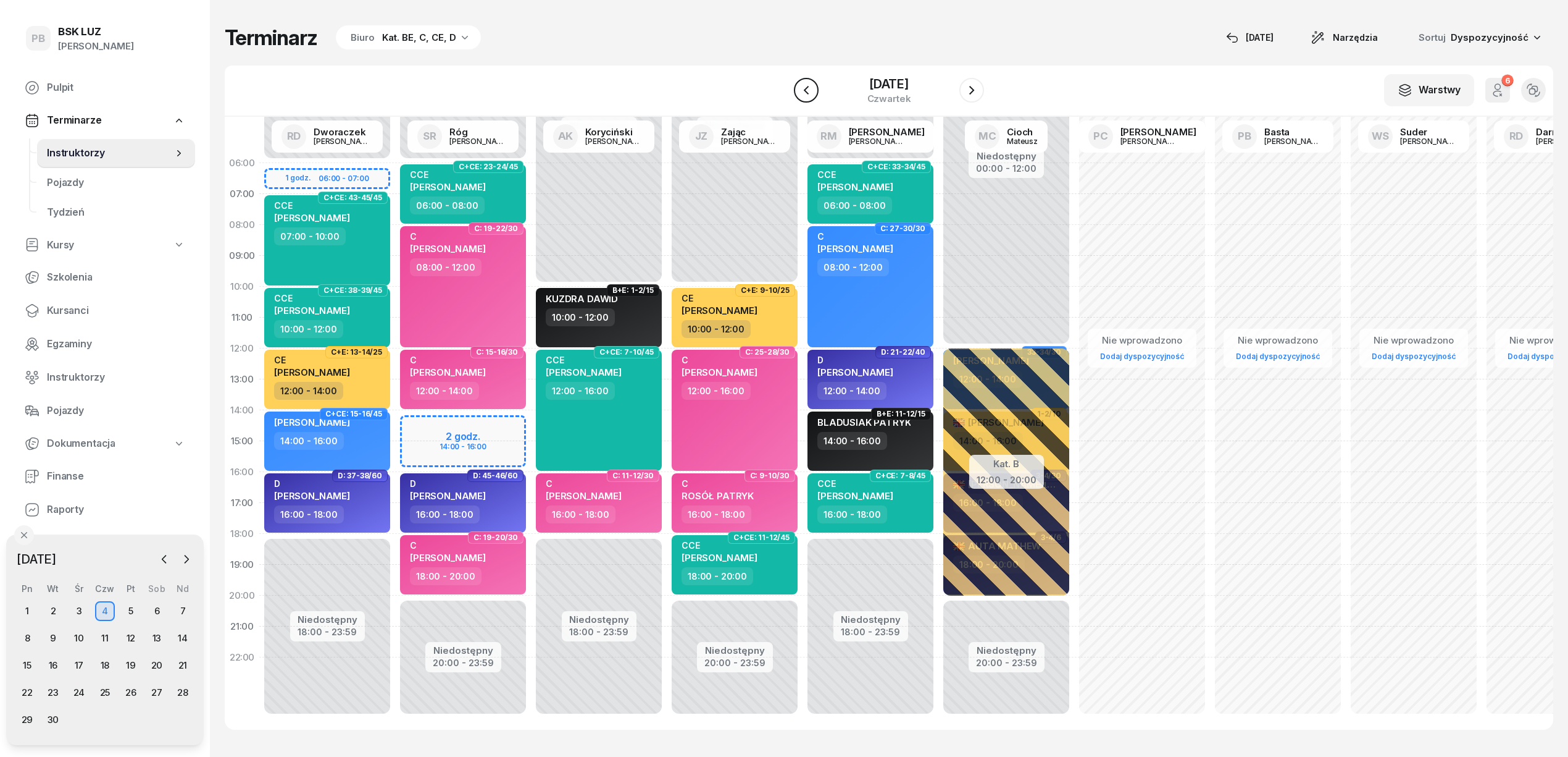
click at [811, 97] on icon "button" at bounding box center [806, 90] width 15 height 15
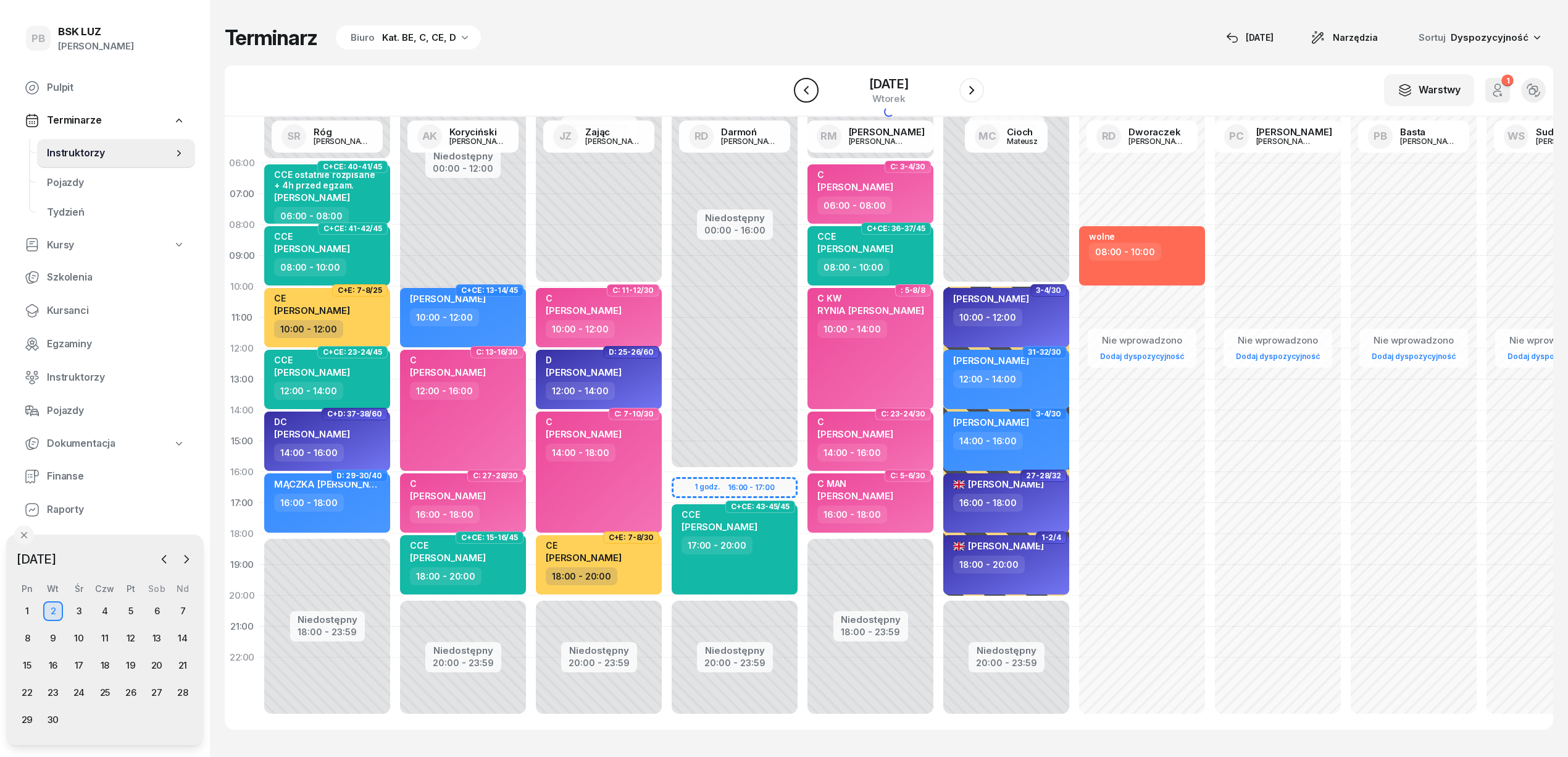
click at [811, 97] on icon "button" at bounding box center [806, 90] width 15 height 15
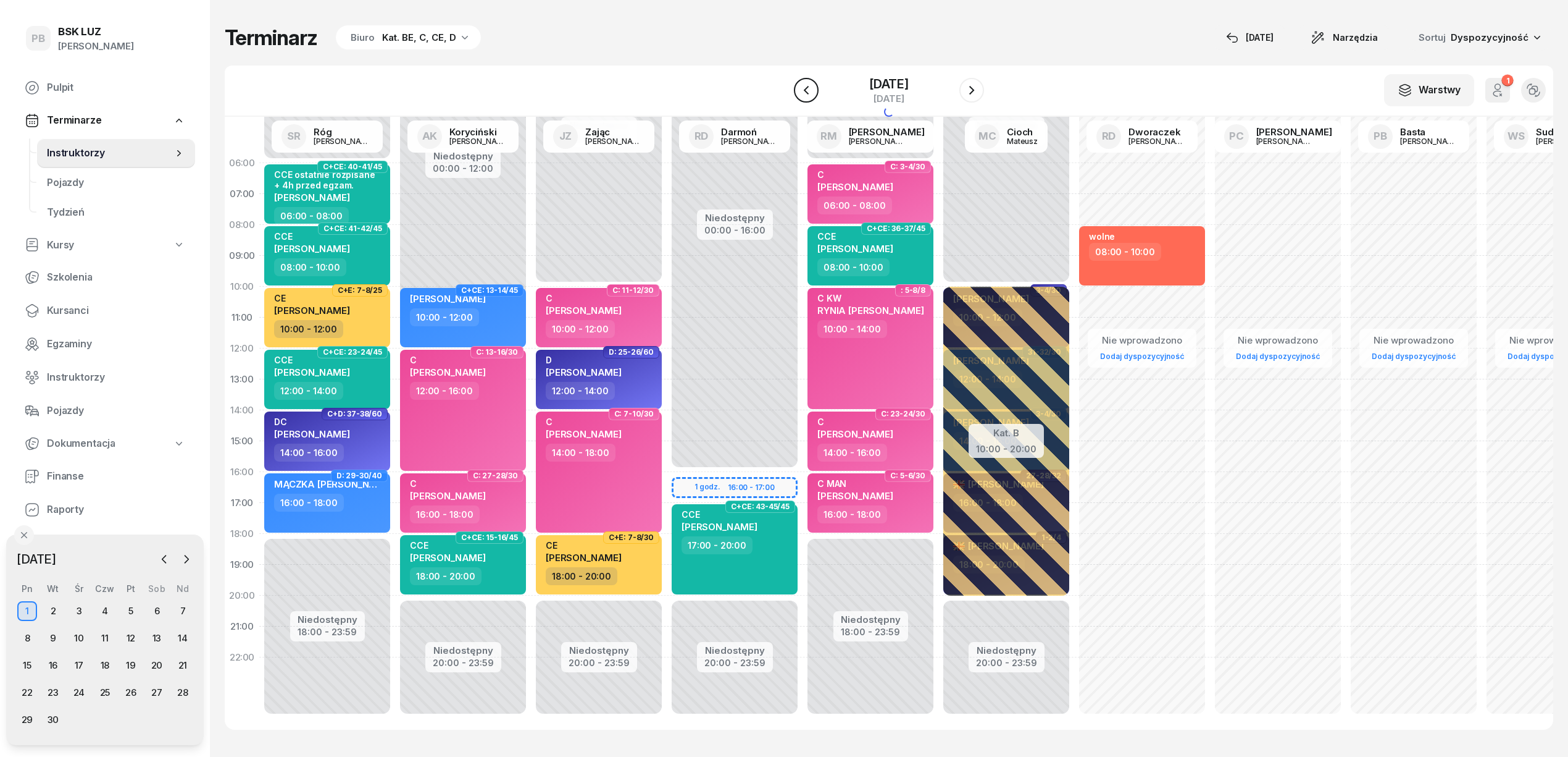
click at [811, 97] on icon "button" at bounding box center [806, 90] width 15 height 15
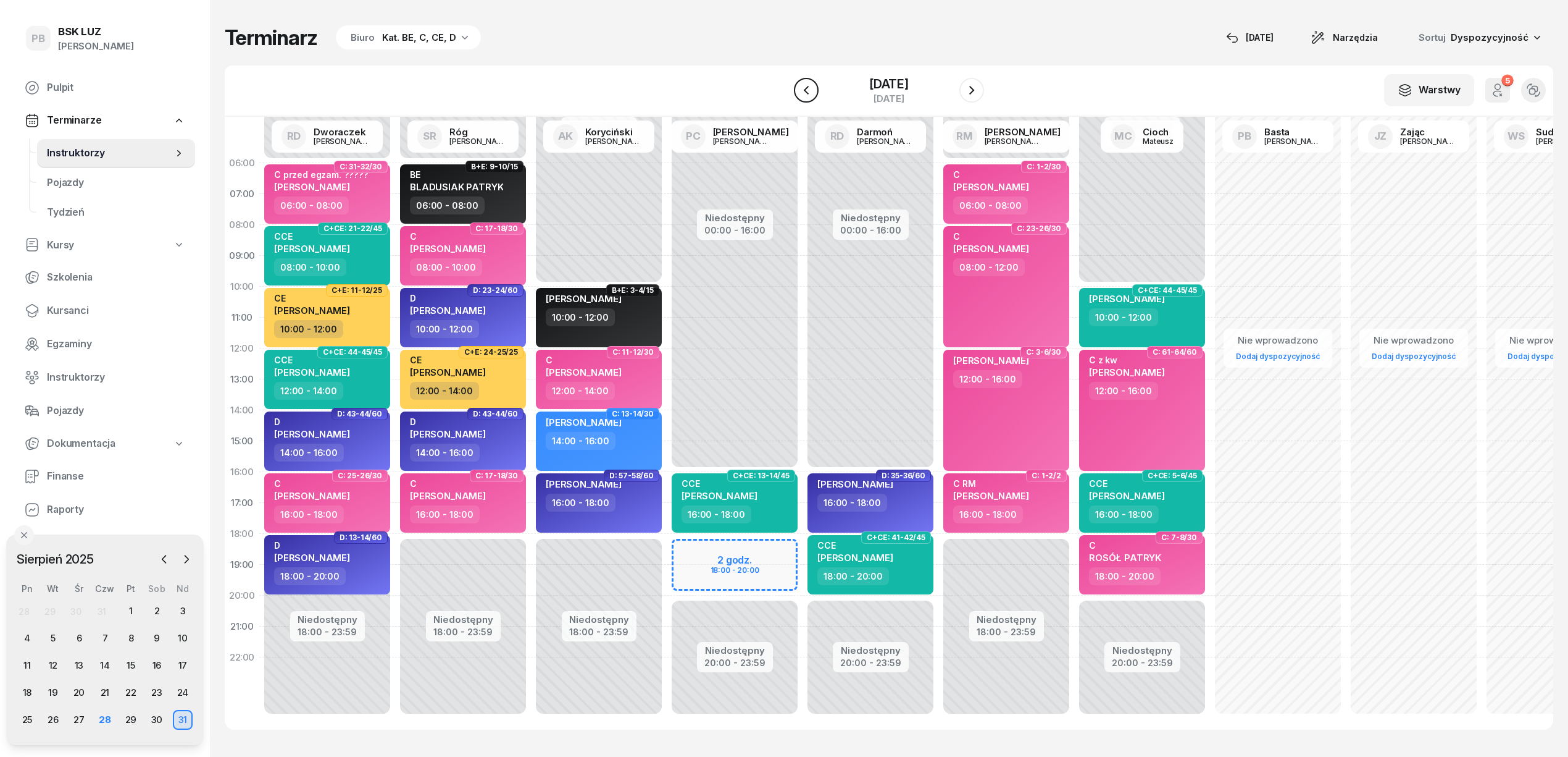
click at [811, 97] on icon "button" at bounding box center [806, 90] width 15 height 15
click at [811, 97] on icon "button" at bounding box center [805, 90] width 15 height 15
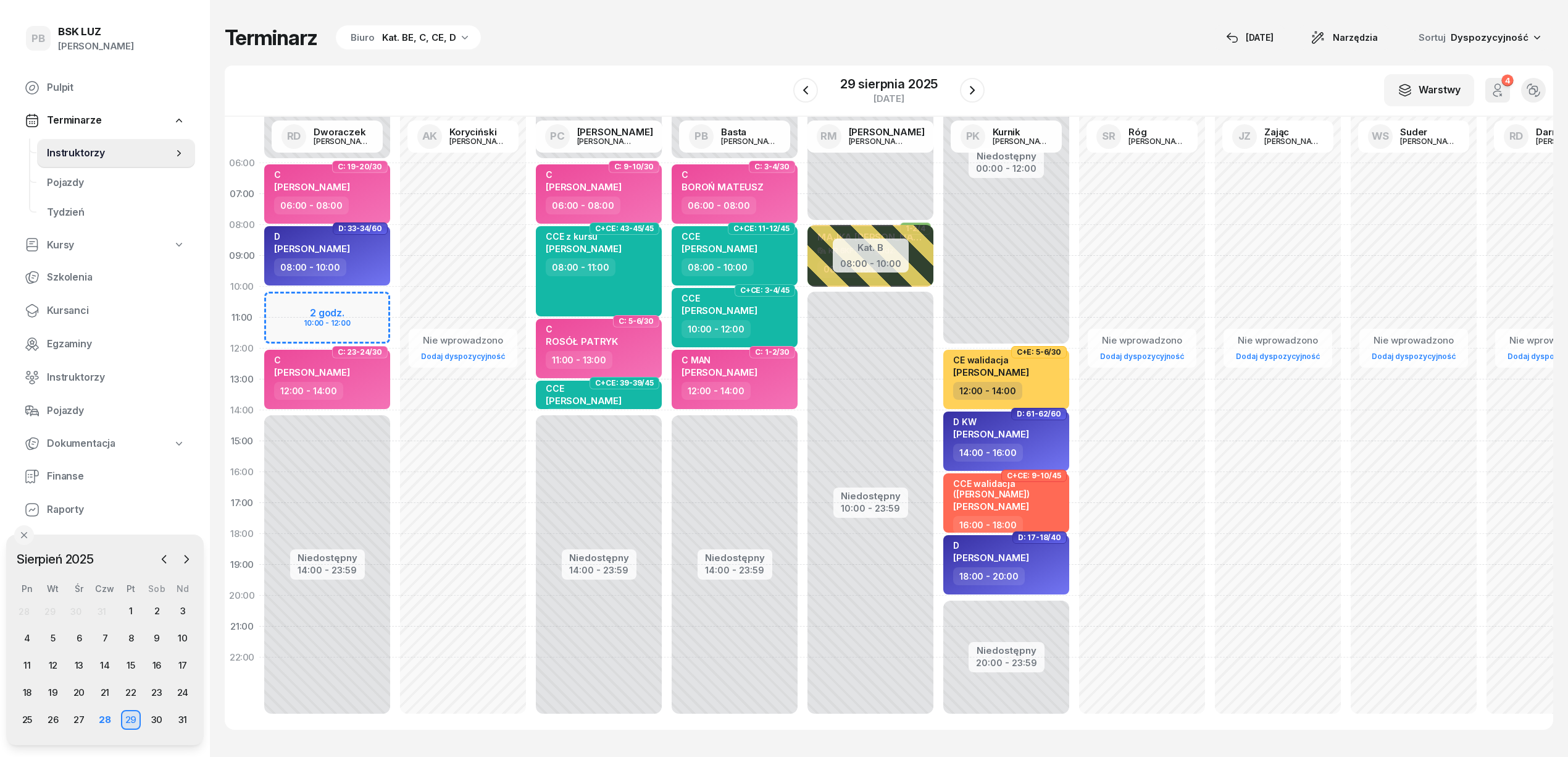
click at [620, 62] on div "Terminarz Biuro Kat. BE, C, CE, D [DATE] Narzędzia Sortuj Dyspozycyjność W Wybi…" at bounding box center [889, 377] width 1329 height 754
click at [153, 713] on div "30" at bounding box center [157, 720] width 20 height 20
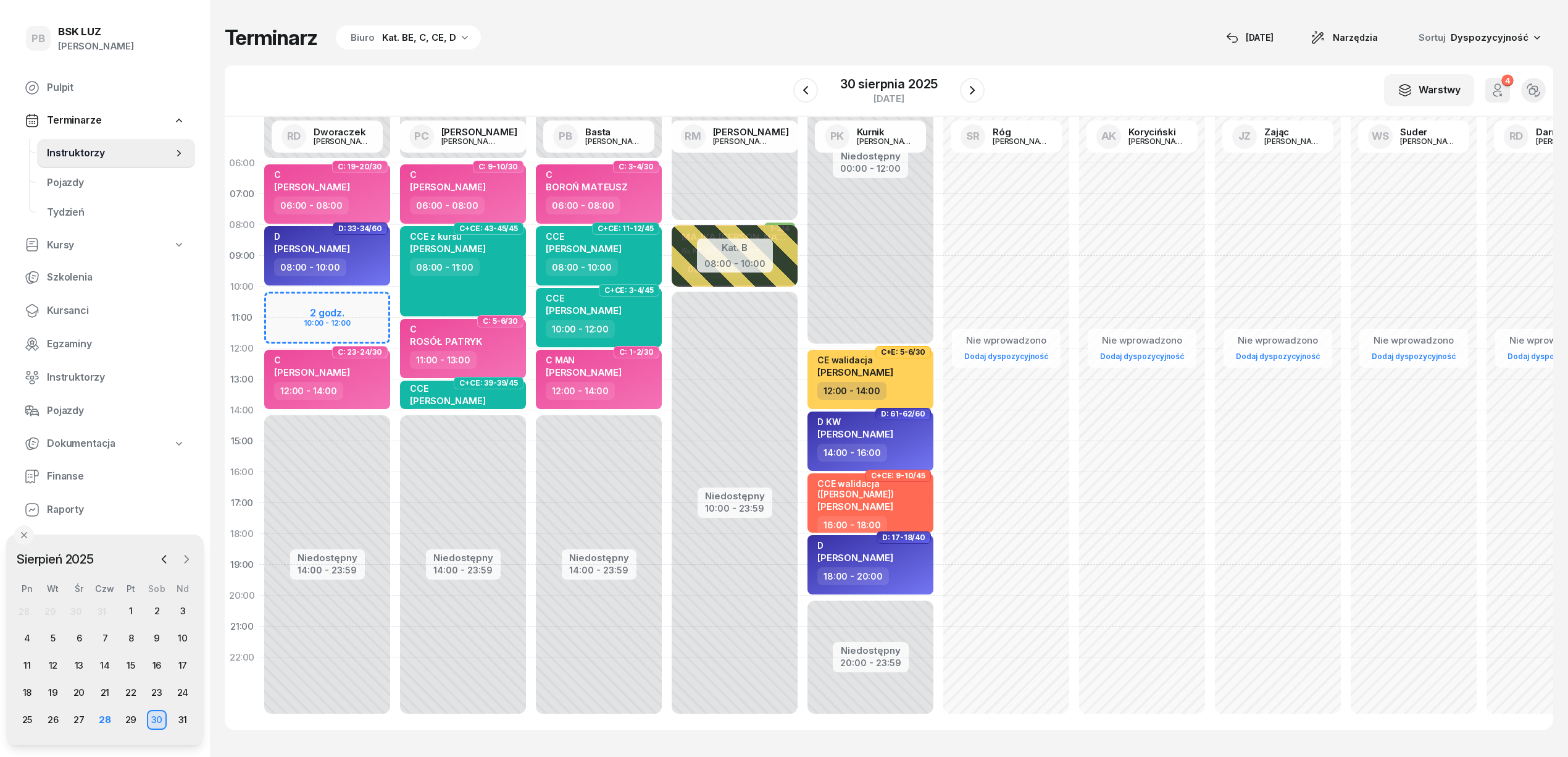
click at [186, 555] on icon "button" at bounding box center [186, 559] width 13 height 13
click at [158, 556] on icon "button" at bounding box center [165, 559] width 13 height 13
click at [134, 720] on div "29" at bounding box center [131, 720] width 20 height 20
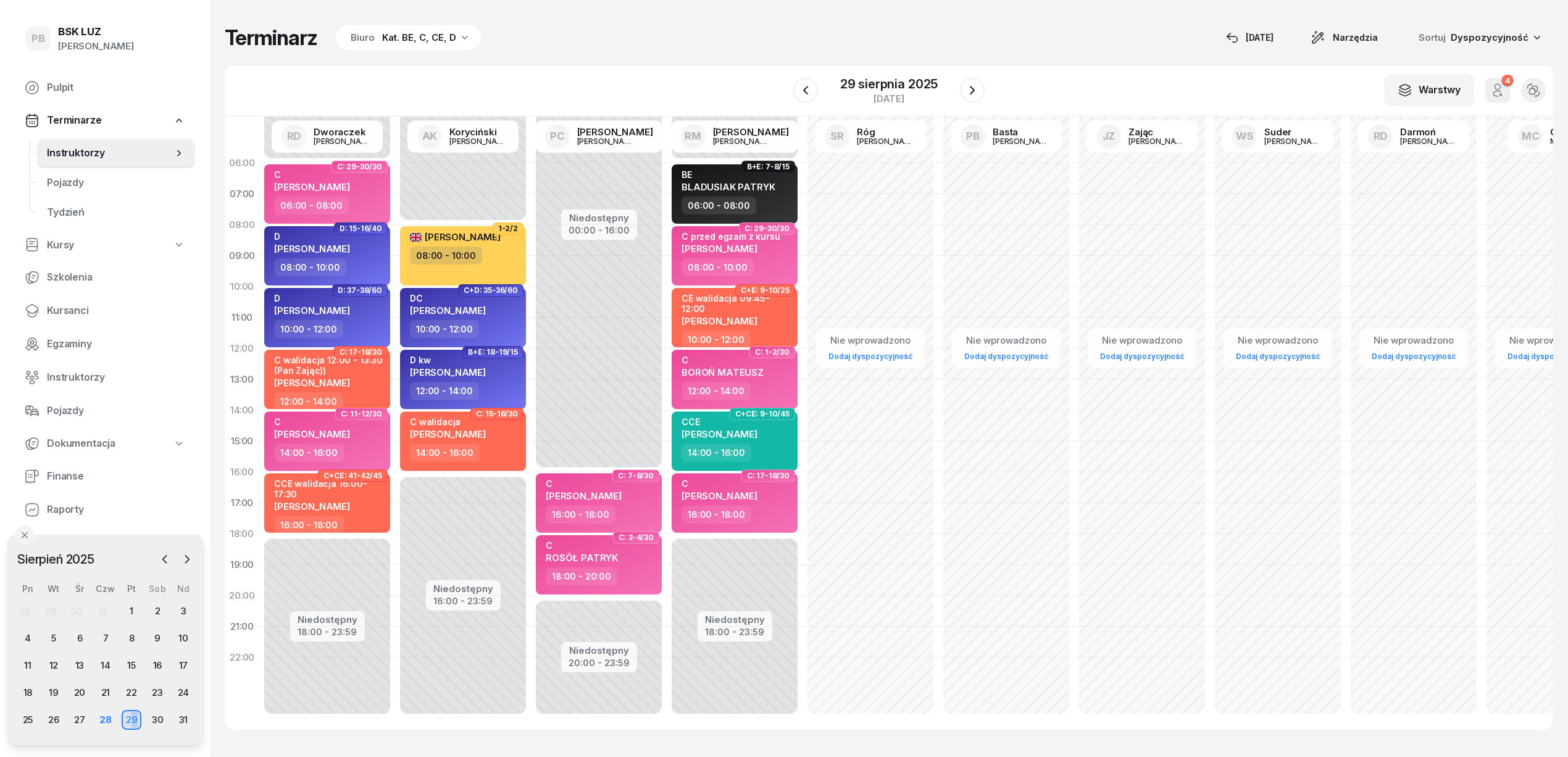
click at [411, 33] on div "Kat. BE, C, CE, D" at bounding box center [419, 37] width 74 height 15
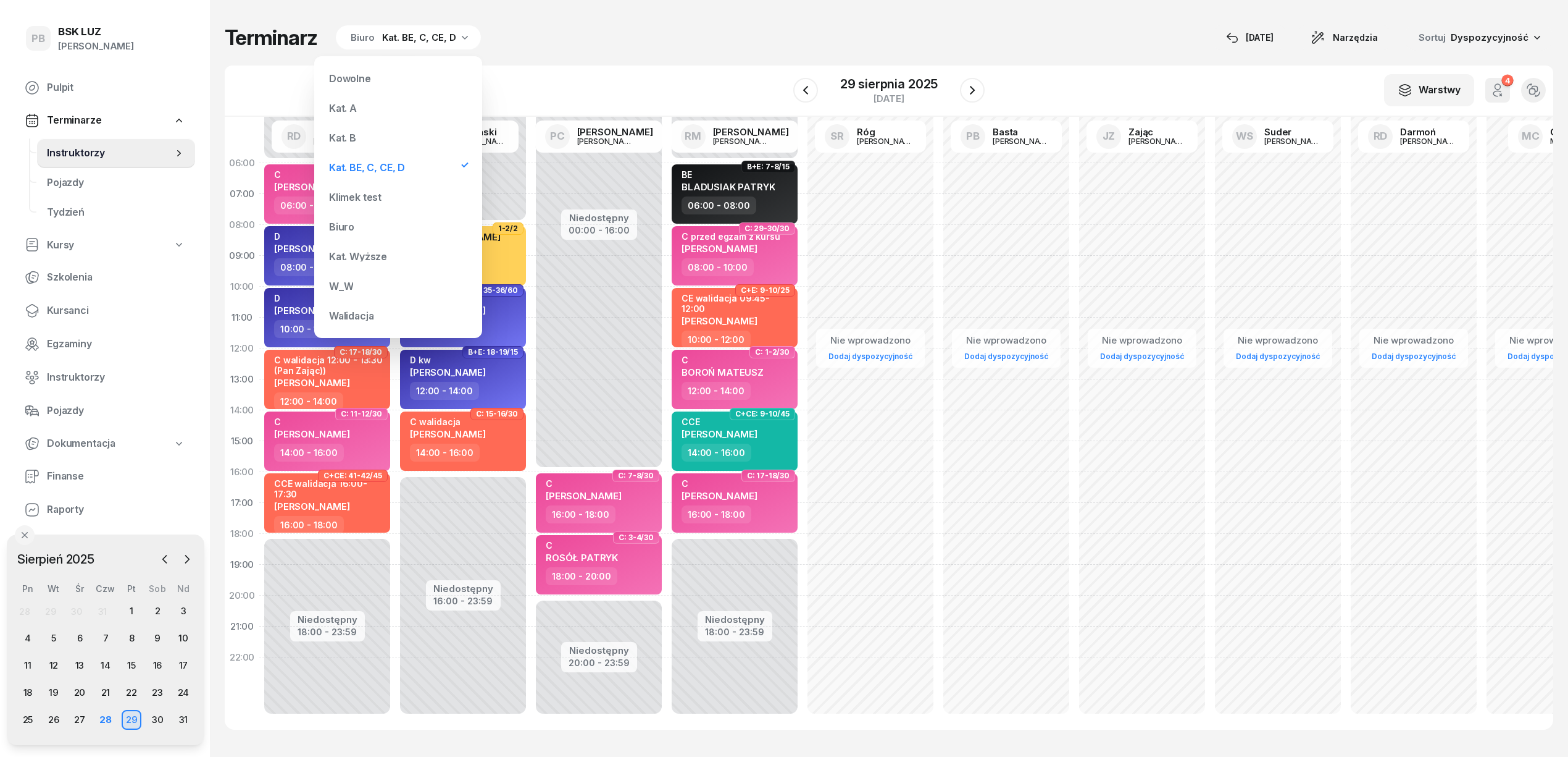
click at [371, 125] on div "Kat. B" at bounding box center [398, 137] width 148 height 25
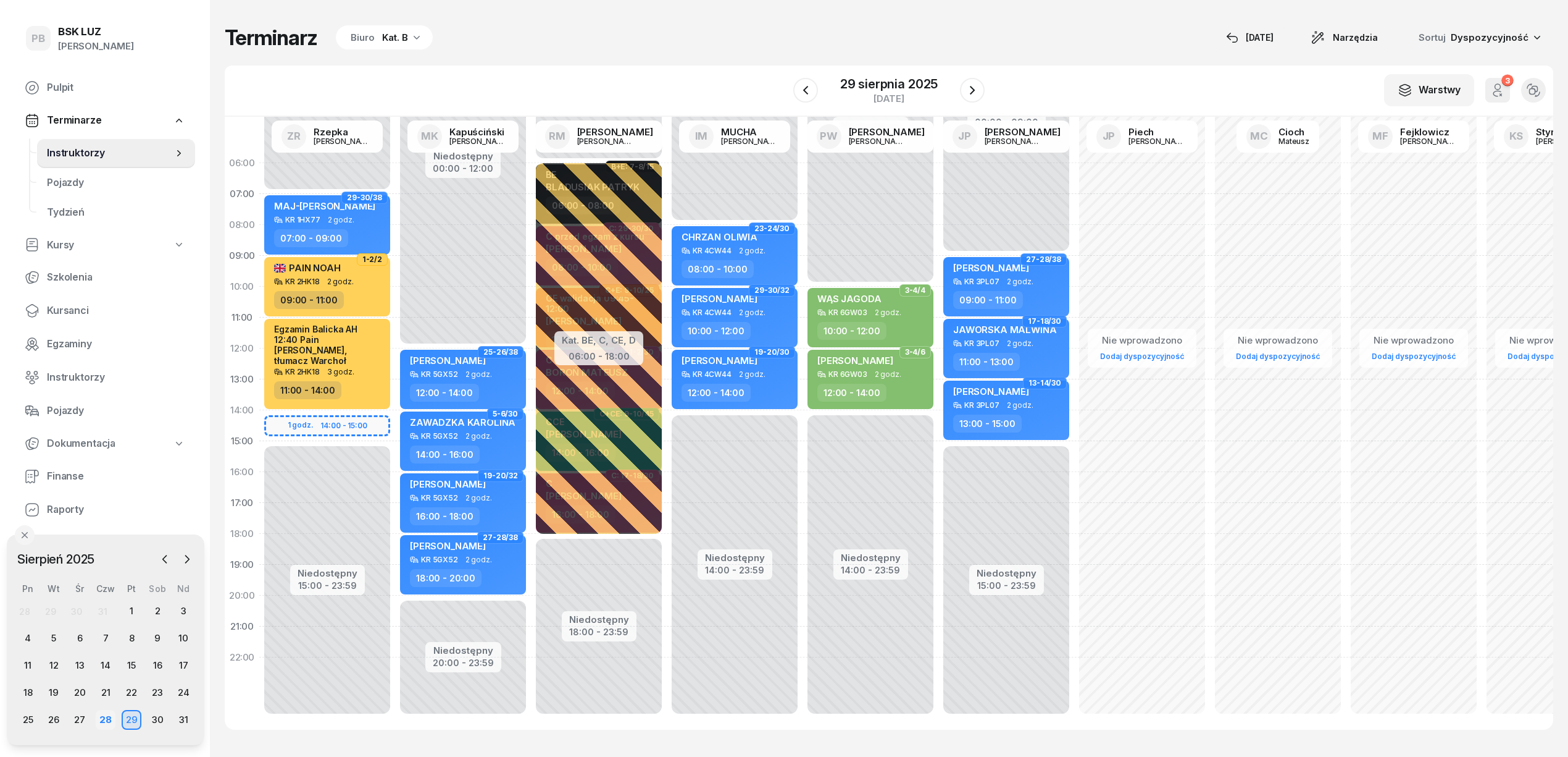
click at [107, 719] on div "28" at bounding box center [105, 720] width 20 height 20
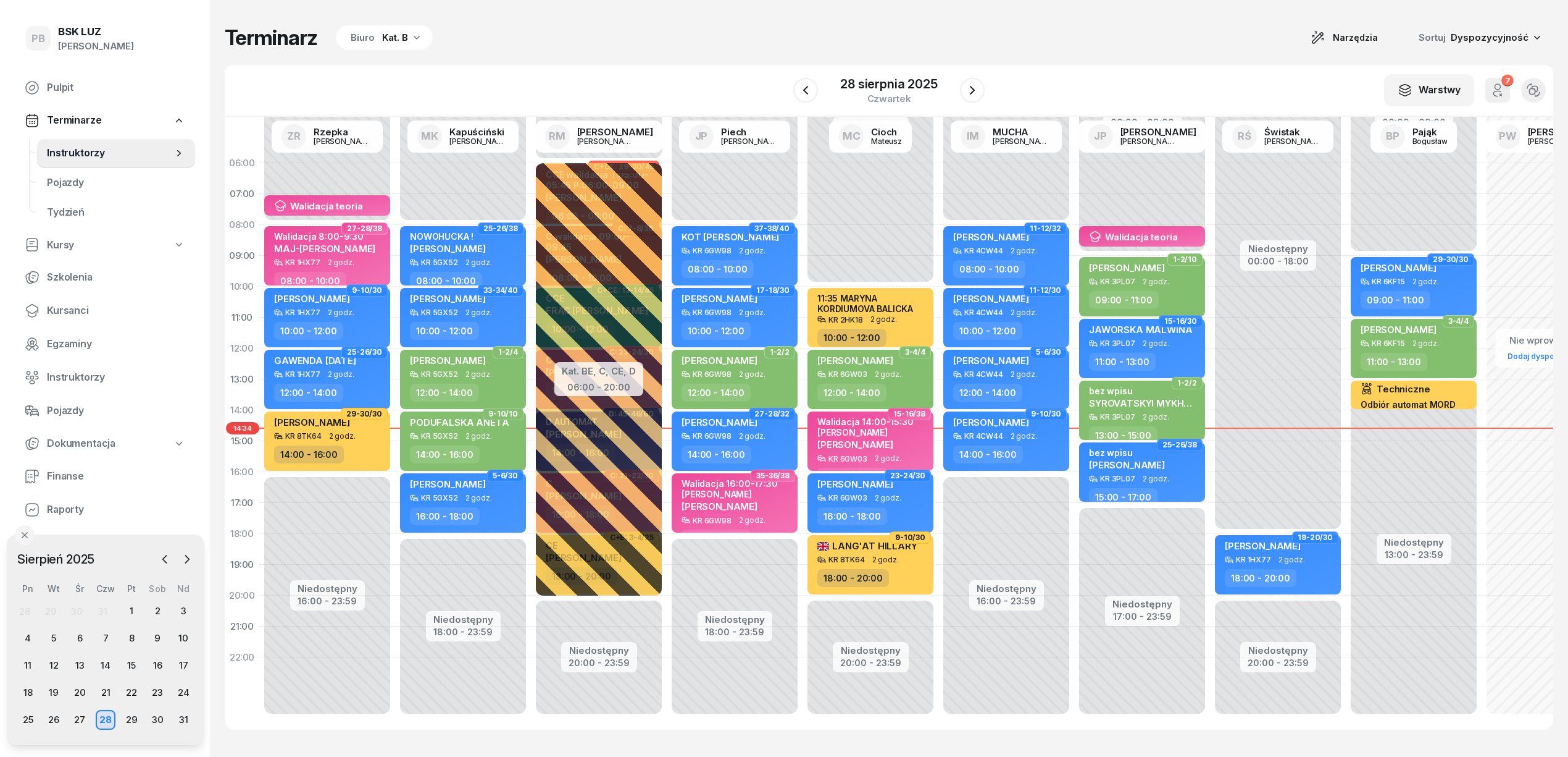
click at [383, 35] on div "Kat. B" at bounding box center [395, 37] width 26 height 15
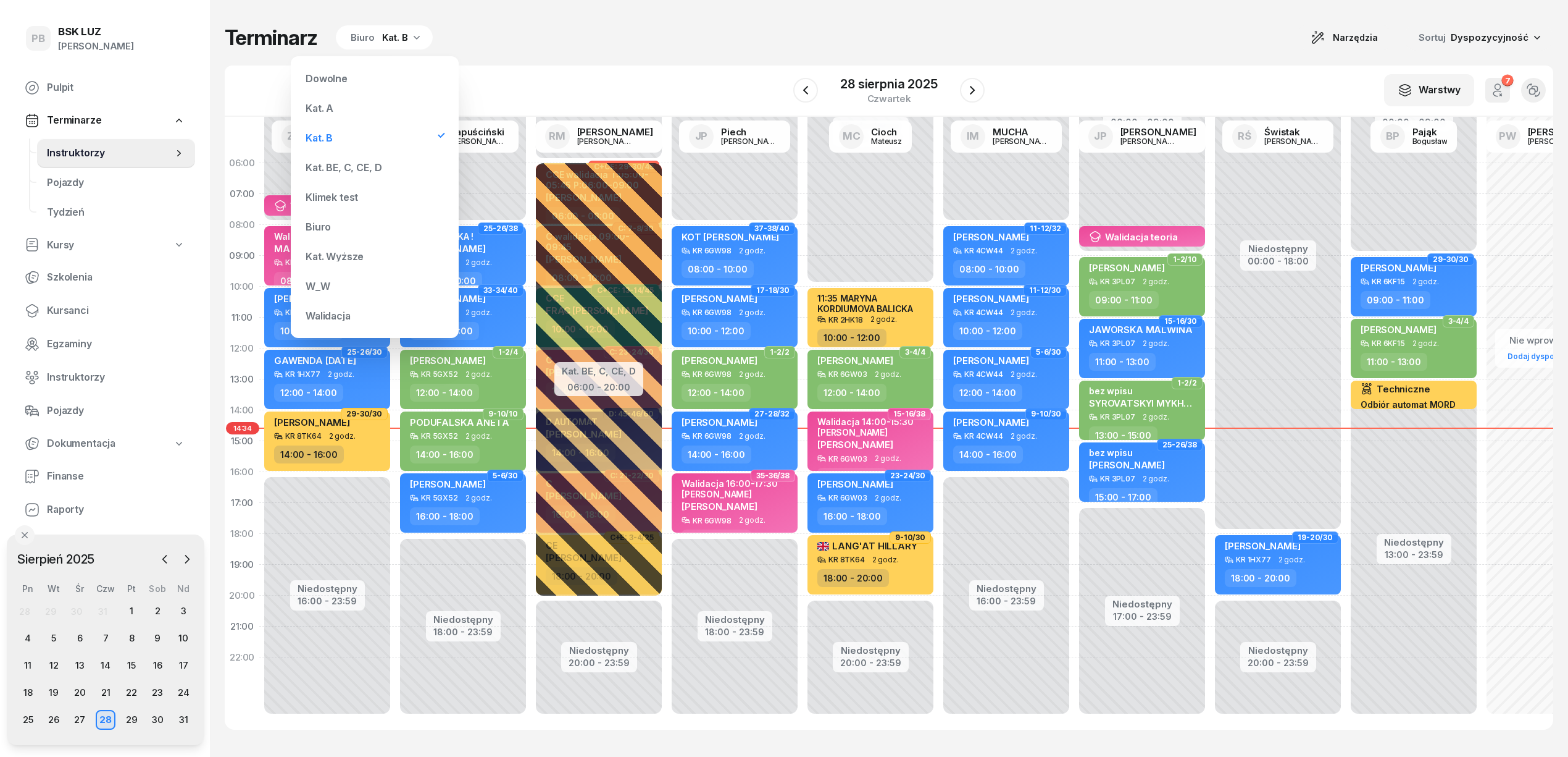
click at [343, 159] on div "Kat. BE, C, CE, D" at bounding box center [375, 167] width 148 height 25
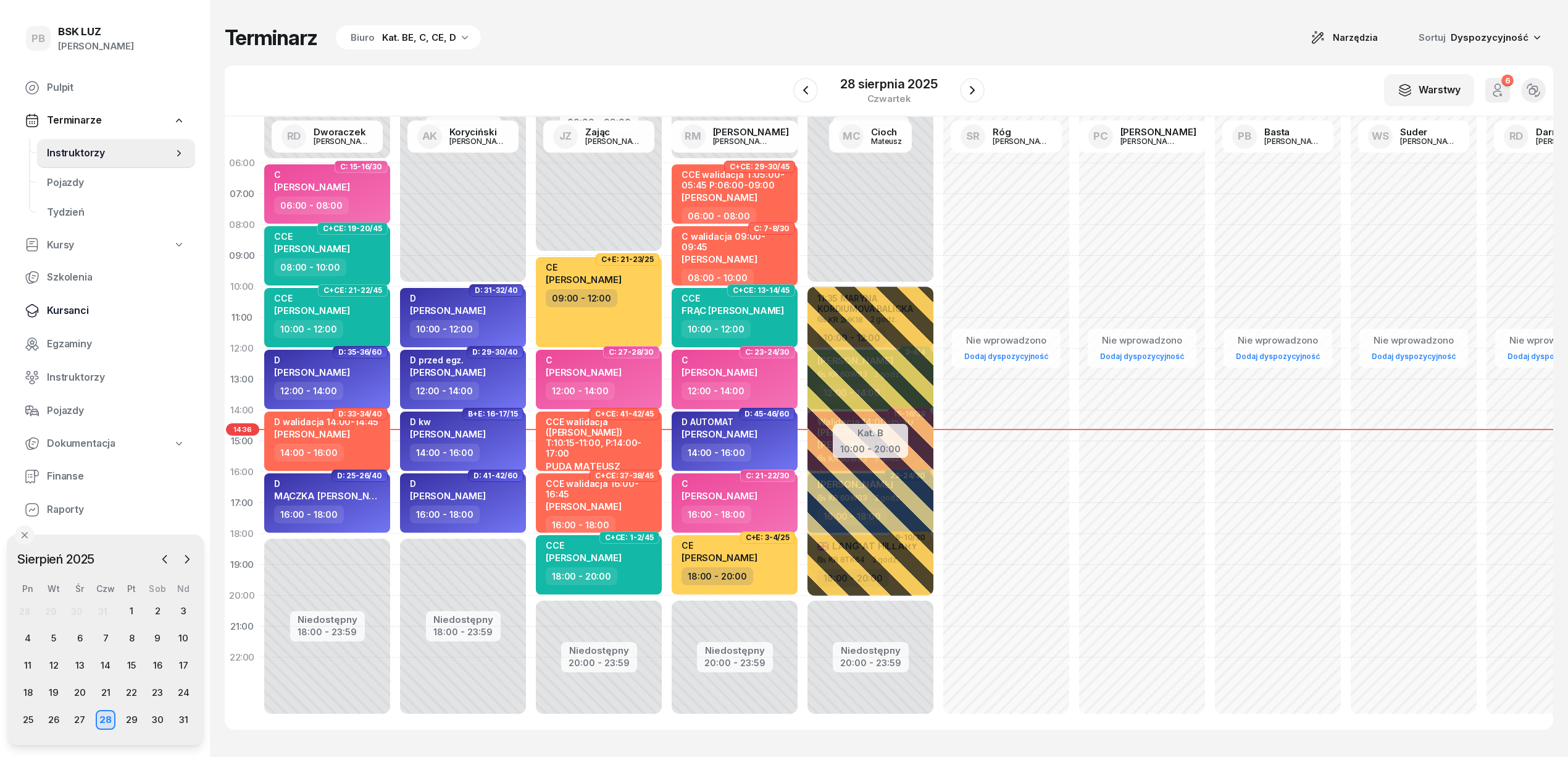
click at [48, 307] on span "Kursanci" at bounding box center [116, 310] width 139 height 16
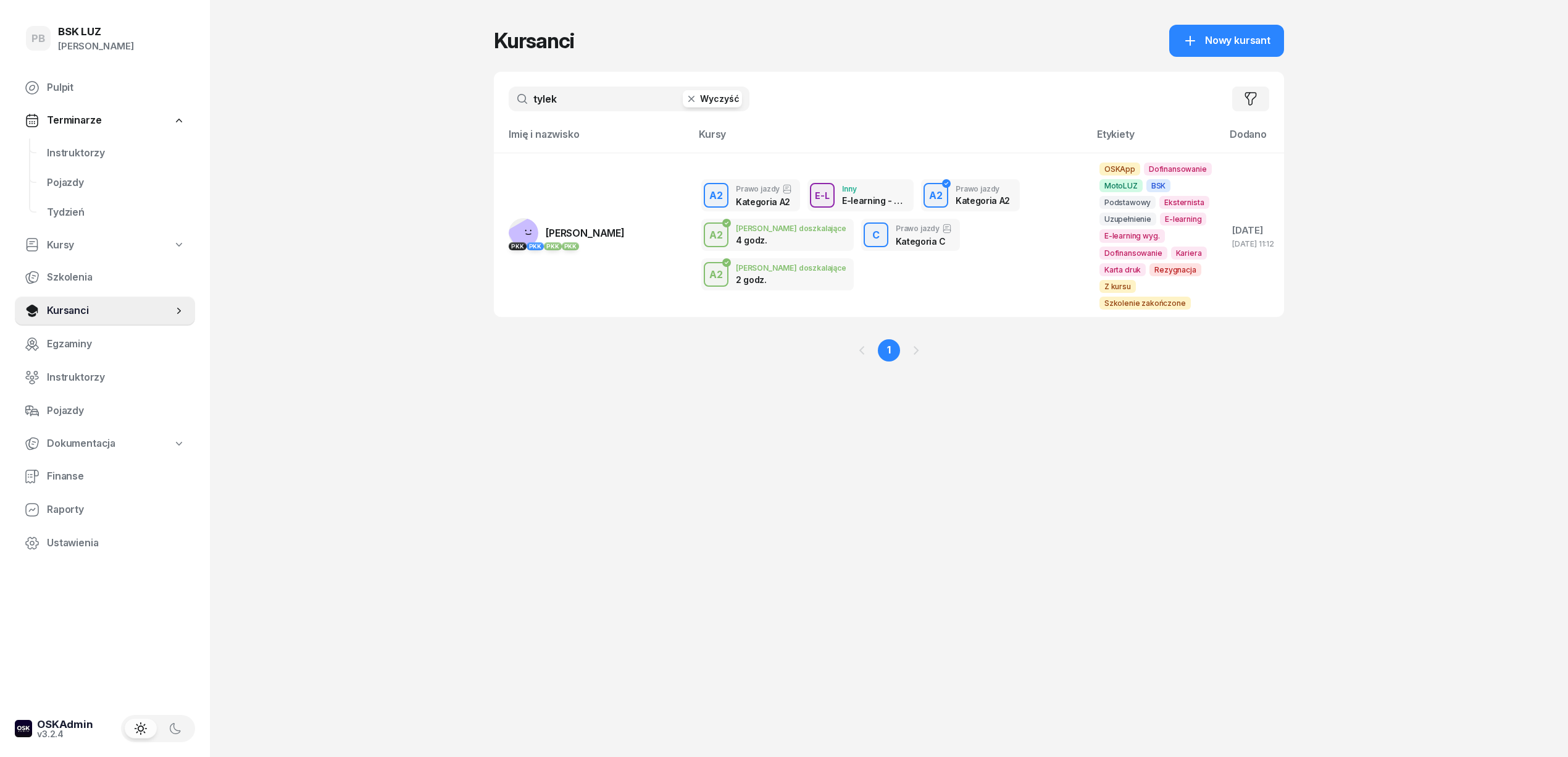
click at [560, 104] on input "tylek" at bounding box center [629, 98] width 240 height 25
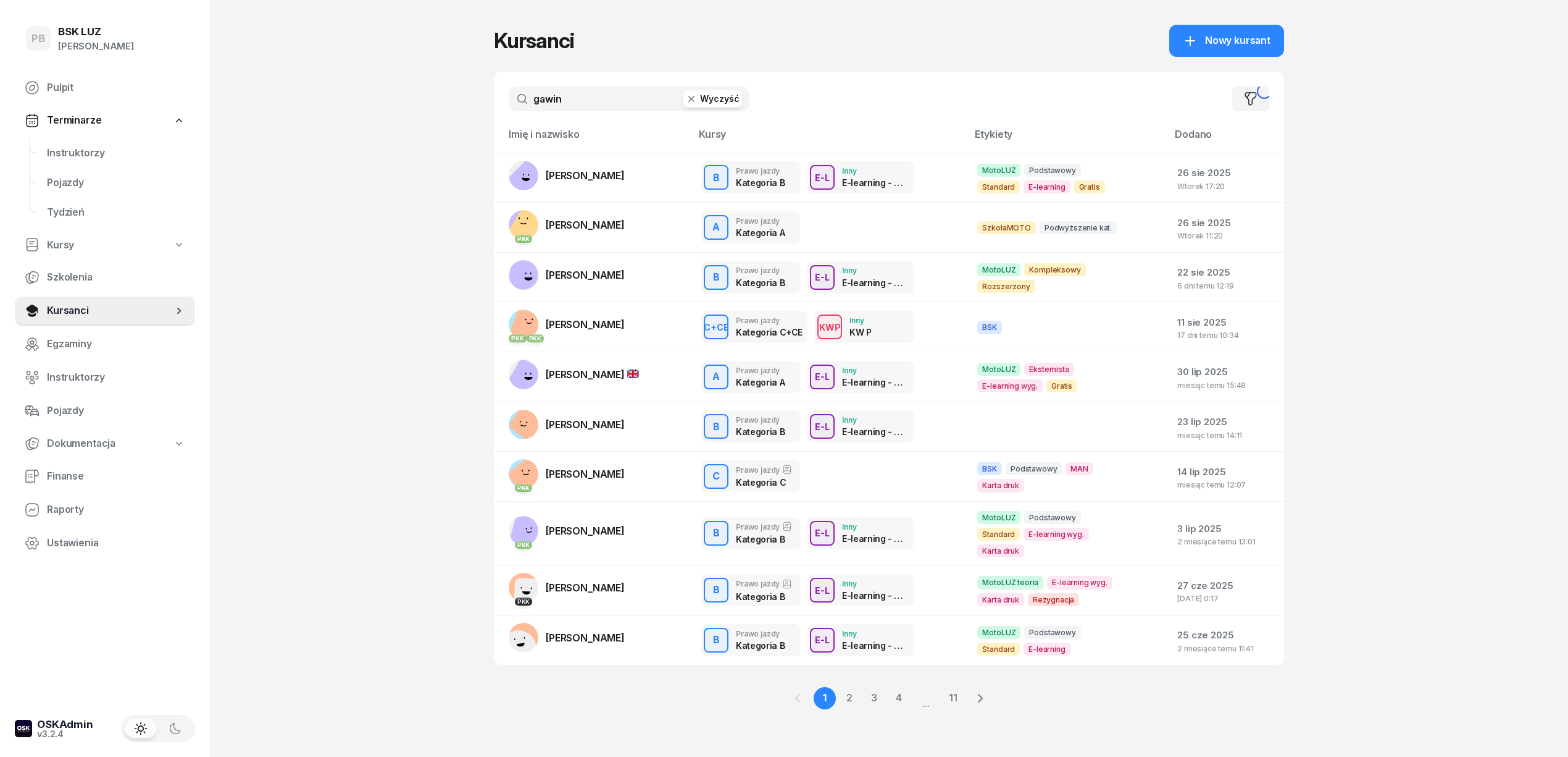
type input "gawin"
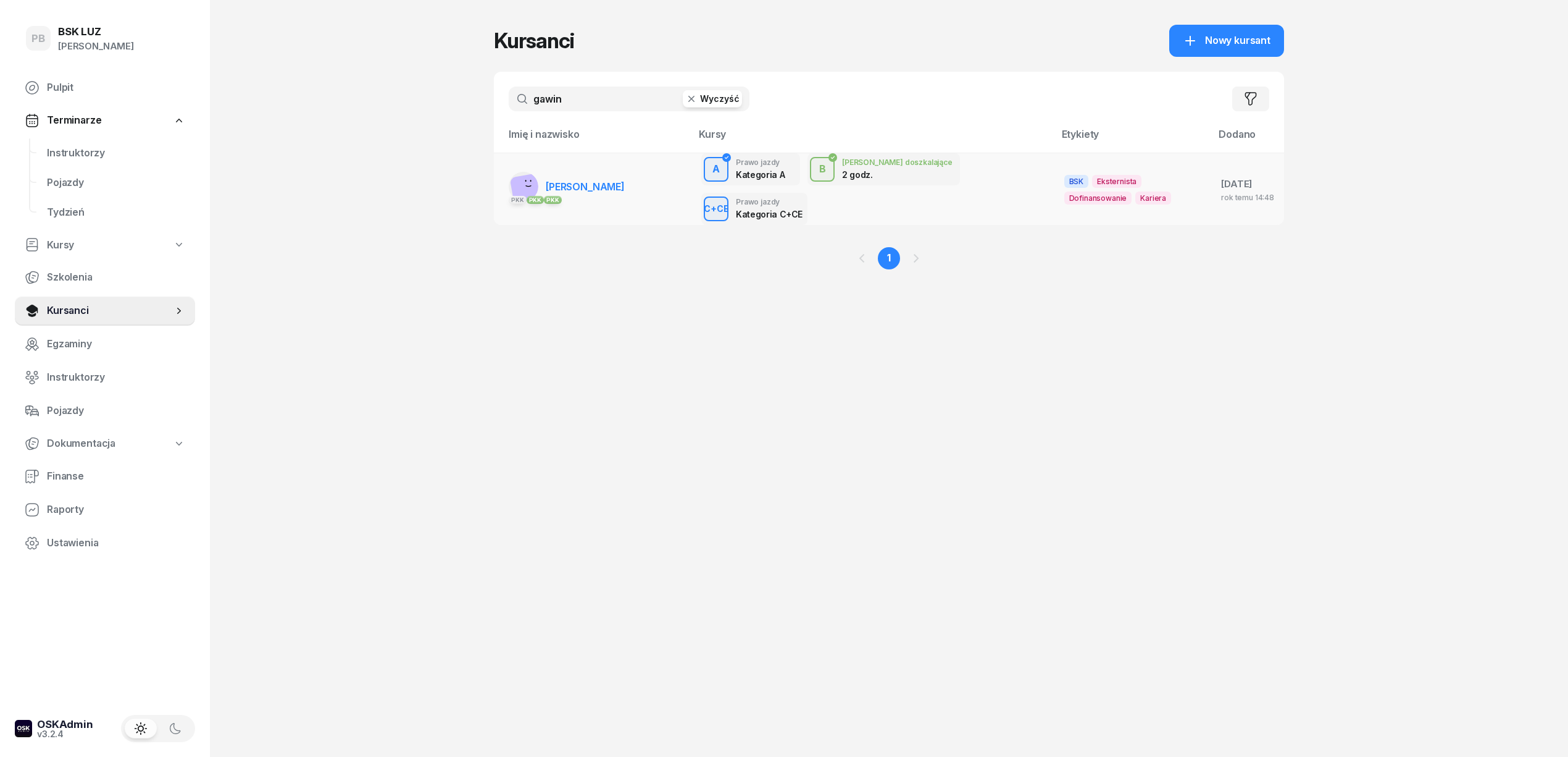
click at [591, 180] on span "[PERSON_NAME]" at bounding box center [585, 186] width 79 height 13
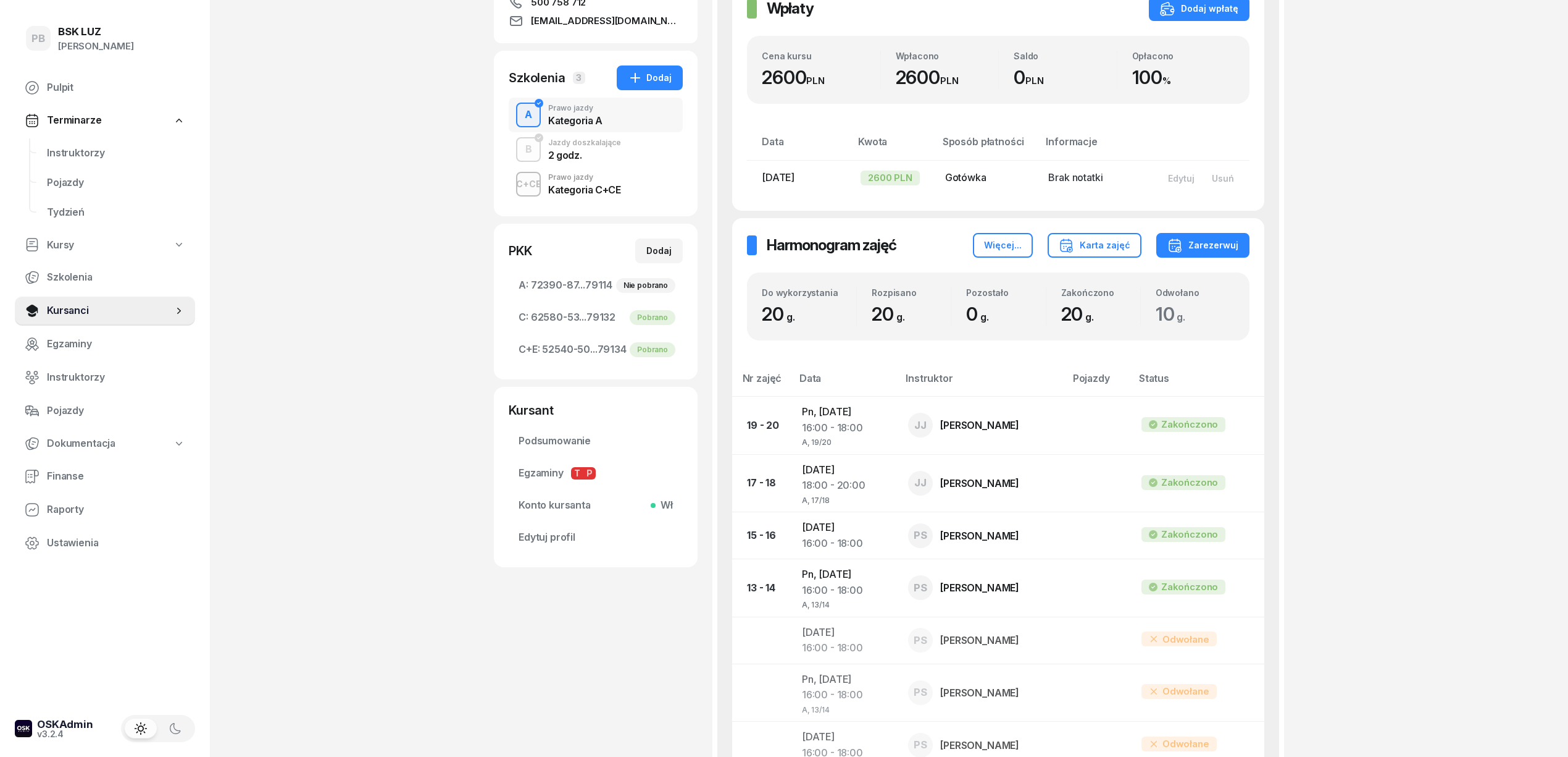
scroll to position [247, 0]
click at [593, 189] on div "Kategoria C+CE" at bounding box center [584, 190] width 72 height 10
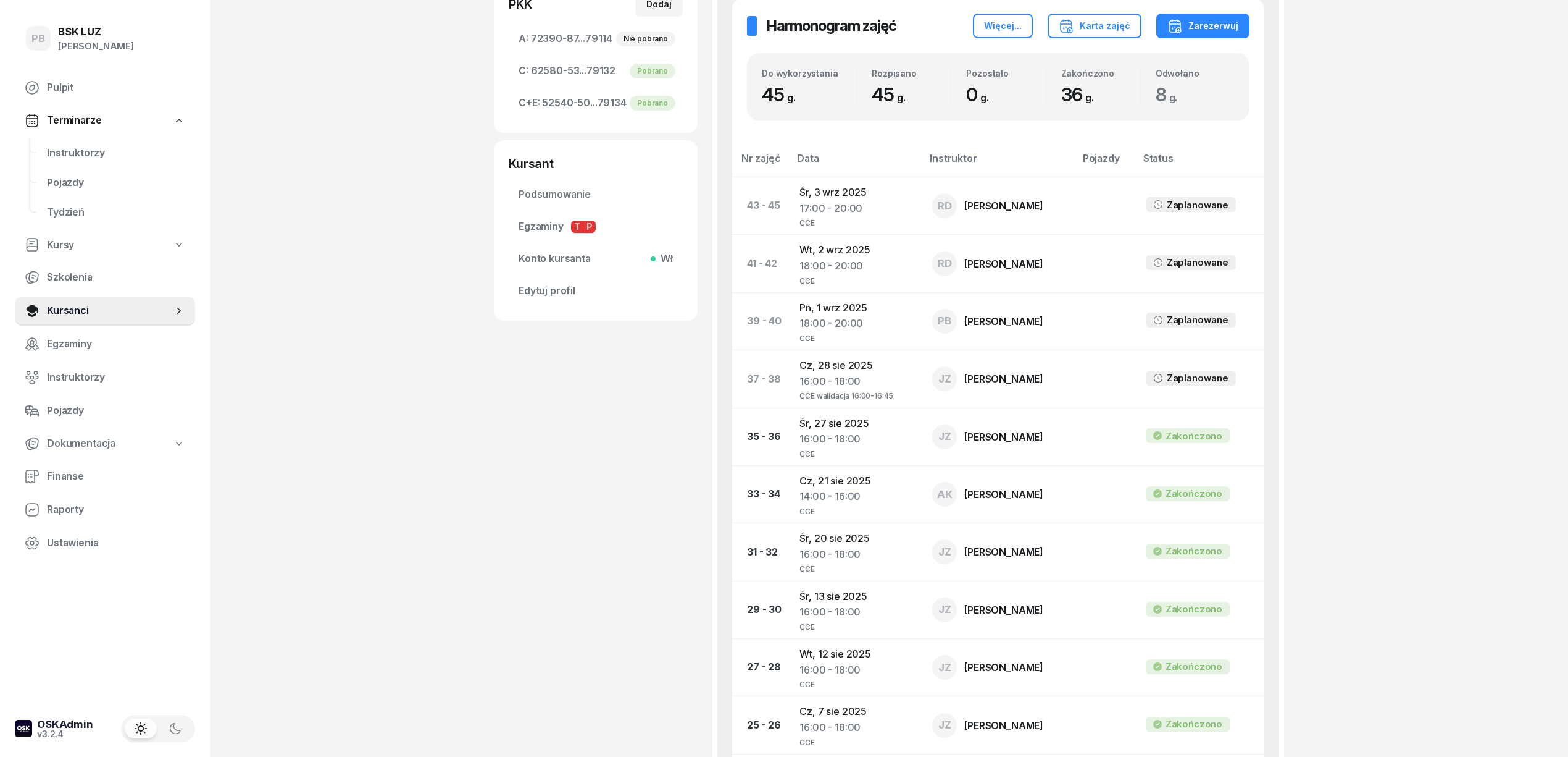
scroll to position [412, 0]
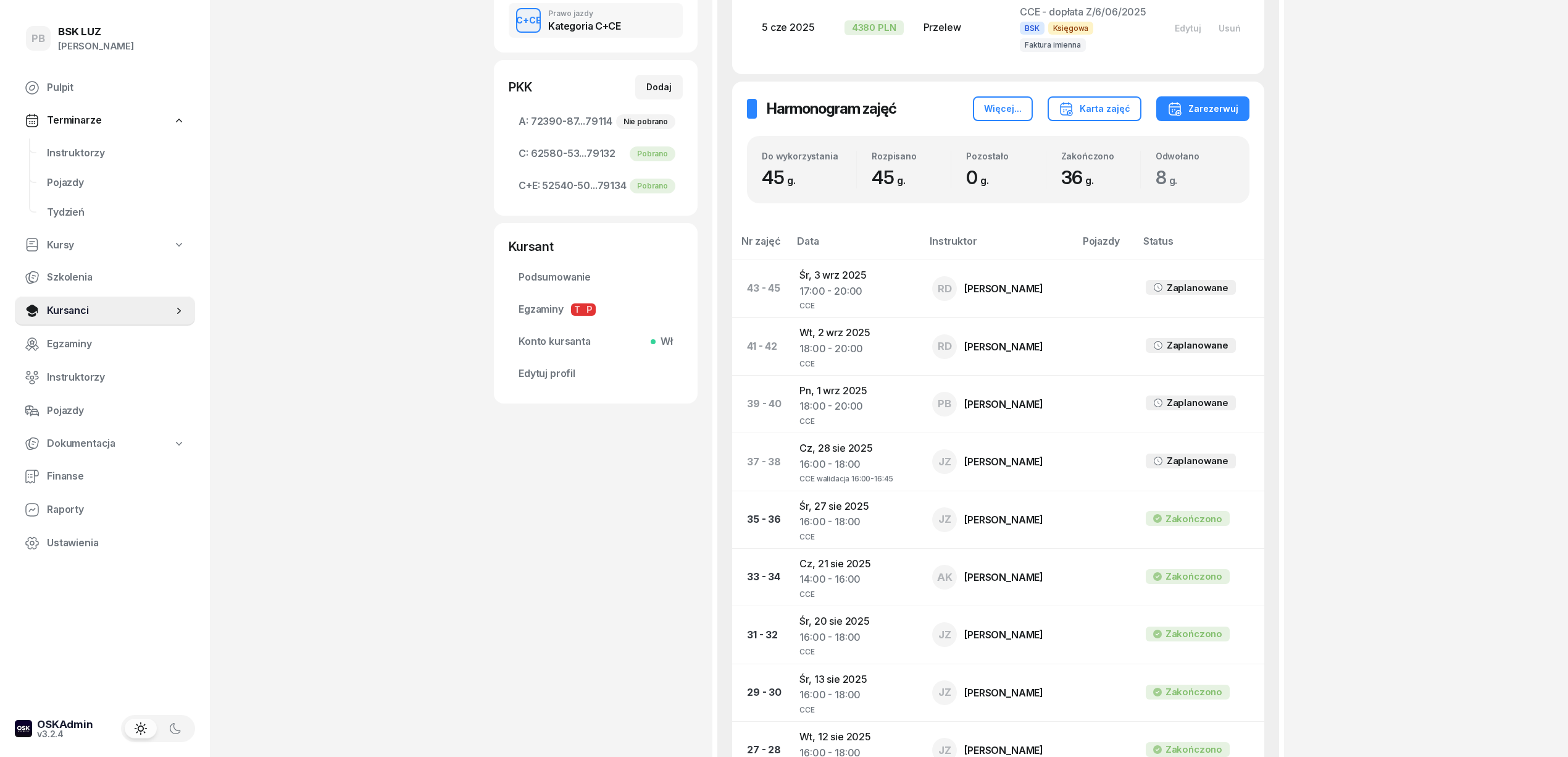
click at [1457, 258] on div "PB BSK LUZ Patrycja Bogdanowicz Pulpit Terminarze Instruktorzy Pojazdy Tydzień …" at bounding box center [784, 751] width 1568 height 2327
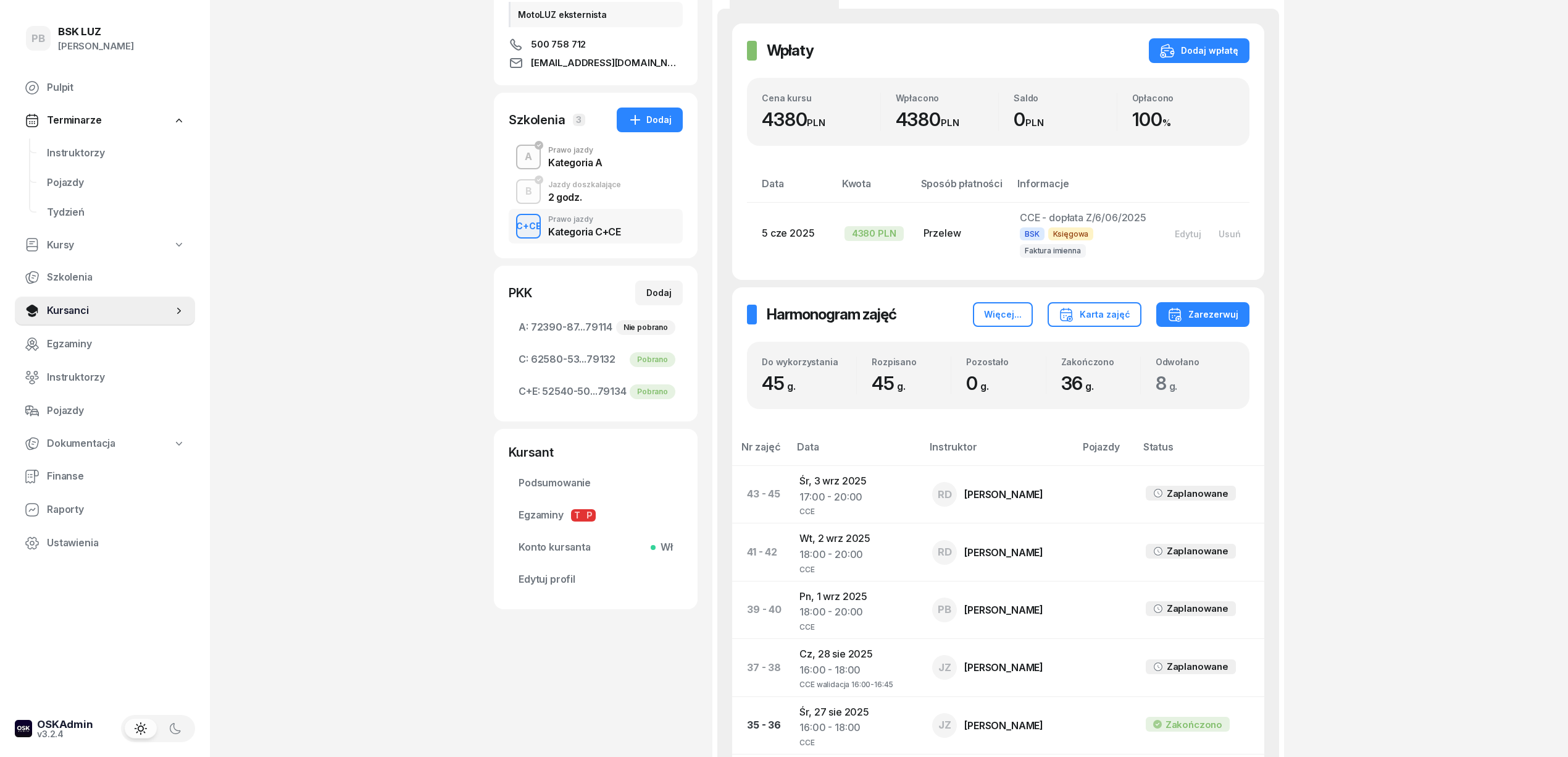
scroll to position [247, 0]
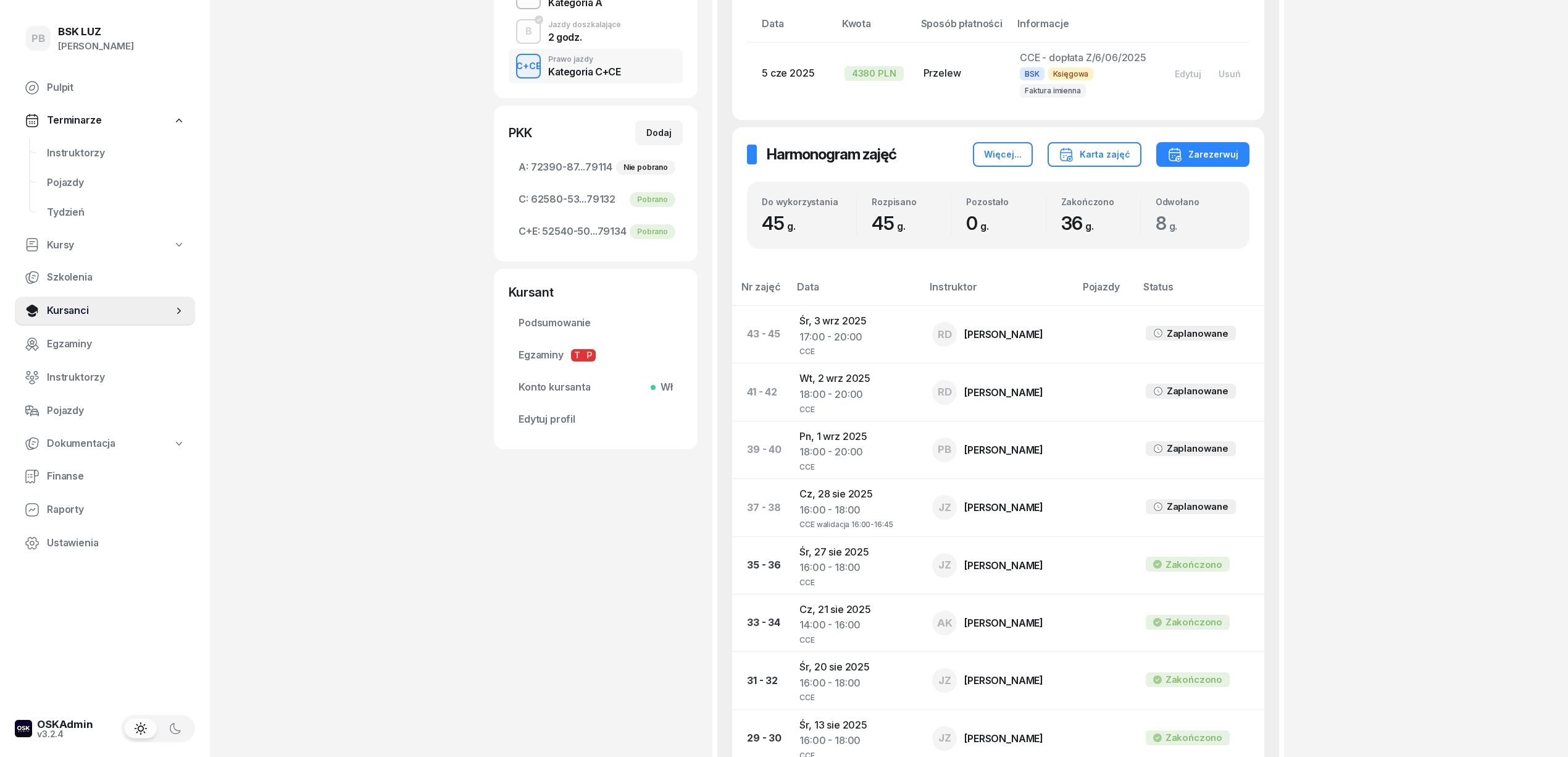
scroll to position [412, 0]
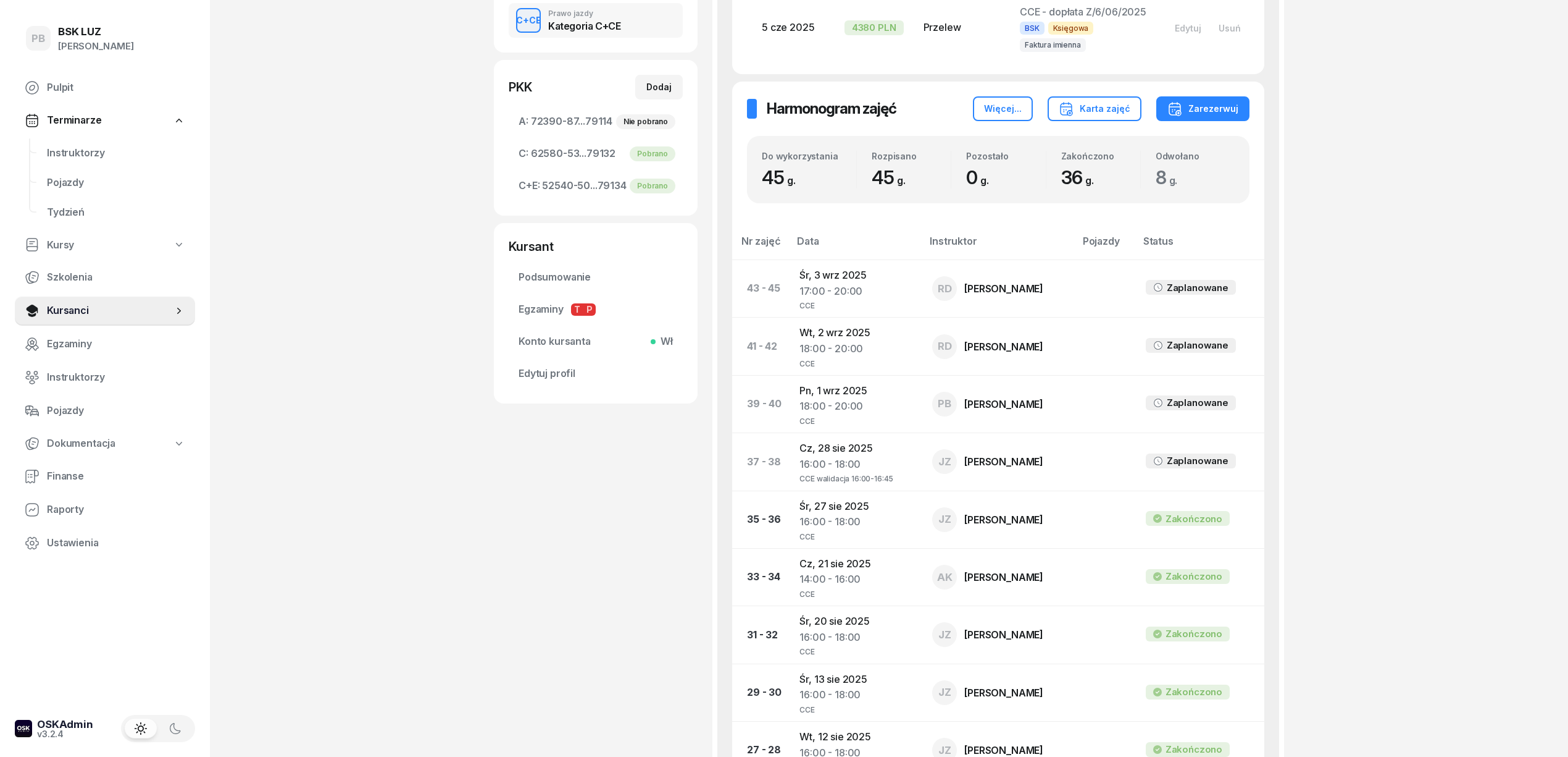
click at [573, 500] on div "GAWIN PIOTR Kursant Dodaj etykiety... MotoLUZ eksternista 500 758 712 gawin10@v…" at bounding box center [596, 742] width 204 height 2178
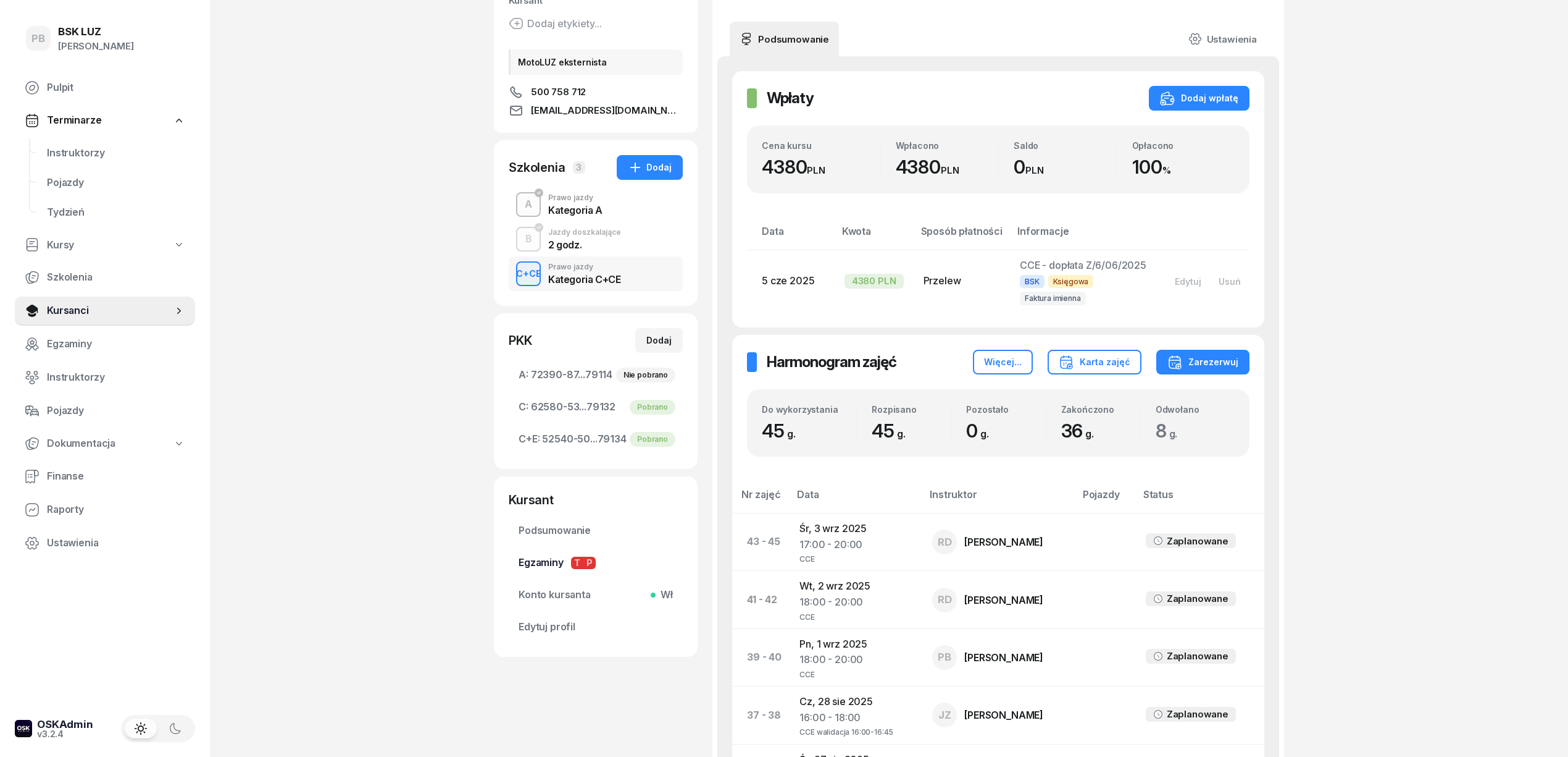
scroll to position [165, 0]
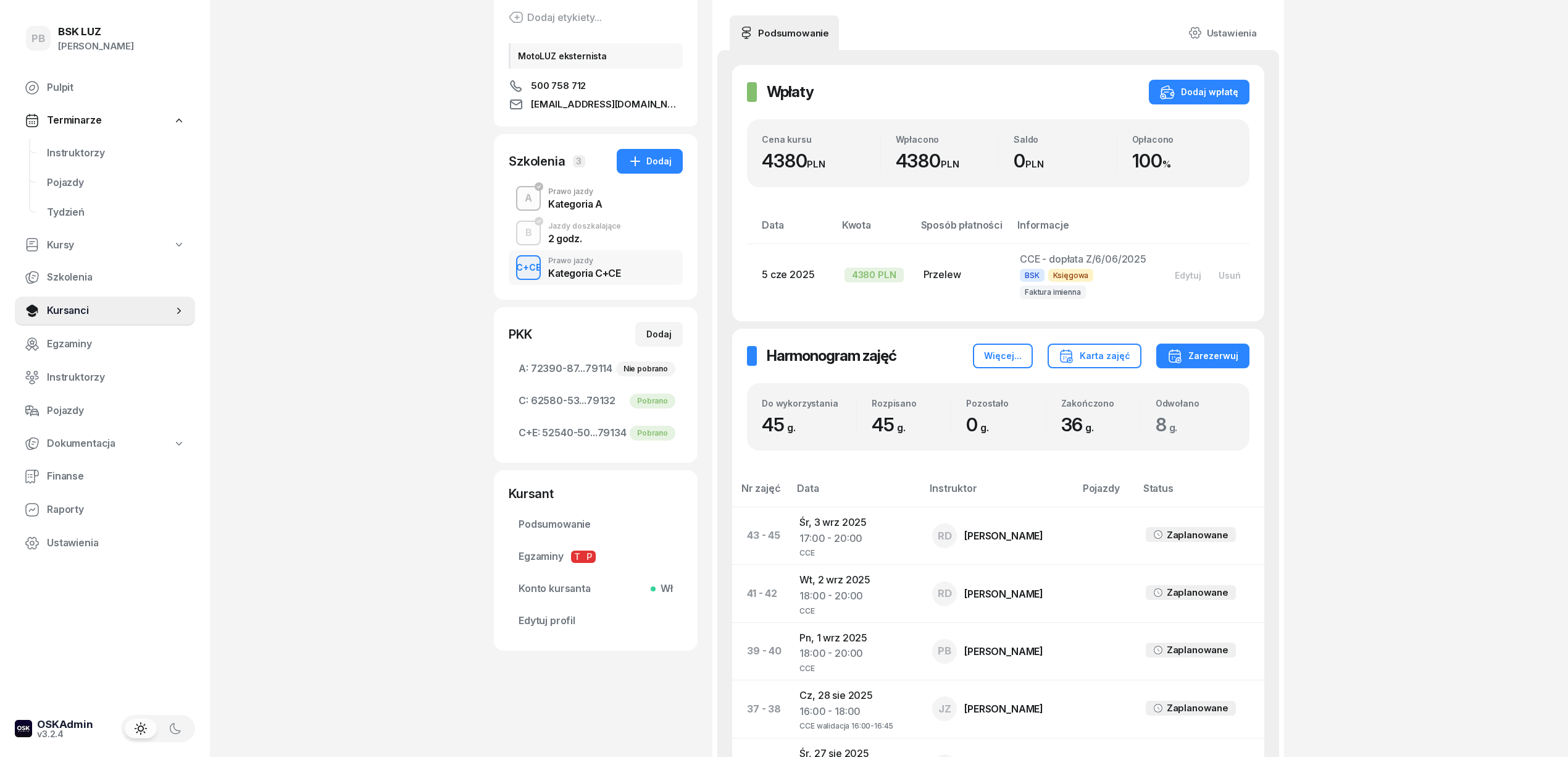
click at [610, 246] on div "B Jazdy doszkalające 2 godz." at bounding box center [596, 232] width 174 height 34
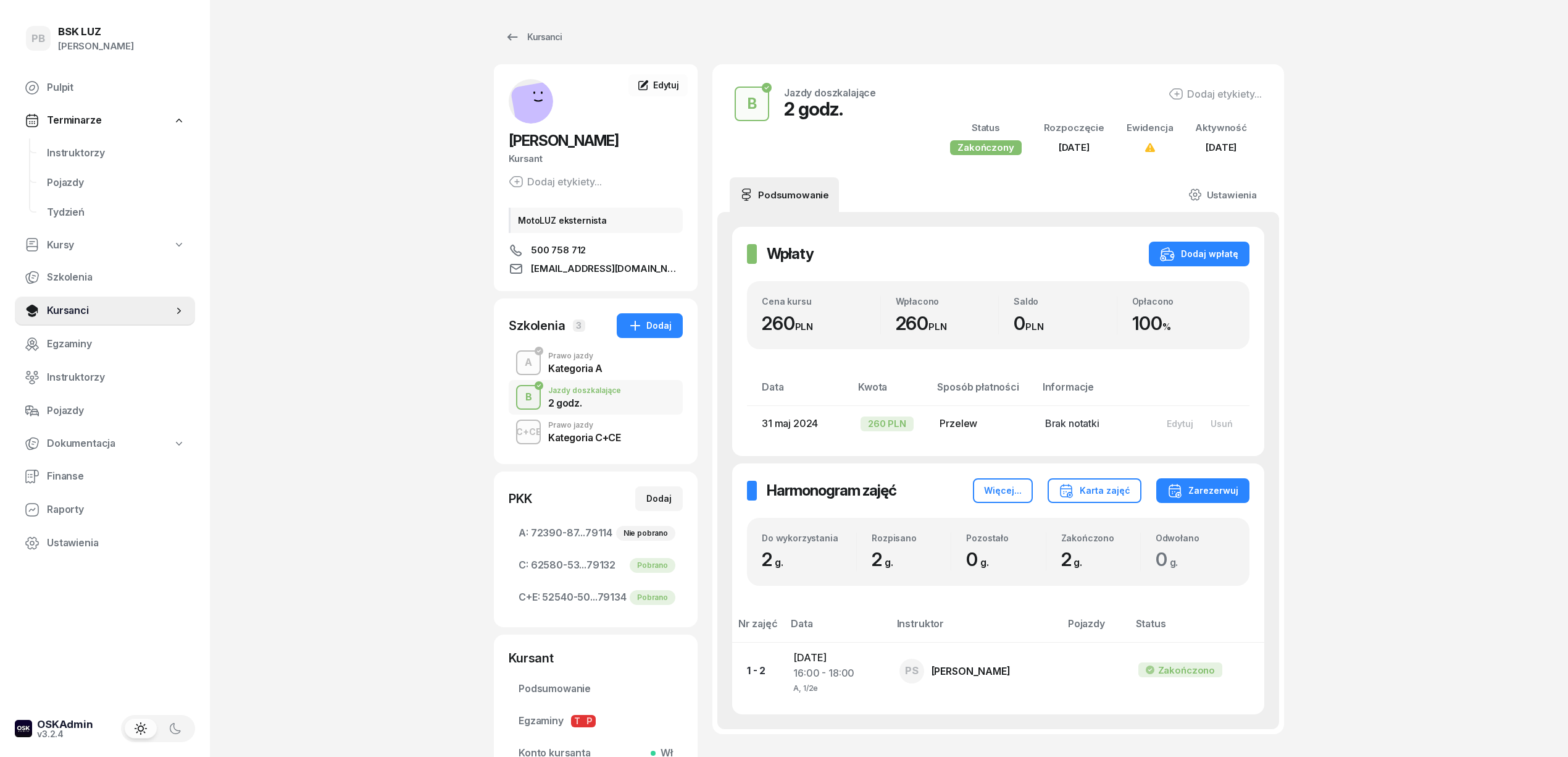
scroll to position [44, 0]
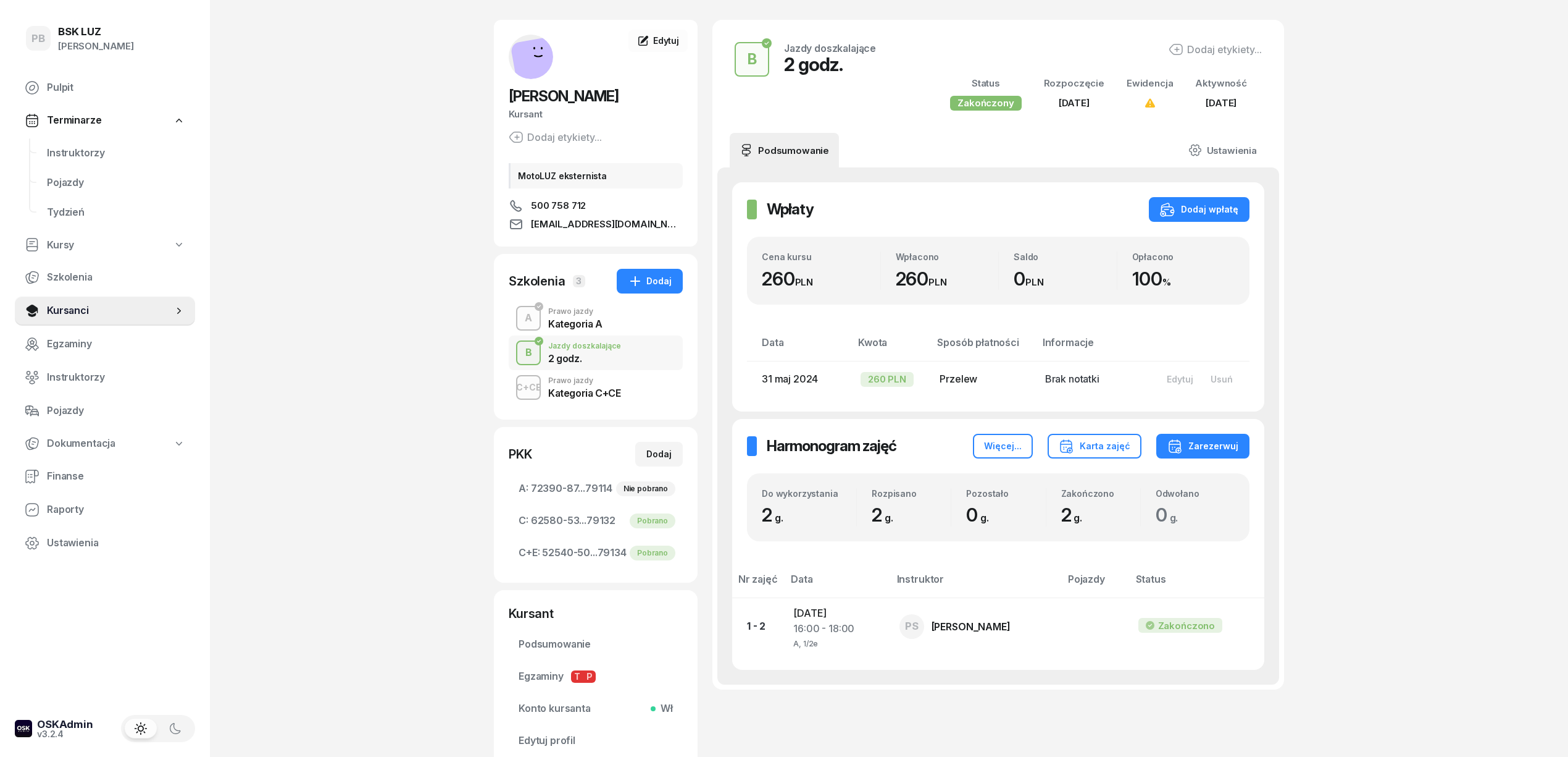
click at [645, 383] on div "C+CE Prawo jazdy Kategoria C+CE" at bounding box center [596, 387] width 174 height 34
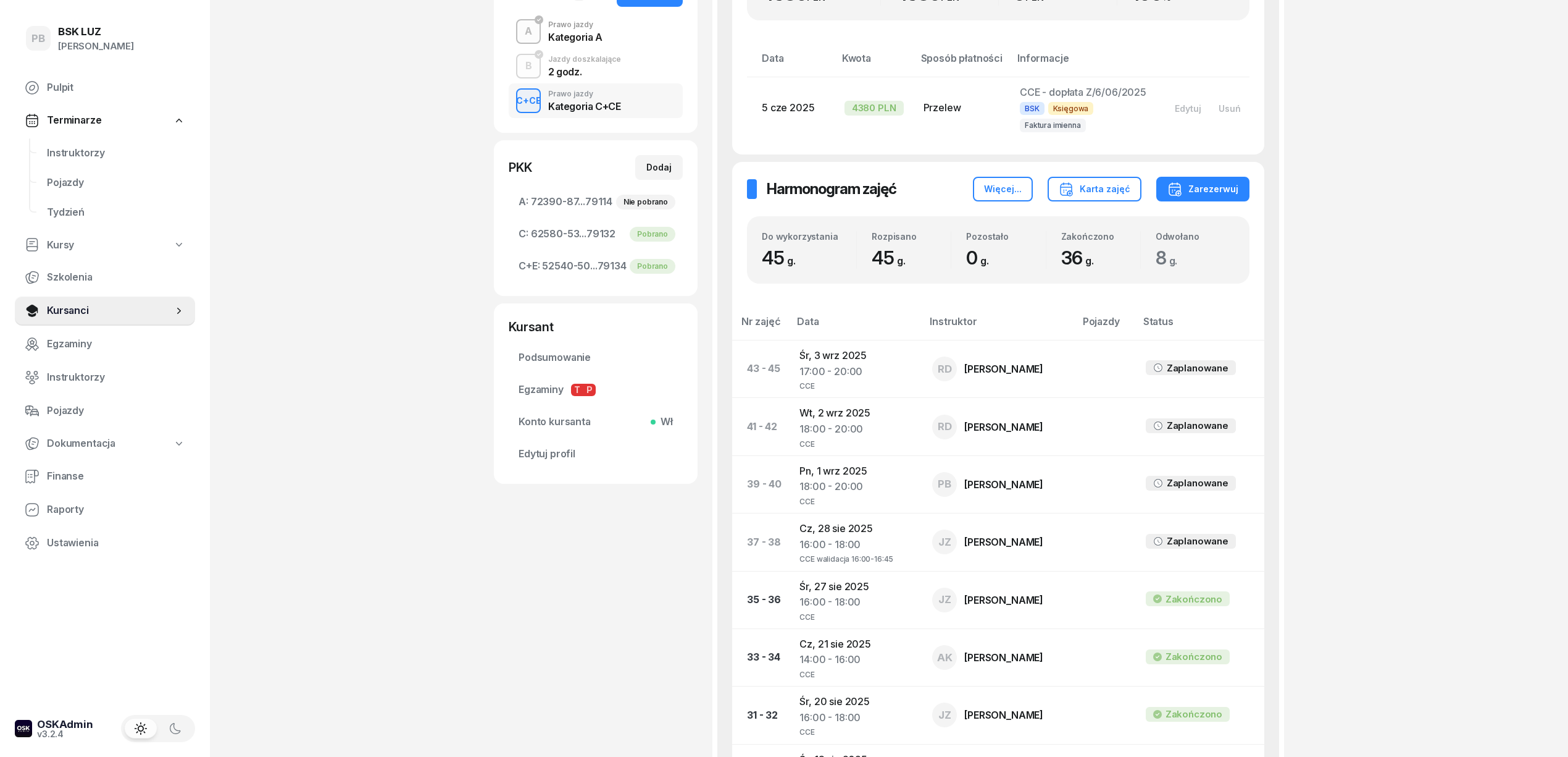
scroll to position [412, 0]
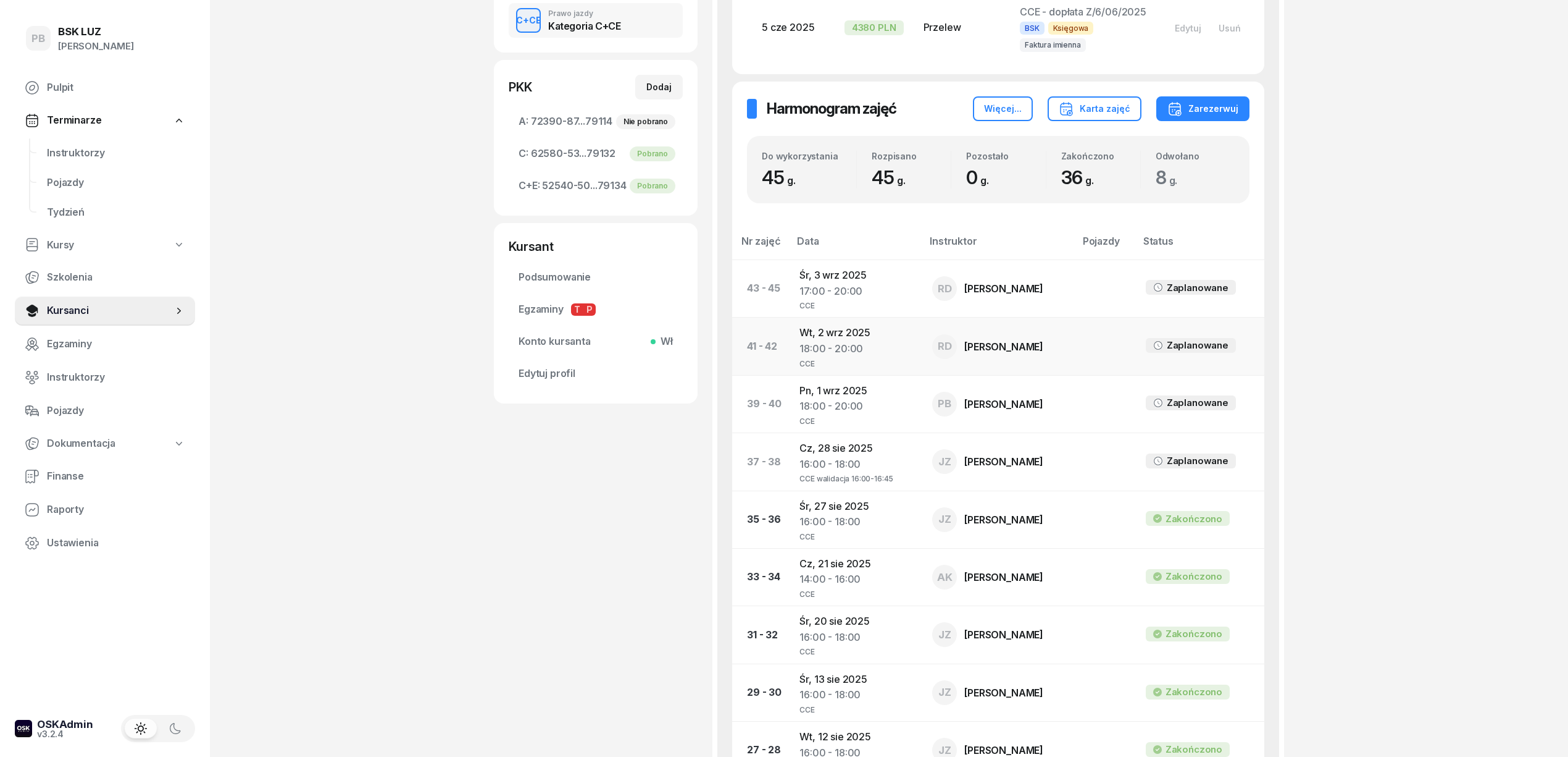
click at [873, 342] on div "18:00 - 20:00" at bounding box center [856, 349] width 113 height 16
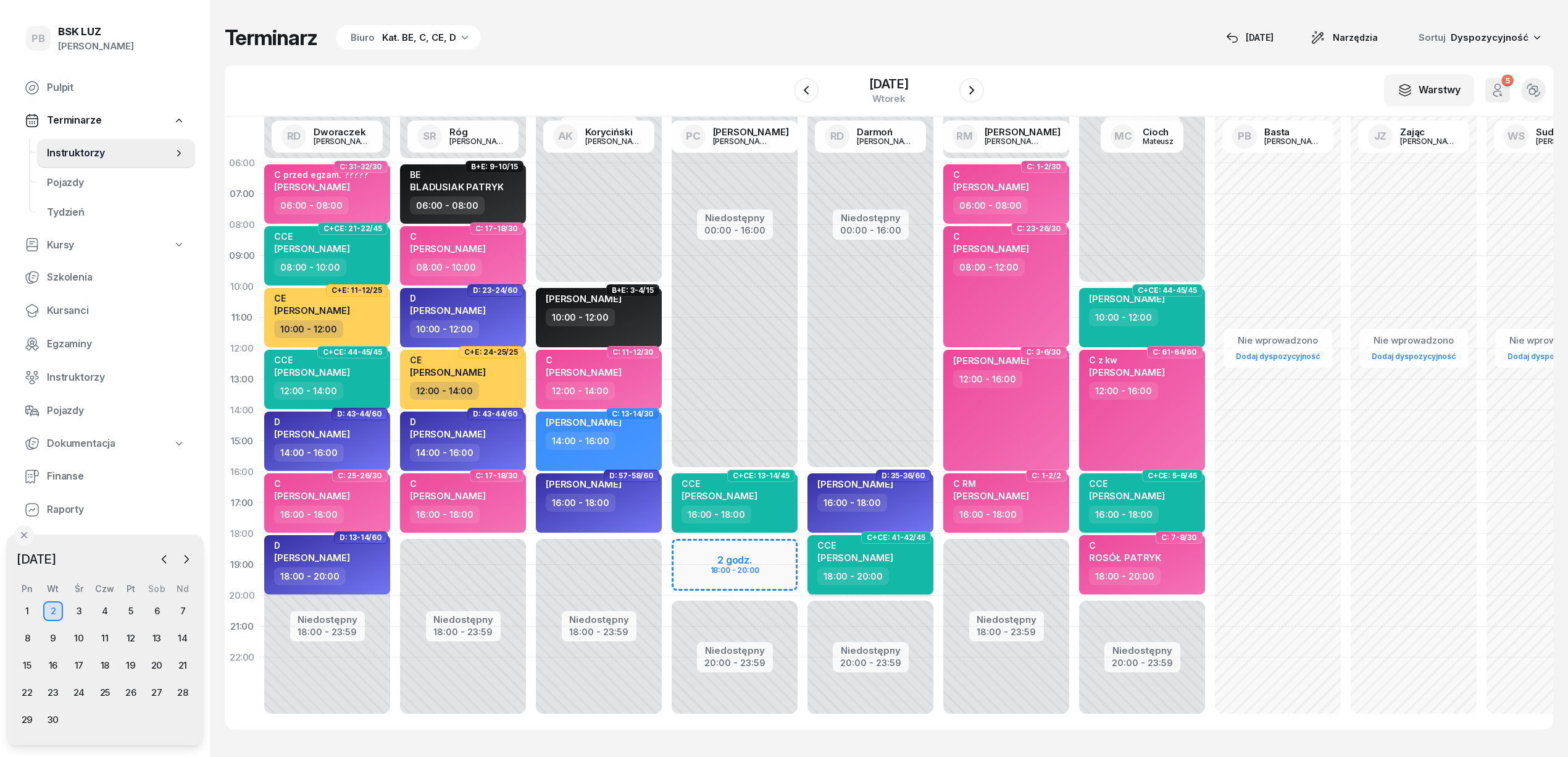
click at [907, 556] on div "CCE GAWIN PIOTR" at bounding box center [872, 553] width 109 height 27
select select "18"
select select "20"
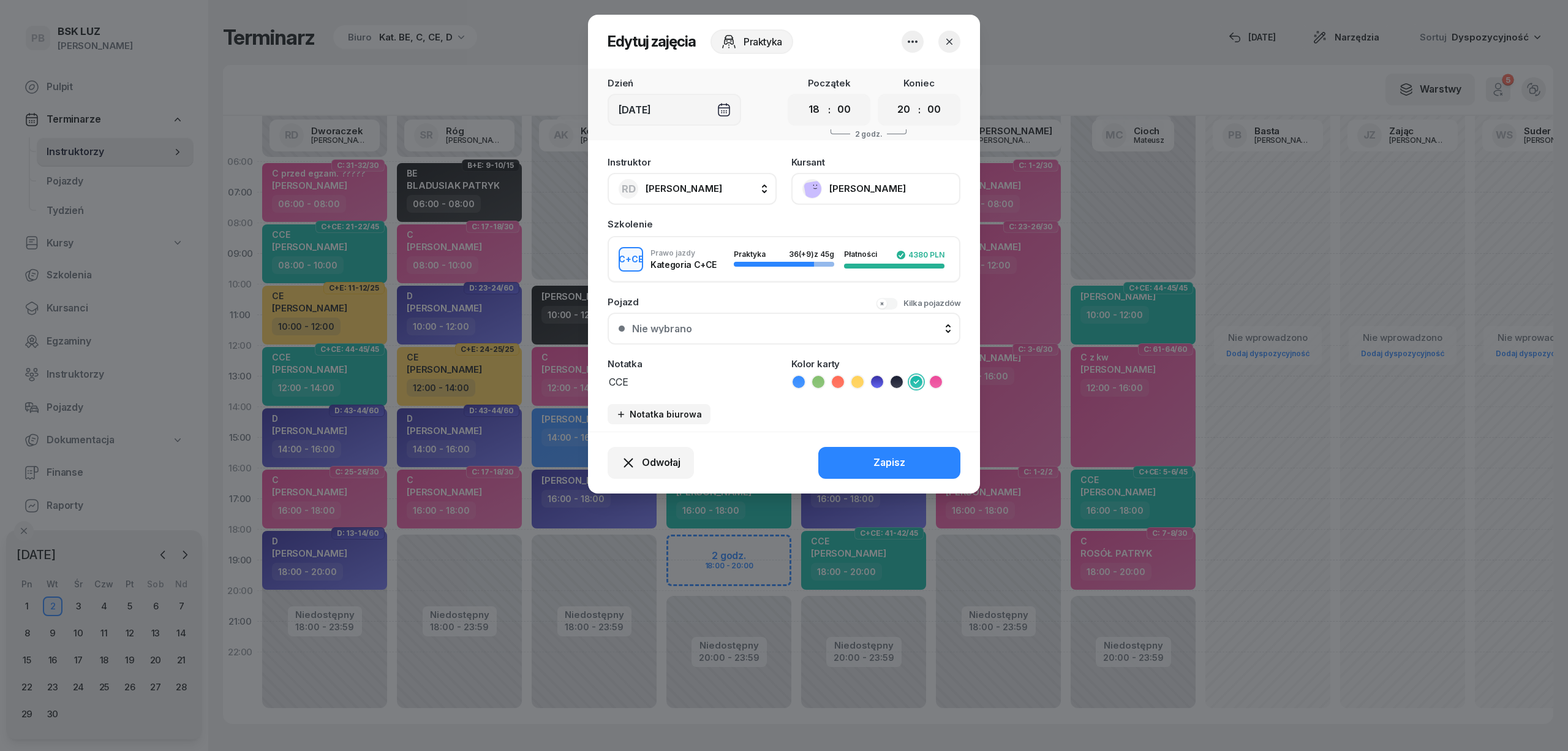
click at [917, 43] on icon "button" at bounding box center [912, 41] width 15 height 15
click at [656, 460] on span "Odwołaj" at bounding box center [661, 463] width 38 height 16
click at [655, 385] on div "Kursant odwołał" at bounding box center [629, 387] width 73 height 16
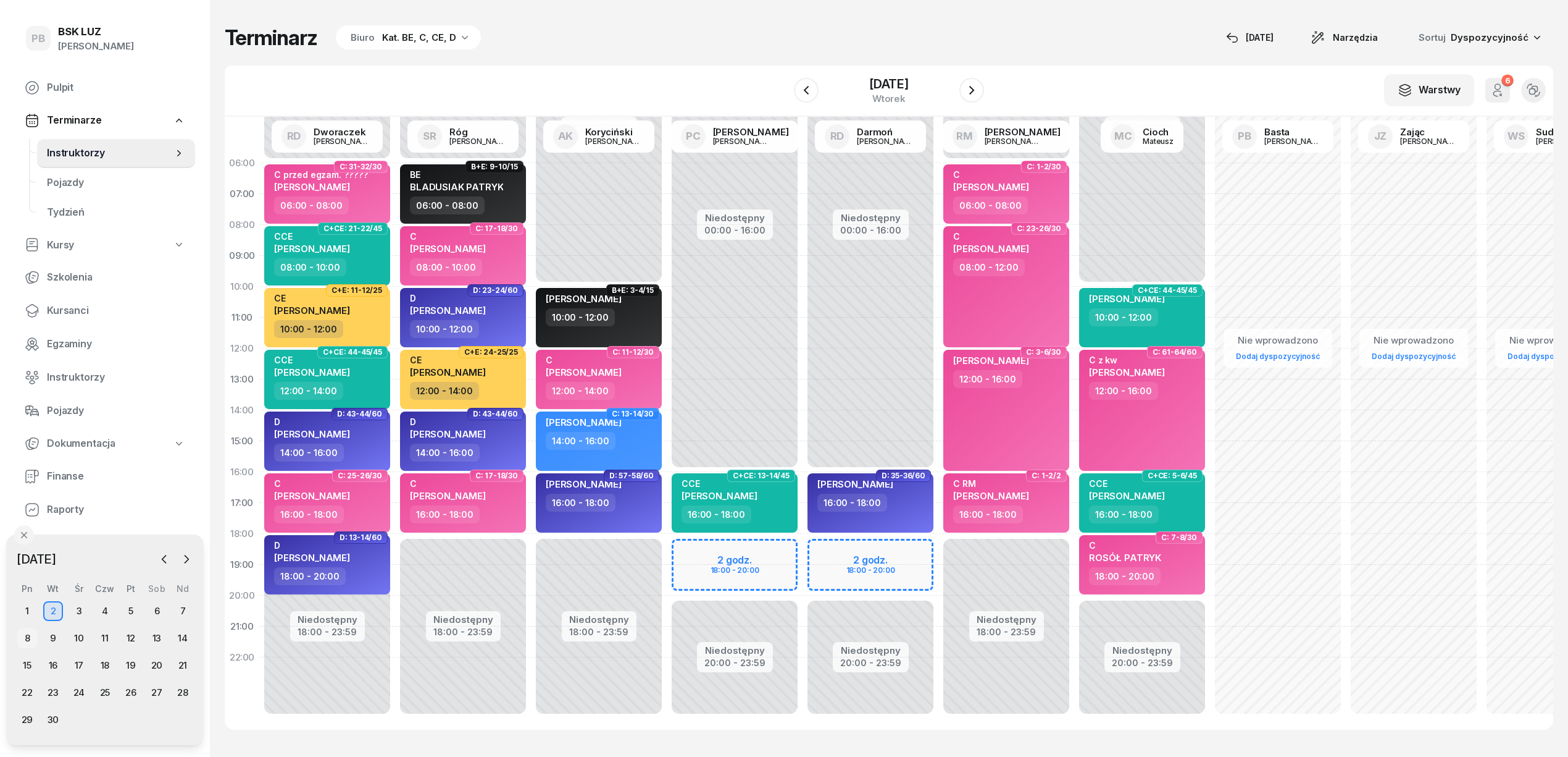
click at [28, 636] on div "8" at bounding box center [27, 638] width 20 height 20
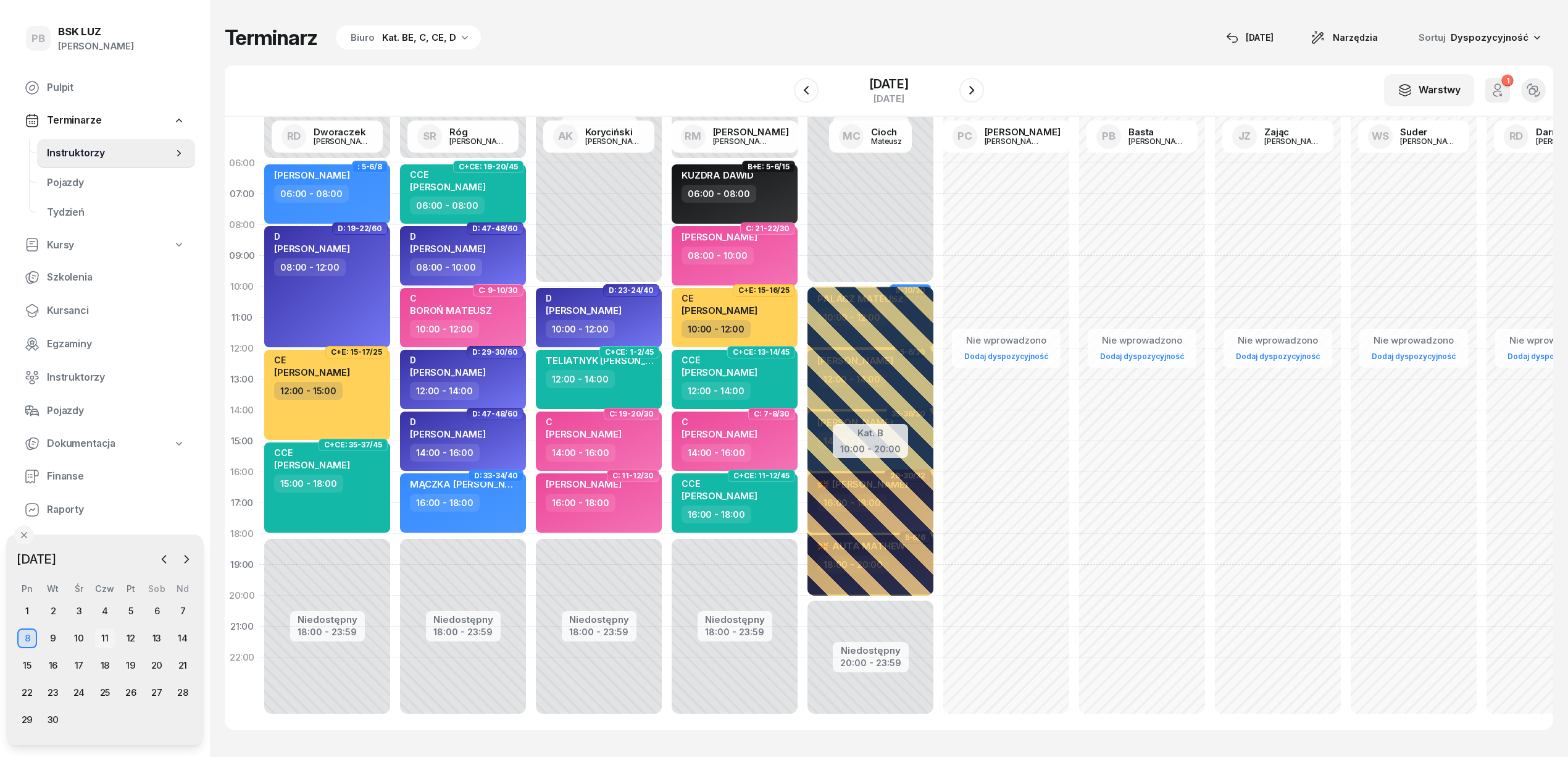
click at [107, 636] on div "11" at bounding box center [105, 638] width 20 height 20
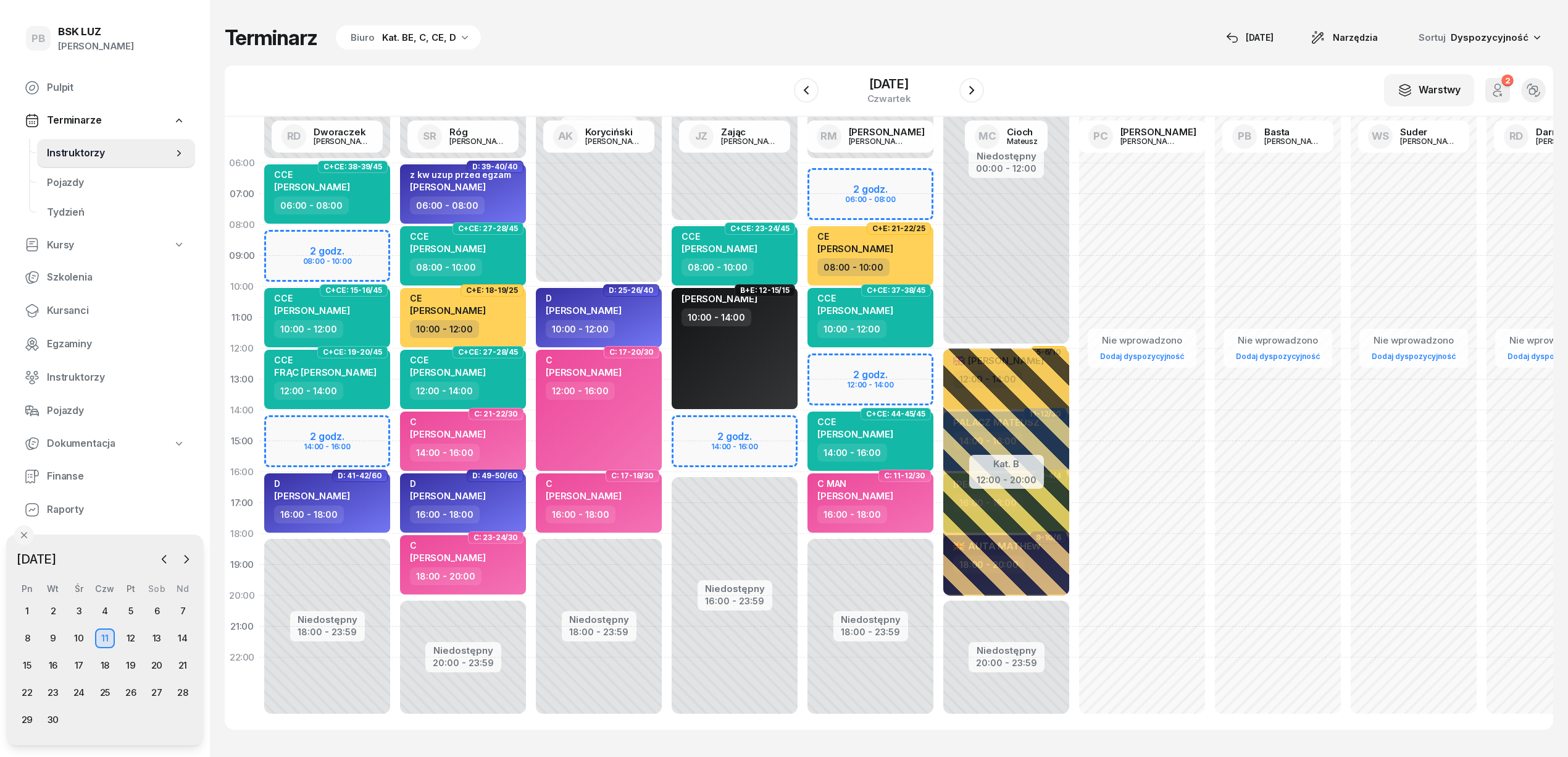
click at [395, 241] on div "Niedostępny 00:00 - 06:00 Niedostępny 18:00 - 23:59 2 godz. 08:00 - 10:00 2 god…" at bounding box center [463, 441] width 136 height 587
select select "08"
select select "10"
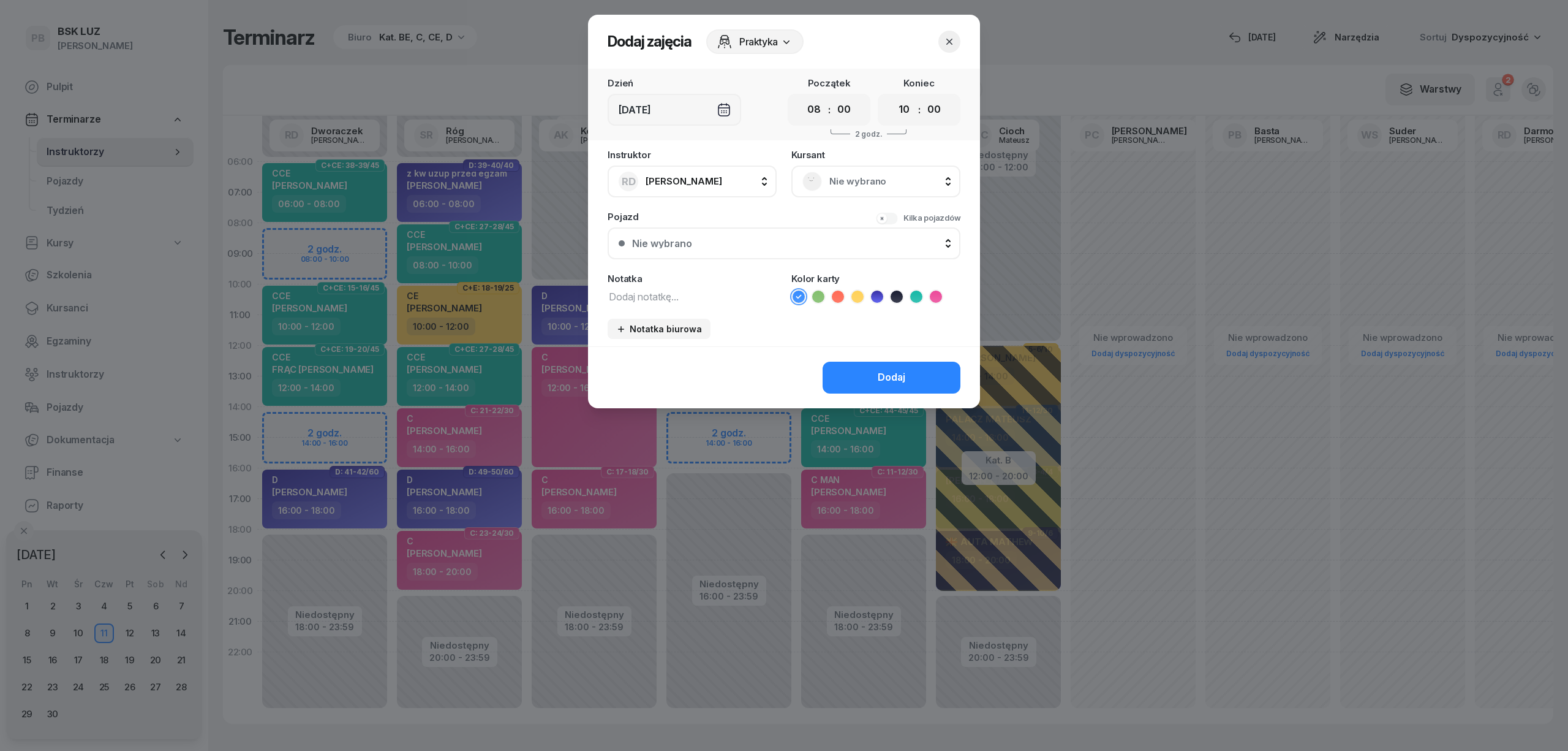
click at [891, 179] on span "Nie wybrano" at bounding box center [889, 181] width 120 height 16
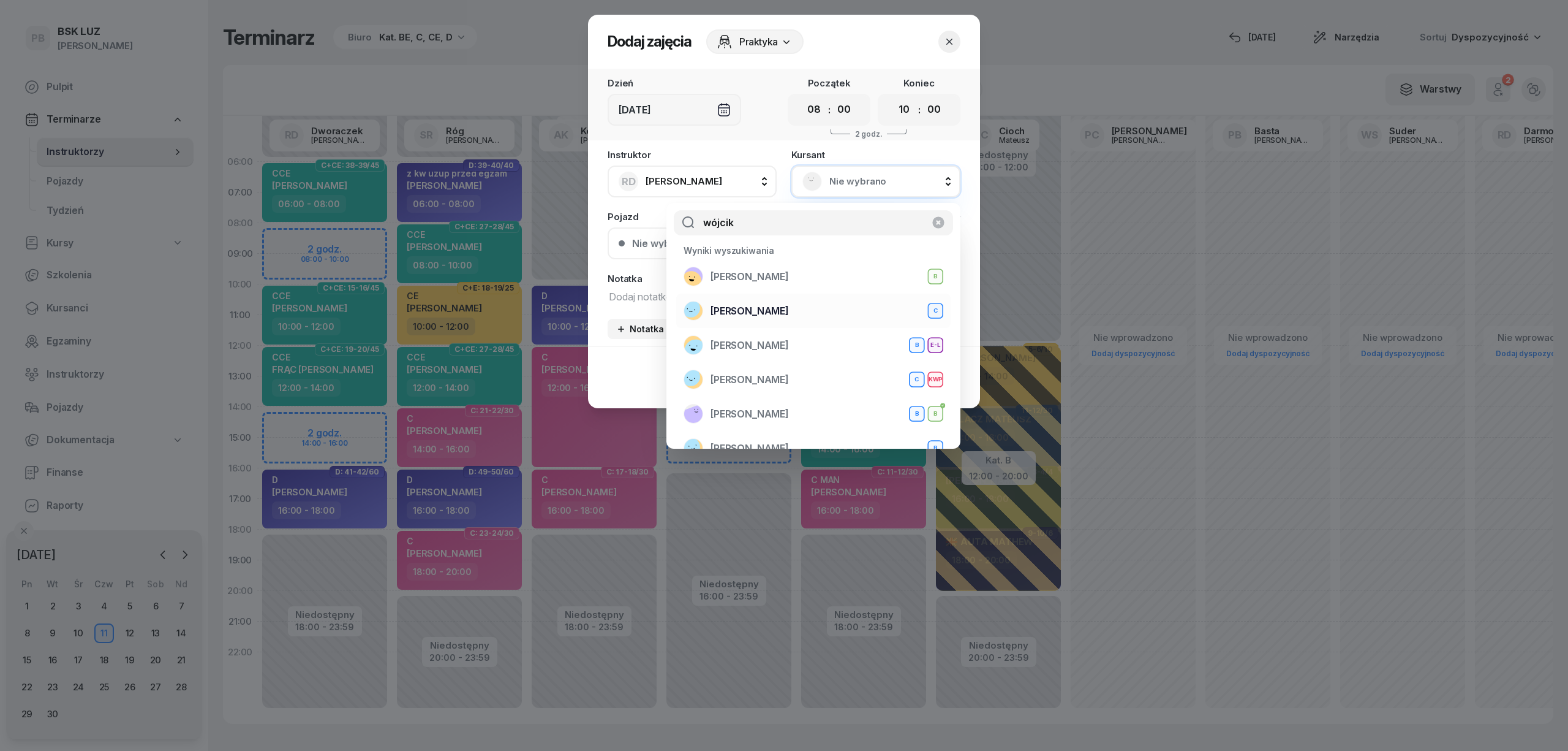
type input "wójcik"
click at [829, 314] on div "WÓJCIK ANDRZEJ C" at bounding box center [813, 311] width 259 height 20
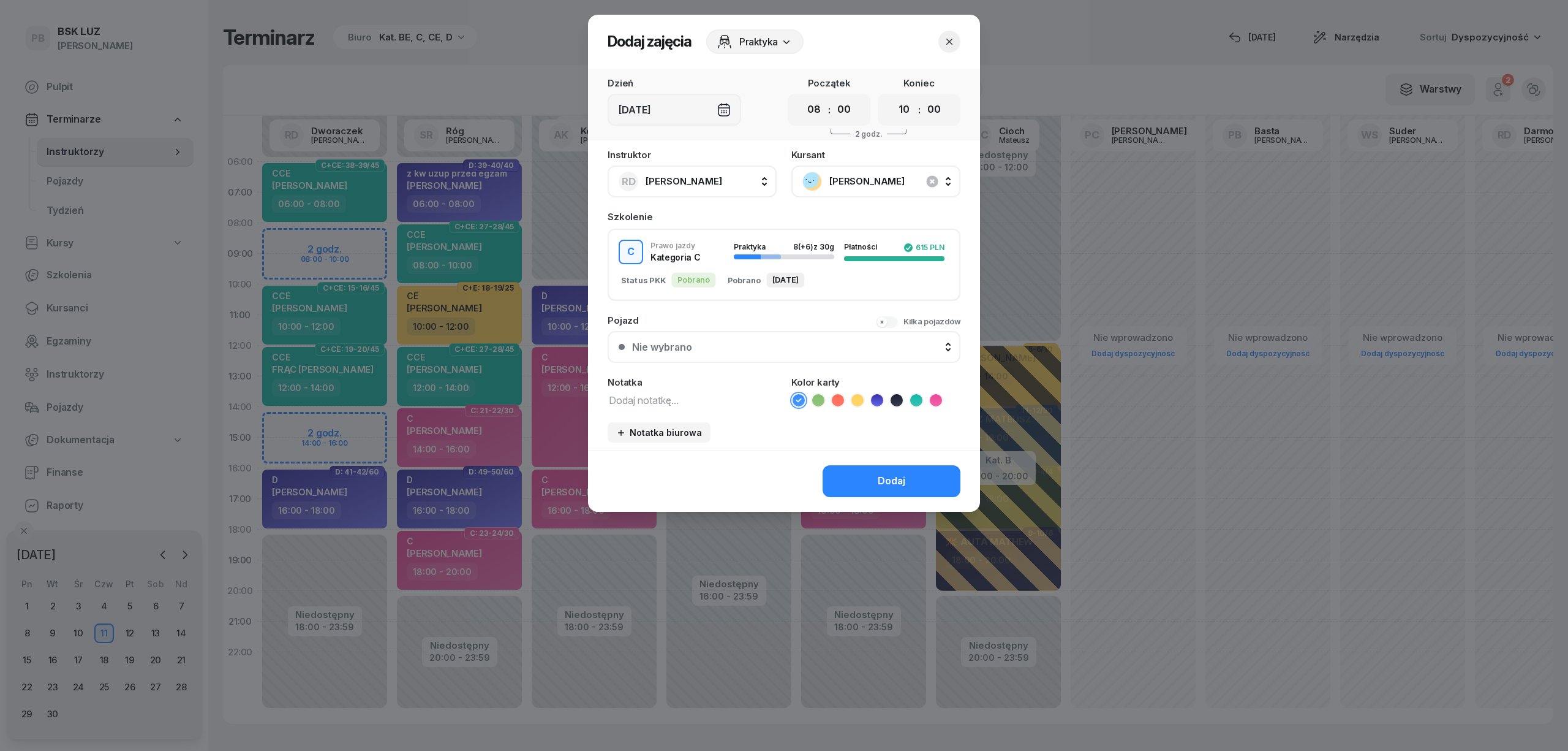
click at [691, 403] on textarea at bounding box center [692, 399] width 169 height 16
type textarea "C"
click at [931, 397] on icon at bounding box center [936, 401] width 13 height 13
click at [919, 479] on button "Dodaj" at bounding box center [891, 481] width 138 height 32
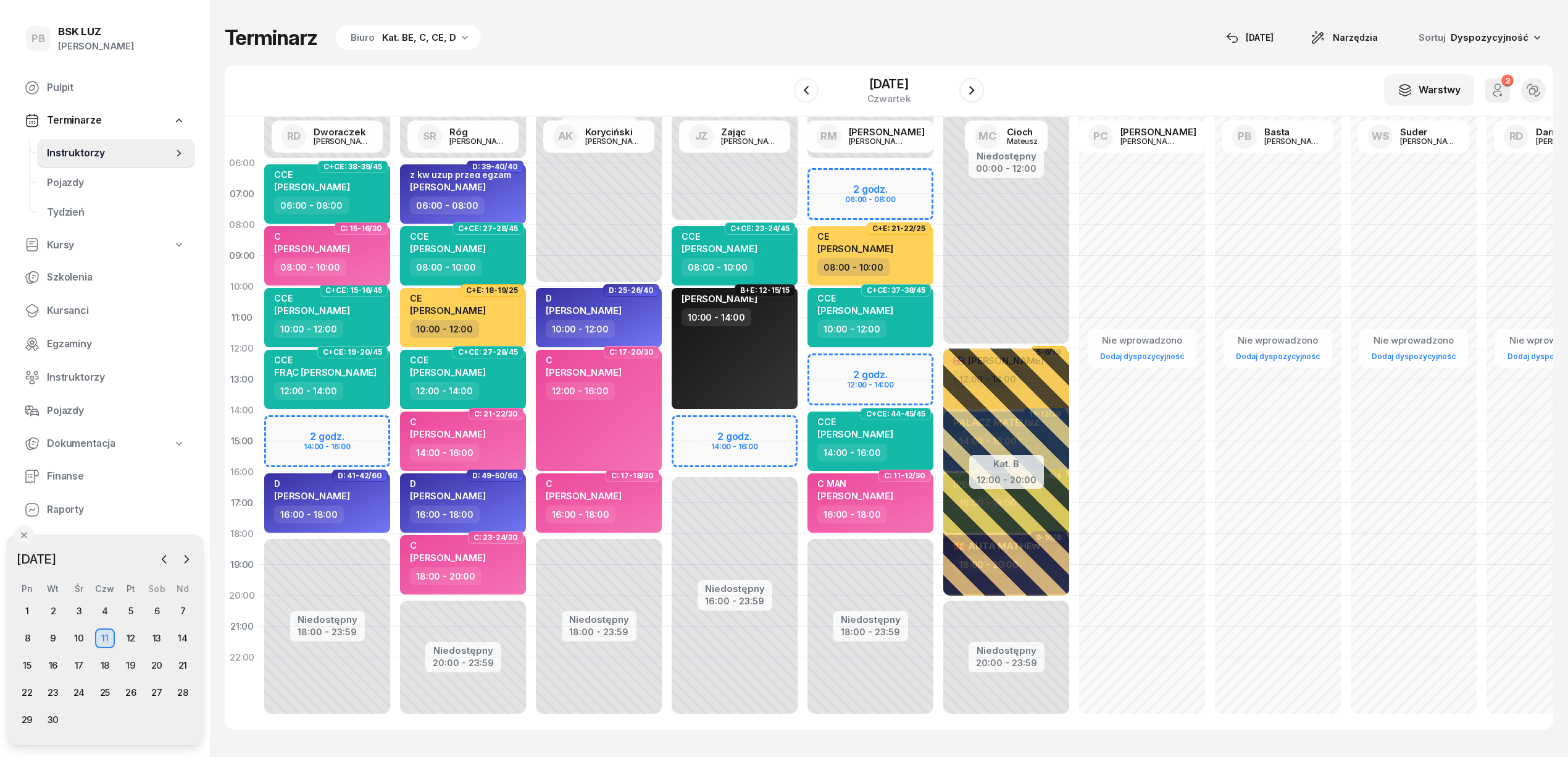
drag, startPoint x: 889, startPoint y: 49, endPoint x: 916, endPoint y: 68, distance: 33.0
click at [890, 49] on div "Terminarz Biuro Kat. BE, C, CE, D [DATE] Narzędzia Sortuj Dyspozycyjność" at bounding box center [889, 37] width 1329 height 26
click at [977, 94] on icon "button" at bounding box center [972, 90] width 15 height 15
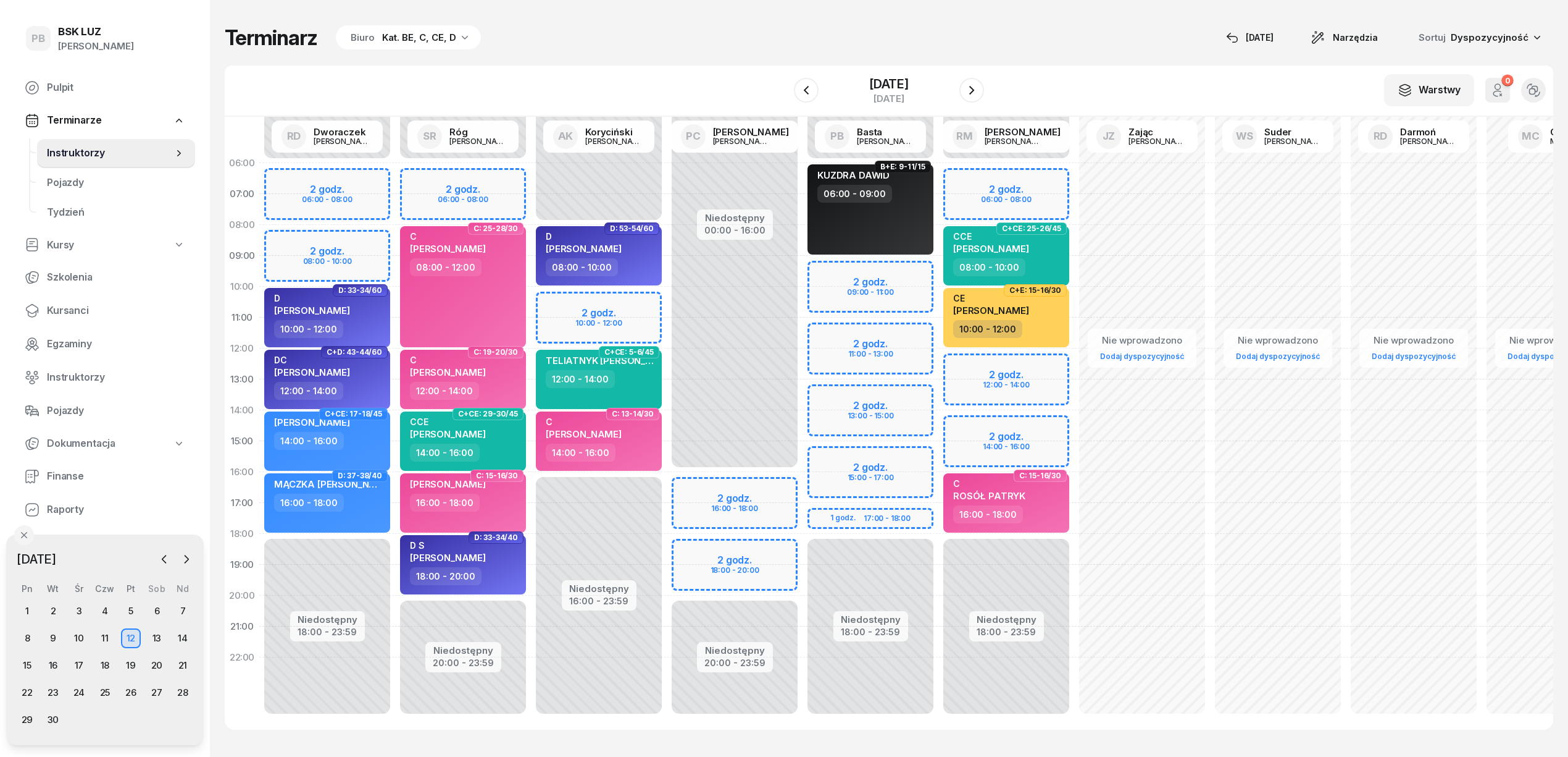
click at [939, 269] on div "Niedostępny 00:00 - 06:00 Niedostępny 18:00 - 23:59 2 godz. 09:00 - 11:00 2 god…" at bounding box center [1006, 441] width 136 height 587
select select "09"
select select "11"
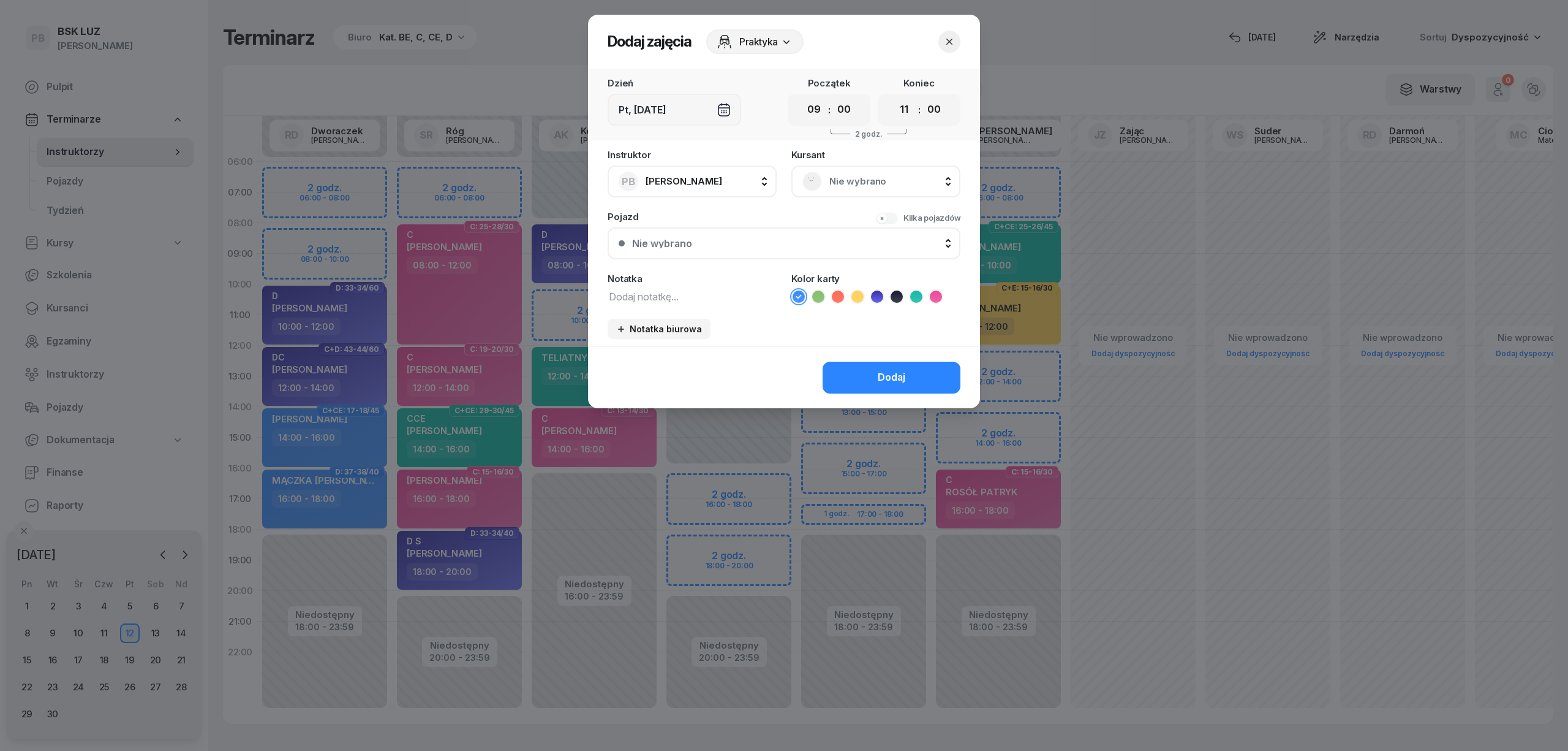
click at [870, 179] on span "Nie wybrano" at bounding box center [889, 181] width 120 height 16
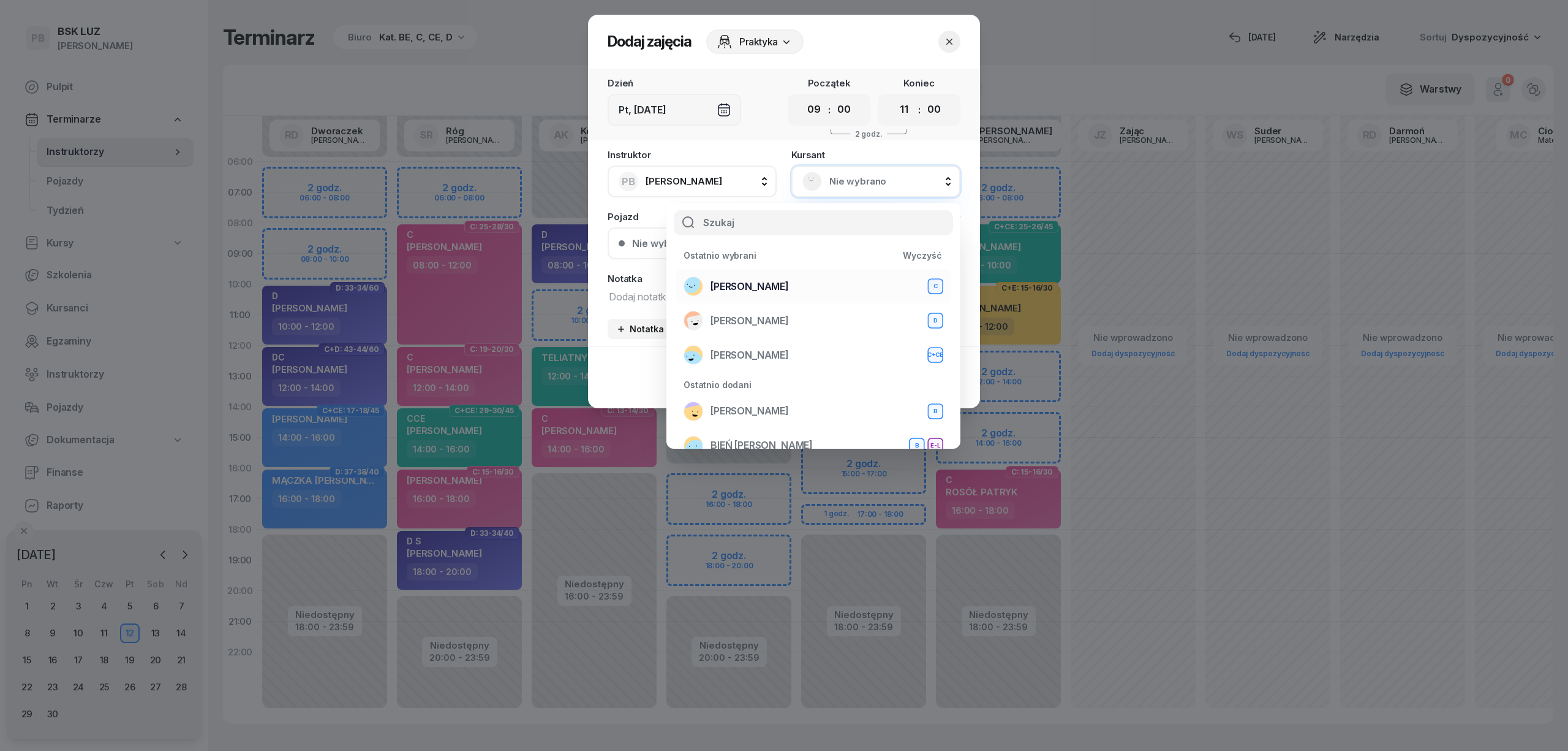
click at [789, 285] on span "[PERSON_NAME]" at bounding box center [750, 287] width 78 height 16
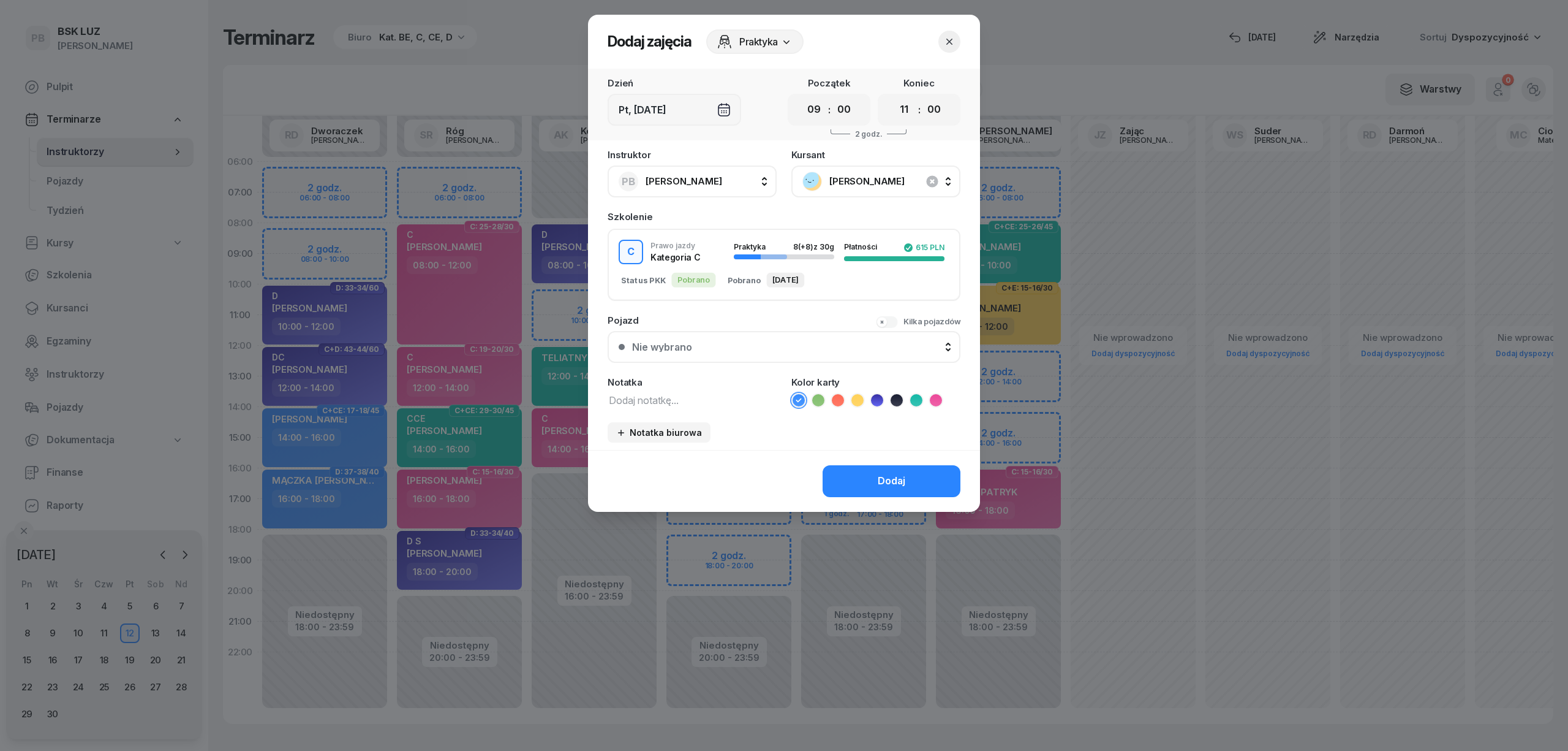
click at [661, 400] on textarea at bounding box center [692, 399] width 169 height 16
type textarea "C"
click at [942, 395] on li at bounding box center [935, 400] width 15 height 15
click at [882, 483] on div "Dodaj" at bounding box center [891, 481] width 28 height 16
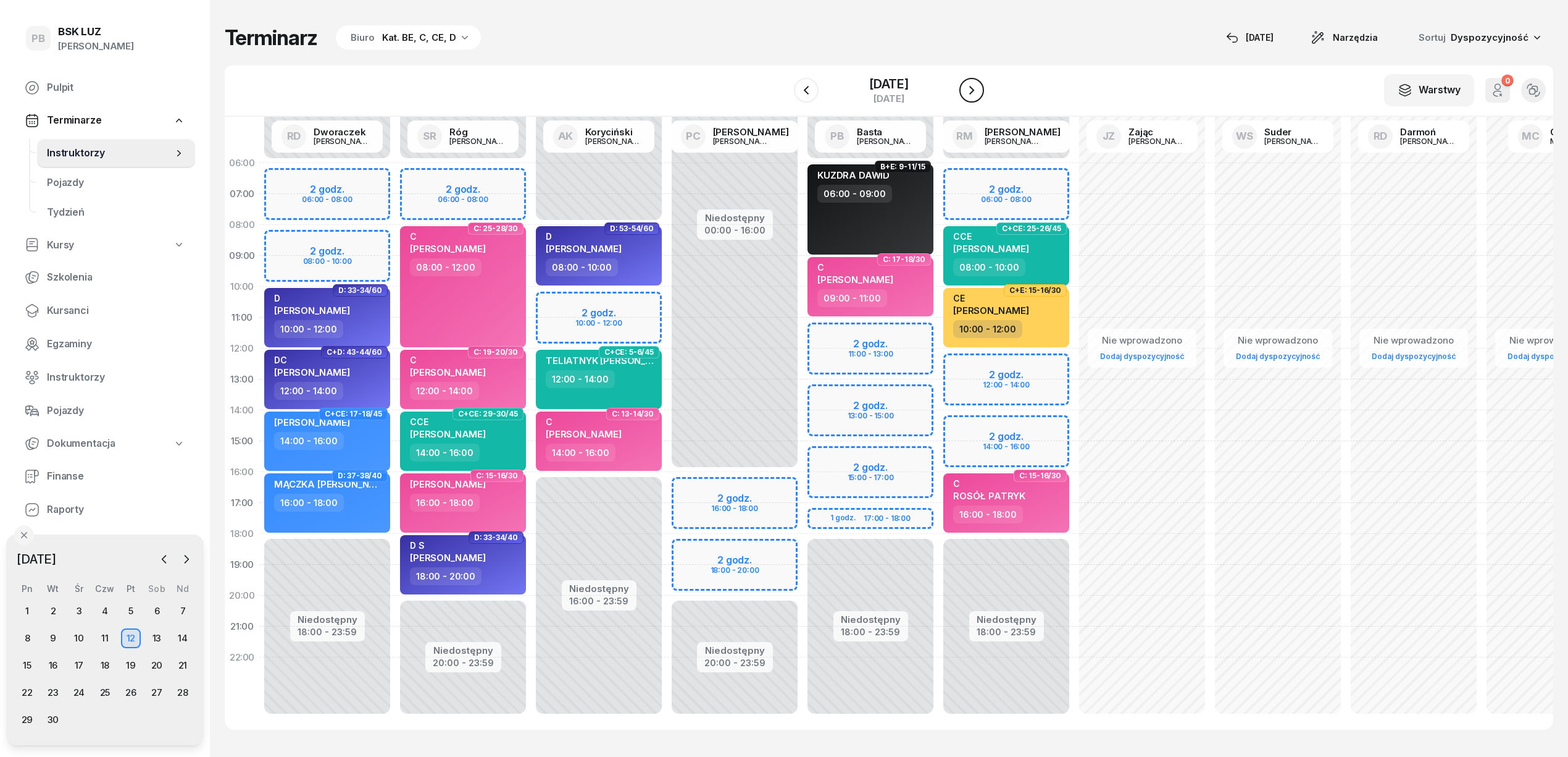
click at [970, 89] on icon "button" at bounding box center [972, 90] width 15 height 15
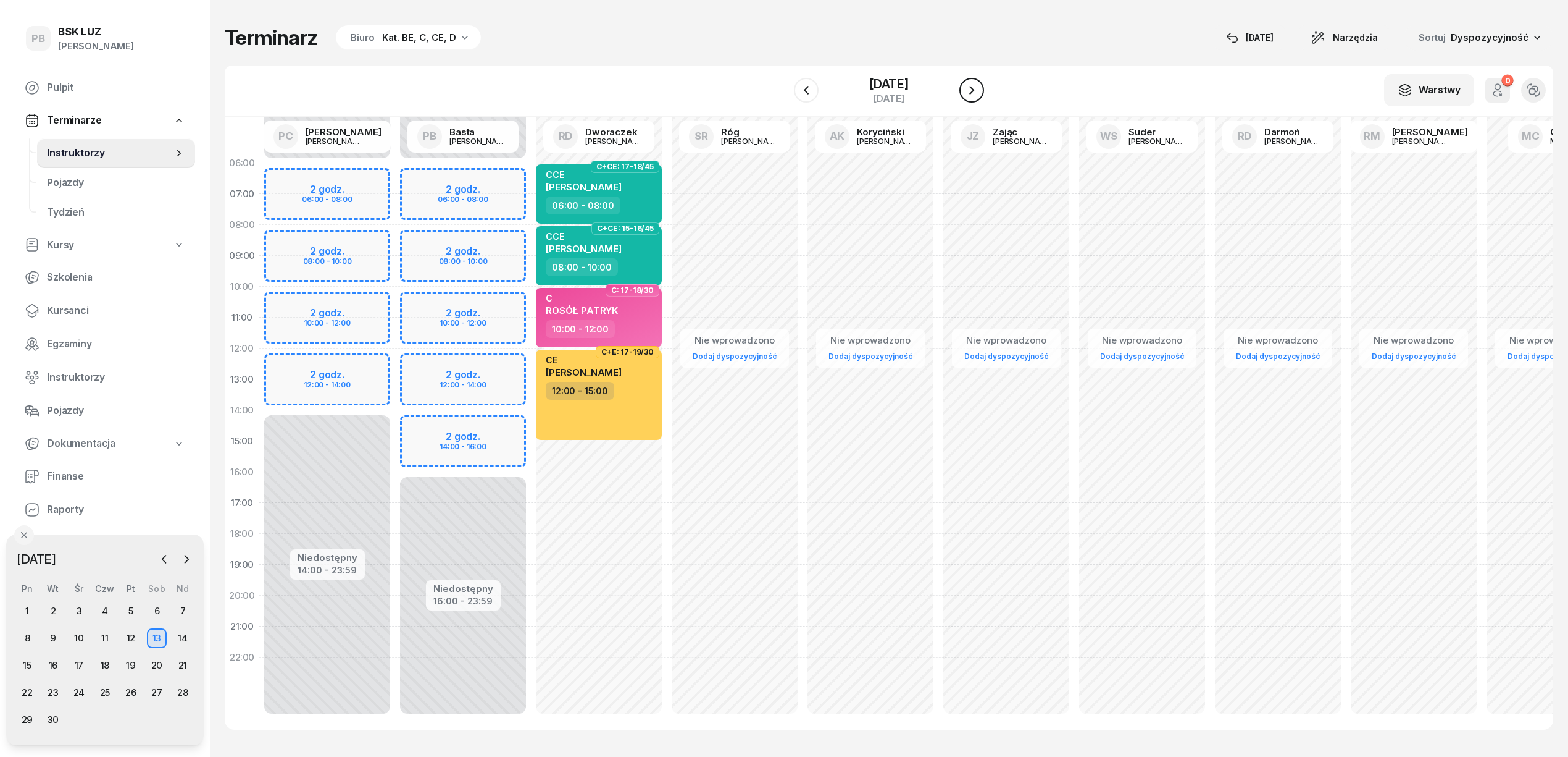
click at [970, 89] on icon "button" at bounding box center [972, 90] width 15 height 15
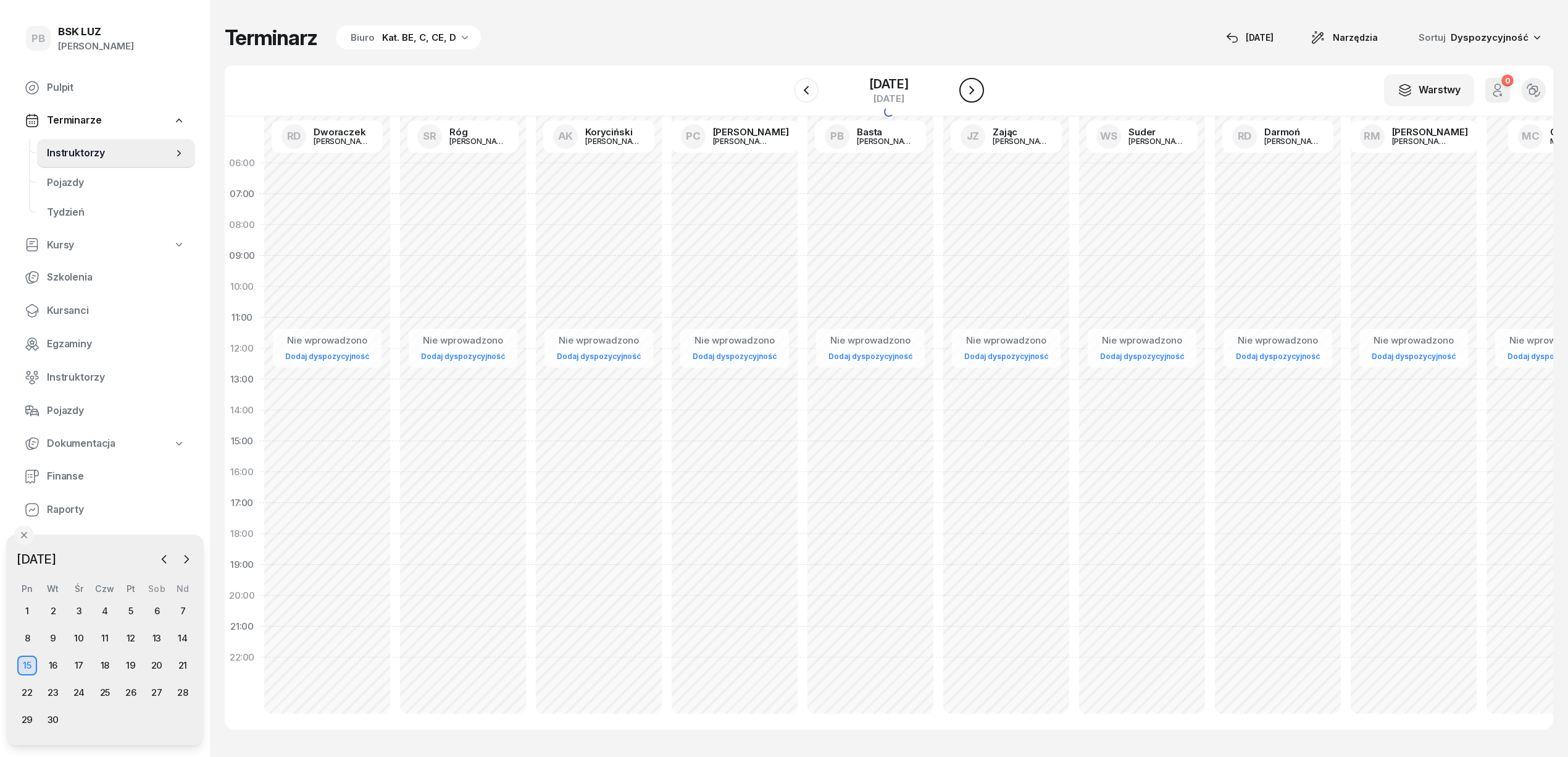
click at [970, 89] on icon "button" at bounding box center [972, 90] width 15 height 15
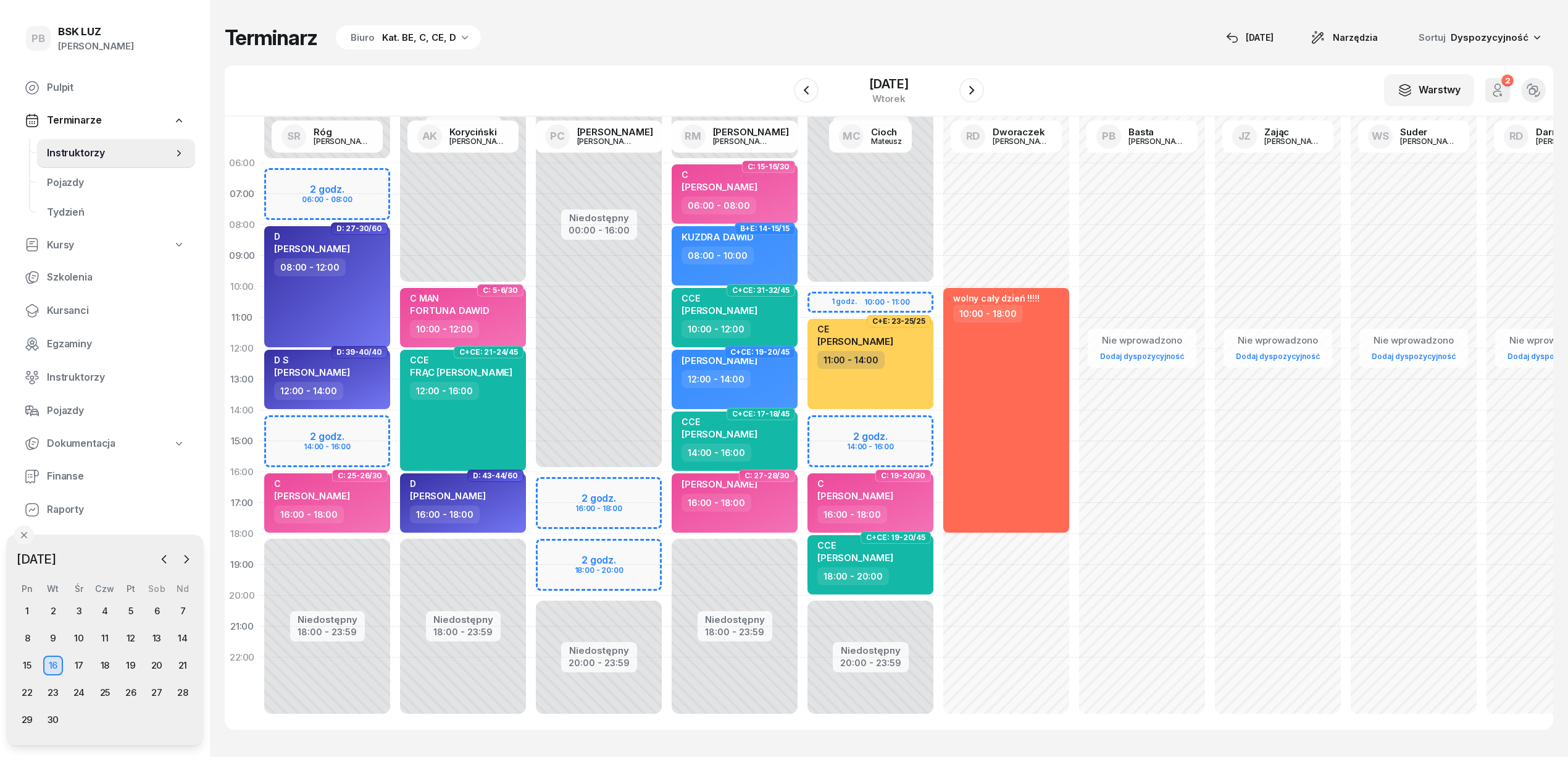
click at [395, 177] on div "Niedostępny 00:00 - 06:00 Niedostępny 18:00 - 23:59 2 godz. 06:00 - 08:00 2 god…" at bounding box center [463, 441] width 136 height 587
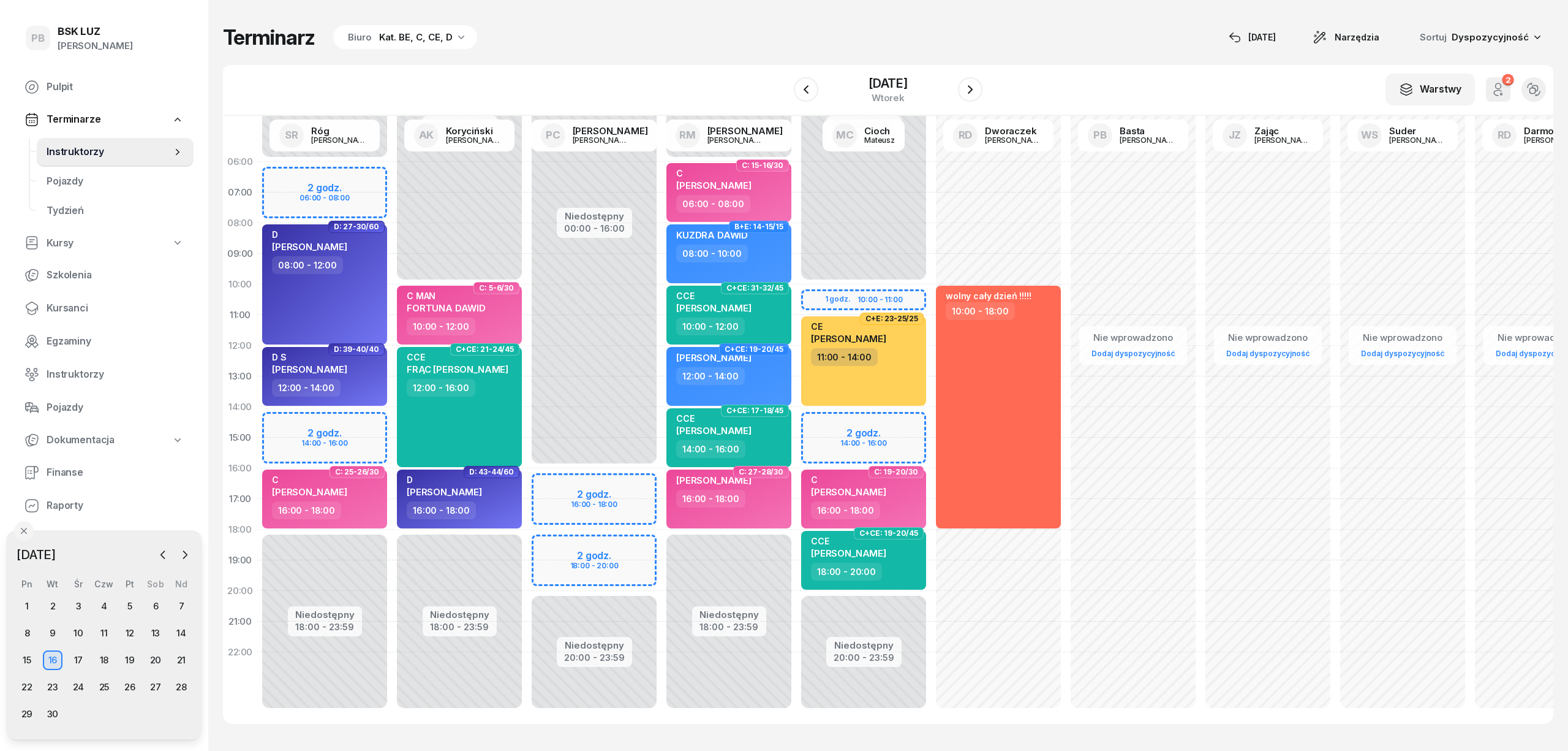
select select "06"
select select "08"
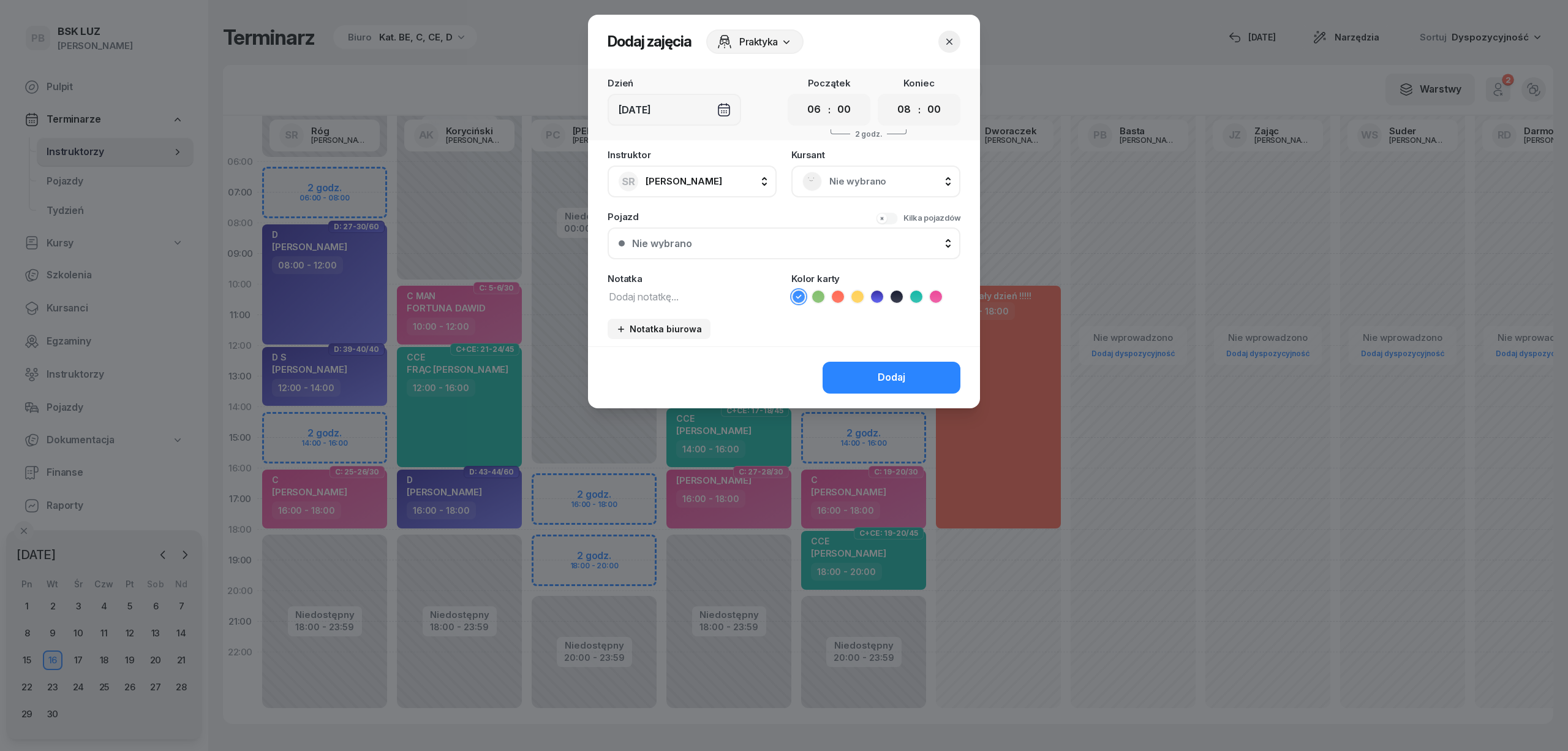
click at [831, 184] on span "Nie wybrano" at bounding box center [889, 181] width 120 height 16
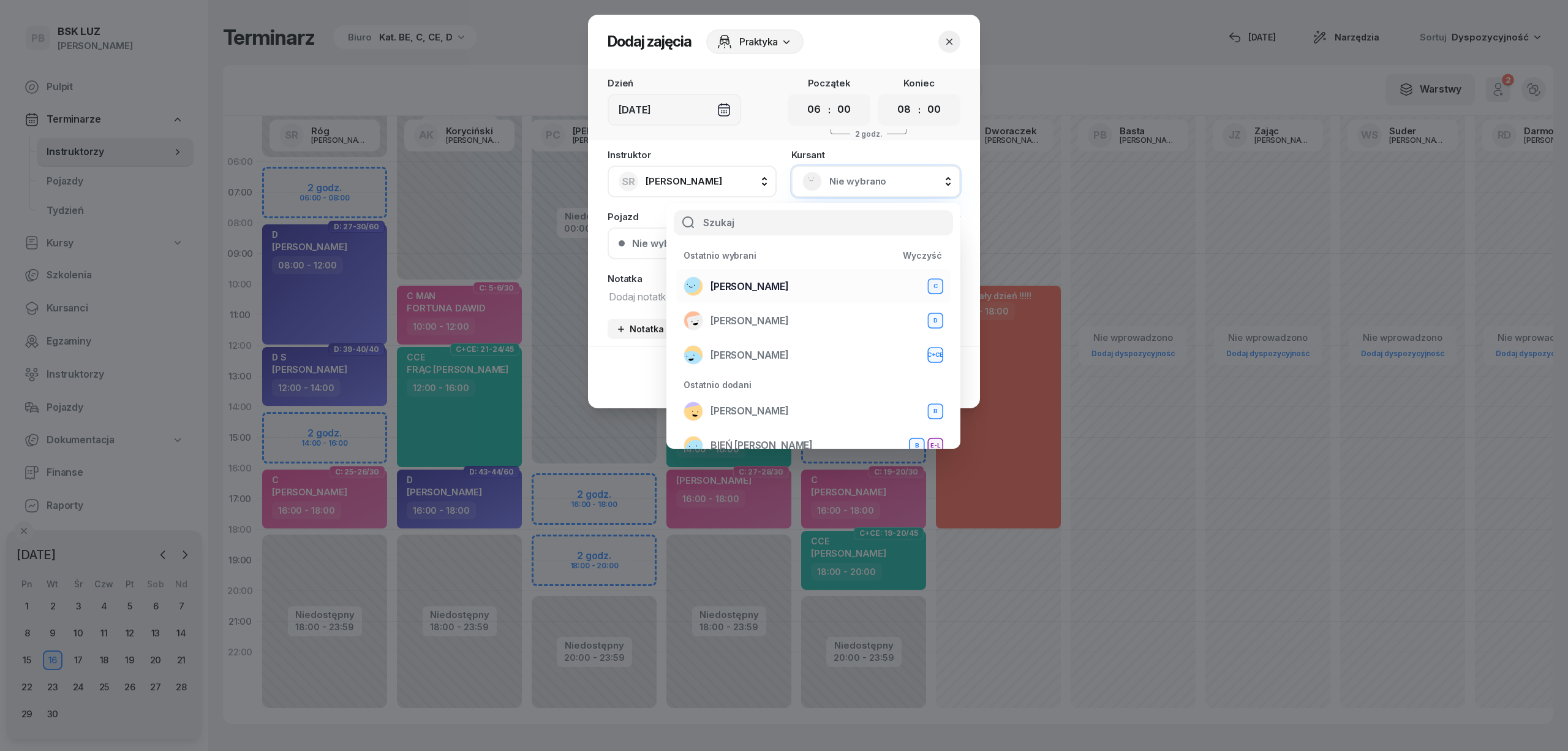
click at [768, 285] on span "[PERSON_NAME]" at bounding box center [750, 287] width 78 height 16
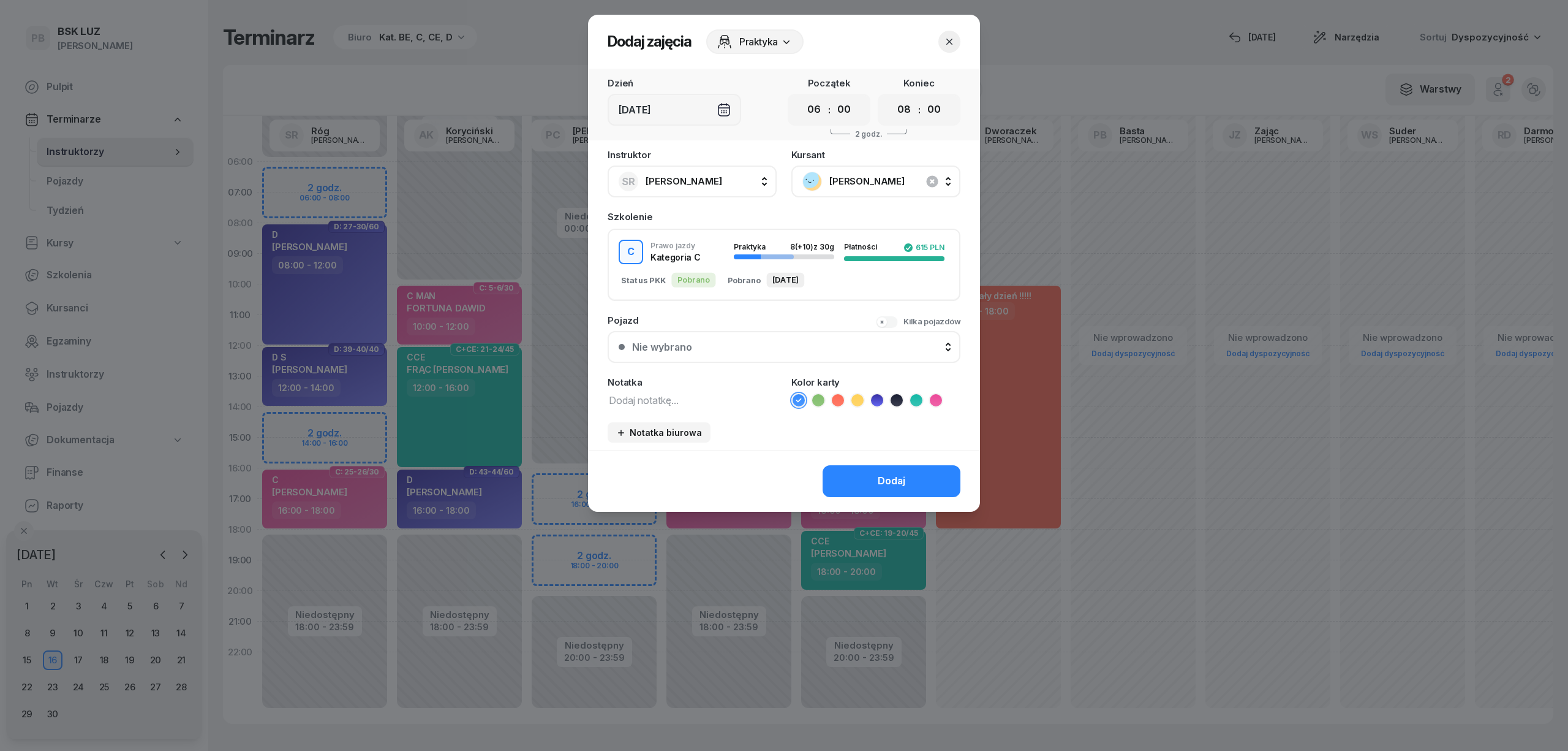
click at [669, 398] on textarea at bounding box center [692, 399] width 169 height 16
type textarea "C"
click at [942, 402] on li at bounding box center [935, 400] width 15 height 15
click at [891, 482] on div "Dodaj" at bounding box center [891, 481] width 28 height 16
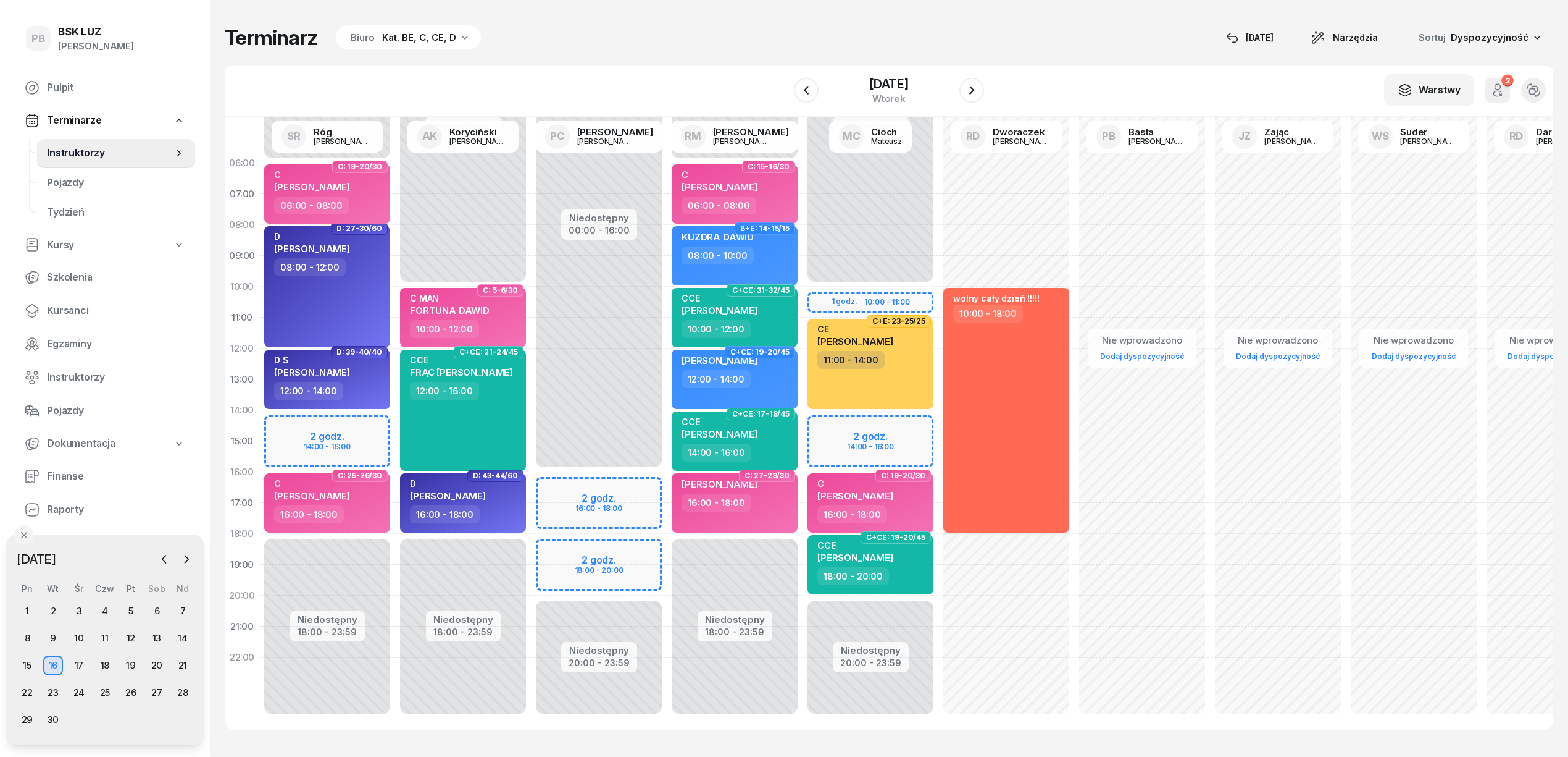
drag, startPoint x: 870, startPoint y: 23, endPoint x: 887, endPoint y: 37, distance: 22.0
click at [870, 23] on div "Terminarz Biuro Kat. BE, C, CE, D 28 sie Narzędzia Sortuj Dyspozycyjność W Wybi…" at bounding box center [889, 377] width 1329 height 754
click at [971, 84] on icon "button" at bounding box center [972, 90] width 15 height 15
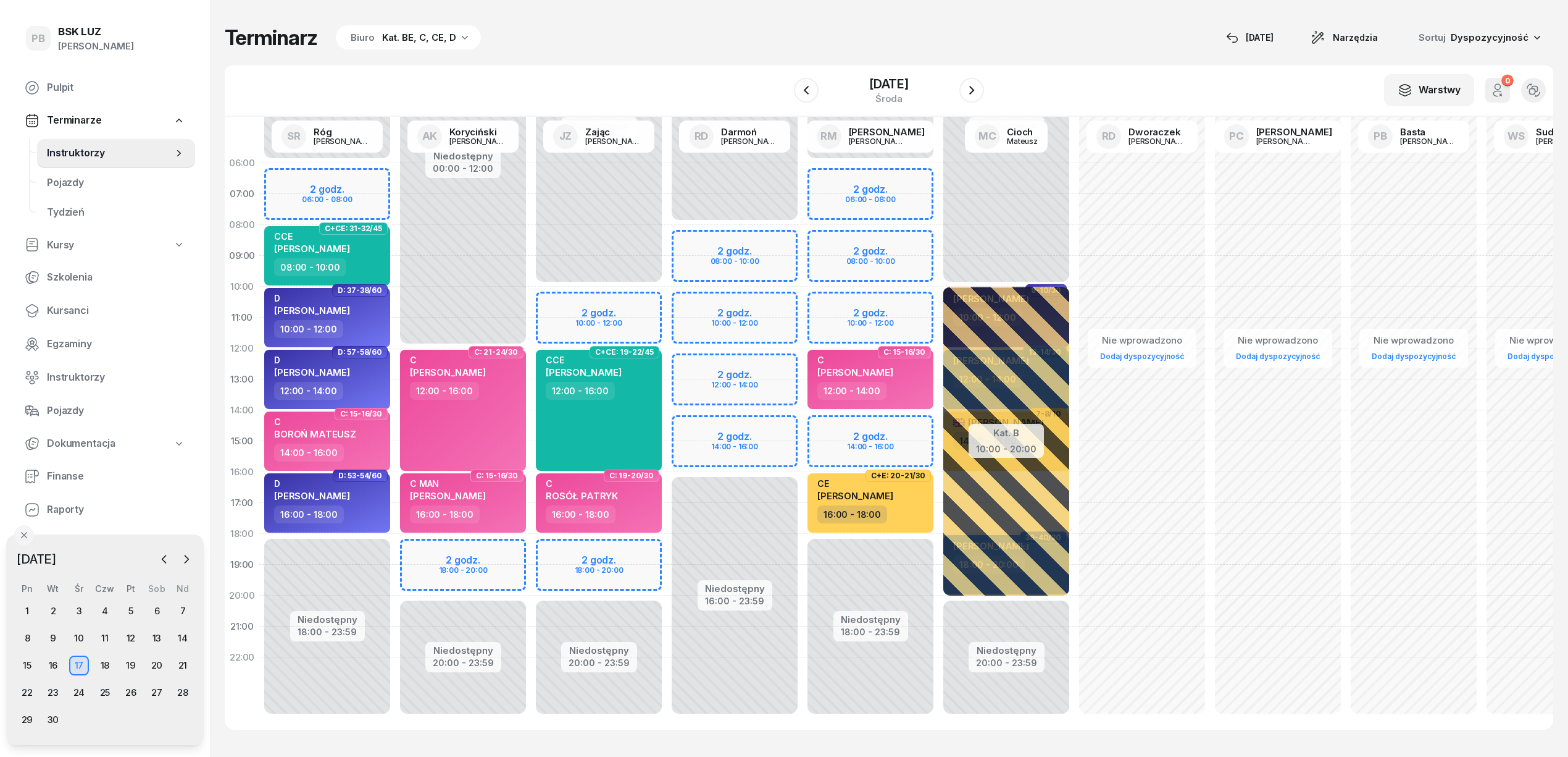
click at [939, 246] on div "Niedostępny 00:00 - 06:00 Niedostępny 18:00 - 23:59 2 godz. 06:00 - 08:00 2 god…" at bounding box center [1006, 441] width 136 height 587
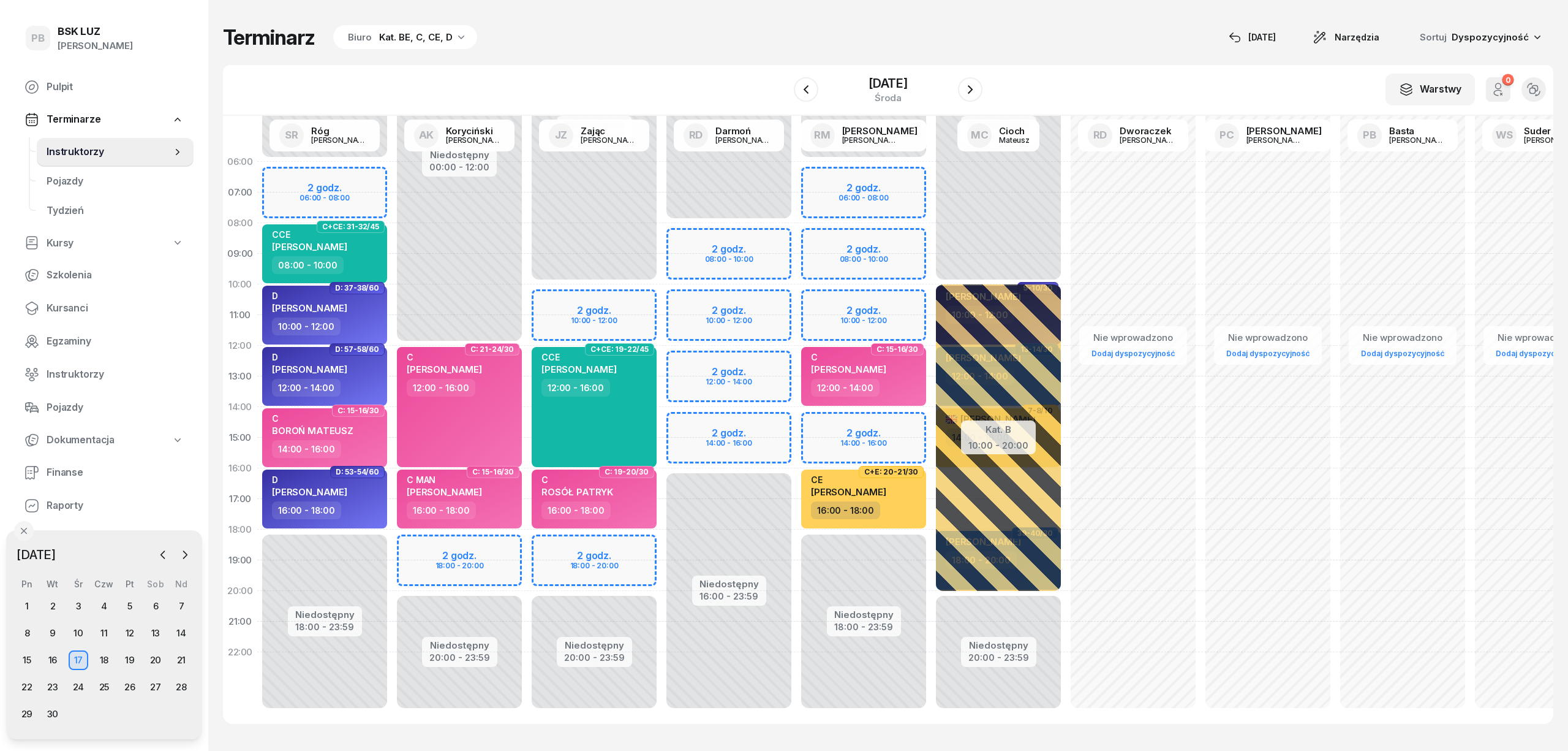
select select "08"
select select "10"
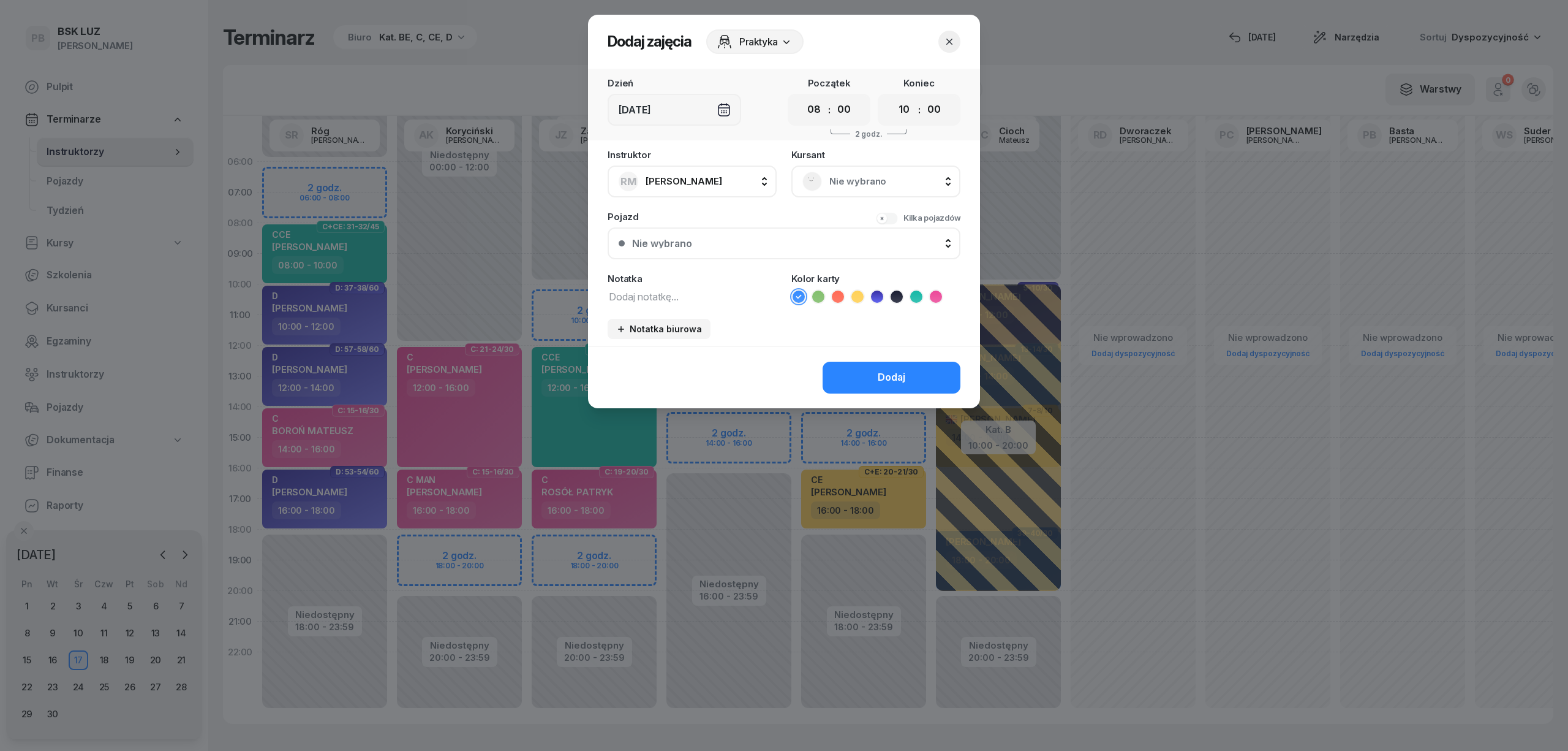
click at [910, 175] on span "Nie wybrano" at bounding box center [889, 181] width 120 height 16
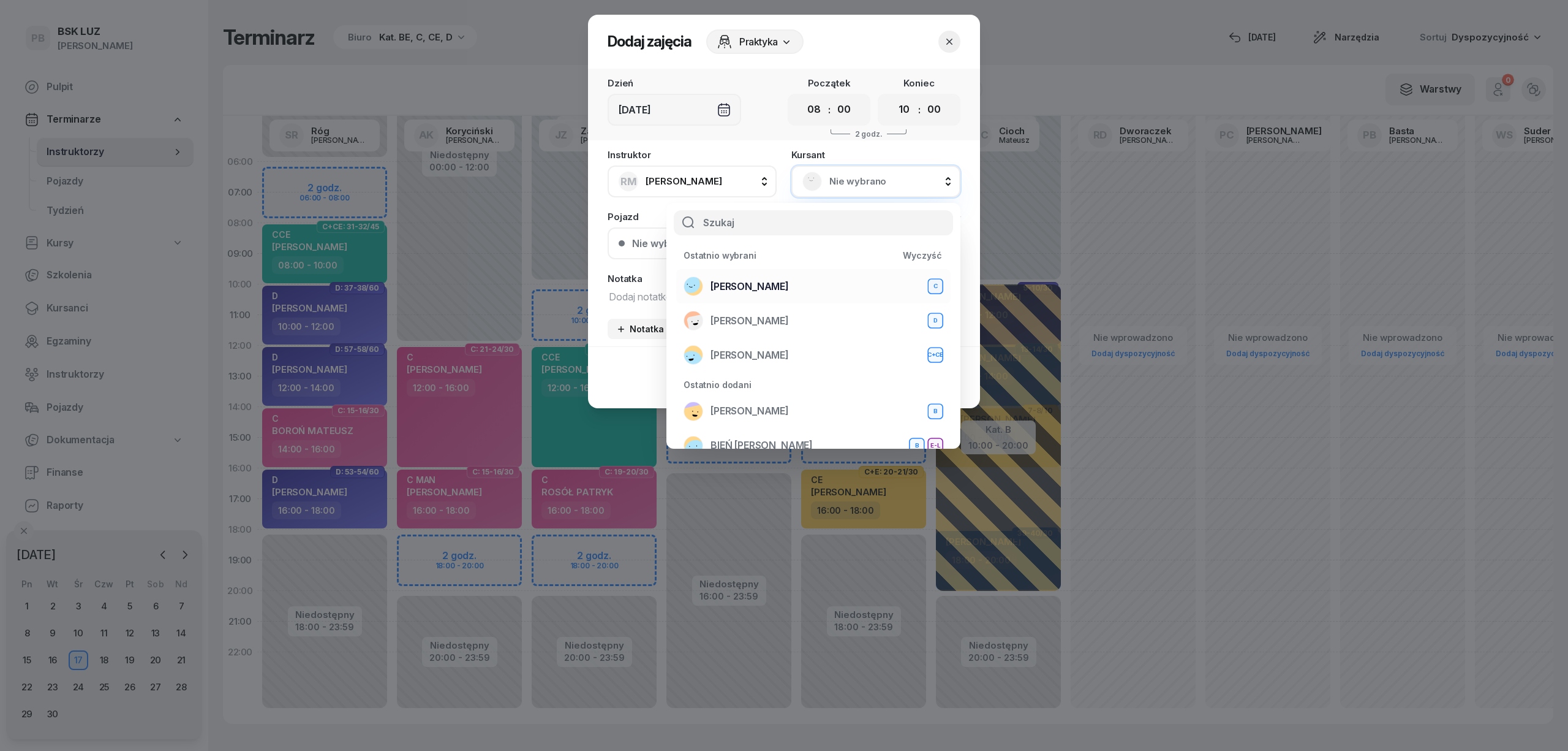
drag, startPoint x: 776, startPoint y: 279, endPoint x: 778, endPoint y: 289, distance: 10.2
click at [776, 281] on span "[PERSON_NAME]" at bounding box center [750, 287] width 78 height 16
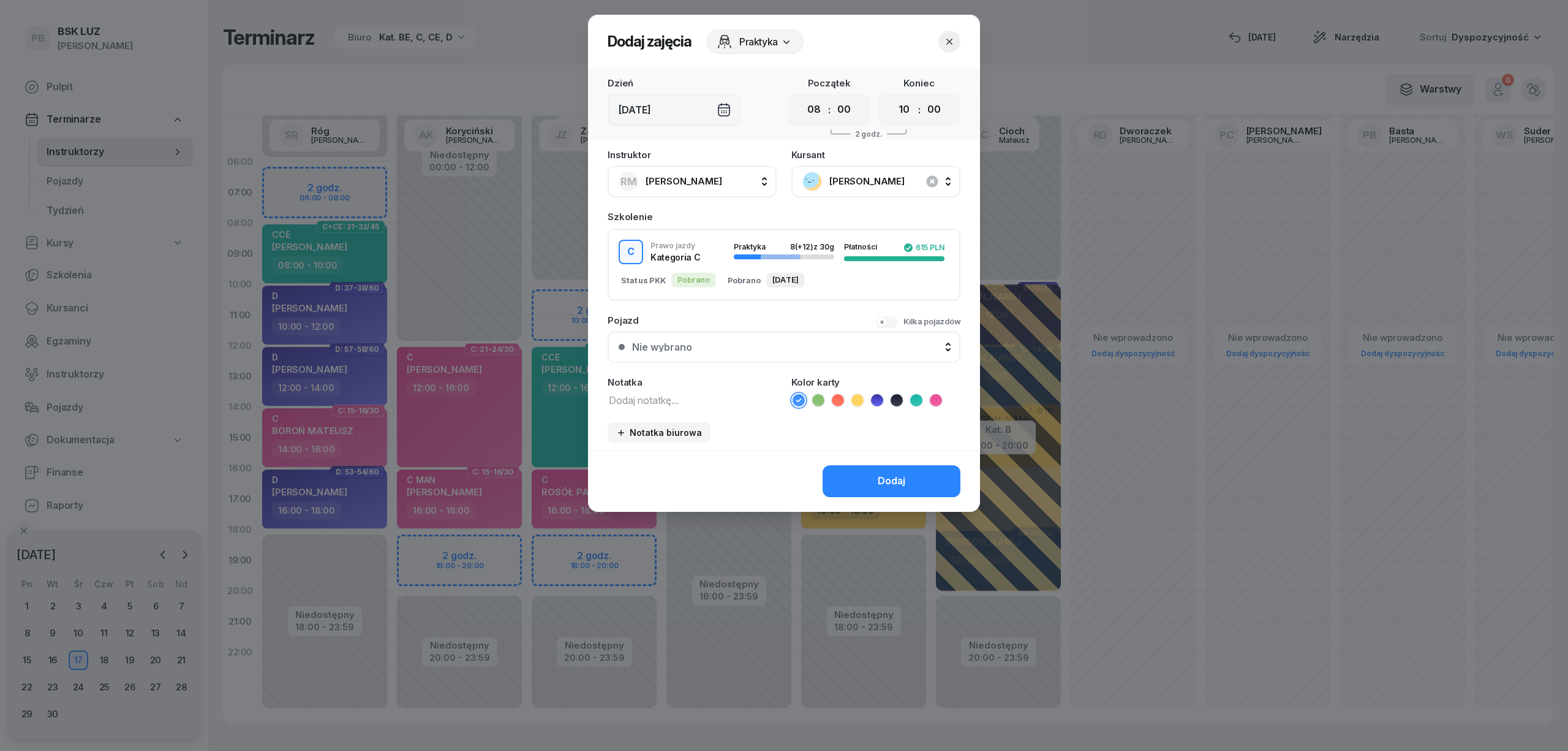
click at [682, 400] on textarea at bounding box center [692, 399] width 169 height 16
type textarea "C"
drag, startPoint x: 931, startPoint y: 396, endPoint x: 925, endPoint y: 408, distance: 13.4
click at [932, 397] on icon at bounding box center [936, 401] width 13 height 13
click at [903, 473] on div "Dodaj" at bounding box center [891, 481] width 28 height 16
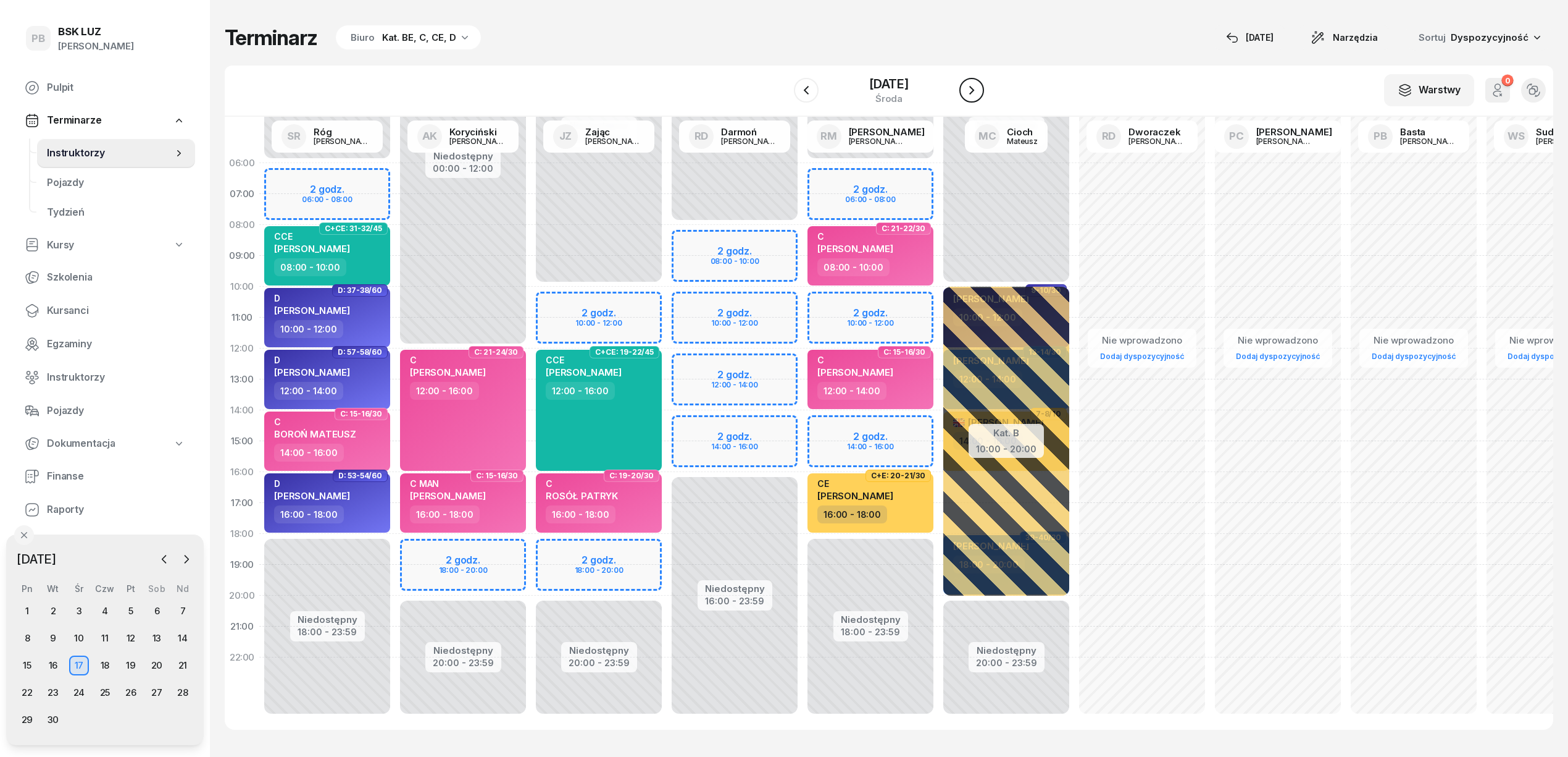
click at [979, 93] on icon "button" at bounding box center [972, 90] width 15 height 15
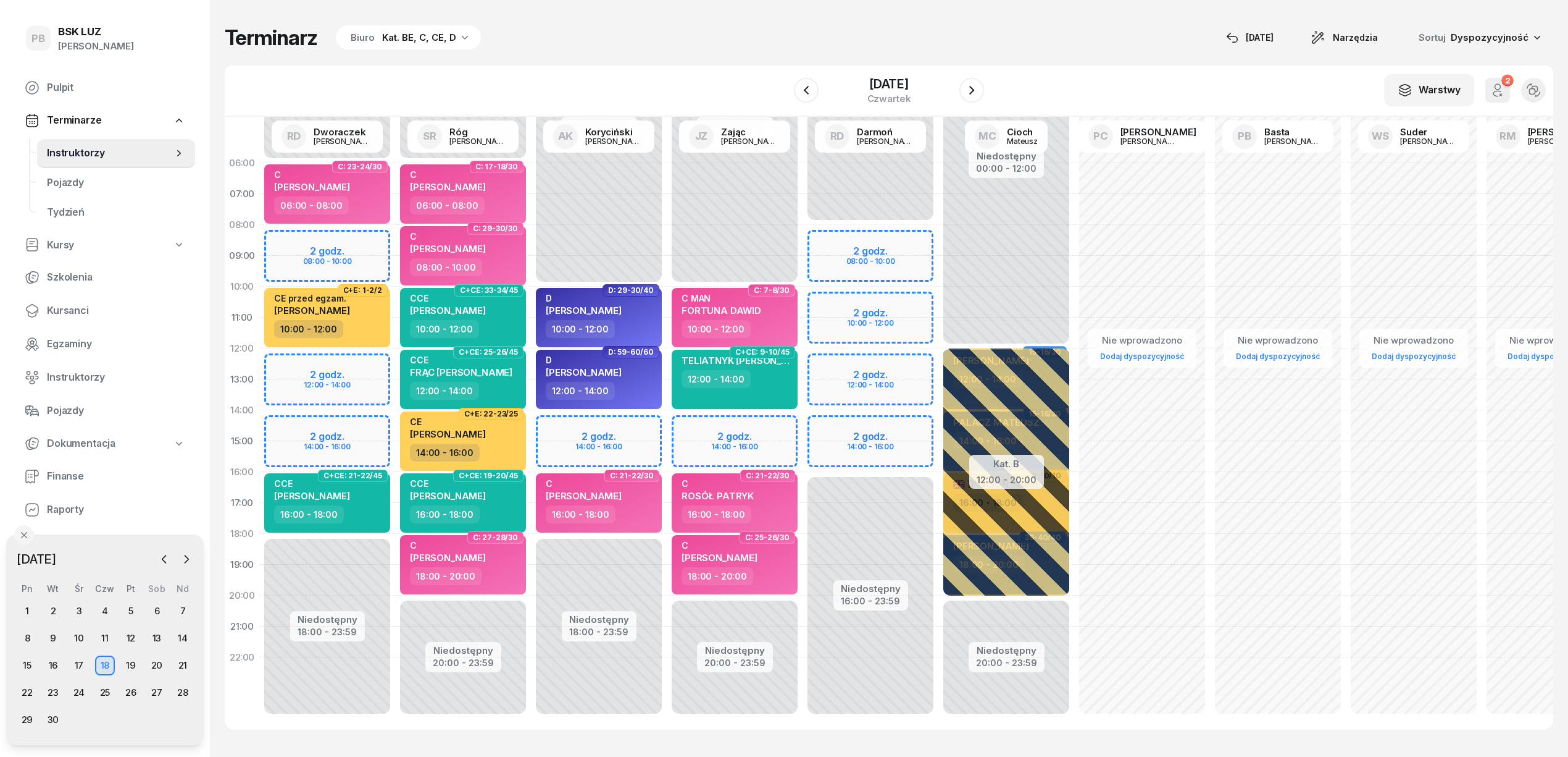
click at [939, 302] on div "Niedostępny 00:00 - 08:00 Niedostępny 16:00 - 23:59 2 godz. 08:00 - 10:00 2 god…" at bounding box center [1006, 441] width 136 height 587
select select "10"
select select "12"
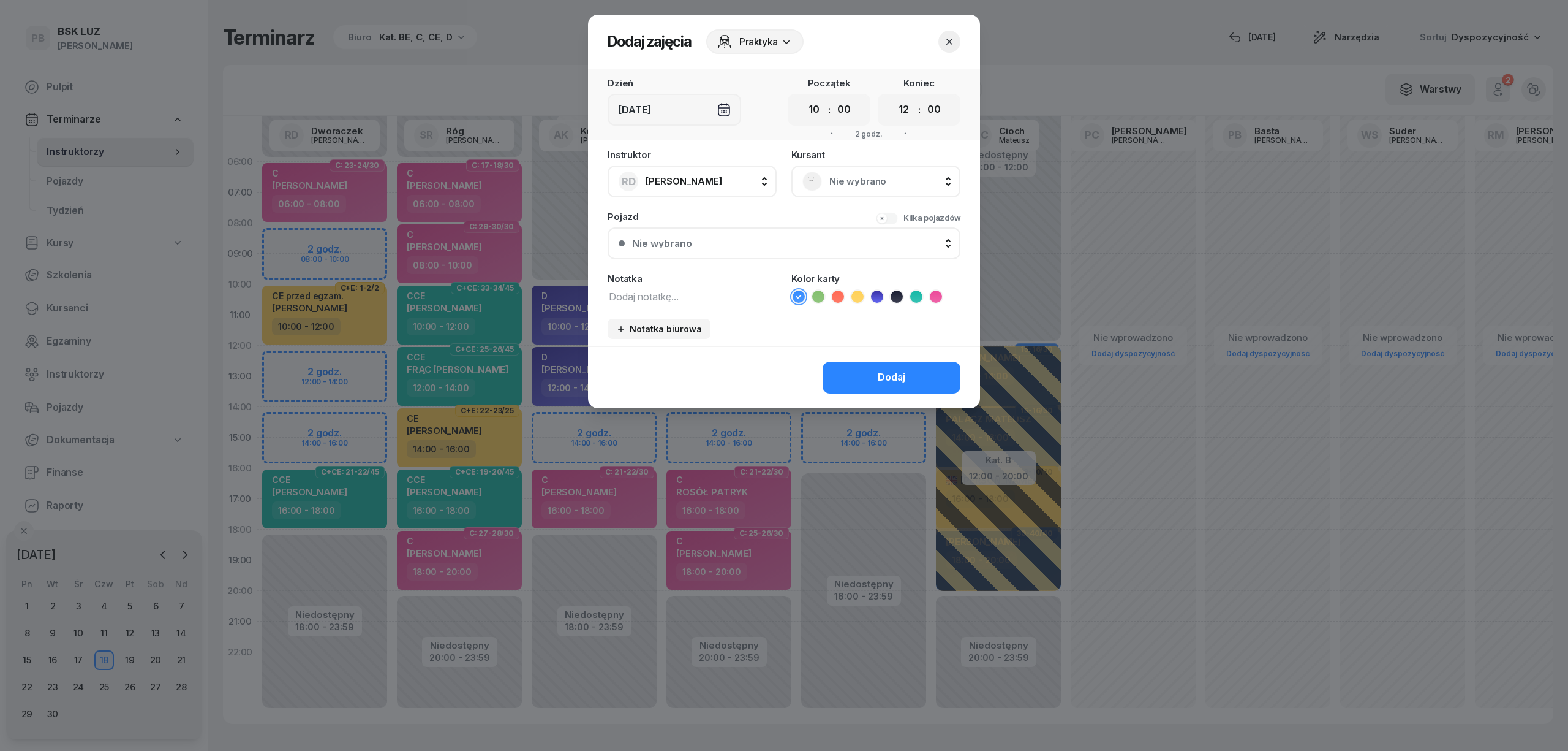
click at [854, 179] on span "Nie wybrano" at bounding box center [889, 181] width 120 height 16
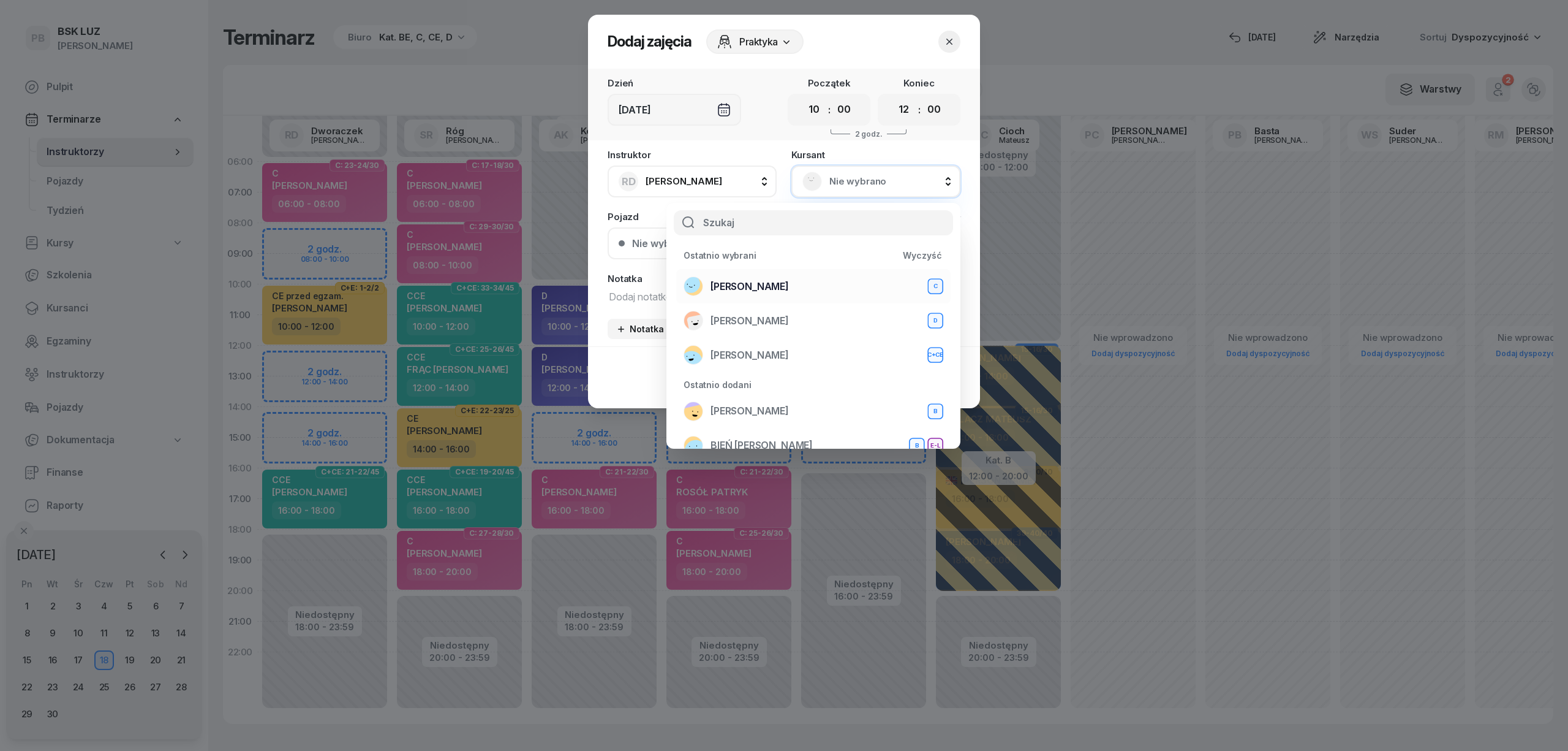
click at [818, 304] on li "WÓJCIK ANDRZEJ C" at bounding box center [813, 320] width 274 height 34
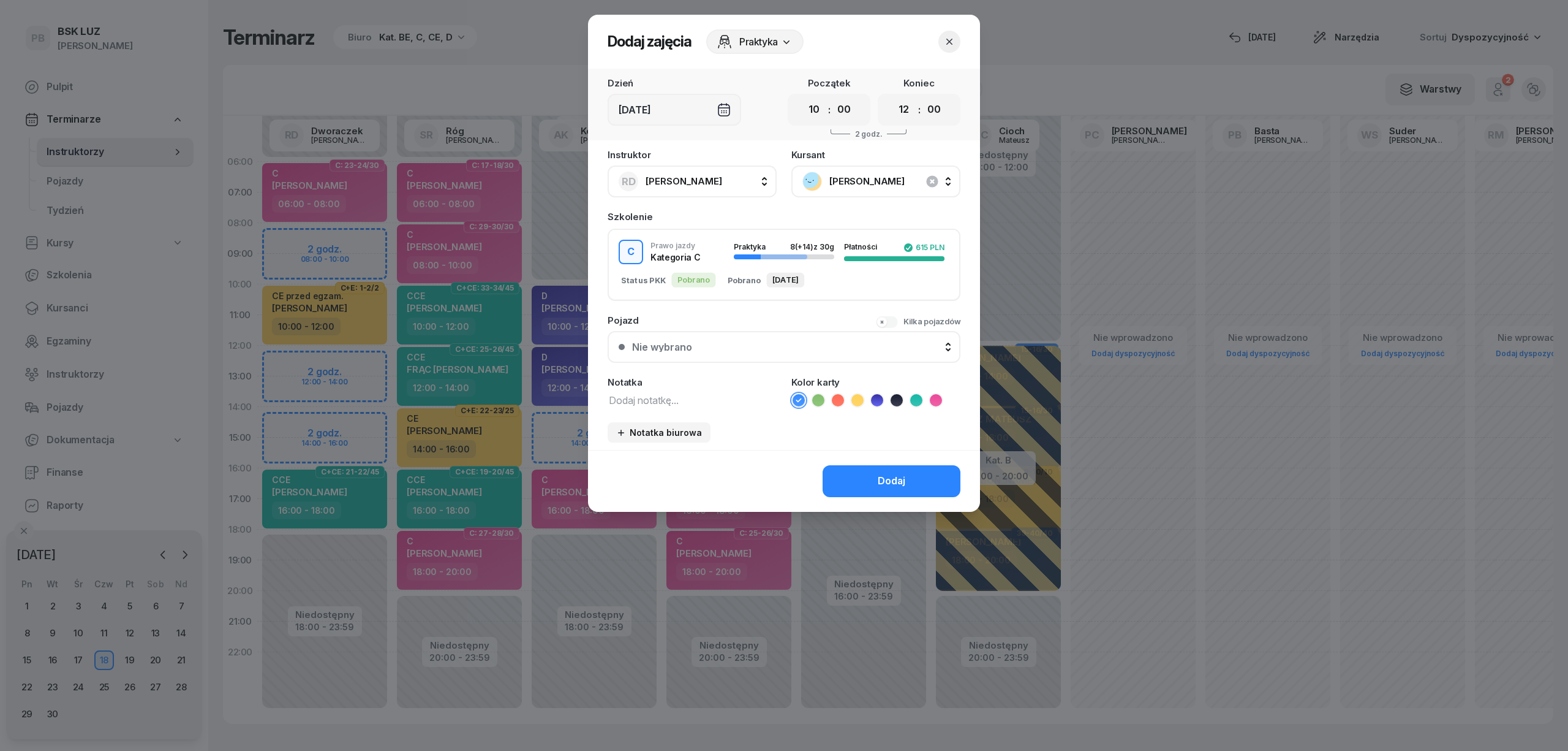
click at [676, 400] on textarea at bounding box center [692, 399] width 169 height 16
type textarea "C"
click at [938, 402] on icon at bounding box center [936, 401] width 13 height 13
click at [905, 479] on button "Dodaj" at bounding box center [891, 481] width 138 height 32
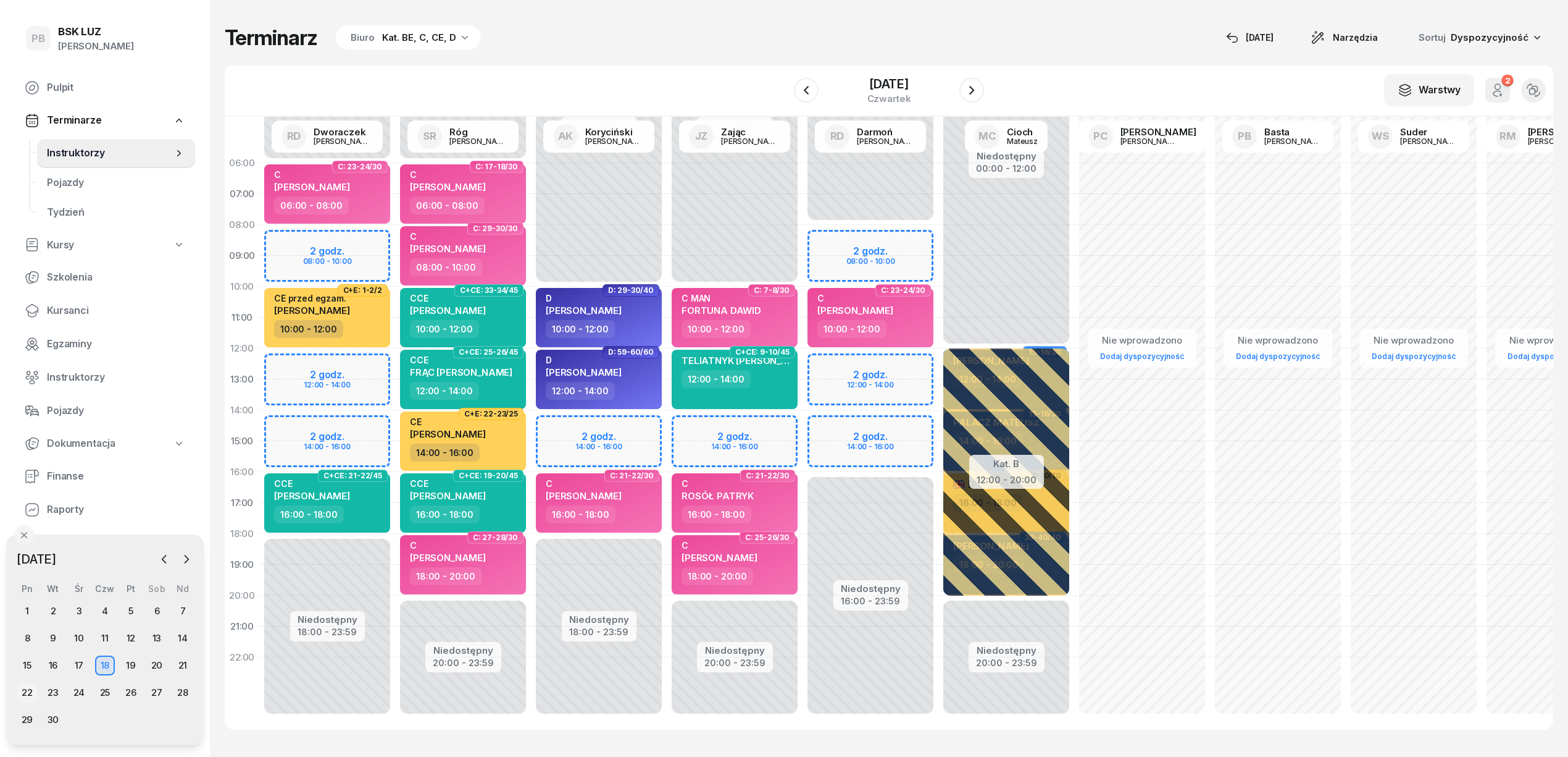
click at [28, 691] on div "22" at bounding box center [27, 692] width 20 height 20
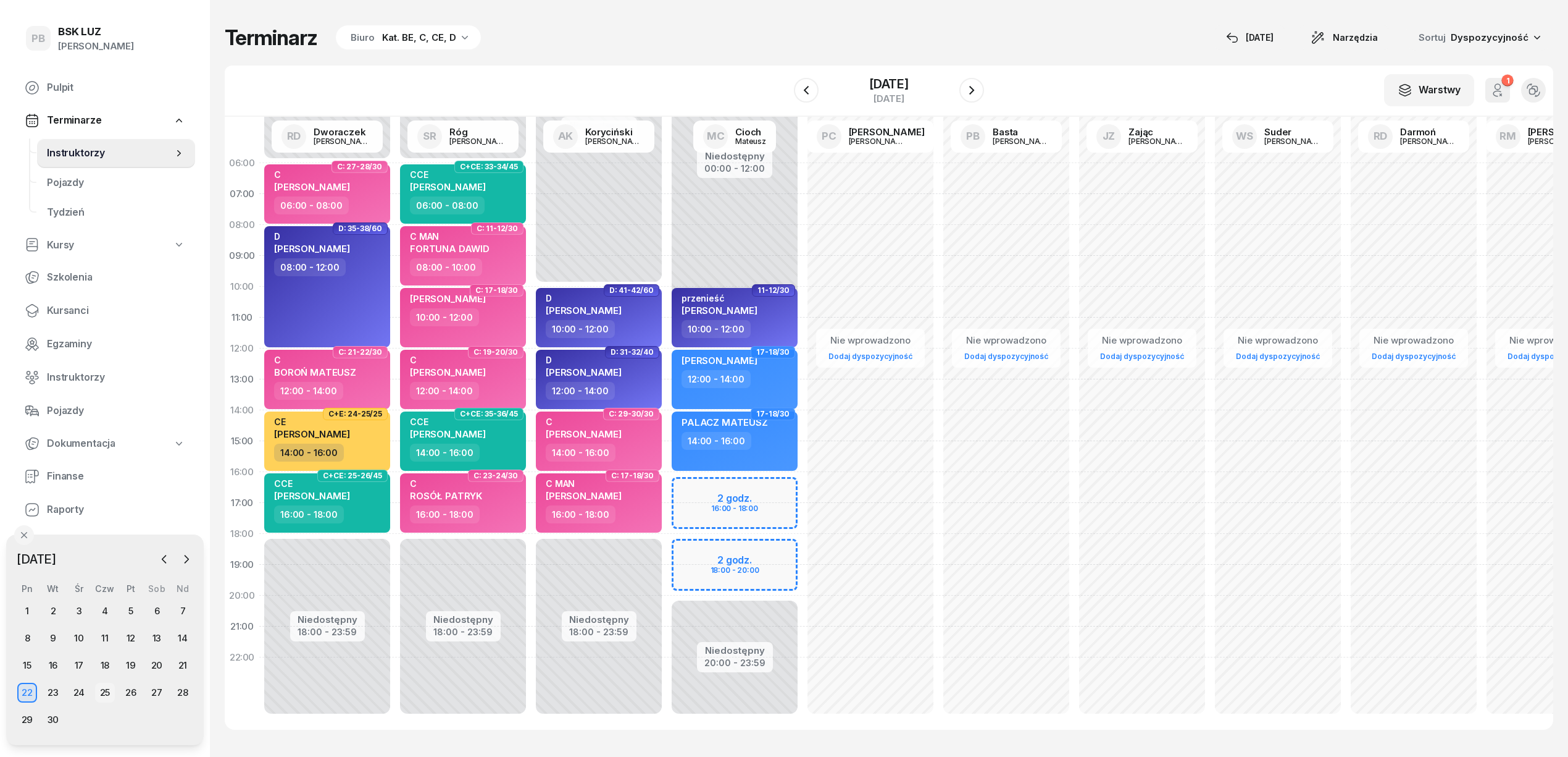
click at [103, 693] on div "25" at bounding box center [105, 692] width 20 height 20
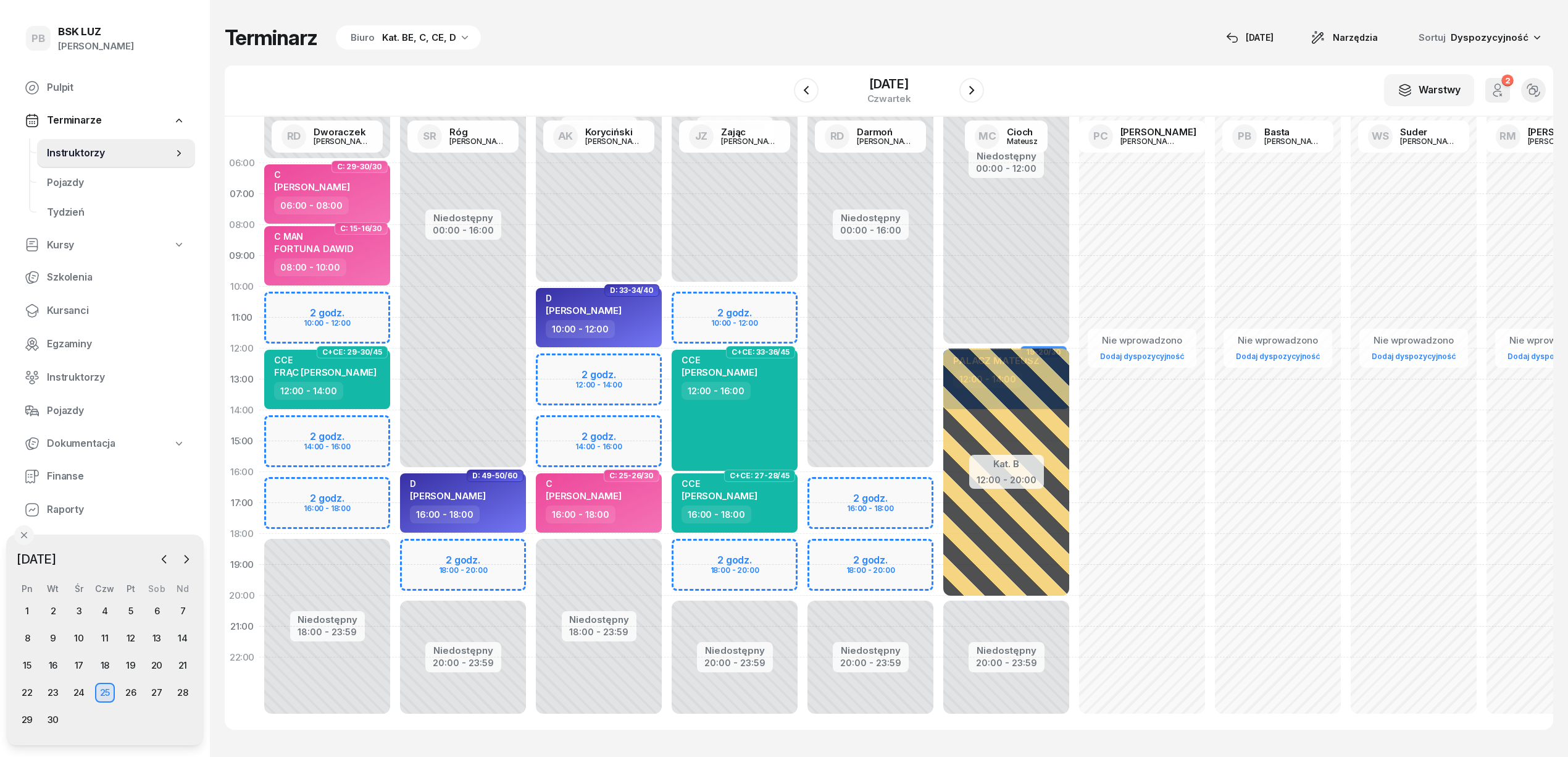
click at [395, 297] on div "Niedostępny 00:00 - 06:00 Niedostępny 18:00 - 23:59 2 godz. 10:00 - 12:00 2 god…" at bounding box center [463, 441] width 136 height 587
select select "10"
select select "12"
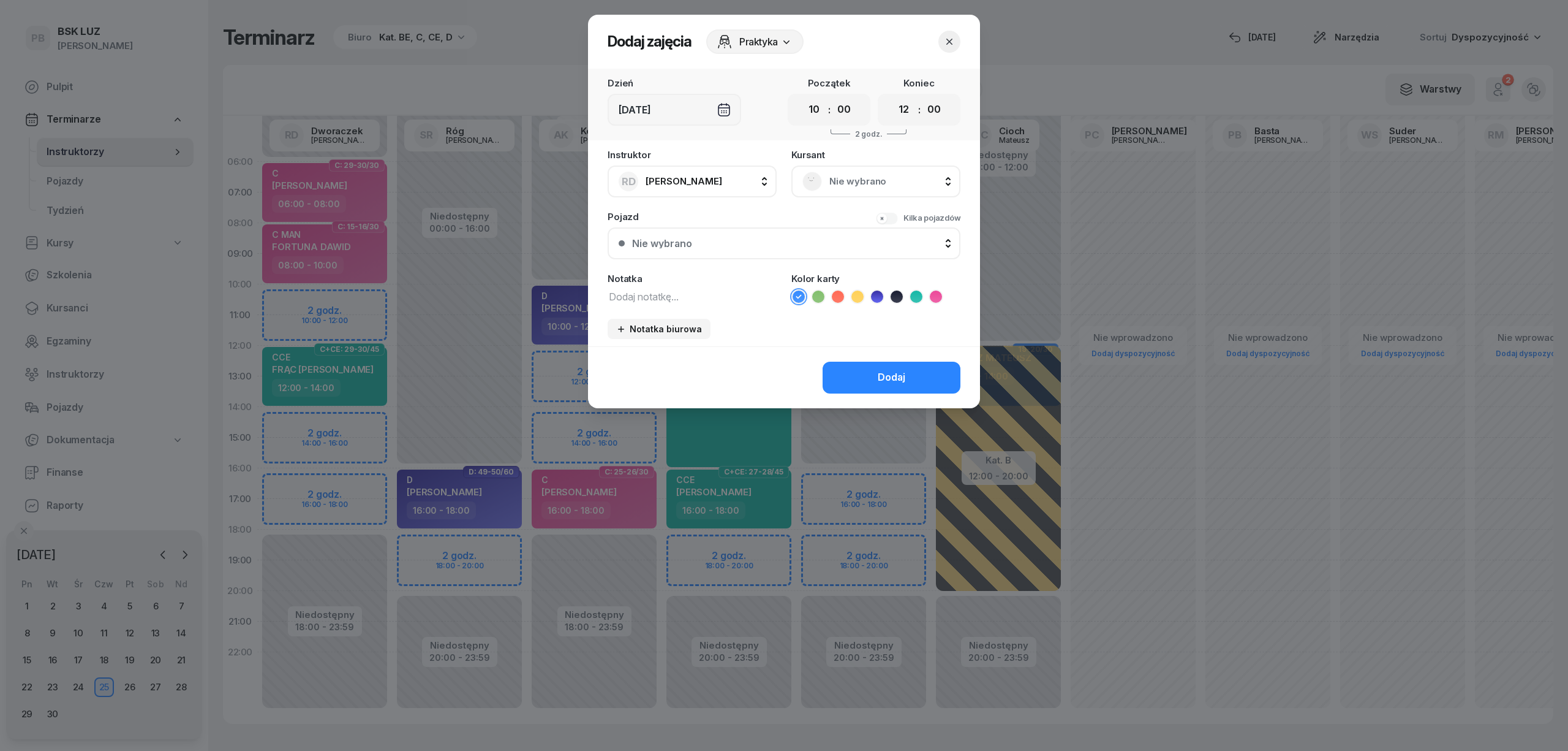
click at [836, 174] on span "Nie wybrano" at bounding box center [889, 181] width 120 height 16
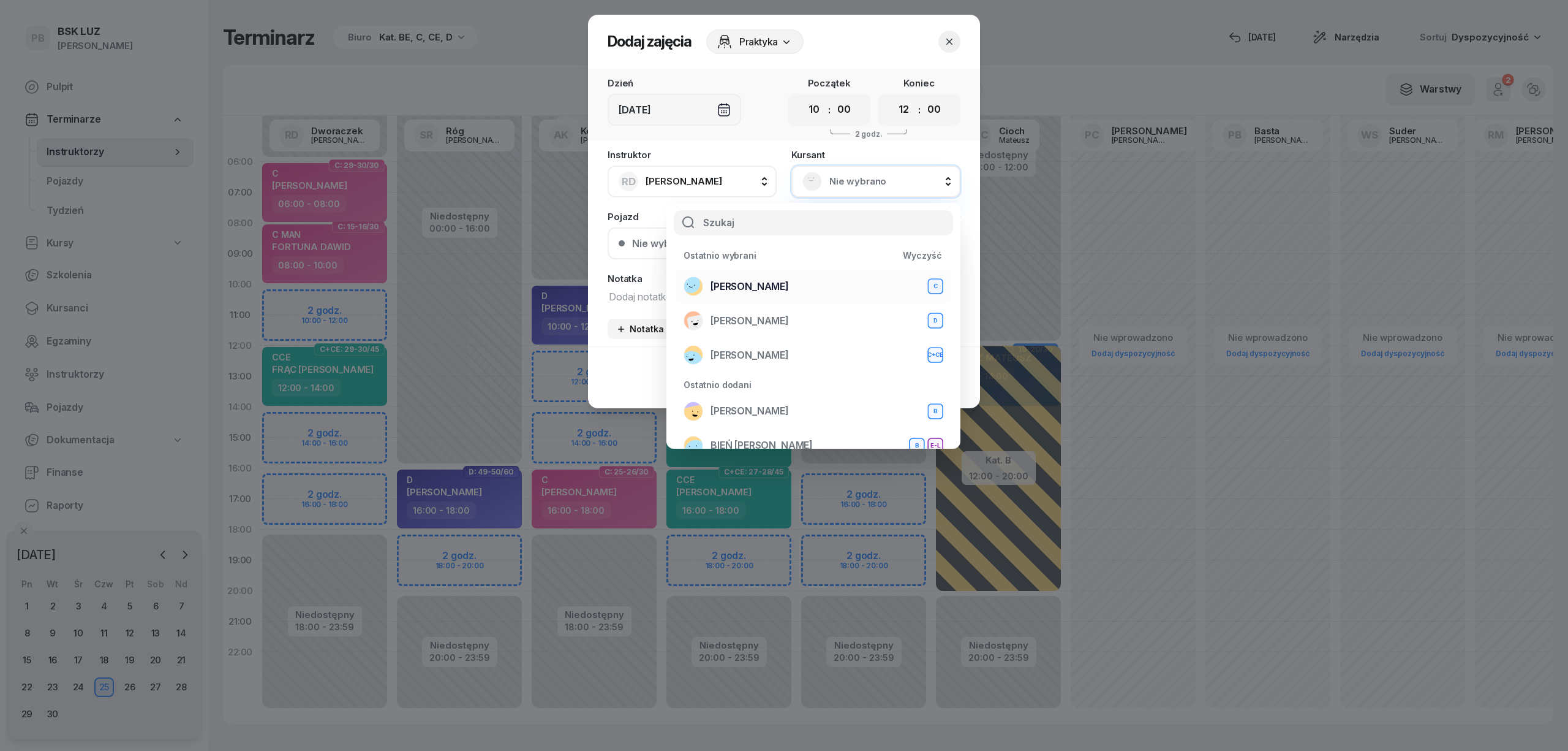
click at [805, 285] on div "WÓJCIK ANDRZEJ C" at bounding box center [813, 286] width 259 height 20
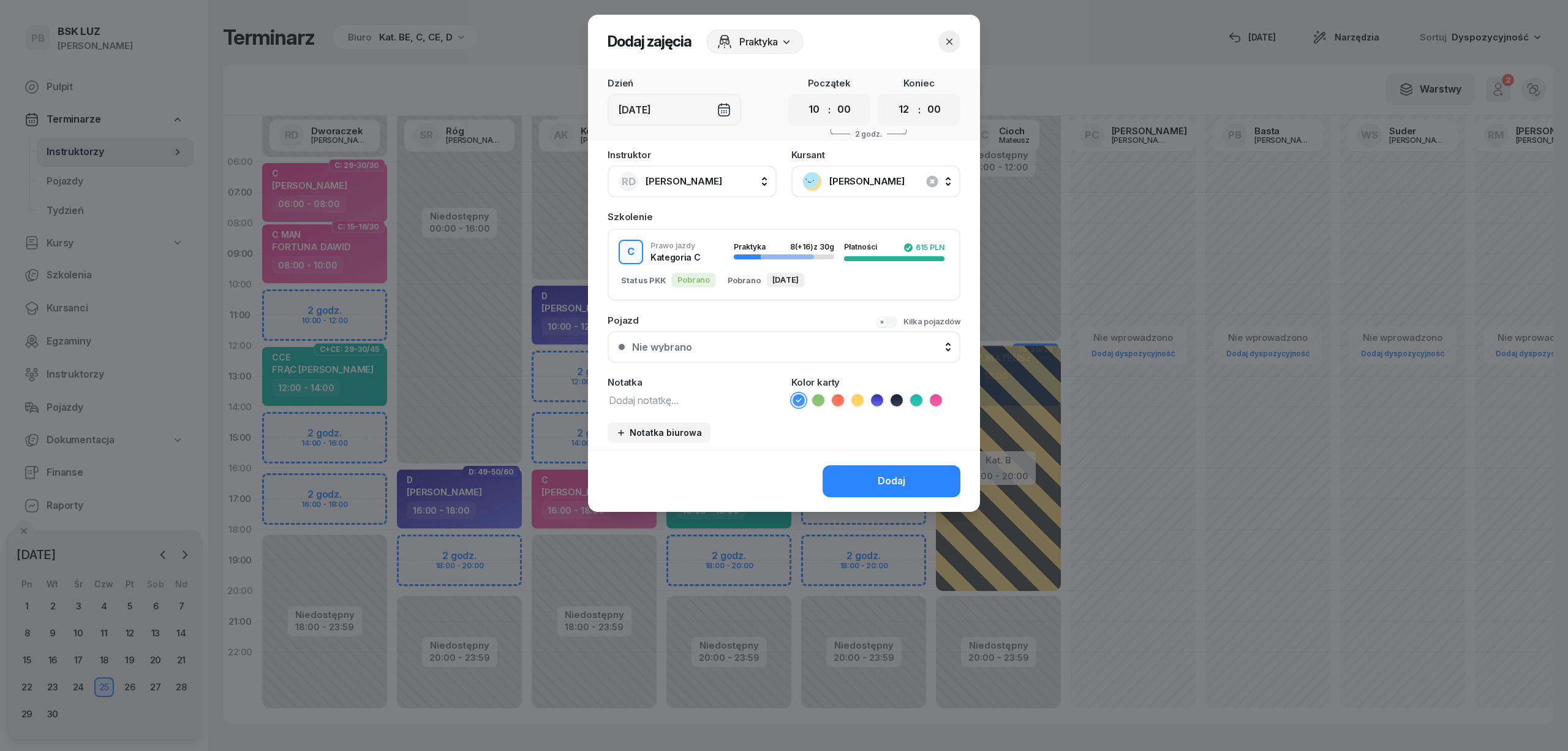
click at [661, 394] on textarea at bounding box center [692, 399] width 169 height 16
type textarea "C"
click at [933, 397] on icon at bounding box center [936, 401] width 13 height 13
click at [888, 469] on button "Dodaj" at bounding box center [891, 481] width 138 height 32
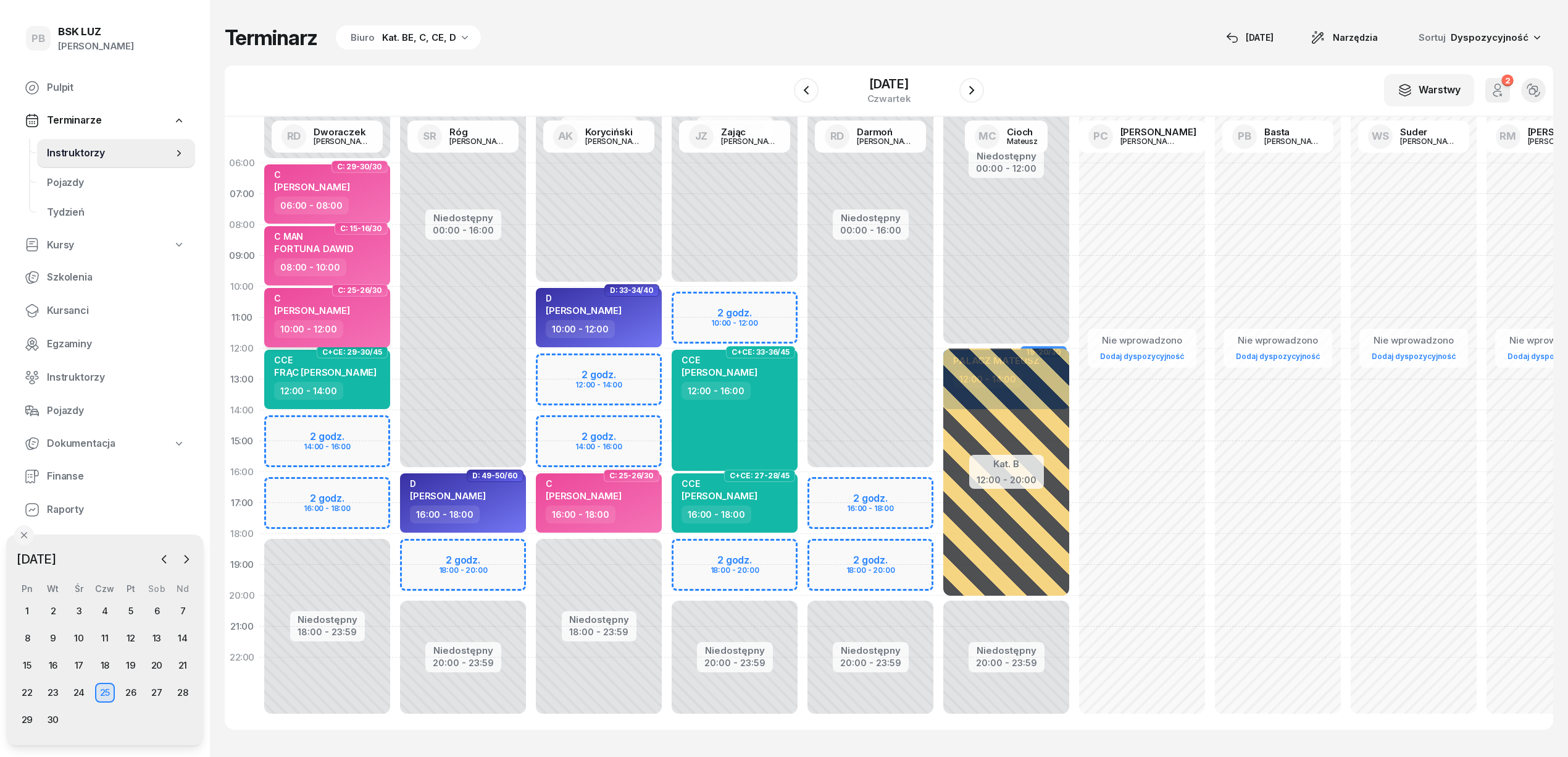
click at [342, 305] on span "ANDRZEJ WÓJCIK" at bounding box center [312, 310] width 76 height 12
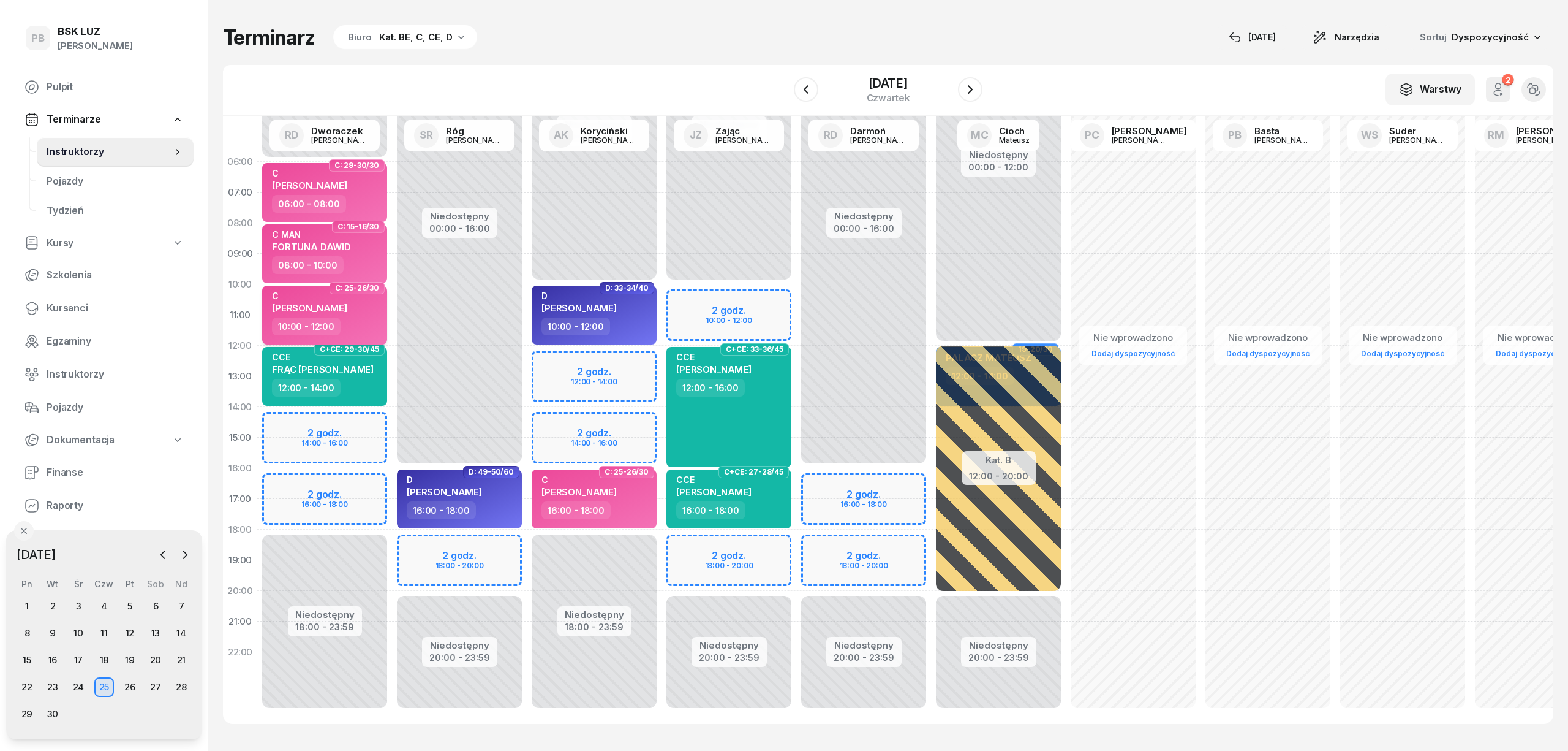
select select "10"
select select "12"
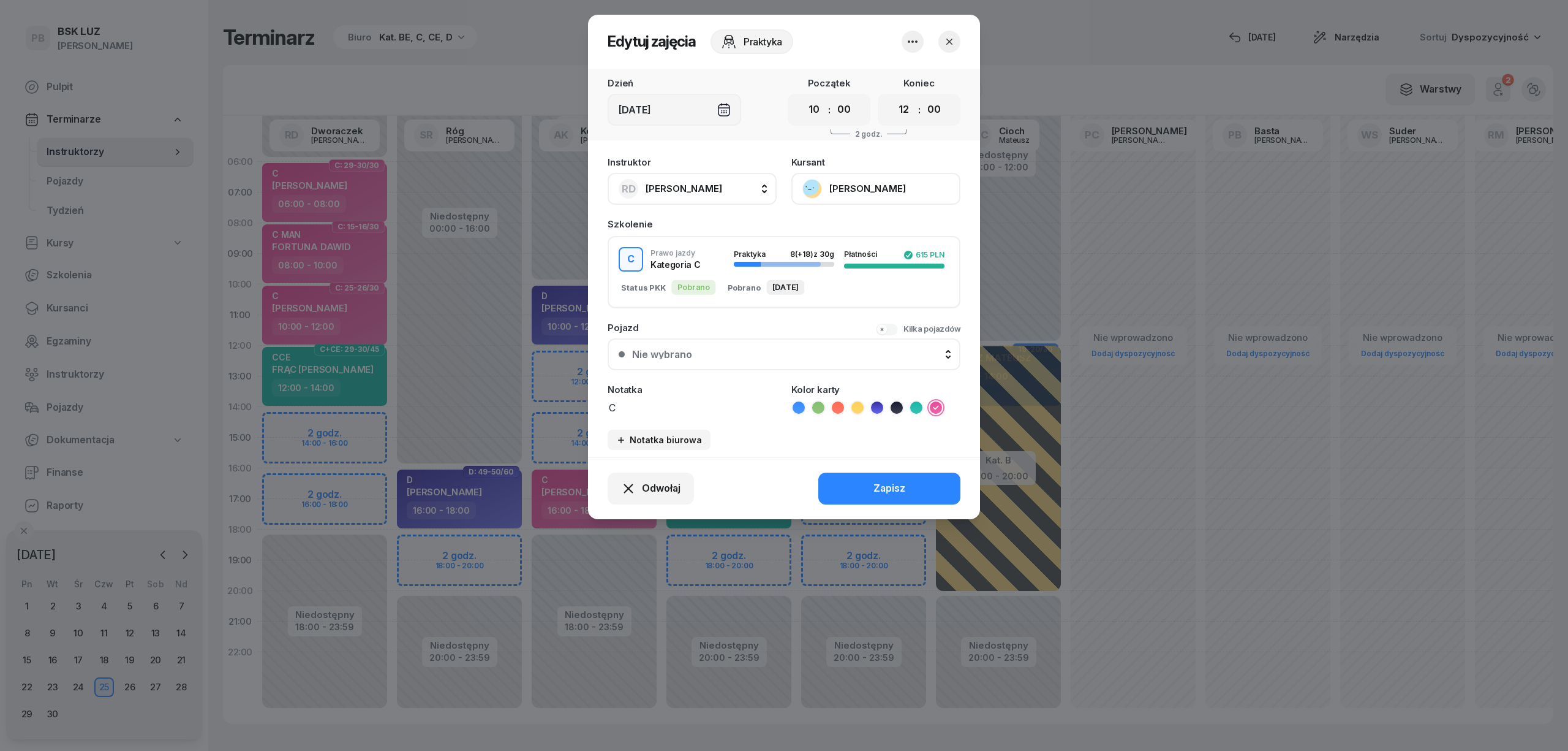
click at [910, 43] on icon "button" at bounding box center [912, 41] width 15 height 15
click at [846, 45] on header "Edytuj zajęcia Praktyka" at bounding box center [784, 41] width 392 height 54
click at [1023, 42] on div at bounding box center [784, 376] width 1568 height 751
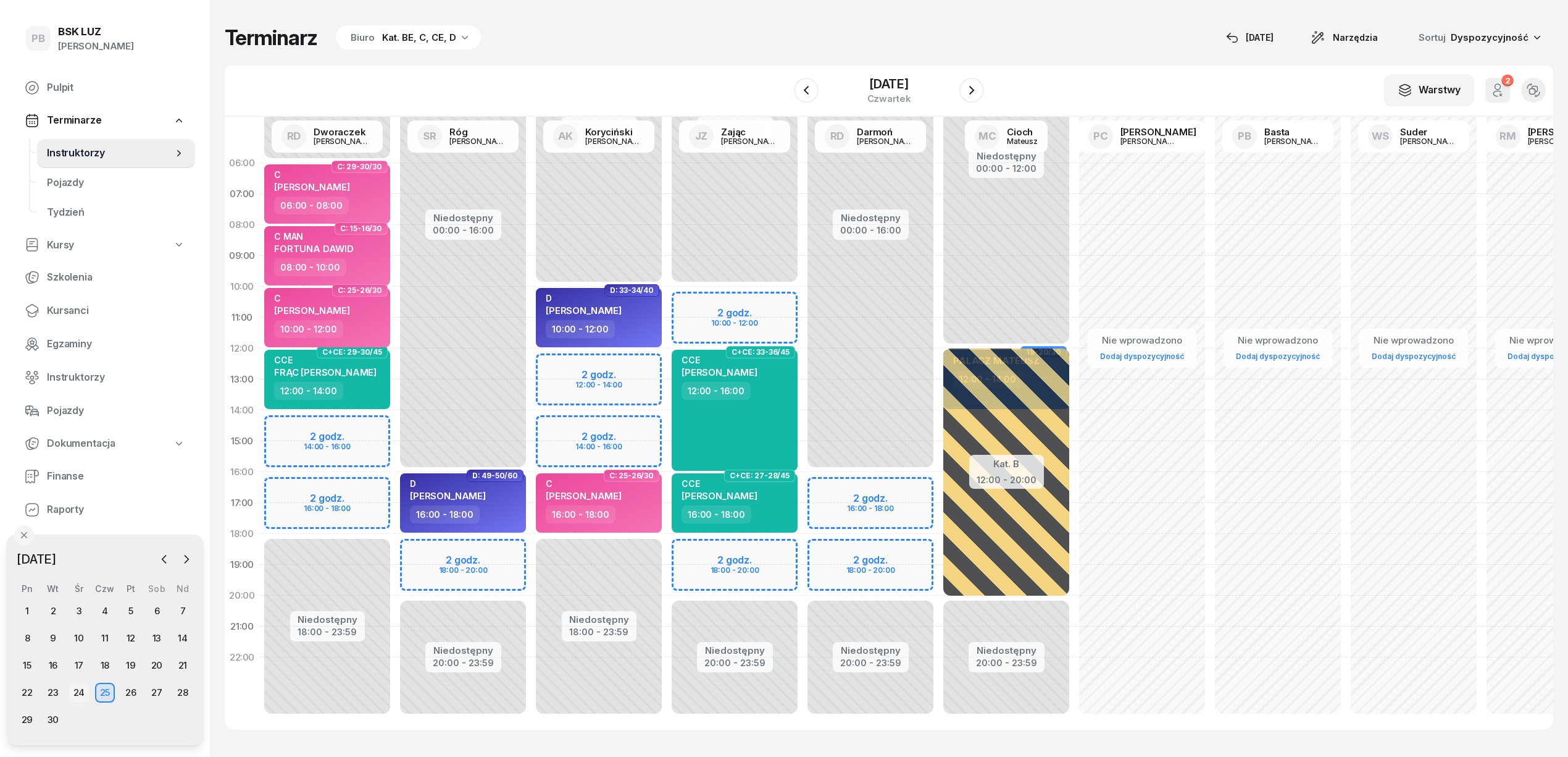
click at [79, 689] on div "24" at bounding box center [79, 692] width 20 height 20
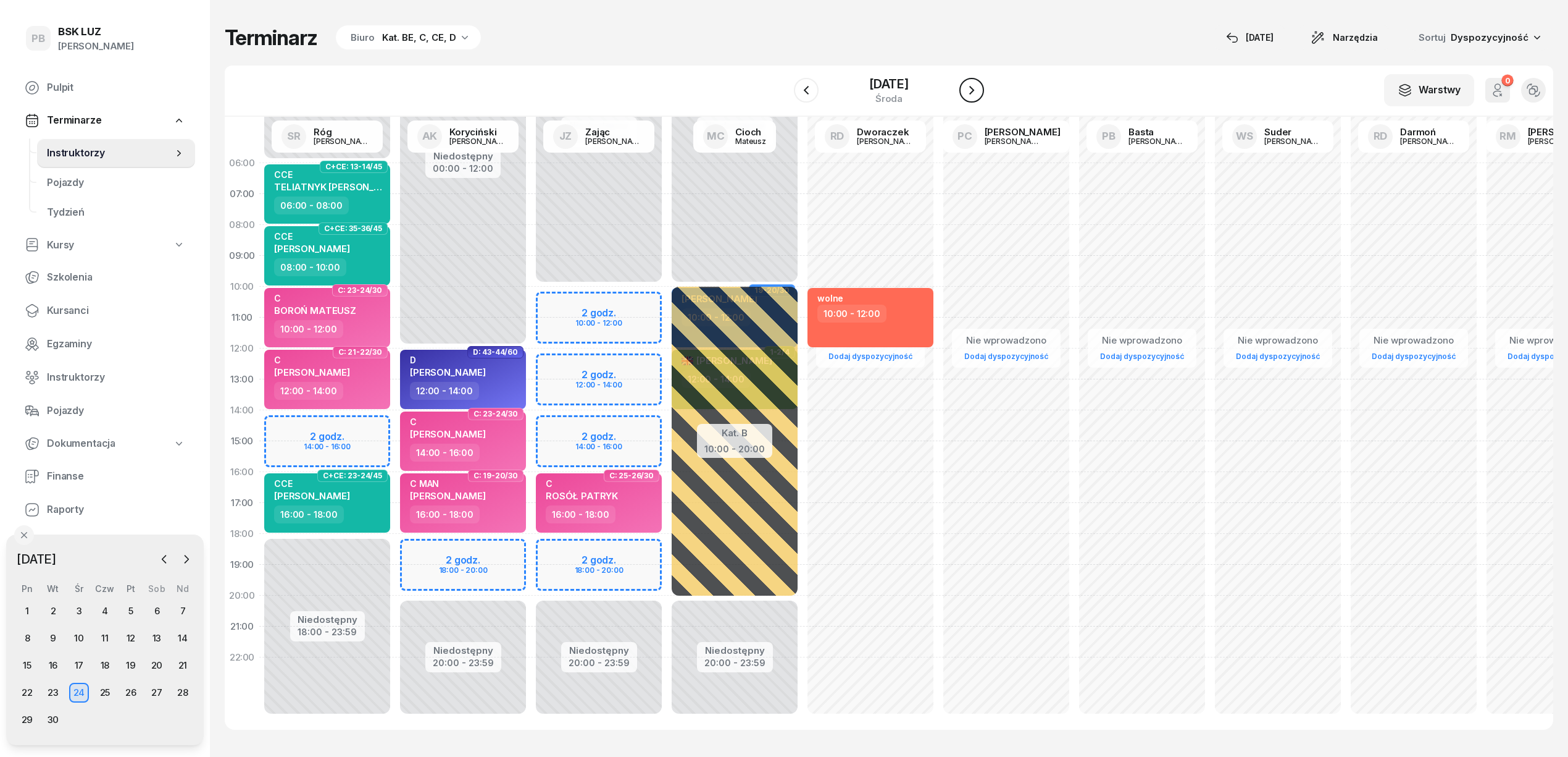
click at [973, 87] on icon "button" at bounding box center [972, 90] width 15 height 15
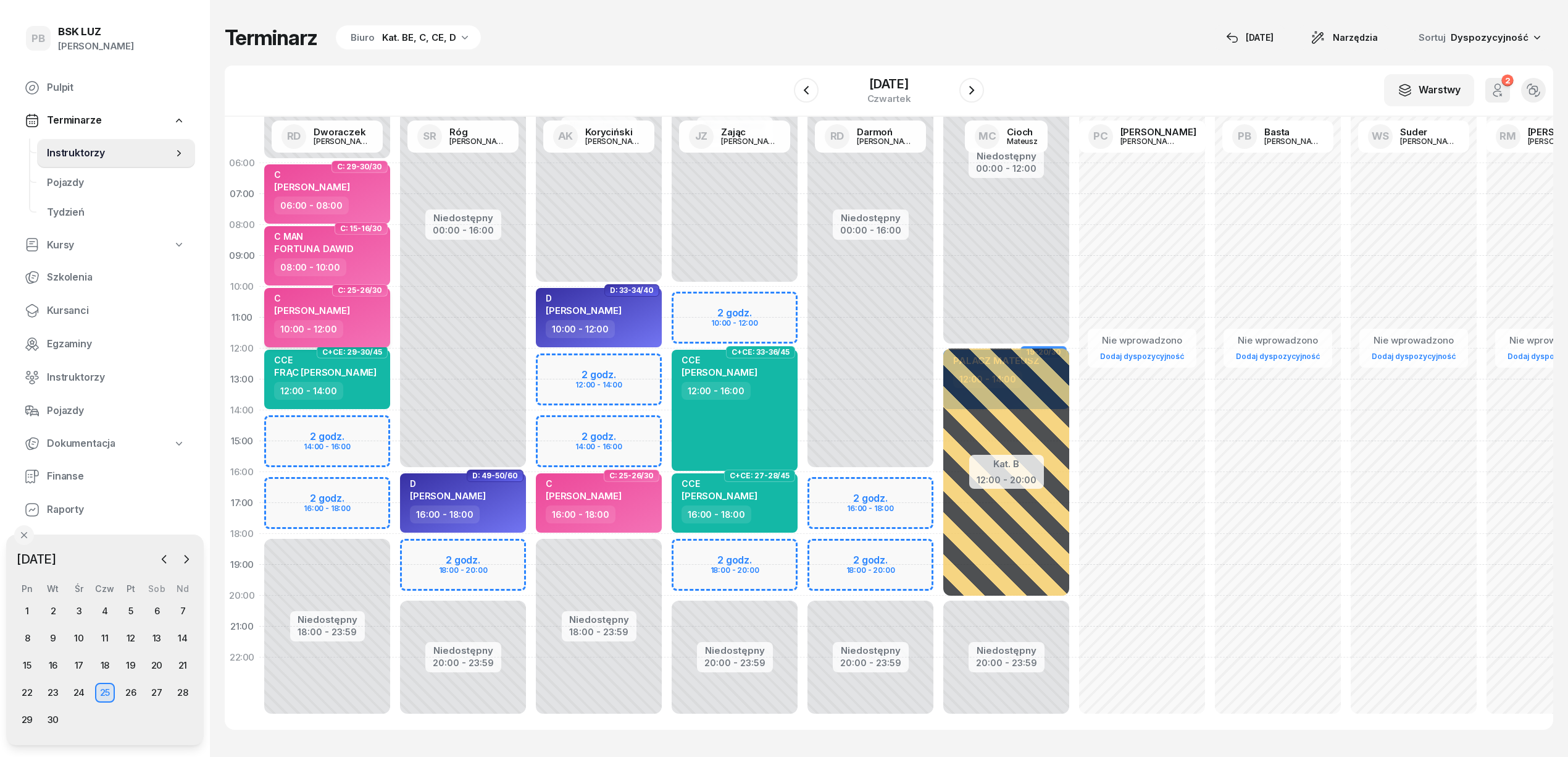
click at [337, 305] on span "[PERSON_NAME]" at bounding box center [312, 310] width 76 height 12
select select "10"
select select "12"
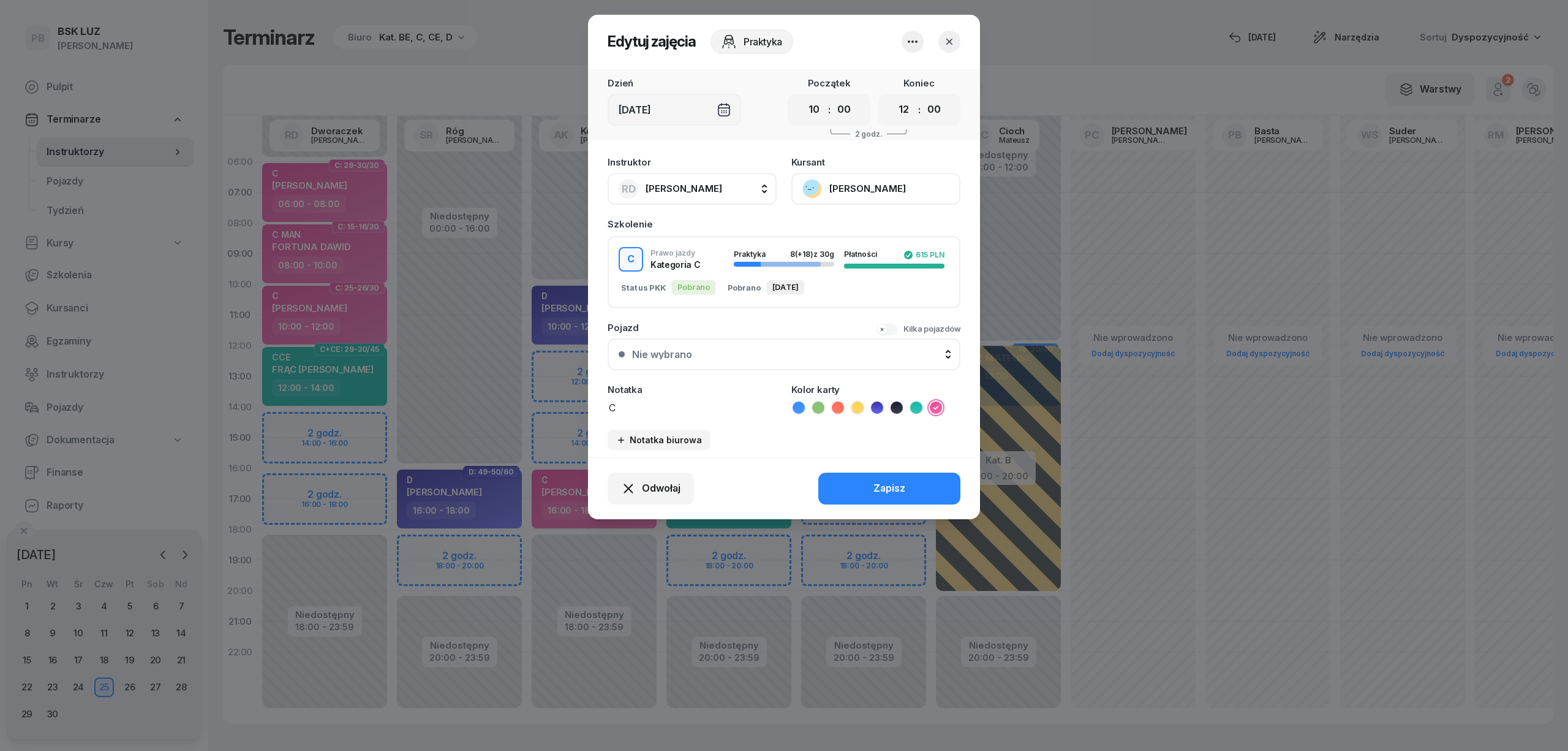
click at [862, 189] on button "[PERSON_NAME]" at bounding box center [876, 189] width 169 height 32
click at [862, 226] on link "Otwórz profil" at bounding box center [875, 230] width 162 height 31
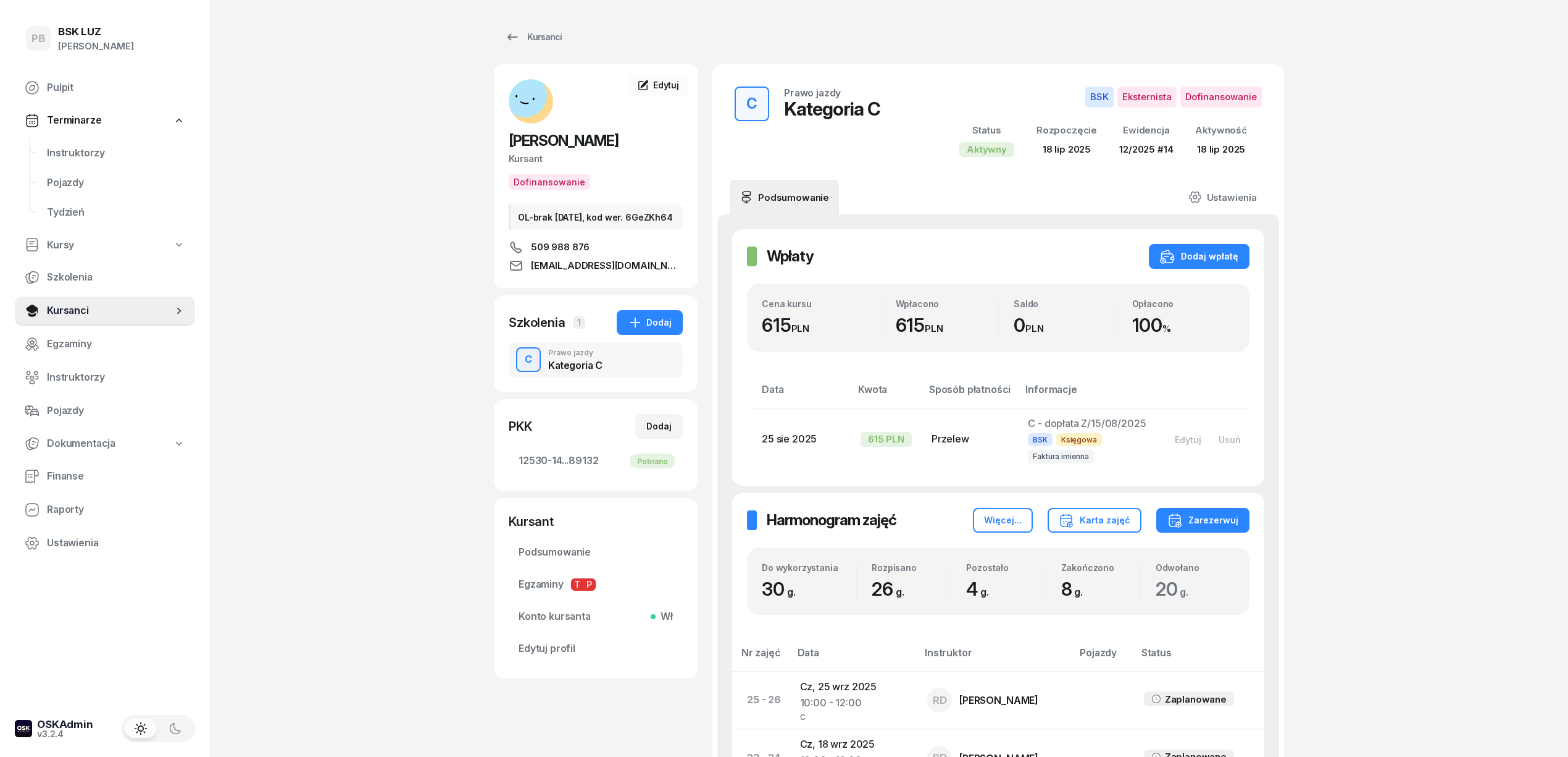
click at [908, 44] on div "Kursanci" at bounding box center [889, 37] width 790 height 25
click at [556, 34] on div "Kursanci" at bounding box center [533, 37] width 57 height 15
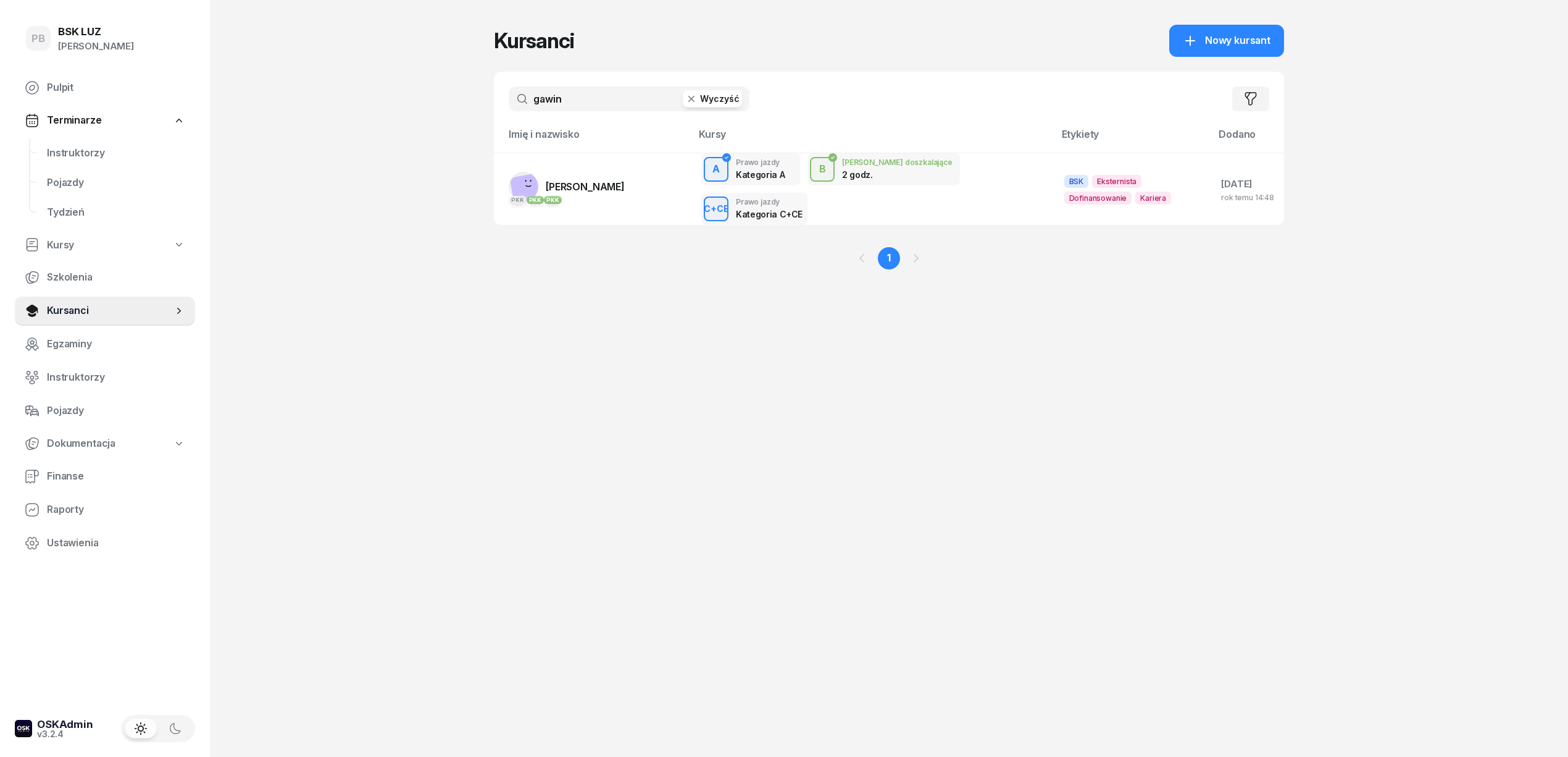
click at [568, 102] on input "gawin" at bounding box center [629, 98] width 240 height 25
type input "wójcik"
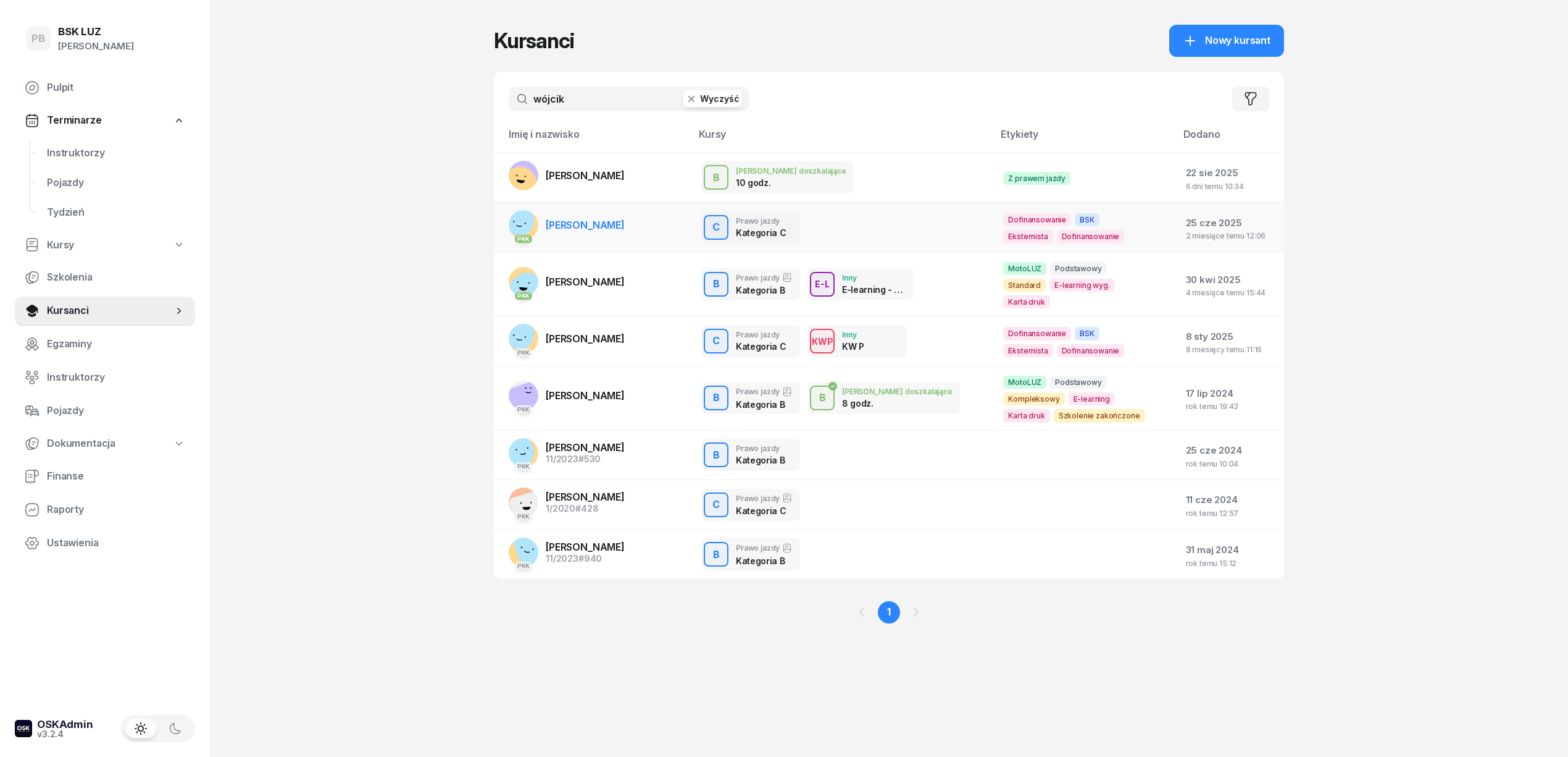
click at [595, 221] on span "[PERSON_NAME]" at bounding box center [585, 225] width 79 height 13
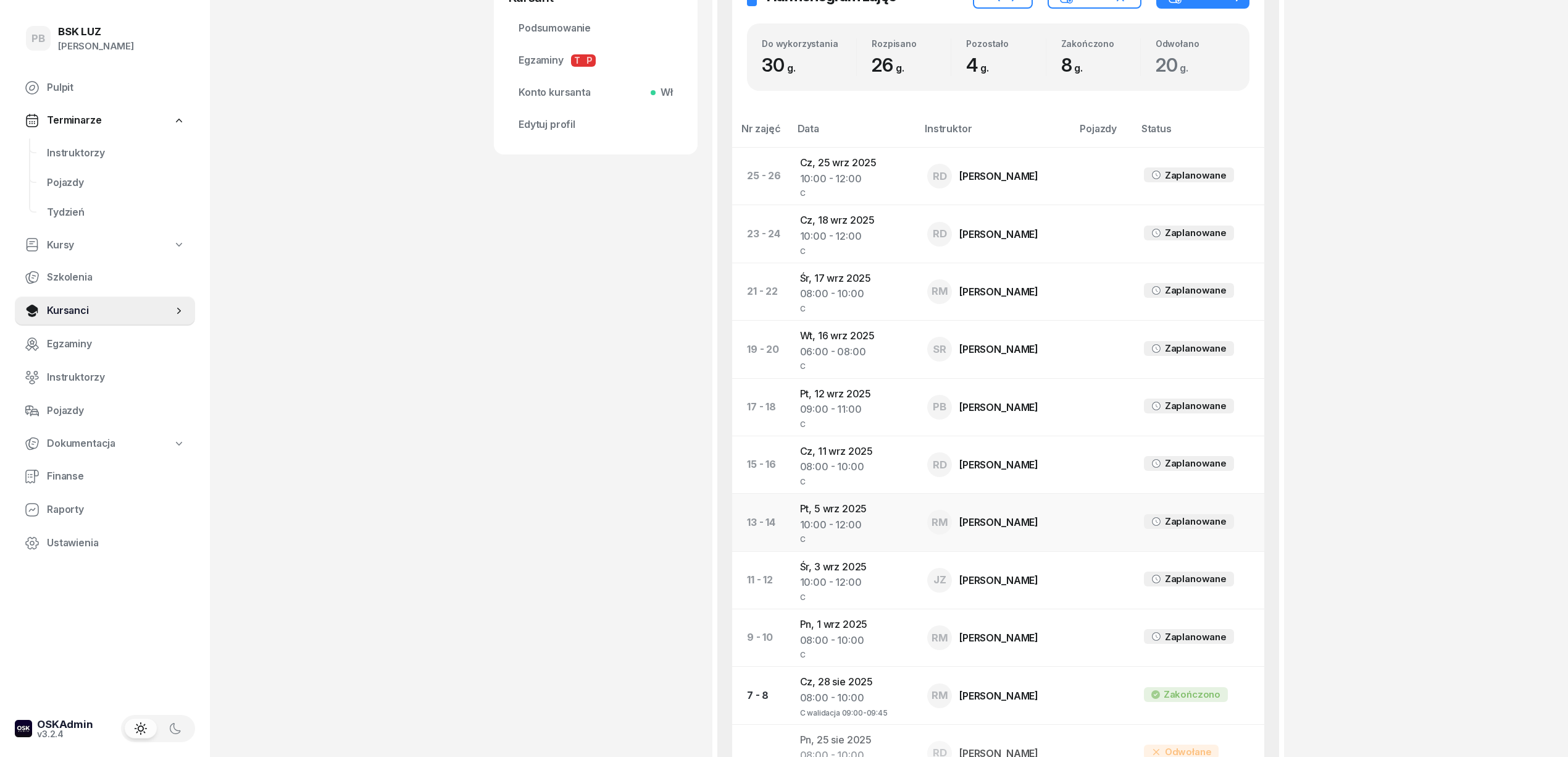
scroll to position [494, 0]
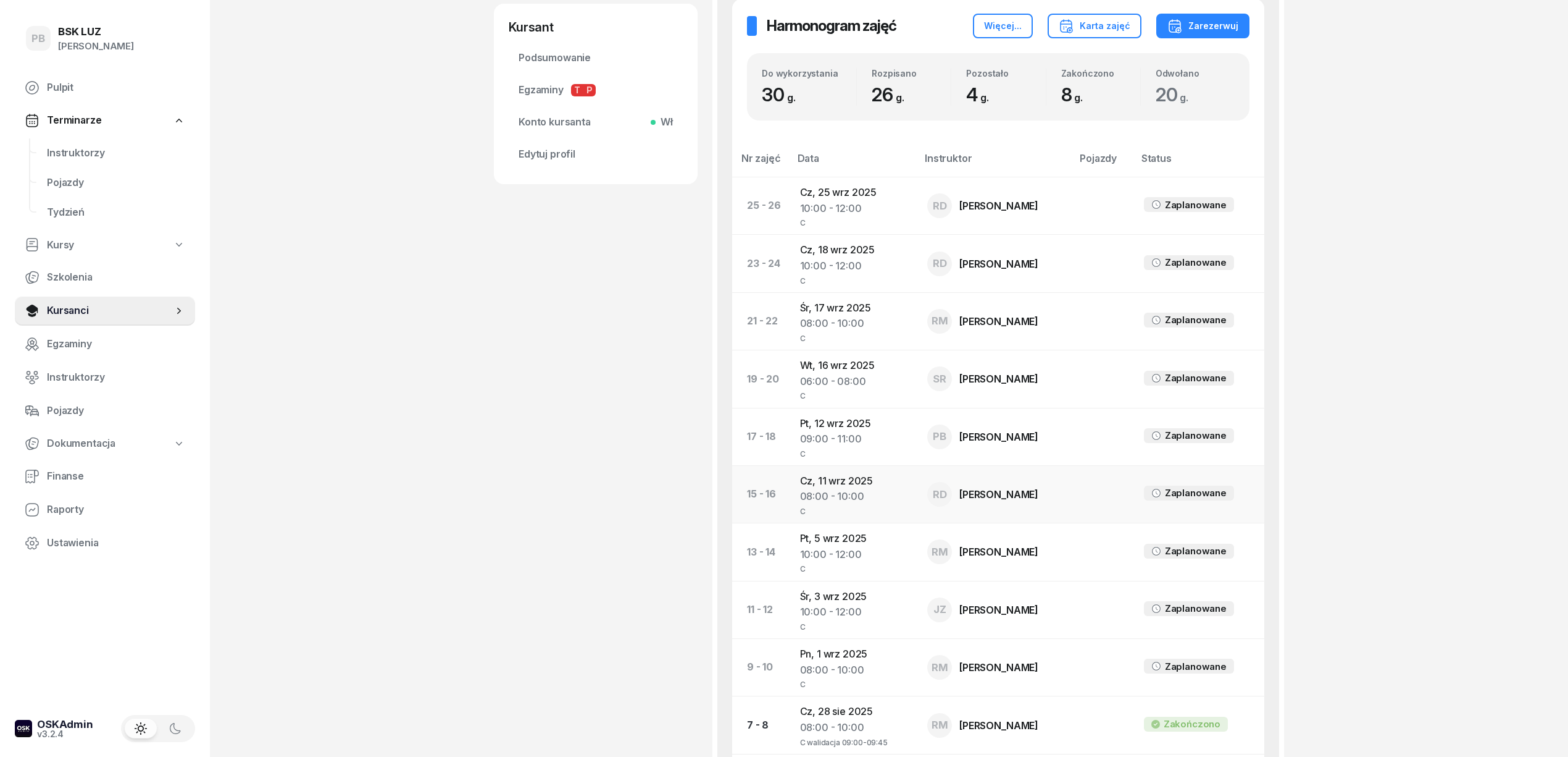
click at [831, 478] on td "Cz, 11 wrz 2025 08:00 - 10:00 C" at bounding box center [854, 494] width 128 height 58
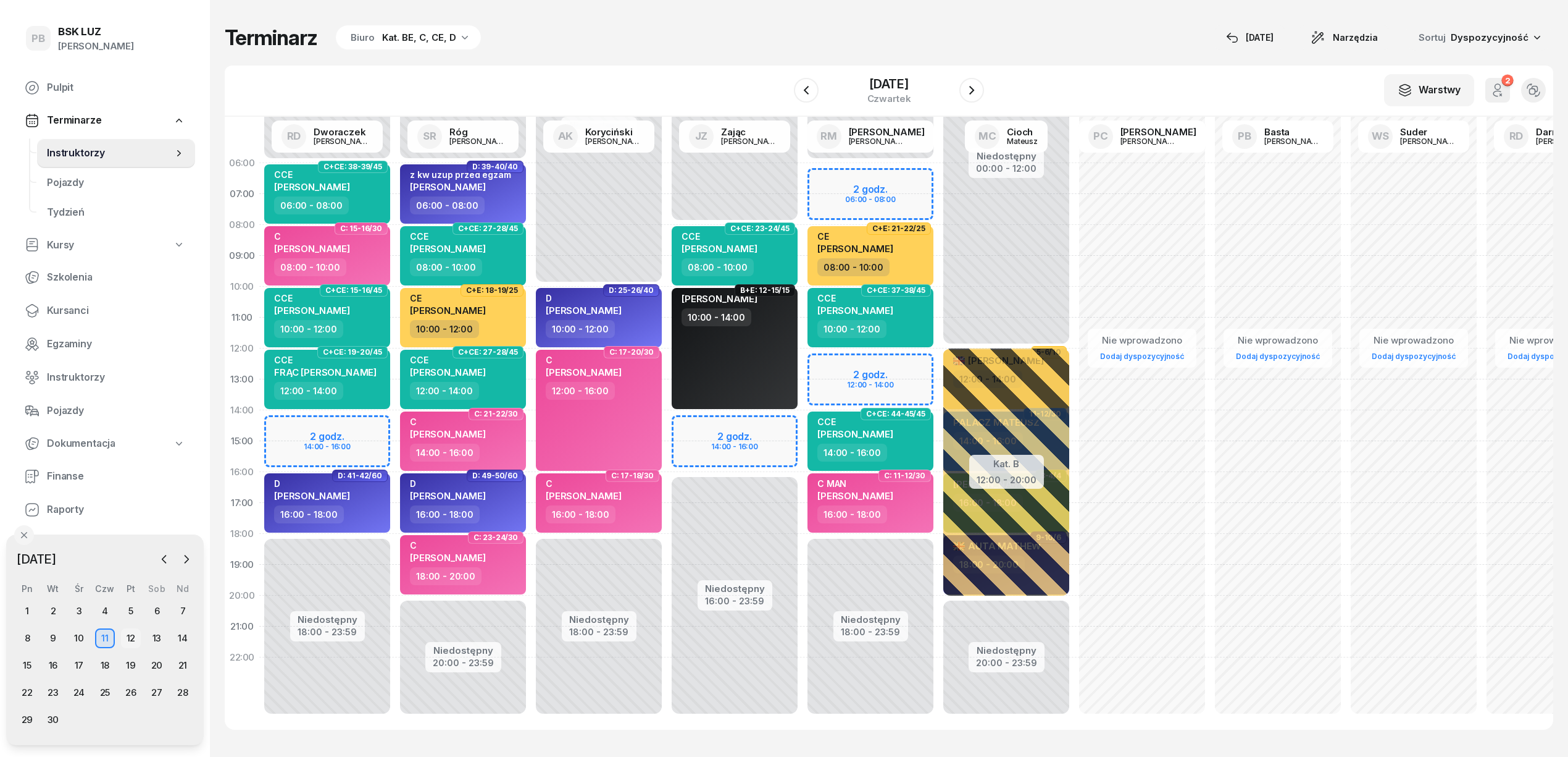
click at [127, 635] on div "12" at bounding box center [131, 638] width 20 height 20
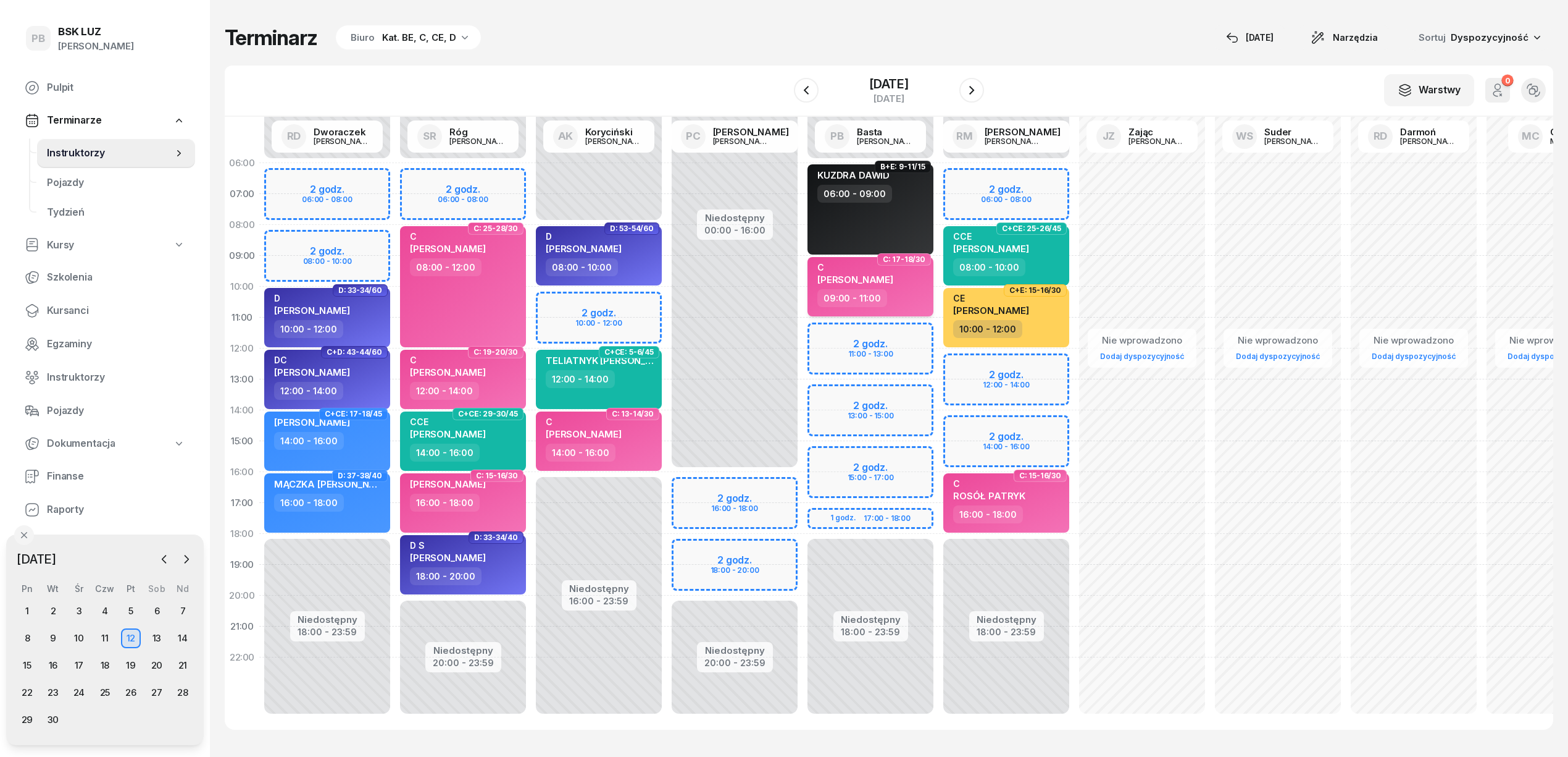
click at [908, 298] on div "09:00 - 11:00" at bounding box center [872, 298] width 109 height 18
select select "09"
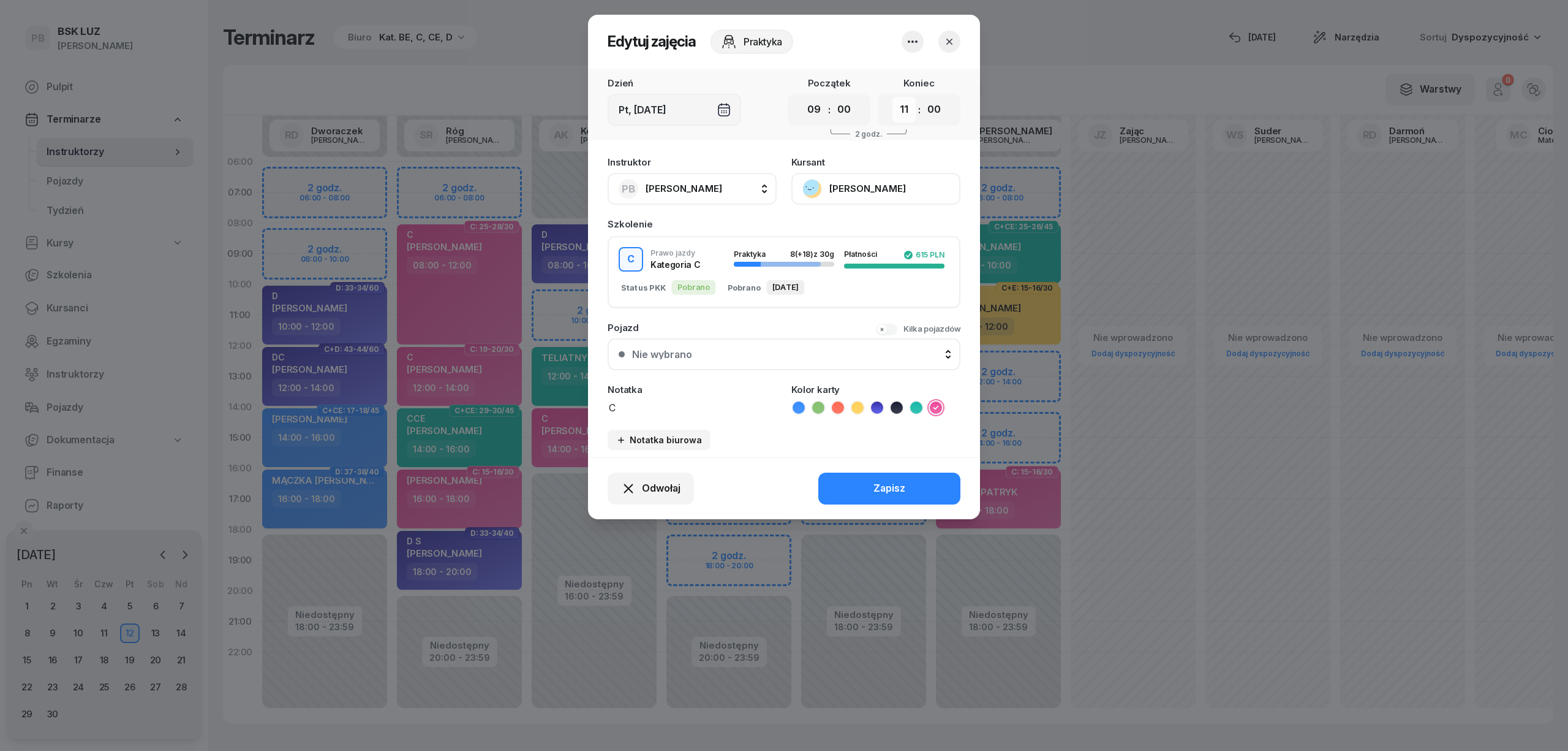
click at [905, 101] on select "00 01 02 03 04 05 06 07 08 09 10 11 12 13 14 15 16 17 18 19 20 21 22 23" at bounding box center [903, 110] width 23 height 26
select select "14"
click at [892, 97] on select "00 01 02 03 04 05 06 07 08 09 10 11 12 13 14 15 16 17 18 19 20 21 22 23" at bounding box center [903, 110] width 23 height 26
click at [947, 45] on icon "button" at bounding box center [949, 42] width 13 height 13
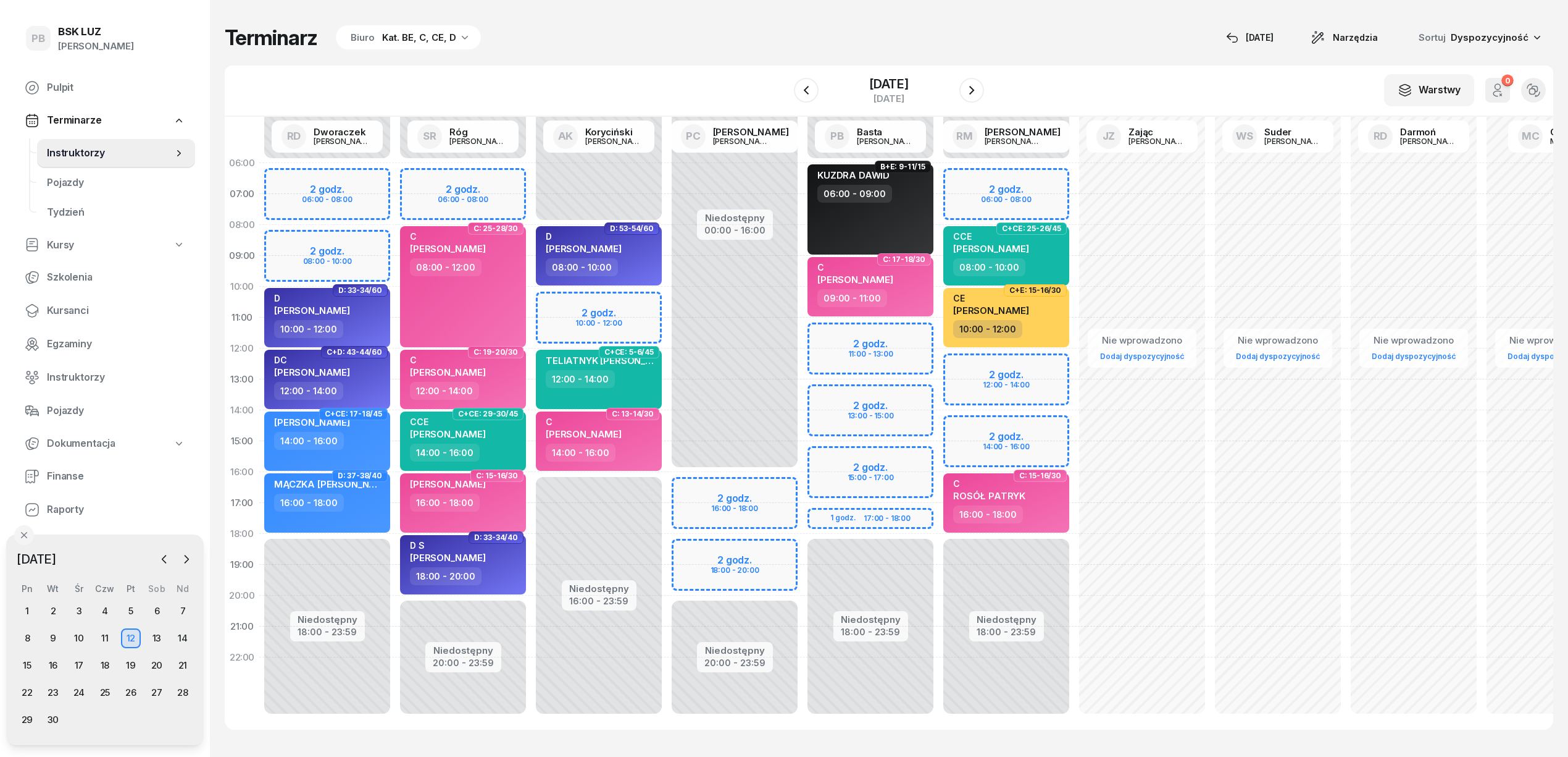
click at [705, 6] on div "Terminarz Biuro Kat. BE, C, CE, D 28 sie Narzędzia Sortuj Dyspozycyjność W Wybi…" at bounding box center [889, 377] width 1329 height 754
click at [63, 312] on span "Kursanci" at bounding box center [116, 310] width 139 height 16
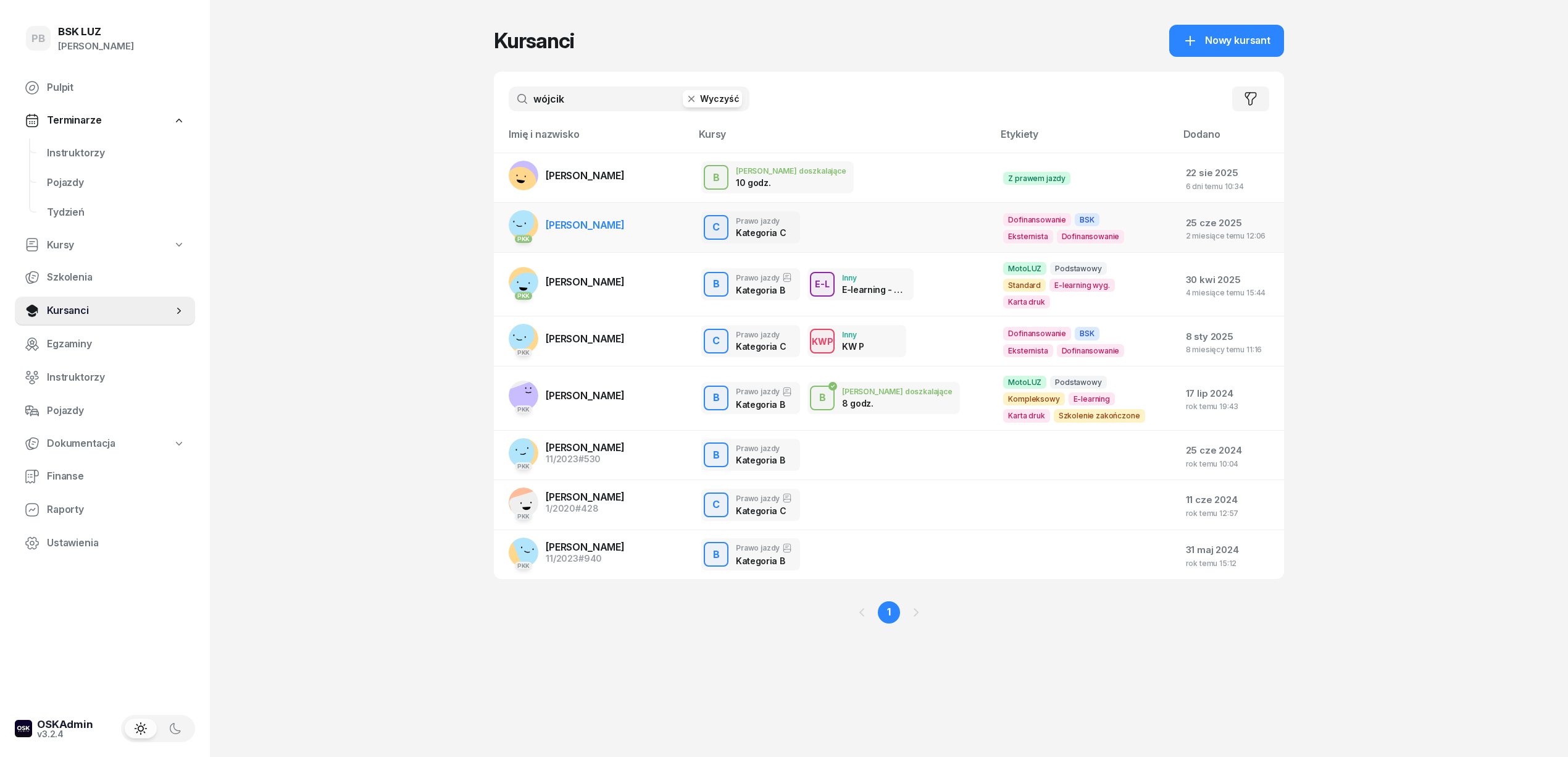
click at [616, 227] on span "[PERSON_NAME]" at bounding box center [585, 225] width 79 height 13
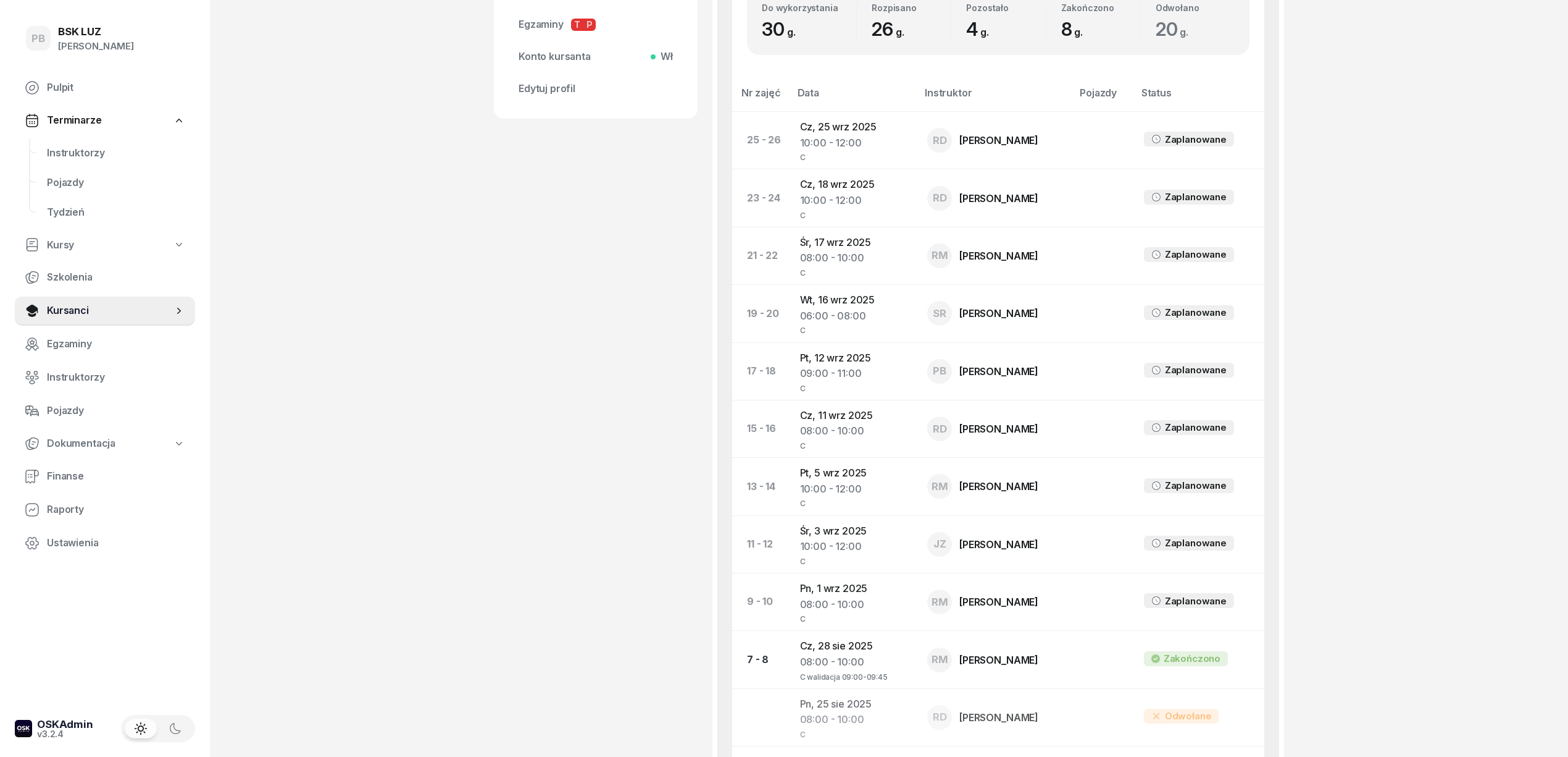
scroll to position [576, 0]
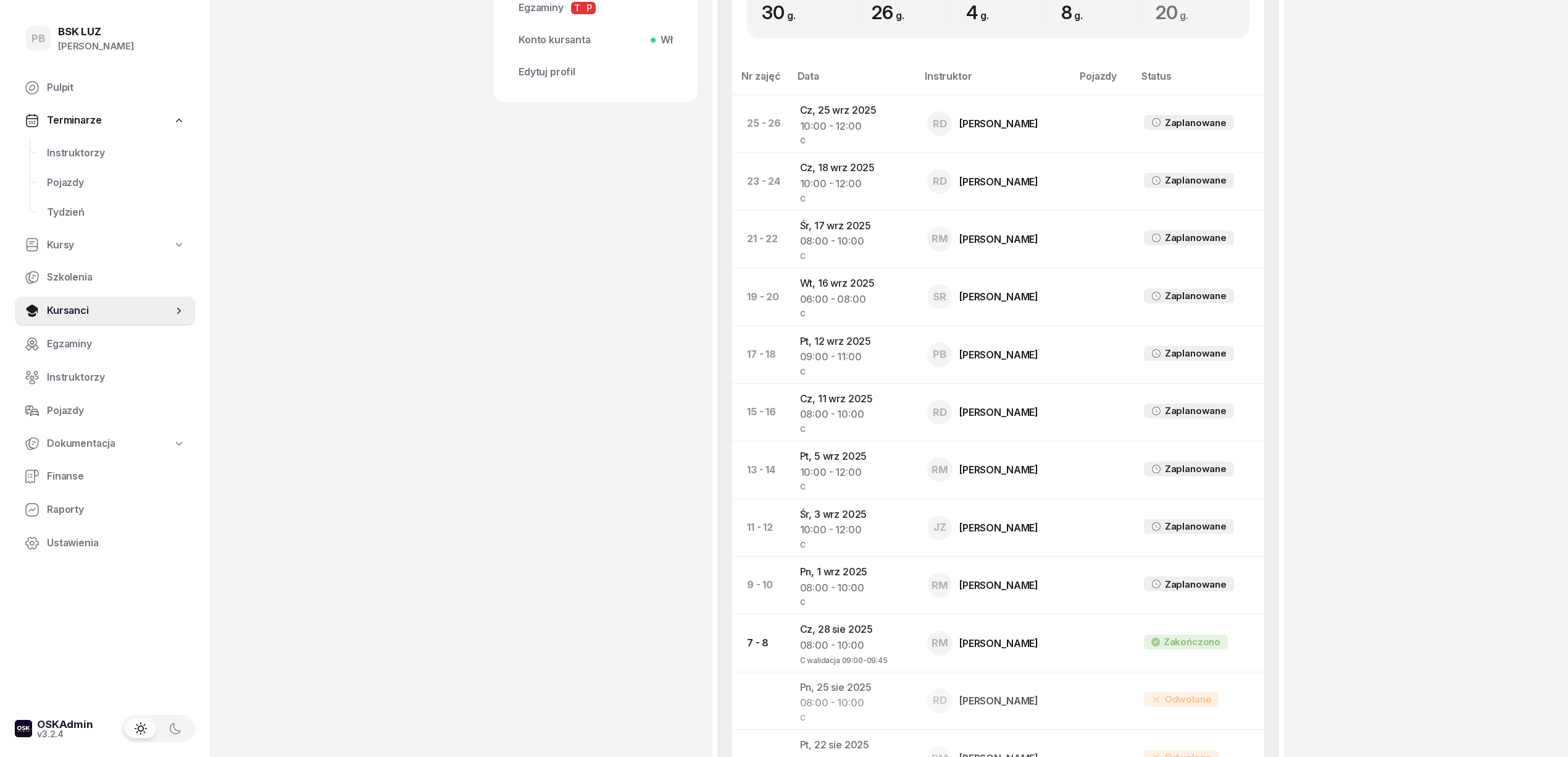
click at [463, 338] on div "PB BSK LUZ Patrycja Bogdanowicz Pulpit Terminarze Instruktorzy Pojazdy Tydzień …" at bounding box center [784, 490] width 1568 height 2132
click at [73, 158] on span "Instruktorzy" at bounding box center [116, 153] width 139 height 16
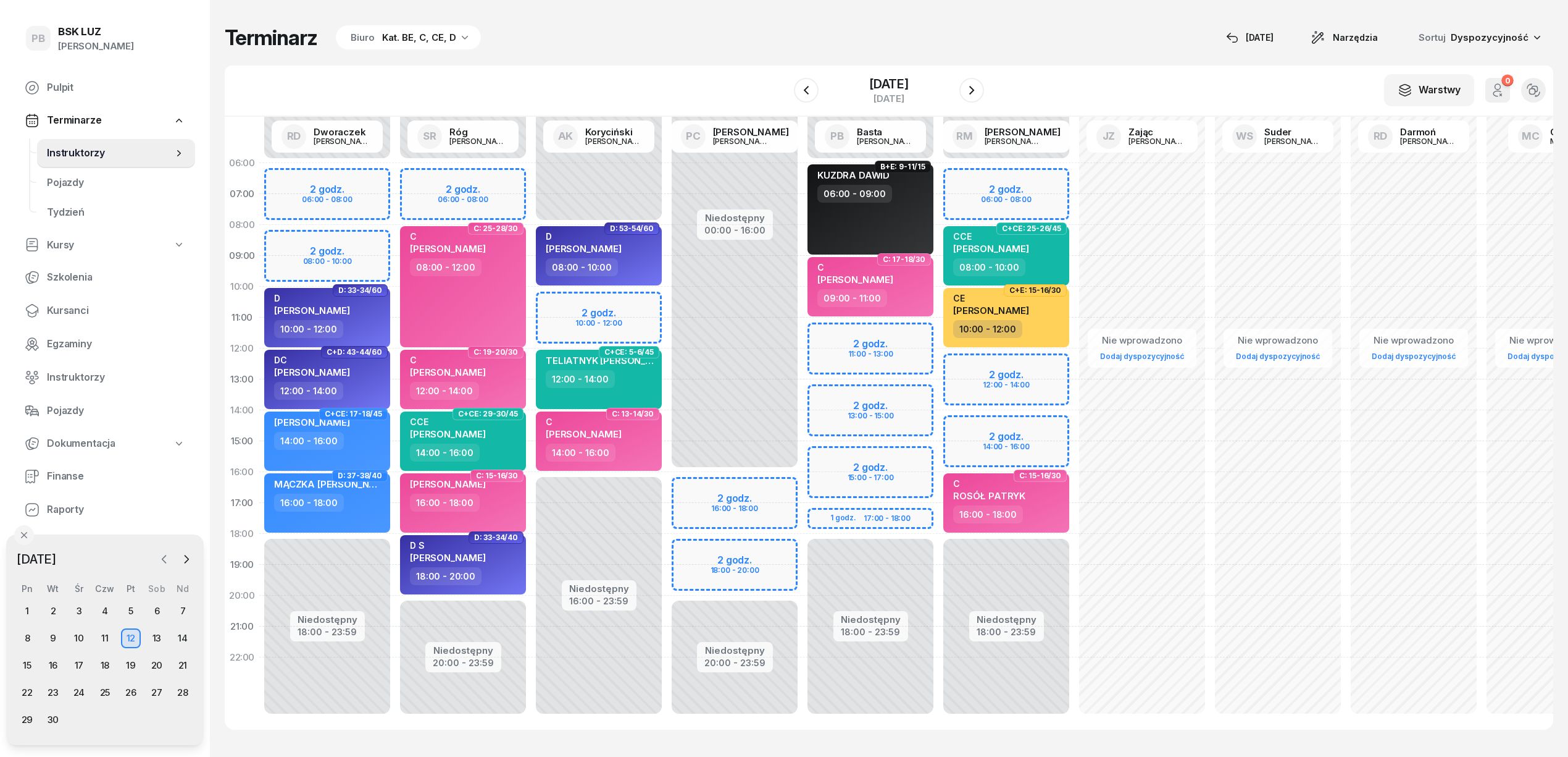
click at [160, 560] on icon "button" at bounding box center [165, 559] width 13 height 13
click at [106, 713] on div "28" at bounding box center [105, 720] width 20 height 20
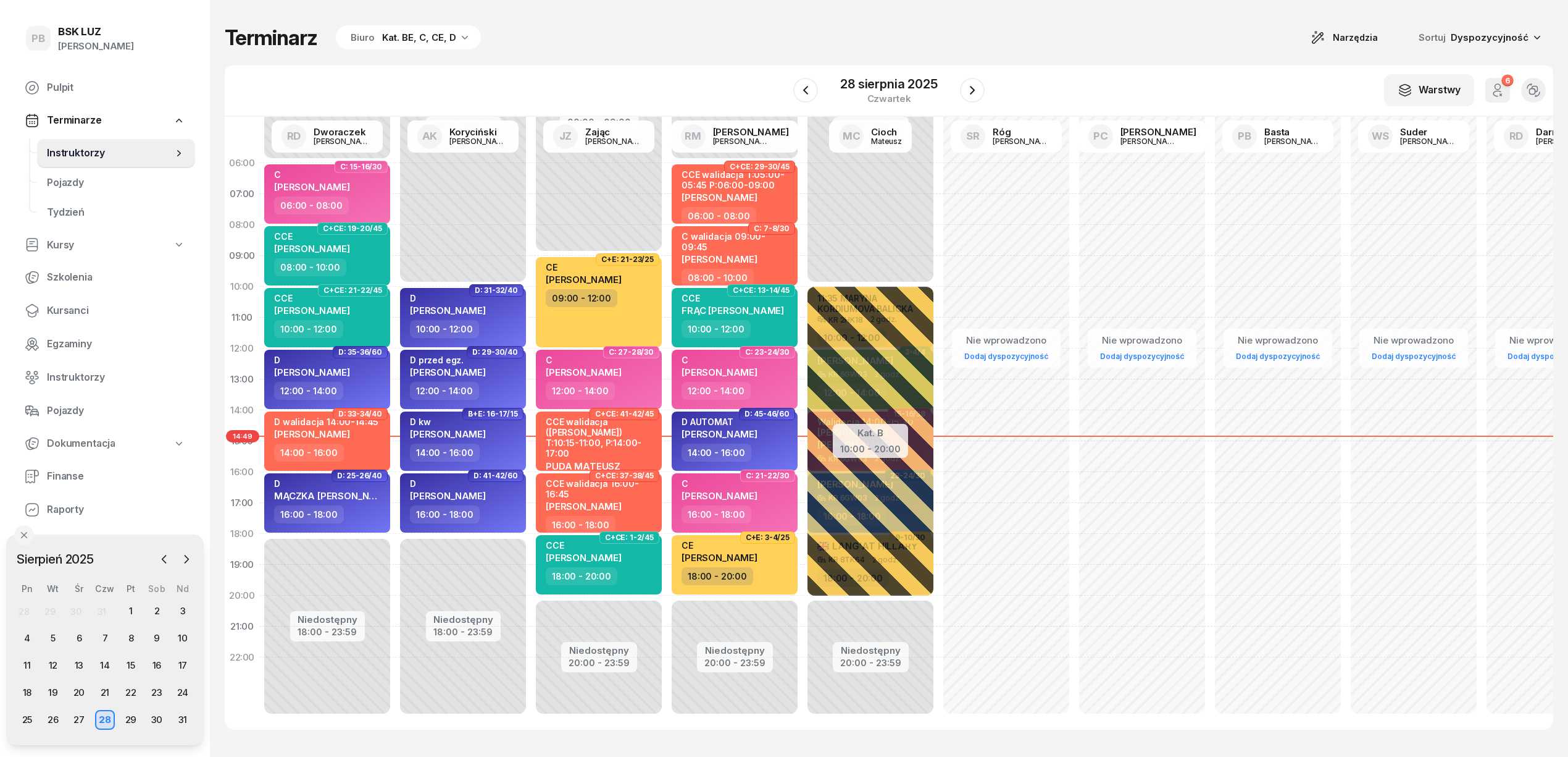
click at [700, 28] on div "Terminarz Biuro Kat. BE, C, CE, D Narzędzia Sortuj Dyspozycyjność" at bounding box center [889, 37] width 1329 height 26
click at [69, 305] on span "Kursanci" at bounding box center [116, 310] width 139 height 16
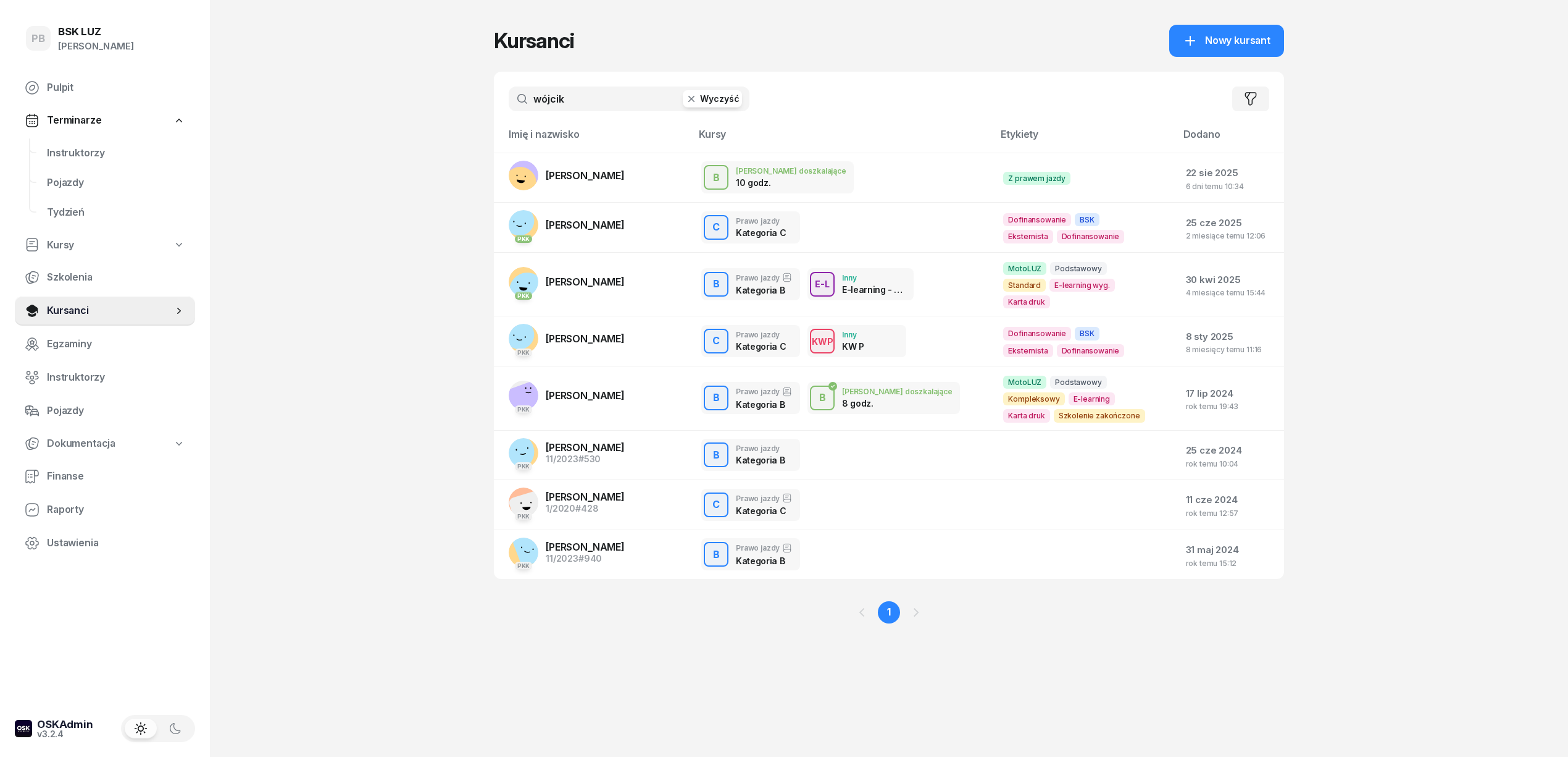
click at [567, 94] on input "wójcik" at bounding box center [629, 98] width 240 height 25
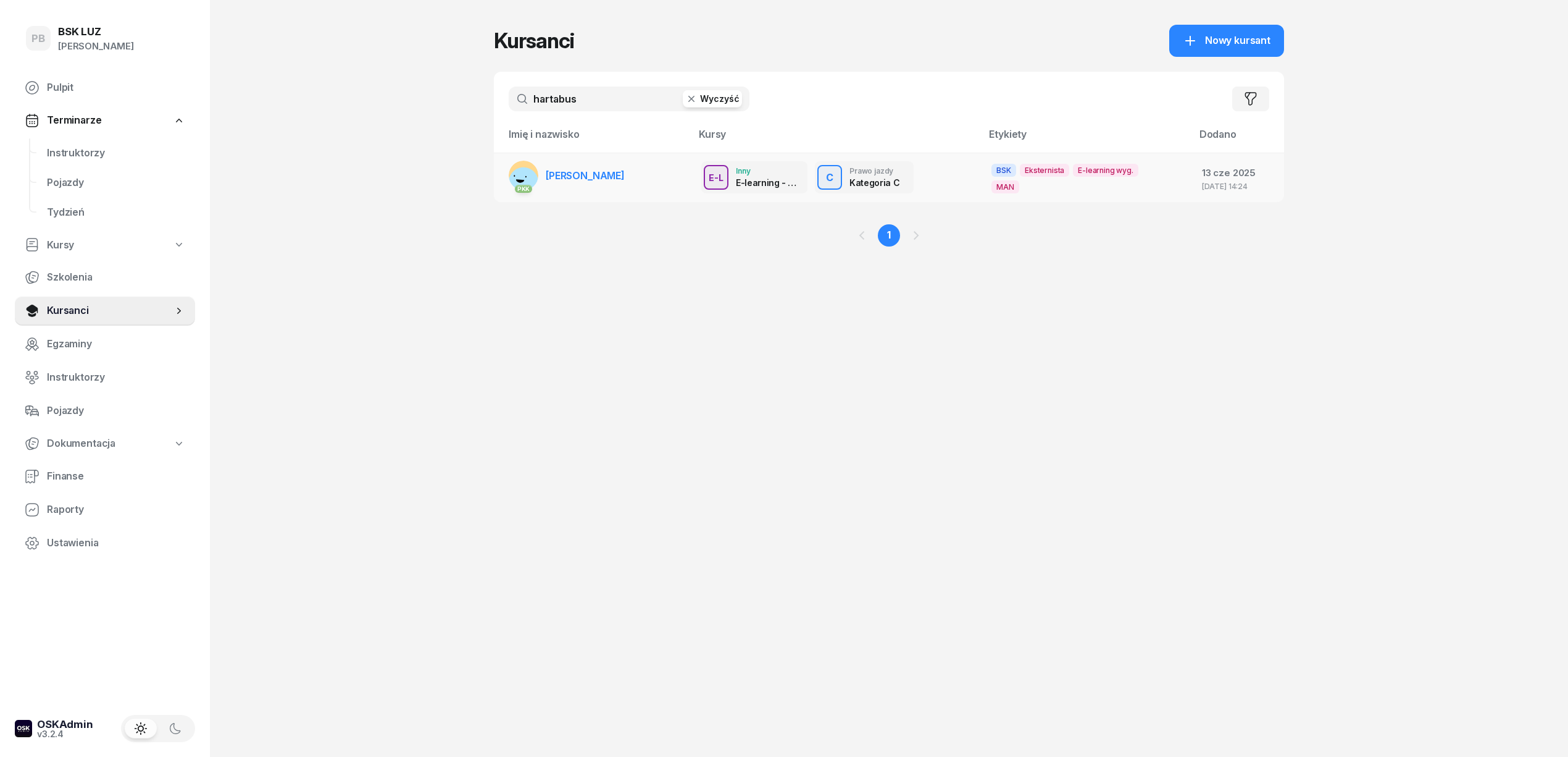
type input "hartabus"
click at [584, 170] on span "HARTABUS TOMASZ" at bounding box center [585, 176] width 79 height 13
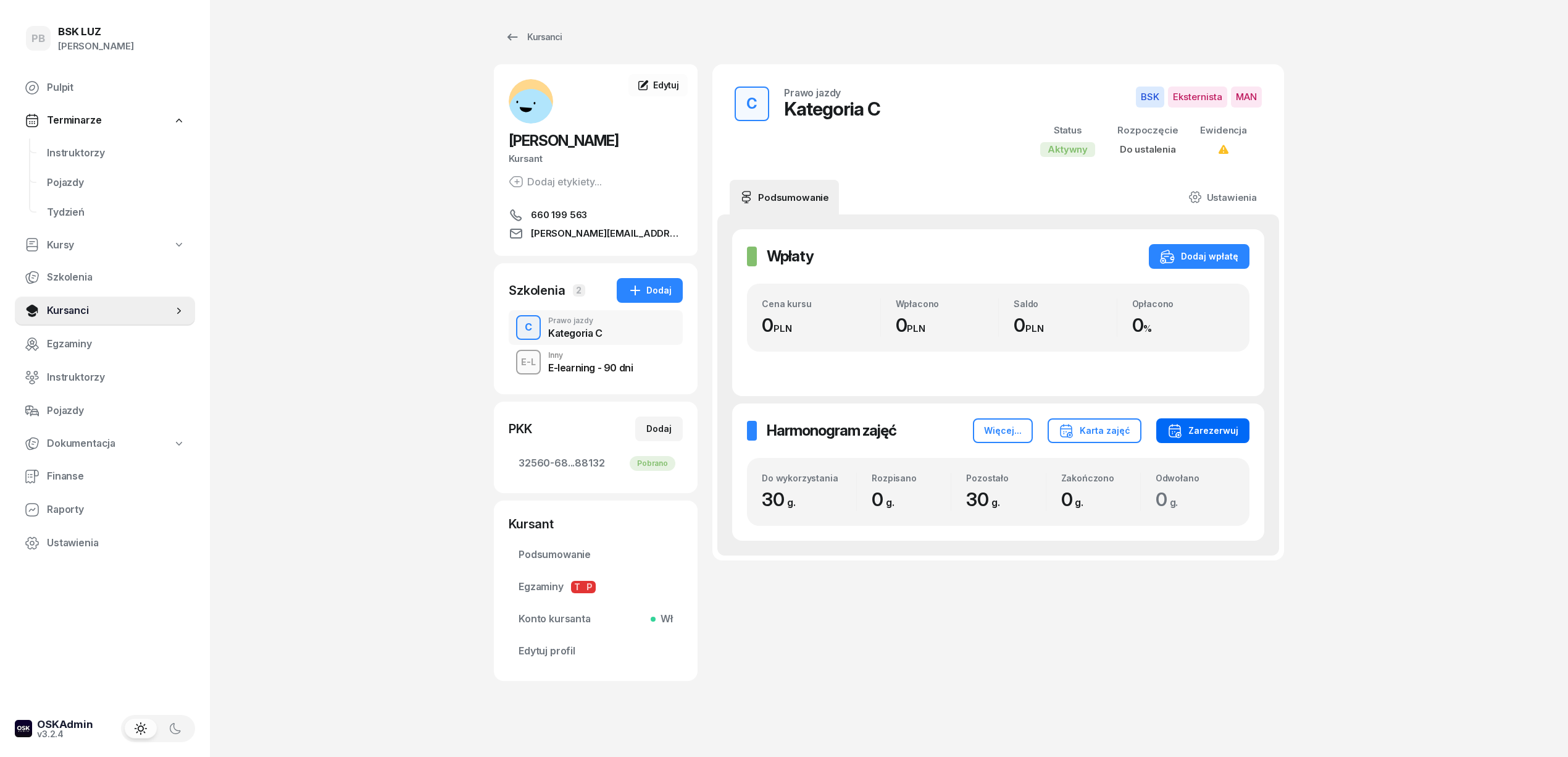
click at [1188, 430] on div "Zarezerwuj" at bounding box center [1202, 431] width 71 height 15
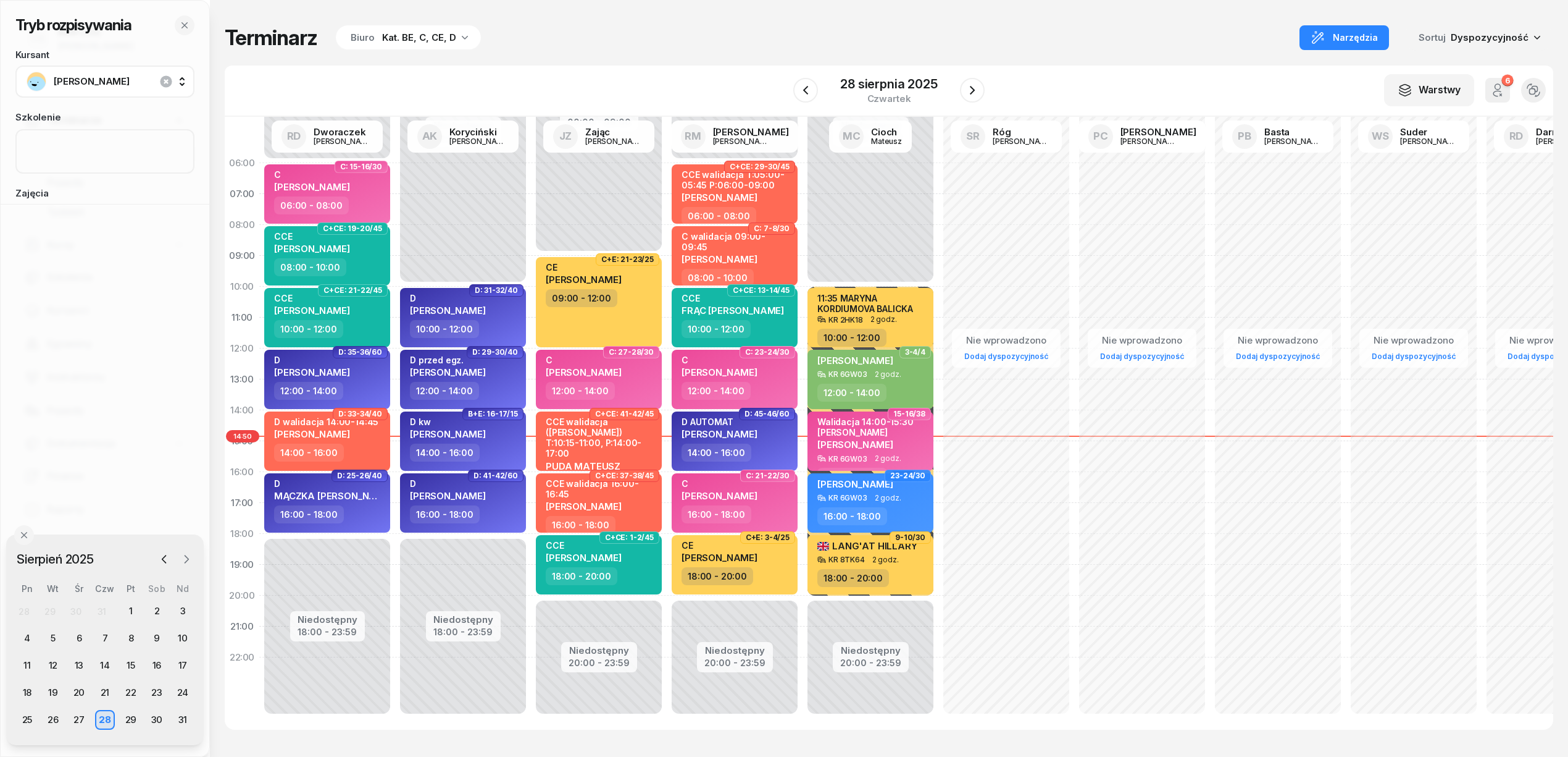
click at [184, 557] on icon "button" at bounding box center [186, 559] width 13 height 13
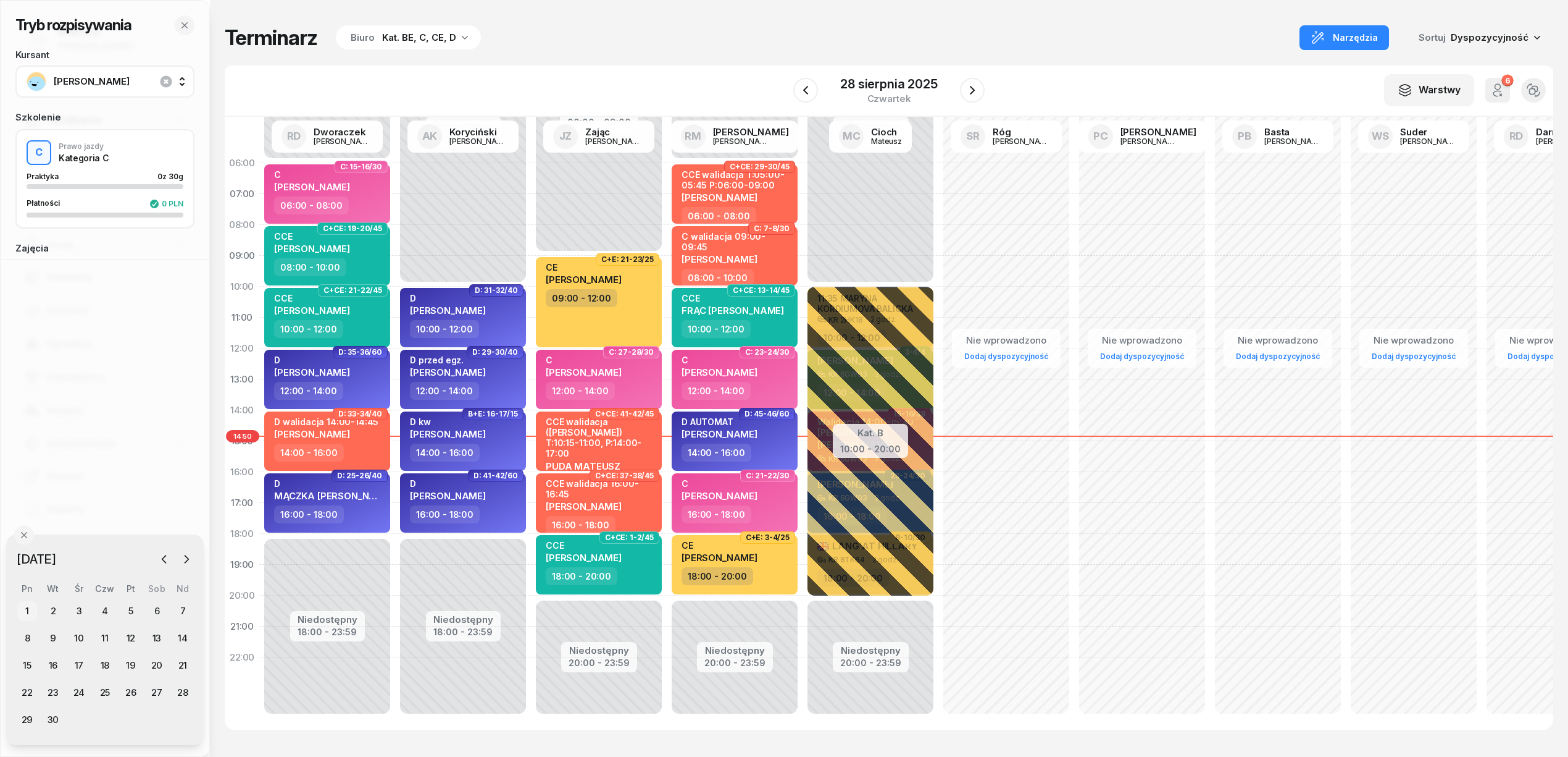
click at [27, 604] on div "1" at bounding box center [27, 611] width 20 height 20
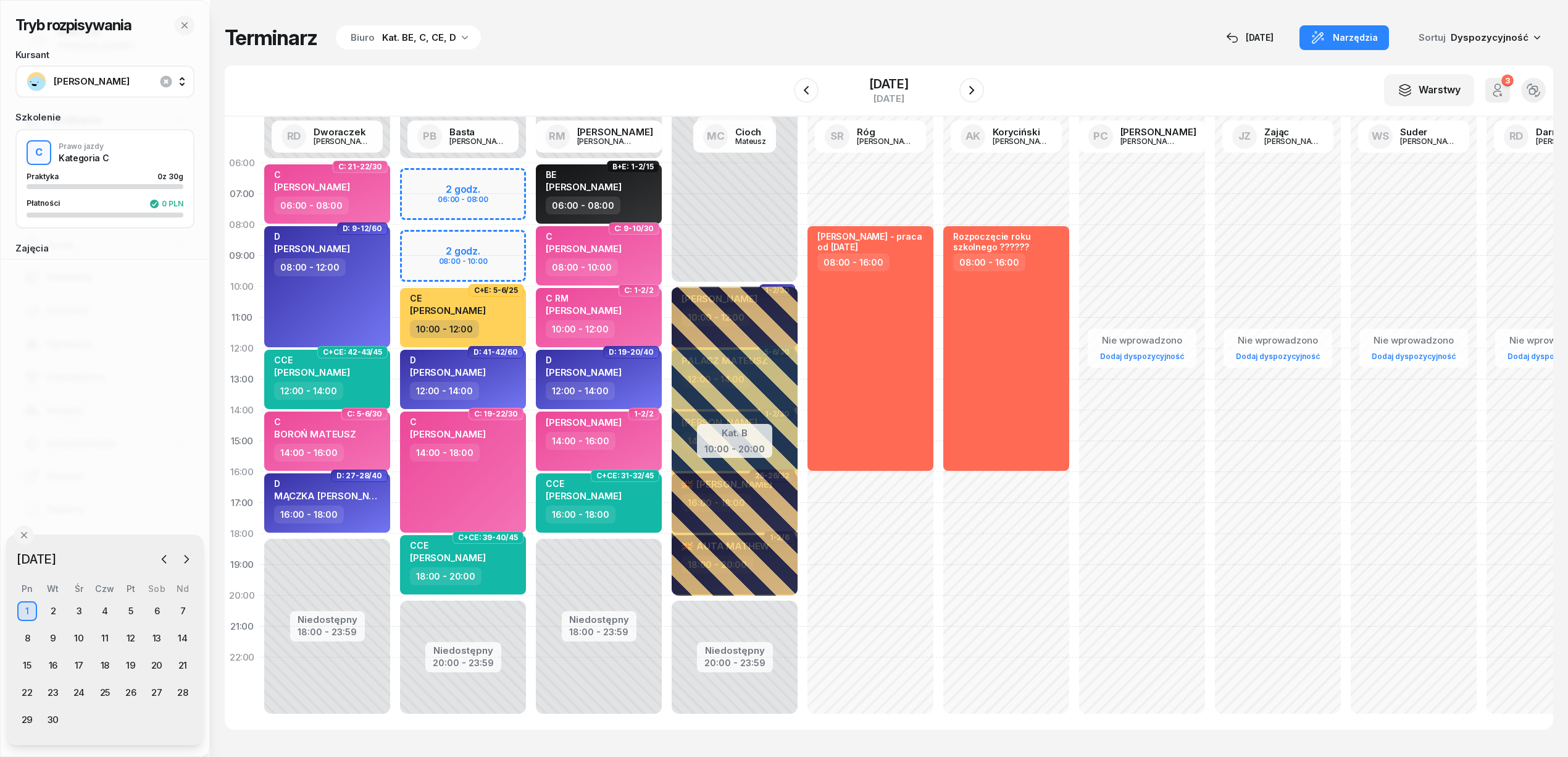
click at [531, 242] on div "Niedostępny 00:00 - 06:00 Niedostępny 20:00 - 23:59 2 godz. 06:00 - 08:00 2 god…" at bounding box center [598, 441] width 136 height 587
select select "08"
select select "10"
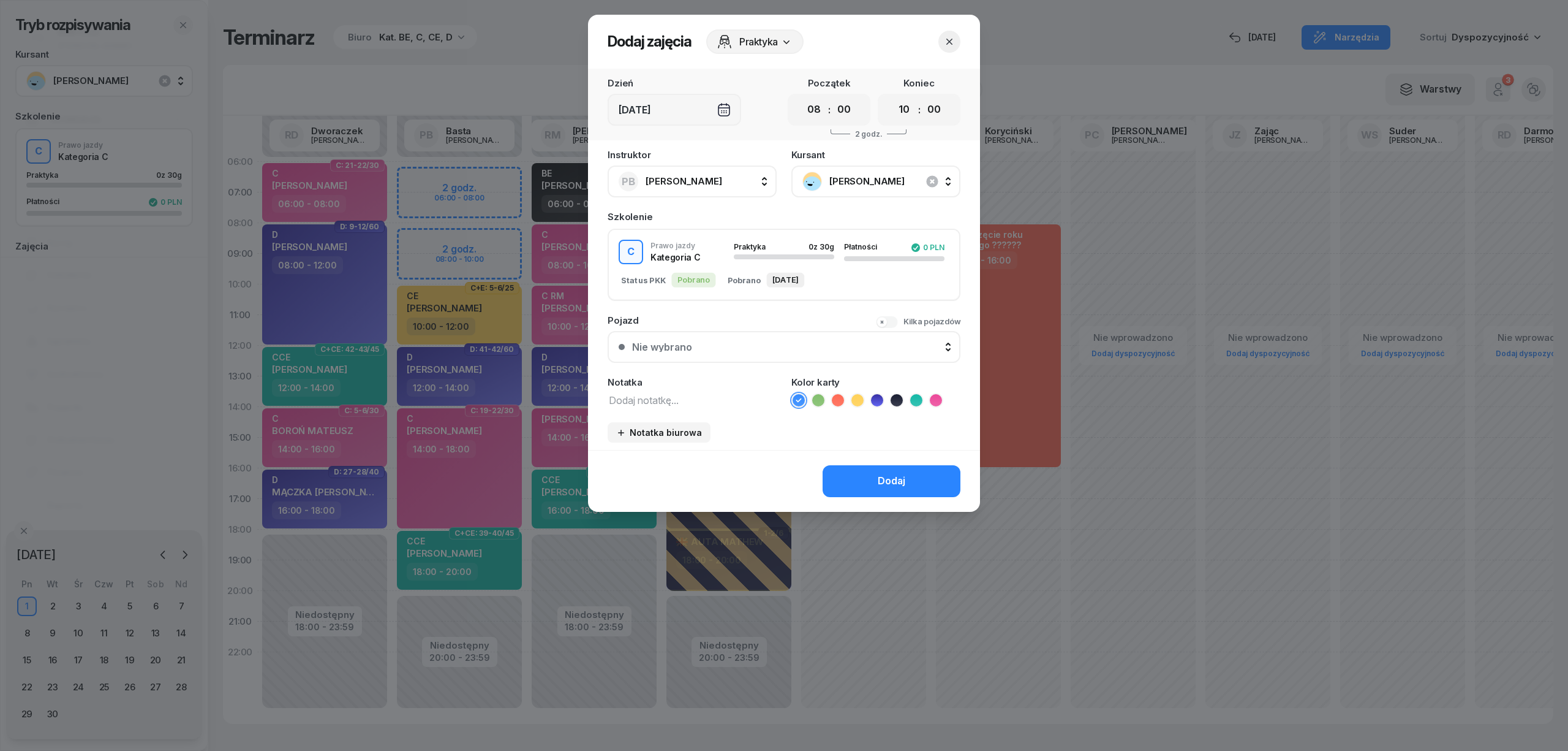
click at [743, 402] on textarea at bounding box center [692, 399] width 169 height 16
type textarea "C MAN"
click at [939, 394] on icon at bounding box center [936, 401] width 13 height 13
drag, startPoint x: 665, startPoint y: 394, endPoint x: 601, endPoint y: 394, distance: 64.0
click at [601, 394] on div "Instruktor PB Basta Piotr AK Koryciński Artur BP Pająk Bogusław DA Arendarczyk …" at bounding box center [784, 299] width 392 height 299
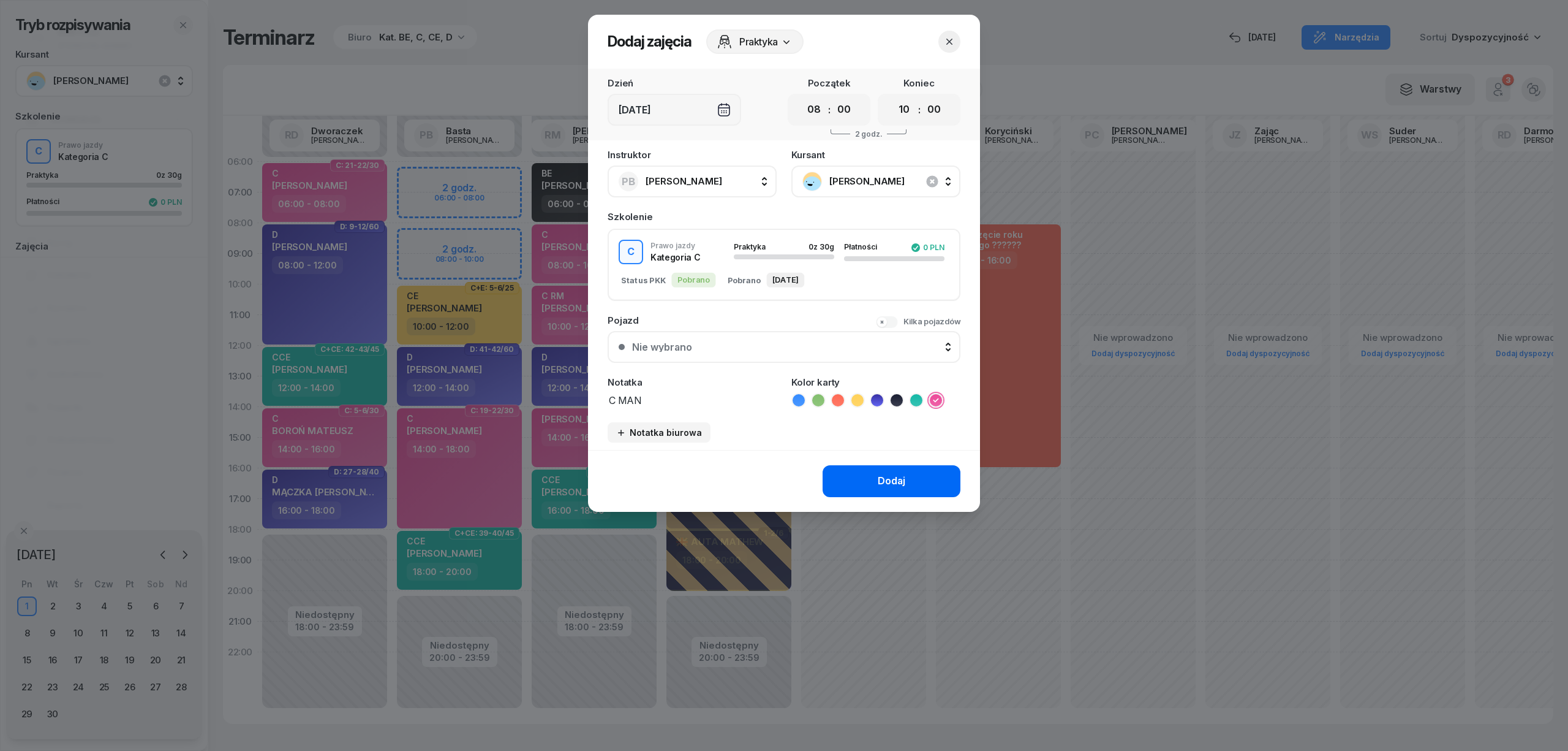
click at [866, 484] on button "Dodaj" at bounding box center [891, 481] width 138 height 32
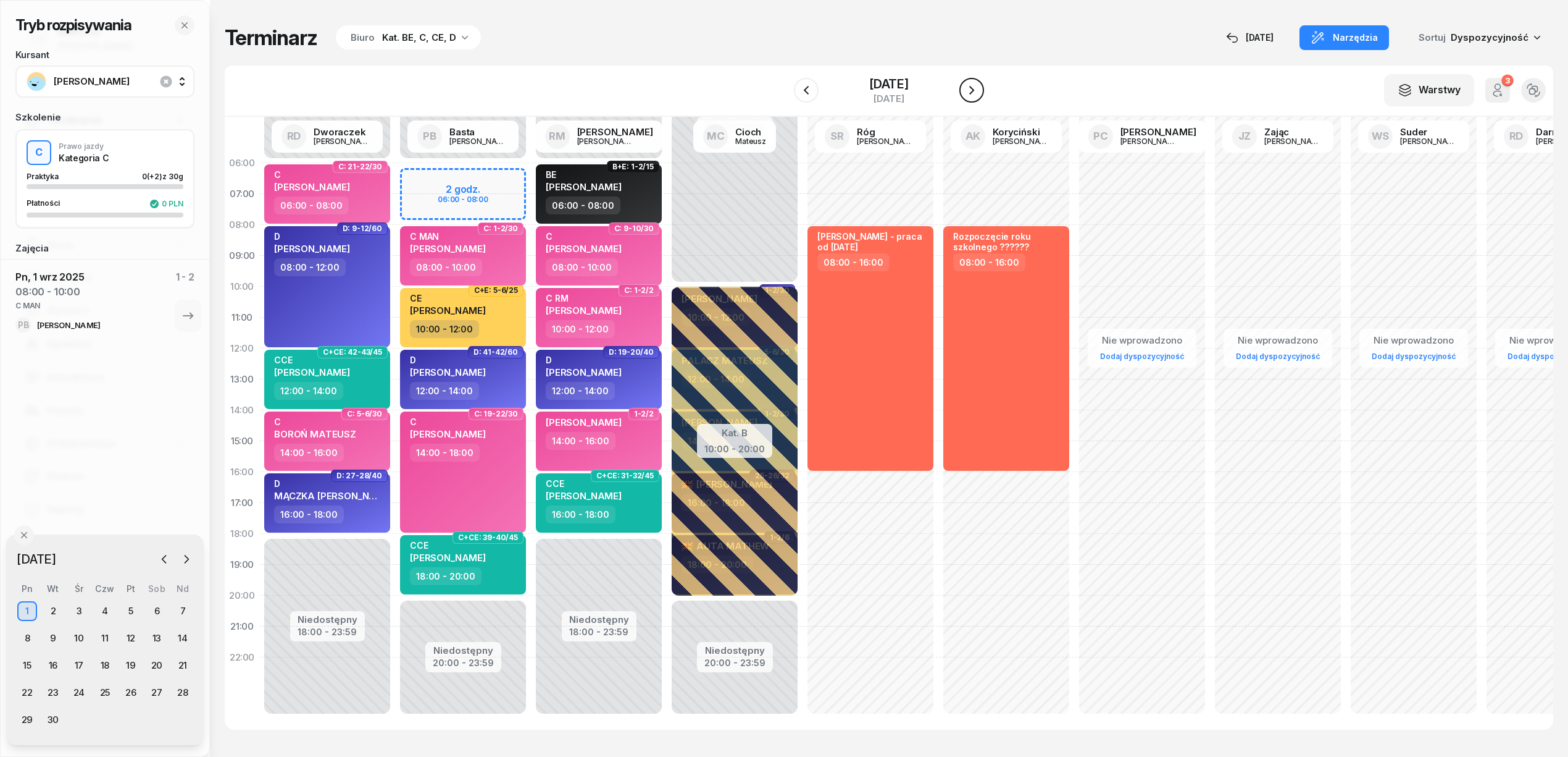
click at [979, 89] on icon "button" at bounding box center [972, 90] width 15 height 15
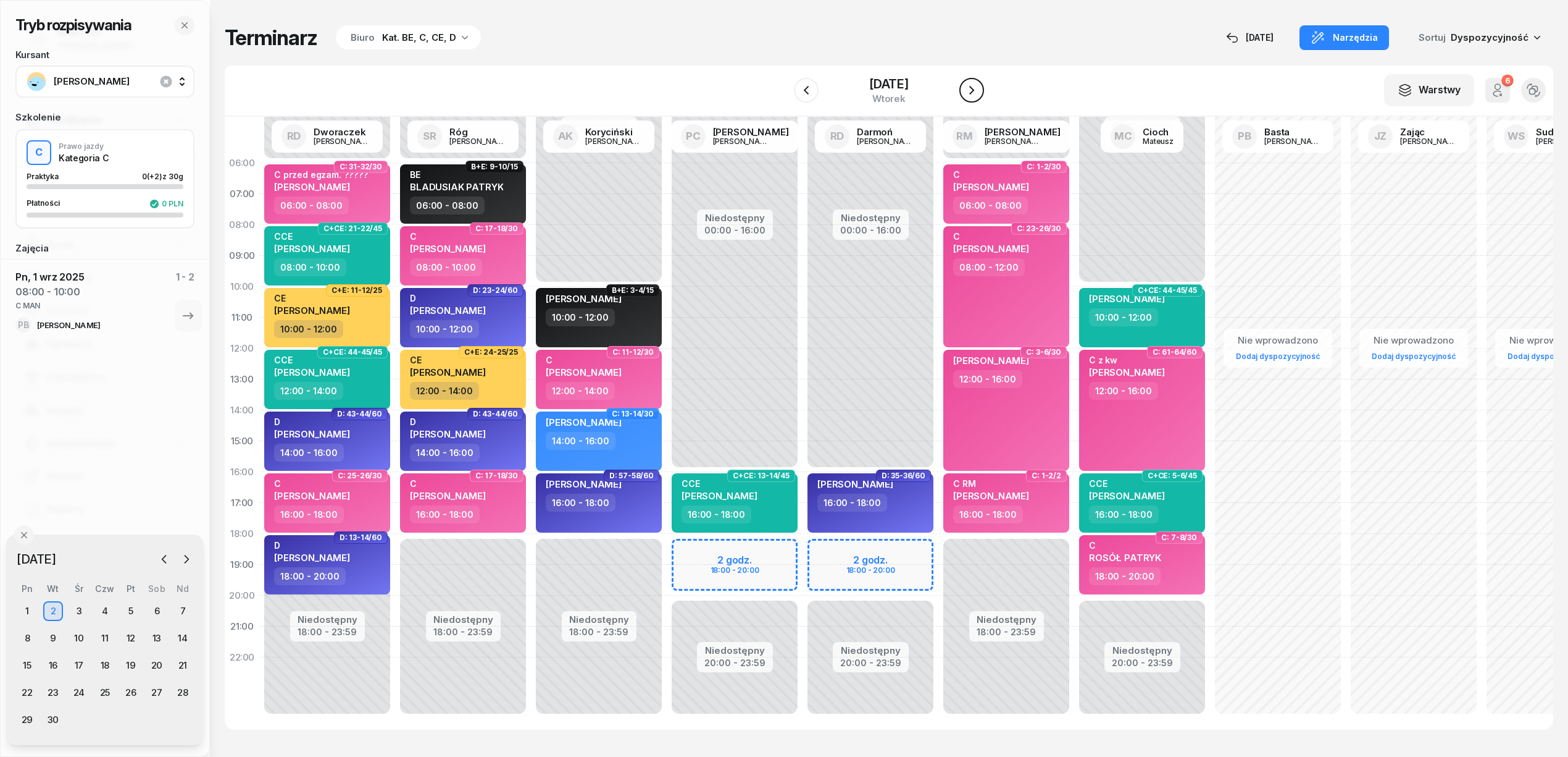
click at [979, 89] on icon "button" at bounding box center [972, 90] width 15 height 15
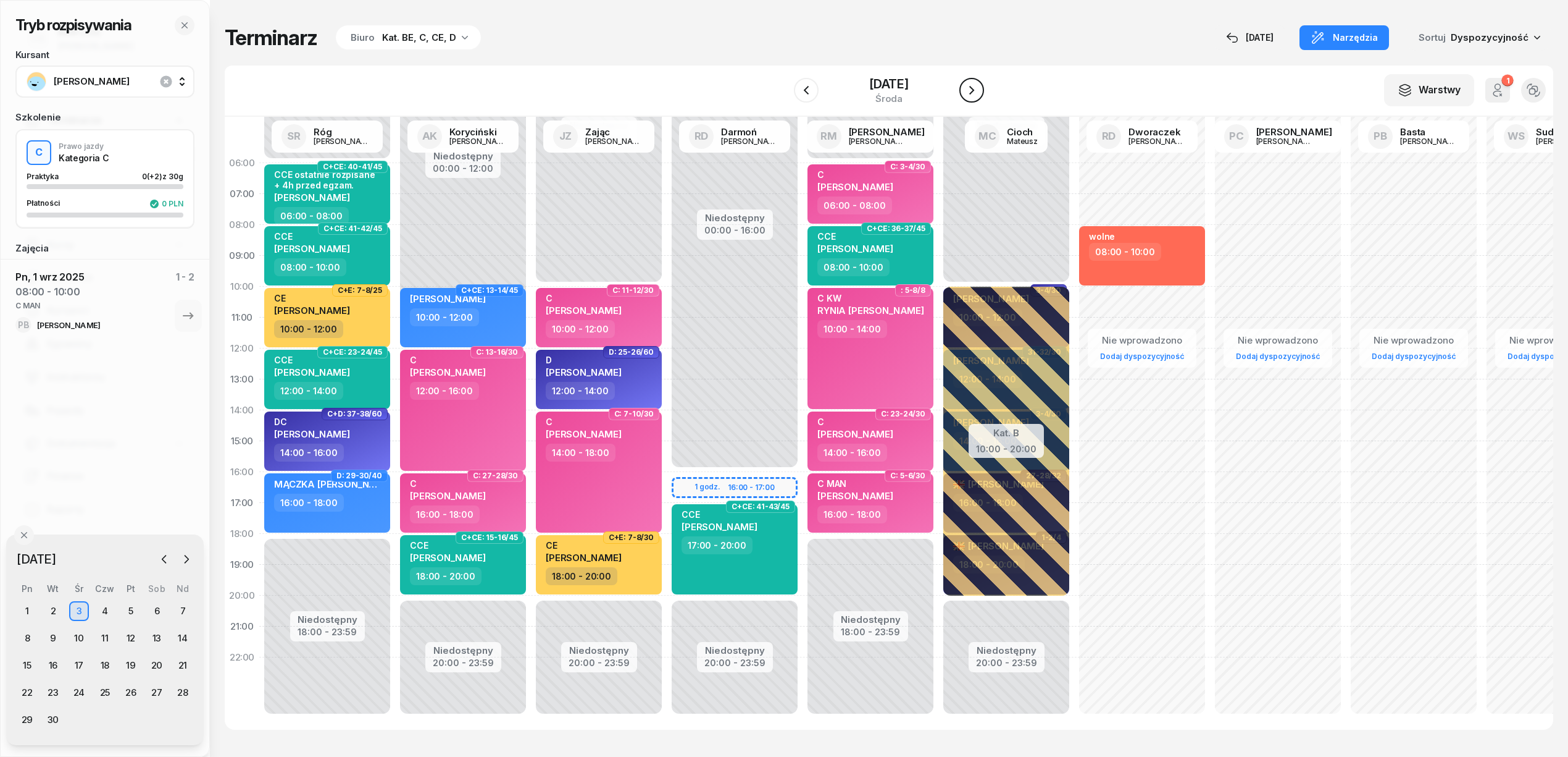
click at [979, 89] on icon "button" at bounding box center [972, 90] width 15 height 15
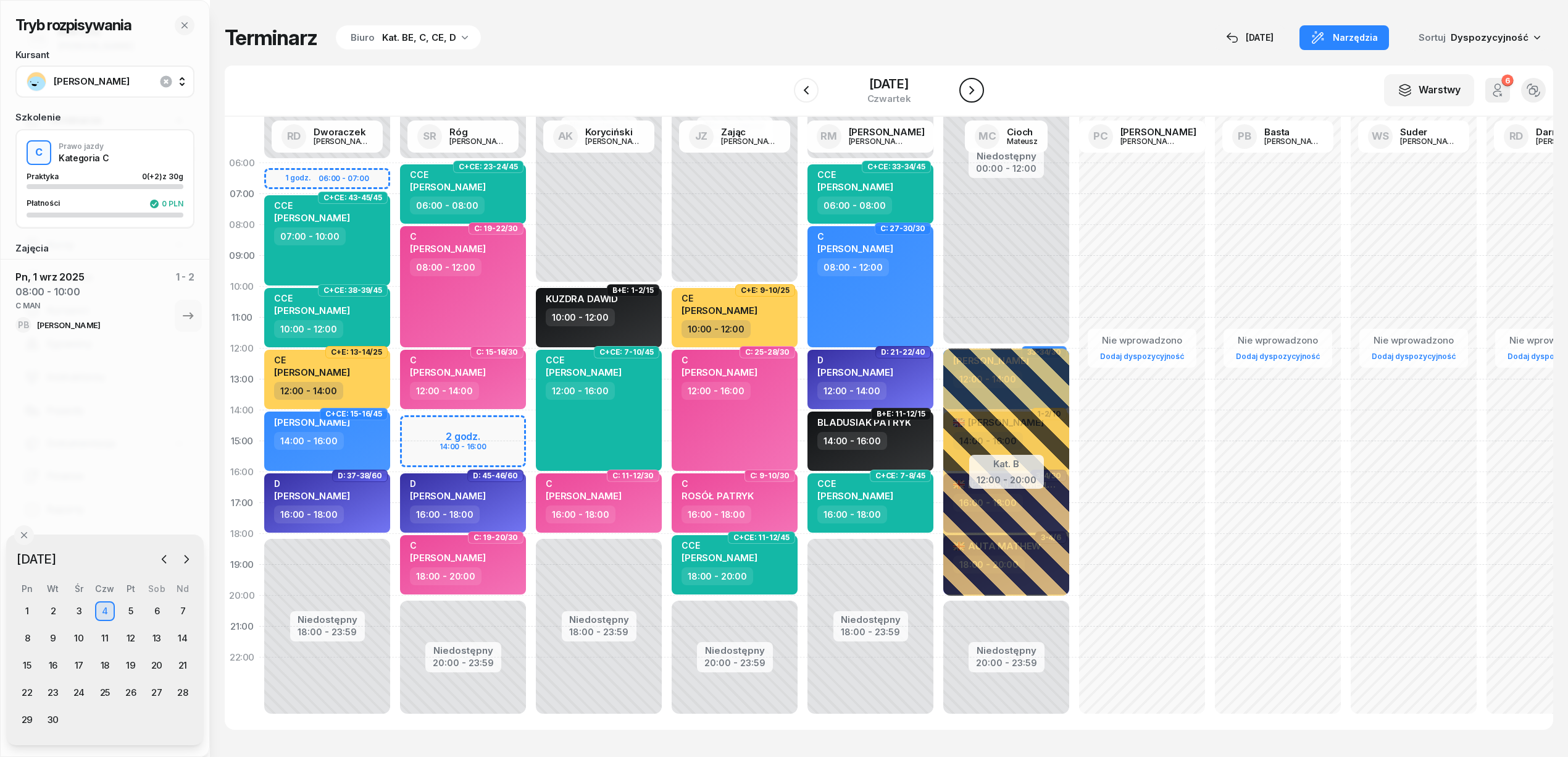
click at [979, 89] on icon "button" at bounding box center [972, 90] width 15 height 15
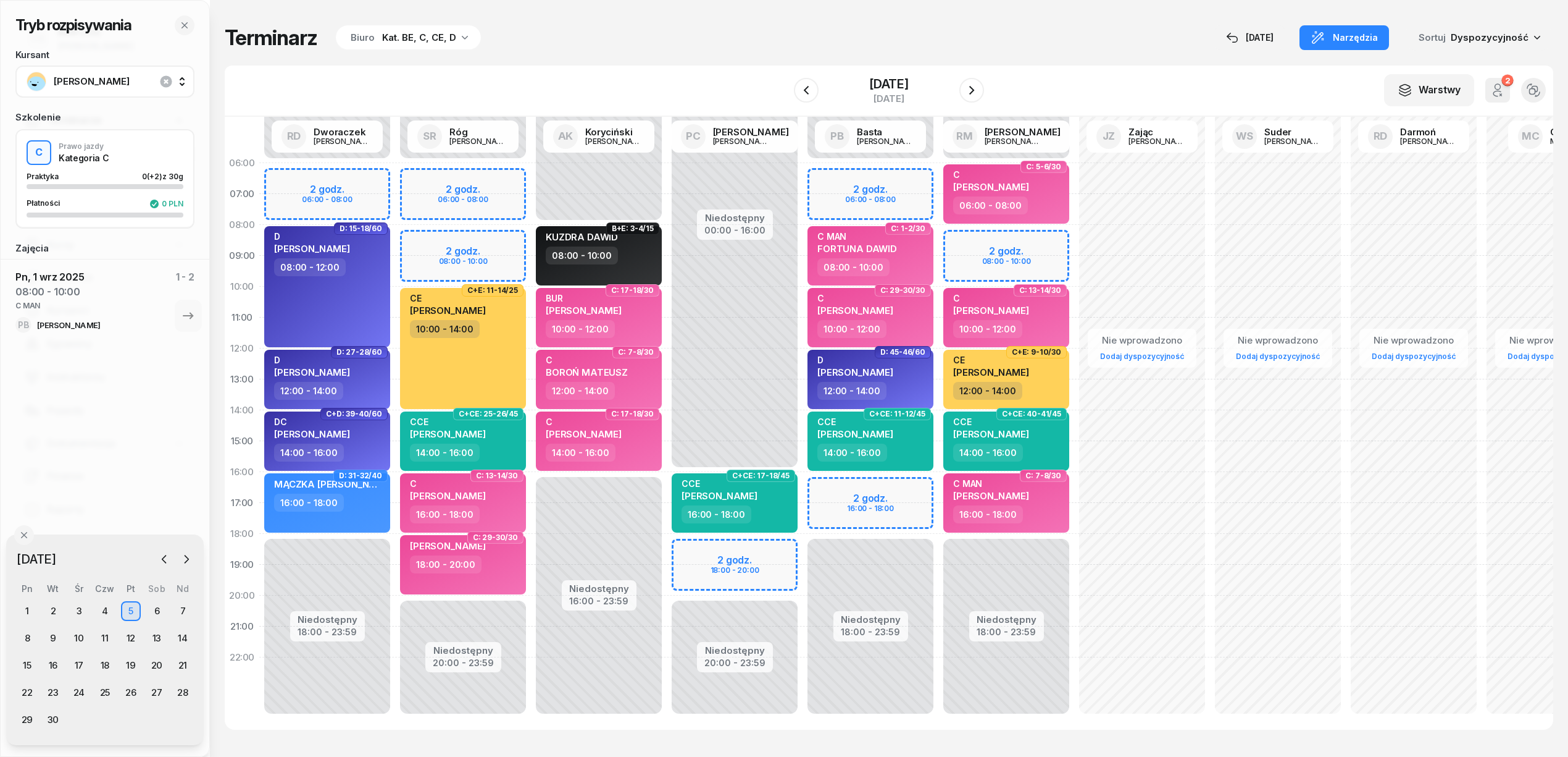
click at [1074, 241] on div "Niedostępny 00:00 - 06:00 Niedostępny 18:00 - 23:59 2 godz. 08:00 - 10:00 C: 5-…" at bounding box center [1142, 441] width 136 height 587
select select "08"
select select "10"
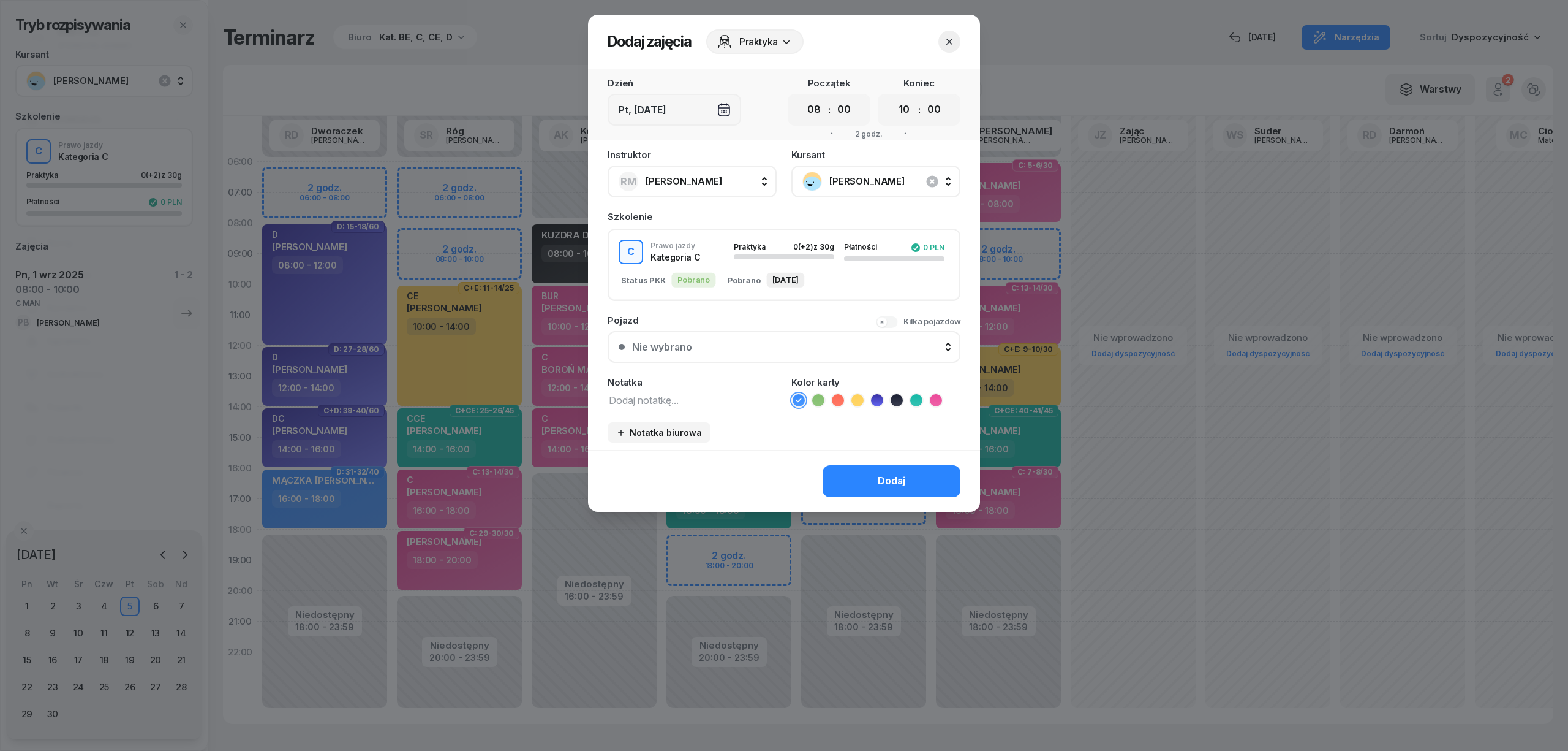
click at [690, 400] on textarea at bounding box center [692, 399] width 169 height 16
paste textarea "C MAN"
type textarea "C MAN"
click at [937, 398] on icon at bounding box center [935, 400] width 6 height 4
click at [912, 473] on button "Dodaj" at bounding box center [891, 481] width 138 height 32
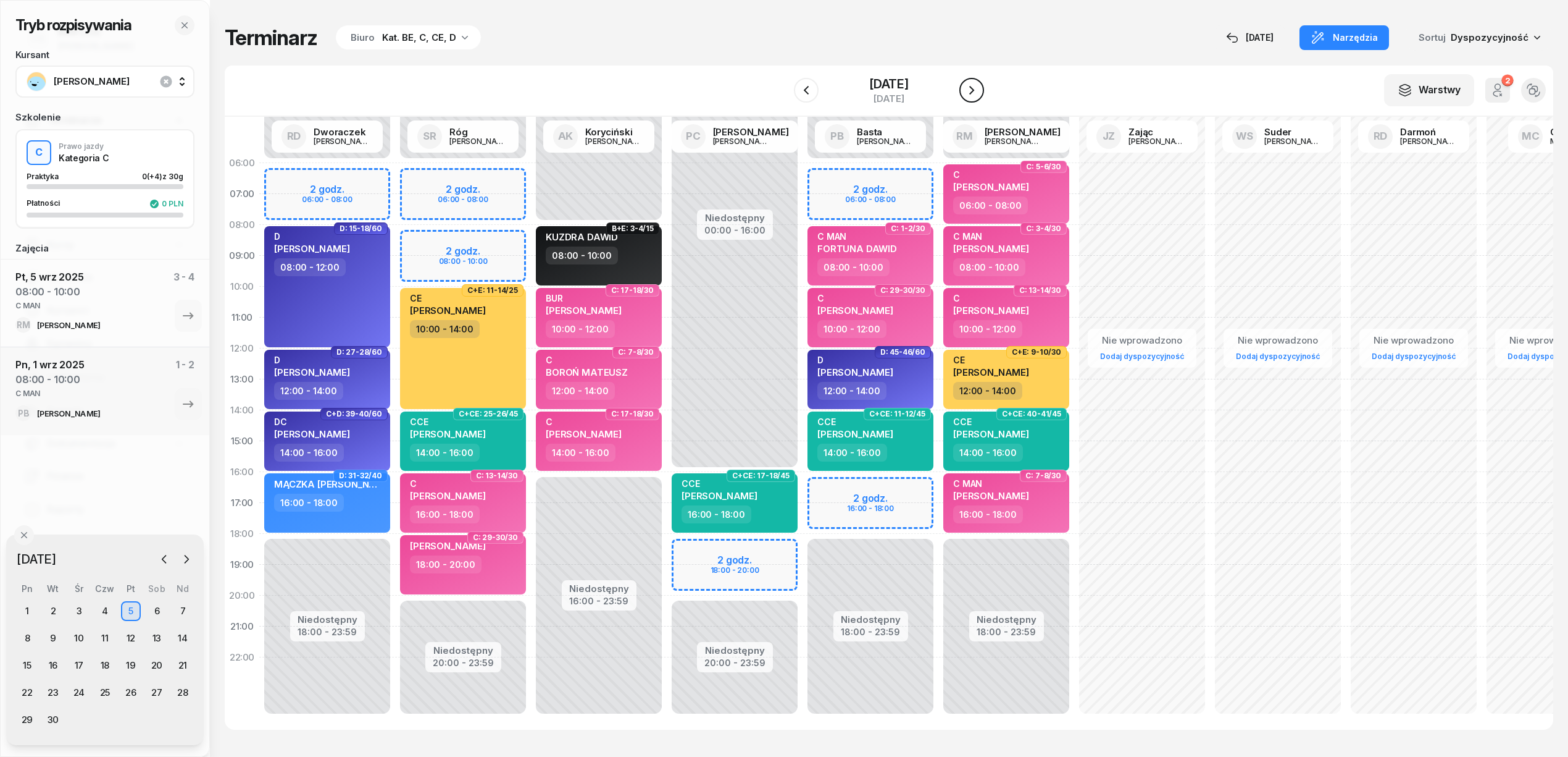
click at [976, 91] on icon "button" at bounding box center [972, 90] width 15 height 15
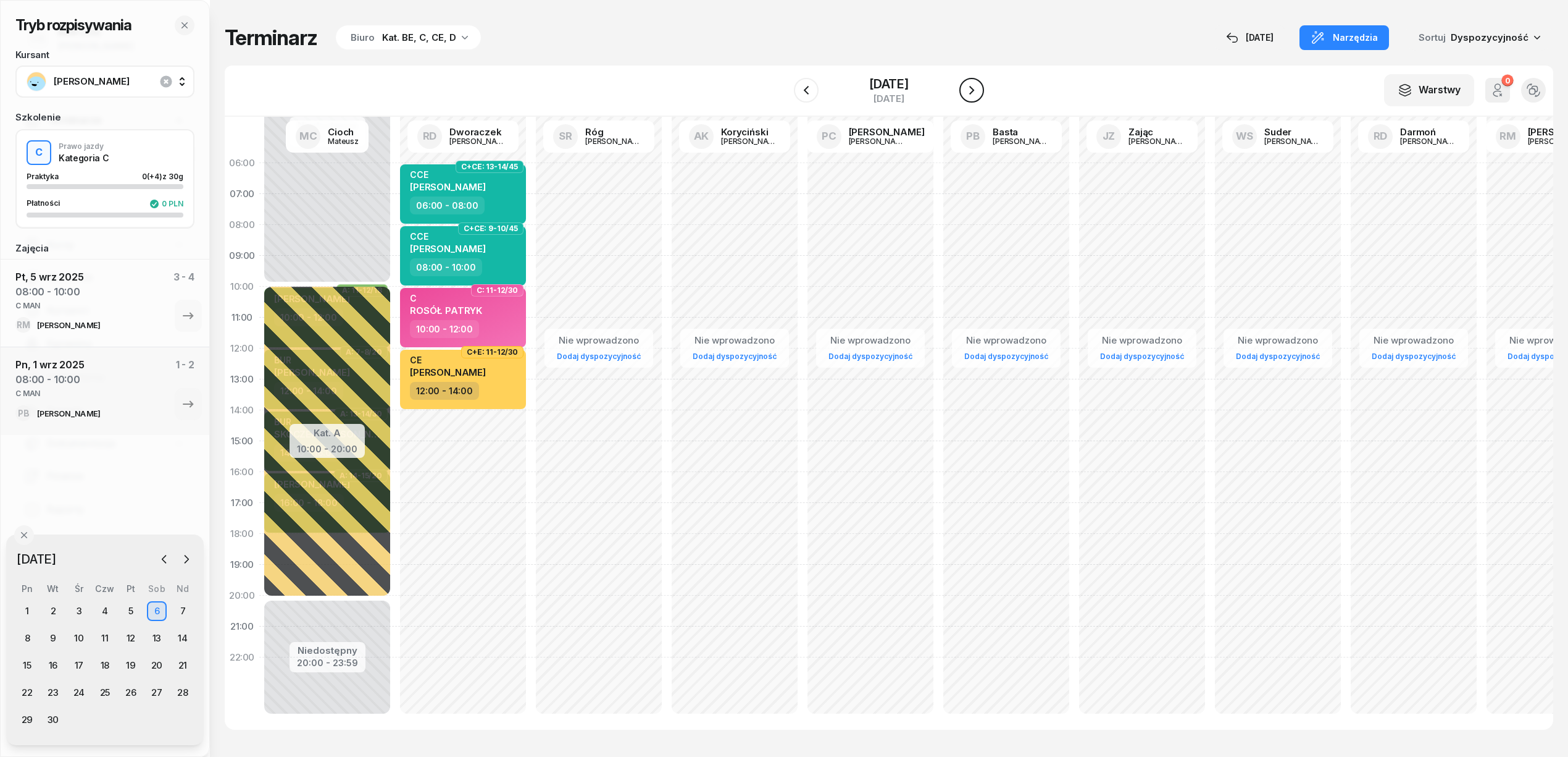
click at [976, 91] on icon "button" at bounding box center [972, 90] width 15 height 15
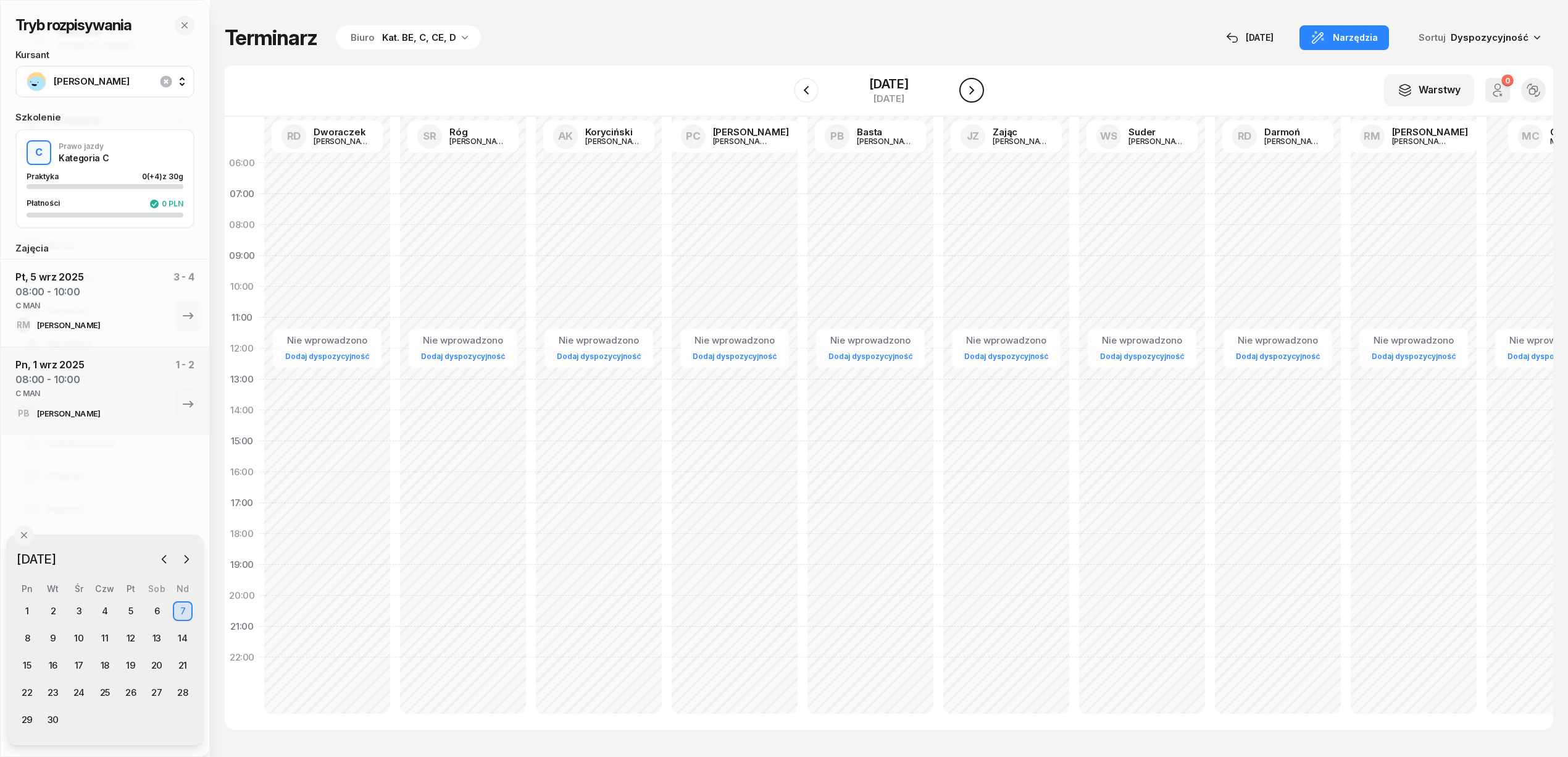
click at [970, 89] on icon "button" at bounding box center [972, 90] width 15 height 15
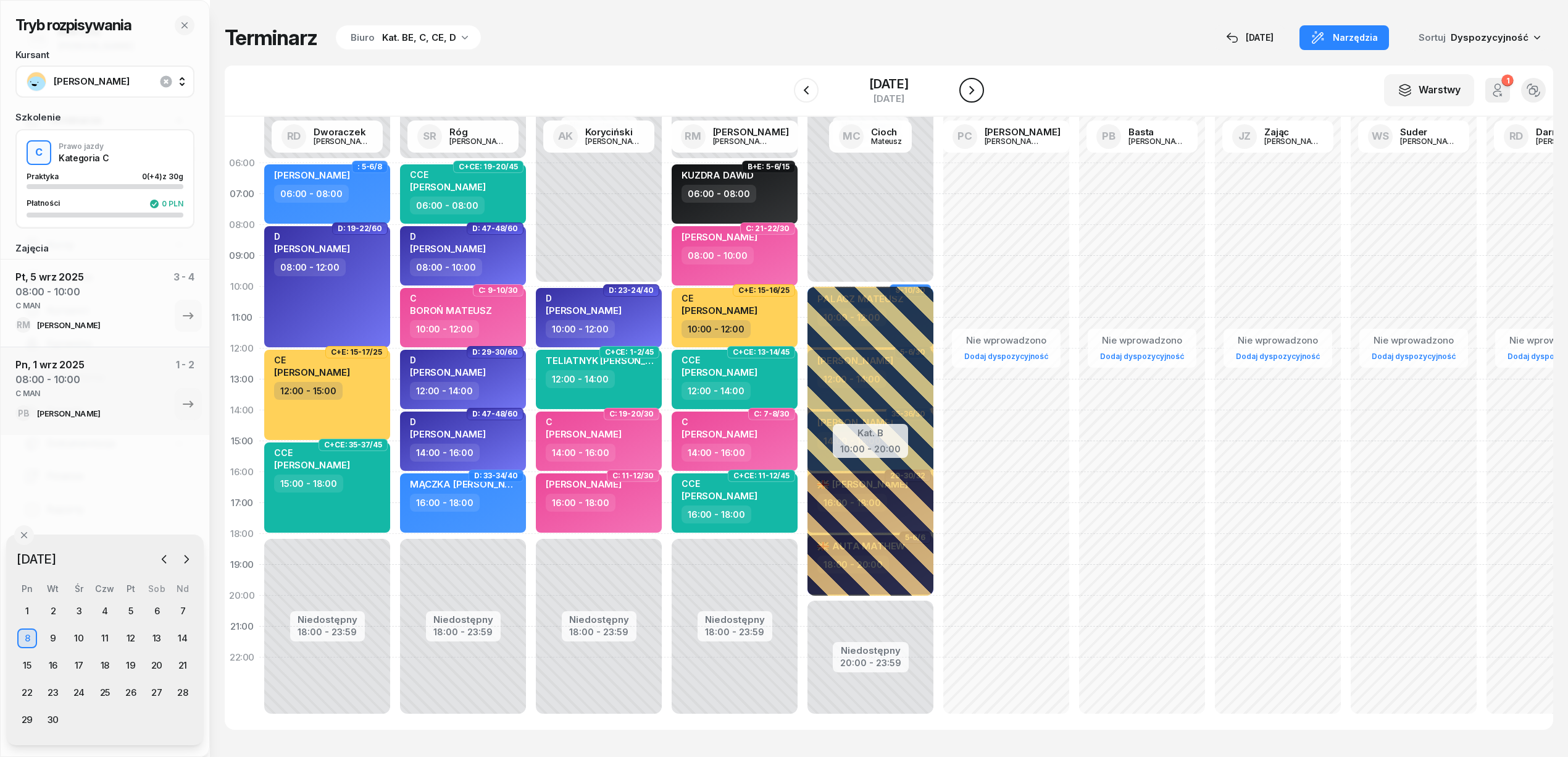
click at [971, 92] on icon "button" at bounding box center [972, 90] width 5 height 8
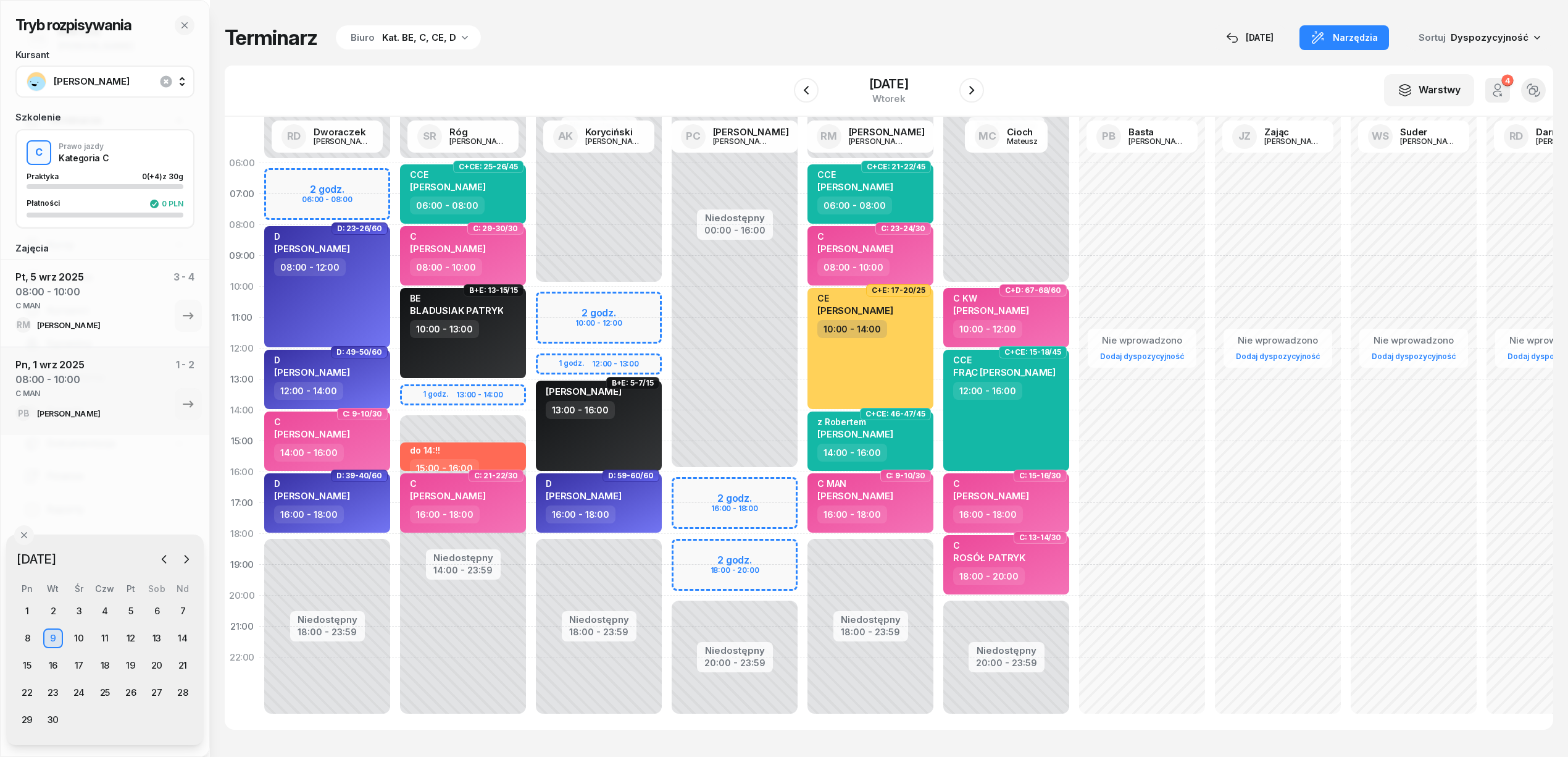
click at [803, 483] on div "Niedostępny 00:00 - 16:00 Niedostępny 20:00 - 23:59 2 godz. 16:00 - 18:00 2 god…" at bounding box center [870, 441] width 136 height 587
select select "16"
select select "18"
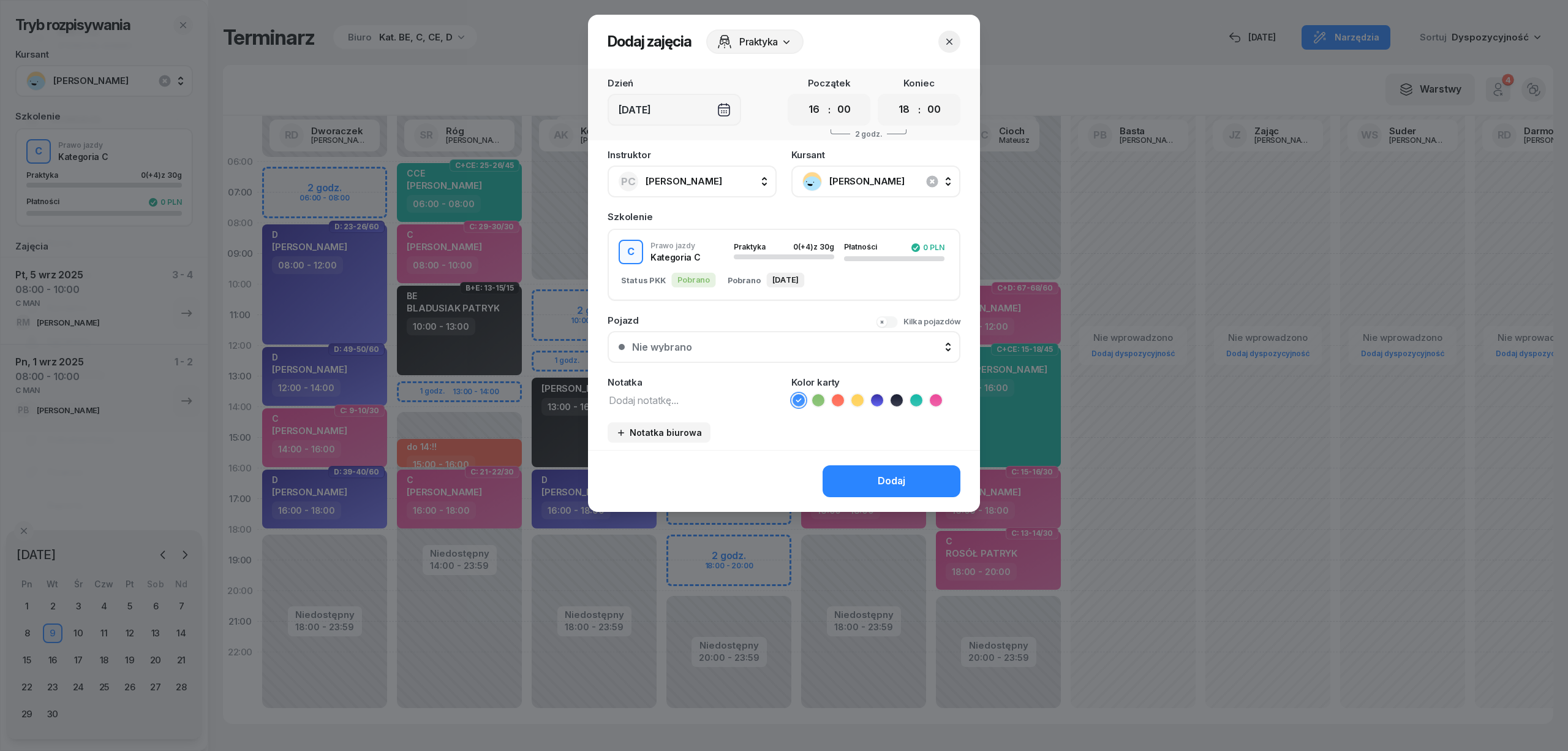
click at [700, 405] on textarea at bounding box center [692, 399] width 169 height 16
paste textarea "C MAN"
type textarea "C MAN"
click at [938, 402] on icon at bounding box center [936, 401] width 13 height 13
click at [932, 477] on button "Dodaj" at bounding box center [891, 481] width 138 height 32
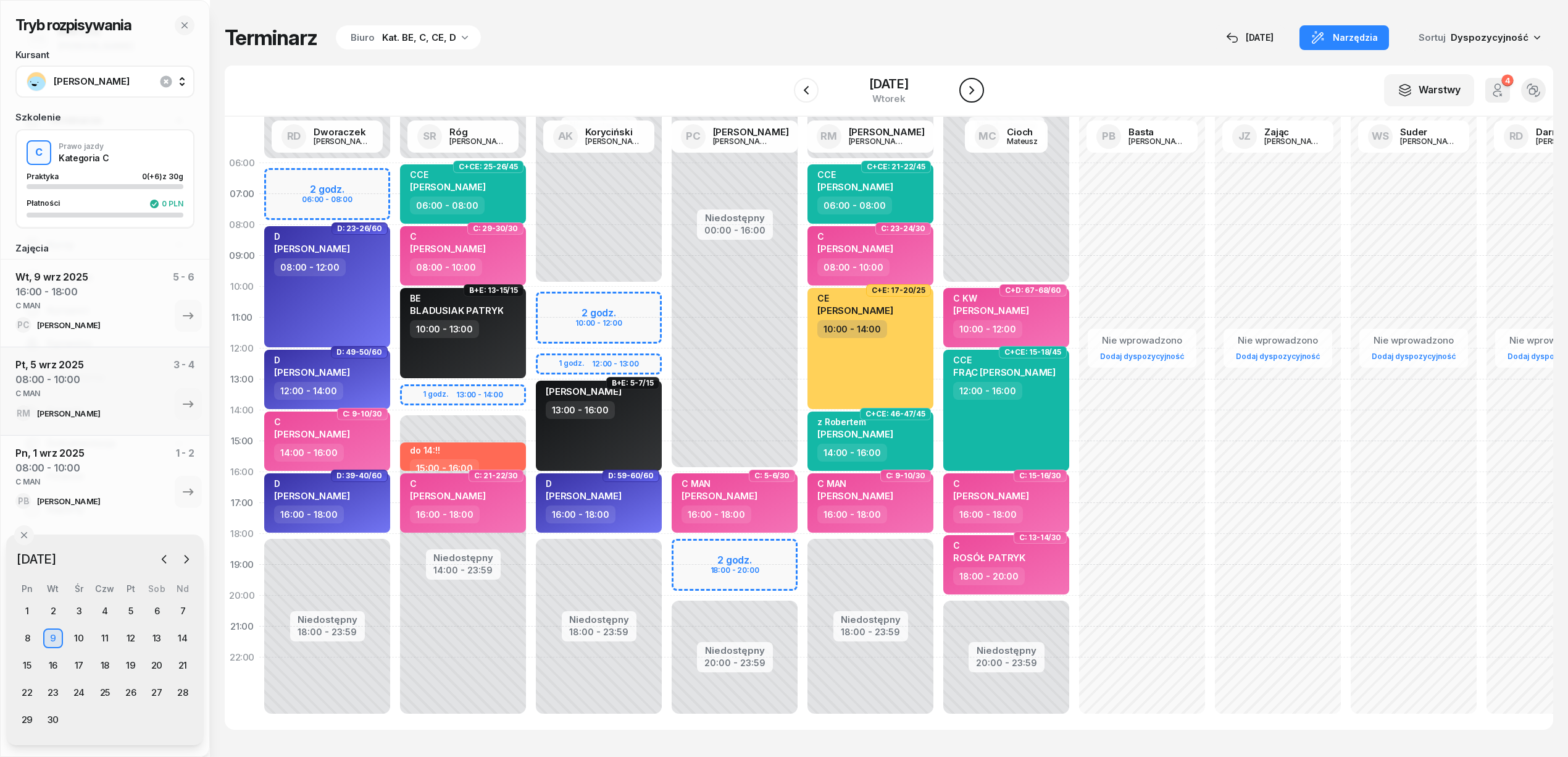
click at [974, 87] on icon "button" at bounding box center [972, 90] width 15 height 15
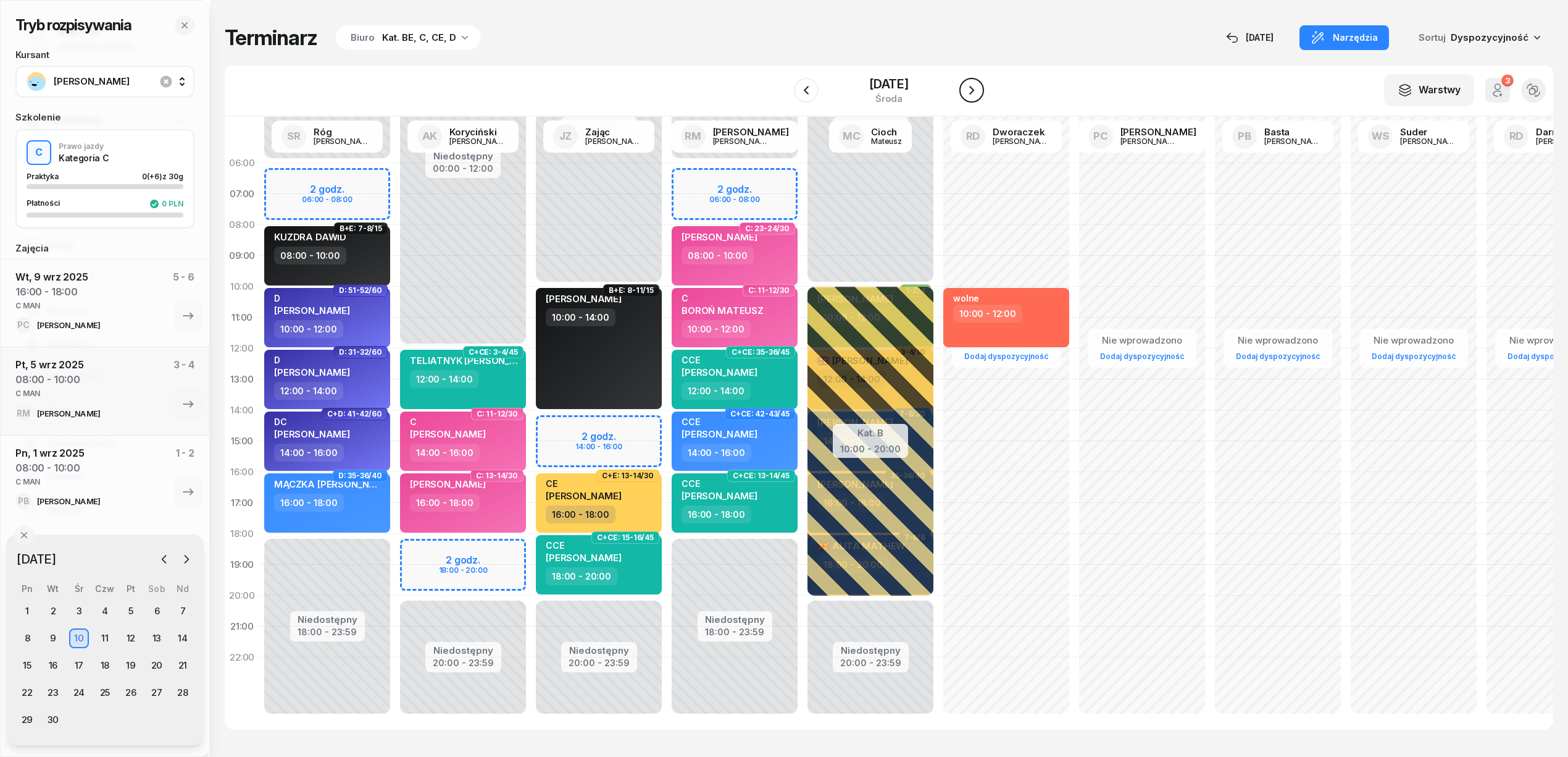
click at [974, 87] on icon "button" at bounding box center [972, 90] width 15 height 15
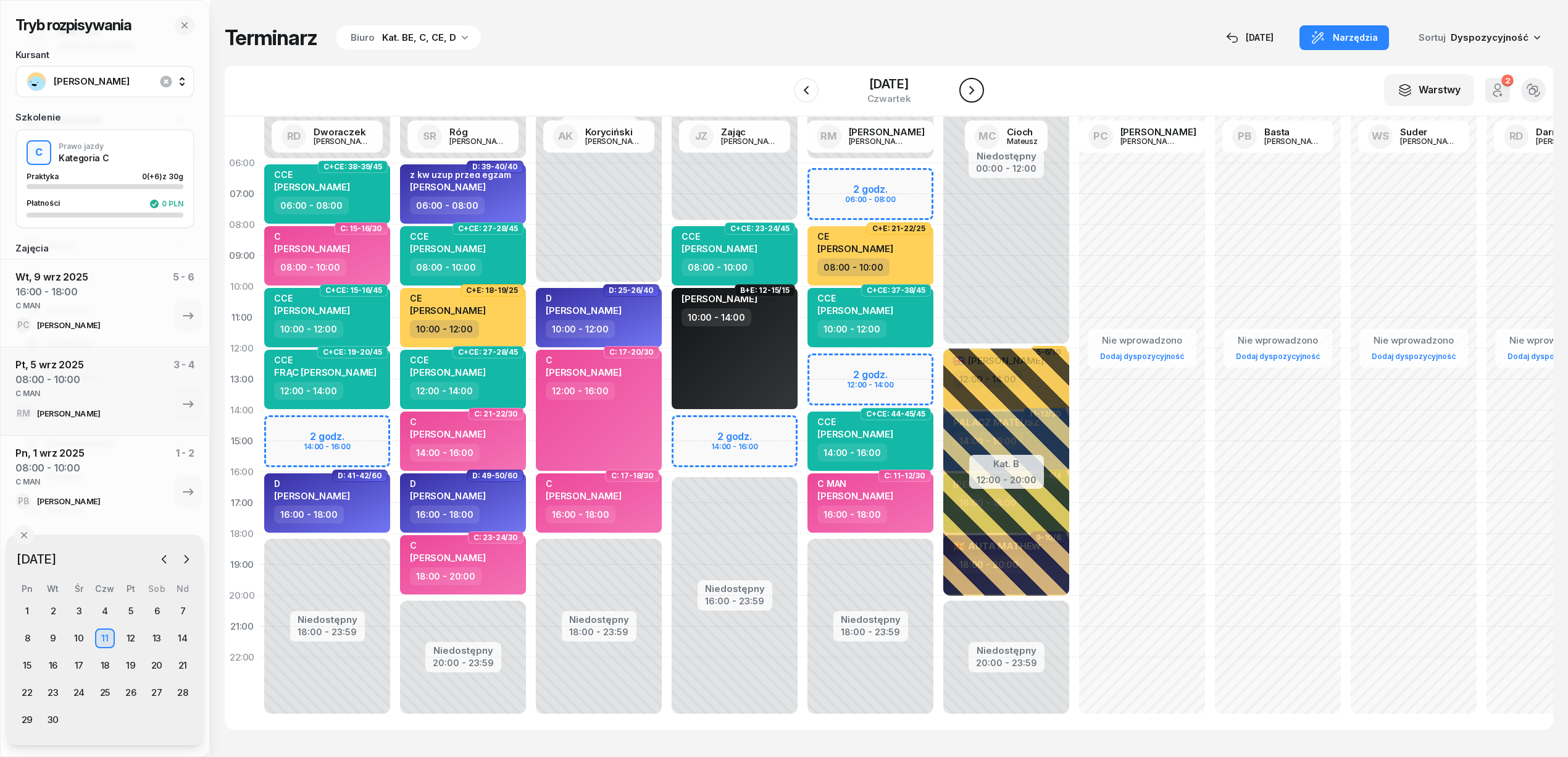
click at [974, 87] on icon "button" at bounding box center [972, 90] width 15 height 15
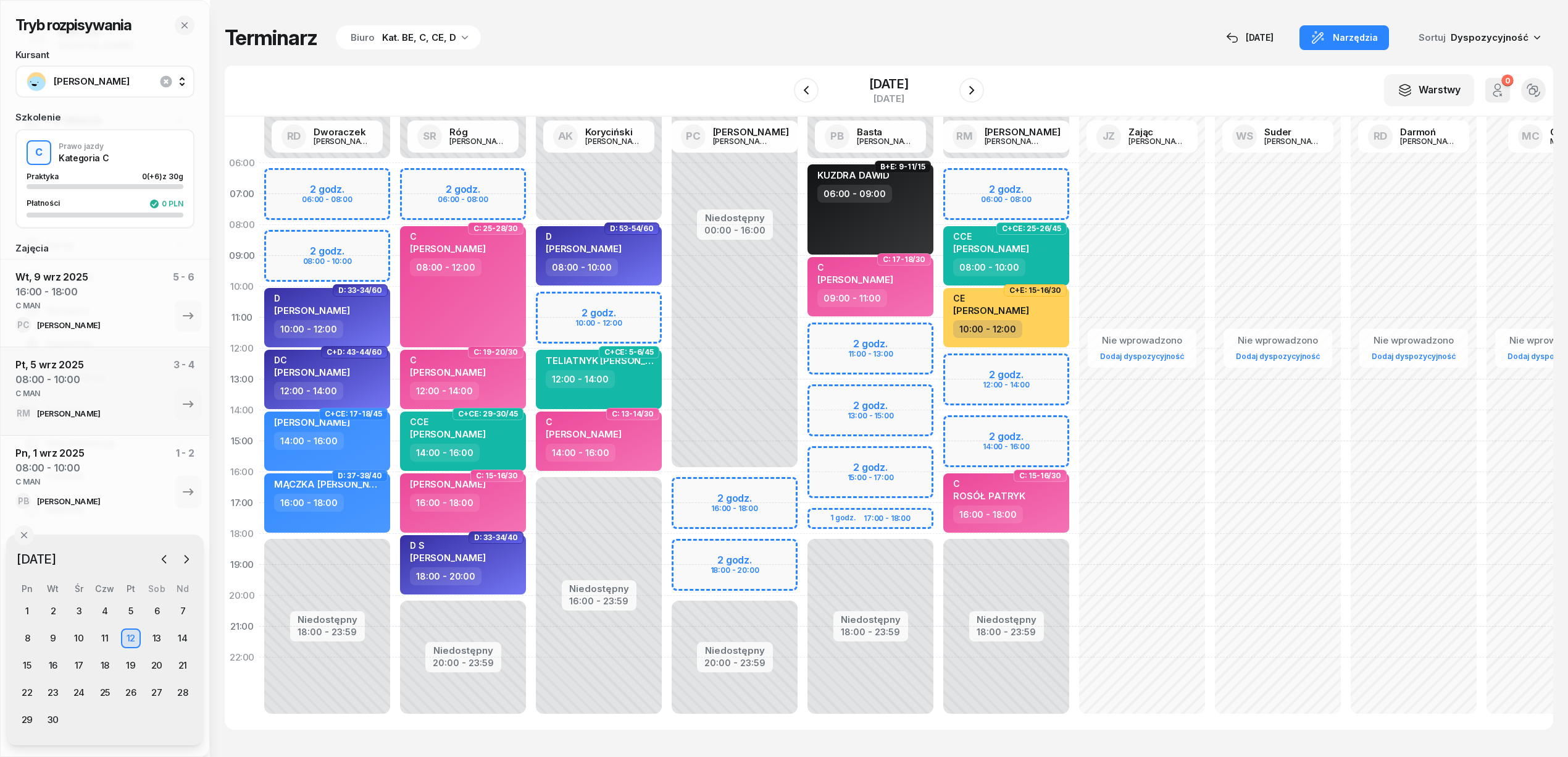
click at [803, 485] on div "Niedostępny 00:00 - 16:00 Niedostępny 20:00 - 23:59 2 godz. 16:00 - 18:00 2 god…" at bounding box center [870, 441] width 136 height 587
select select "16"
select select "18"
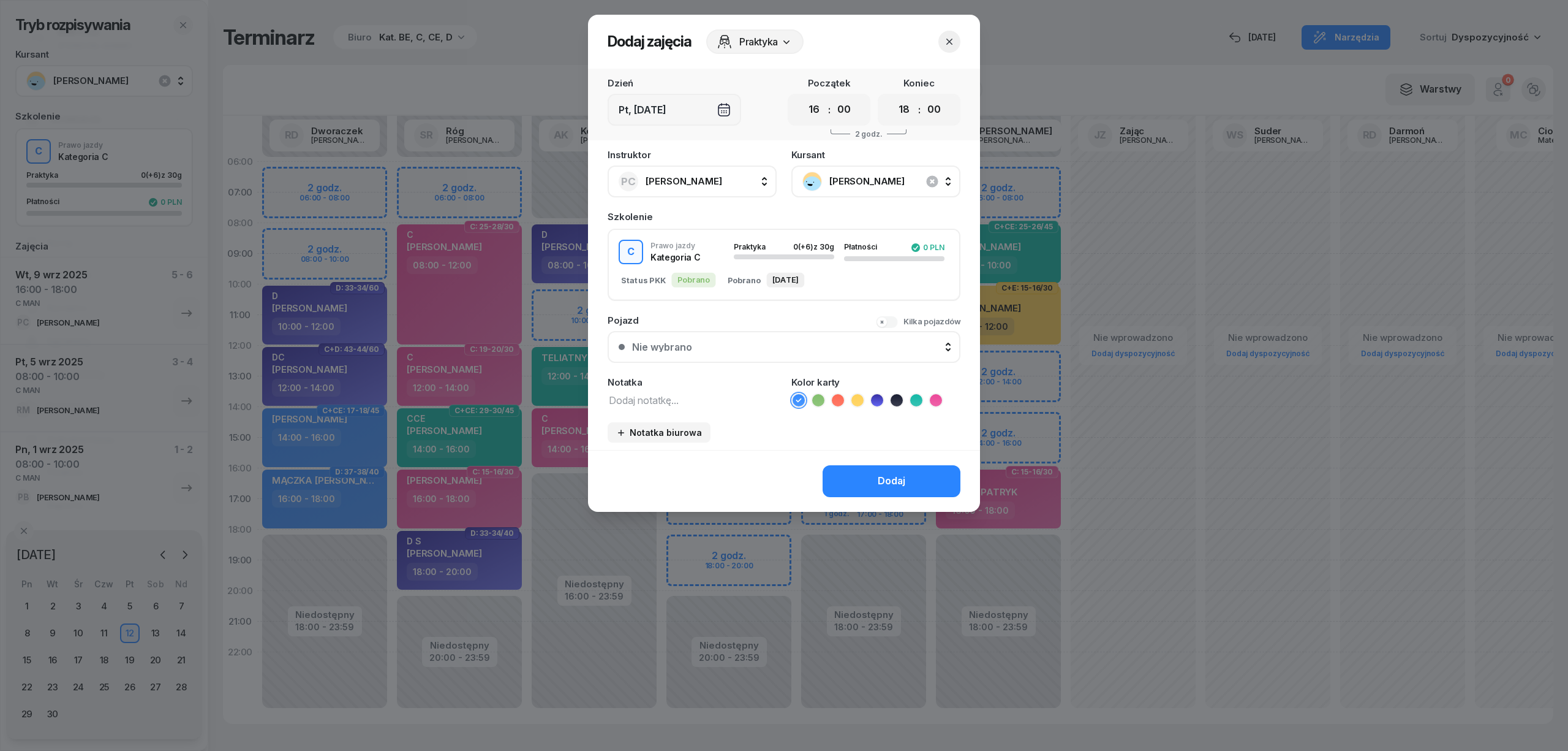
click at [701, 297] on button "C Prawo jazdy Kategoria C Praktyka 0 (+6) z 30g Płatności 0 PLN Status PKK Pobr…" at bounding box center [784, 265] width 350 height 70
click at [693, 392] on textarea at bounding box center [692, 399] width 169 height 16
paste textarea "C MAN"
type textarea "C MAN"
click at [927, 393] on ul at bounding box center [876, 400] width 169 height 15
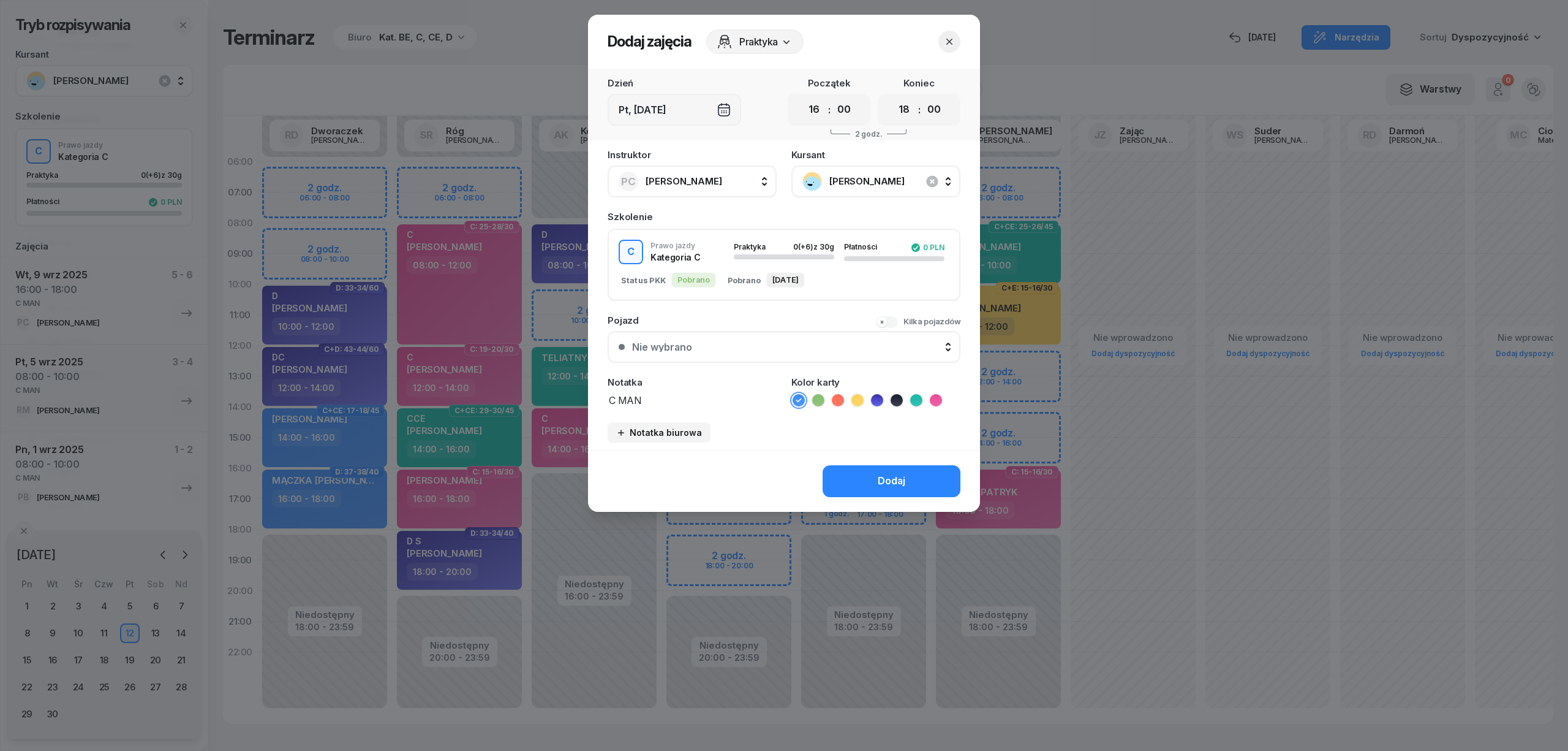
click at [937, 400] on icon at bounding box center [936, 401] width 13 height 13
click at [932, 476] on button "Dodaj" at bounding box center [891, 481] width 138 height 32
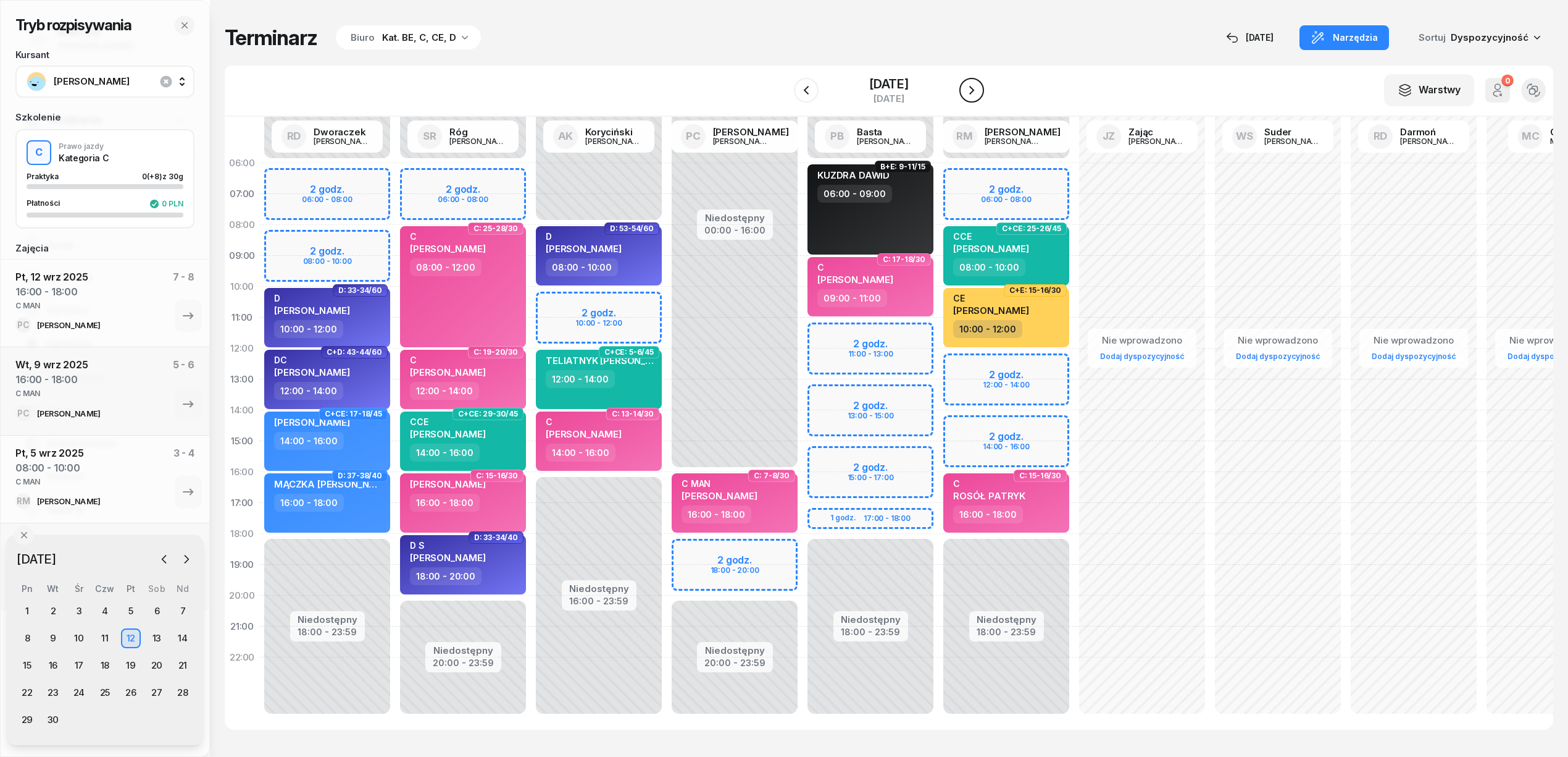
click at [978, 94] on icon "button" at bounding box center [972, 90] width 15 height 15
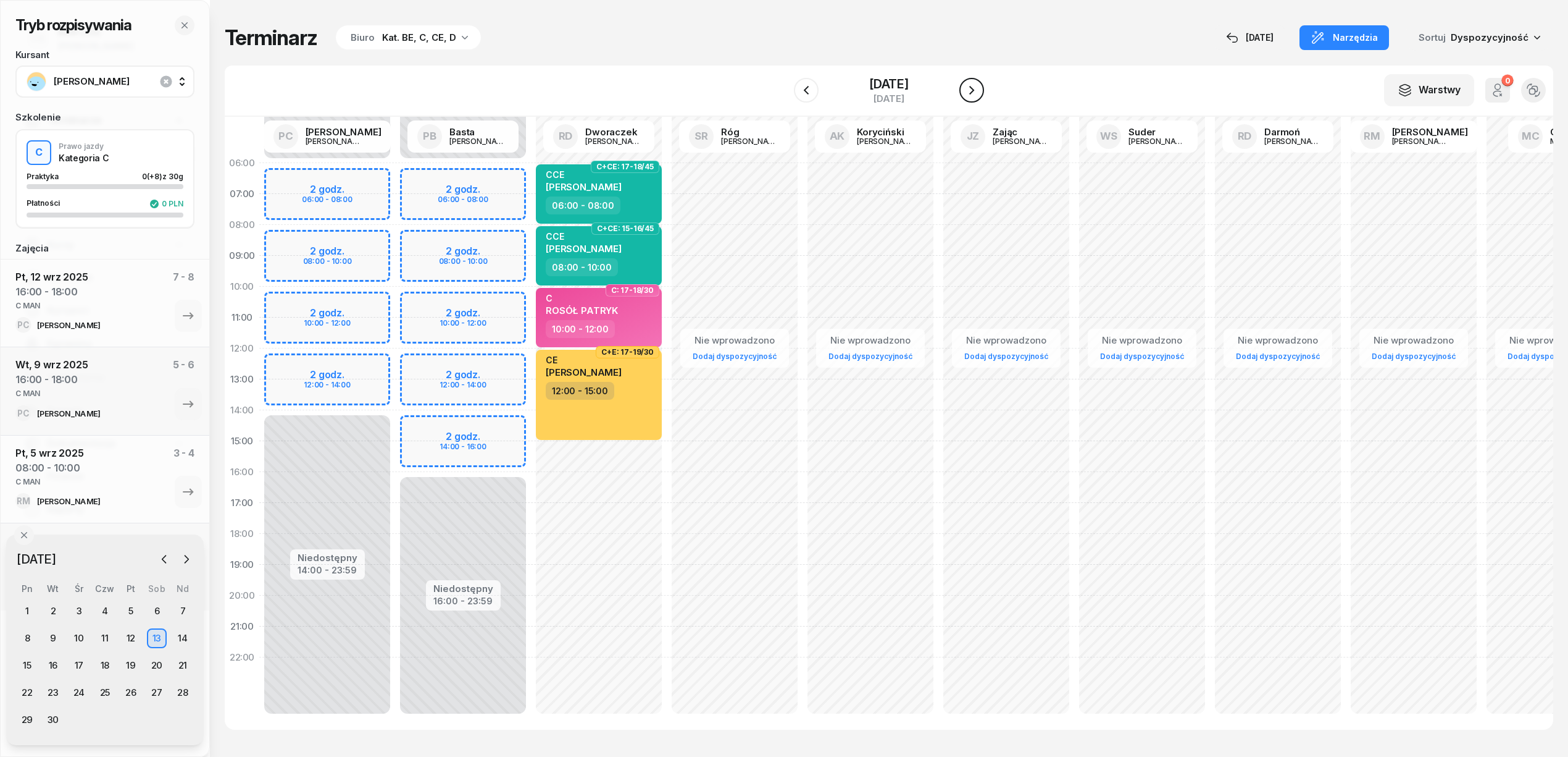
click at [978, 94] on icon "button" at bounding box center [972, 90] width 15 height 15
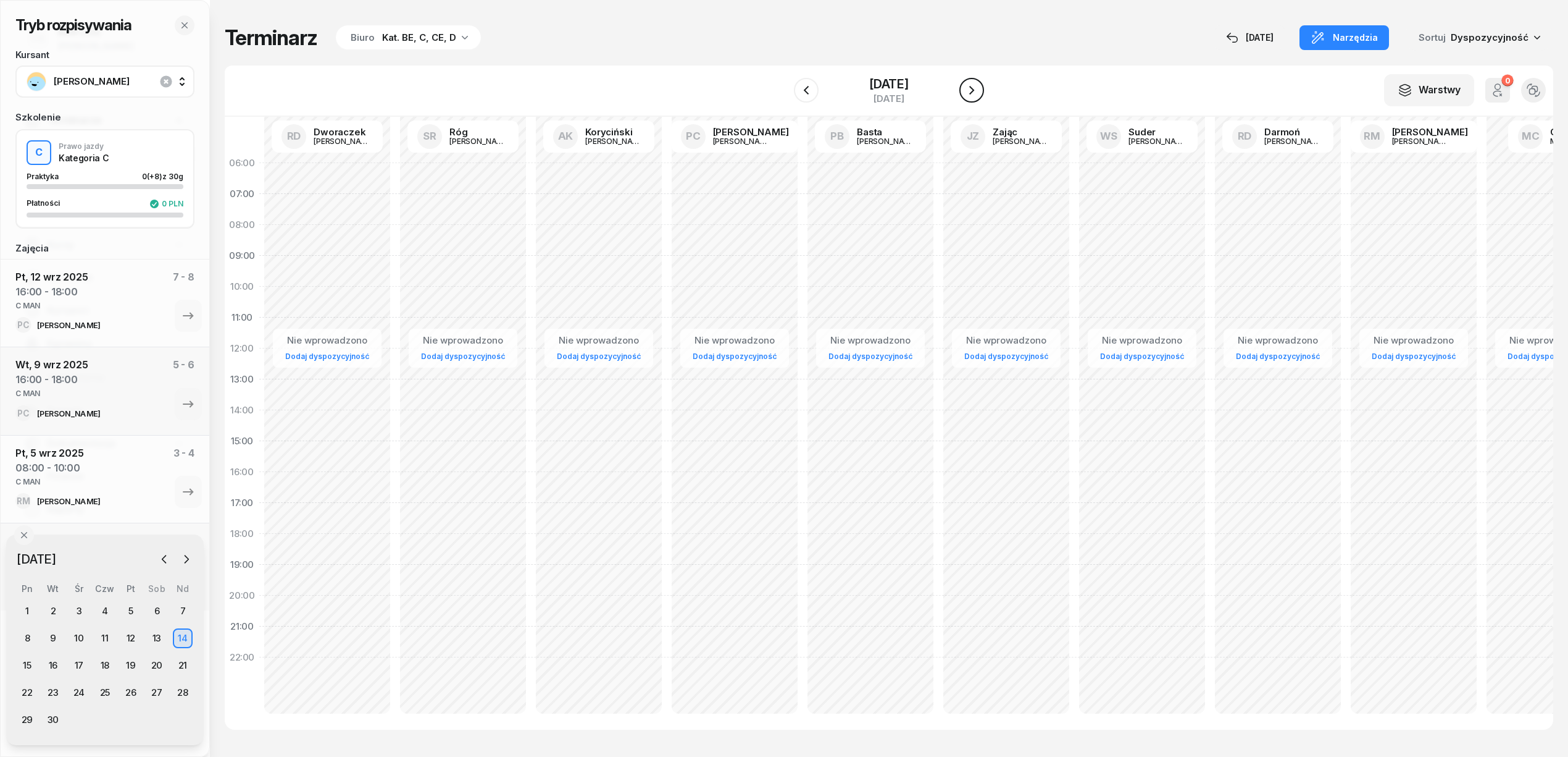
click at [978, 94] on icon "button" at bounding box center [972, 90] width 15 height 15
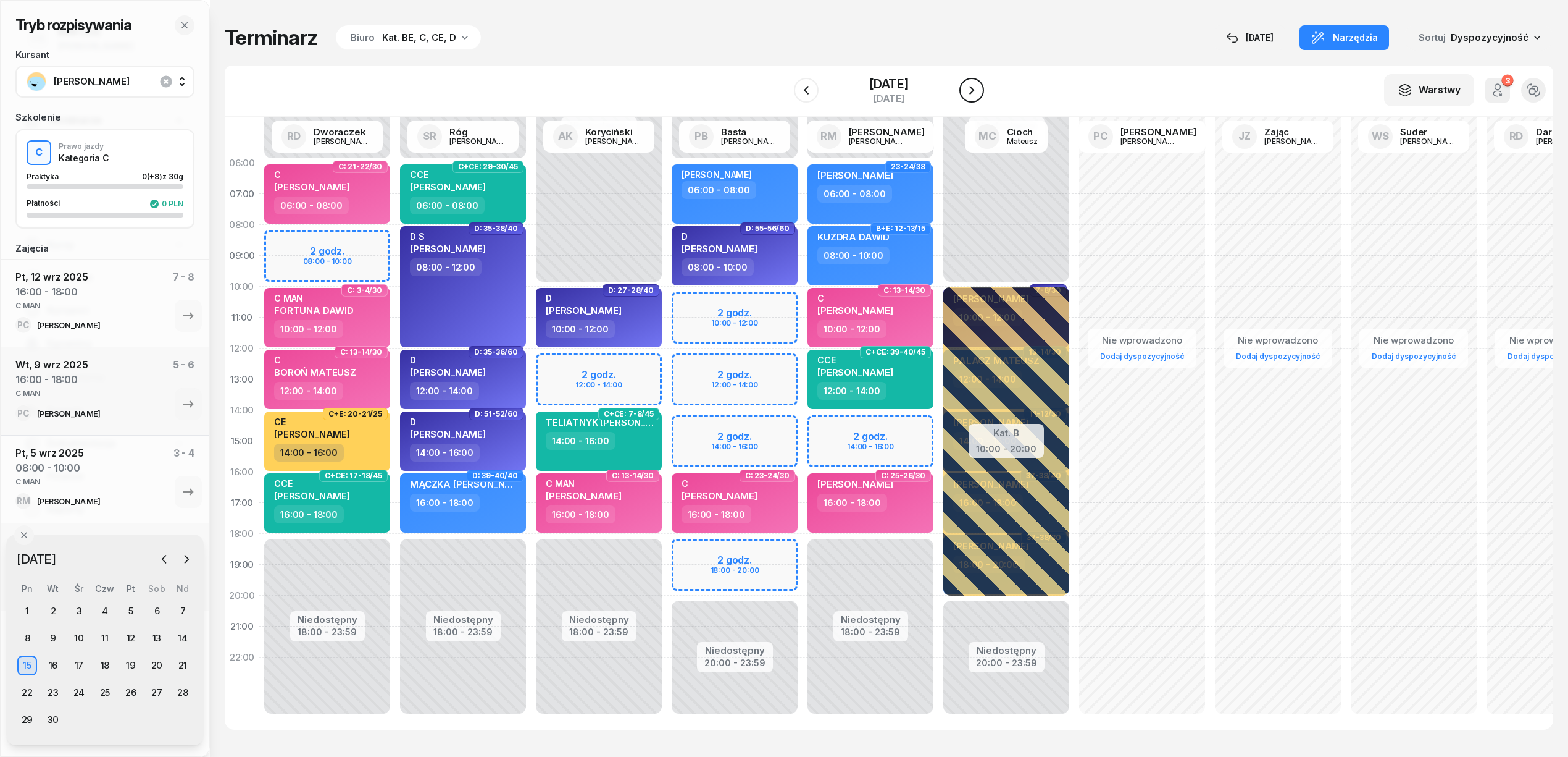
click at [977, 89] on icon "button" at bounding box center [972, 90] width 15 height 15
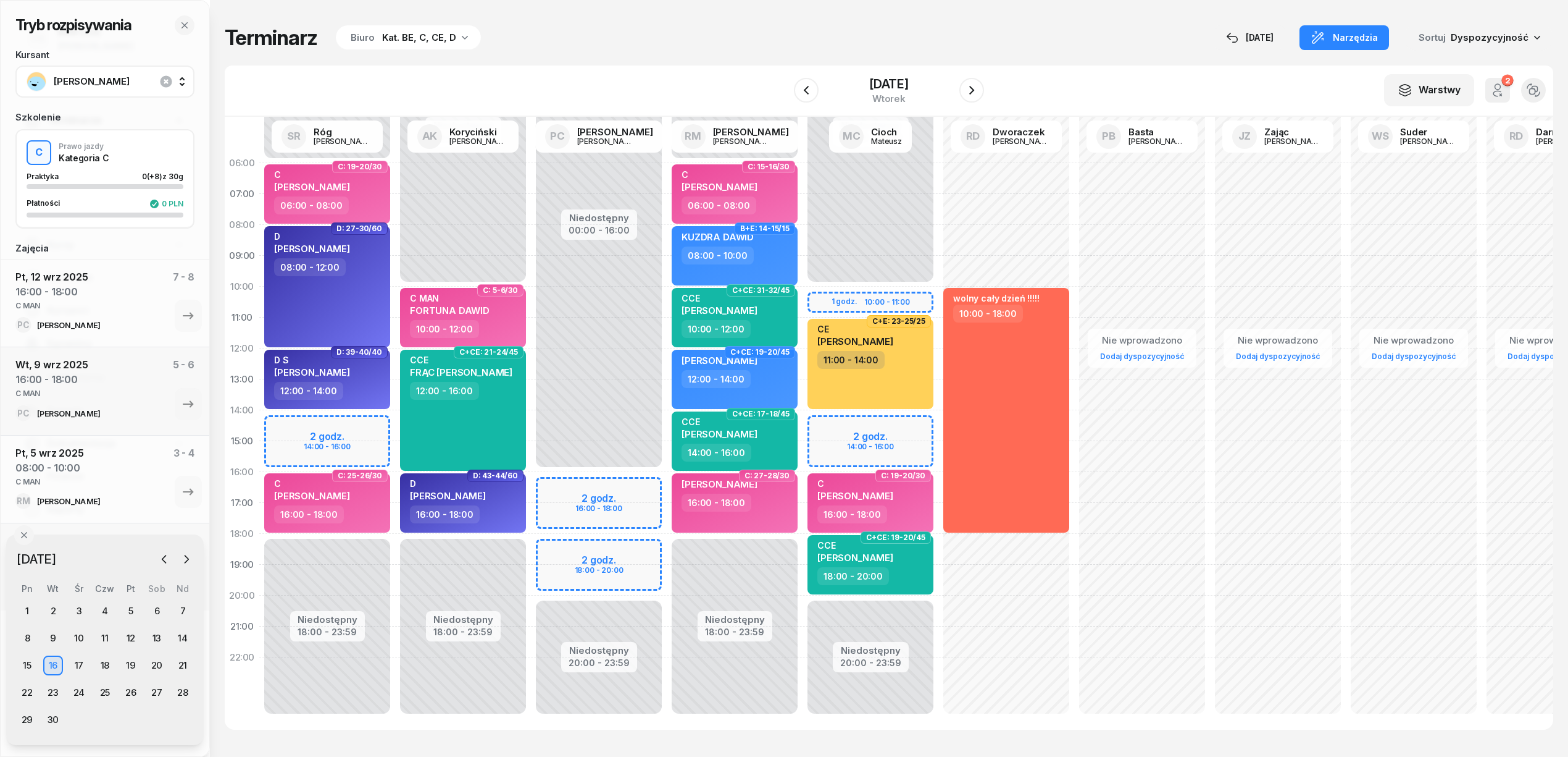
click at [667, 482] on div "Niedostępny 00:00 - 16:00 Niedostępny 20:00 - 23:59 2 godz. 16:00 - 18:00 2 god…" at bounding box center [734, 441] width 136 height 587
select select "16"
select select "18"
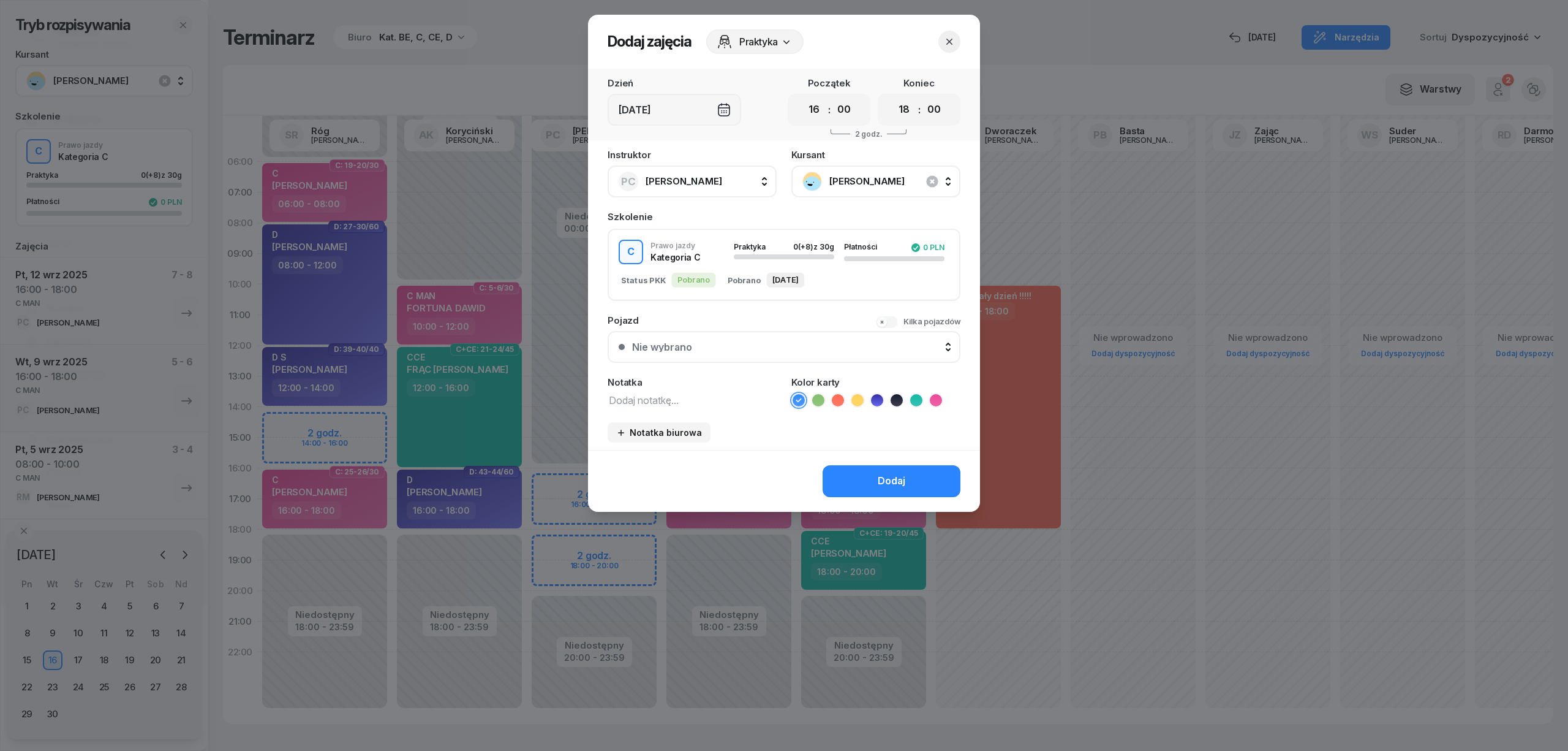
click at [664, 402] on textarea at bounding box center [692, 399] width 169 height 16
paste textarea "C MAN"
type textarea "C MAN"
click at [938, 403] on icon at bounding box center [936, 401] width 13 height 13
click at [932, 476] on button "Dodaj" at bounding box center [891, 481] width 138 height 32
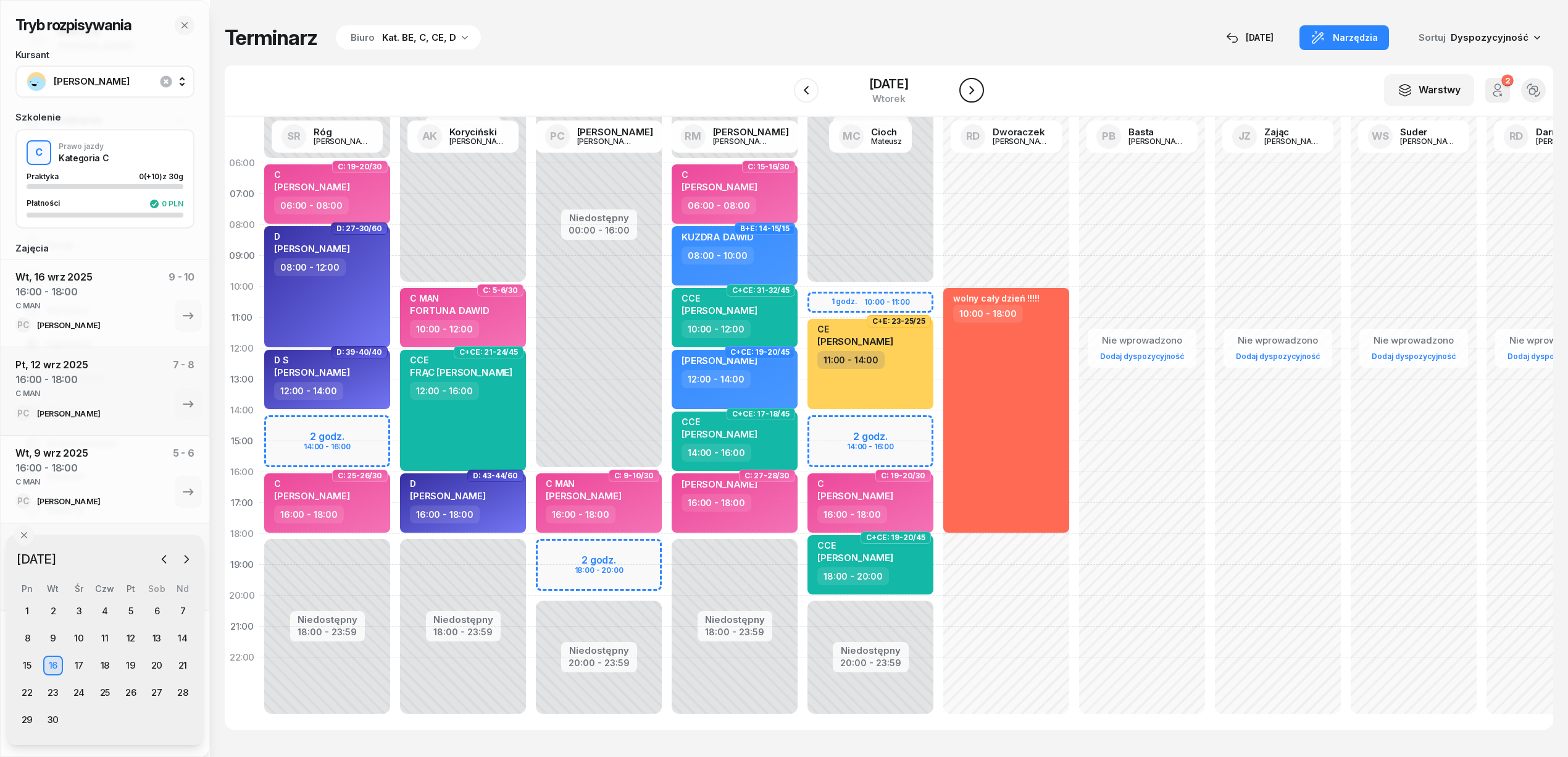
click at [978, 93] on icon "button" at bounding box center [972, 90] width 15 height 15
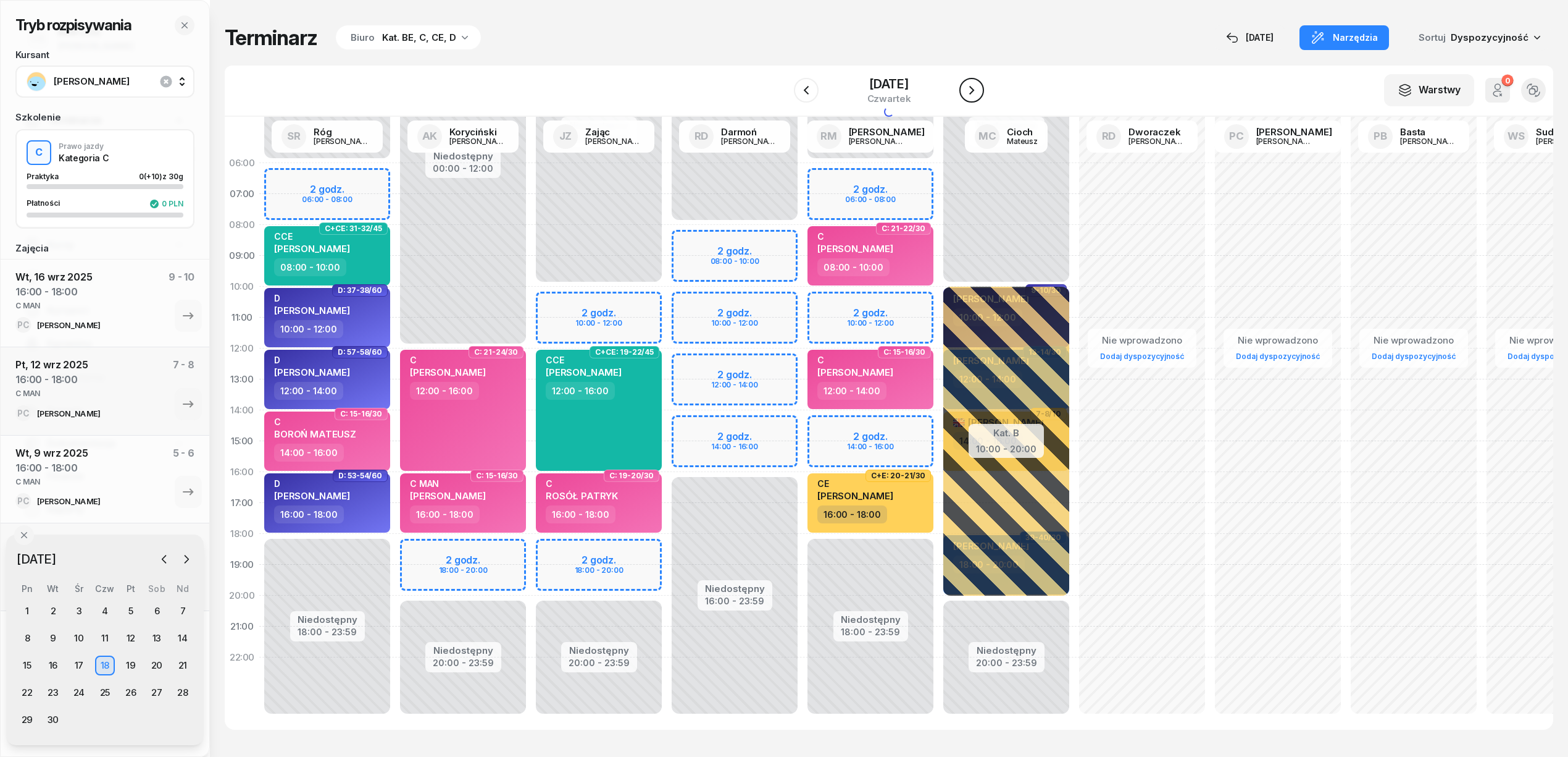
click at [978, 93] on icon "button" at bounding box center [972, 90] width 15 height 15
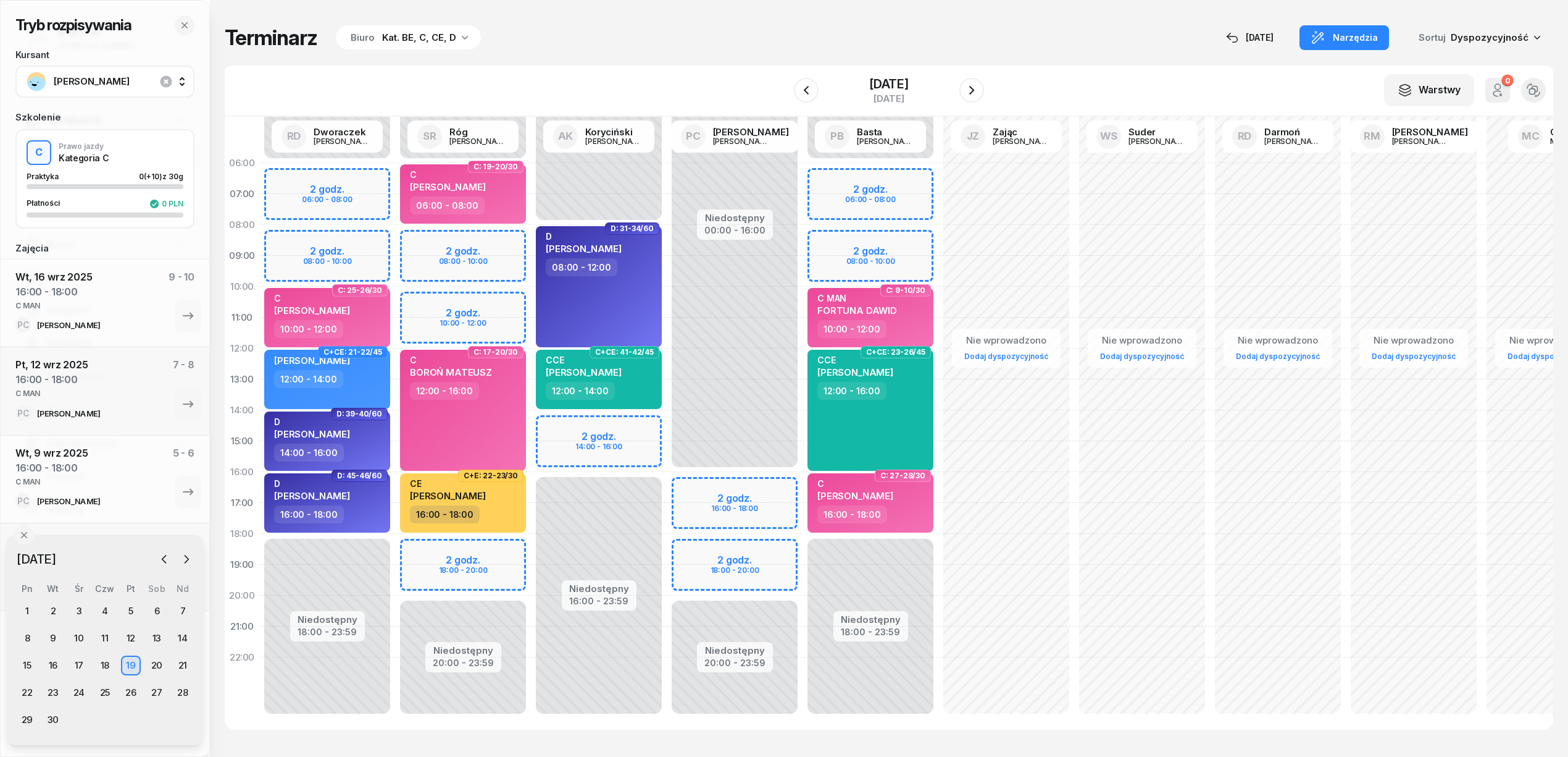
click at [803, 485] on div "Niedostępny 00:00 - 16:00 Niedostępny 20:00 - 23:59 2 godz. 16:00 - 18:00 2 god…" at bounding box center [870, 441] width 136 height 587
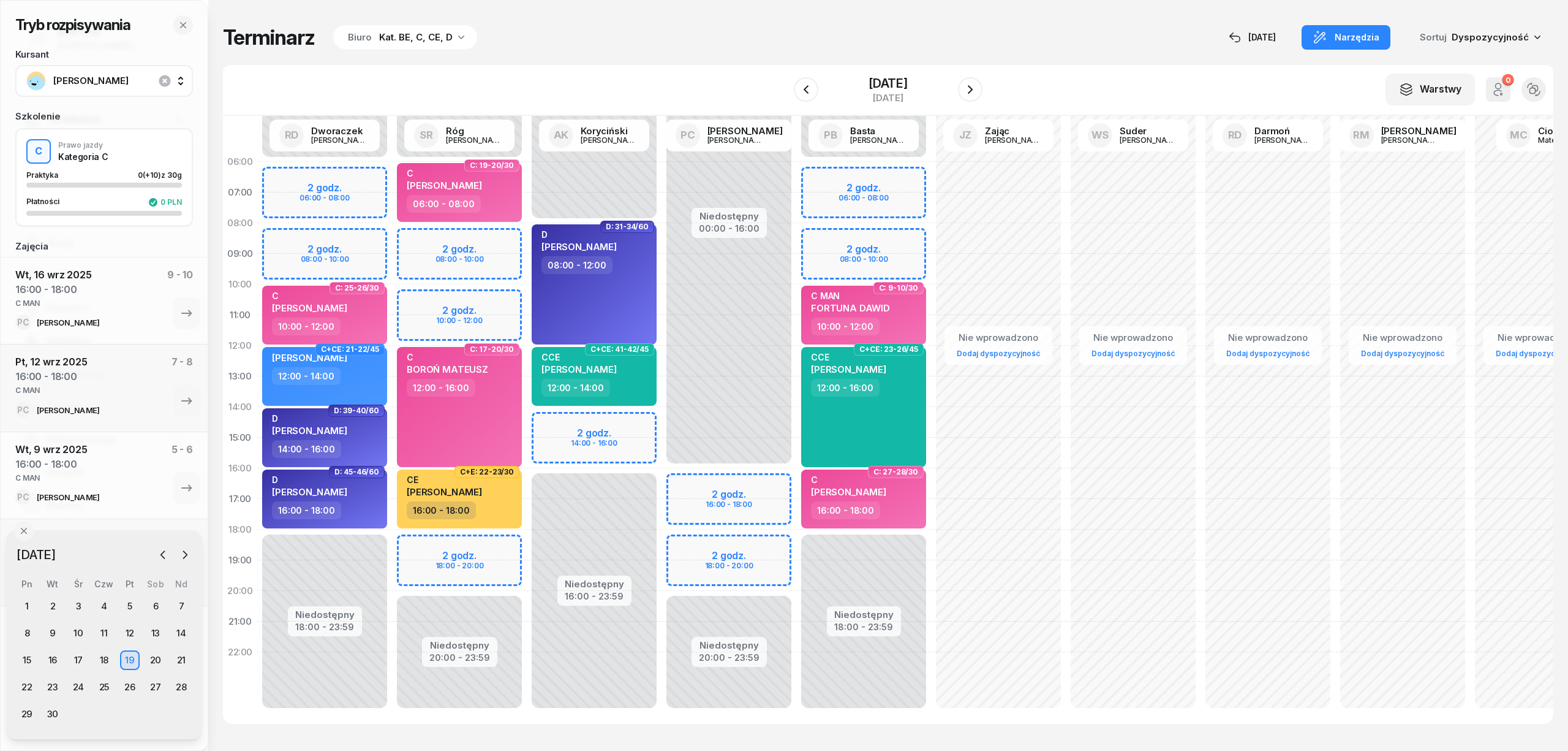
select select "16"
select select "18"
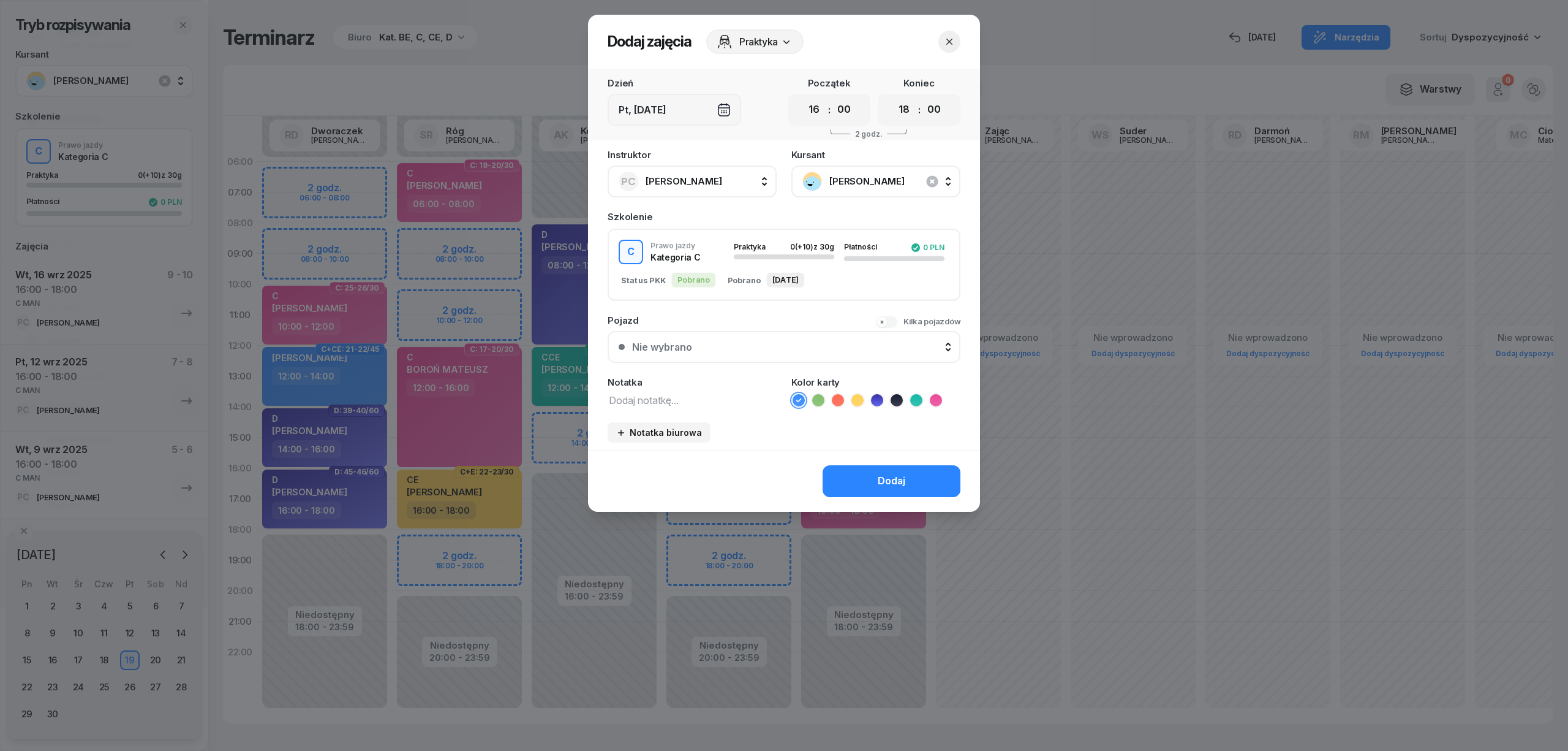
click at [672, 400] on textarea at bounding box center [692, 399] width 169 height 16
paste textarea "C MAN"
type textarea "C MAN"
click at [932, 395] on icon at bounding box center [936, 401] width 13 height 13
click at [912, 465] on button "Dodaj" at bounding box center [891, 481] width 138 height 32
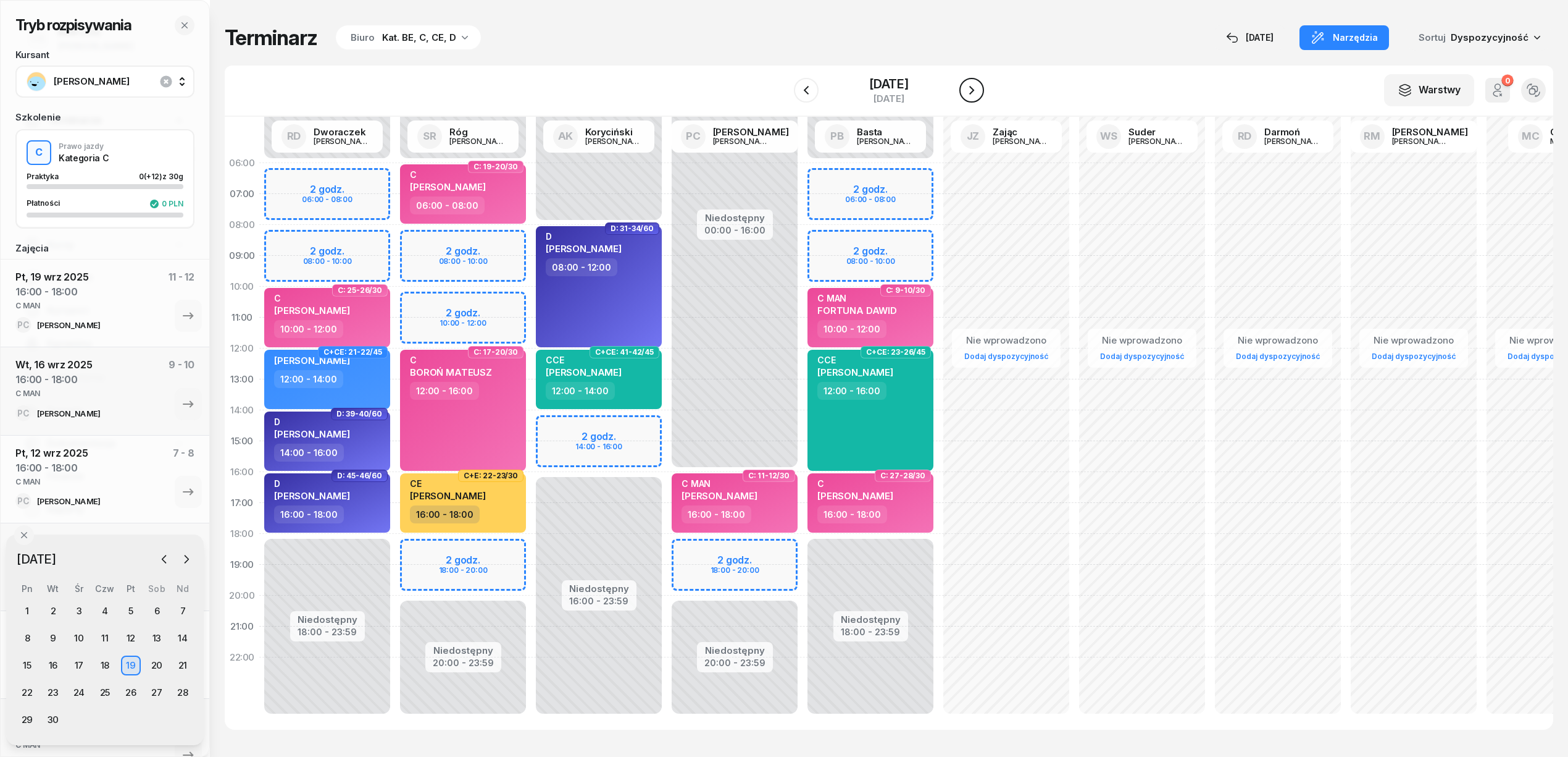
click at [975, 87] on icon "button" at bounding box center [972, 90] width 15 height 15
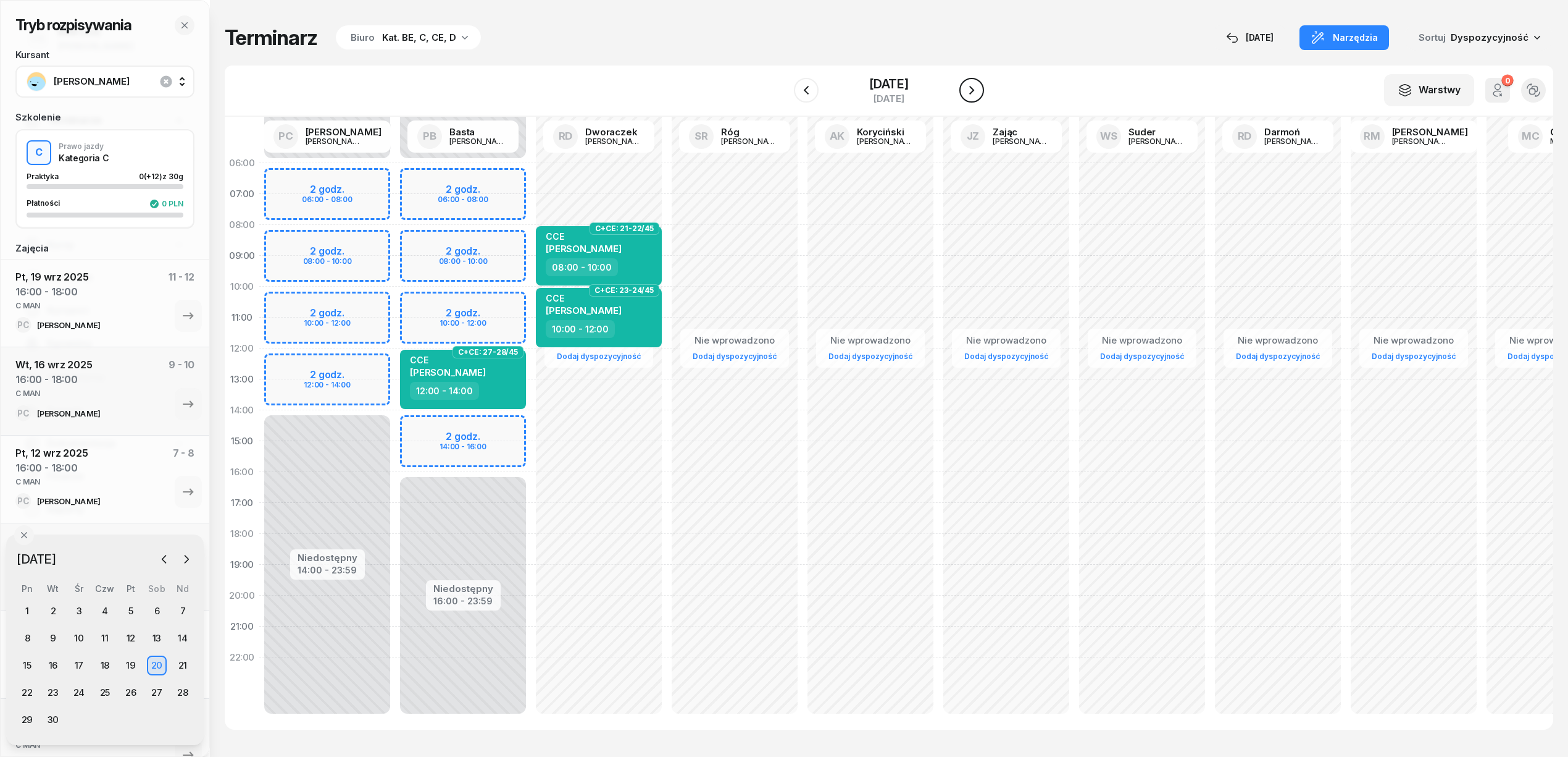
click at [975, 87] on icon "button" at bounding box center [972, 90] width 15 height 15
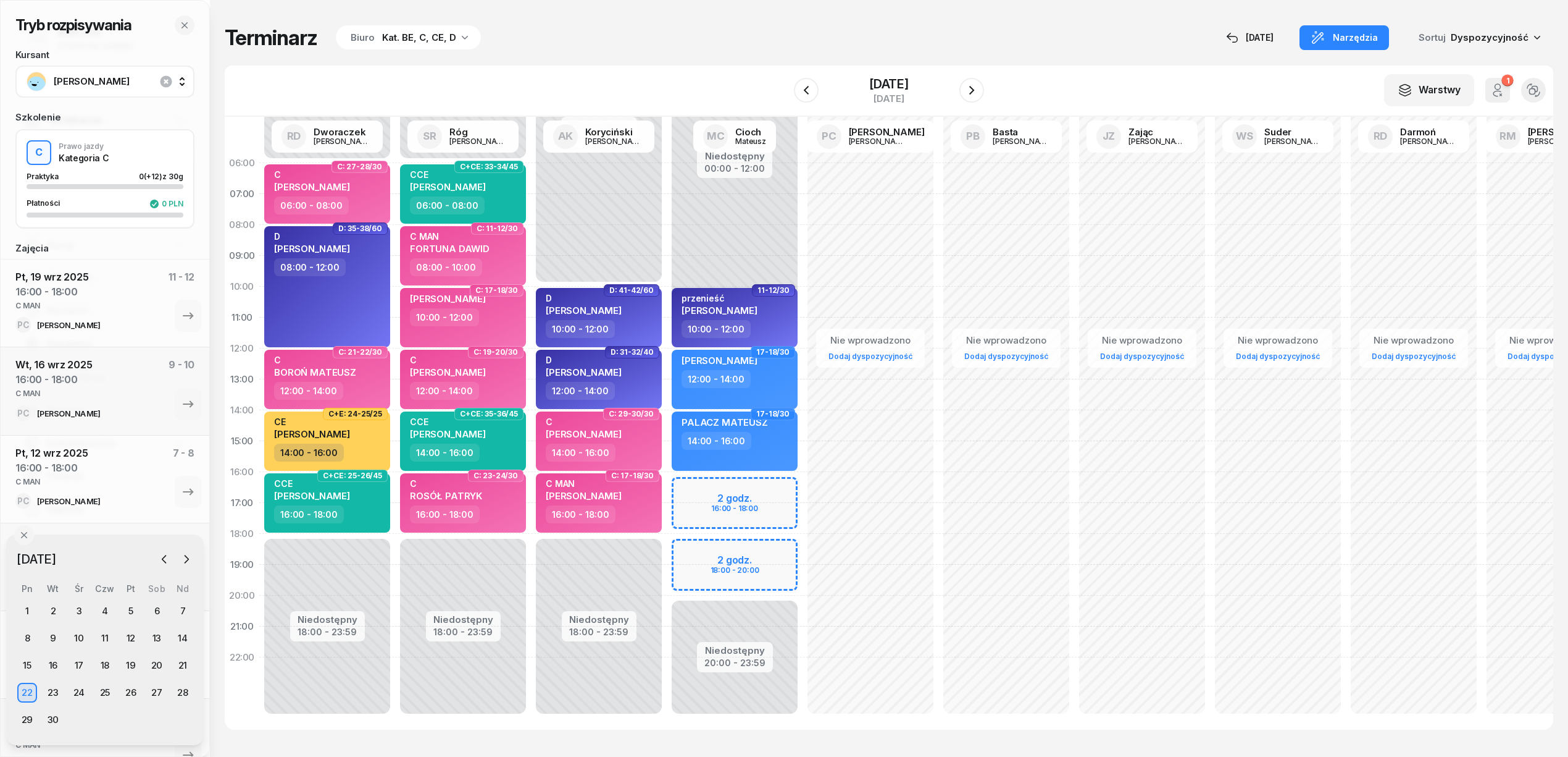
click at [756, 18] on div "Tryb rozpisywania Kursant HARTABUS TOMASZ Szkolenie C Prawo jazdy Kategoria C P…" at bounding box center [889, 377] width 1329 height 754
click at [979, 91] on icon "button" at bounding box center [972, 90] width 15 height 15
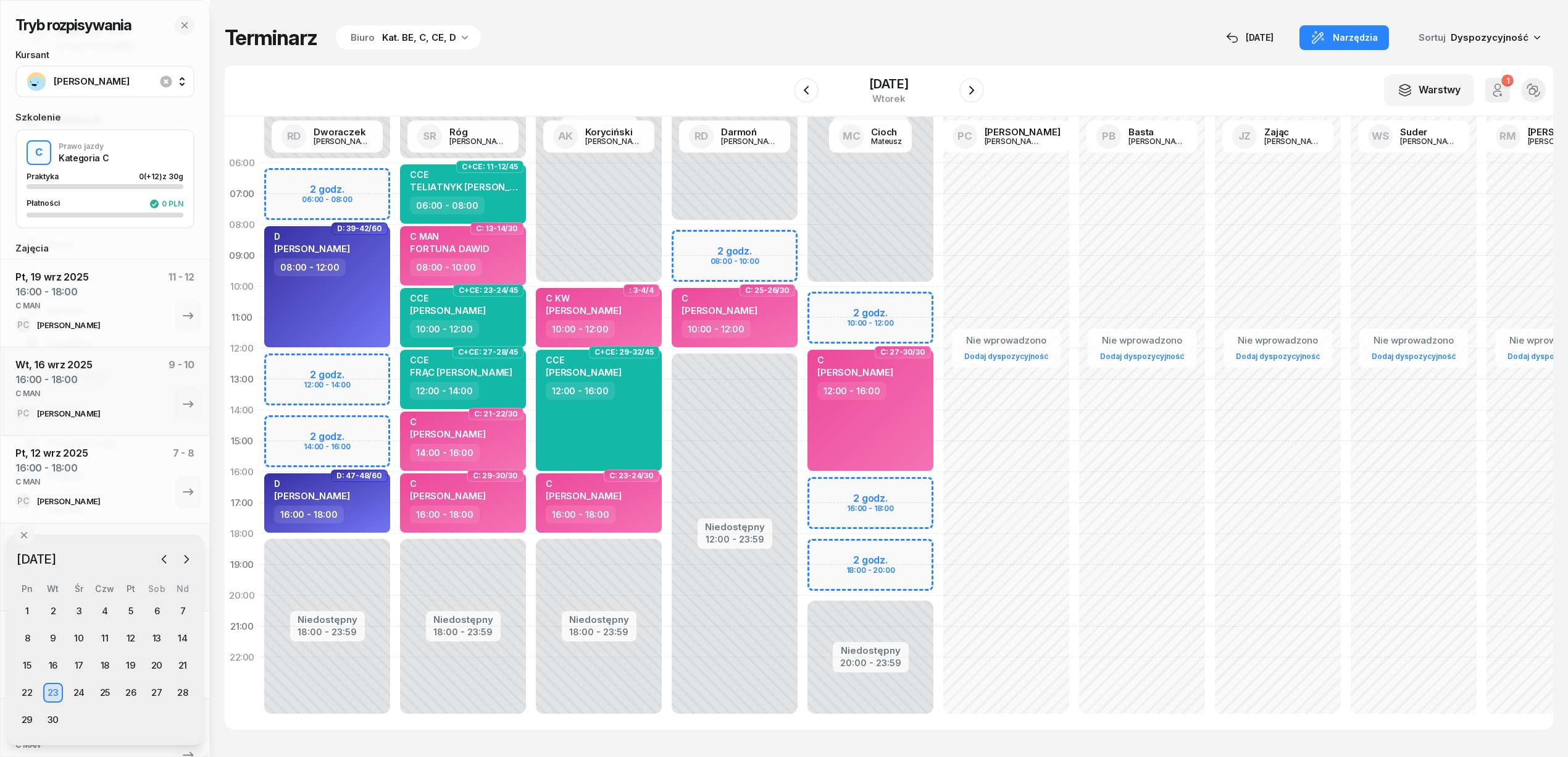
click at [939, 300] on div "Niedostępny 00:00 - 10:00 Niedostępny 20:00 - 23:59 2 godz. 10:00 - 12:00 2 god…" at bounding box center [1006, 441] width 136 height 587
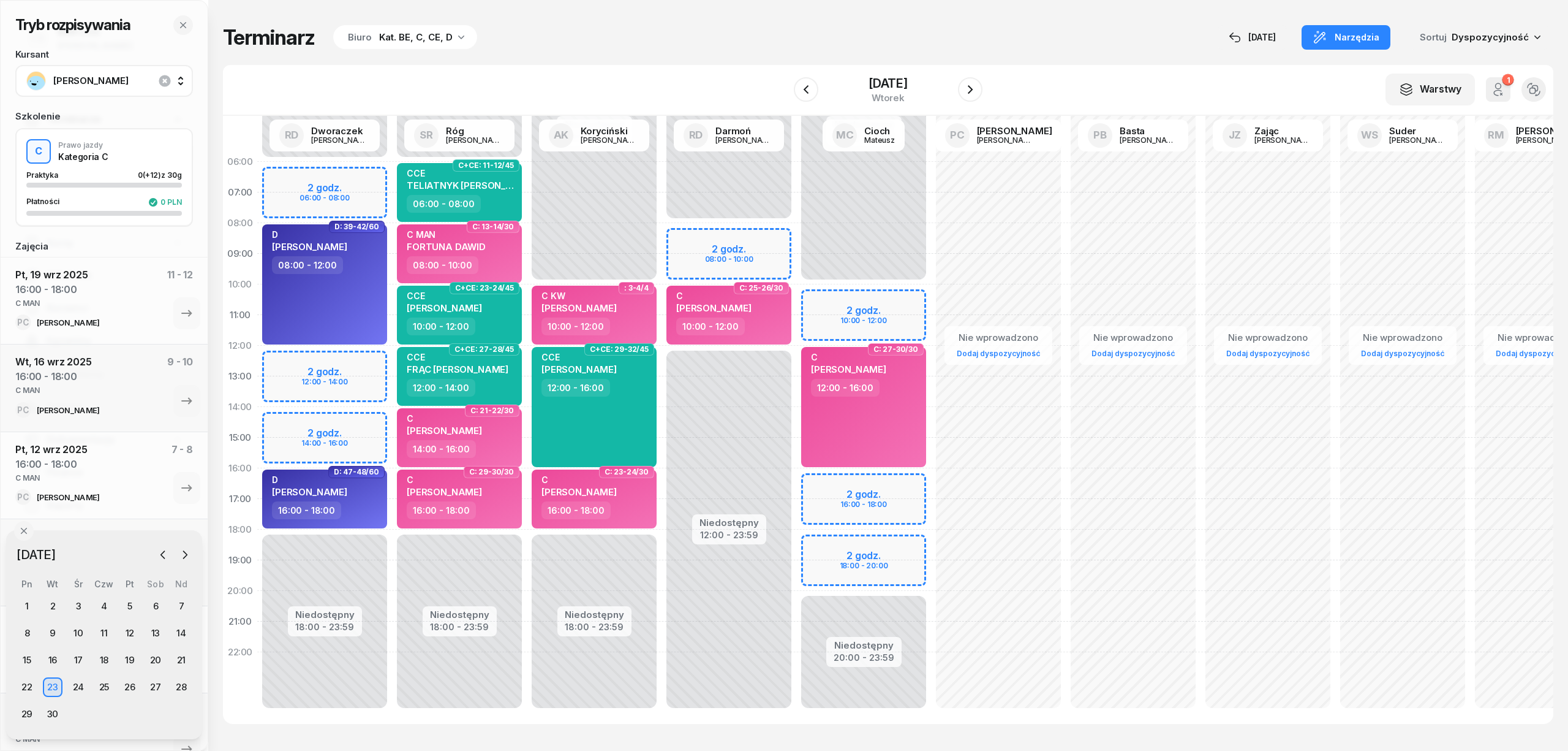
select select "10"
select select "12"
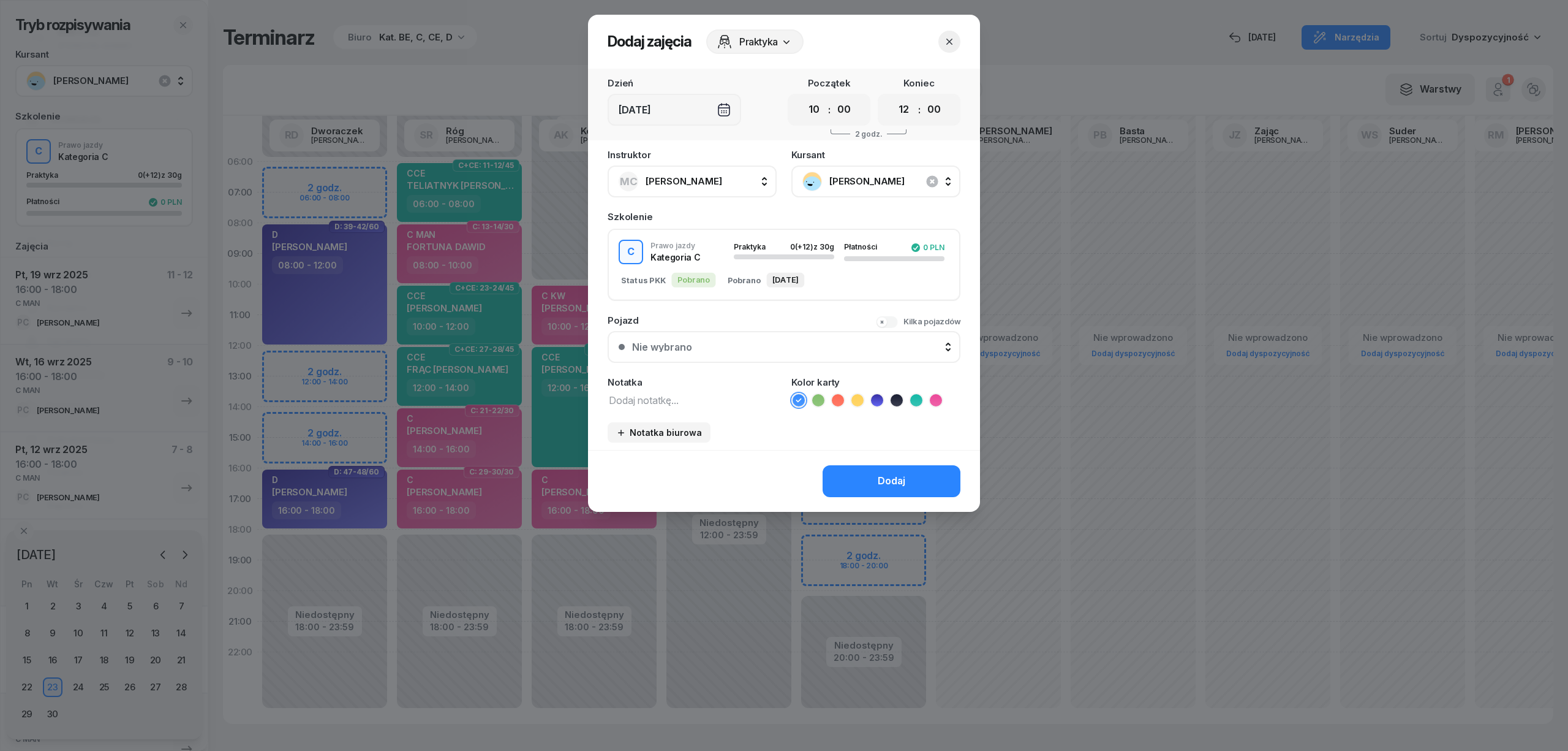
click at [659, 403] on textarea at bounding box center [692, 399] width 169 height 16
paste textarea "C MAN"
type textarea "C MAN"
click at [940, 397] on icon at bounding box center [936, 401] width 13 height 13
click at [891, 473] on div "Dodaj" at bounding box center [891, 481] width 28 height 16
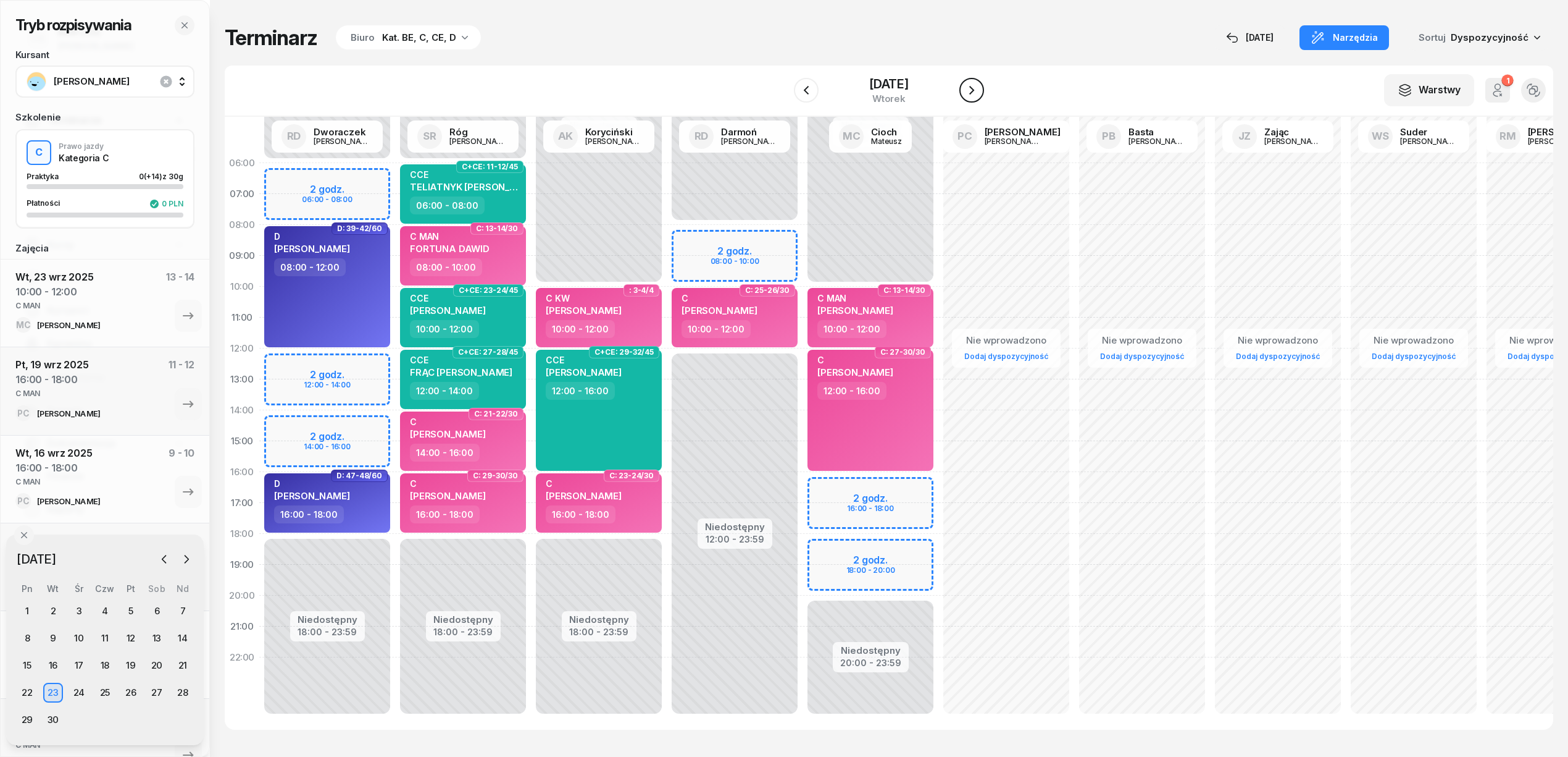
click at [974, 87] on icon "button" at bounding box center [972, 90] width 5 height 8
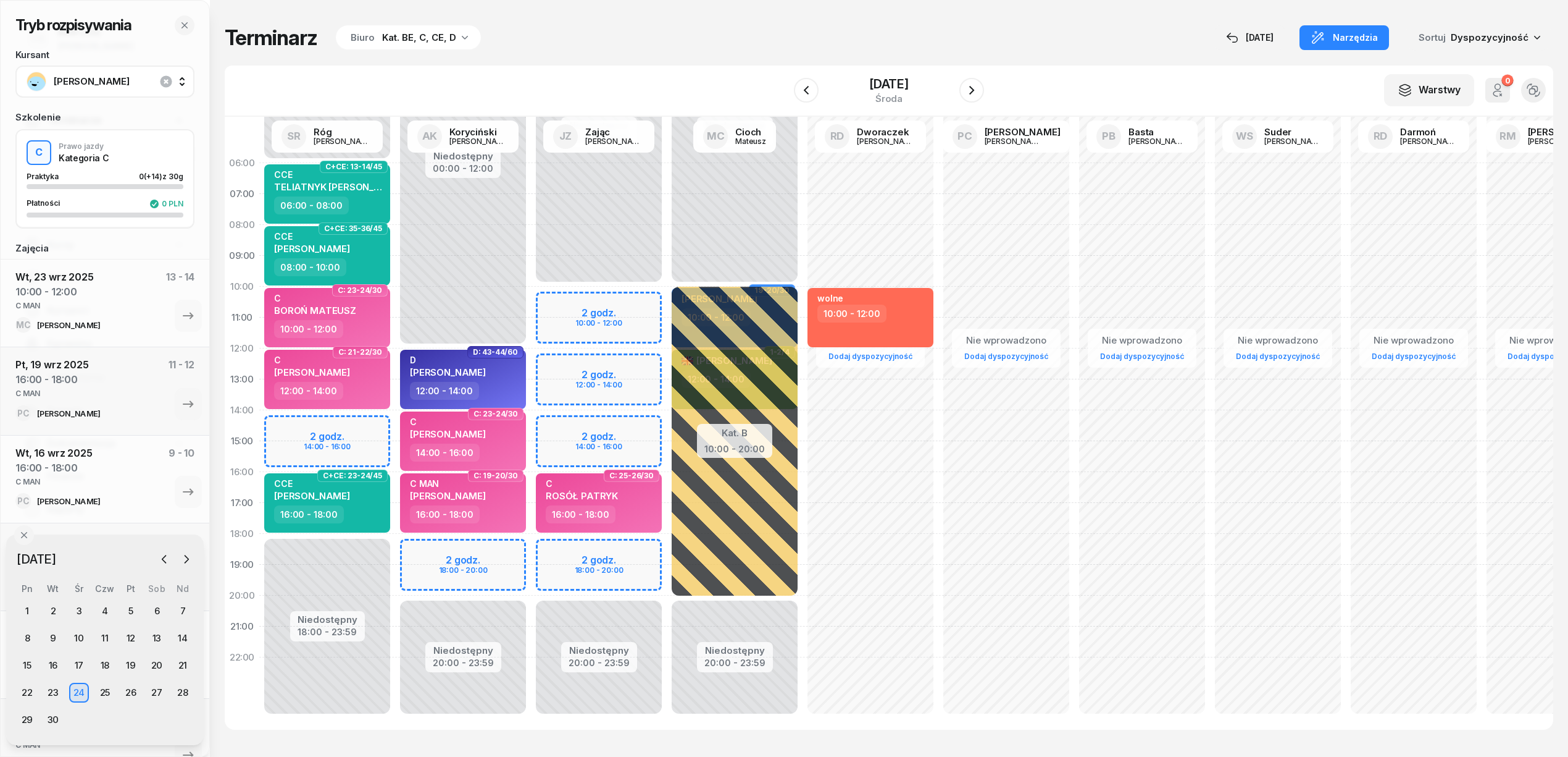
click at [667, 310] on div "Niedostępny 00:00 - 10:00 Niedostępny 20:00 - 23:59 2 godz. 10:00 - 12:00 2 god…" at bounding box center [734, 441] width 136 height 587
select select "10"
select select "12"
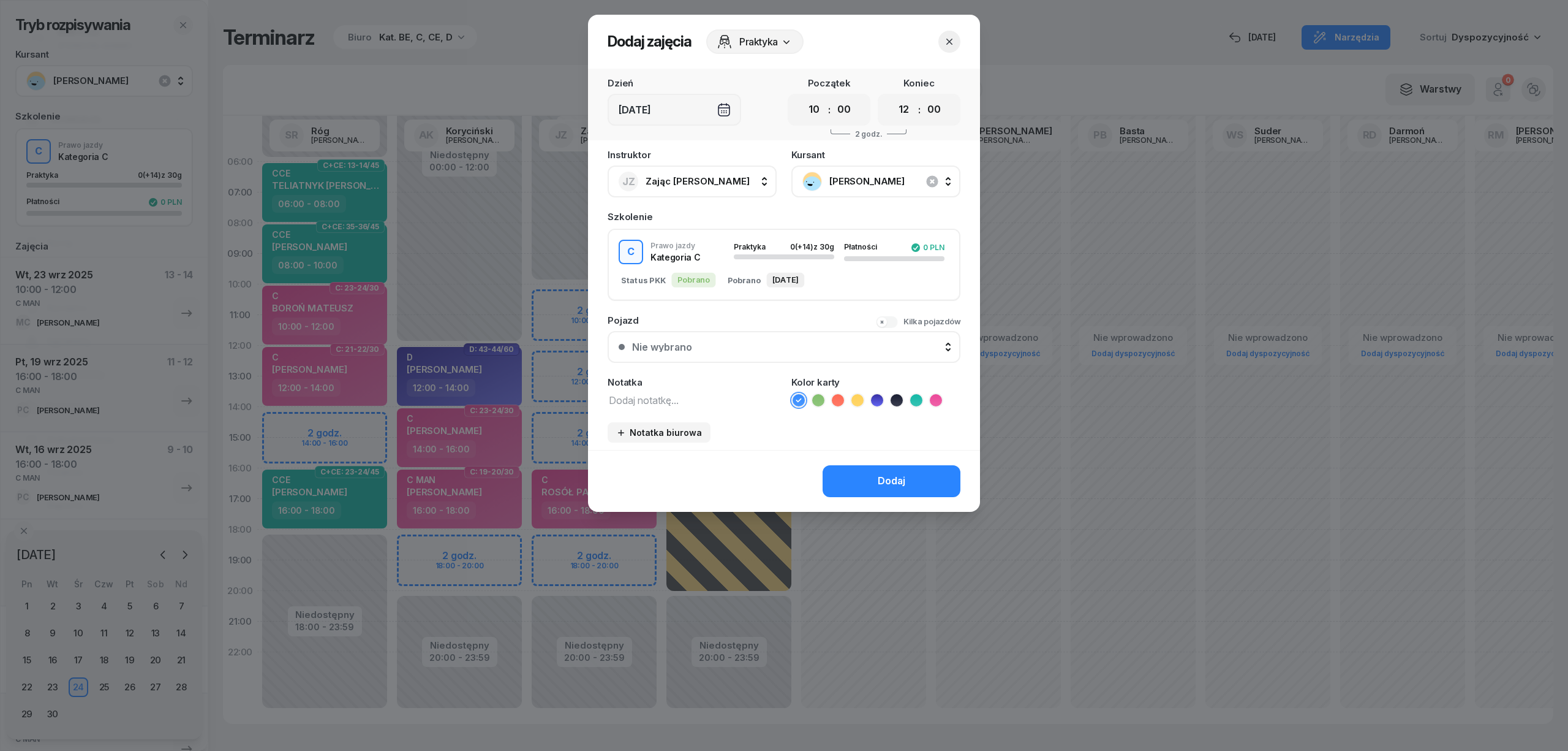
click at [698, 407] on div "Instruktor JZ Zając Jacek AK Koryciński Artur BP Pająk Bogusław DA Arendarczyk …" at bounding box center [784, 299] width 392 height 299
click at [701, 400] on textarea at bounding box center [692, 399] width 169 height 16
paste textarea "C MAN"
type textarea "C MAN"
drag, startPoint x: 935, startPoint y: 392, endPoint x: 924, endPoint y: 417, distance: 27.3
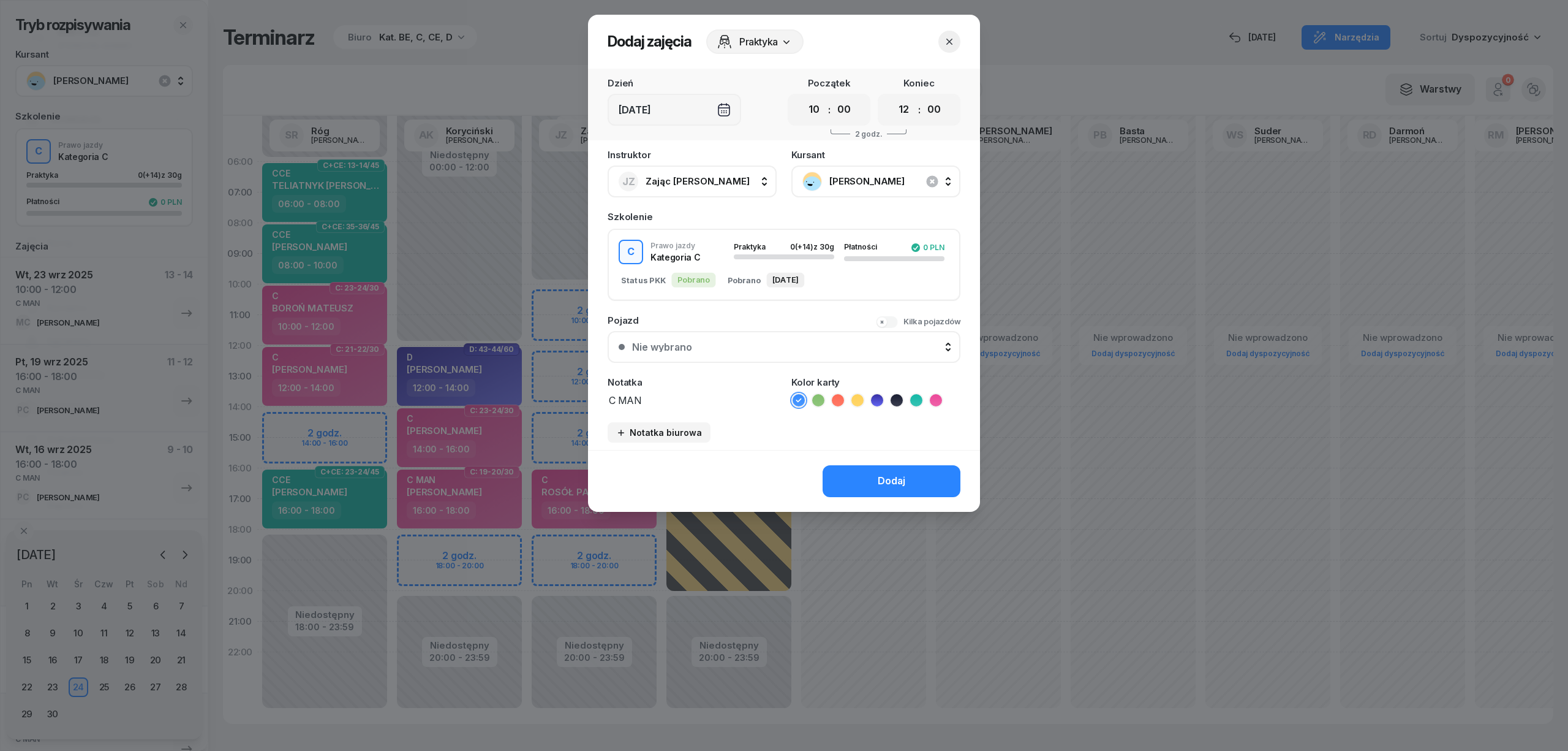
click at [936, 394] on icon at bounding box center [936, 401] width 13 height 13
click at [905, 474] on div "Dodaj" at bounding box center [891, 481] width 28 height 16
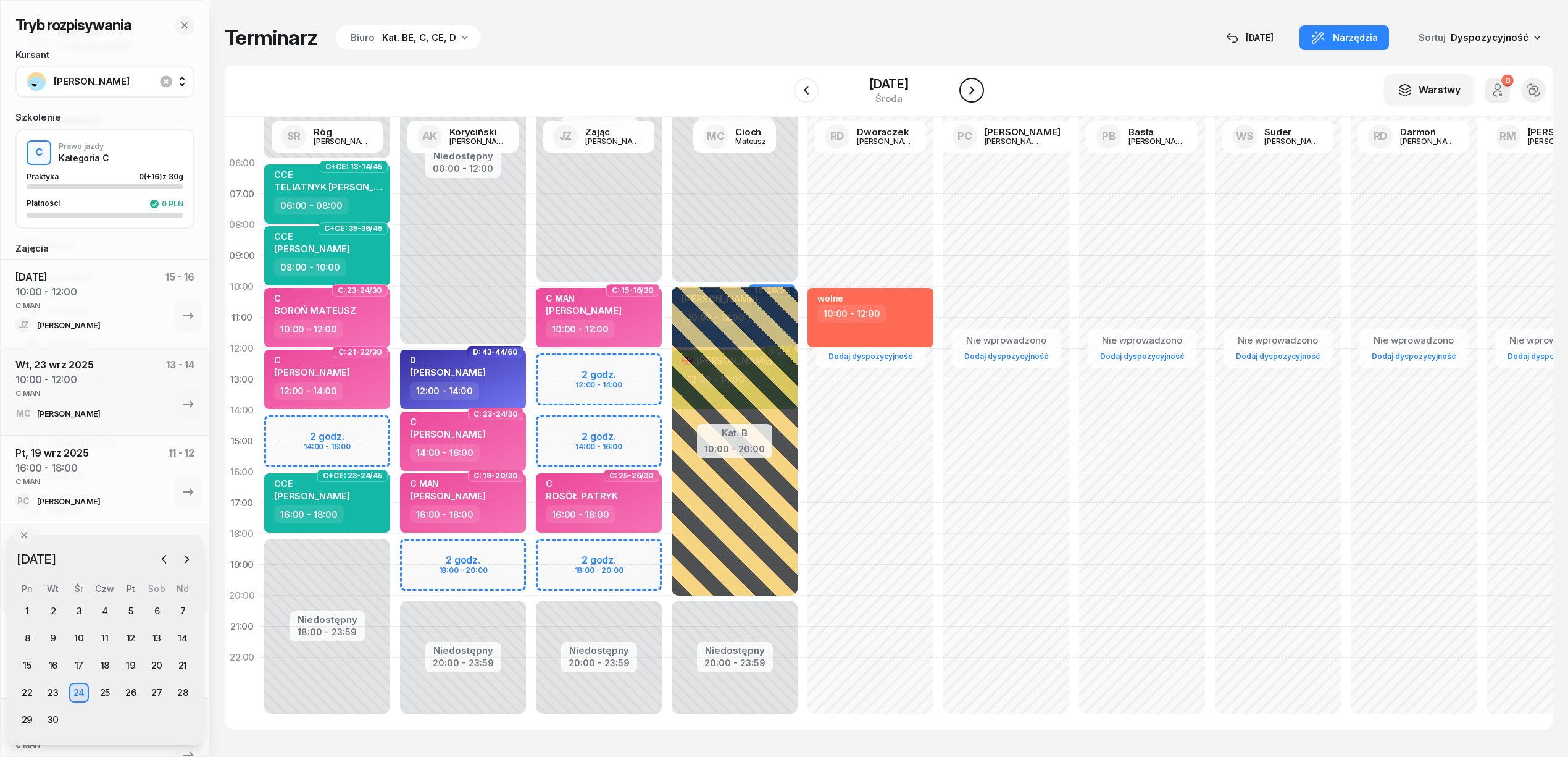
click at [979, 93] on icon "button" at bounding box center [972, 90] width 15 height 15
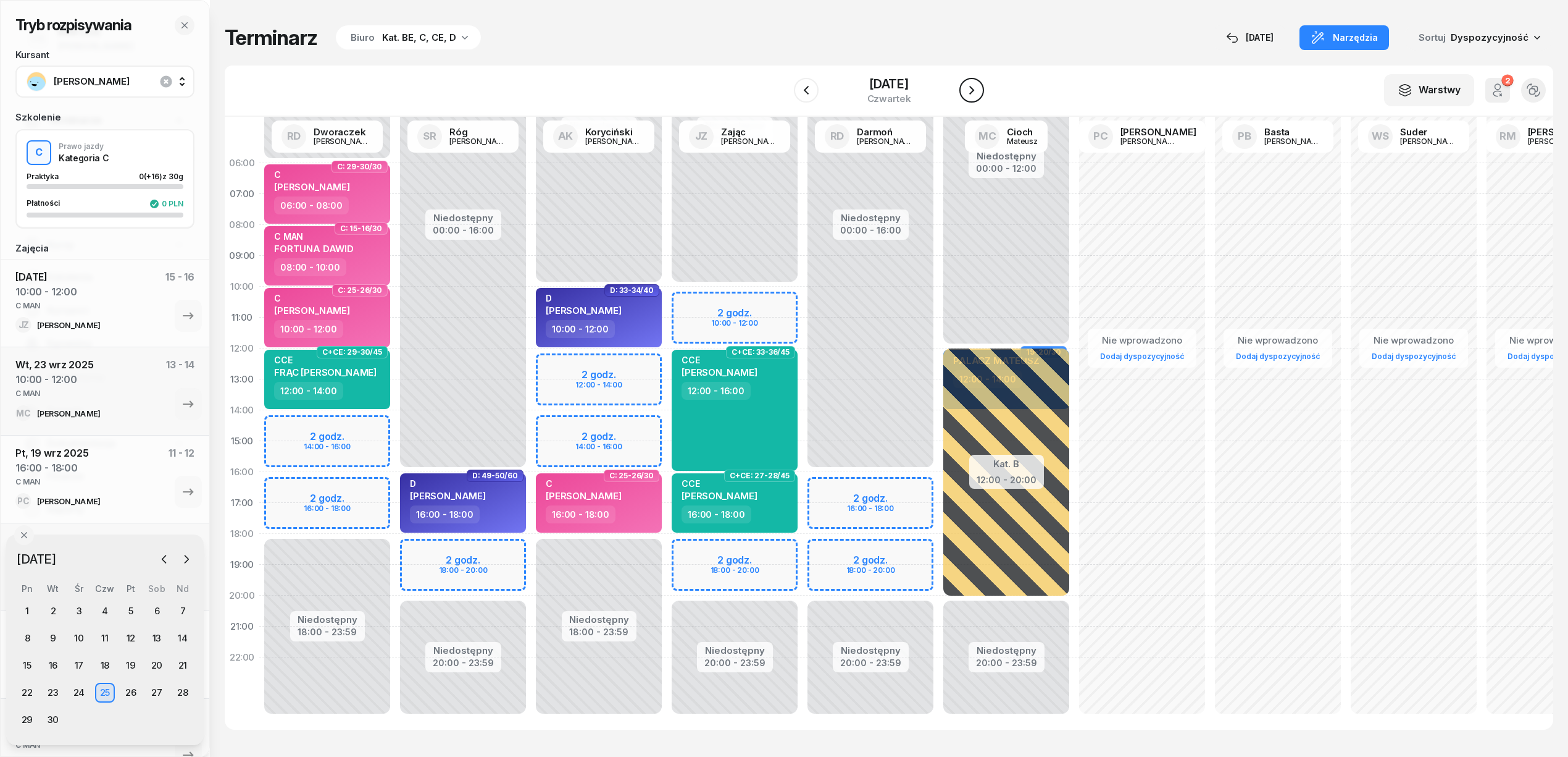
click at [979, 93] on icon "button" at bounding box center [972, 90] width 15 height 15
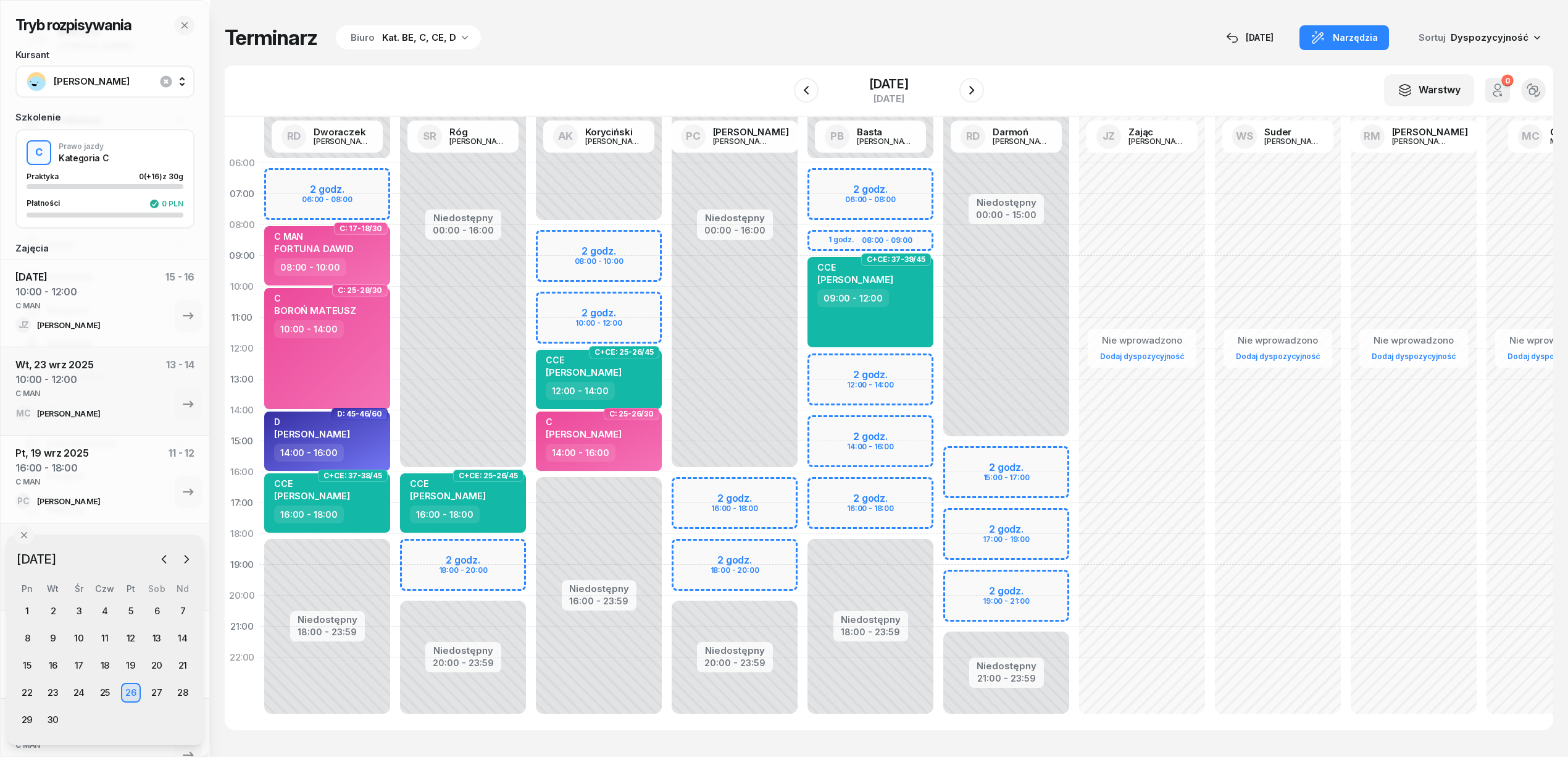
click at [667, 300] on div "Niedostępny 00:00 - 08:00 Niedostępny 16:00 - 23:59 2 godz. 08:00 - 10:00 2 god…" at bounding box center [734, 441] width 136 height 587
select select "10"
select select "12"
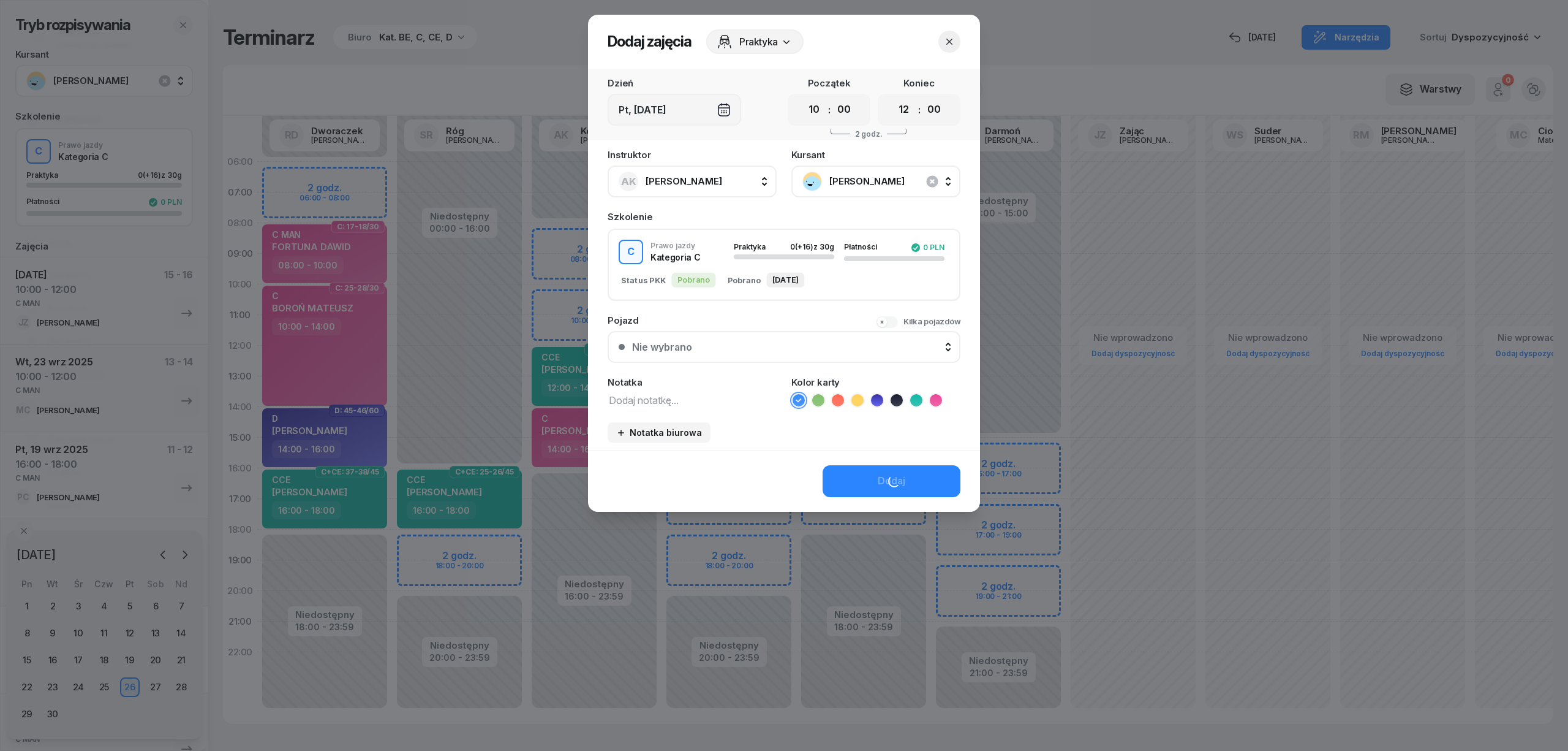
click at [635, 399] on textarea at bounding box center [692, 399] width 169 height 16
paste textarea "C MAN"
type textarea "C MAN"
click at [939, 398] on icon at bounding box center [936, 401] width 13 height 13
click at [912, 475] on button "Dodaj" at bounding box center [891, 481] width 138 height 32
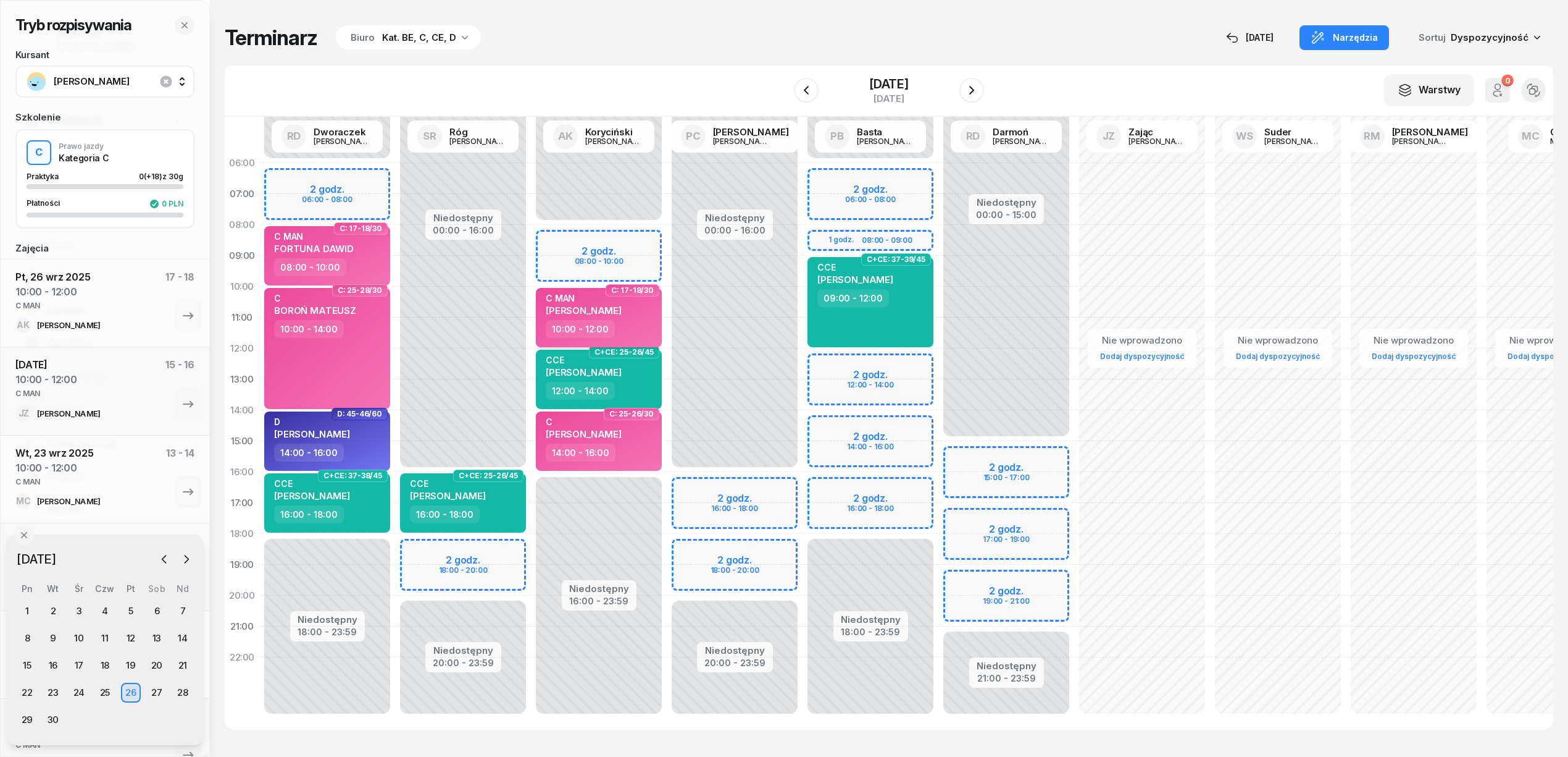
click at [622, 310] on span "TOMASZ HARTABUS" at bounding box center [584, 310] width 76 height 12
select select "10"
select select "12"
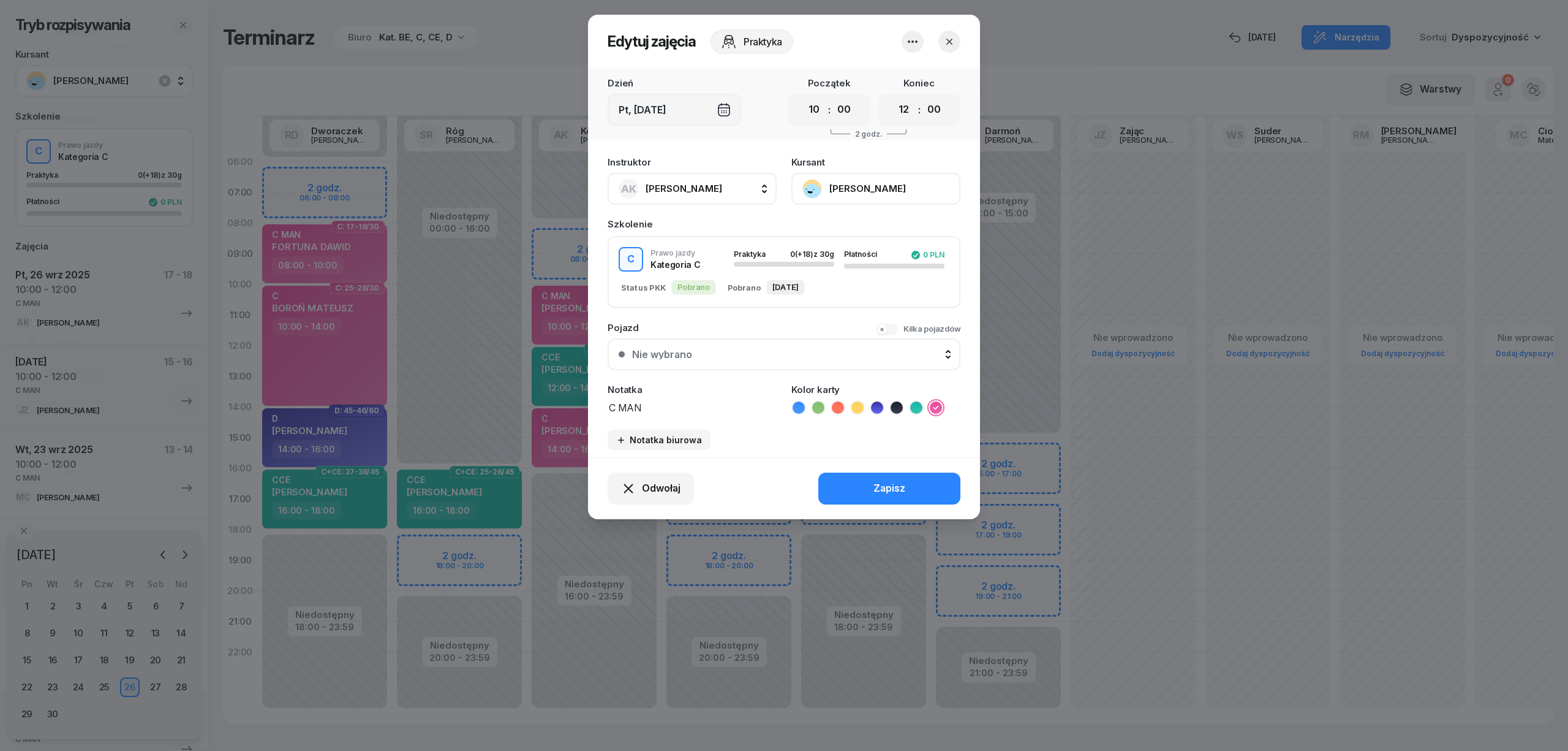
click at [868, 182] on button "HARTABUS TOMASZ" at bounding box center [876, 189] width 169 height 32
click at [858, 225] on link "Otwórz profil" at bounding box center [875, 230] width 162 height 31
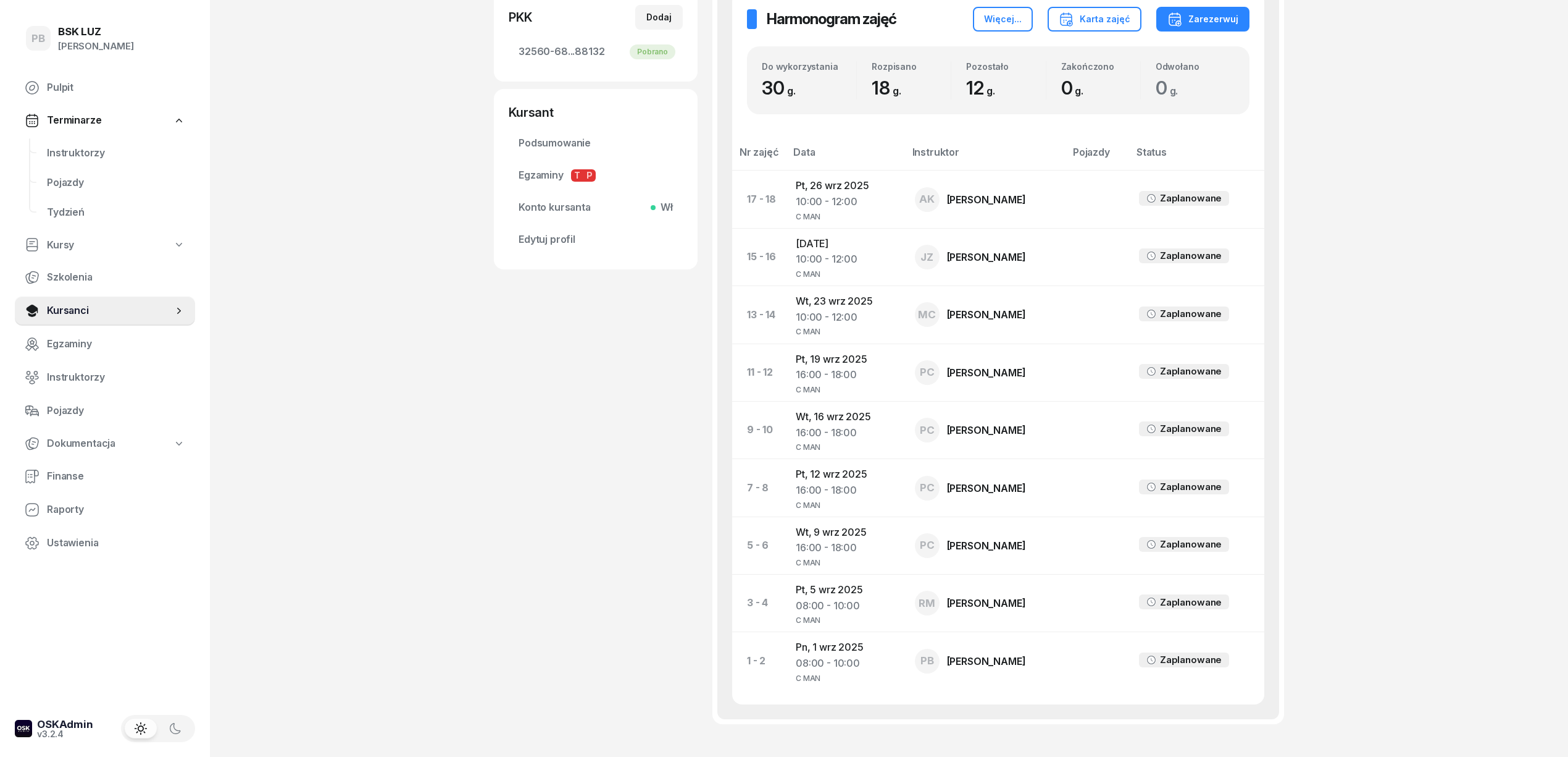
scroll to position [494, 0]
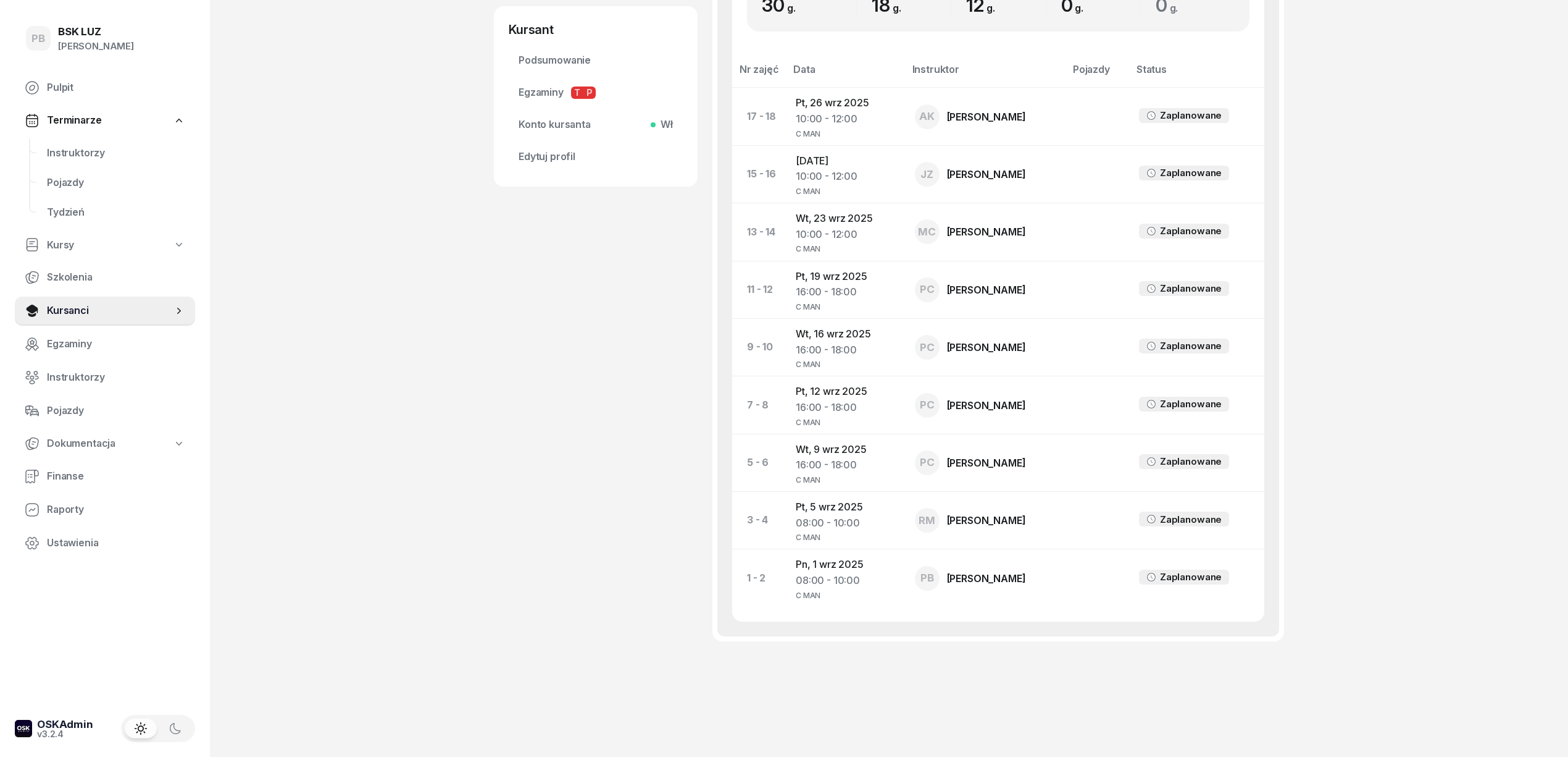
click at [482, 670] on div "PB BSK LUZ Patrycja Bogdanowicz Pulpit Terminarze Instruktorzy Pojazdy Tydzień …" at bounding box center [784, 134] width 1568 height 1257
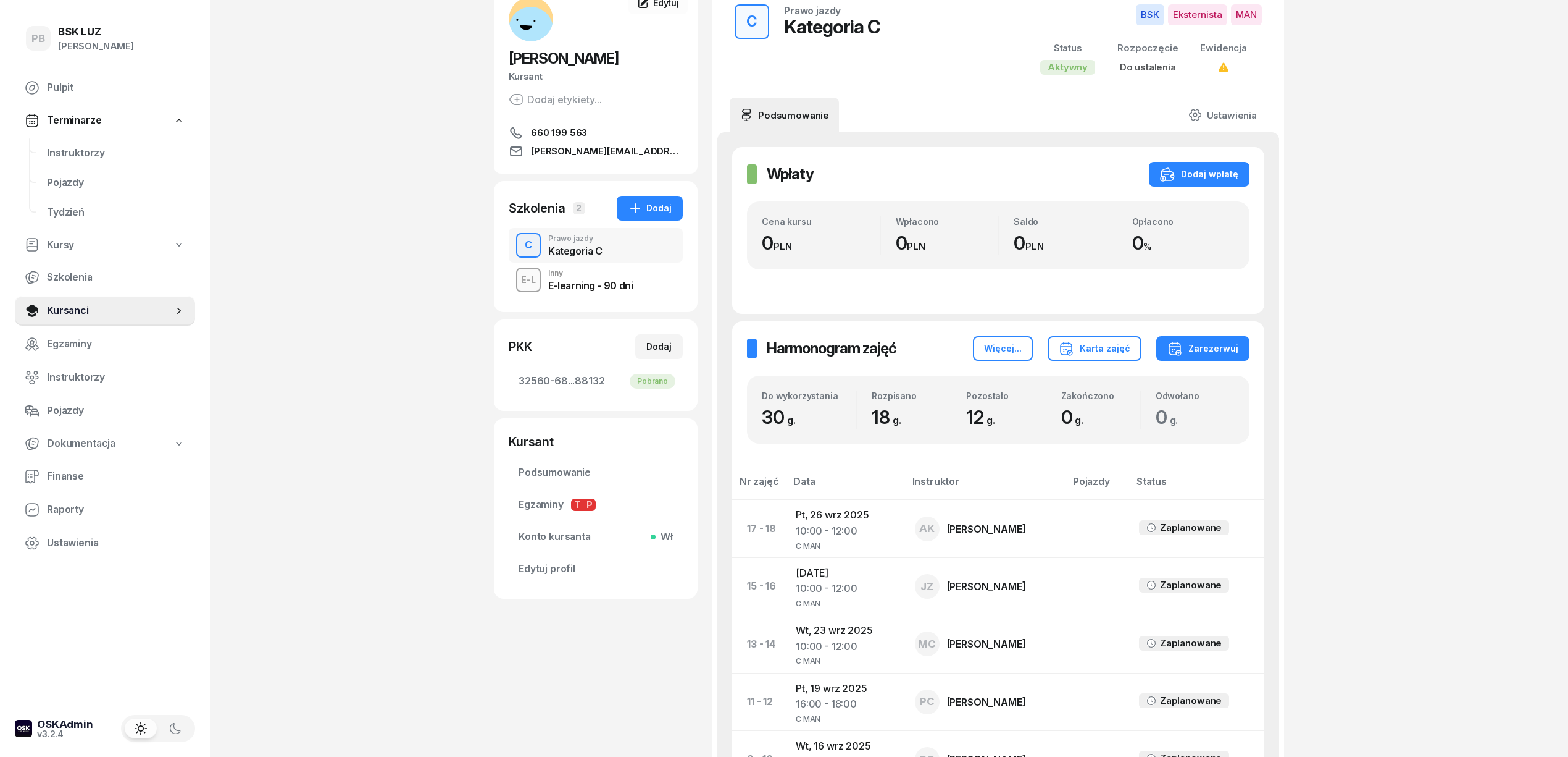
click at [397, 322] on div "PB BSK LUZ Patrycja Bogdanowicz Pulpit Terminarze Instruktorzy Pojazdy Tydzień …" at bounding box center [784, 546] width 1568 height 1257
click at [467, 690] on div "PB BSK LUZ Patrycja Bogdanowicz Pulpit Terminarze Instruktorzy Pojazdy Tydzień …" at bounding box center [784, 546] width 1568 height 1257
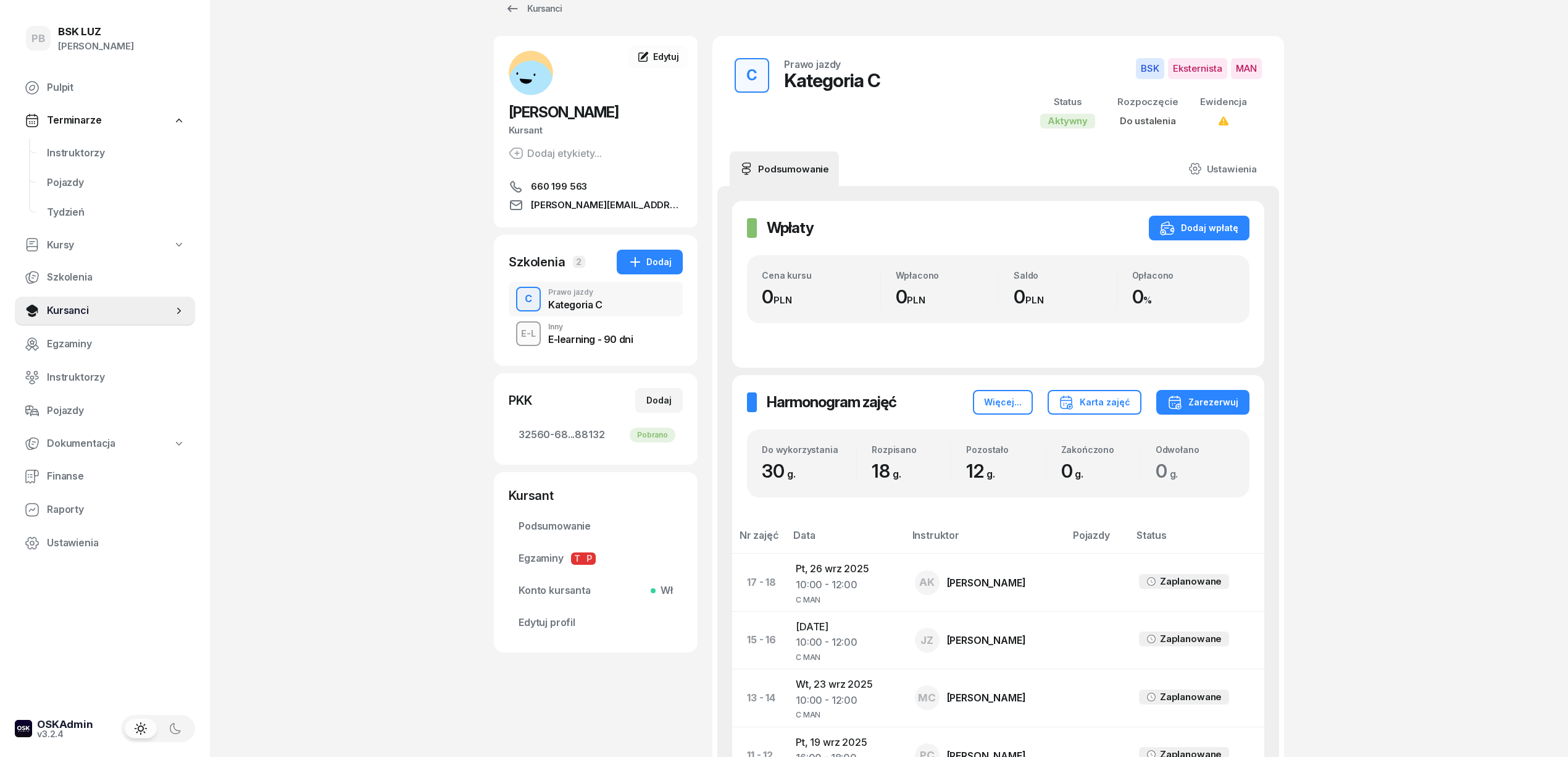
scroll to position [0, 0]
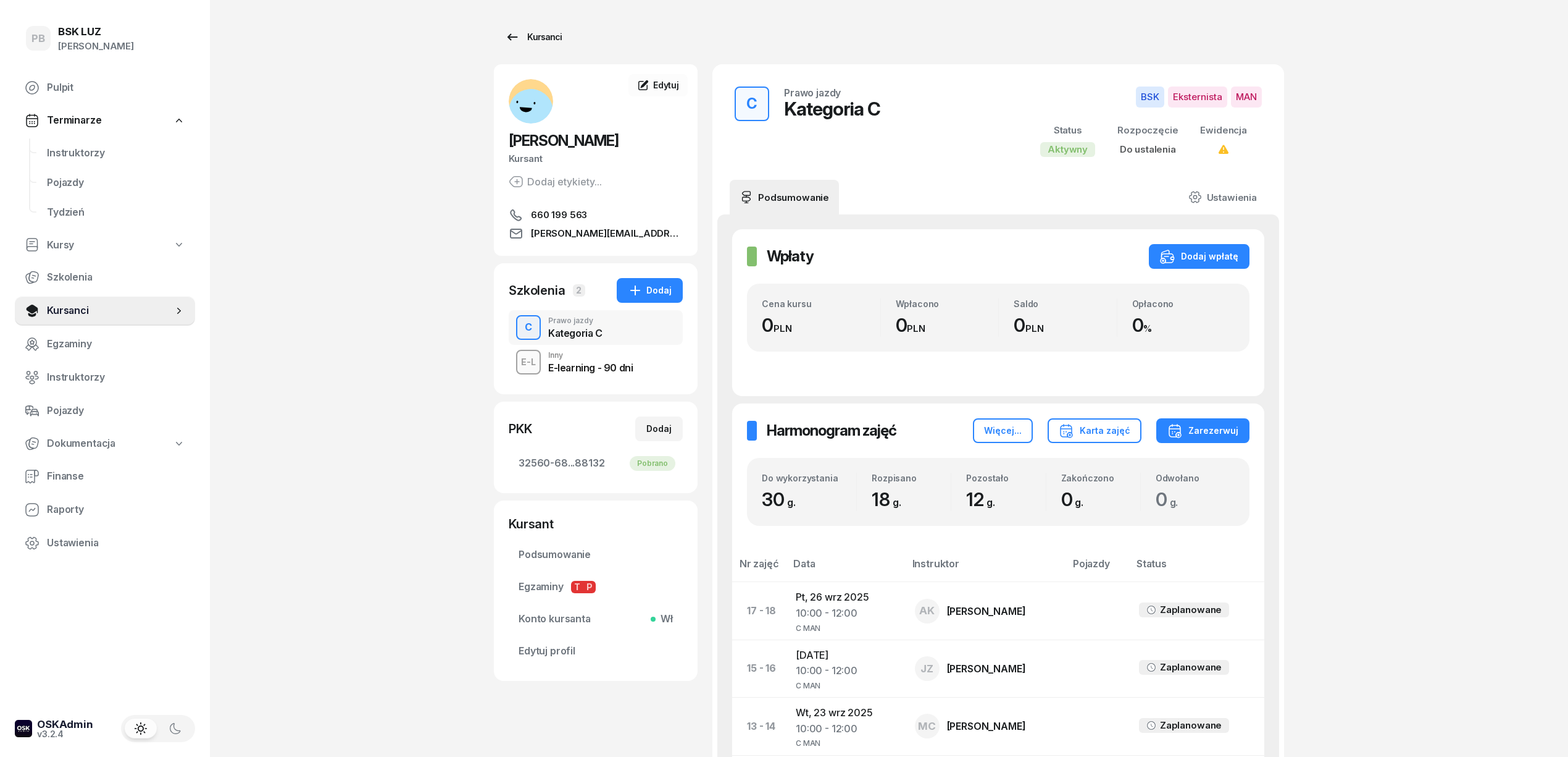
click at [539, 35] on div "Kursanci" at bounding box center [533, 37] width 57 height 15
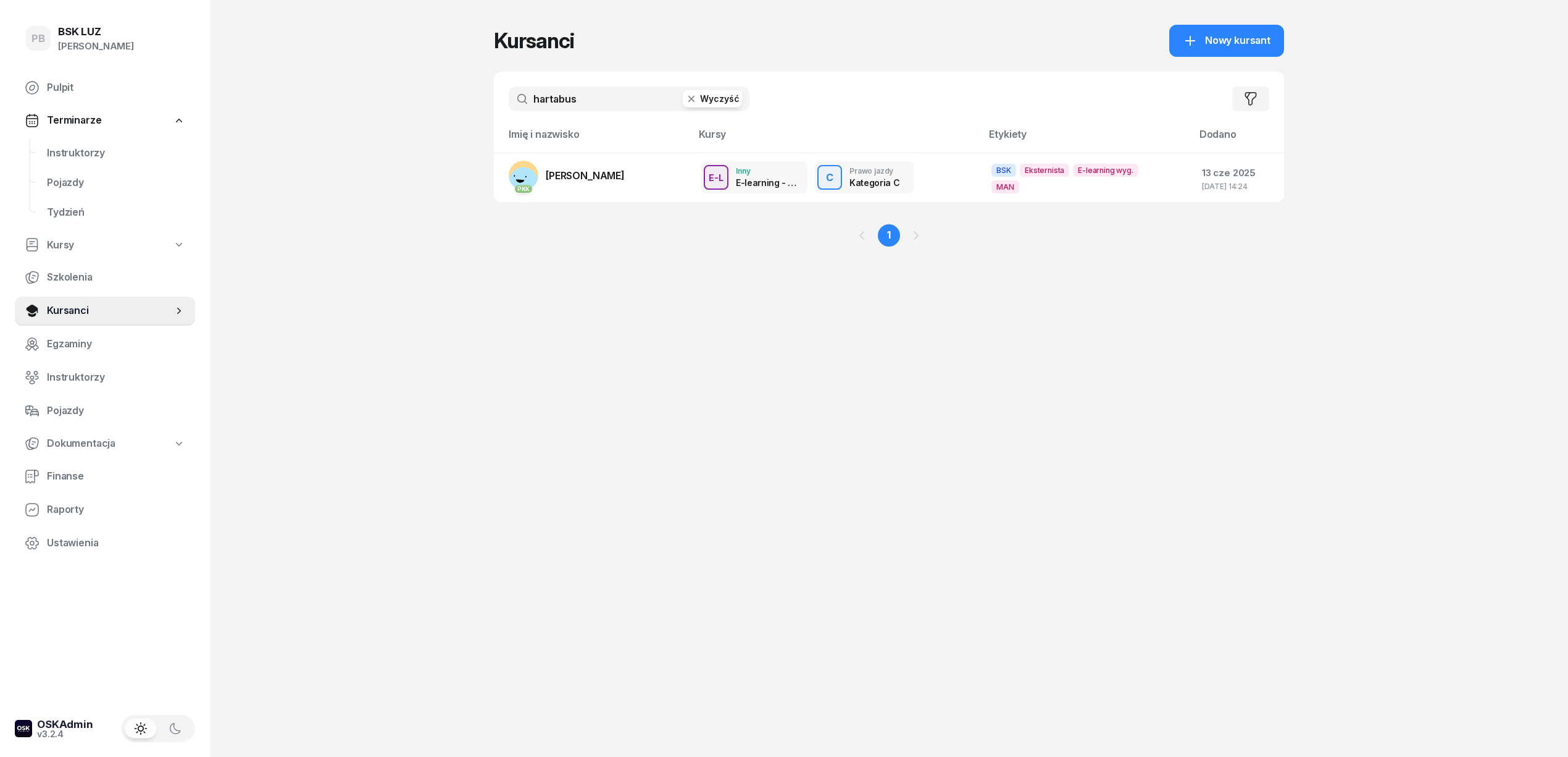
click at [724, 98] on button "Wyczyść" at bounding box center [712, 98] width 59 height 18
click at [288, 116] on div "PB BSK LUZ Patrycja Bogdanowicz Pulpit Terminarze Instruktorzy Pojazdy Tydzień …" at bounding box center [784, 378] width 1568 height 757
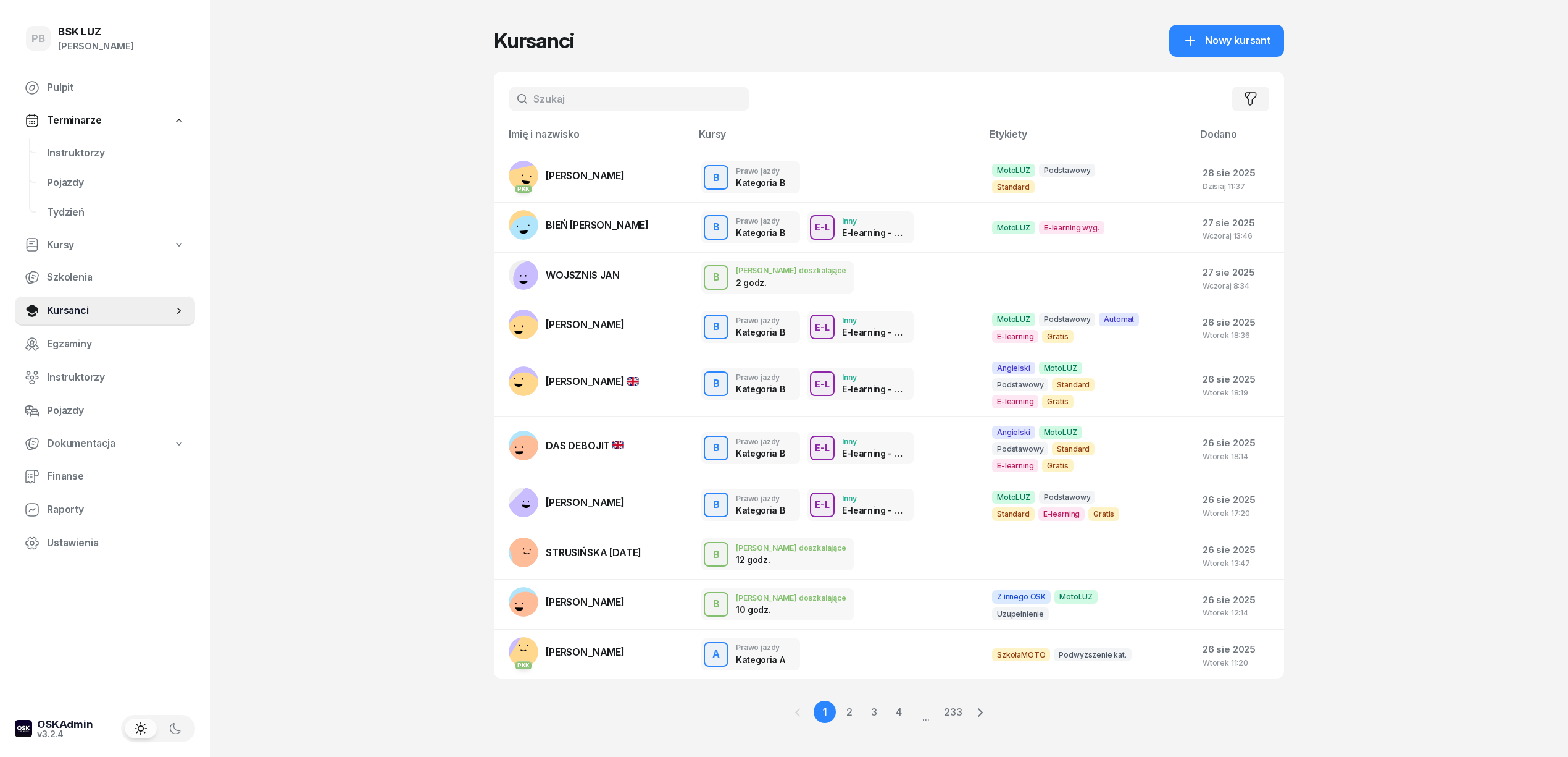
click at [722, 111] on div "Filtruj" at bounding box center [889, 98] width 790 height 54
click at [667, 101] on input "text" at bounding box center [629, 98] width 240 height 25
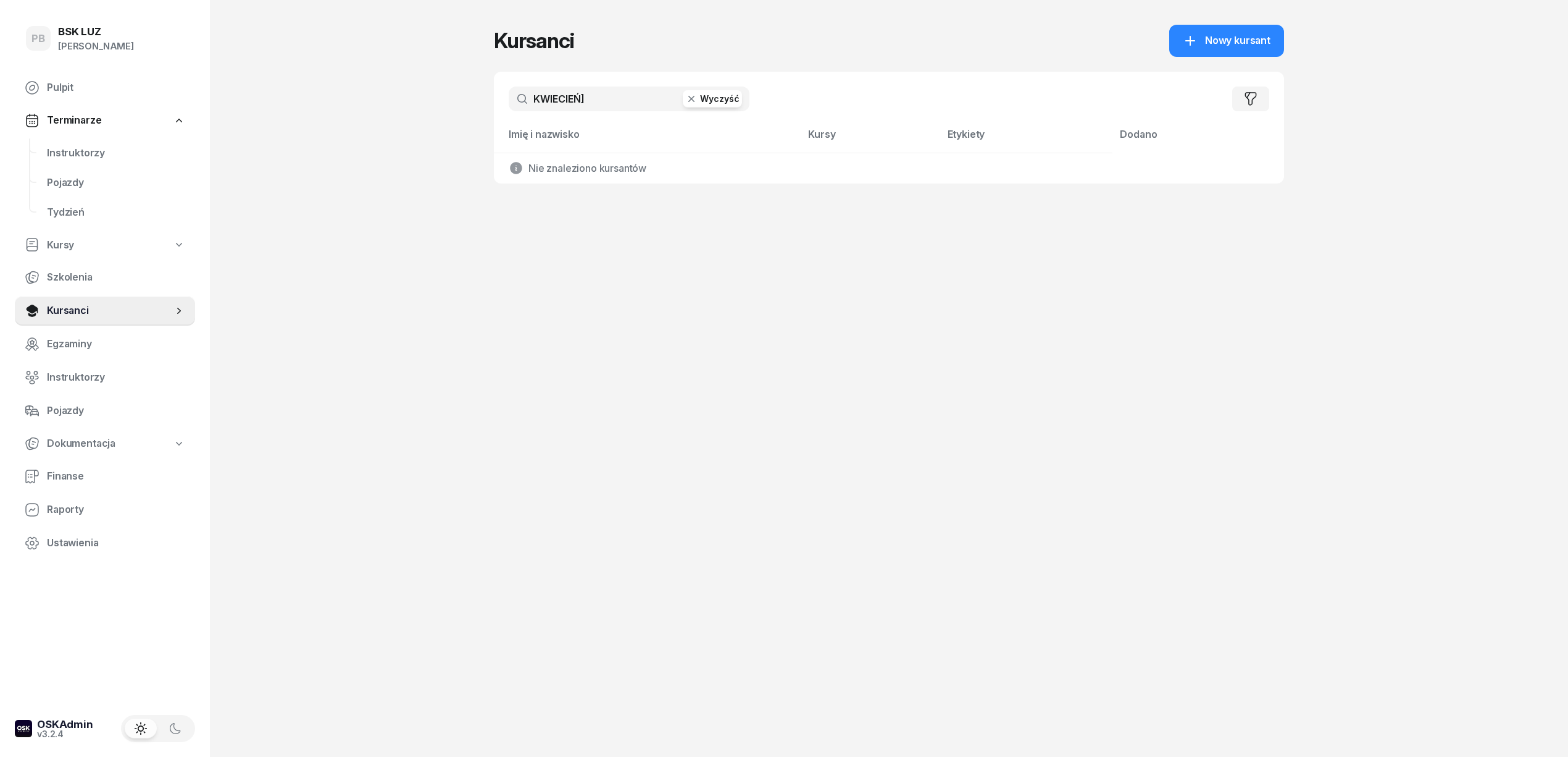
click at [611, 104] on input "KWIECIEŃ]" at bounding box center [629, 98] width 240 height 25
type input "KWIECIEŃ"
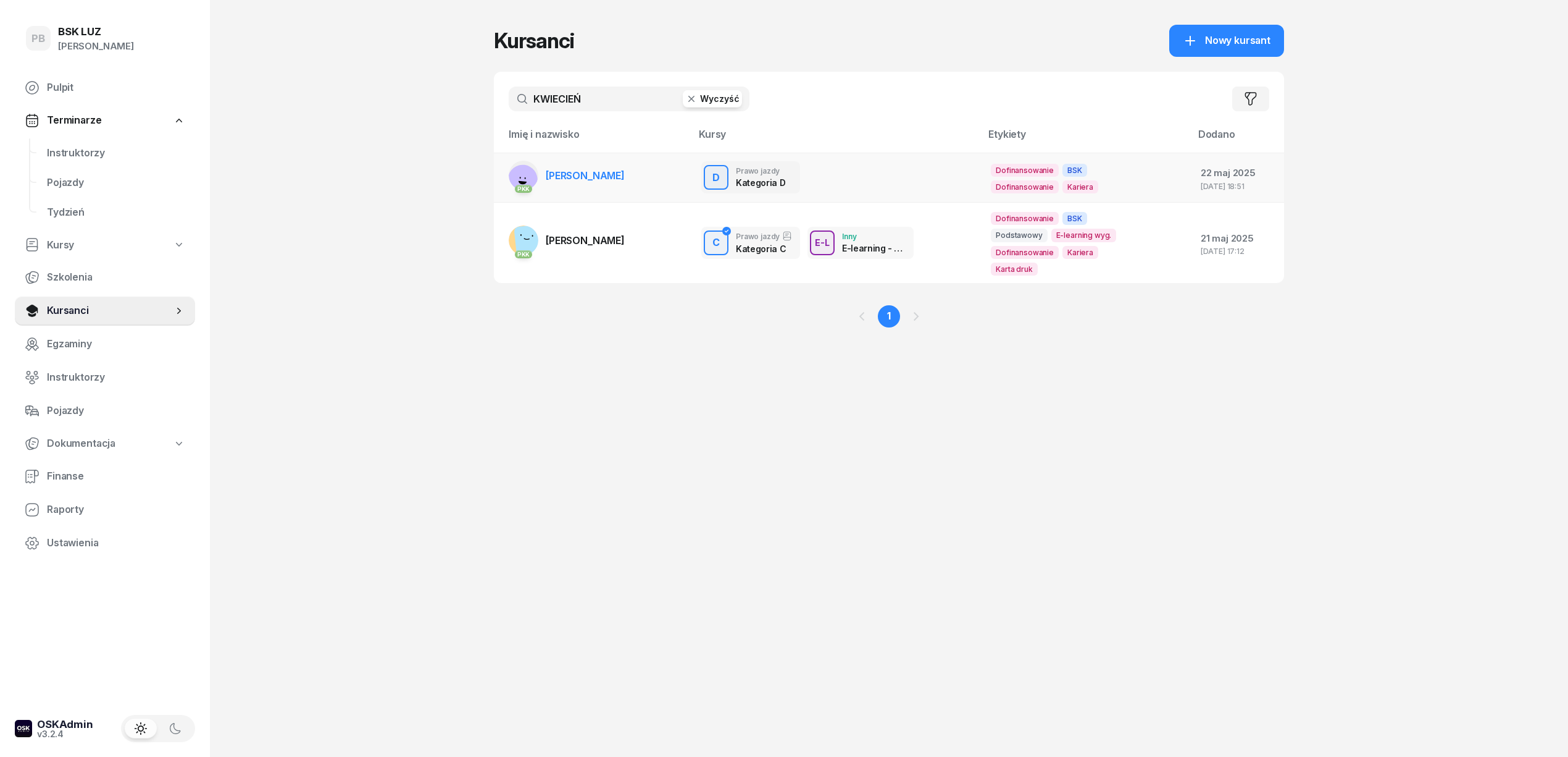
click at [618, 172] on span "[PERSON_NAME]" at bounding box center [585, 176] width 79 height 13
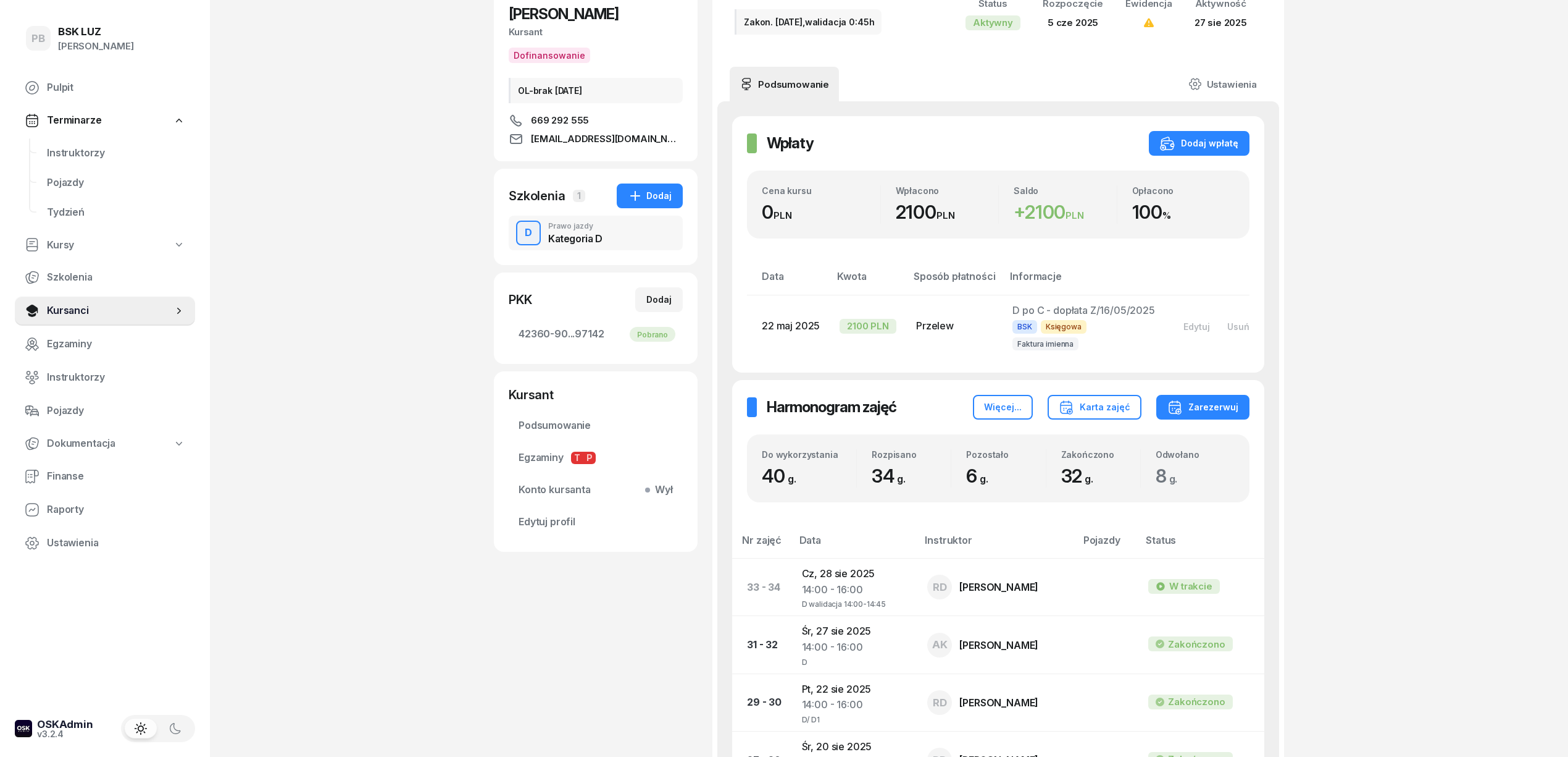
scroll to position [165, 0]
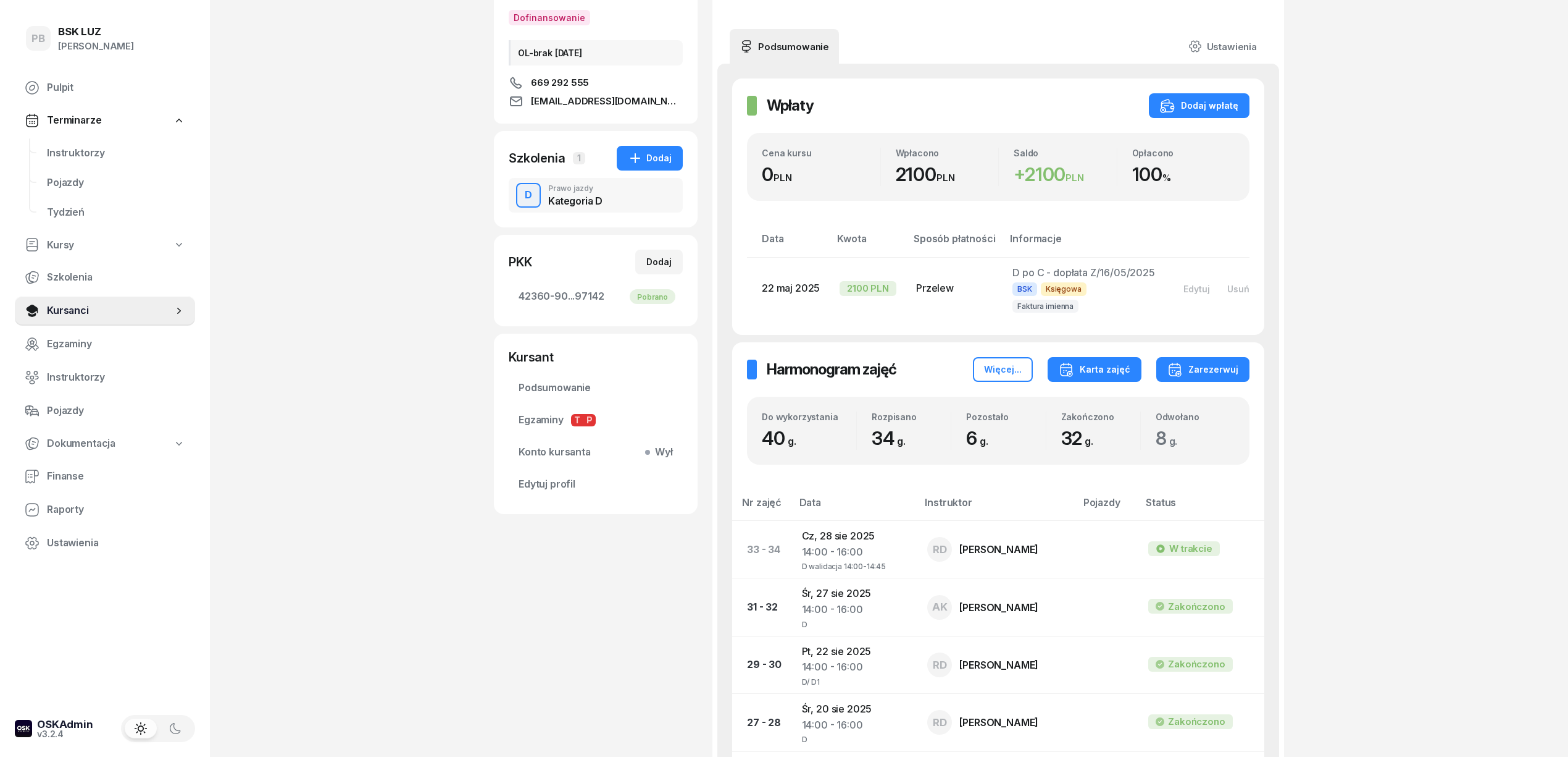
click at [1122, 377] on div "Karta zajęć" at bounding box center [1095, 369] width 72 height 15
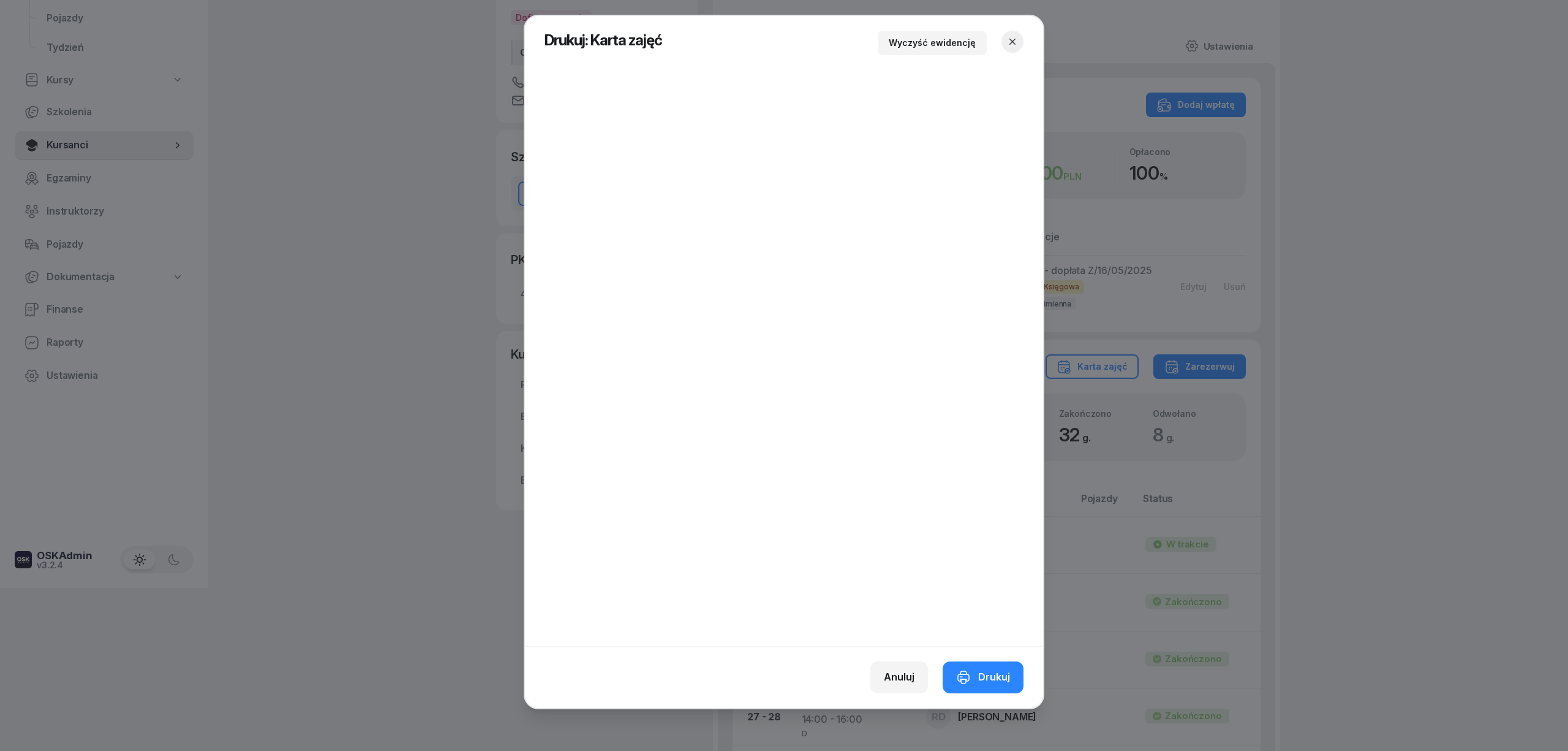
click at [1010, 44] on icon "button" at bounding box center [1012, 41] width 6 height 6
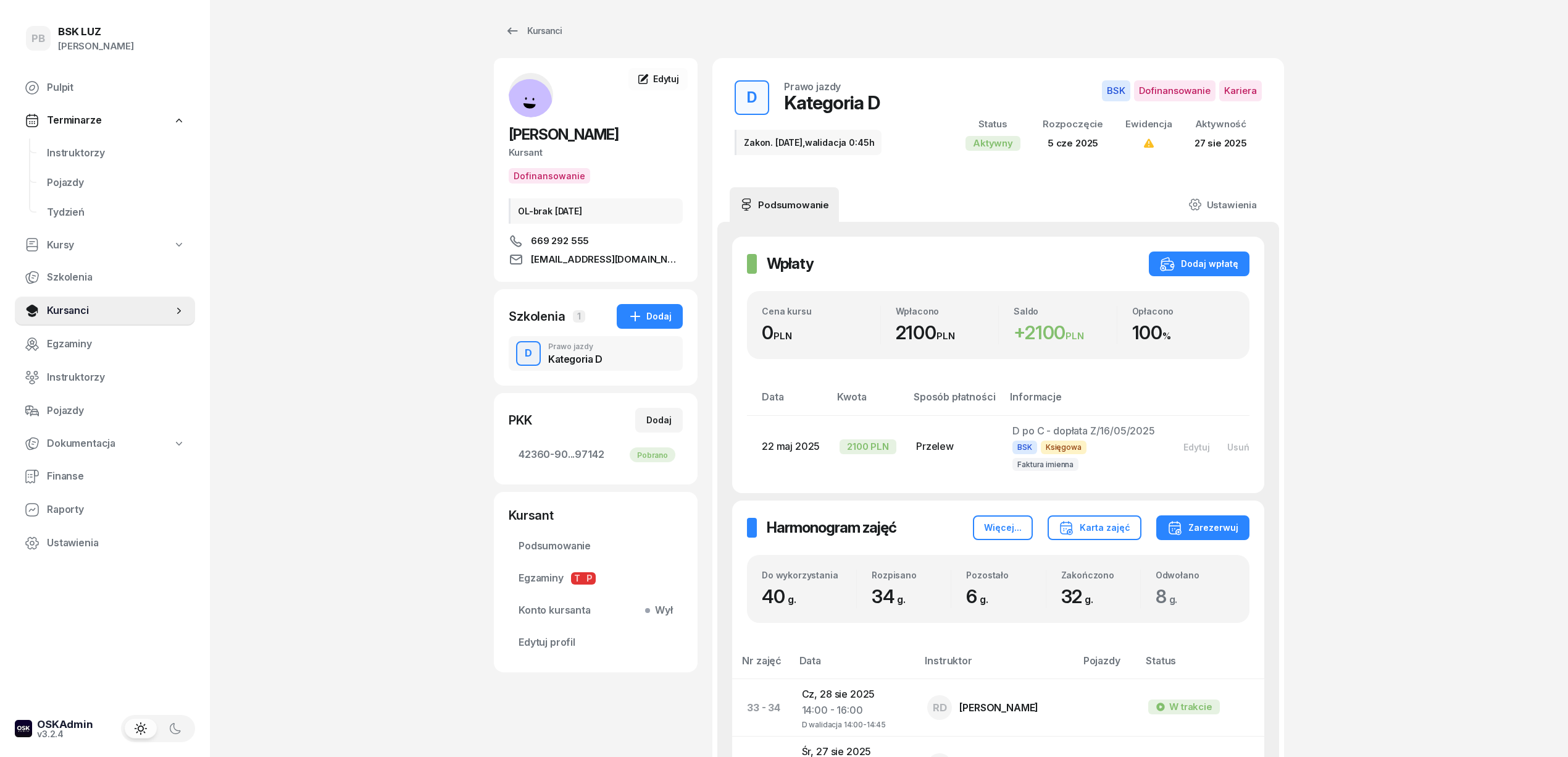
scroll to position [0, 0]
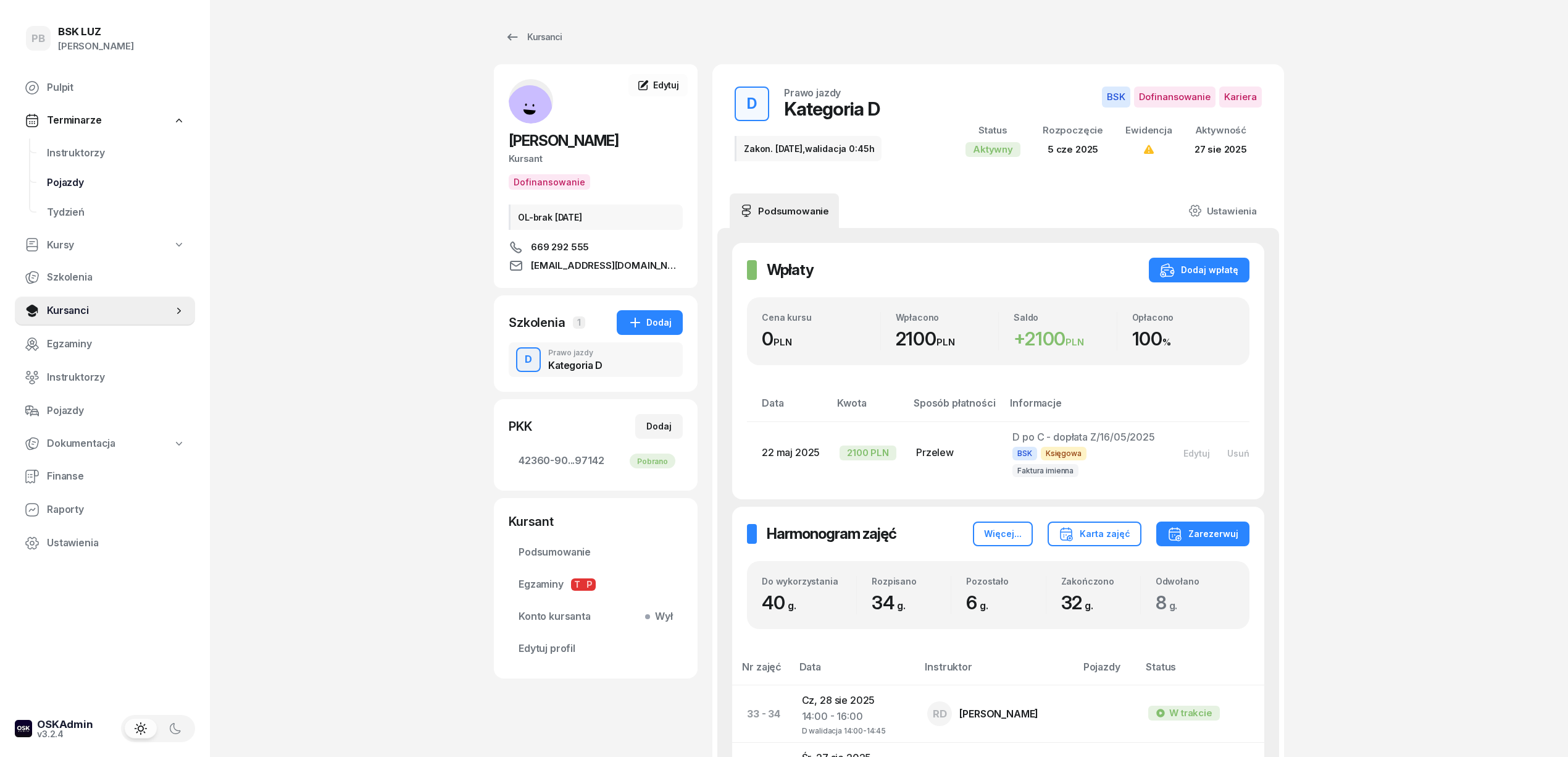
click at [70, 155] on span "Instruktorzy" at bounding box center [116, 153] width 139 height 16
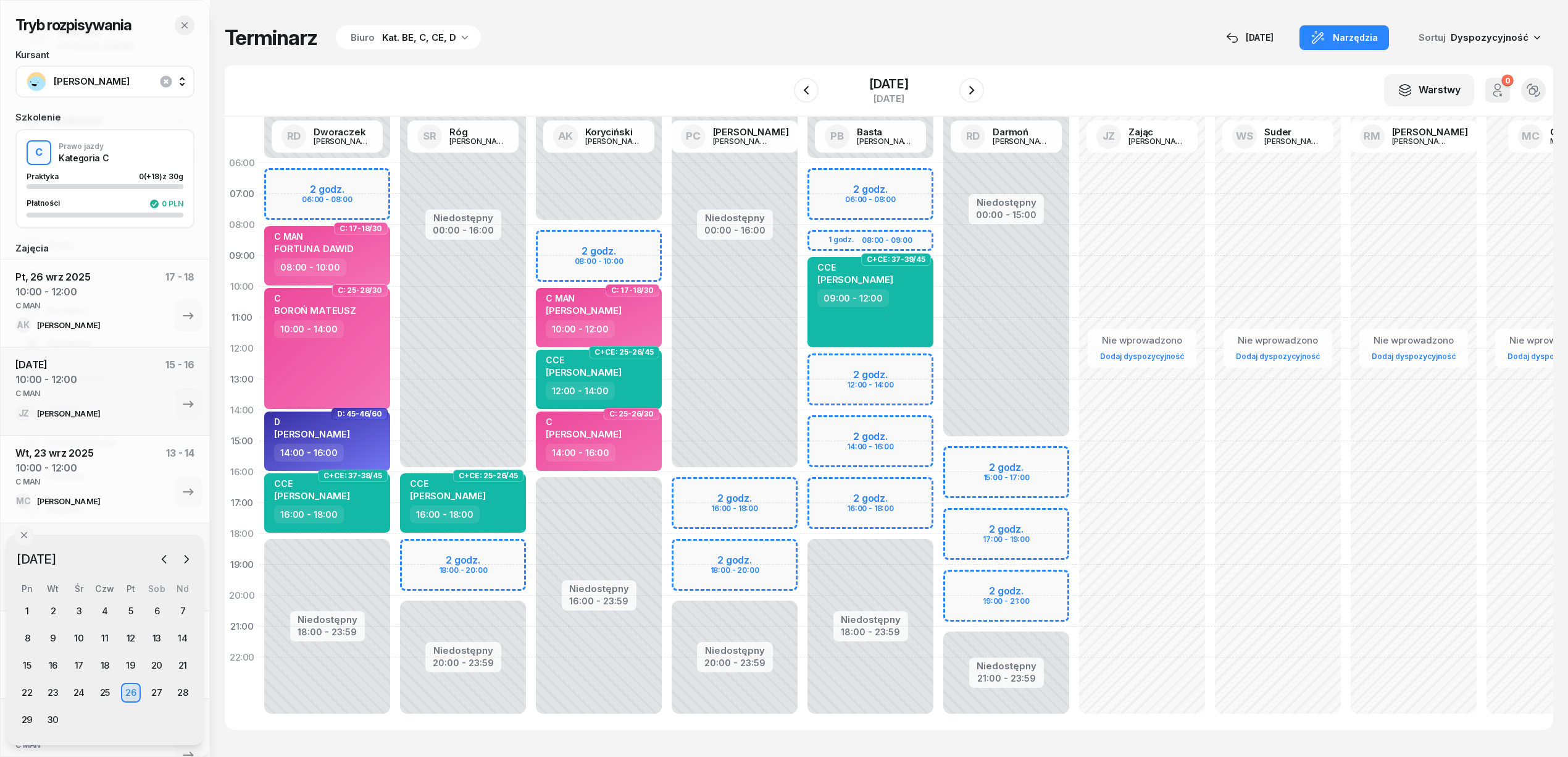
click at [186, 23] on icon "button" at bounding box center [185, 25] width 10 height 10
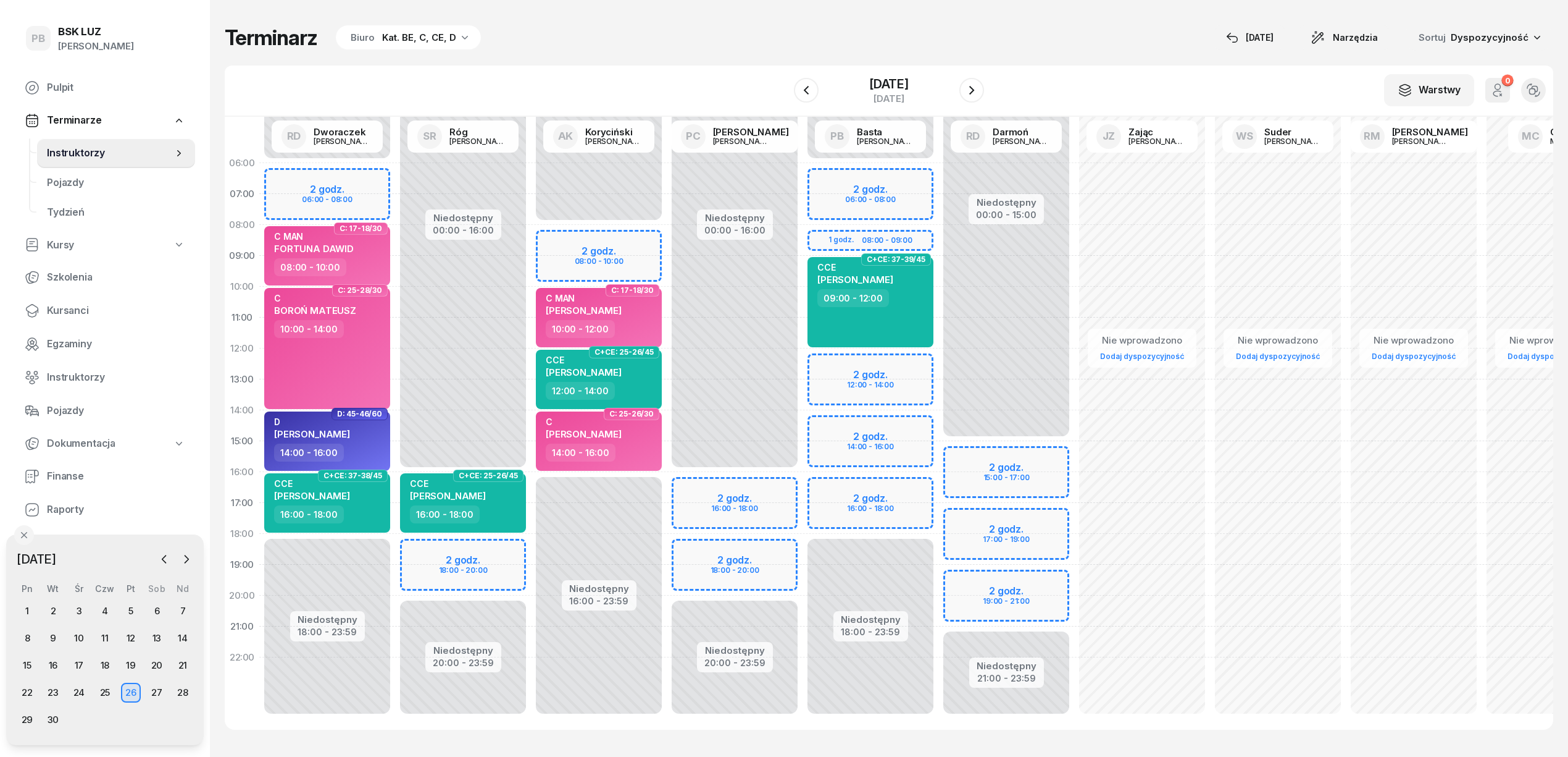
click at [600, 44] on div "Terminarz Biuro Kat. BE, C, CE, D [DATE] Narzędzia Sortuj Dyspozycyjność" at bounding box center [889, 37] width 1329 height 26
click at [136, 730] on div "1 2 3 4 5 6 7 8 9 10 11 12 13 14 15 16 17 18 19 20 21 22 23 24 25 26 27 28 29 30" at bounding box center [105, 665] width 181 height 129
click at [126, 712] on div "1 2 3 4 5 6 7 8 9 10 11 12 13 14 15 16 17 18 19 20 21 22 23 24 25 26 27 28 29 30" at bounding box center [105, 665] width 181 height 129
click at [124, 730] on div "1 2 3 4 5 6 7 8 9 10 11 12 13 14 15 16 17 18 19 20 21 22 23 24 25 26 27 28 29 30" at bounding box center [105, 665] width 181 height 129
click at [653, 37] on div "Terminarz Biuro Kat. BE, C, CE, D [DATE] Narzędzia Sortuj Dyspozycyjność" at bounding box center [889, 37] width 1329 height 26
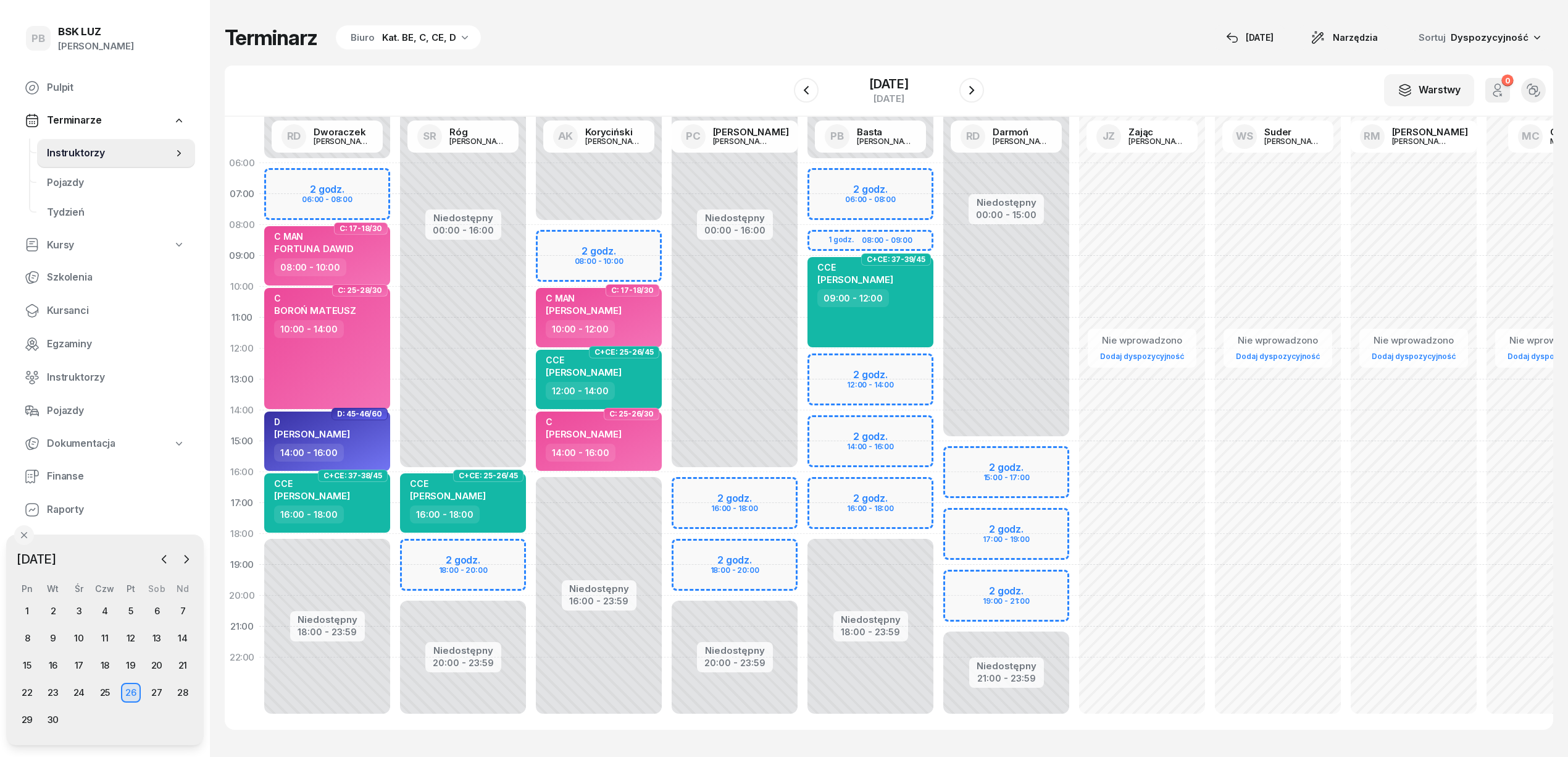
click at [1014, 30] on div "Terminarz Biuro Kat. BE, C, CE, D [DATE] Narzędzia Sortuj Dyspozycyjność" at bounding box center [889, 37] width 1329 height 26
click at [732, 38] on div "Terminarz Biuro Kat. BE, C, CE, D [DATE] Narzędzia Sortuj Dyspozycyjność" at bounding box center [889, 37] width 1329 height 26
click at [697, 64] on div "Terminarz Biuro Kat. BE, C, CE, D 28 sie Narzędzia Sortuj Dyspozycyjność W Wybi…" at bounding box center [889, 377] width 1329 height 754
click at [159, 557] on icon "button" at bounding box center [165, 559] width 13 height 13
click at [103, 718] on div "28" at bounding box center [105, 720] width 20 height 20
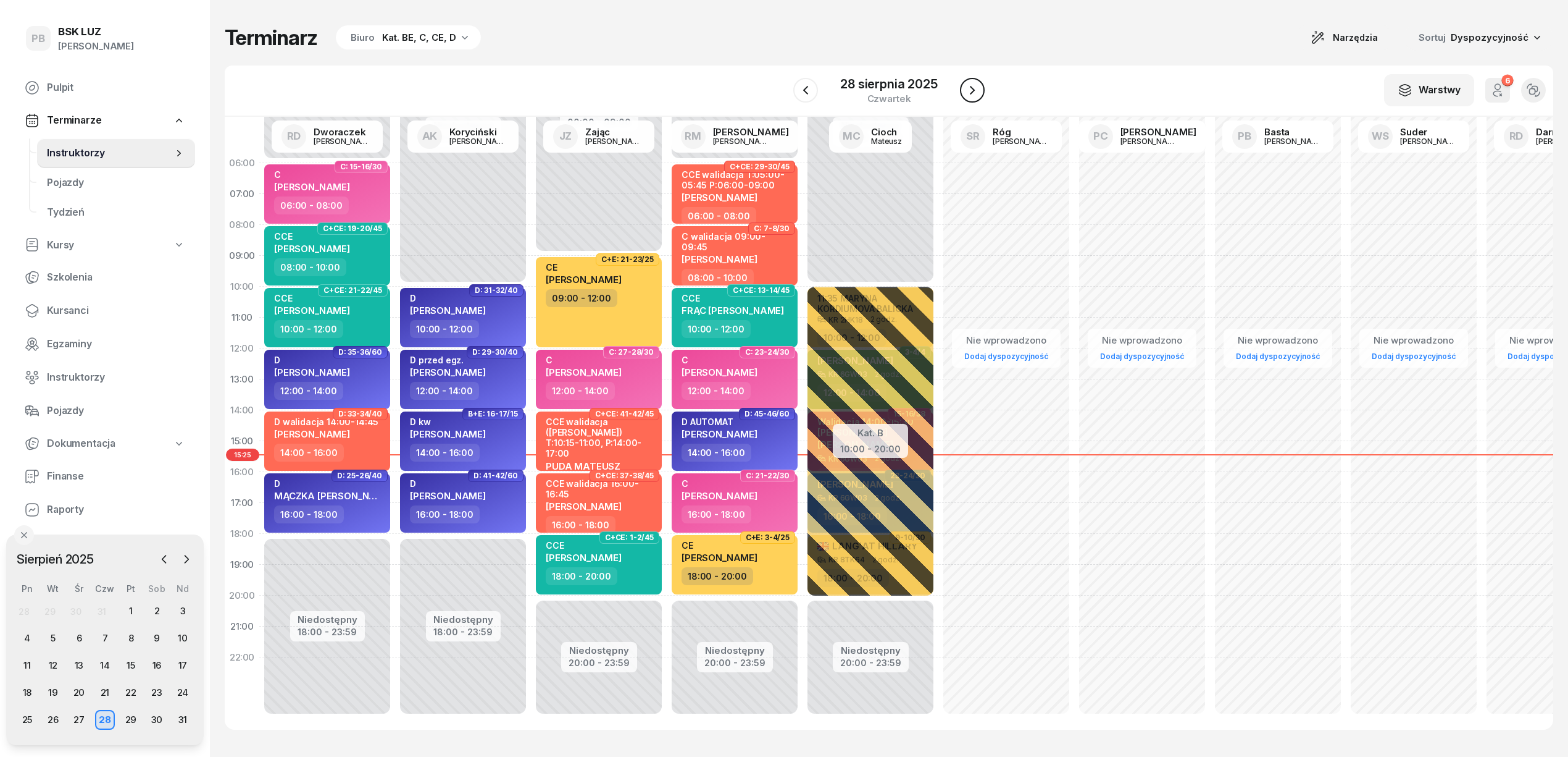
click at [978, 91] on icon "button" at bounding box center [972, 90] width 15 height 15
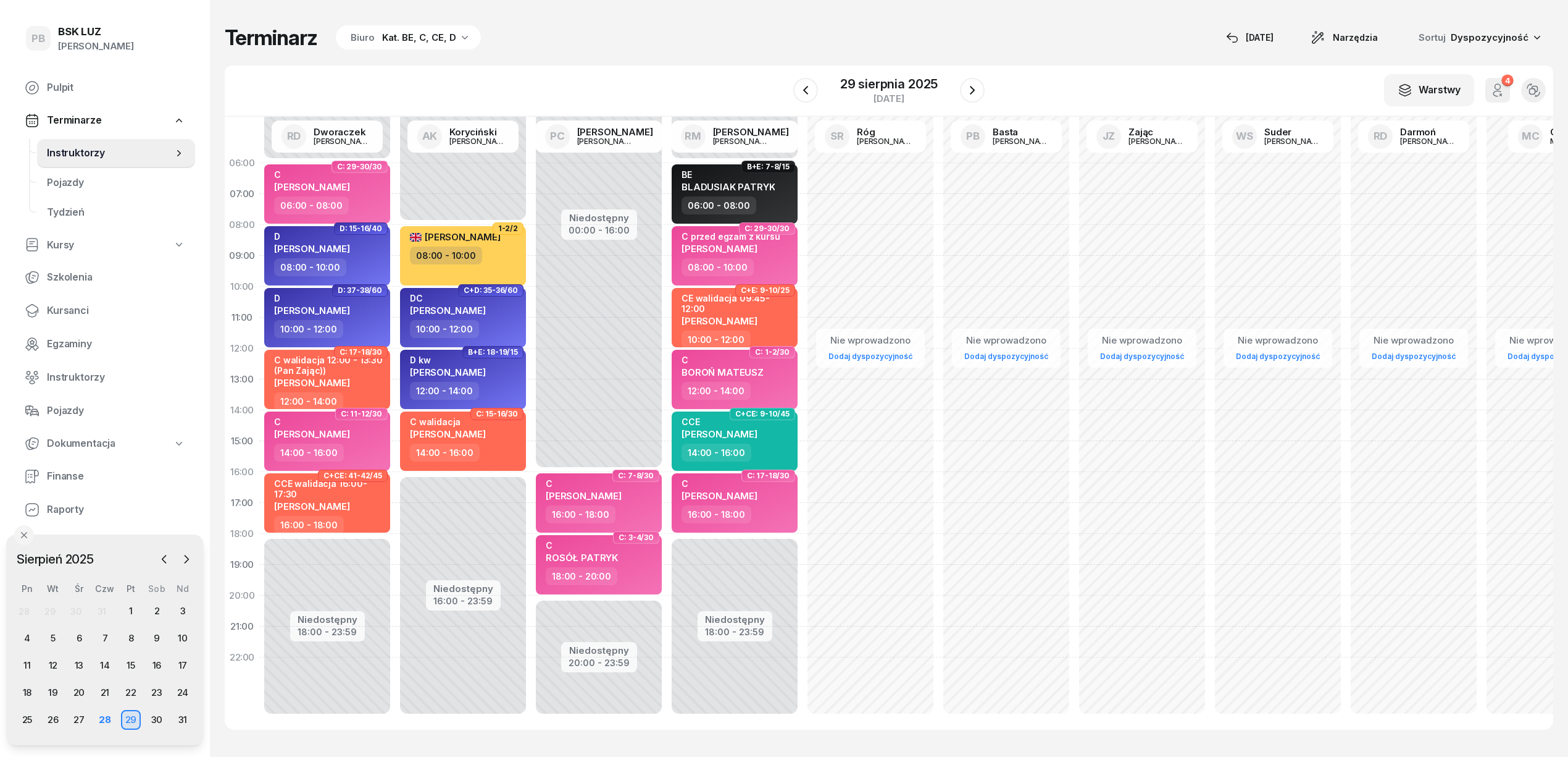
drag, startPoint x: 989, startPoint y: 297, endPoint x: 615, endPoint y: 312, distance: 374.3
click at [1074, 297] on div "Nie wprowadzono Dodaj dyspozycyjność" at bounding box center [1142, 441] width 136 height 587
select select "10"
select select "12"
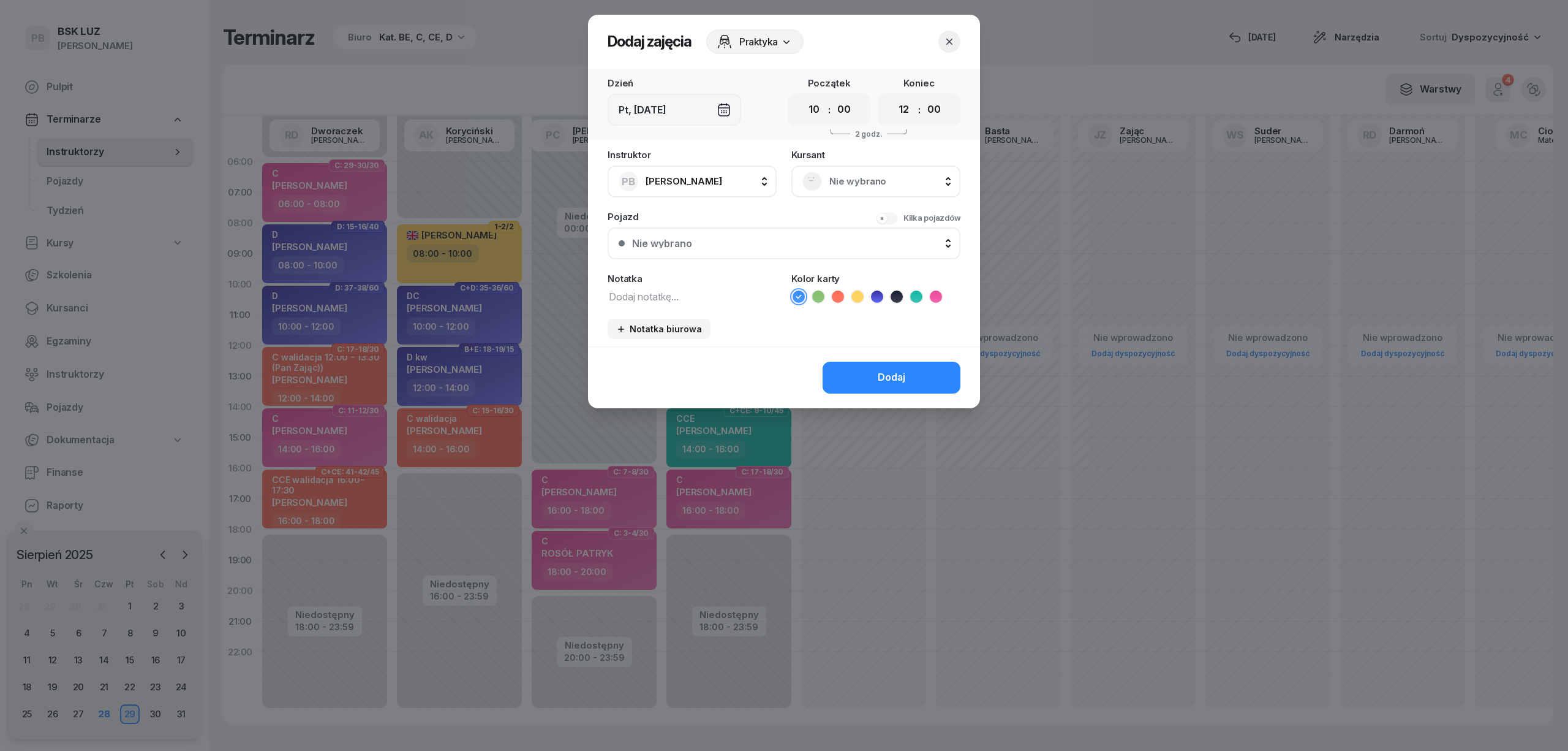
click at [944, 37] on icon "button" at bounding box center [949, 42] width 13 height 13
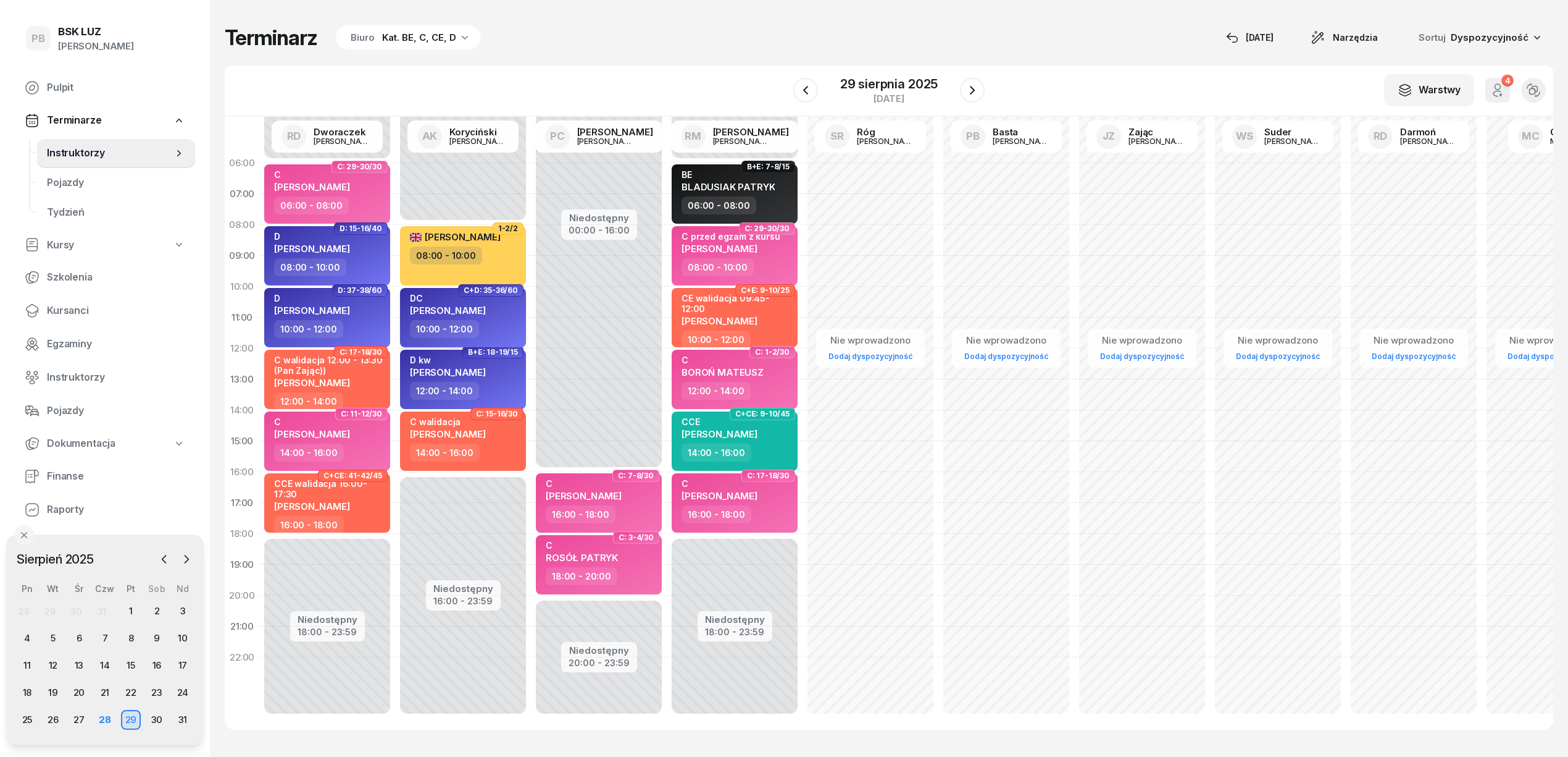
click at [502, 332] on div "10:00 - 12:00" at bounding box center [464, 329] width 109 height 18
select select "10"
select select "12"
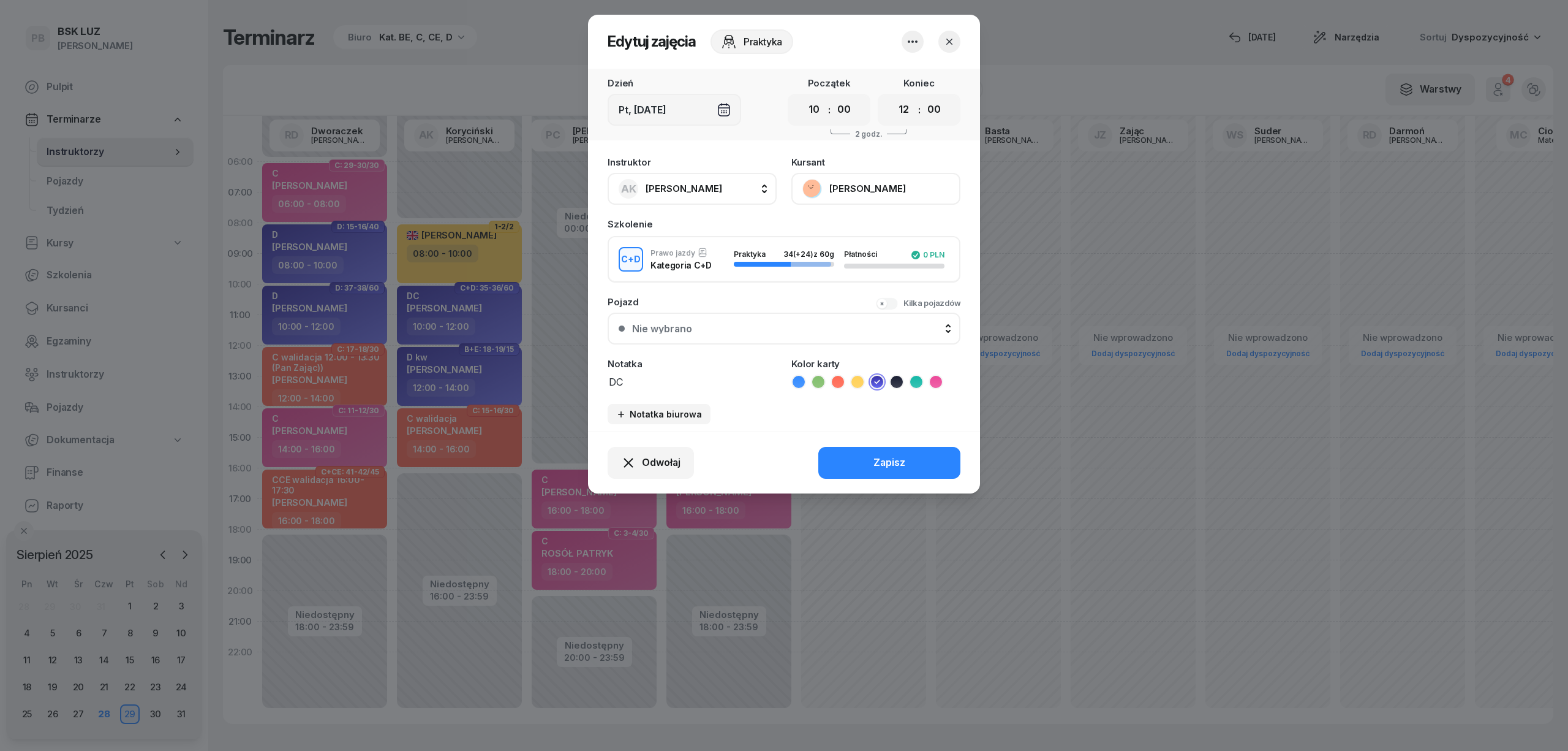
click at [711, 181] on span "[PERSON_NAME]" at bounding box center [684, 188] width 77 height 16
type input "CICH"
click at [688, 278] on div "PC [PERSON_NAME]" at bounding box center [698, 270] width 146 height 20
click at [856, 456] on div "Odwołaj Zapisz" at bounding box center [784, 462] width 392 height 62
click at [855, 461] on button "Zapisz" at bounding box center [889, 463] width 142 height 32
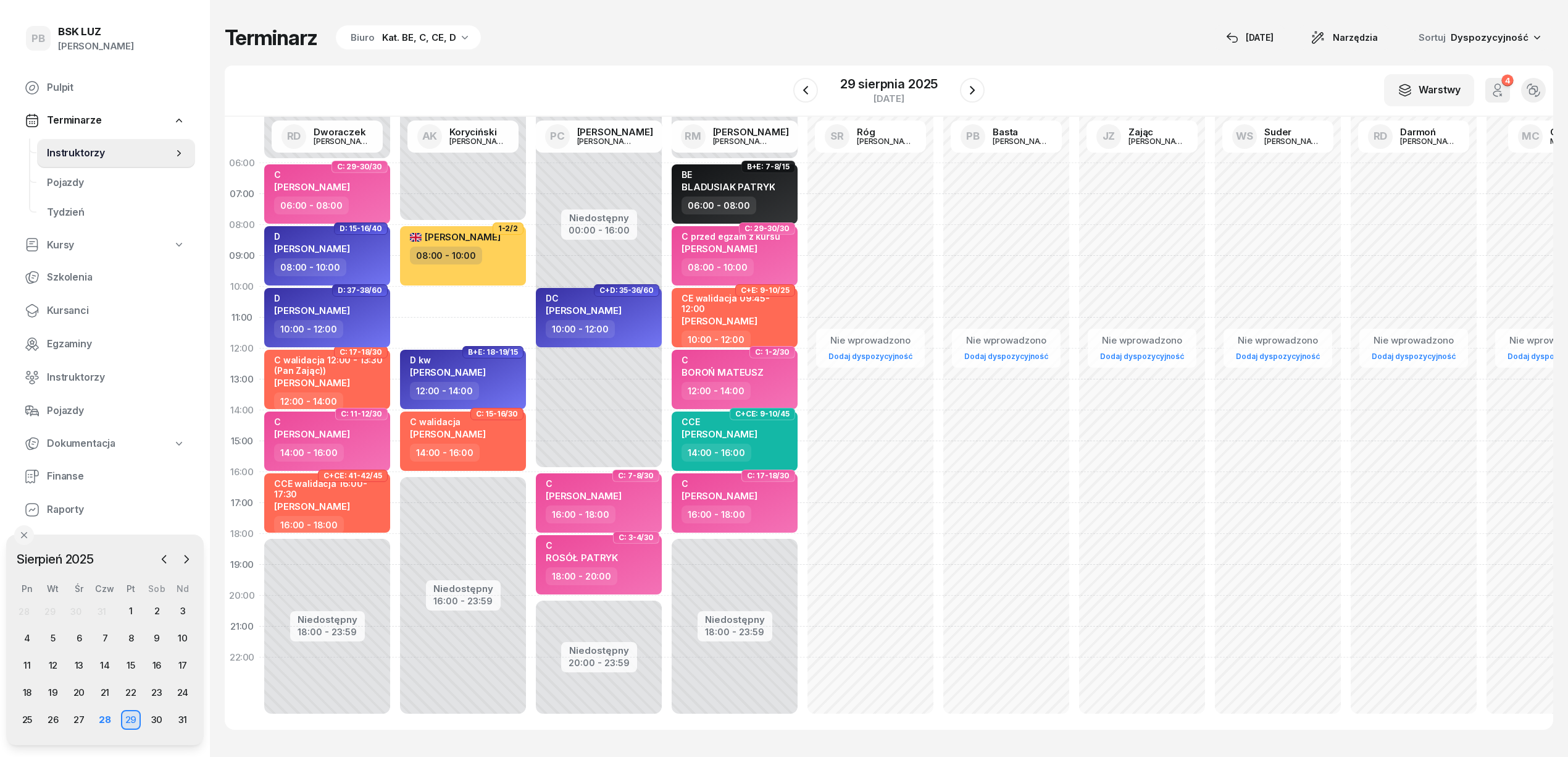
click at [331, 320] on div "10:00 - 12:00" at bounding box center [309, 329] width 69 height 18
select select "10"
select select "12"
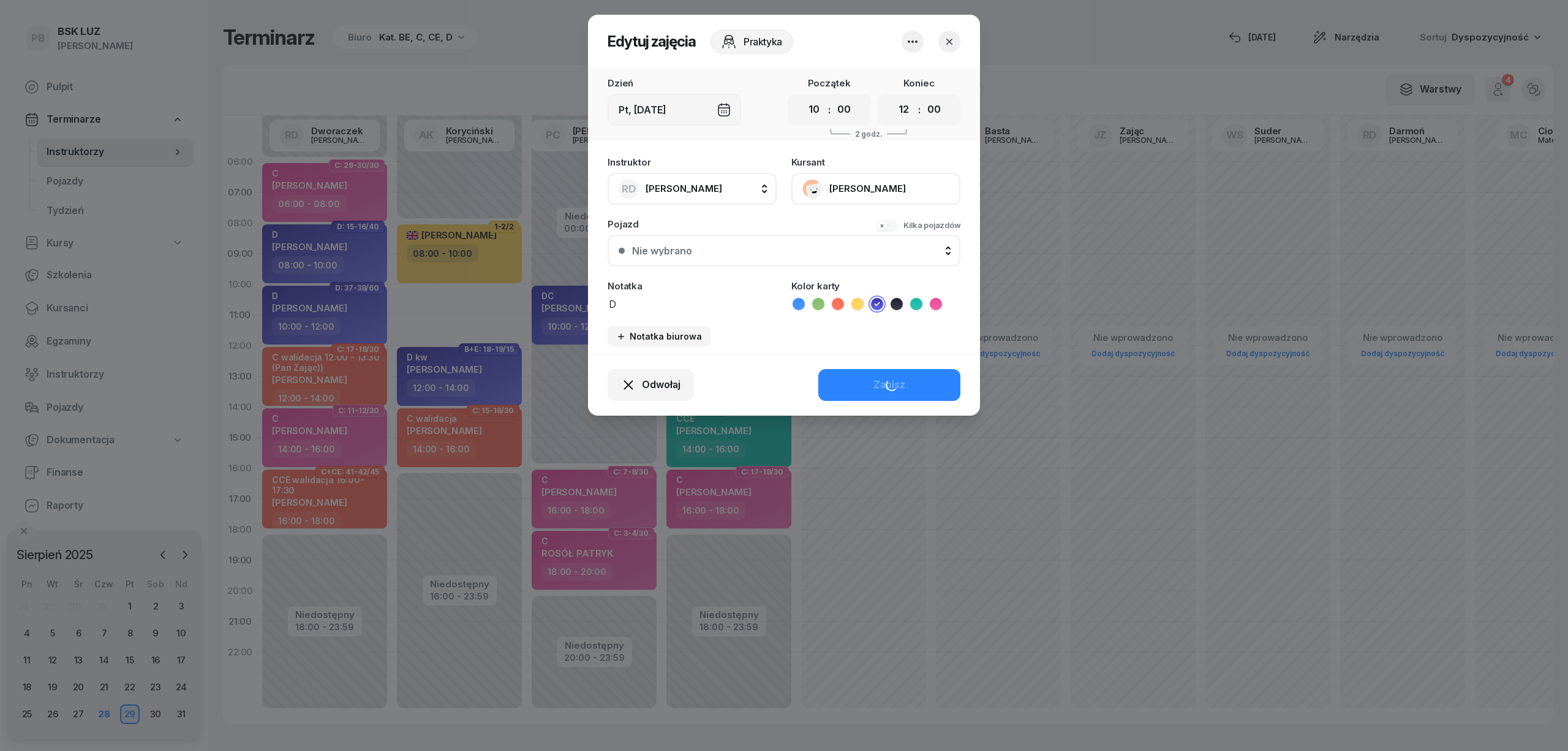
click at [694, 186] on span "[PERSON_NAME]" at bounding box center [684, 188] width 77 height 12
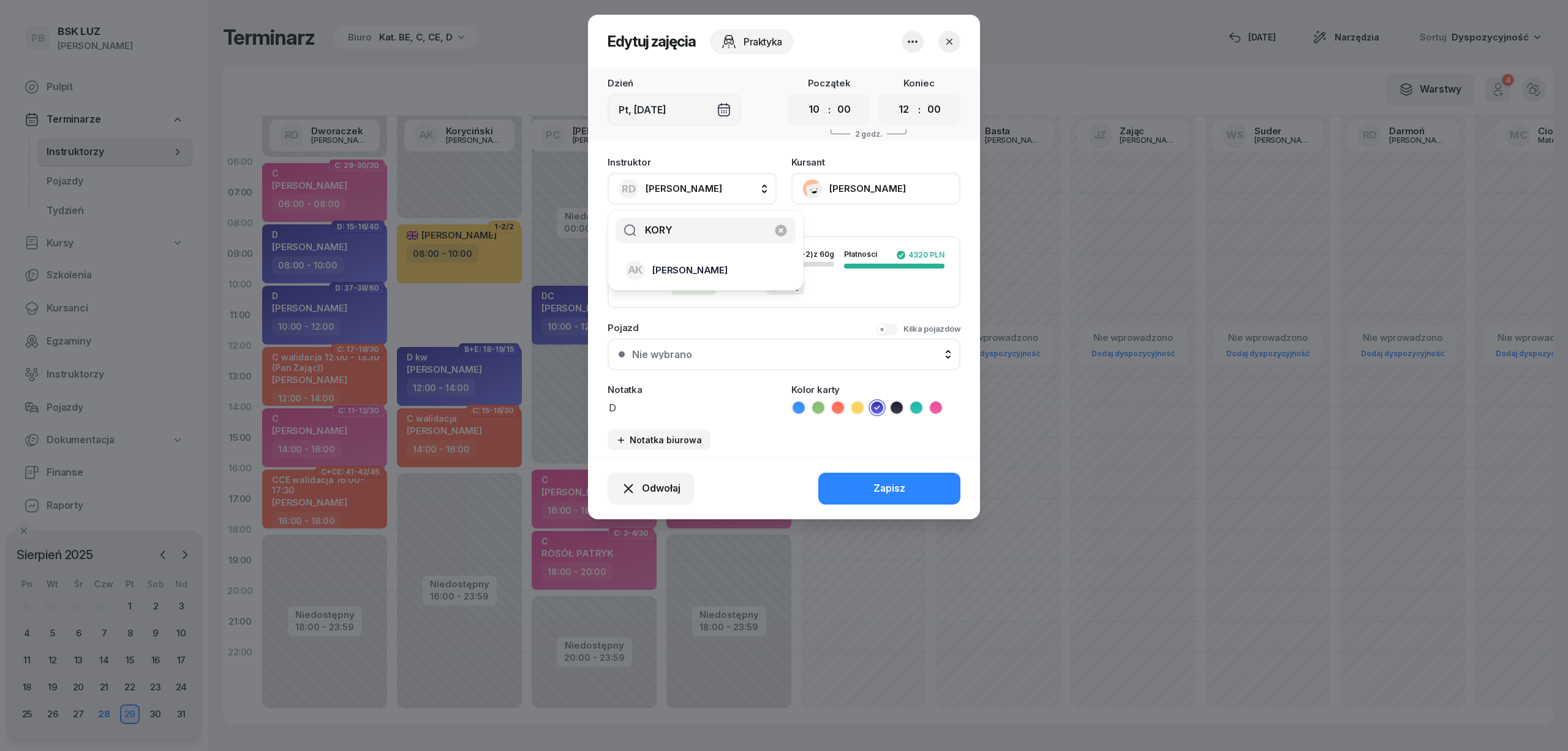
type input "KORY"
click at [726, 270] on div "AK [PERSON_NAME]" at bounding box center [698, 270] width 146 height 20
click at [861, 489] on div "Odwołaj Zapisz" at bounding box center [784, 488] width 392 height 62
click at [865, 489] on button "Zapisz" at bounding box center [889, 489] width 142 height 32
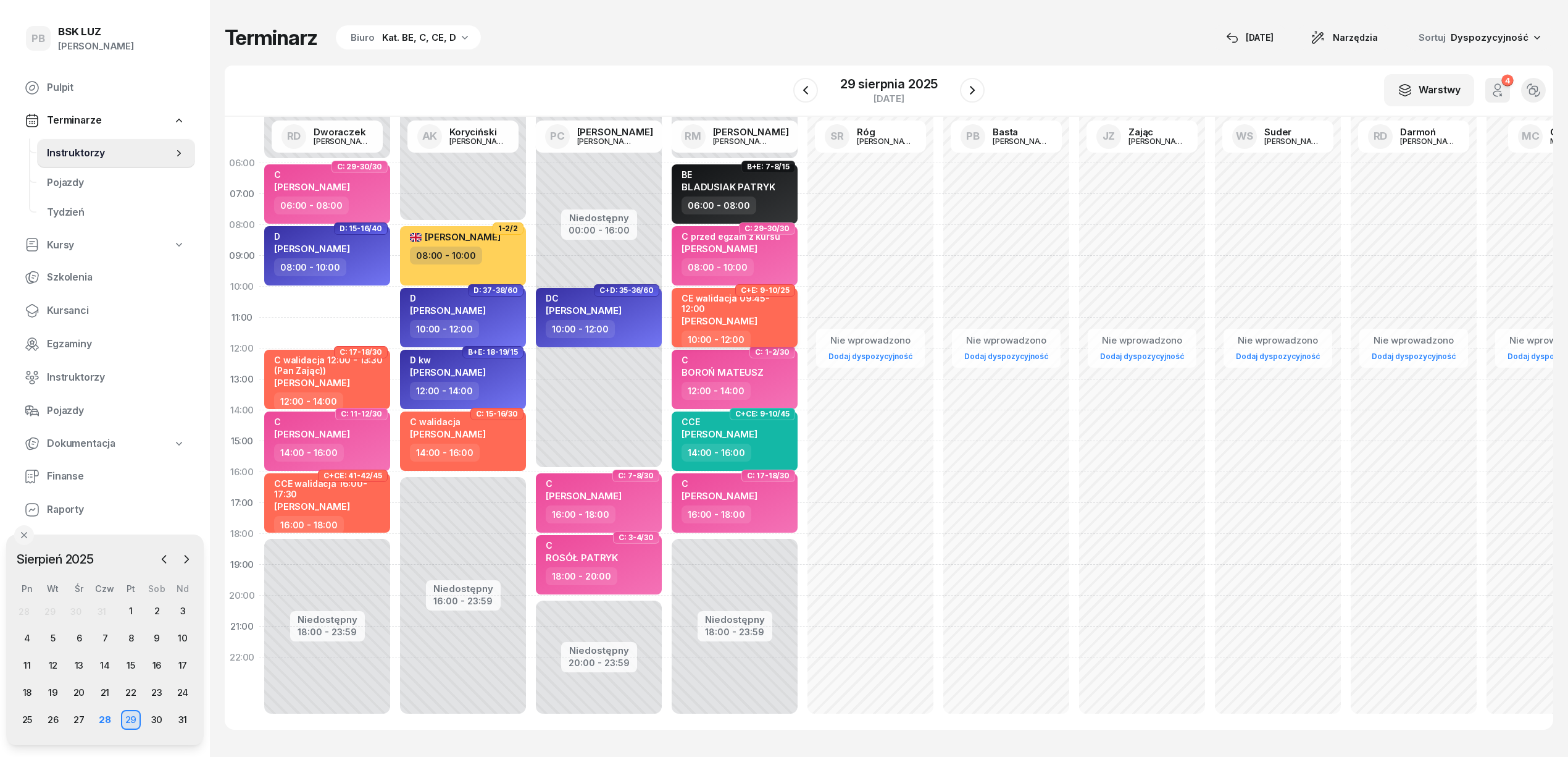
click at [768, 331] on div "10:00 - 12:00" at bounding box center [735, 339] width 109 height 18
select select "10"
select select "12"
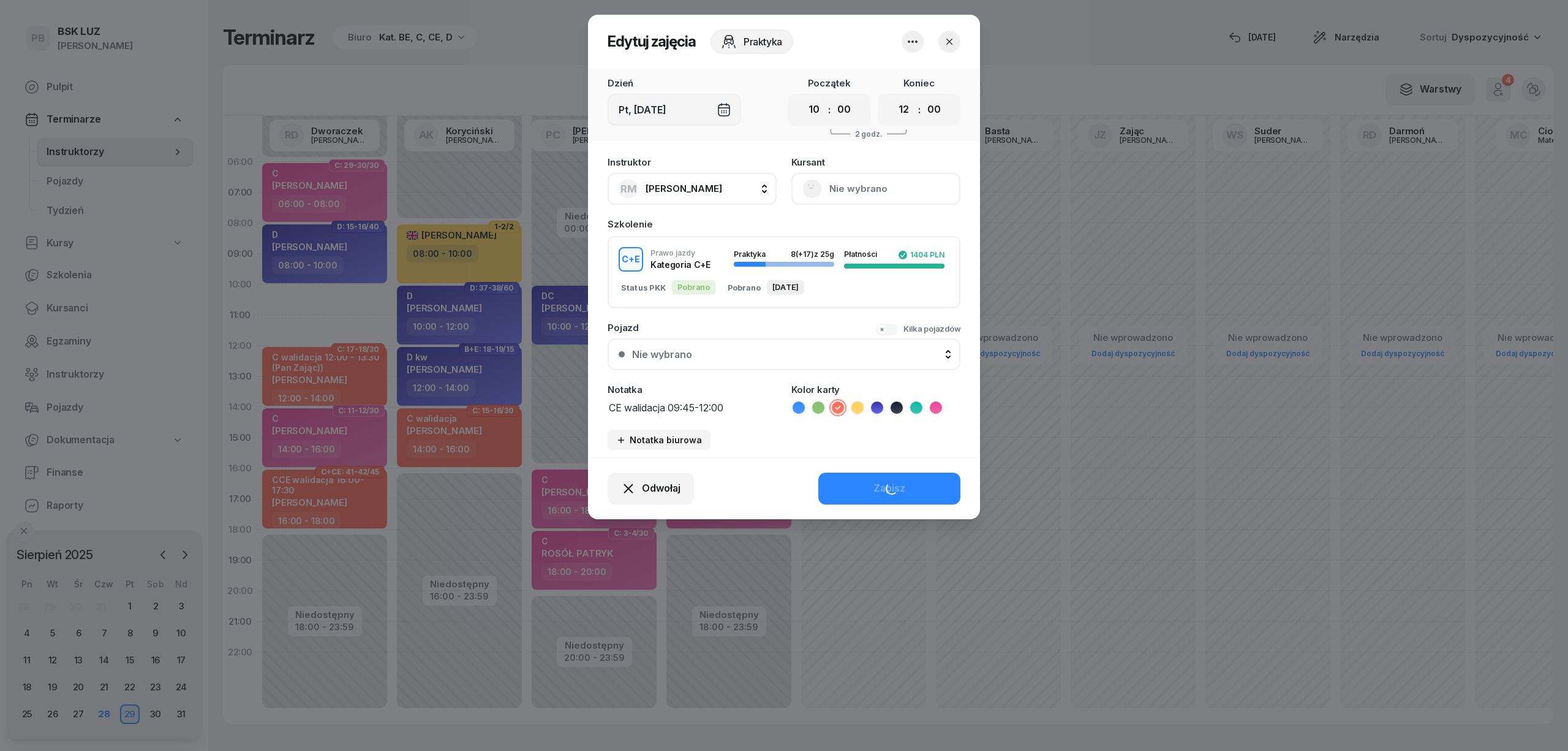
click at [645, 179] on div "[PERSON_NAME]" at bounding box center [670, 188] width 103 height 20
type input "DW"
click at [681, 267] on span "[PERSON_NAME]" at bounding box center [690, 270] width 75 height 16
click at [852, 481] on button "Zapisz" at bounding box center [889, 489] width 142 height 32
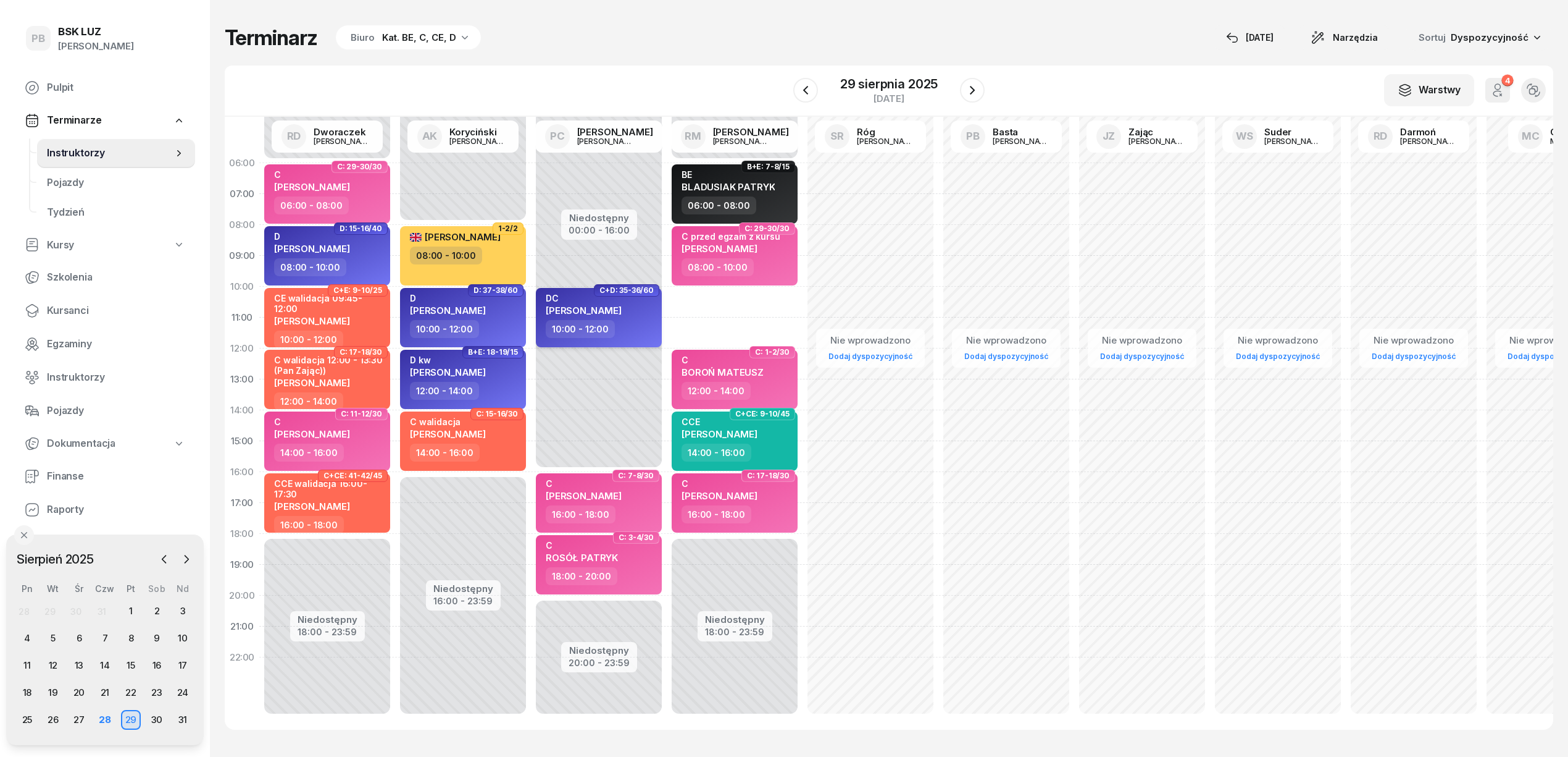
click at [651, 333] on div "10:00 - 12:00" at bounding box center [600, 329] width 109 height 18
select select "10"
select select "12"
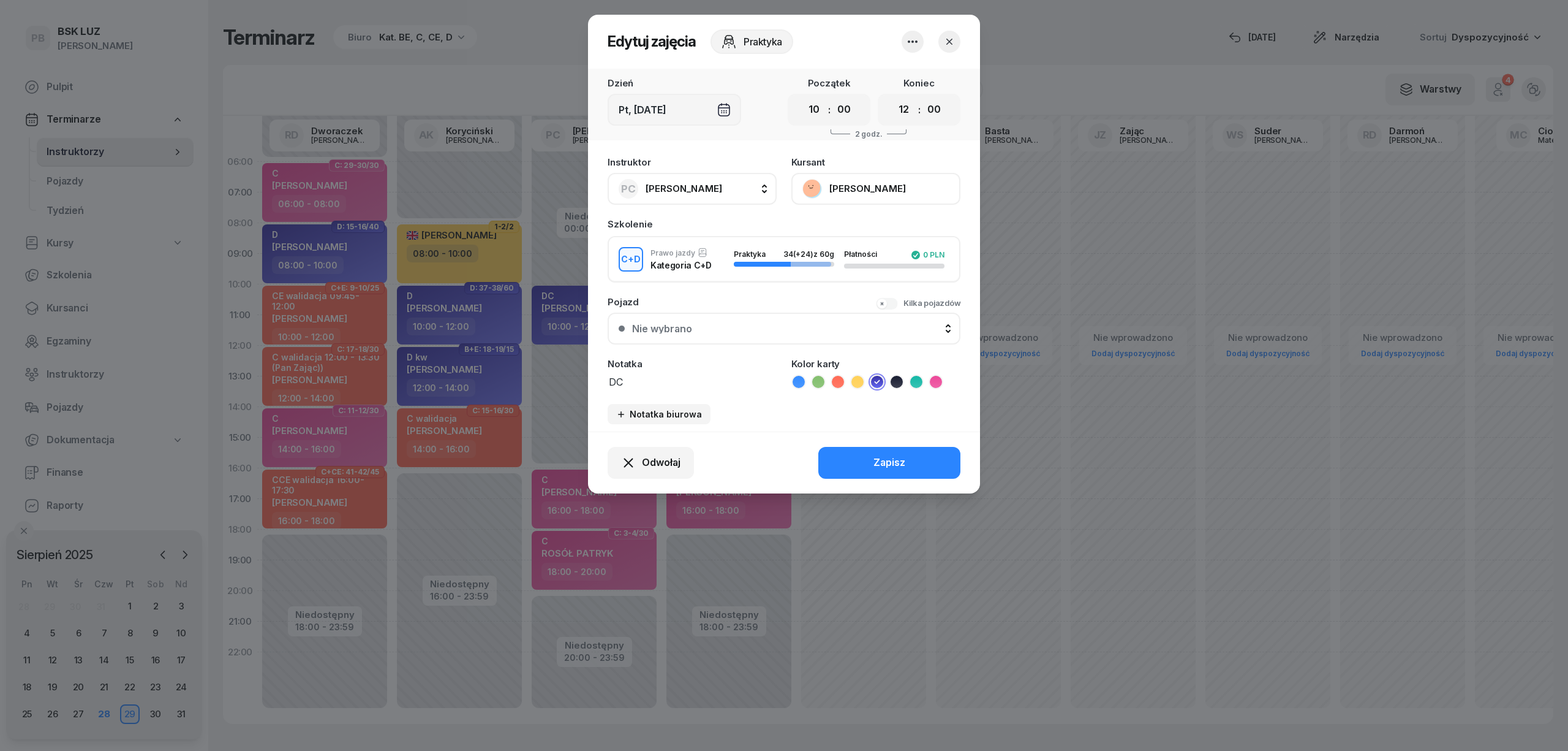
click at [953, 44] on icon "button" at bounding box center [949, 42] width 13 height 13
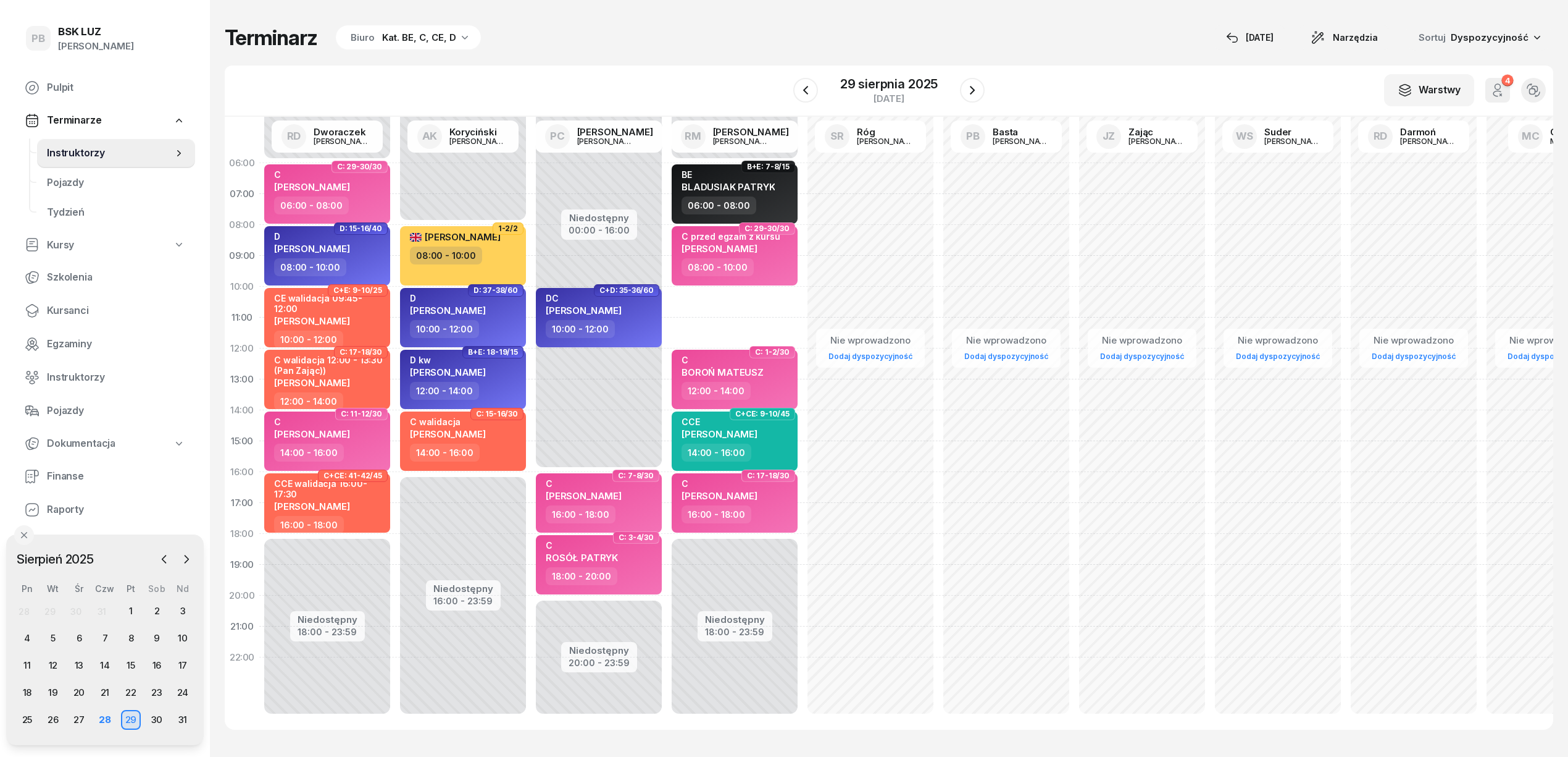
click at [635, 307] on div "DC [PERSON_NAME]" at bounding box center [600, 306] width 109 height 27
select select "10"
select select "12"
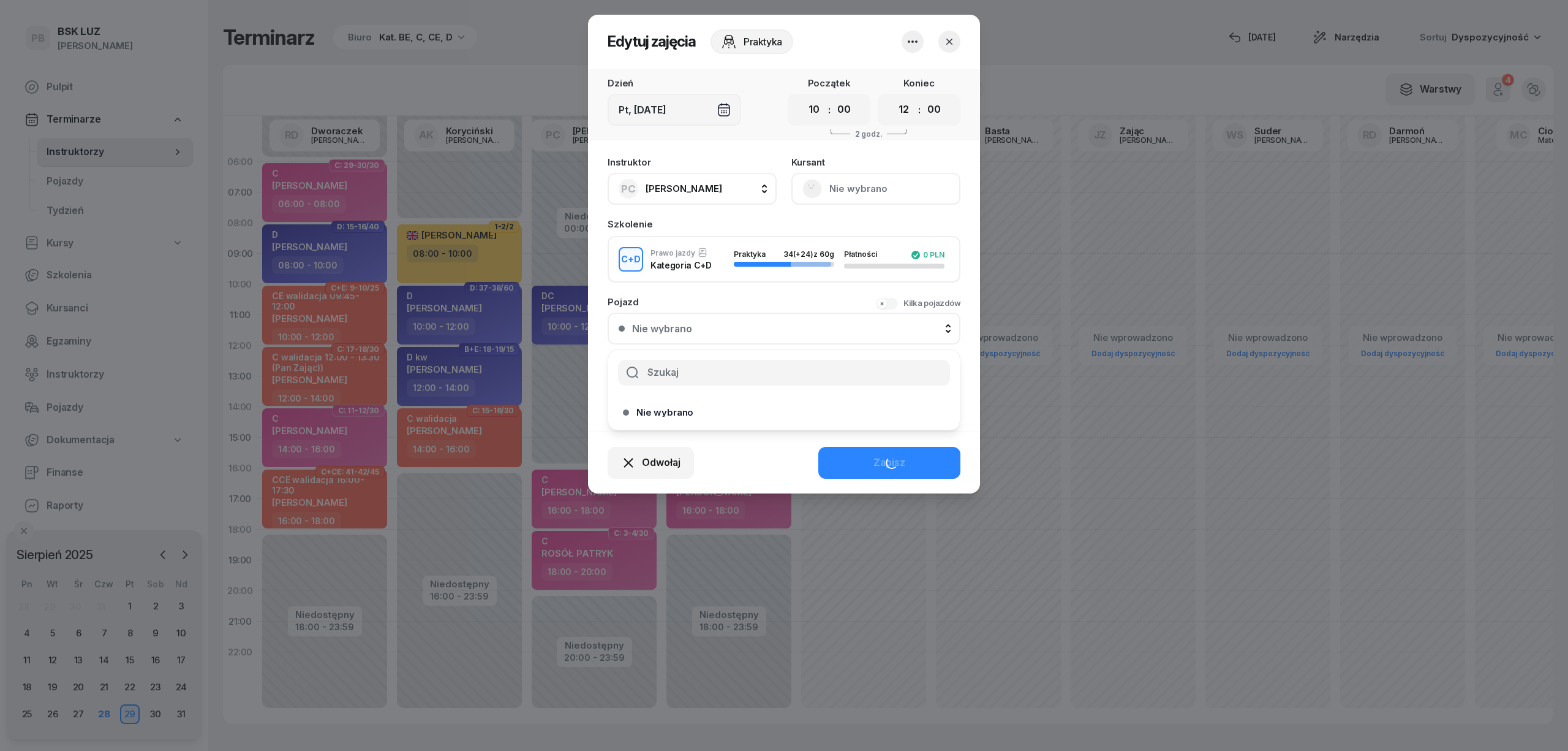
click at [685, 183] on span "[PERSON_NAME]" at bounding box center [684, 188] width 77 height 12
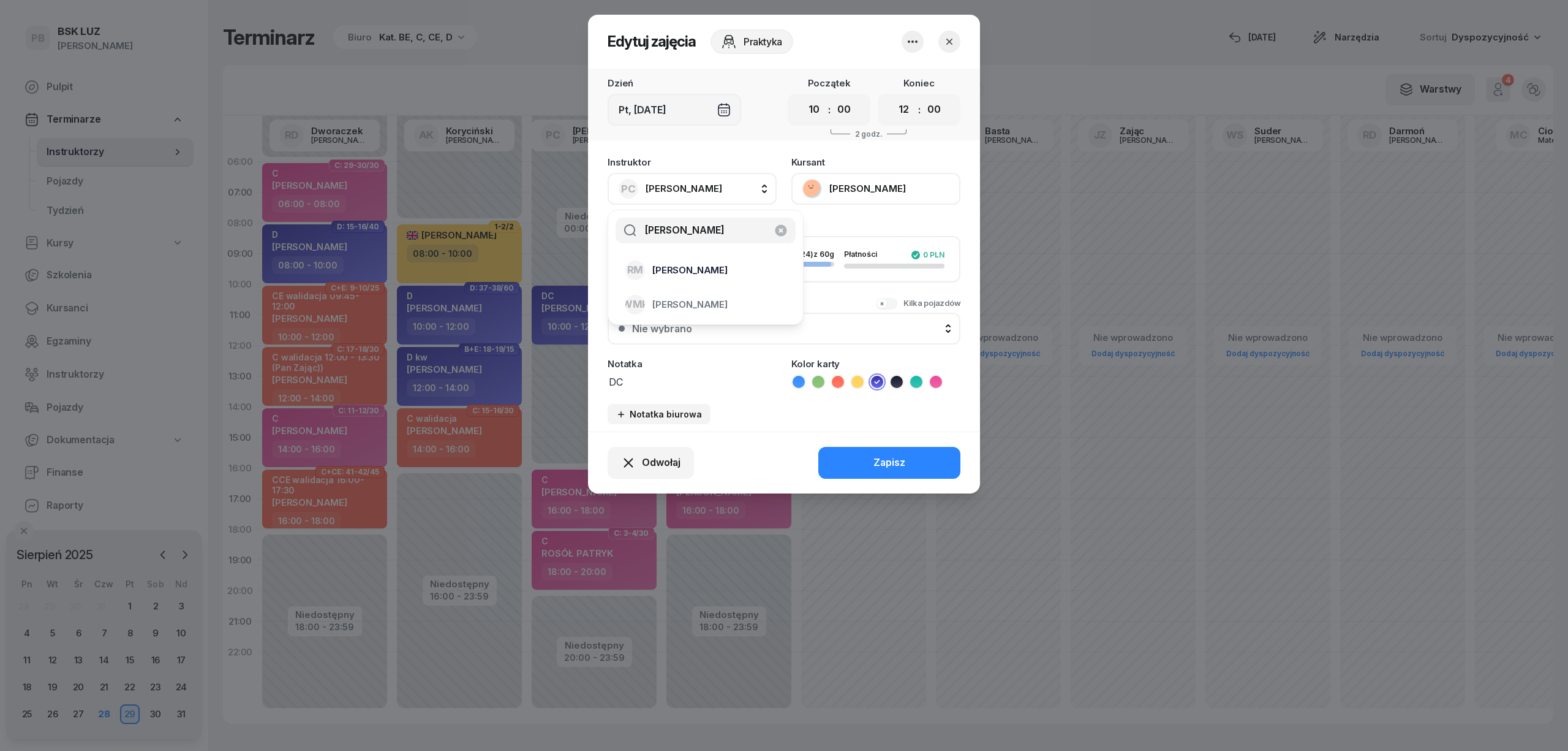
type input "MARK"
click at [706, 274] on span "[PERSON_NAME]" at bounding box center [690, 270] width 75 height 16
click at [872, 459] on div "Odwołaj Zapisz" at bounding box center [784, 462] width 392 height 62
click at [872, 459] on button "Zapisz" at bounding box center [889, 463] width 142 height 32
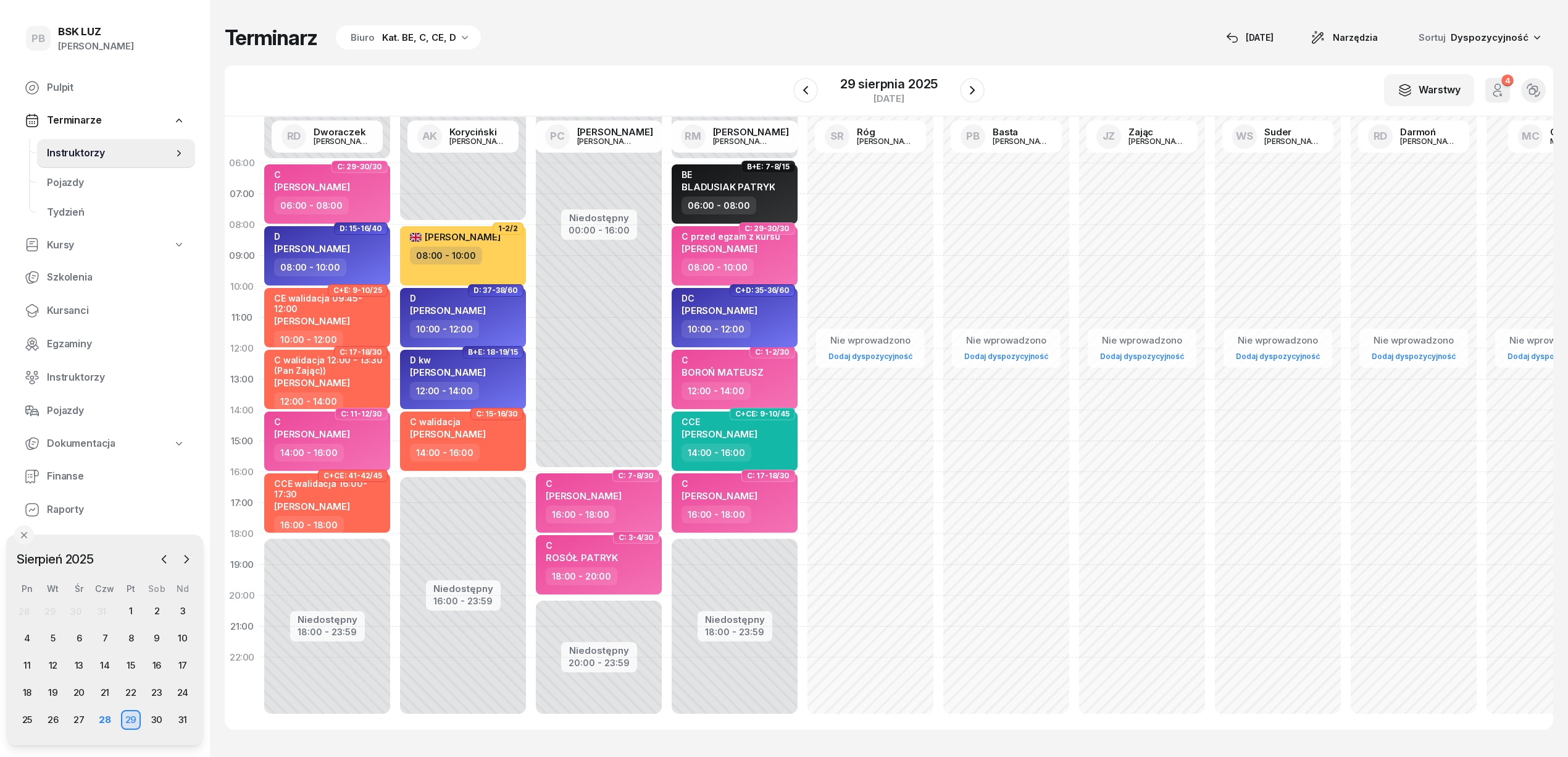
scroll to position [8, 78]
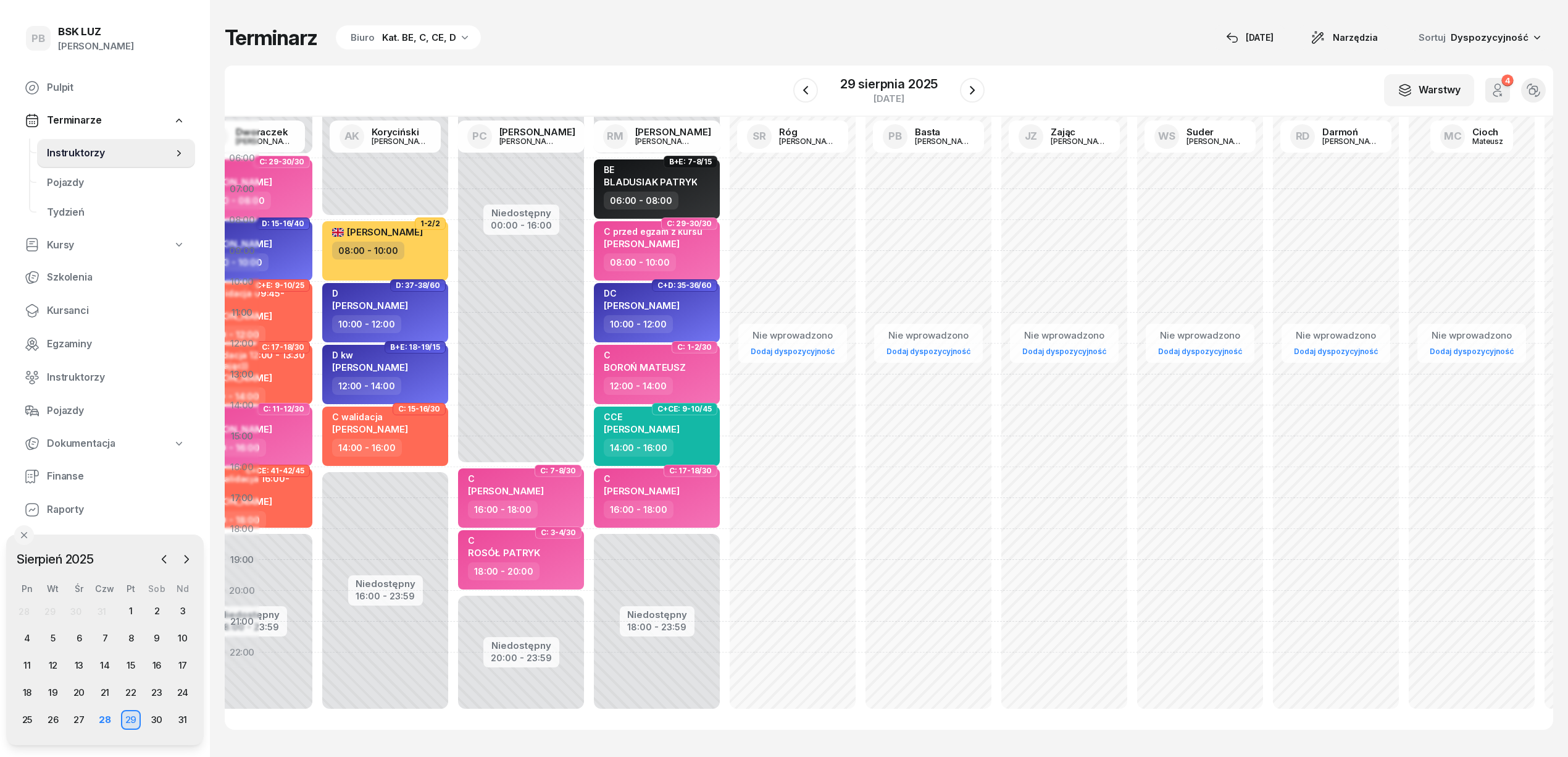
drag, startPoint x: 650, startPoint y: 383, endPoint x: 572, endPoint y: 376, distance: 78.3
click at [589, 376] on div "Niedostępny 00:00 - 16:00 Niedostępny 20:00 - 23:59 C: 7-8/30 C BEBAK MARCIN 16…" at bounding box center [657, 436] width 136 height 587
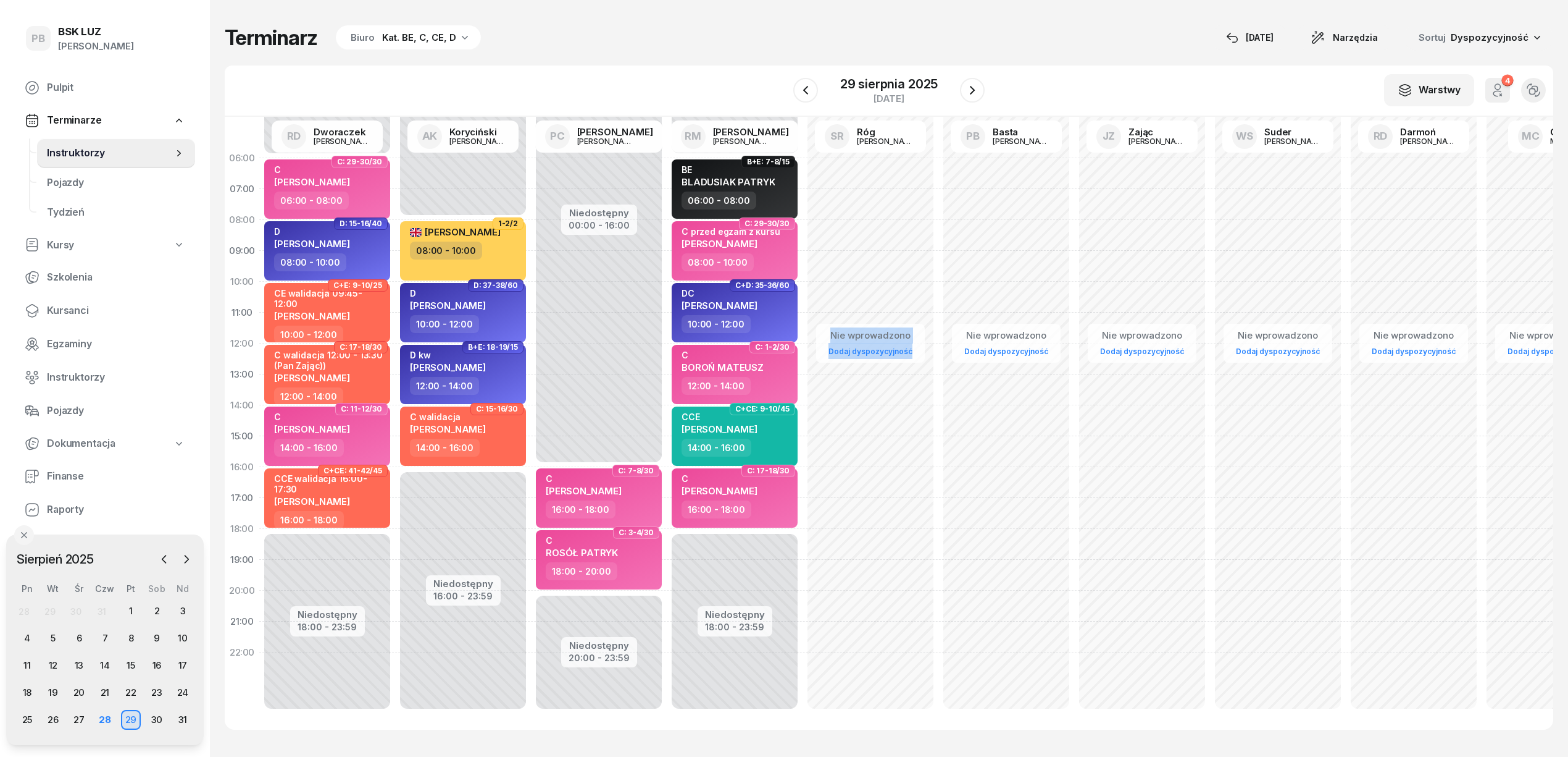
drag, startPoint x: 806, startPoint y: 314, endPoint x: 994, endPoint y: 310, distance: 188.0
click at [994, 310] on div "Niedostępny 00:00 - 06:00 Niedostępny 18:00 - 23:59 C: 29-30/30 C HAJTO PAWEŁ 0…" at bounding box center [1142, 405] width 1766 height 587
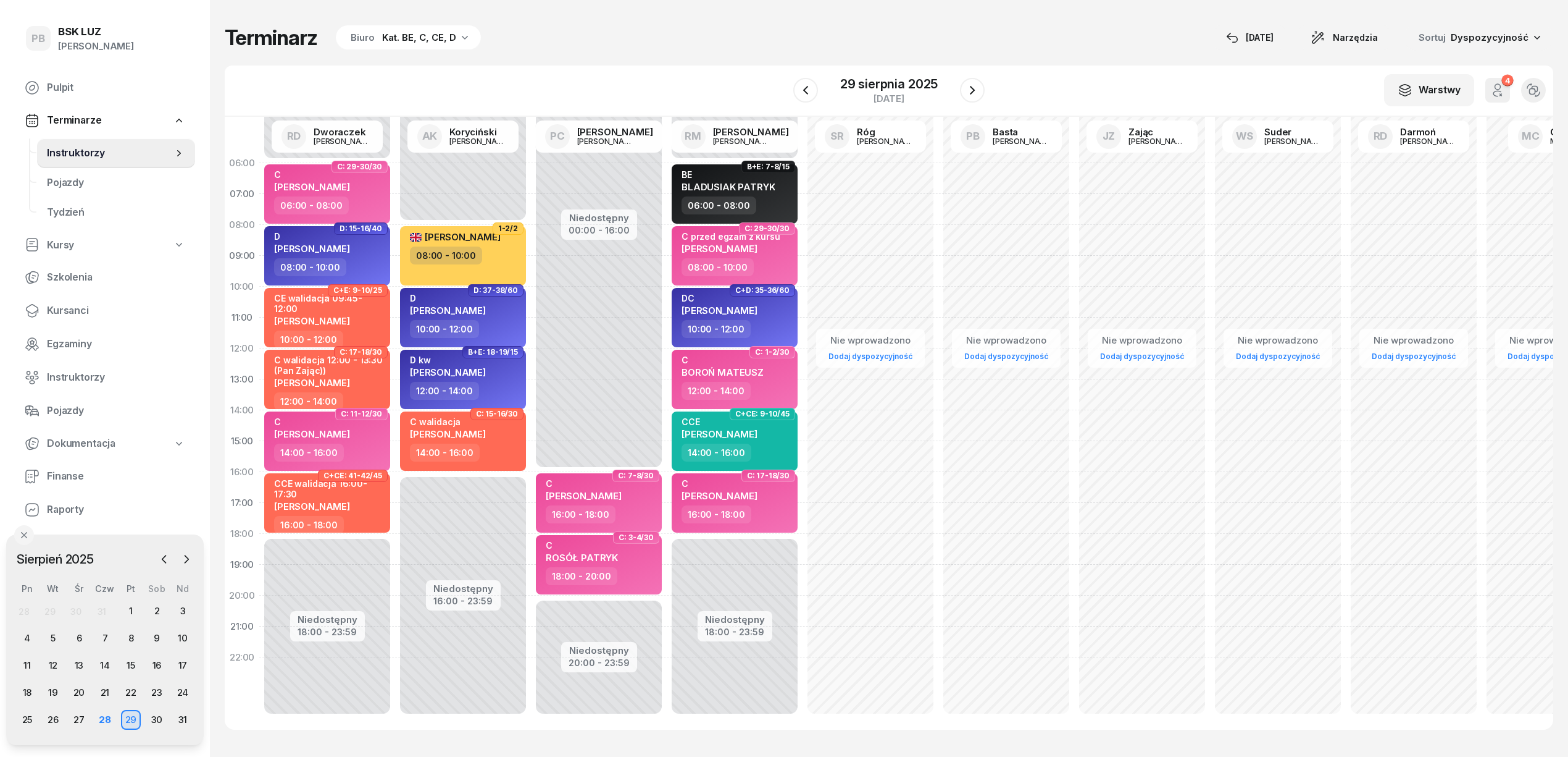
drag, startPoint x: 860, startPoint y: 243, endPoint x: 885, endPoint y: 319, distance: 80.0
click at [939, 319] on div "Nie wprowadzono Dodaj dyspozycyjność" at bounding box center [1006, 441] width 136 height 587
click at [749, 315] on div "DC [PERSON_NAME]" at bounding box center [735, 306] width 109 height 27
select select "10"
select select "12"
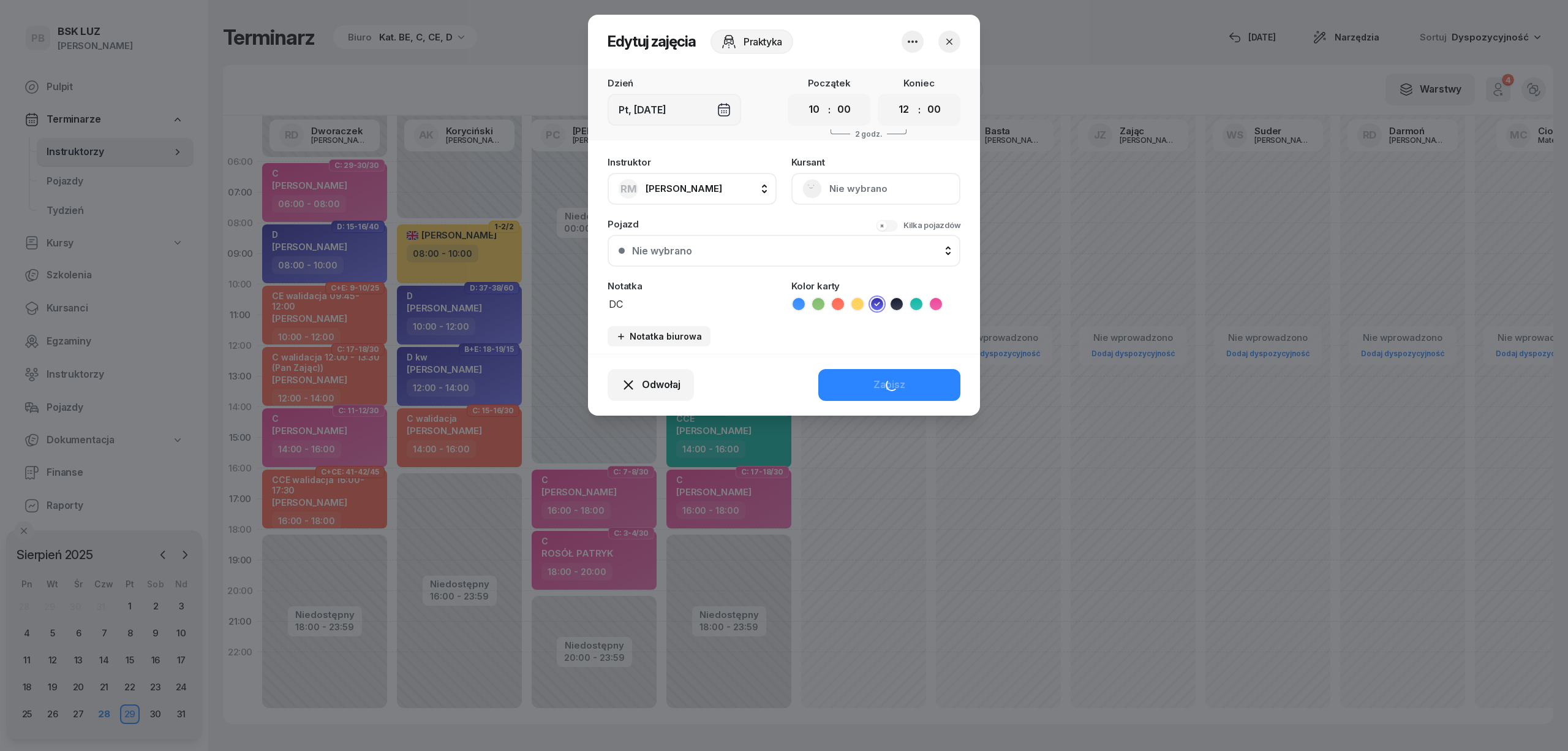
drag, startPoint x: 628, startPoint y: 299, endPoint x: 587, endPoint y: 302, distance: 41.1
click at [587, 302] on div "Edytuj zajęcia Praktyka Dzień Pt, 29 sie Początek 00 01 02 03 04 05 06 07 08 09…" at bounding box center [784, 376] width 1568 height 751
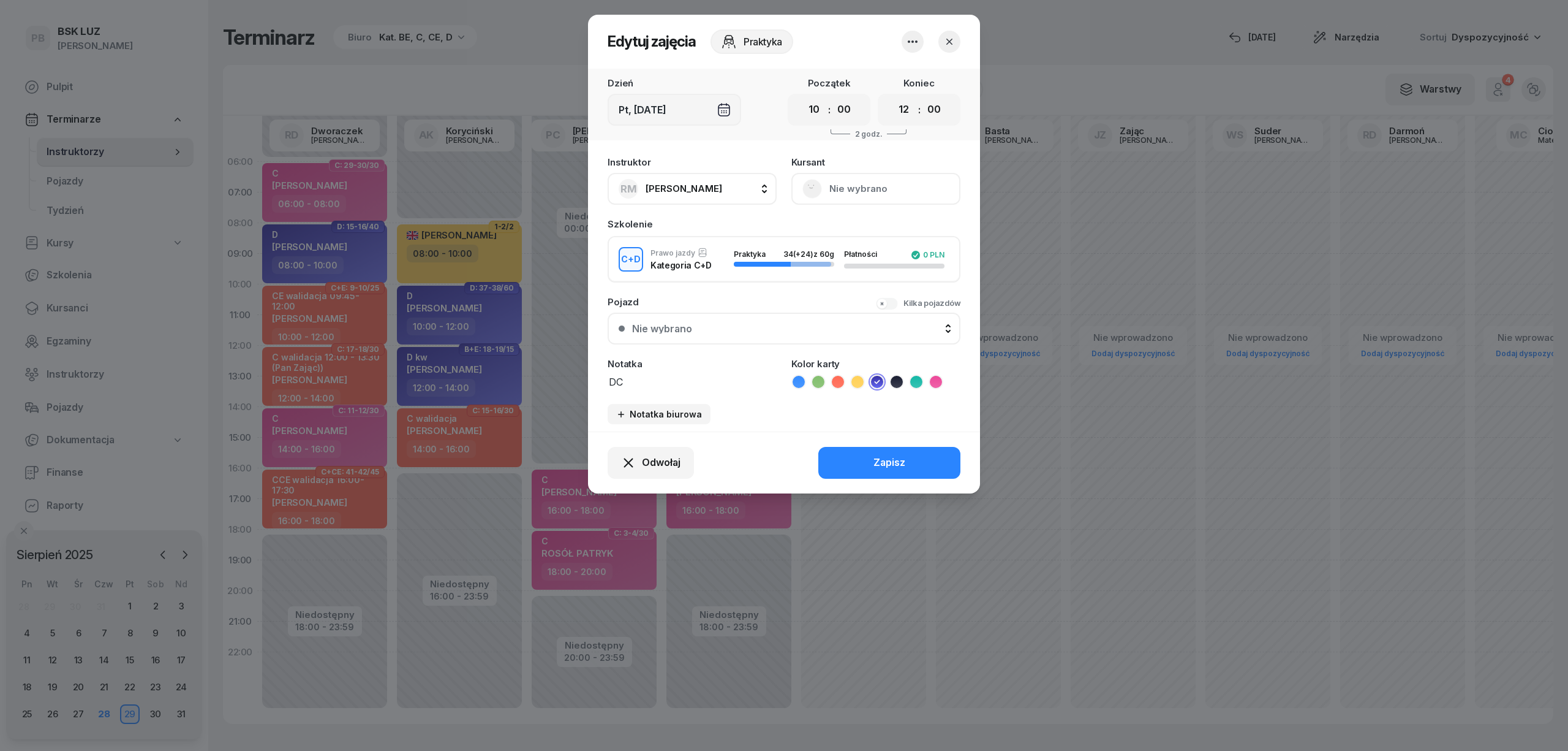
click at [587, 302] on div at bounding box center [784, 376] width 1568 height 751
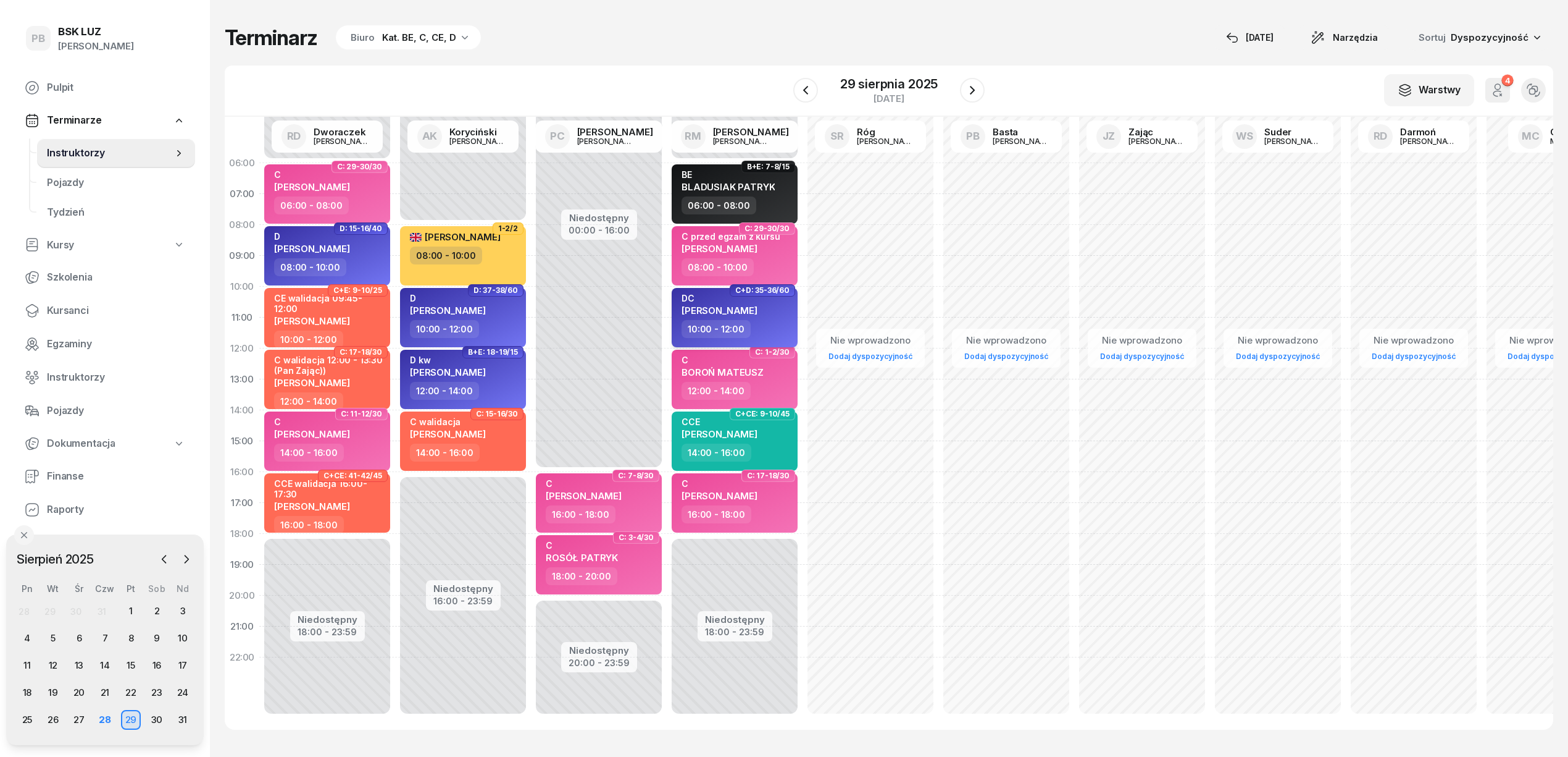
click at [747, 312] on div "DC [PERSON_NAME]" at bounding box center [735, 306] width 109 height 27
select select "10"
select select "12"
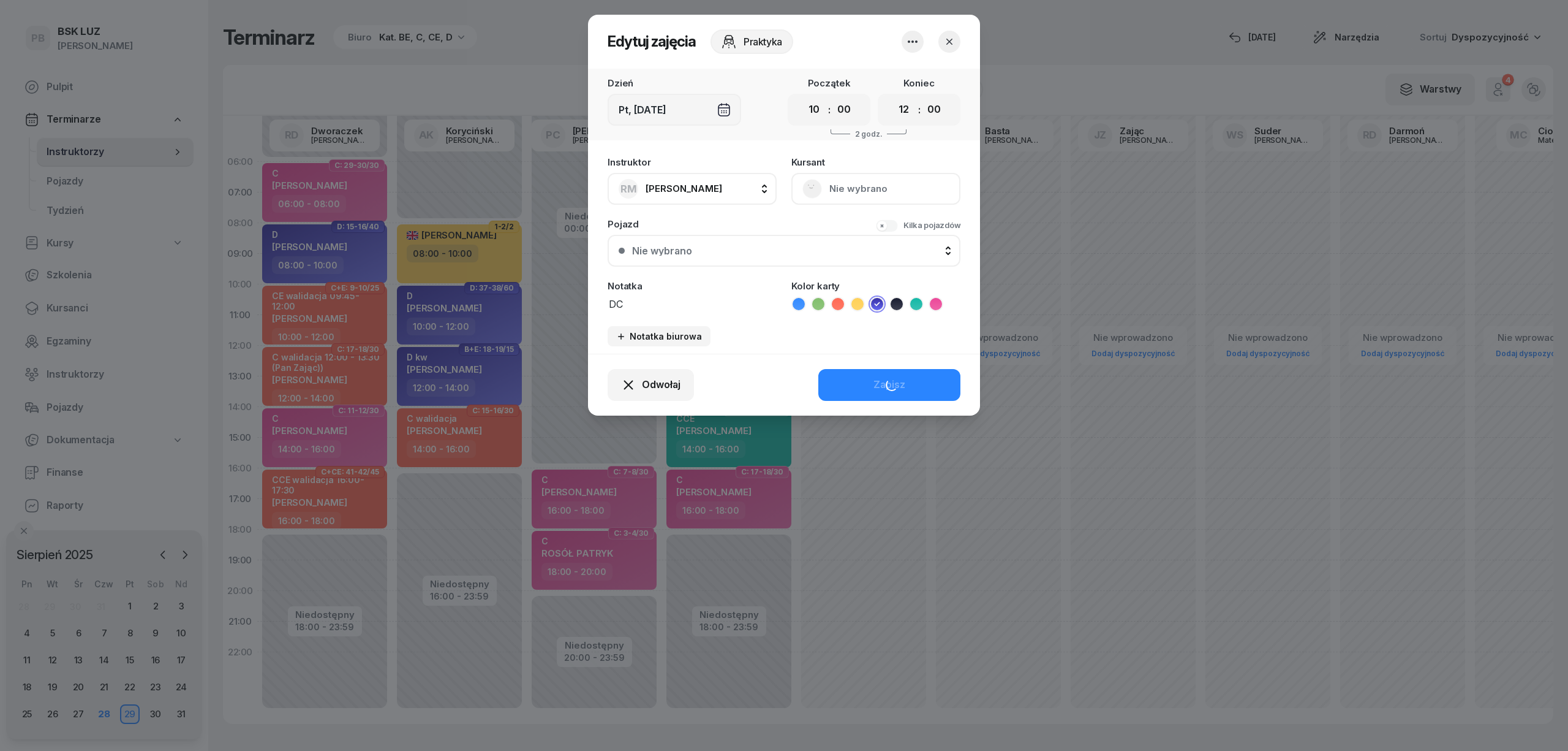
drag, startPoint x: 640, startPoint y: 303, endPoint x: 562, endPoint y: 303, distance: 78.0
click at [562, 303] on div "Edytuj zajęcia Praktyka Dzień Pt, 29 sie Początek 00 01 02 03 04 05 06 07 08 09…" at bounding box center [784, 376] width 1568 height 751
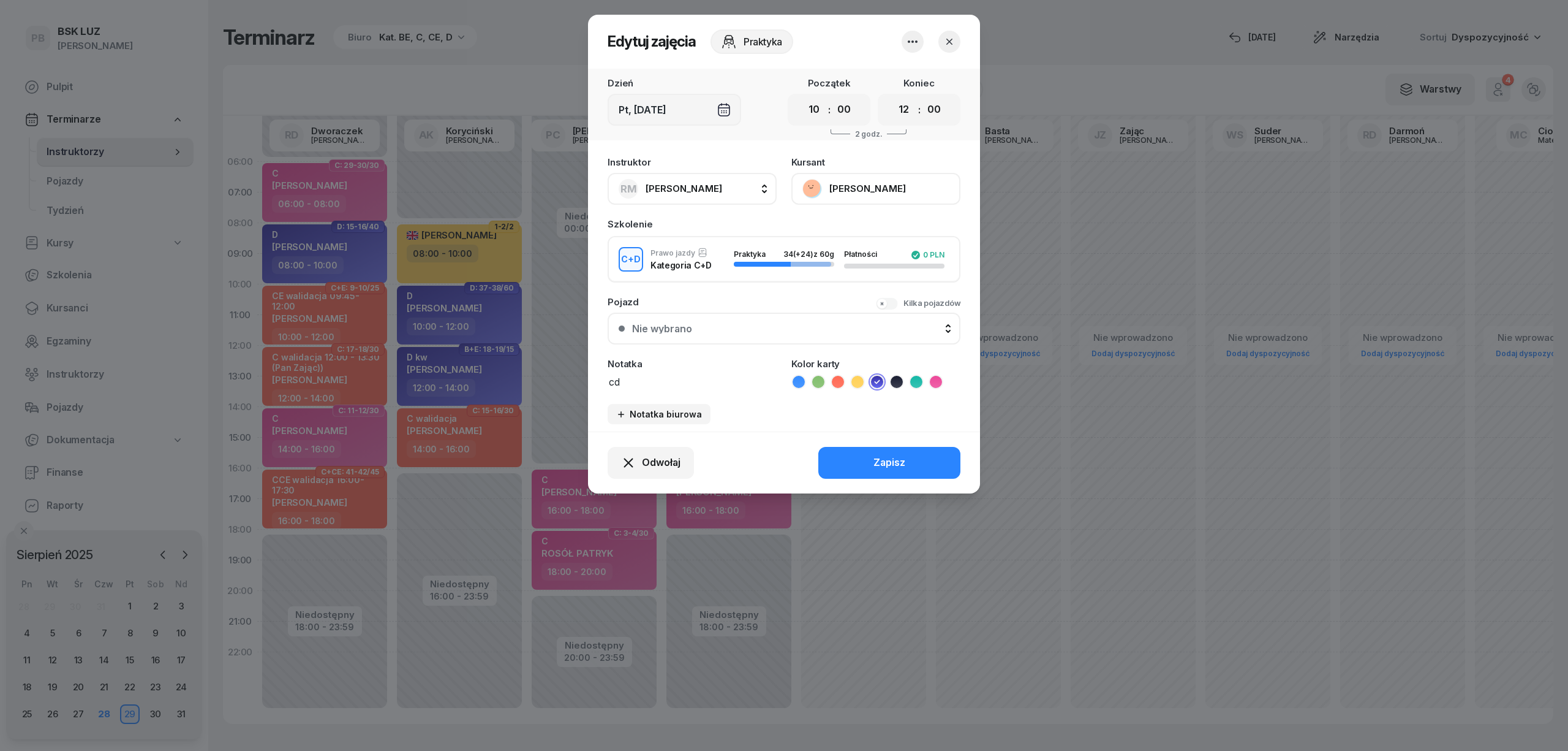
drag, startPoint x: 640, startPoint y: 376, endPoint x: 566, endPoint y: 380, distance: 74.1
click at [566, 380] on div "Edytuj zajęcia Praktyka Dzień Pt, 29 sie Początek 00 01 02 03 04 05 06 07 08 09…" at bounding box center [784, 376] width 1568 height 751
type textarea "CD"
click at [939, 381] on icon at bounding box center [936, 382] width 13 height 13
click at [909, 460] on button "Zapisz" at bounding box center [889, 463] width 142 height 32
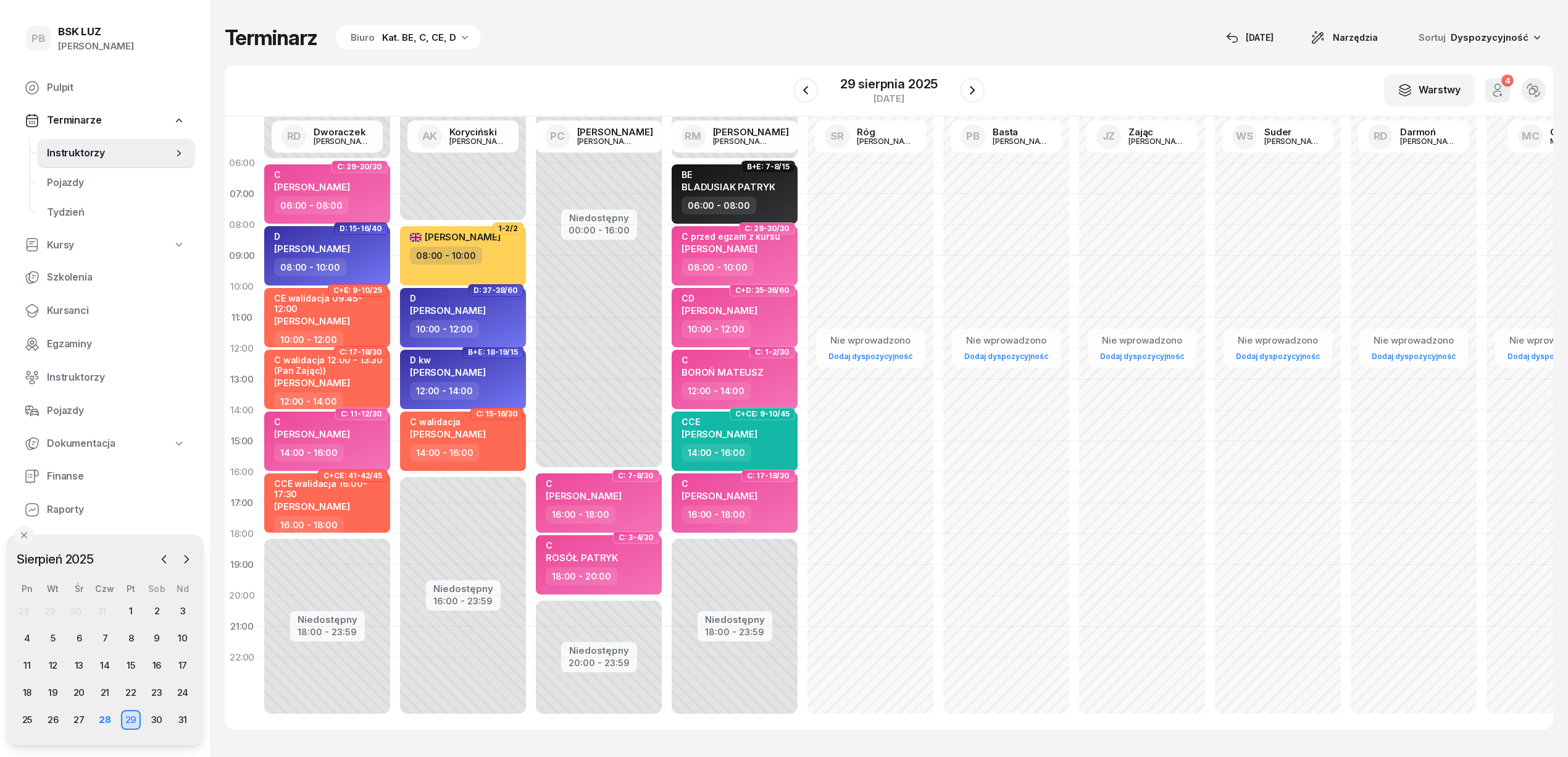
click at [489, 322] on div "10:00 - 12:00" at bounding box center [464, 329] width 109 height 18
click at [486, 315] on div "D MARCIN PAWEŁEK" at bounding box center [448, 306] width 76 height 27
select select "10"
select select "12"
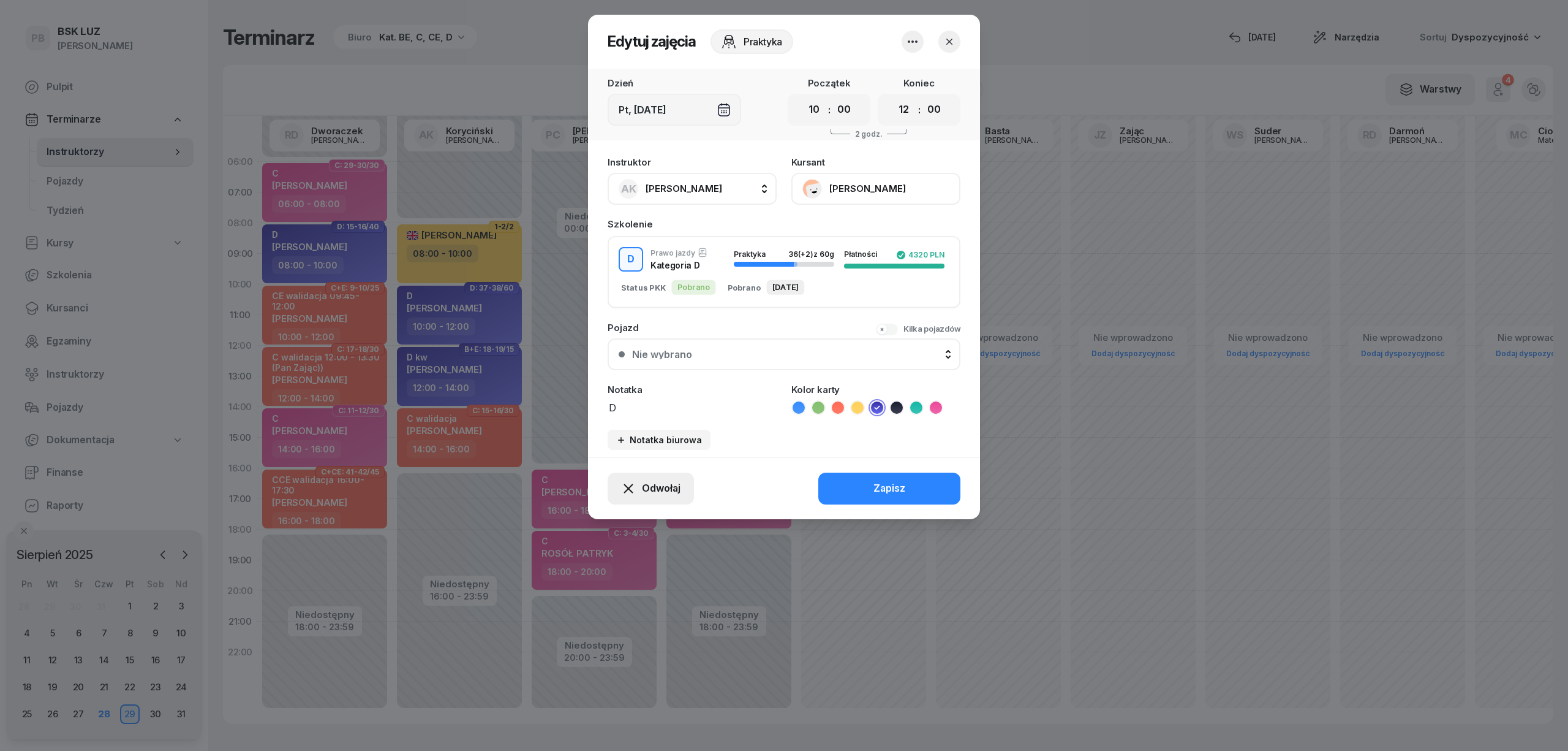
click at [658, 486] on span "Odwołaj" at bounding box center [661, 488] width 38 height 16
click at [665, 413] on link "Kursant odwołał" at bounding box center [644, 414] width 162 height 31
click at [670, 413] on div "CCE JACHOWICZ ŁUKASZ 14:00 - 16:00" at bounding box center [728, 438] width 125 height 59
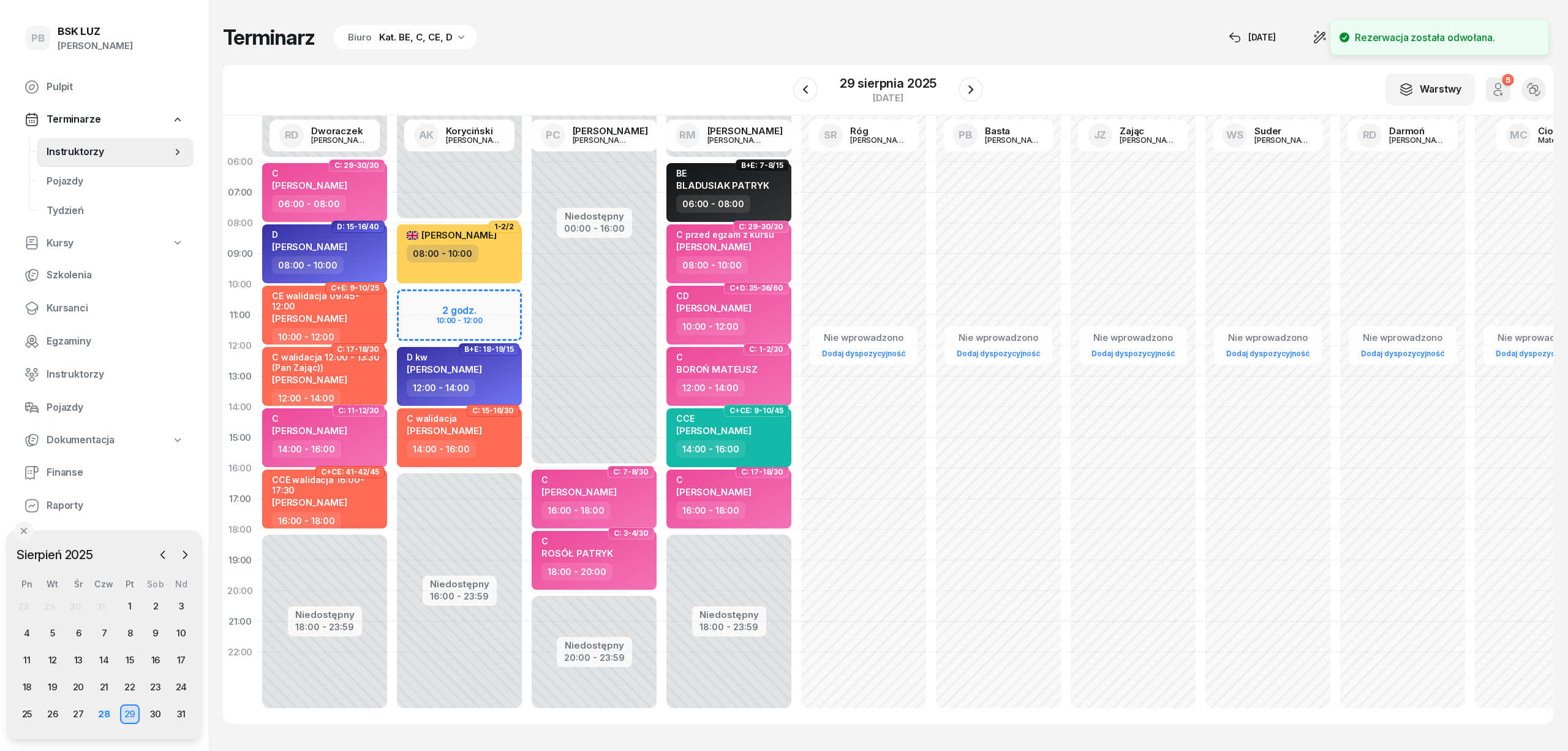
select select "14"
select select "16"
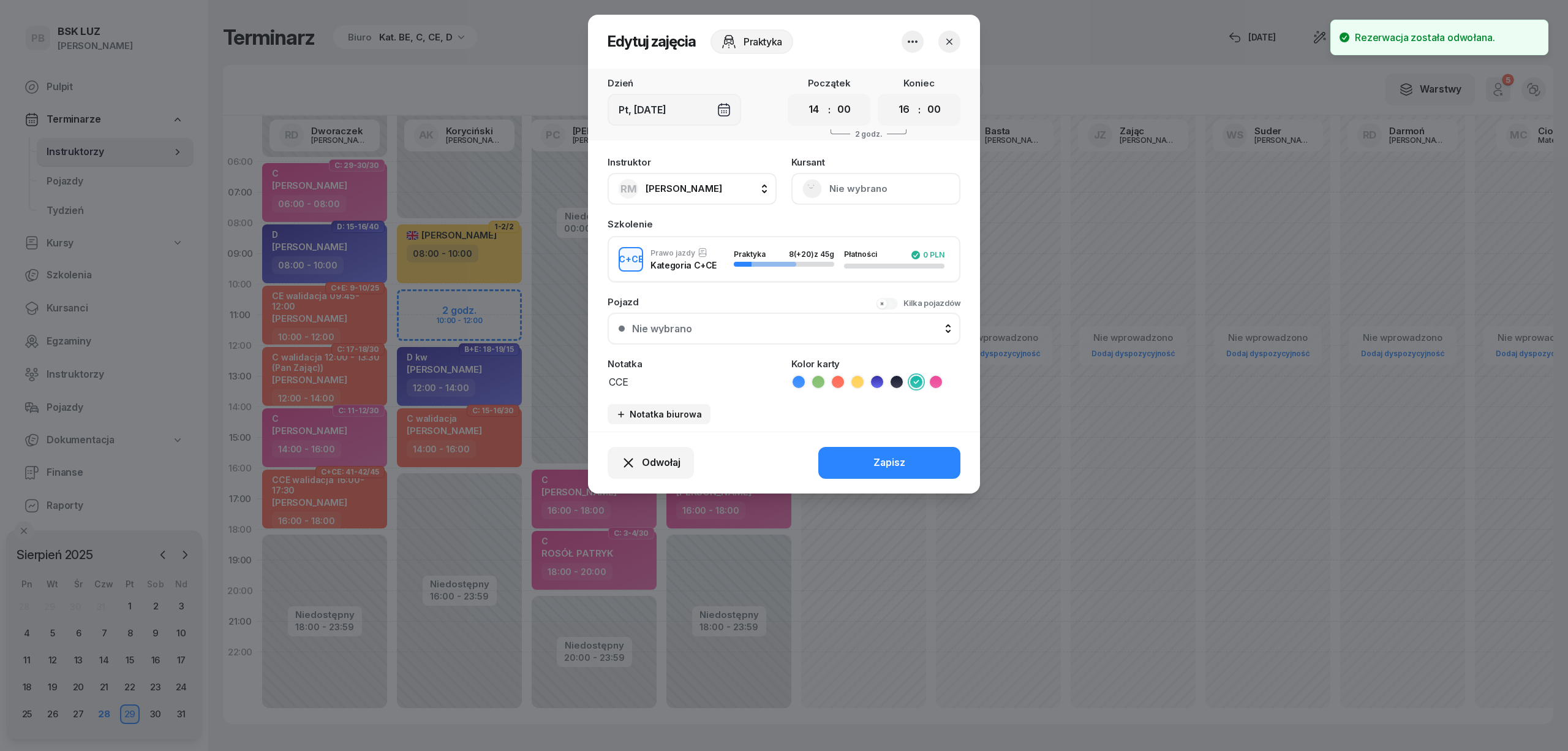
click at [954, 43] on icon "button" at bounding box center [949, 42] width 13 height 13
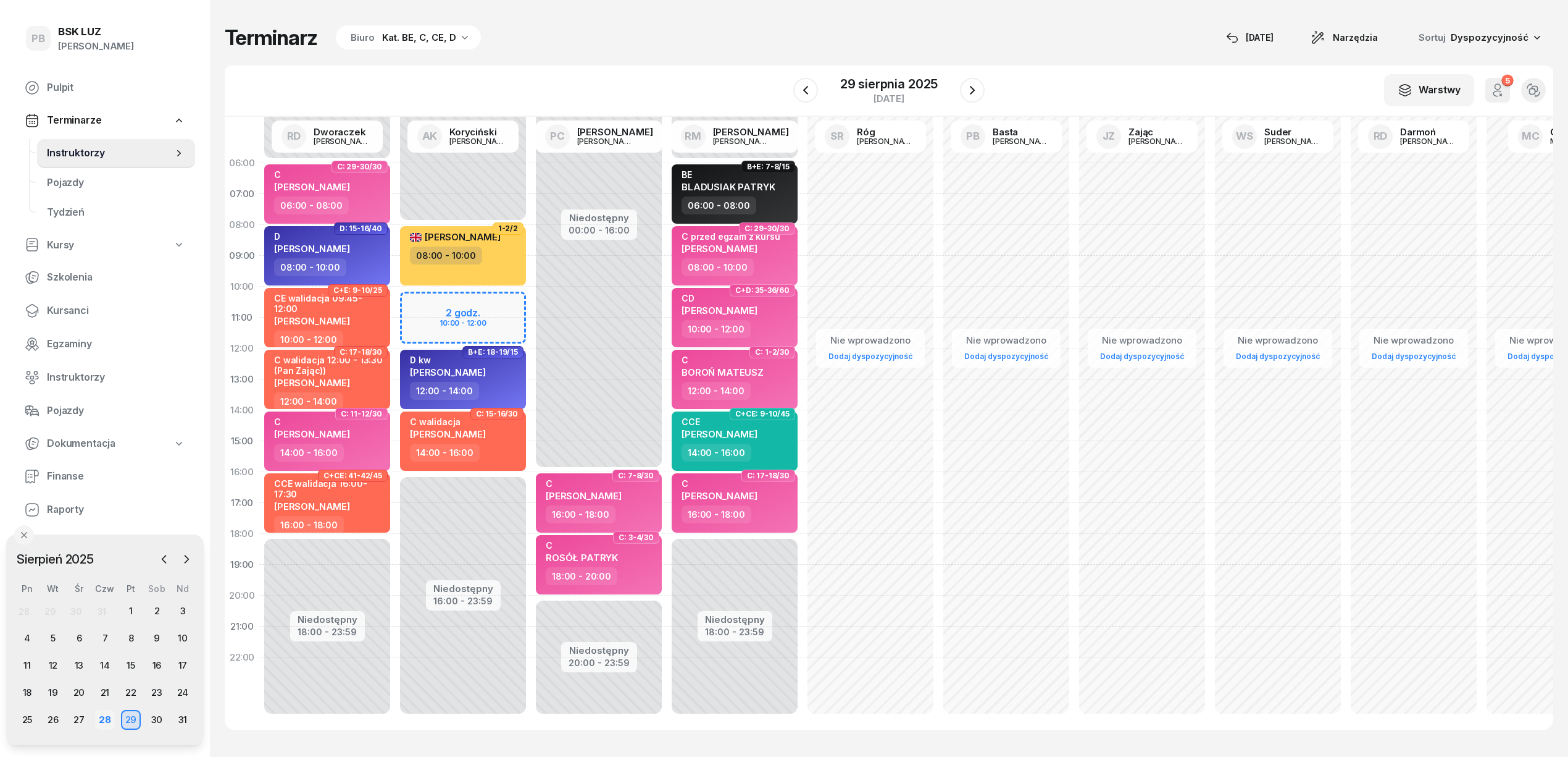
click at [109, 720] on div "28" at bounding box center [105, 720] width 20 height 20
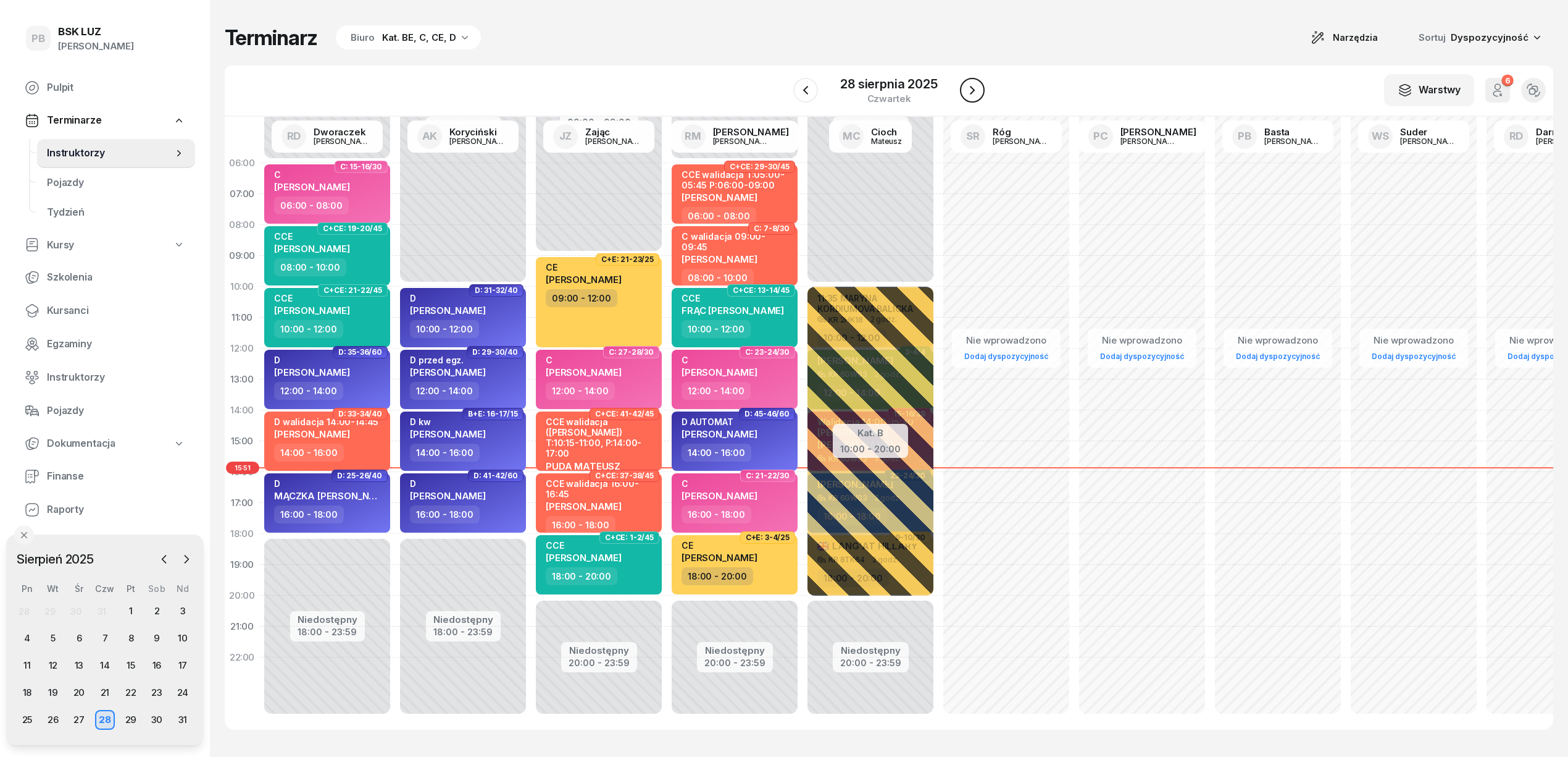
click at [974, 87] on icon "button" at bounding box center [972, 90] width 15 height 15
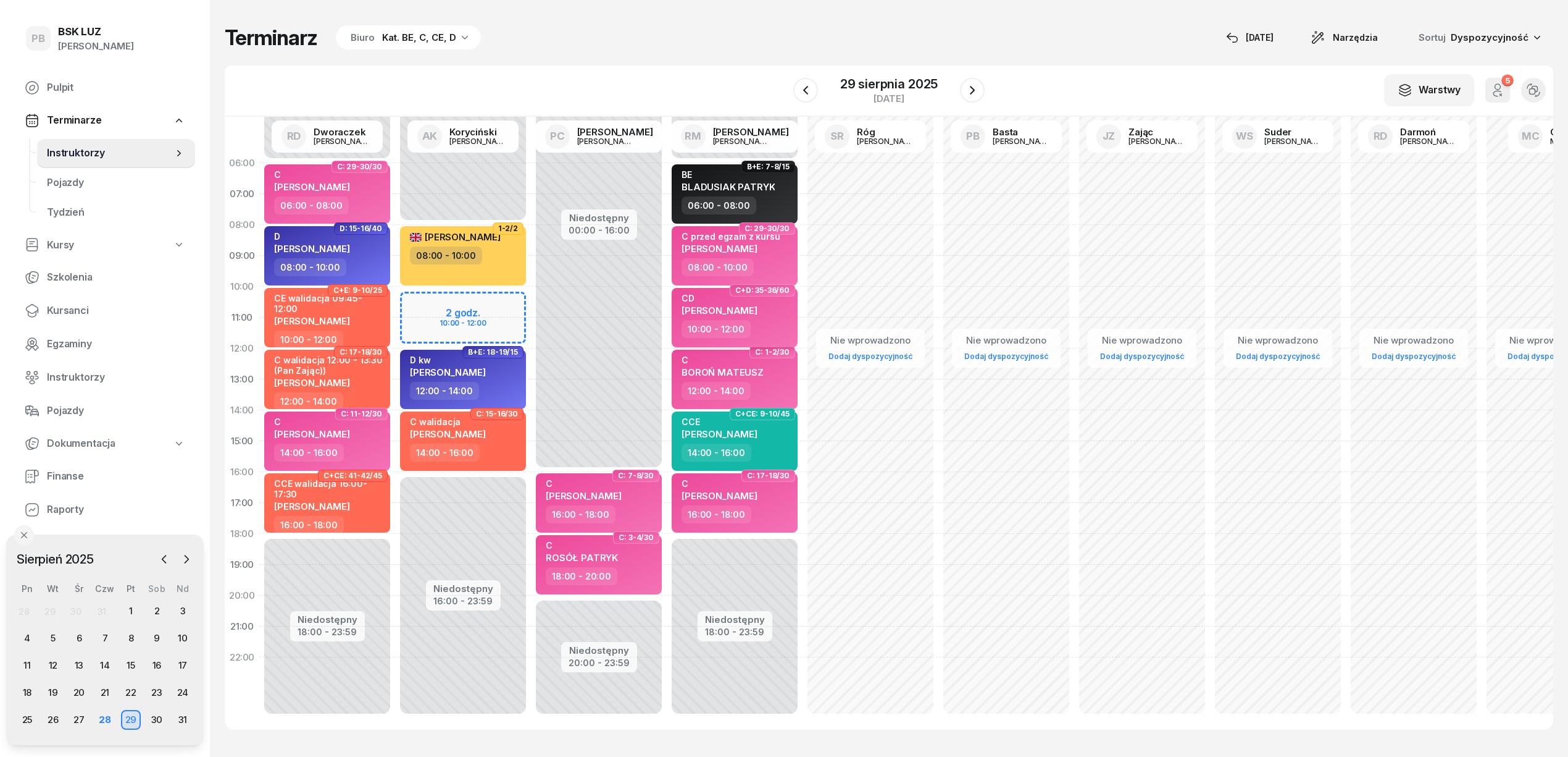
click at [776, 312] on div "CD SIWOR PAWEŁ" at bounding box center [735, 306] width 109 height 27
select select "10"
select select "12"
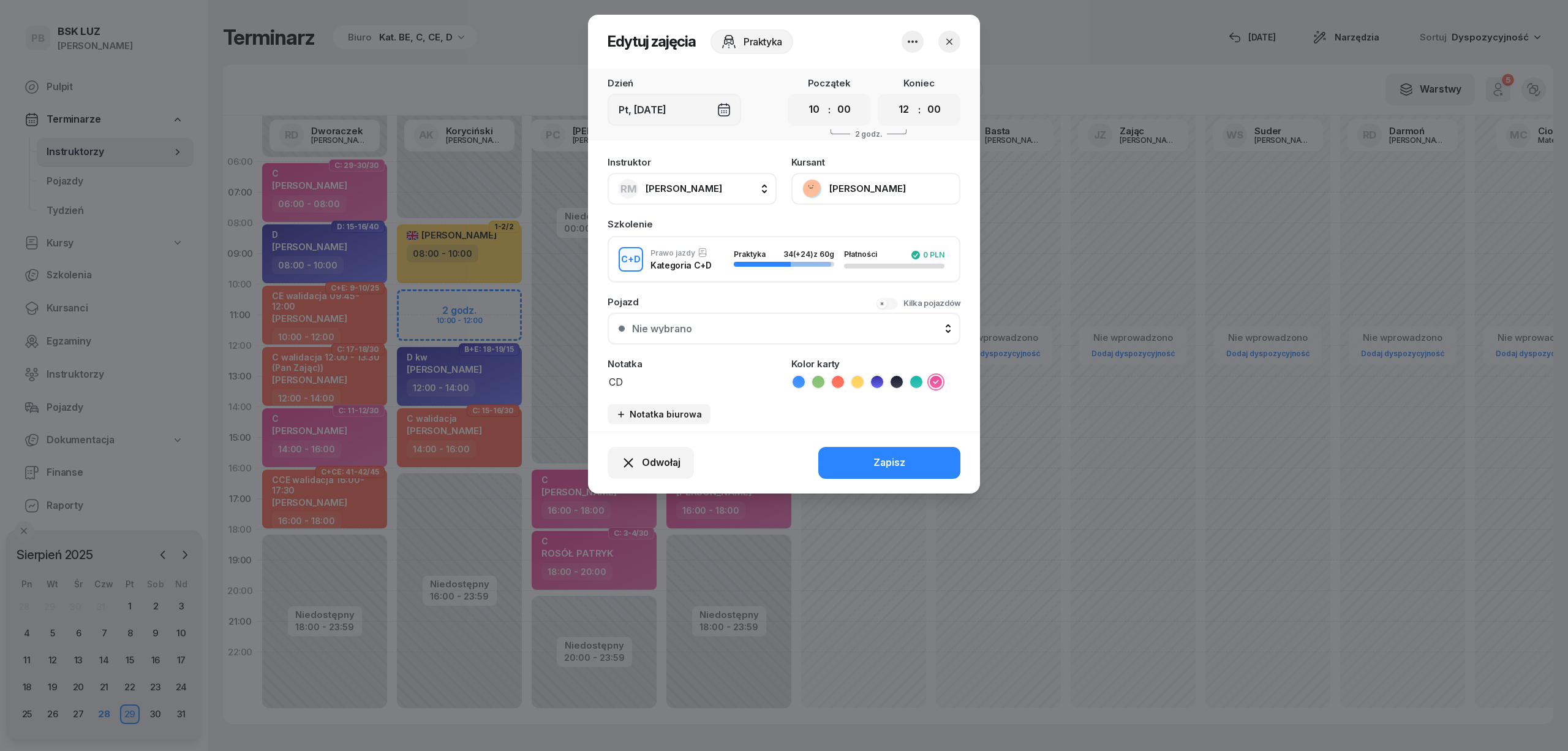
click at [706, 184] on span "[PERSON_NAME]" at bounding box center [684, 188] width 77 height 12
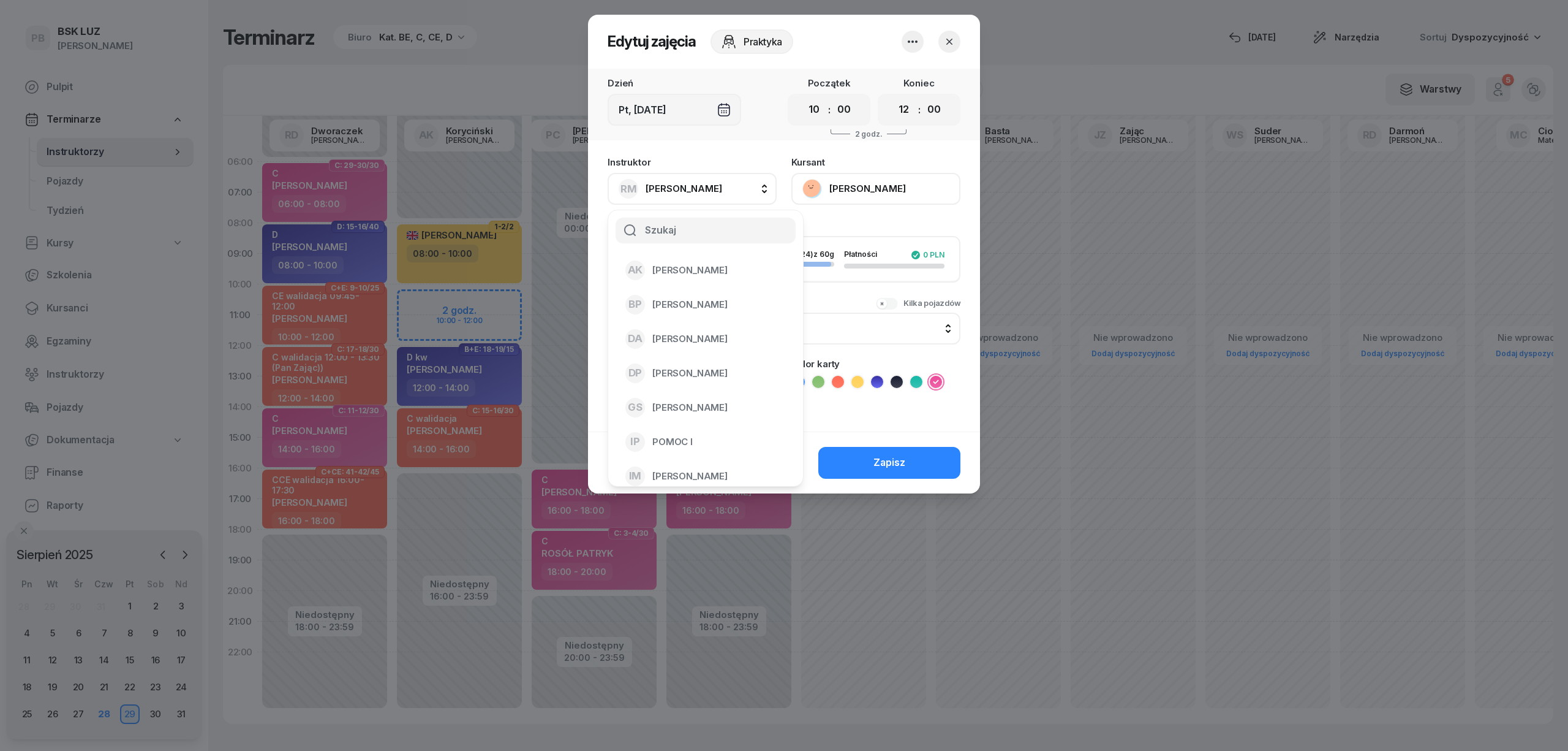
click at [947, 36] on icon "button" at bounding box center [949, 42] width 13 height 13
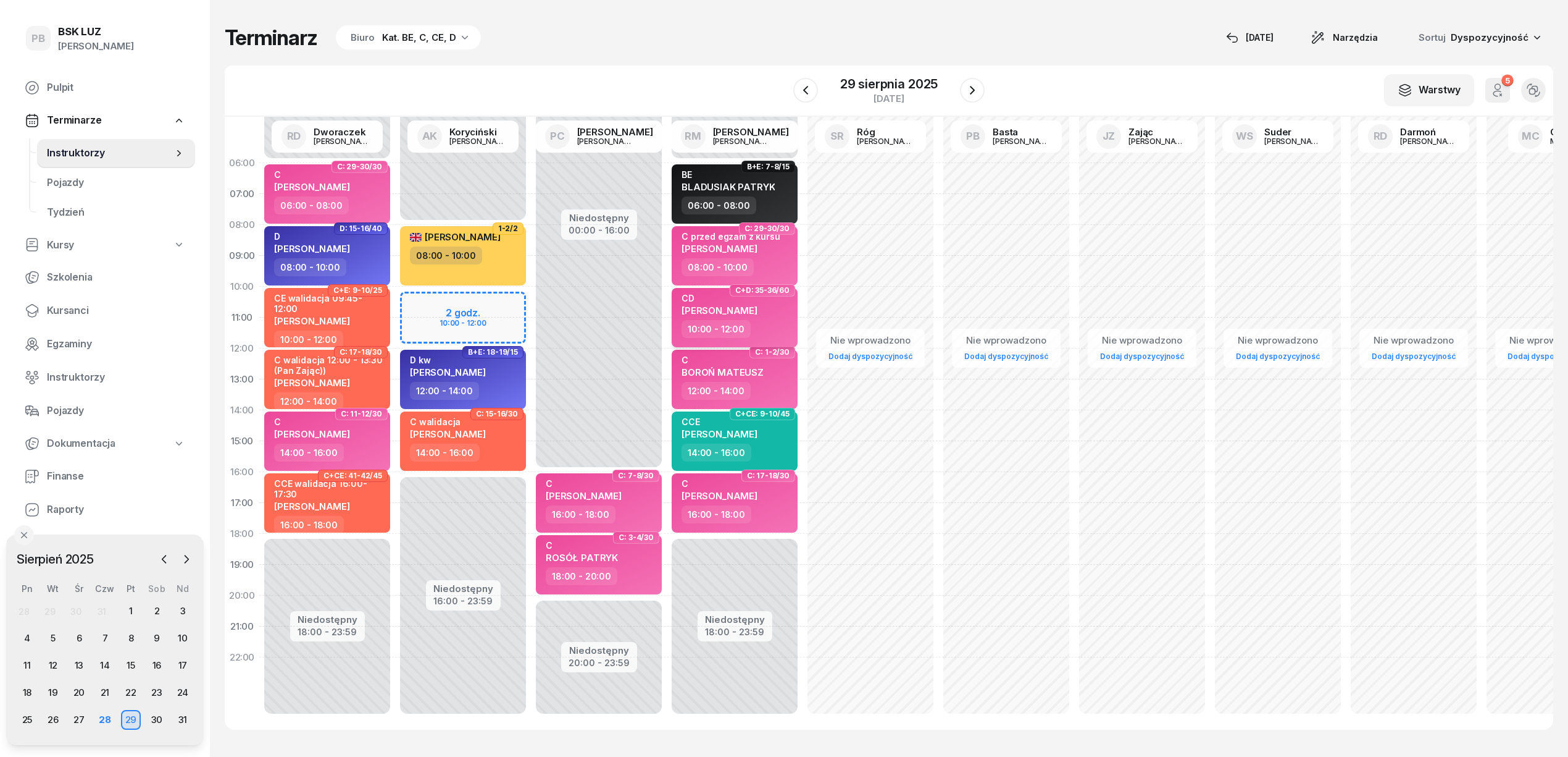
click at [776, 326] on div "10:00 - 12:00" at bounding box center [735, 329] width 109 height 18
select select "10"
select select "12"
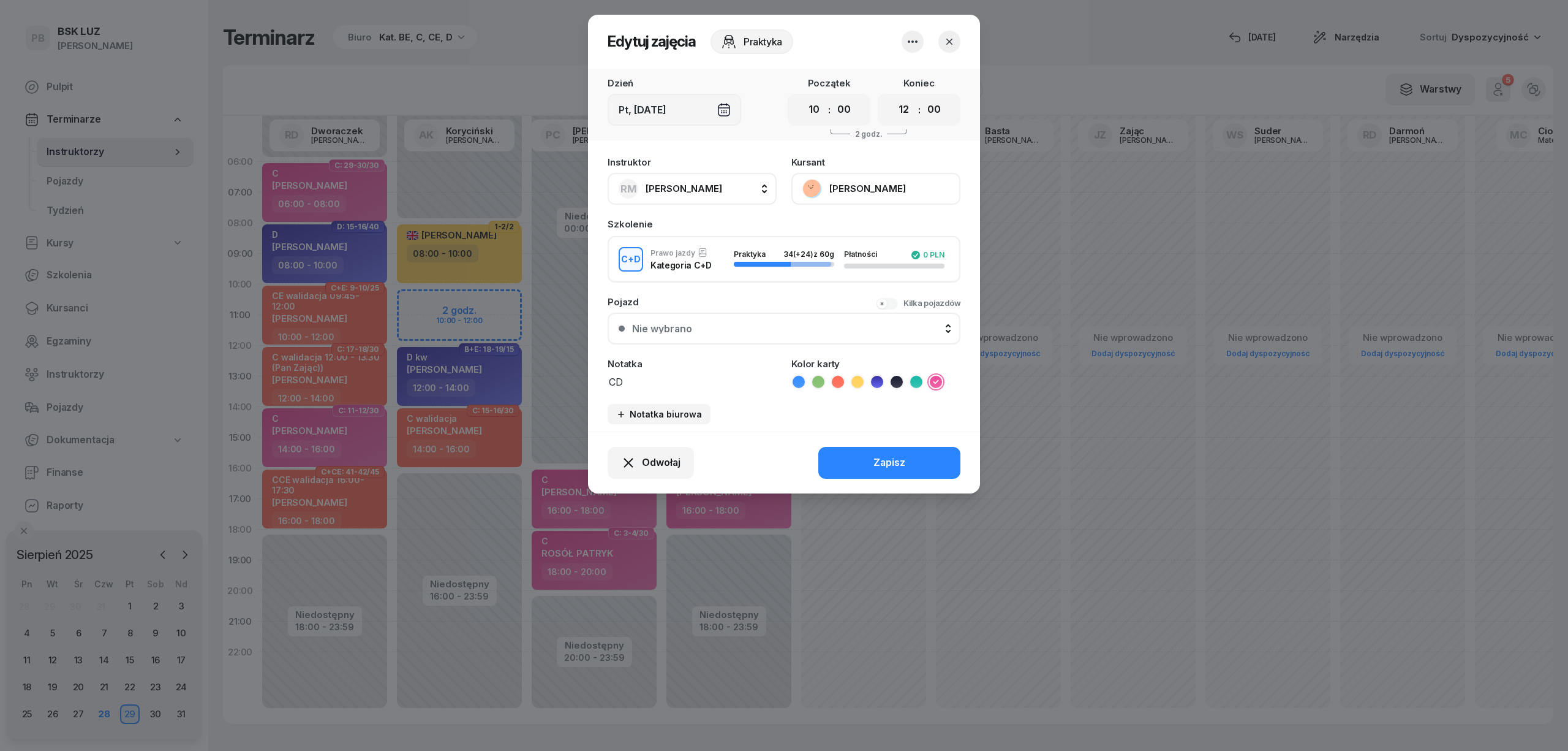
click at [877, 376] on icon at bounding box center [877, 382] width 13 height 13
click at [680, 189] on span "[PERSON_NAME]" at bounding box center [684, 188] width 77 height 12
type input "kory"
click at [703, 274] on span "[PERSON_NAME]" at bounding box center [690, 270] width 75 height 16
click at [853, 461] on button "Zapisz" at bounding box center [889, 463] width 142 height 32
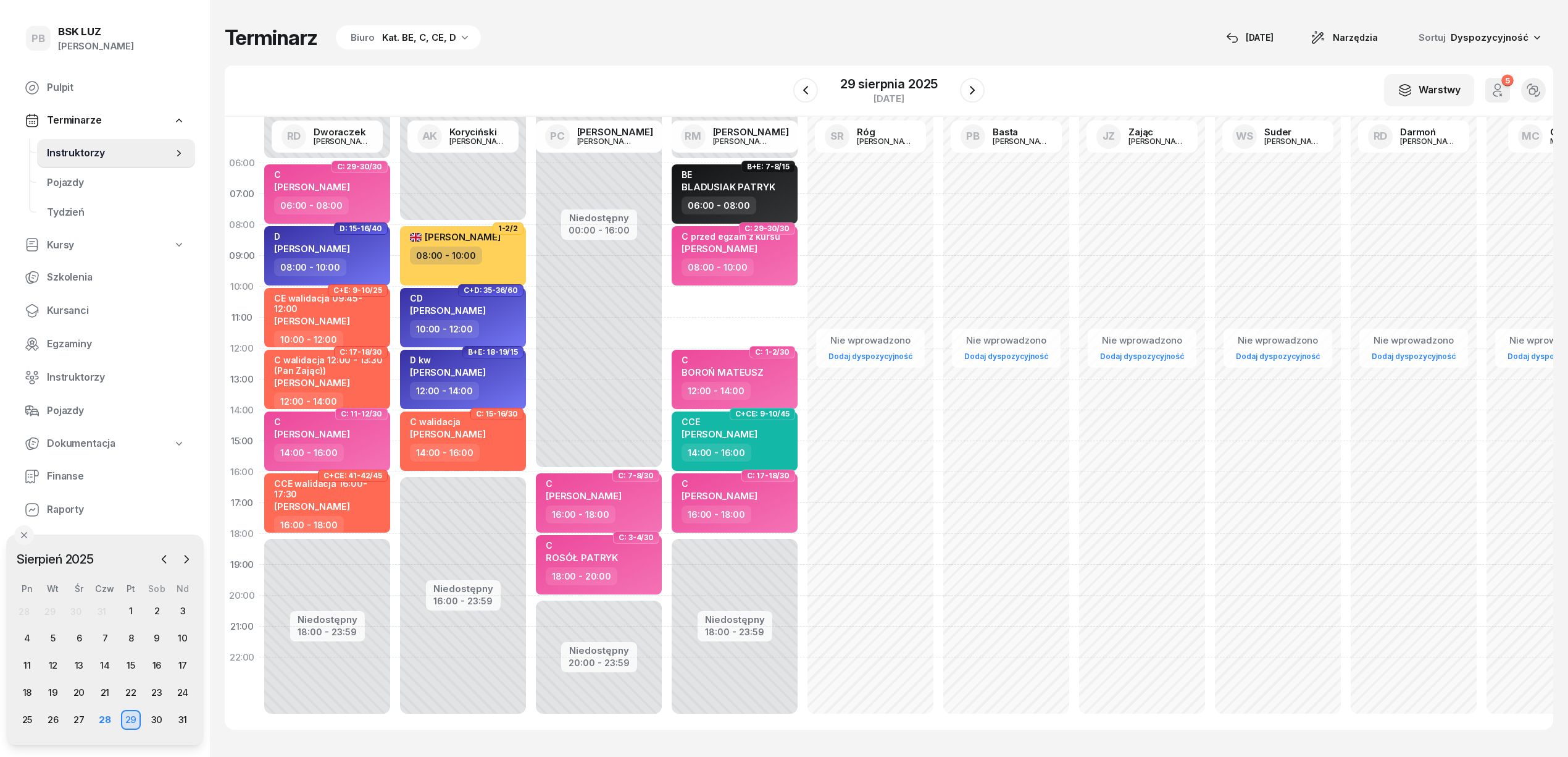
click at [727, 54] on div "Terminarz Biuro Kat. BE, C, CE, D 28 sie Narzędzia Sortuj Dyspozycyjność W Wybi…" at bounding box center [889, 377] width 1329 height 754
click at [818, 97] on div at bounding box center [805, 90] width 25 height 25
click at [808, 92] on icon "button" at bounding box center [805, 90] width 15 height 15
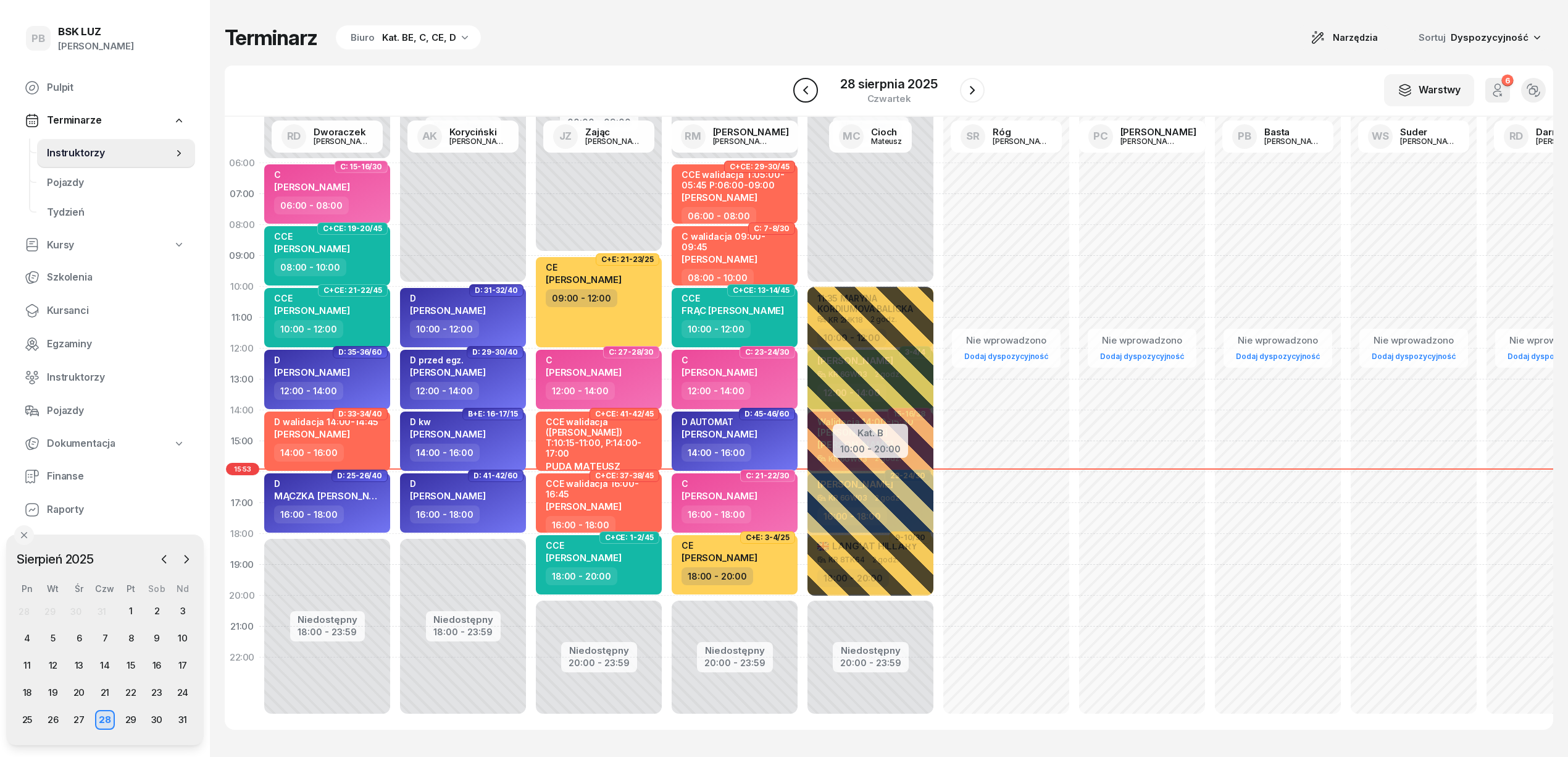
click at [808, 92] on icon "button" at bounding box center [805, 90] width 15 height 15
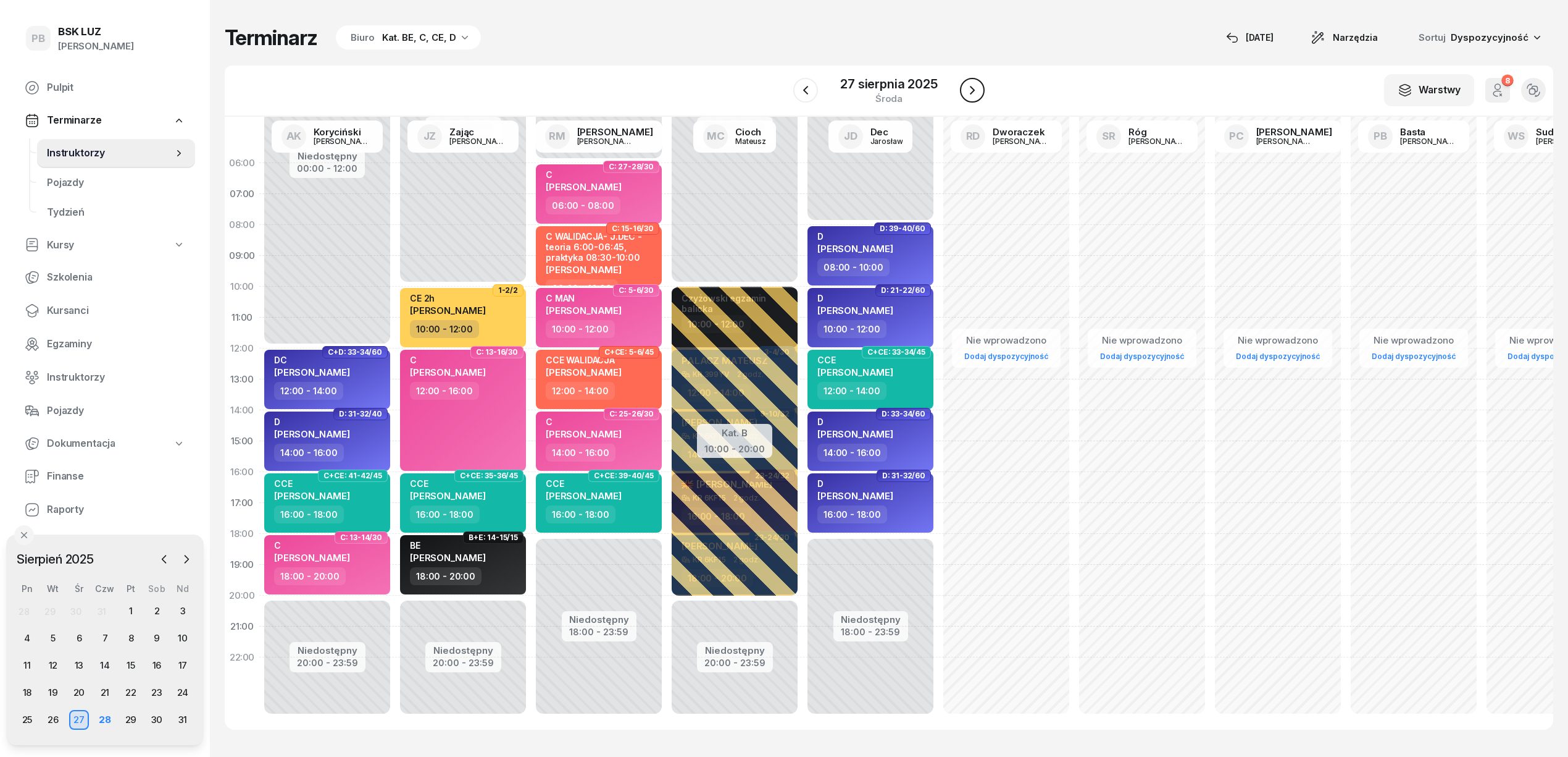
click at [979, 87] on icon "button" at bounding box center [972, 90] width 15 height 15
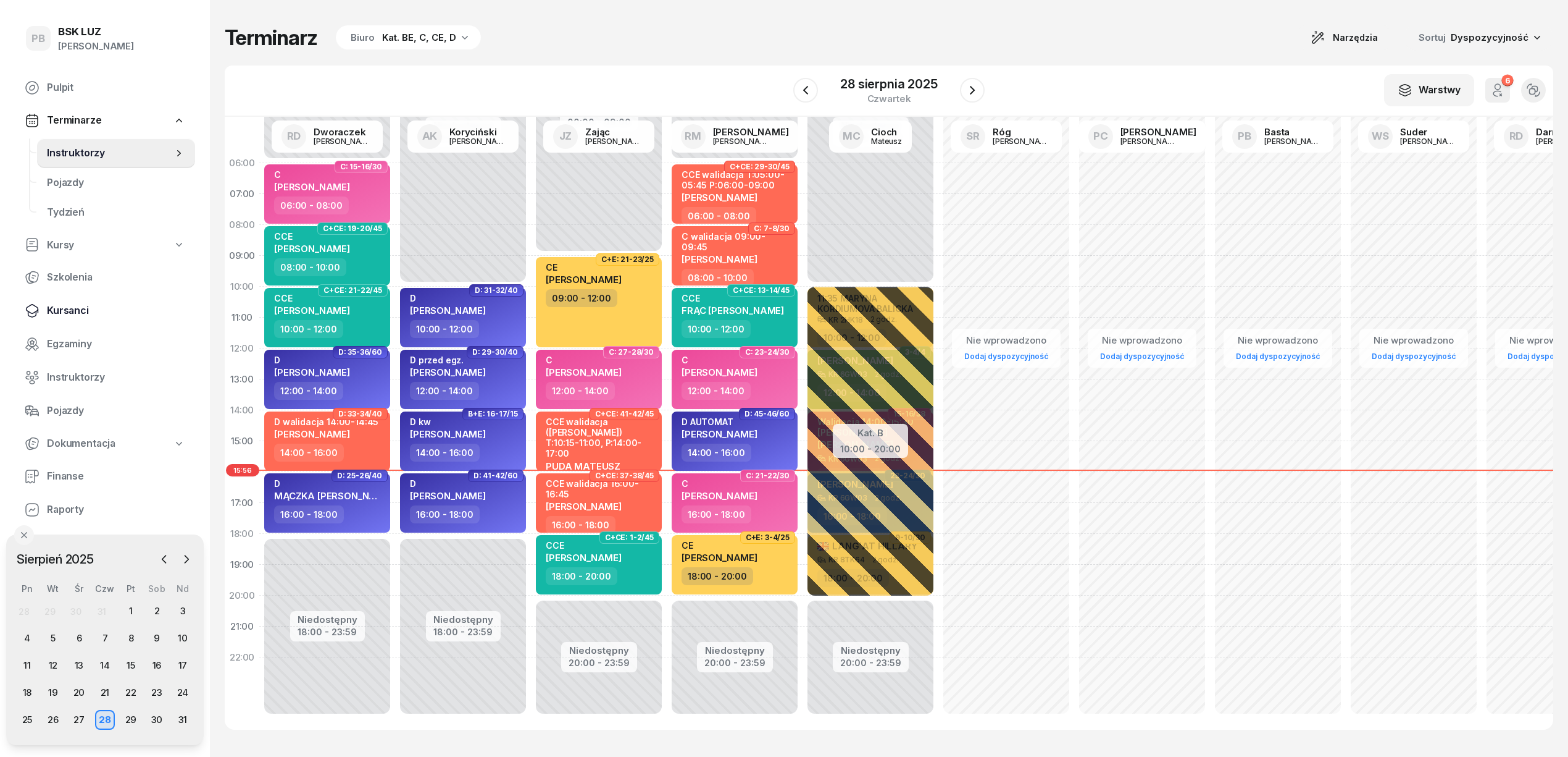
click at [79, 302] on link "Kursanci" at bounding box center [105, 311] width 180 height 30
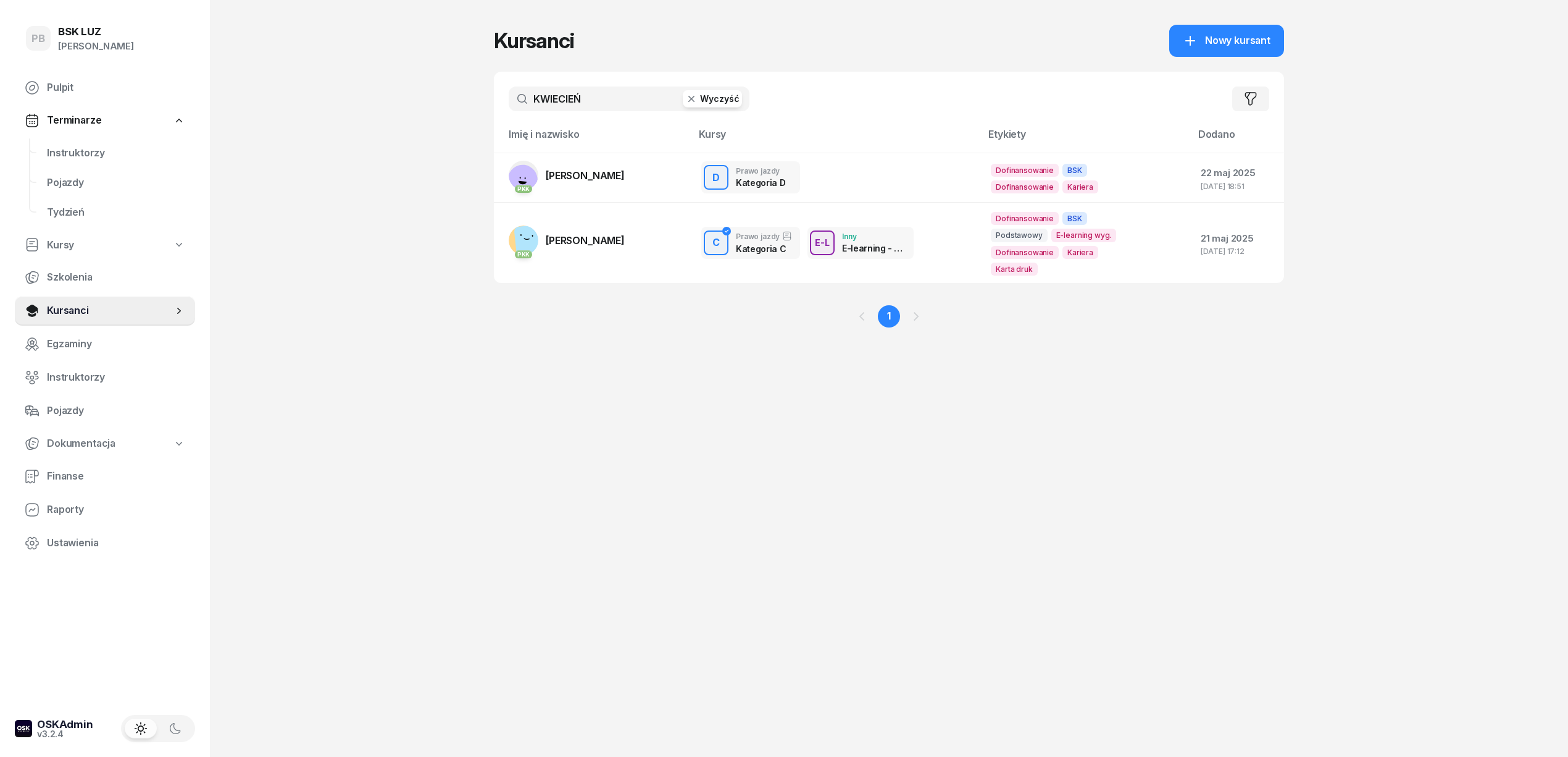
click at [561, 109] on input "KWIECIEŃ" at bounding box center [629, 98] width 240 height 25
click at [563, 109] on input "KWIECIEŃ" at bounding box center [629, 98] width 240 height 25
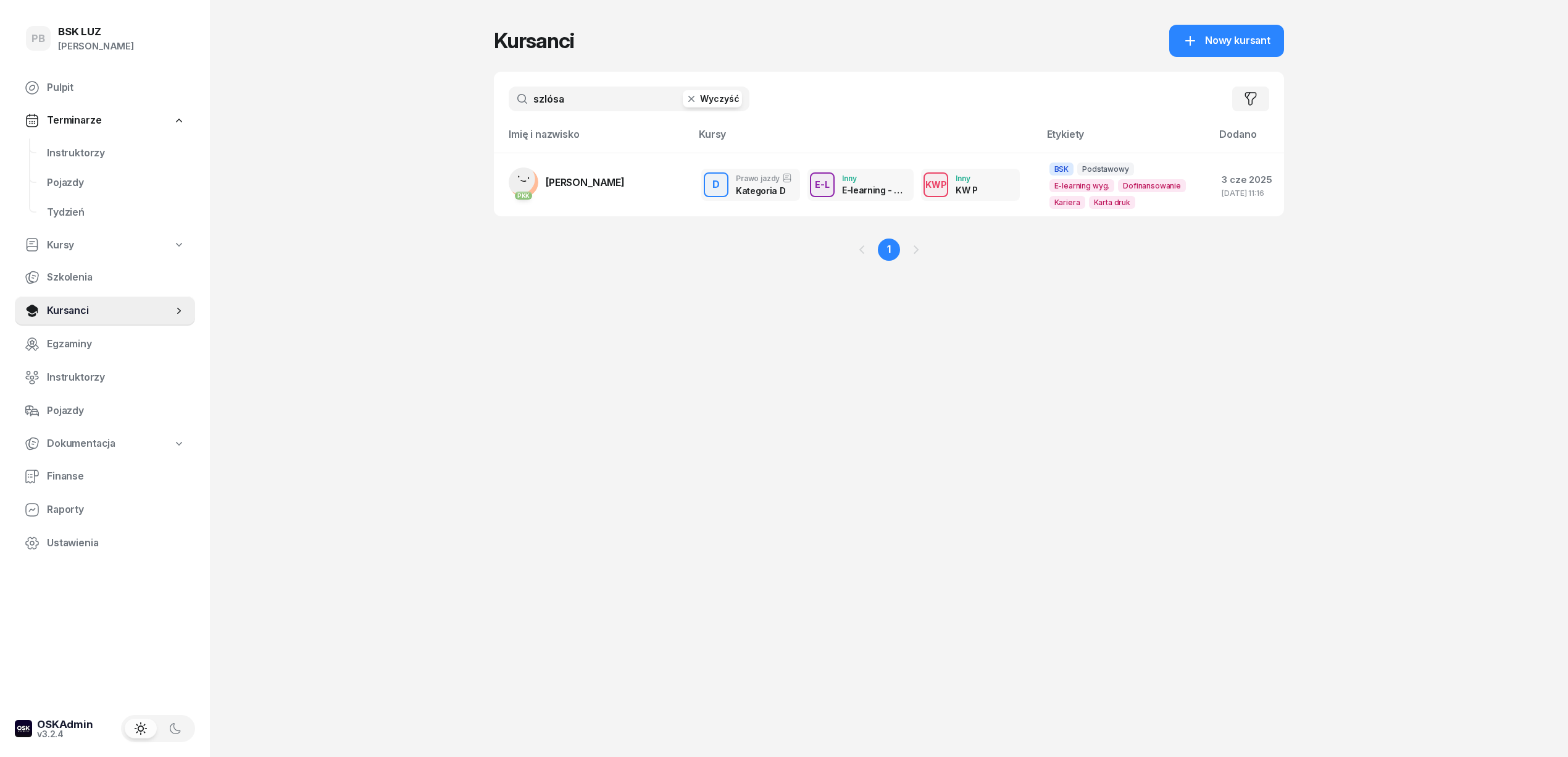
type input "szlósar"
drag, startPoint x: 610, startPoint y: 184, endPoint x: 656, endPoint y: 393, distance: 214.0
click at [610, 184] on span "[PERSON_NAME]" at bounding box center [585, 182] width 79 height 13
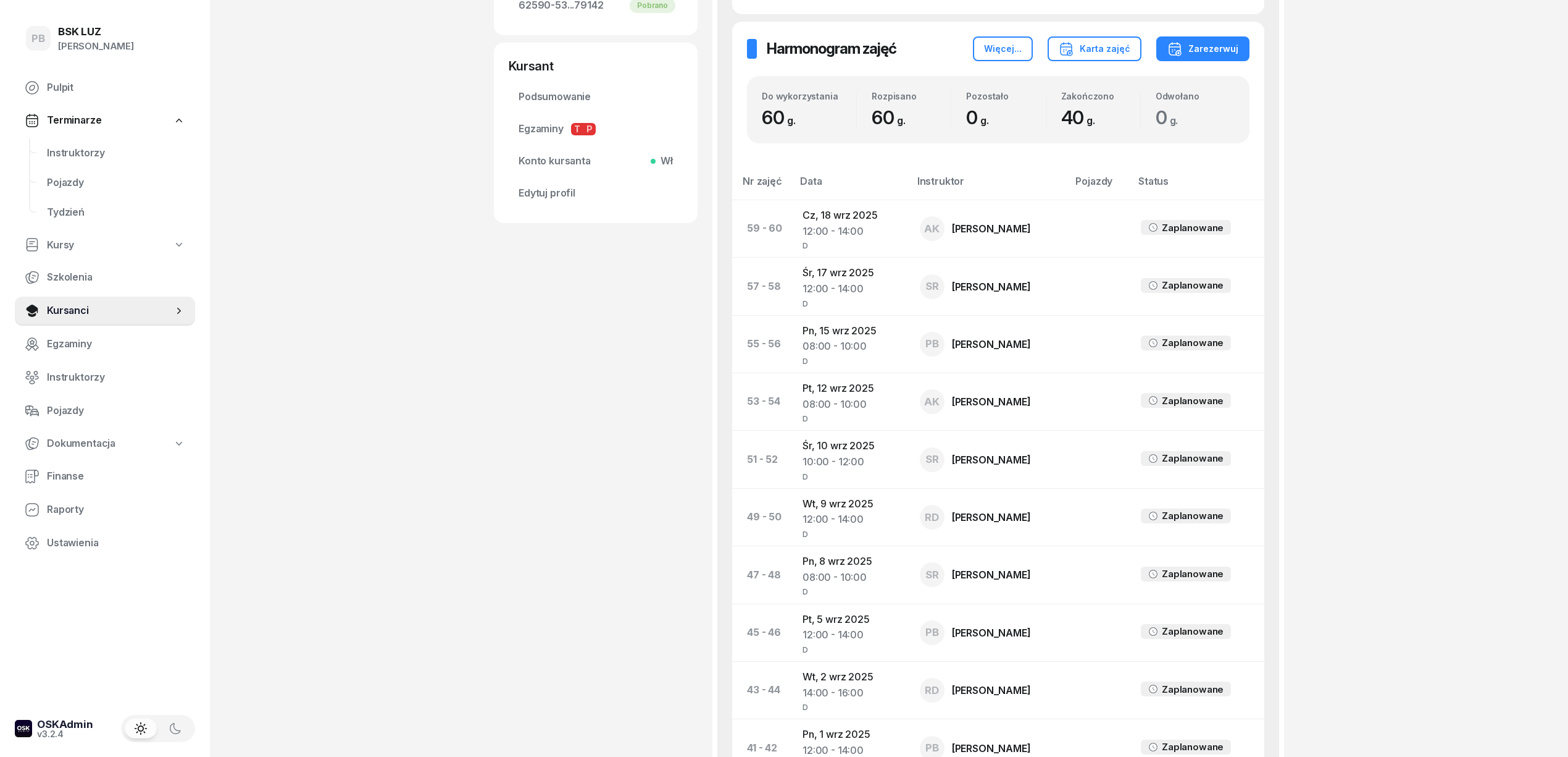
scroll to position [494, 0]
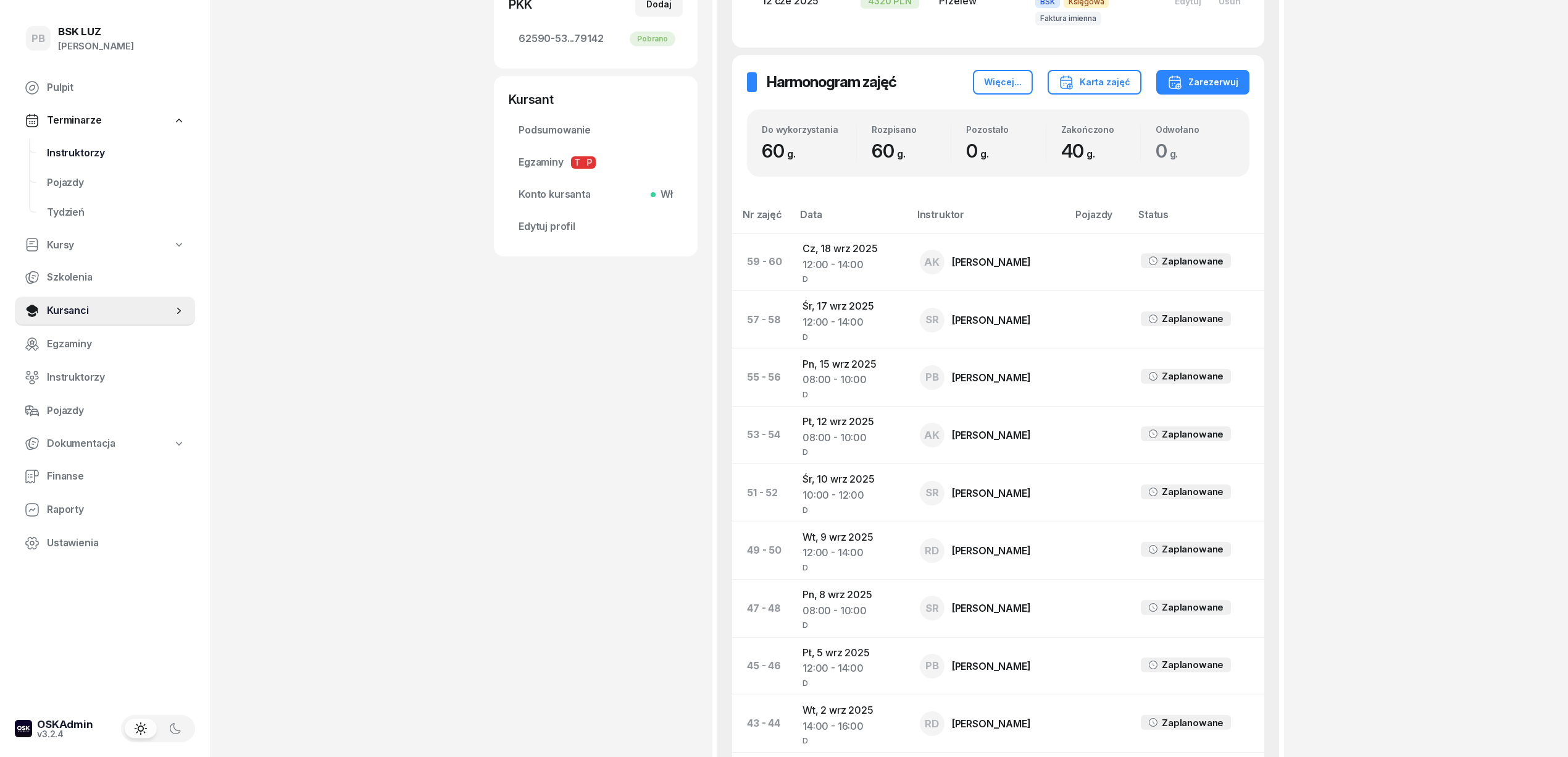
click at [53, 150] on span "Instruktorzy" at bounding box center [116, 153] width 139 height 16
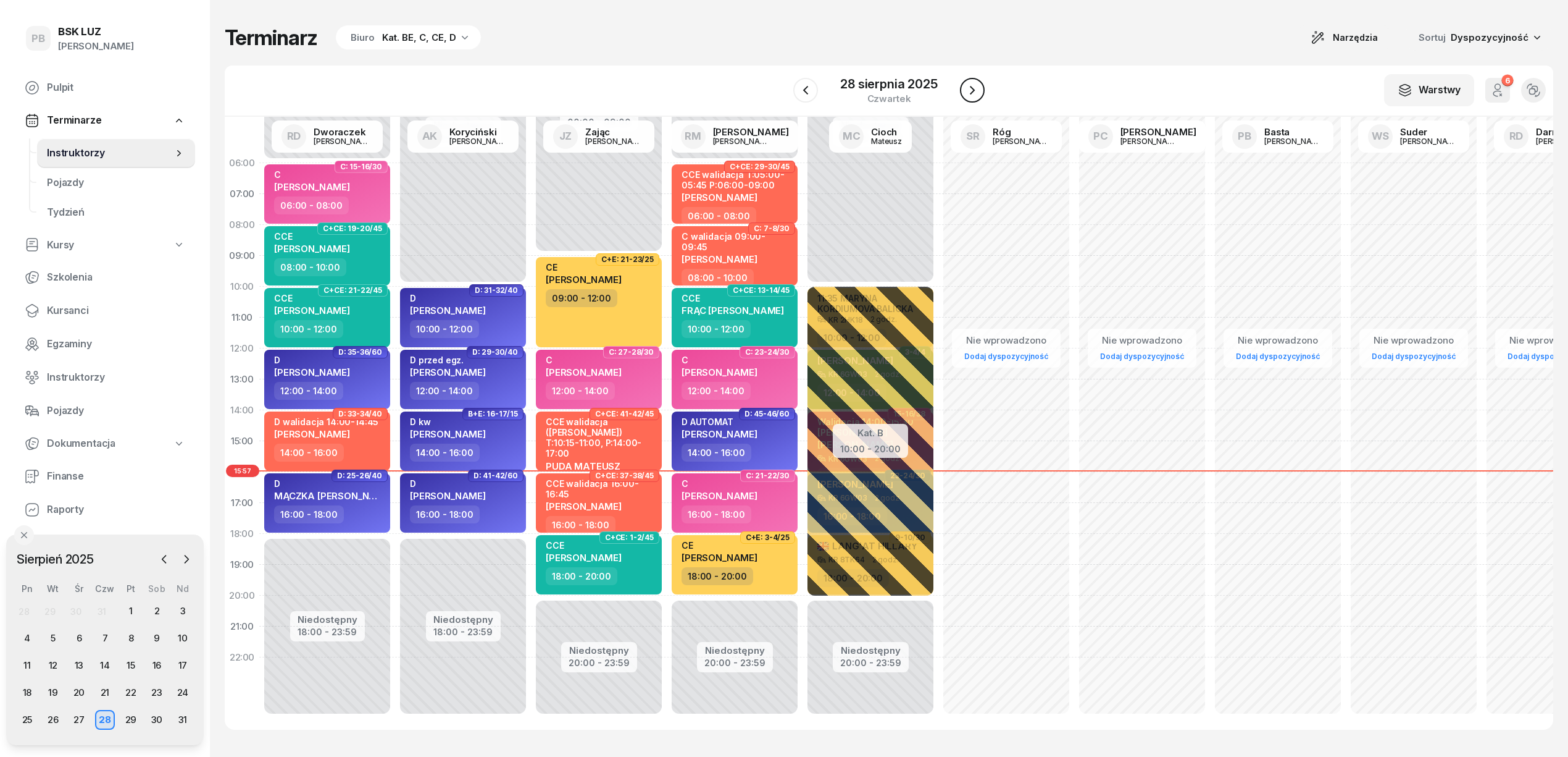
click at [970, 87] on icon "button" at bounding box center [972, 90] width 5 height 8
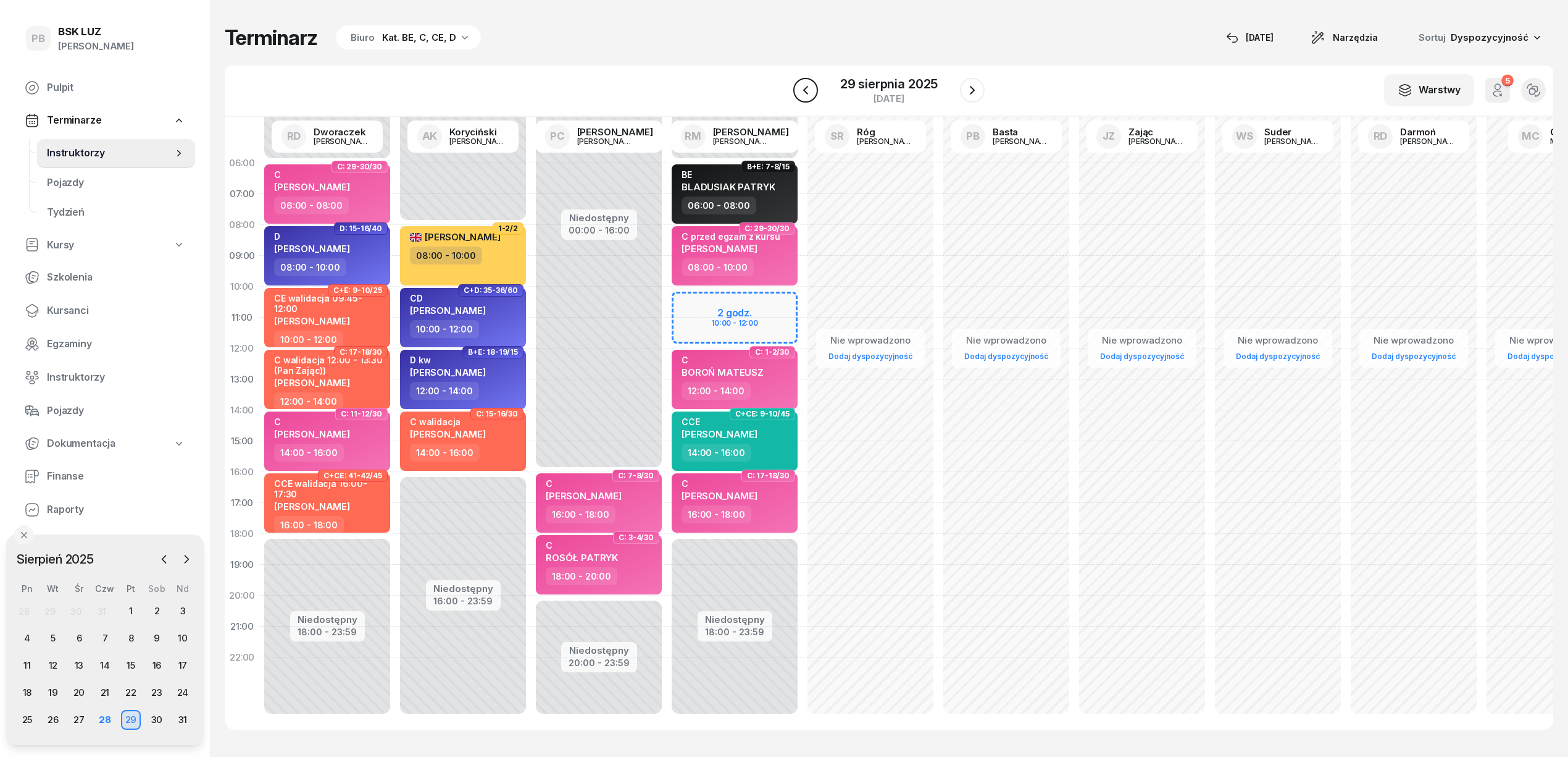
click at [810, 91] on icon "button" at bounding box center [805, 90] width 15 height 15
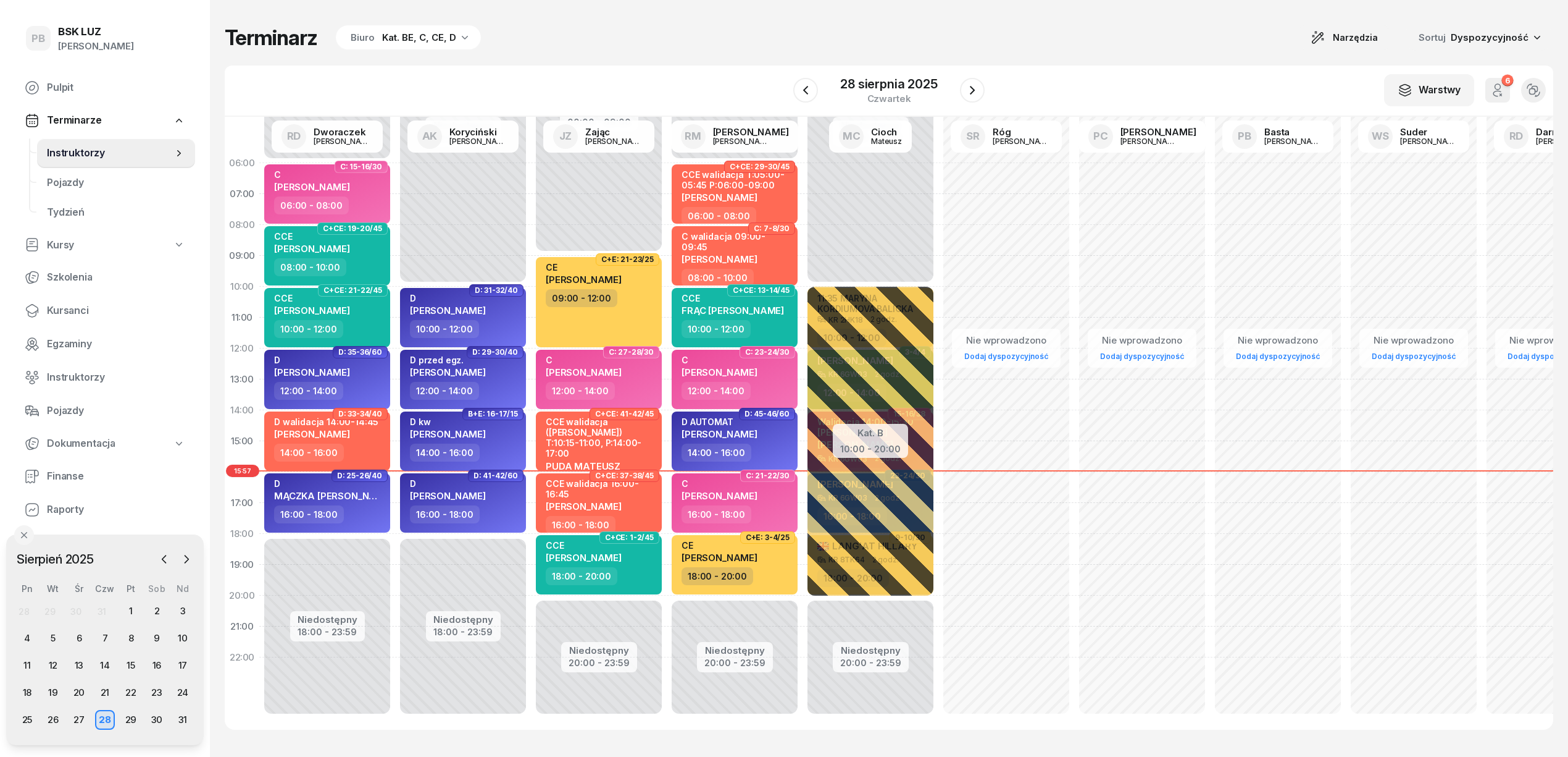
drag, startPoint x: 810, startPoint y: 91, endPoint x: 655, endPoint y: 69, distance: 156.6
click at [655, 69] on div "W Wybierz AK [PERSON_NAME] BP [PERSON_NAME] DP [PERSON_NAME] GS [PERSON_NAME] I…" at bounding box center [889, 91] width 1329 height 51
click at [480, 317] on div "D JANIK RAFAŁ" at bounding box center [464, 306] width 109 height 27
select select "10"
select select "12"
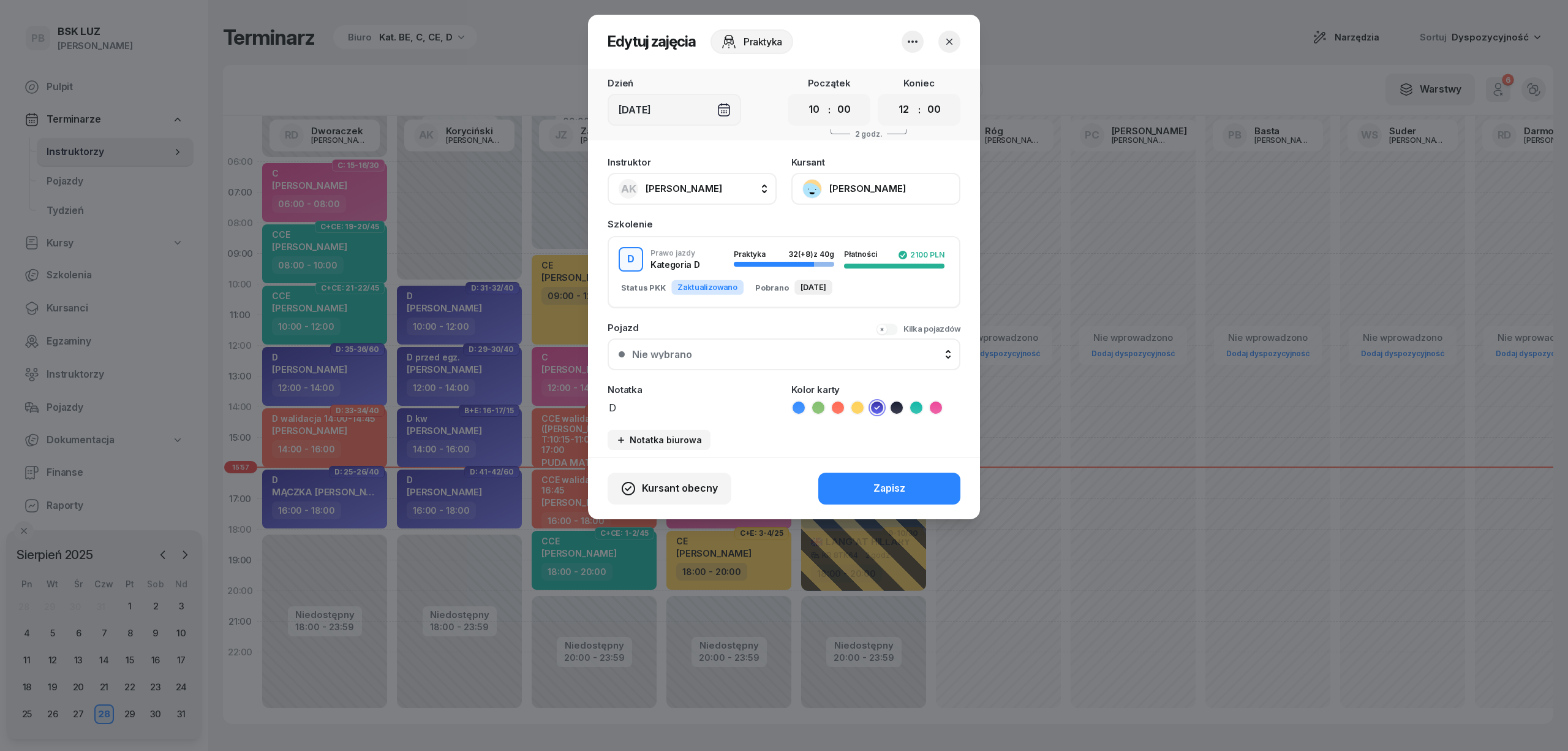
click at [868, 188] on button "[PERSON_NAME]" at bounding box center [876, 189] width 169 height 32
click at [866, 223] on link "Otwórz profil" at bounding box center [875, 230] width 162 height 31
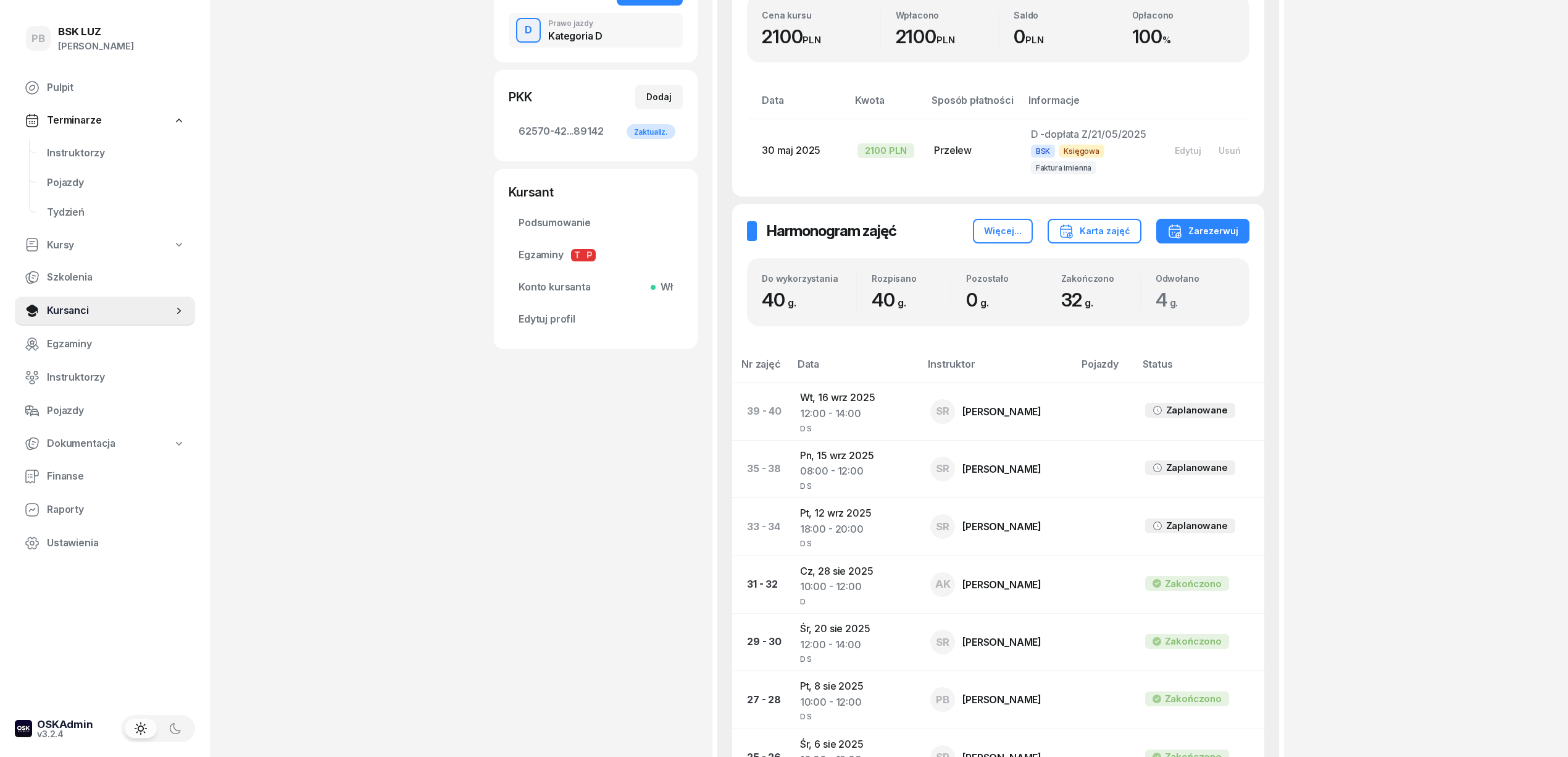
scroll to position [247, 0]
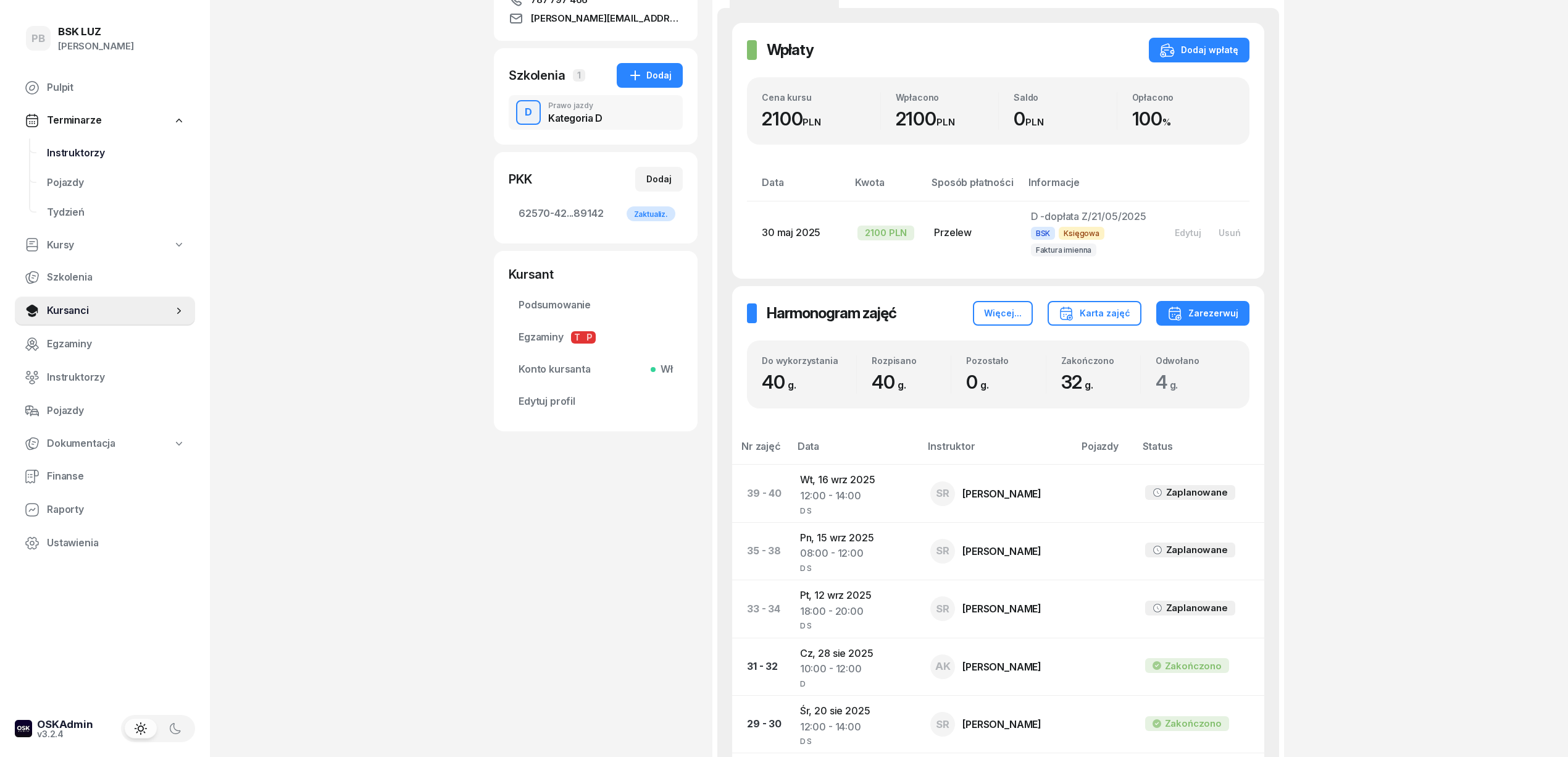
click at [72, 145] on span "Instruktorzy" at bounding box center [116, 153] width 139 height 16
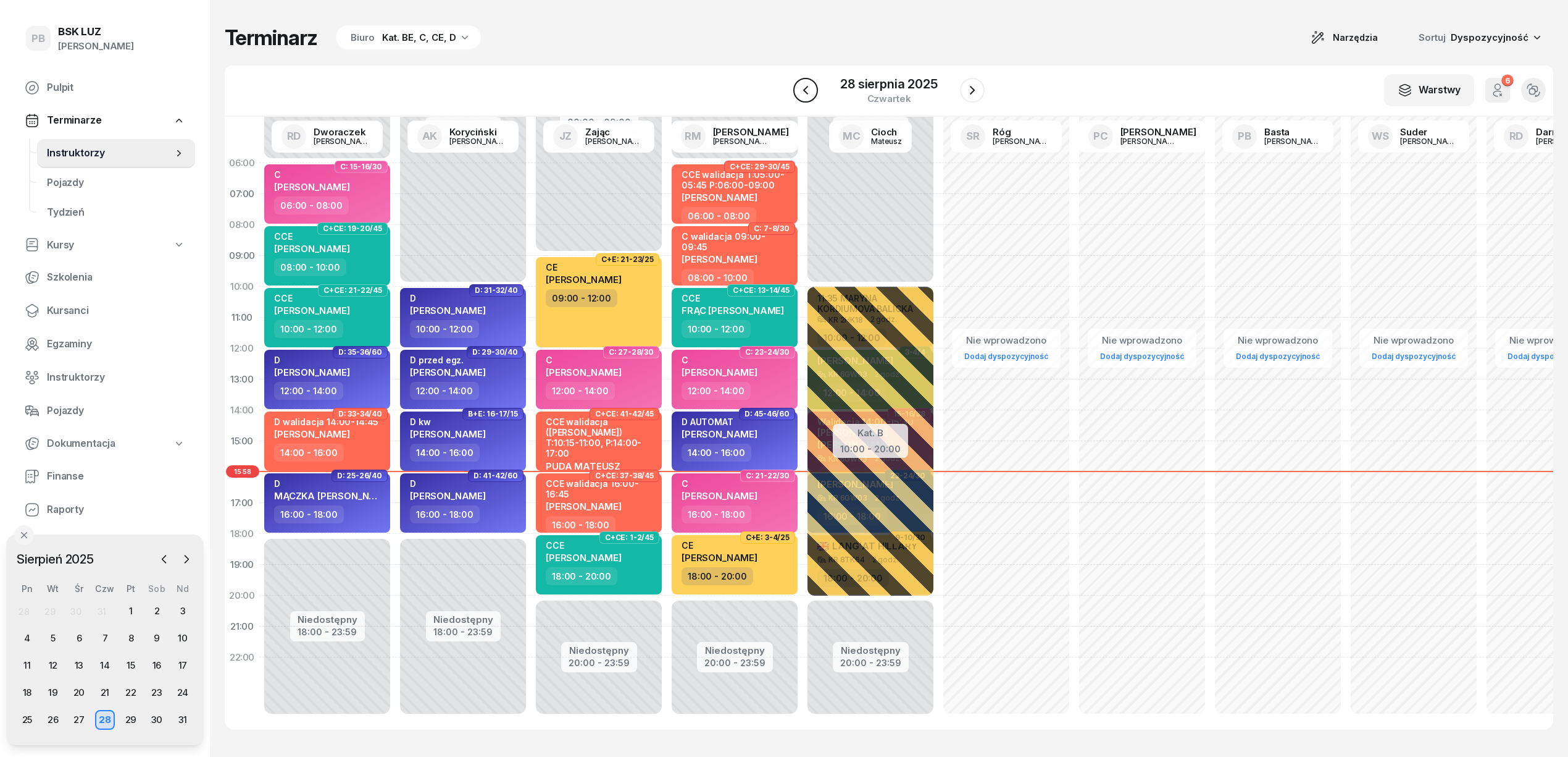
click at [814, 98] on button "button" at bounding box center [805, 90] width 25 height 25
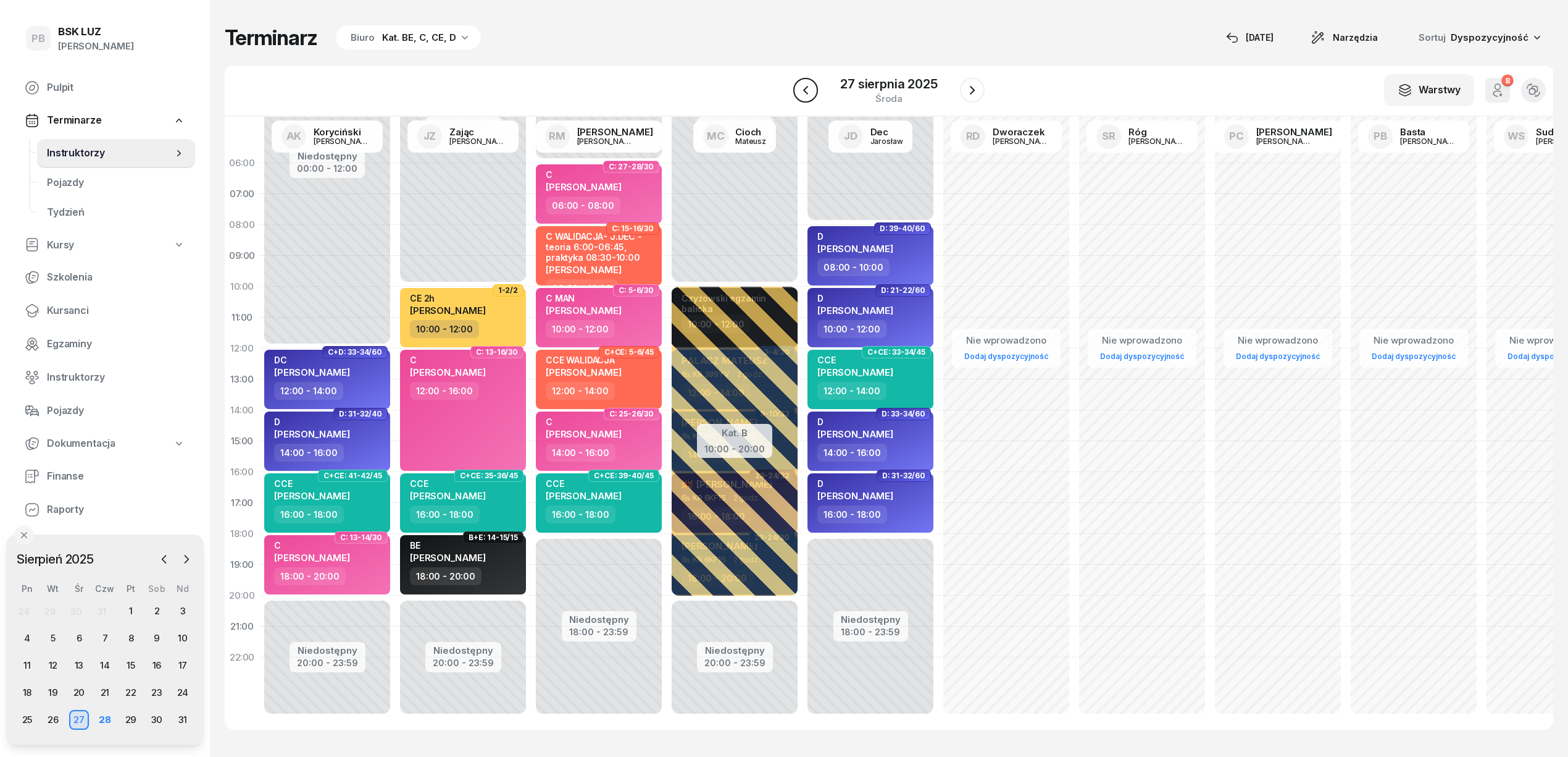
click at [814, 98] on button "button" at bounding box center [805, 90] width 25 height 25
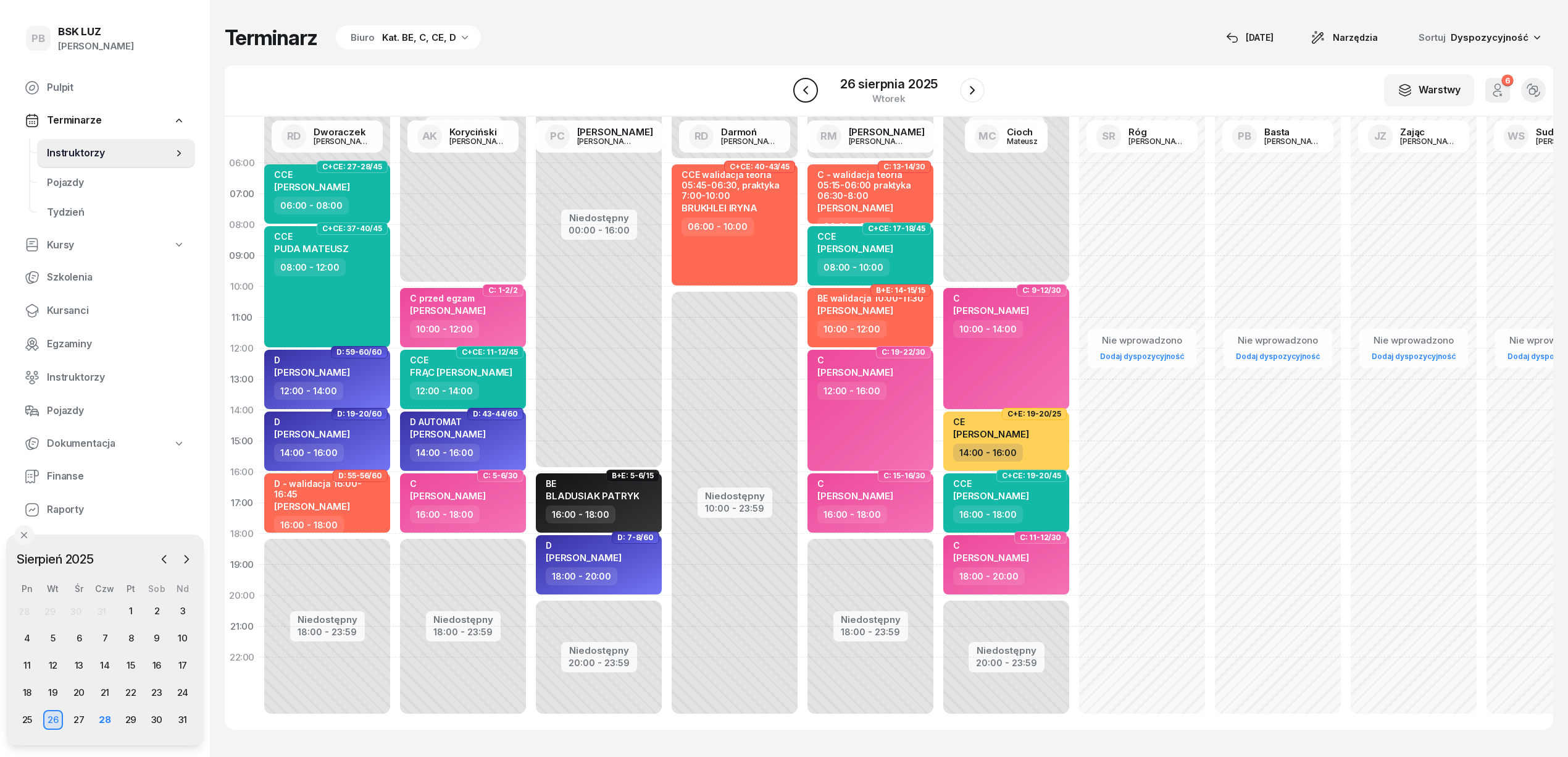
click at [814, 98] on button "button" at bounding box center [805, 90] width 25 height 25
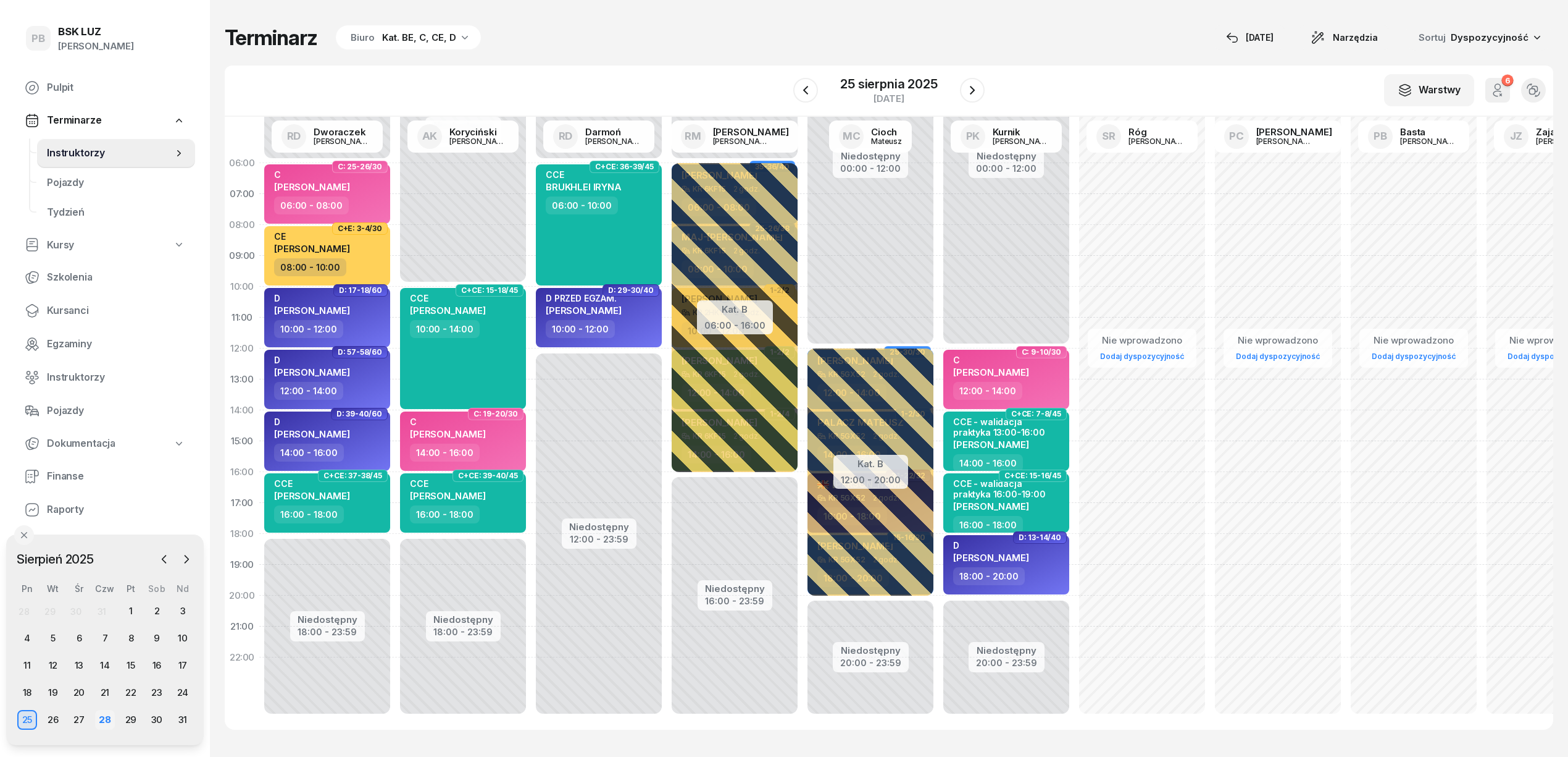
click at [102, 722] on div "28" at bounding box center [105, 720] width 20 height 20
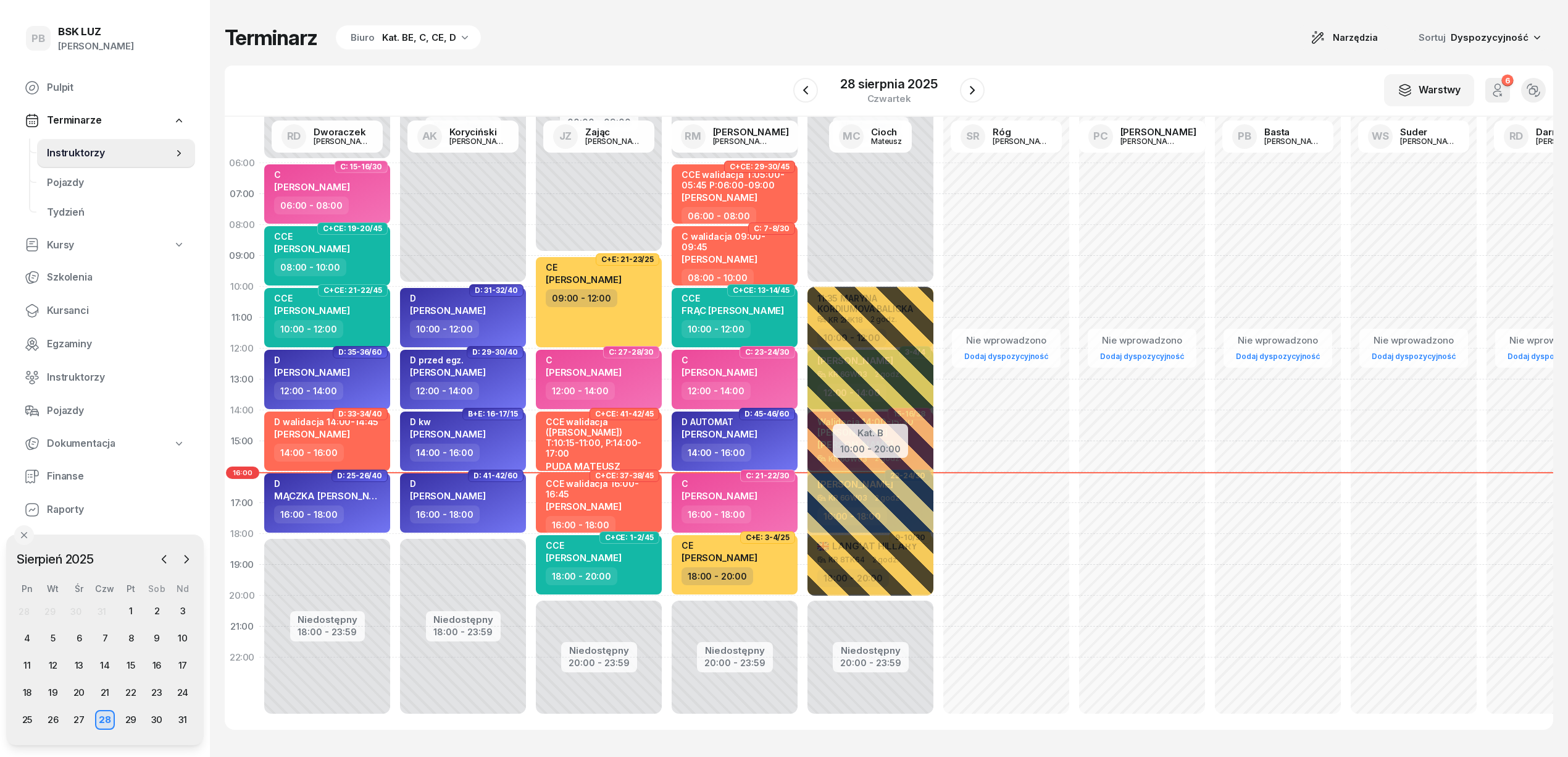
click at [588, 50] on div "Terminarz Biuro Kat. BE, C, CE, D Narzędzia Sortuj Dyspozycyjność" at bounding box center [889, 37] width 1329 height 26
click at [656, 73] on div "W Wybierz AK [PERSON_NAME] BP [PERSON_NAME] DP [PERSON_NAME] GS [PERSON_NAME] I…" at bounding box center [889, 91] width 1329 height 51
click at [975, 98] on button "button" at bounding box center [972, 90] width 25 height 25
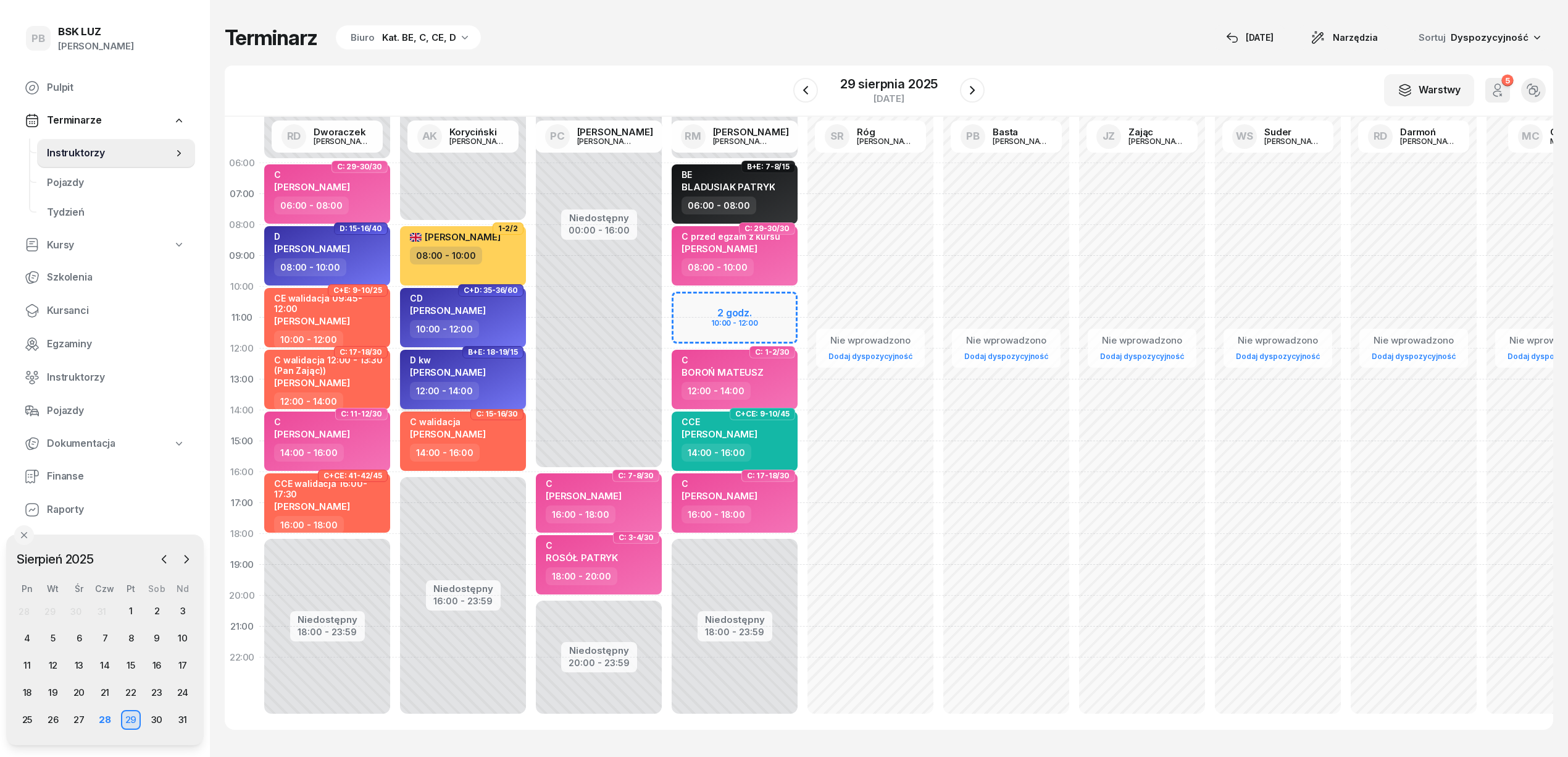
click at [506, 386] on div "12:00 - 14:00" at bounding box center [464, 390] width 109 height 18
select select "12"
select select "14"
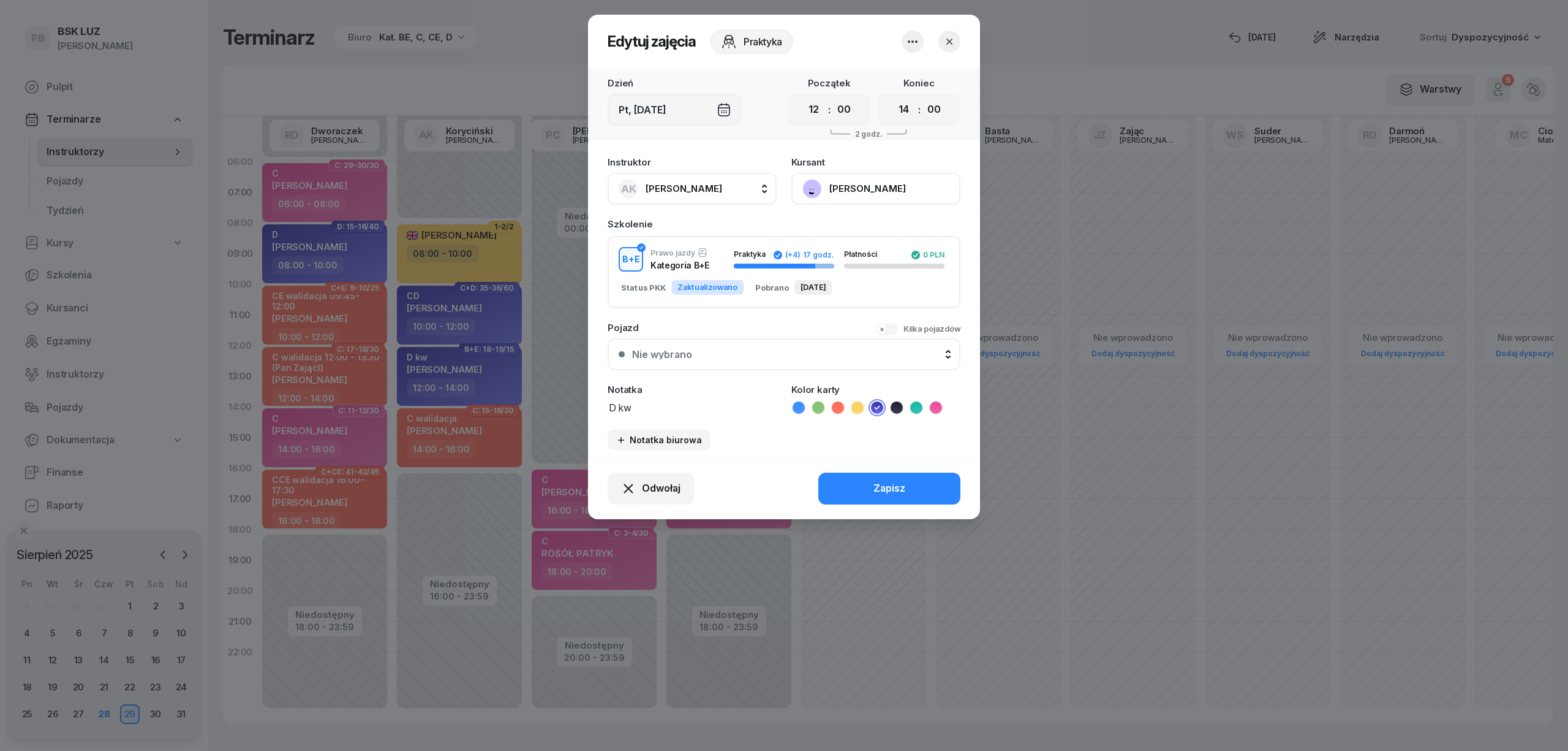
drag, startPoint x: 949, startPoint y: 43, endPoint x: 827, endPoint y: 53, distance: 122.4
click at [827, 54] on header "Edytuj zajęcia Praktyka" at bounding box center [784, 41] width 392 height 54
click at [826, 44] on header "Edytuj zajęcia Praktyka" at bounding box center [784, 41] width 392 height 54
click at [484, 380] on div at bounding box center [784, 376] width 1568 height 751
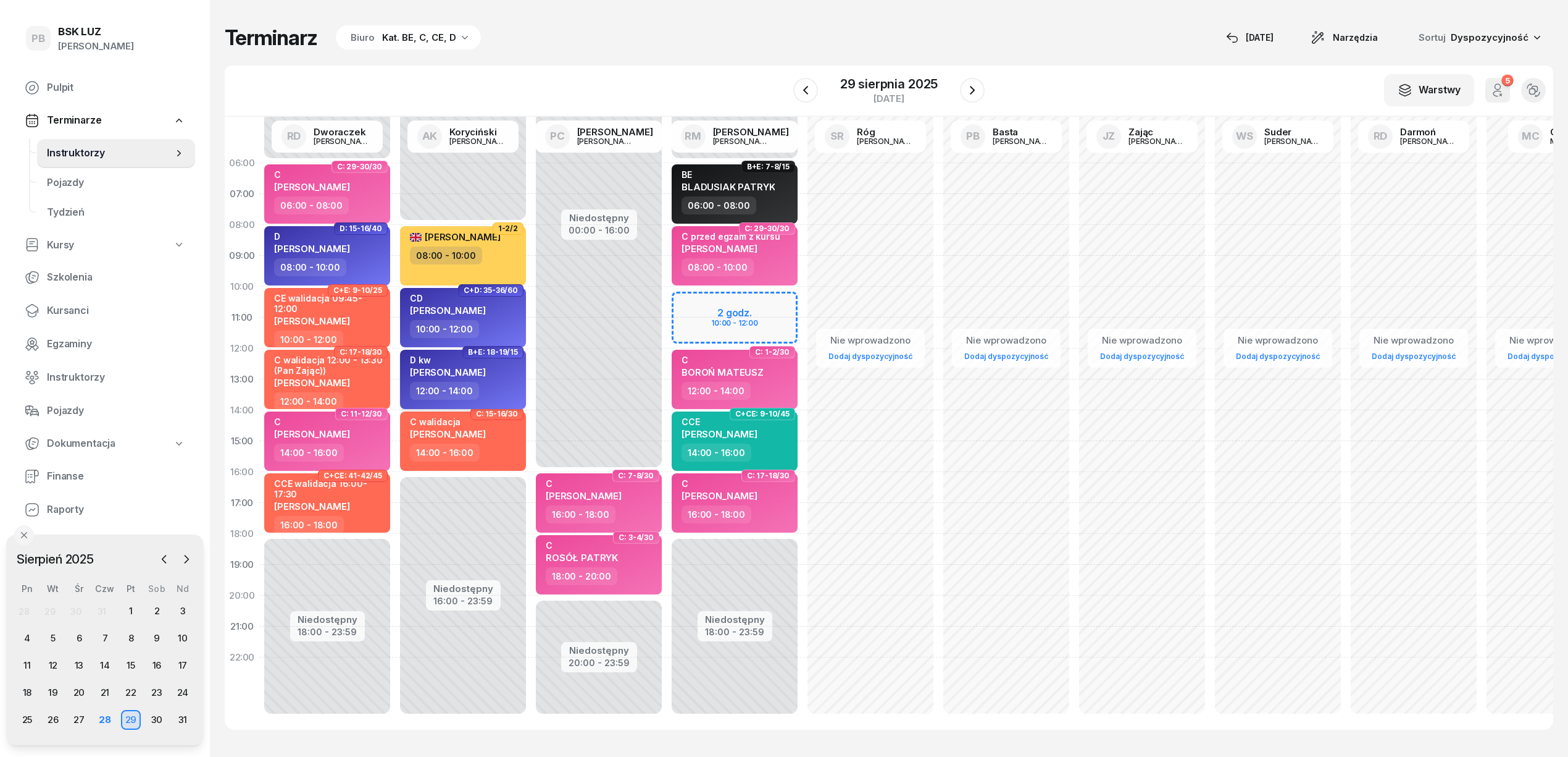
click at [486, 371] on span "[PERSON_NAME]" at bounding box center [448, 372] width 76 height 12
select select "12"
select select "14"
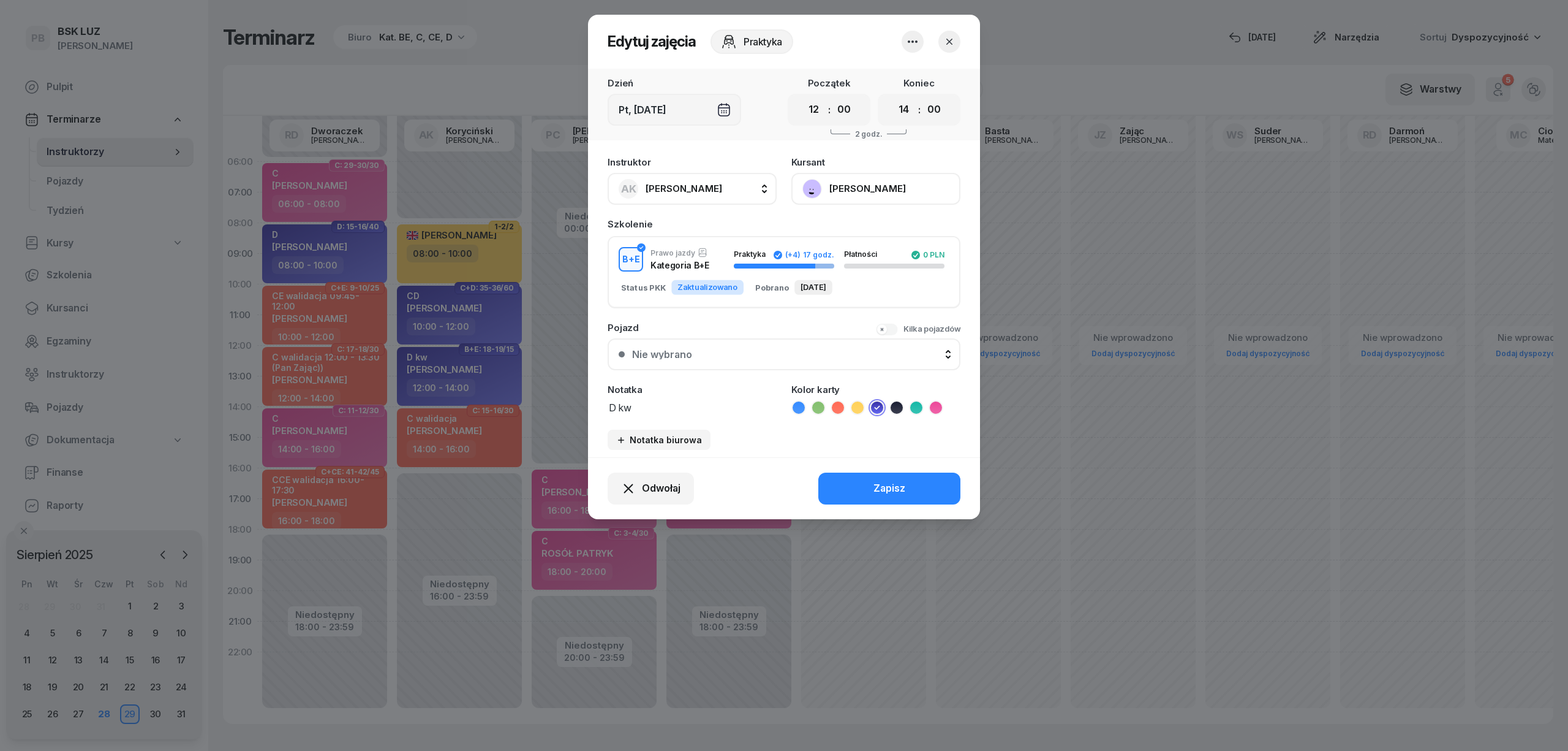
click at [857, 188] on button "[PERSON_NAME]" at bounding box center [876, 189] width 169 height 32
click at [952, 44] on icon "button" at bounding box center [949, 41] width 6 height 6
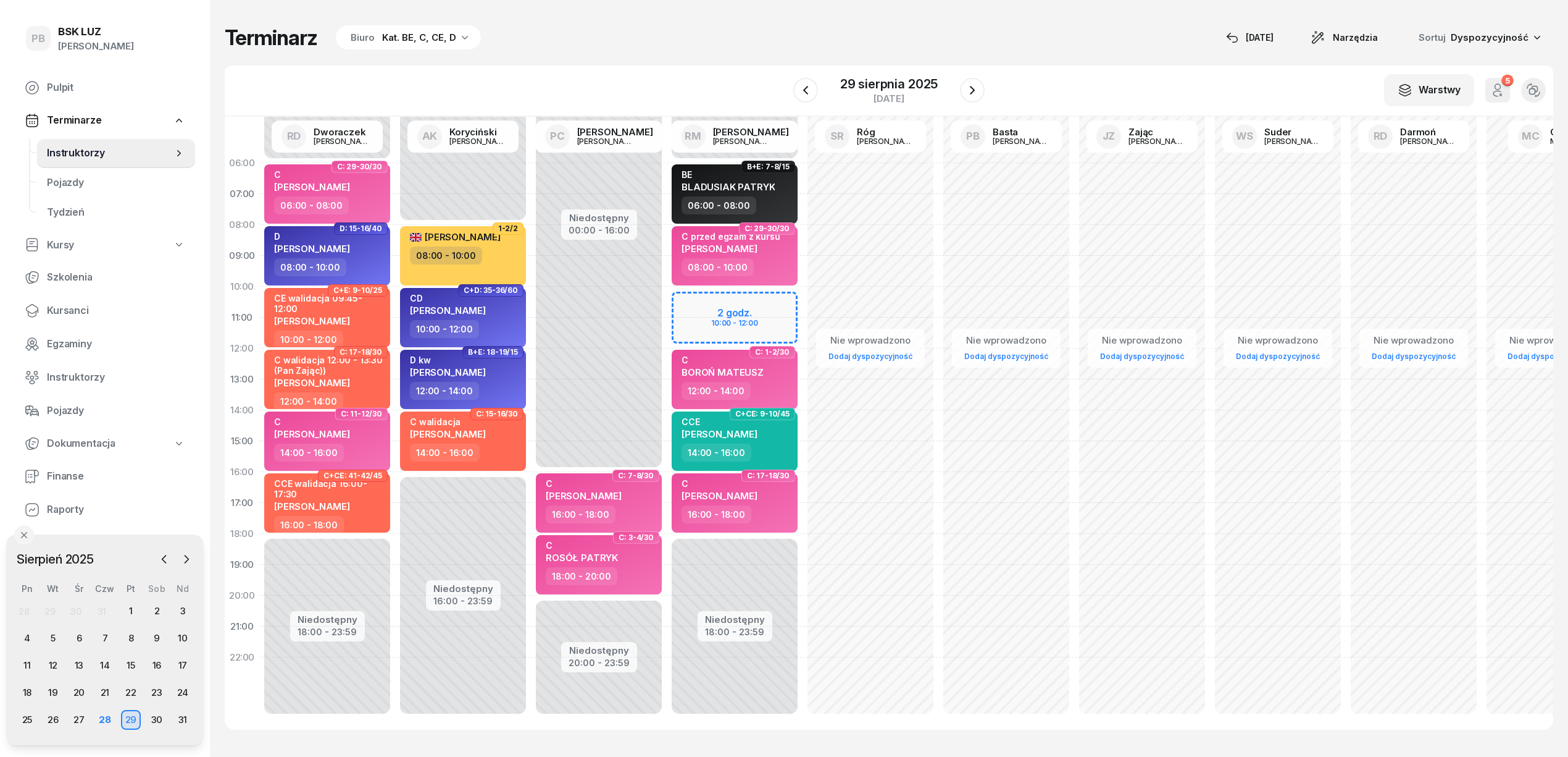
click at [1015, 23] on div "Terminarz Biuro Kat. BE, C, CE, D 28 sie Narzędzia Sortuj Dyspozycyjność W Wybi…" at bounding box center [889, 377] width 1329 height 754
click at [977, 92] on icon "button" at bounding box center [972, 90] width 15 height 15
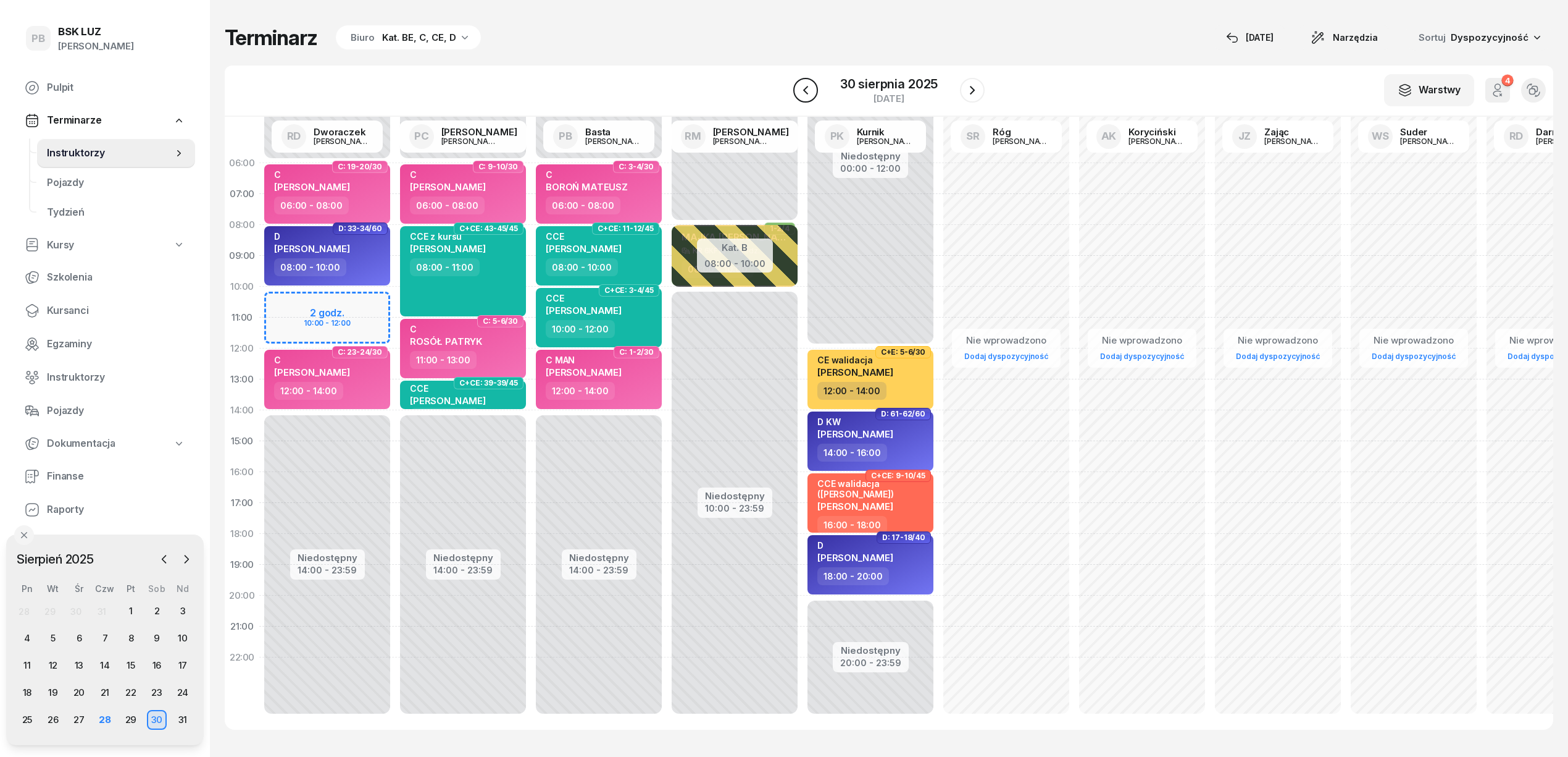
click at [806, 89] on icon "button" at bounding box center [805, 90] width 15 height 15
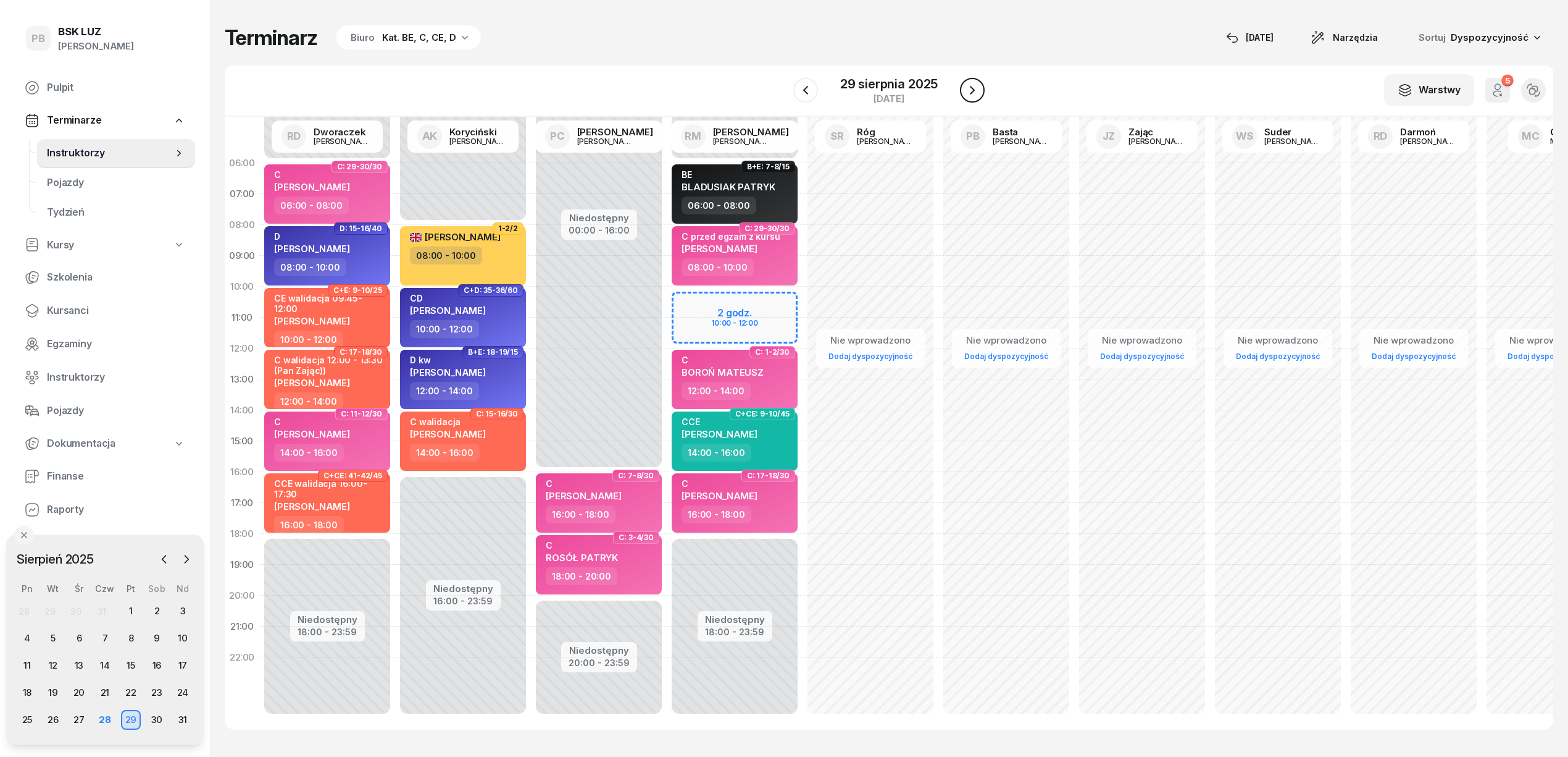
click at [981, 91] on button "button" at bounding box center [972, 90] width 25 height 25
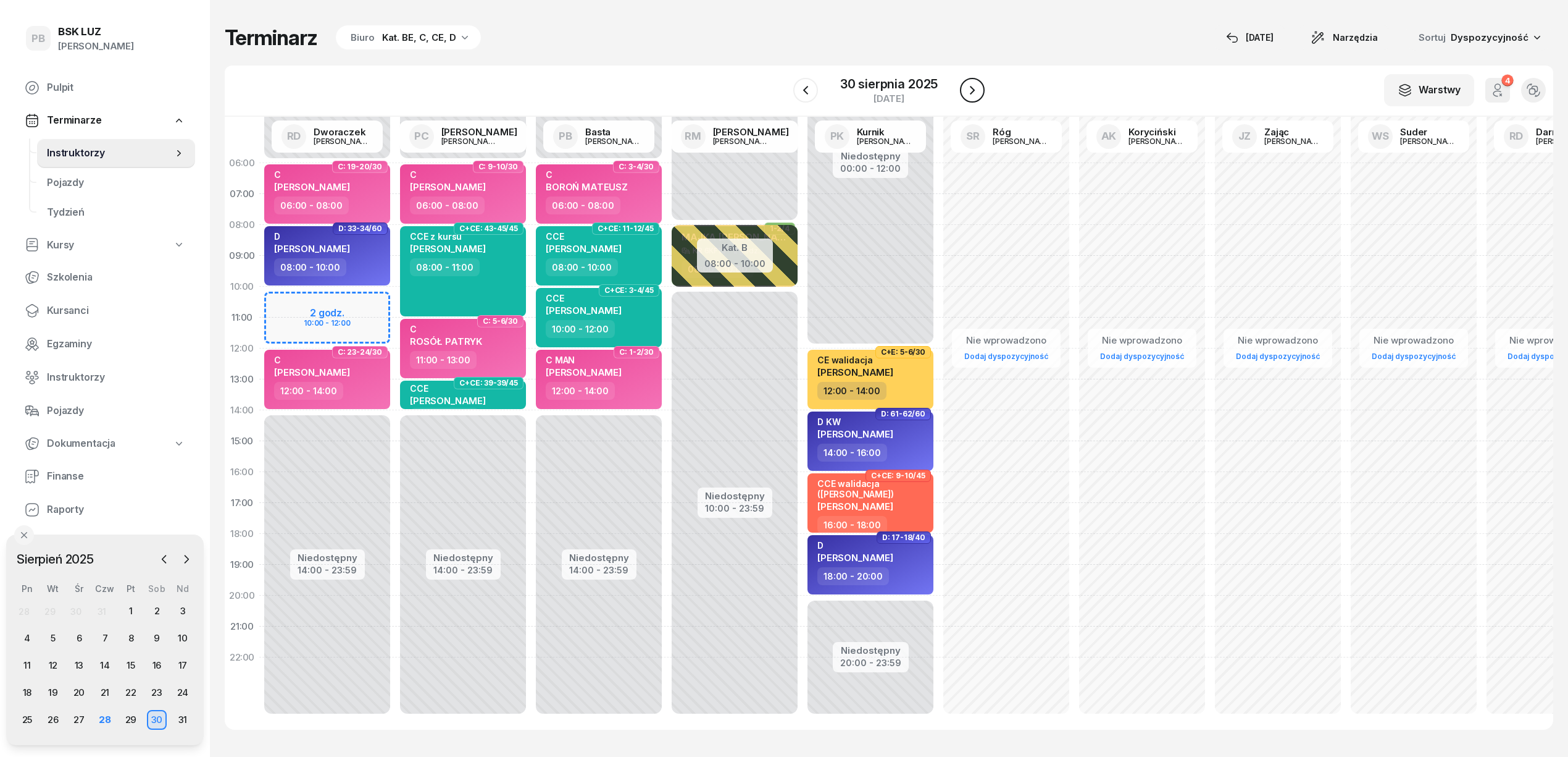
click at [981, 91] on button "button" at bounding box center [972, 90] width 25 height 25
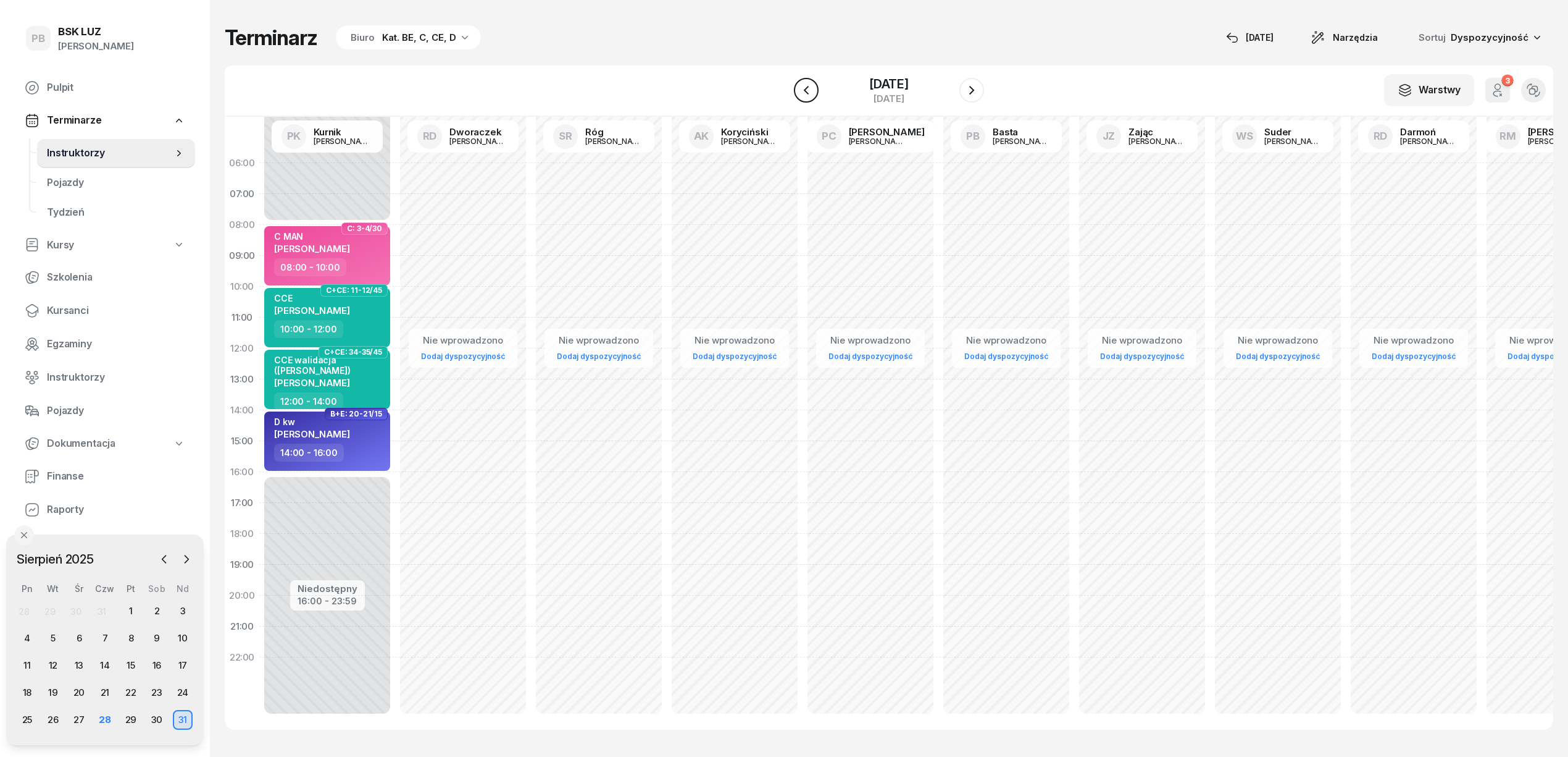
click at [804, 90] on icon "button" at bounding box center [806, 90] width 5 height 8
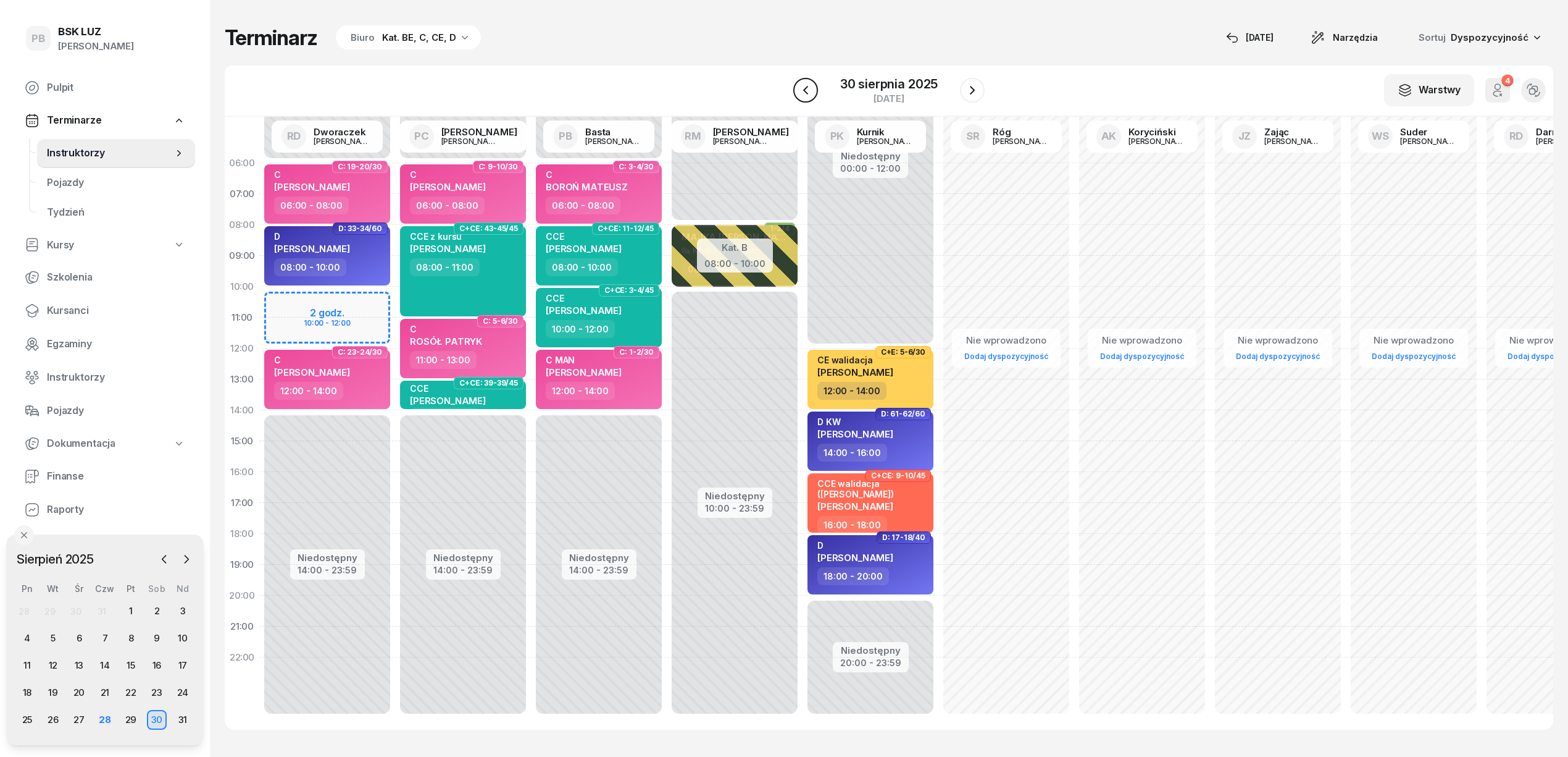
click at [804, 90] on icon "button" at bounding box center [805, 90] width 5 height 8
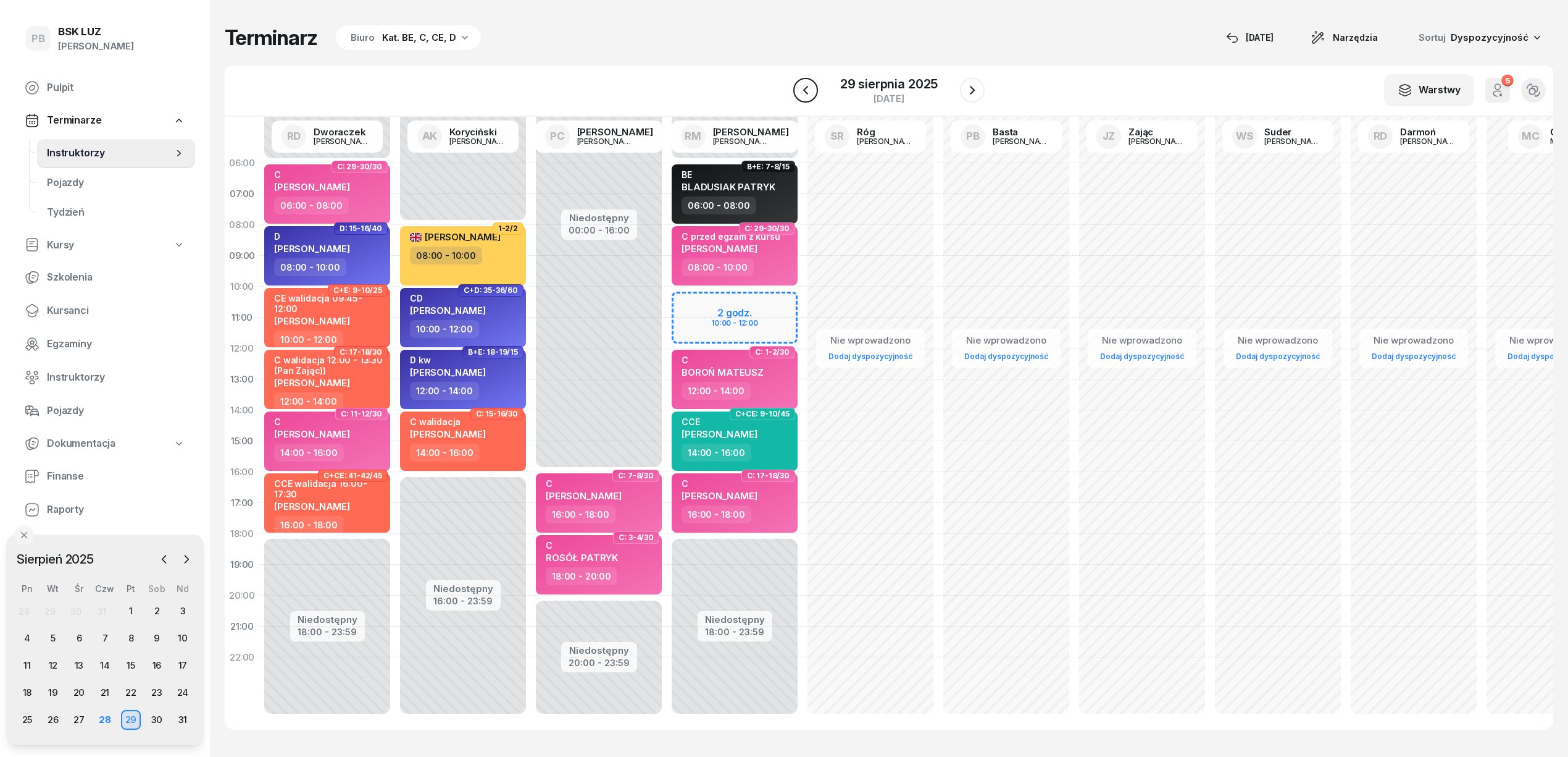
click at [811, 89] on icon "button" at bounding box center [805, 90] width 15 height 15
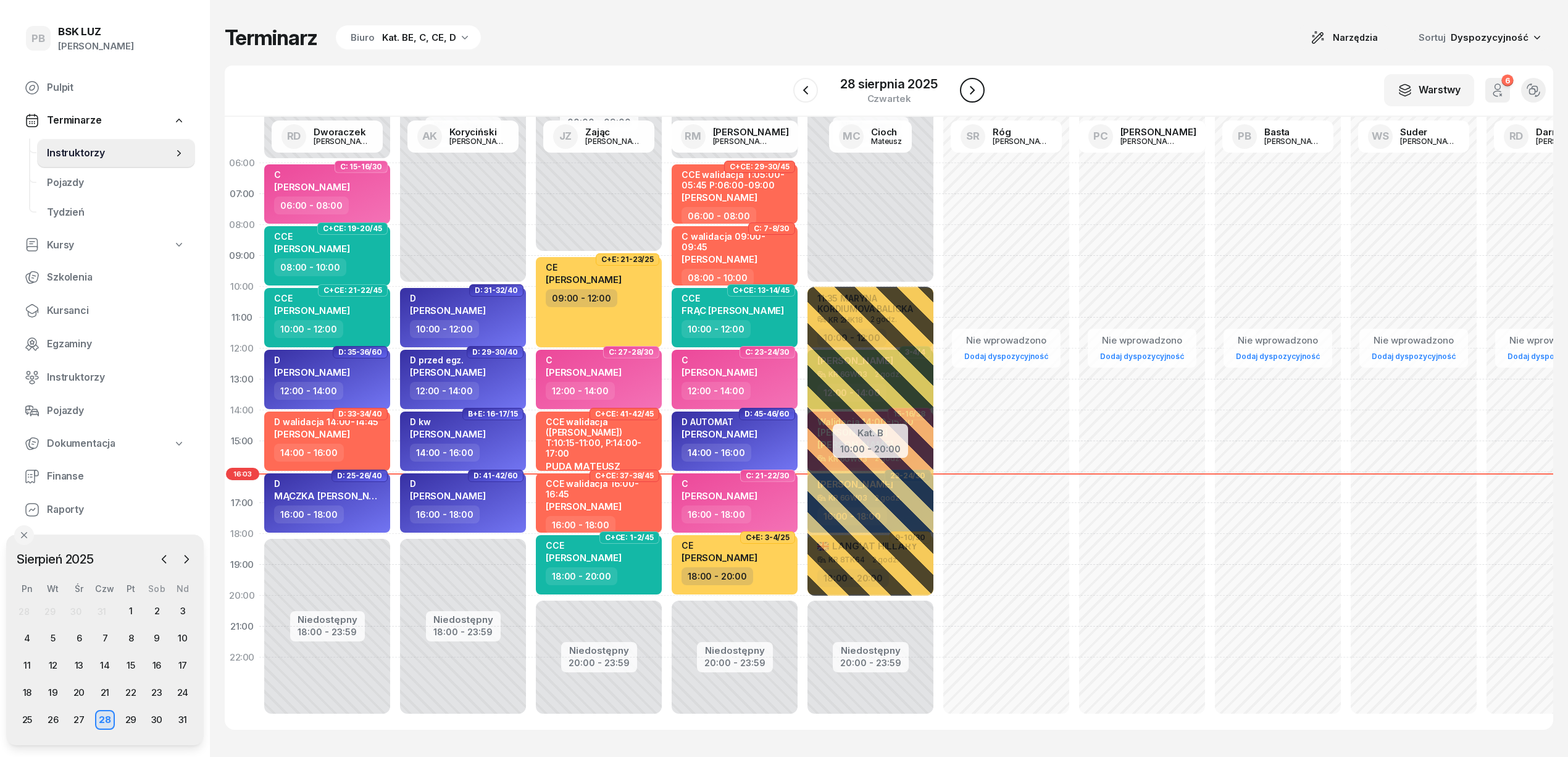
click at [974, 85] on icon "button" at bounding box center [972, 90] width 15 height 15
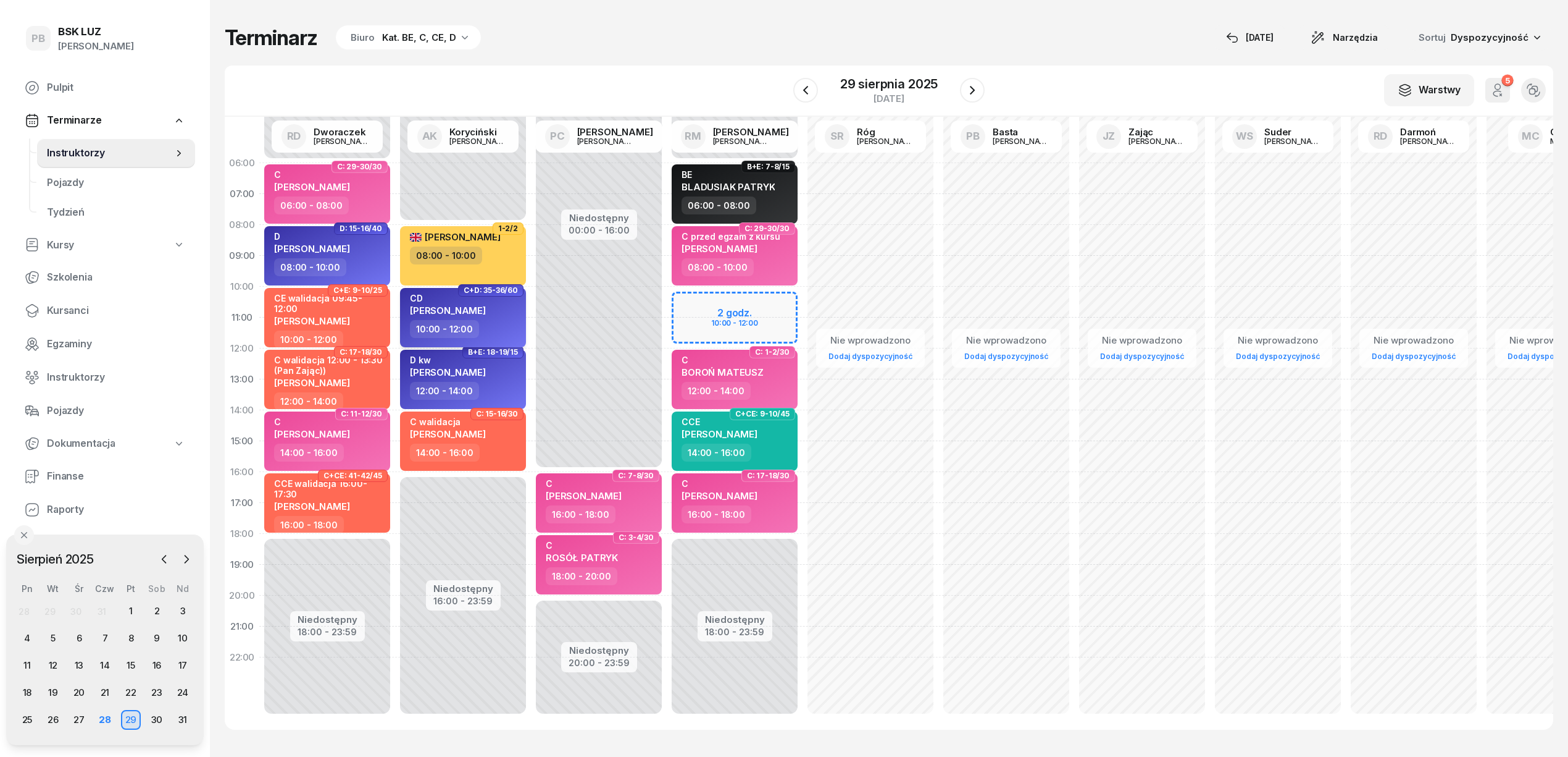
click at [510, 327] on div "10:00 - 12:00" at bounding box center [464, 329] width 109 height 18
select select "10"
select select "12"
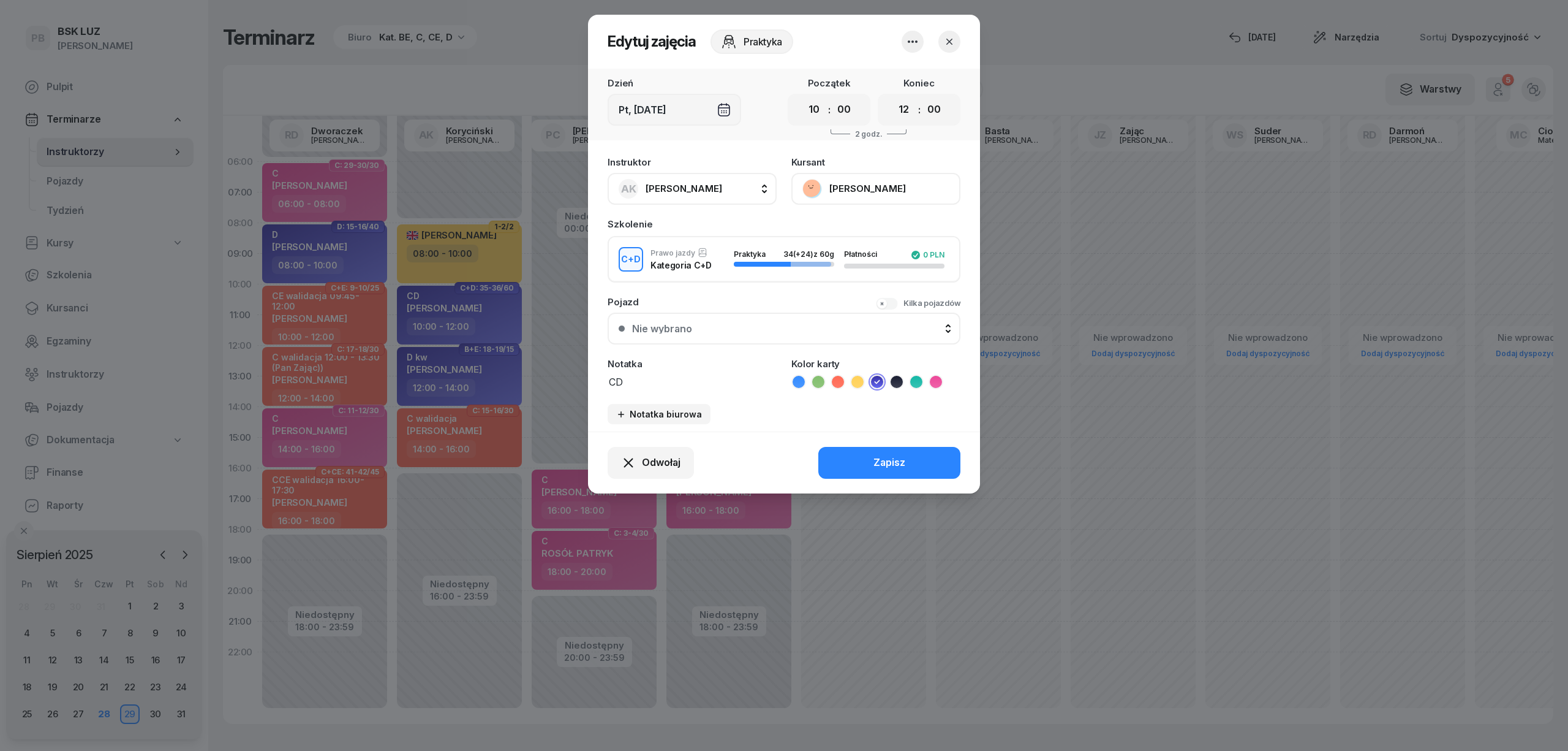
click at [709, 183] on span "[PERSON_NAME]" at bounding box center [684, 188] width 77 height 12
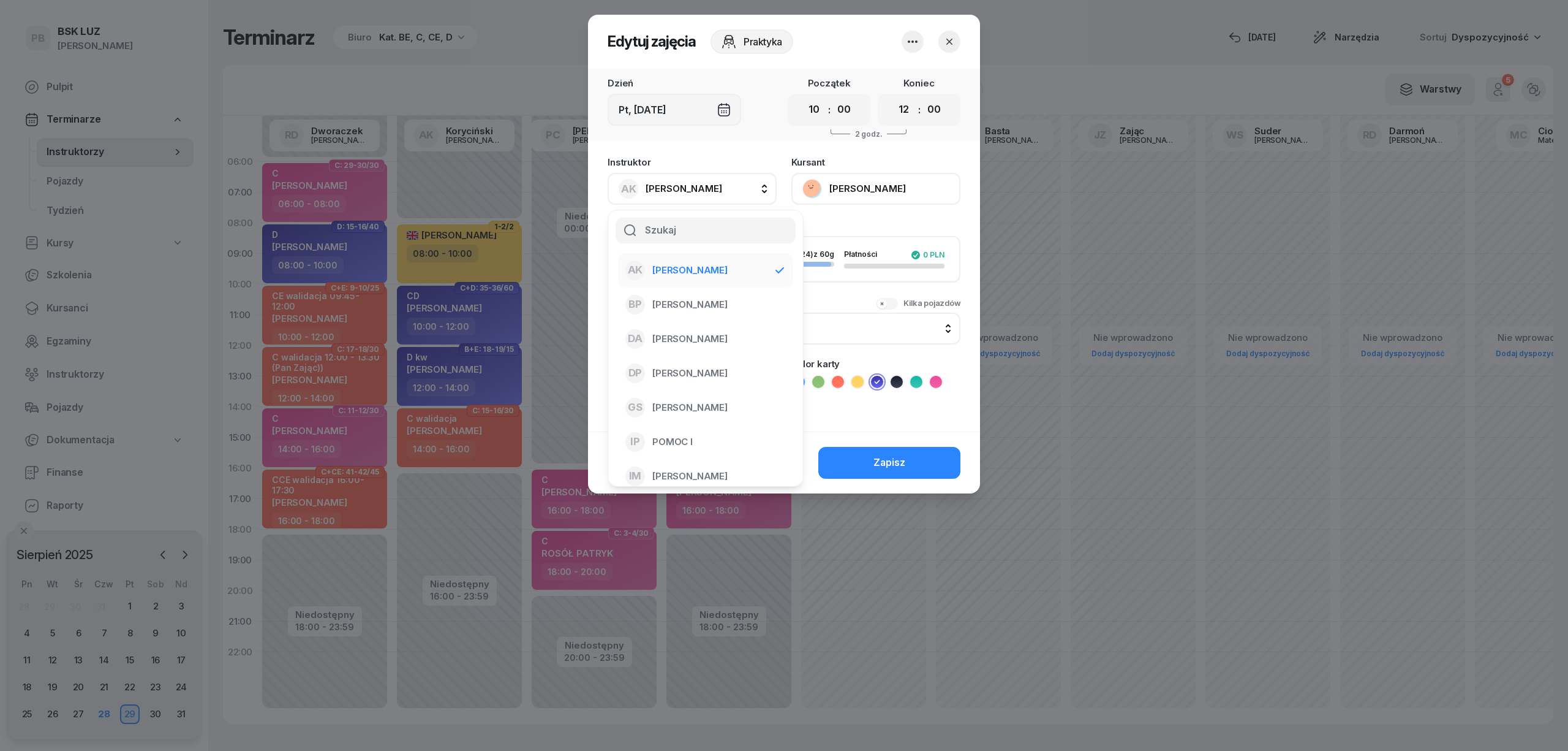
click at [953, 47] on button "button" at bounding box center [949, 42] width 22 height 22
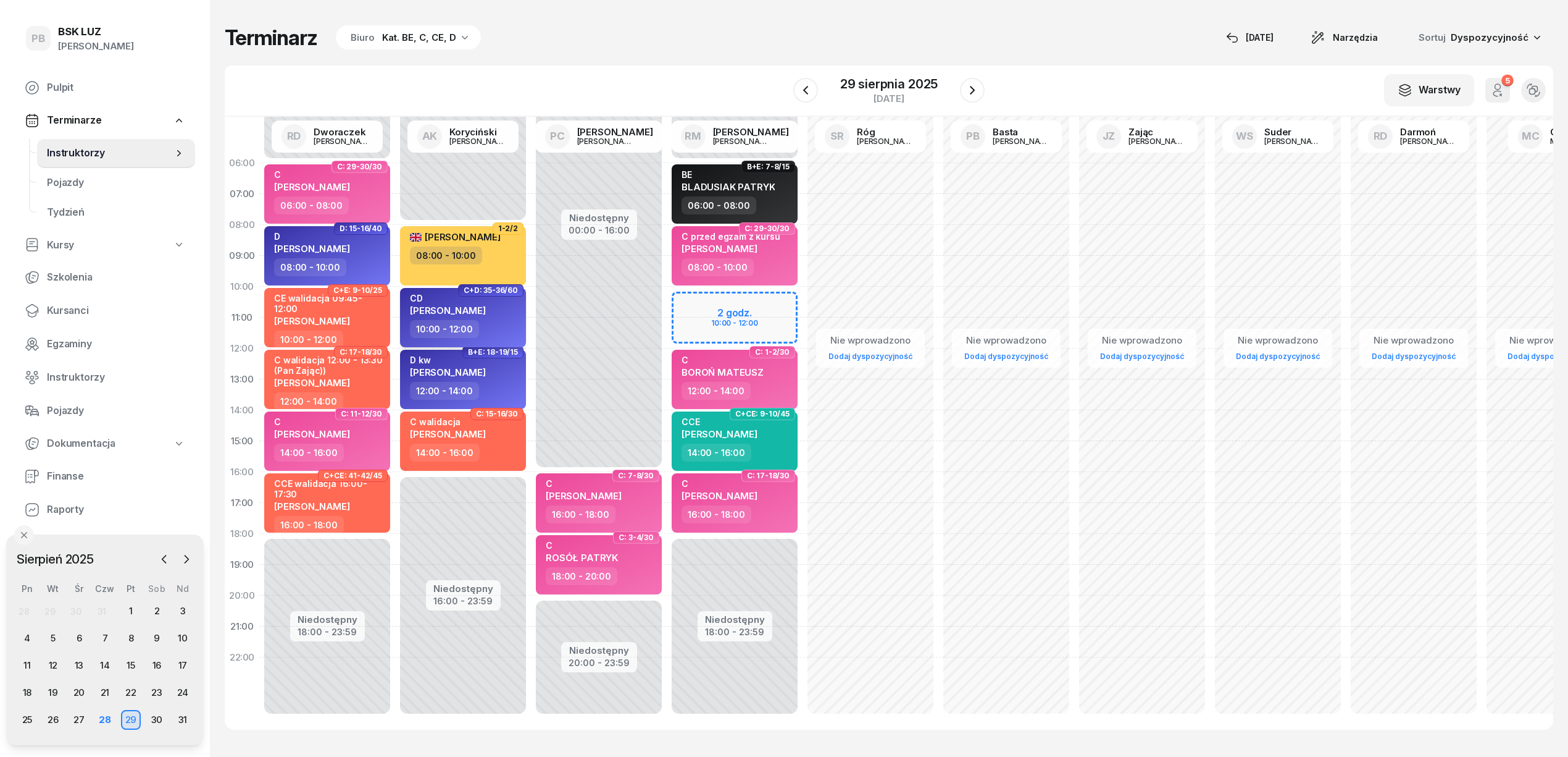
click at [489, 327] on div "10:00 - 12:00" at bounding box center [464, 329] width 109 height 18
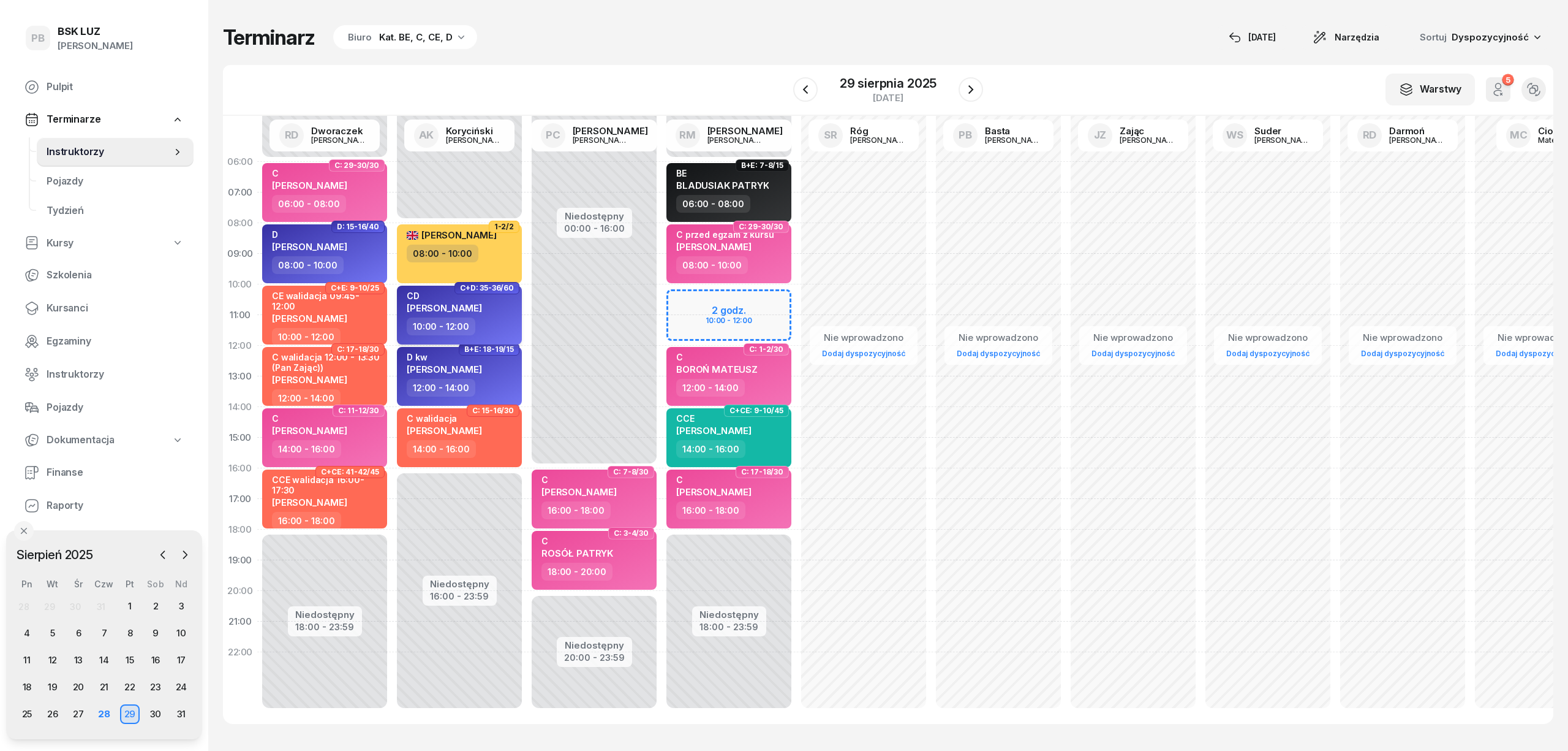
select select "10"
select select "12"
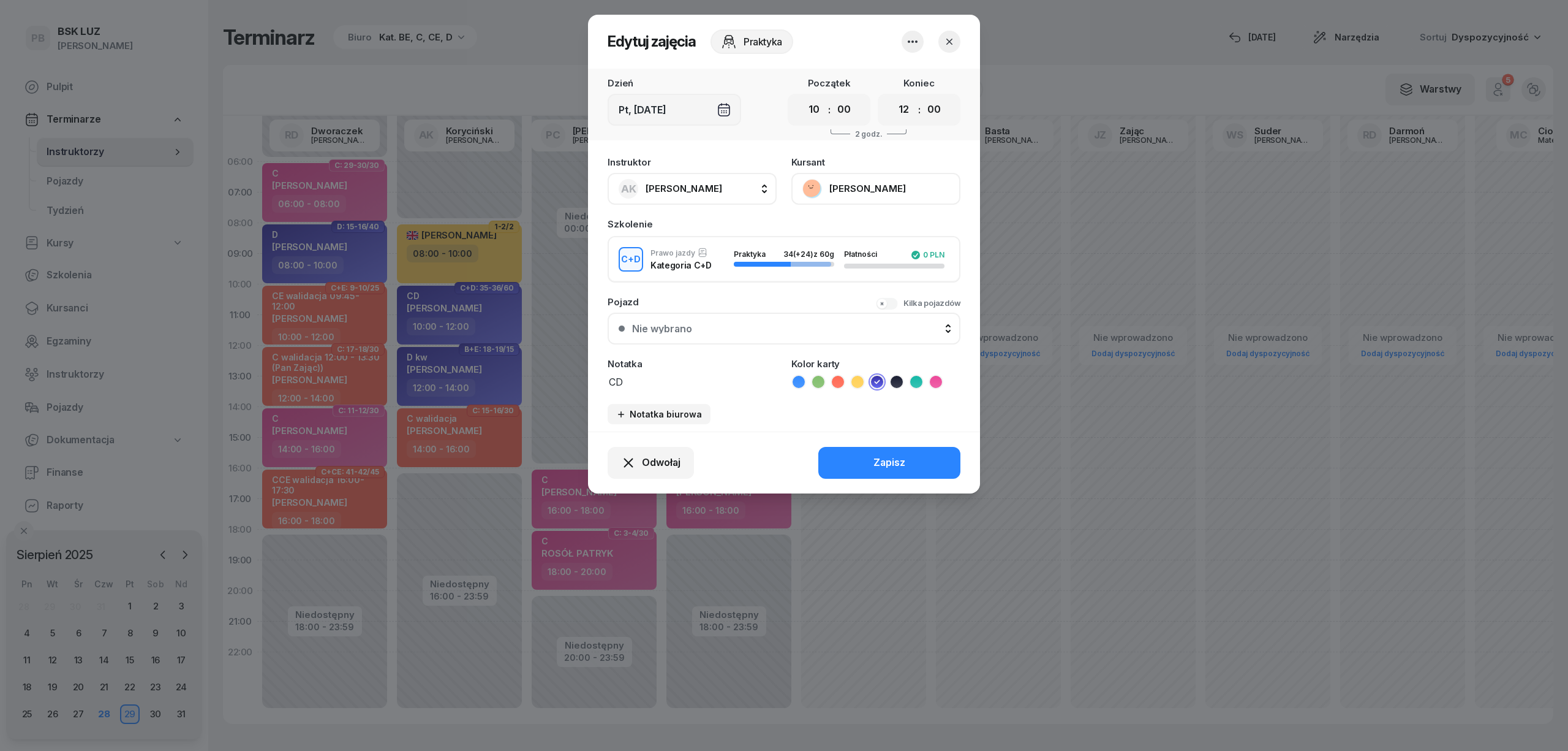
click at [726, 181] on button "AK [PERSON_NAME]" at bounding box center [692, 189] width 169 height 32
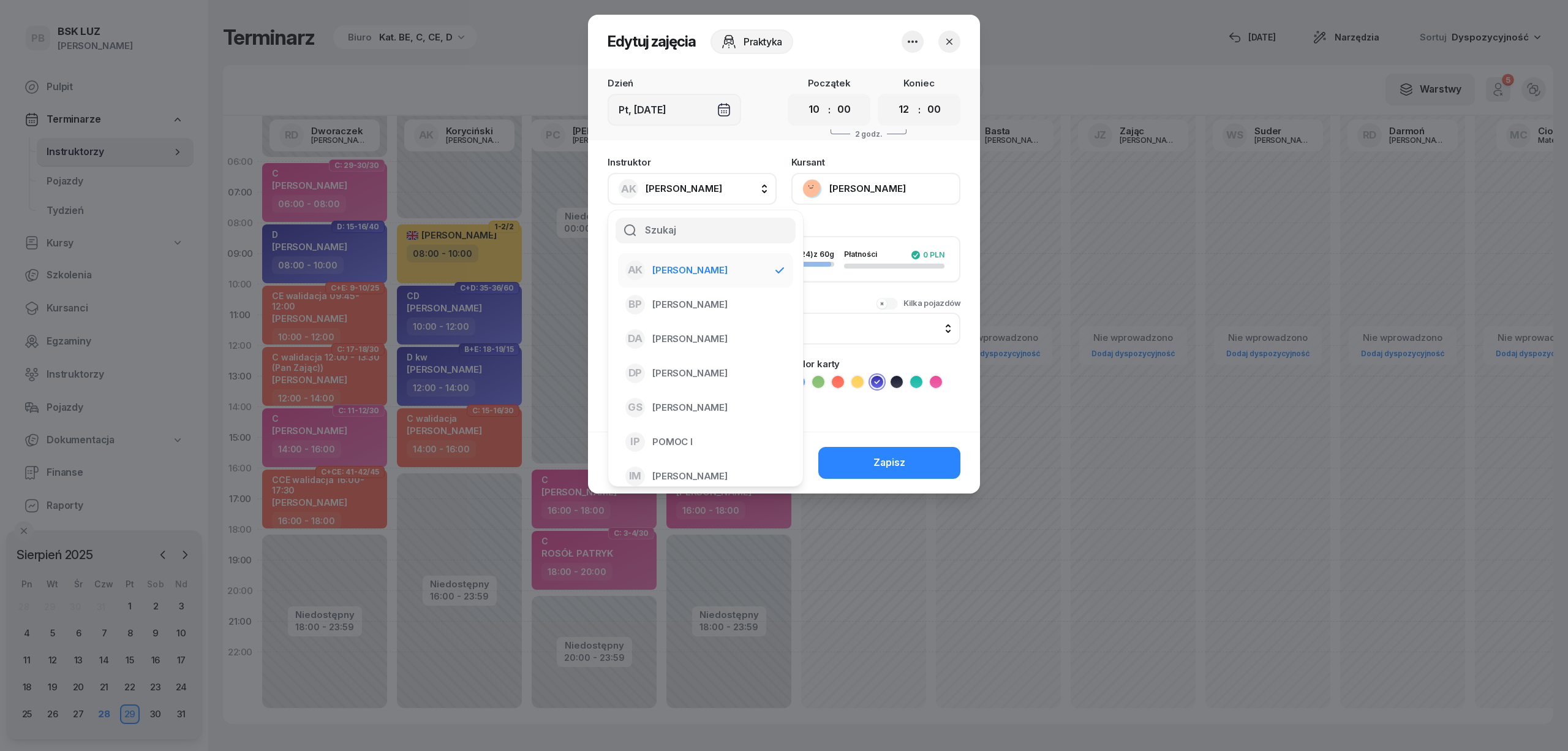
click at [956, 36] on button "button" at bounding box center [949, 42] width 22 height 22
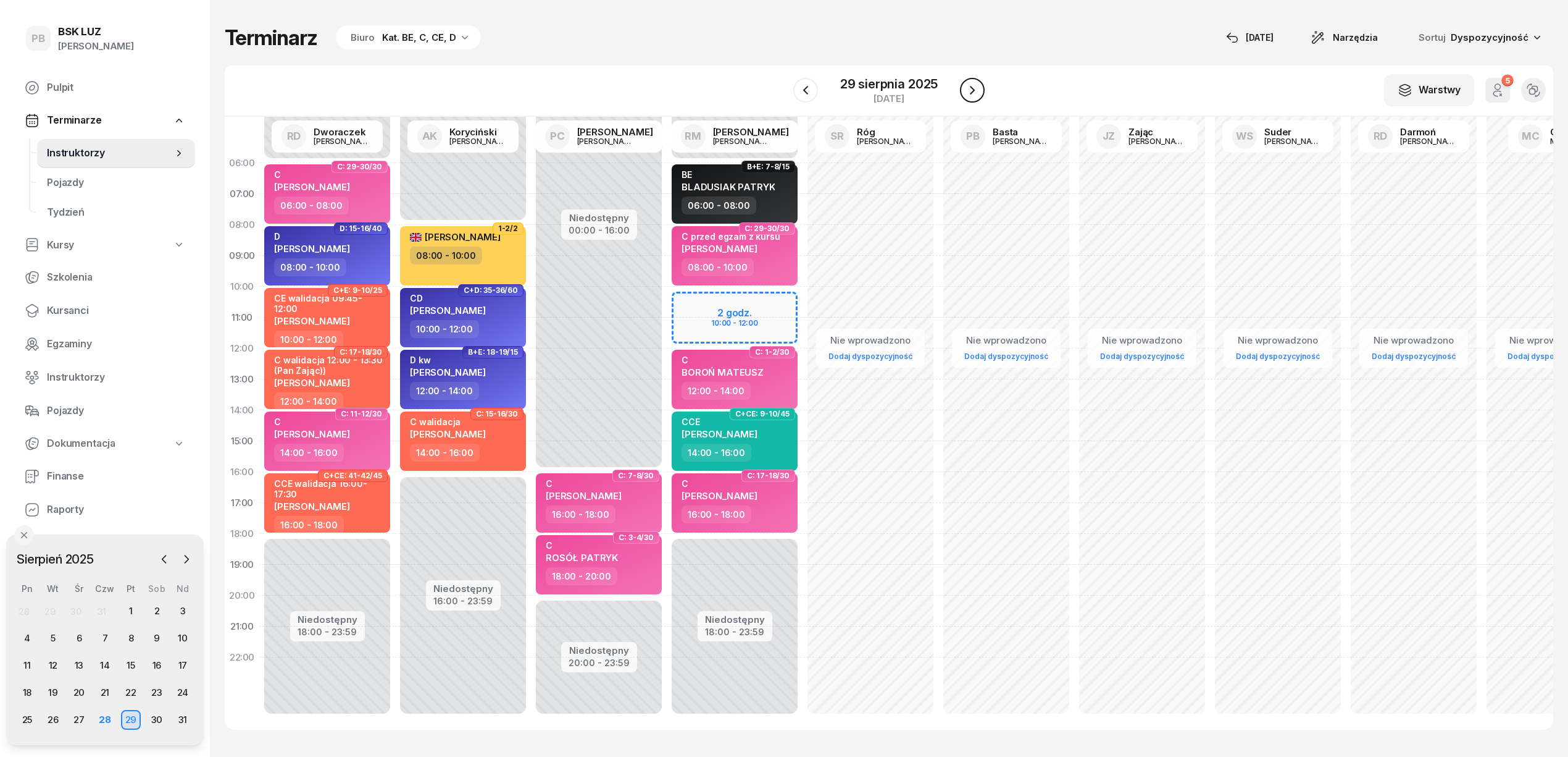
click at [968, 91] on icon "button" at bounding box center [972, 90] width 15 height 15
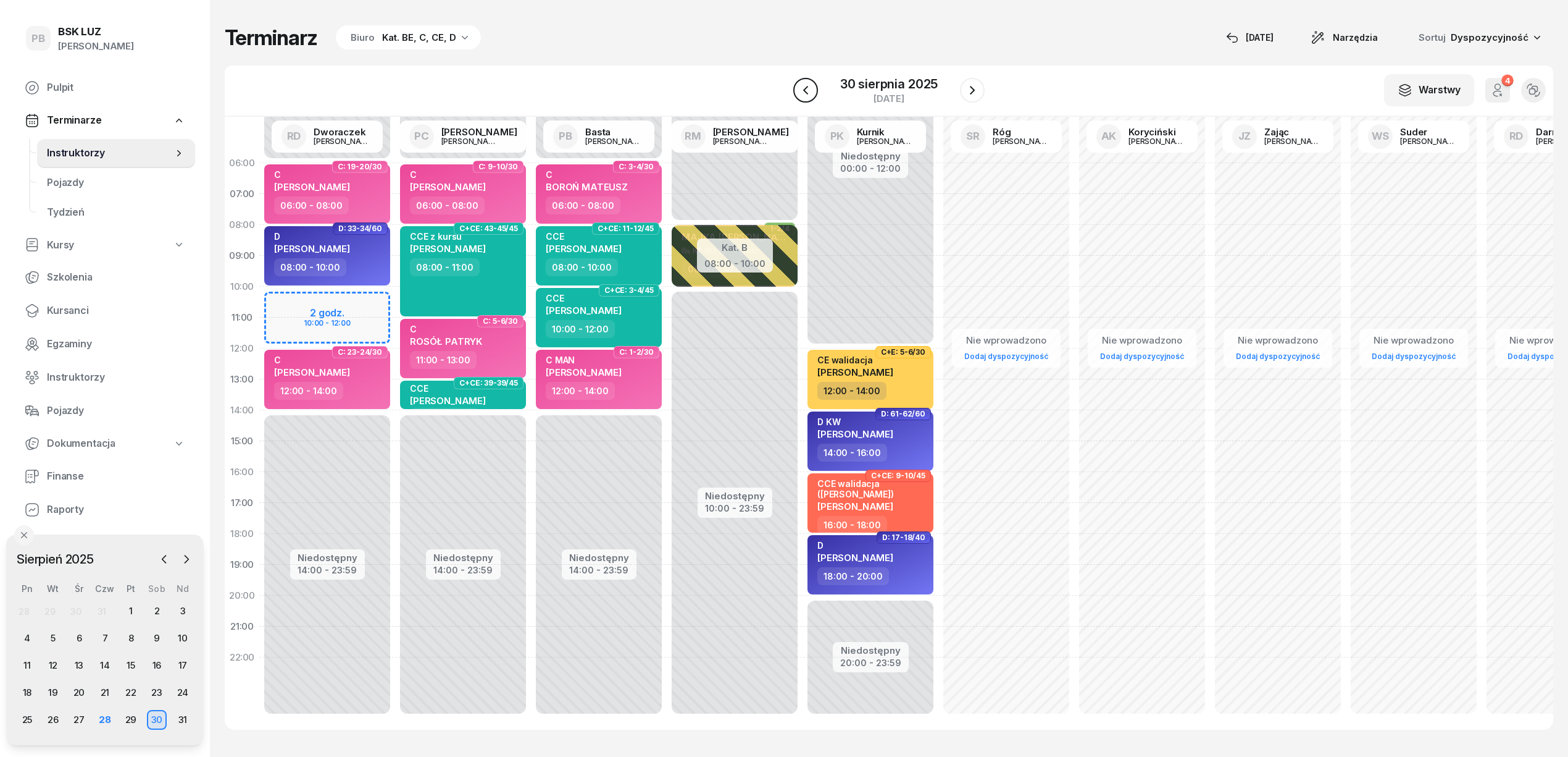
click at [811, 92] on icon "button" at bounding box center [805, 90] width 15 height 15
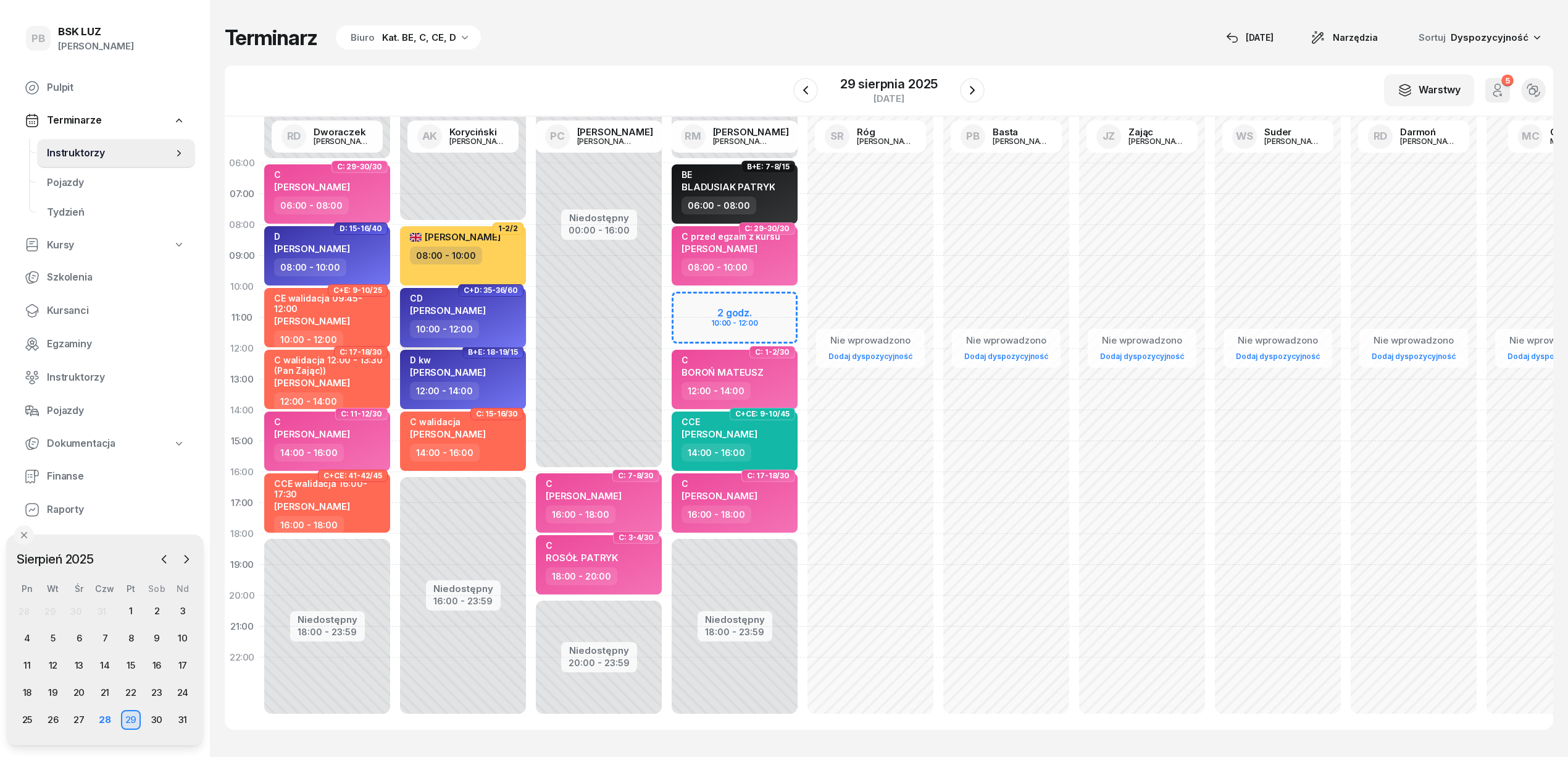
click at [490, 325] on div "10:00 - 12:00" at bounding box center [464, 329] width 109 height 18
select select "10"
select select "12"
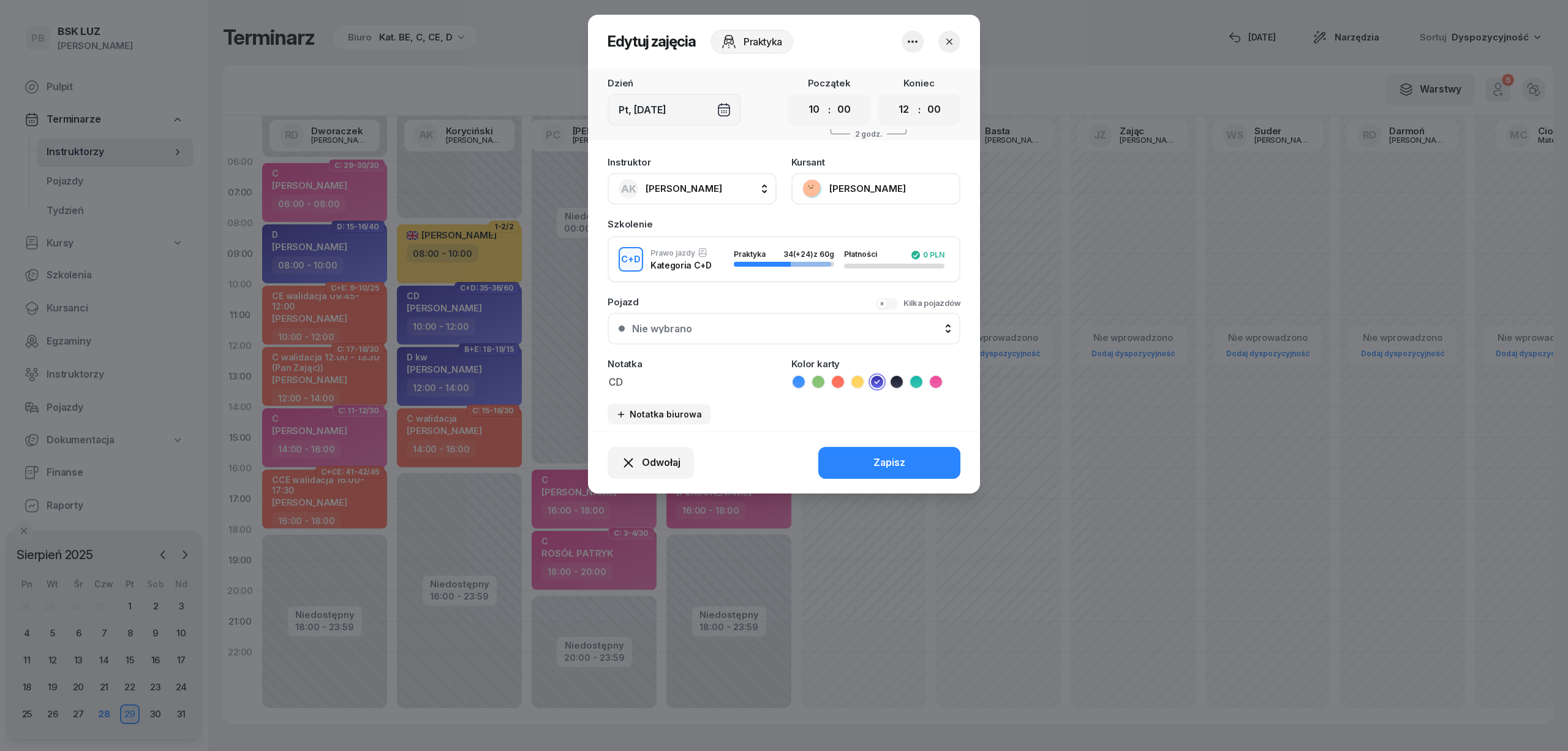
click at [729, 187] on button "AK [PERSON_NAME]" at bounding box center [692, 189] width 169 height 32
type input "mark"
click at [735, 274] on div "[PERSON_NAME]" at bounding box center [698, 270] width 146 height 20
click at [897, 457] on div "Zapisz" at bounding box center [889, 463] width 32 height 16
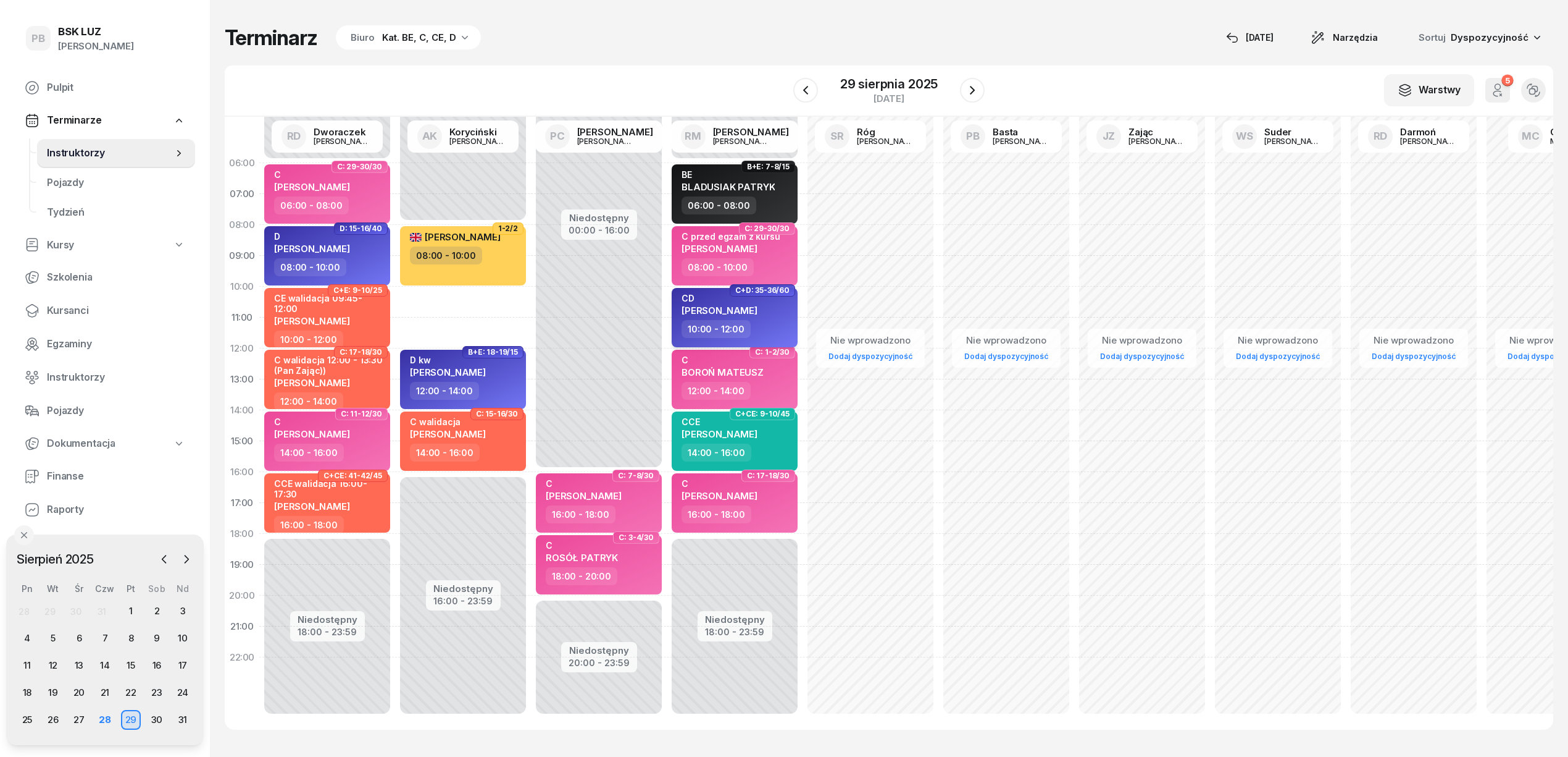
click at [780, 317] on div "CD PAWEŁ SIWOR" at bounding box center [735, 306] width 109 height 27
select select "10"
select select "12"
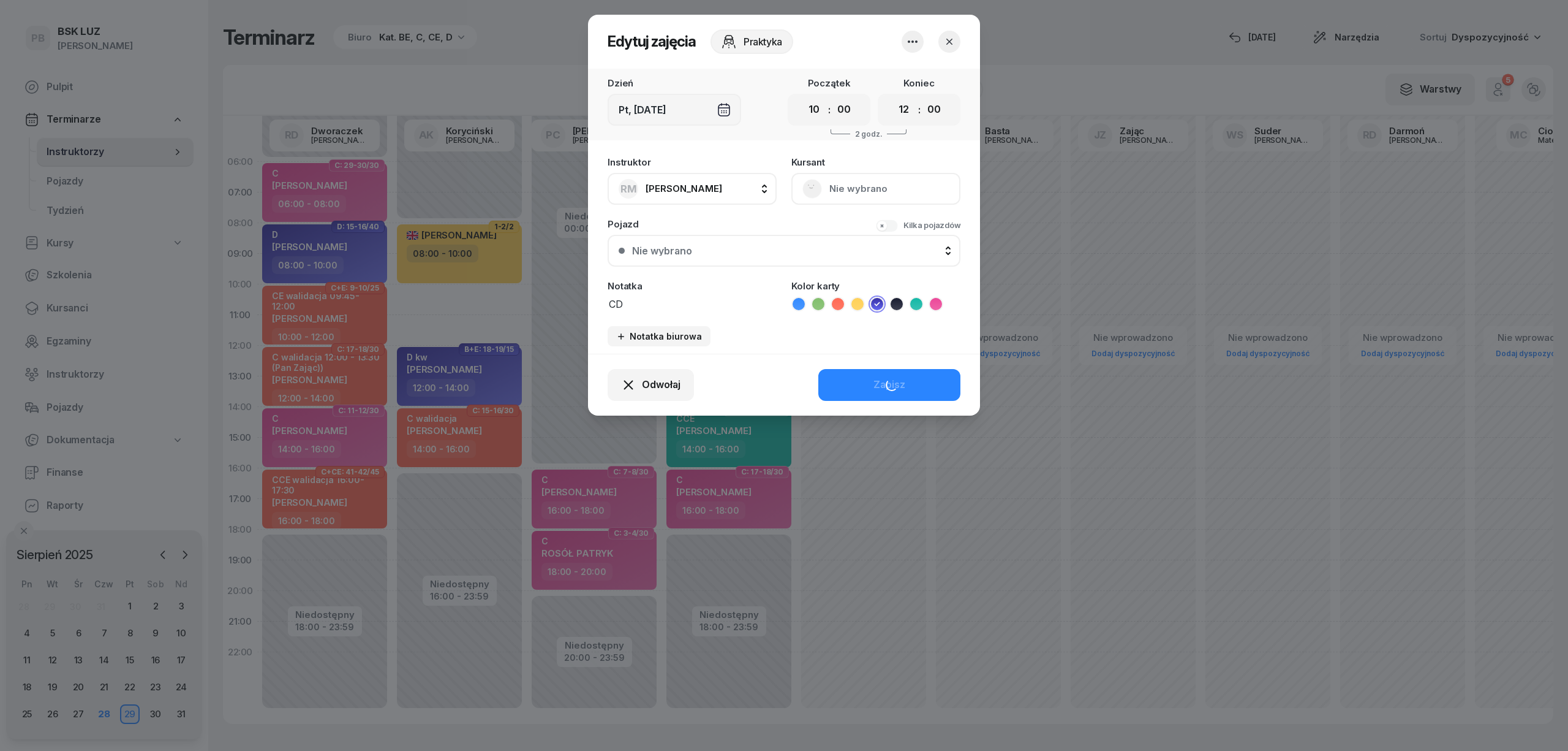
drag, startPoint x: 638, startPoint y: 302, endPoint x: 591, endPoint y: 302, distance: 47.0
click at [591, 302] on div "Instruktor RM Markowicz Robert AK Koryciński Artur BP Pająk Bogusław DA Arendar…" at bounding box center [784, 252] width 392 height 204
type textarea "CD"
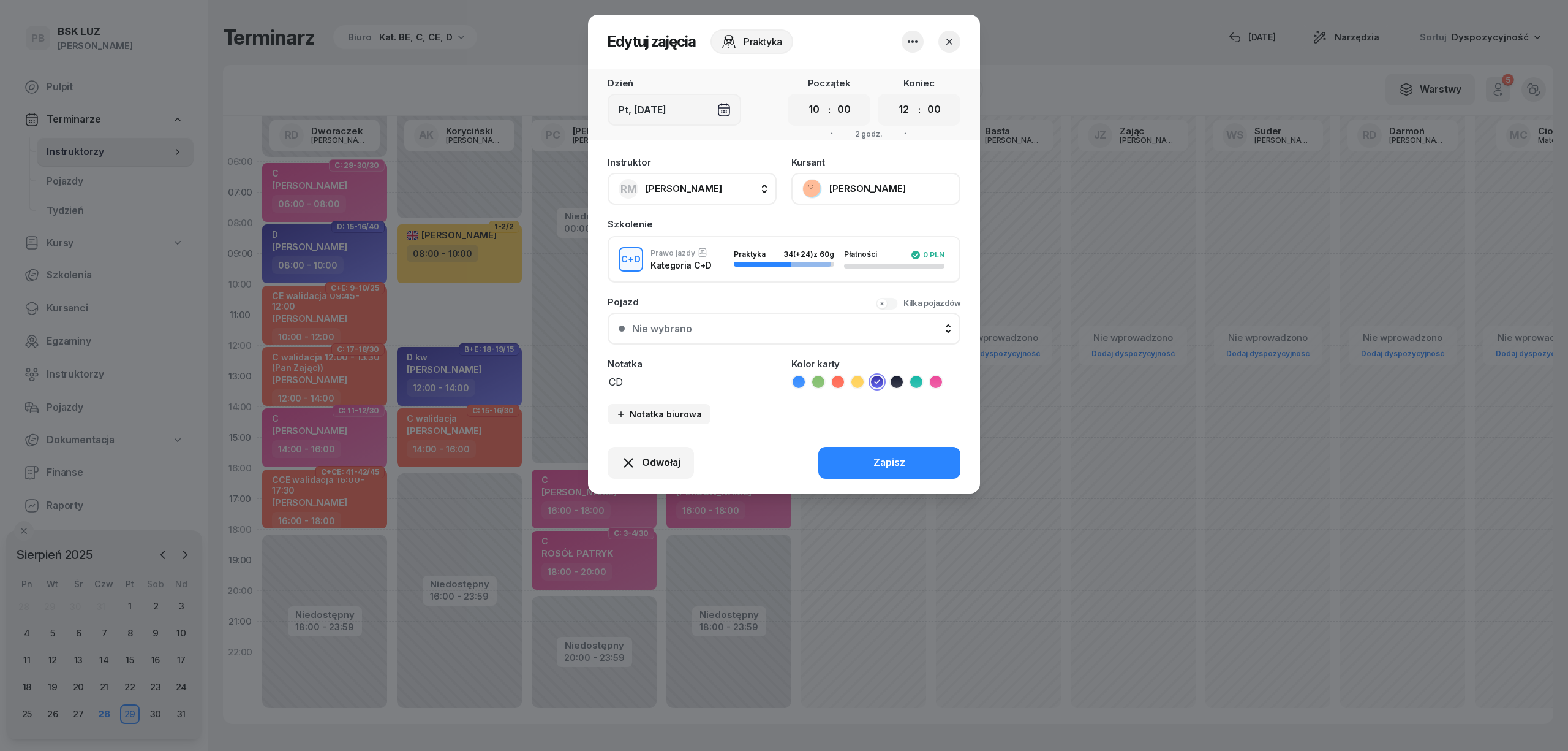
click at [934, 380] on icon at bounding box center [936, 382] width 13 height 13
click at [900, 455] on div "Zapisz" at bounding box center [889, 463] width 32 height 16
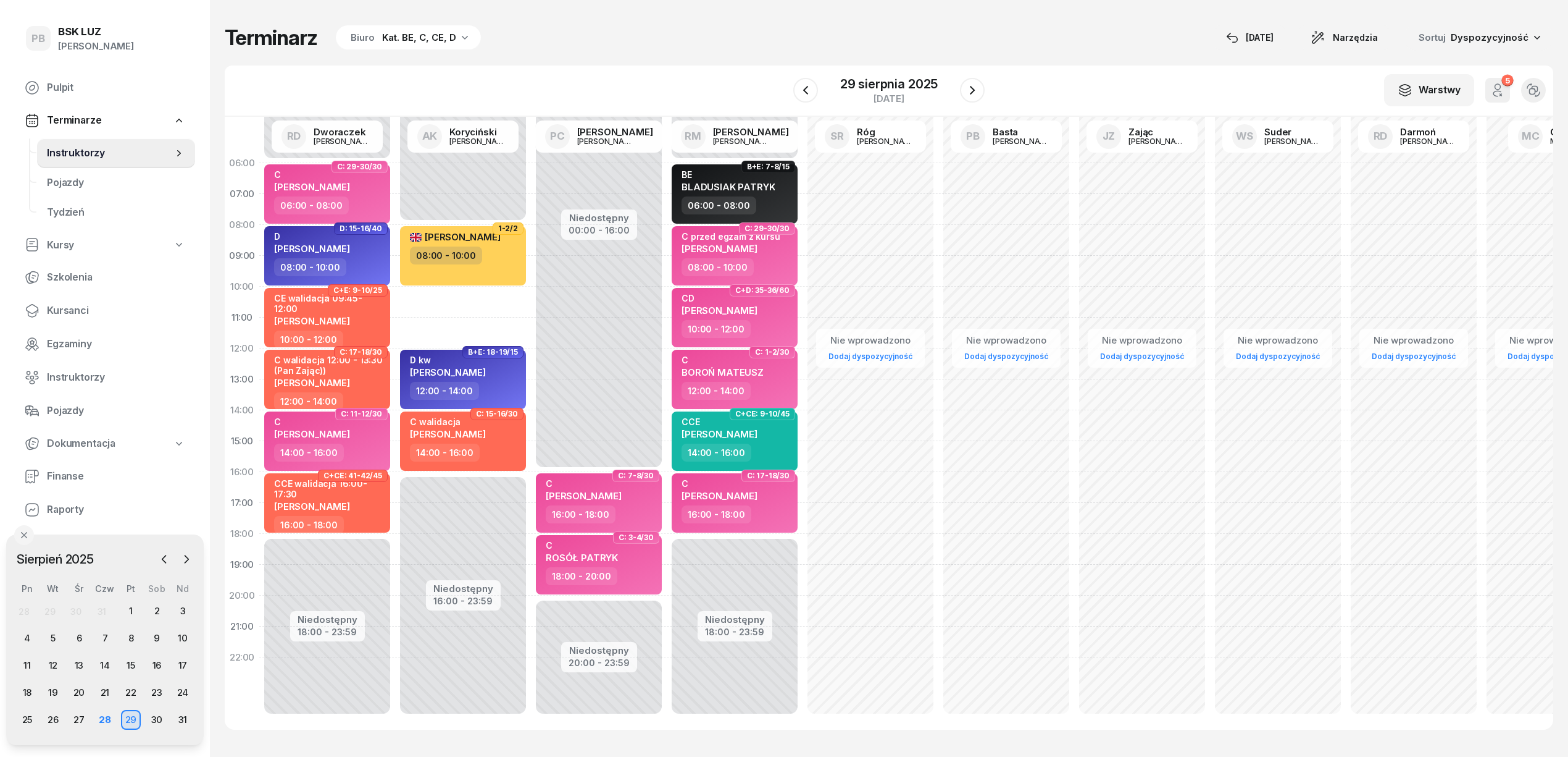
click at [531, 300] on div "Niedostępny 00:00 - 08:00 Niedostępny 16:00 - 23:59 1-2/2 BAPAT AKSHAY 08:00 - …" at bounding box center [598, 441] width 136 height 587
select select "10"
select select "12"
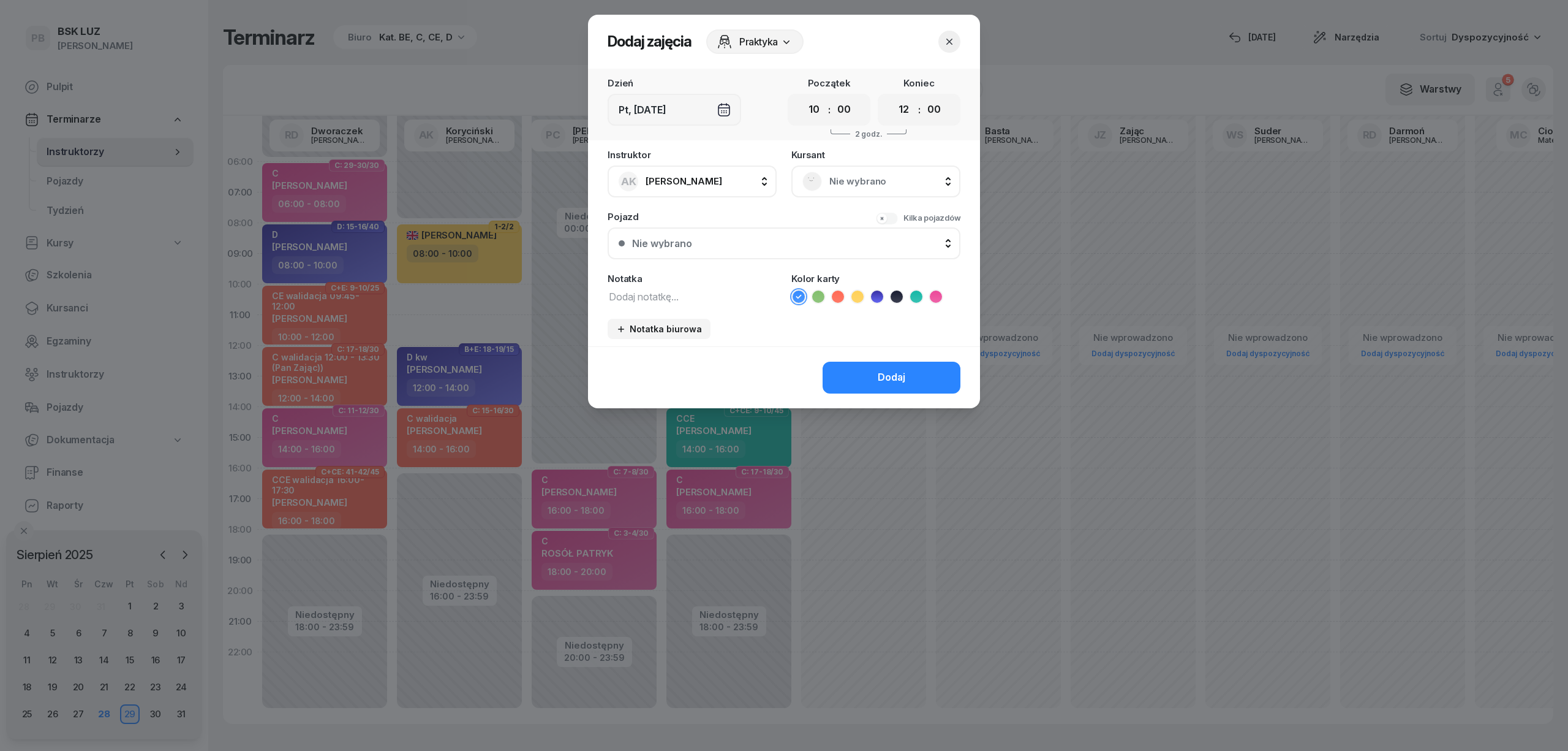
click at [862, 178] on span "Nie wybrano" at bounding box center [889, 181] width 120 height 16
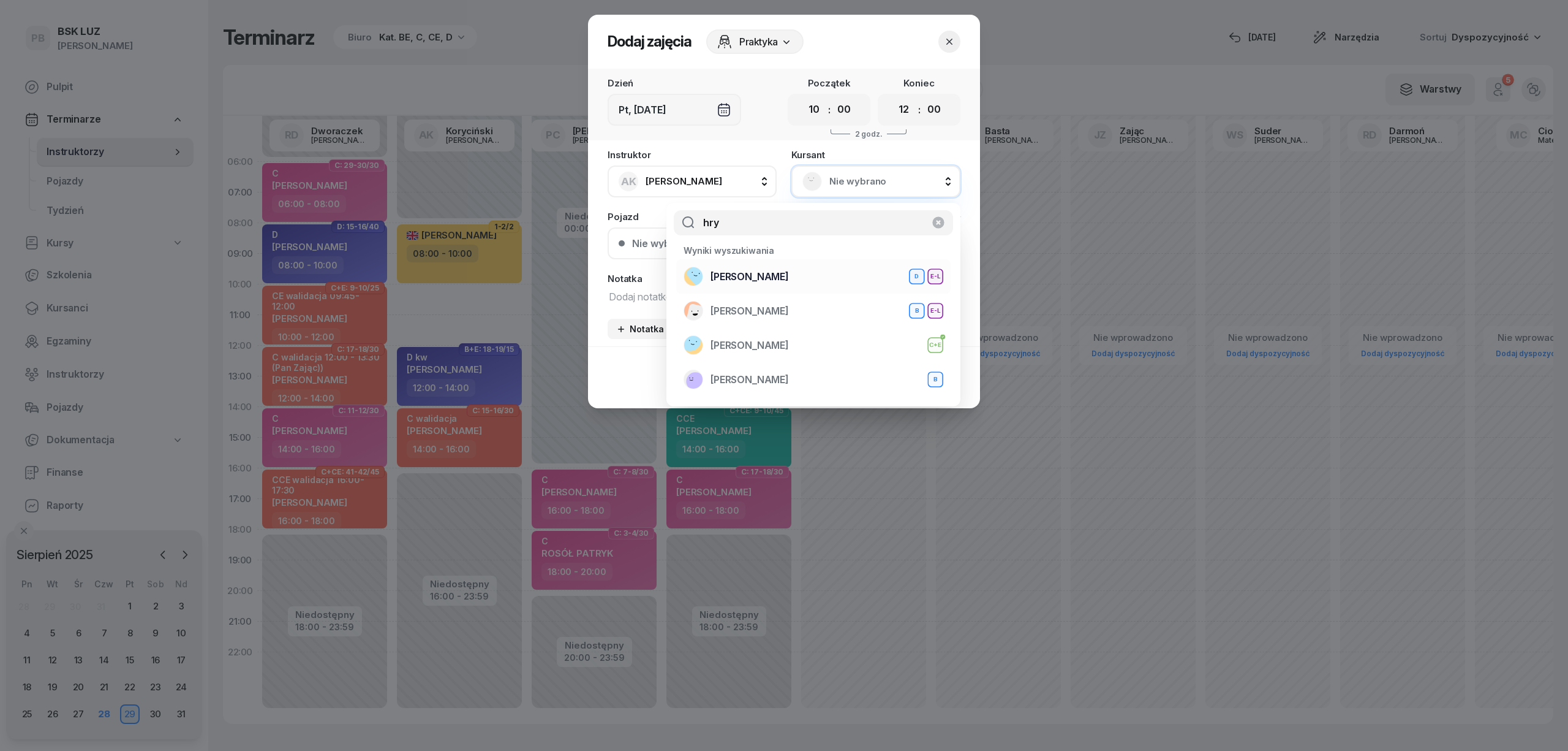
type input "hry"
click at [831, 294] on li "HRYNIUKA IVAN D E-L" at bounding box center [813, 311] width 274 height 34
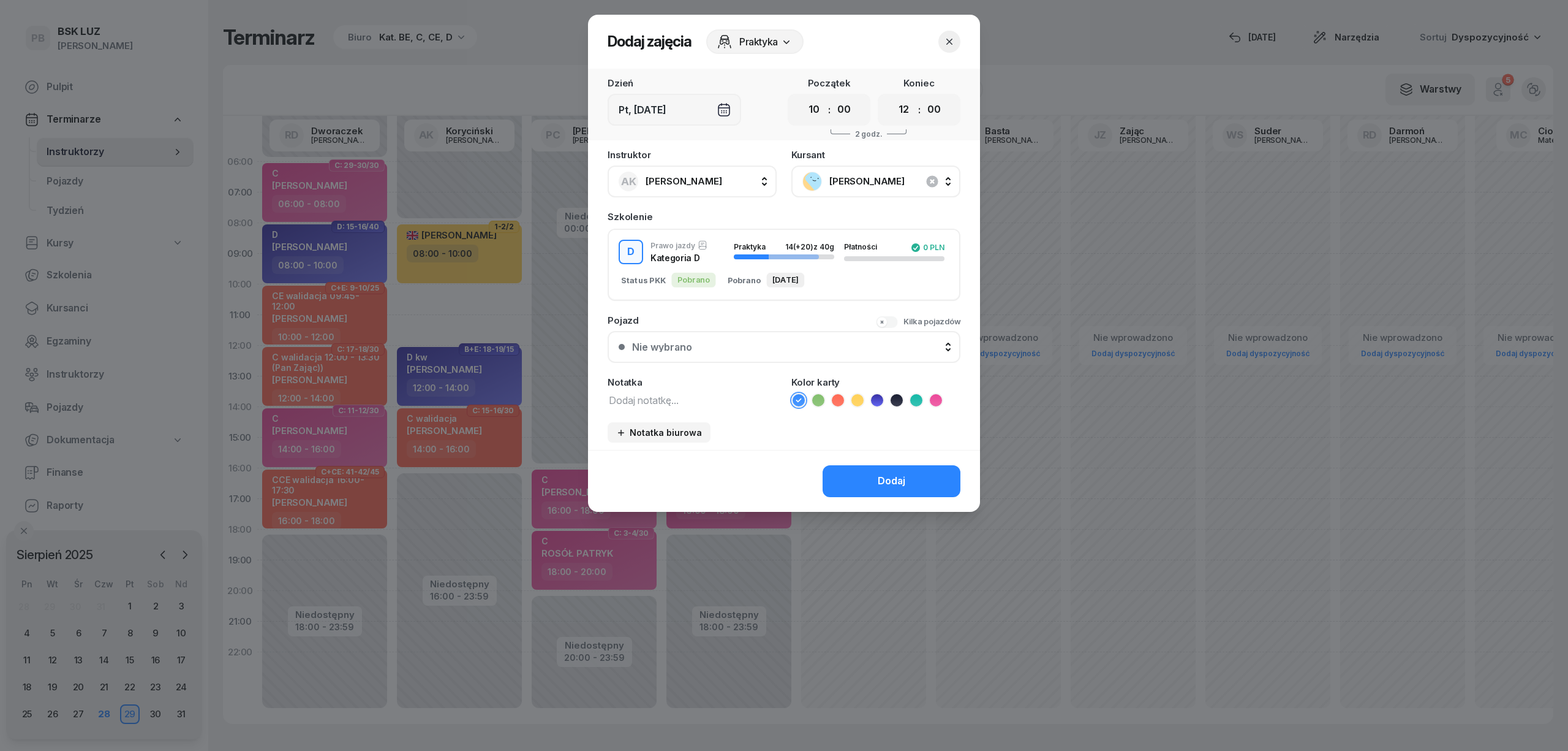
click at [880, 398] on icon at bounding box center [877, 401] width 13 height 13
click at [864, 477] on button "Dodaj" at bounding box center [891, 481] width 138 height 32
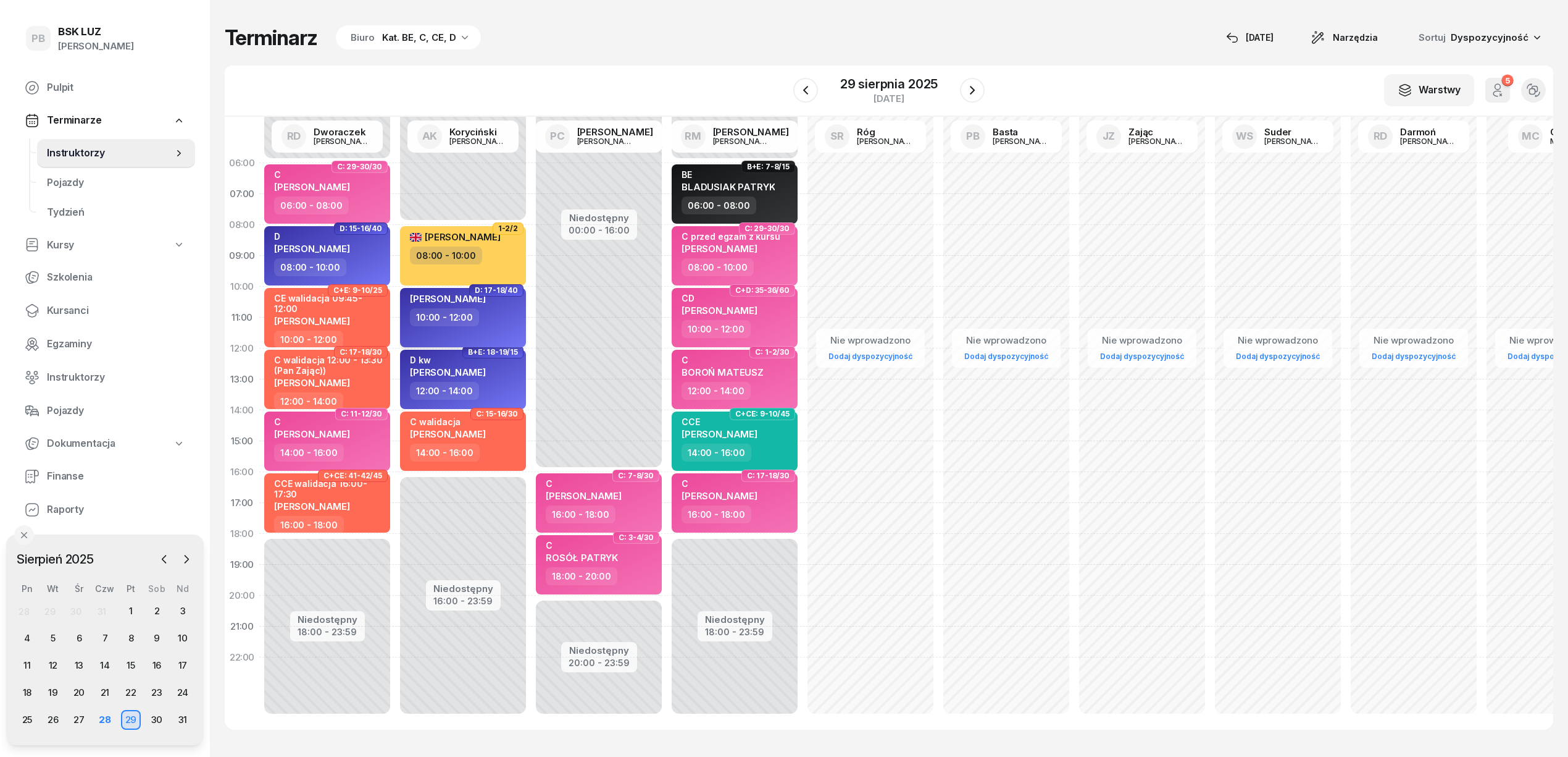
click at [510, 310] on div "10:00 - 12:00" at bounding box center [464, 317] width 109 height 18
select select "10"
select select "12"
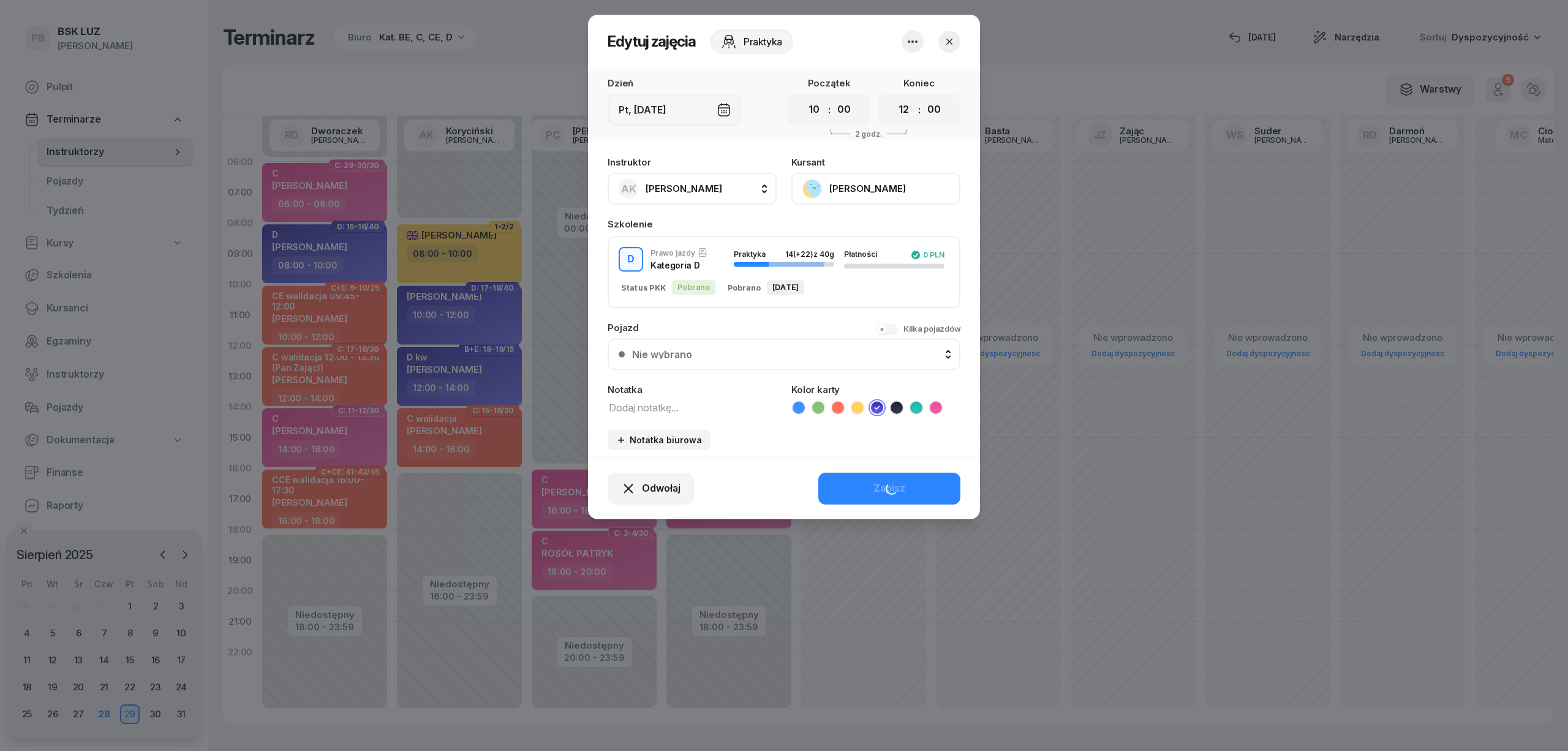
click at [631, 408] on textarea at bounding box center [692, 407] width 169 height 16
type textarea "D"
click at [928, 469] on div "Odwołaj Zapisz" at bounding box center [784, 488] width 392 height 62
click at [925, 479] on button "Zapisz" at bounding box center [889, 489] width 142 height 32
